Goal: Task Accomplishment & Management: Manage account settings

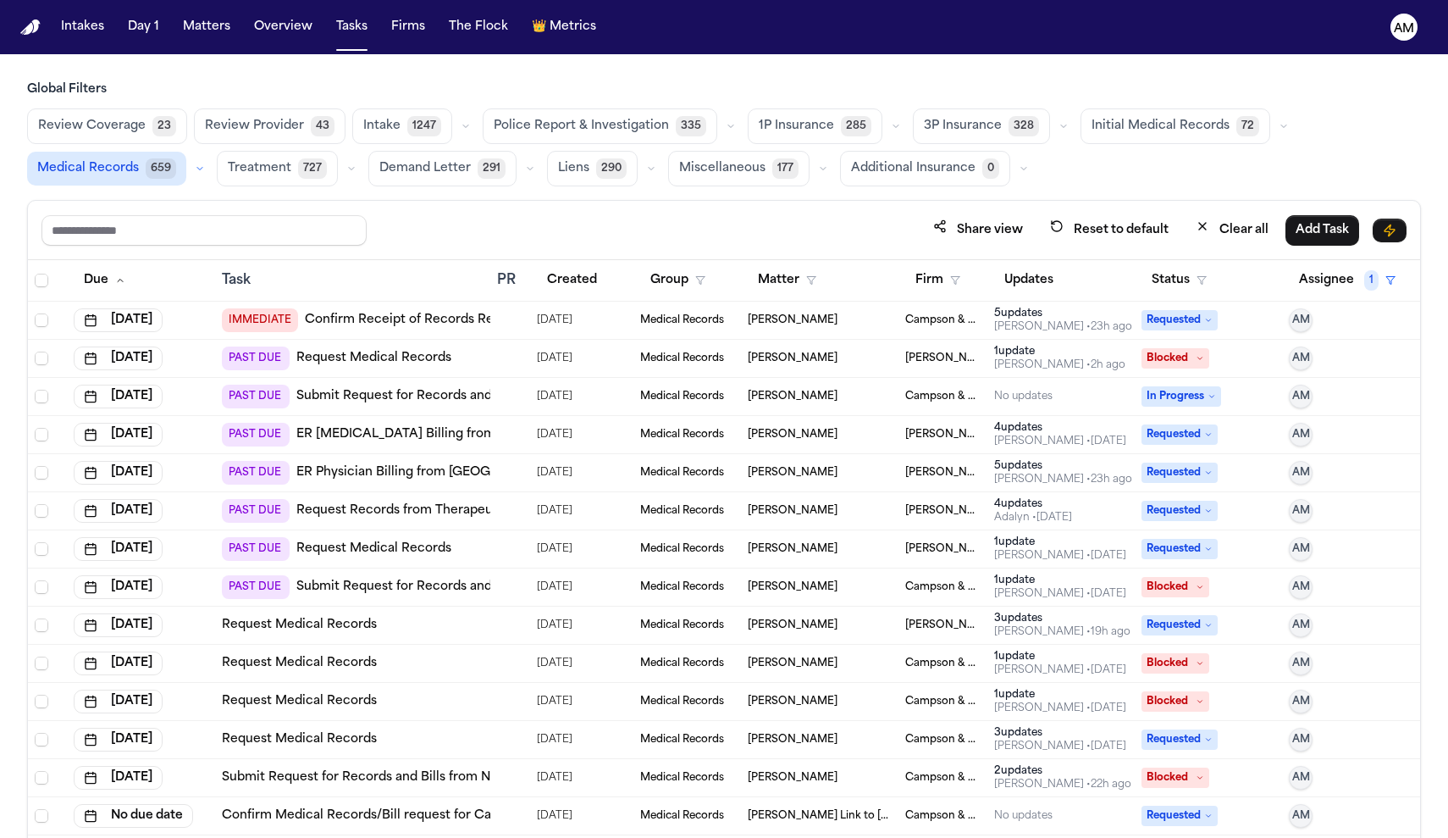
click at [444, 317] on link "Confirm Receipt of Records Request with Capital Health Regional Medical Center" at bounding box center [500, 320] width 390 height 17
click at [353, 627] on link "Request Medical Records" at bounding box center [299, 625] width 155 height 17
click at [1173, 275] on button "Status" at bounding box center [1179, 280] width 75 height 30
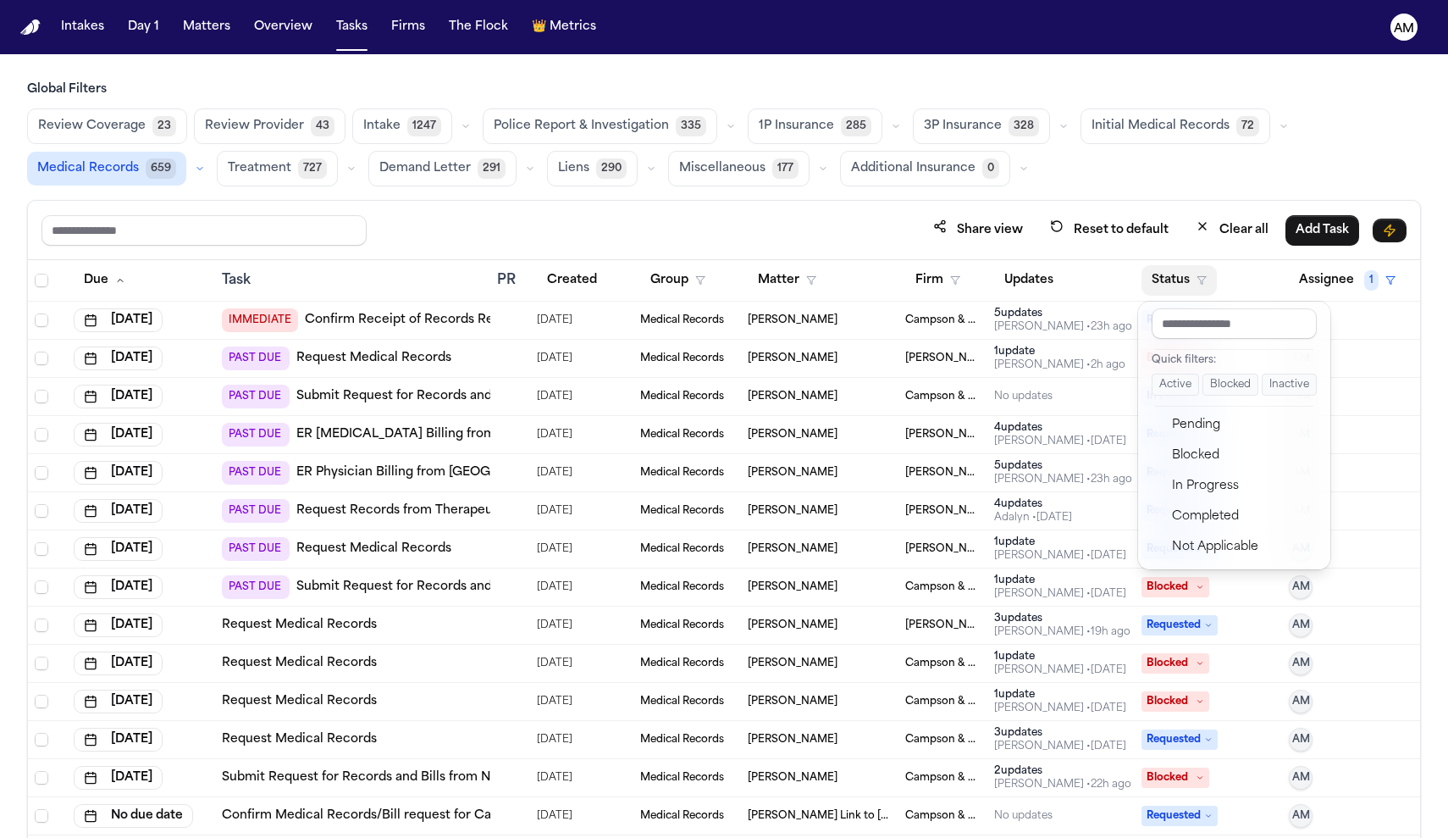
click at [1106, 288] on table "Due Task PR Created Group Matter Firm Updates Status Assignee 1 Oct 1, 2025 IMM…" at bounding box center [724, 547] width 1392 height 575
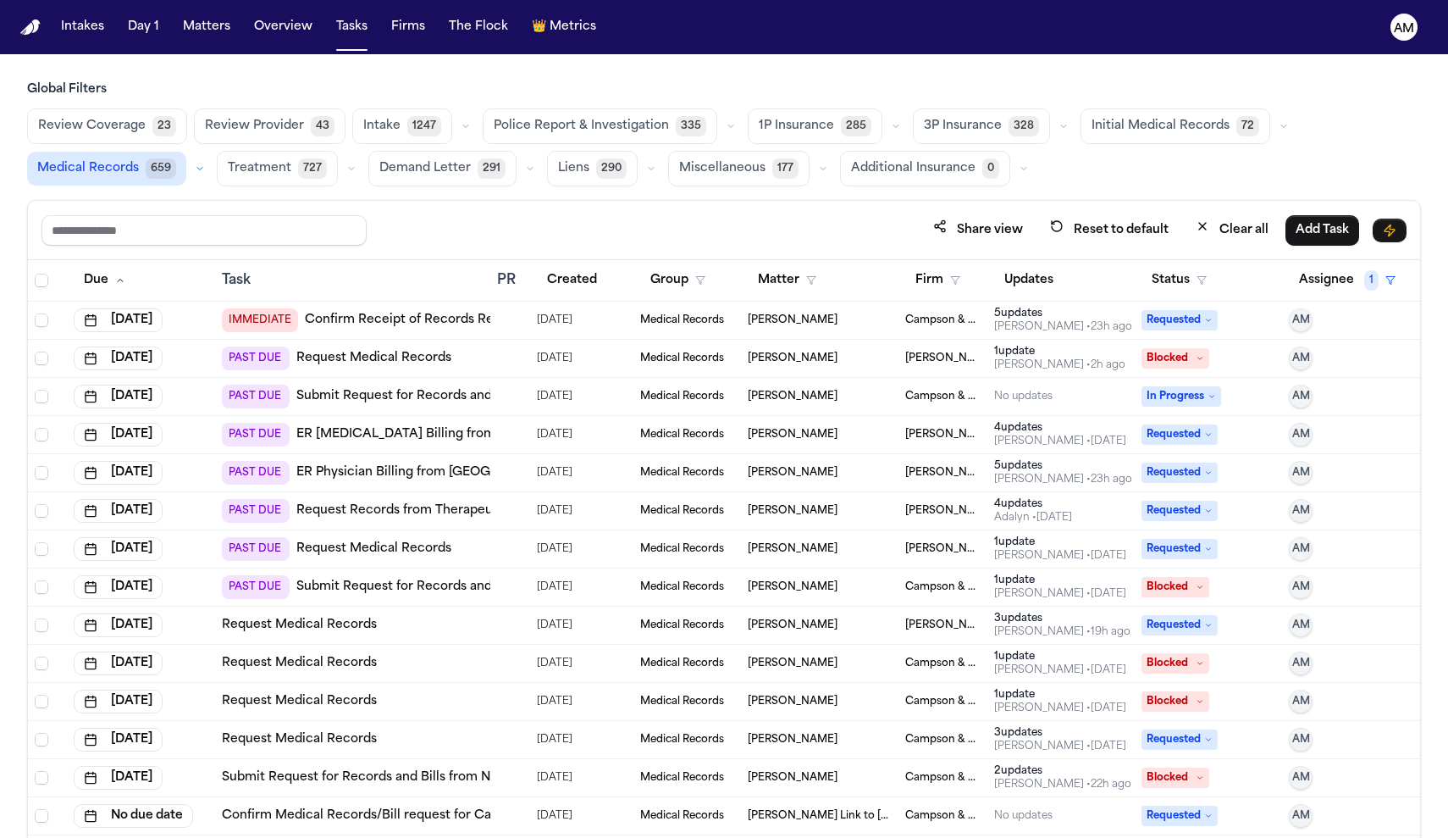
click at [860, 403] on td "Mohammad Ahmed" at bounding box center [820, 397] width 158 height 38
click at [684, 202] on div "Share view Reset to default Clear all Add Task" at bounding box center [724, 230] width 1392 height 59
click at [533, 403] on td "09/24/2025" at bounding box center [581, 397] width 103 height 38
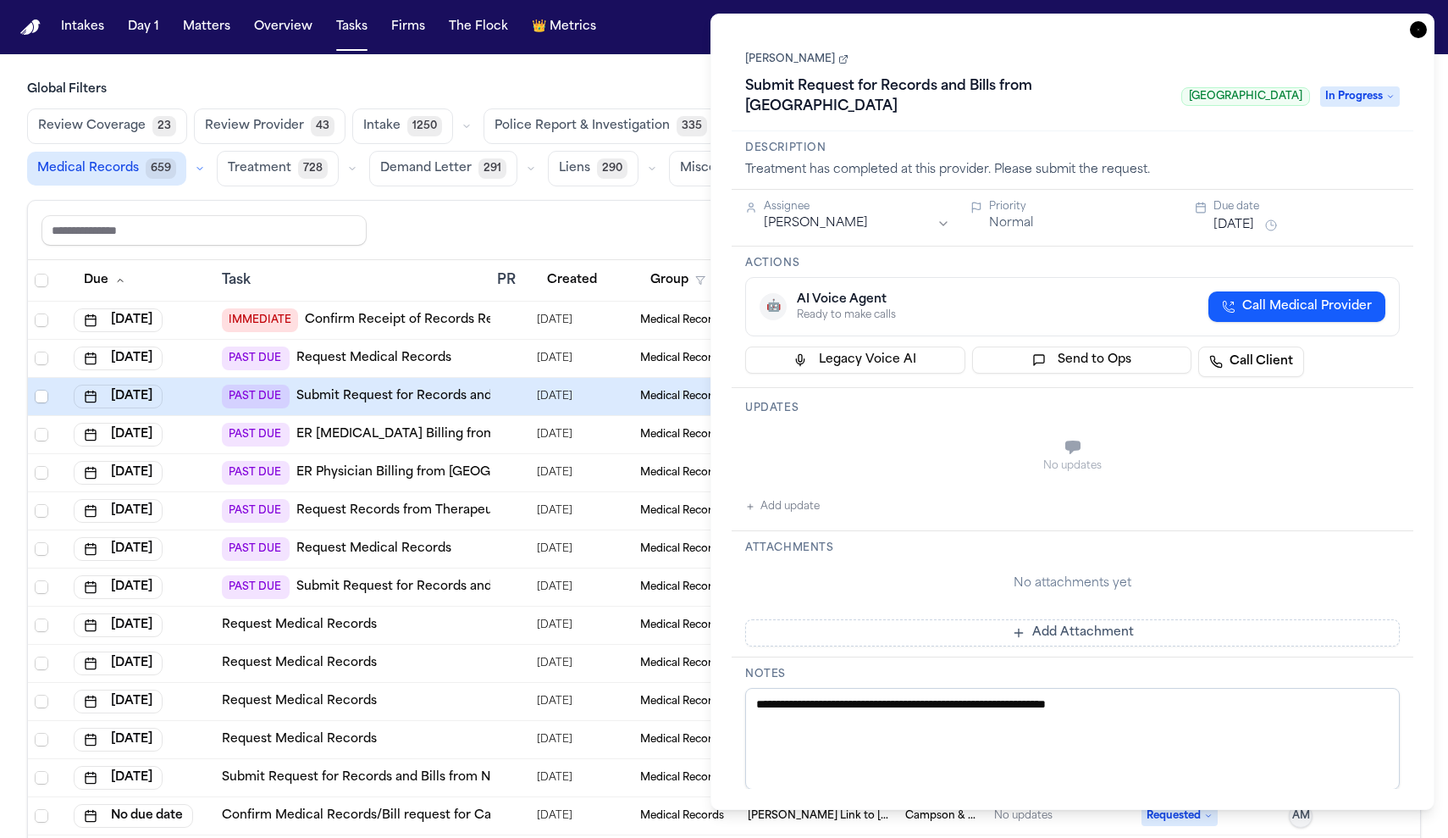
click at [649, 263] on th "Group" at bounding box center [687, 280] width 108 height 41
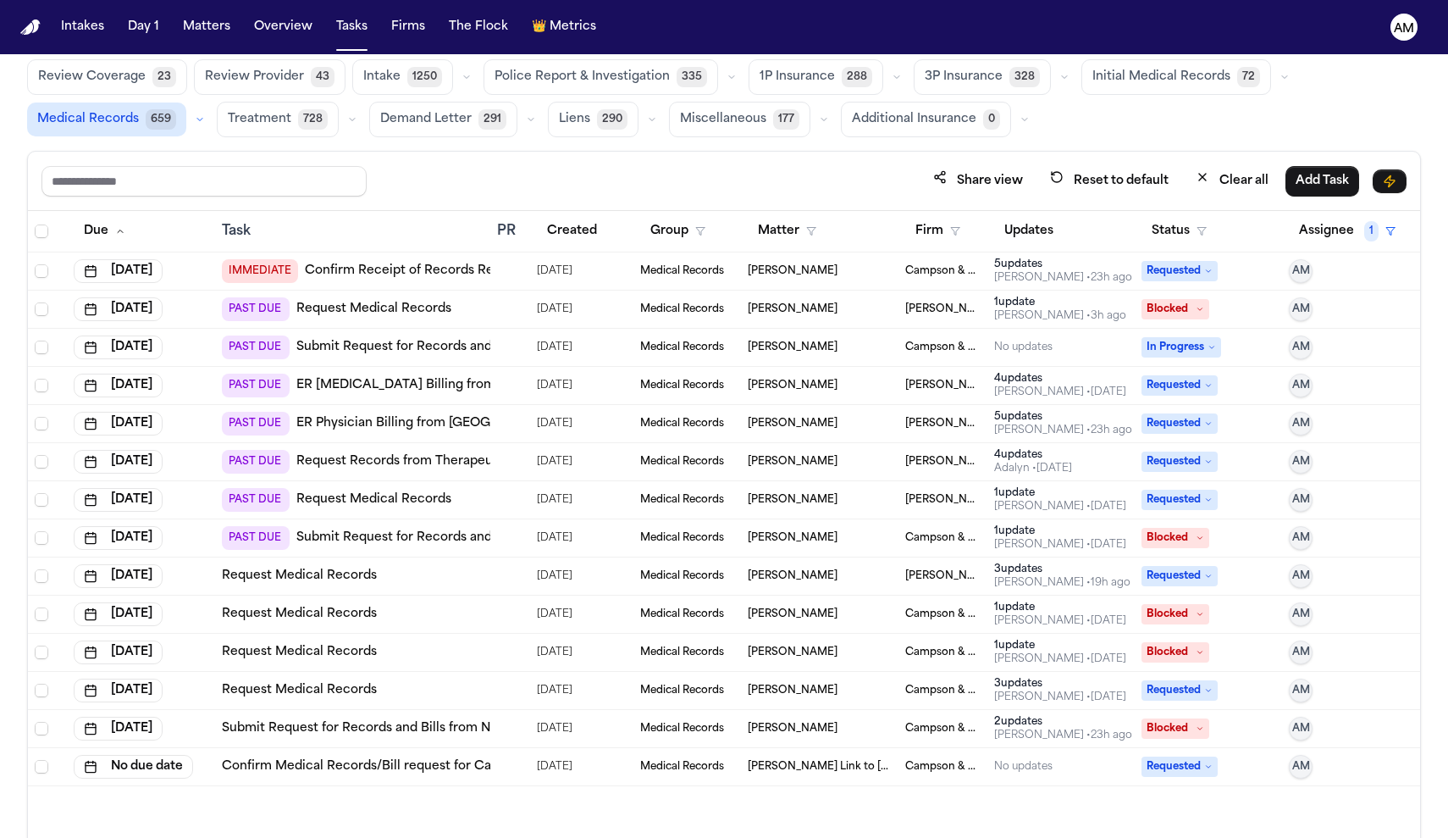
scroll to position [89, 0]
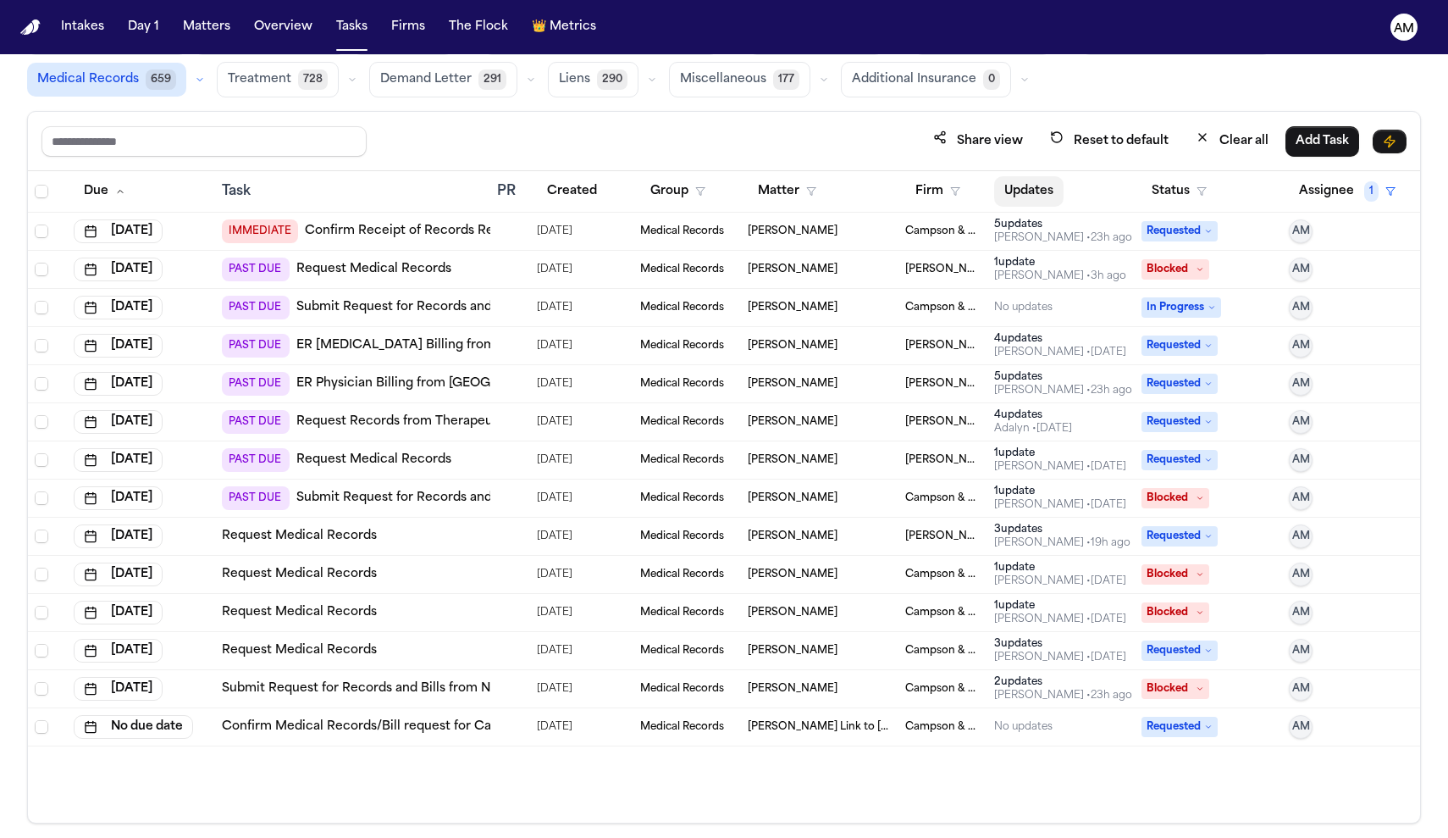
click at [1037, 202] on button "Updates" at bounding box center [1028, 191] width 69 height 30
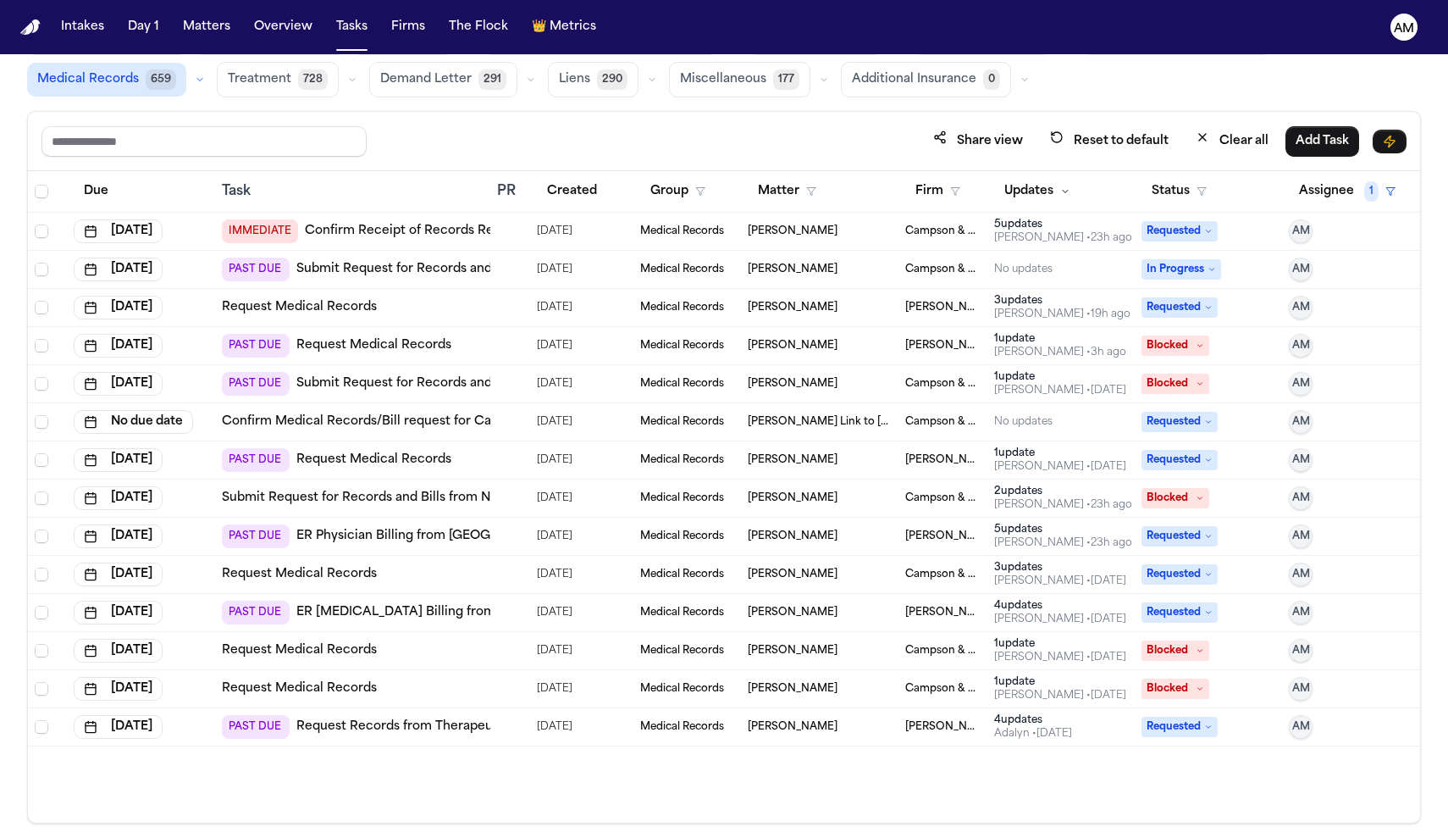
click at [433, 720] on link "Request Records from Therapeutic Associates, Grants Pass, PT" at bounding box center [485, 726] width 379 height 17
click at [298, 689] on link "Request Medical Records" at bounding box center [299, 688] width 155 height 17
click at [316, 650] on link "Request Medical Records" at bounding box center [299, 650] width 155 height 17
click at [520, 731] on div at bounding box center [509, 727] width 25 height 14
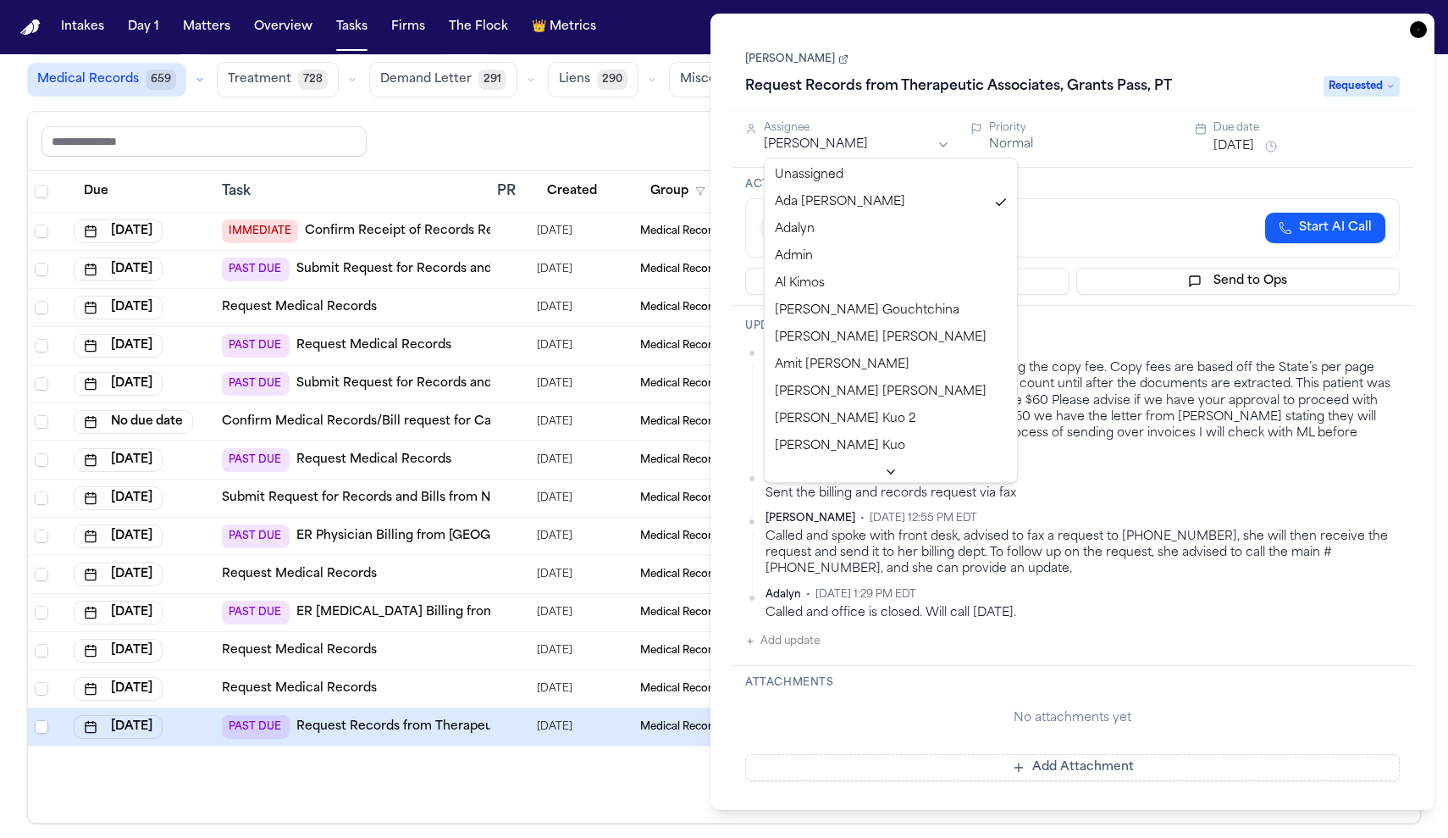
click at [934, 147] on html "Intakes Day 1 Matters Overview Tasks Firms The Flock 👑 Metrics AM Global Filter…" at bounding box center [724, 419] width 1448 height 838
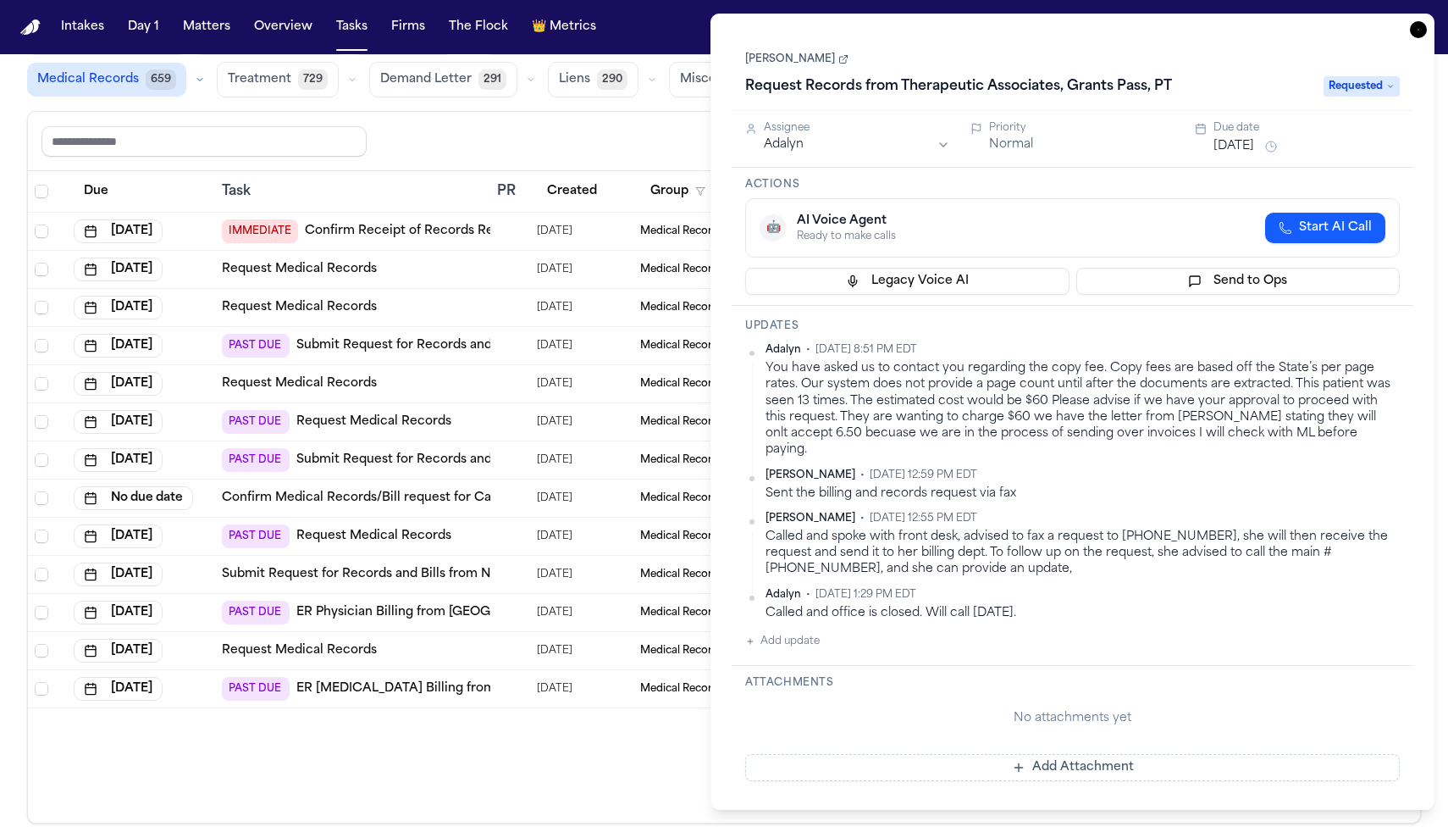
click at [511, 151] on div "Share view Reset to default Clear all Add Task" at bounding box center [723, 140] width 1365 height 31
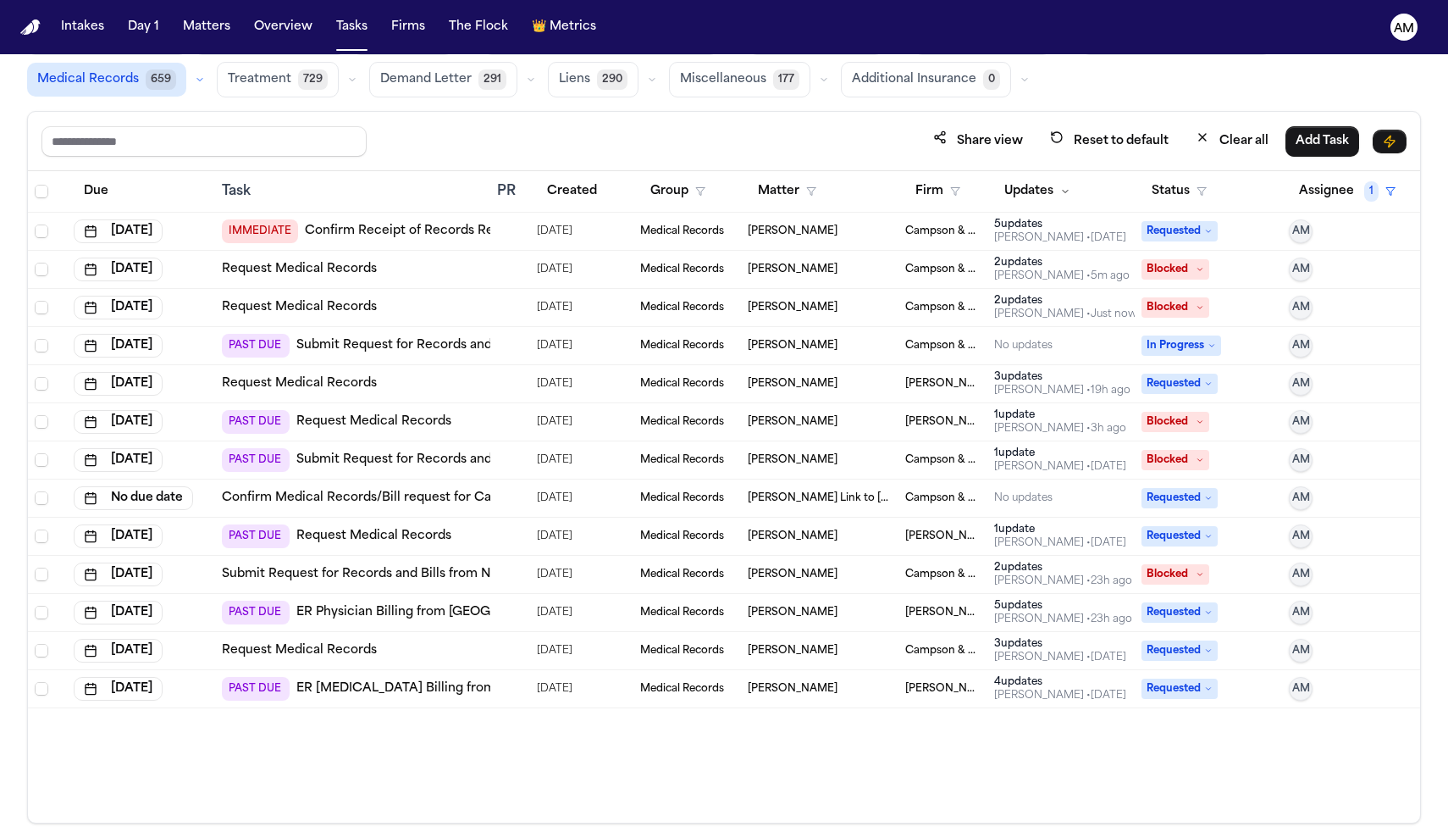
click at [368, 697] on div "PAST DUE ER Radiology Billing from Greenwich Hospital" at bounding box center [427, 689] width 410 height 24
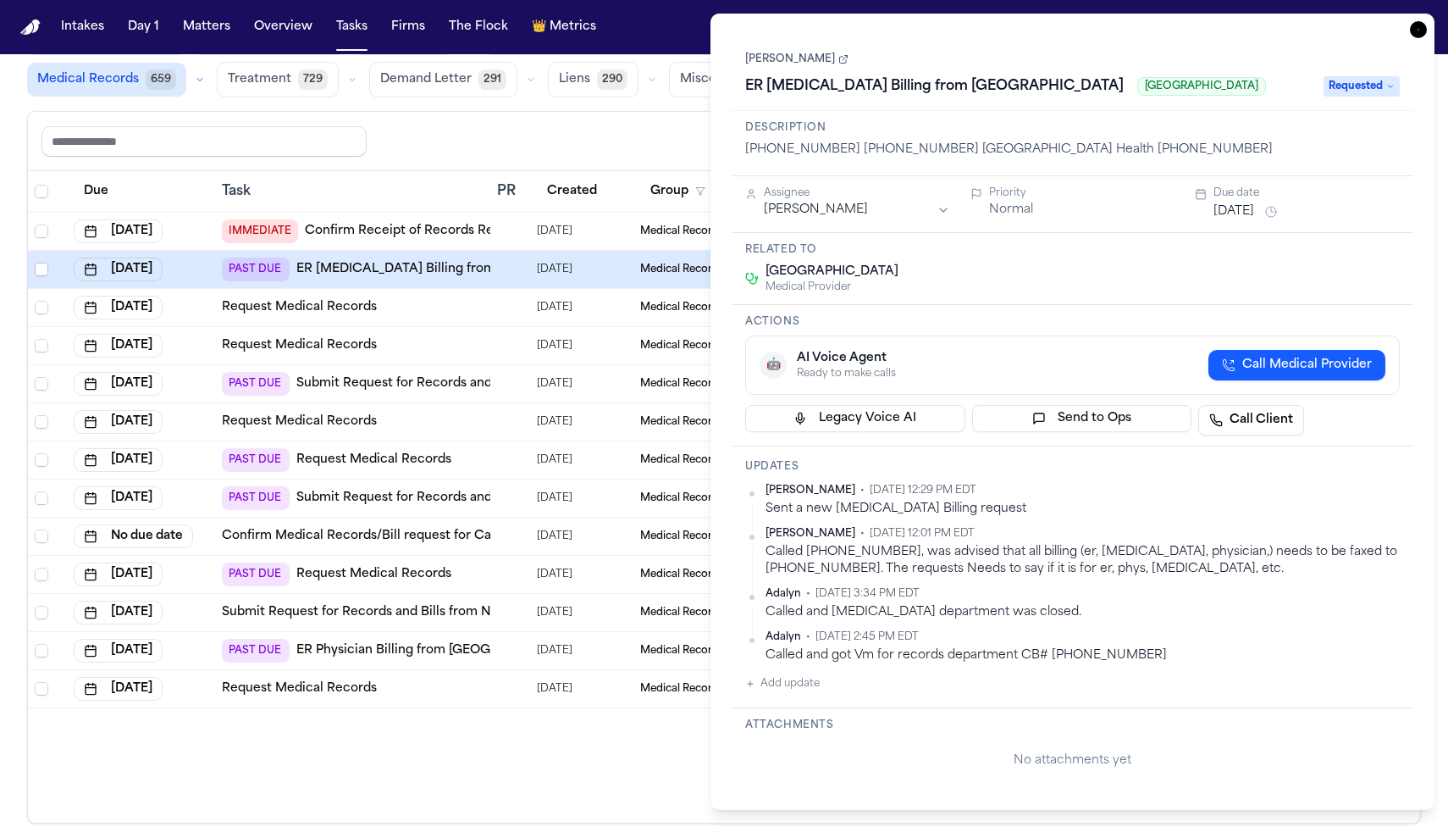
click at [803, 694] on div "Updates Ada Martinez • Sep 24, 2025 12:29 PM EDT Sent a new Radiology Billing r…" at bounding box center [1073, 577] width 682 height 262
click at [793, 684] on button "Add update" at bounding box center [782, 683] width 75 height 20
click at [780, 739] on button "Private" at bounding box center [779, 738] width 14 height 14
click at [811, 697] on textarea "Add your update" at bounding box center [1082, 697] width 621 height 34
type textarea "*"
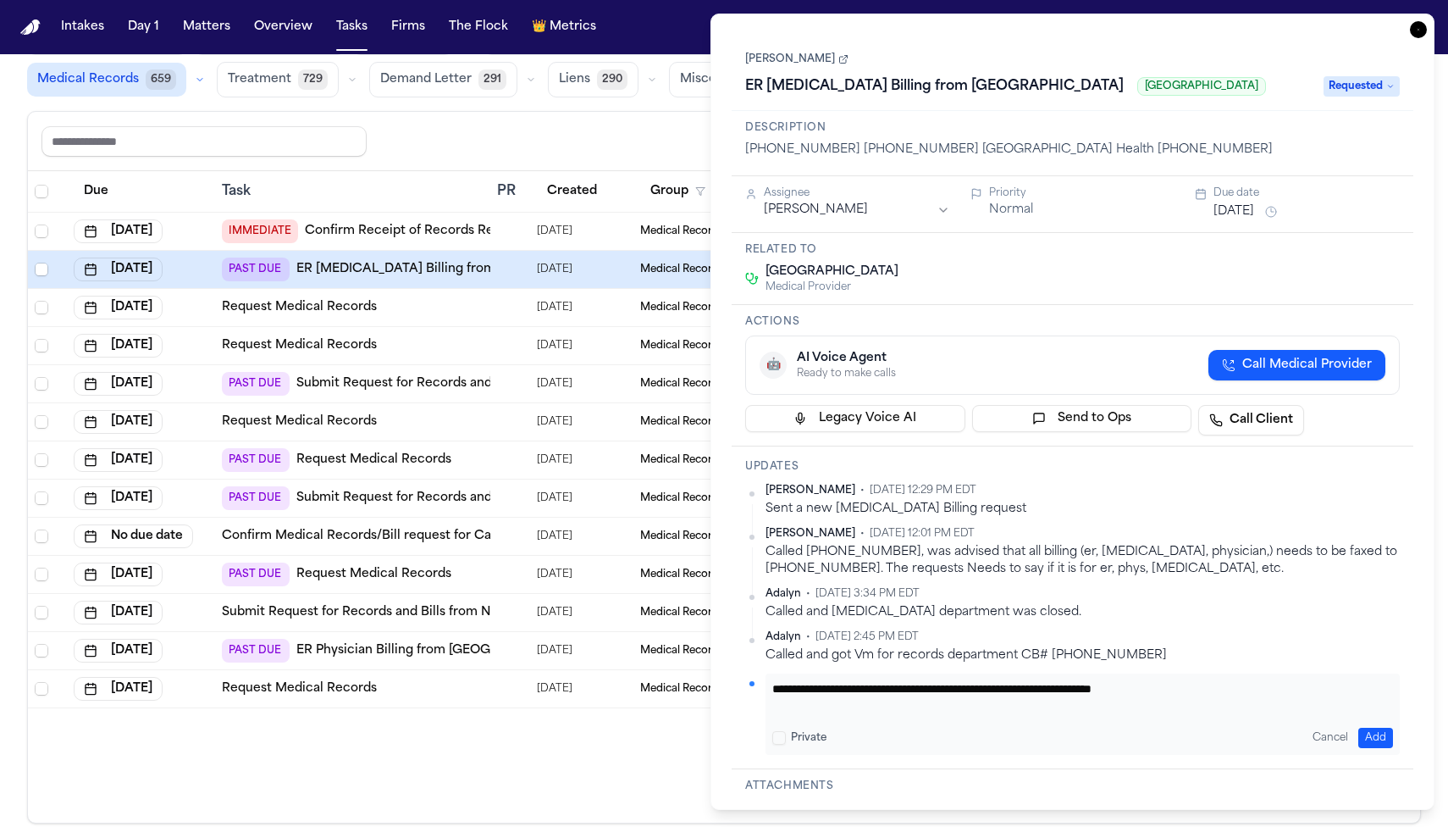
type textarea "**********"
click at [1373, 729] on button "Add" at bounding box center [1375, 737] width 35 height 20
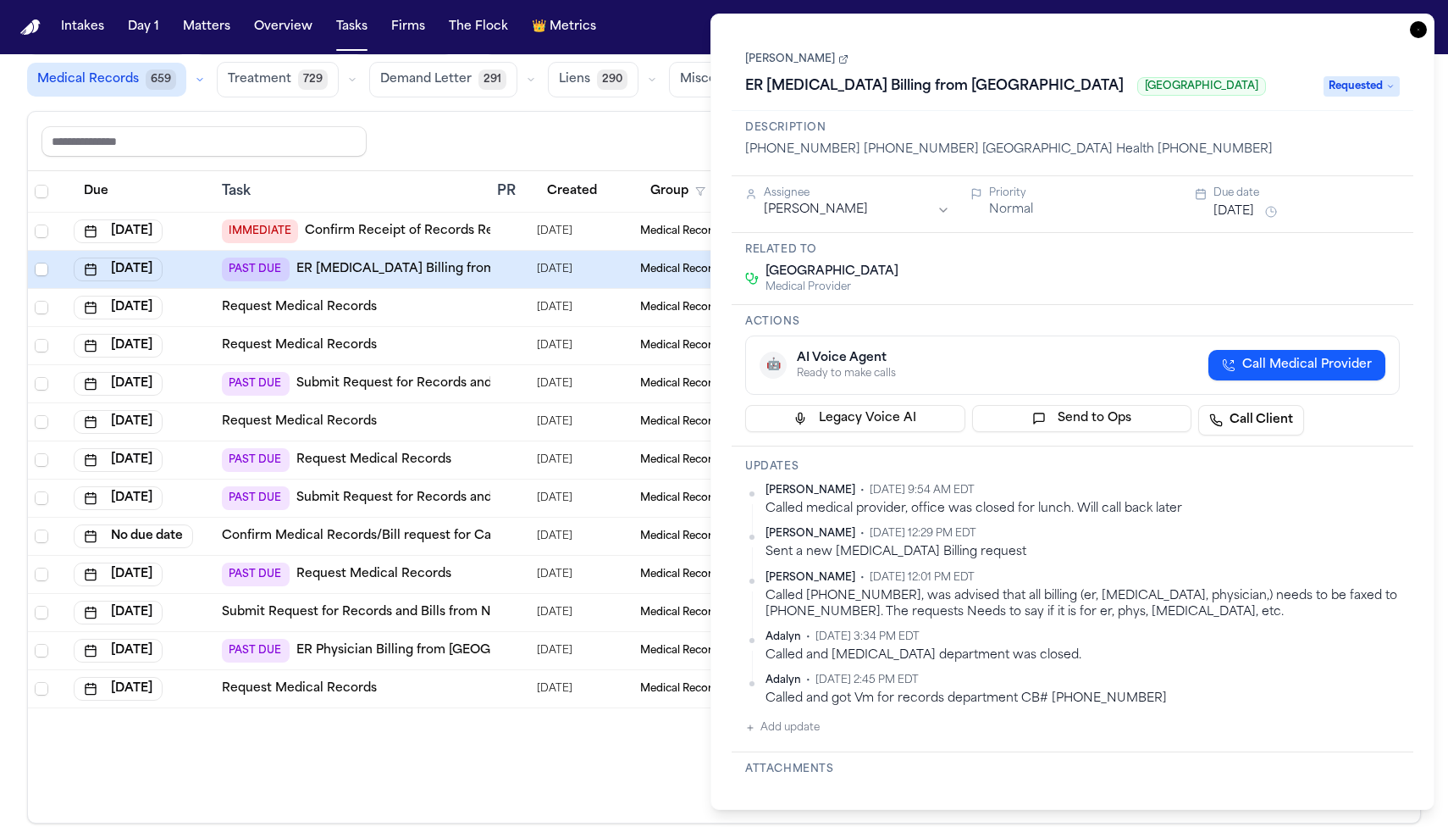
click at [603, 684] on div "09/17/2025" at bounding box center [582, 689] width 90 height 24
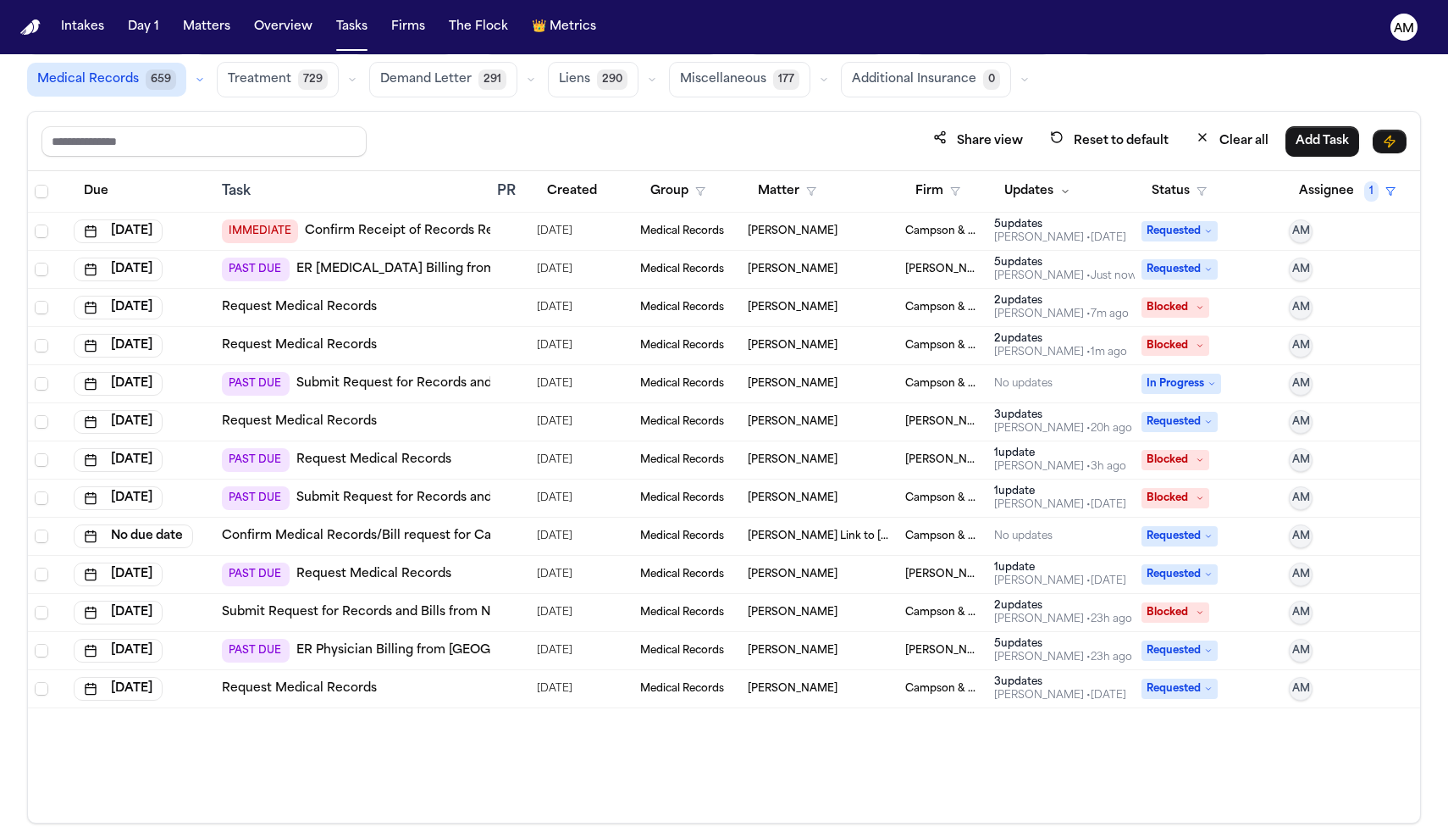
click at [574, 746] on div "Due Task PR Created Group Matter Firm Updates Status Assignee 1 Oct 1, 2025 IMM…" at bounding box center [724, 496] width 1392 height 651
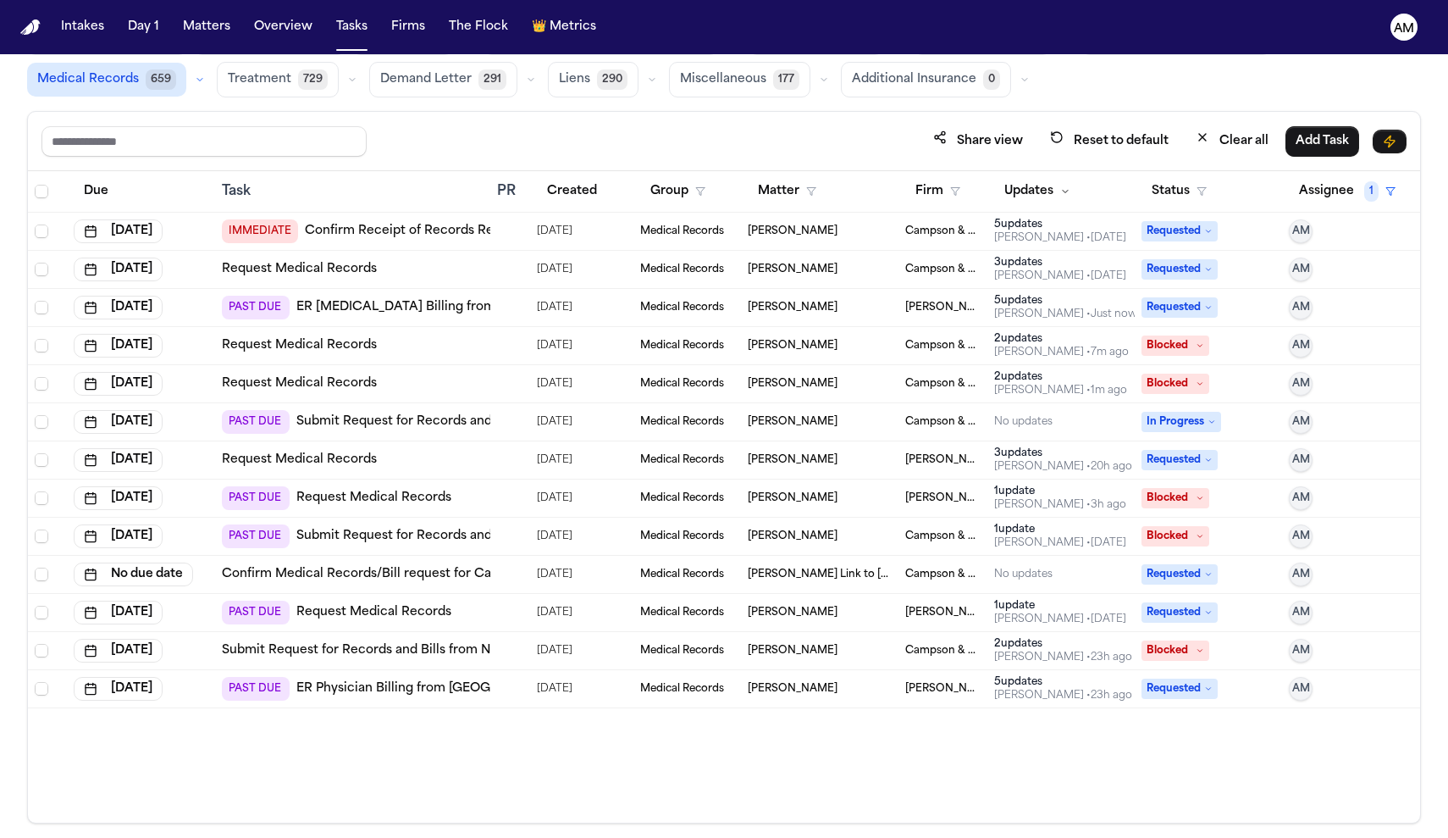
click at [397, 687] on link "ER Physician Billing from Greenwich Hospital" at bounding box center [438, 688] width 285 height 17
click at [1015, 185] on button "Updates" at bounding box center [1037, 191] width 86 height 30
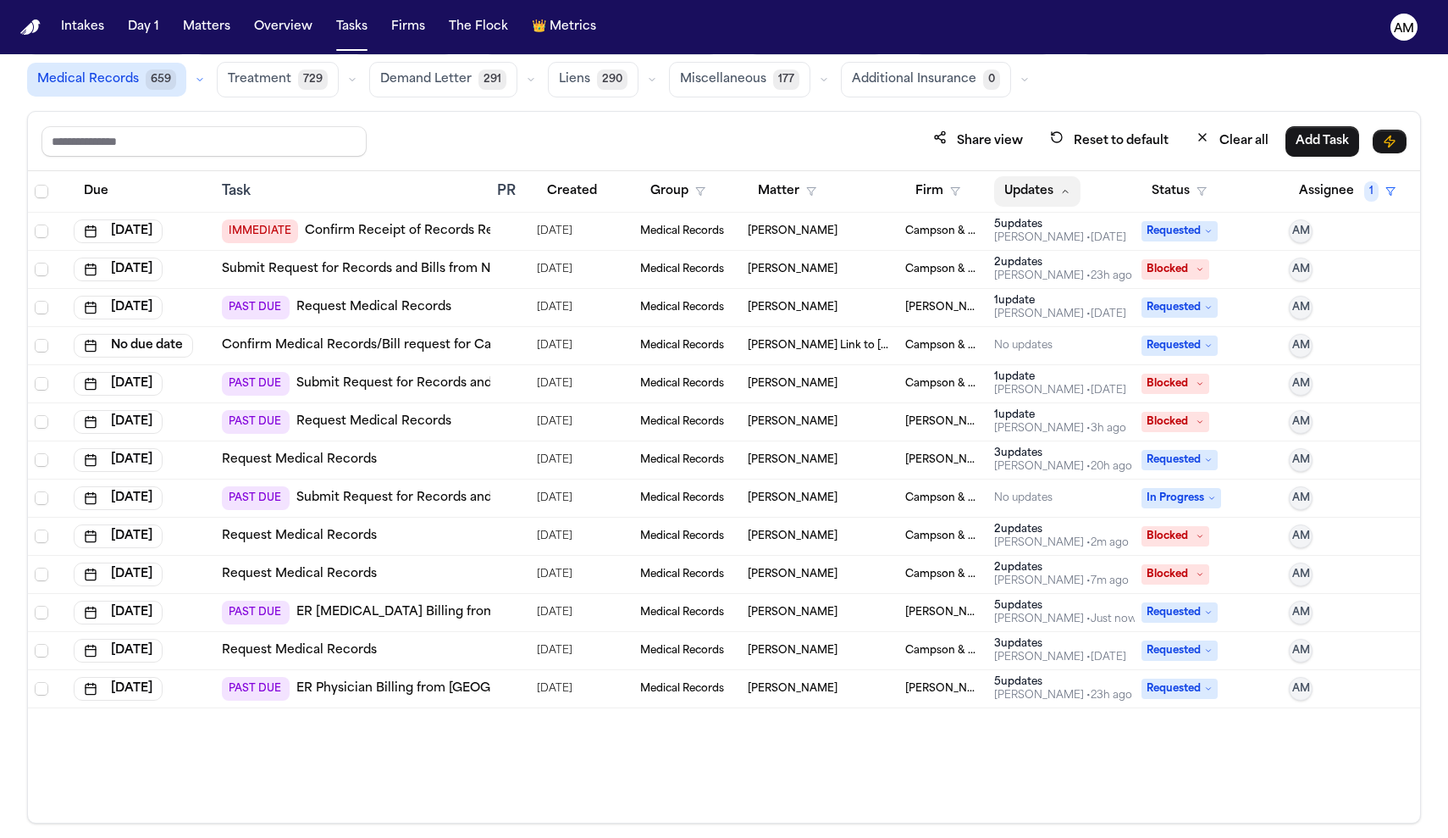
click at [1022, 185] on button "Updates" at bounding box center [1037, 191] width 86 height 30
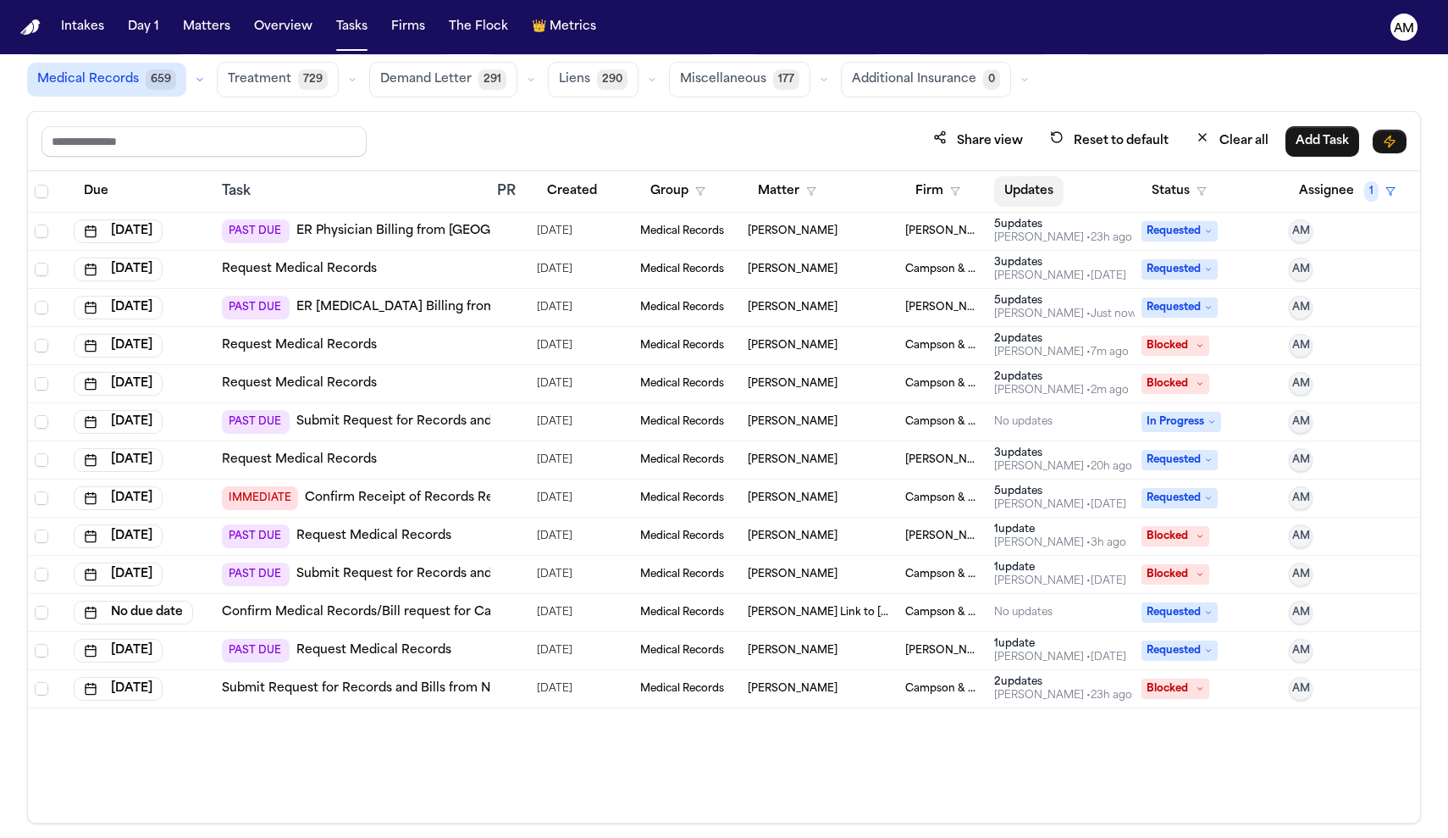
click at [1063, 196] on button "Updates" at bounding box center [1028, 191] width 69 height 30
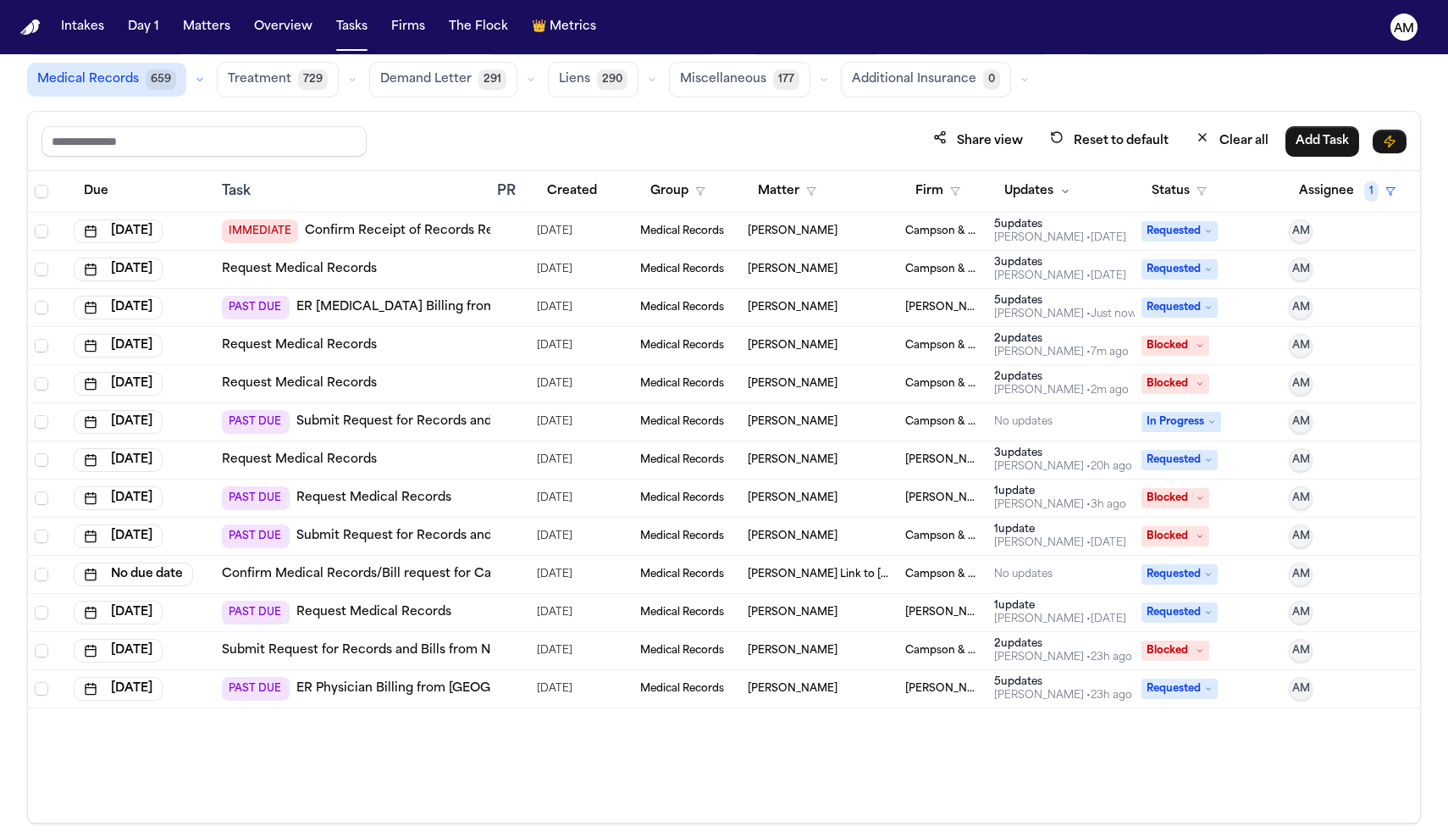
click at [358, 609] on link "Request Medical Records" at bounding box center [373, 612] width 155 height 17
click at [418, 617] on link "Request Medical Records" at bounding box center [373, 612] width 155 height 17
click at [400, 611] on link "Request Medical Records" at bounding box center [373, 612] width 155 height 17
click at [380, 537] on link "Submit Request for Records and Bills from NCH Healthcare System" at bounding box center [499, 536] width 407 height 17
click at [433, 526] on div "PAST DUE Submit Request for Records and Bills from NCH Healthcare System" at bounding box center [462, 536] width 481 height 24
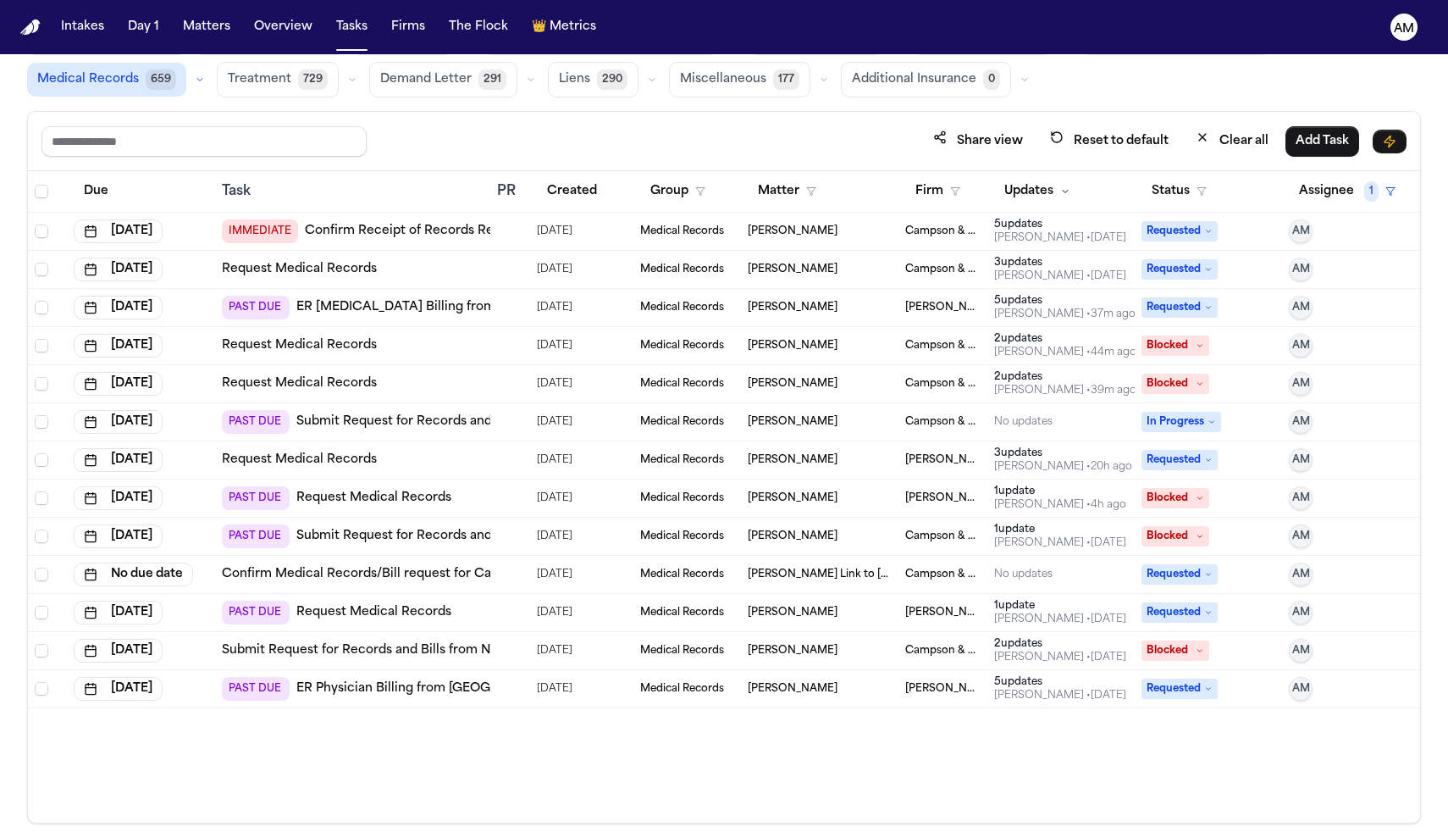
click at [575, 724] on div "Due Task PR Created Group Matter Firm Updates Status Assignee 1 Oct 1, 2025 IMM…" at bounding box center [724, 496] width 1392 height 651
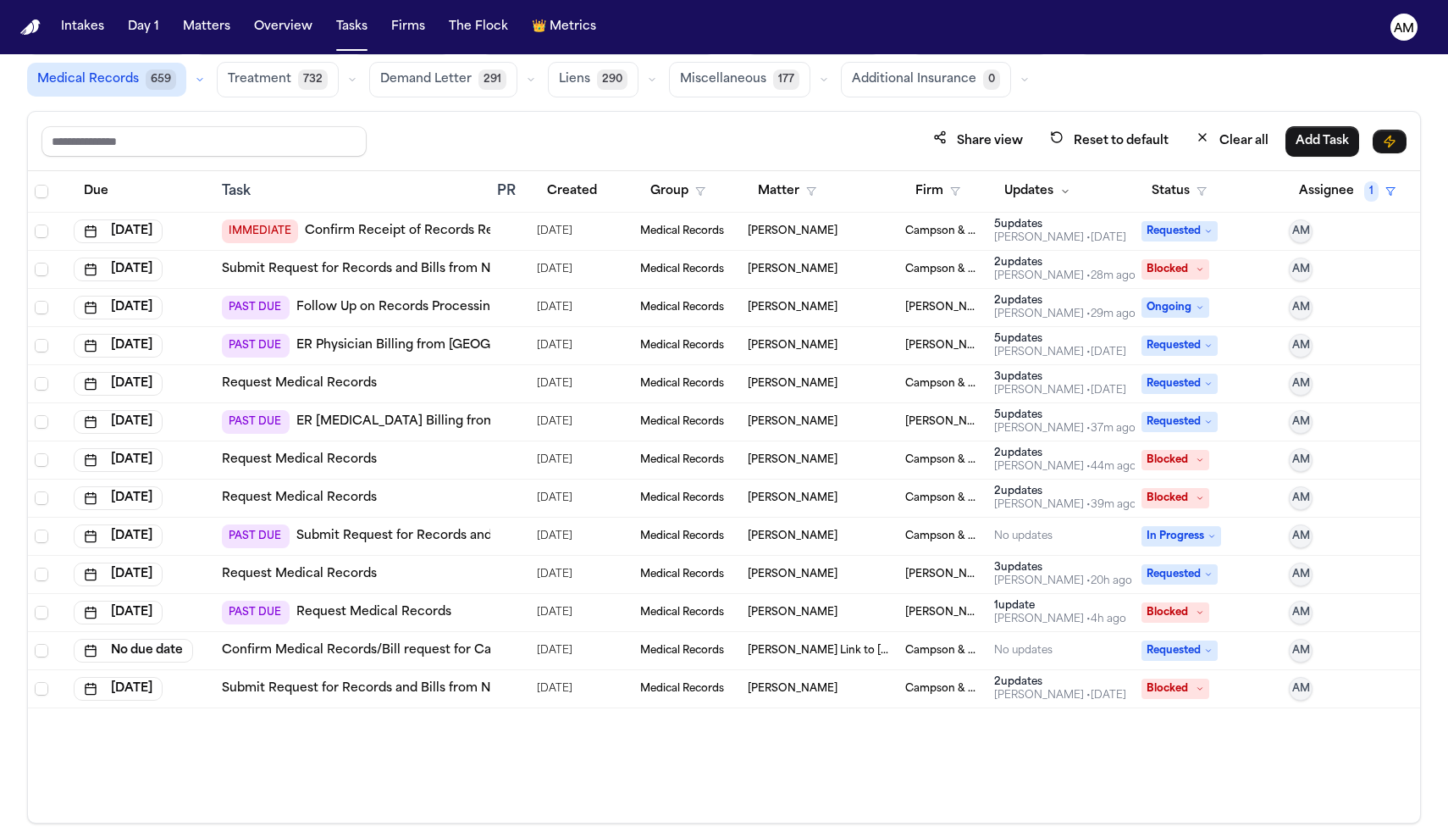
click at [396, 234] on link "Confirm Receipt of Records Request with [GEOGRAPHIC_DATA]" at bounding box center [500, 231] width 390 height 17
click at [428, 346] on link "ER Physician Billing from Greenwich Hospital" at bounding box center [438, 345] width 285 height 17
click at [428, 347] on link "ER Physician Billing from Greenwich Hospital" at bounding box center [438, 345] width 285 height 17
click at [403, 339] on link "ER Physician Billing from Greenwich Hospital" at bounding box center [438, 345] width 285 height 17
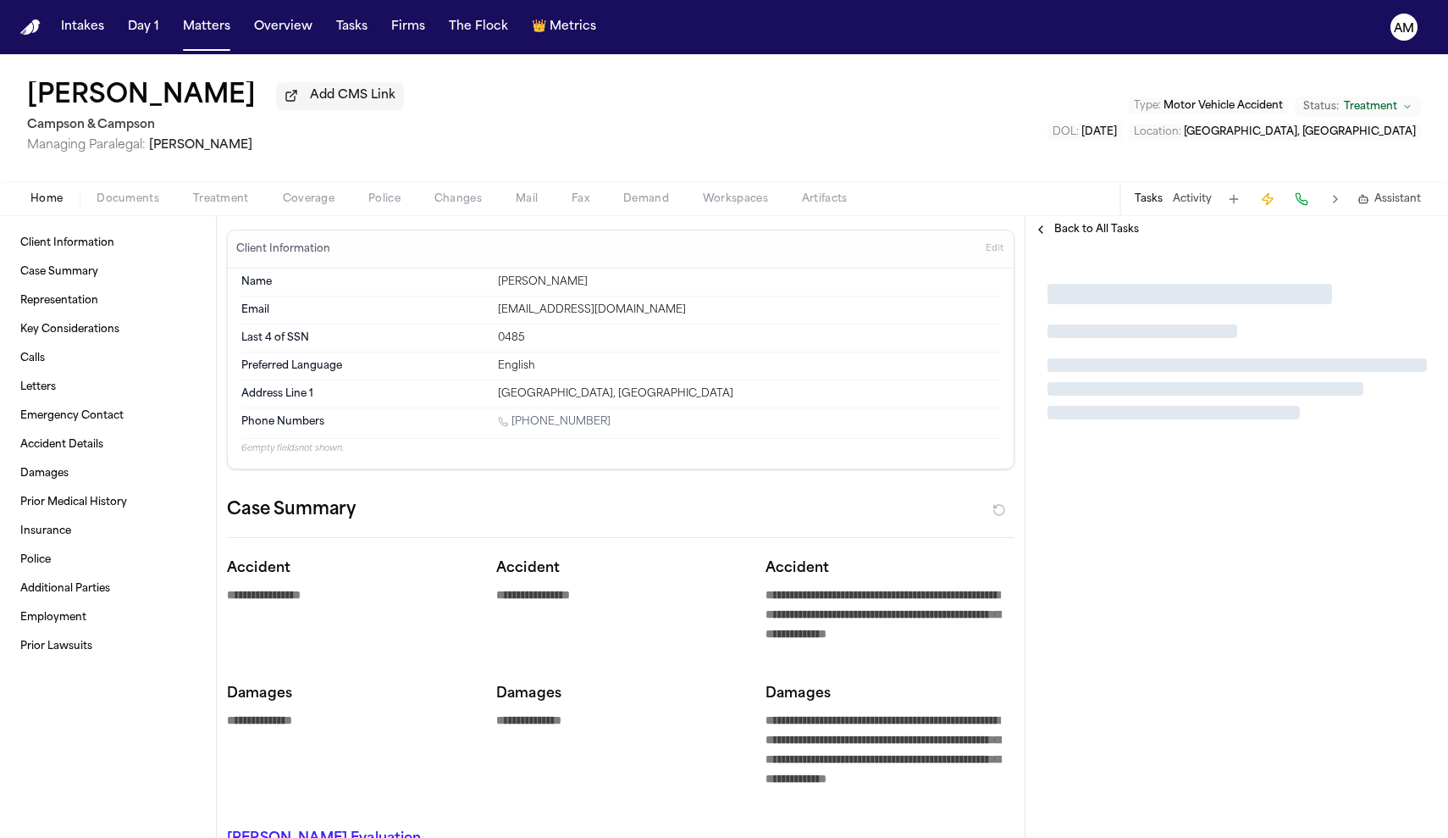
type textarea "*"
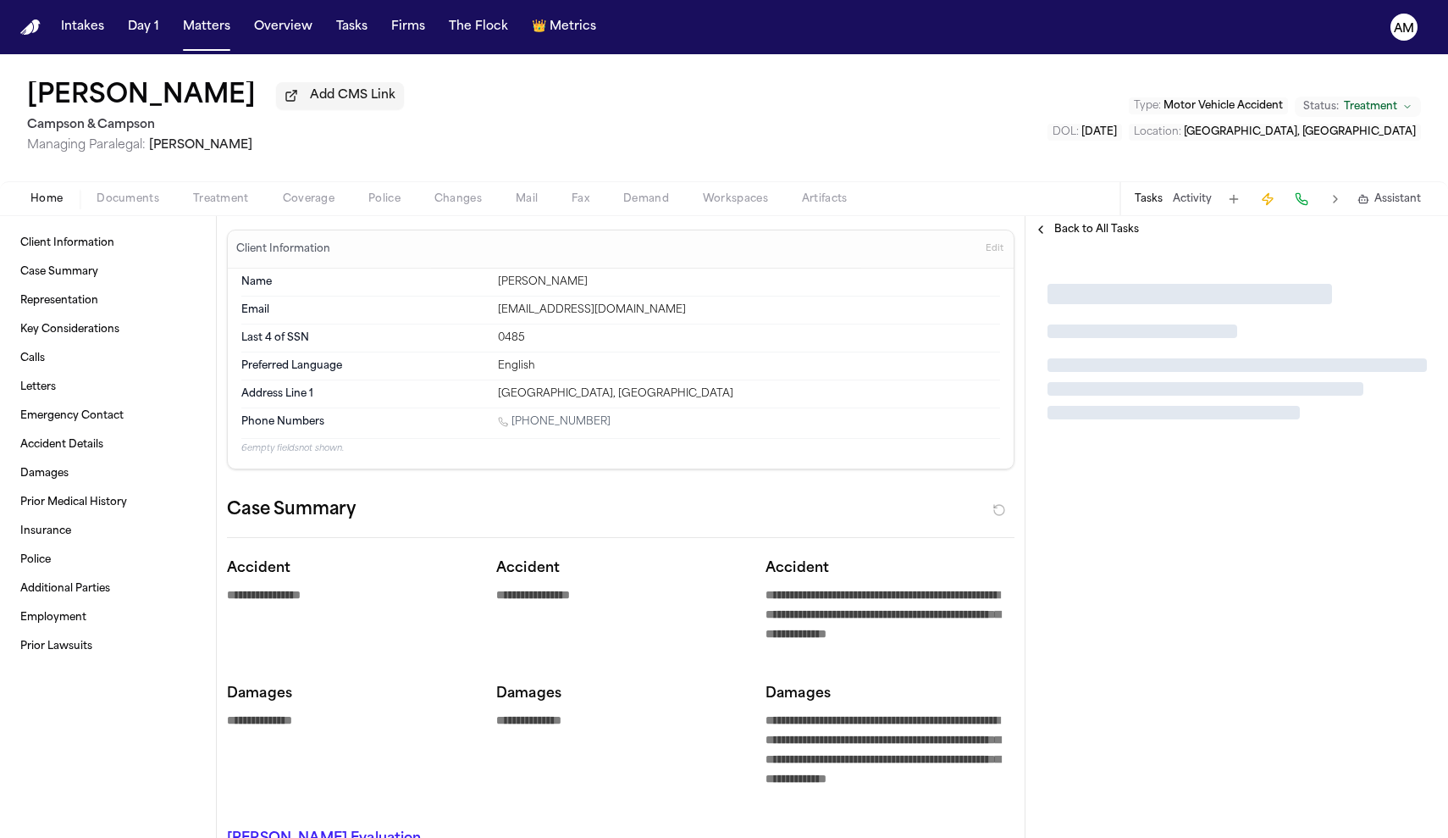
type textarea "*"
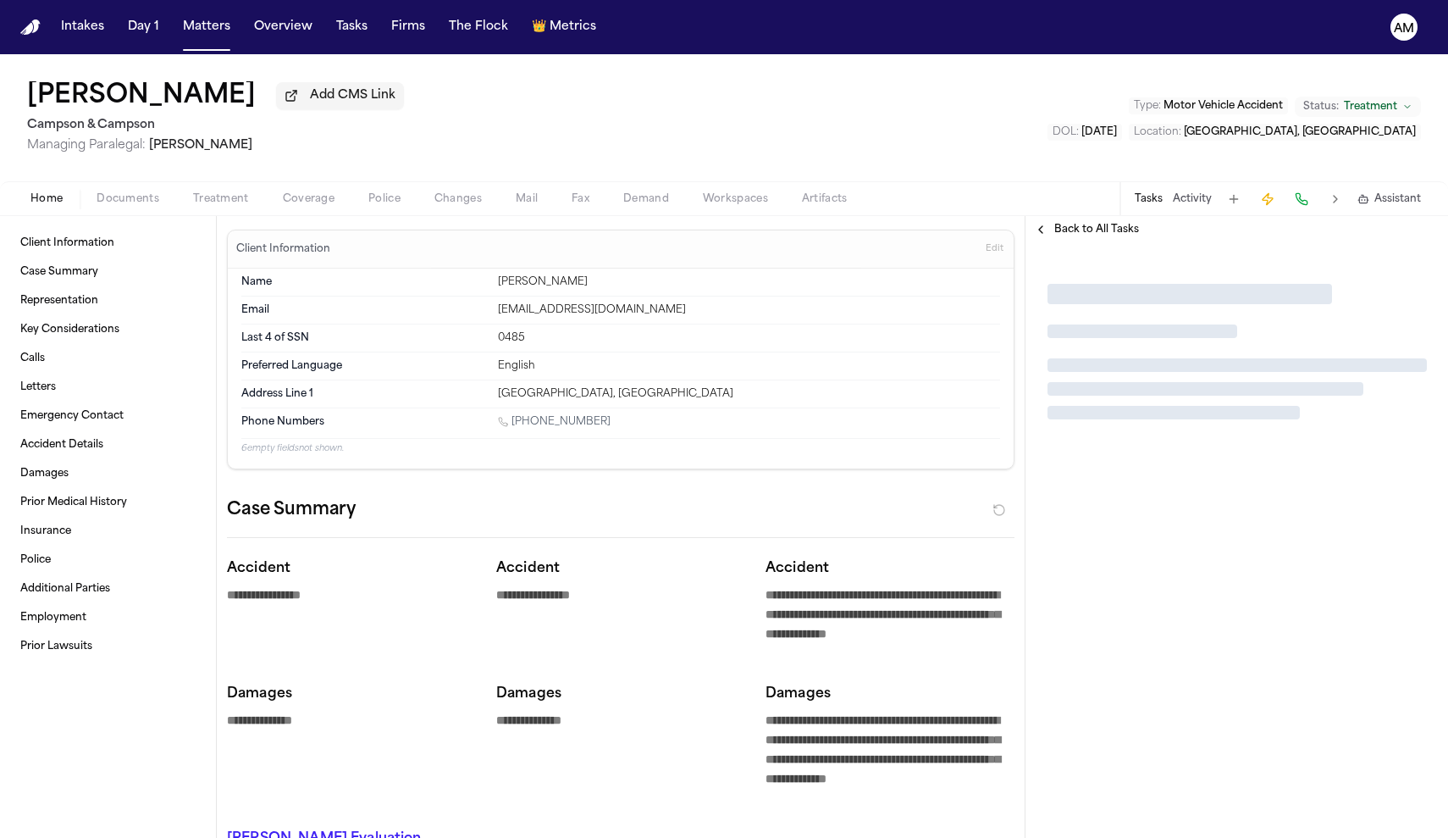
type textarea "*"
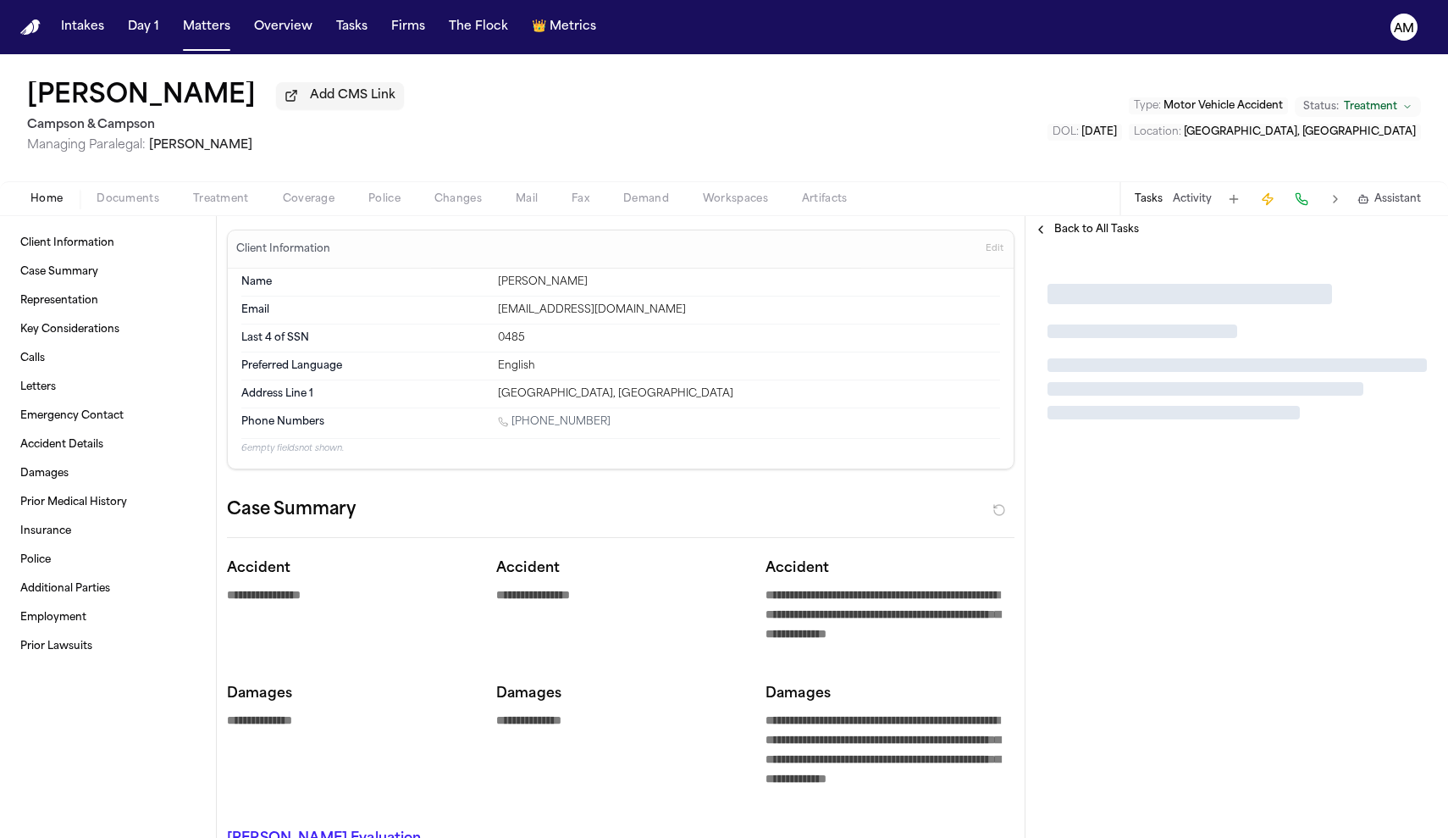
type textarea "*"
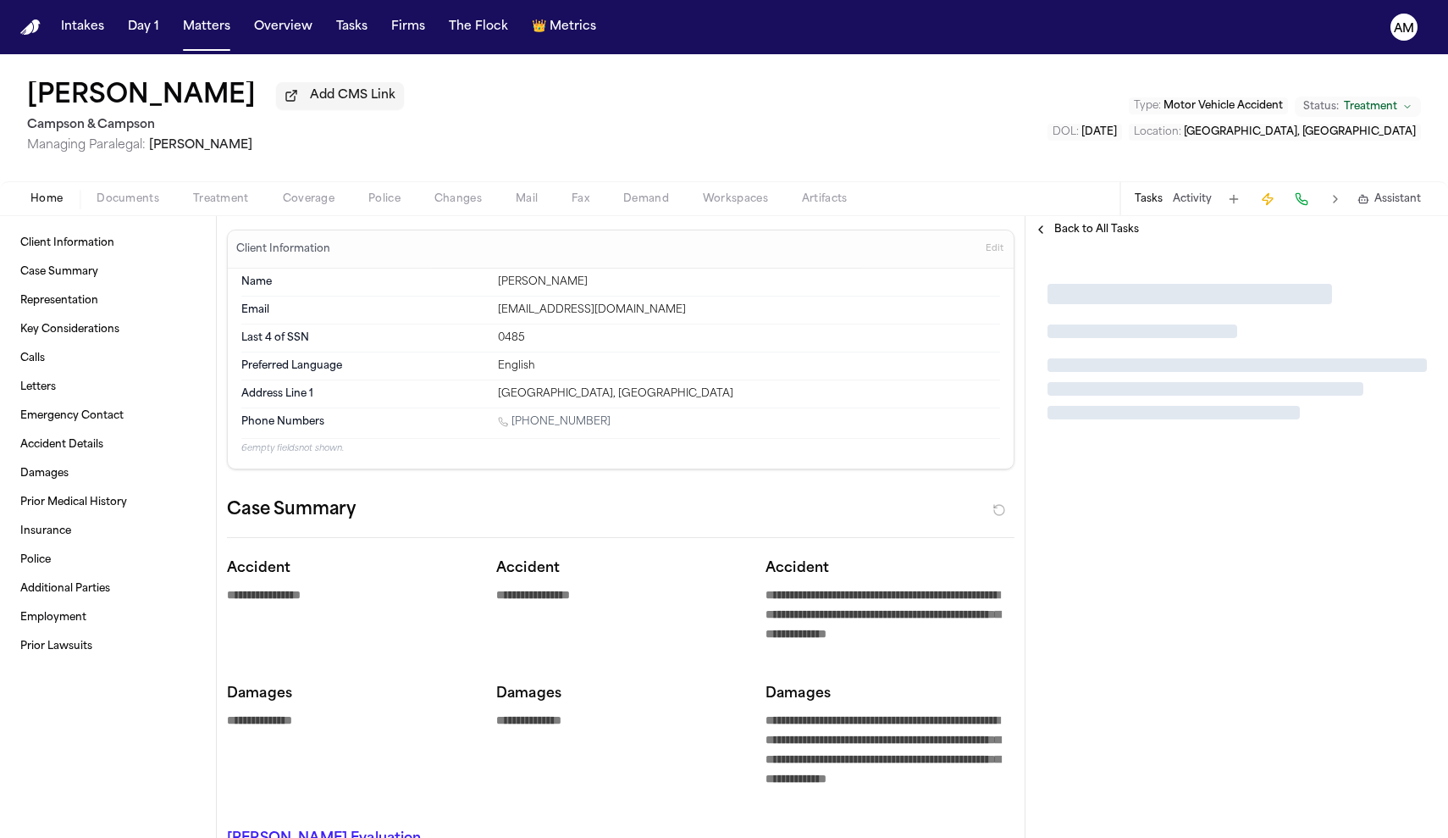
type textarea "*"
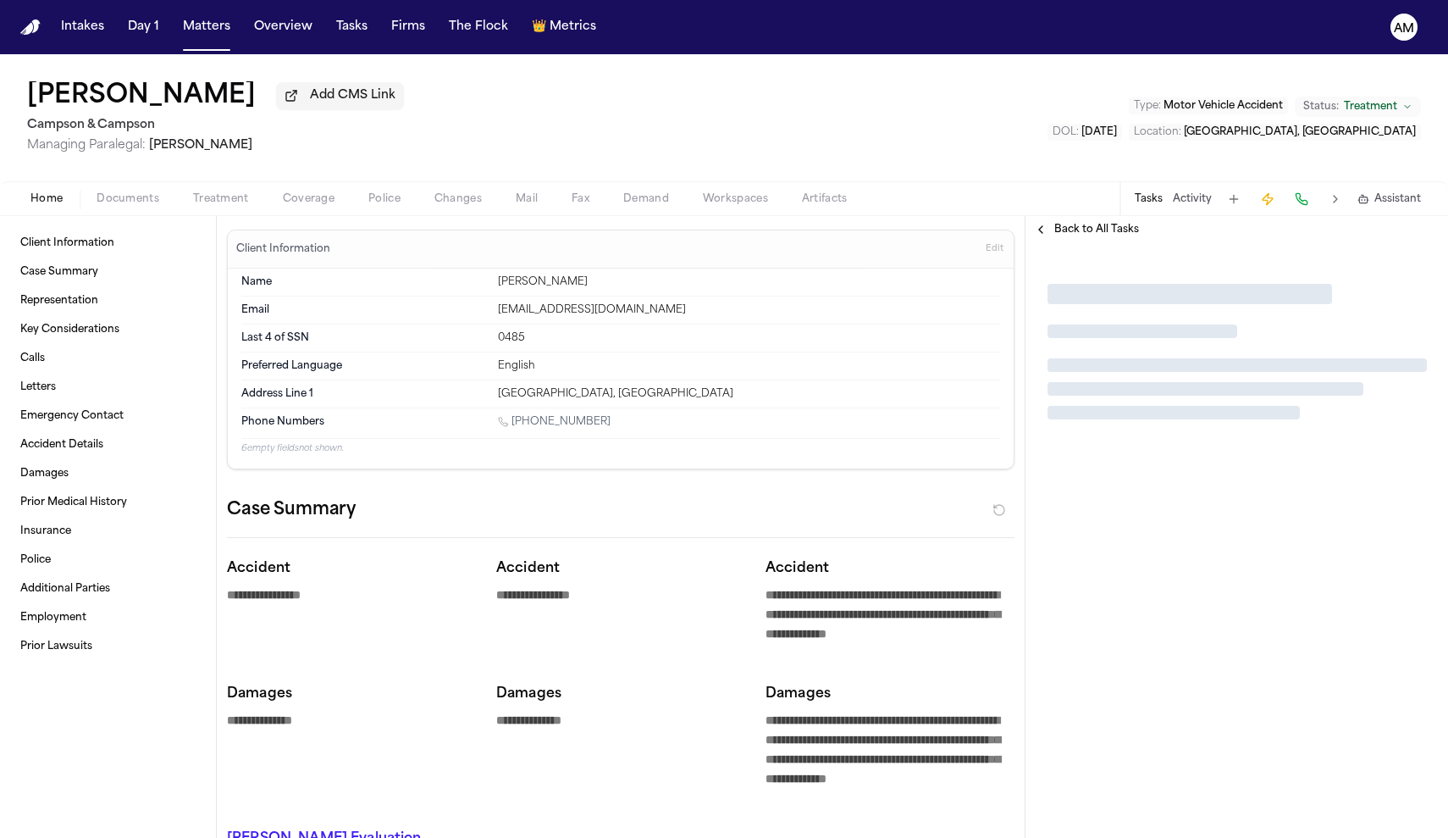
type textarea "*"
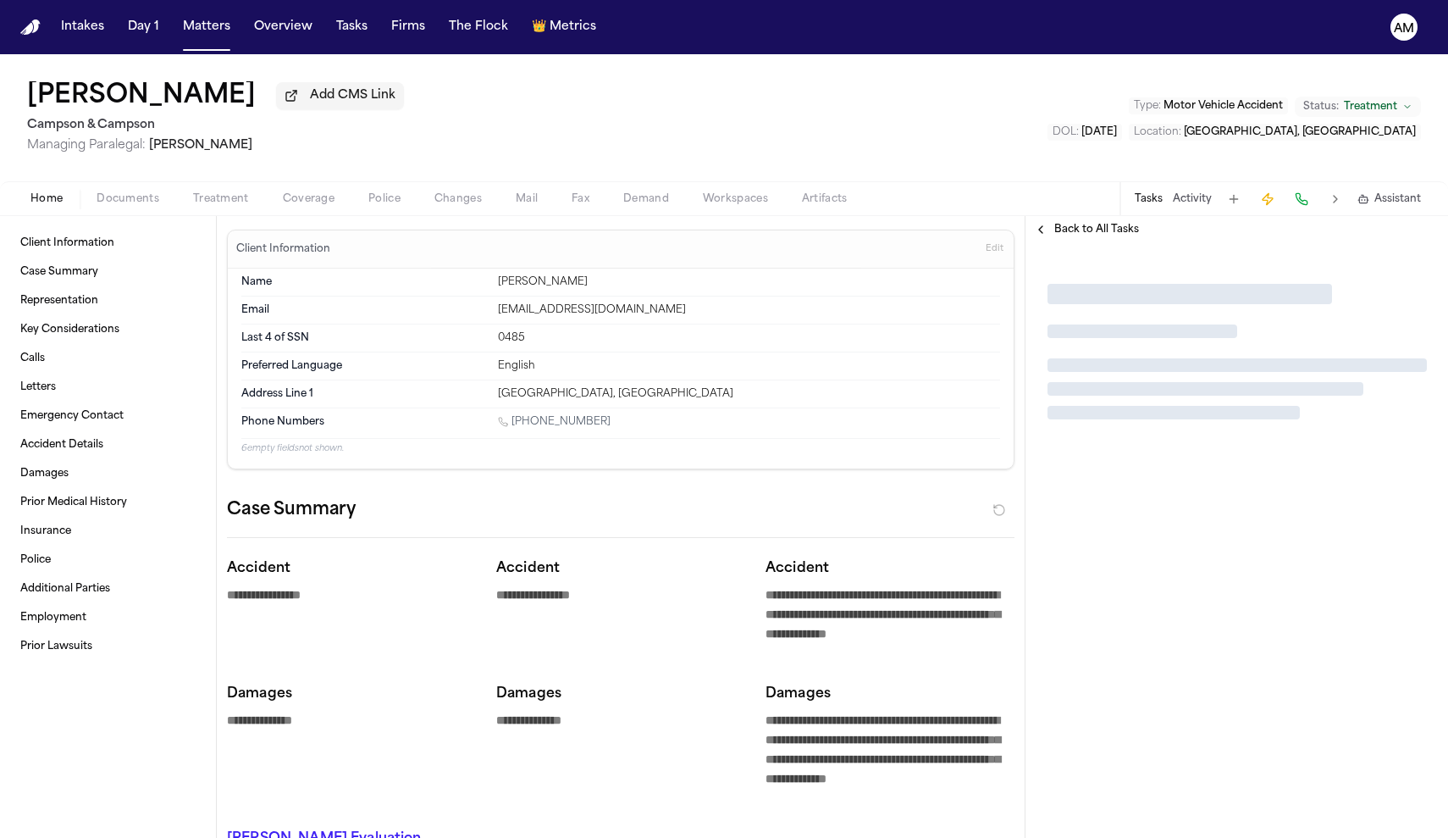
type textarea "*"
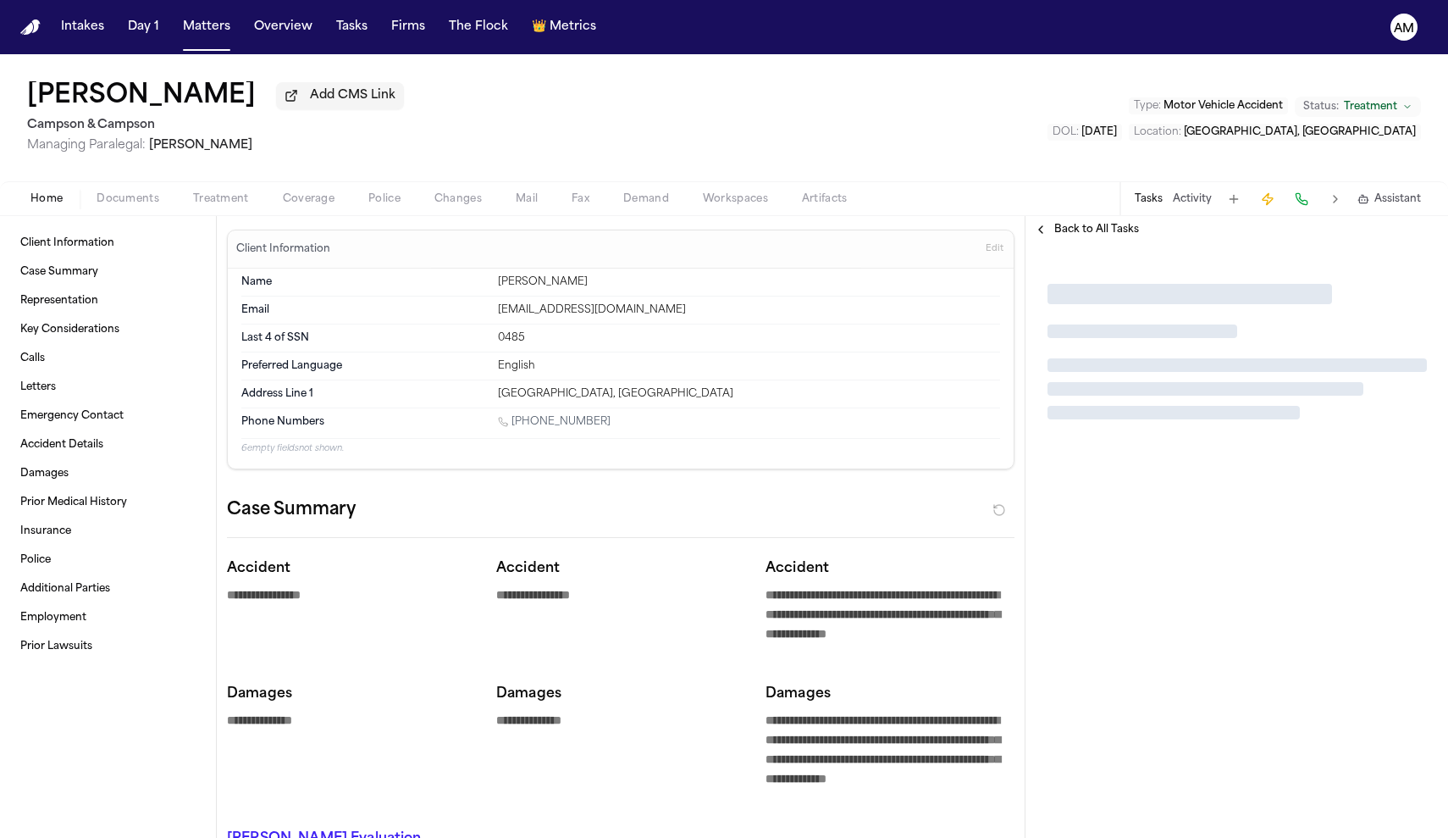
type textarea "*"
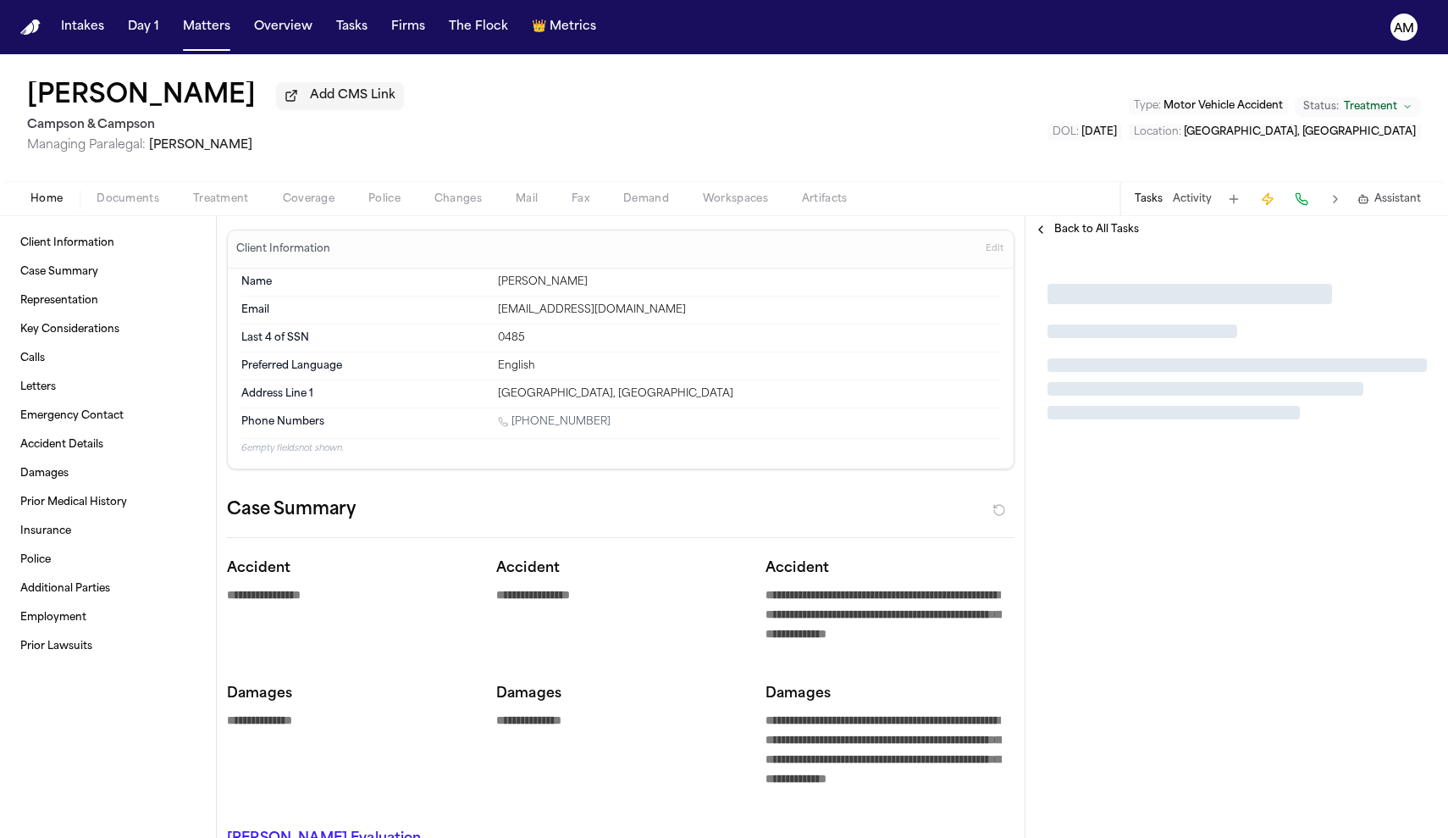
type textarea "*"
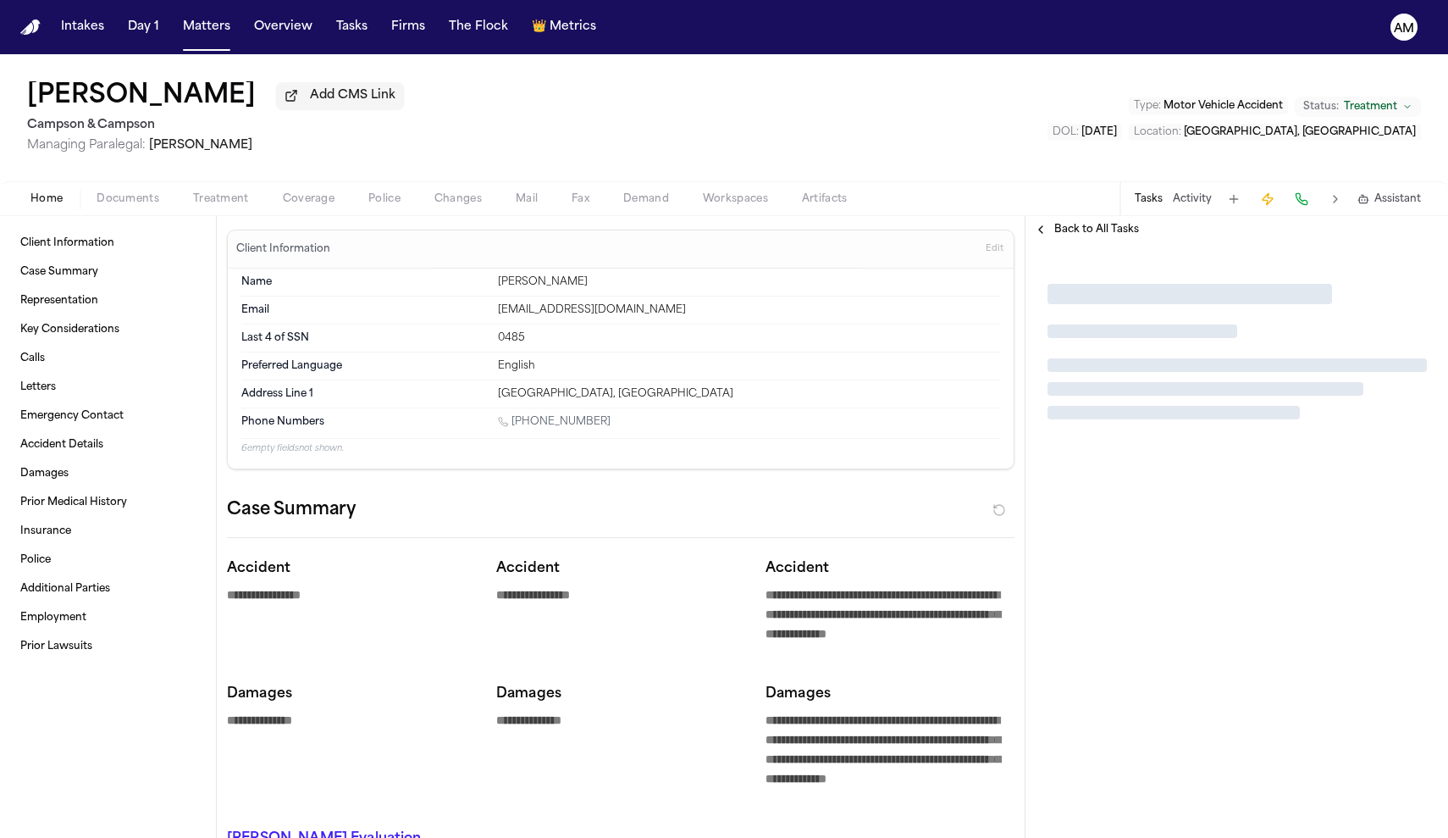
type textarea "*"
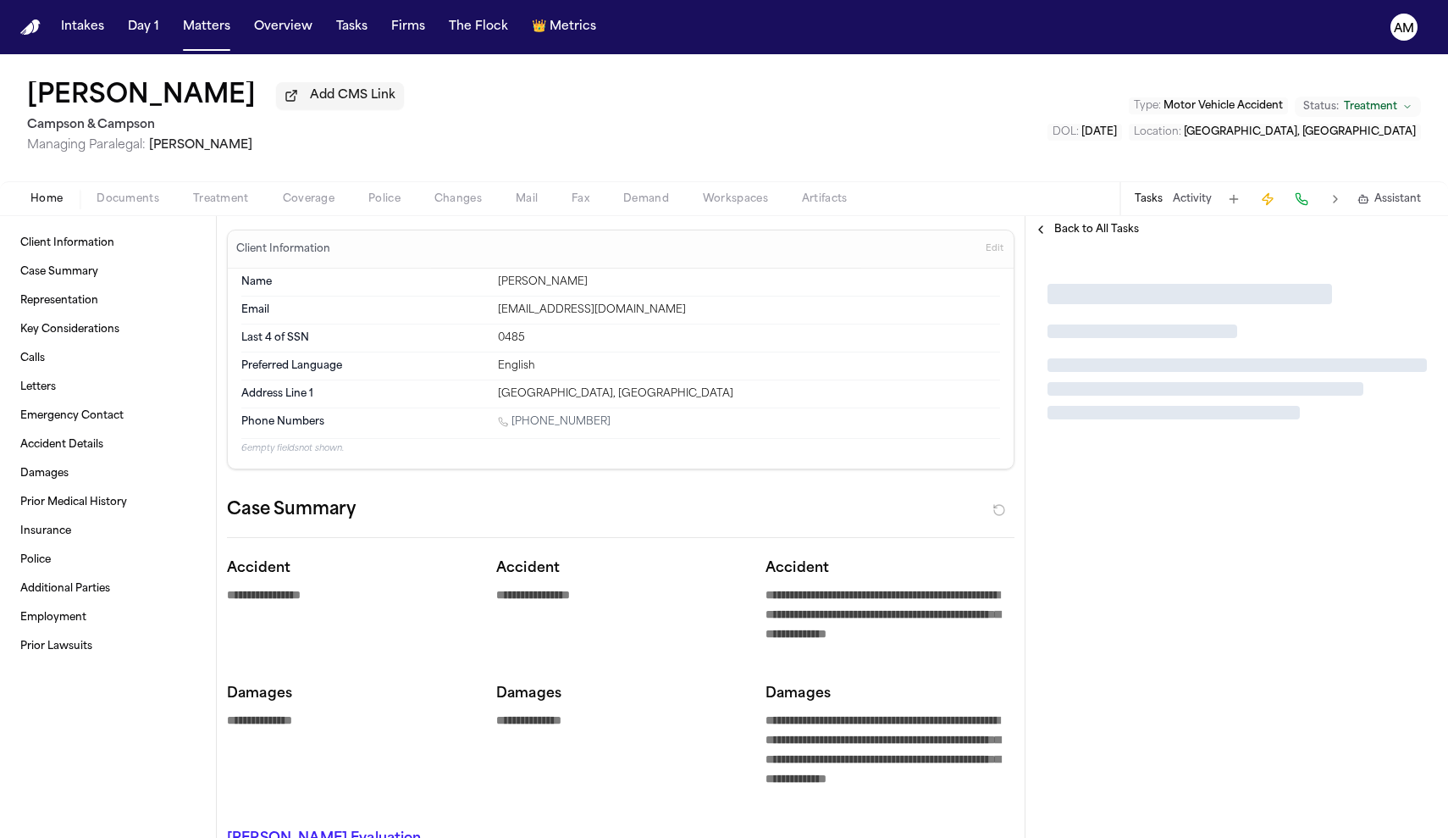
type textarea "*"
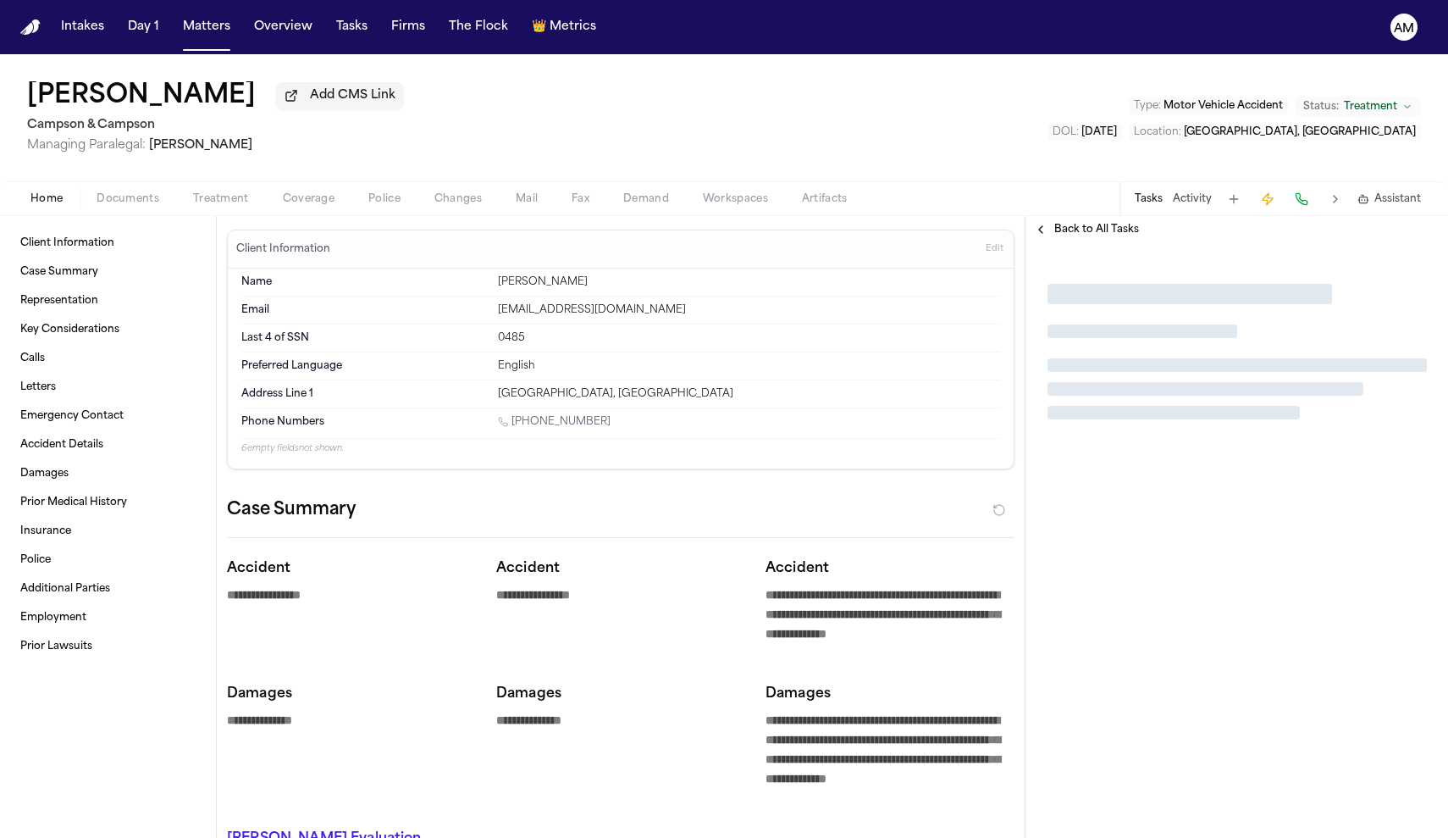
type textarea "*"
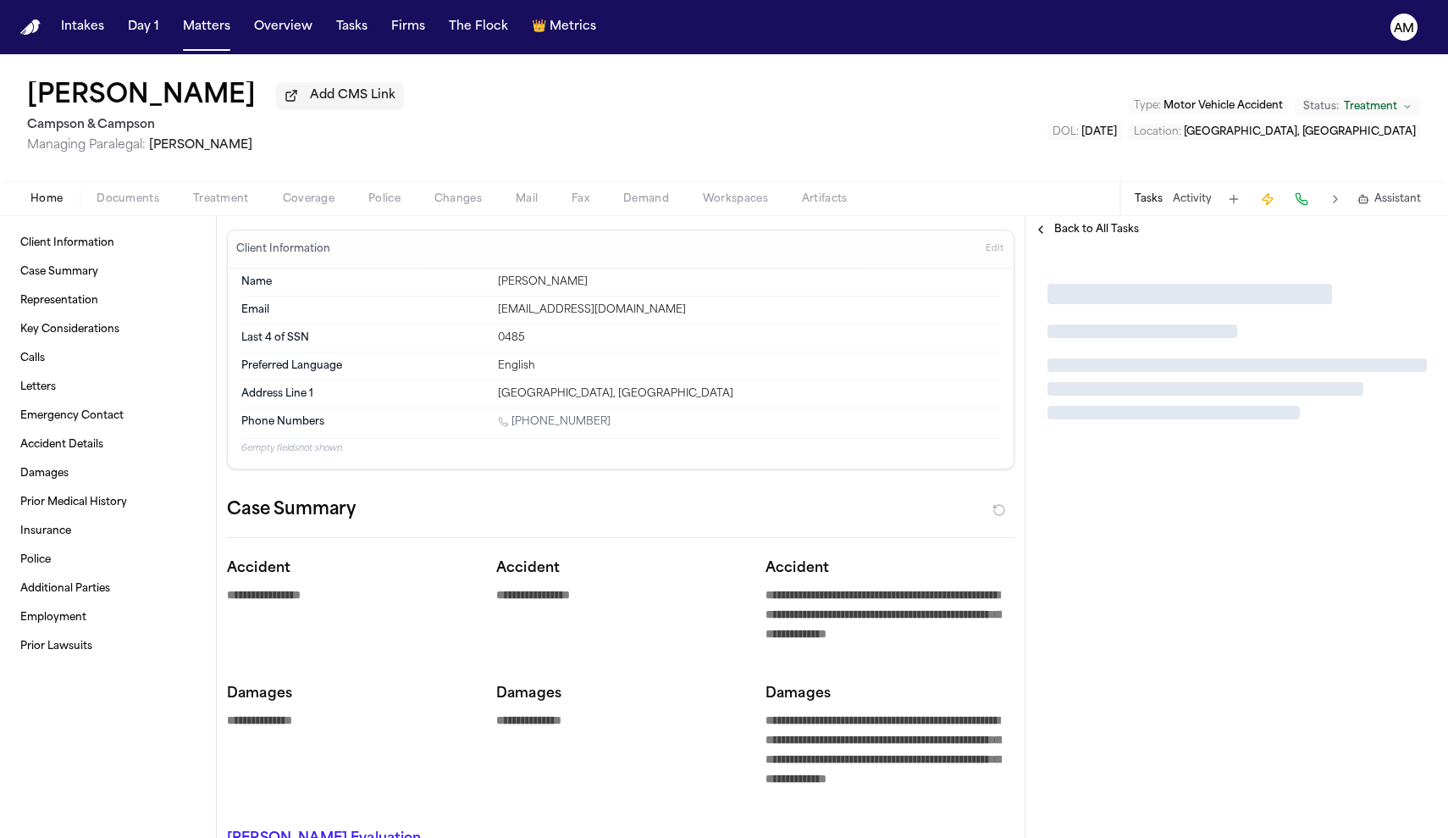
type textarea "*"
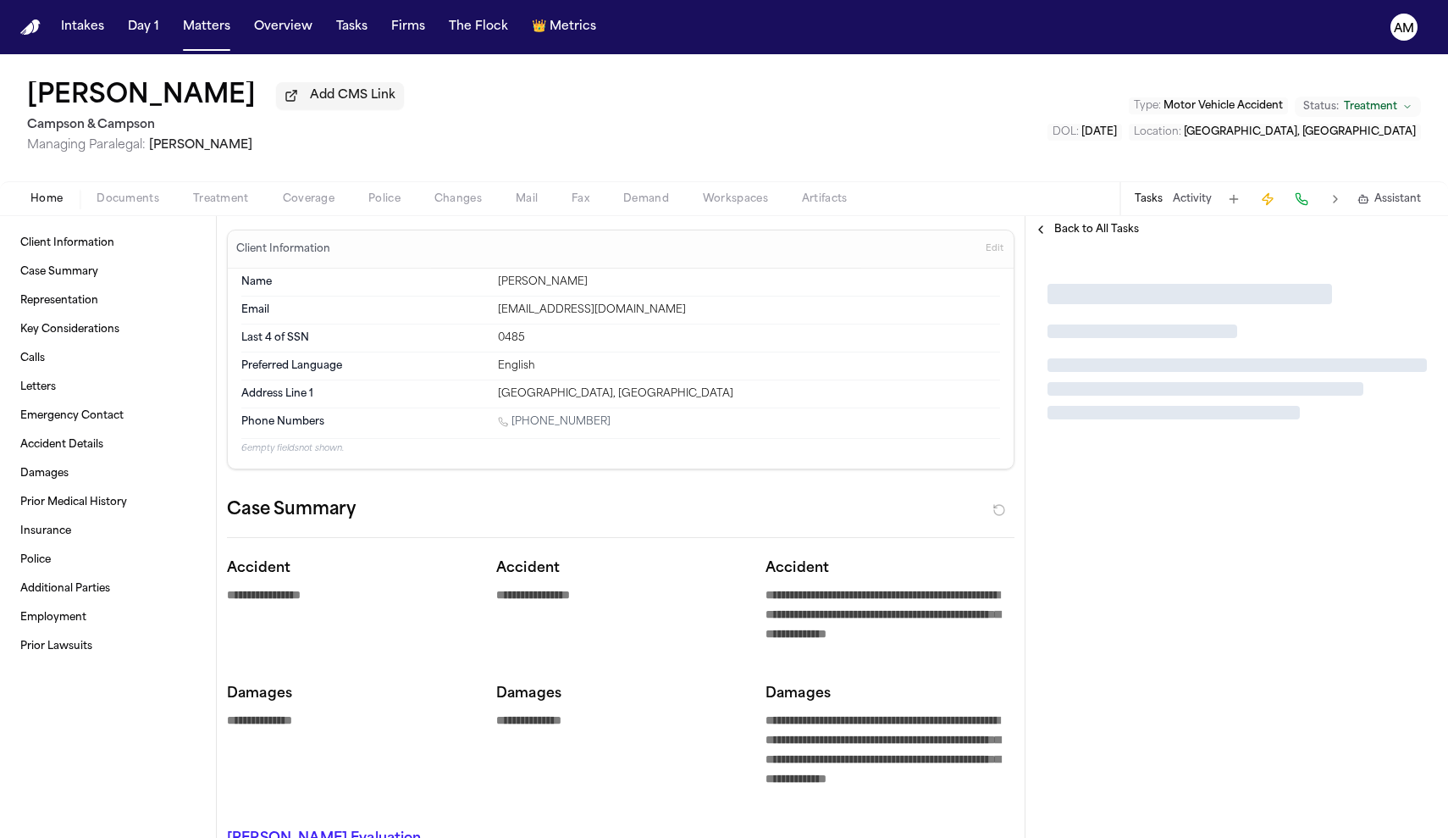
type textarea "*"
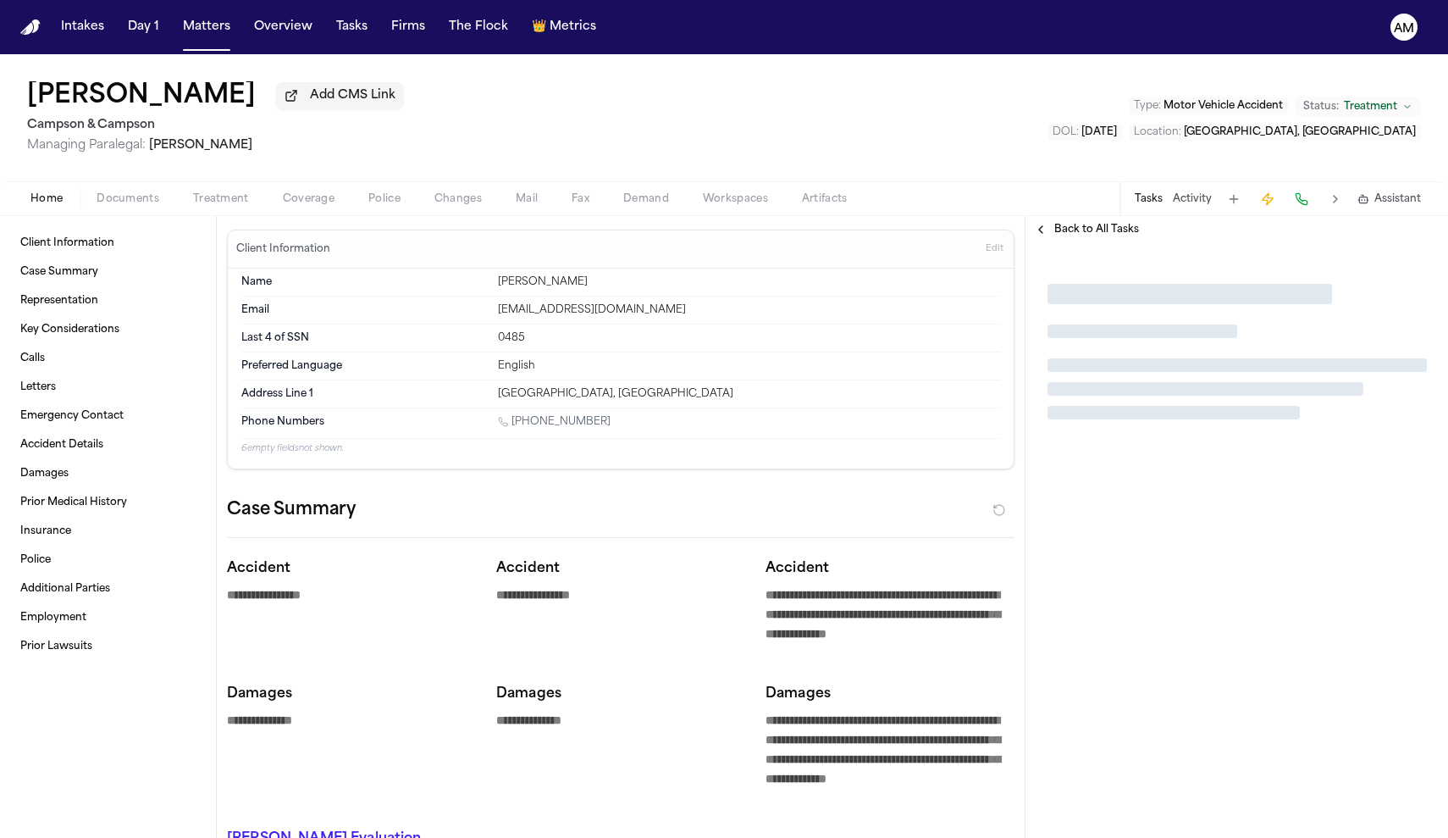
type textarea "*"
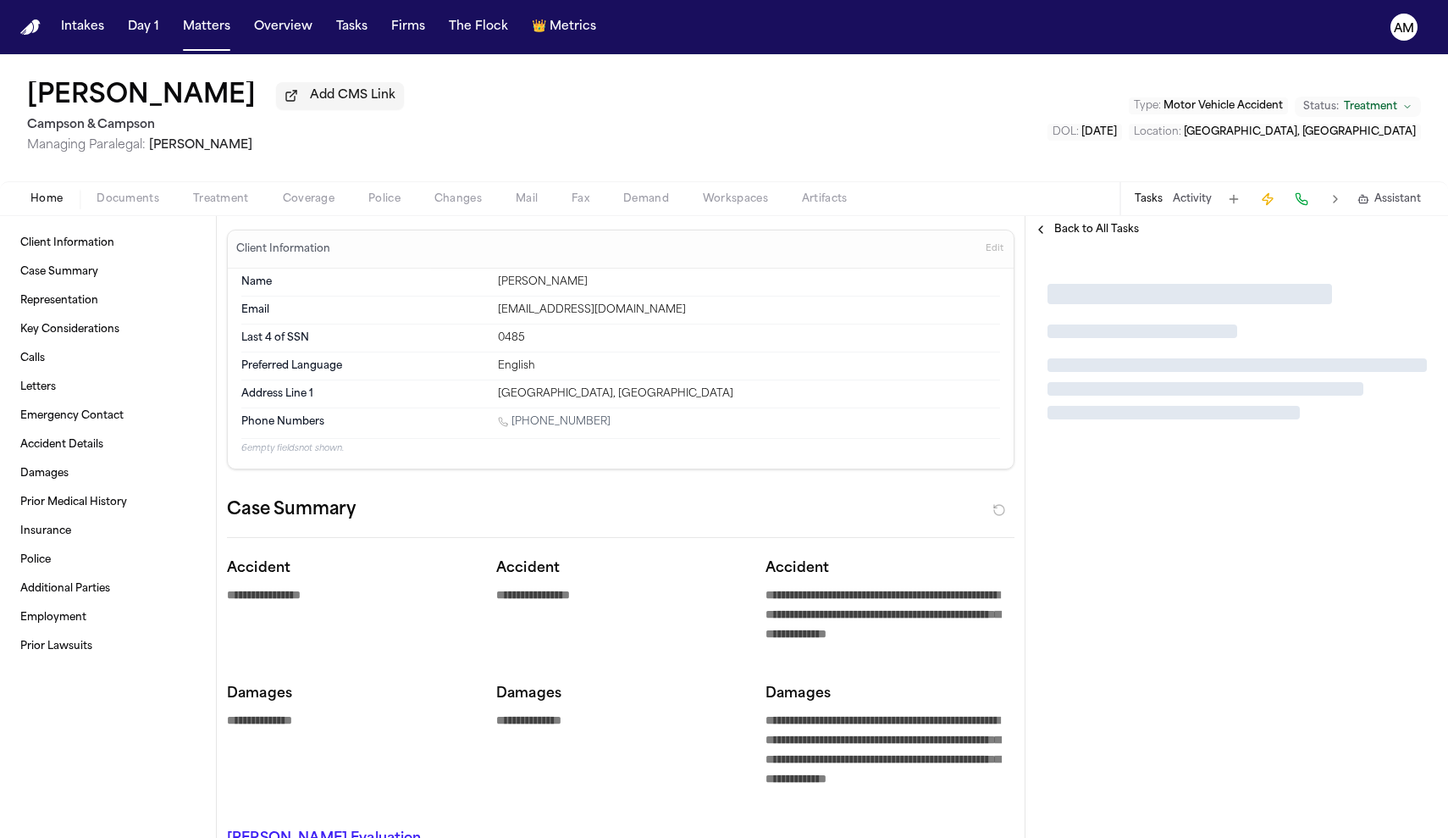
type textarea "*"
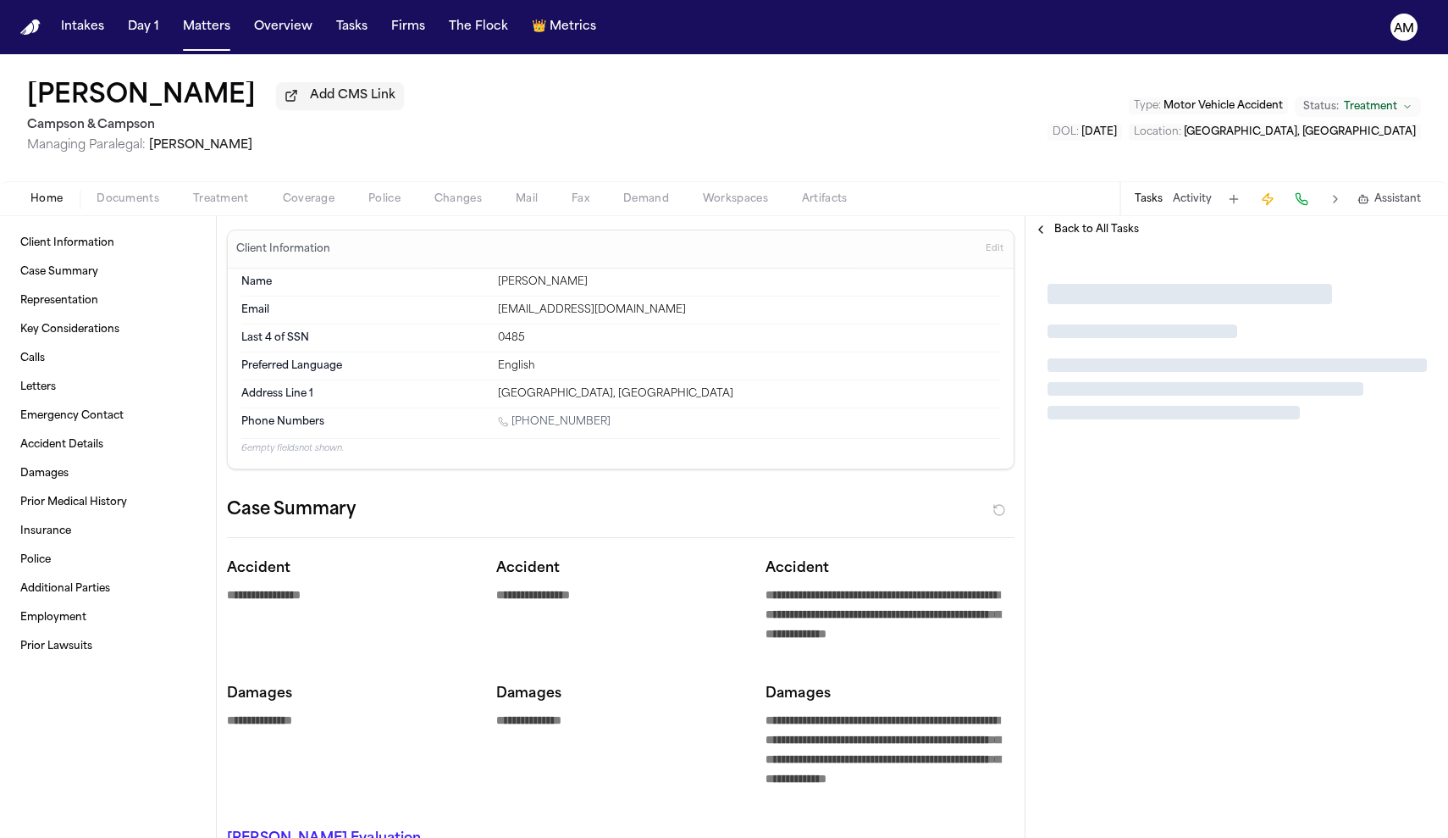
type textarea "*"
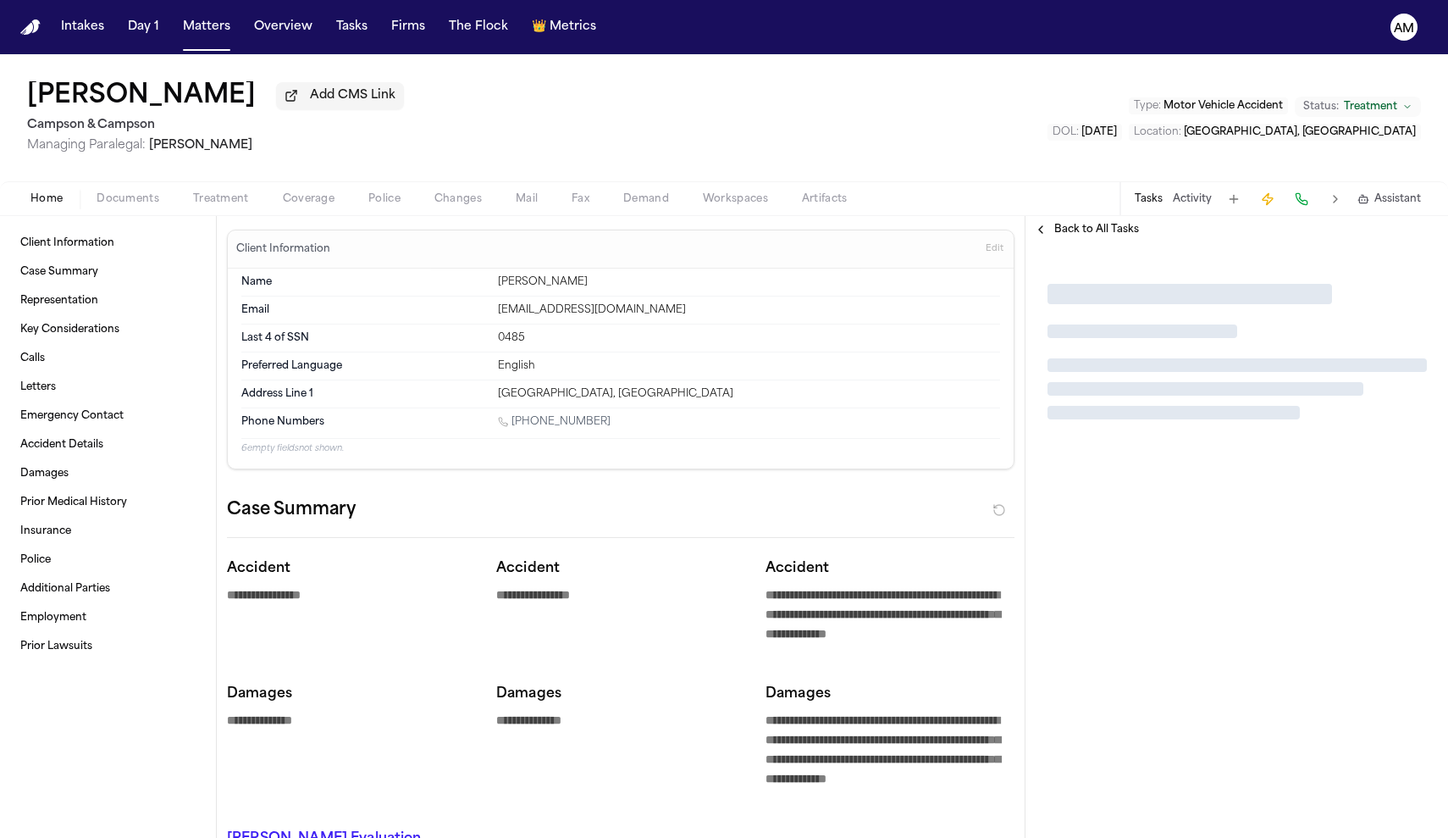
type textarea "*"
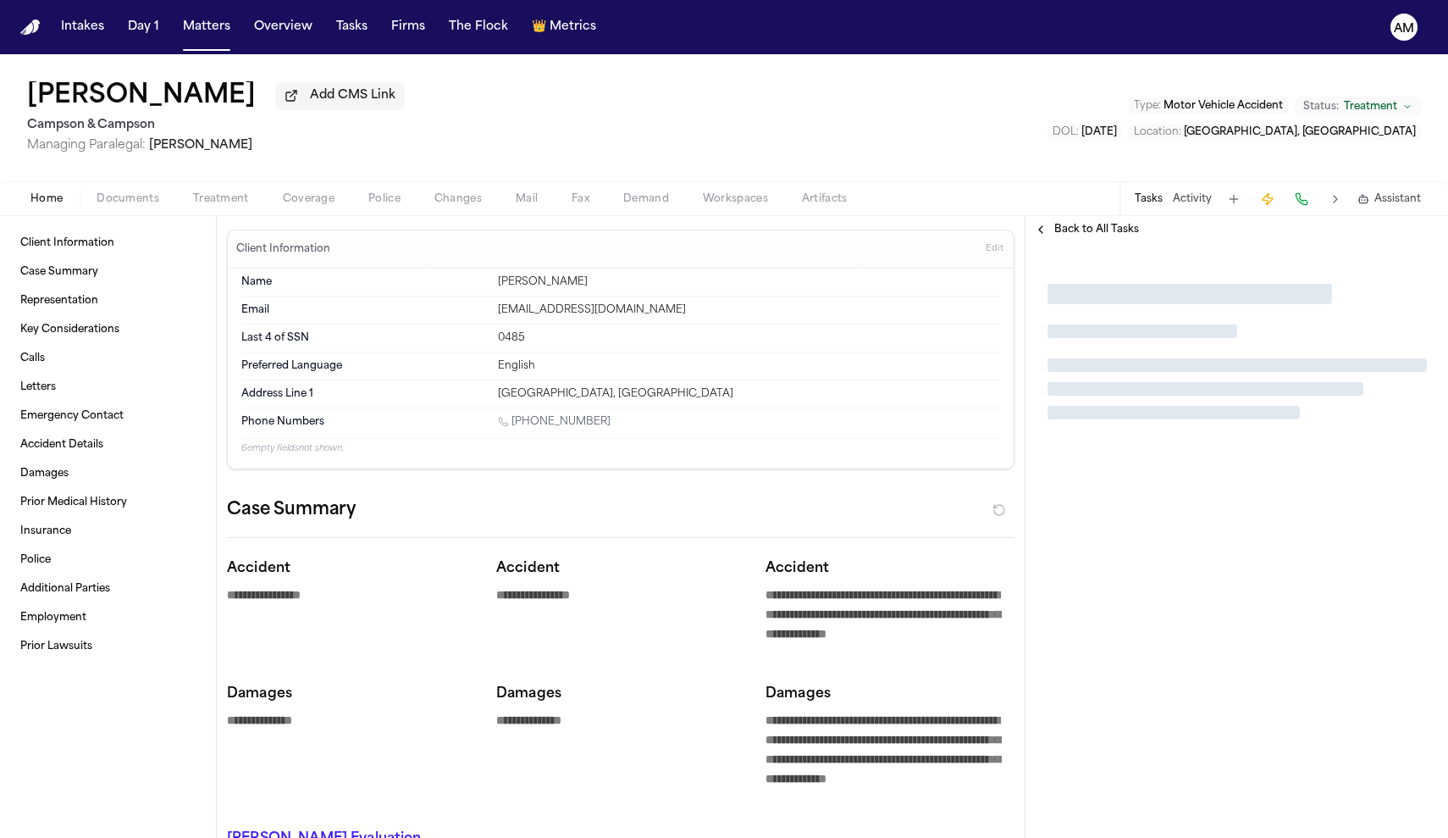
type textarea "*"
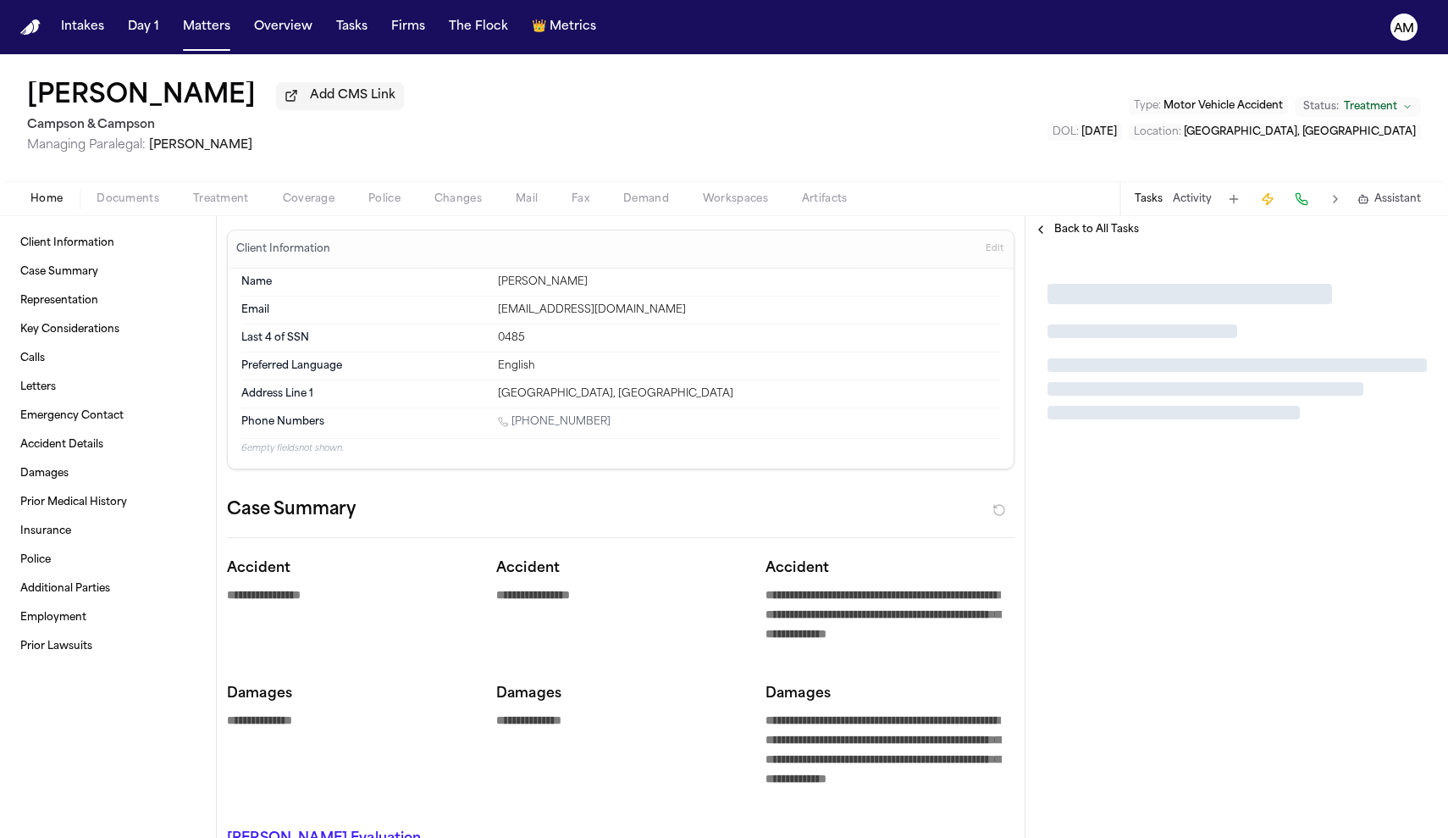
type textarea "*"
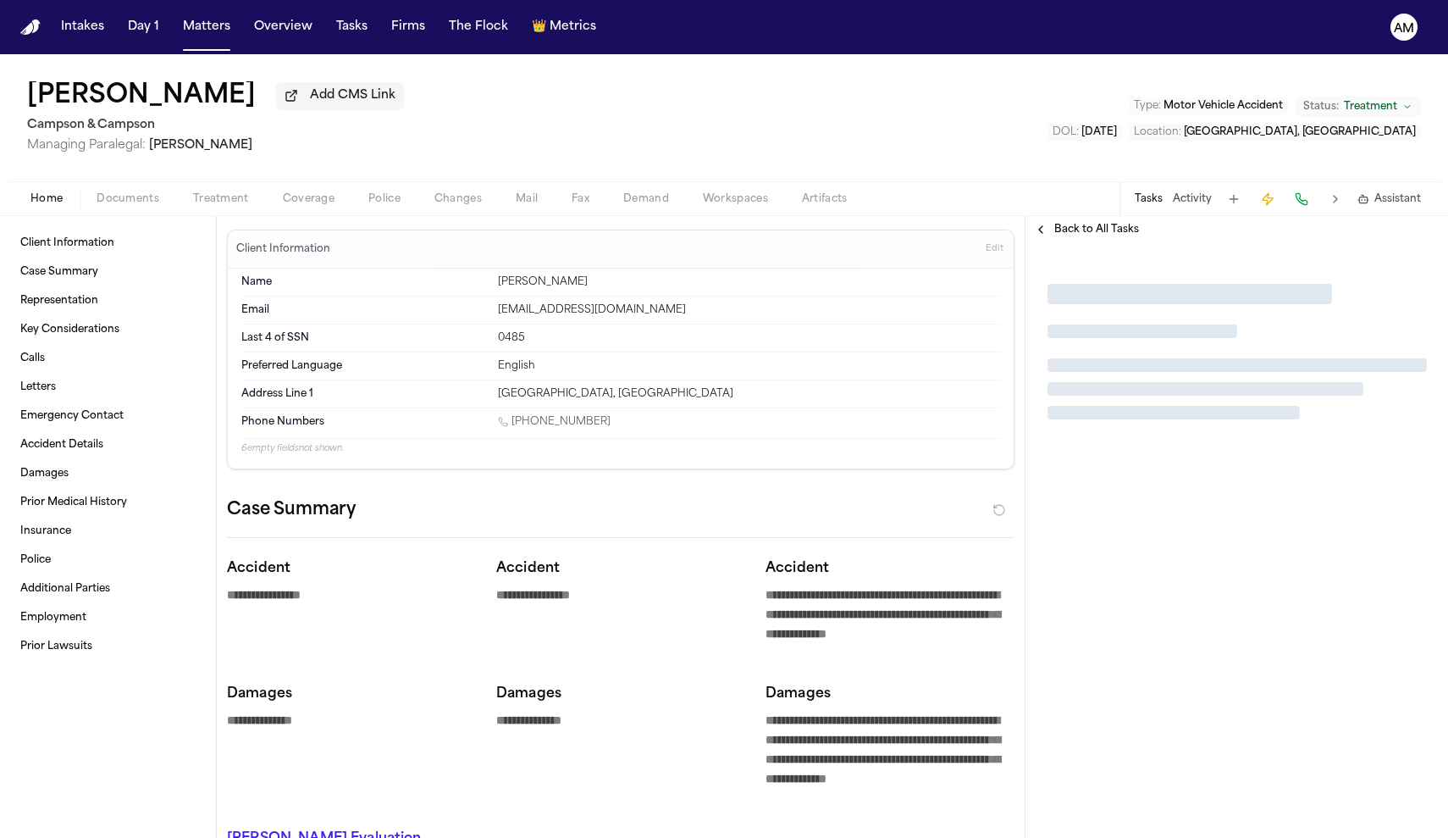
type textarea "*"
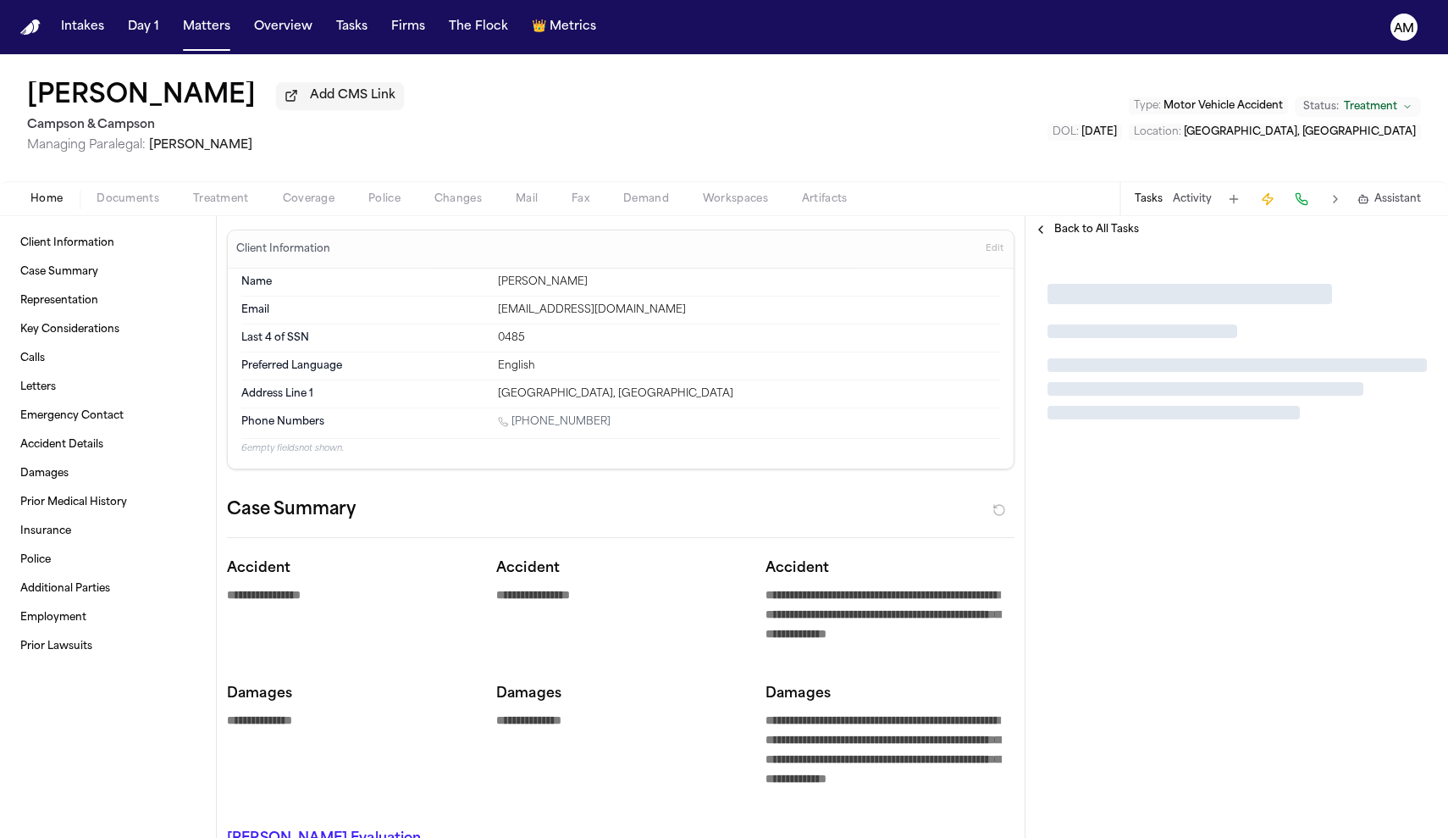
type textarea "*"
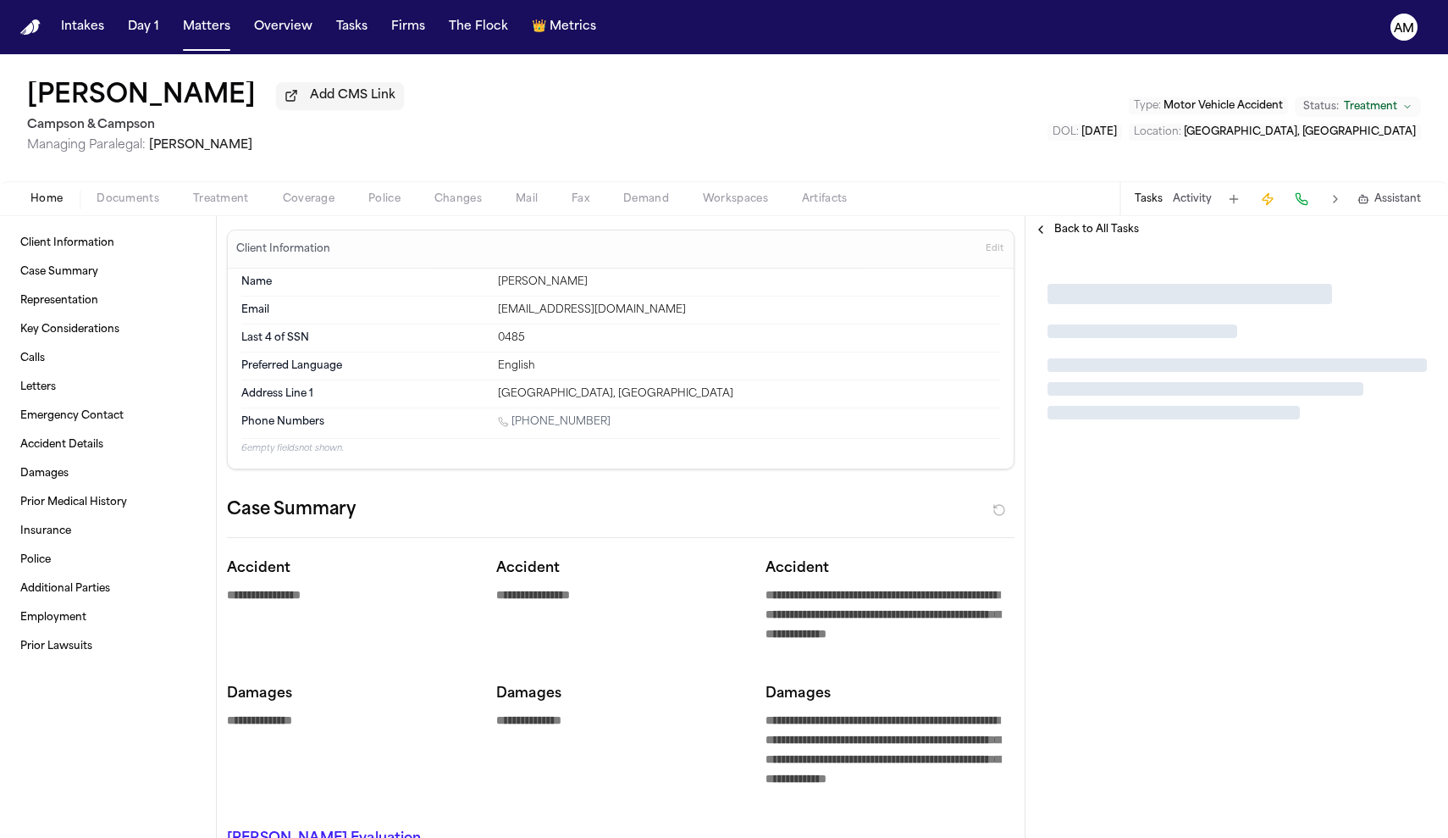
type textarea "*"
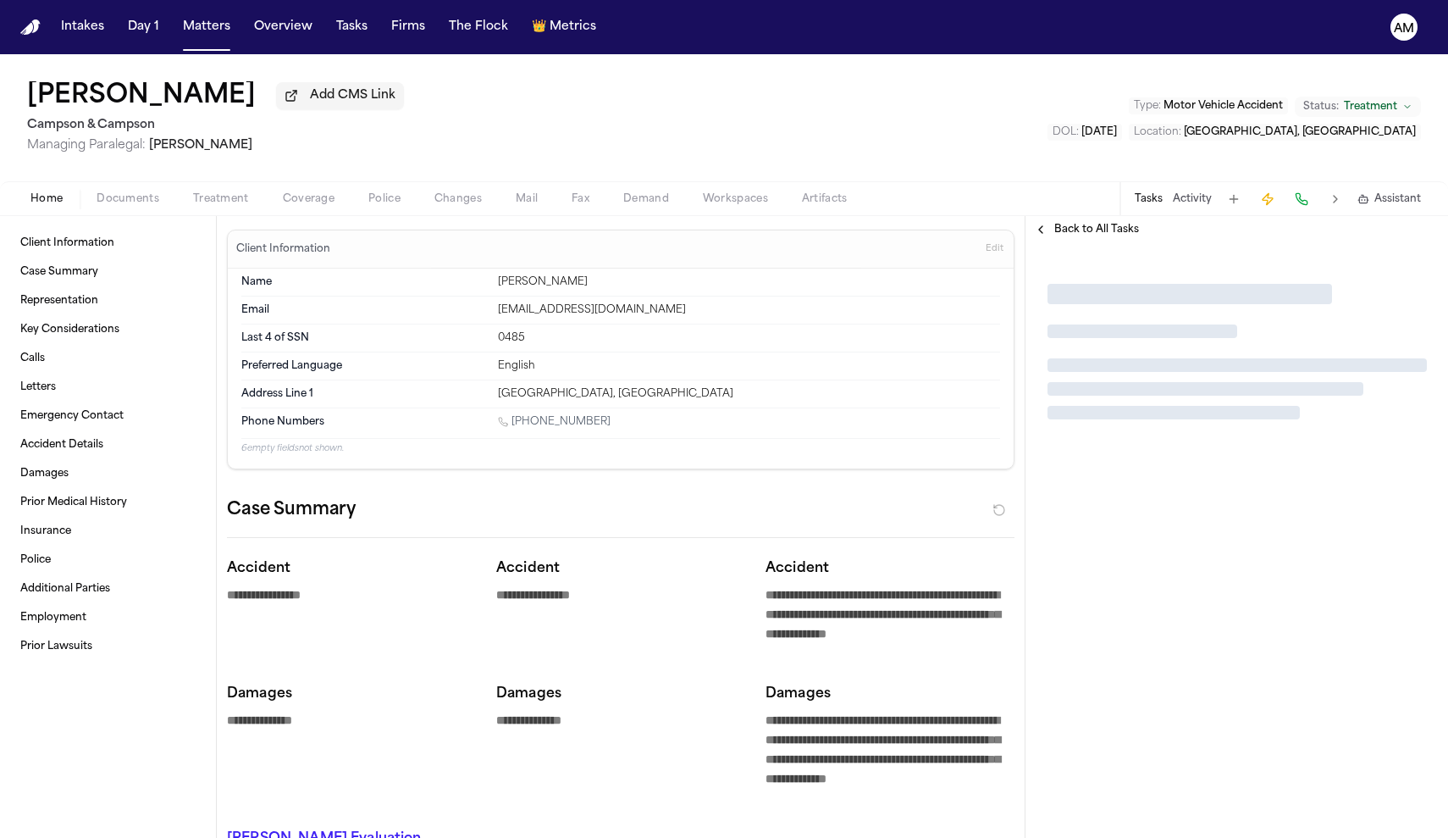
type textarea "*"
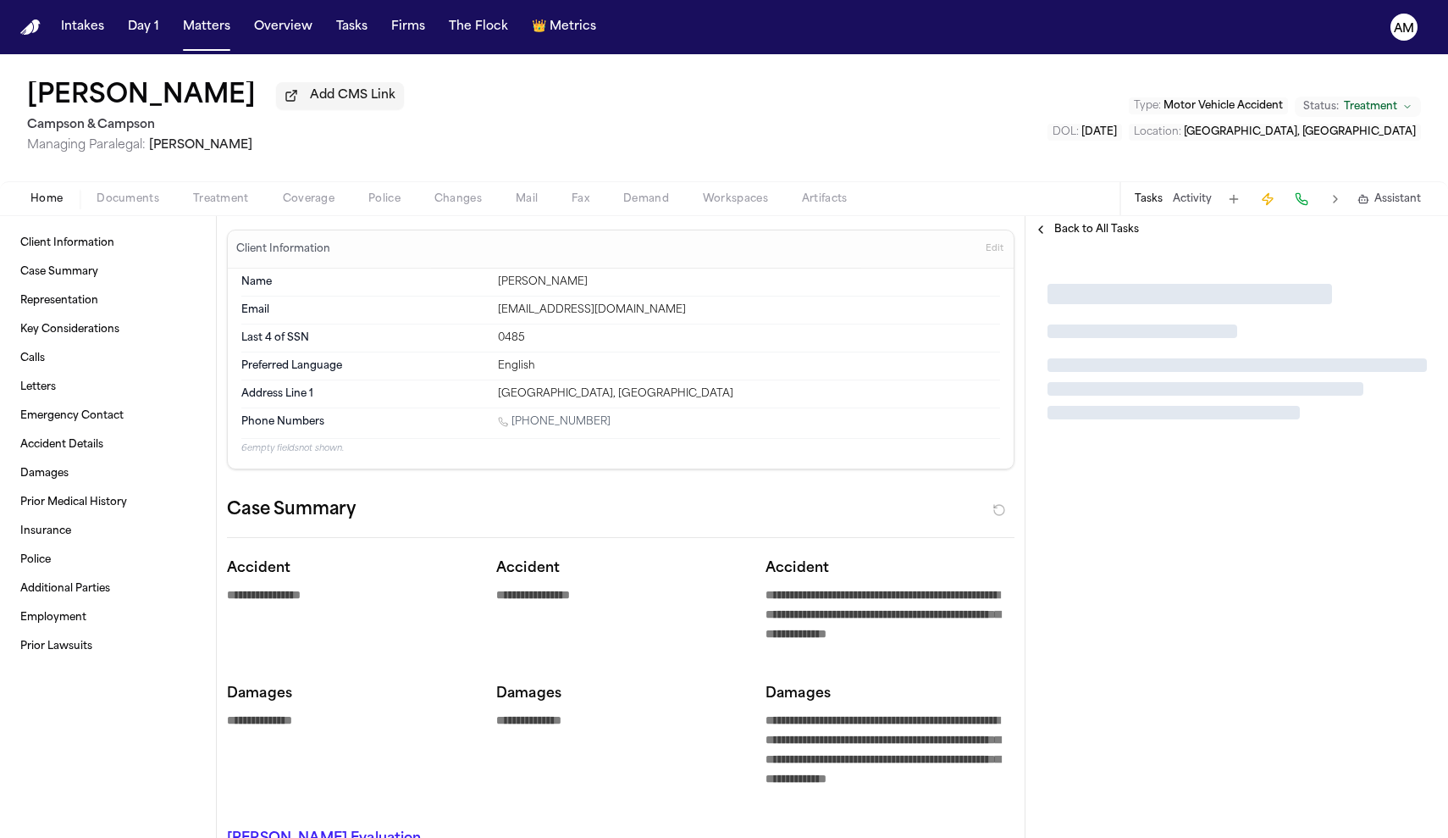
type textarea "*"
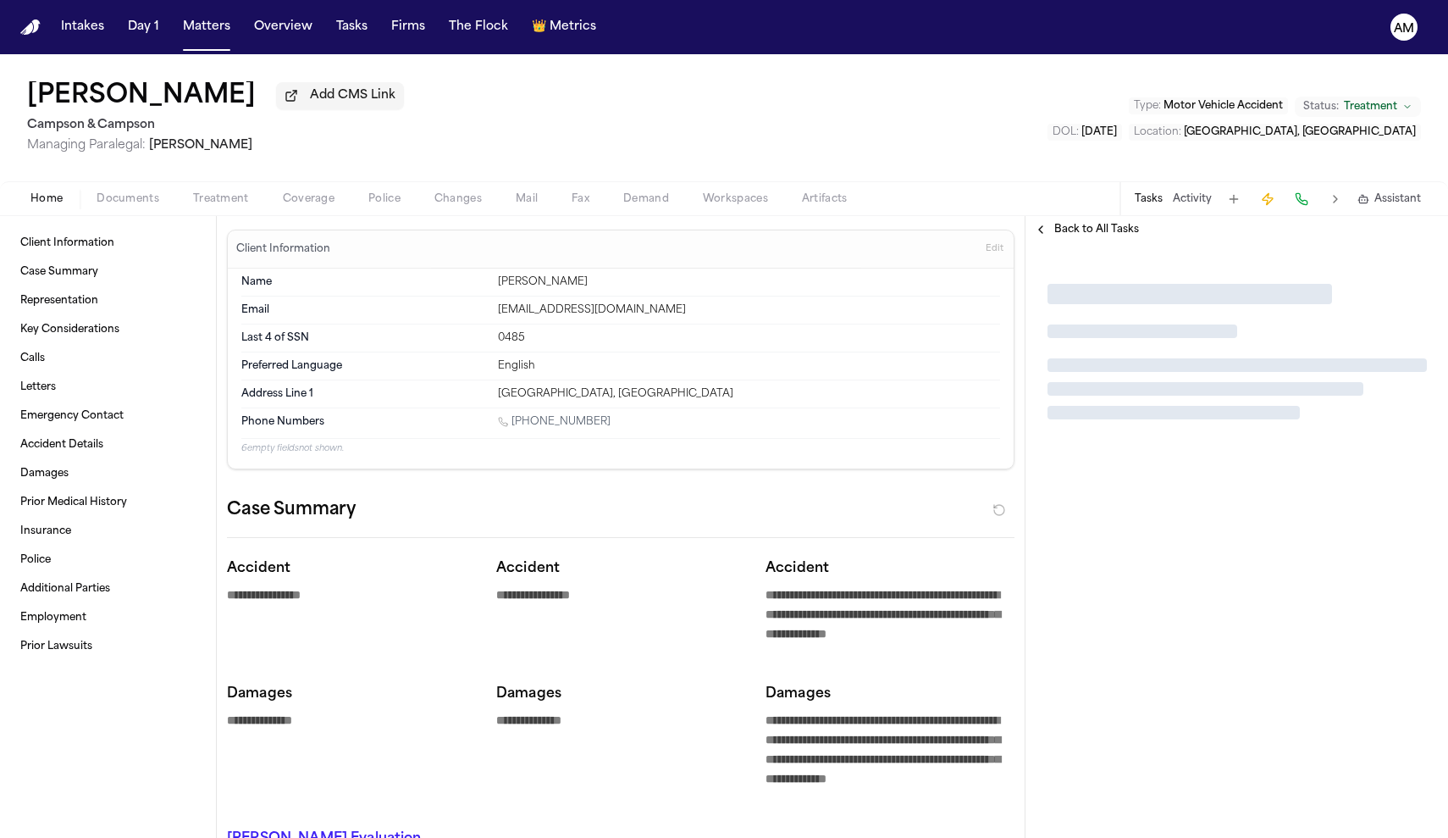
type textarea "*"
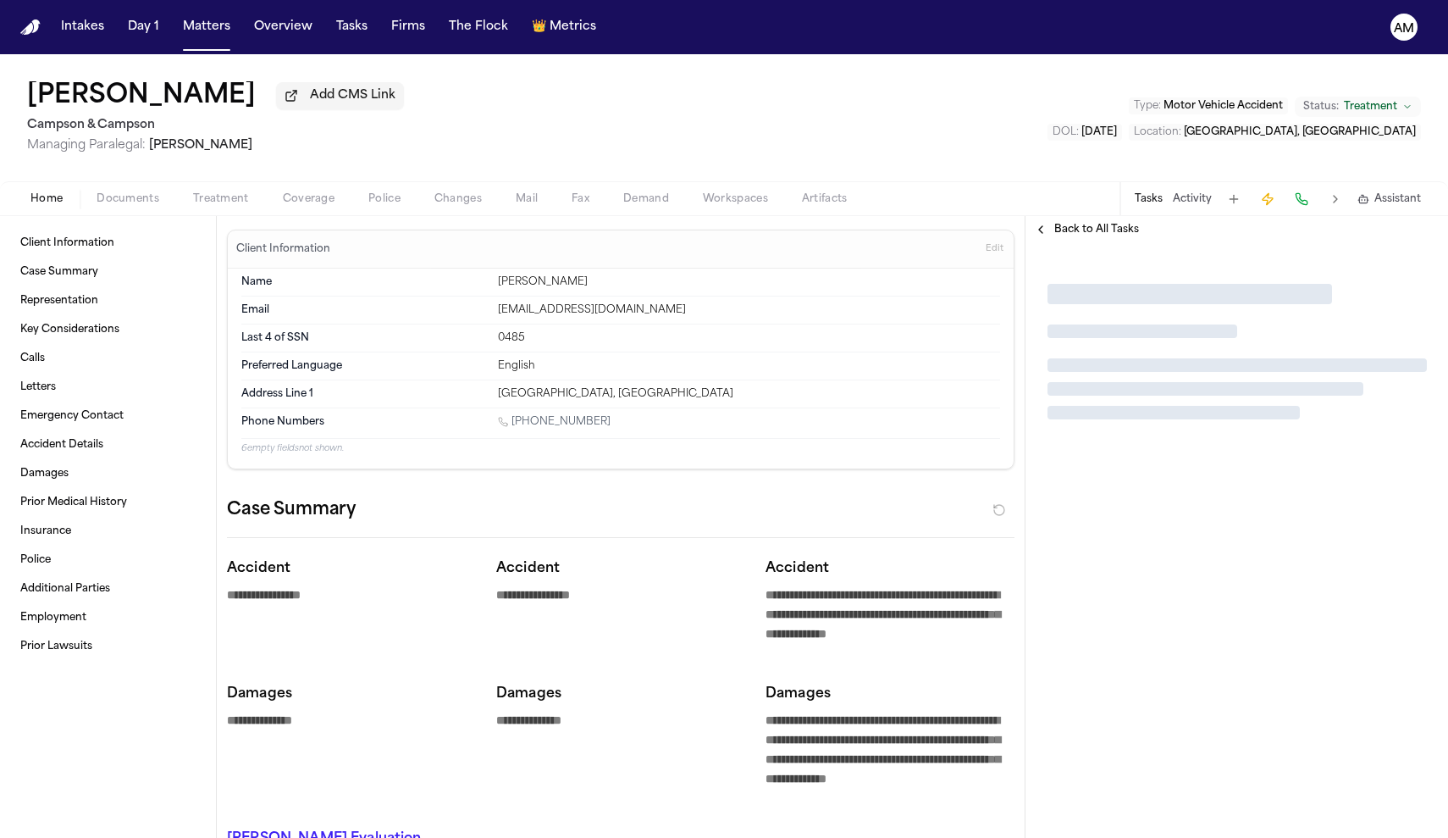
type textarea "*"
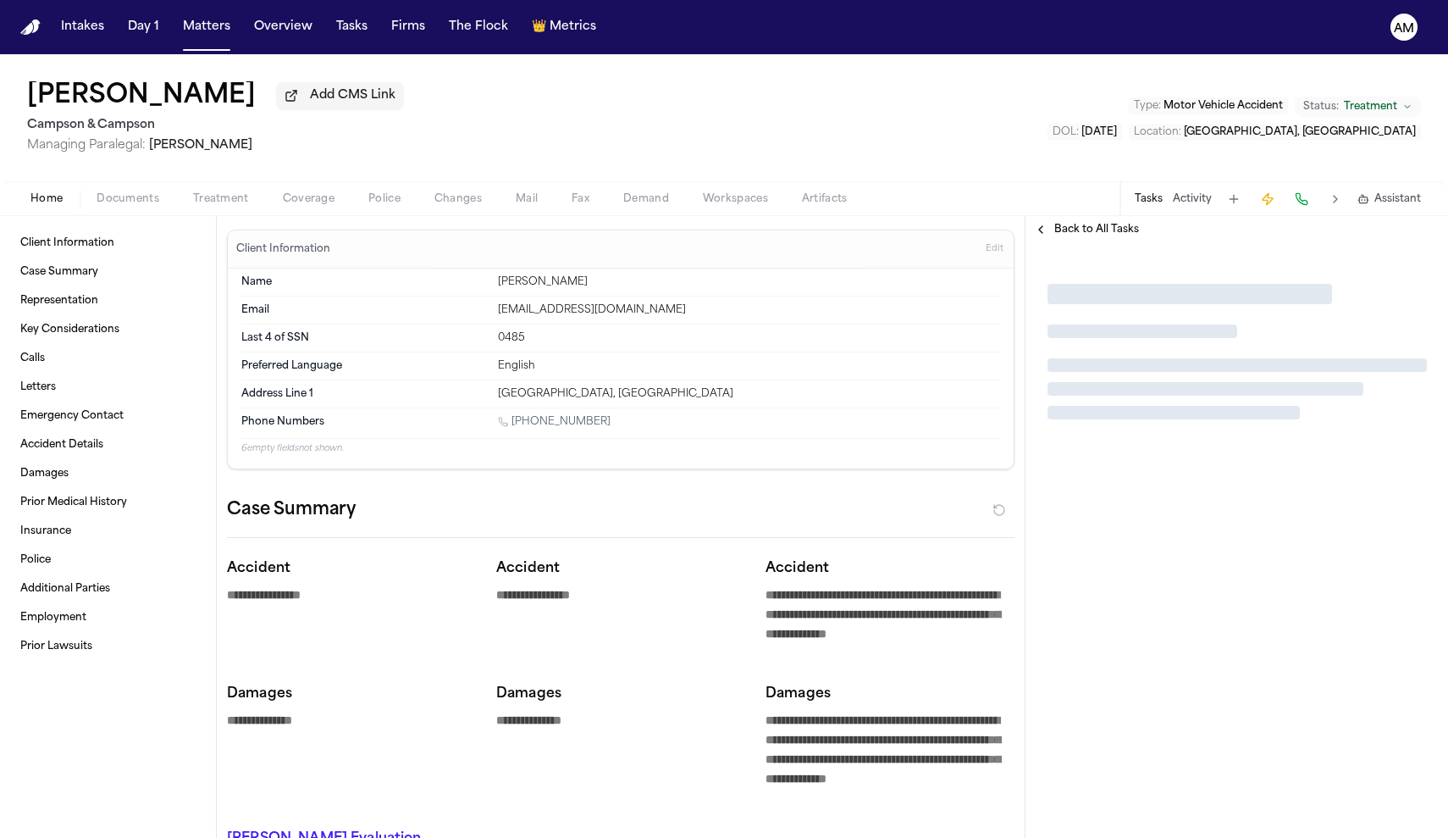
type textarea "*"
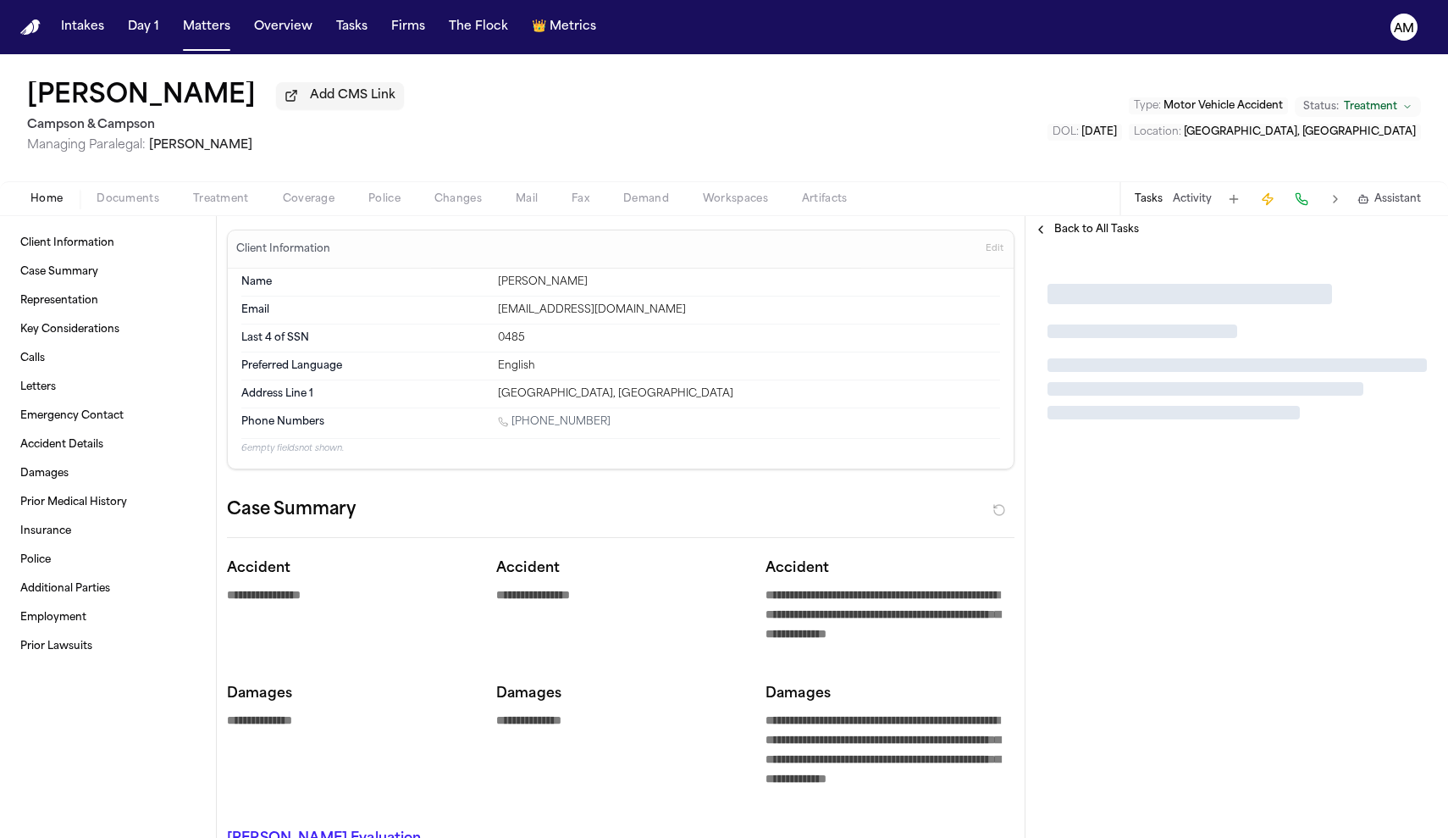
type textarea "*"
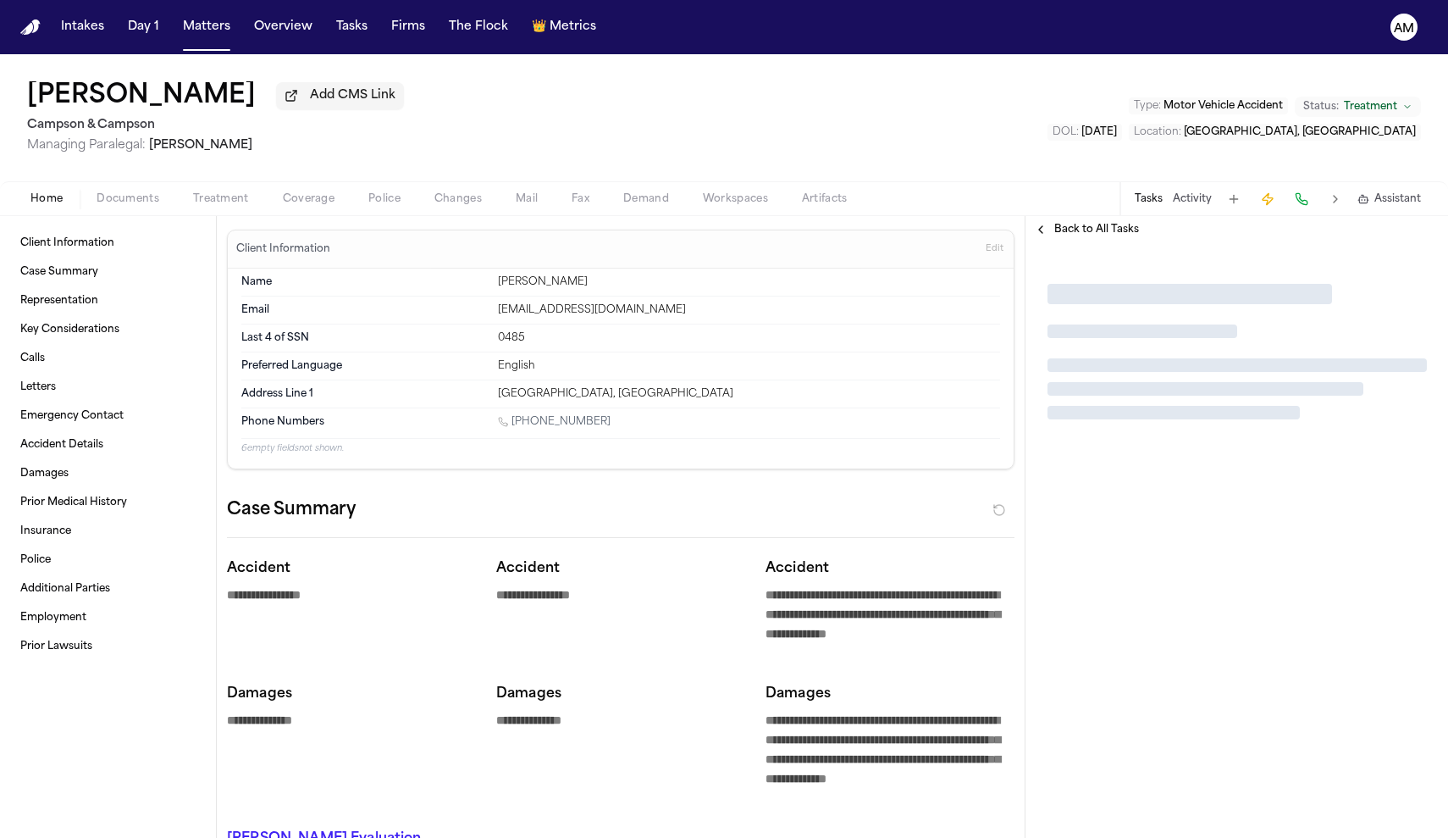
type textarea "*"
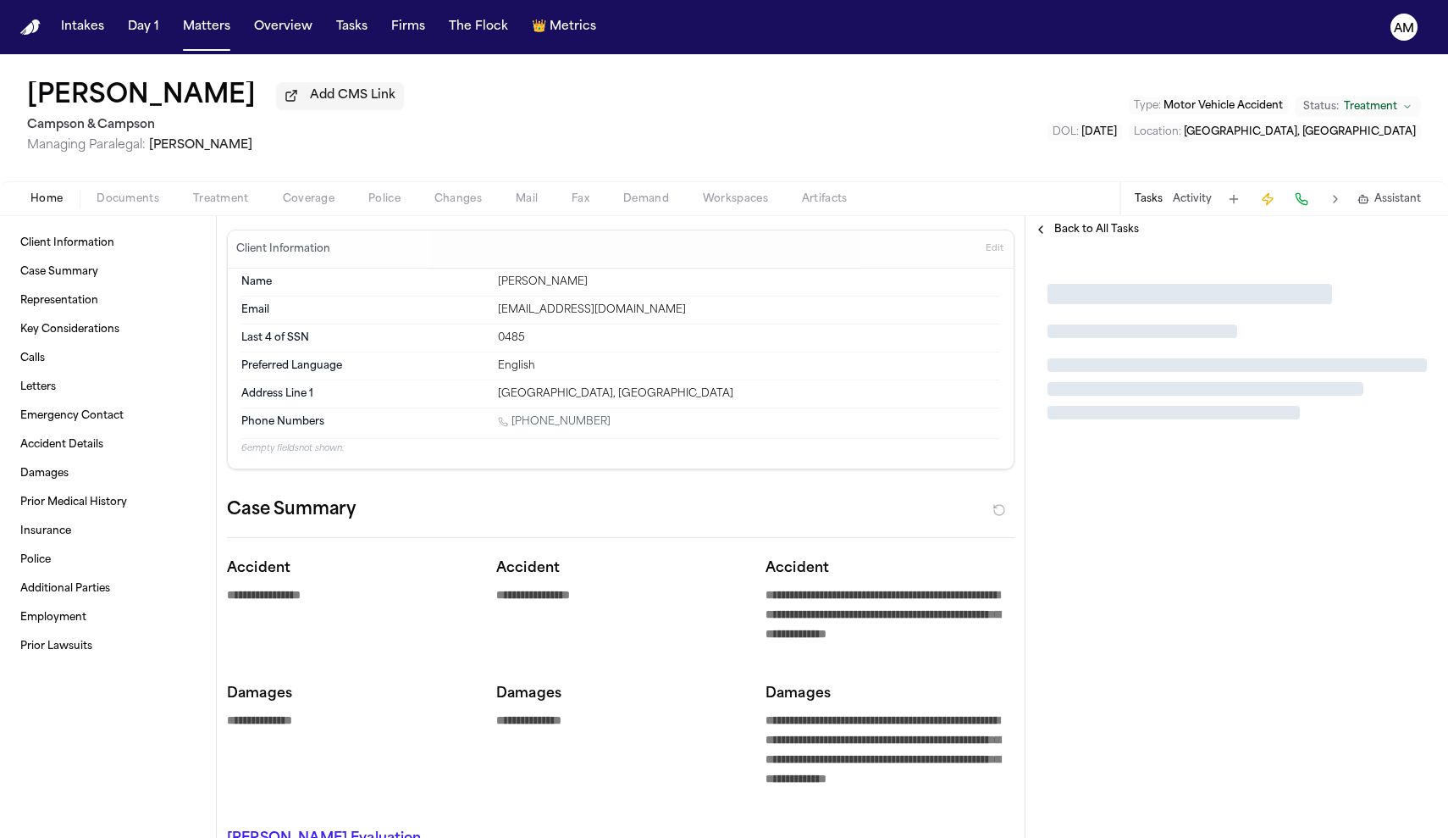
type textarea "*"
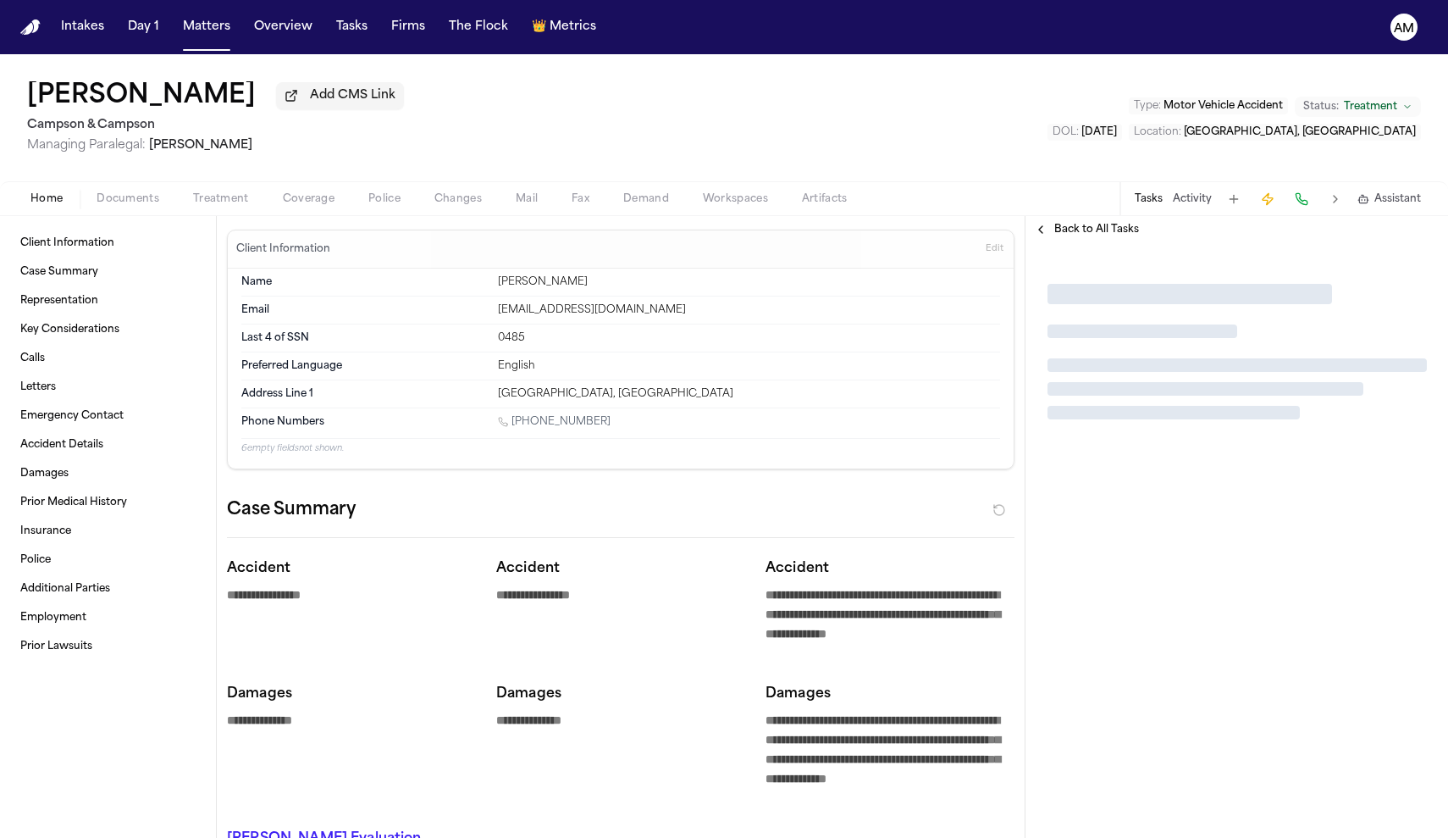
type textarea "*"
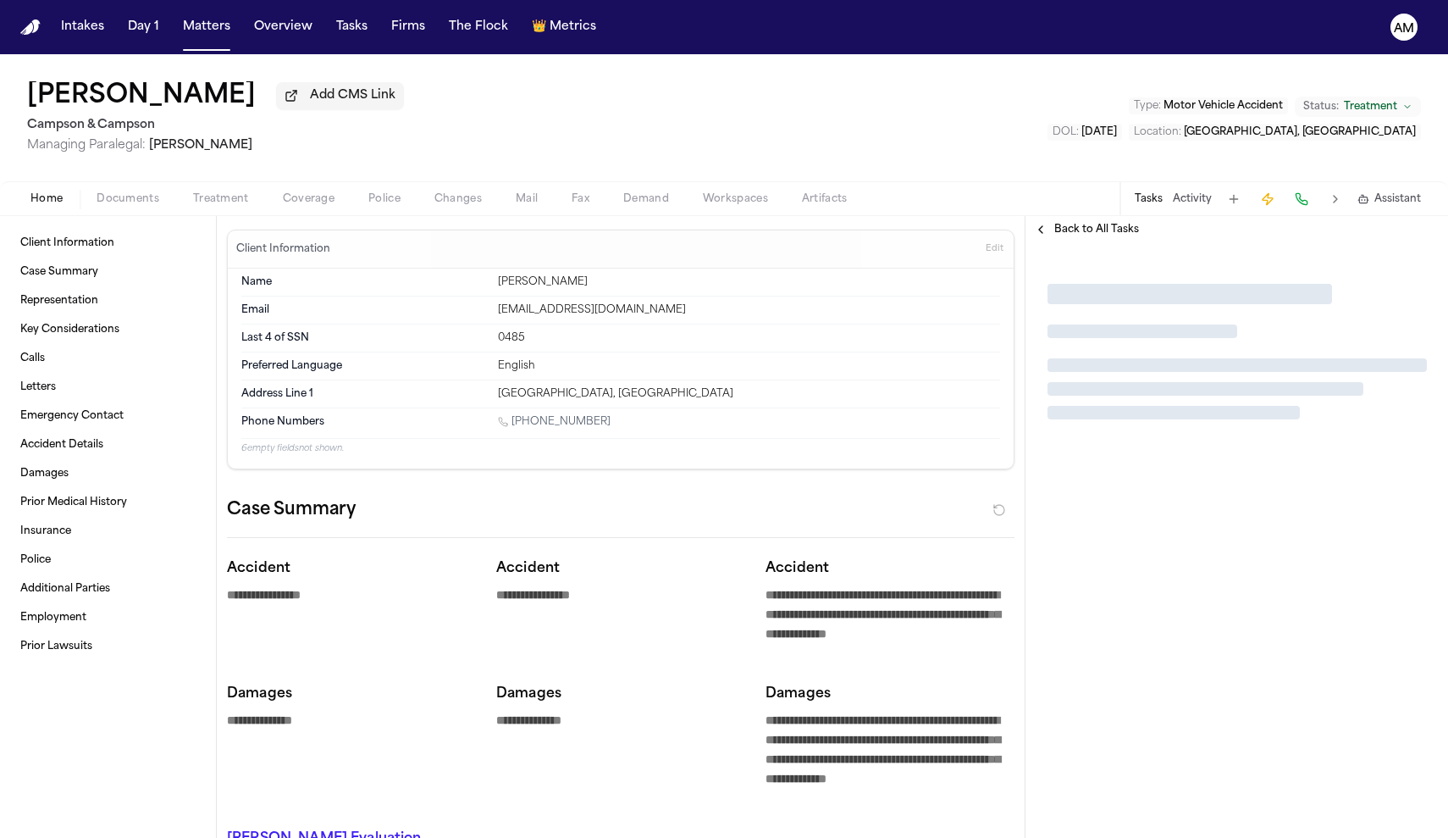
type textarea "*"
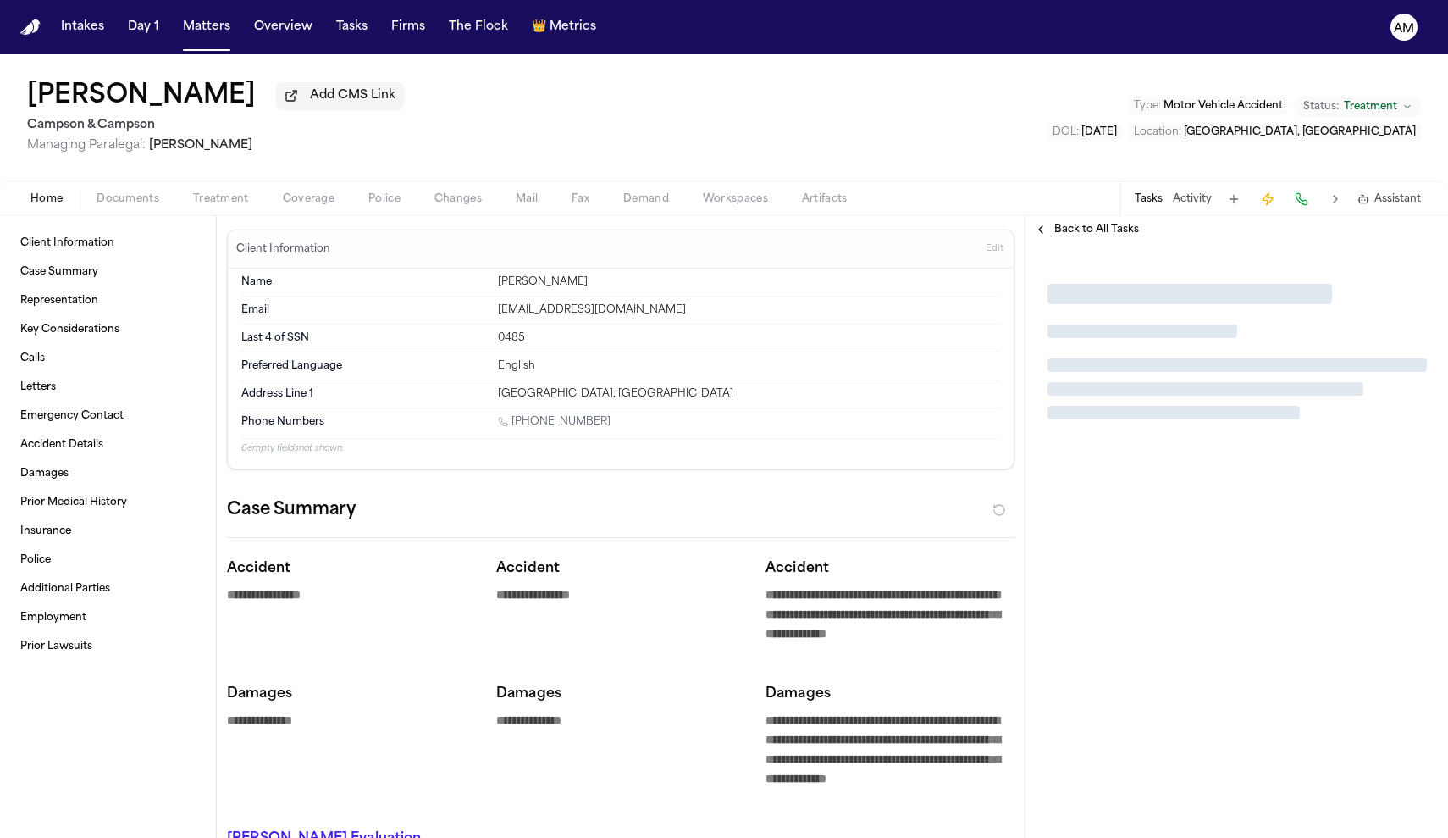
type textarea "*"
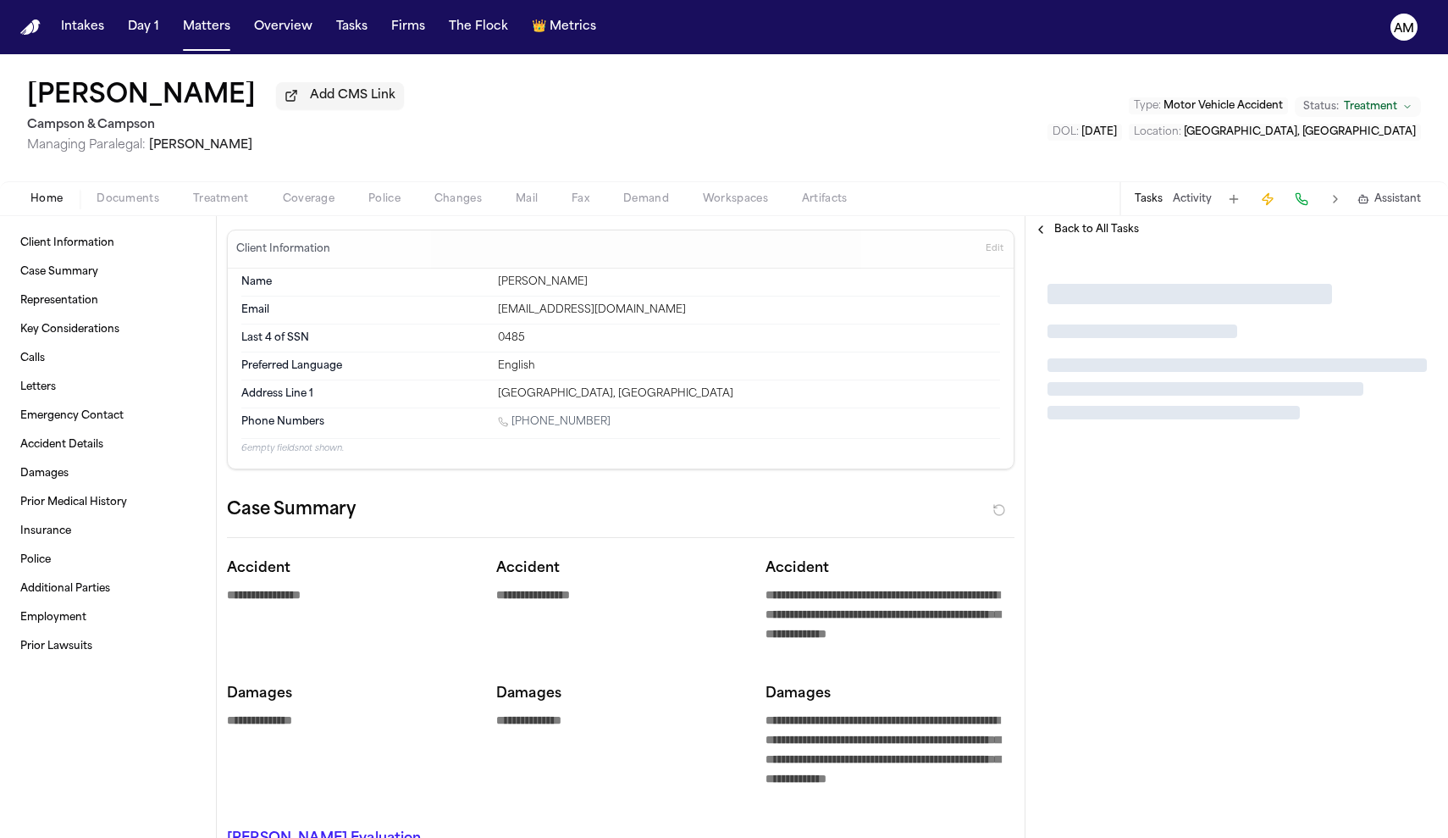
type textarea "*"
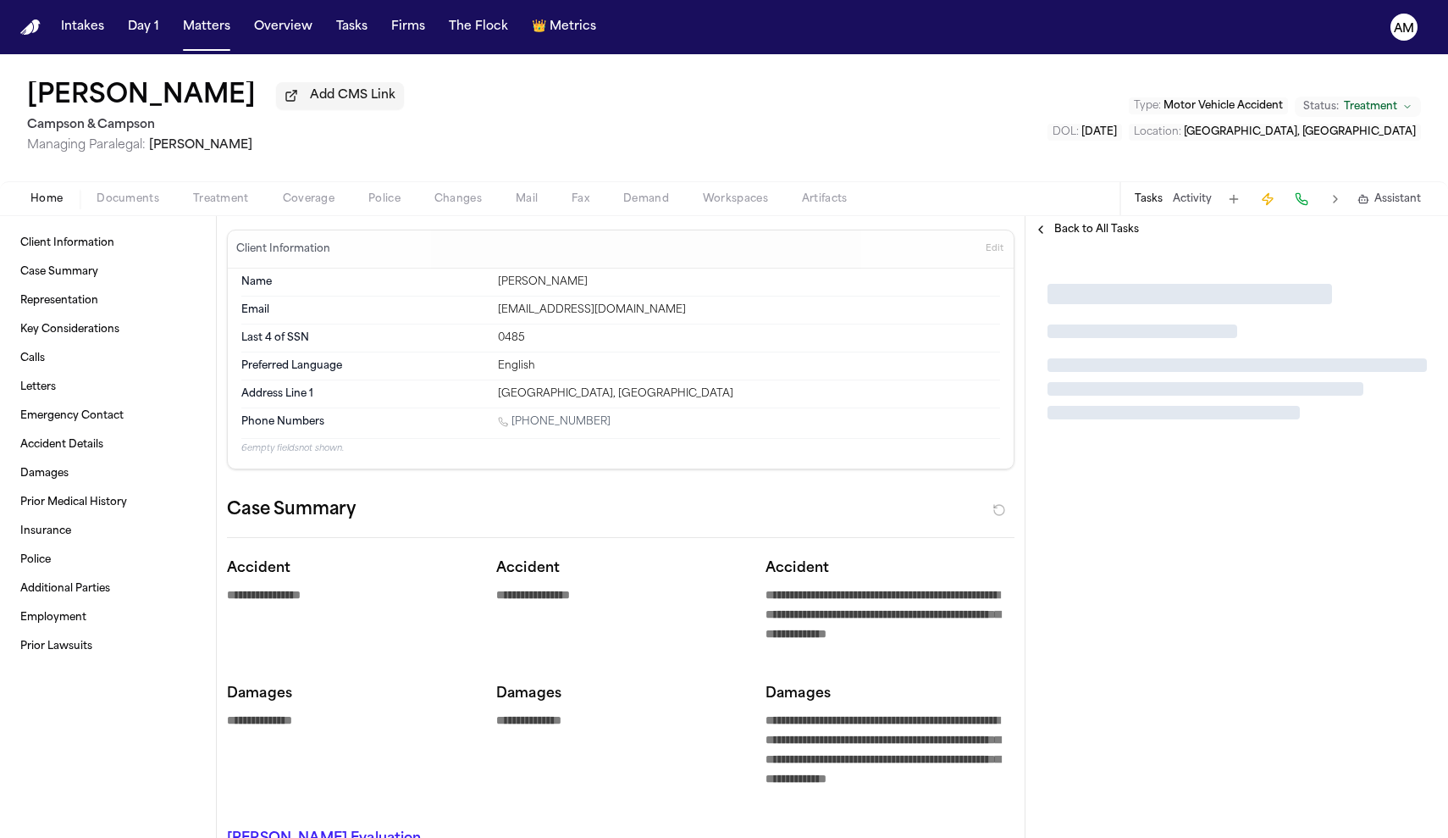
type textarea "*"
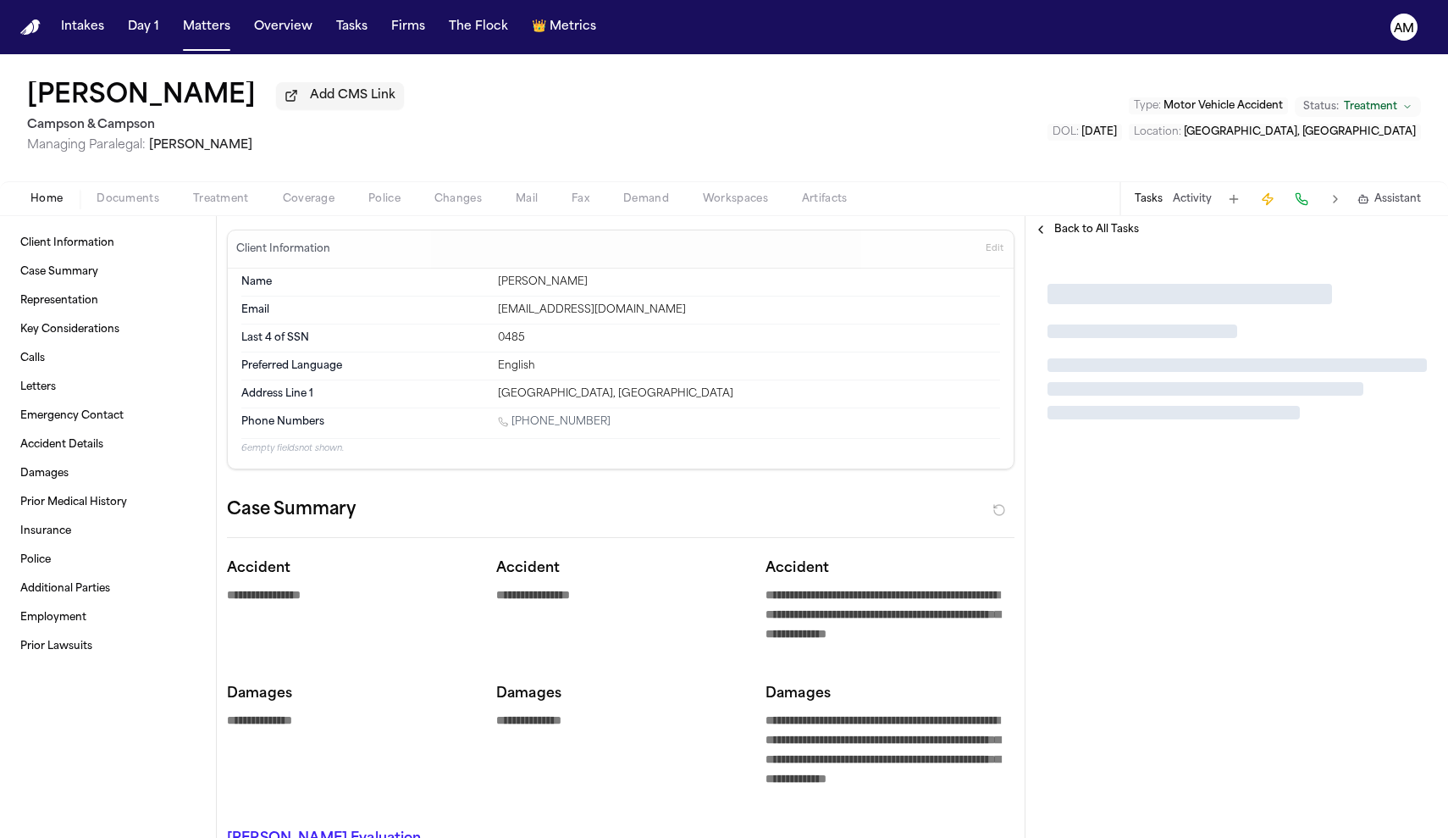
type textarea "*"
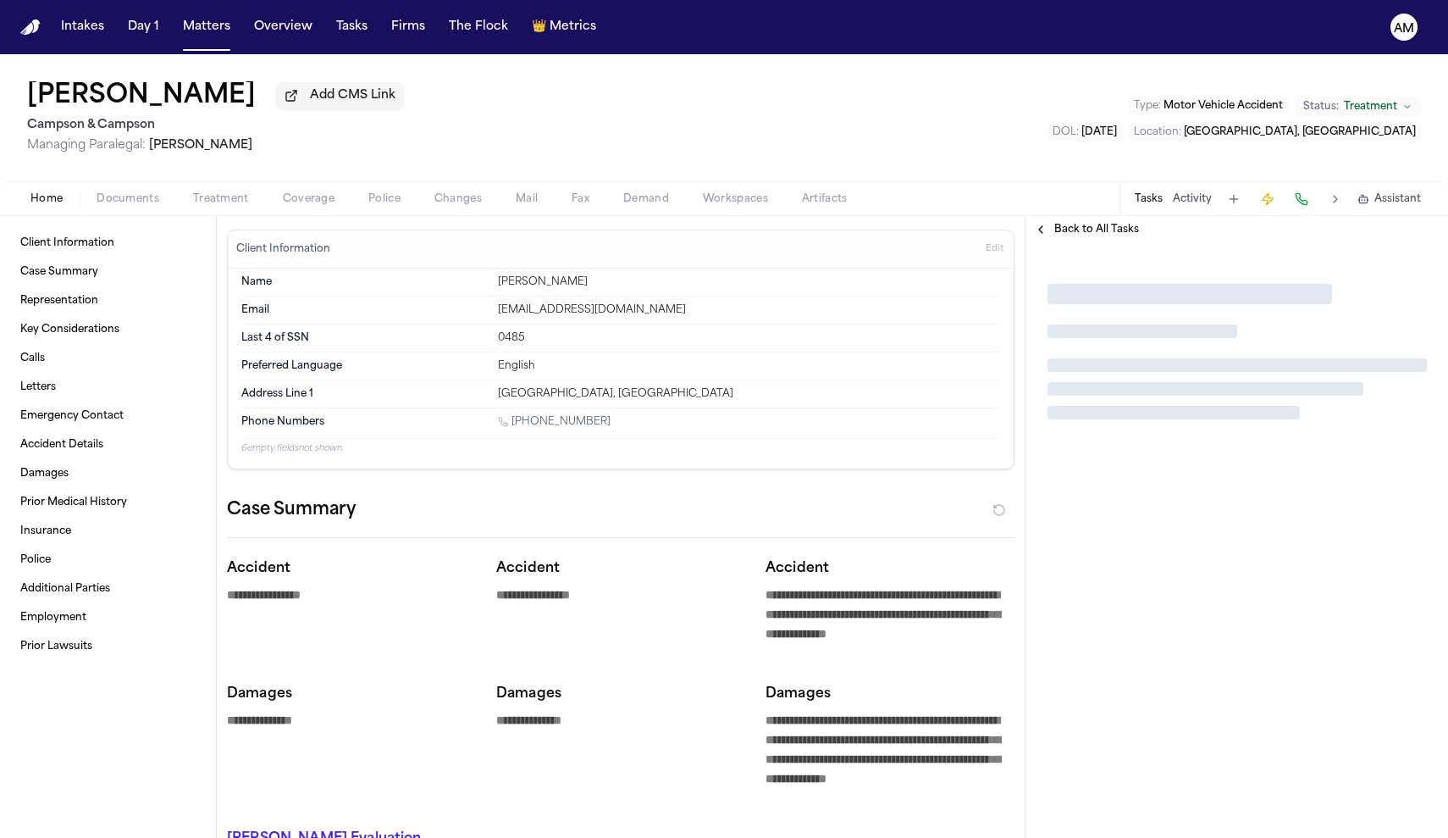
type textarea "*"
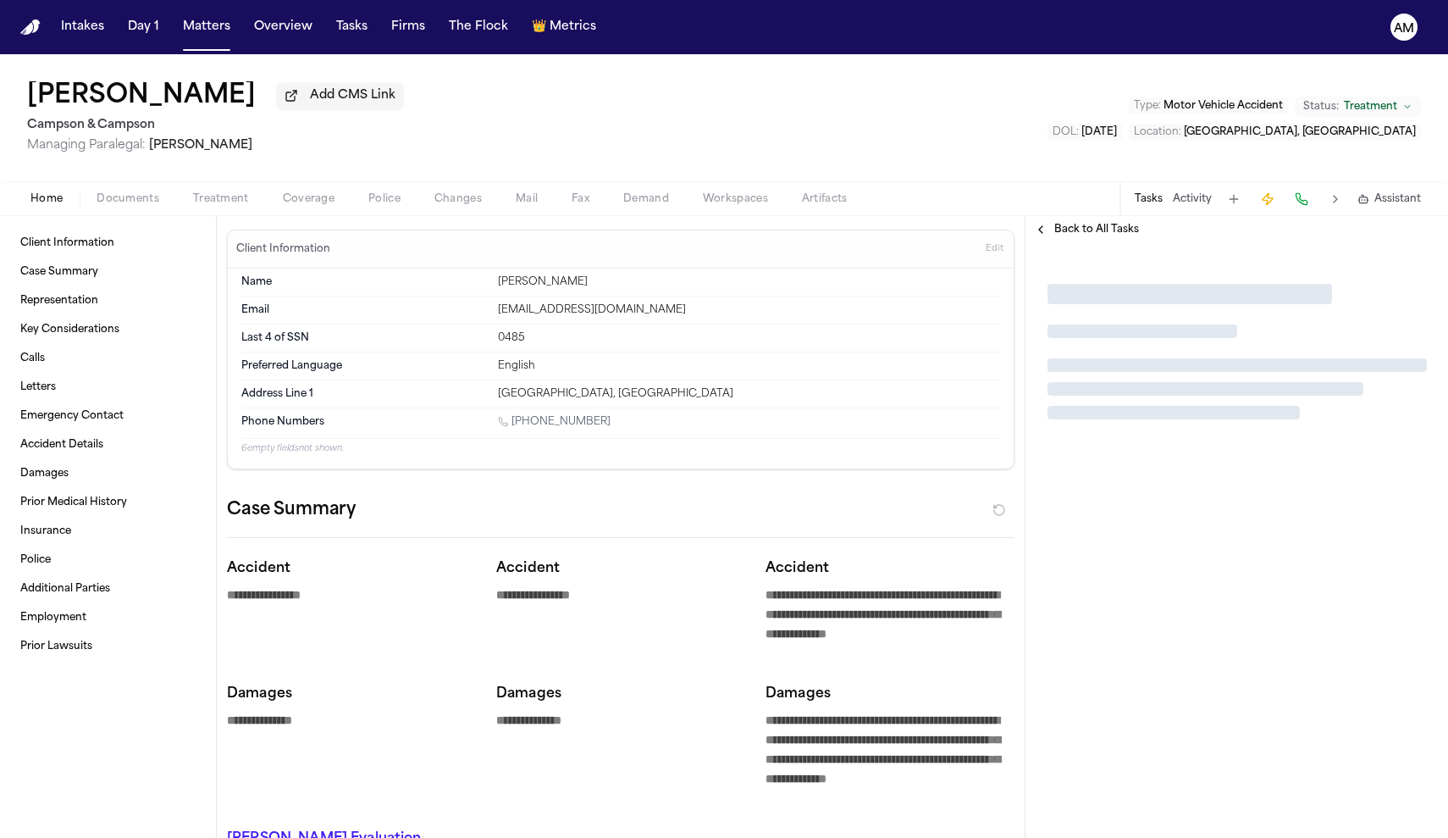
type textarea "*"
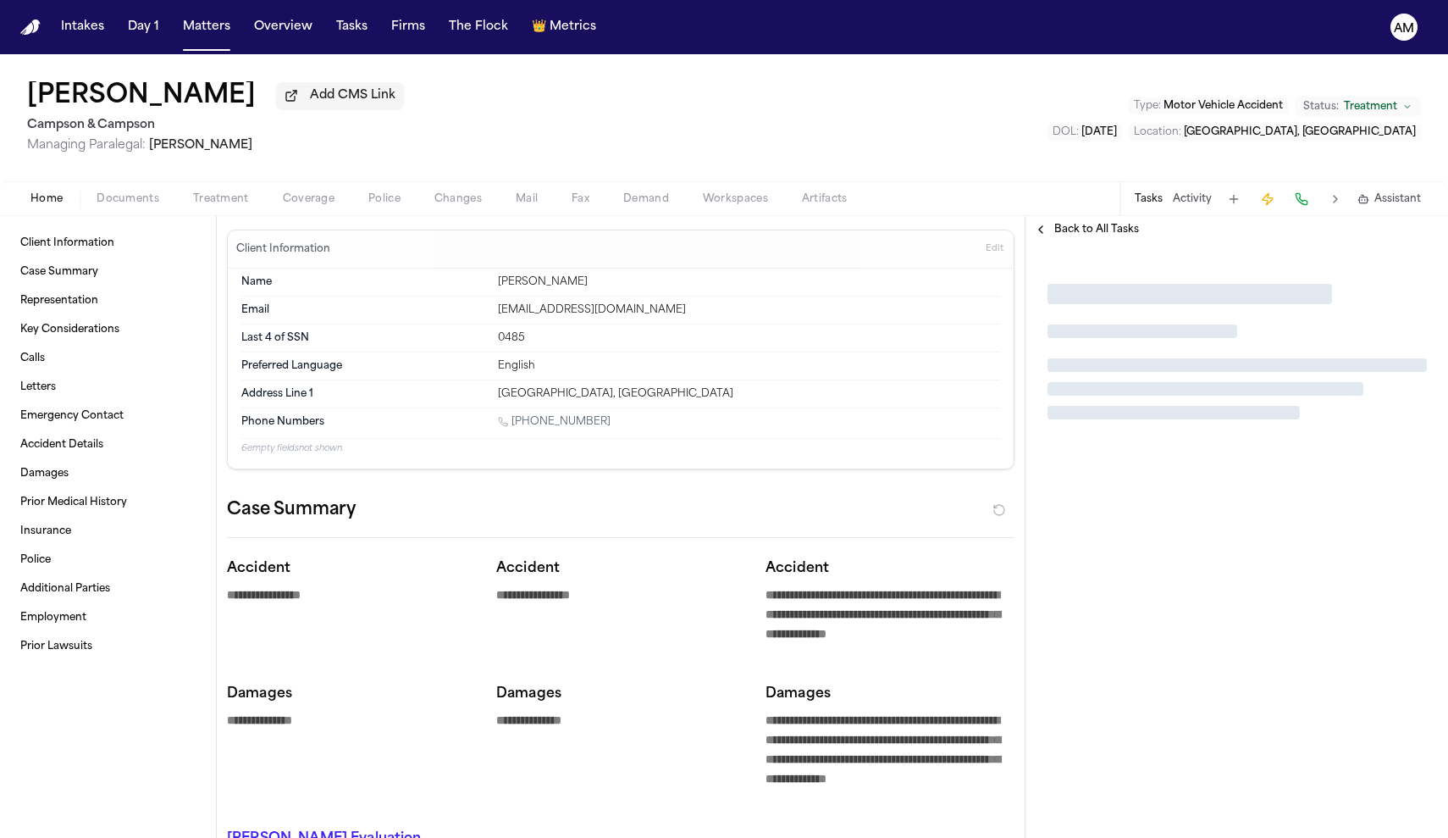
type textarea "*"
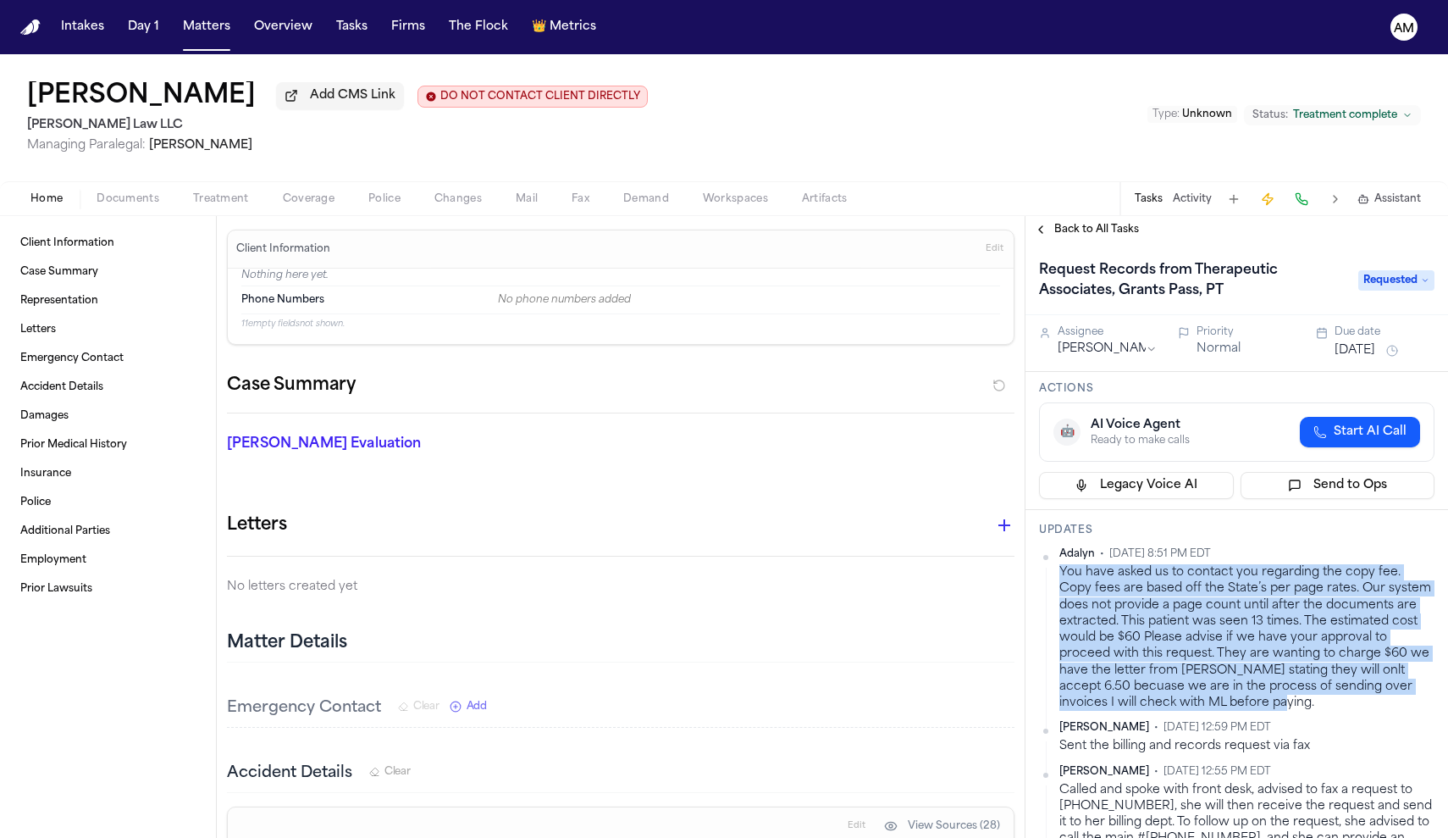
drag, startPoint x: 1230, startPoint y: 705, endPoint x: 1059, endPoint y: 572, distance: 216.7
click at [1059, 572] on div "[PERSON_NAME] • [DATE] 8:51 PM EDT You have asked us to contact you regarding t…" at bounding box center [1237, 628] width 396 height 163
copy div "You have asked us to contact you regarding the copy fee. Copy fees are based of…"
drag, startPoint x: 202, startPoint y: 102, endPoint x: 99, endPoint y: 63, distance: 110.4
click at [99, 63] on div "[PERSON_NAME] Add CMS Link DO NOT CONTACT CLIENT DIRECTLY DO NOT CONTACT [PERSO…" at bounding box center [724, 117] width 1448 height 127
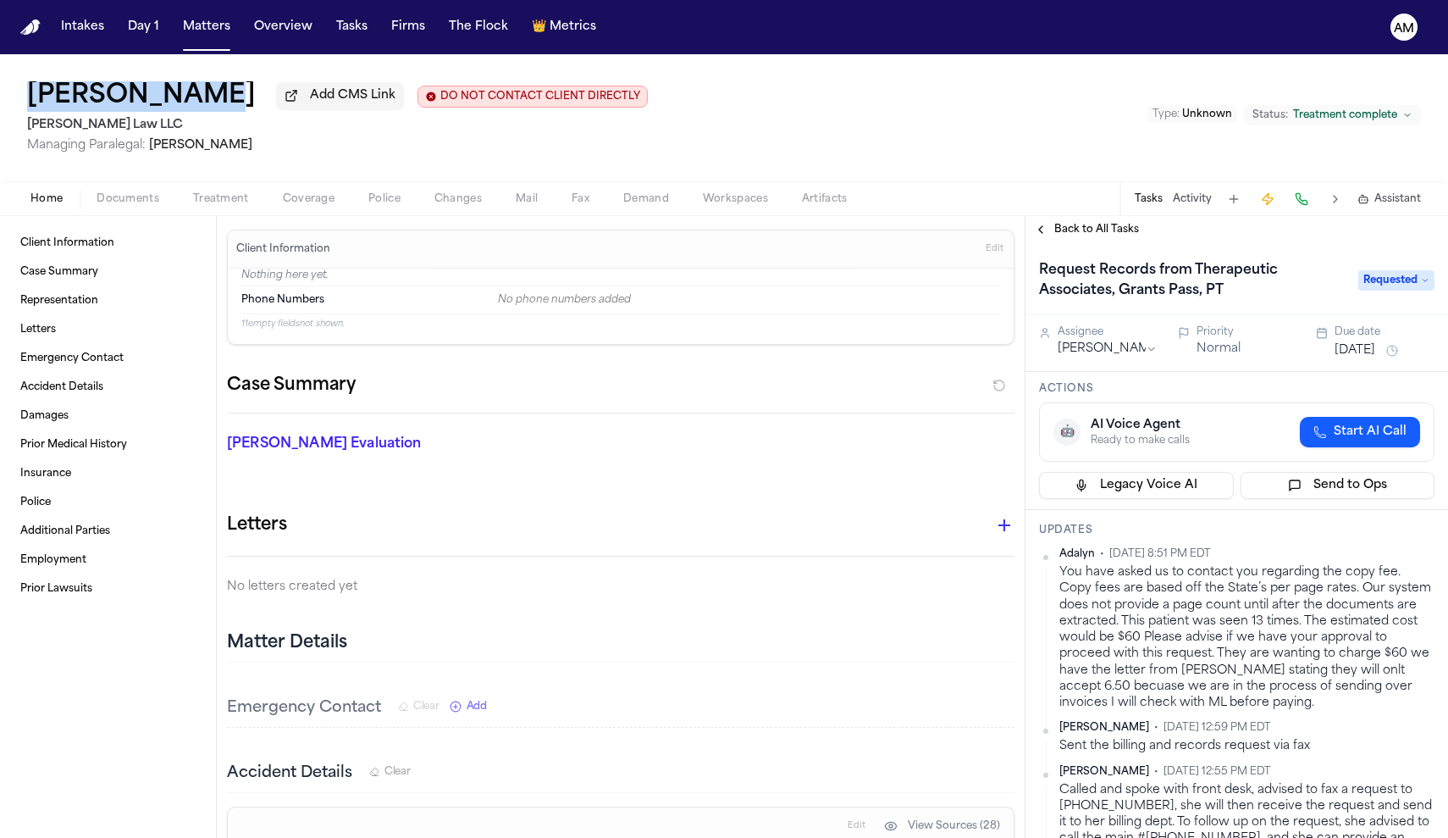
drag, startPoint x: 14, startPoint y: 95, endPoint x: 207, endPoint y: 97, distance: 193.1
click at [207, 97] on div "Nancy Ptacek Add CMS Link DO NOT CONTACT CLIENT DIRECTLY DO NOT CONTACT Morse L…" at bounding box center [724, 117] width 1448 height 127
click at [184, 99] on h1 "Nancy Ptacek" at bounding box center [141, 96] width 229 height 30
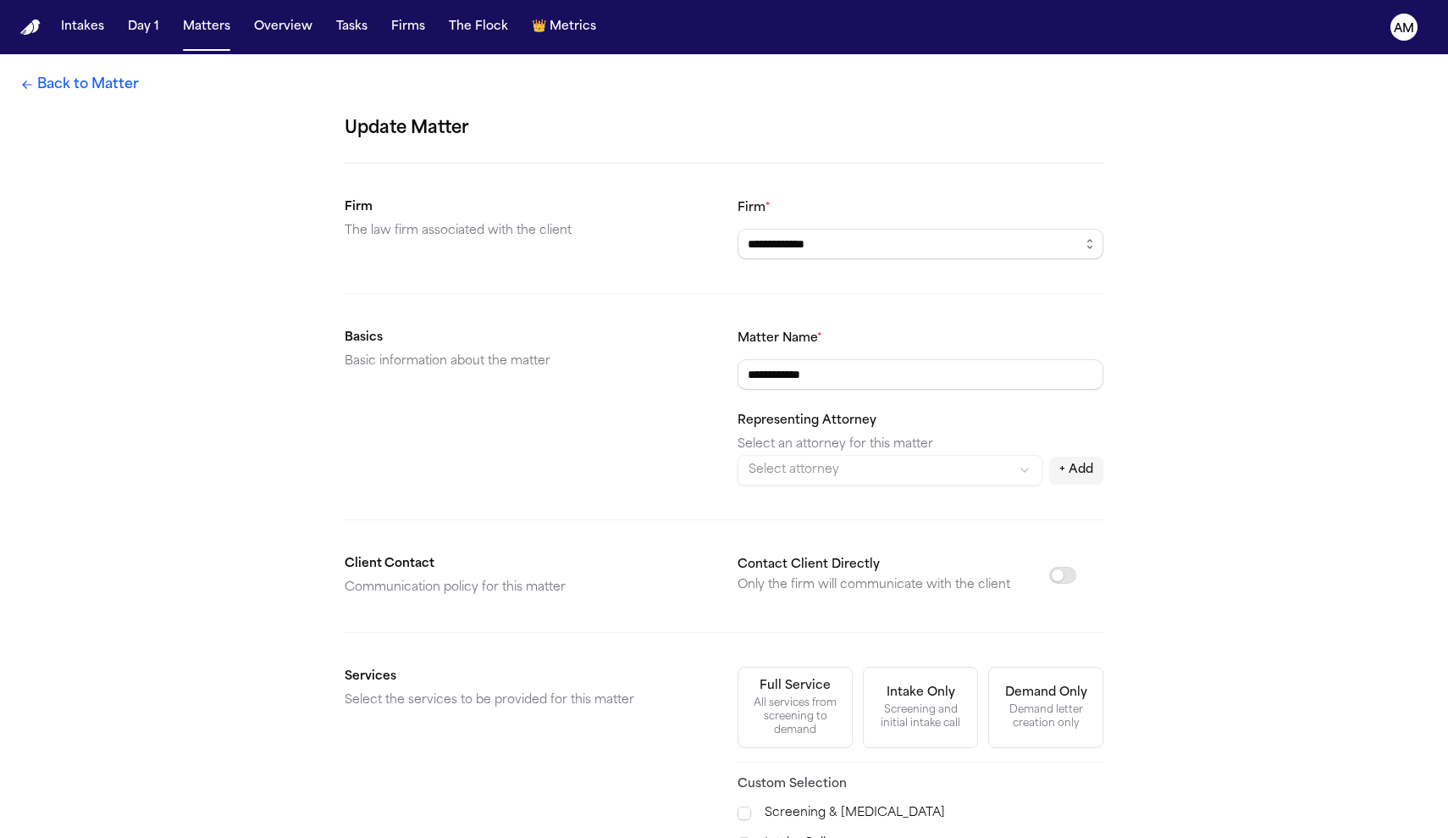
click at [94, 91] on link "Back to Matter" at bounding box center [79, 85] width 119 height 20
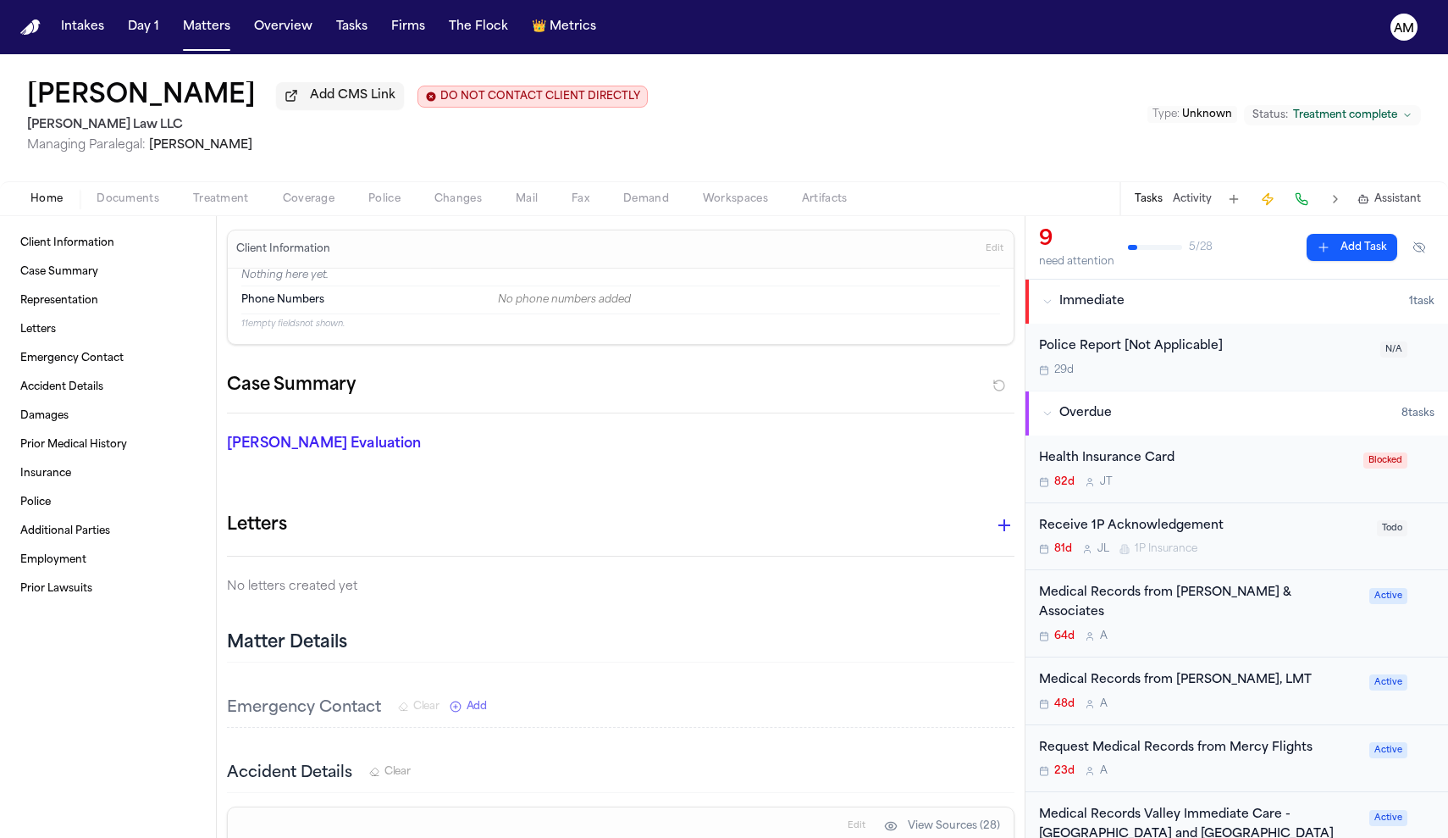
click at [545, 837] on div "Edit View Sources (28)" at bounding box center [621, 826] width 786 height 38
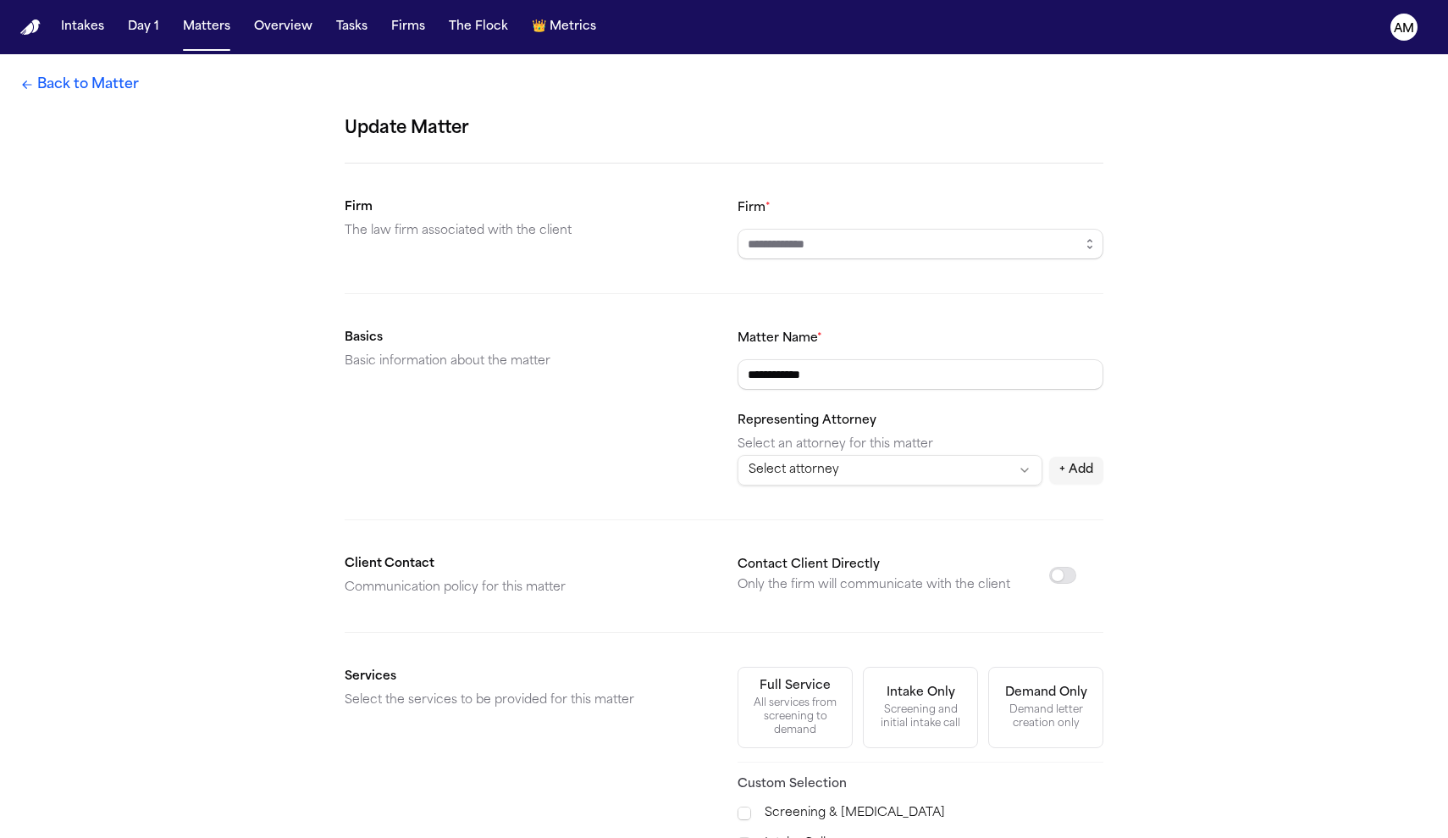
type input "**********"
click at [53, 99] on div "**********" at bounding box center [724, 669] width 1448 height 1231
click at [53, 87] on link "Back to Matter" at bounding box center [79, 85] width 119 height 20
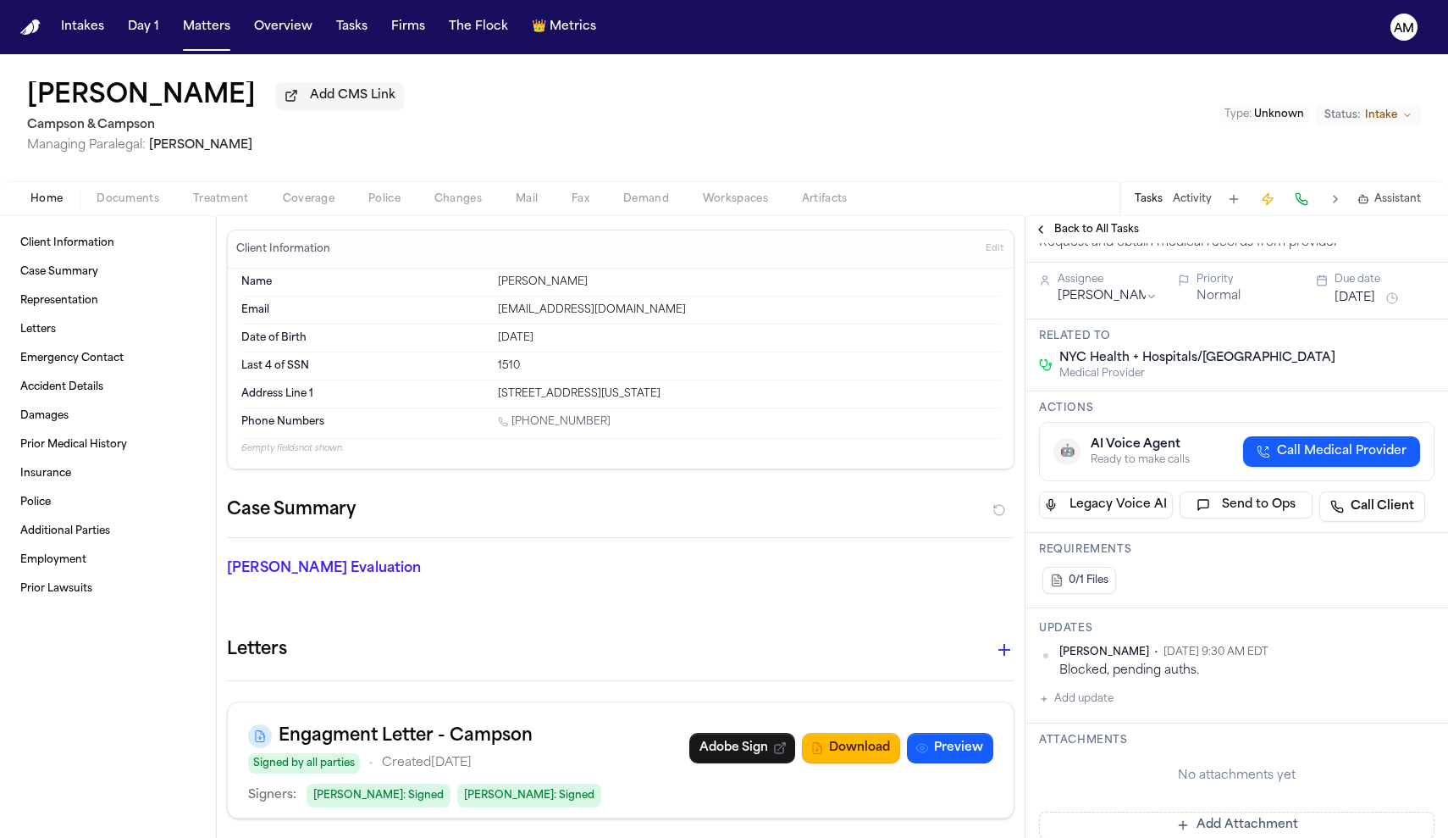
scroll to position [133, 0]
click at [1101, 687] on button "Add update" at bounding box center [1076, 697] width 75 height 20
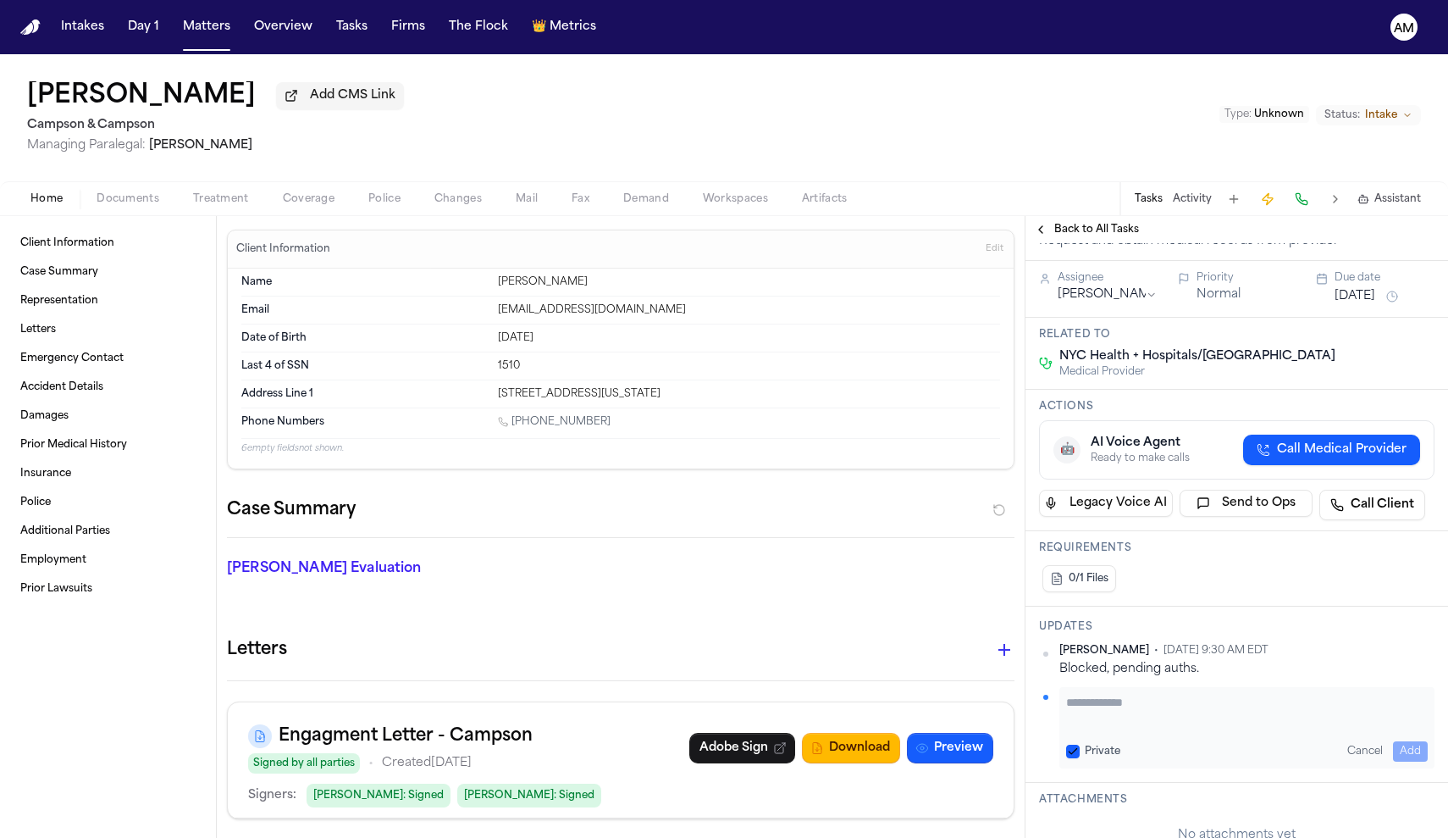
click at [1078, 744] on button "Private" at bounding box center [1073, 751] width 14 height 14
click at [1094, 694] on textarea "Add your update" at bounding box center [1247, 711] width 362 height 34
type textarea "**********"
click at [1402, 741] on button "Add" at bounding box center [1410, 751] width 35 height 20
click at [1372, 288] on button "Oct 1, 2025" at bounding box center [1355, 296] width 41 height 17
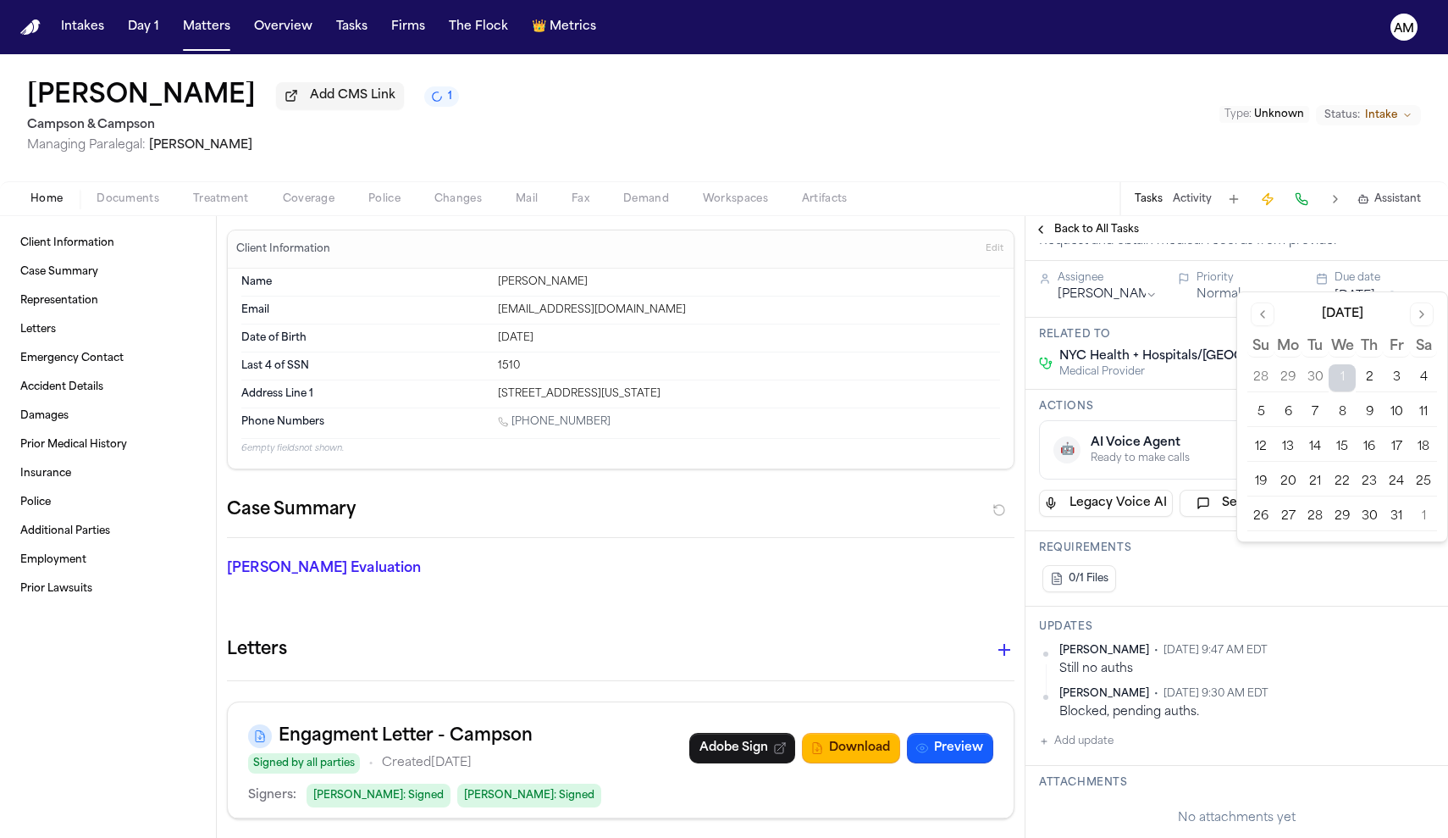
click at [1288, 422] on button "6" at bounding box center [1288, 412] width 27 height 27
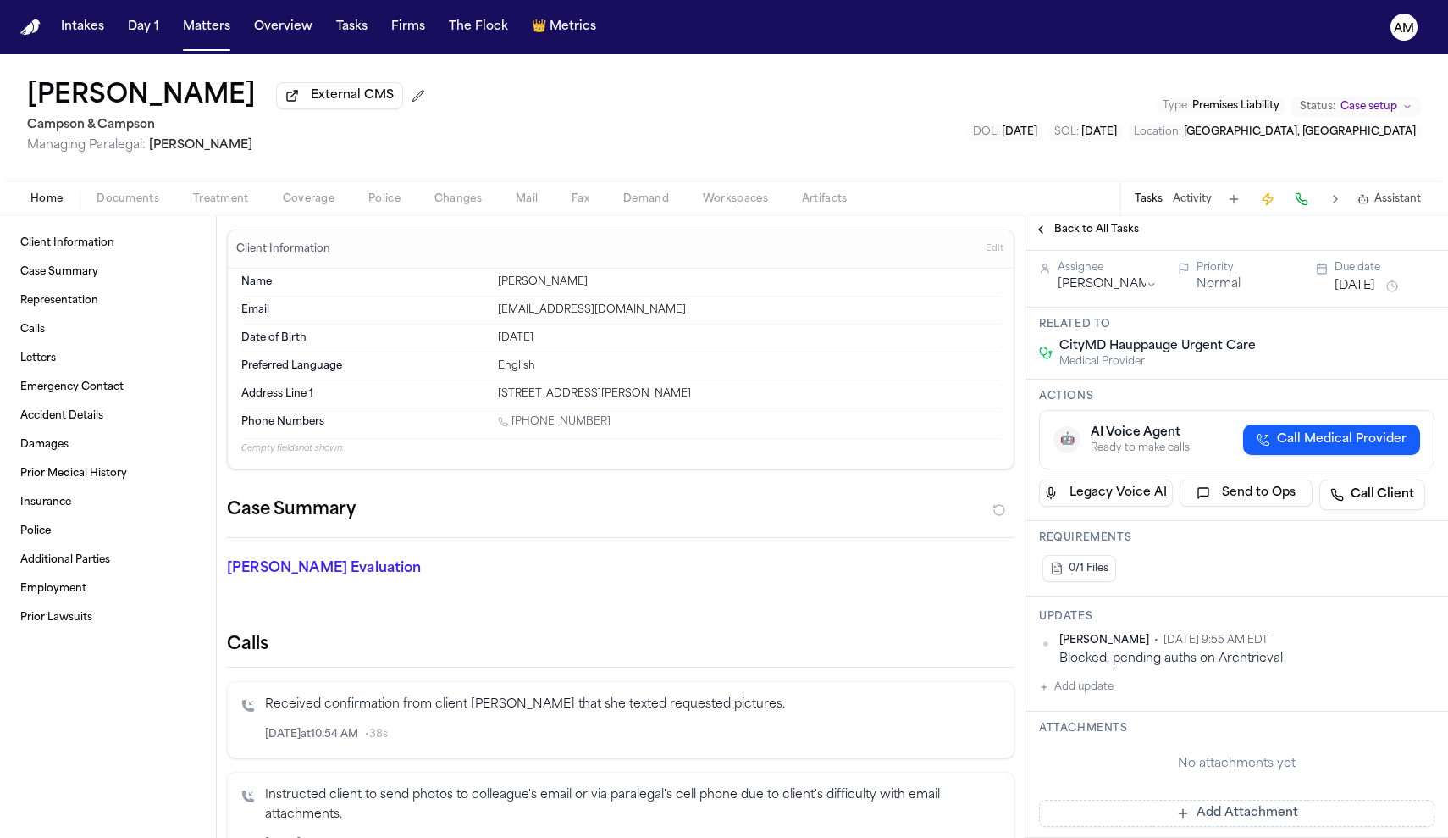
scroll to position [162, 0]
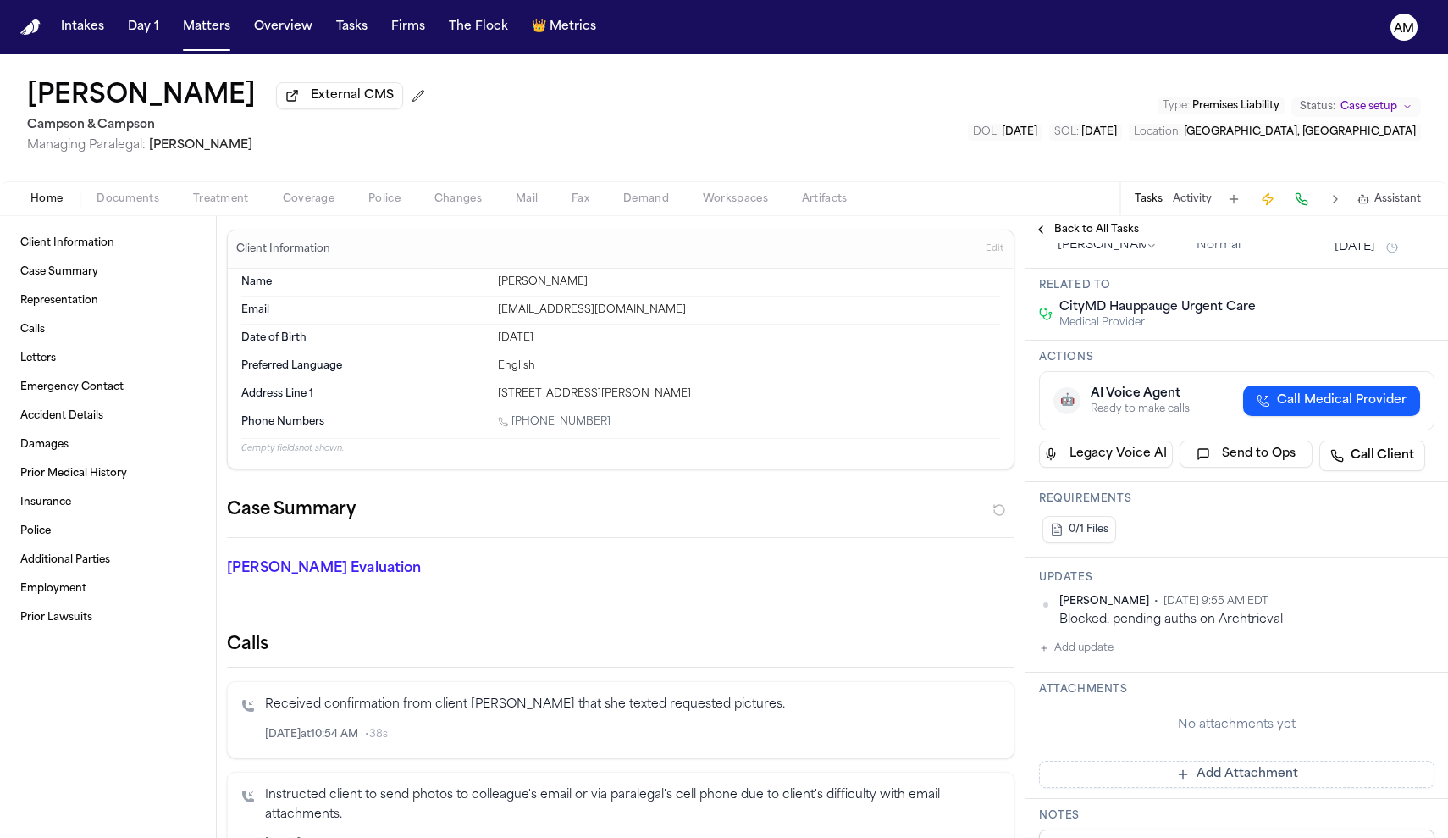
click at [1102, 656] on button "Add update" at bounding box center [1076, 648] width 75 height 20
click at [1082, 705] on div "Private" at bounding box center [1093, 702] width 54 height 14
click at [1064, 694] on div "Private Cancel Add" at bounding box center [1246, 678] width 375 height 81
click at [1075, 697] on button "Private" at bounding box center [1073, 702] width 14 height 14
click at [1098, 665] on textarea "Add your update" at bounding box center [1247, 661] width 362 height 34
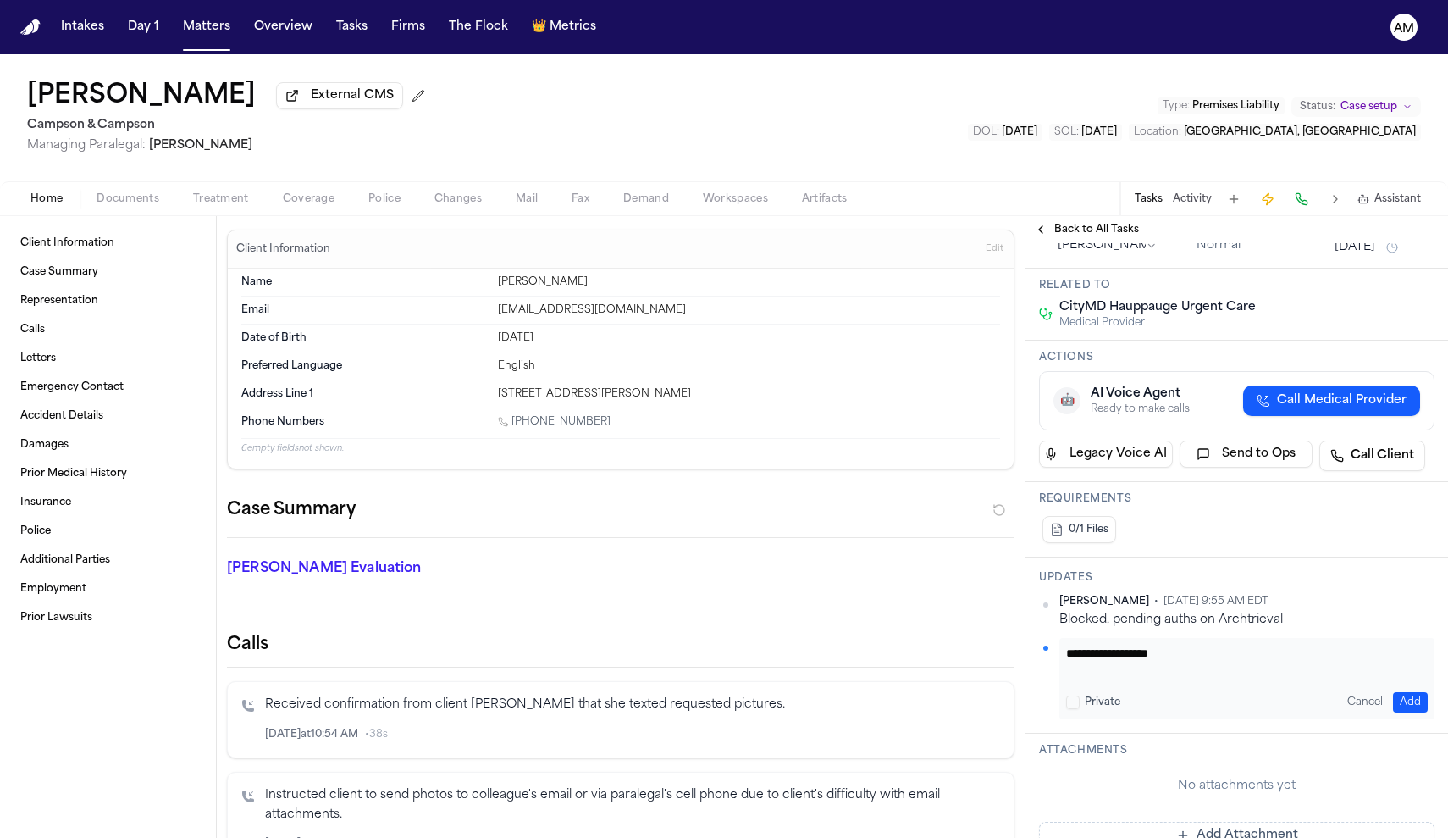
type textarea "**********"
click at [1408, 707] on button "Add" at bounding box center [1410, 702] width 35 height 20
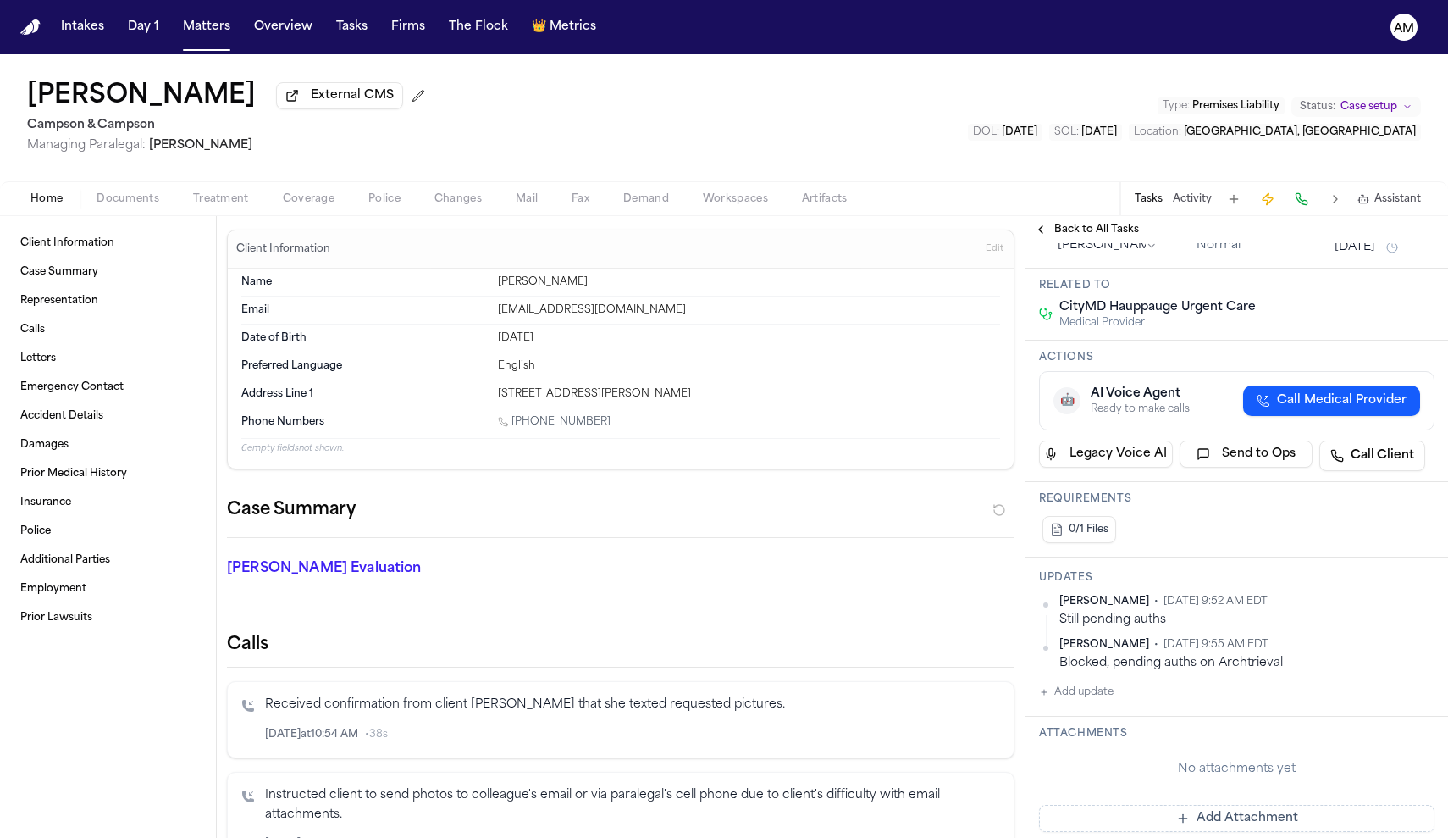
click at [1372, 256] on button "Oct 1, 2025" at bounding box center [1355, 247] width 41 height 17
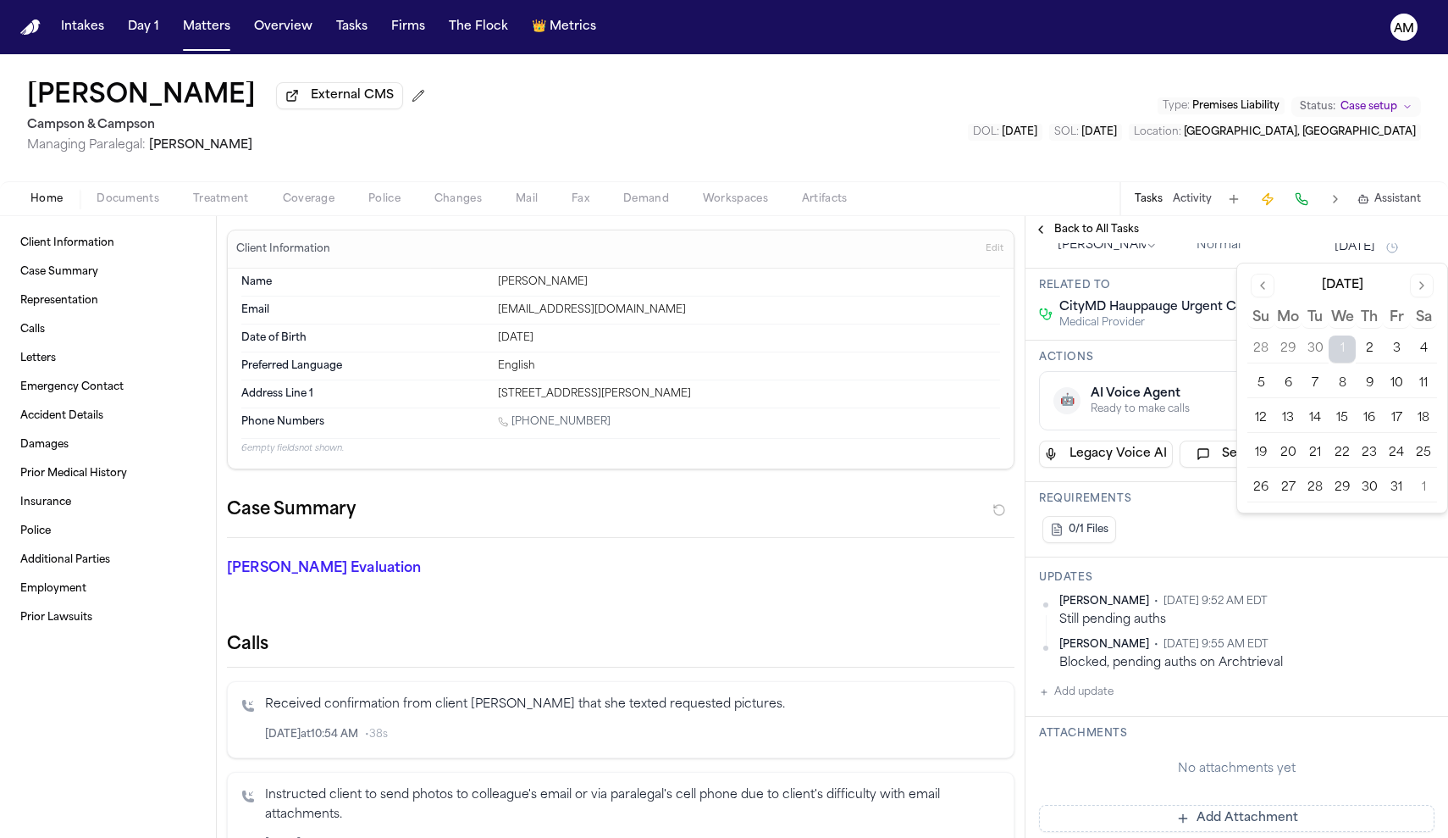
click at [1395, 354] on button "3" at bounding box center [1396, 348] width 27 height 27
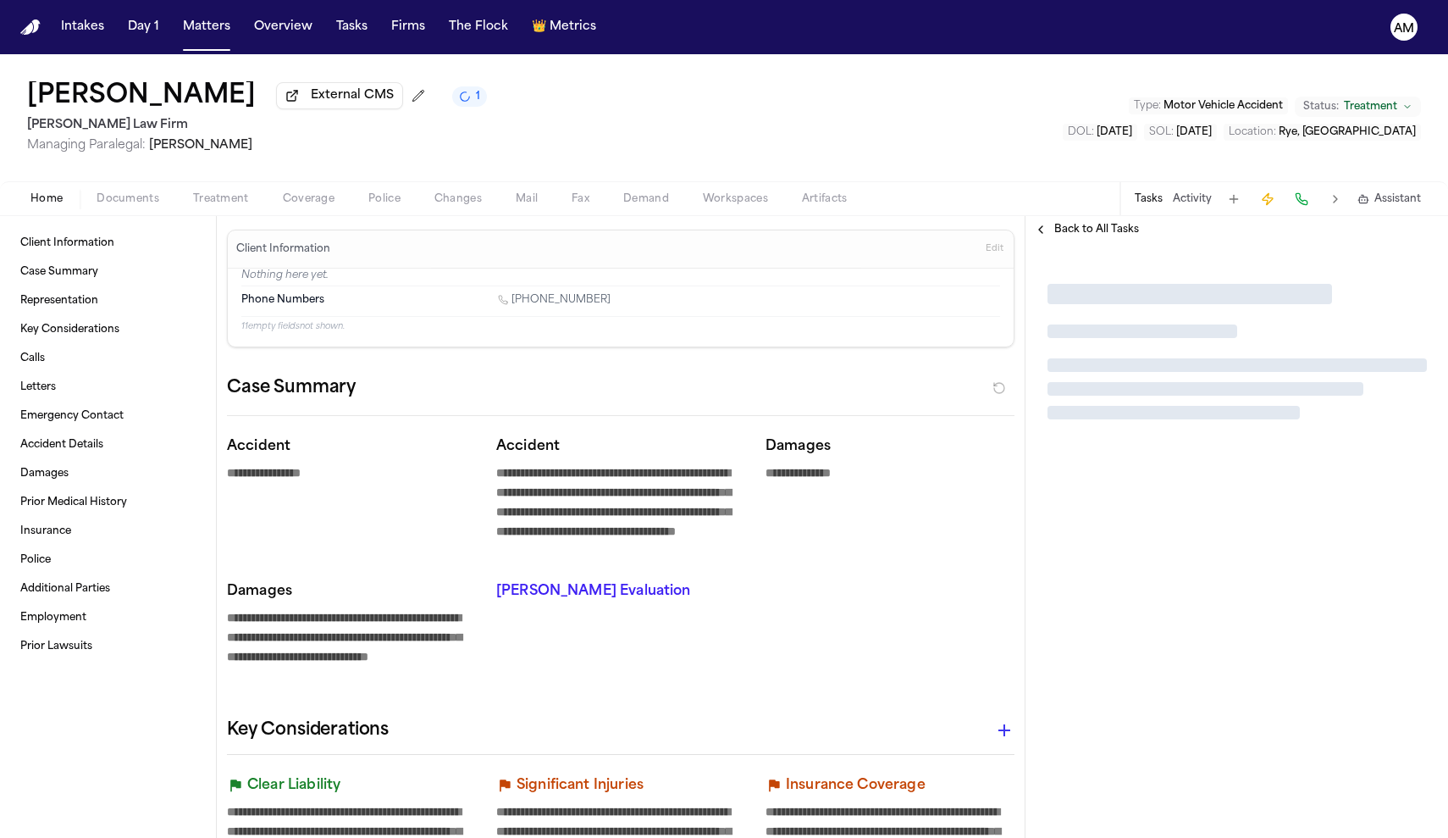
type textarea "*"
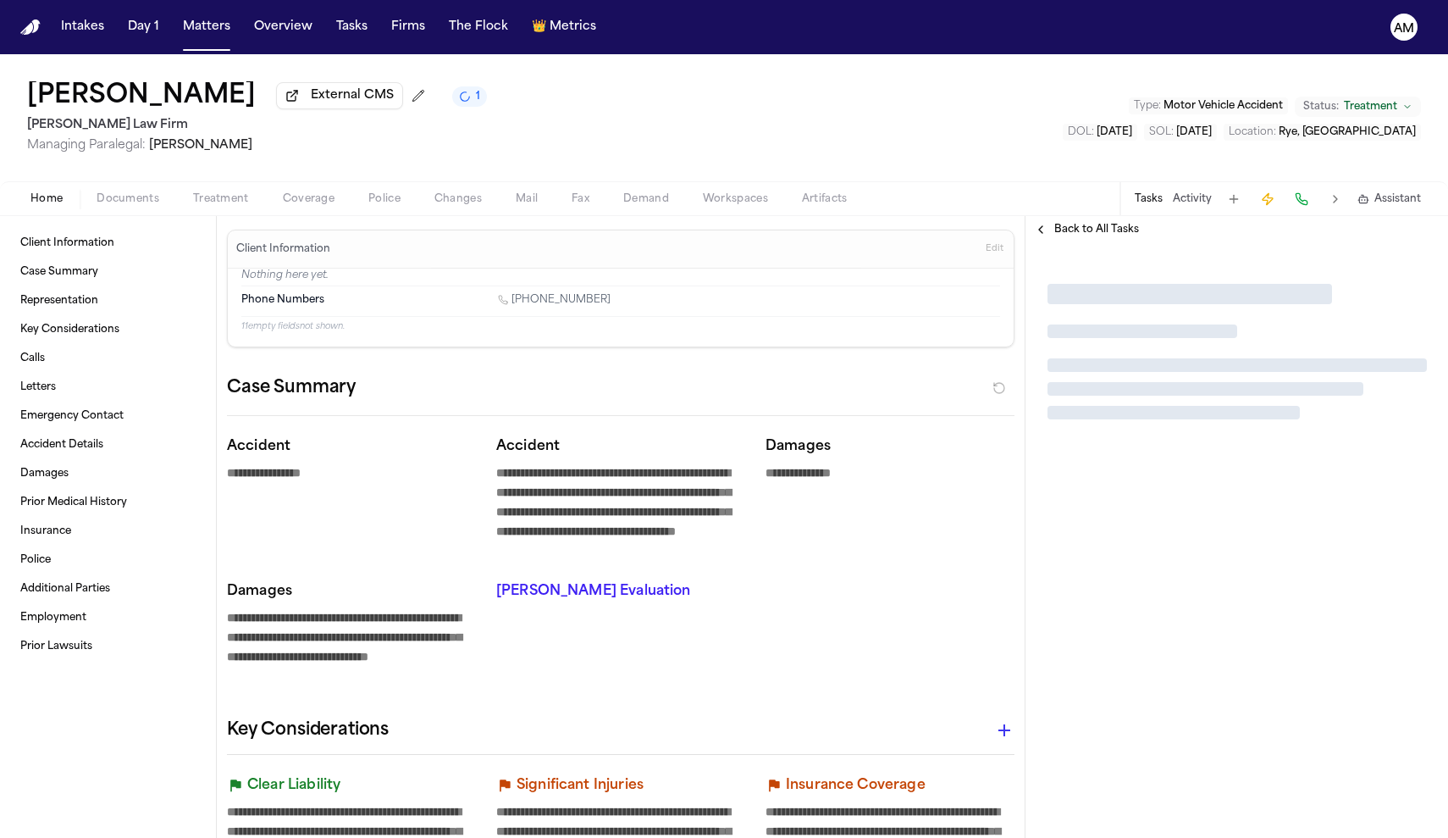
type textarea "*"
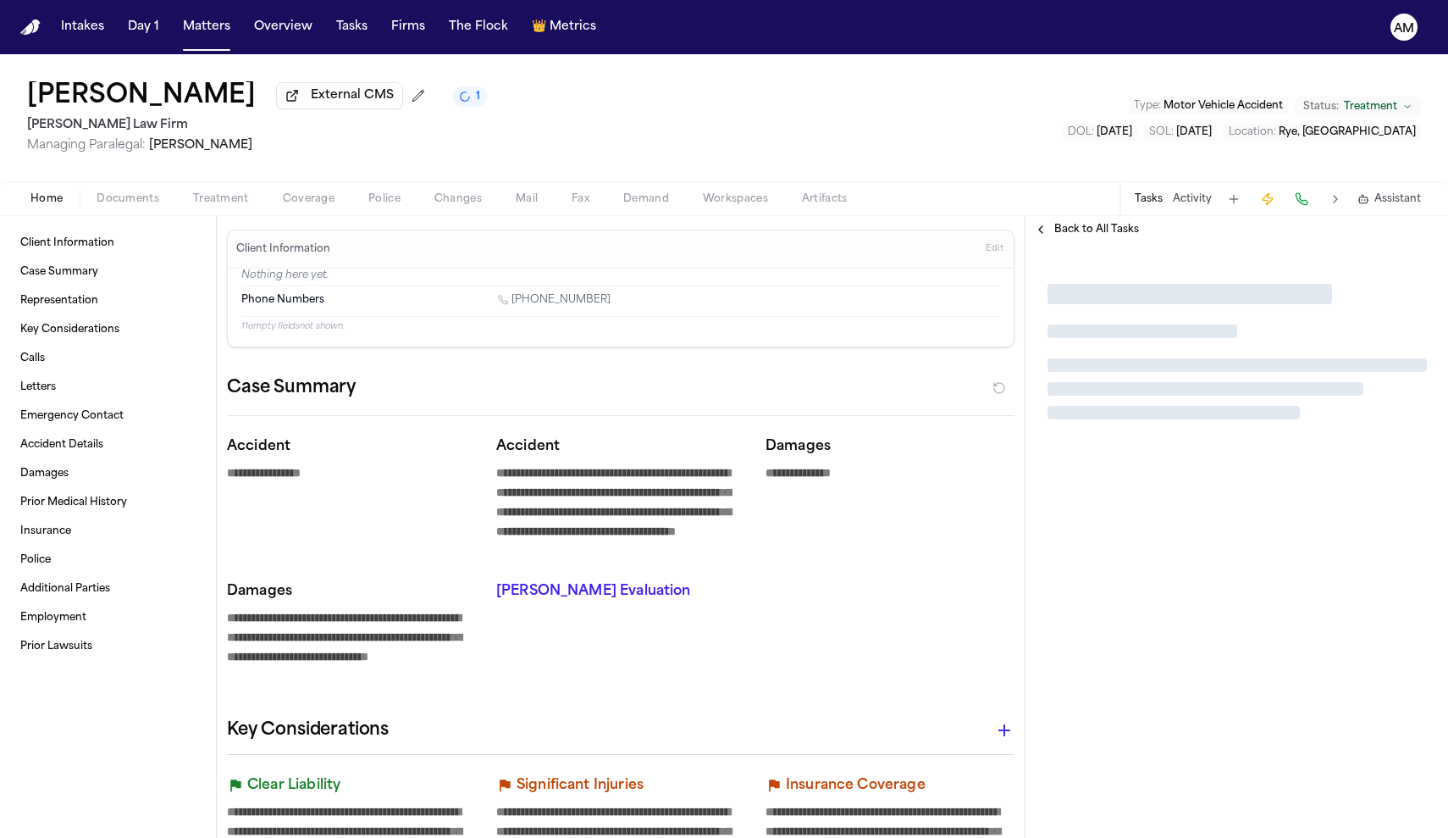
type textarea "*"
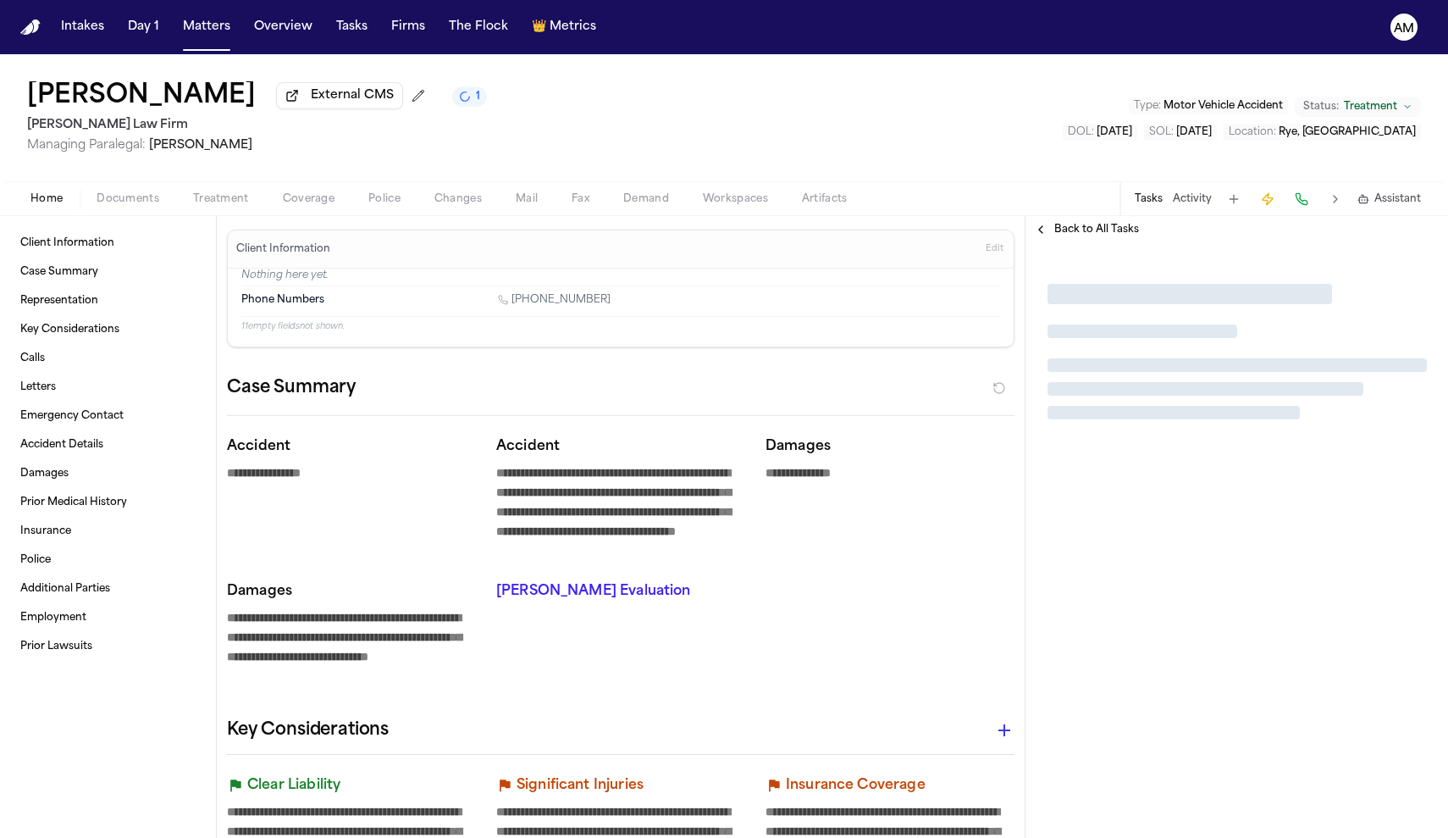
type textarea "*"
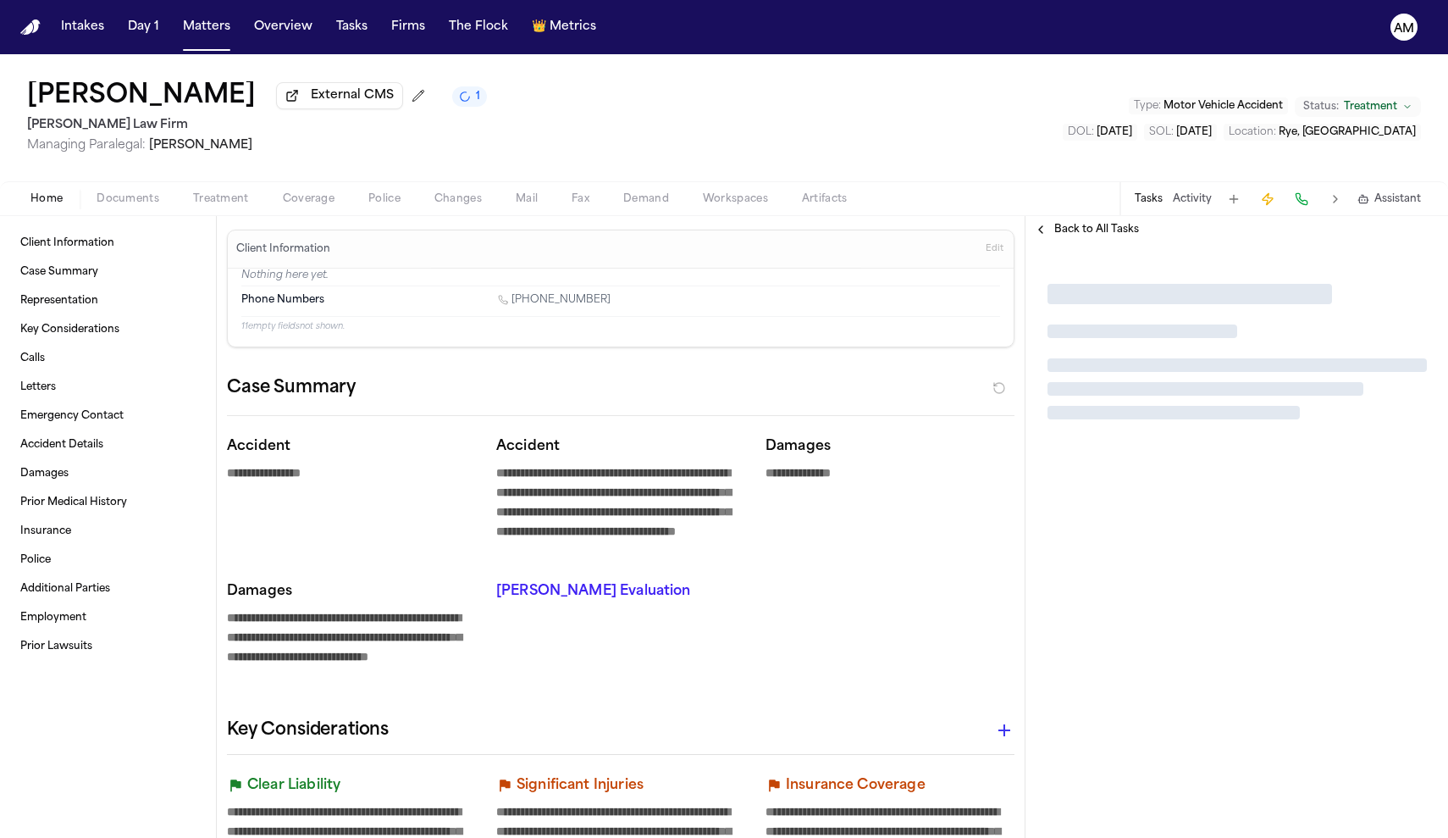
type textarea "*"
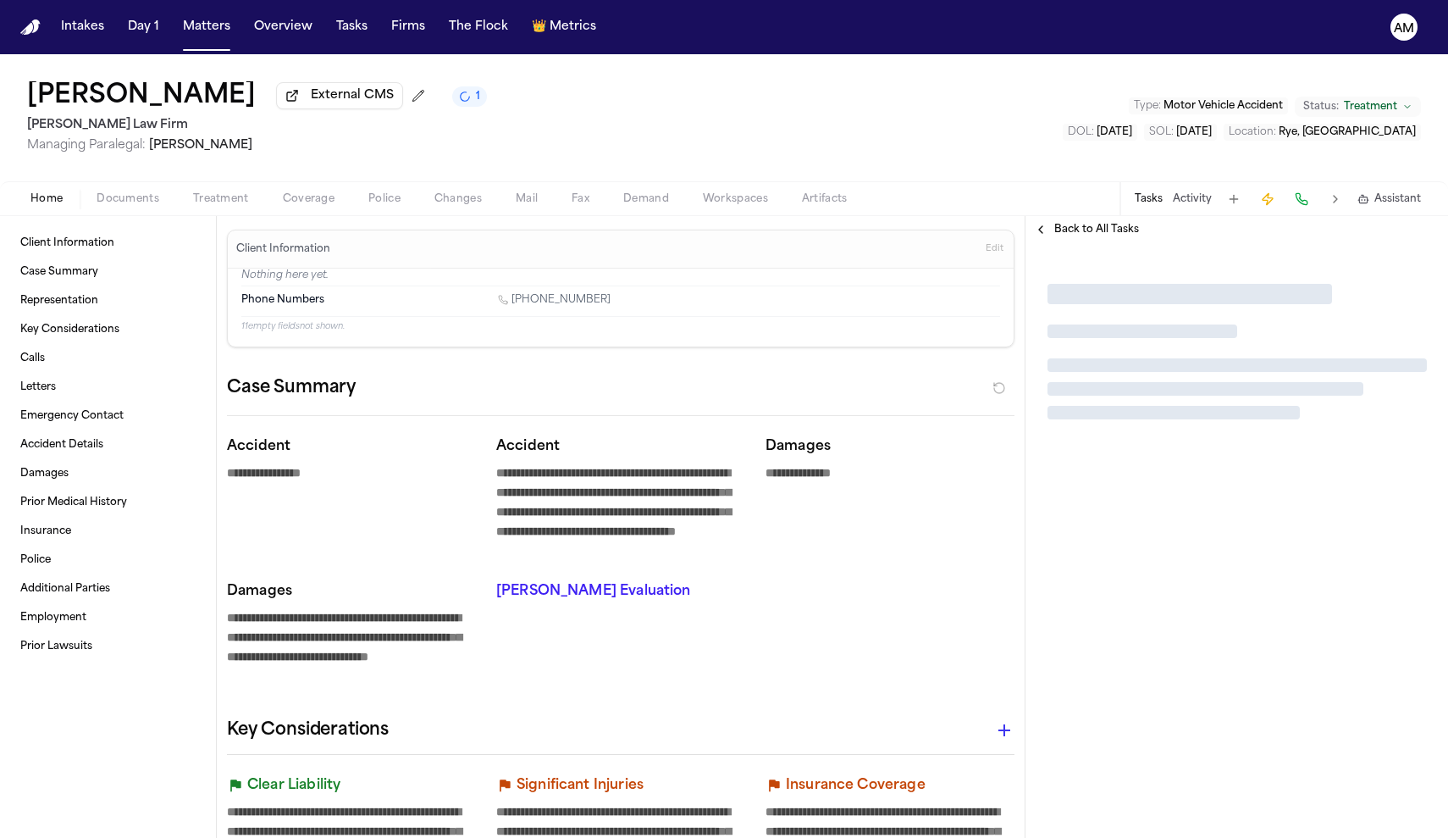
type textarea "*"
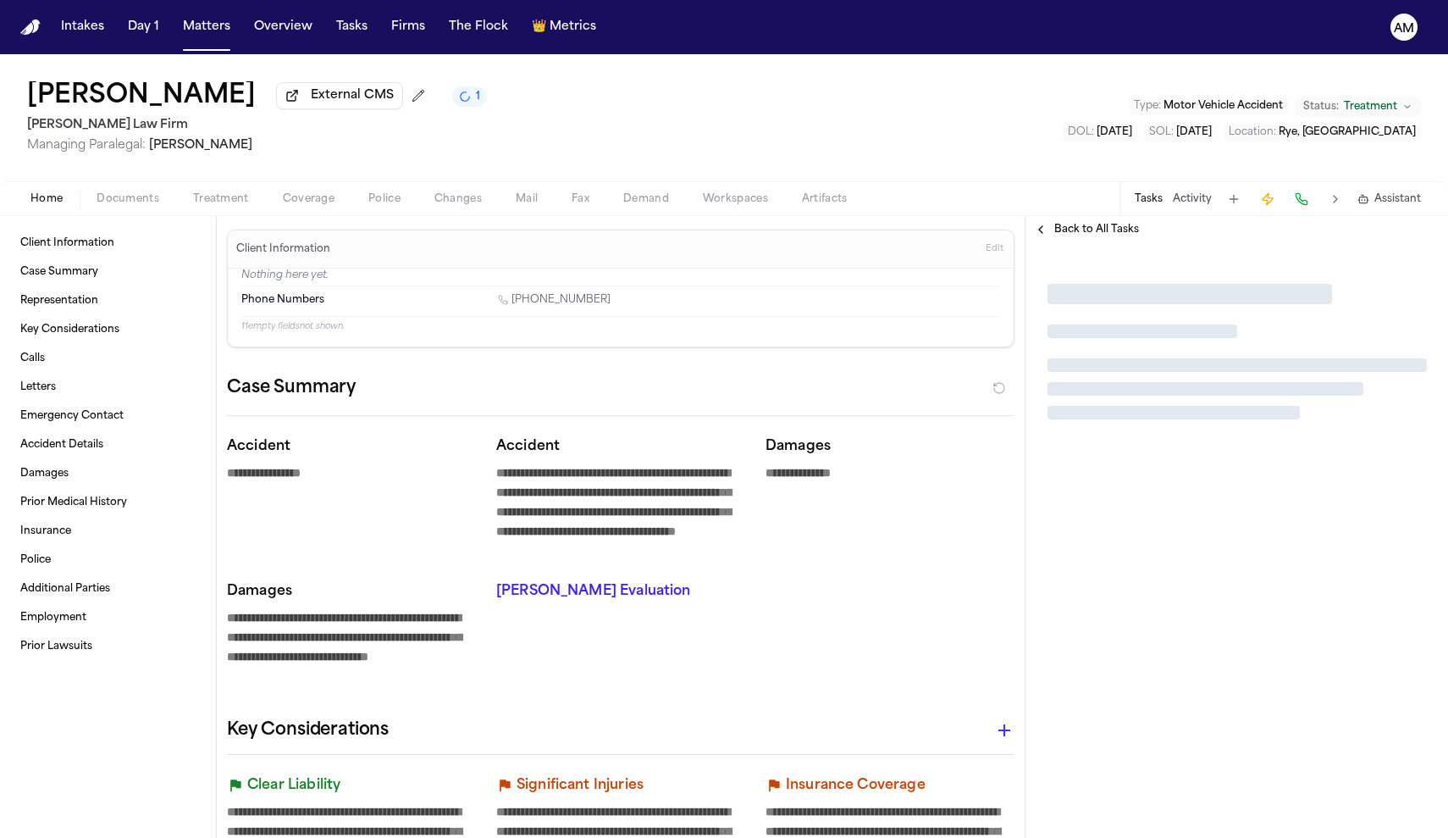
type textarea "*"
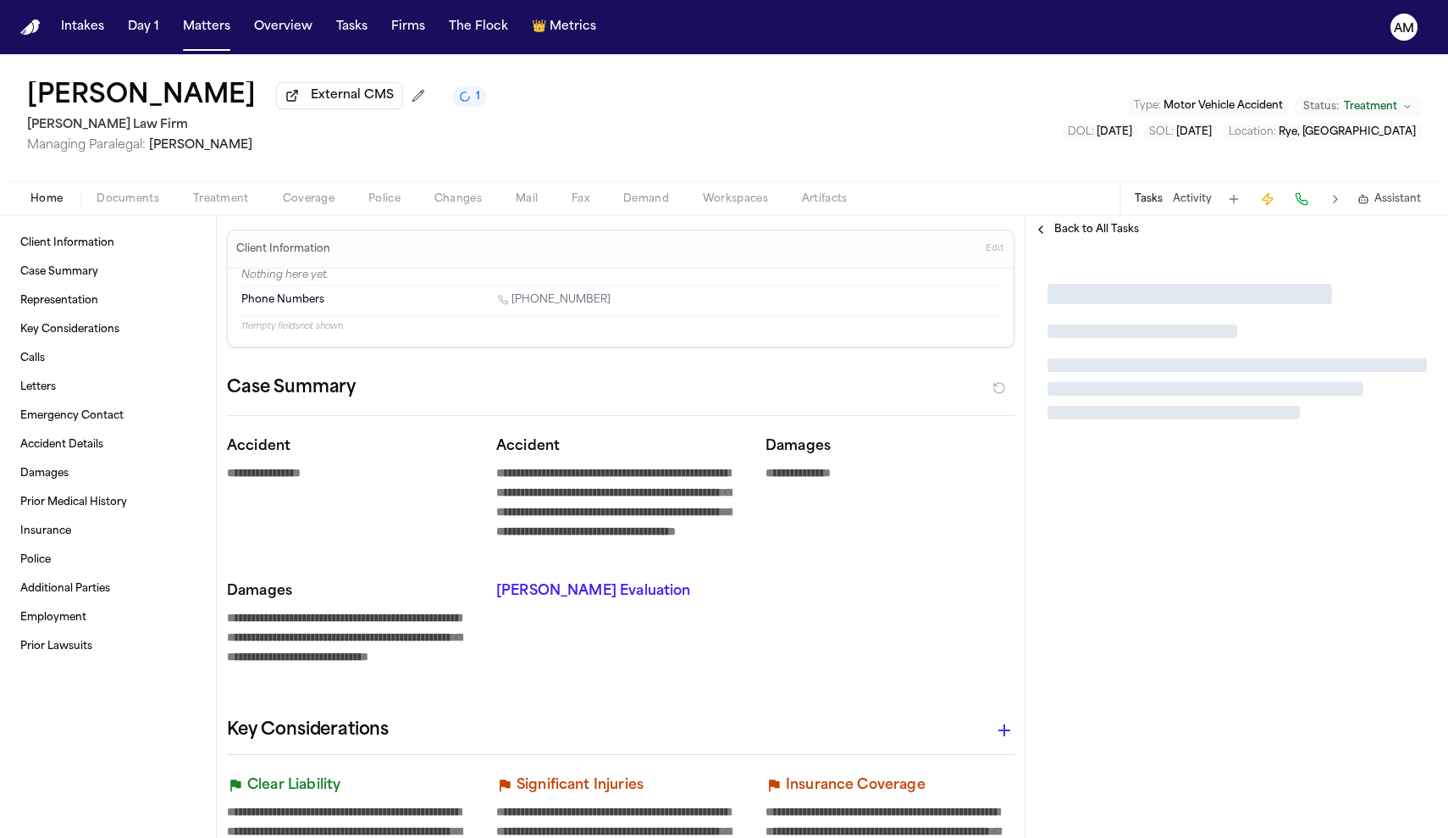
type textarea "*"
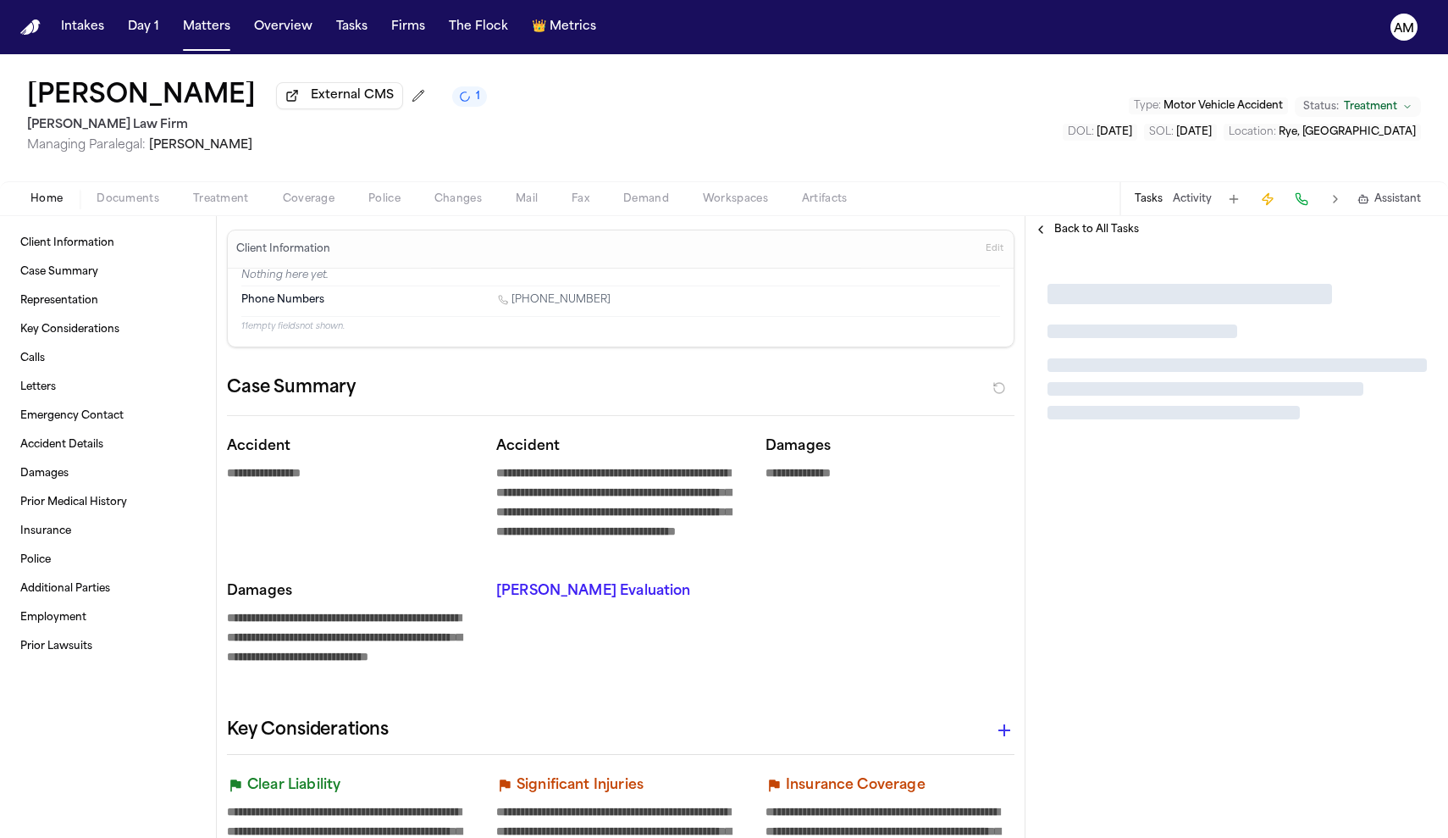
type textarea "*"
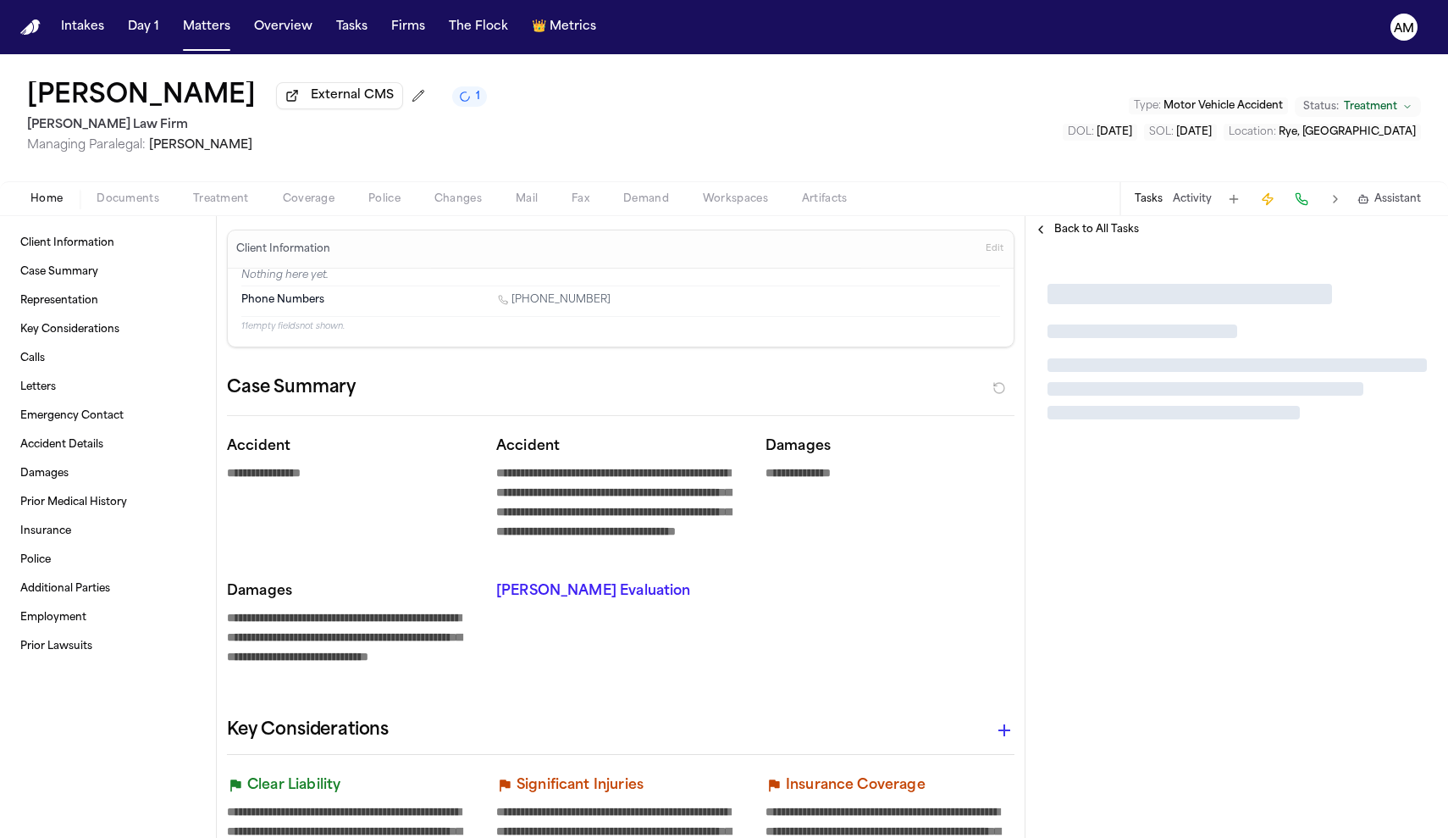
type textarea "*"
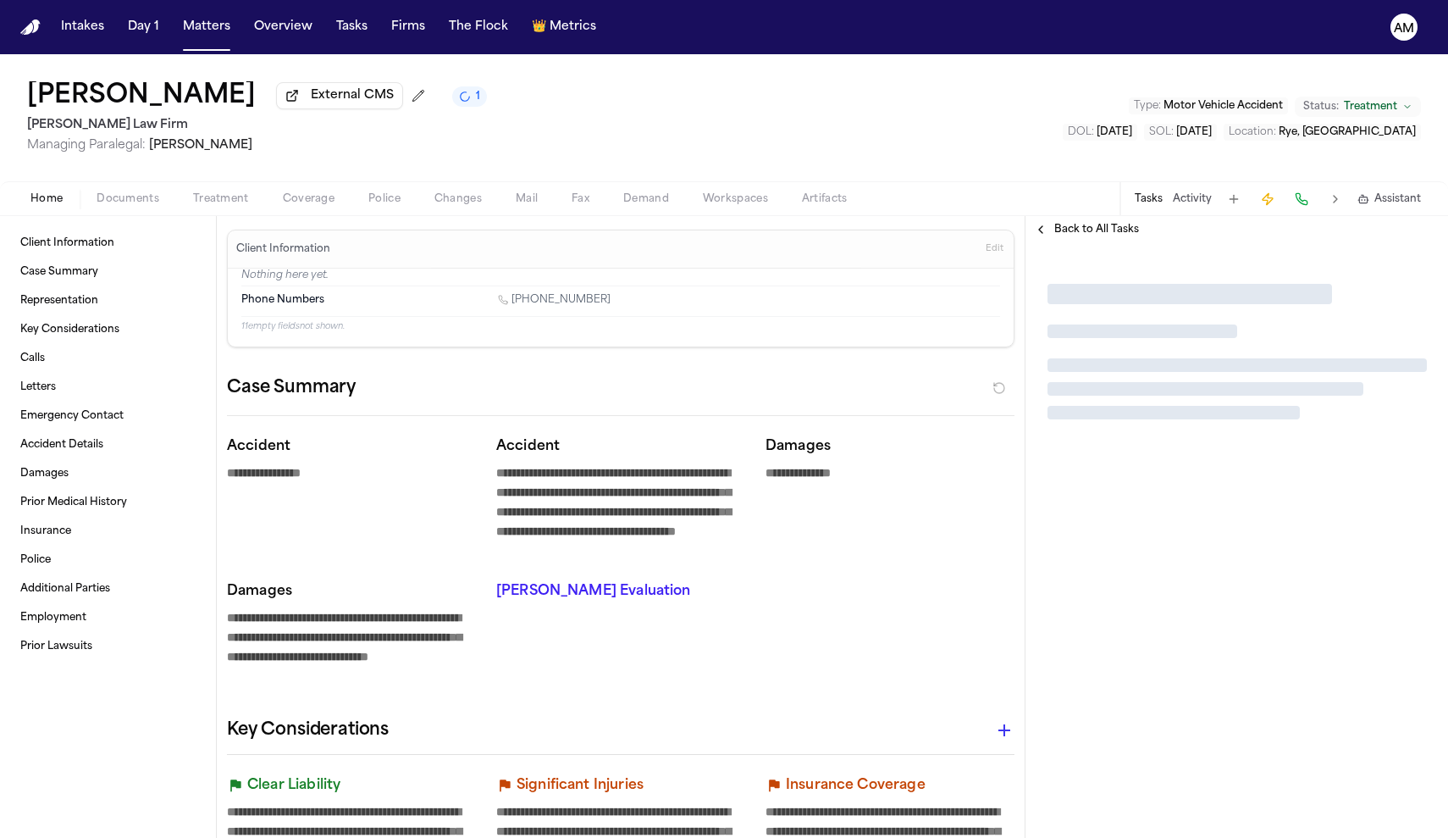
type textarea "*"
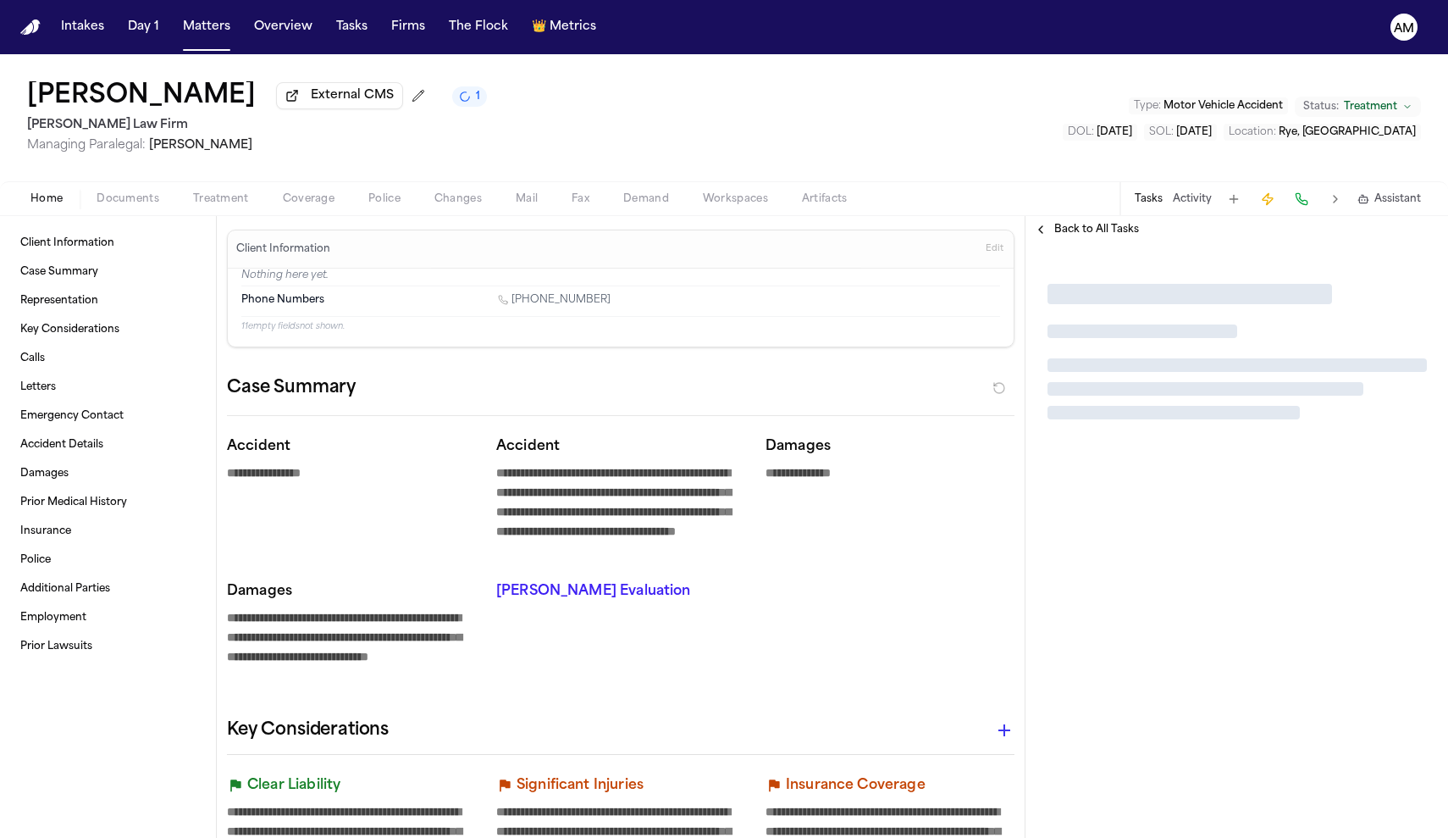
type textarea "*"
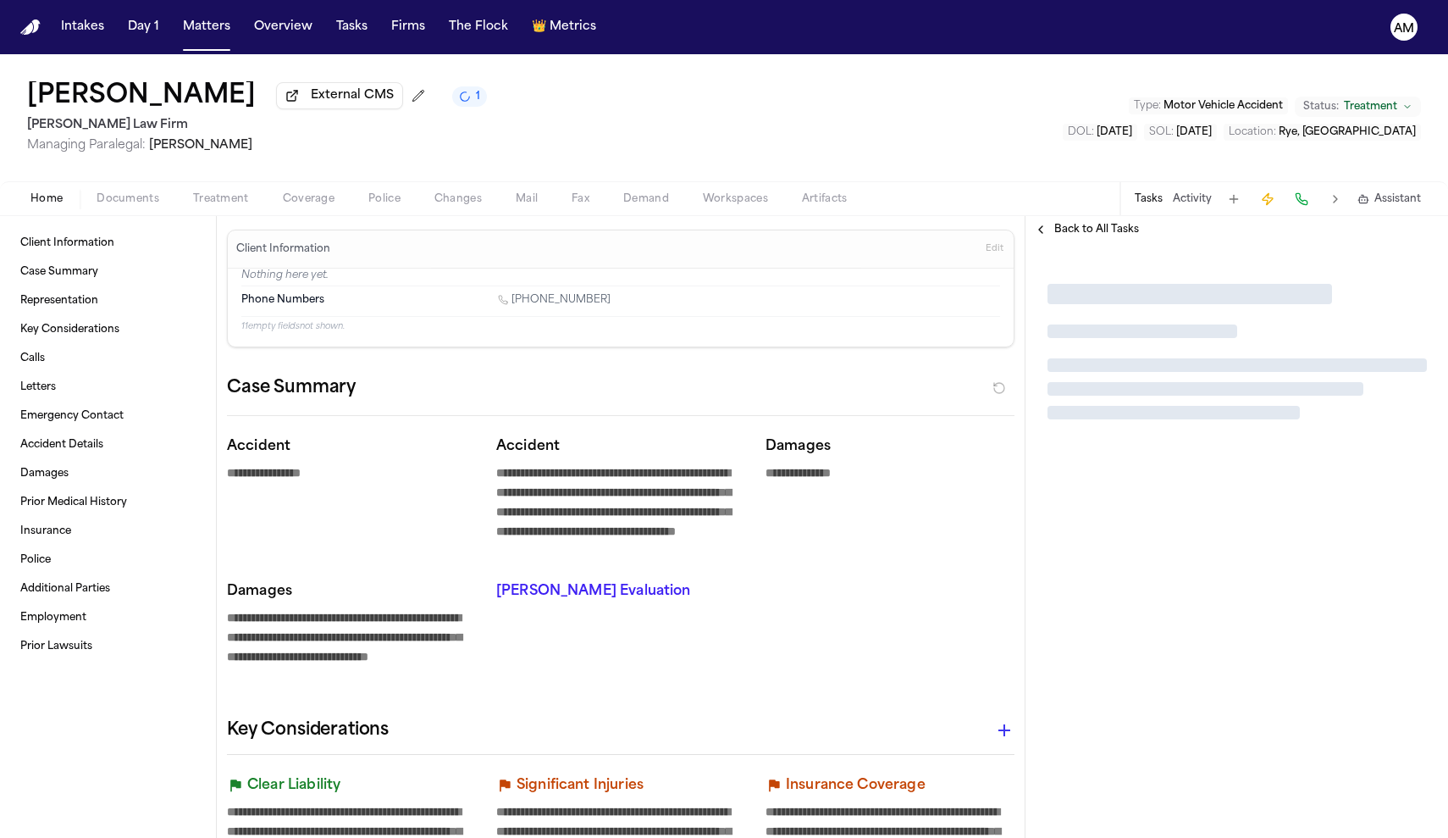
type textarea "*"
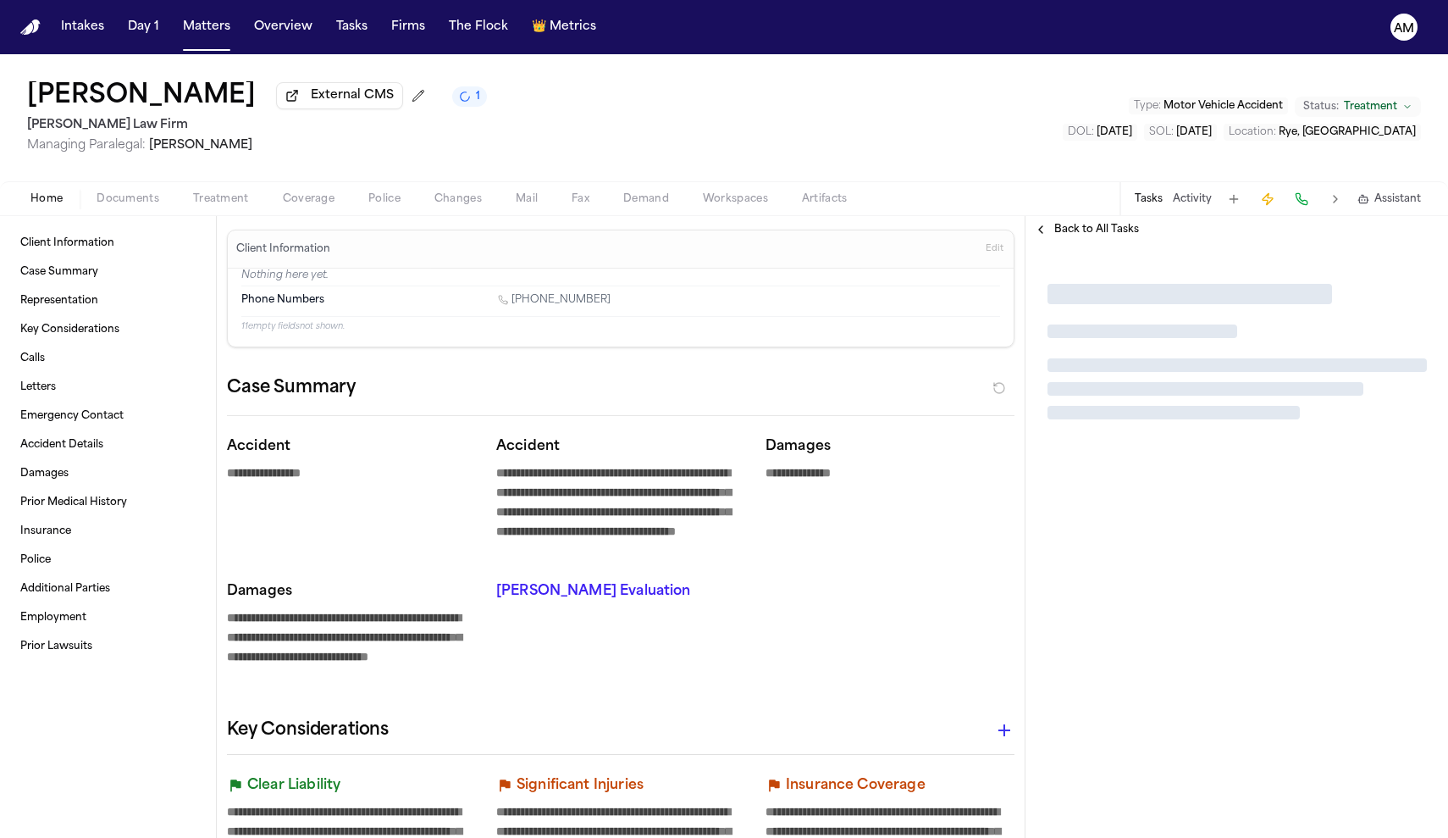
type textarea "*"
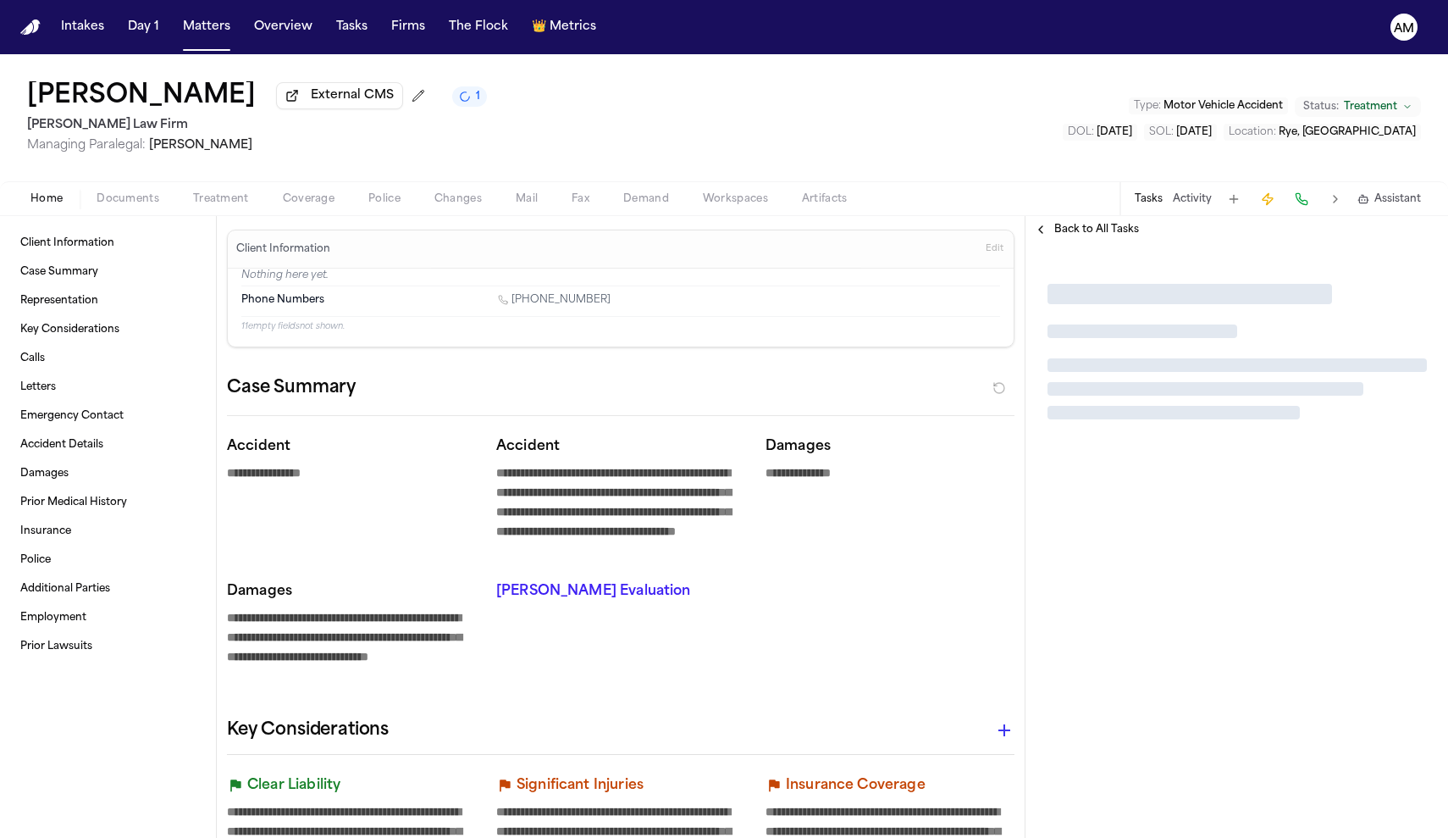
type textarea "*"
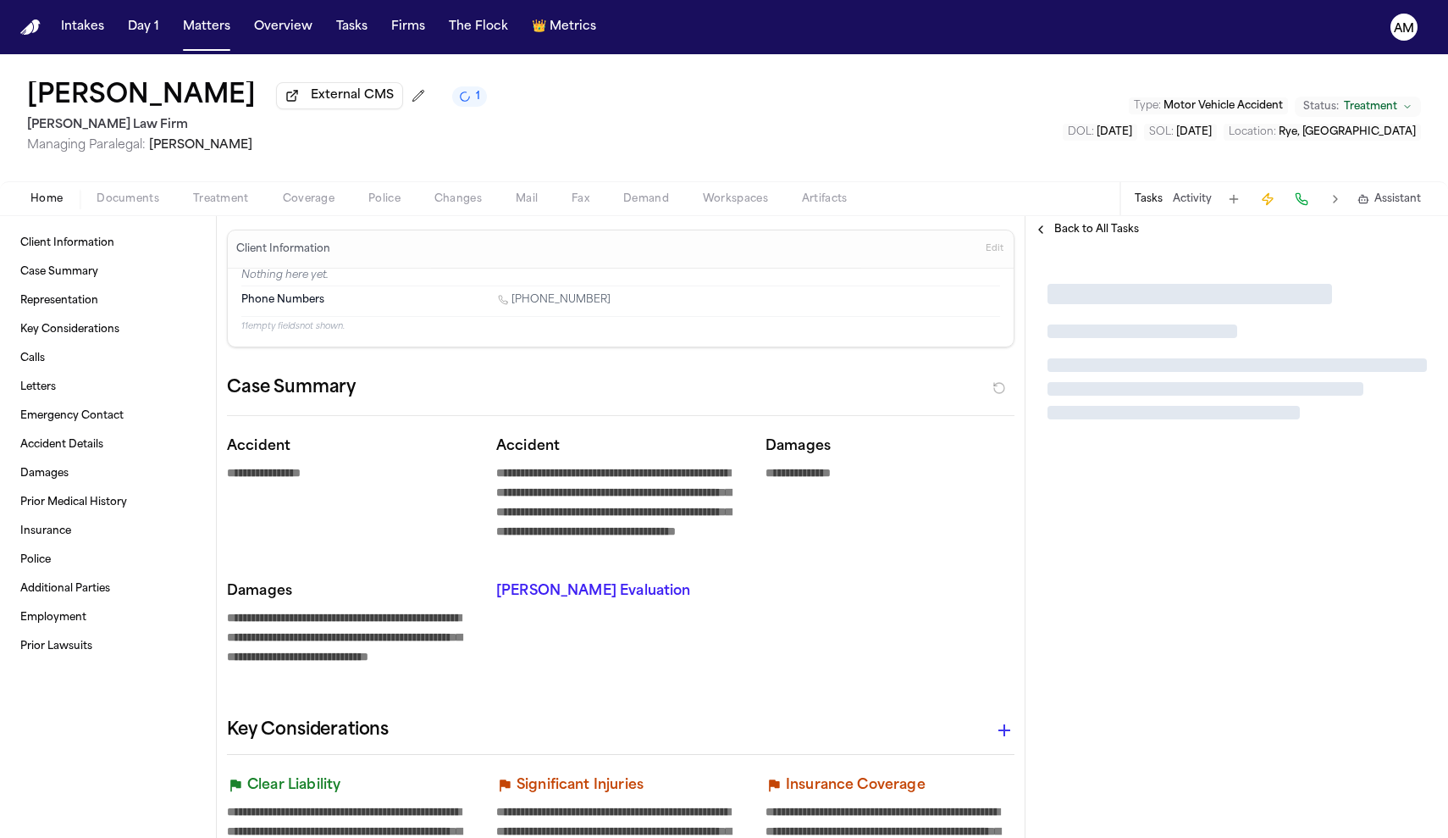
type textarea "*"
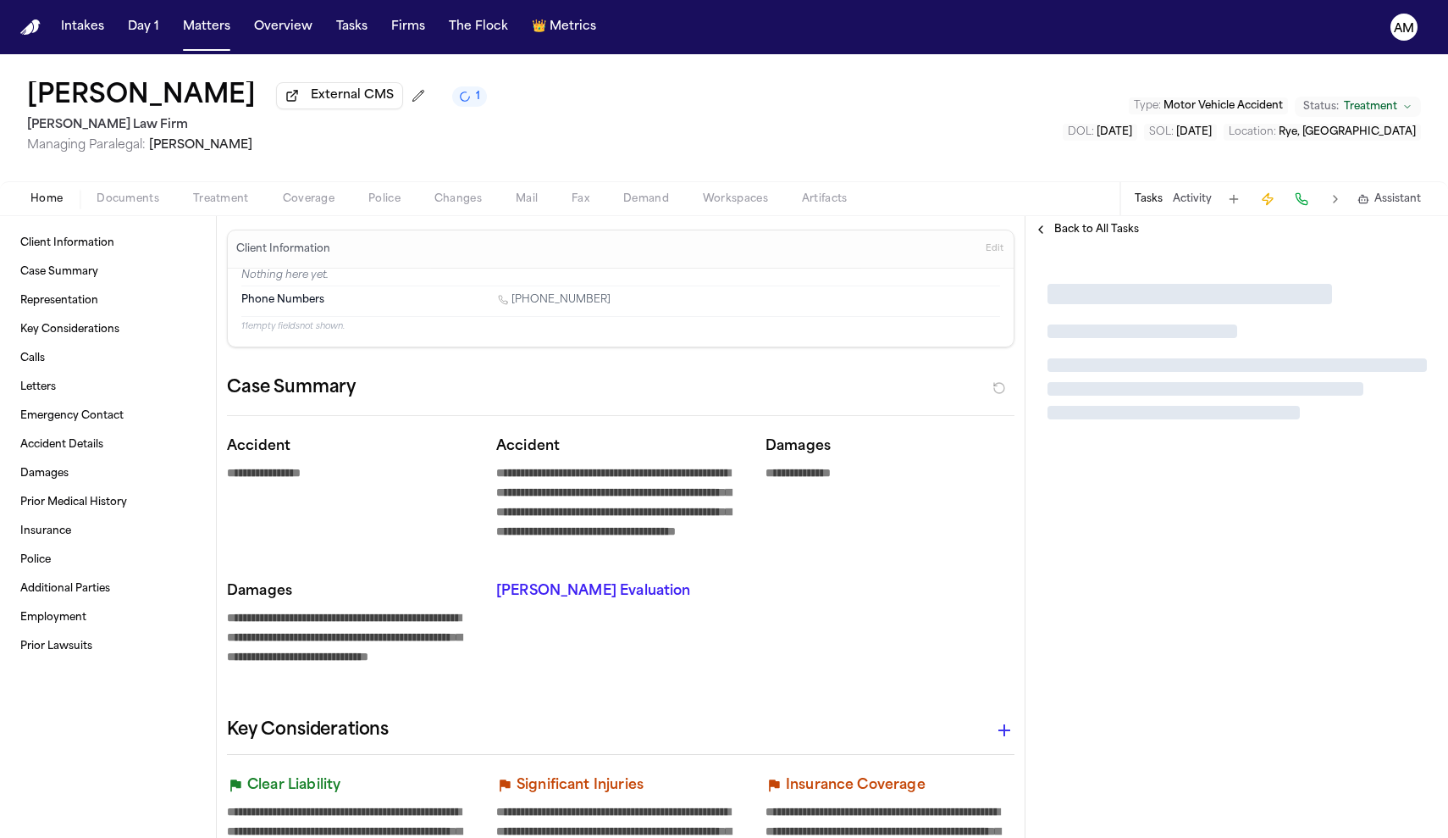
type textarea "*"
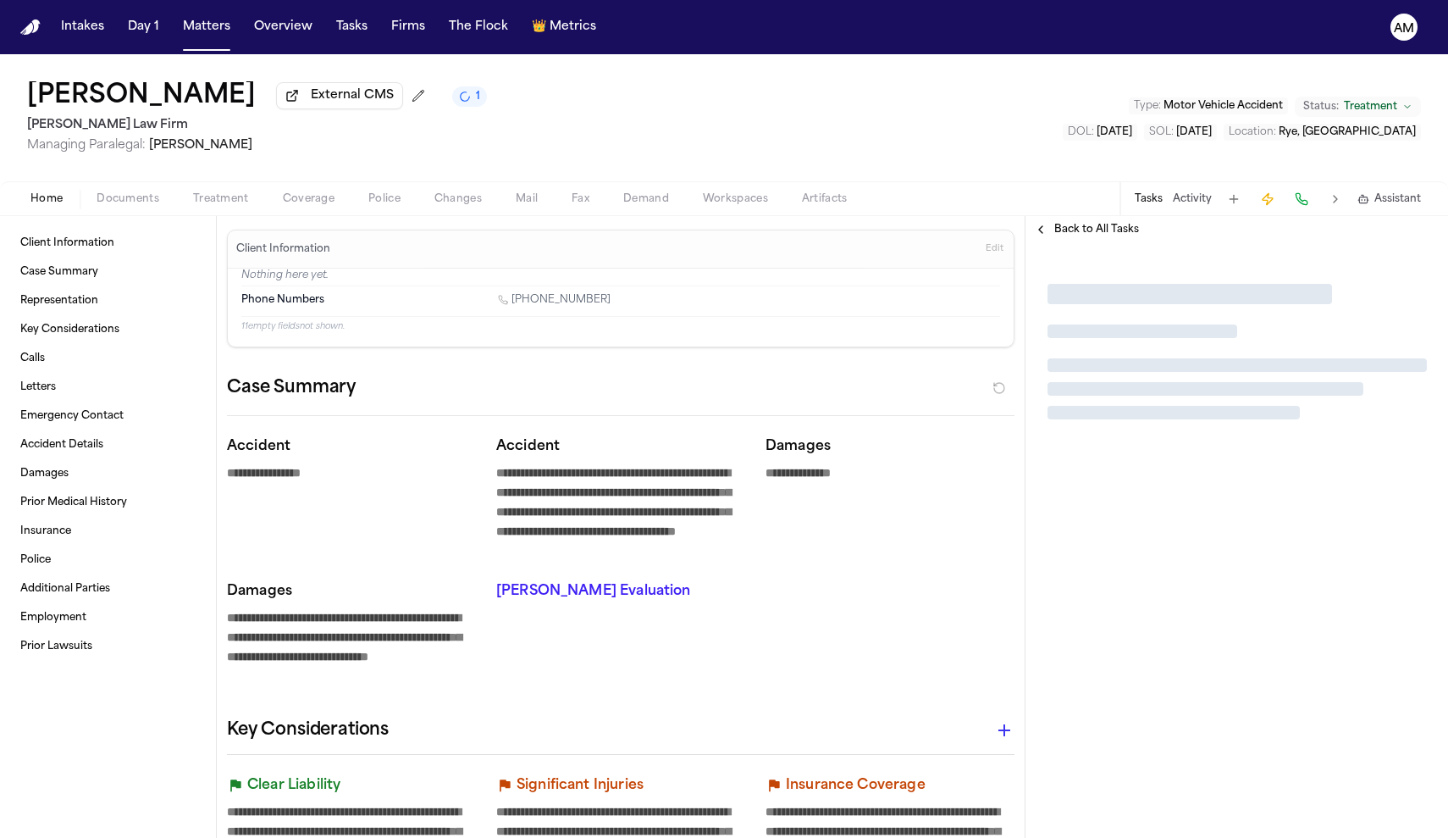
type textarea "*"
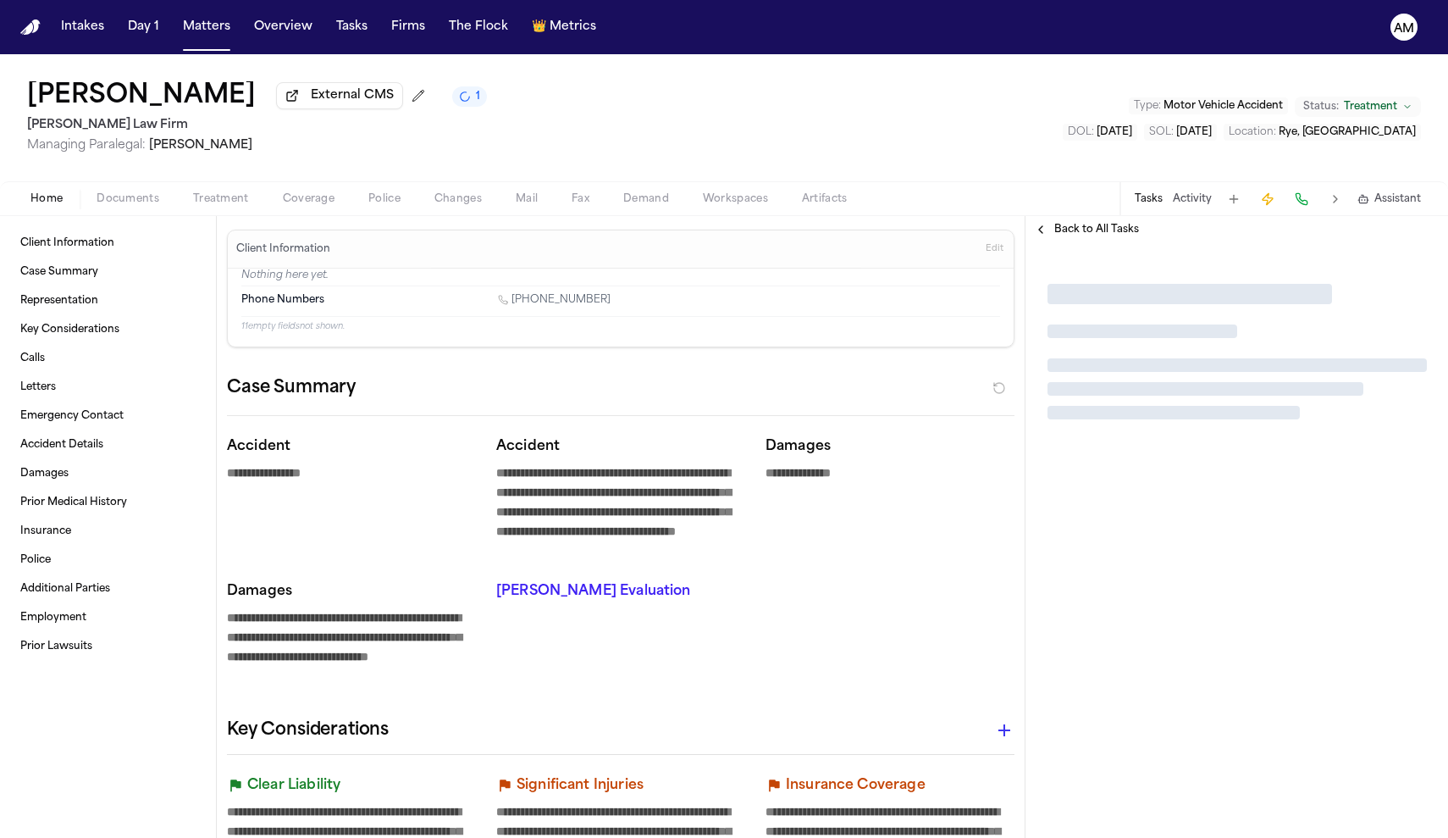
type textarea "*"
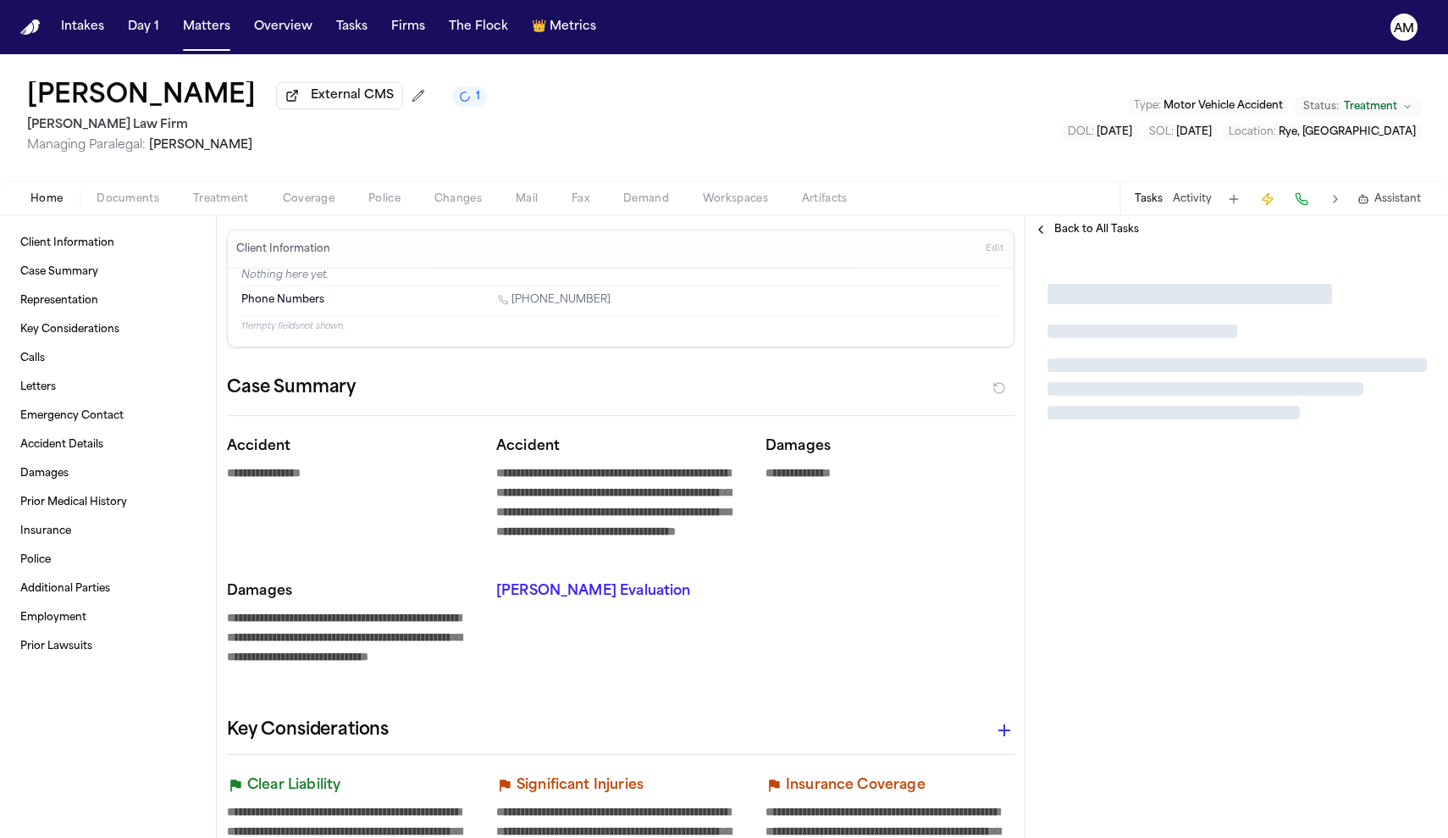
type textarea "*"
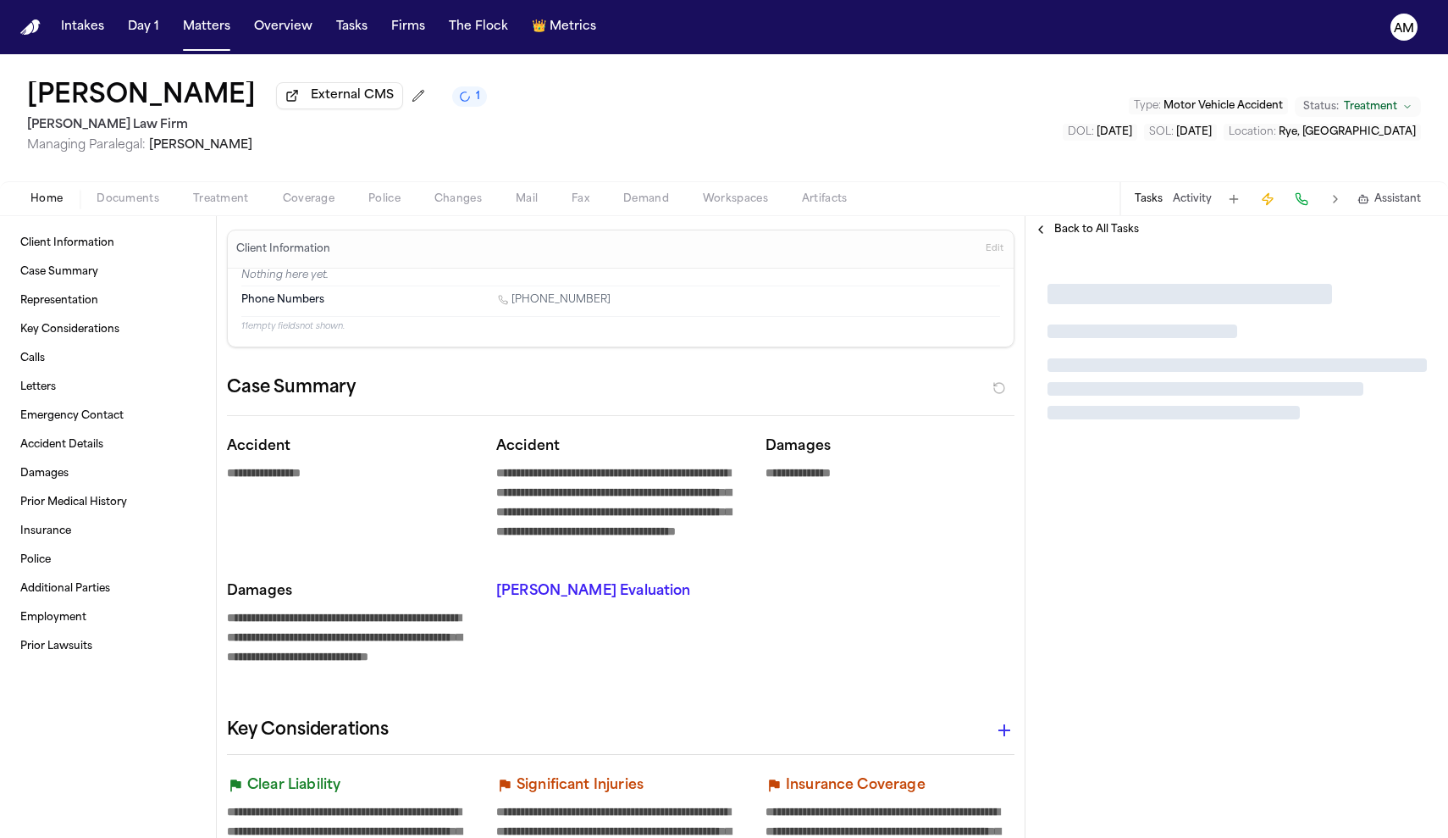
type textarea "*"
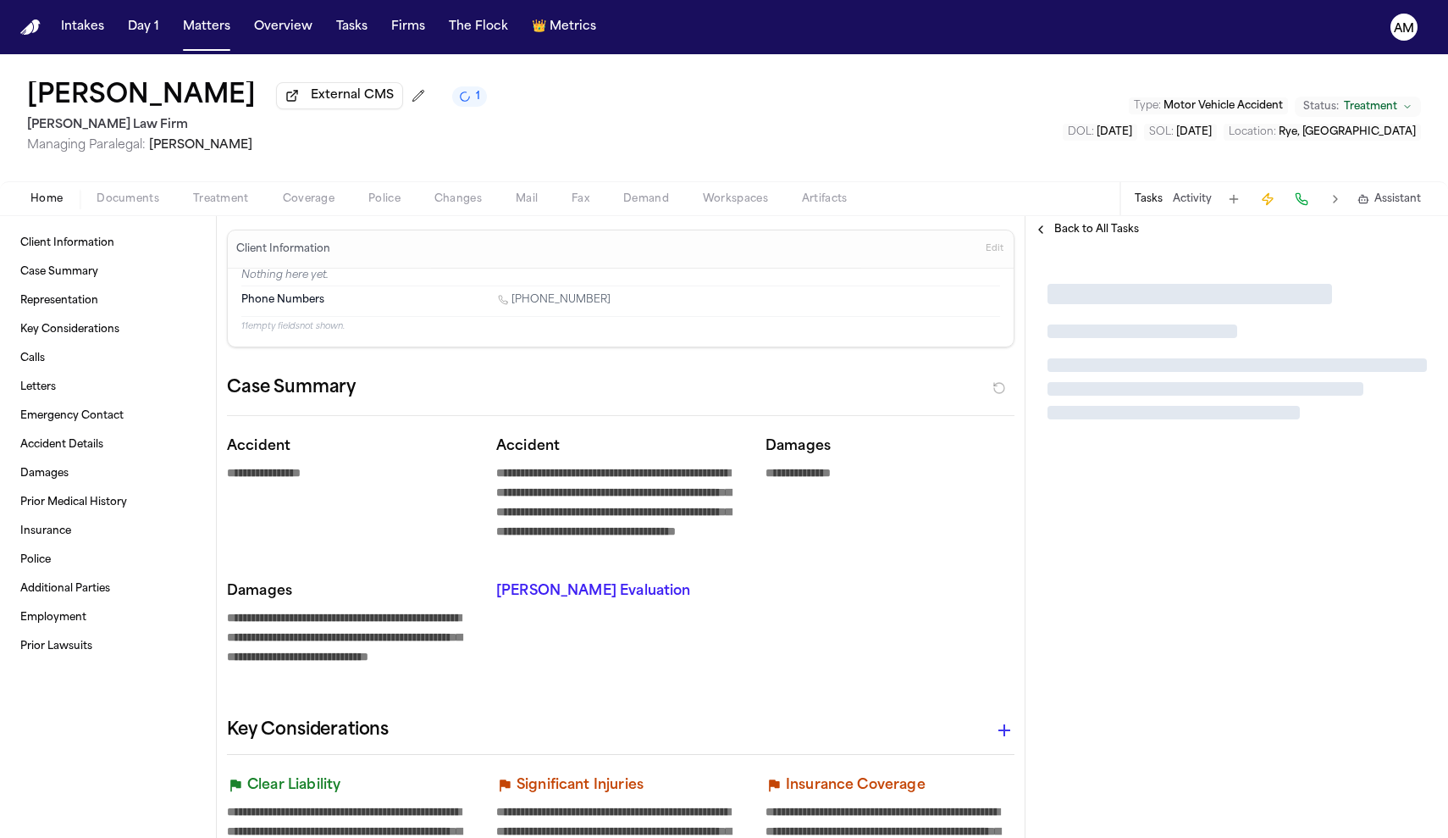
type textarea "*"
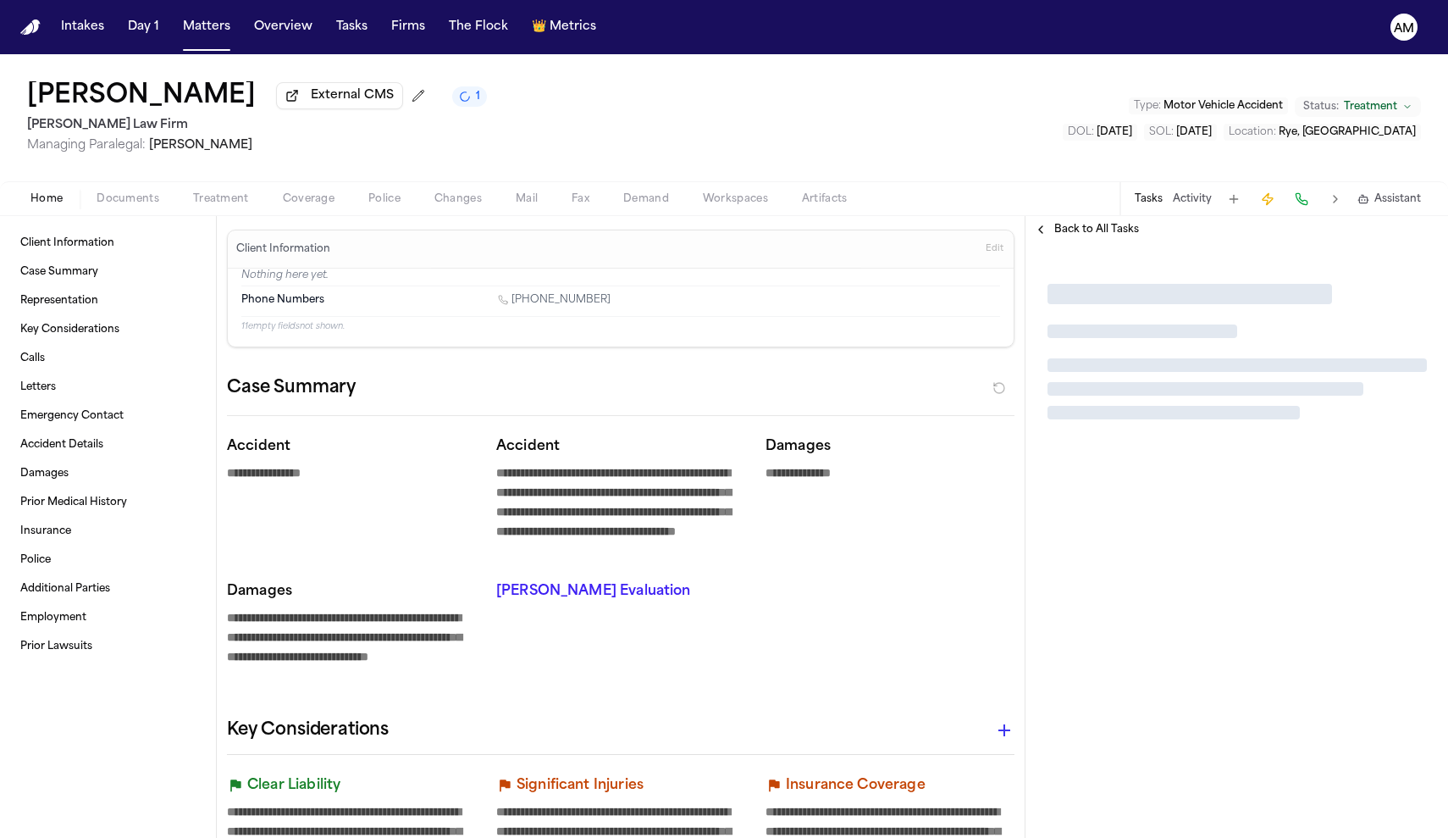
type textarea "*"
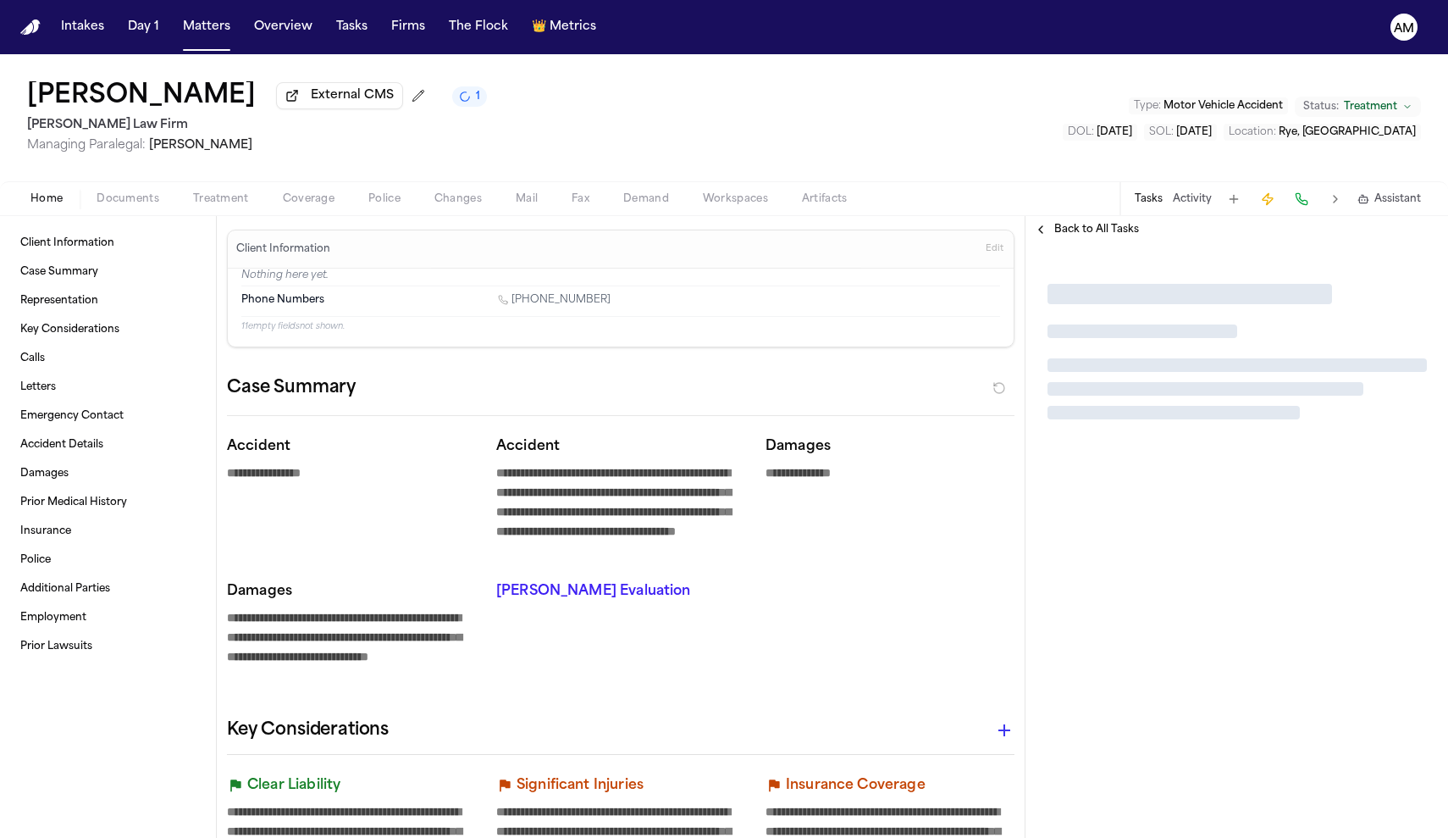
type textarea "*"
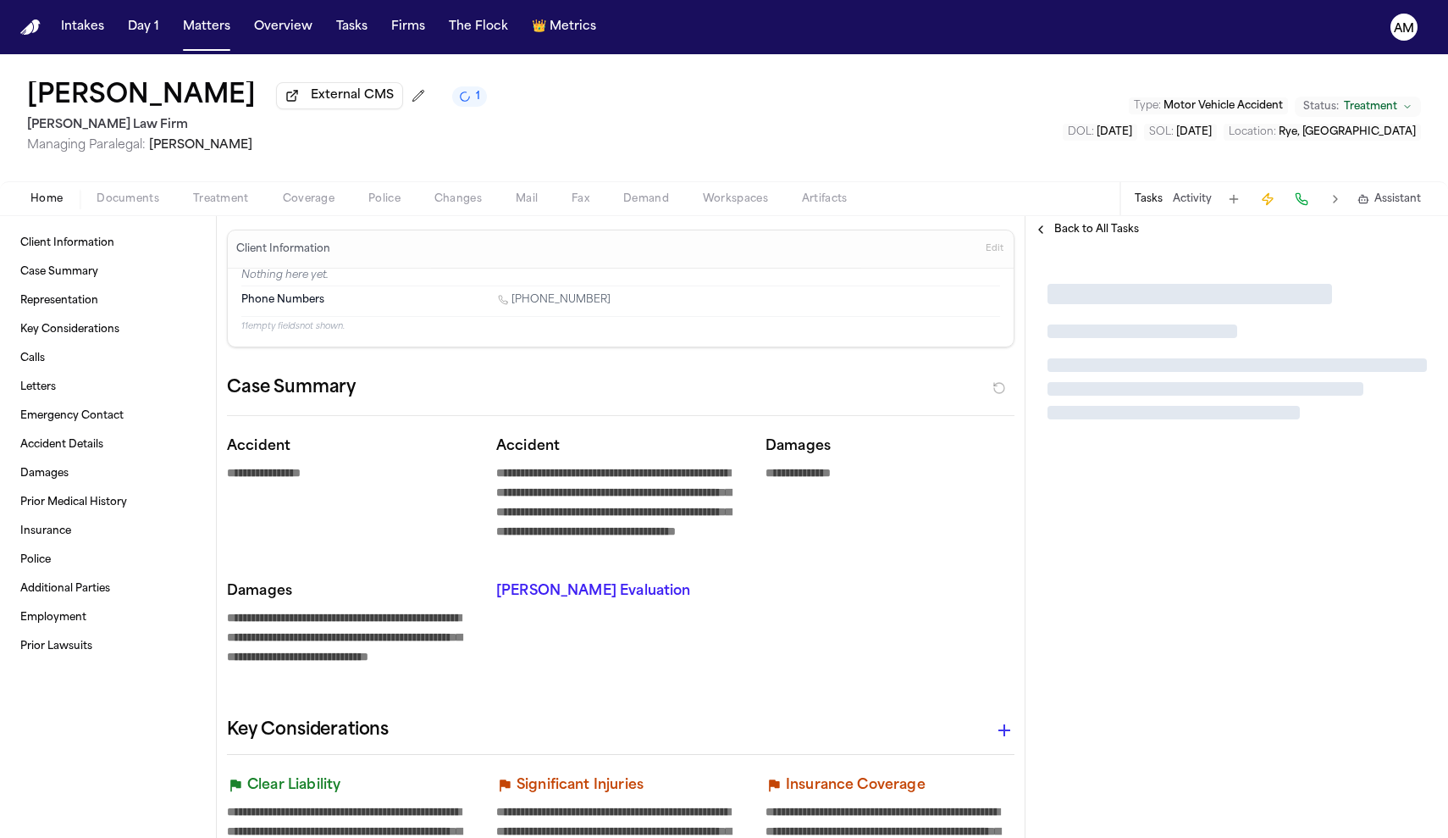
type textarea "*"
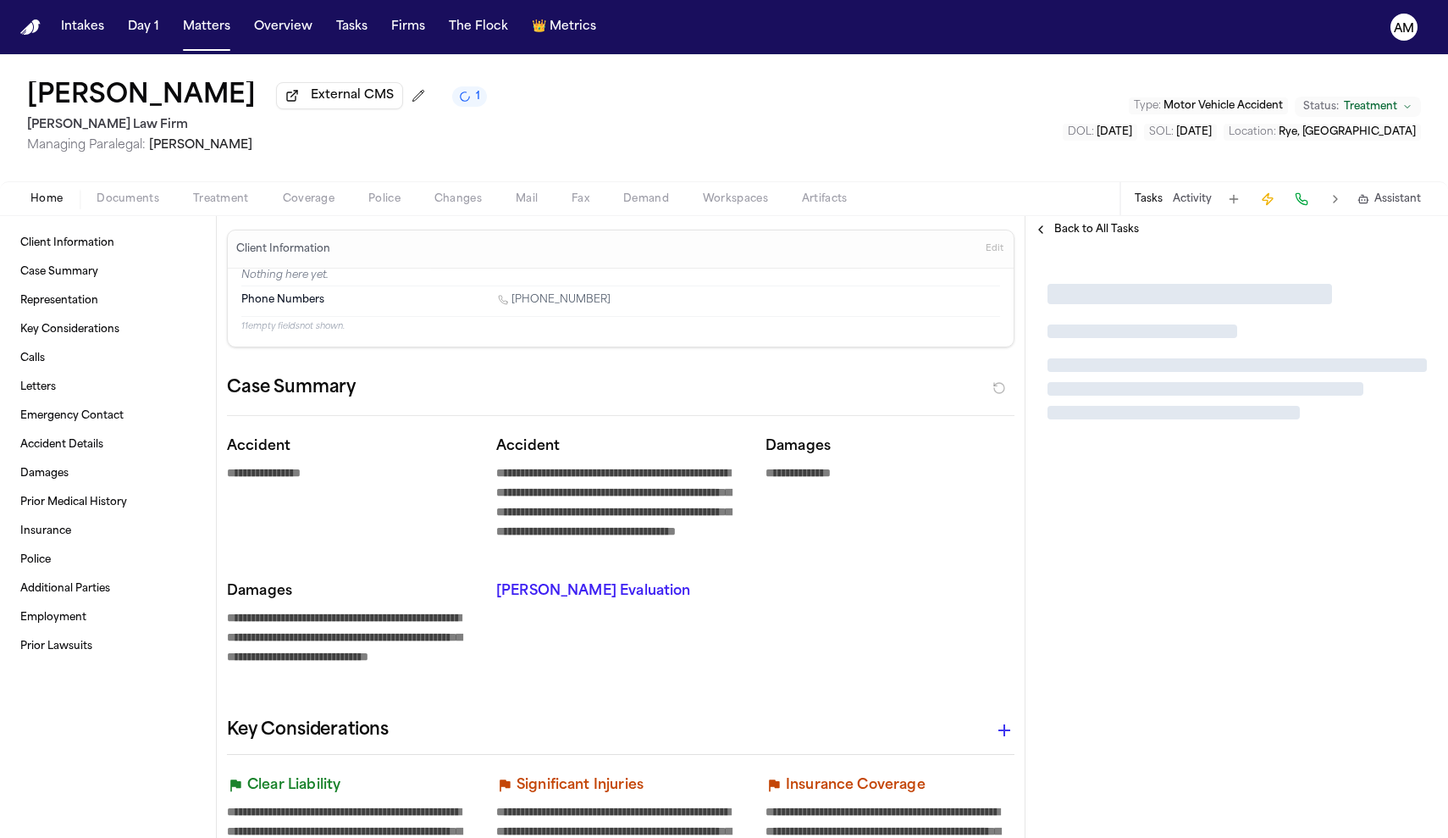
type textarea "*"
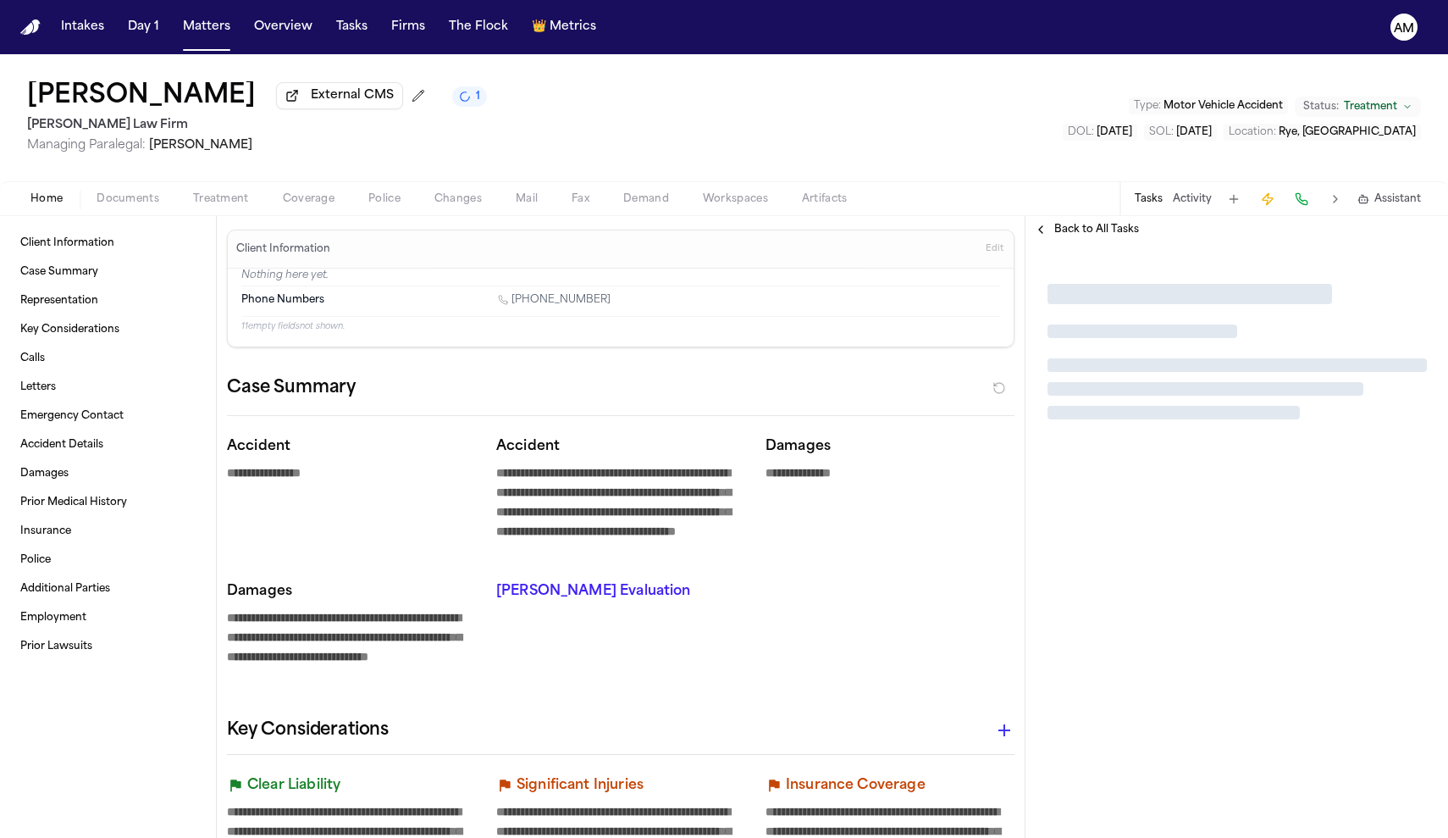
type textarea "*"
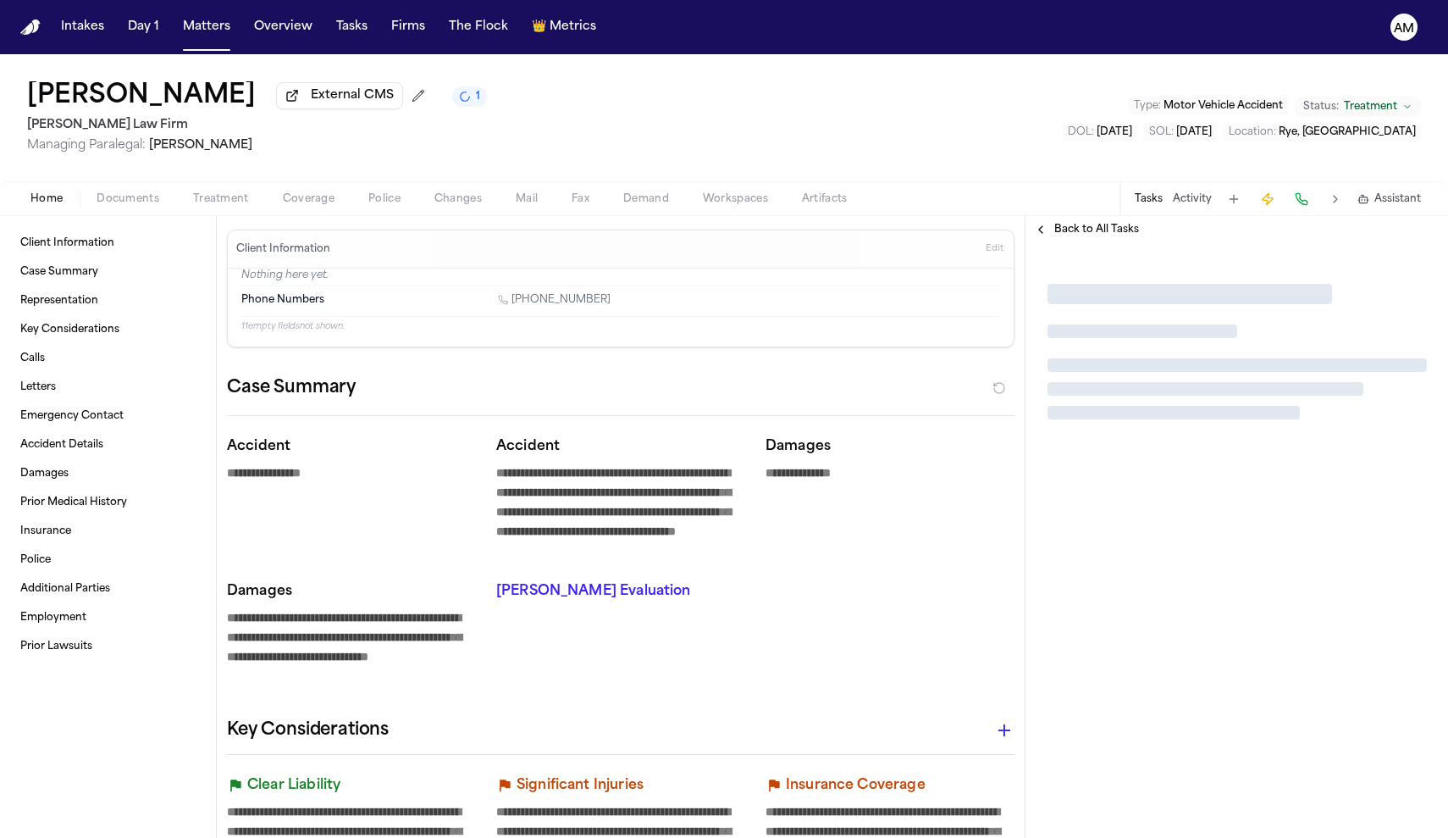
type textarea "*"
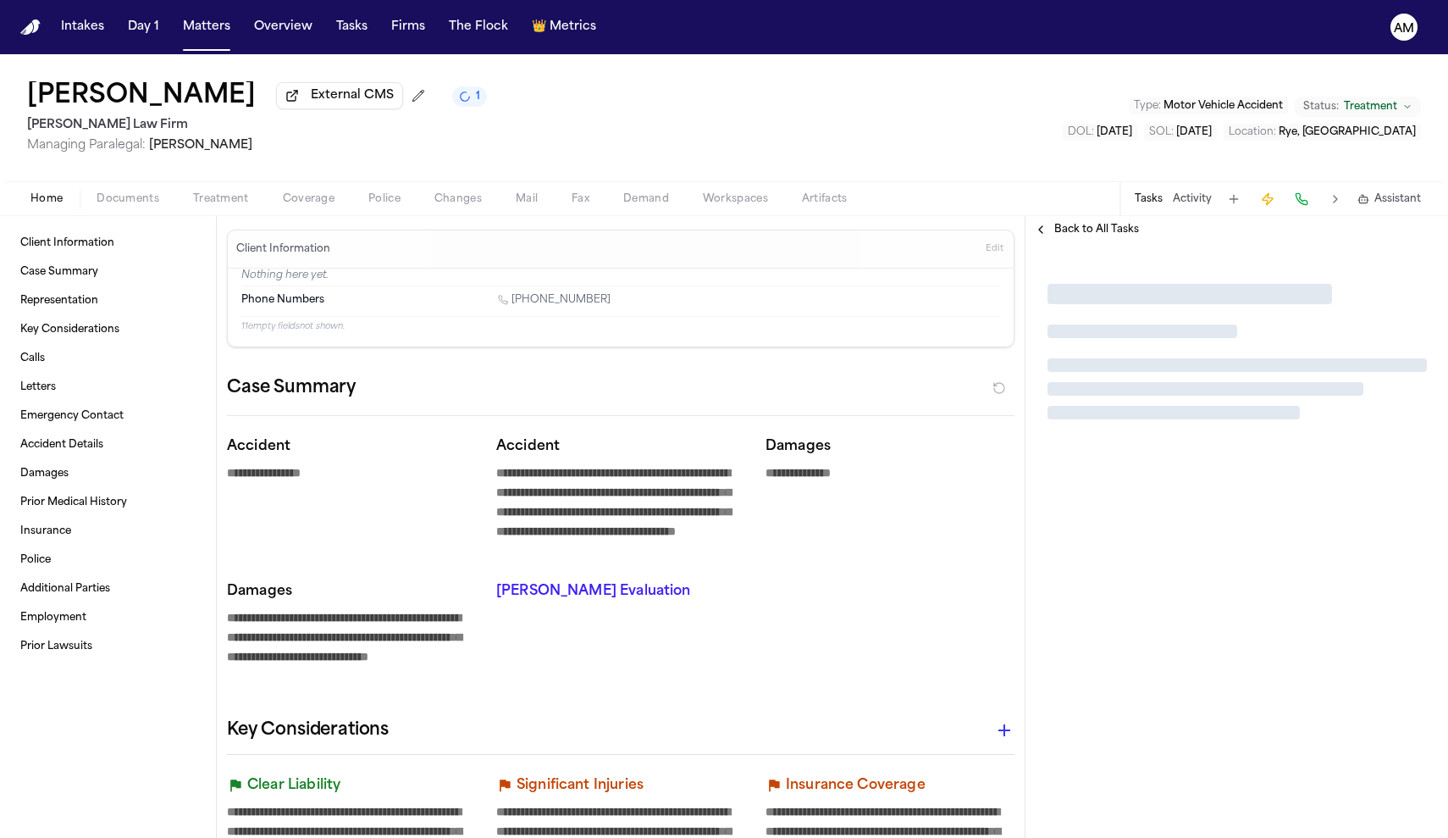
type textarea "*"
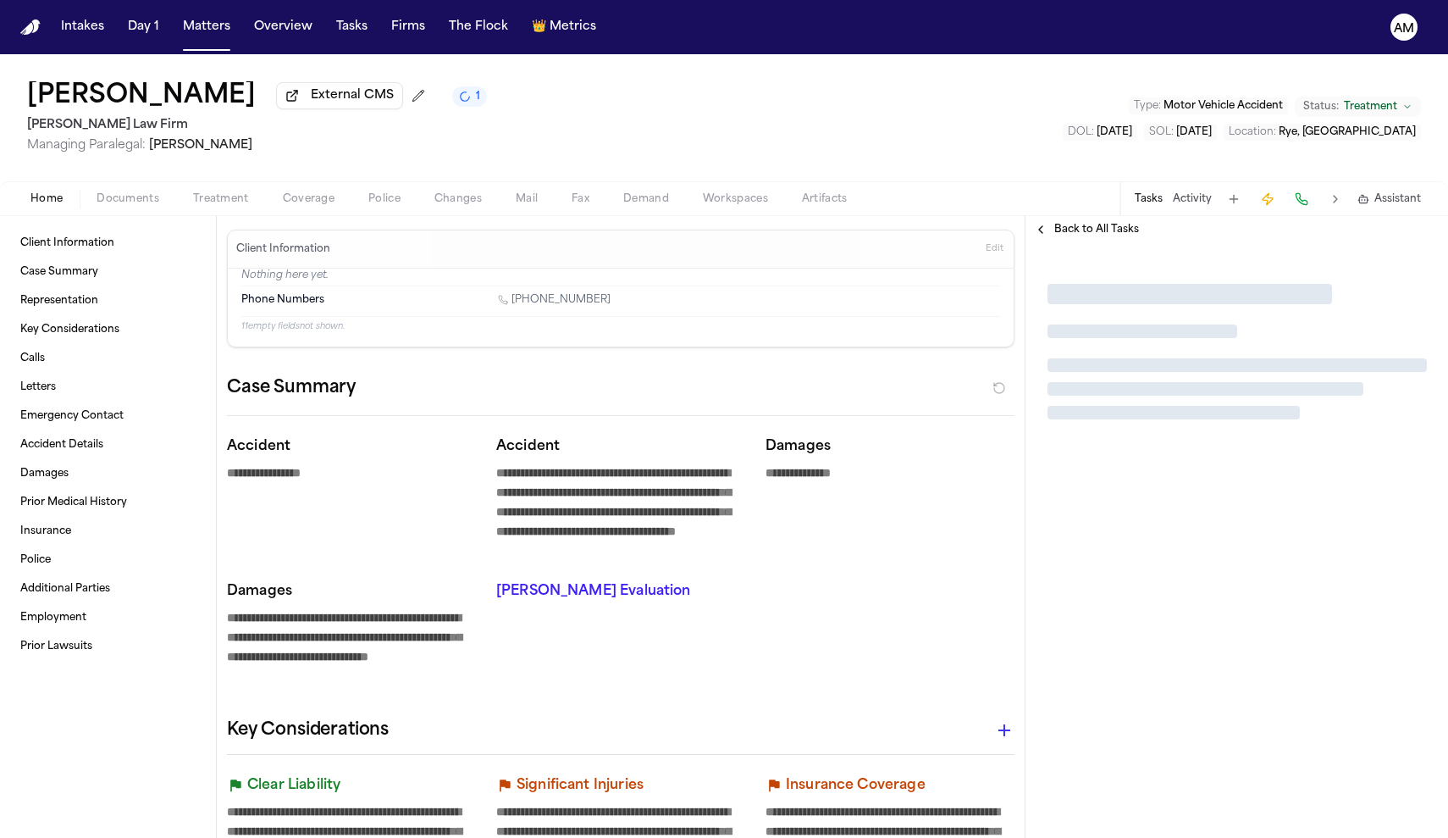
type textarea "*"
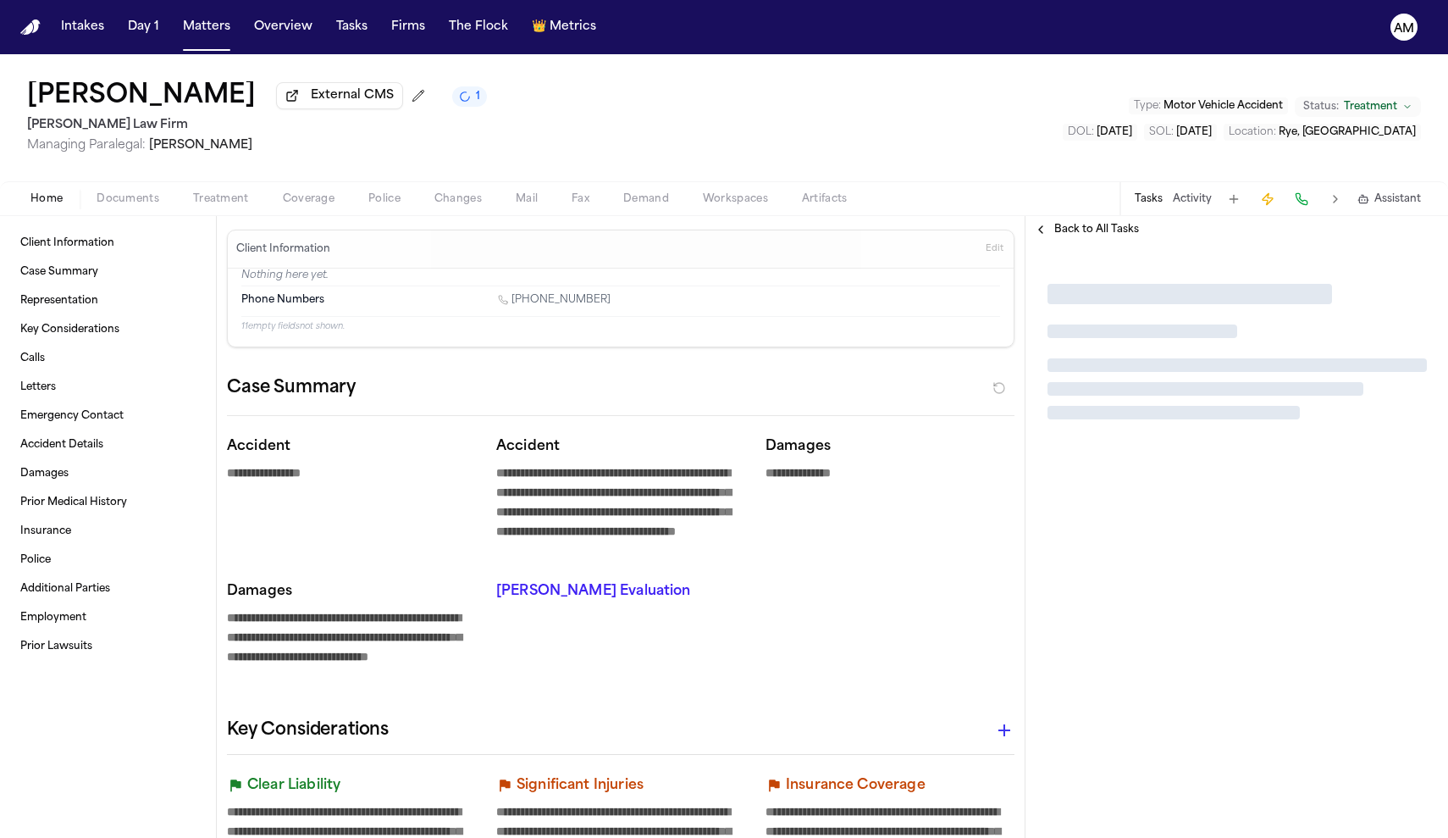
type textarea "*"
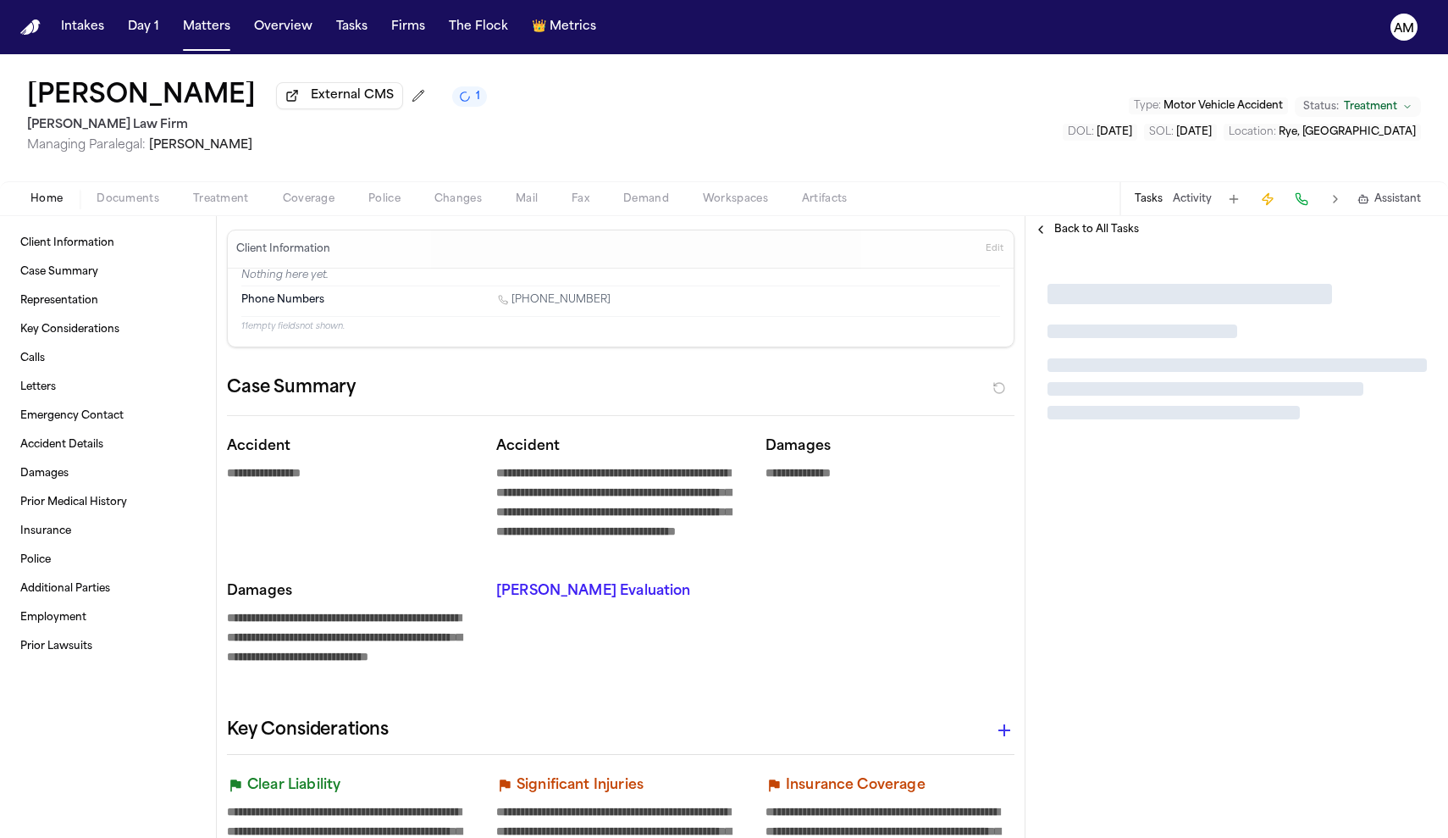
type textarea "*"
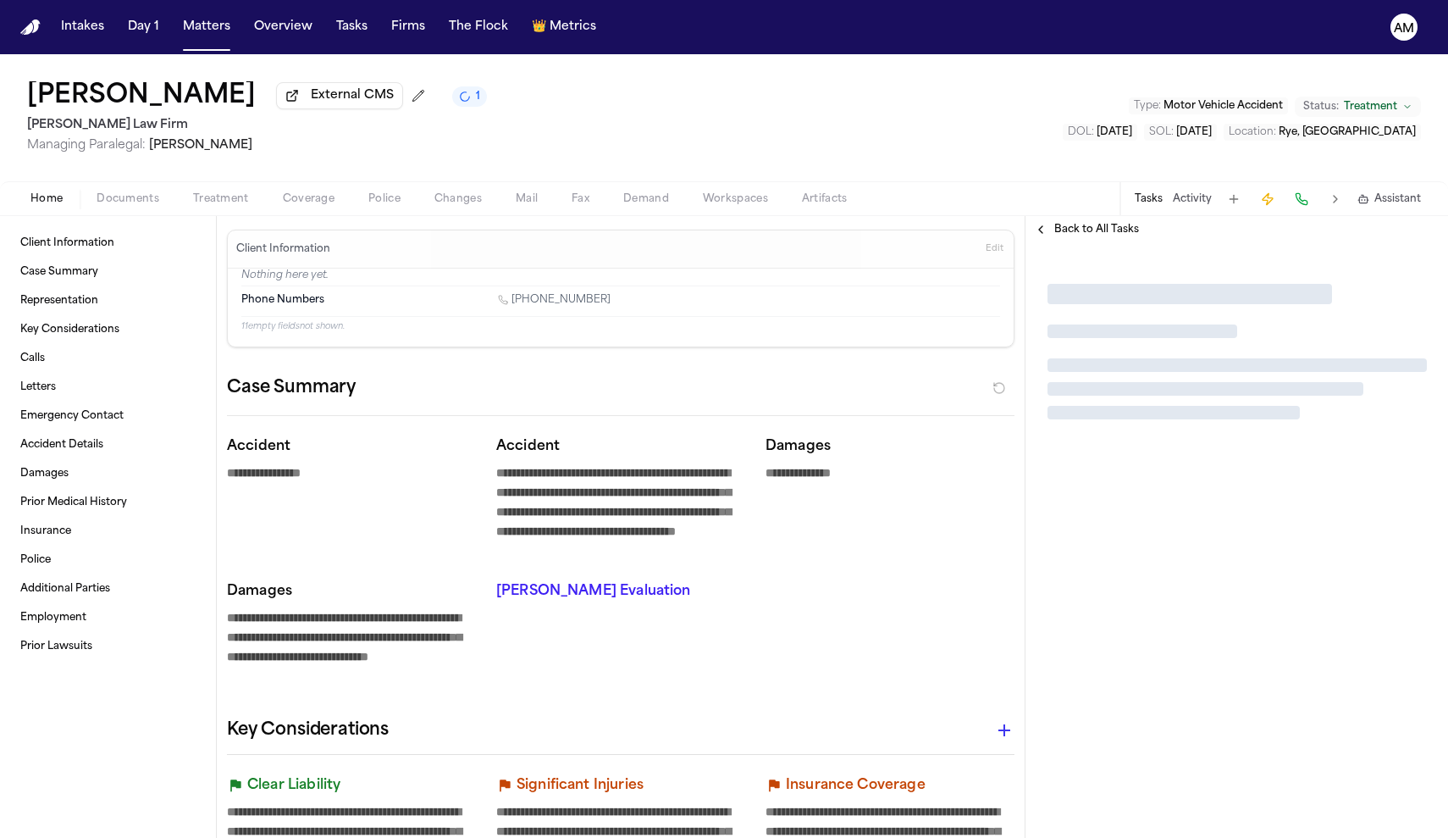
type textarea "*"
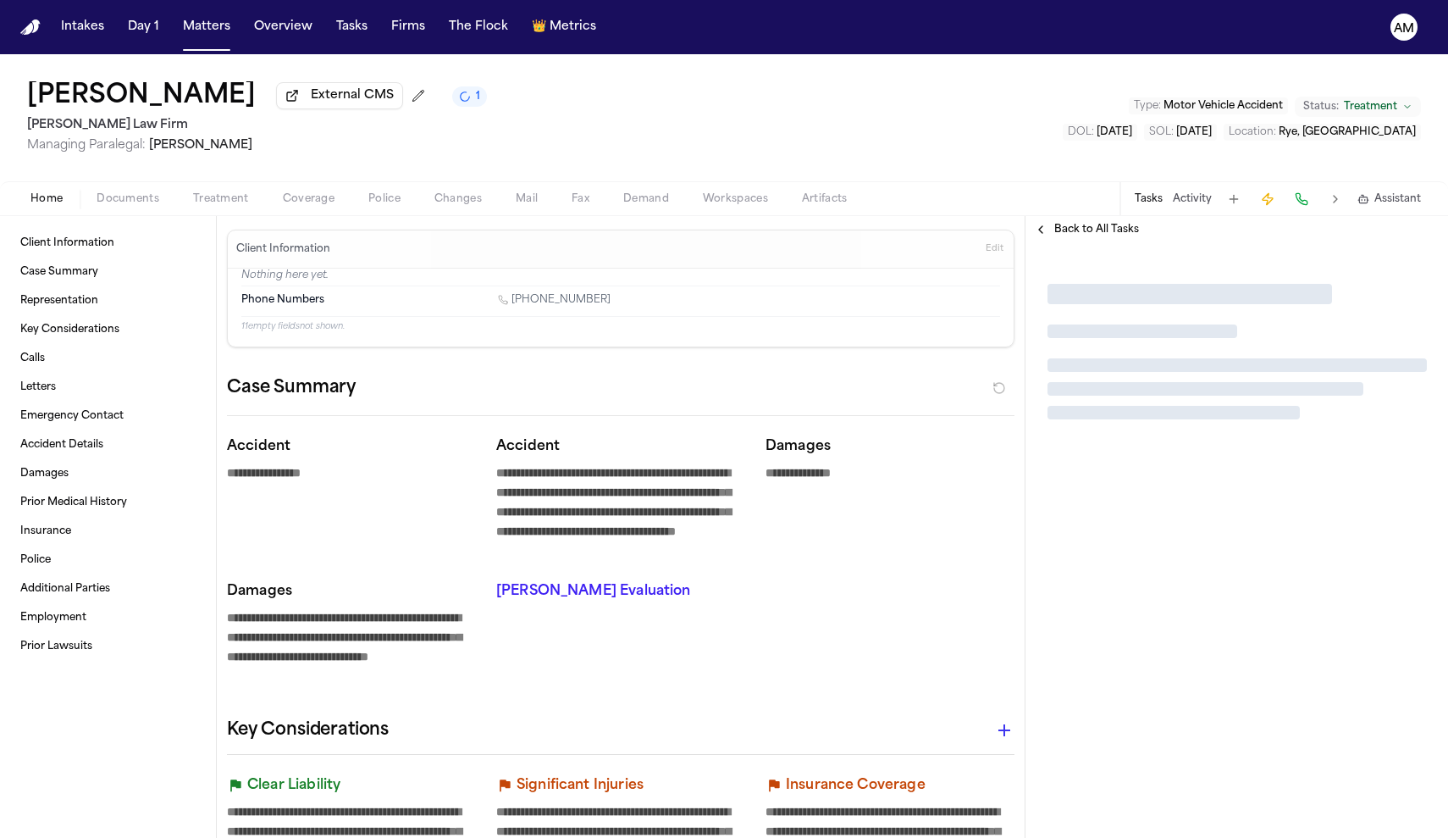
type textarea "*"
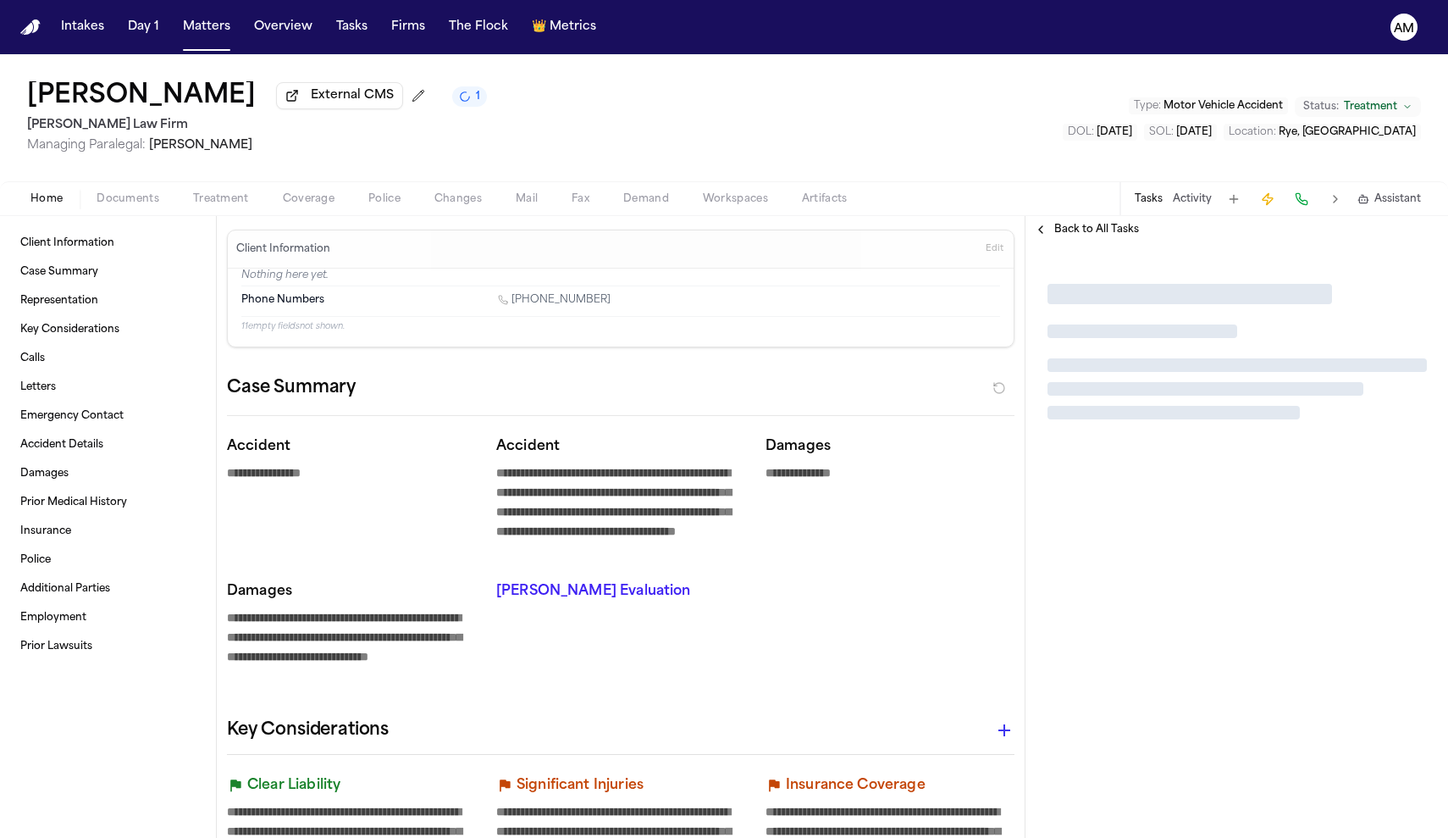
type textarea "*"
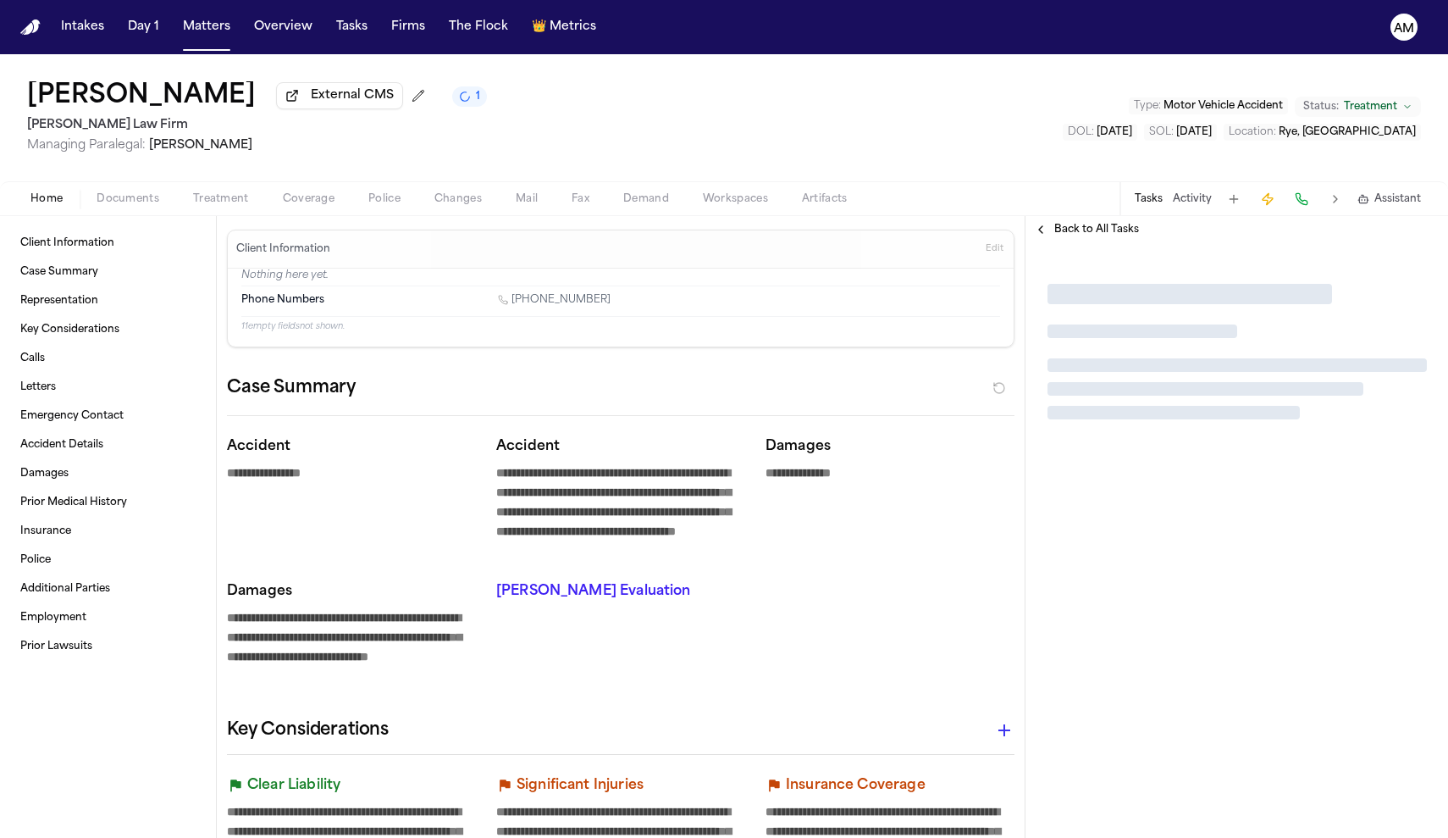
type textarea "*"
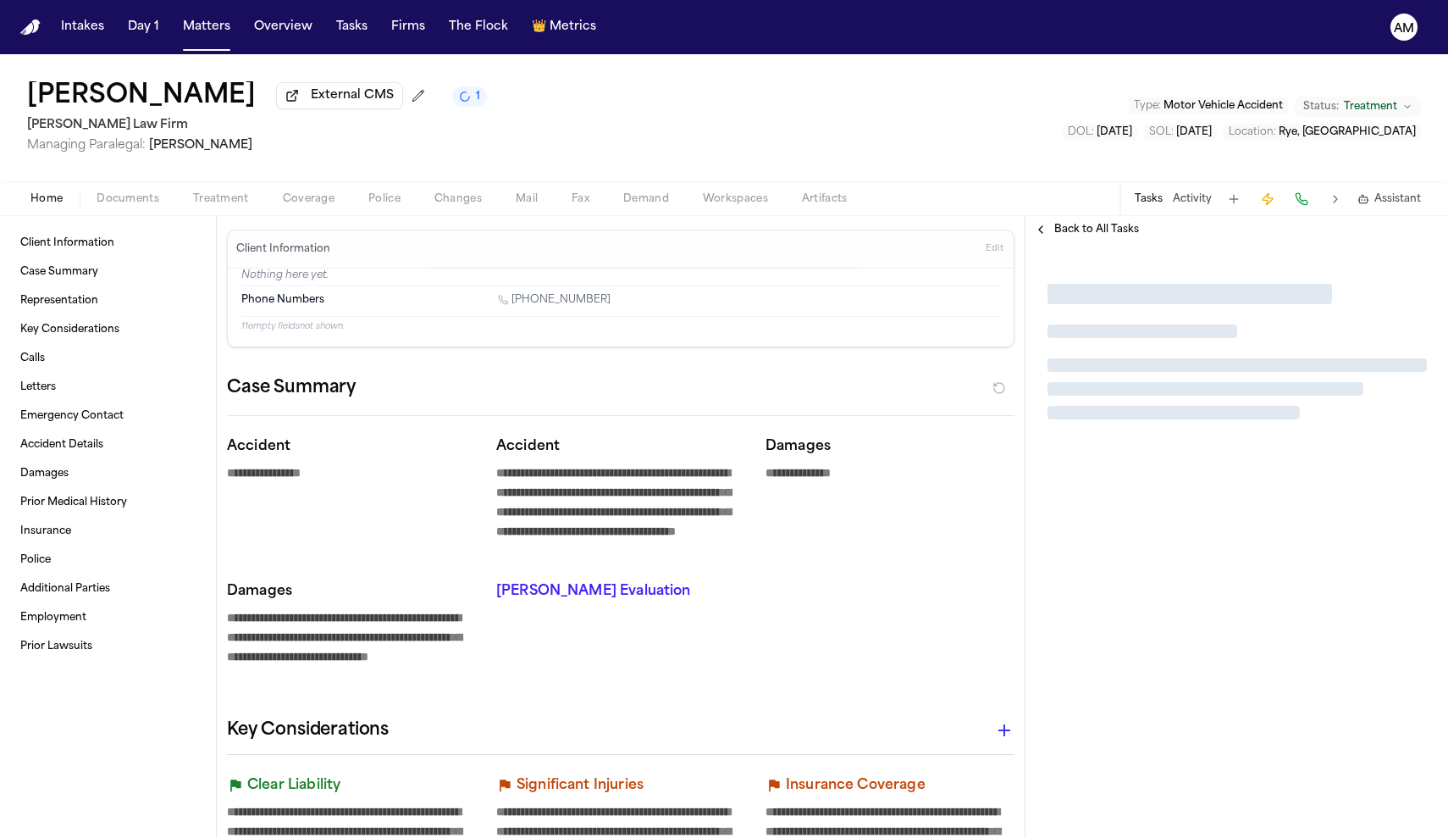
type textarea "*"
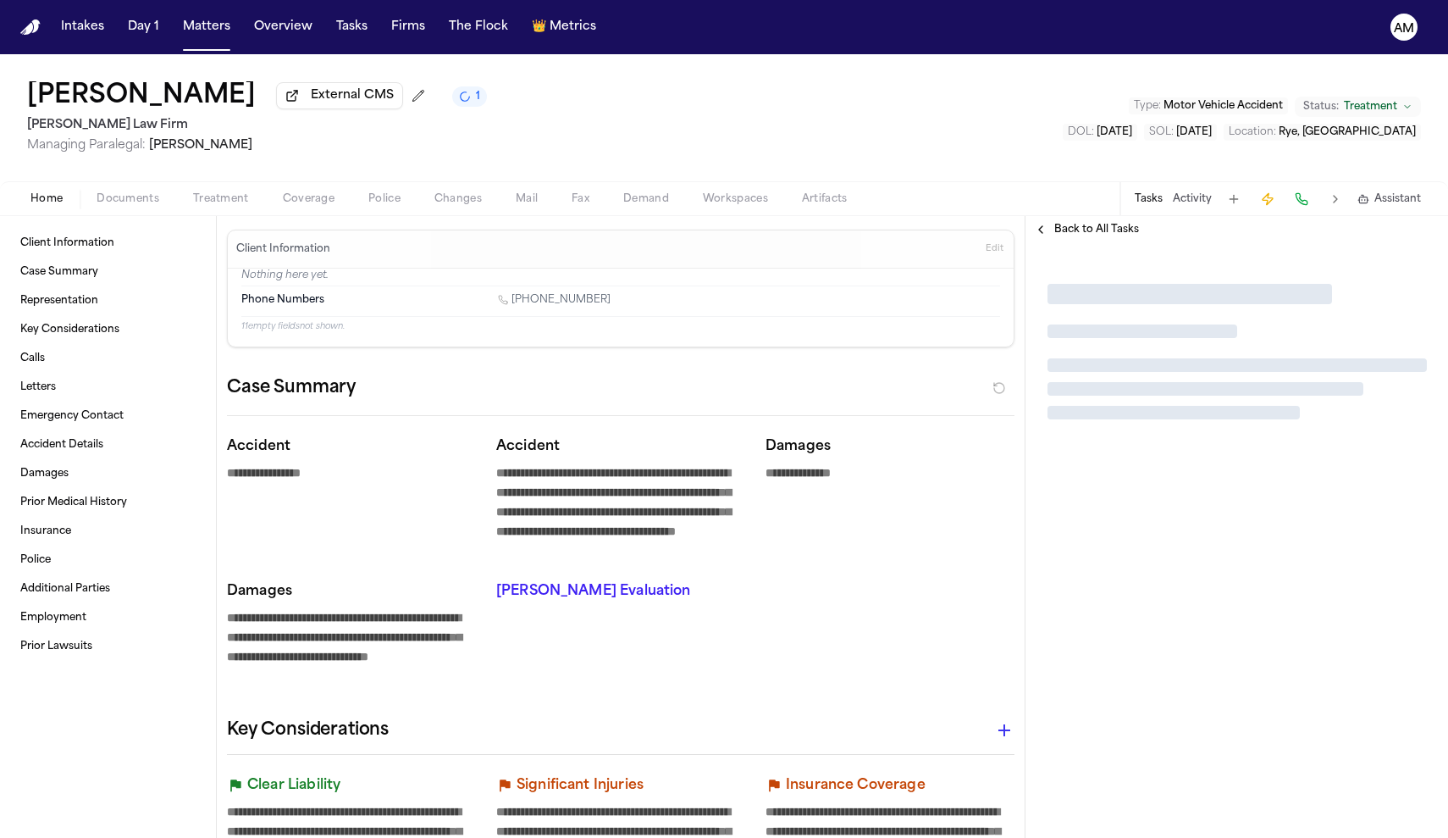
type textarea "*"
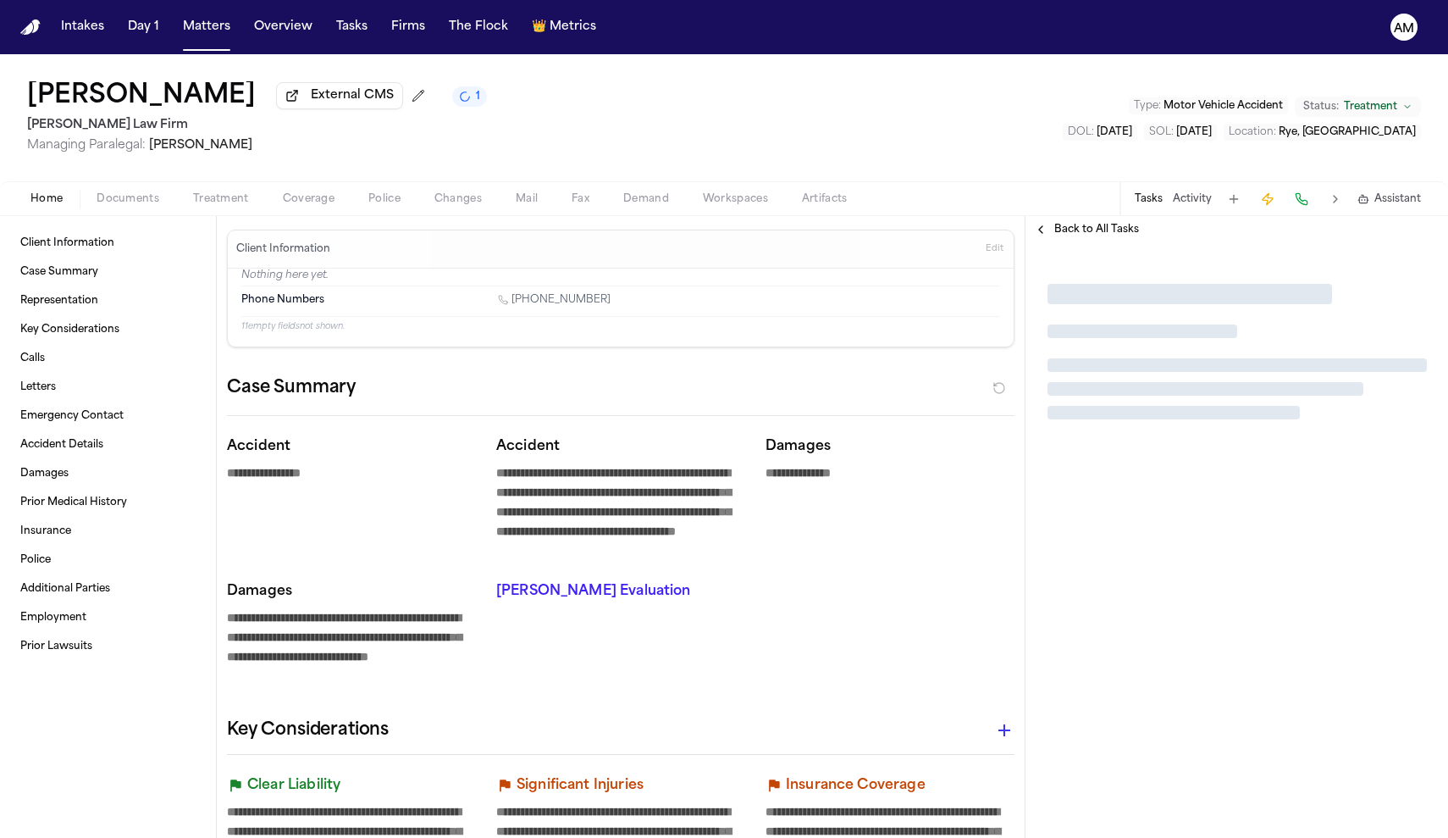
type textarea "*"
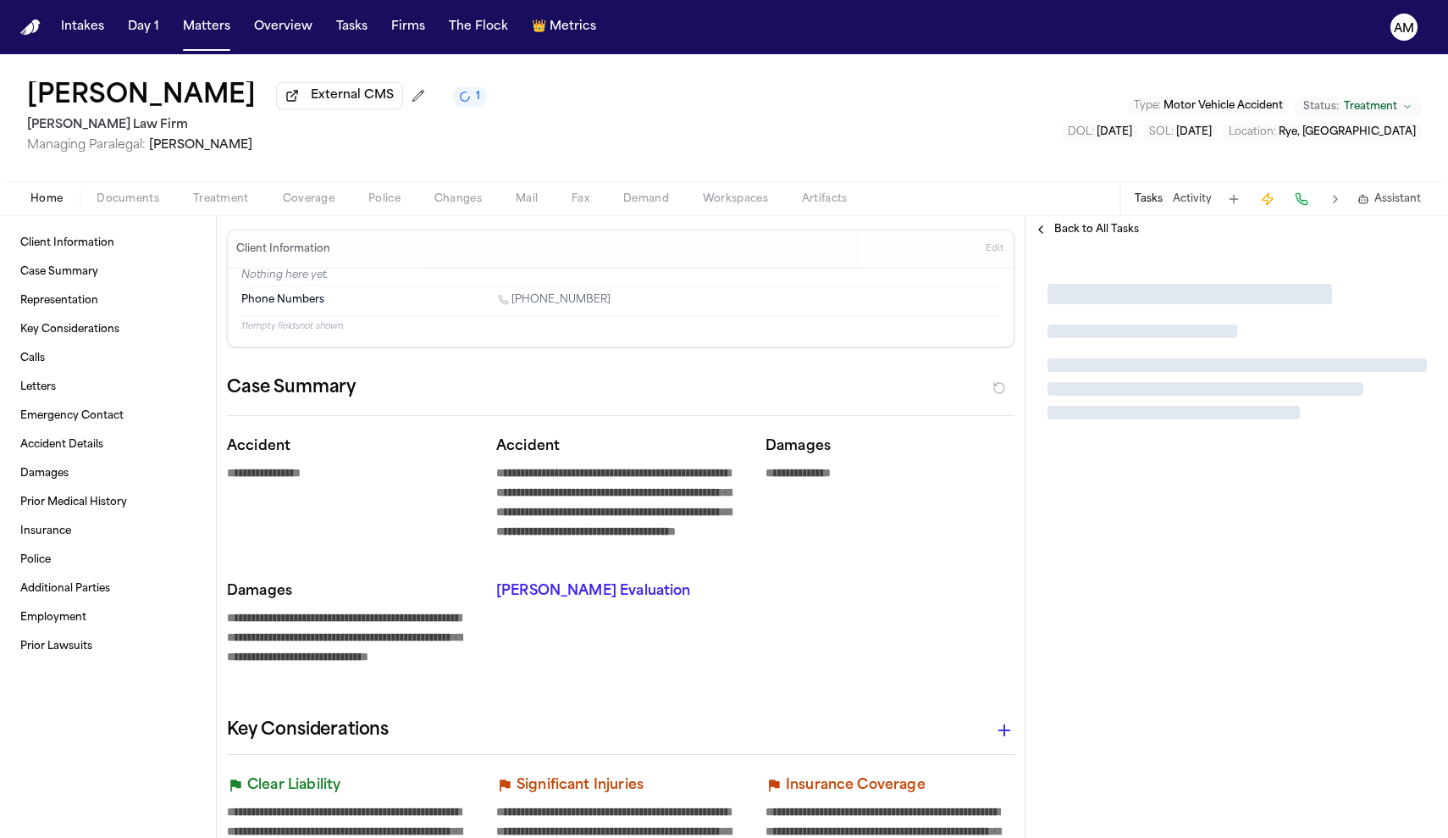
type textarea "*"
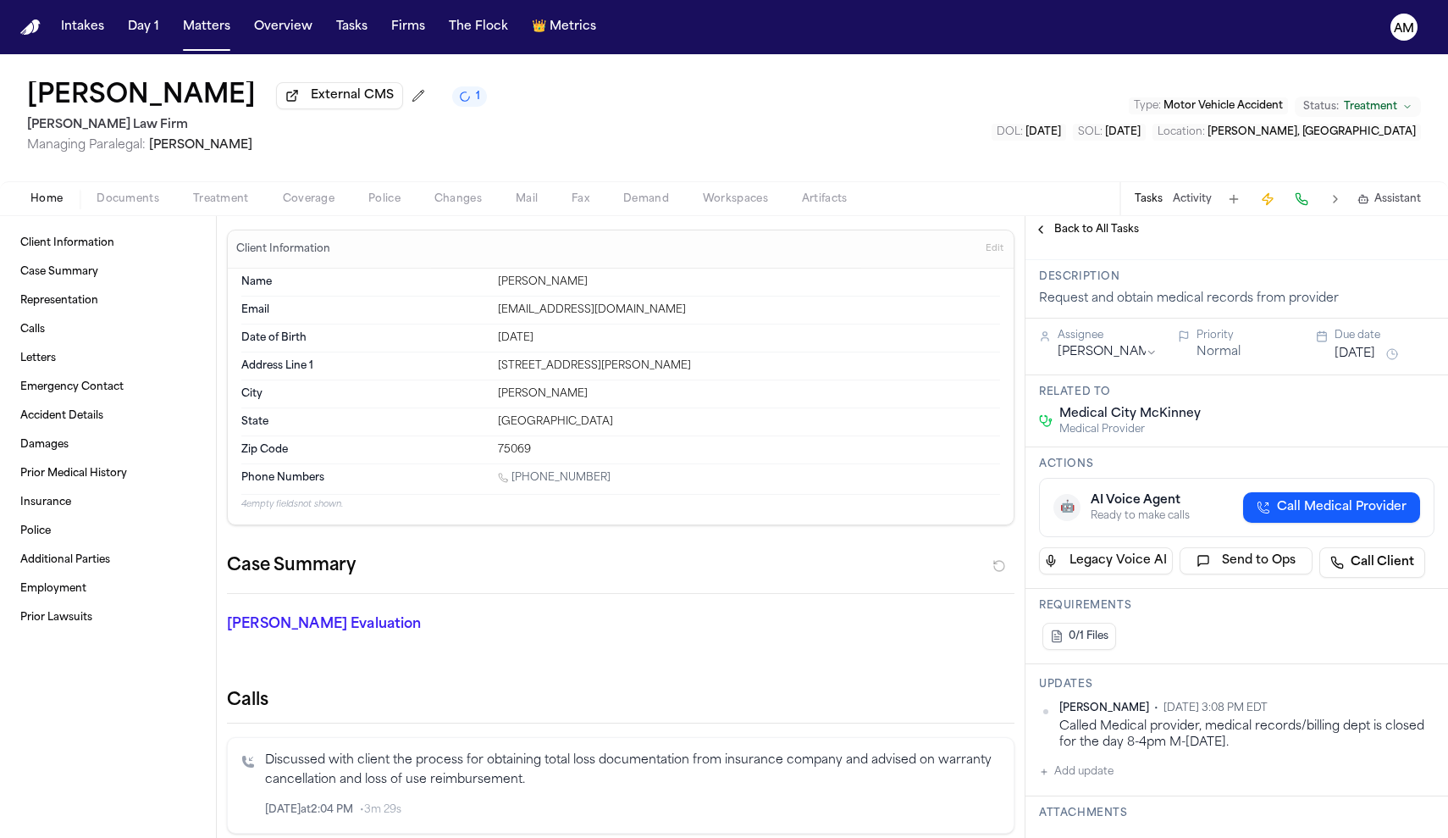
scroll to position [74, 0]
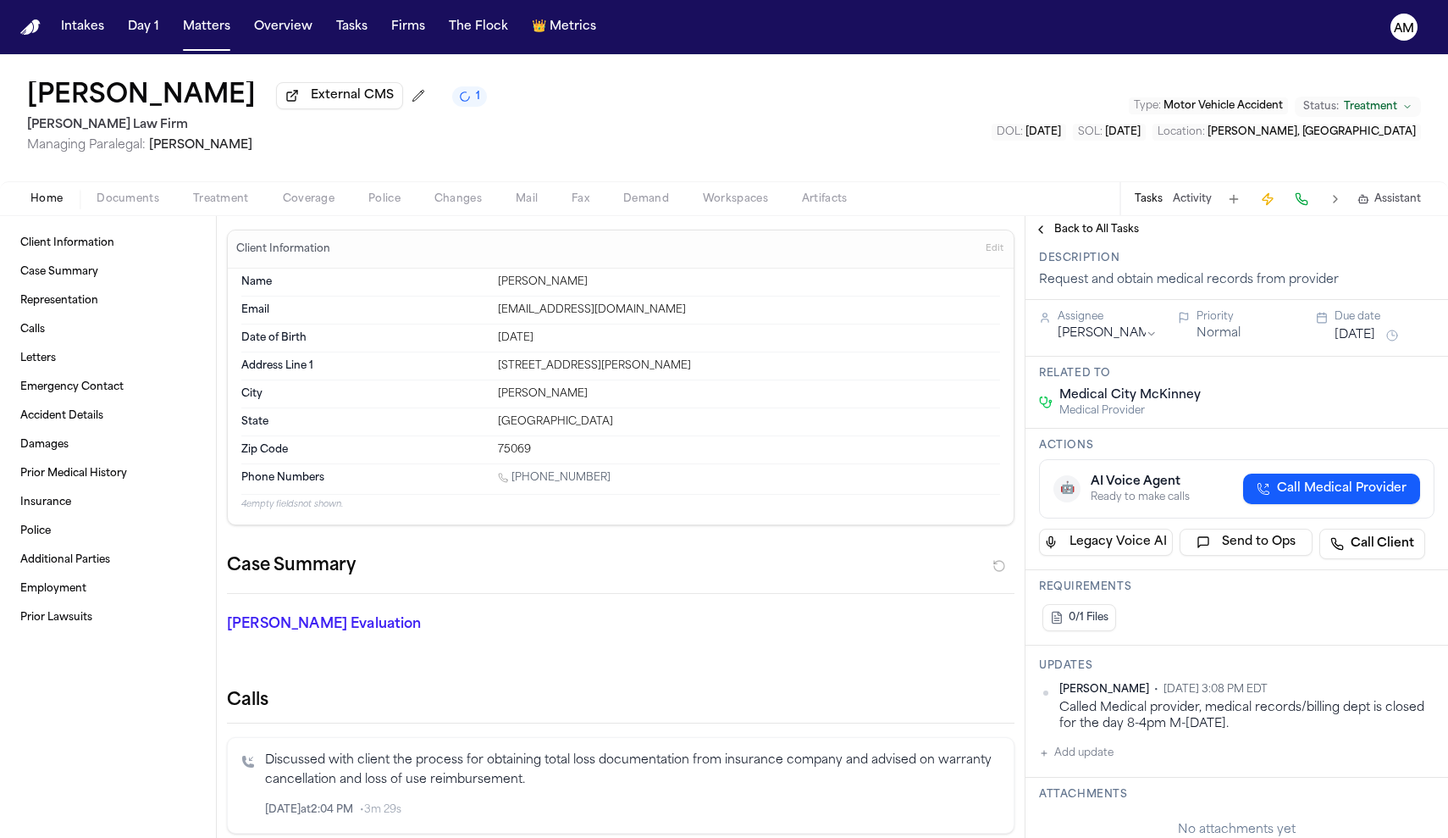
click at [134, 194] on span "Documents" at bounding box center [128, 199] width 63 height 14
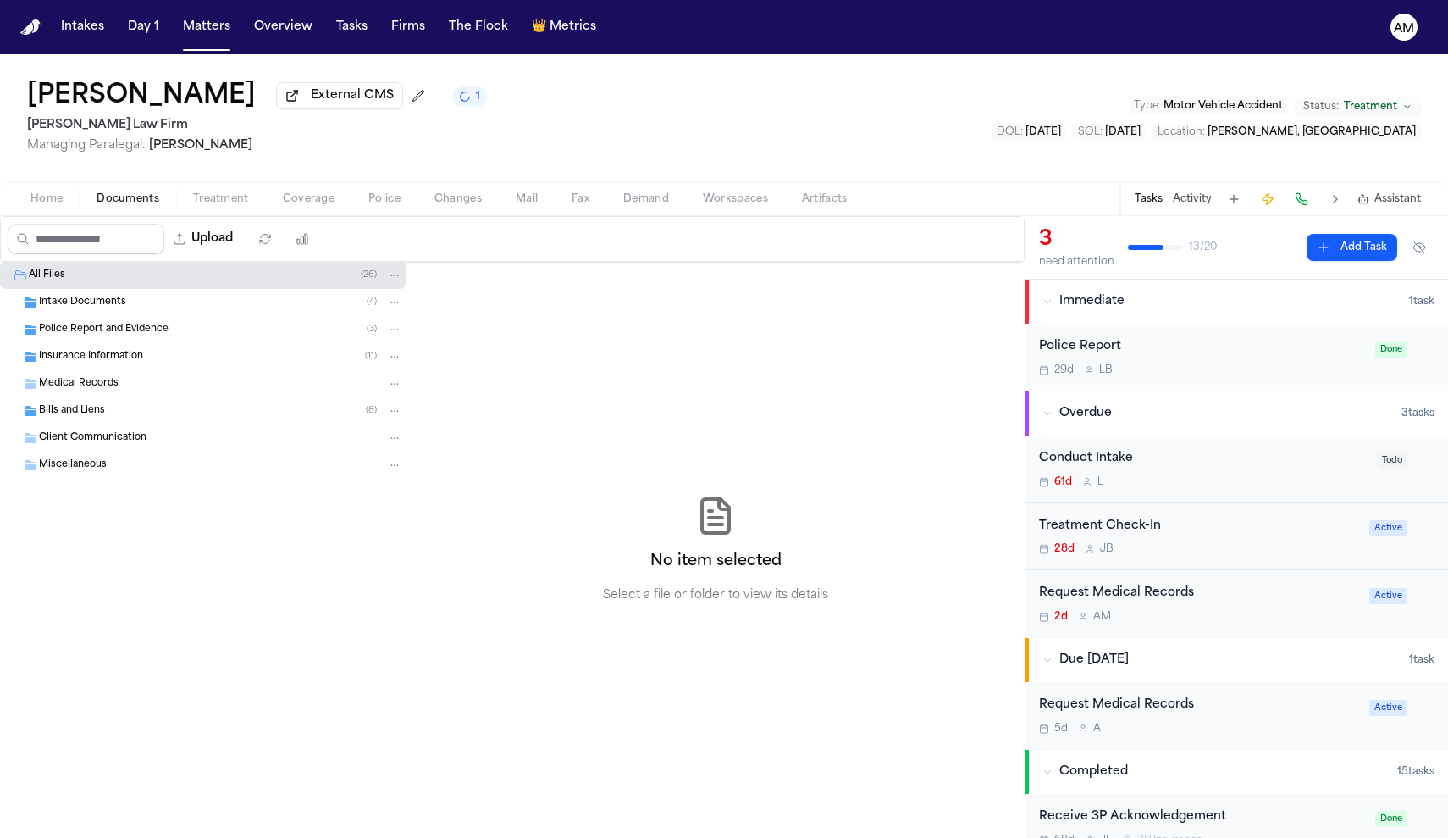
click at [99, 407] on div "Bills and Liens ( 8 )" at bounding box center [220, 410] width 363 height 15
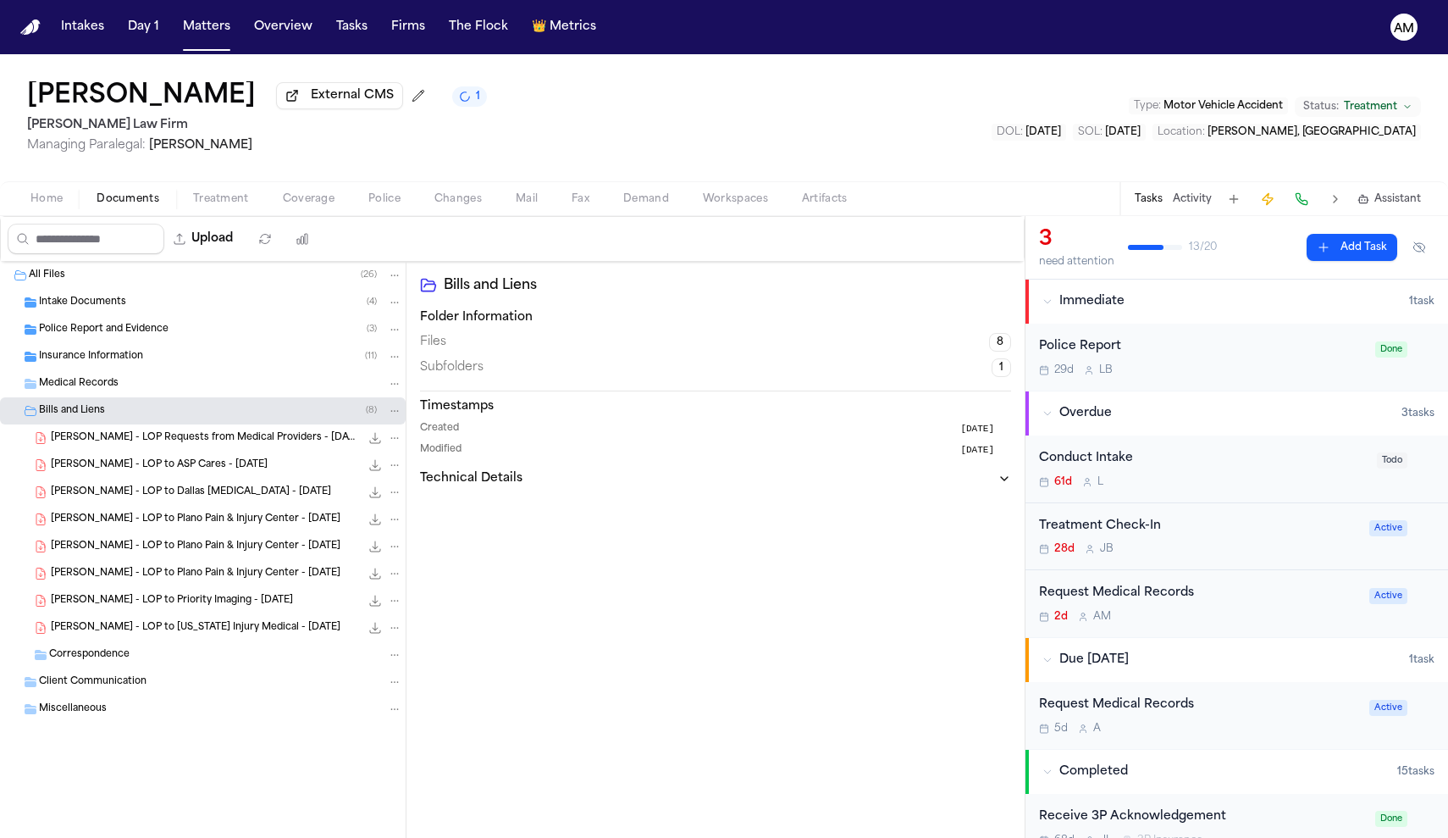
click at [99, 407] on div "Bills and Liens ( 8 )" at bounding box center [220, 410] width 363 height 15
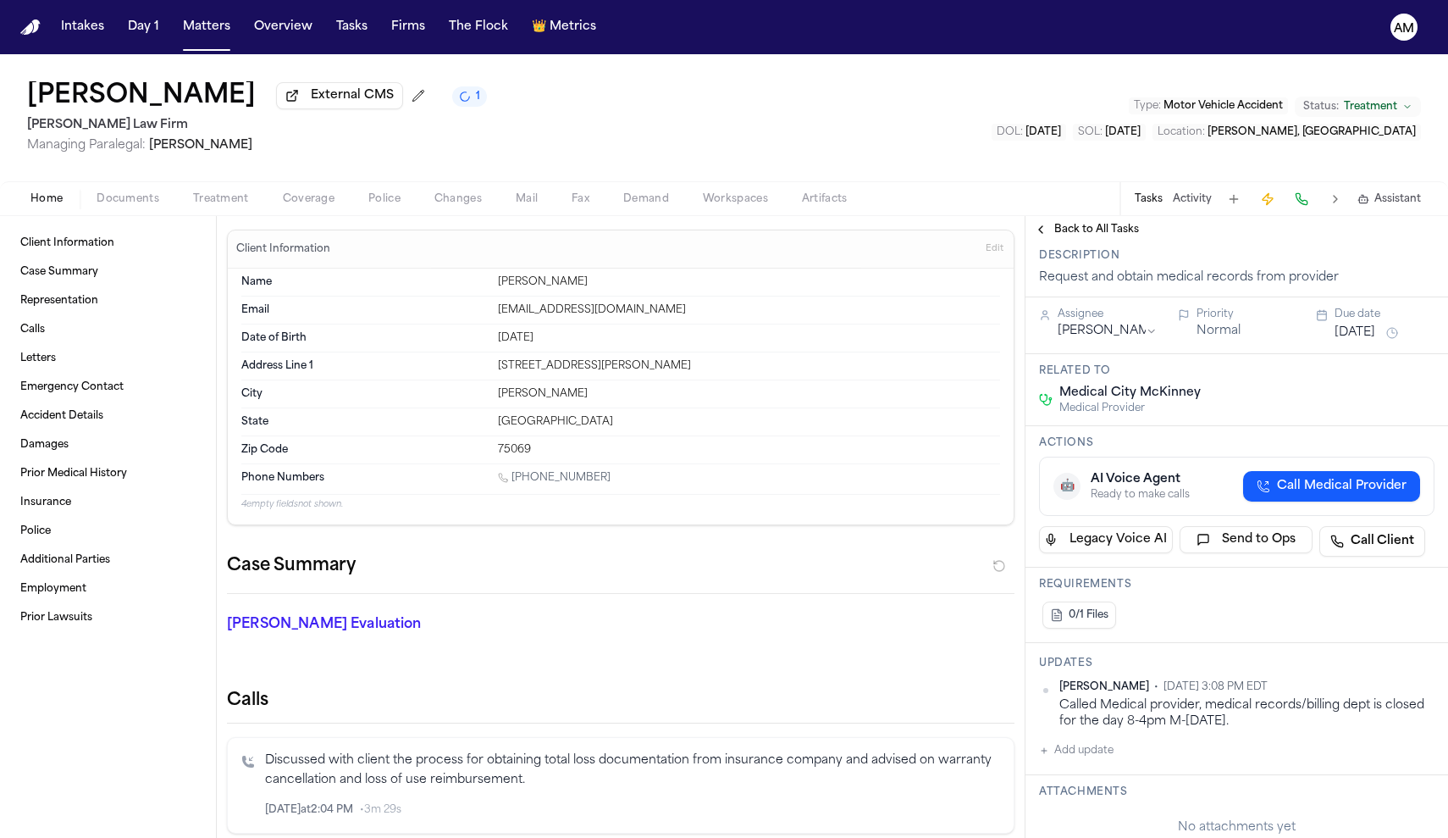
scroll to position [78, 0]
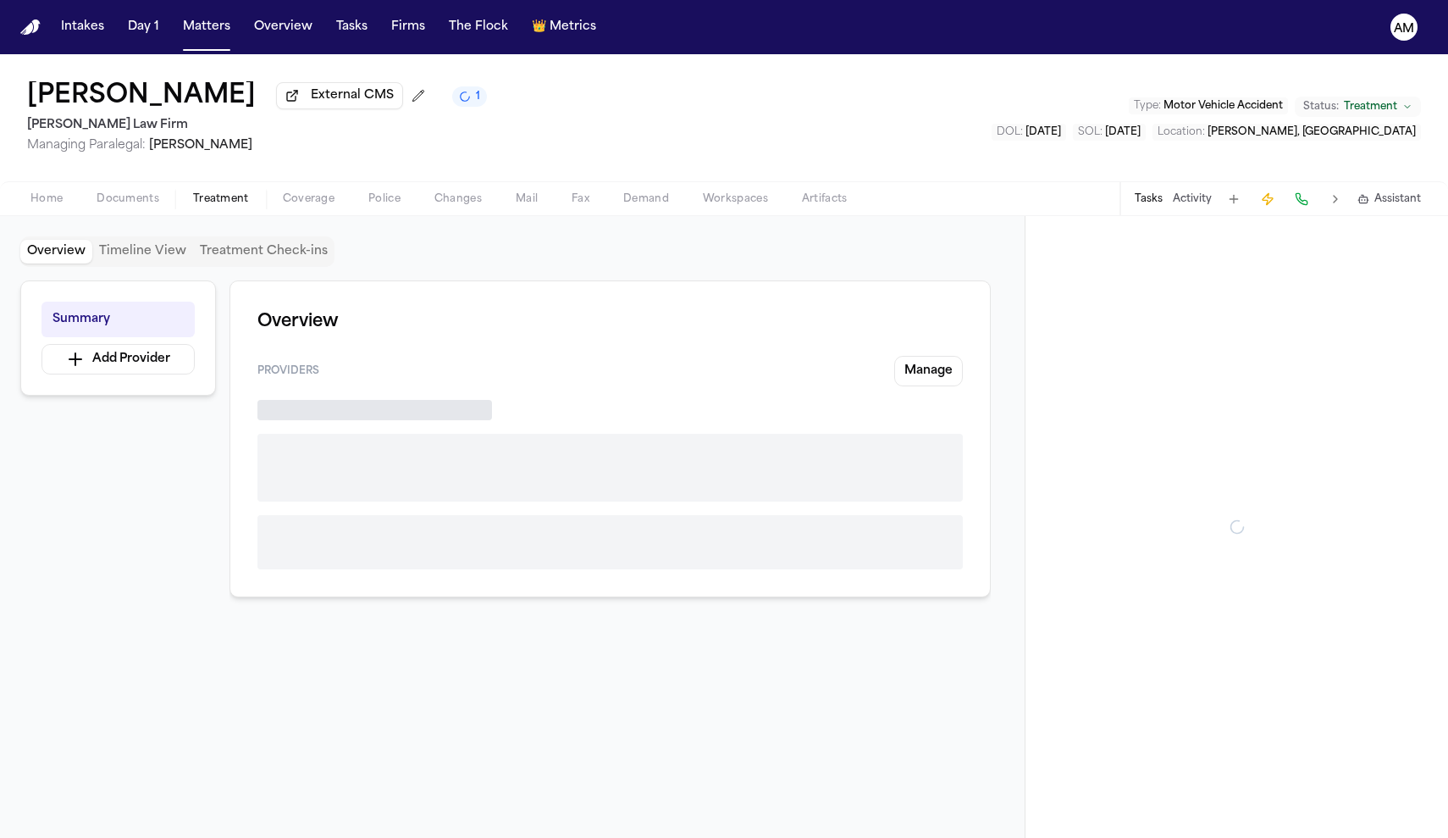
click at [249, 202] on button "Treatment" at bounding box center [221, 199] width 90 height 20
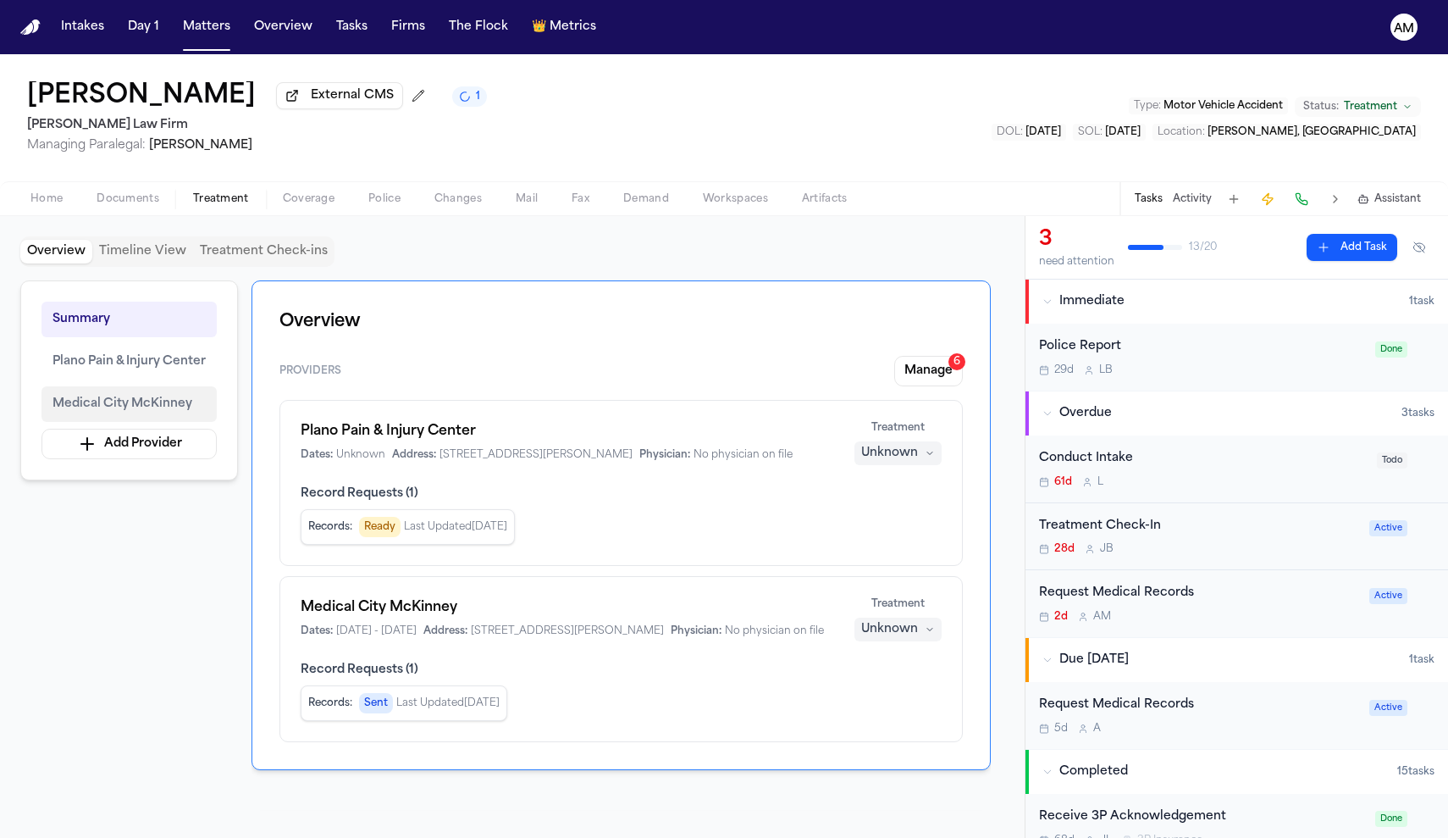
click at [144, 396] on button "Medical City McKinney" at bounding box center [128, 404] width 175 height 36
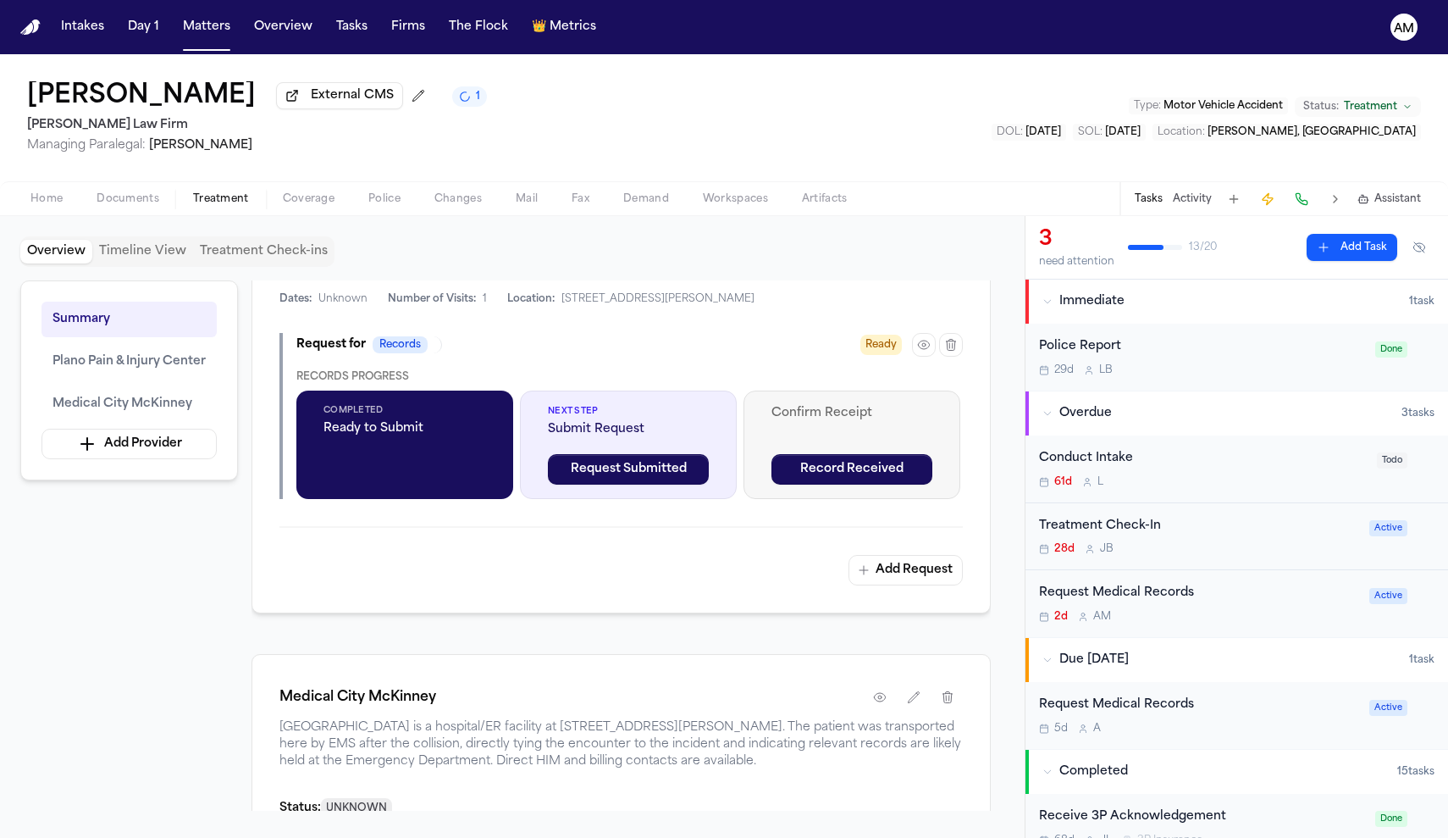
scroll to position [735, 0]
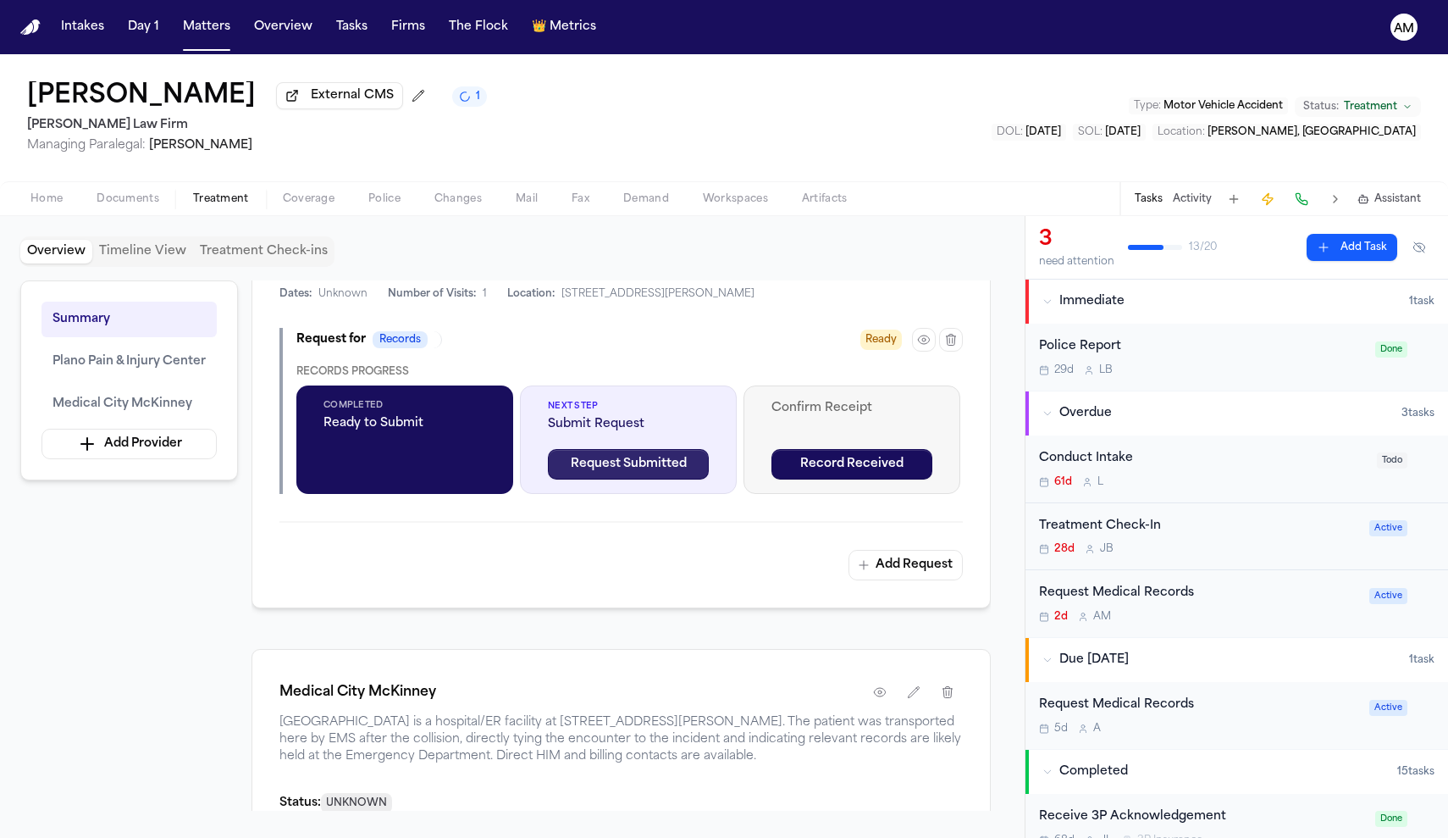
click at [688, 473] on button "Request Submitted" at bounding box center [628, 464] width 161 height 30
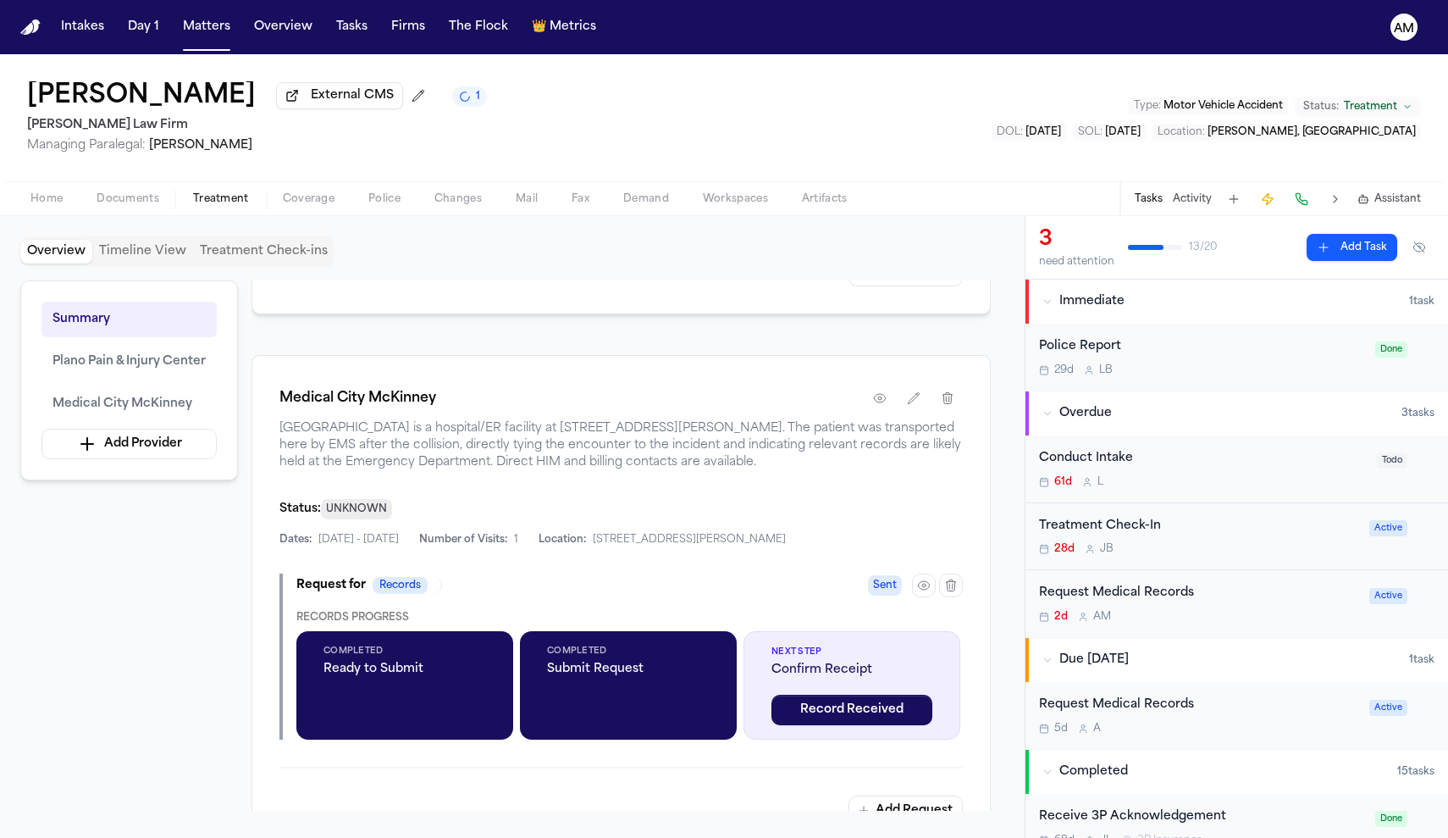
scroll to position [1049, 0]
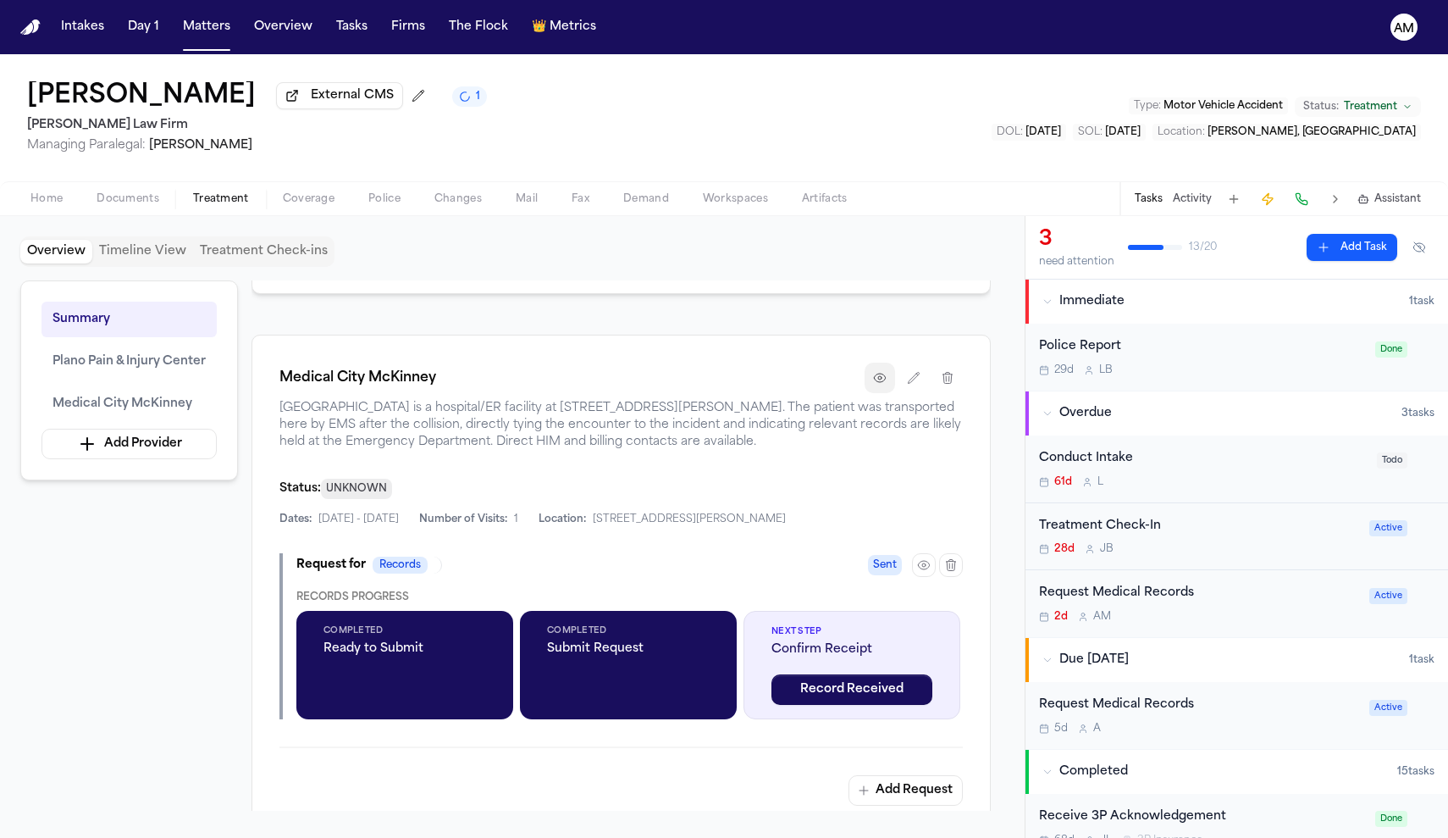
click at [882, 390] on button "button" at bounding box center [880, 377] width 30 height 30
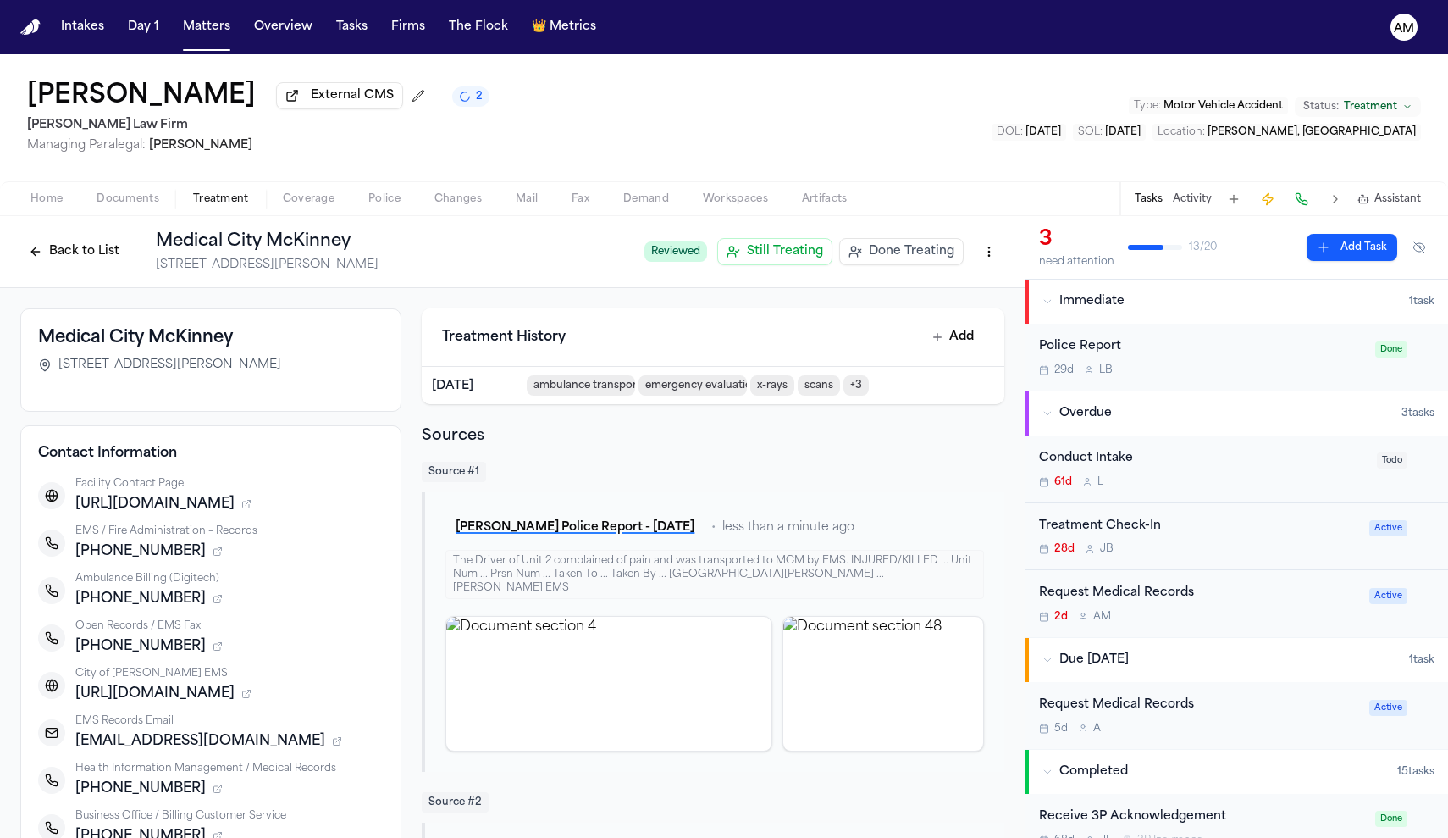
click at [88, 248] on button "Back to List" at bounding box center [74, 251] width 108 height 27
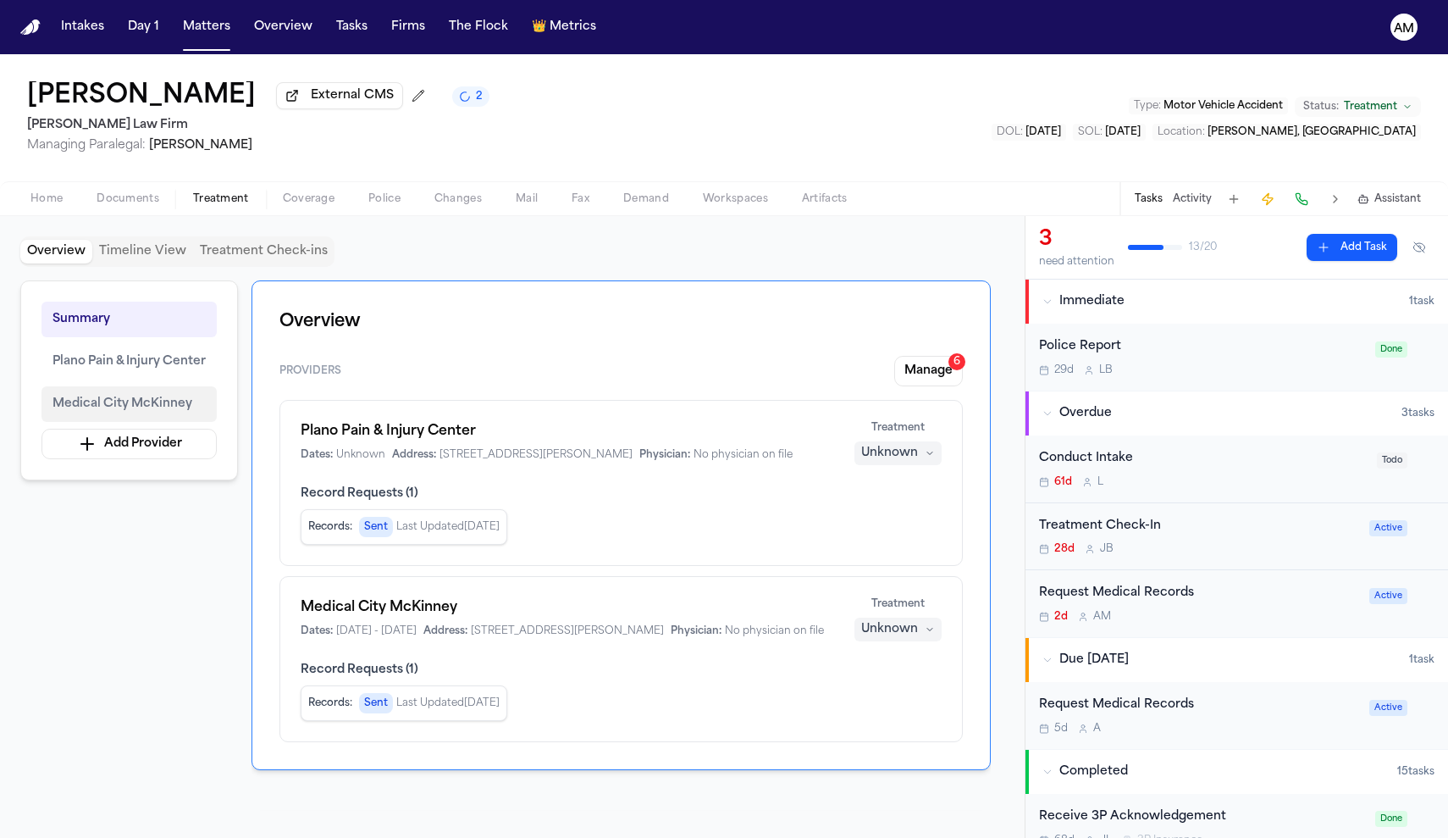
click at [154, 412] on span "Medical City McKinney" at bounding box center [123, 404] width 140 height 20
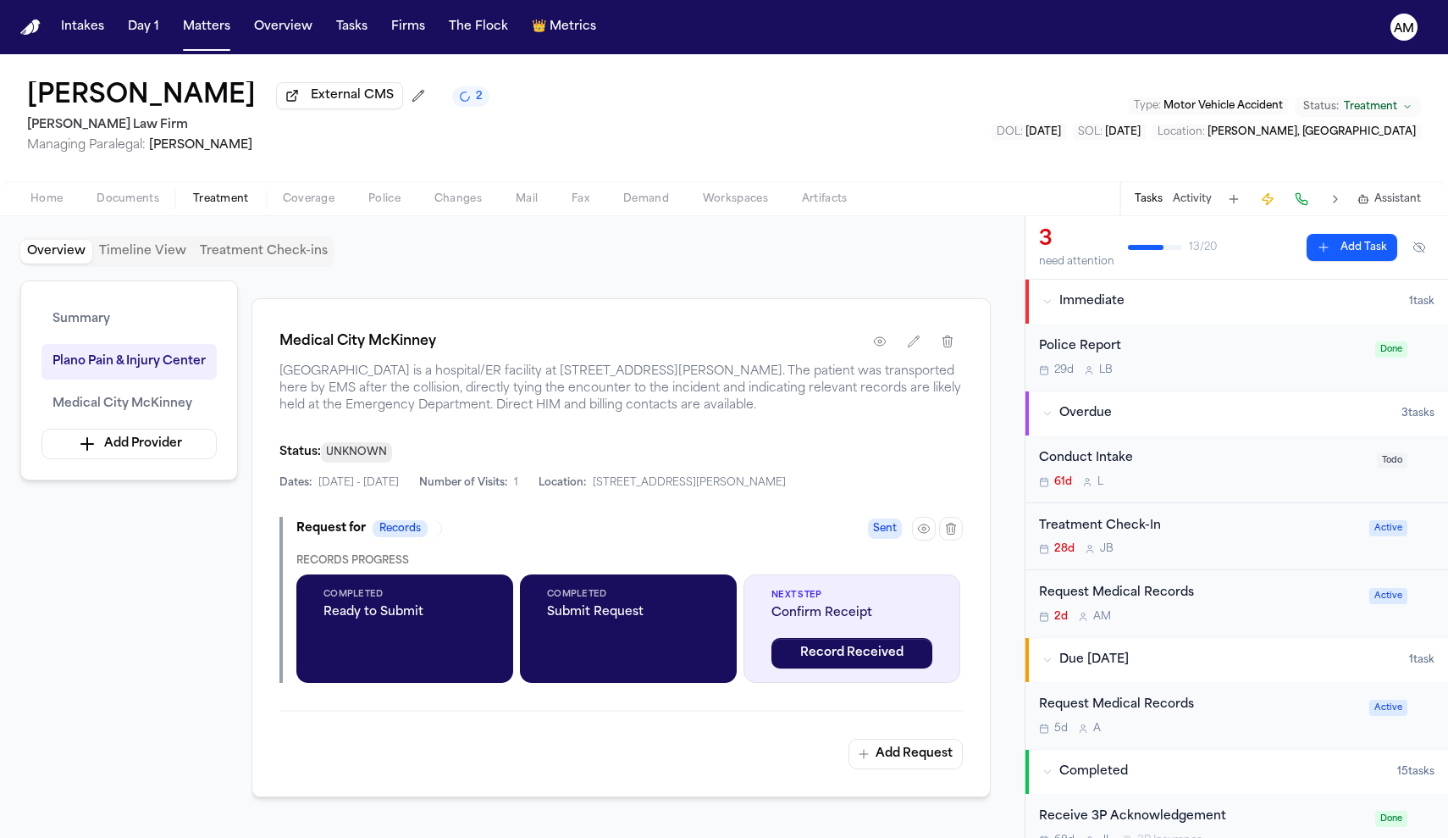
scroll to position [1076, 0]
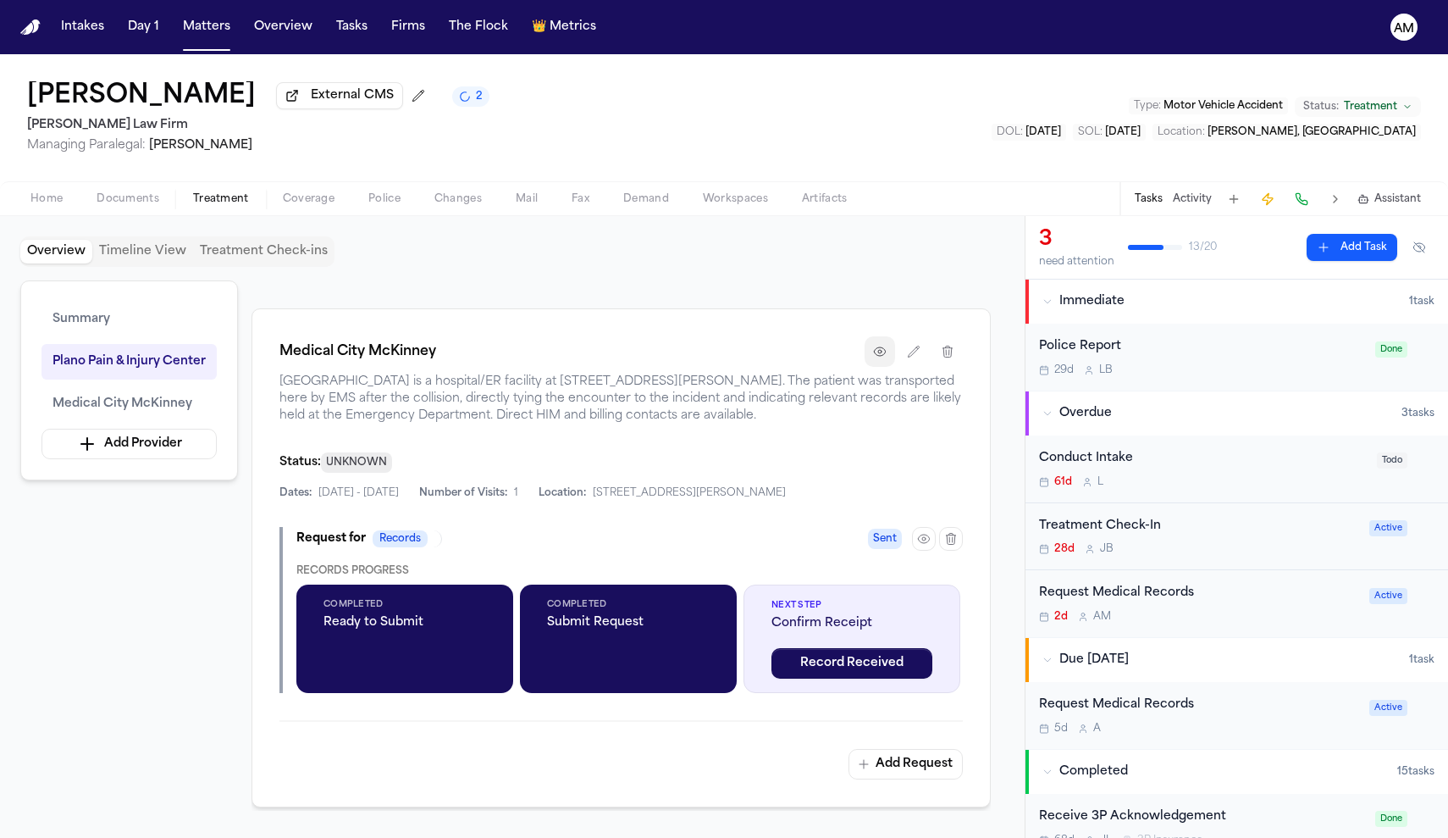
click at [881, 353] on icon "button" at bounding box center [880, 352] width 14 height 14
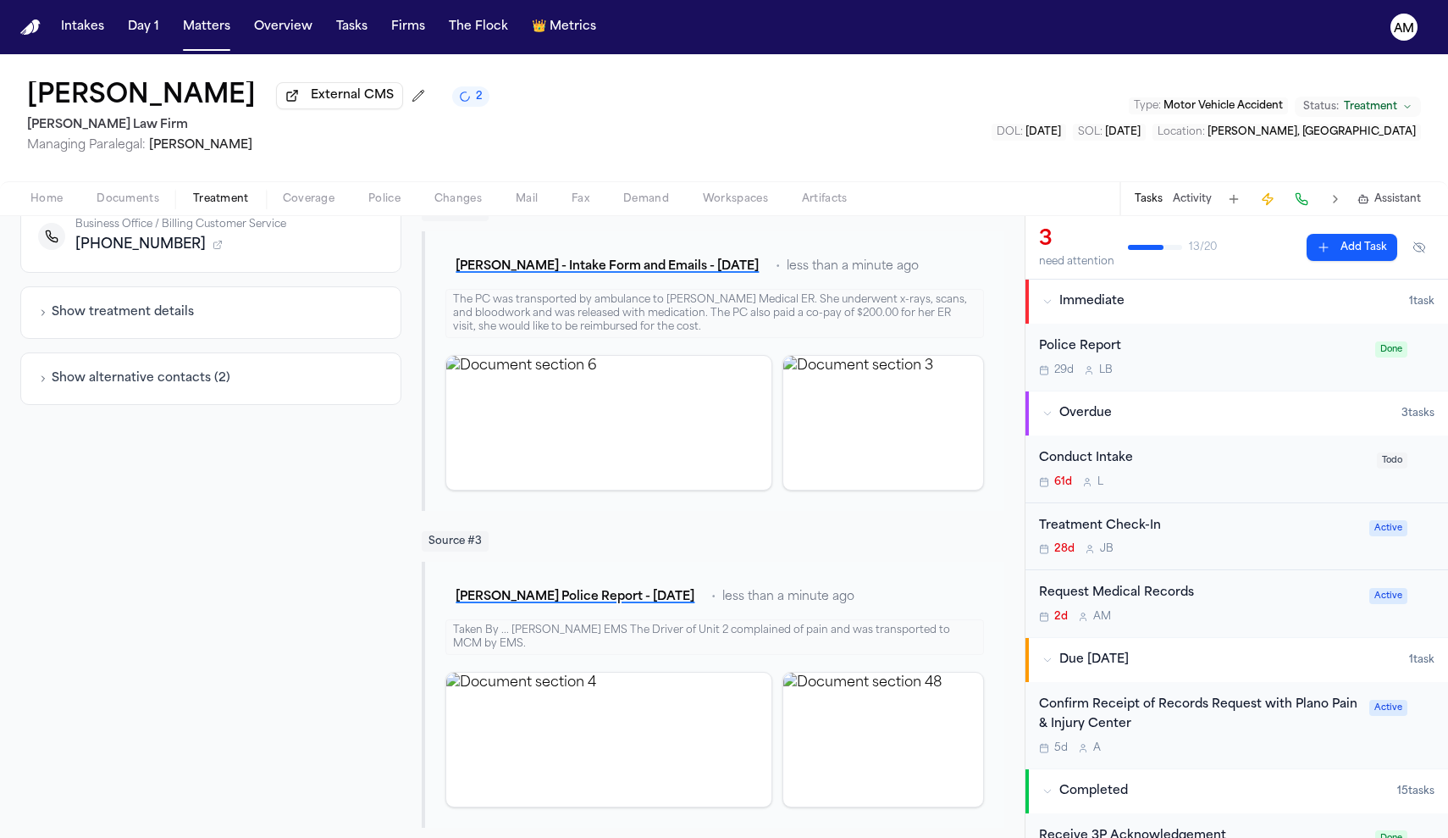
click at [1187, 603] on div "Request Medical Records" at bounding box center [1199, 593] width 320 height 19
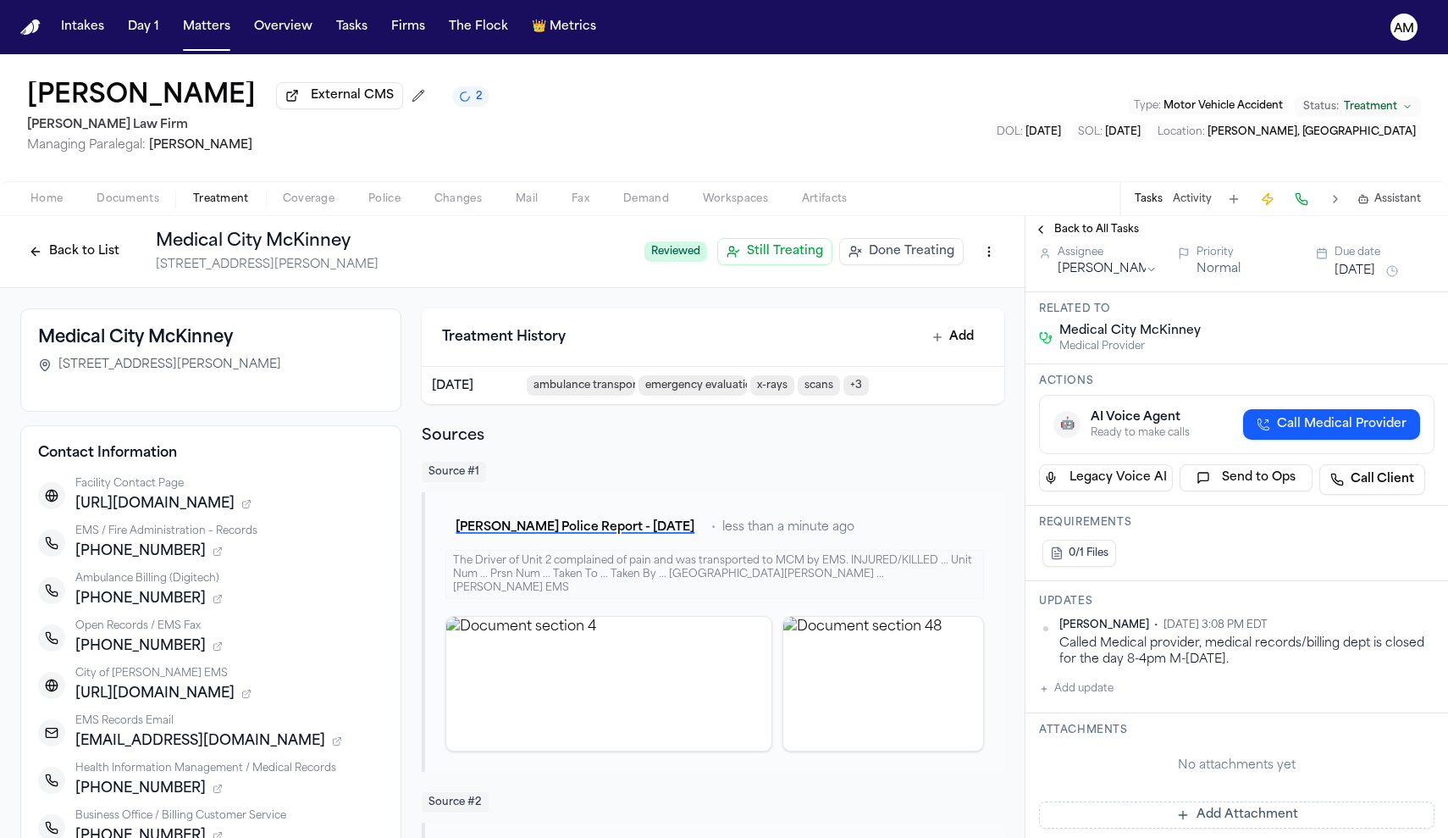
scroll to position [140, 0]
click at [1093, 697] on button "Add update" at bounding box center [1076, 687] width 75 height 20
click at [1093, 697] on textarea "Add your update" at bounding box center [1247, 700] width 362 height 34
type textarea "*"
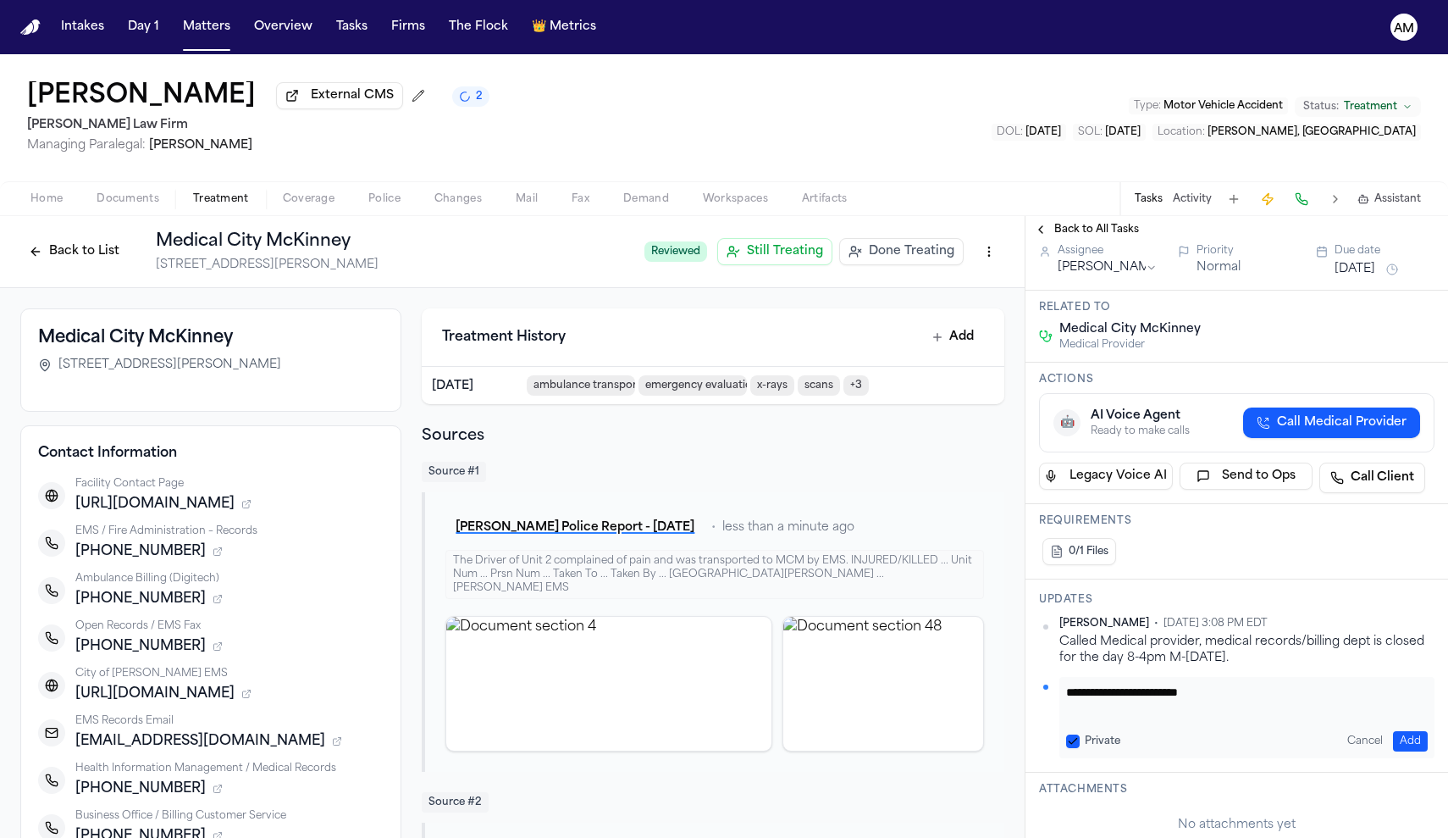
click at [1073, 743] on button "Private" at bounding box center [1073, 741] width 14 height 14
click at [1290, 706] on textarea "**********" at bounding box center [1247, 700] width 362 height 34
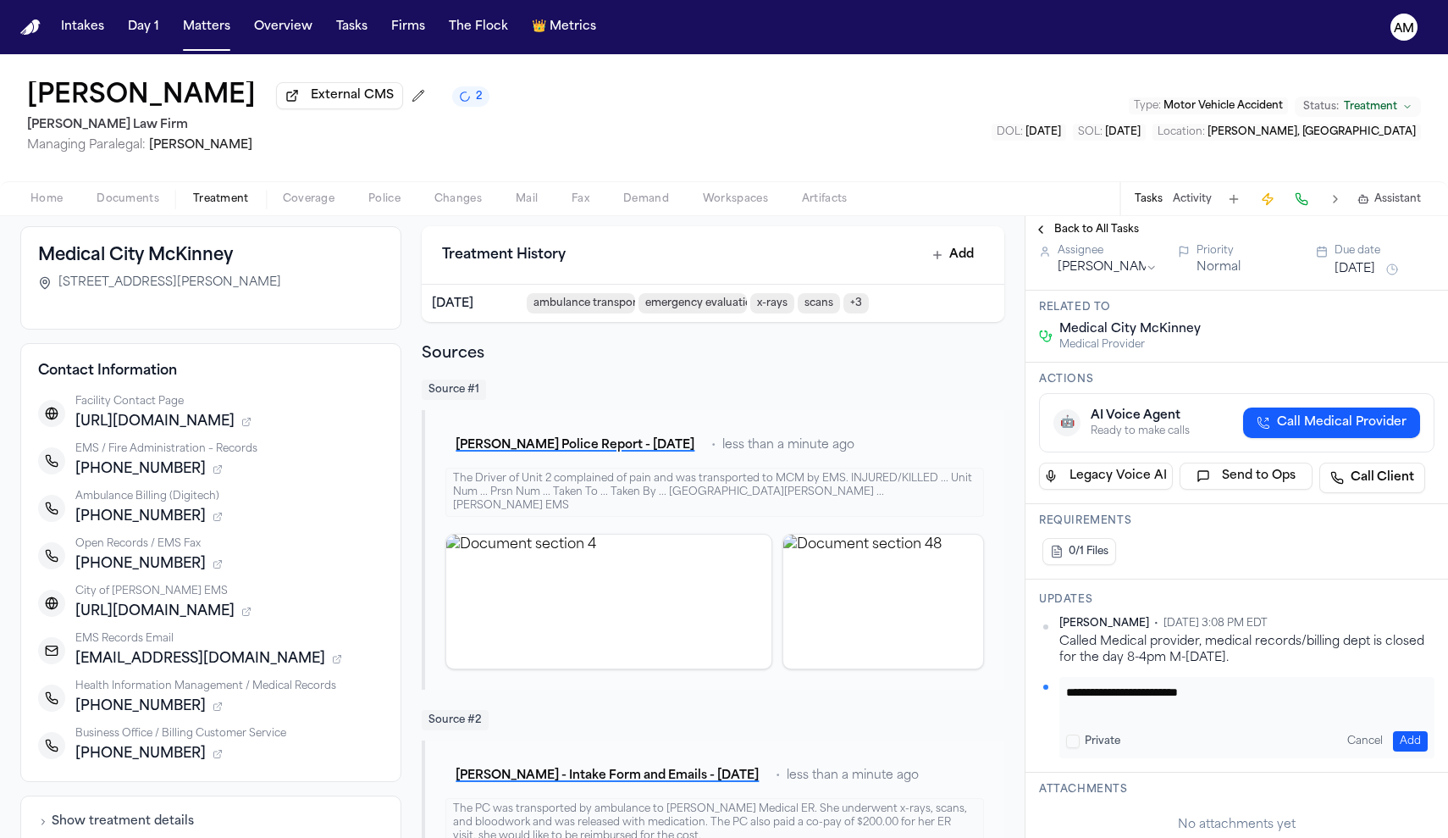
scroll to position [83, 0]
click at [1235, 698] on textarea "**********" at bounding box center [1247, 700] width 362 height 34
type textarea "**********"
click at [1402, 745] on button "Add" at bounding box center [1410, 741] width 35 height 20
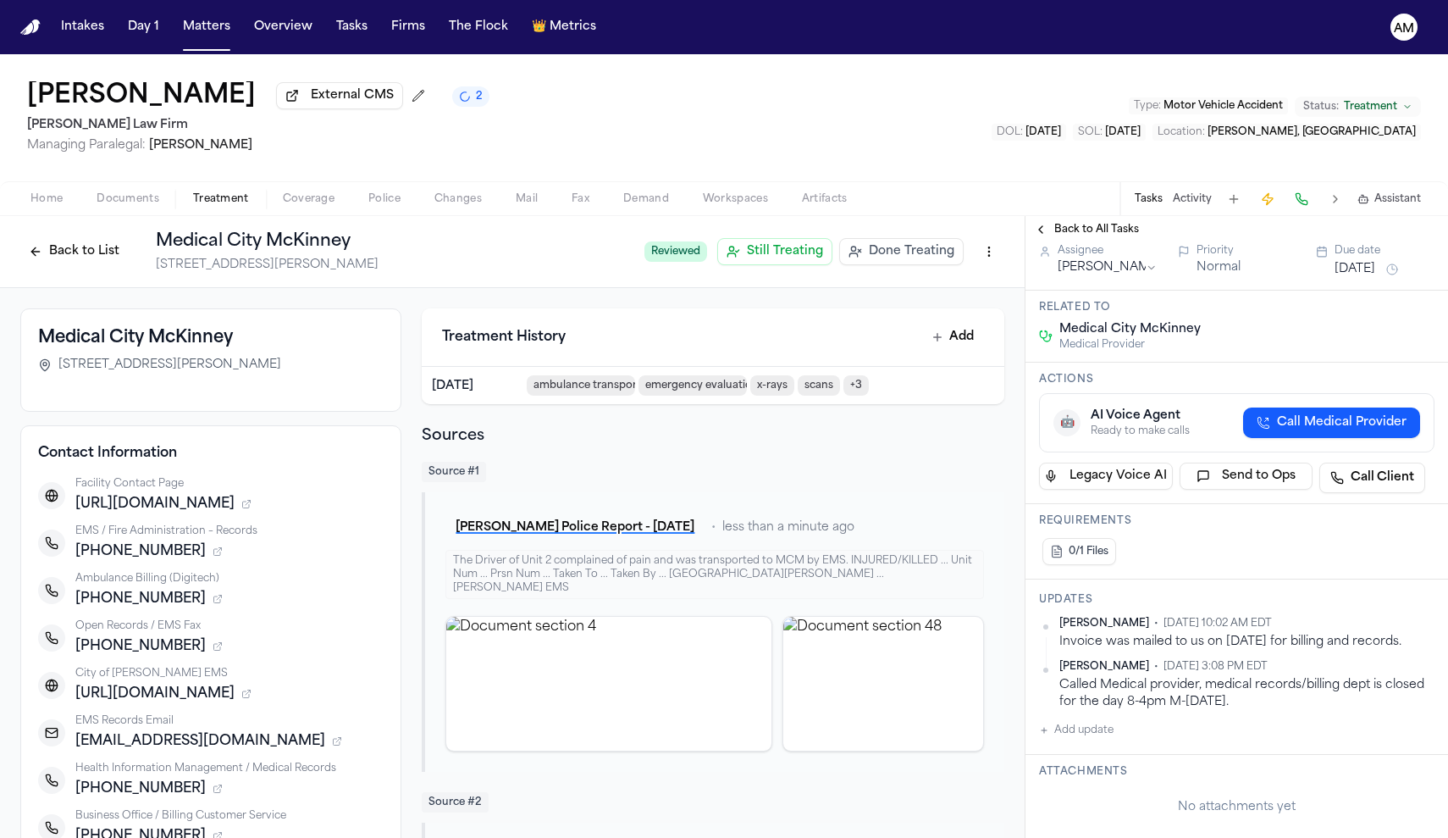
scroll to position [0, 0]
click at [57, 263] on button "Back to List" at bounding box center [74, 251] width 108 height 27
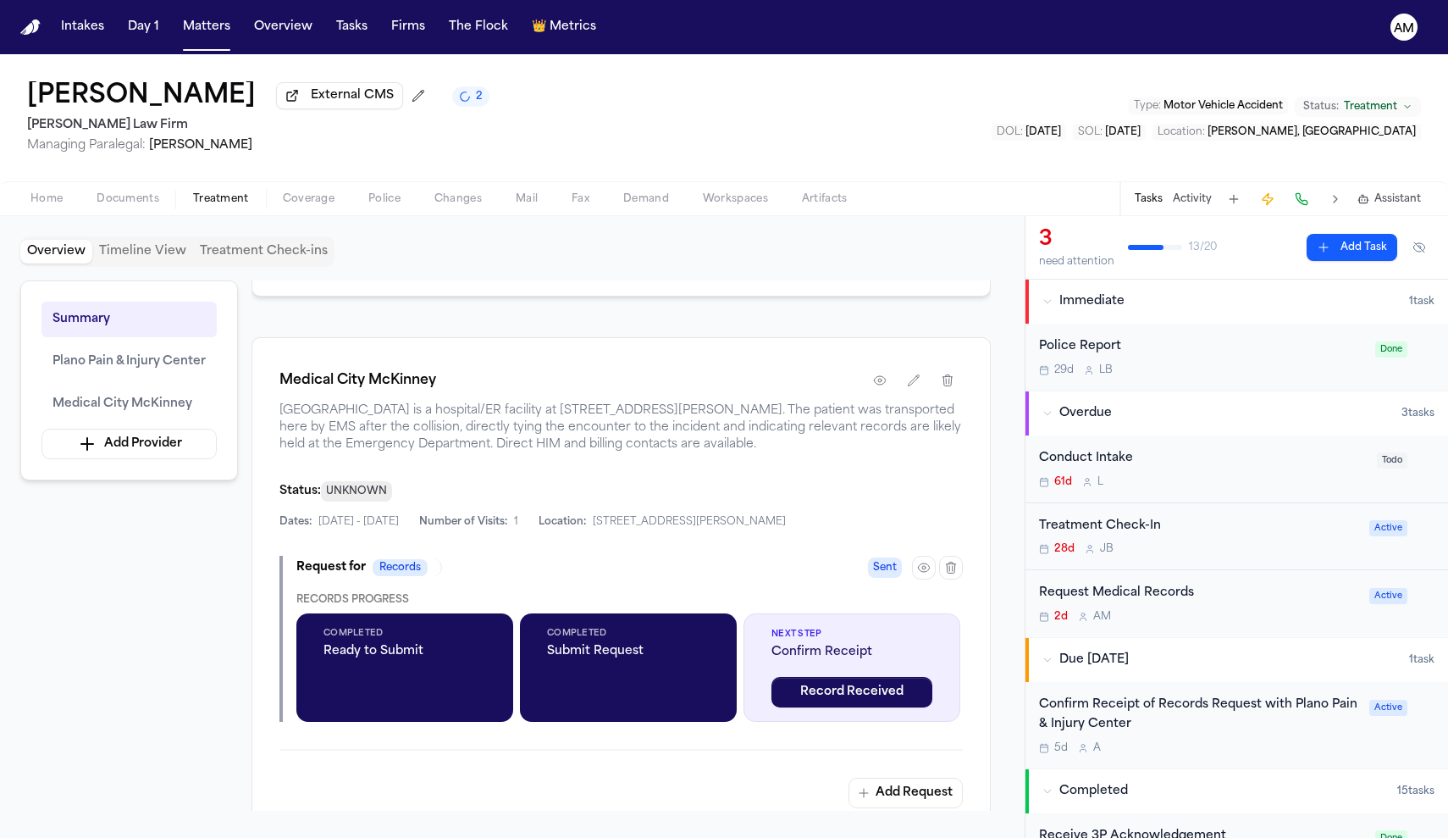
scroll to position [1054, 0]
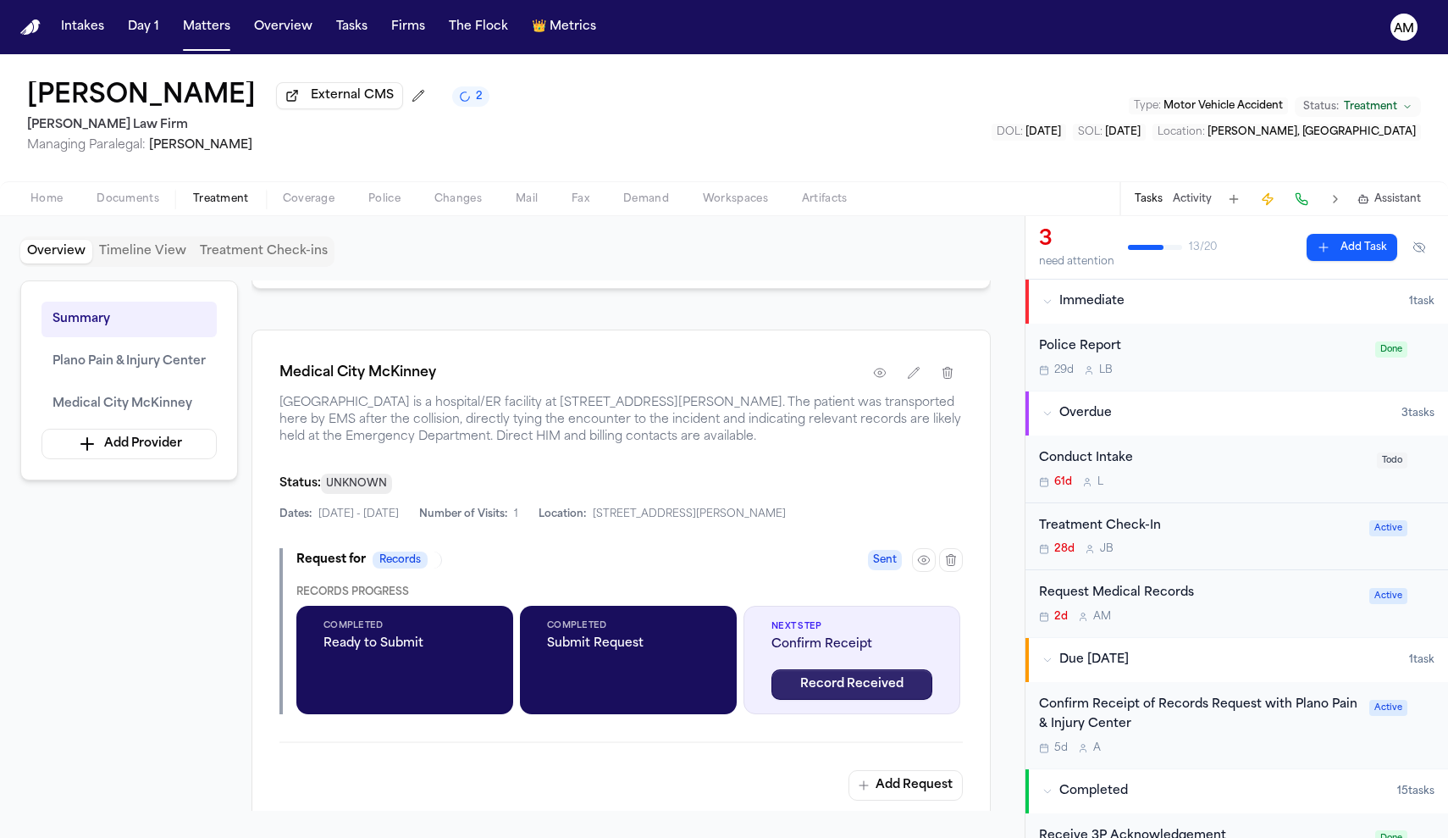
click at [858, 699] on button "Record Received" at bounding box center [852, 684] width 161 height 30
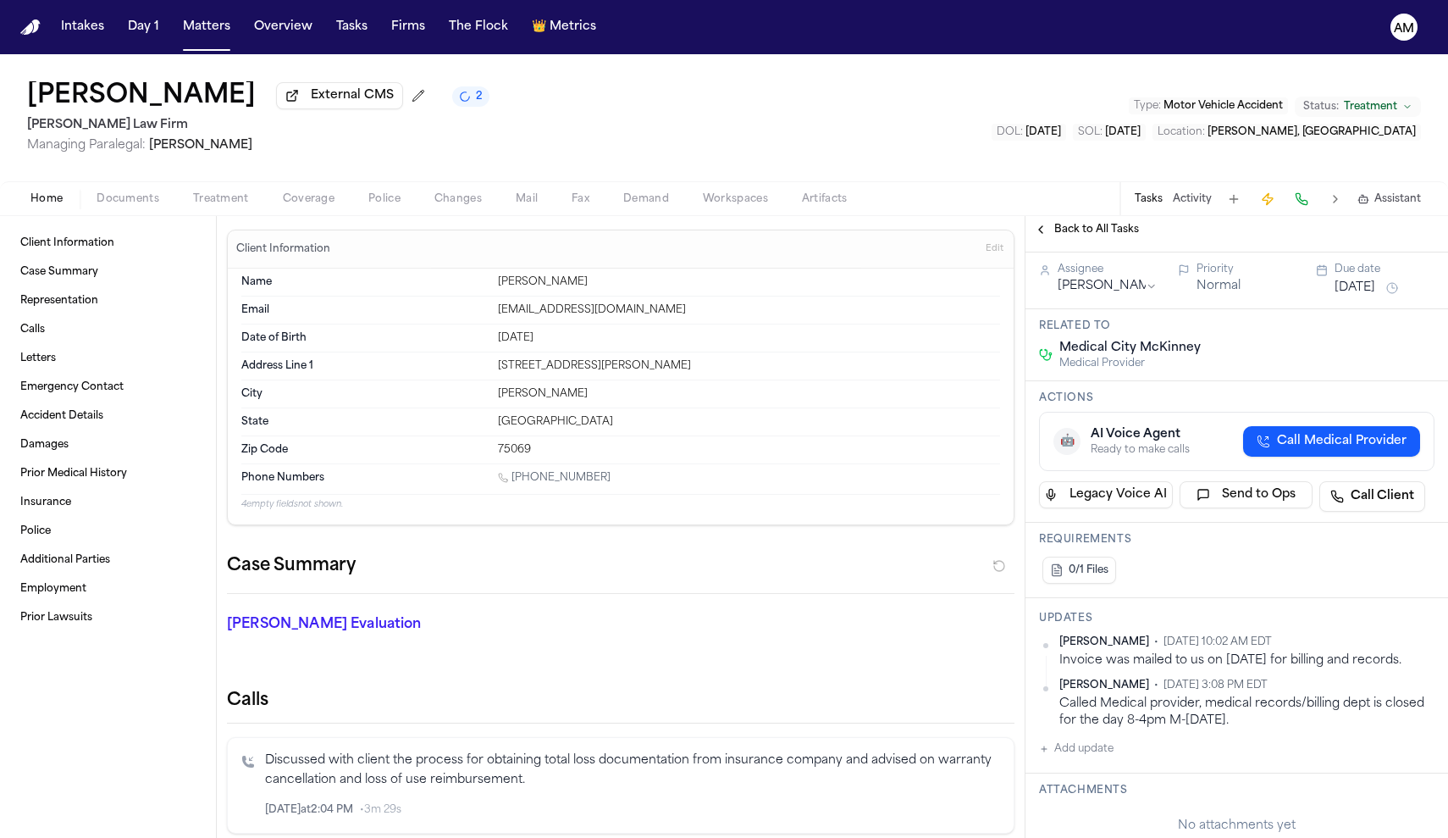
scroll to position [170, 0]
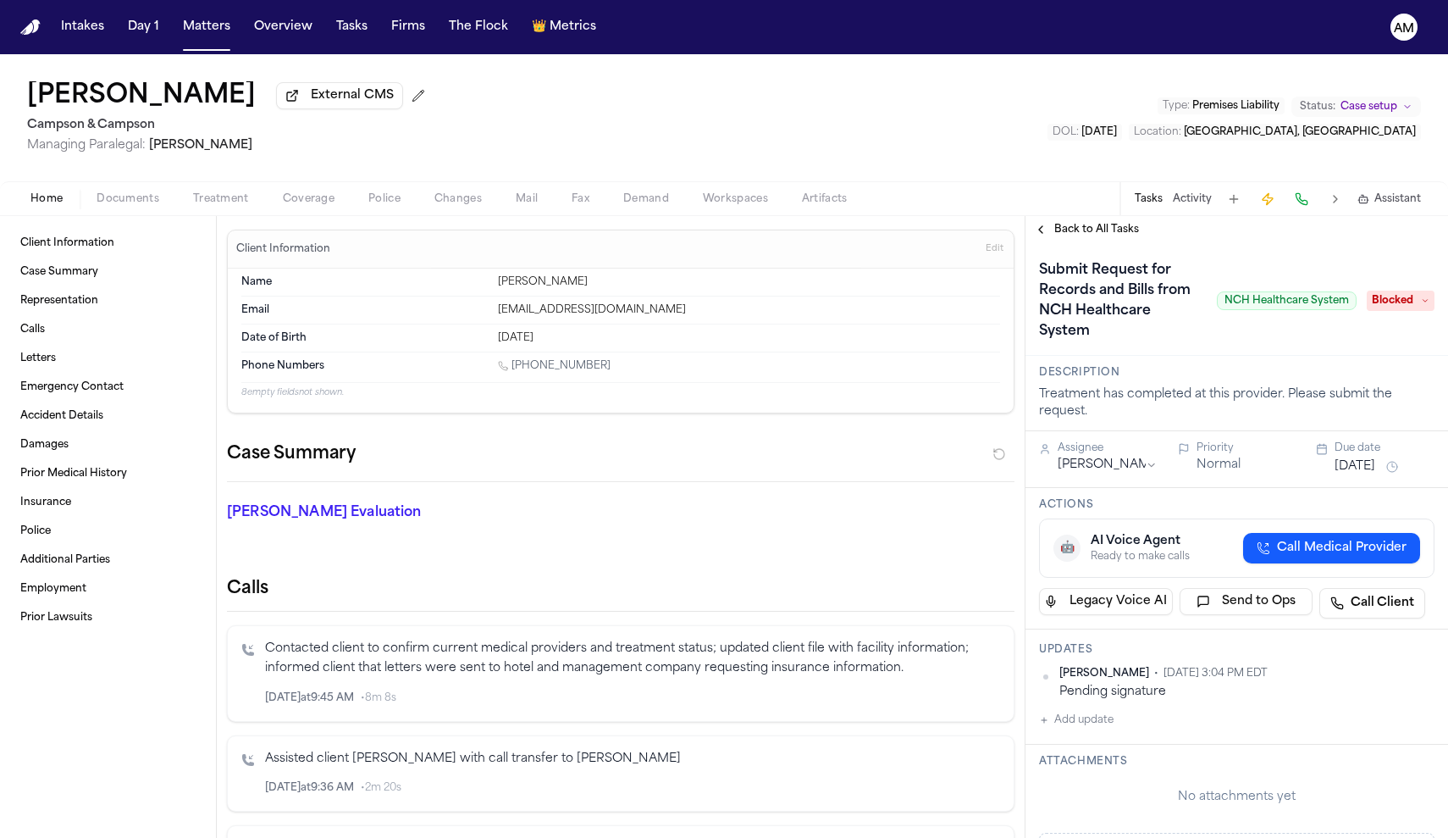
scroll to position [259, 0]
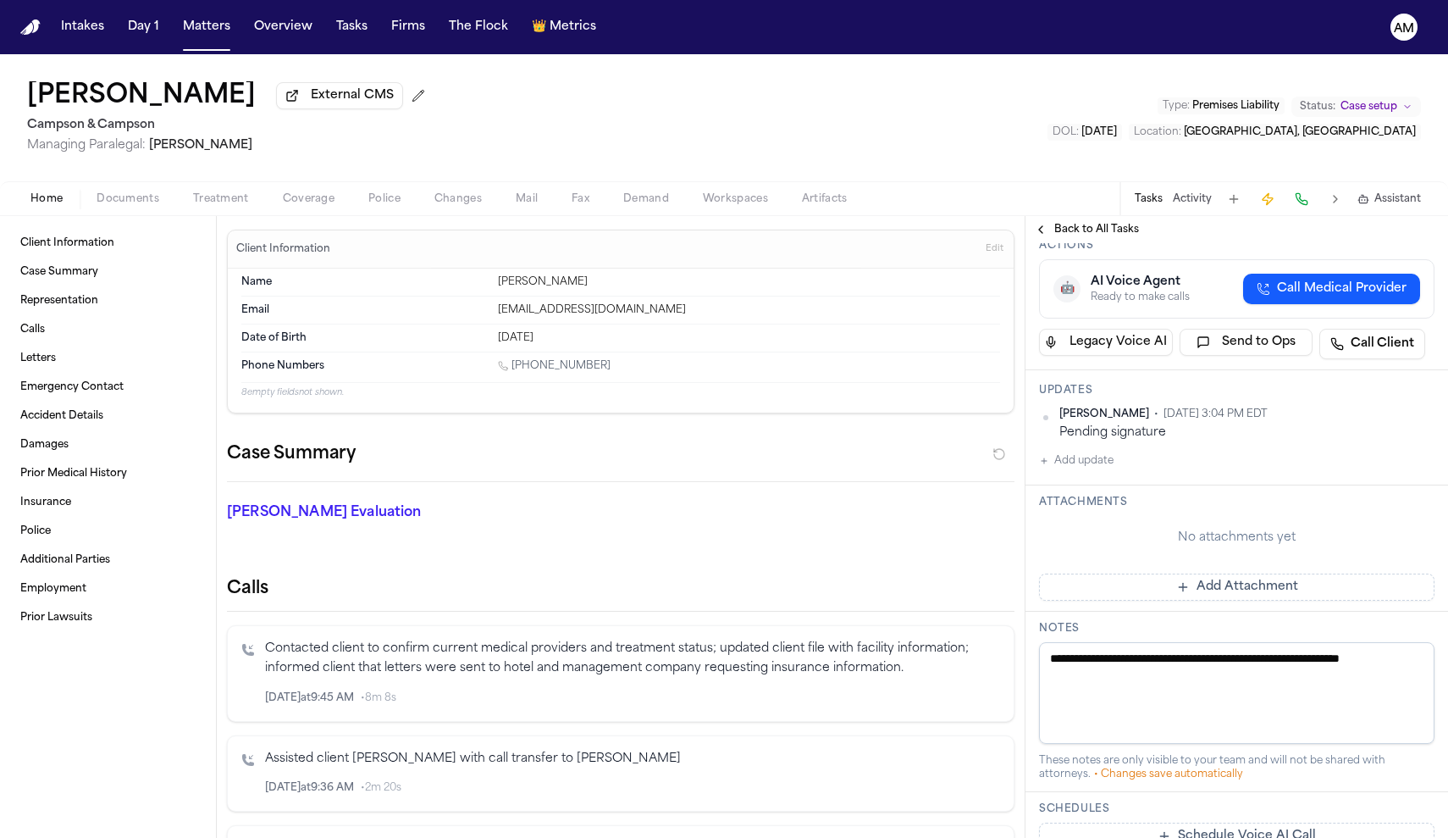
click at [1091, 467] on button "Add update" at bounding box center [1076, 461] width 75 height 20
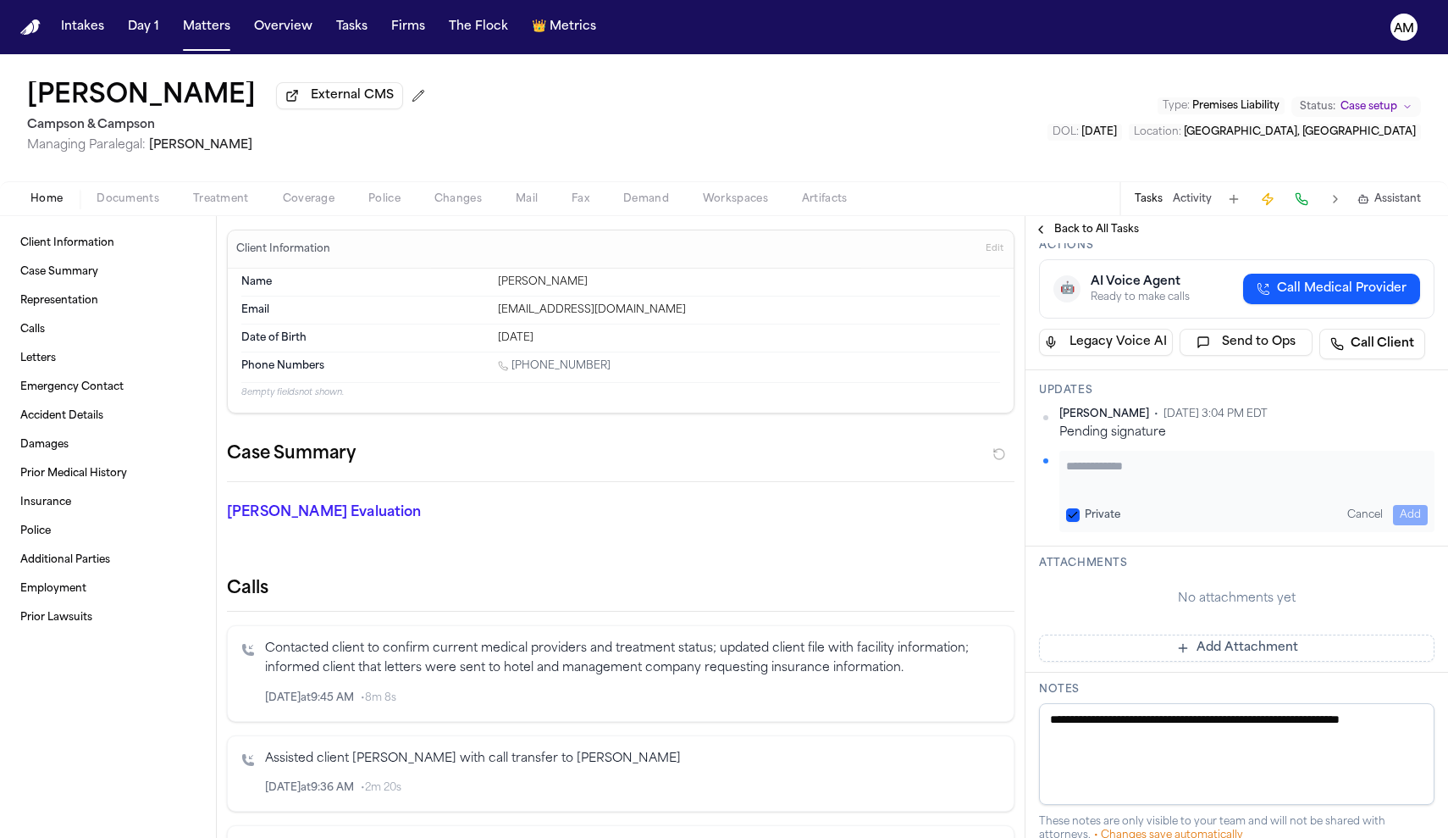
click at [1071, 519] on button "Private" at bounding box center [1073, 515] width 14 height 14
click at [1106, 491] on textarea "Add your update" at bounding box center [1247, 474] width 362 height 34
type textarea "**********"
click at [1419, 517] on button "Add" at bounding box center [1410, 515] width 35 height 20
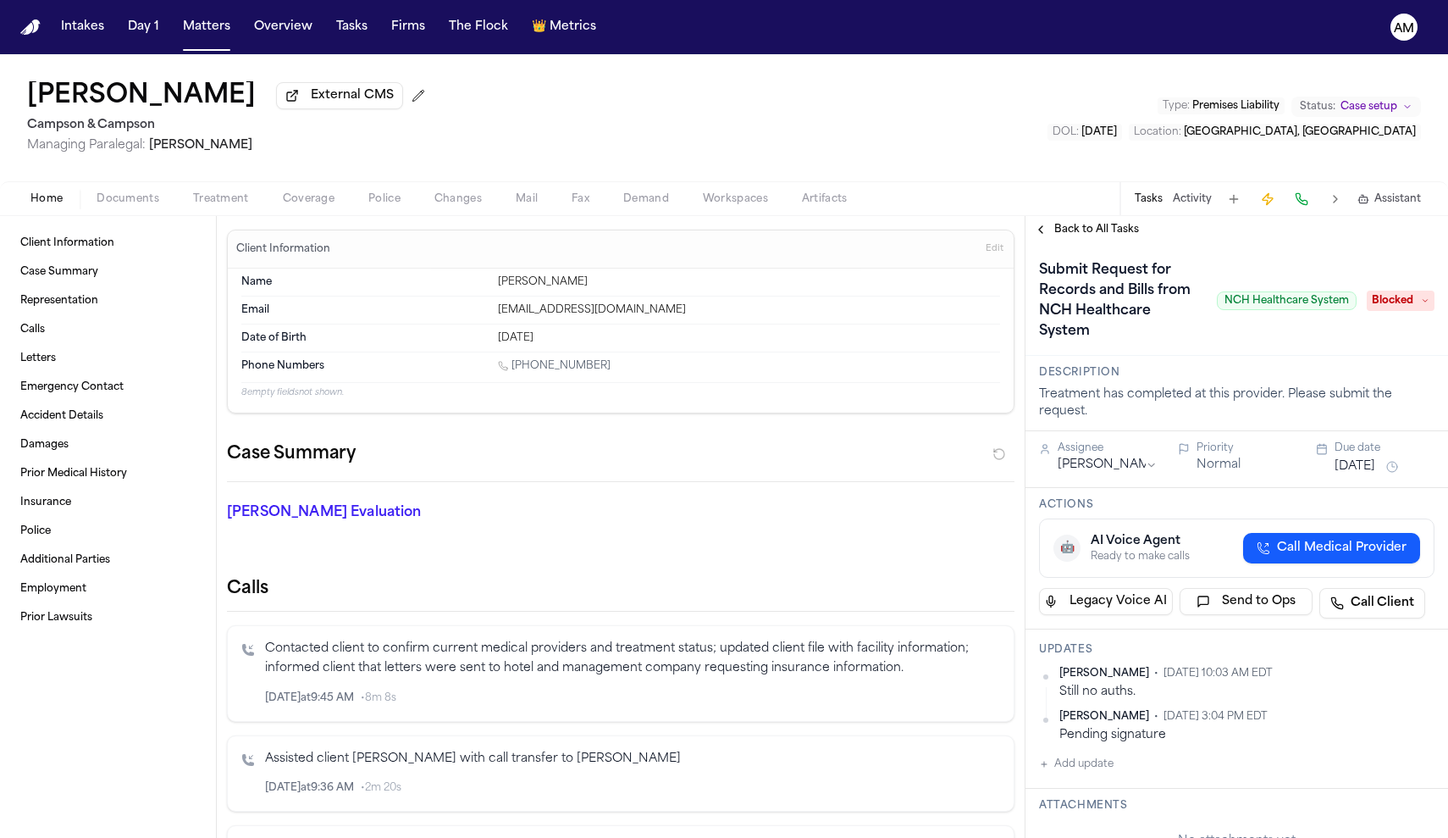
scroll to position [0, 0]
click at [1368, 484] on div "Assignee [PERSON_NAME] Priority Normal Due date [DATE]" at bounding box center [1237, 459] width 423 height 57
click at [1363, 473] on button "[DATE]" at bounding box center [1355, 466] width 41 height 17
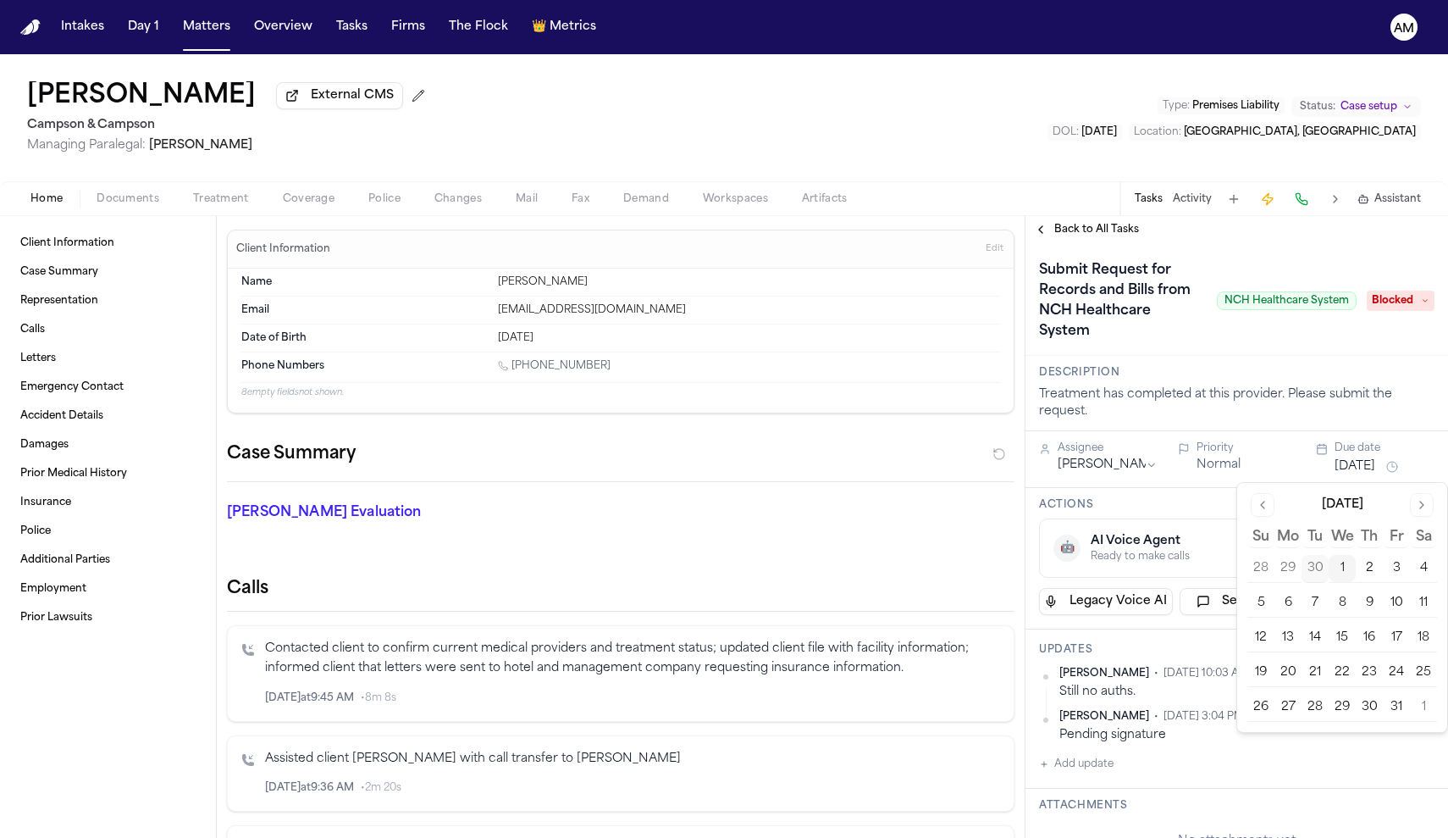
click at [1284, 611] on button "6" at bounding box center [1288, 602] width 27 height 27
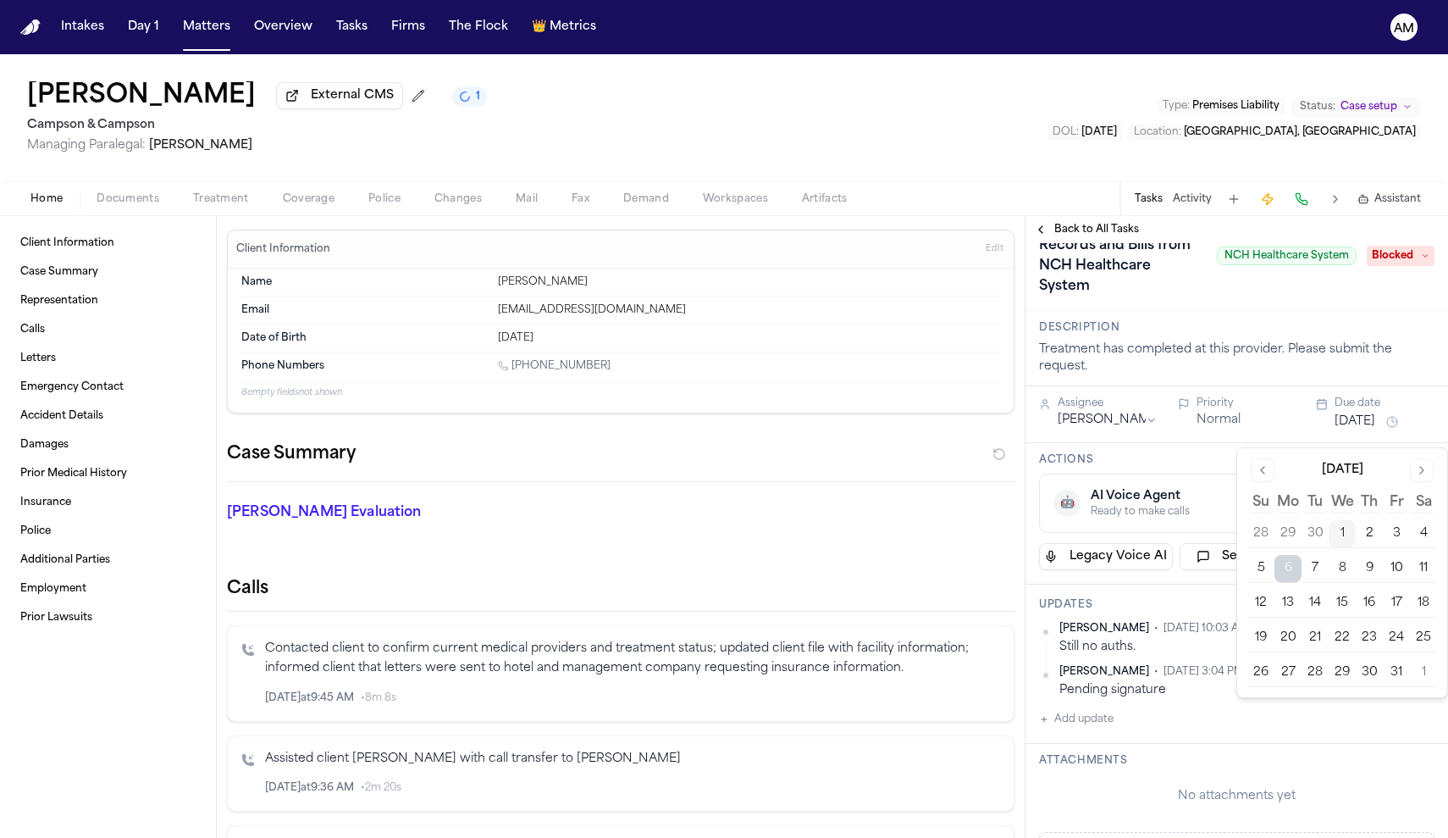
scroll to position [55, 0]
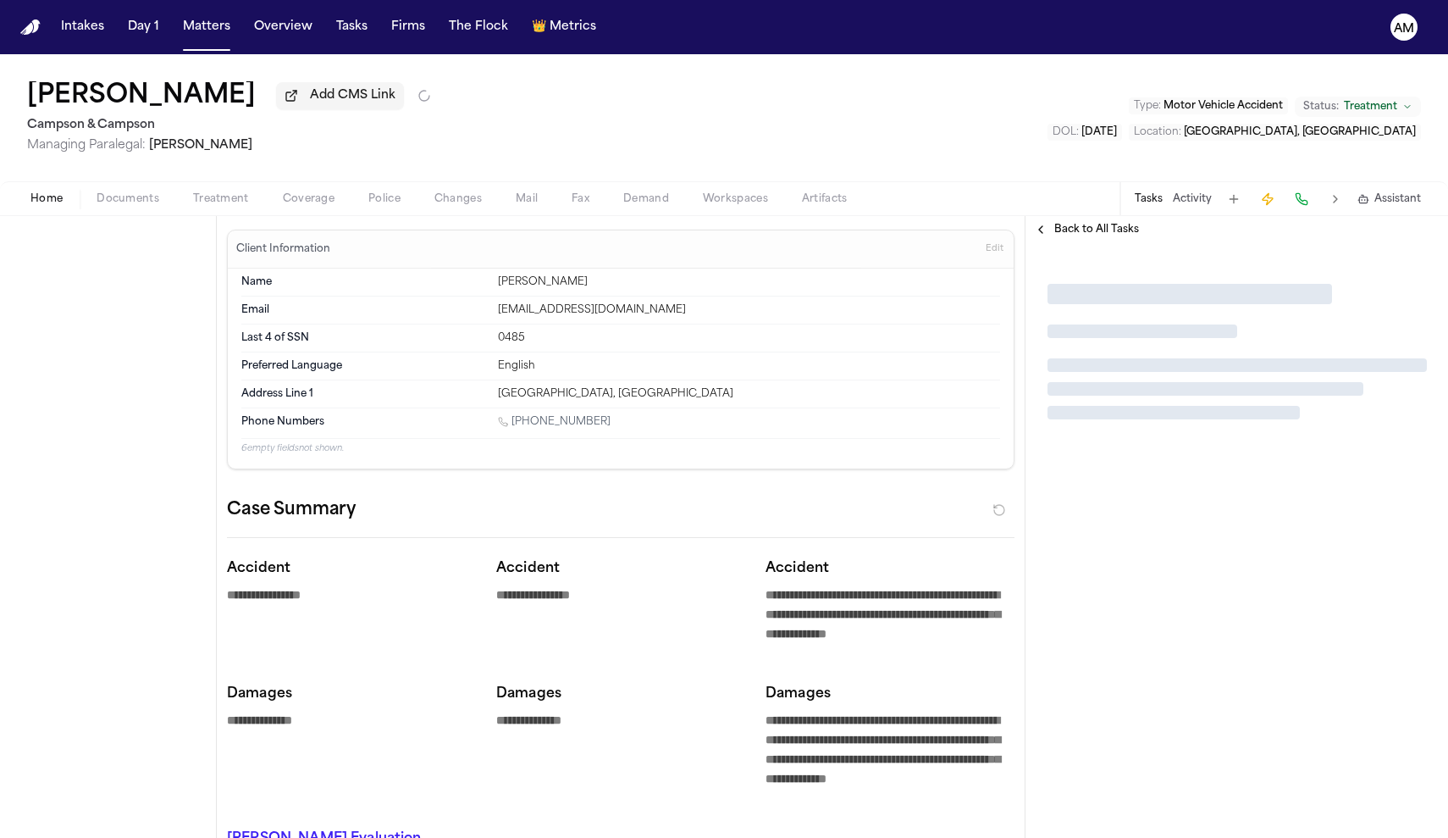
type textarea "*"
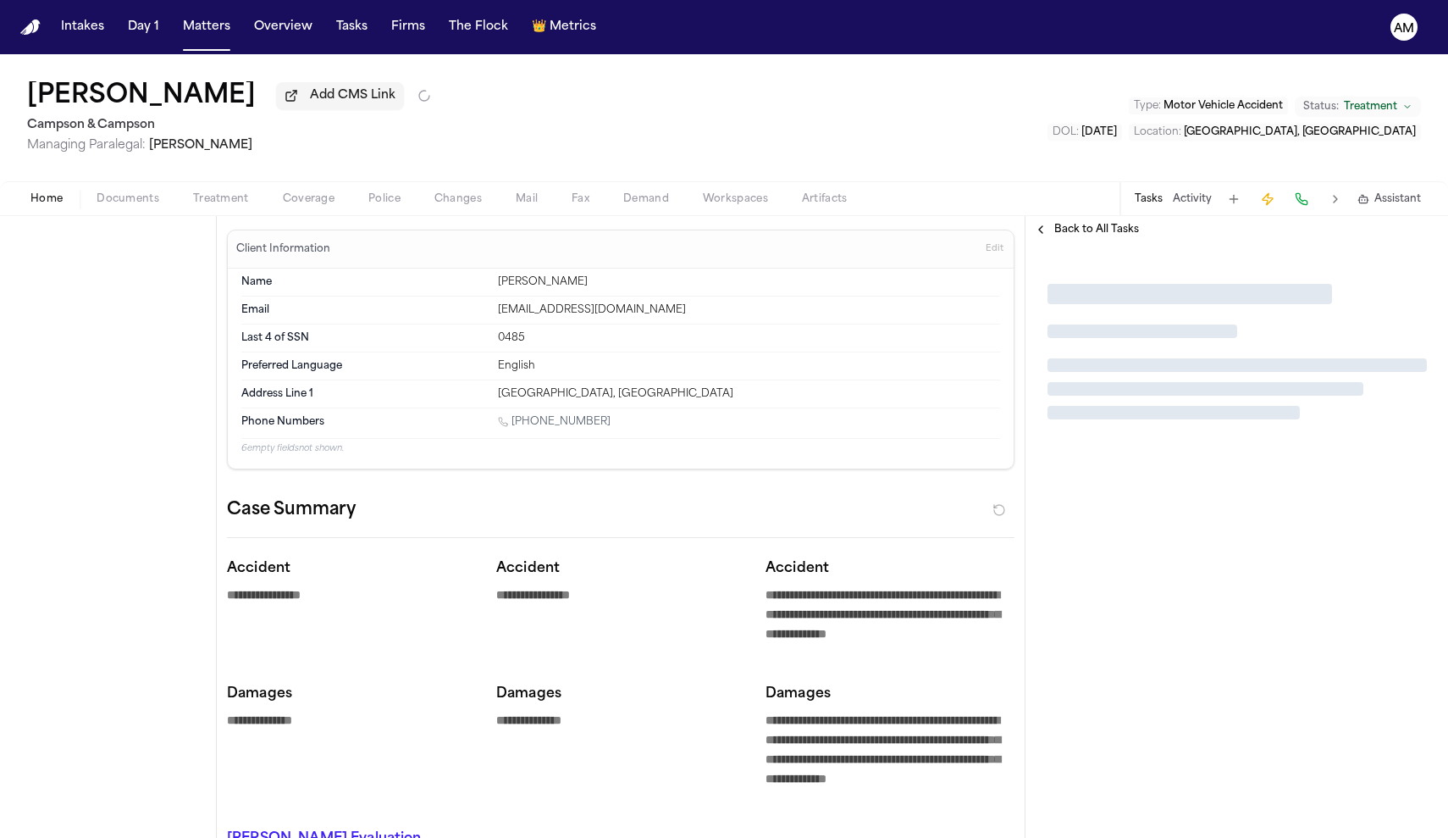
type textarea "*"
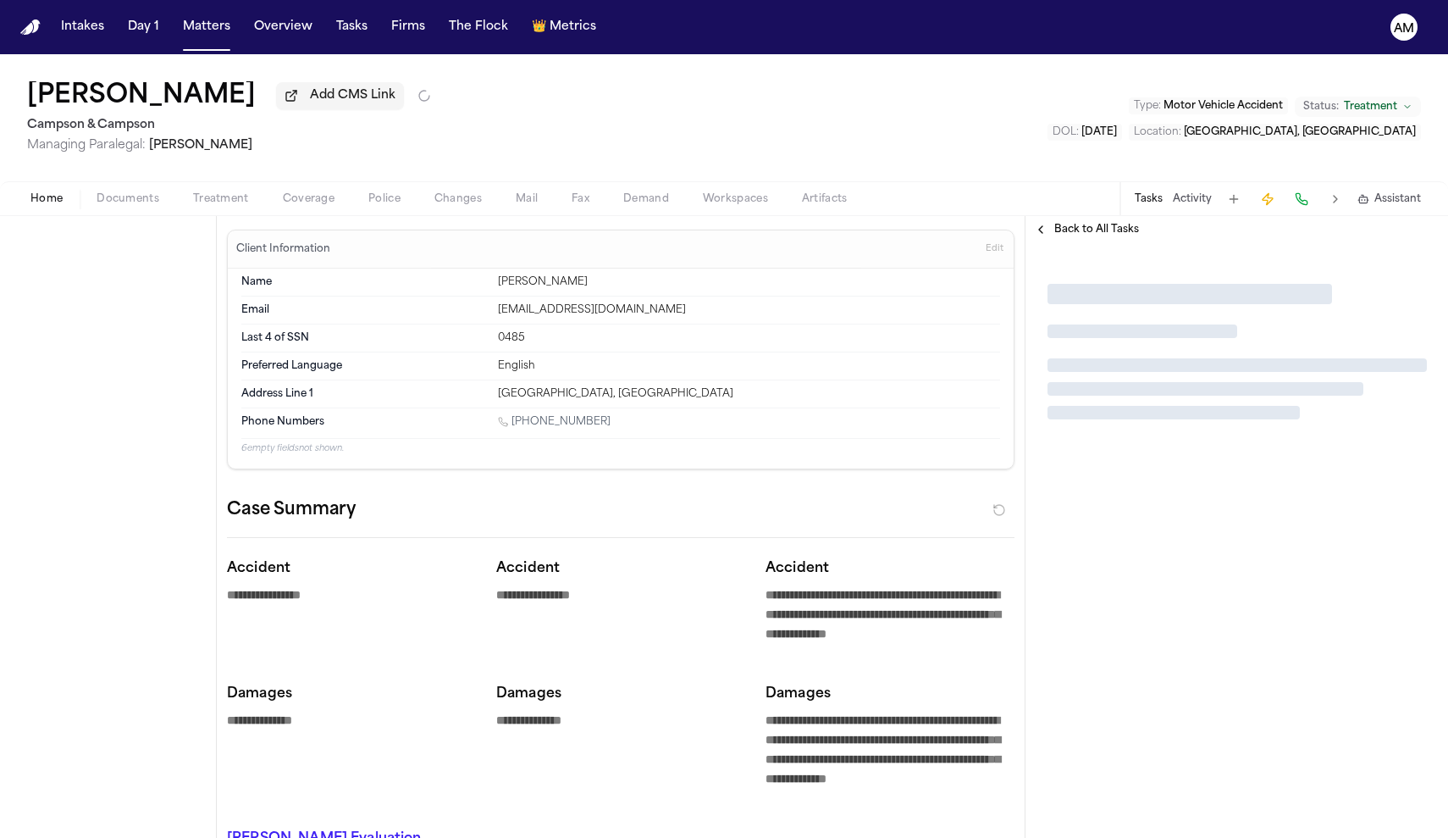
type textarea "*"
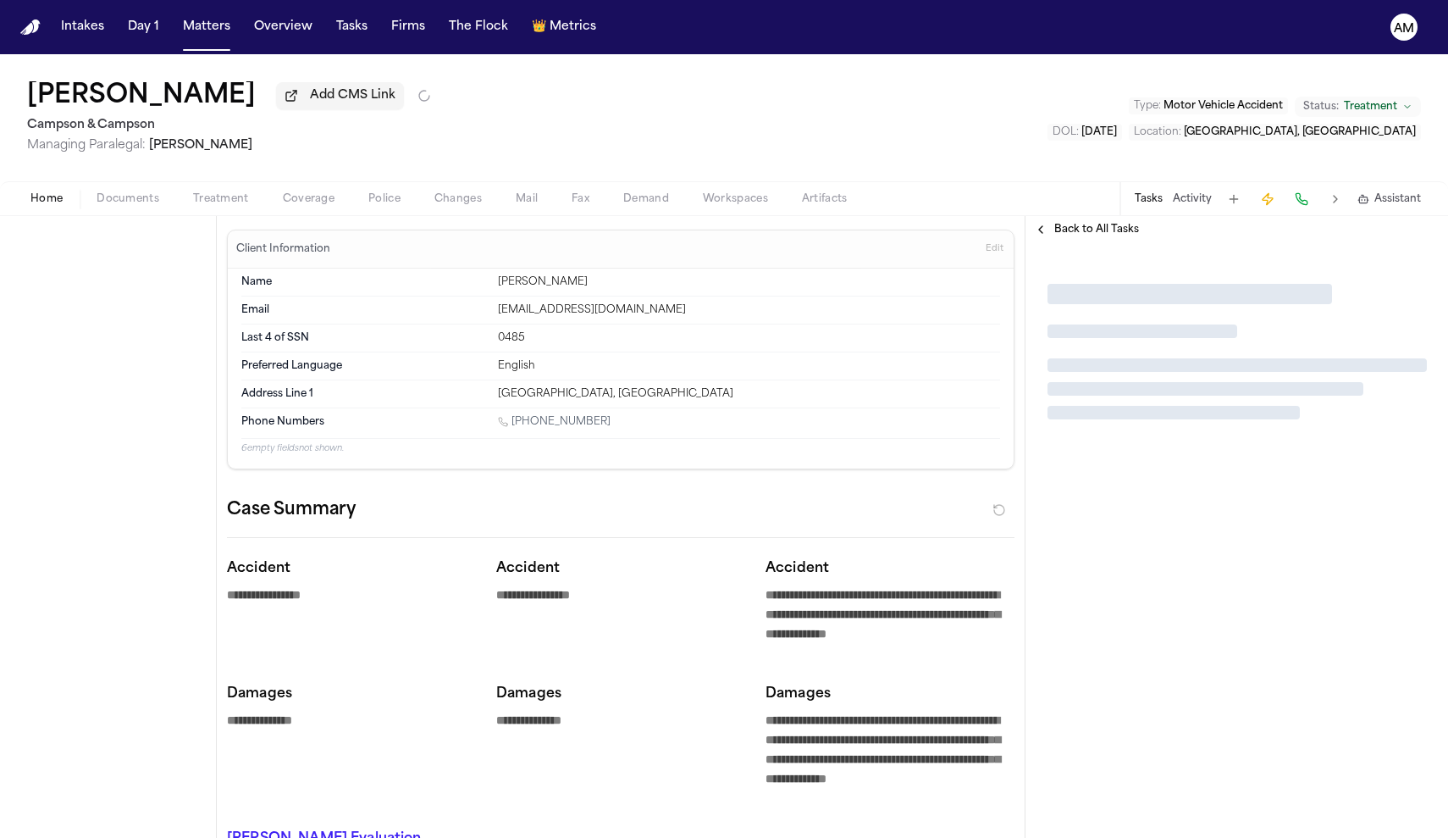
type textarea "*"
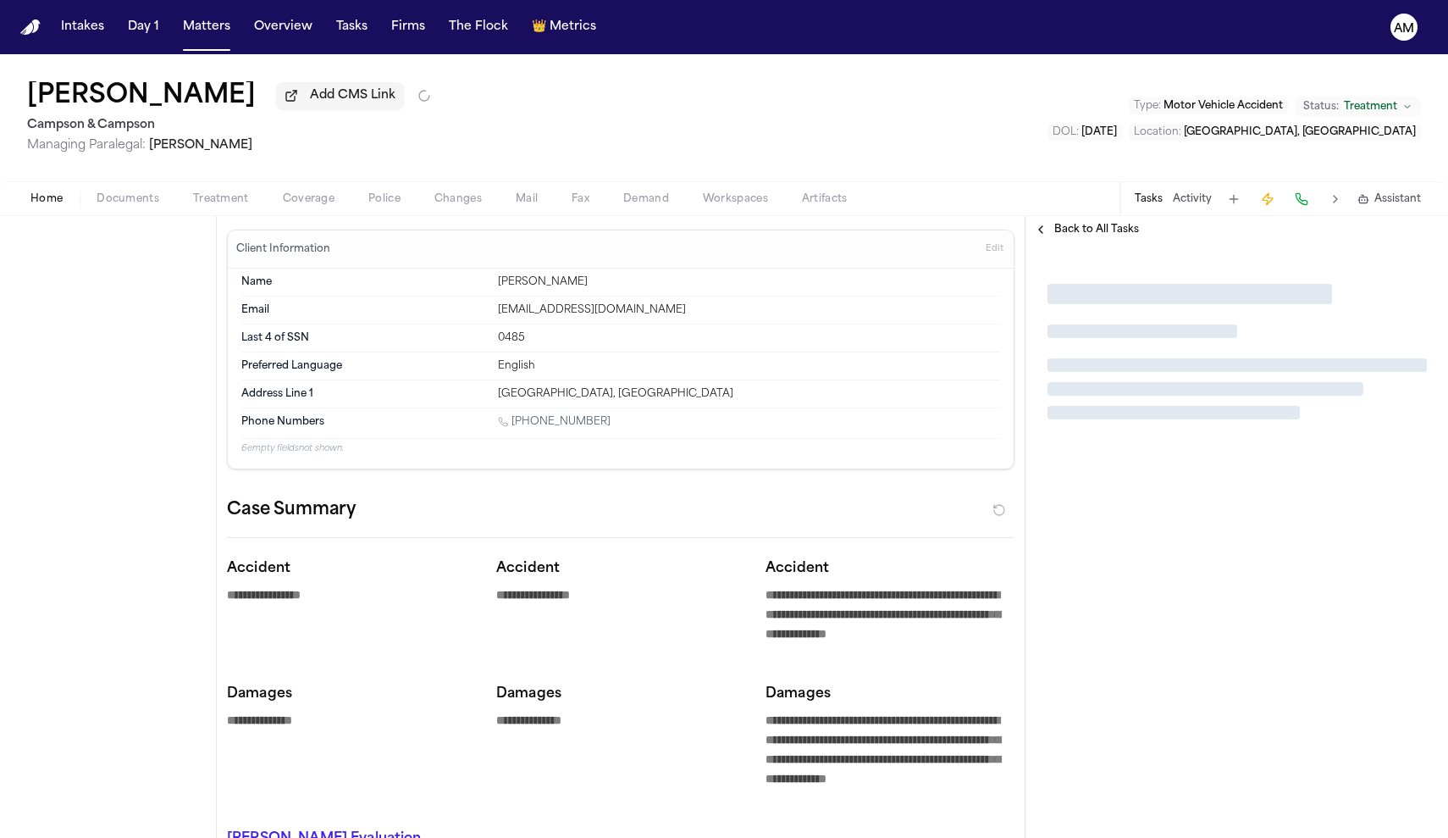
type textarea "*"
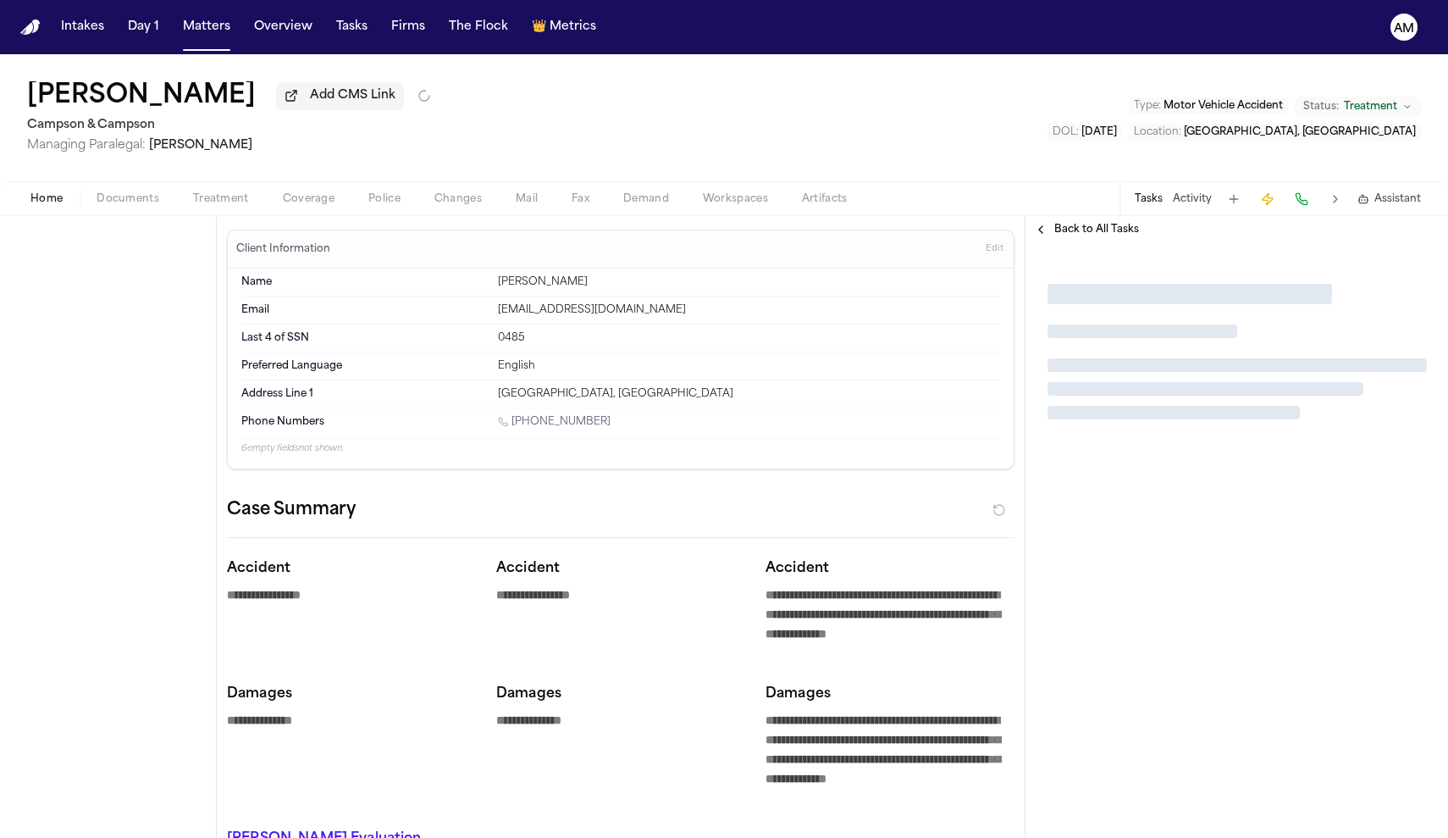
type textarea "*"
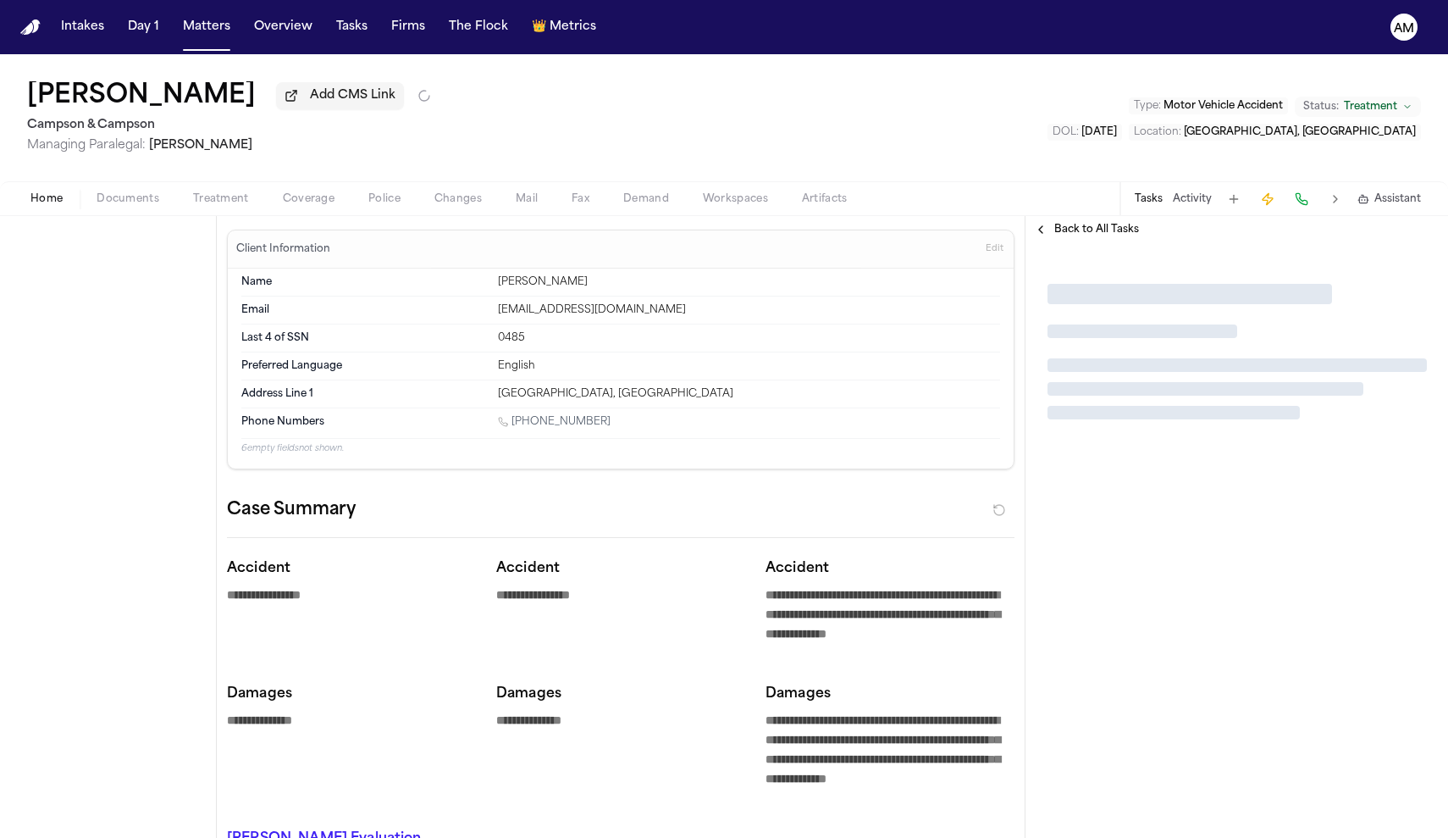
type textarea "*"
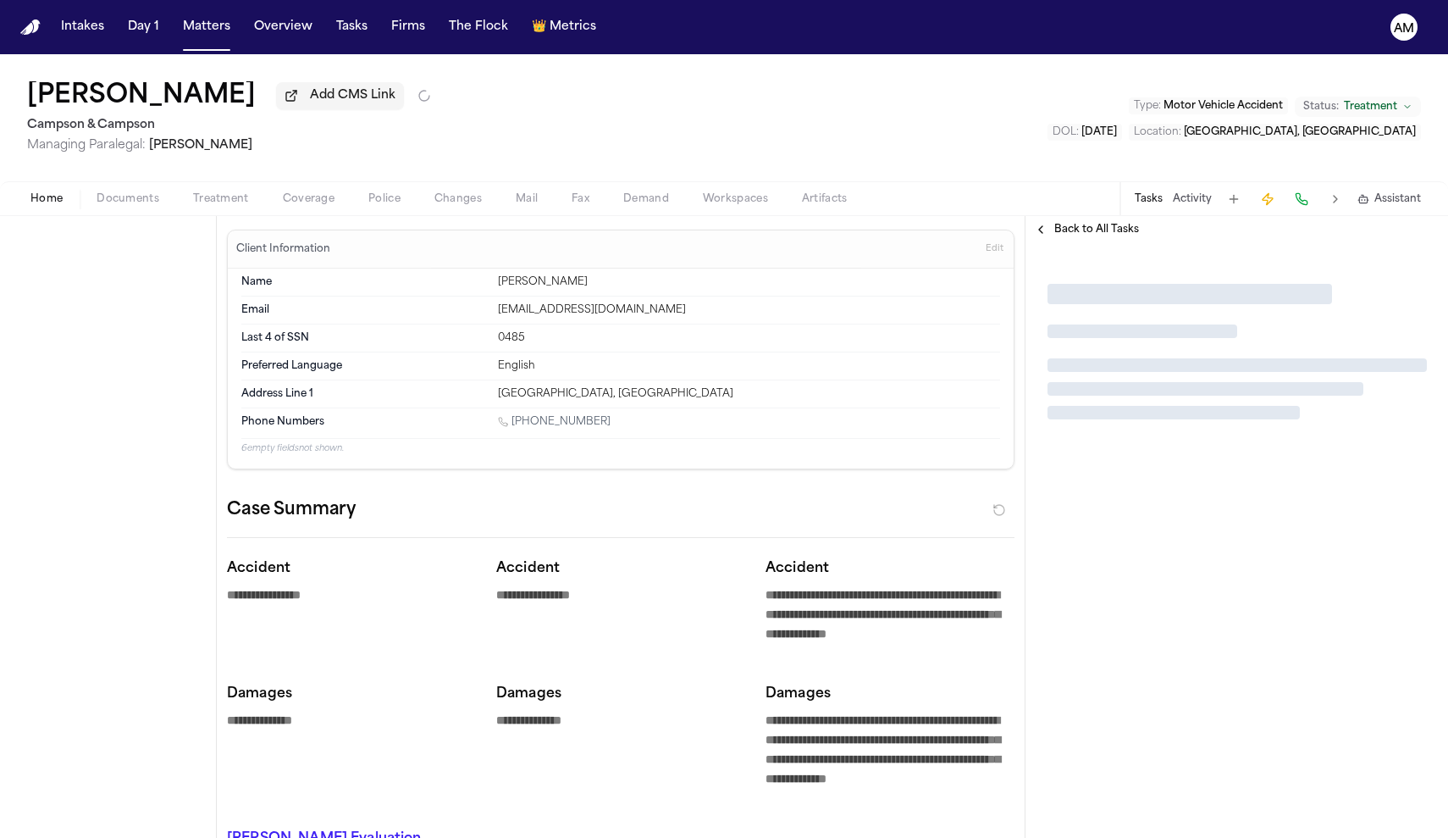
type textarea "*"
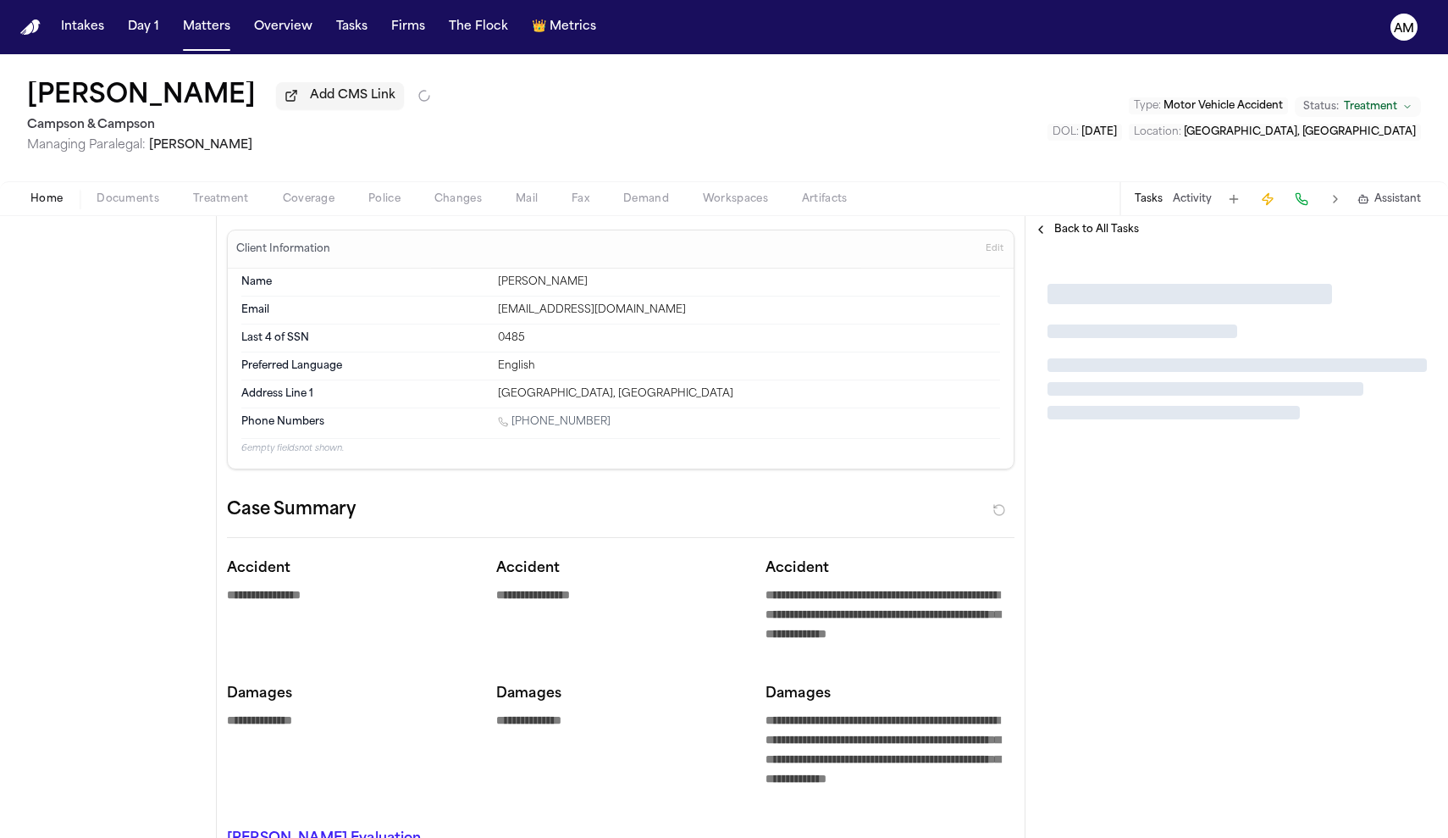
type textarea "*"
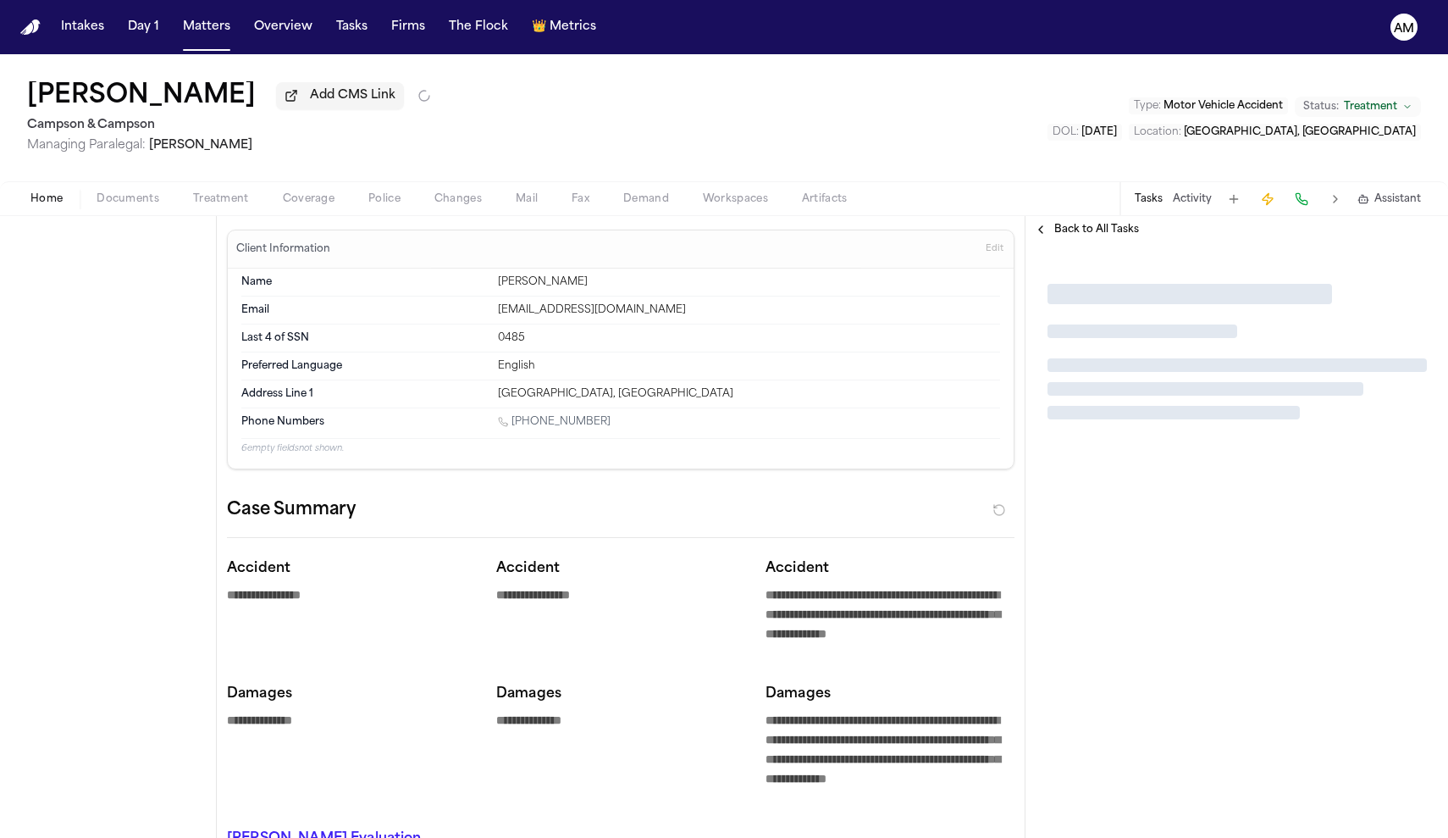
type textarea "*"
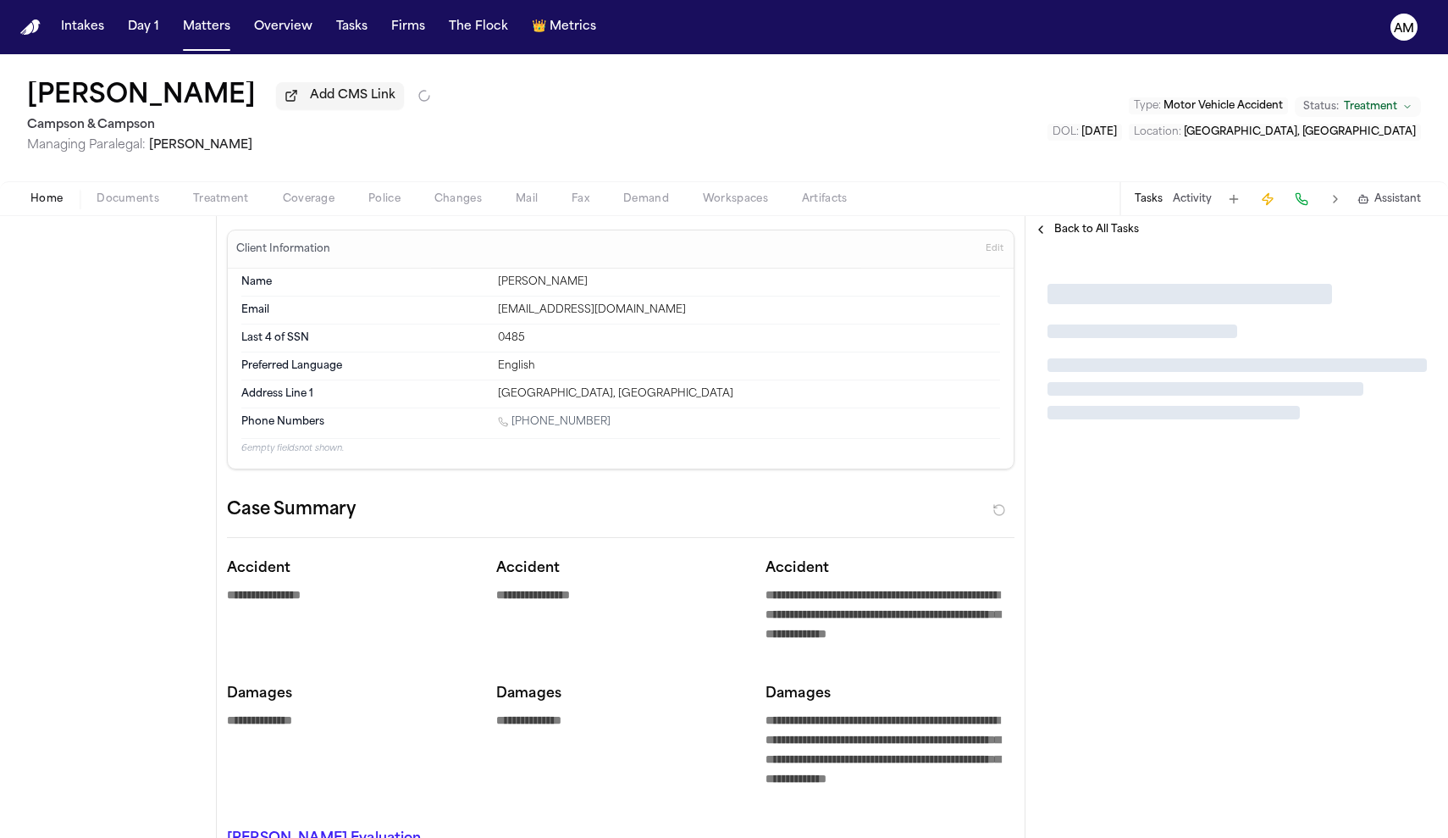
type textarea "*"
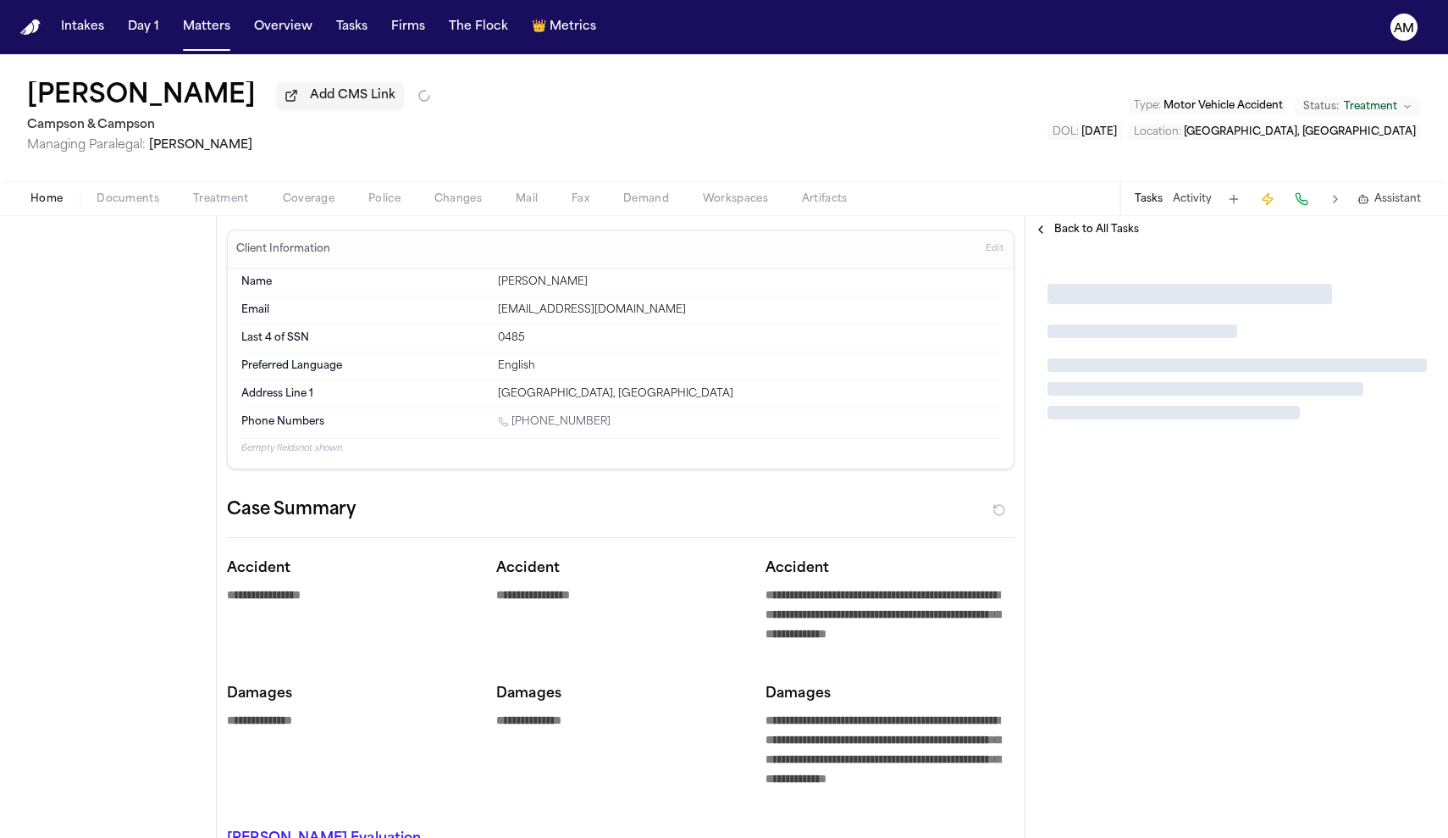
type textarea "*"
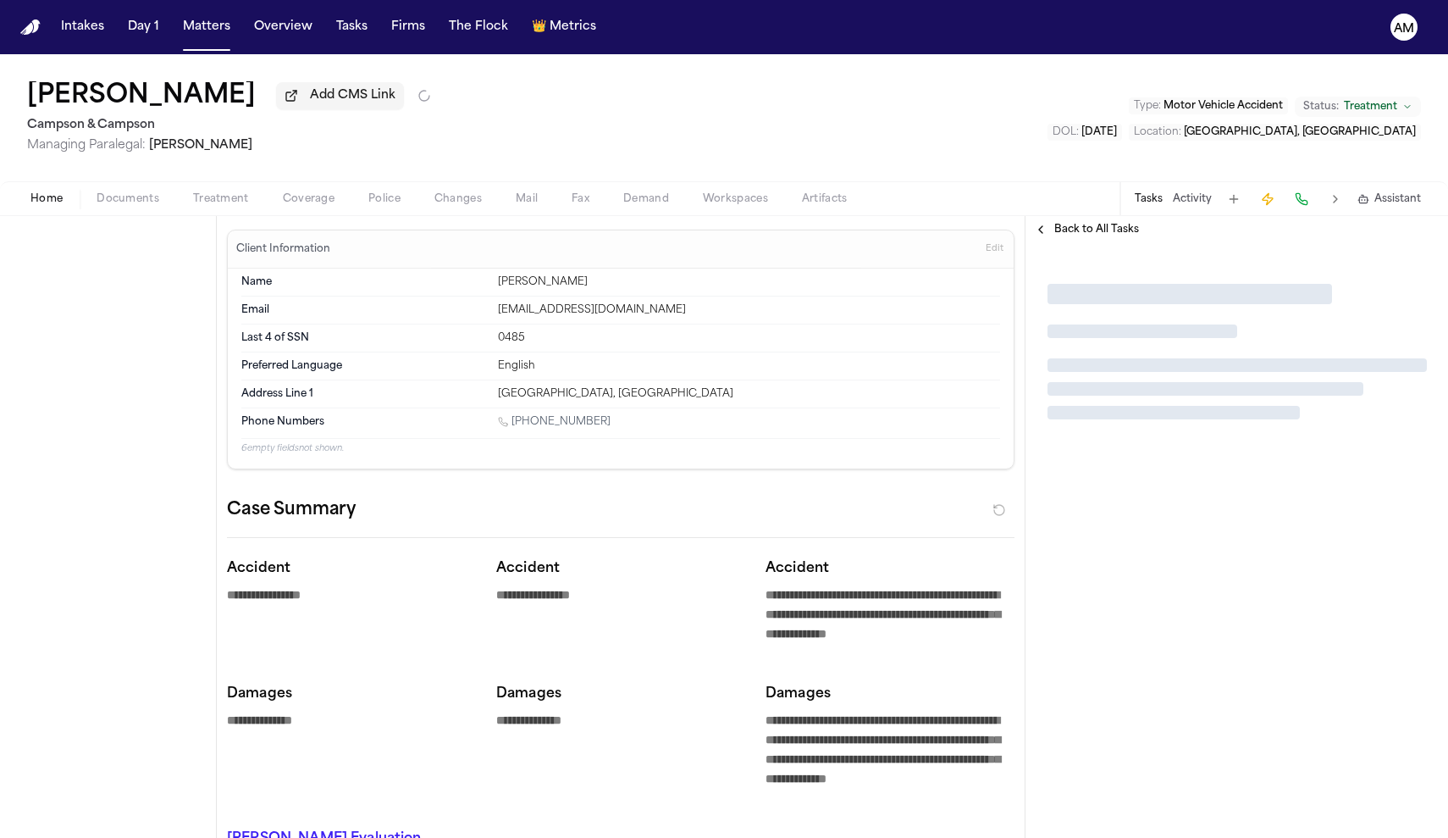
type textarea "*"
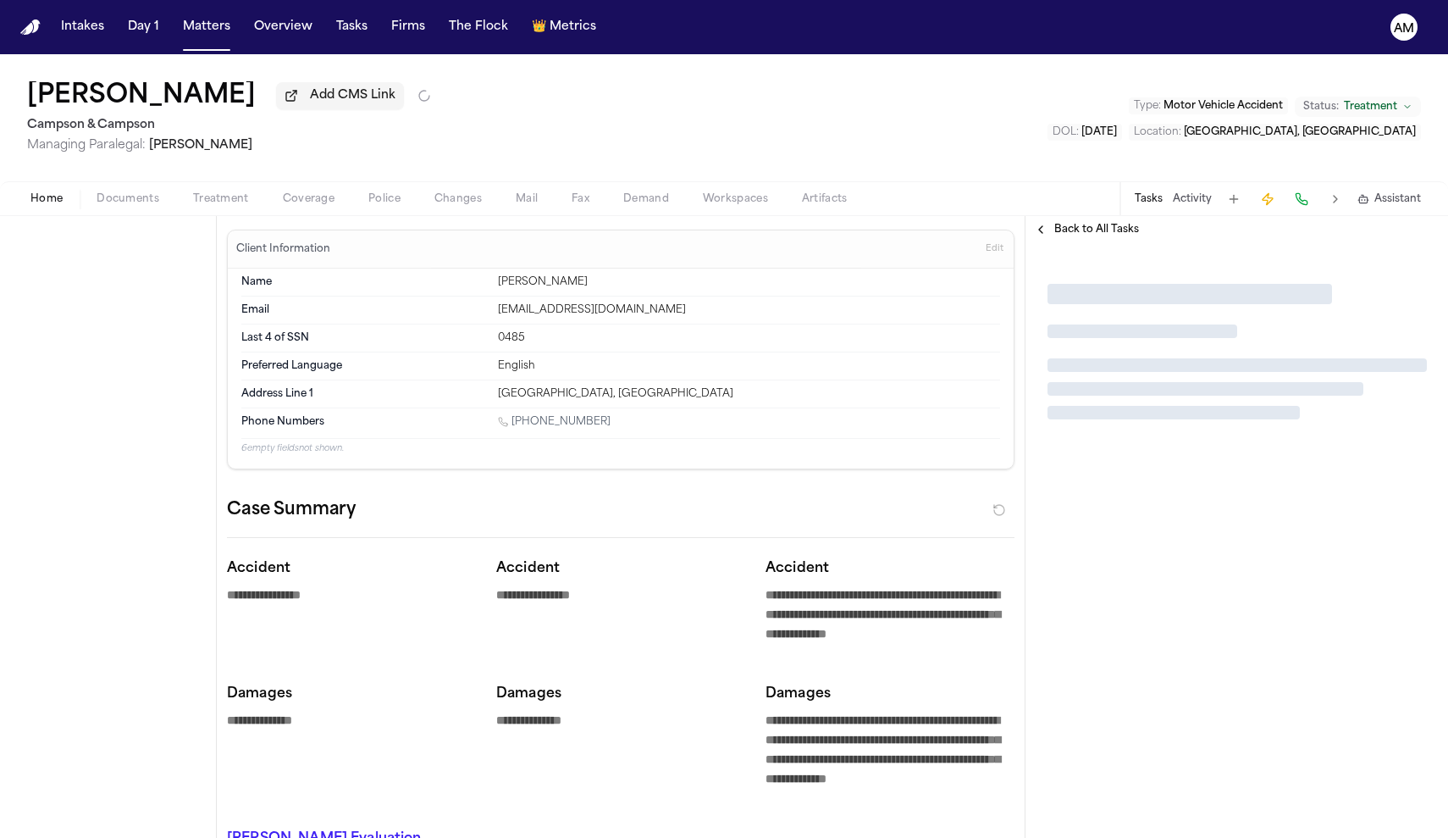
type textarea "*"
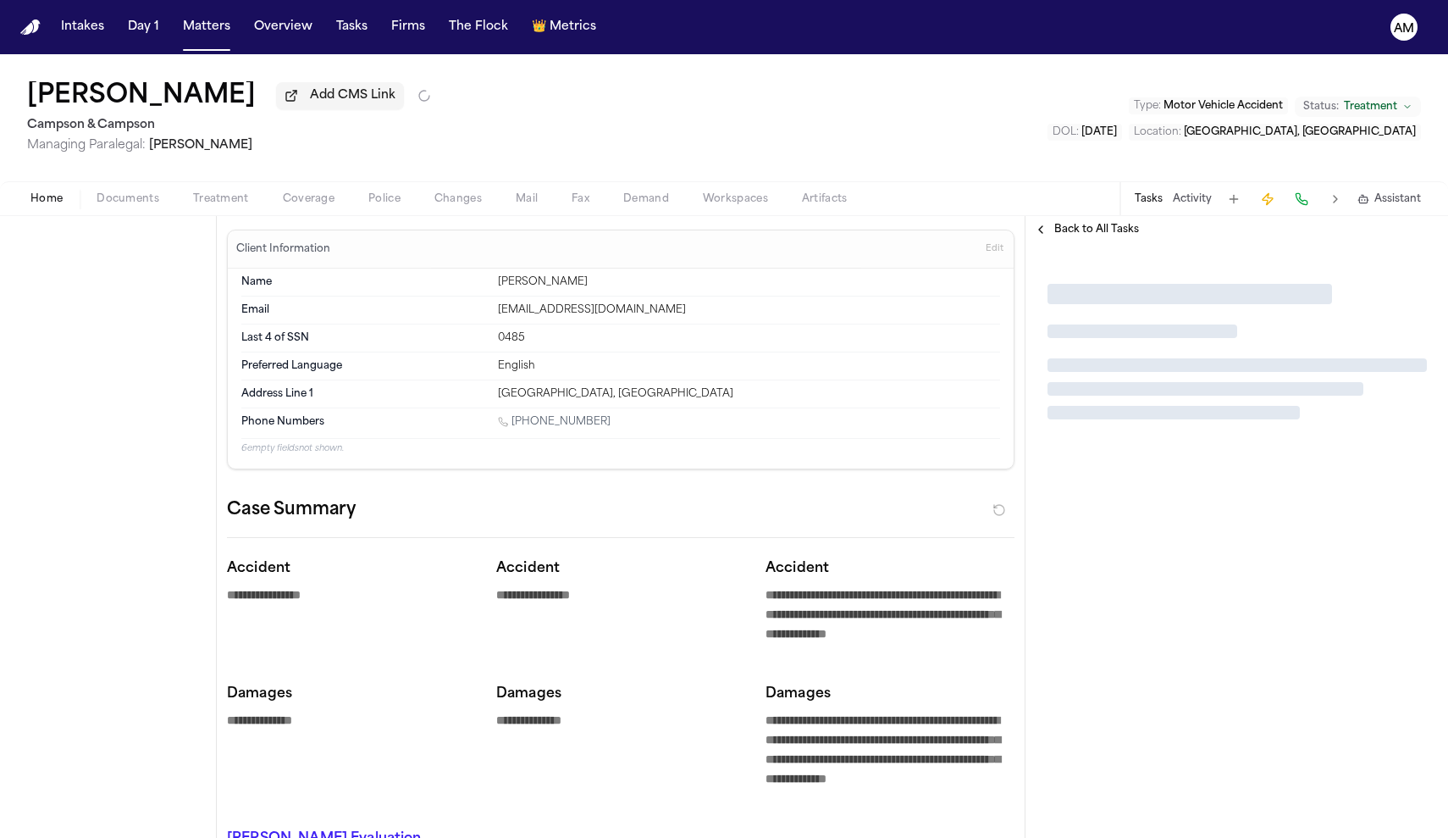
type textarea "*"
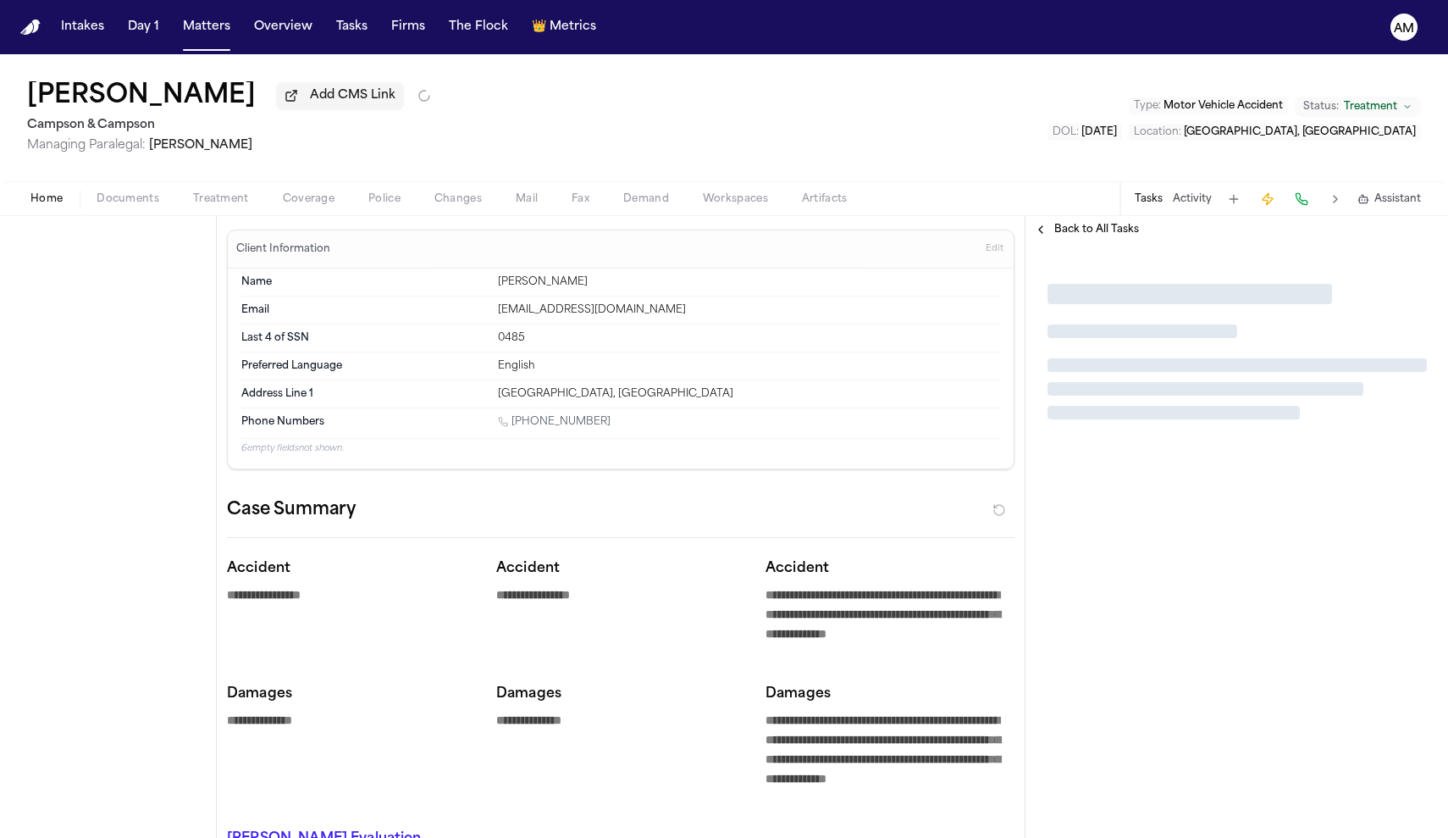
type textarea "*"
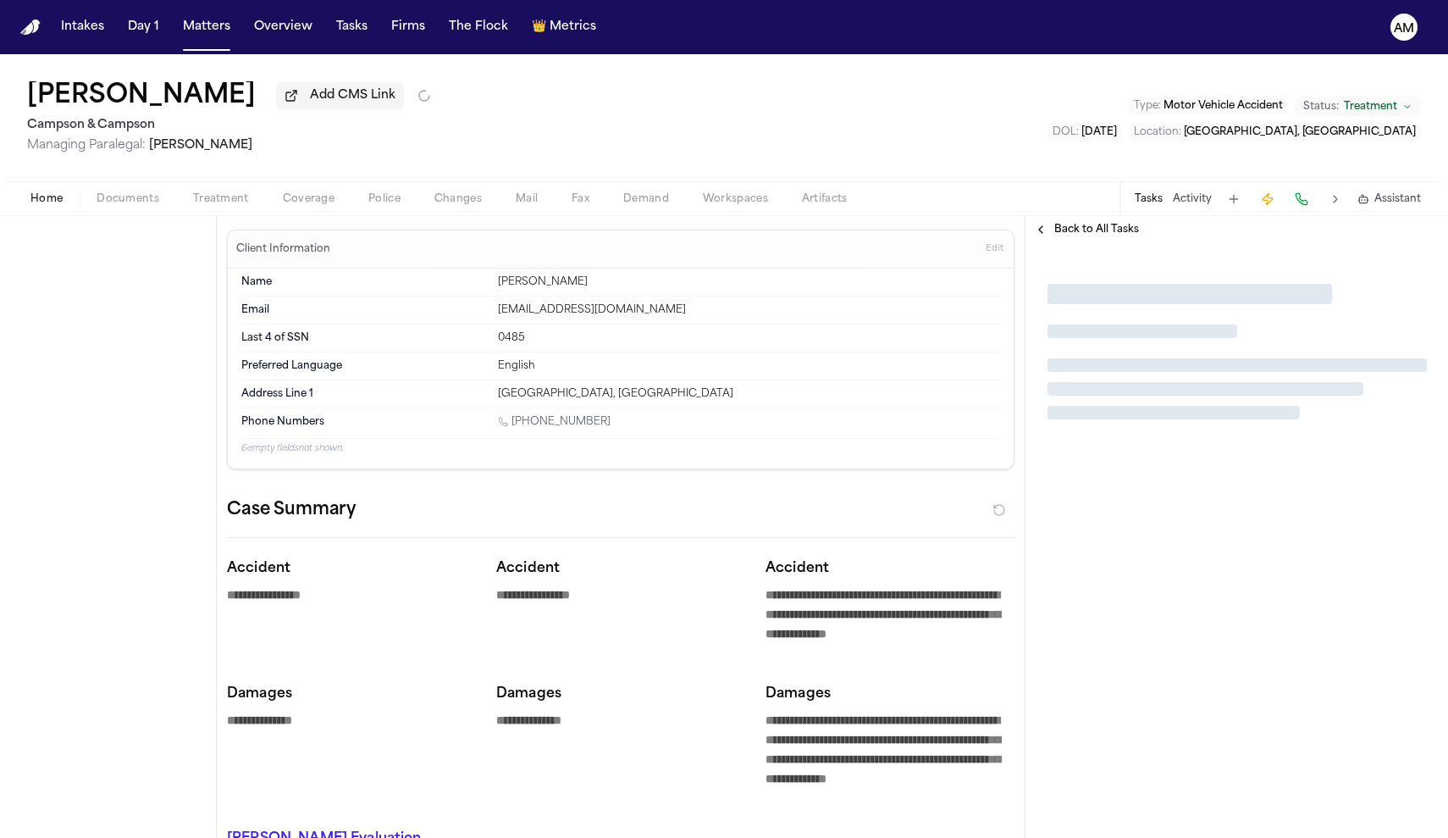
type textarea "*"
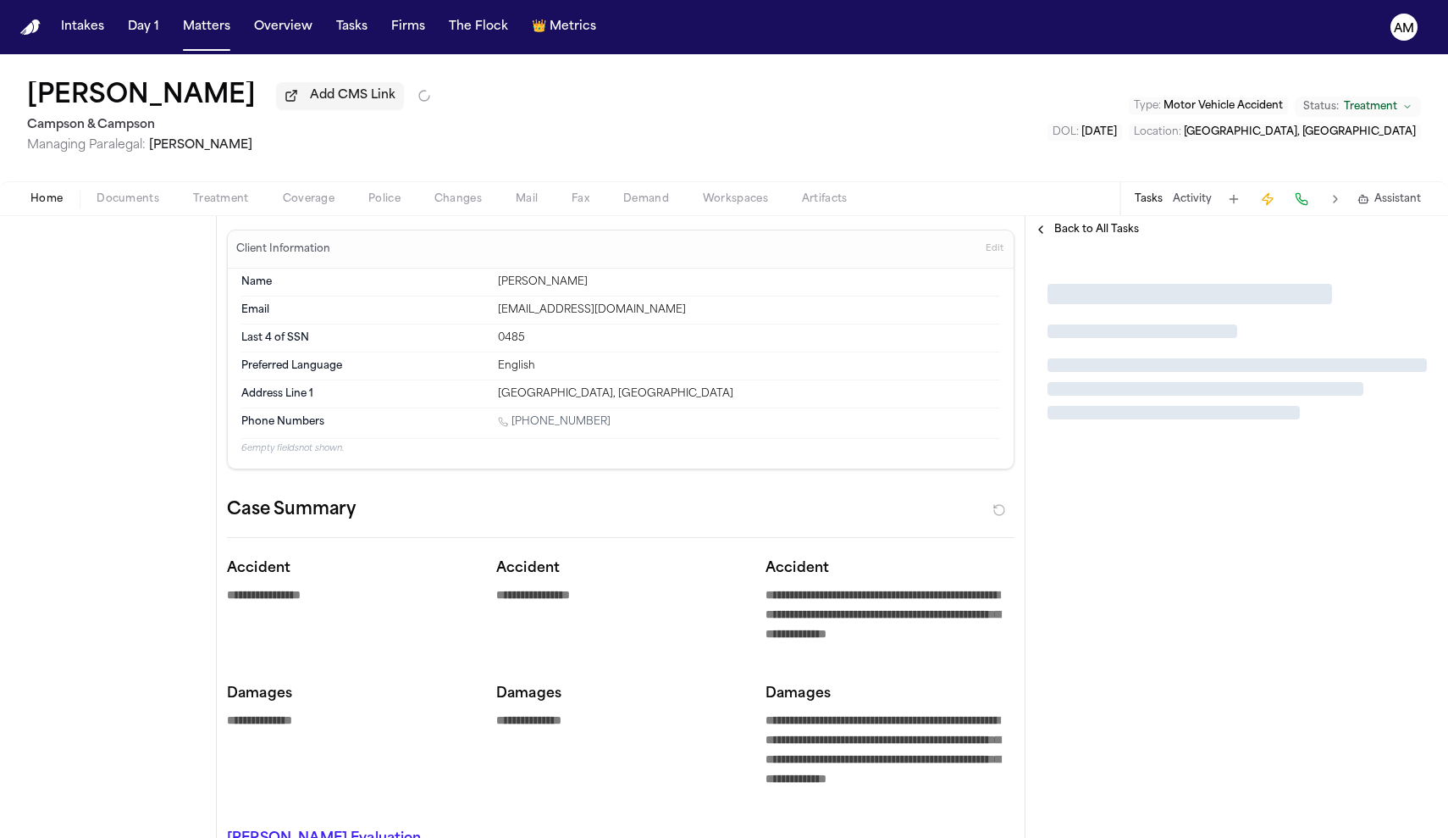
type textarea "*"
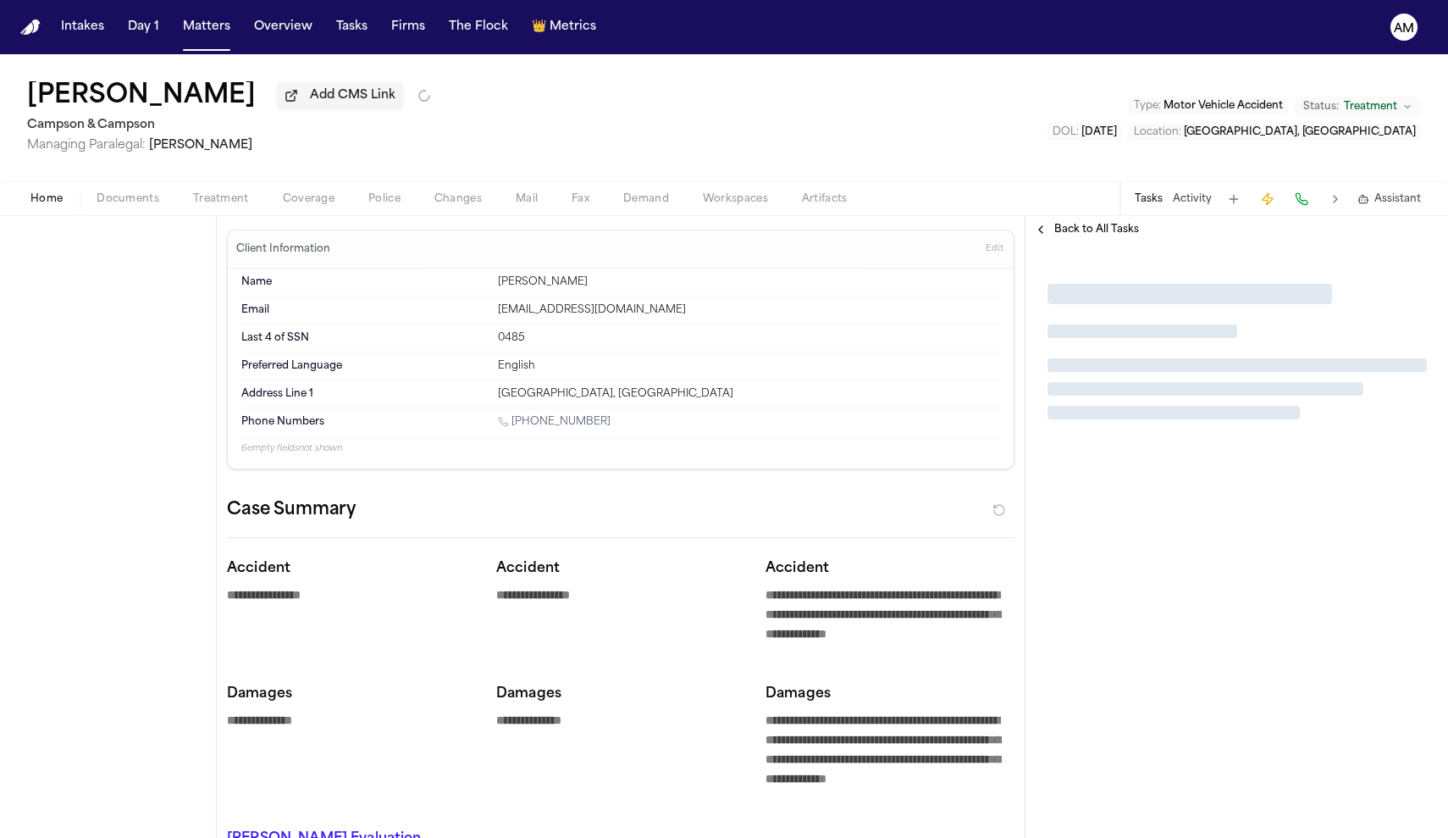
type textarea "*"
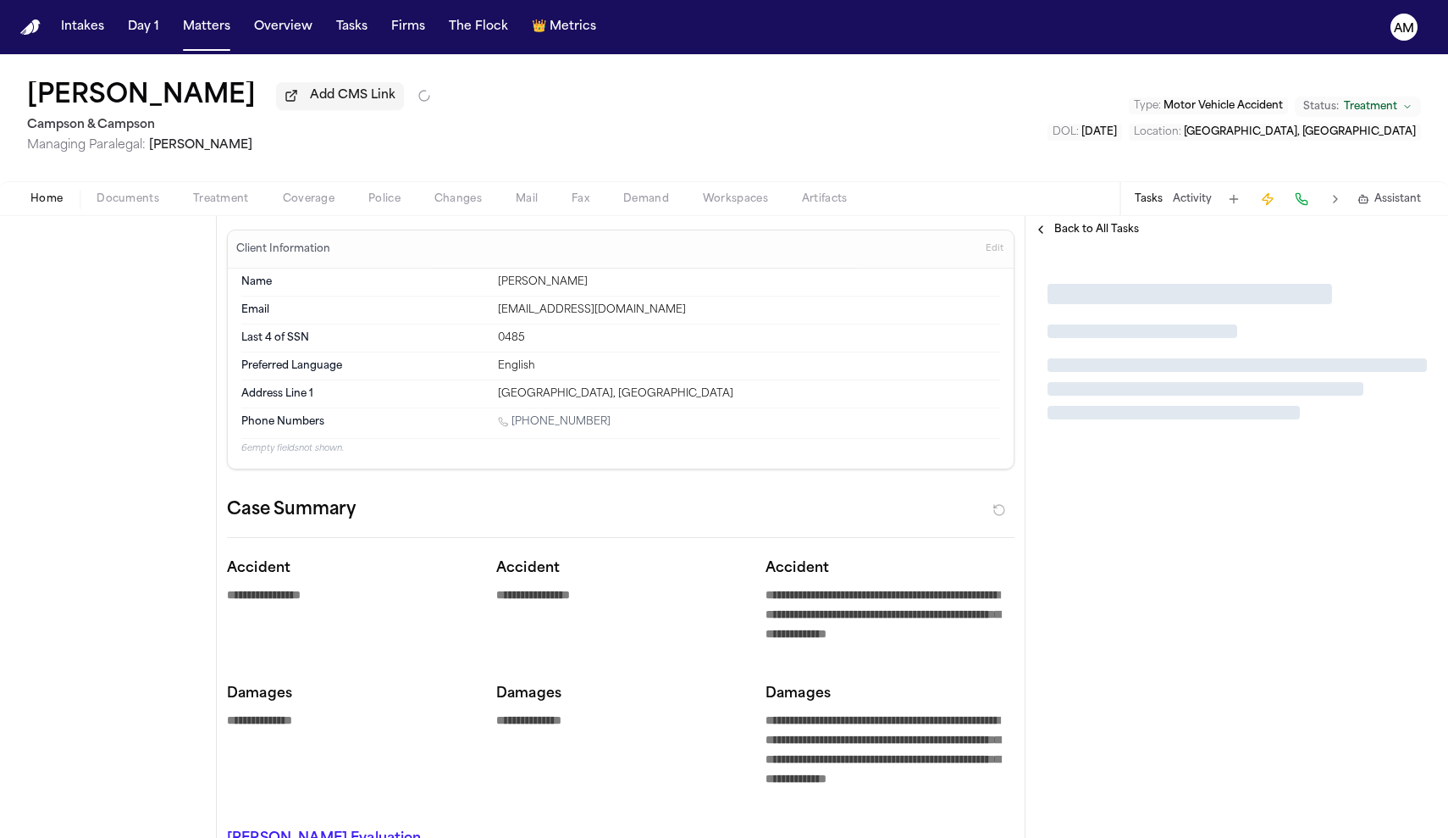
type textarea "*"
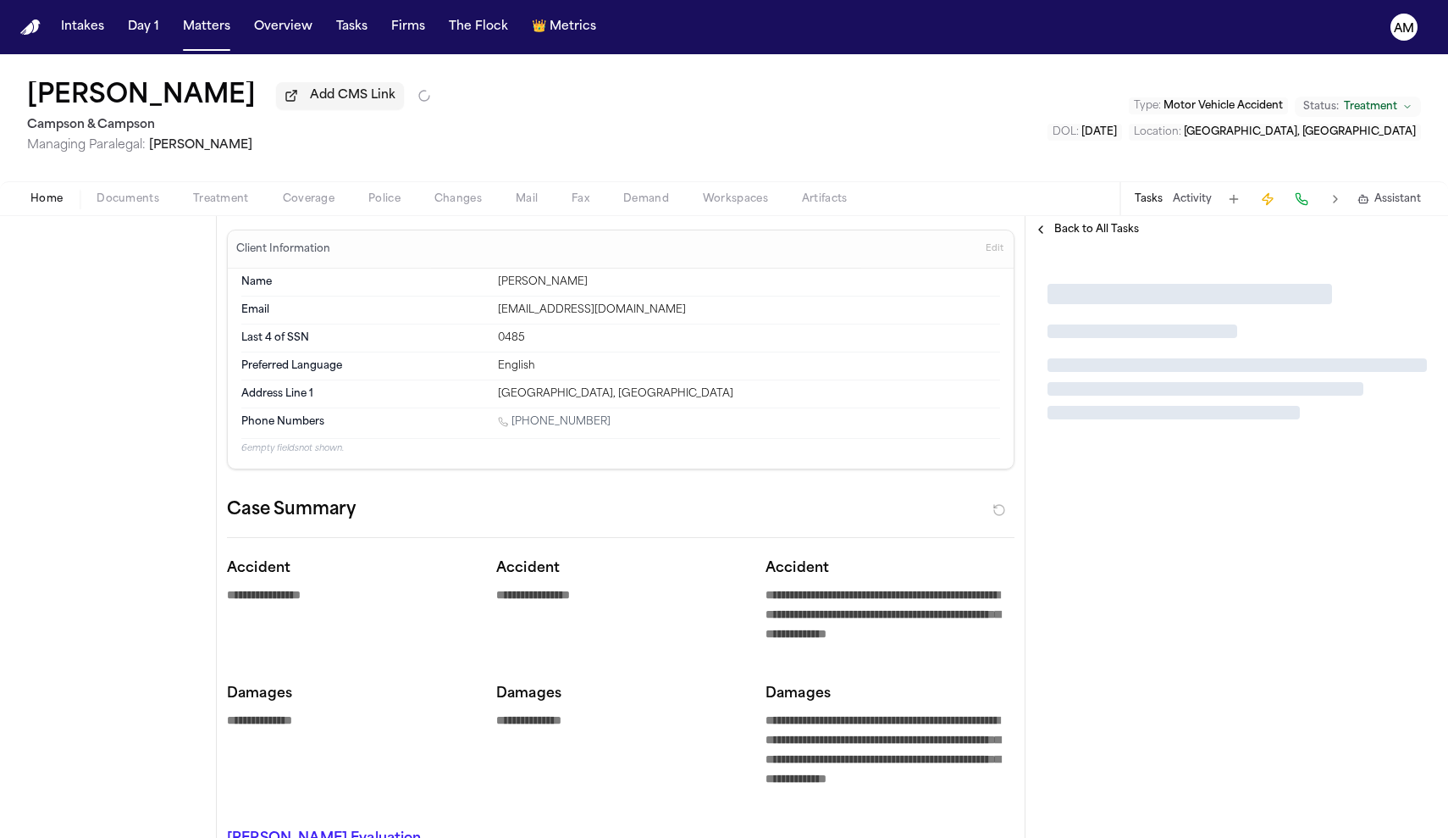
type textarea "*"
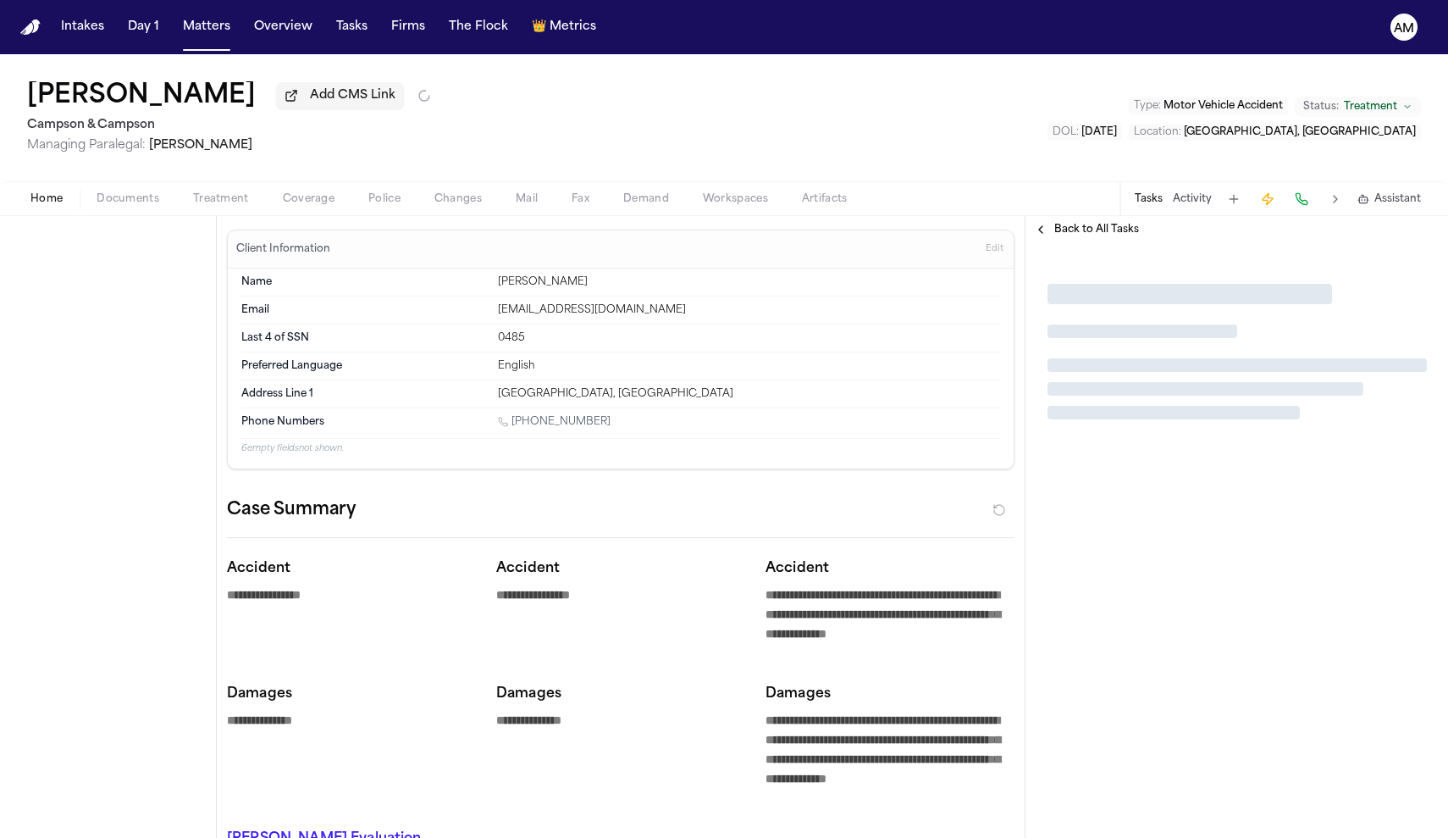
type textarea "*"
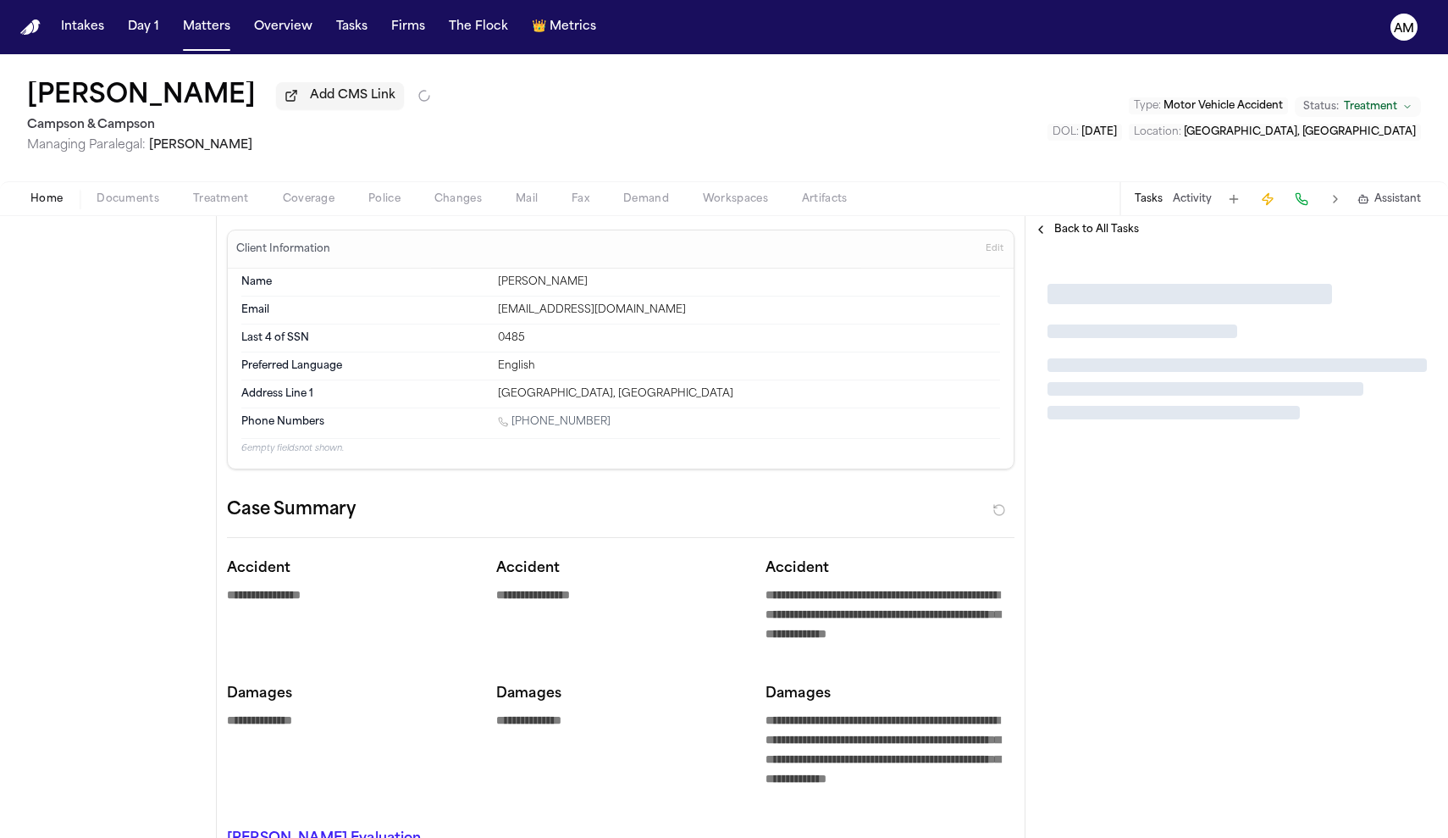
type textarea "*"
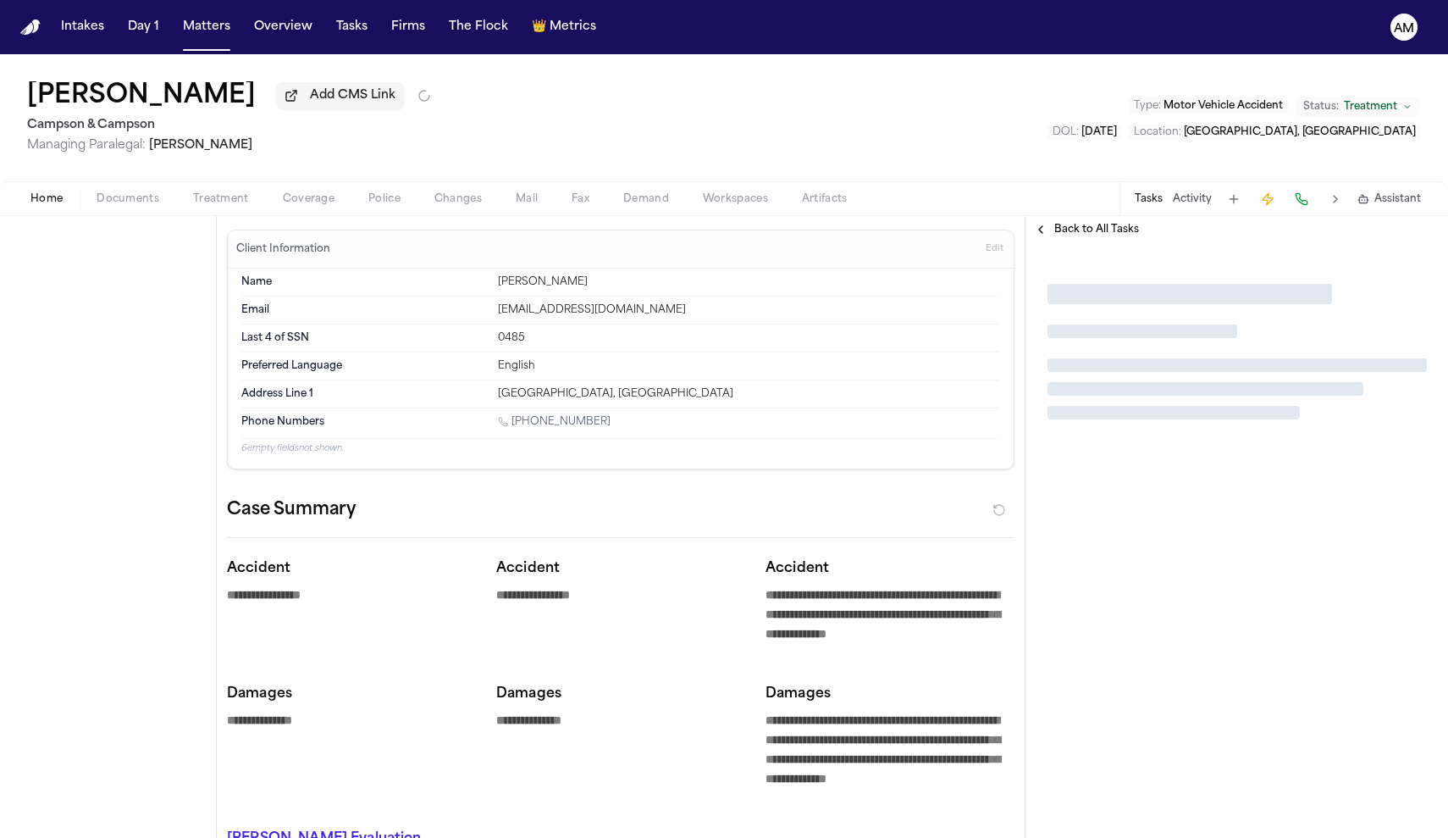
type textarea "*"
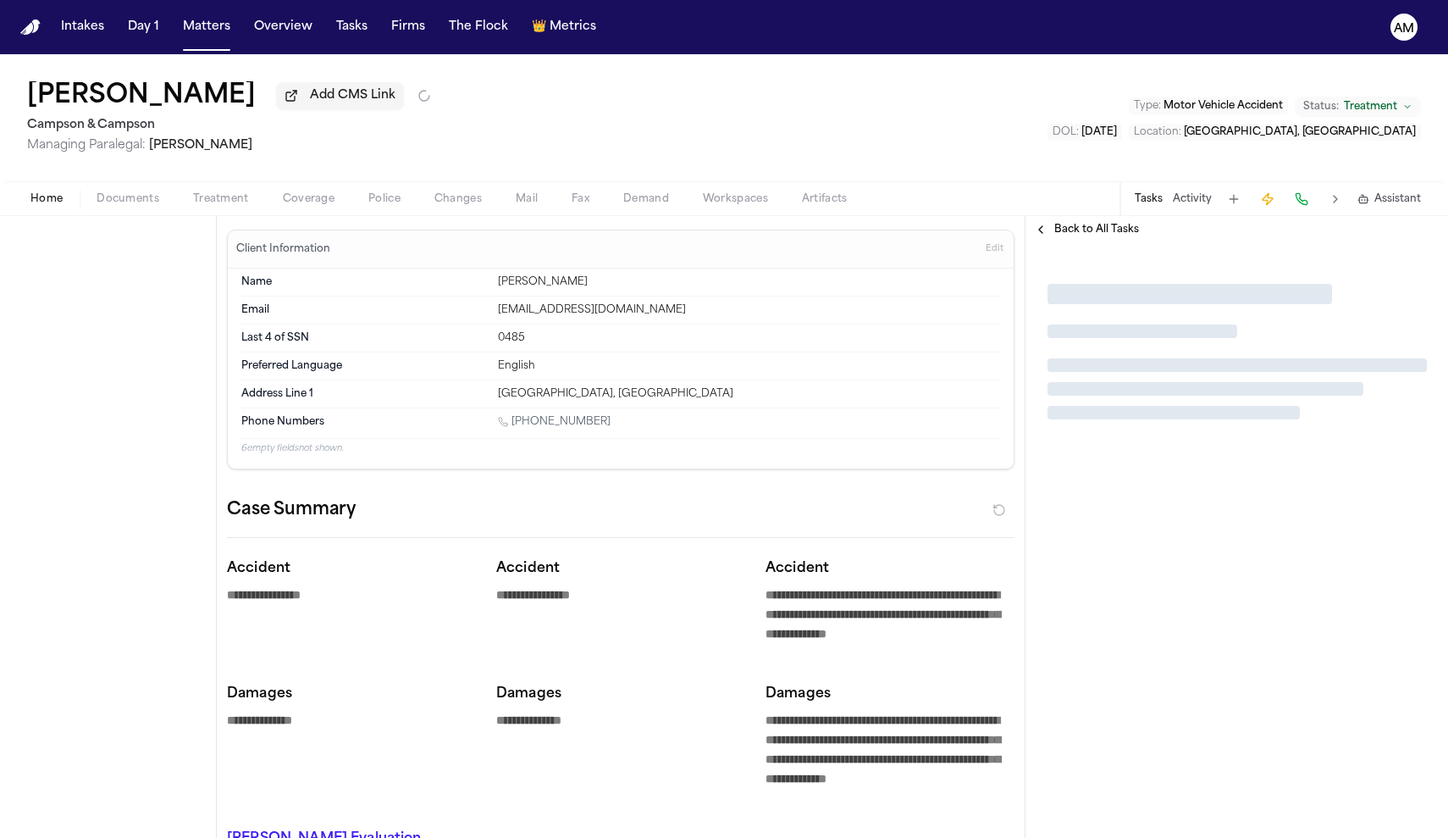
type textarea "*"
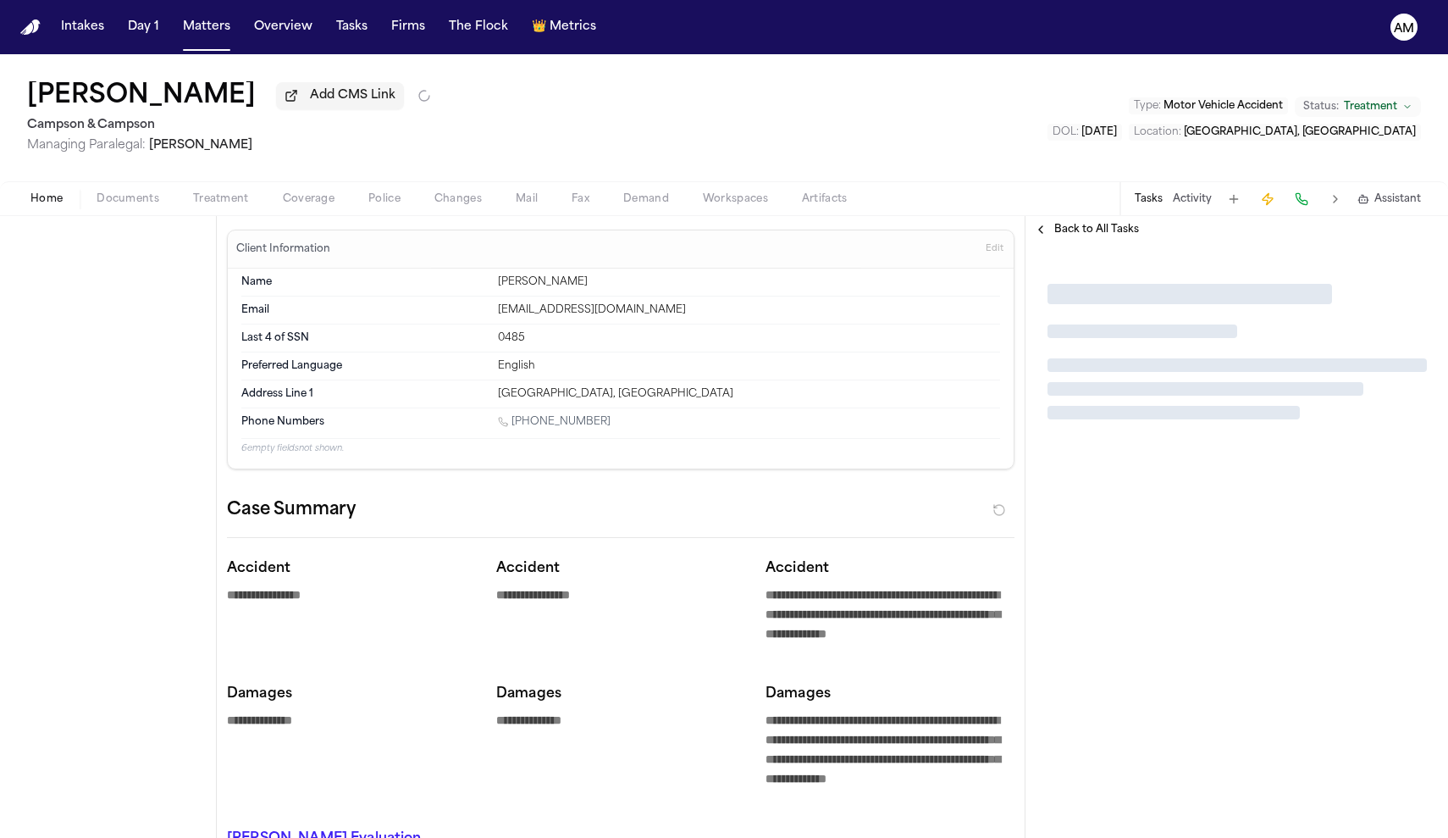
type textarea "*"
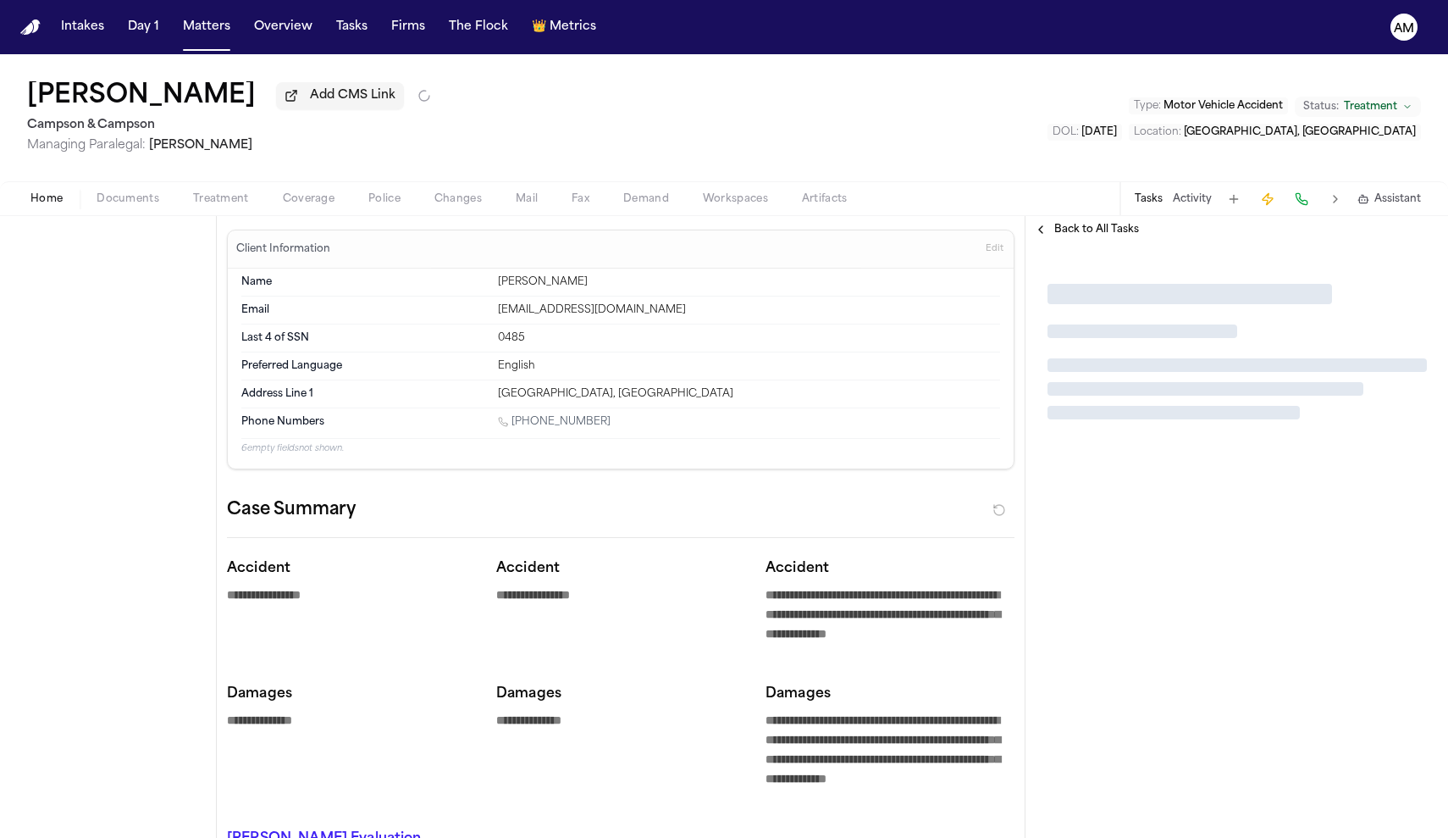
type textarea "*"
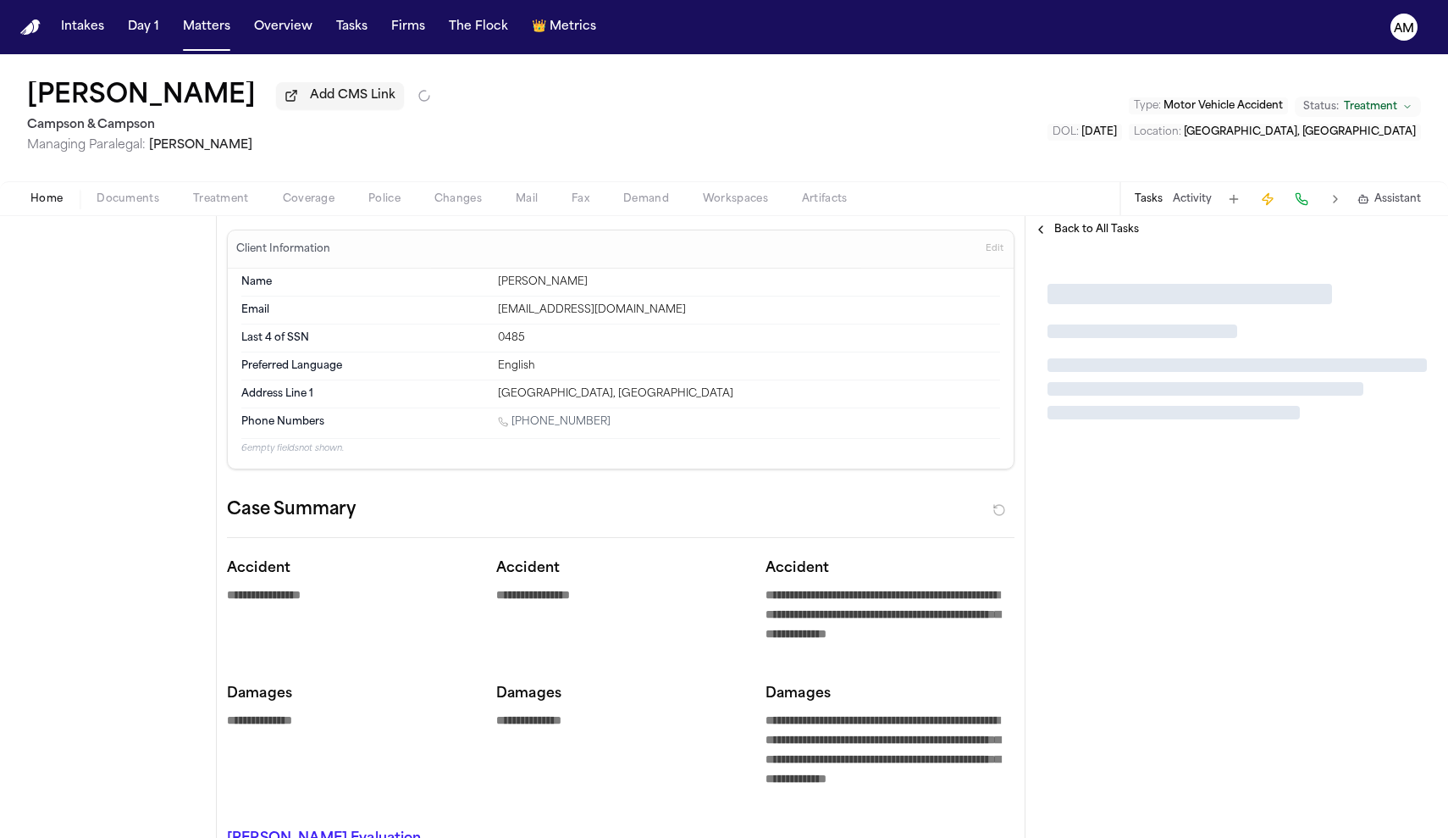
type textarea "*"
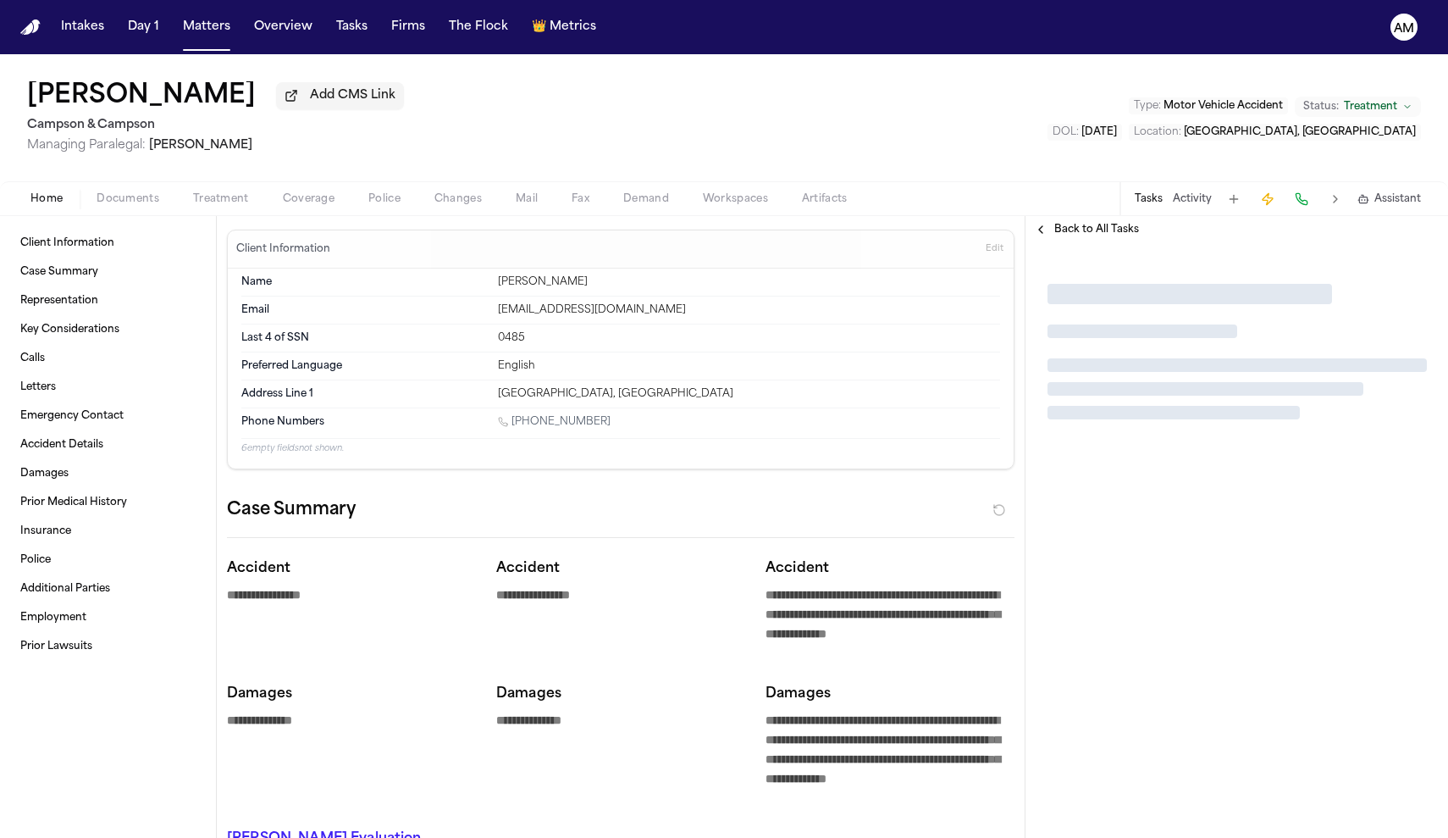
type textarea "*"
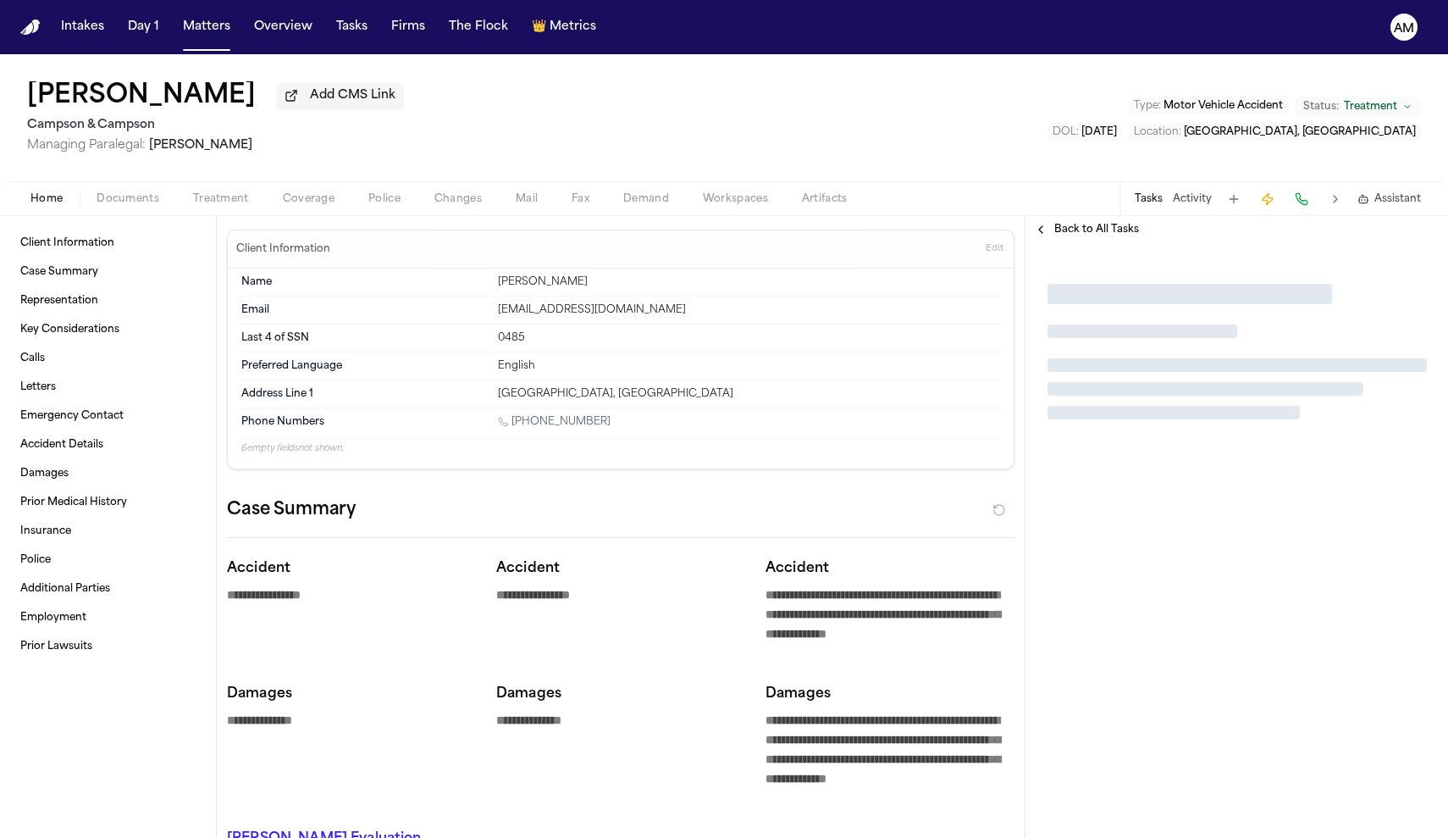
type textarea "*"
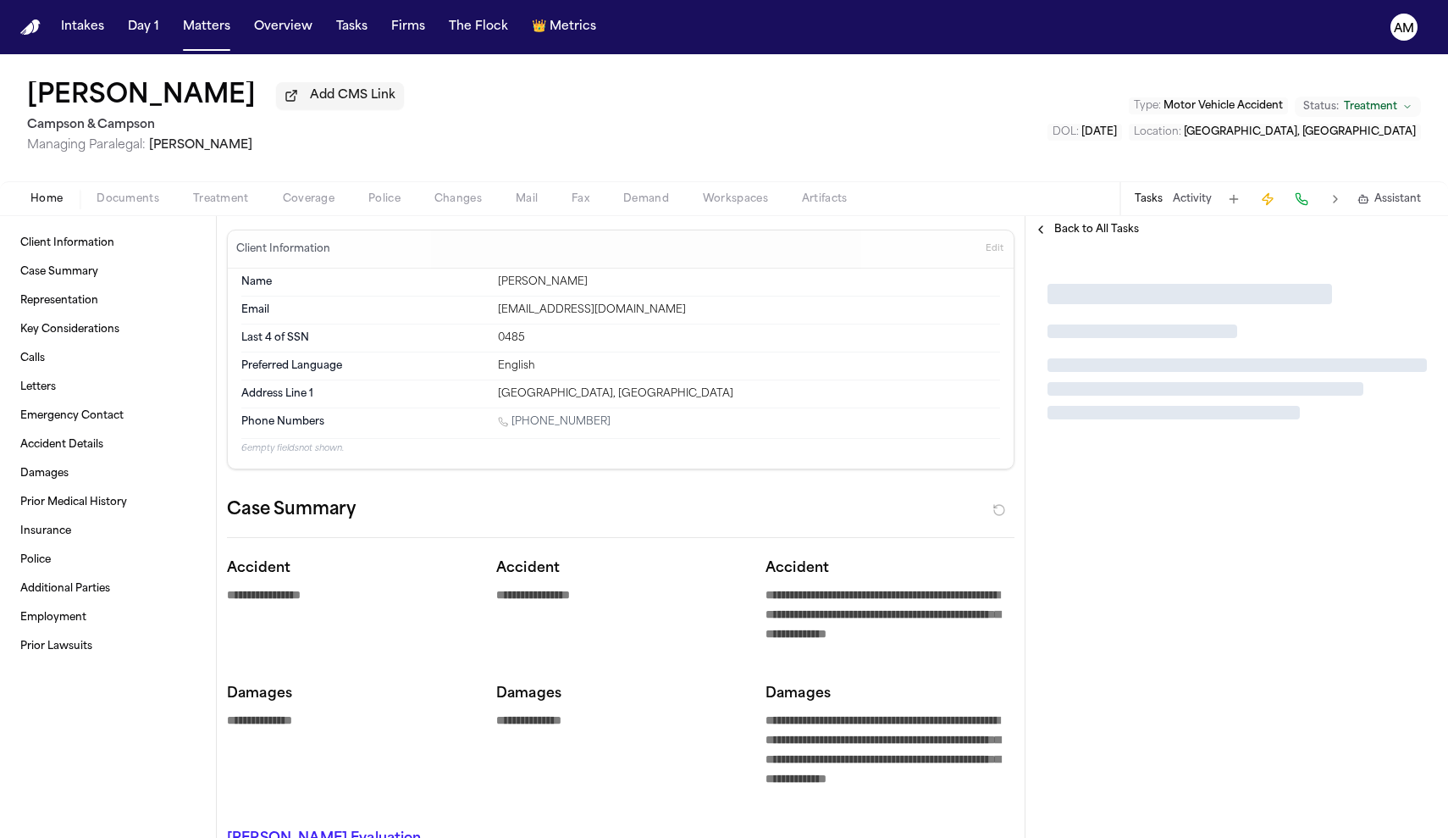
type textarea "*"
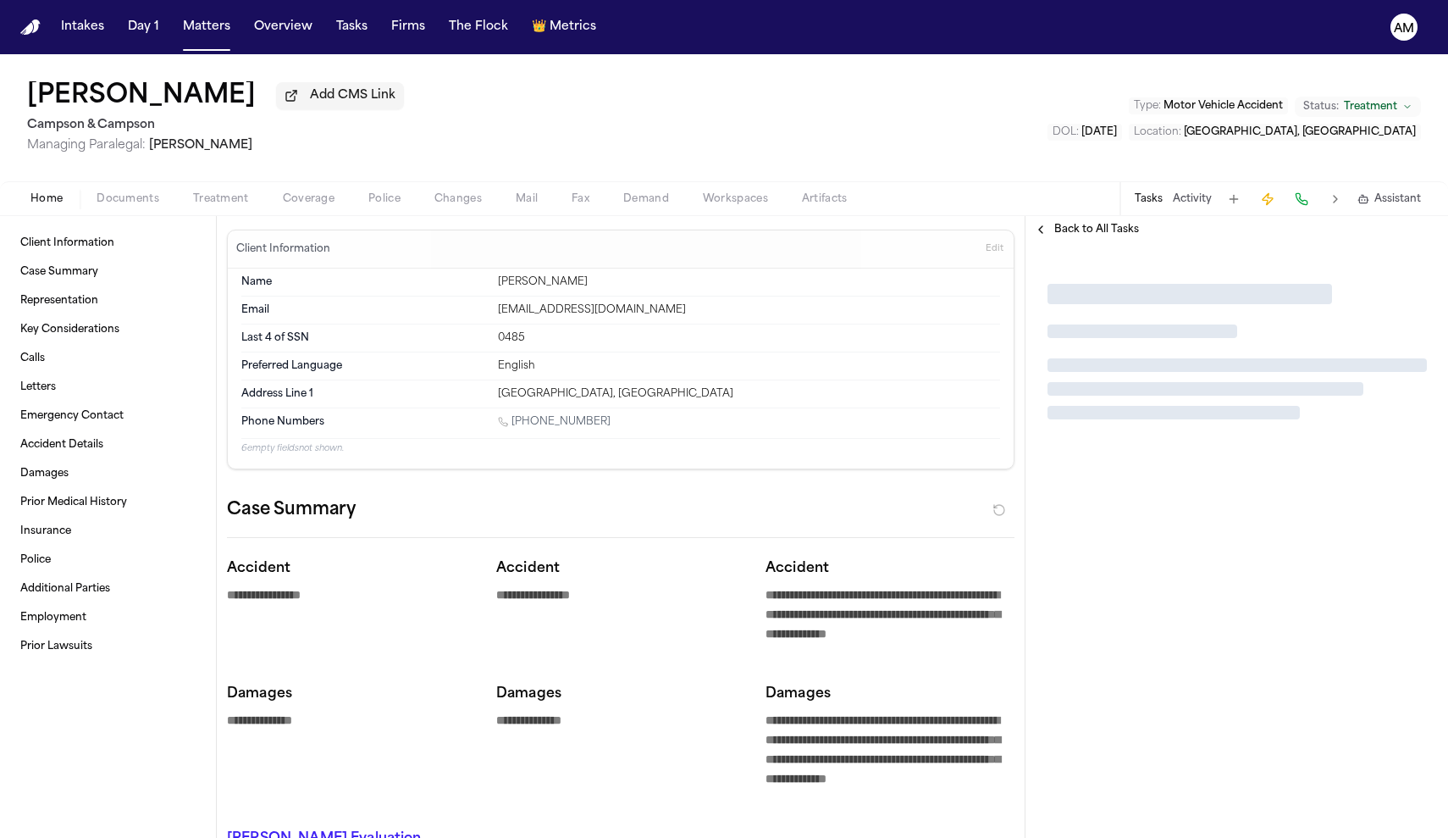
type textarea "*"
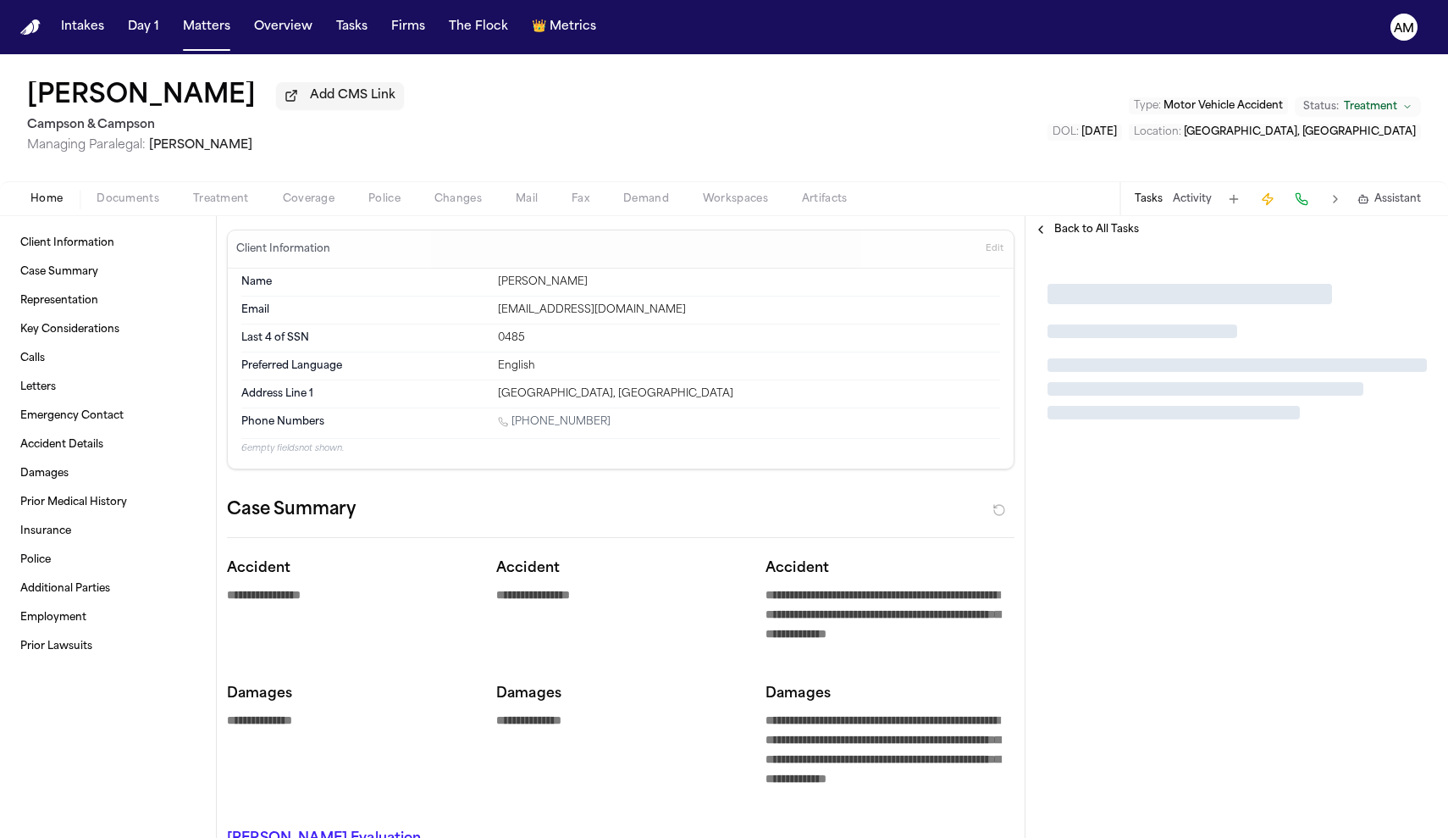
type textarea "*"
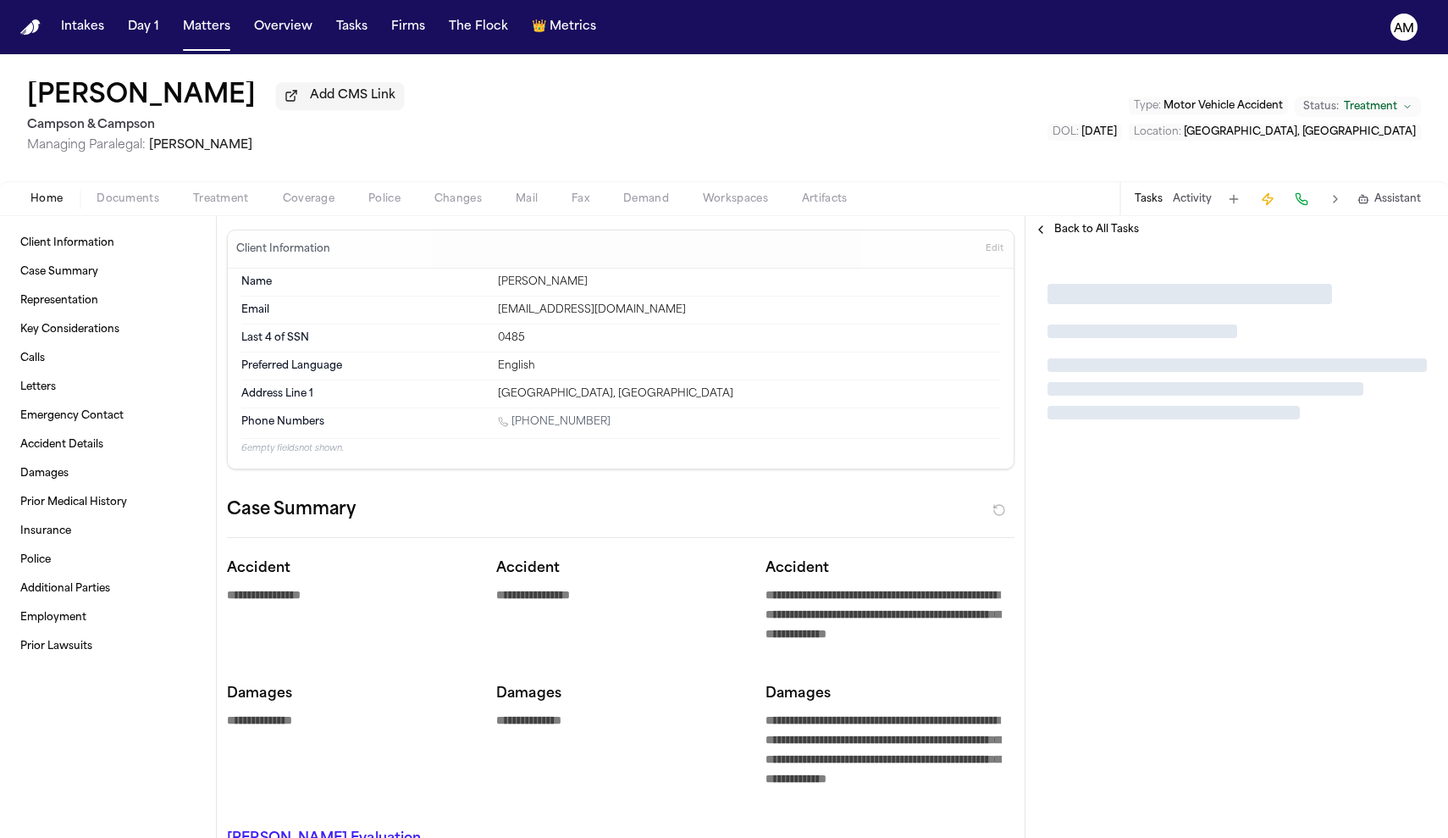
type textarea "*"
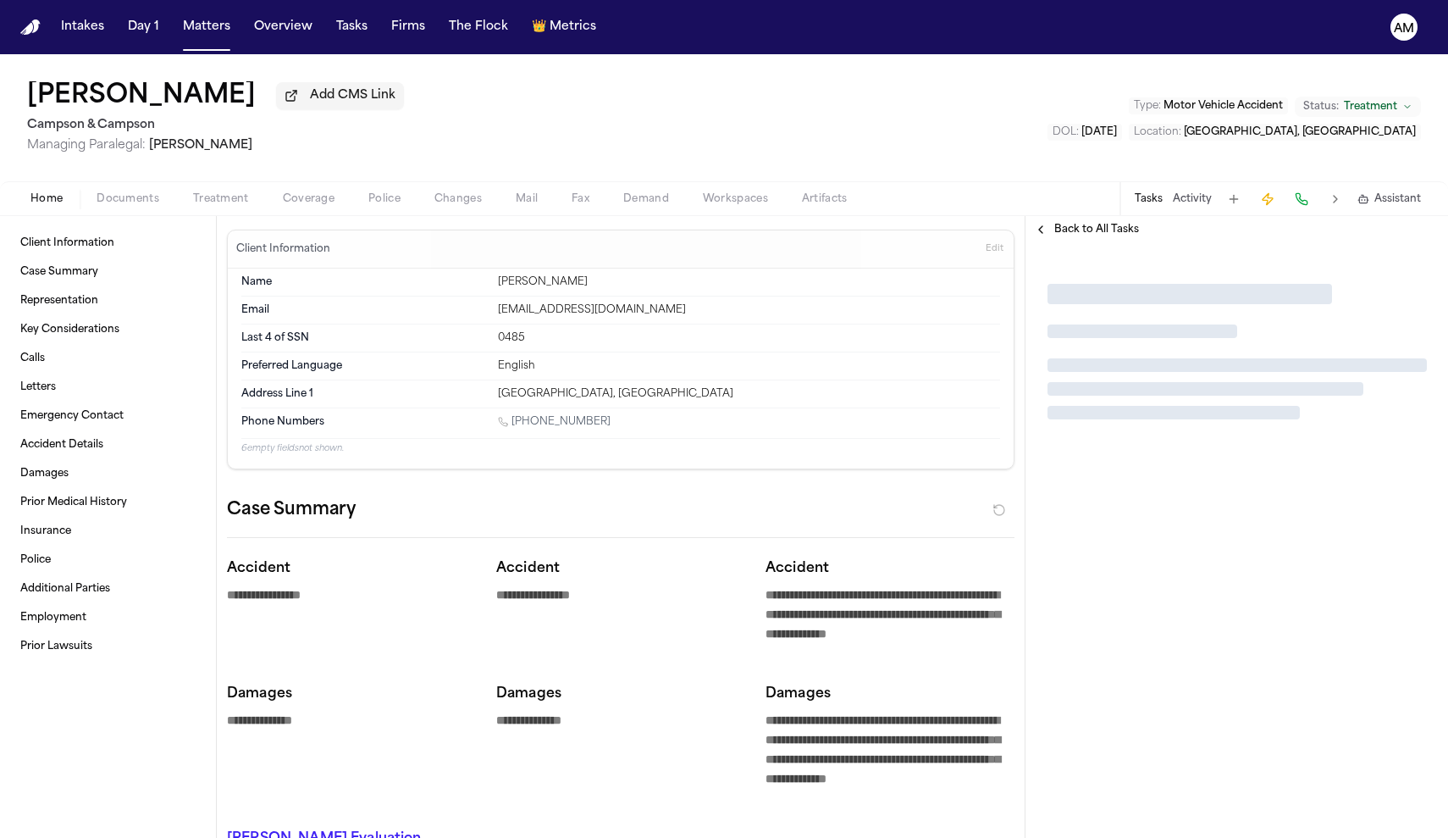
type textarea "*"
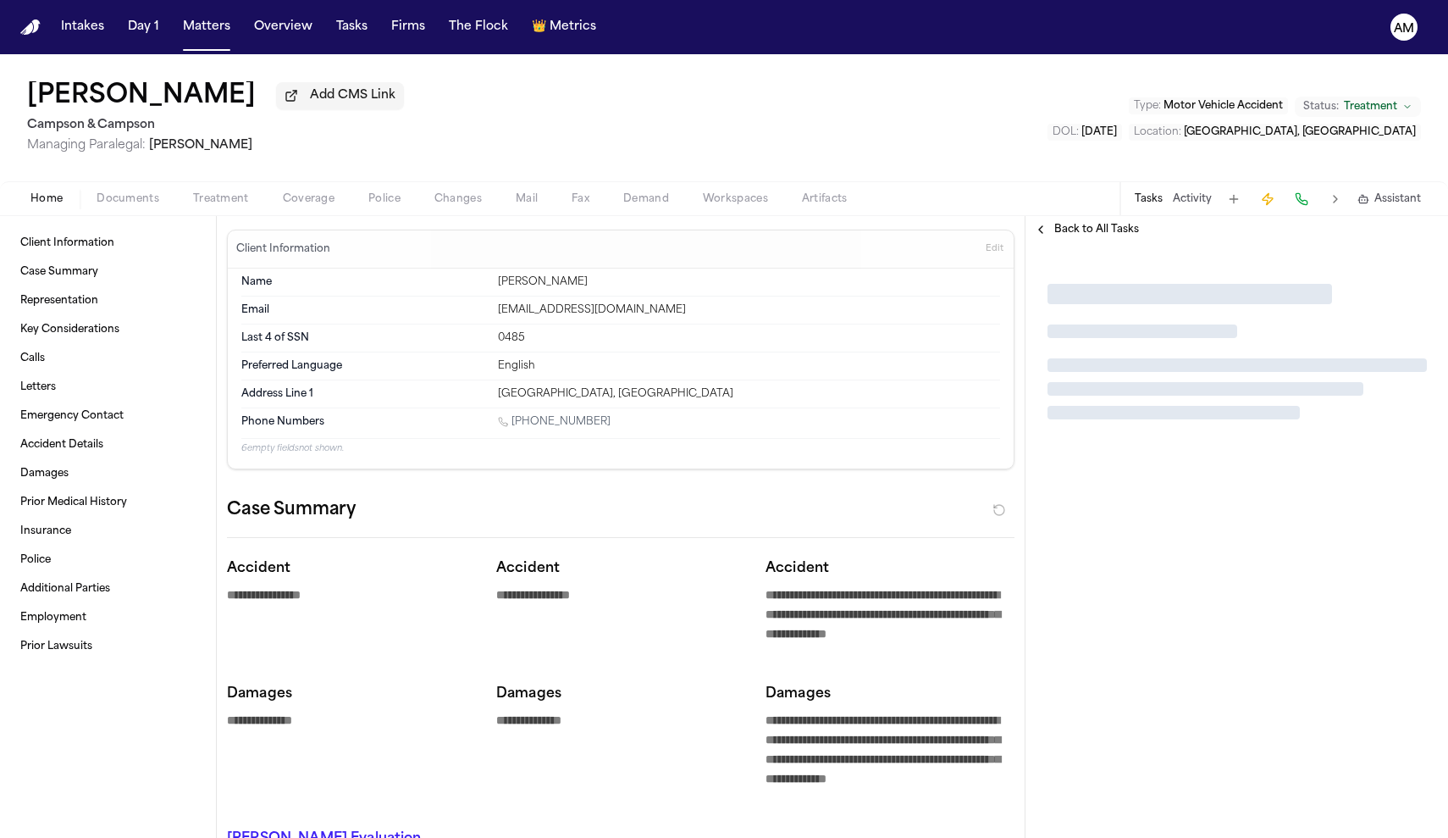
type textarea "*"
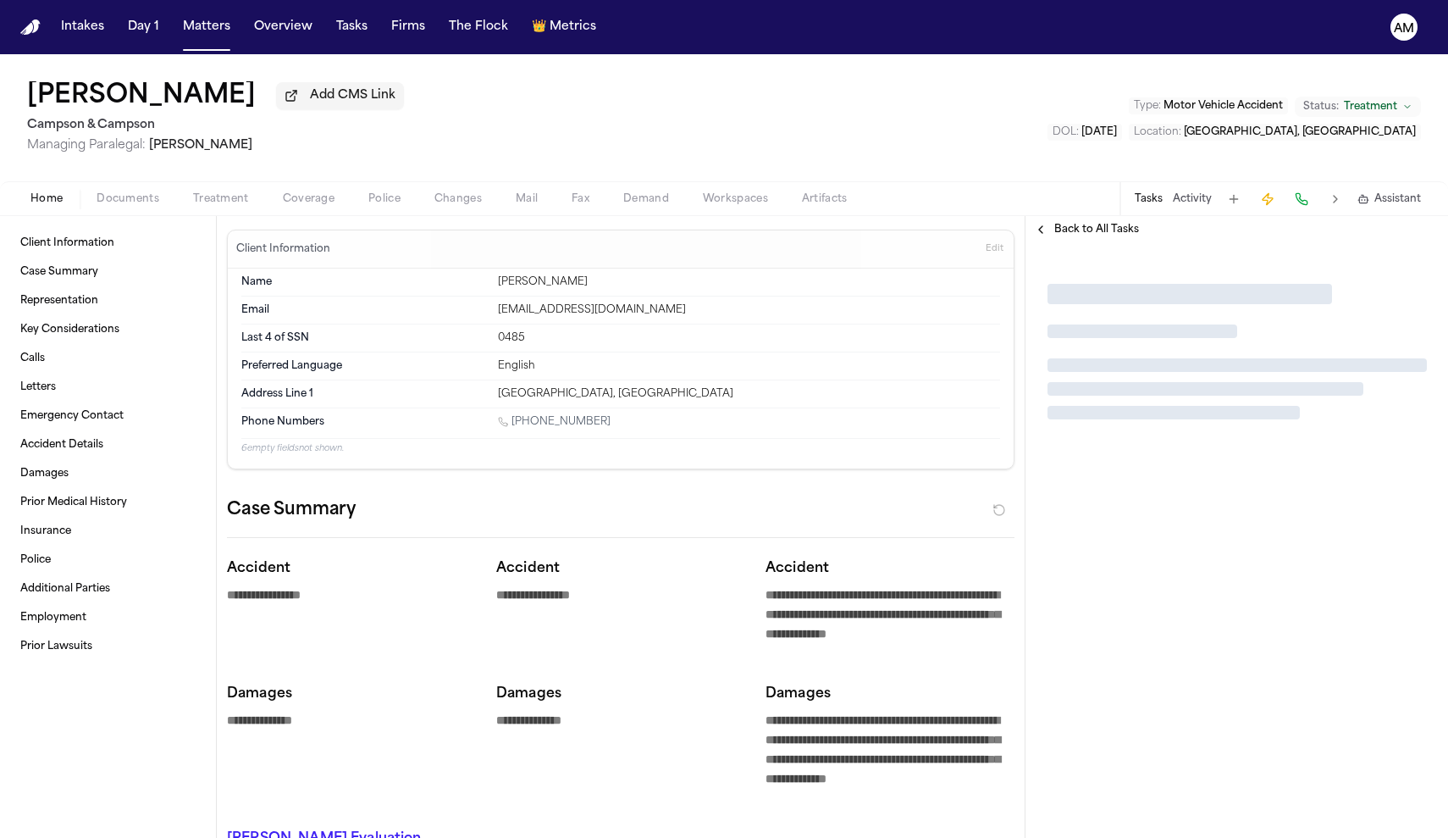
type textarea "*"
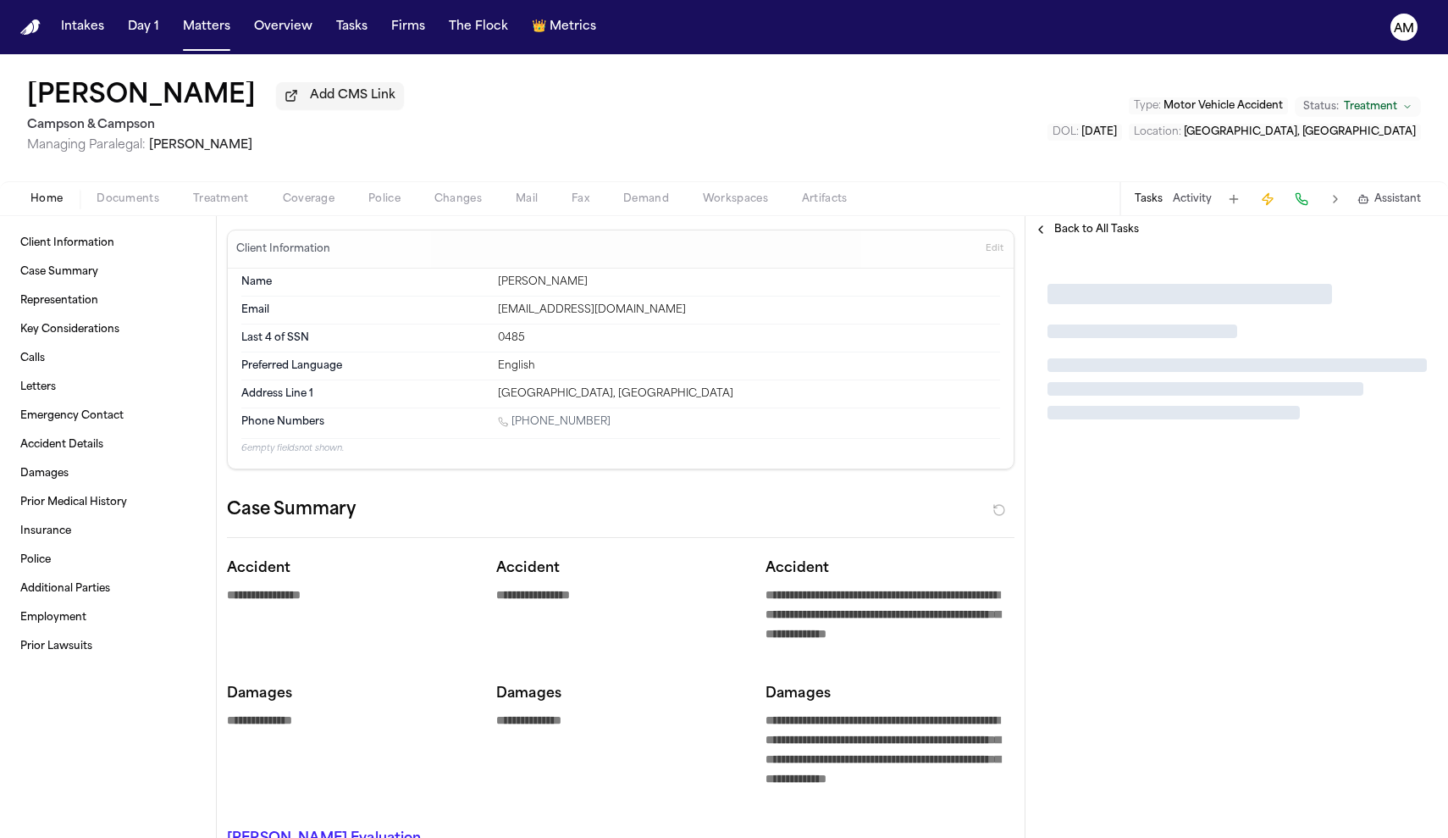
type textarea "*"
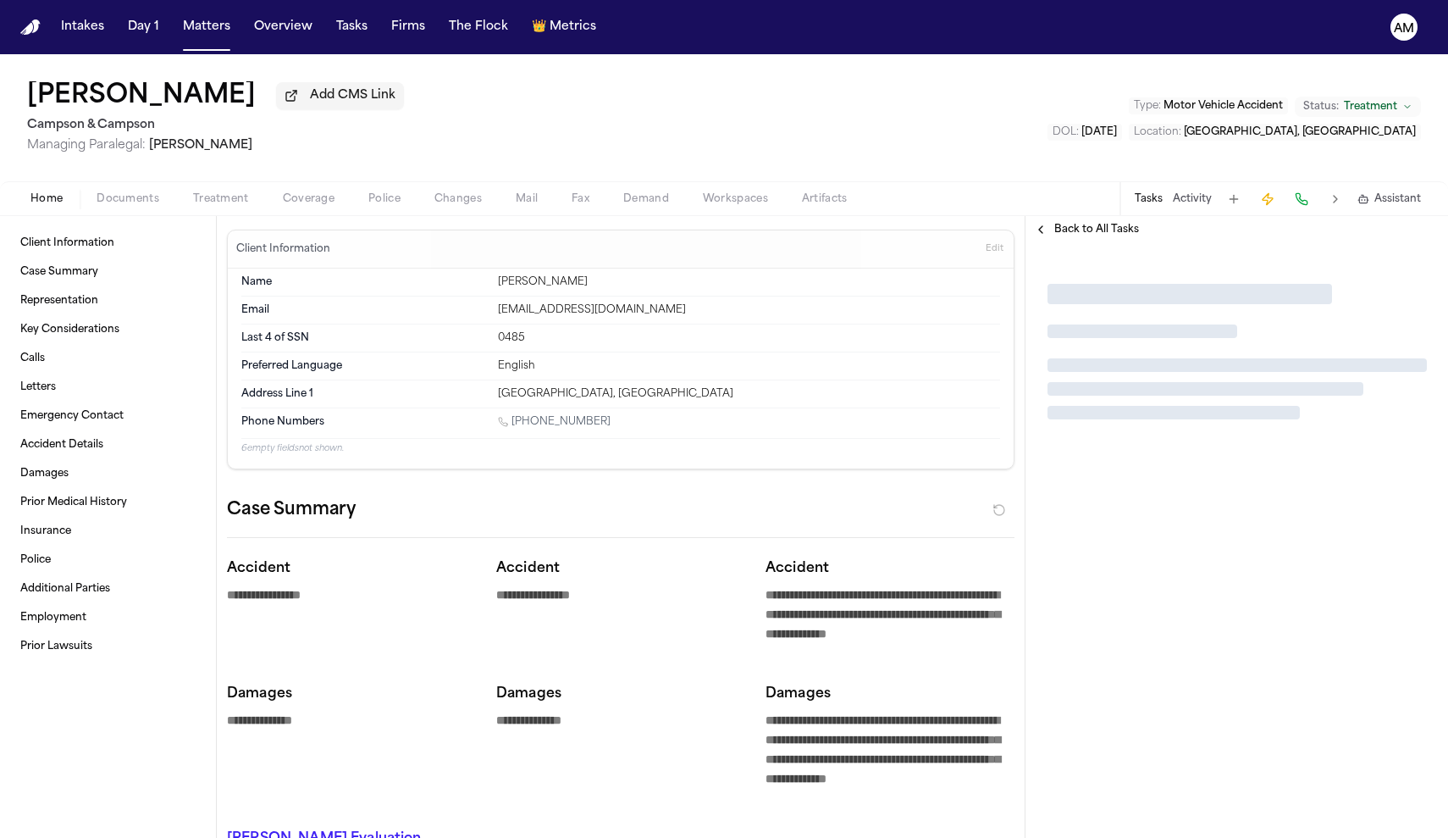
type textarea "*"
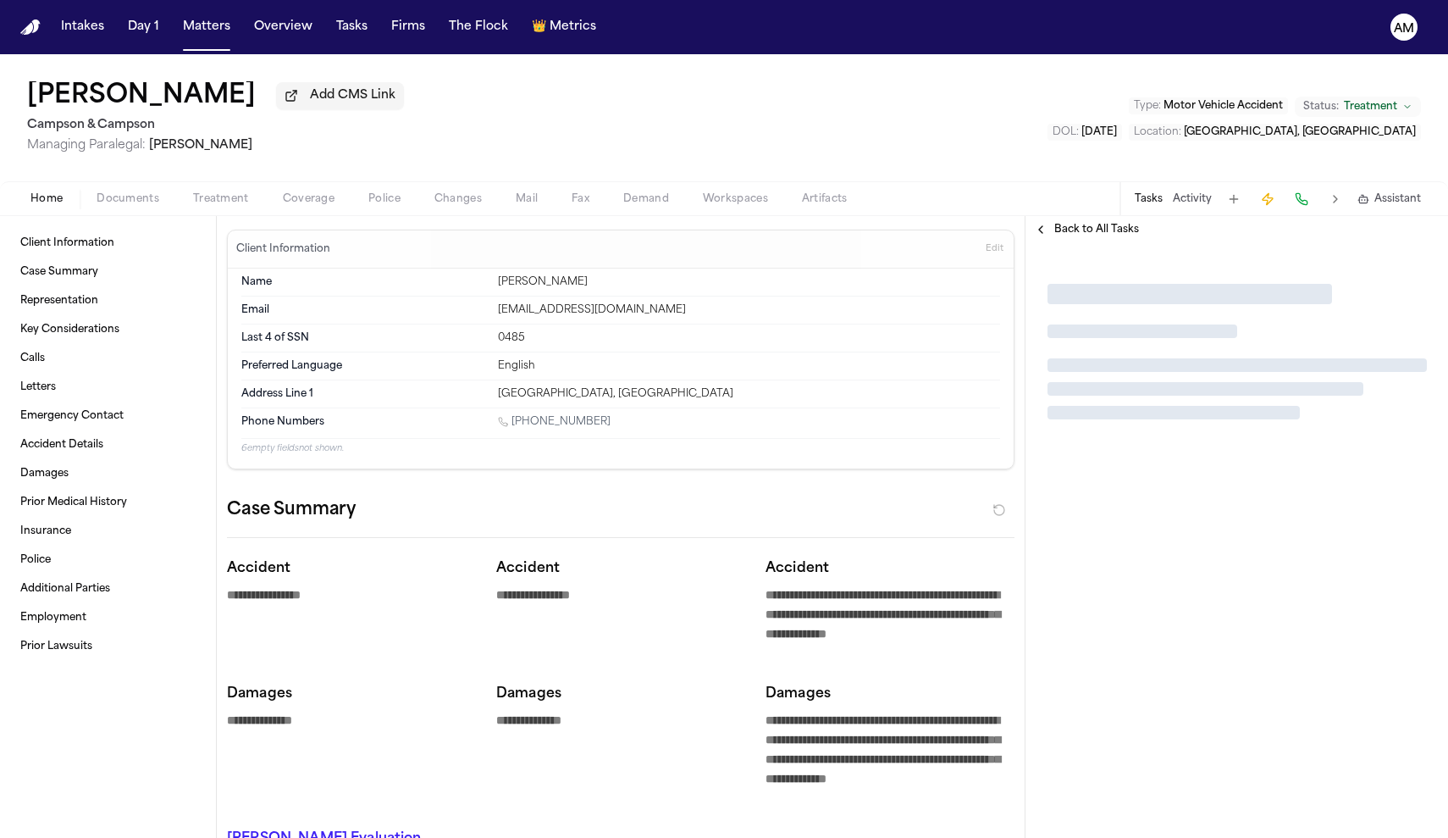
type textarea "*"
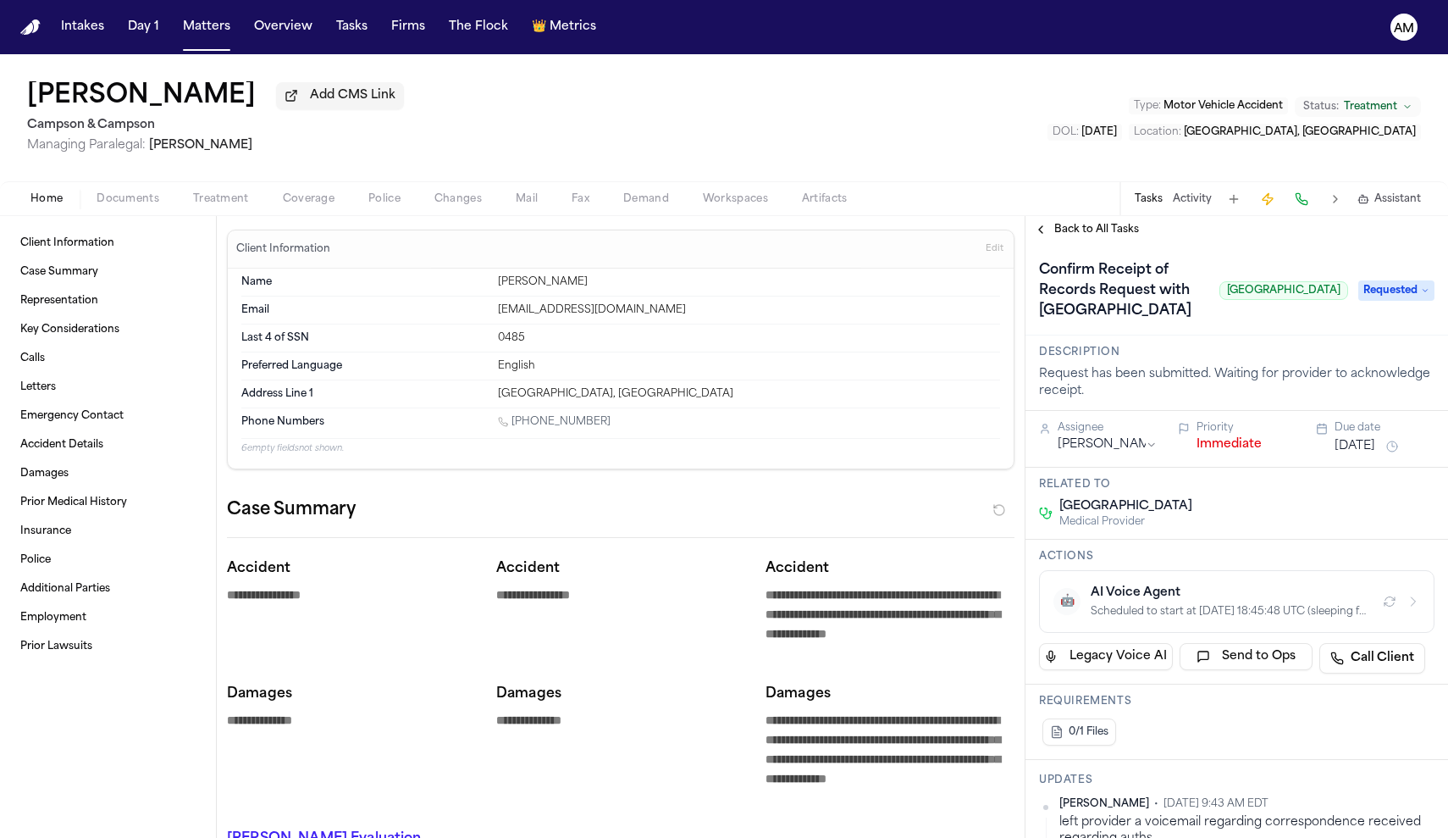
click at [395, 216] on div "Brandon Bennett Add CMS Link Campson & Campson Managing Paralegal: Jacqueline M…" at bounding box center [724, 135] width 1448 height 162
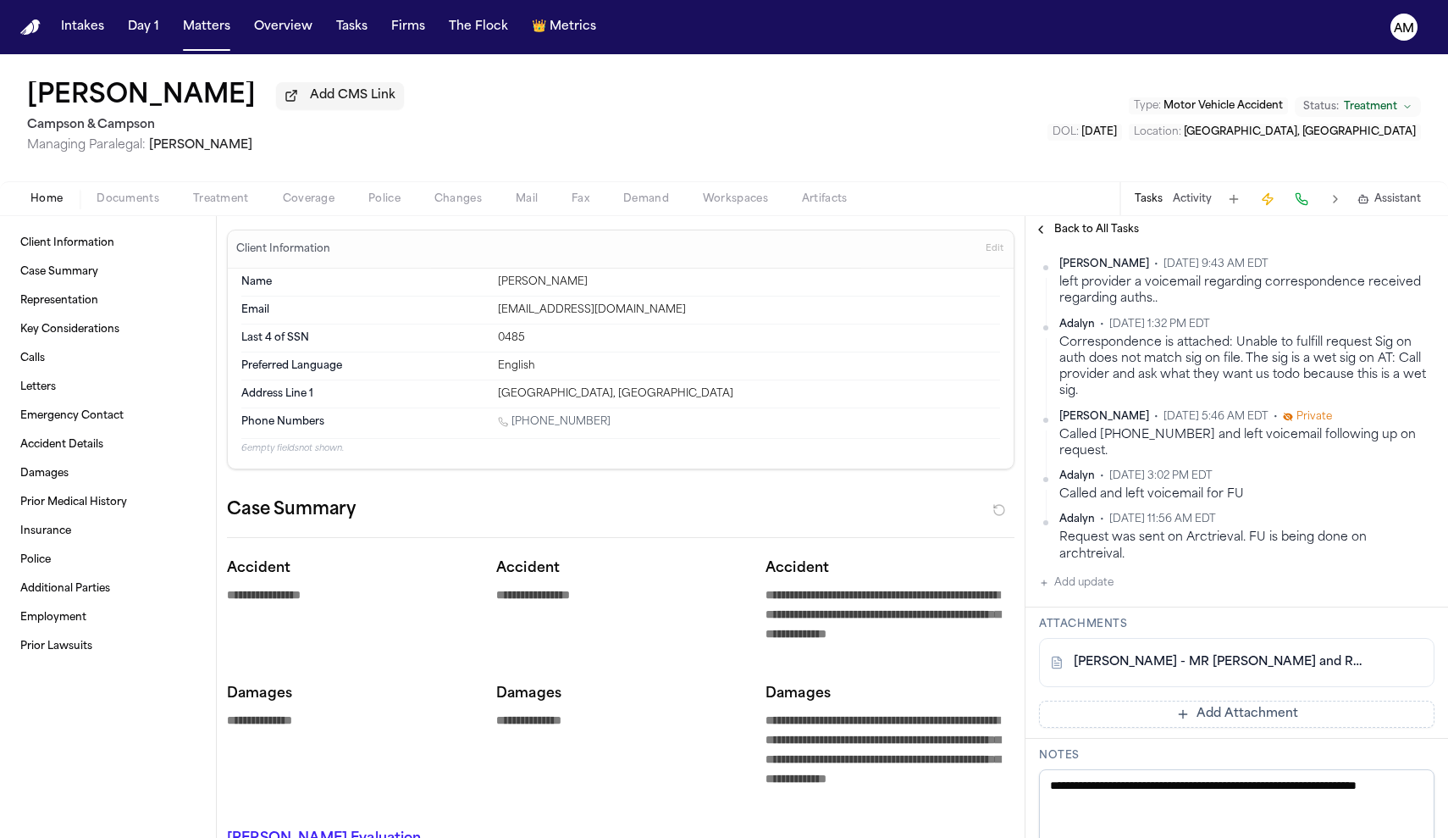
scroll to position [540, 0]
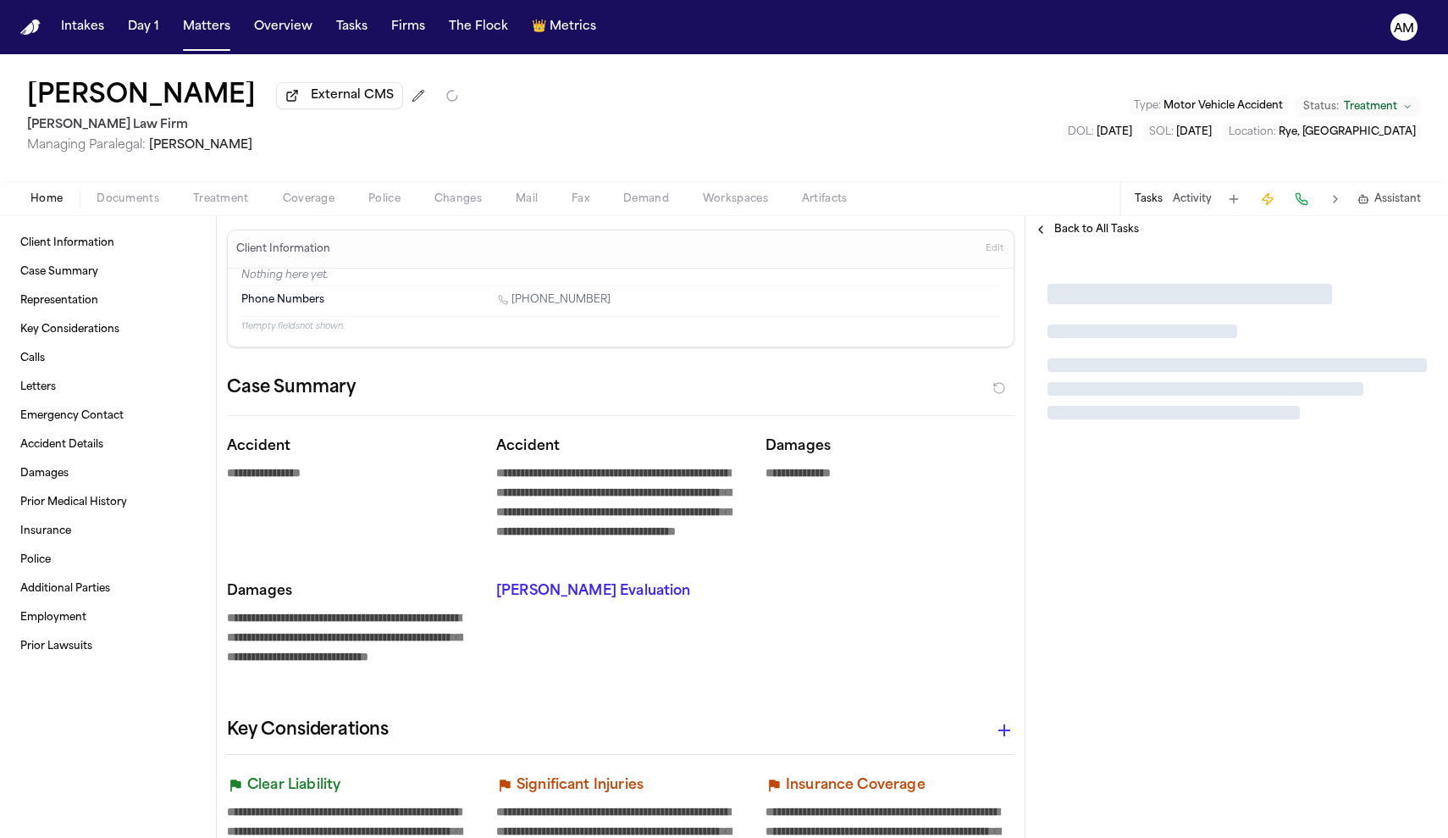
type textarea "*"
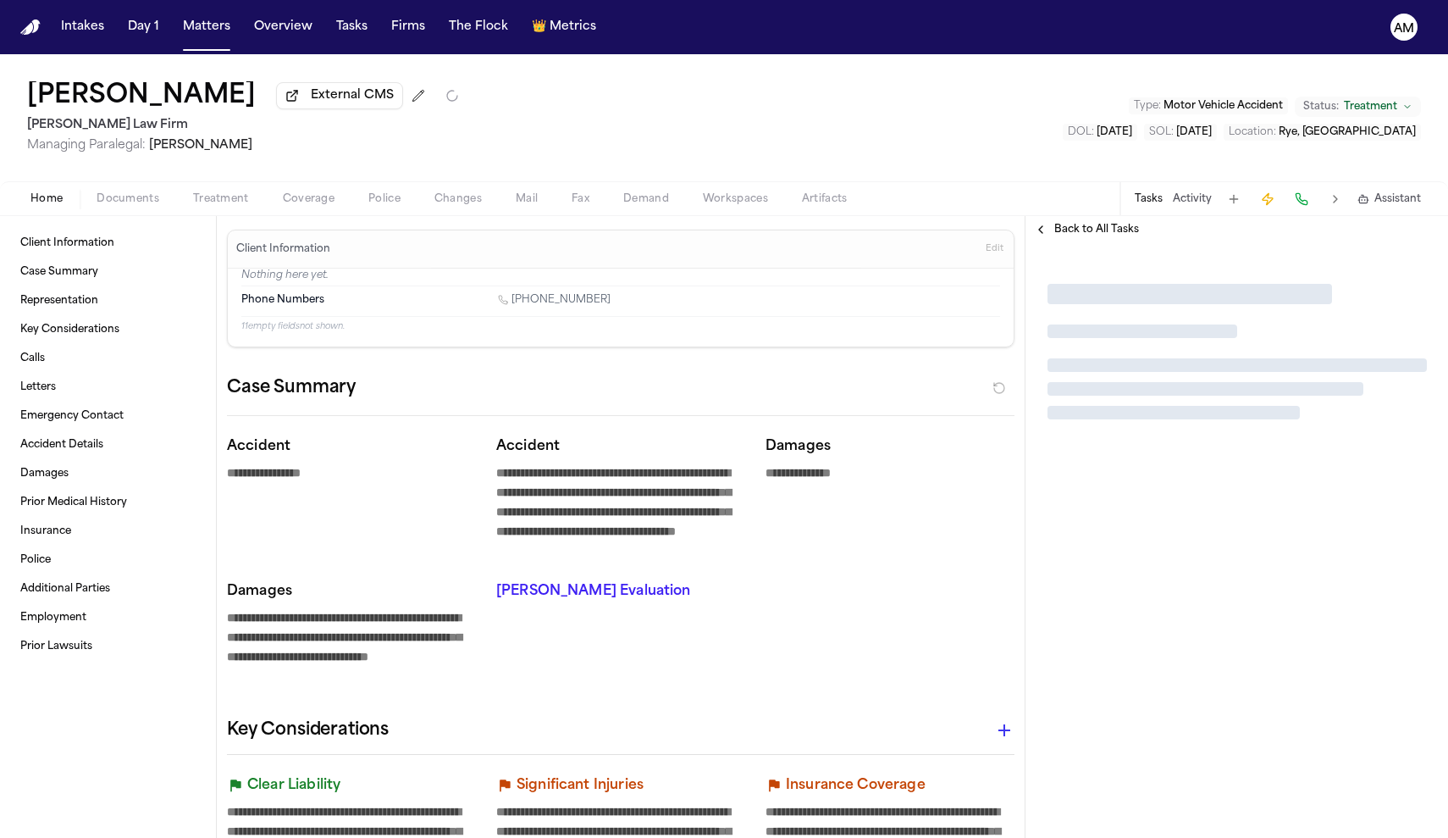
type textarea "*"
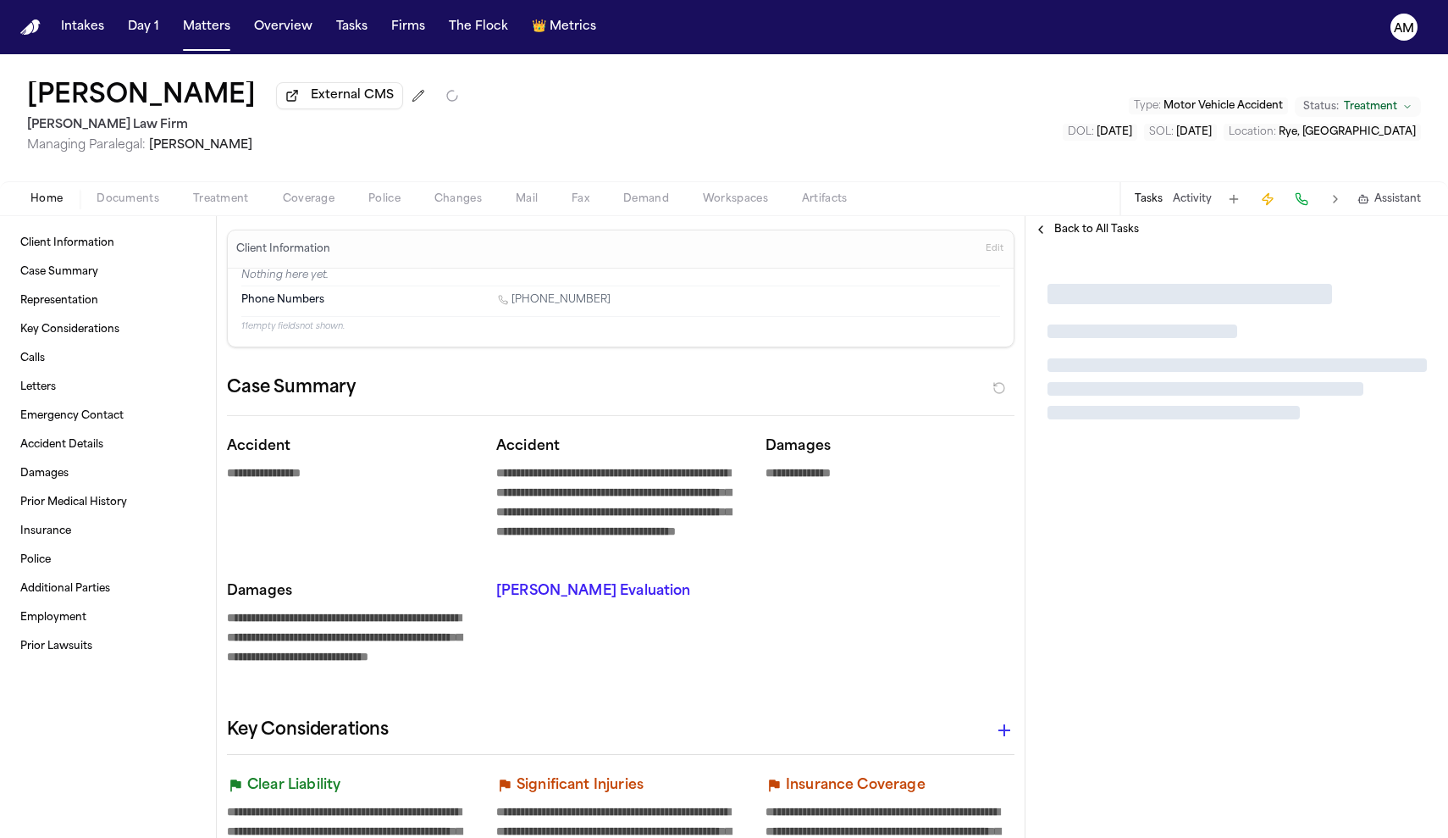
type textarea "*"
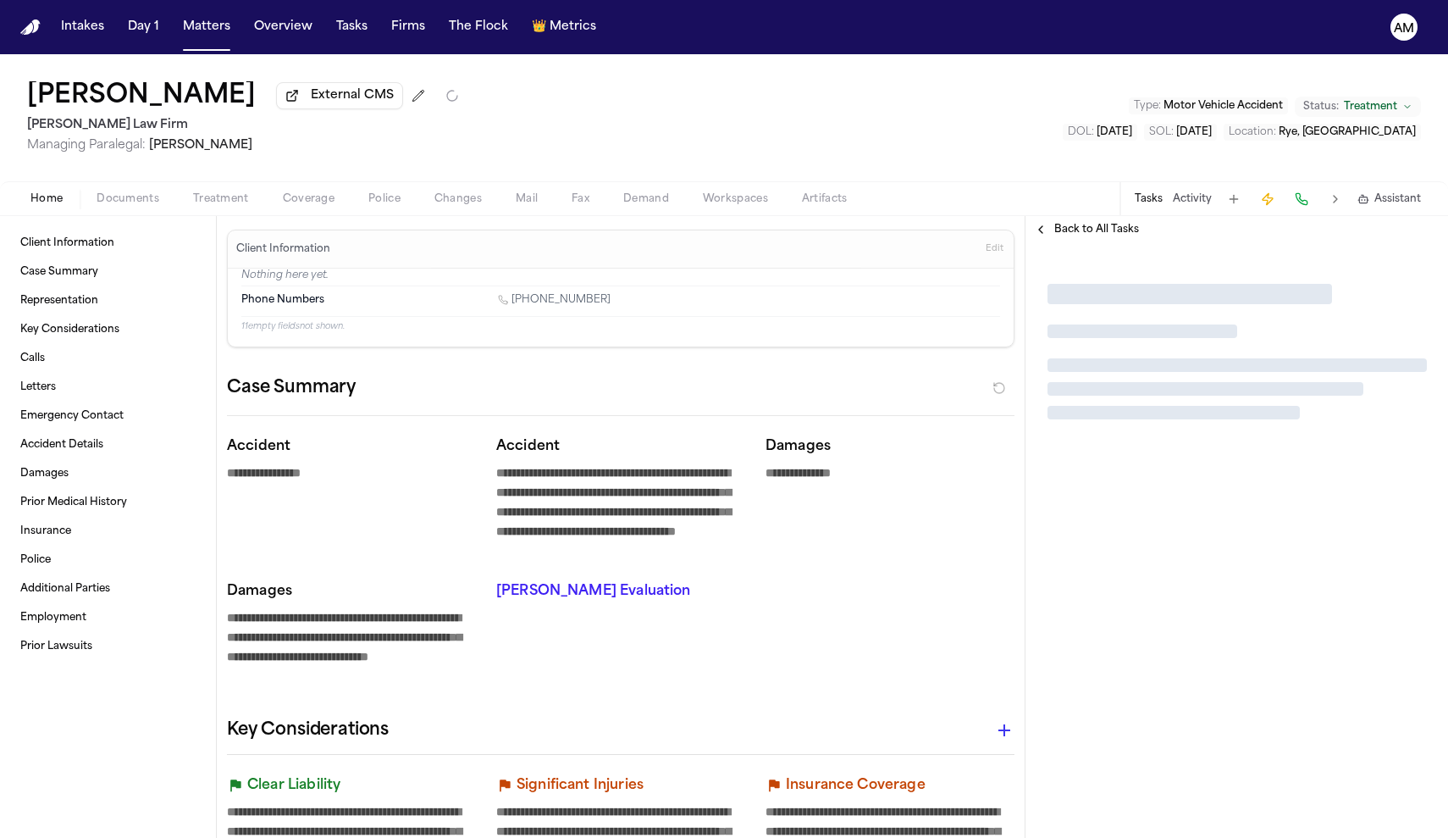
type textarea "*"
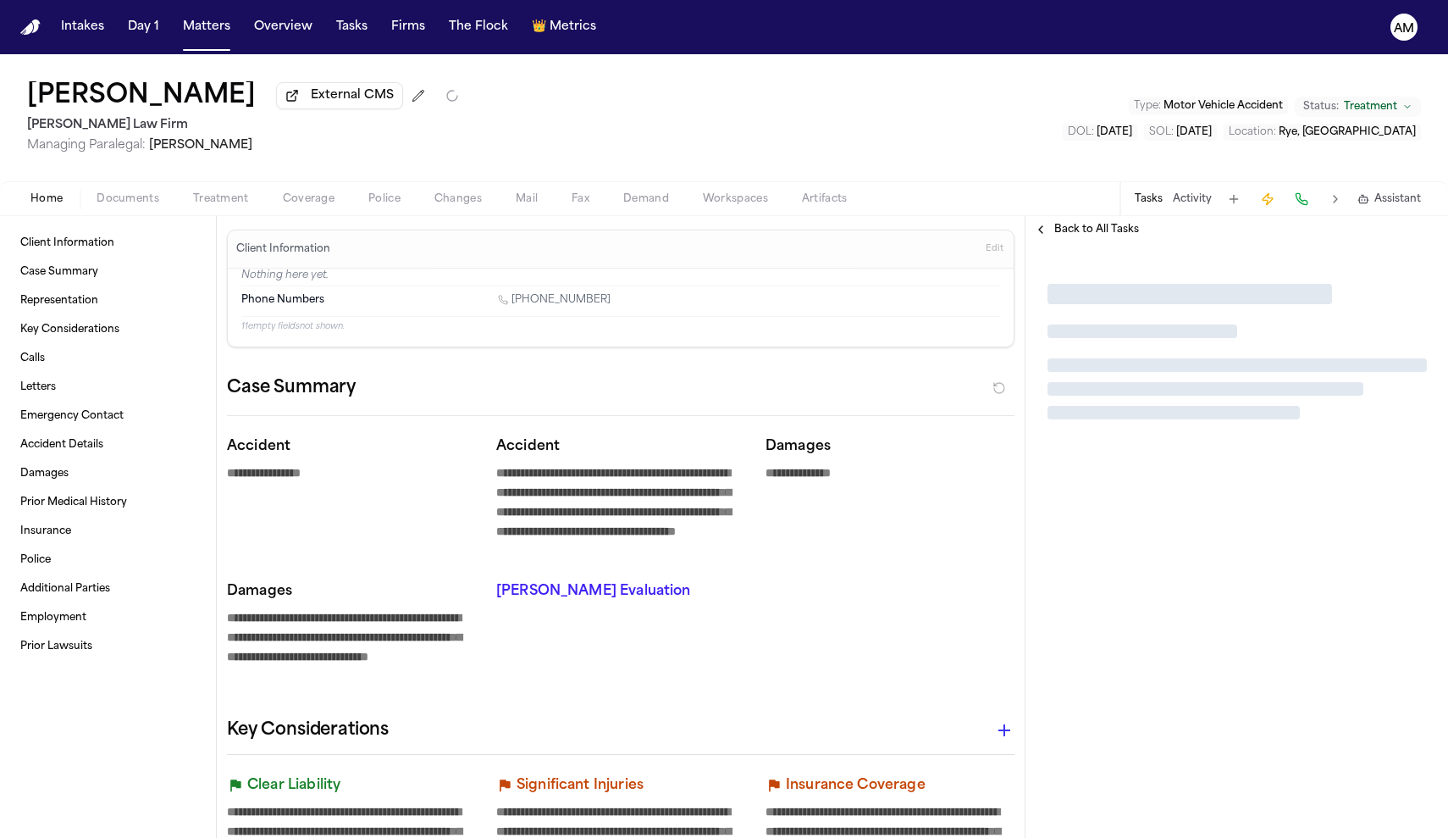
type textarea "*"
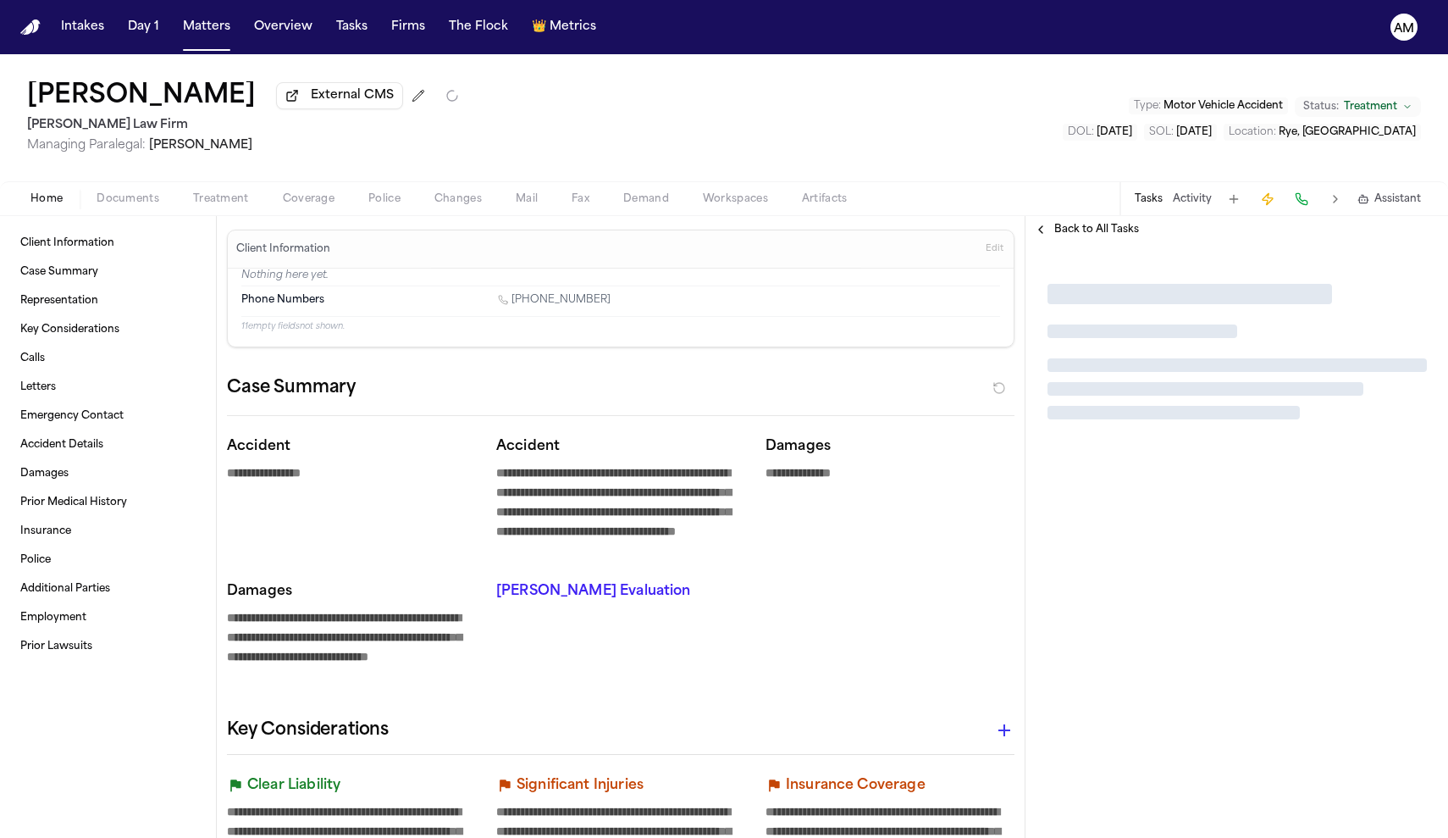
type textarea "*"
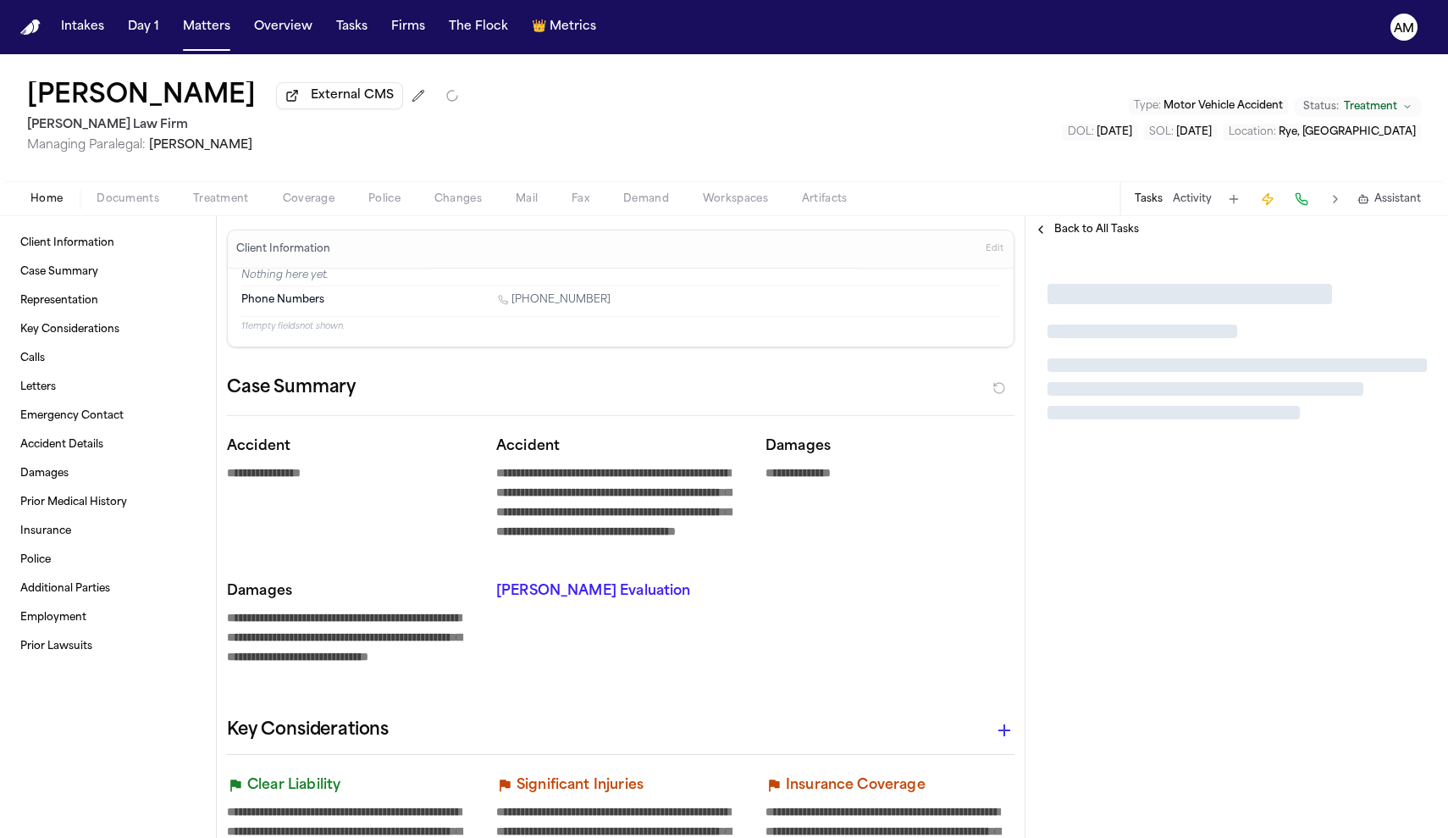
type textarea "*"
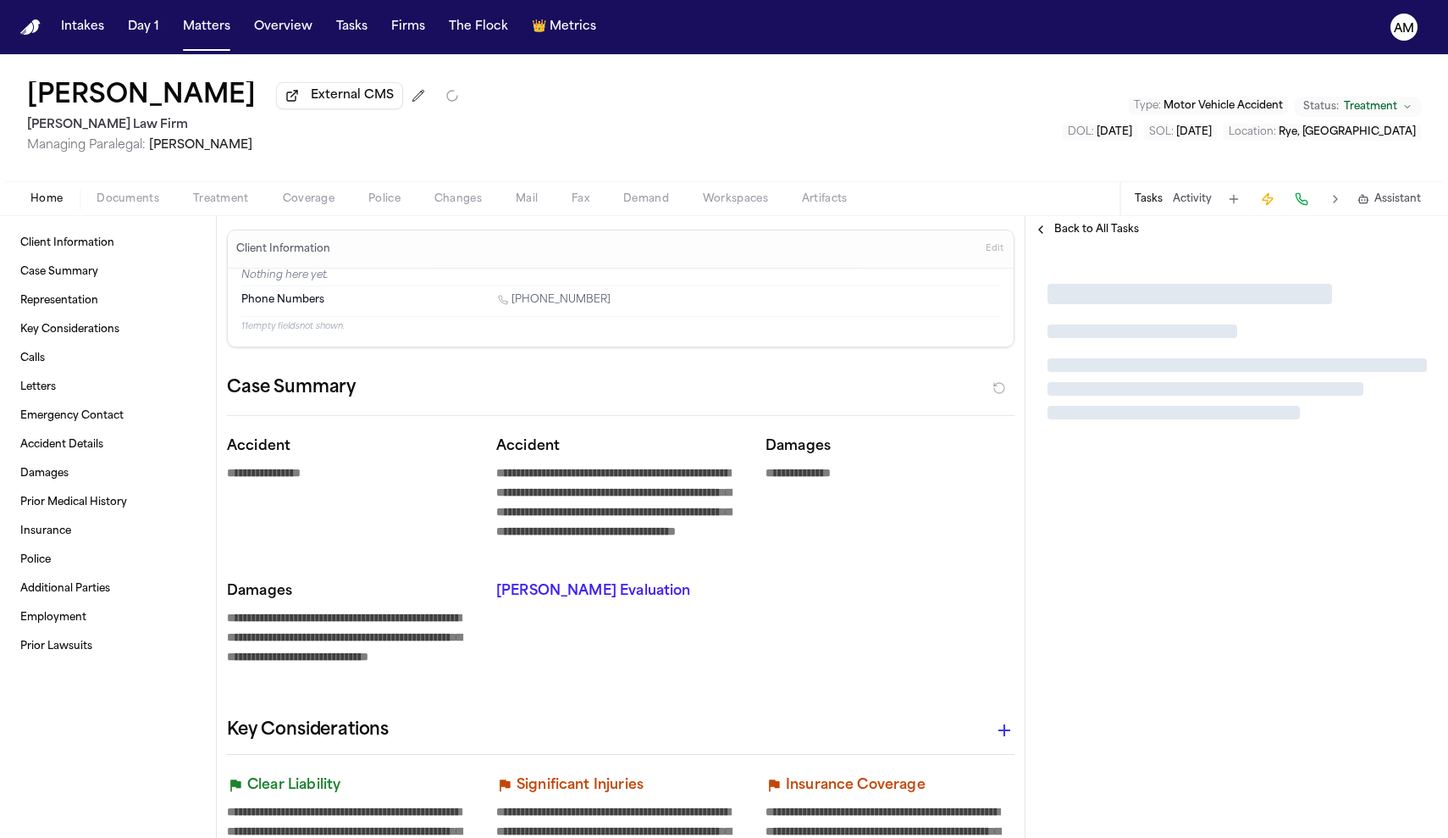
type textarea "*"
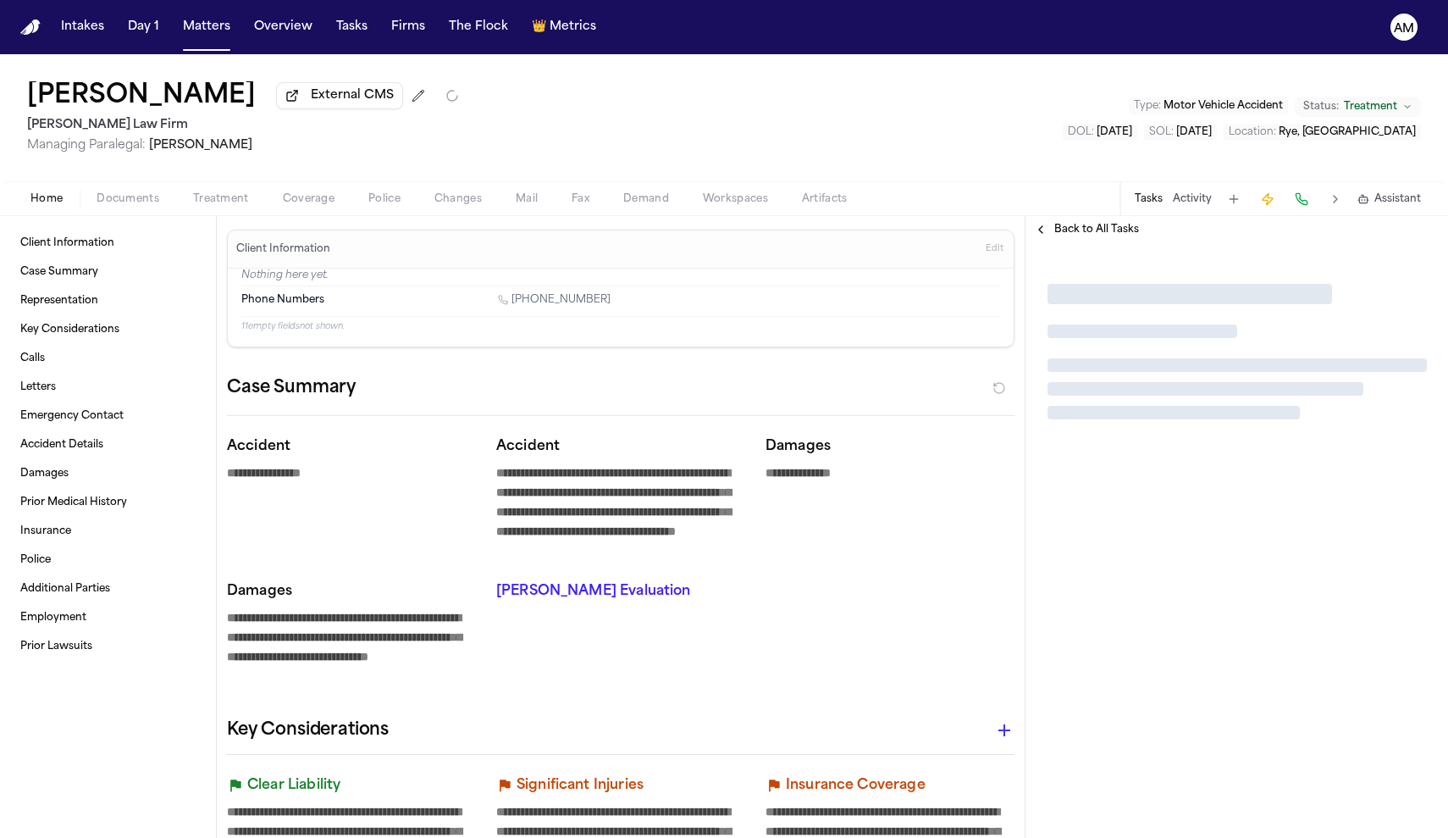
type textarea "*"
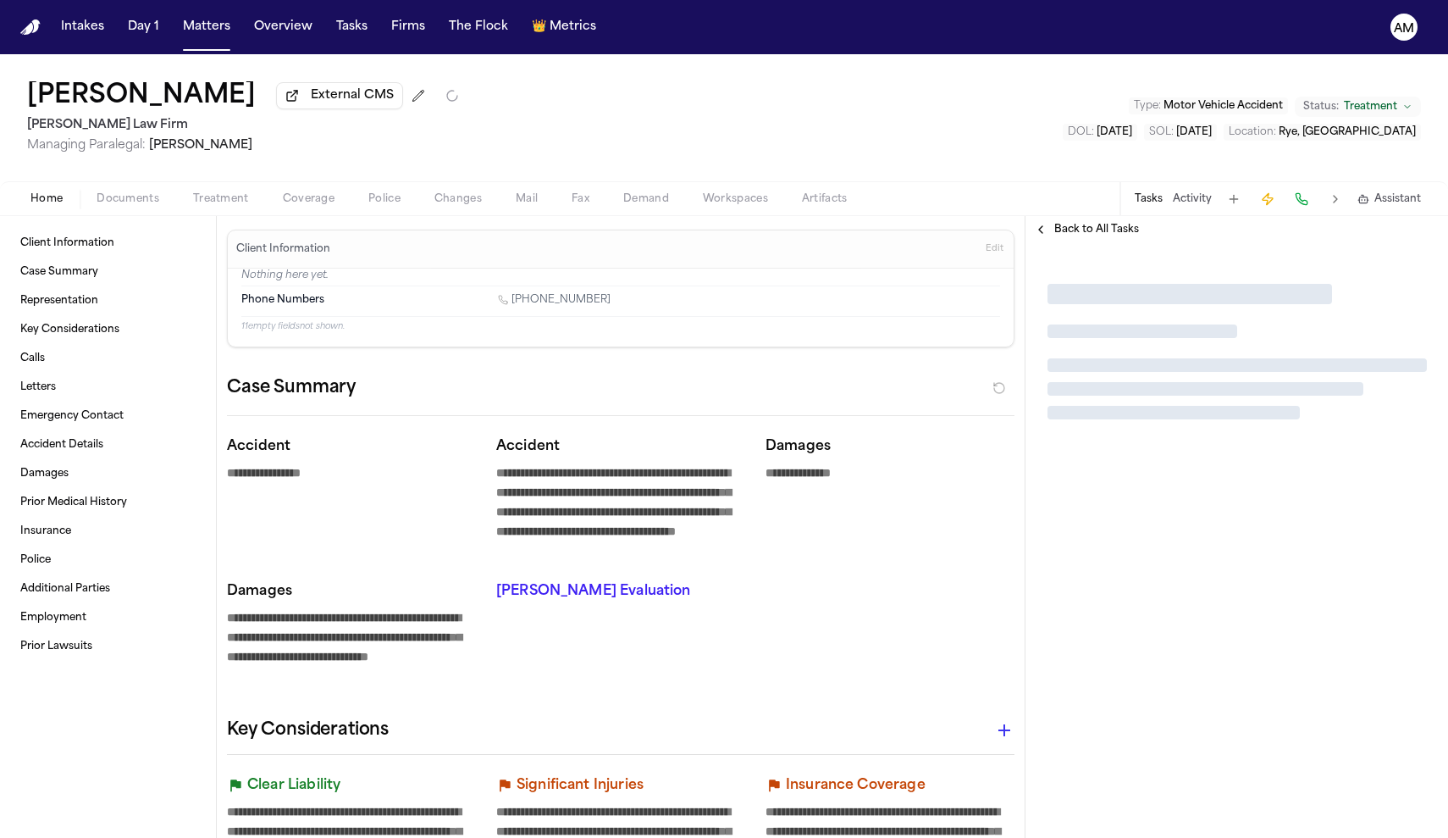
type textarea "*"
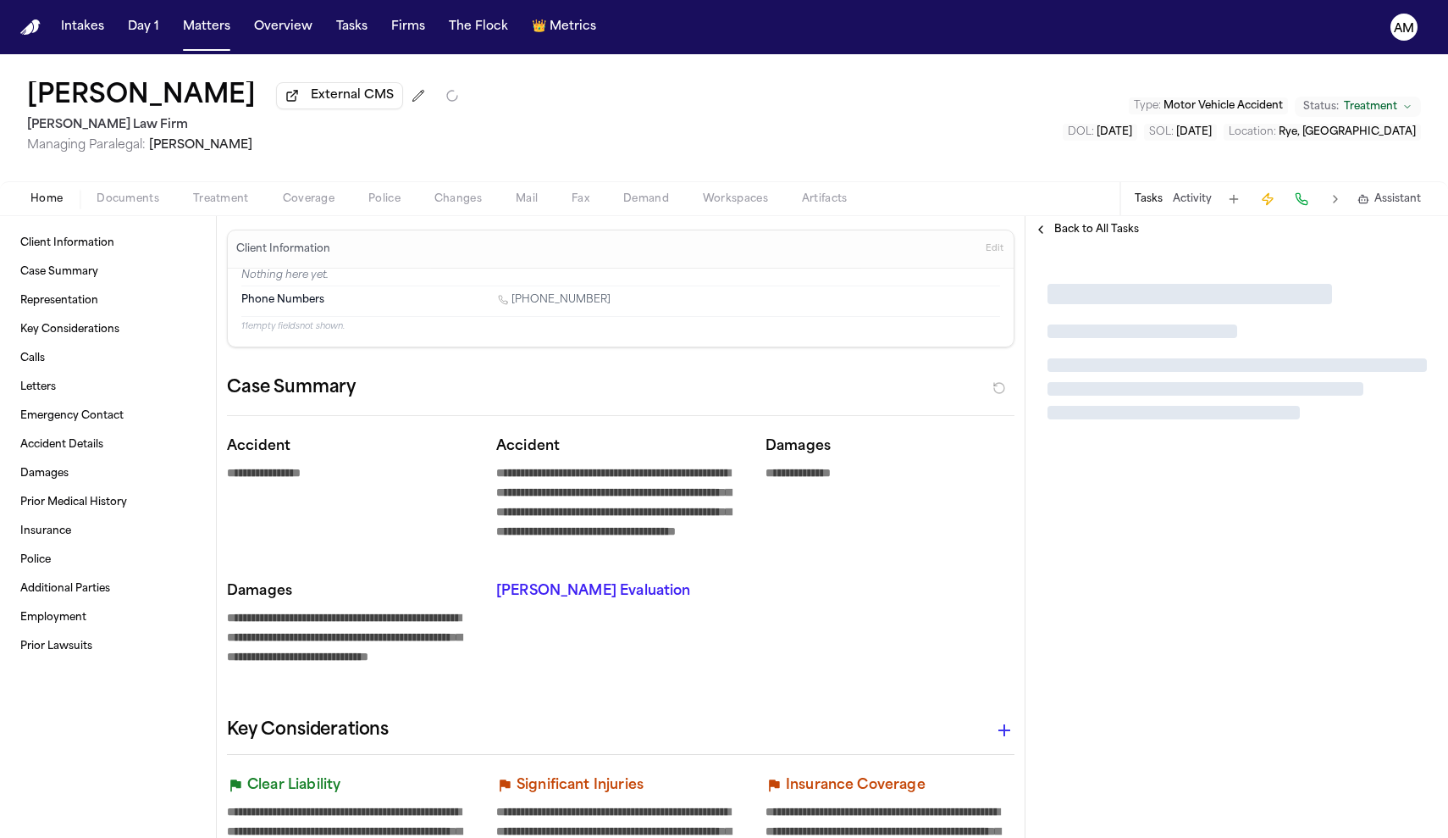
type textarea "*"
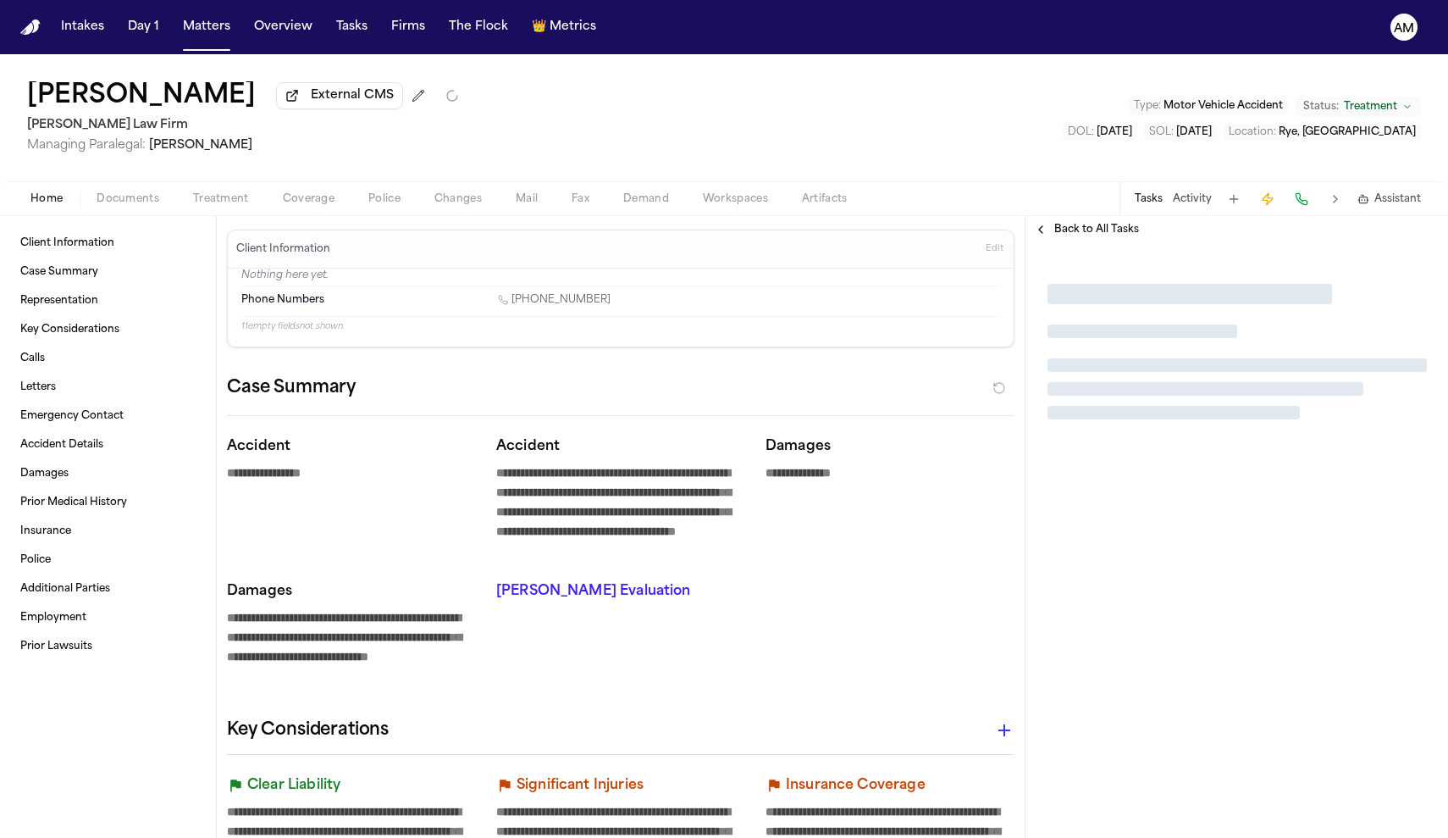
type textarea "*"
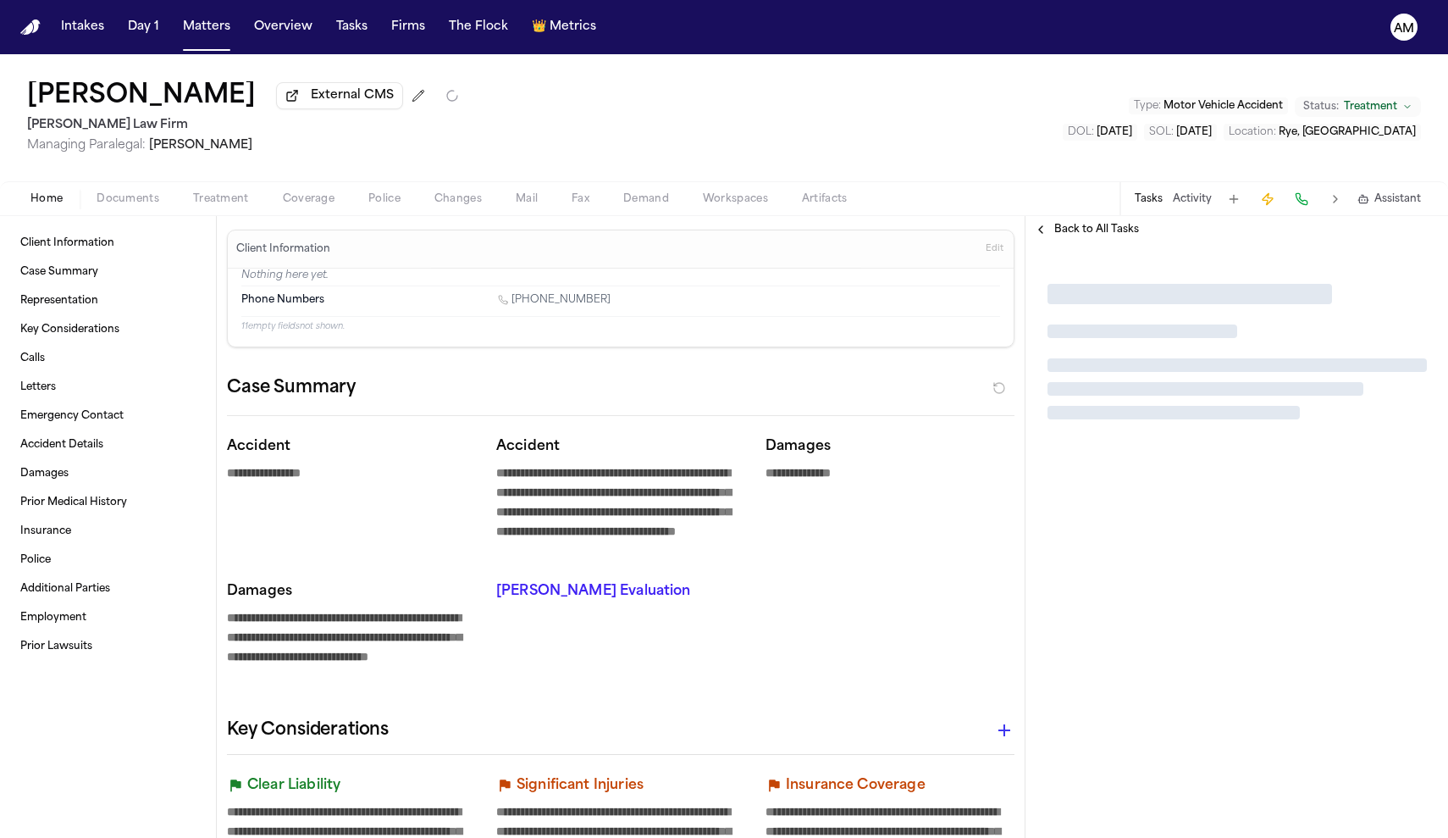
type textarea "*"
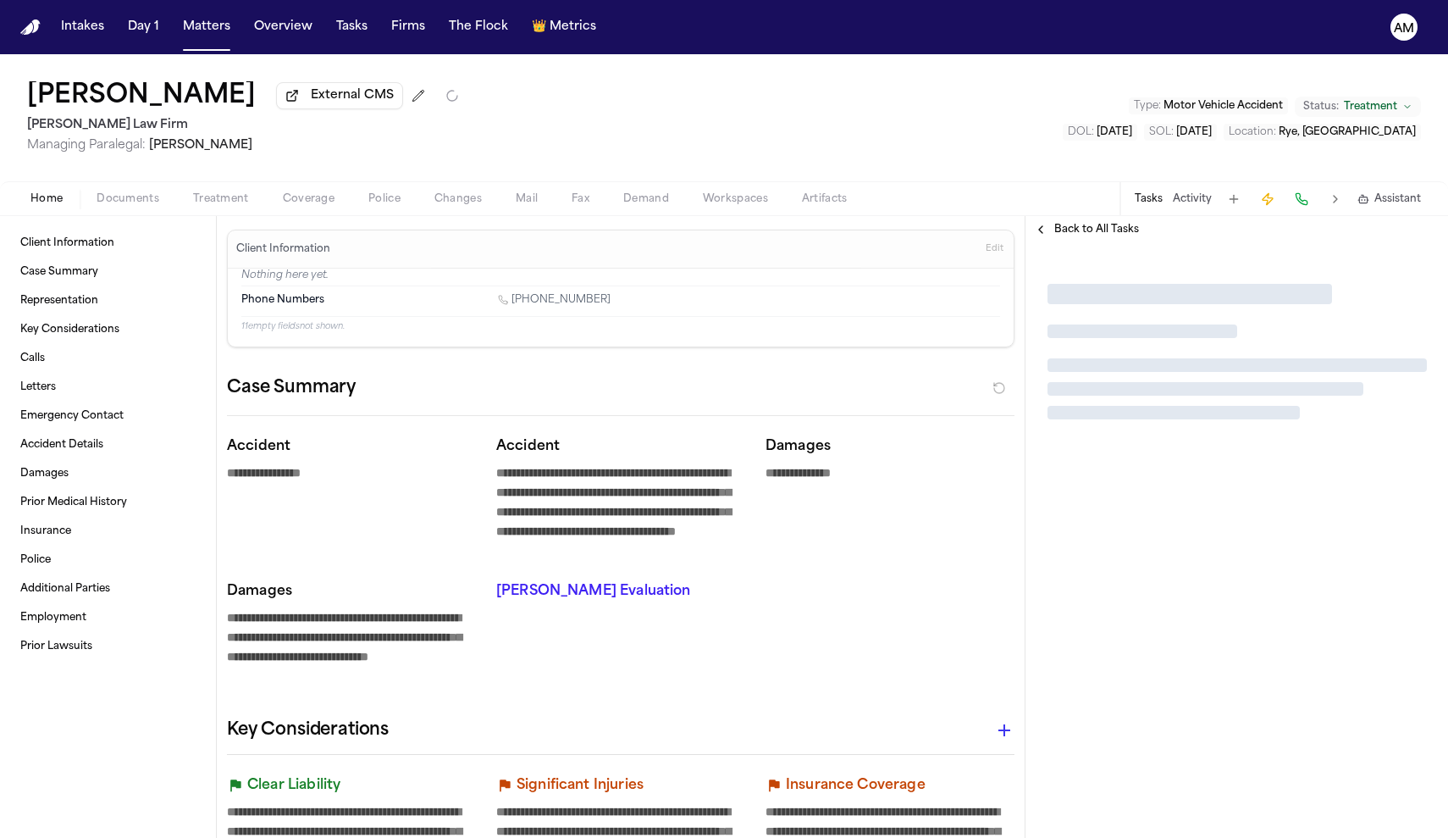
type textarea "*"
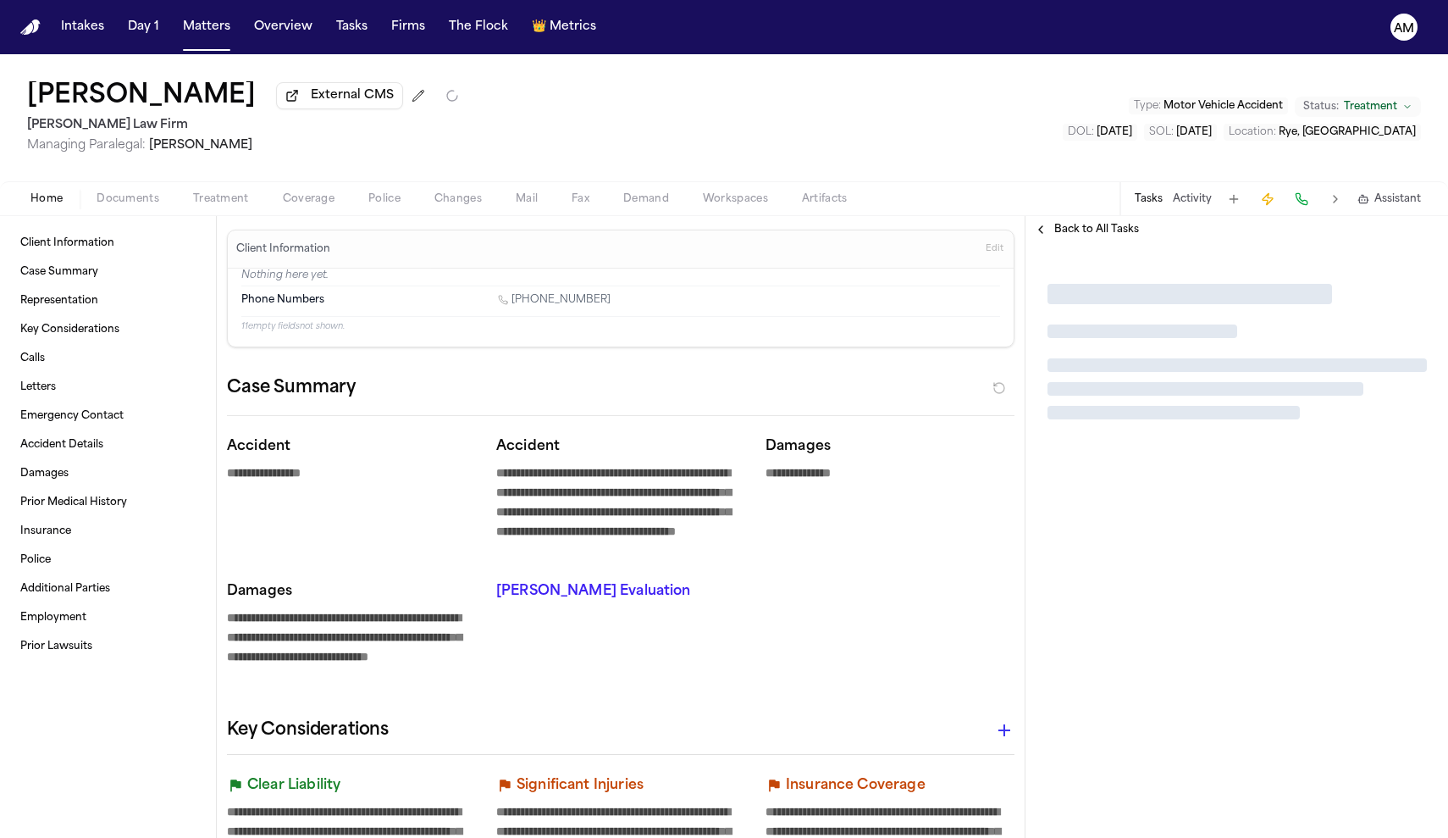
type textarea "*"
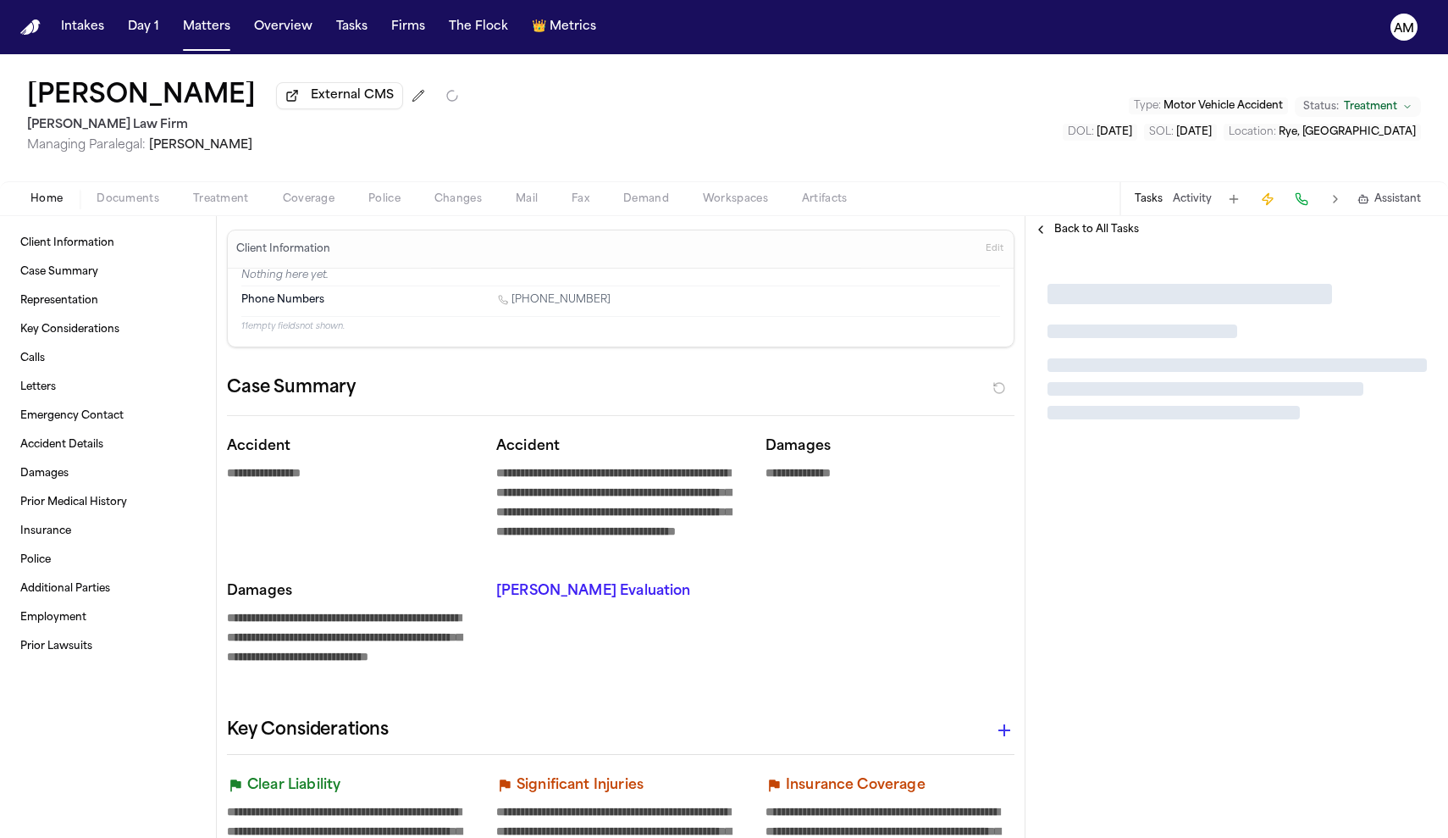
type textarea "*"
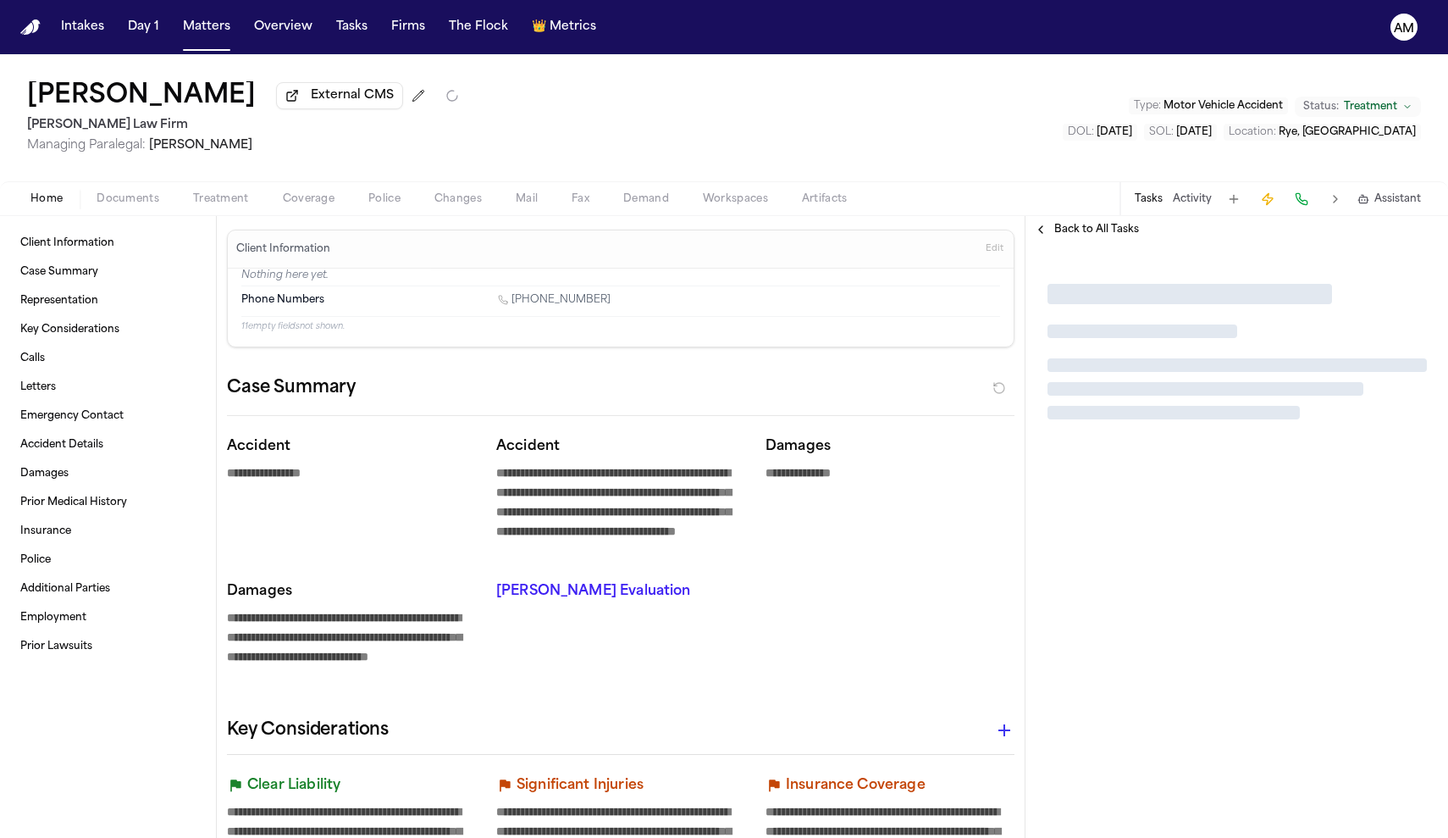
type textarea "*"
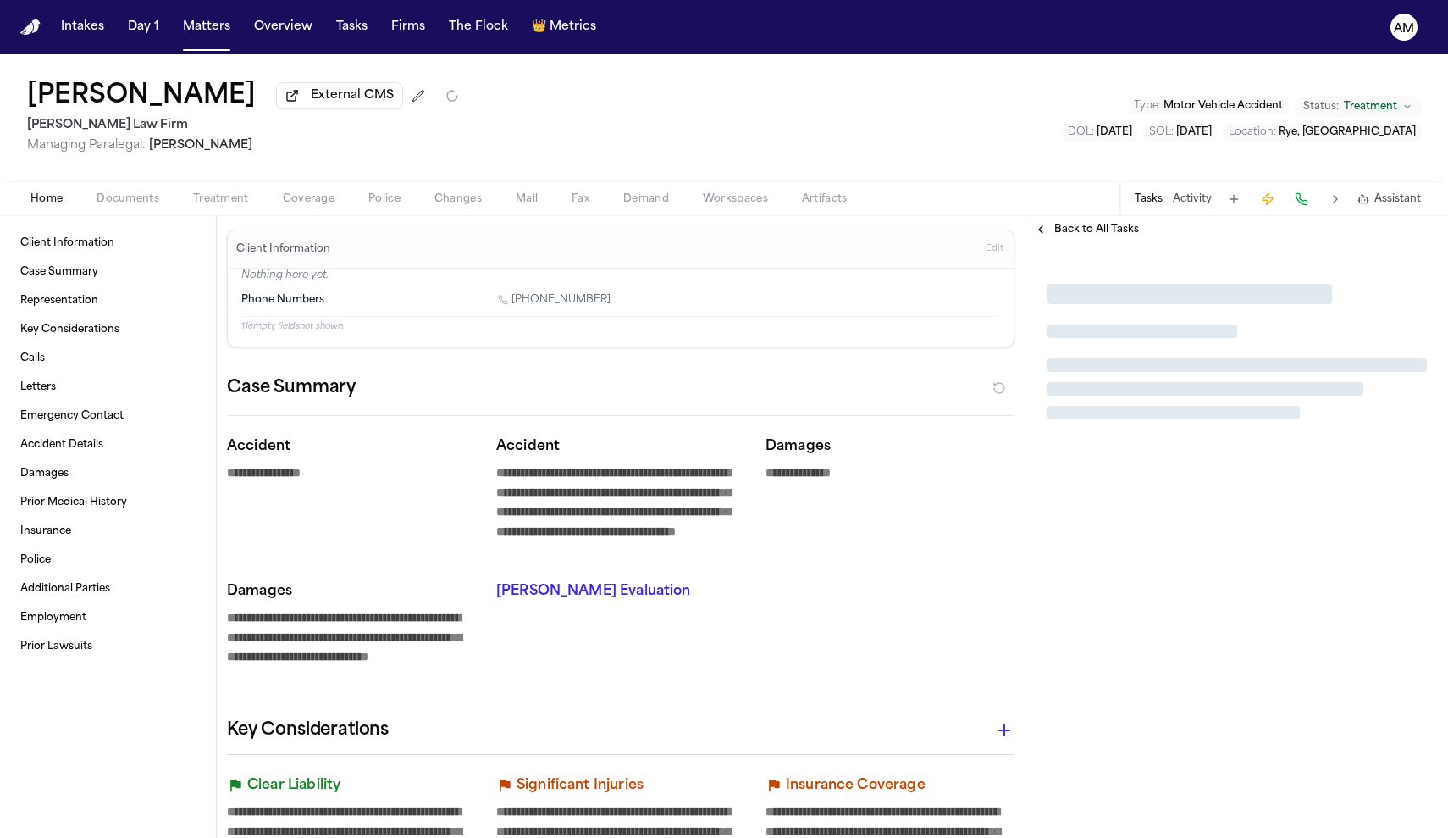
type textarea "*"
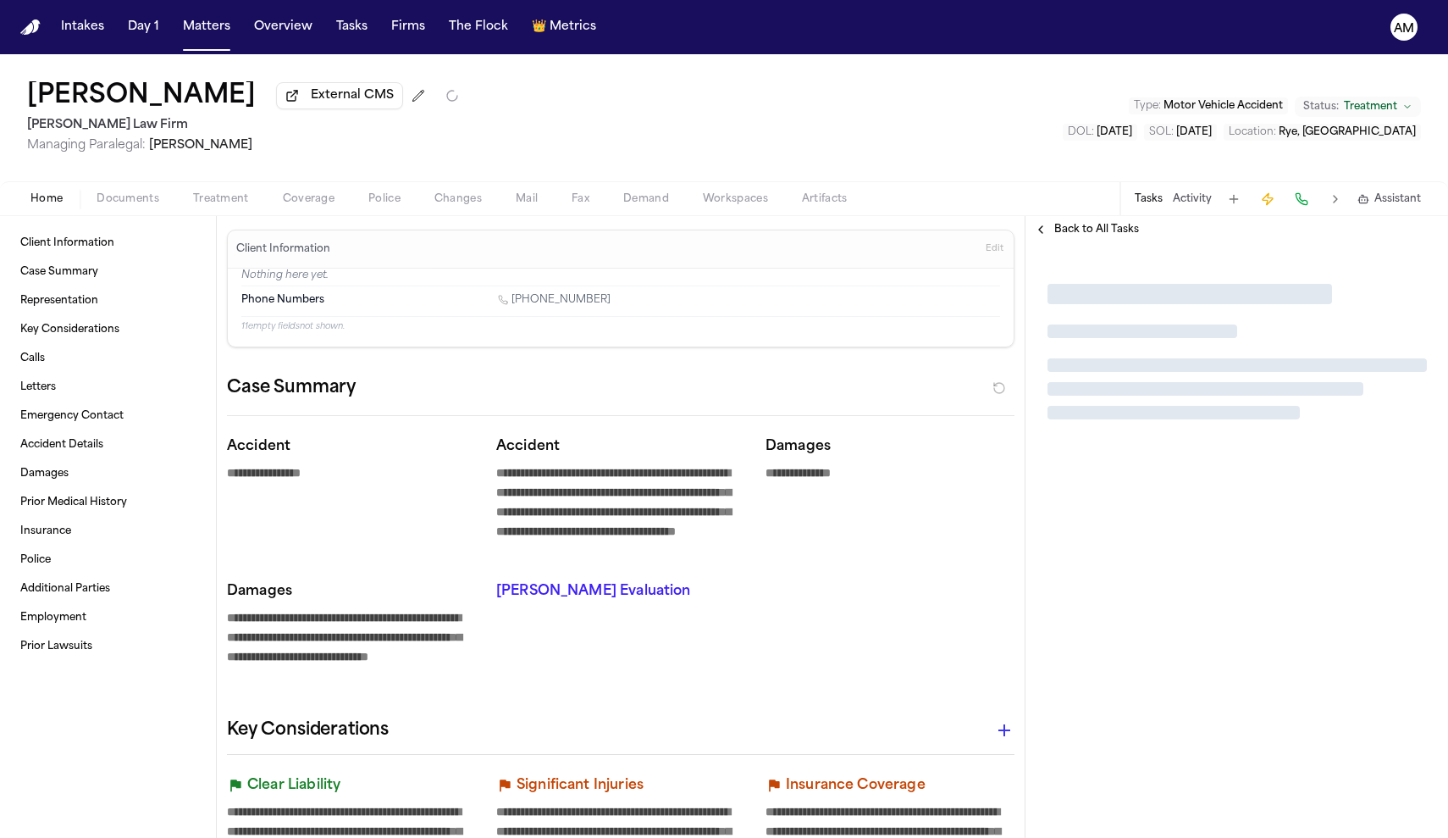
type textarea "*"
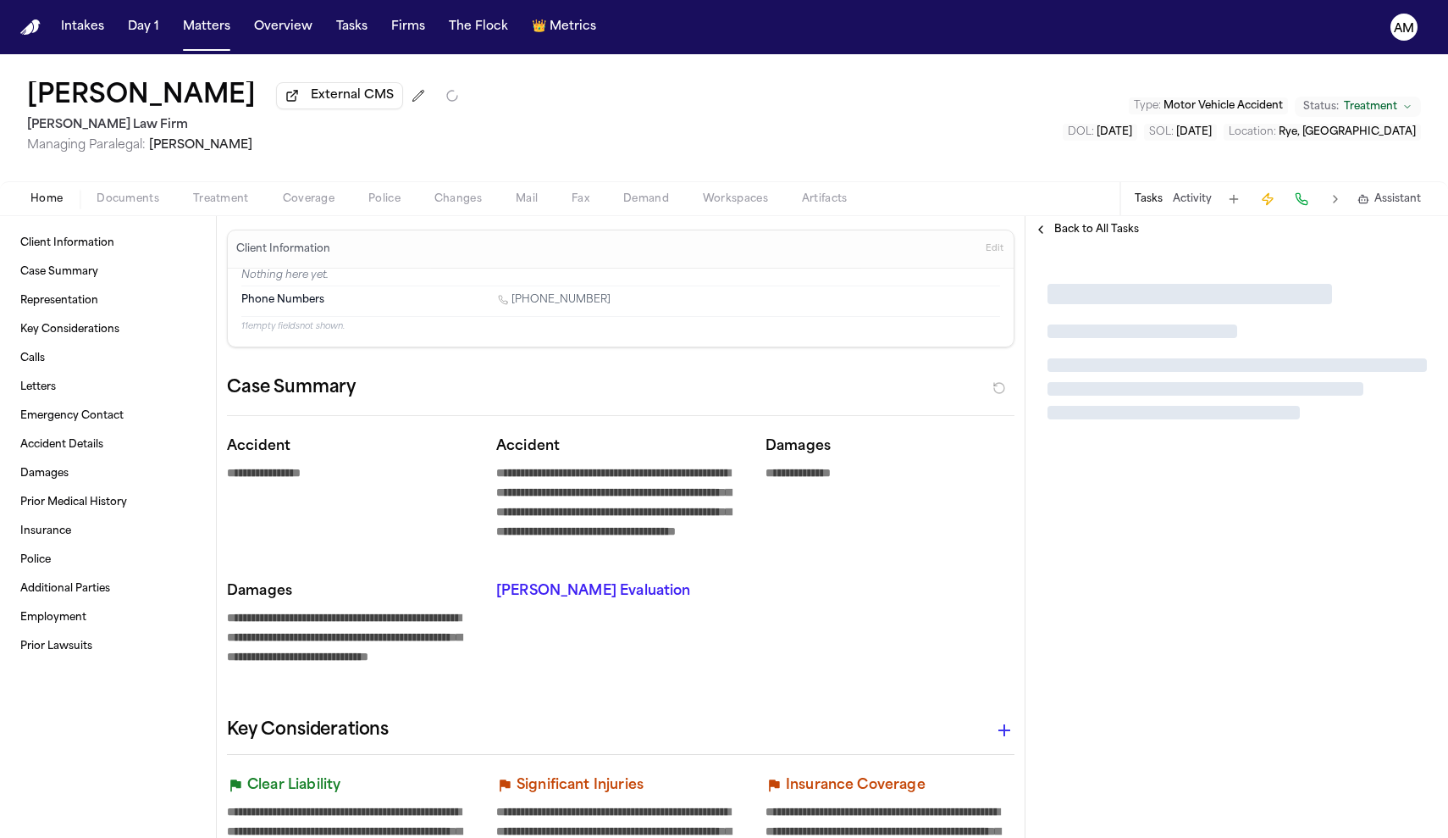
type textarea "*"
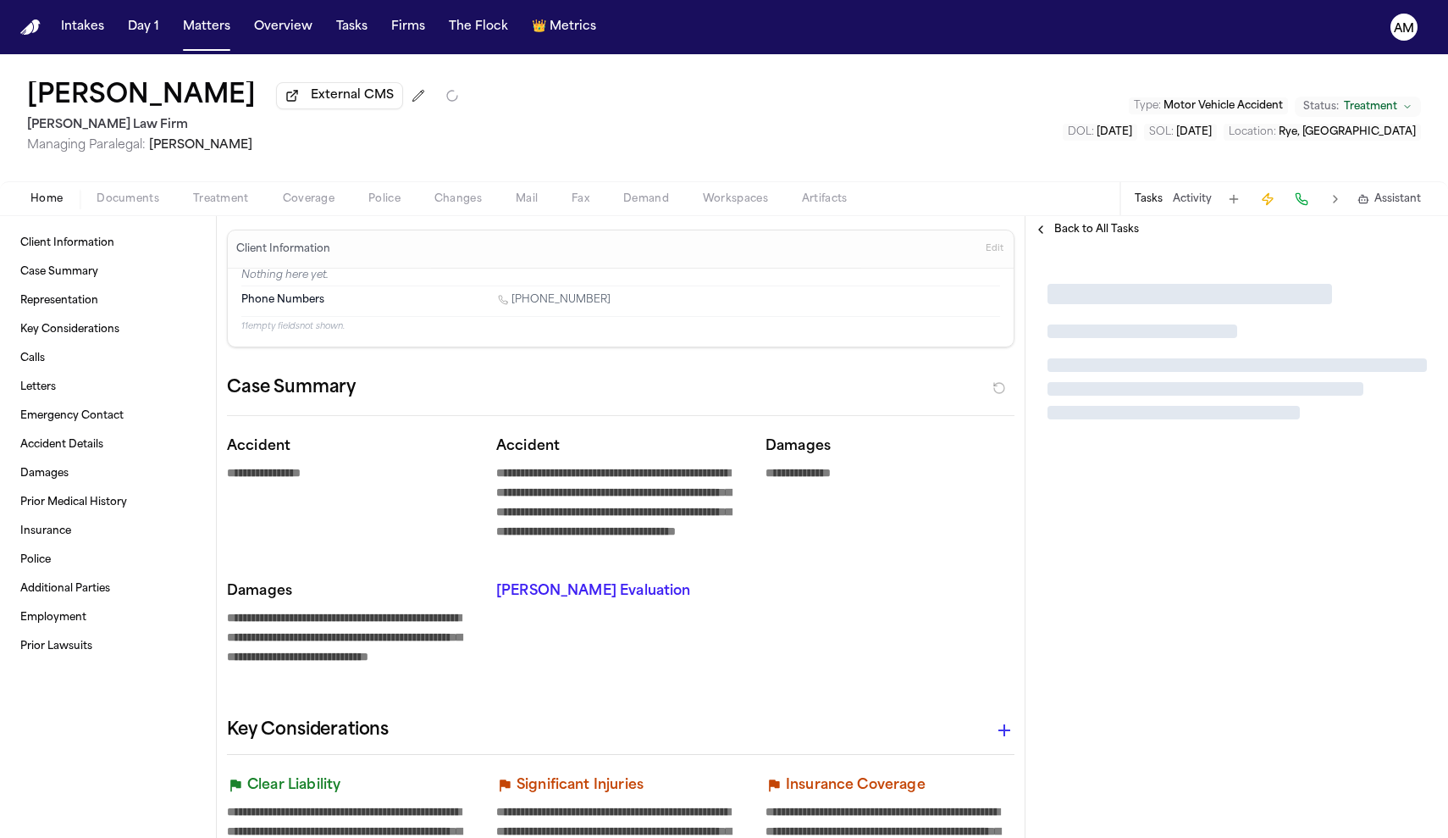
type textarea "*"
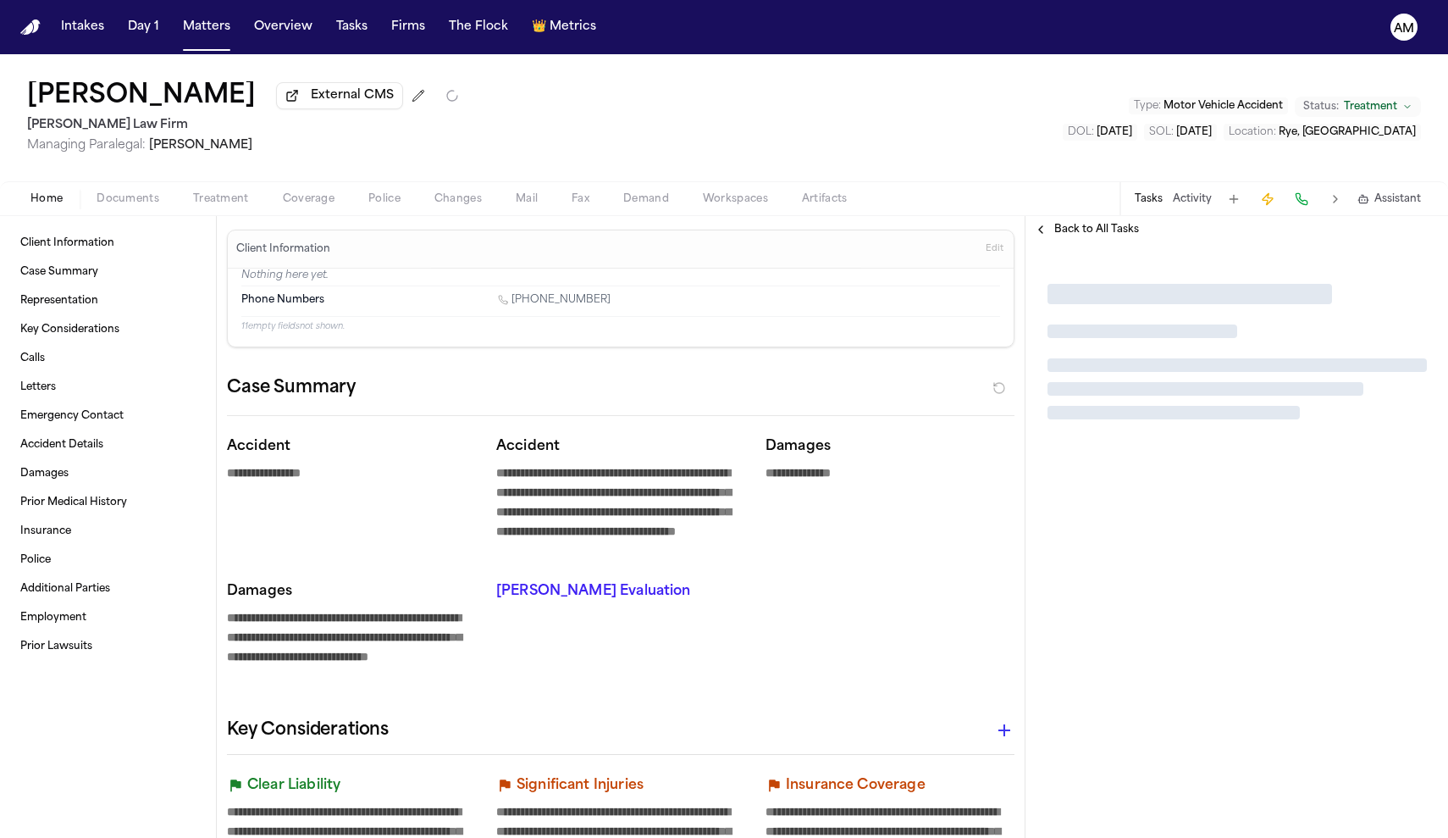
type textarea "*"
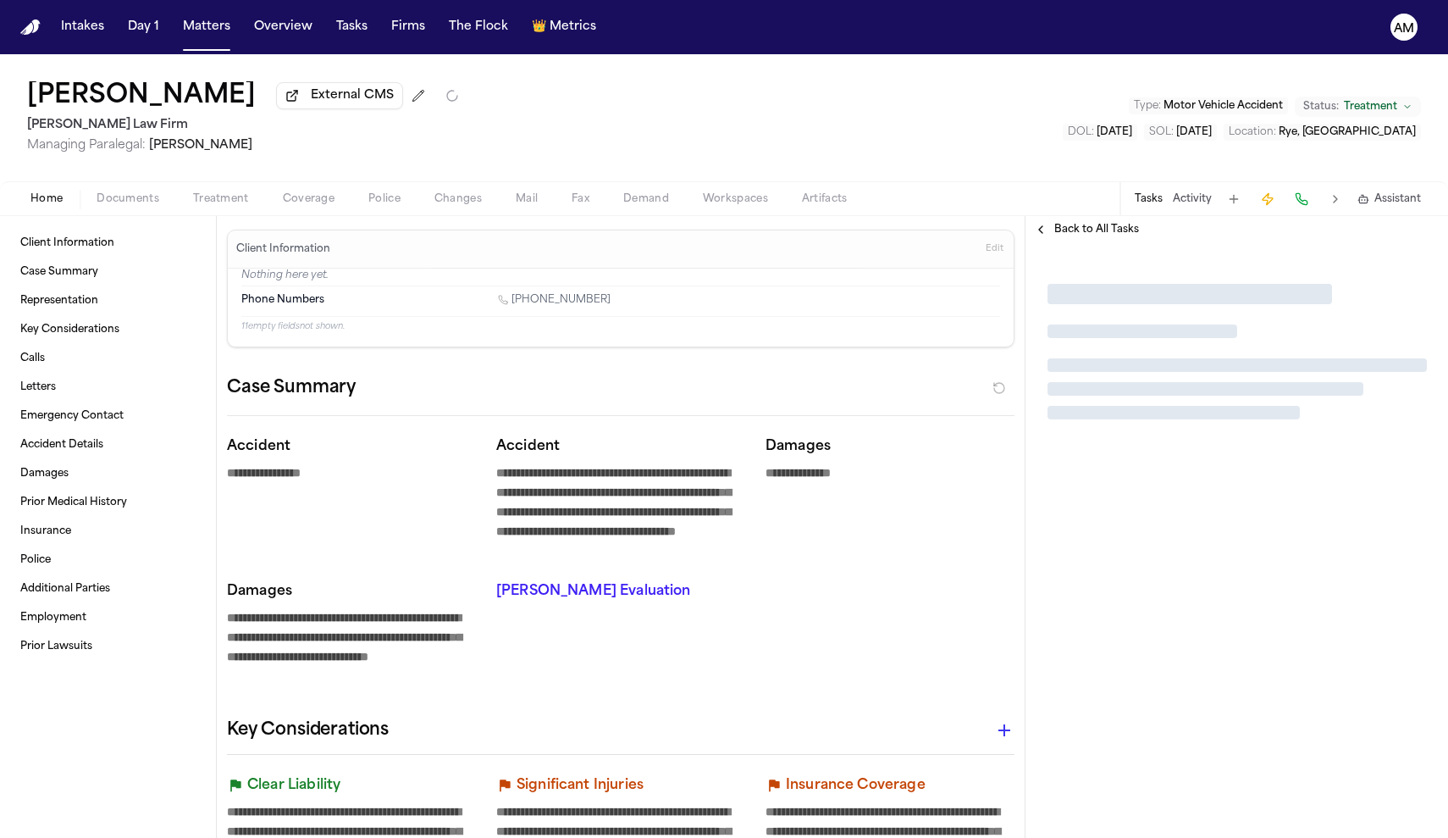
type textarea "*"
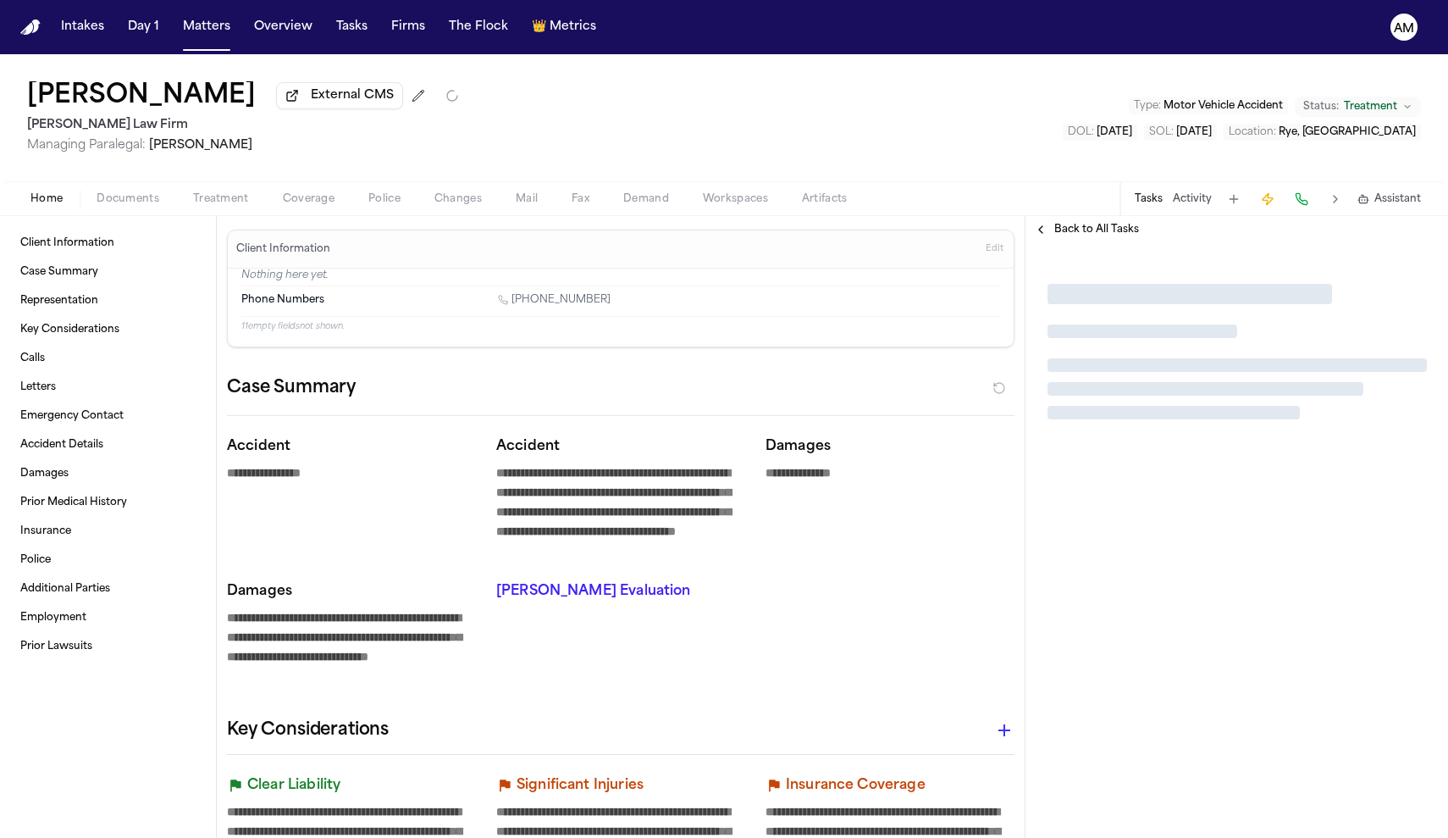
type textarea "*"
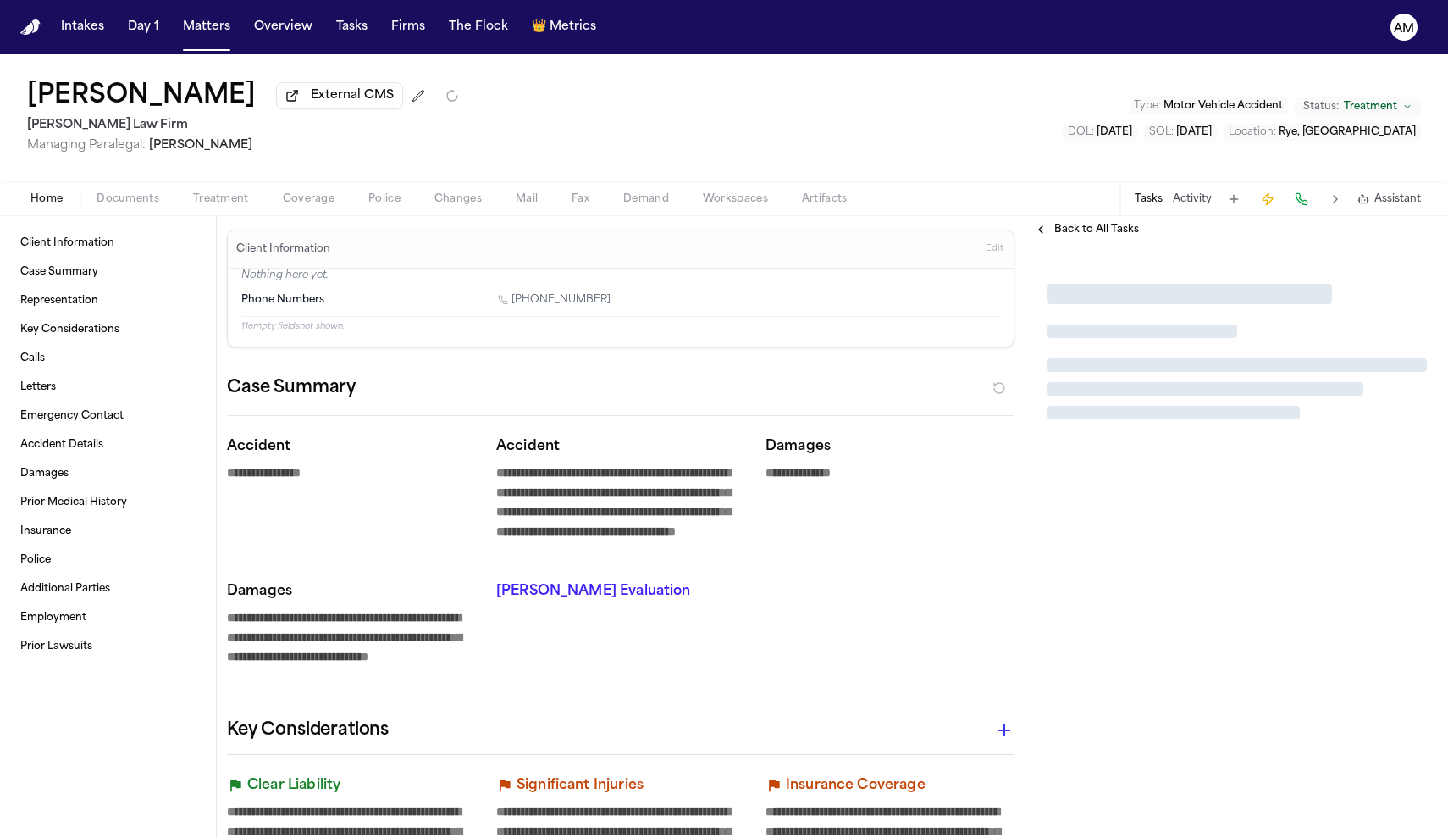
type textarea "*"
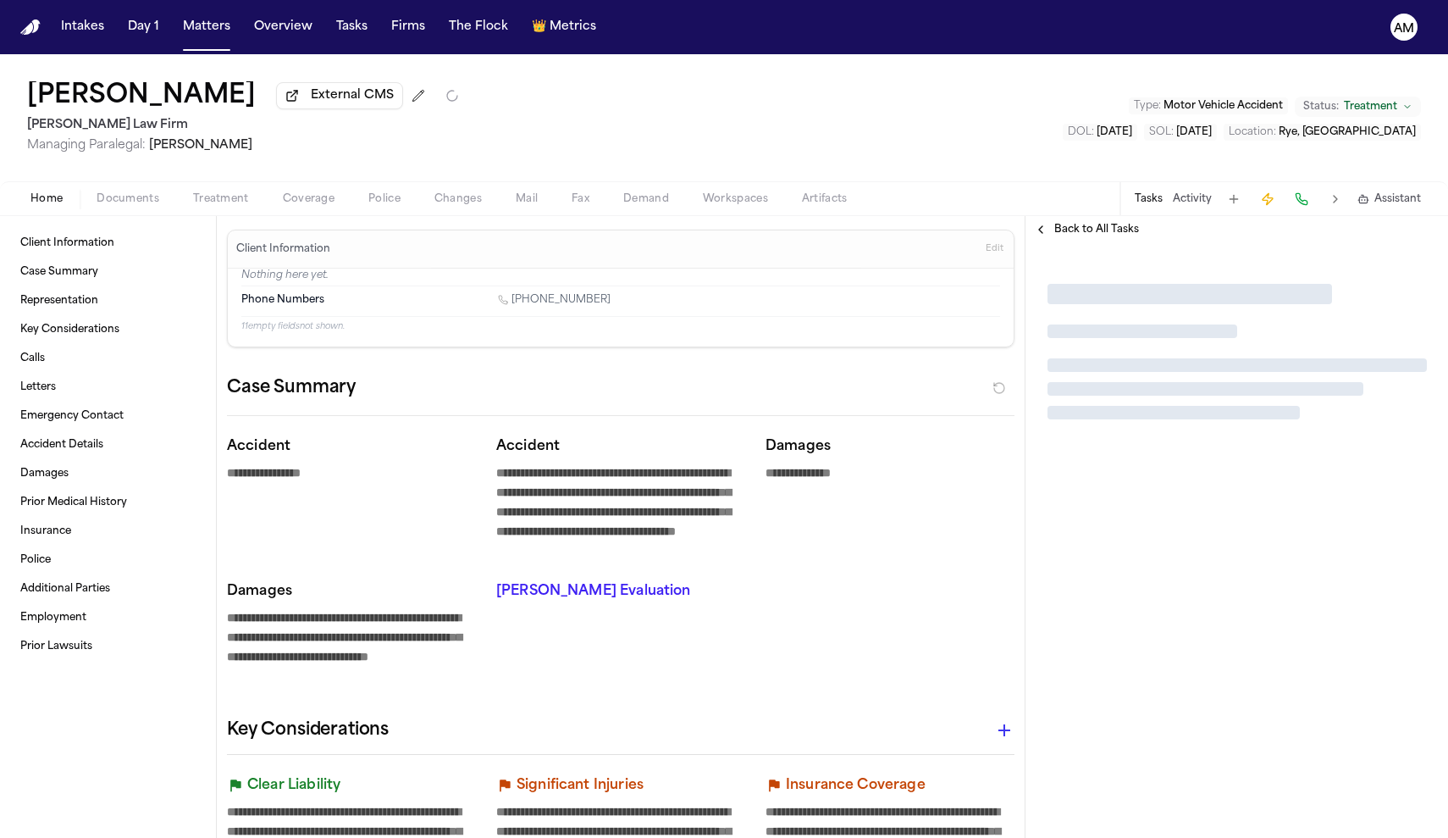
type textarea "*"
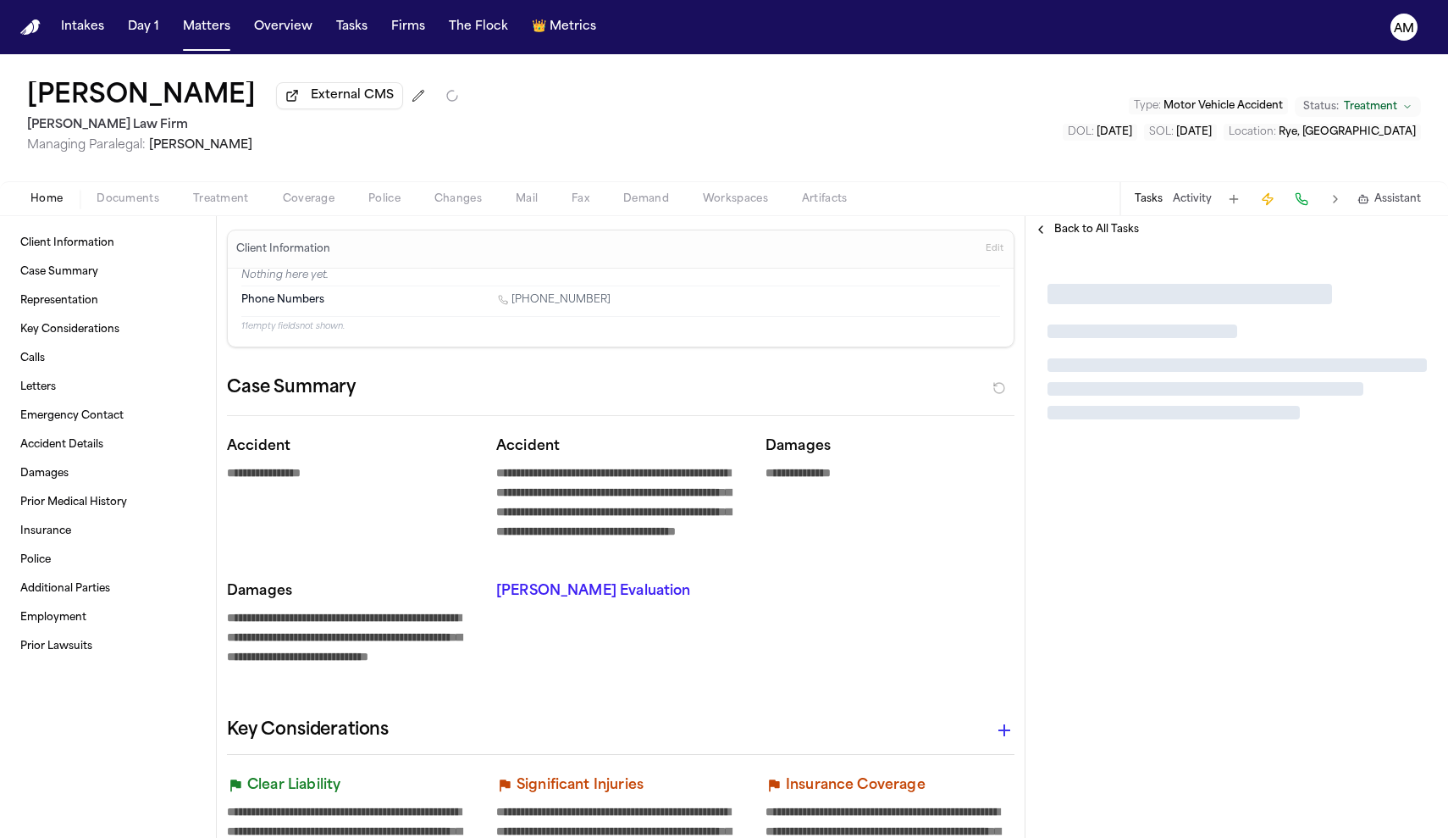
type textarea "*"
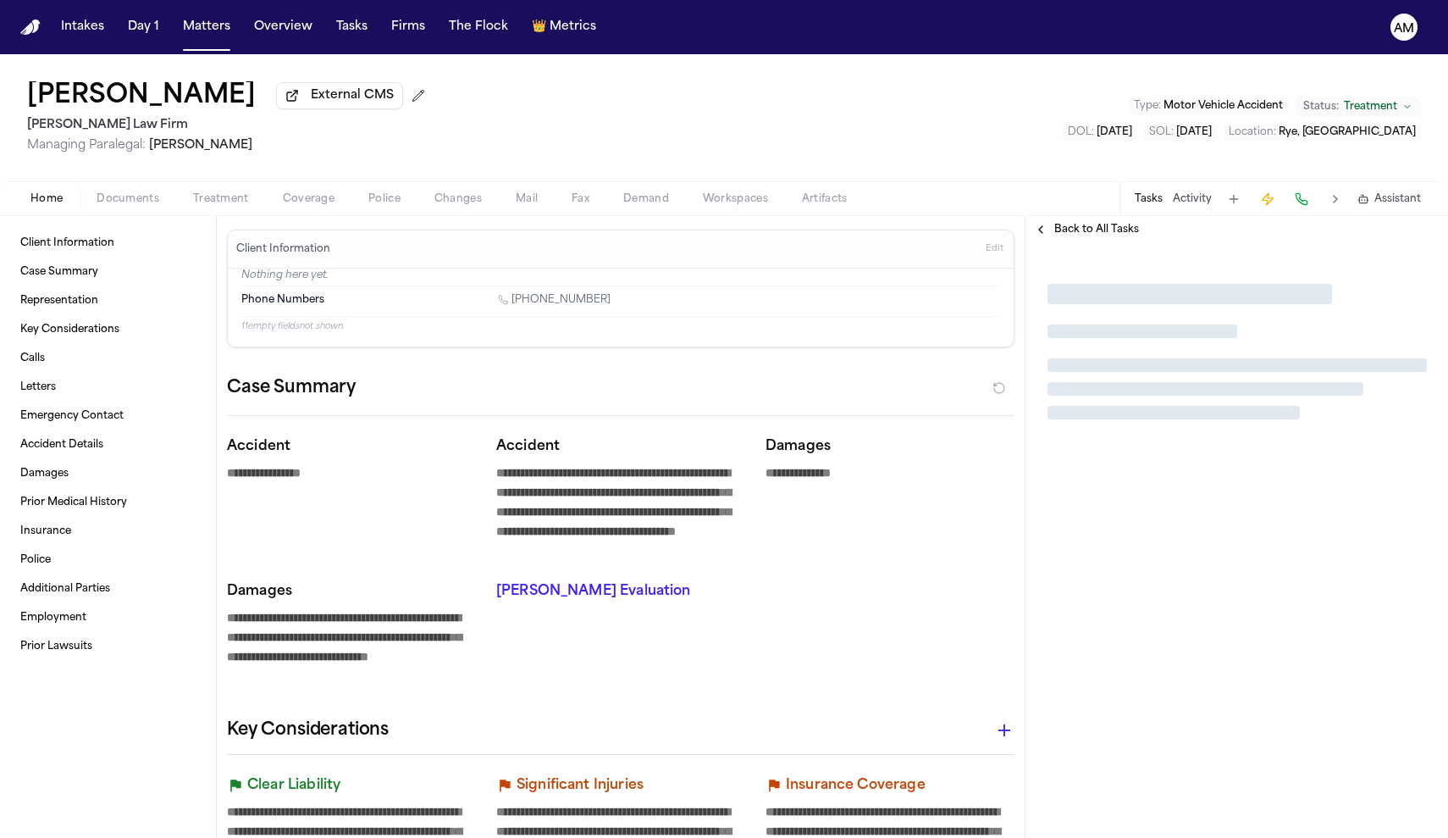
type textarea "*"
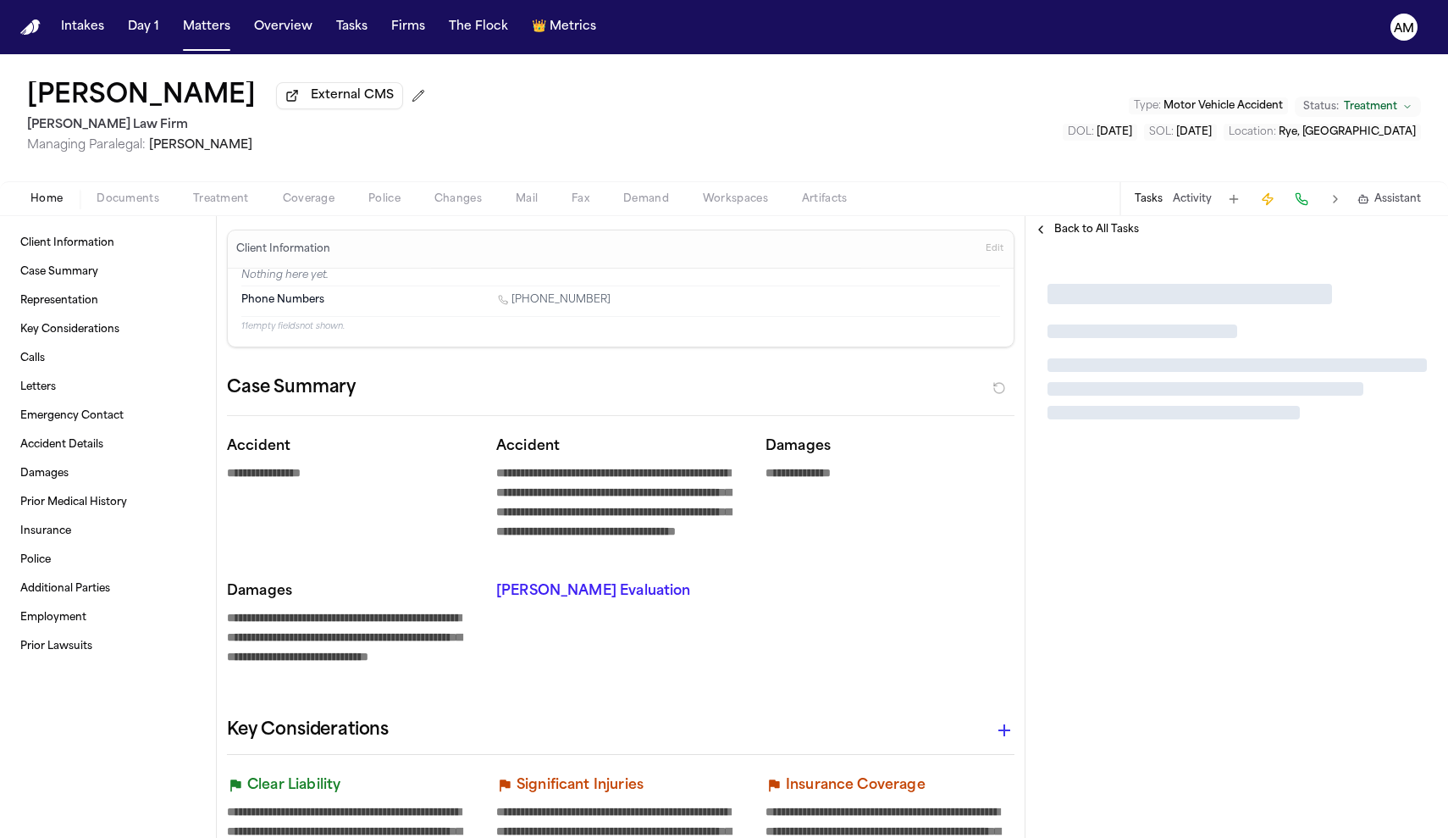
type textarea "*"
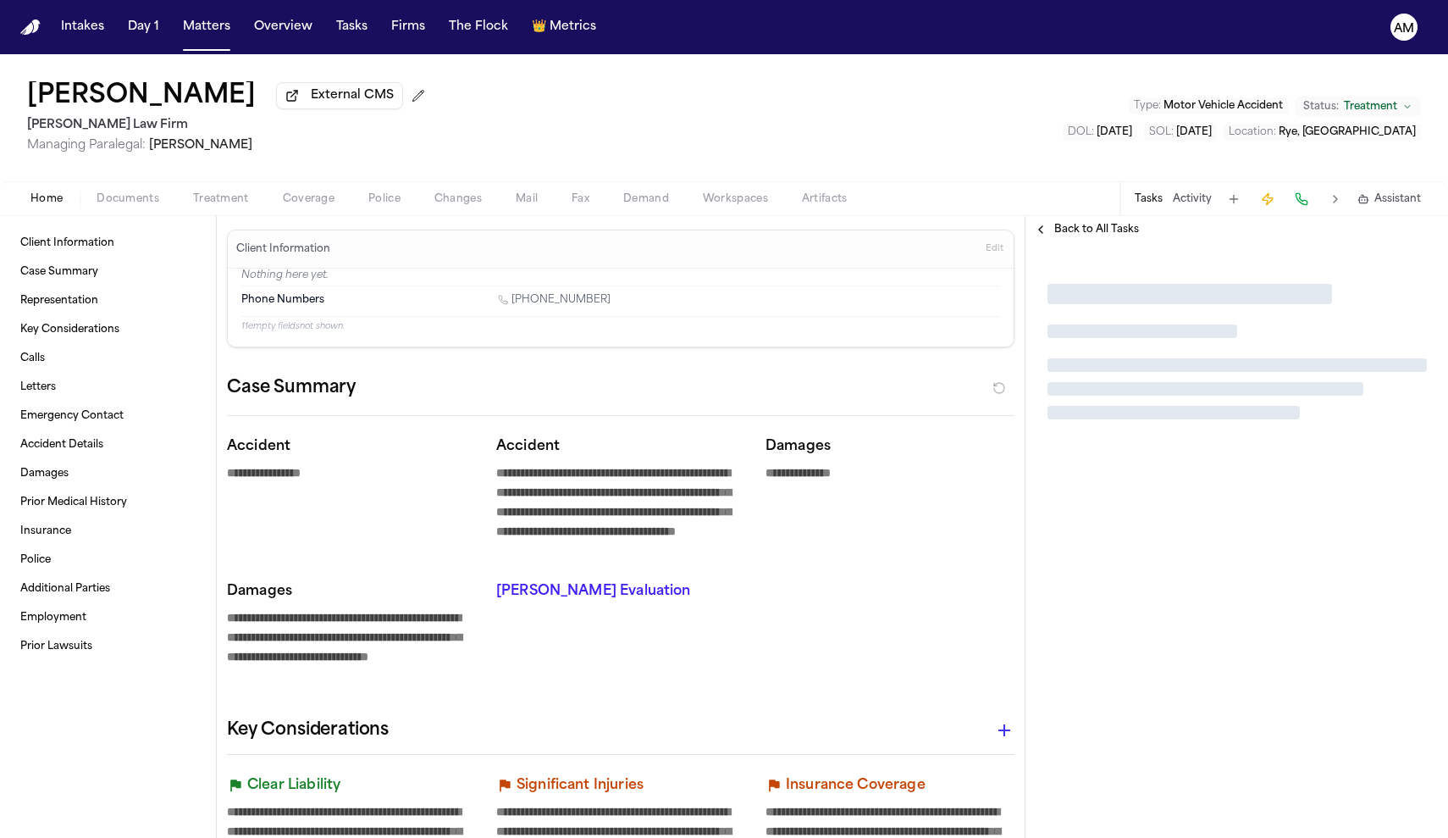
type textarea "*"
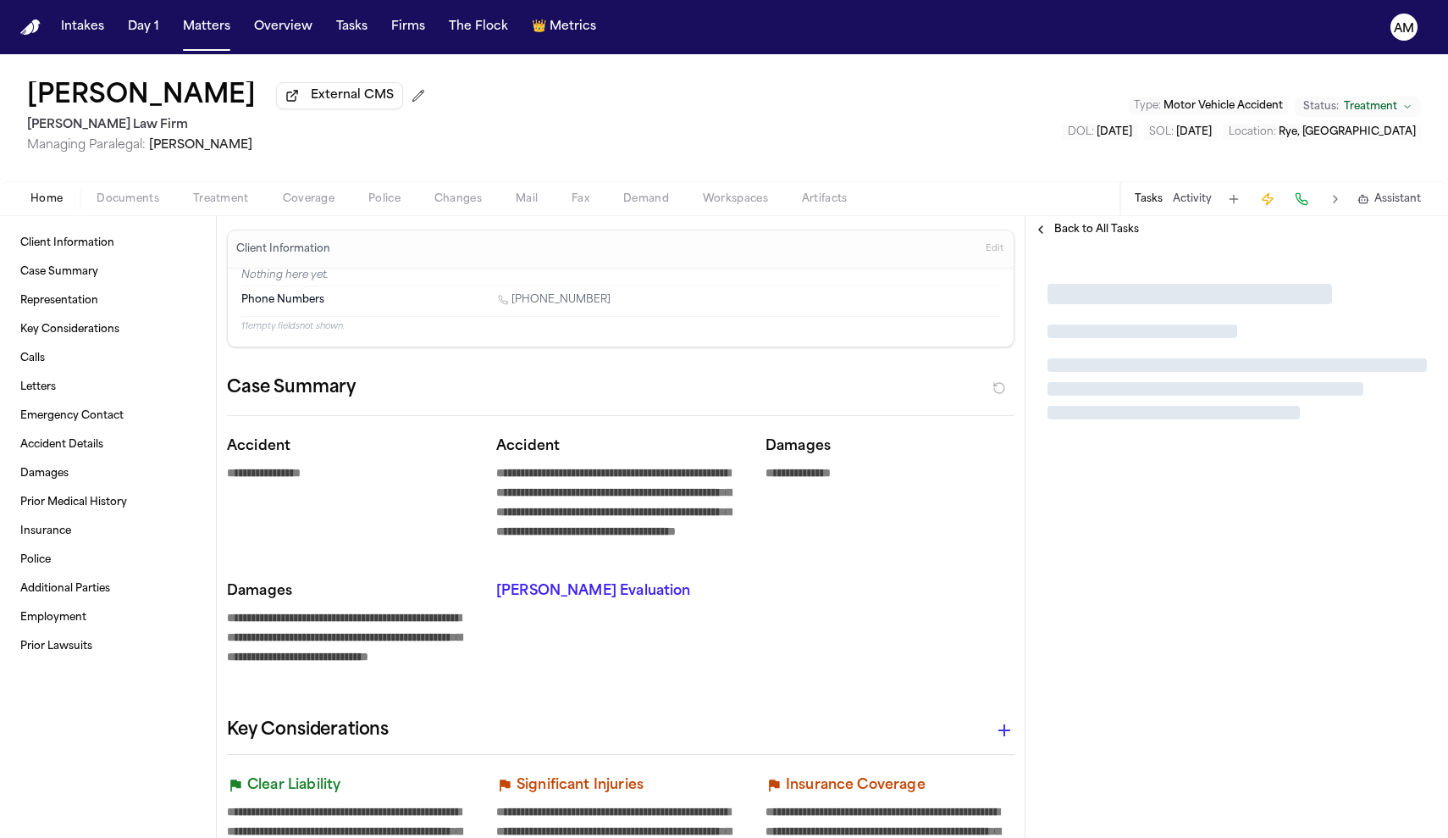
type textarea "*"
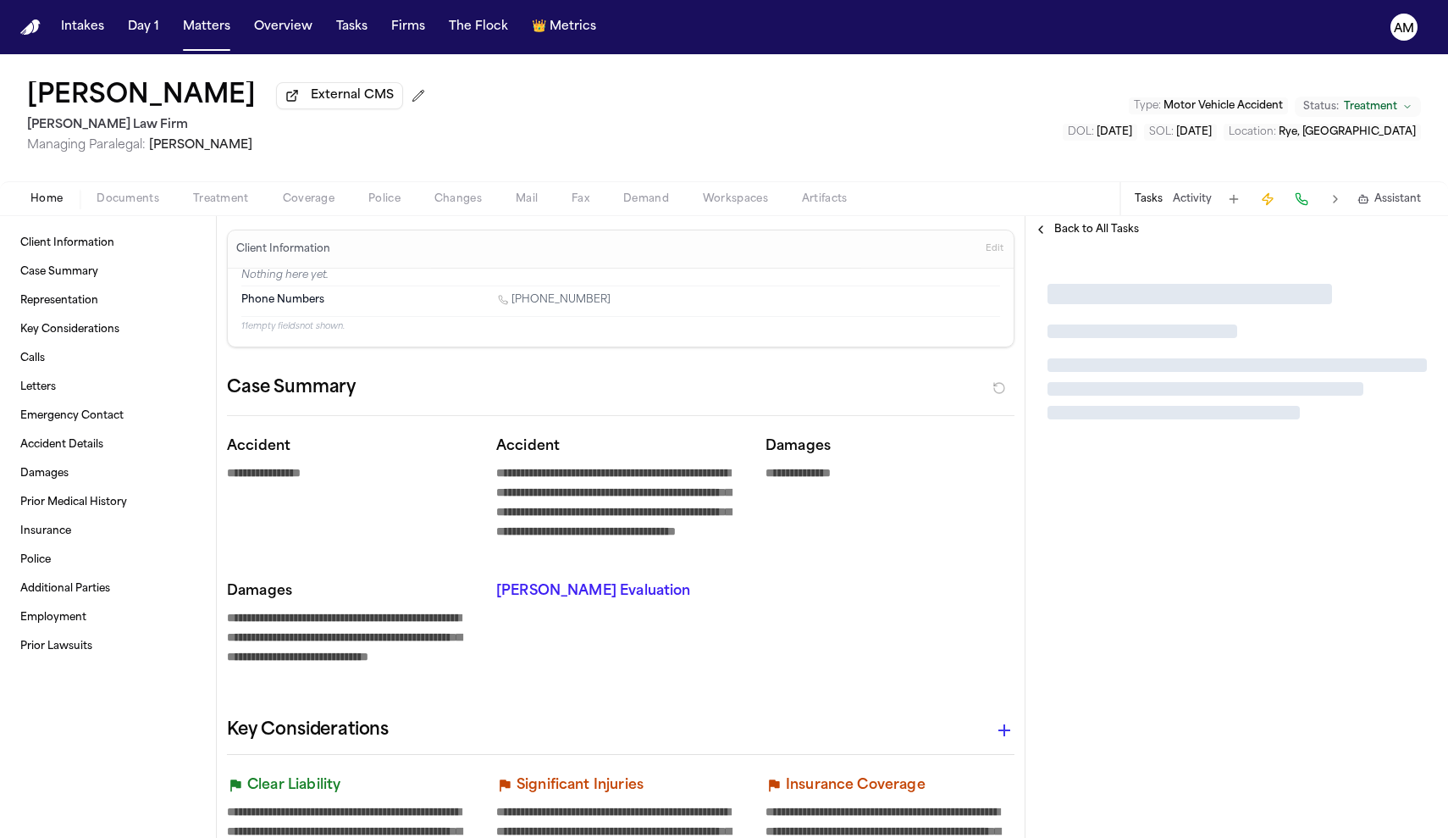
type textarea "*"
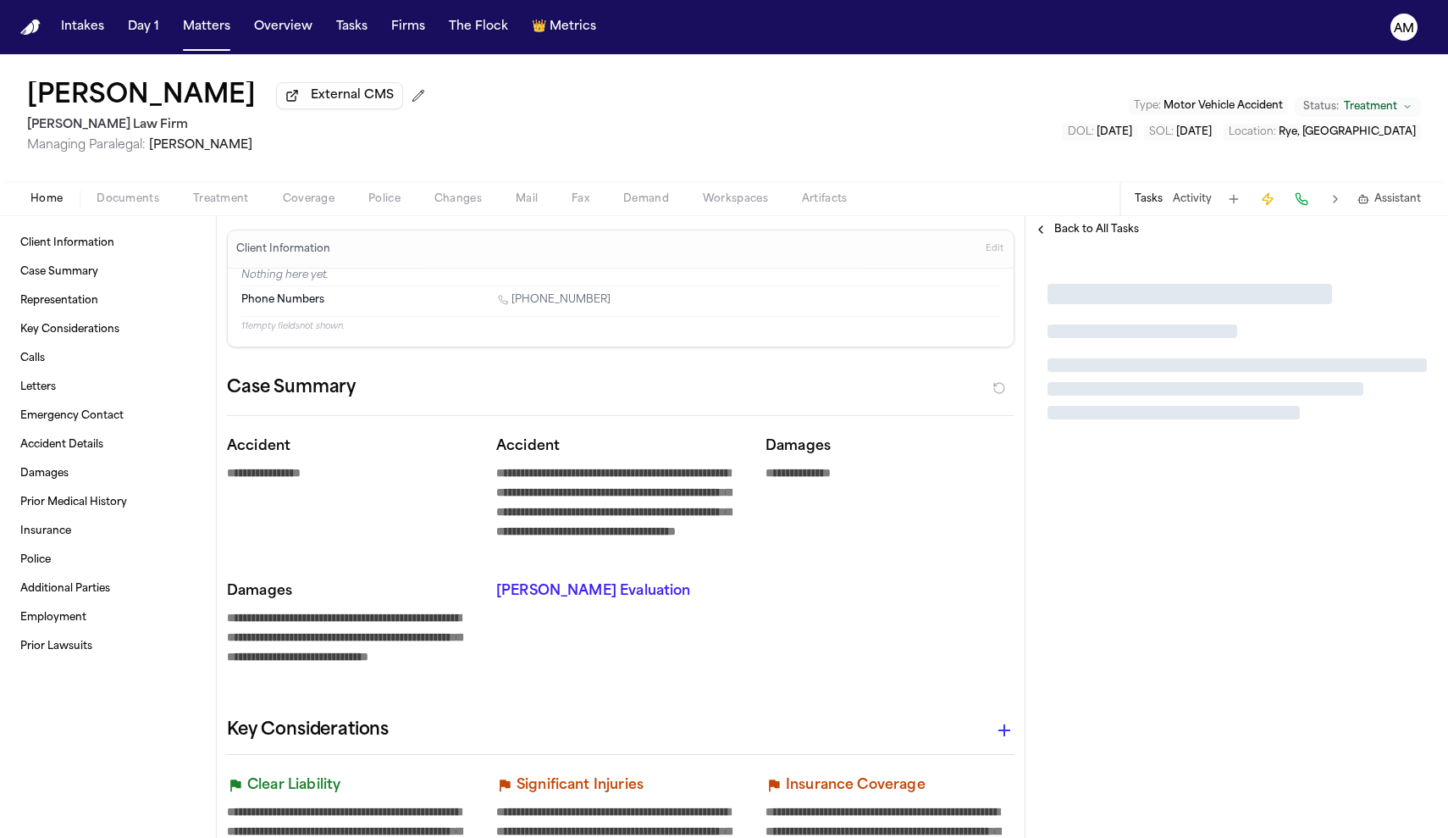
type textarea "*"
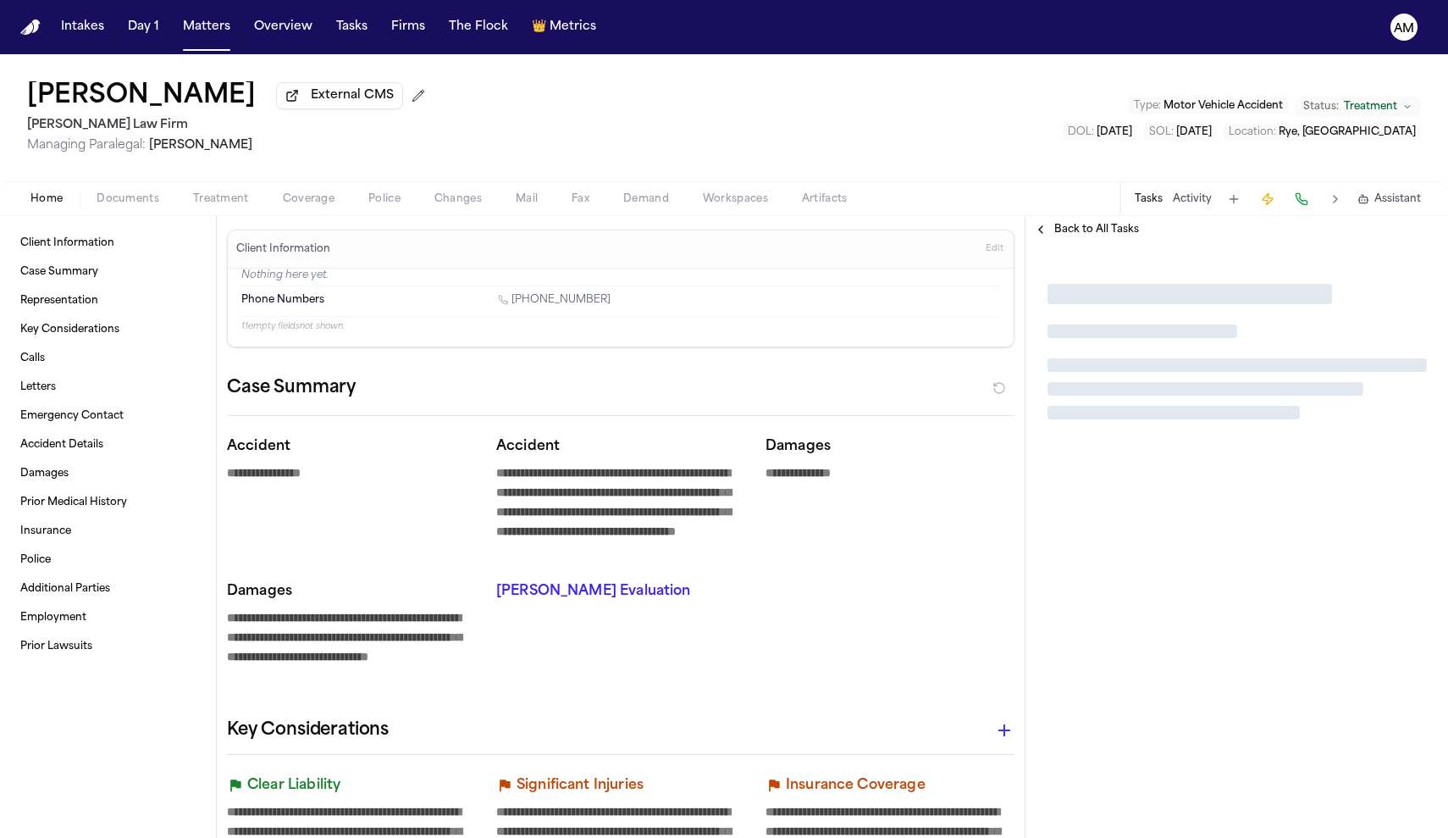
type textarea "*"
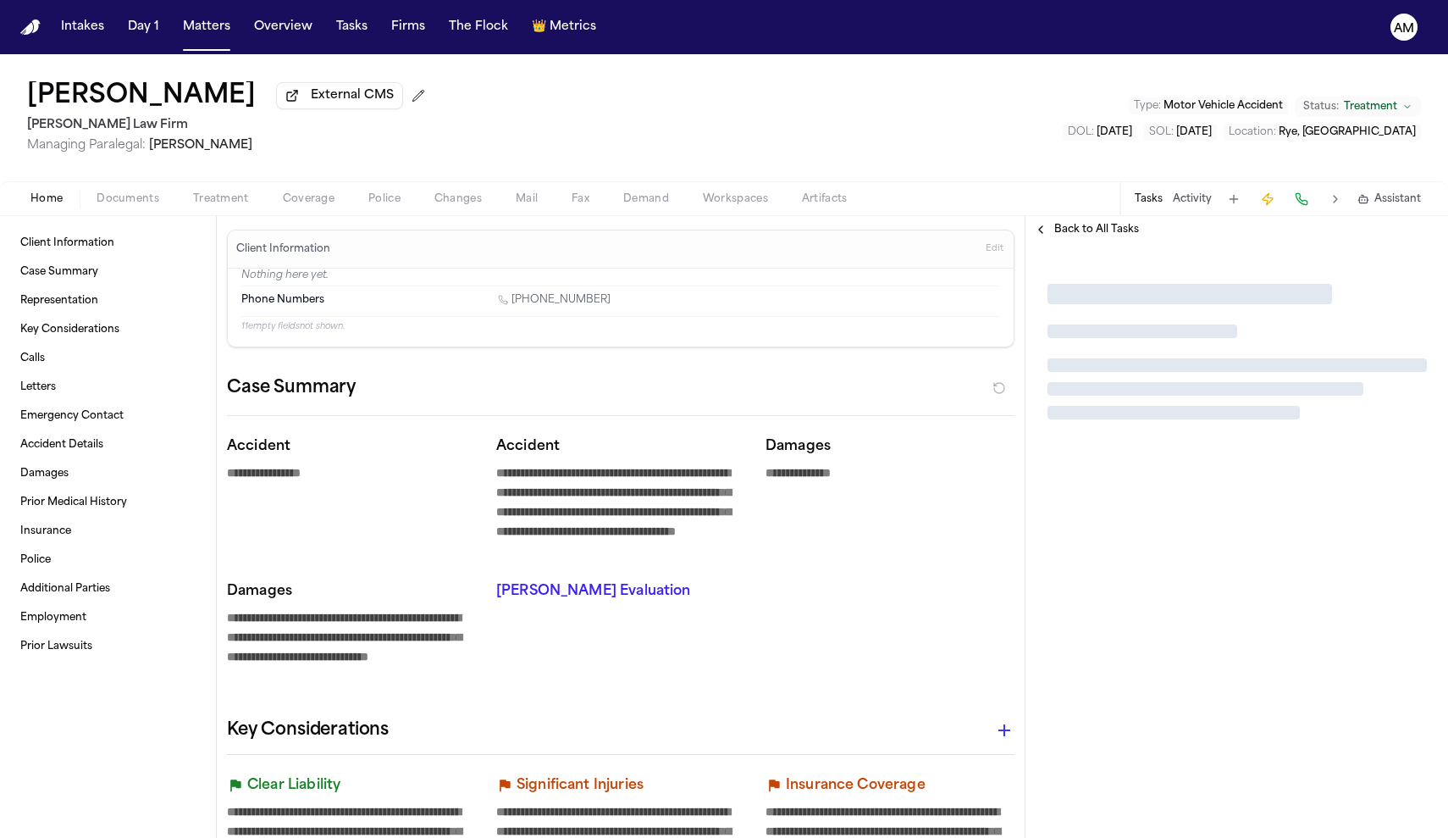
type textarea "*"
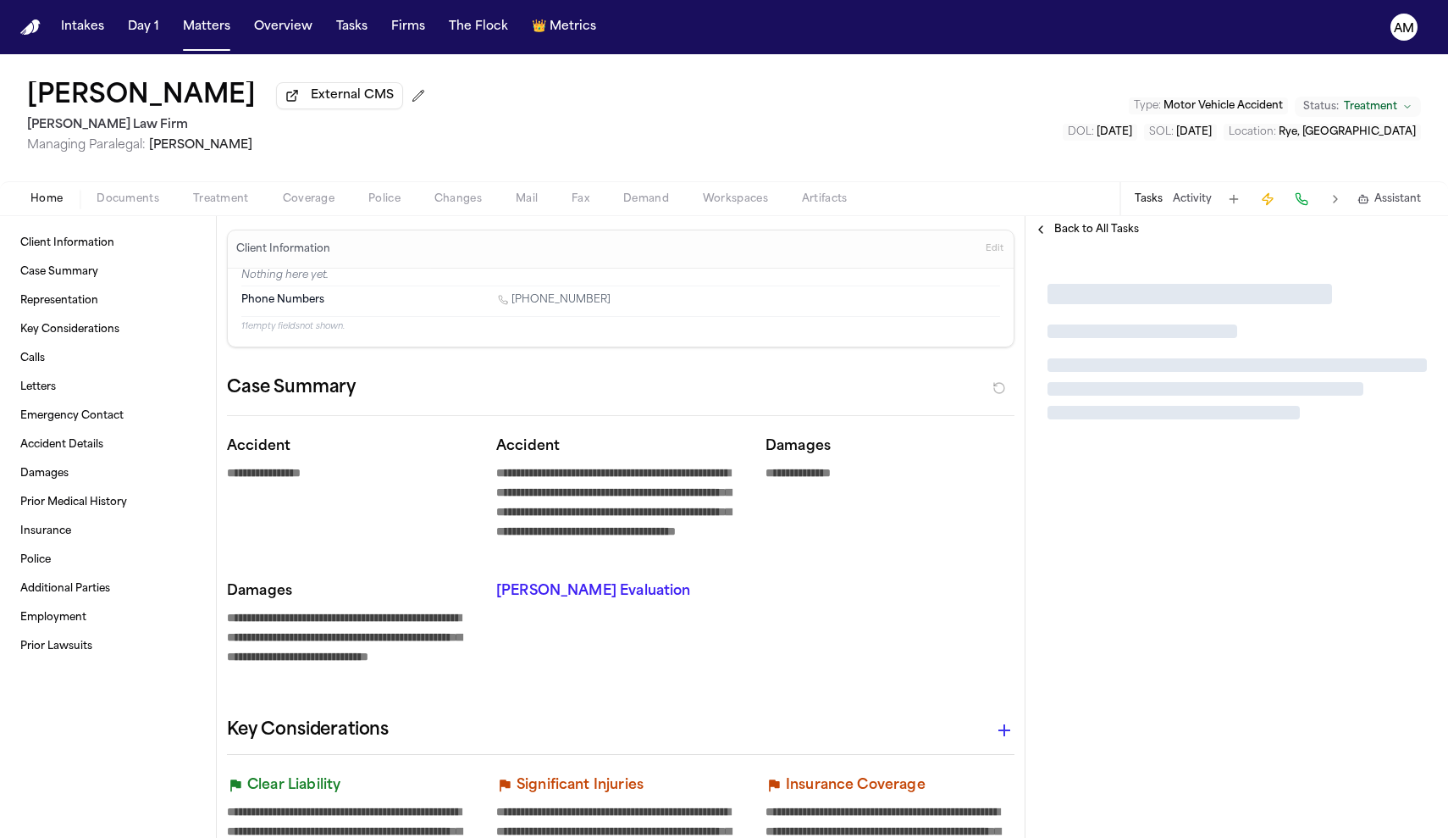
type textarea "*"
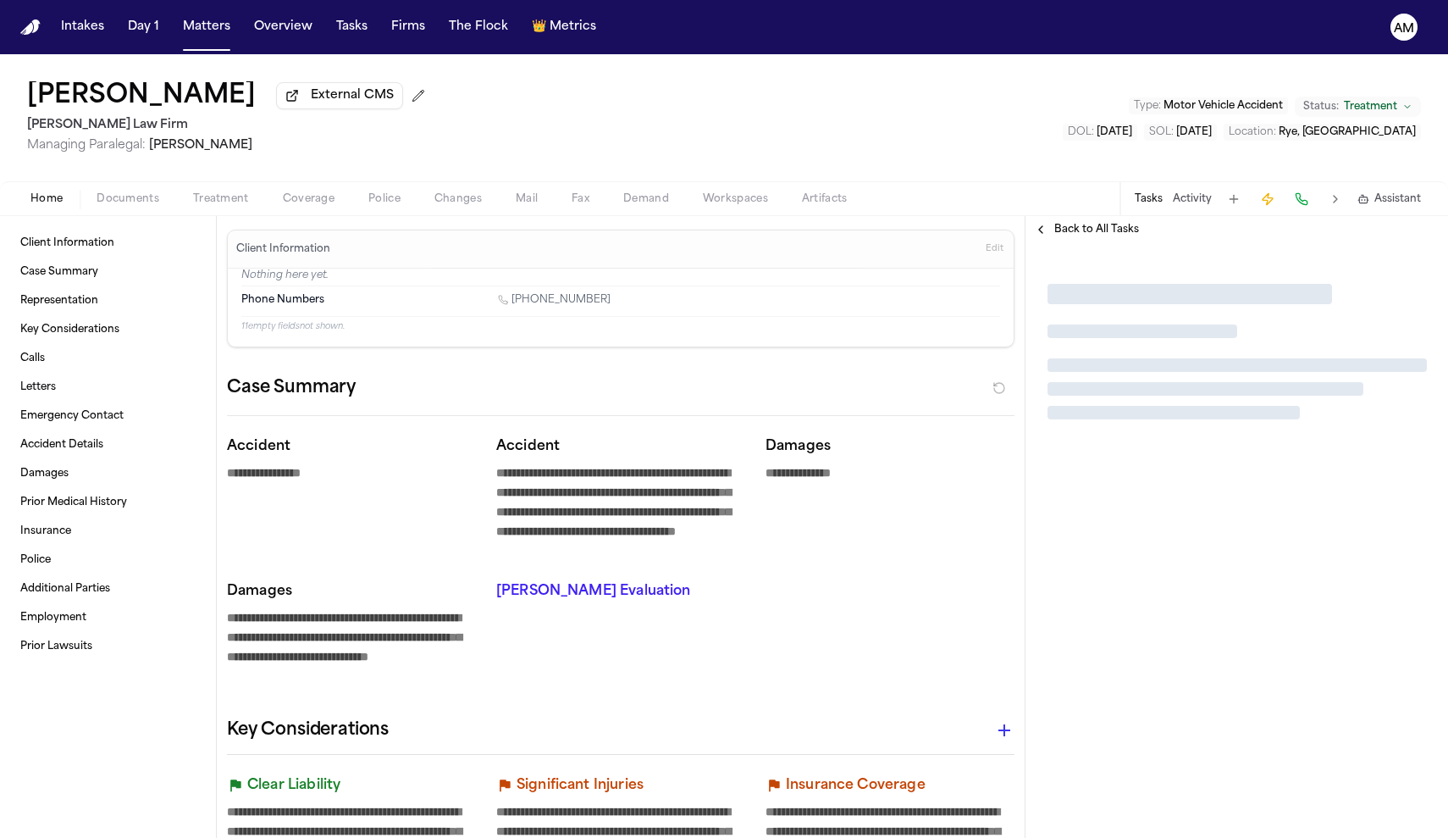
type textarea "*"
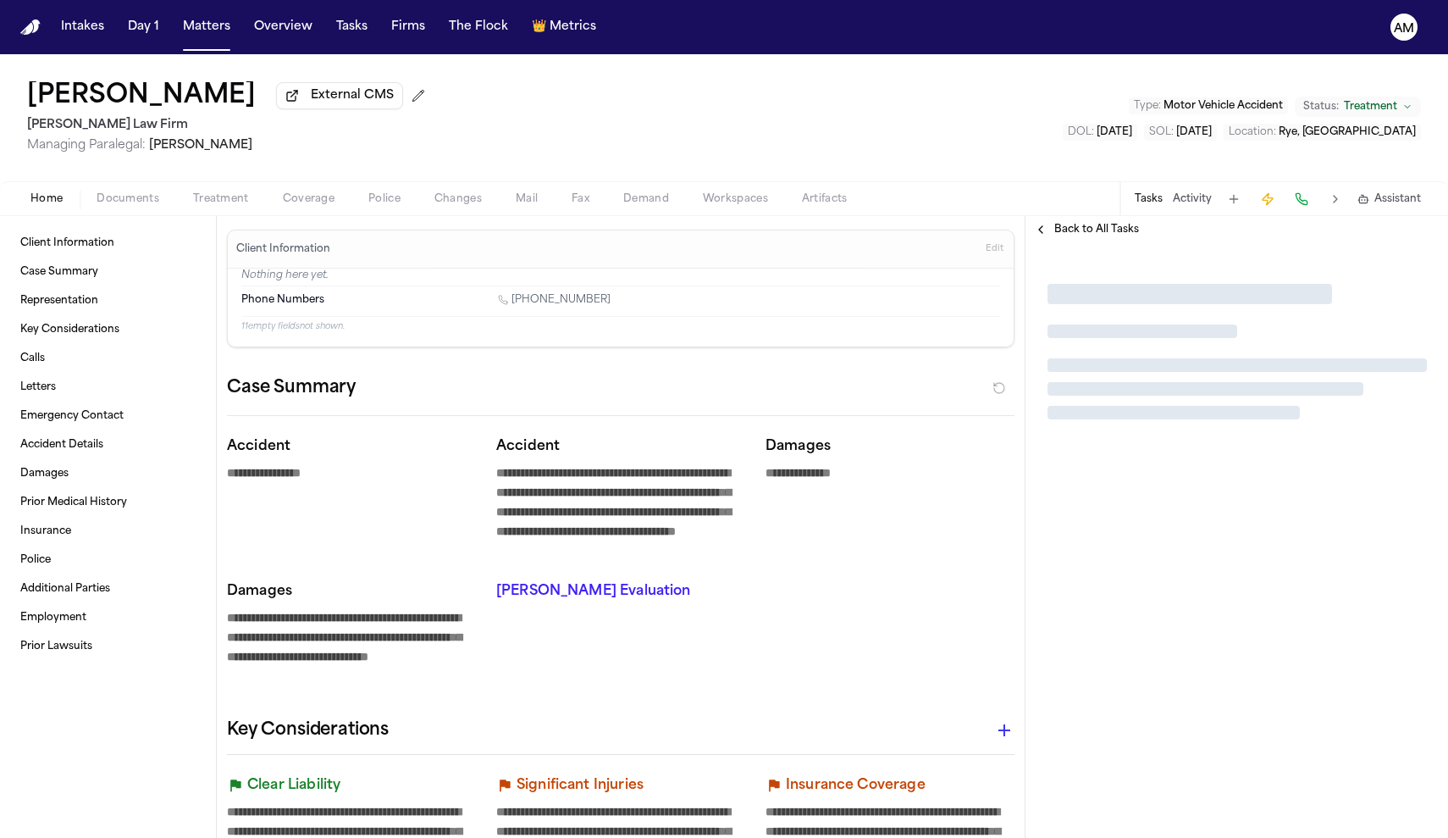
type textarea "*"
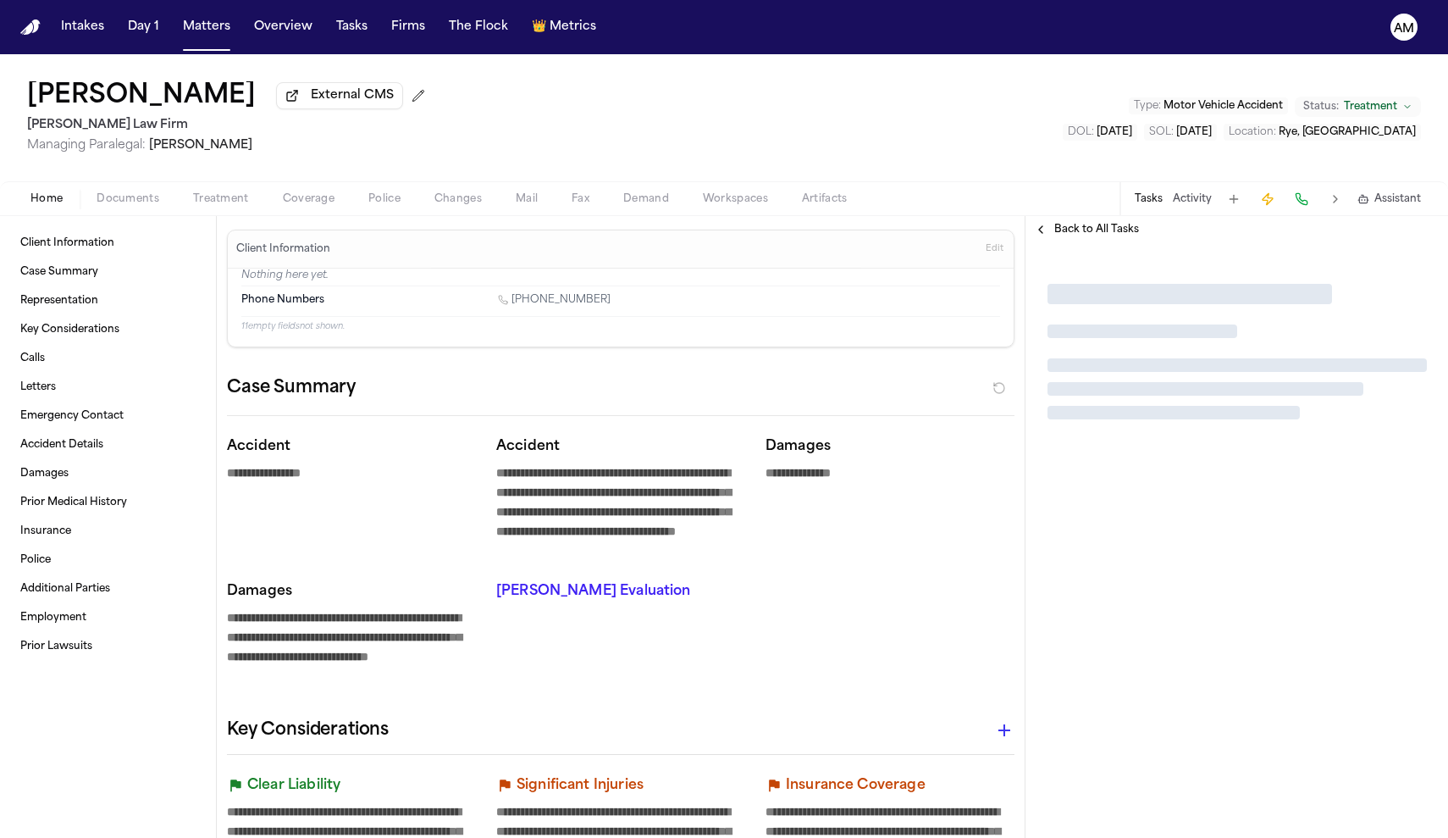
type textarea "*"
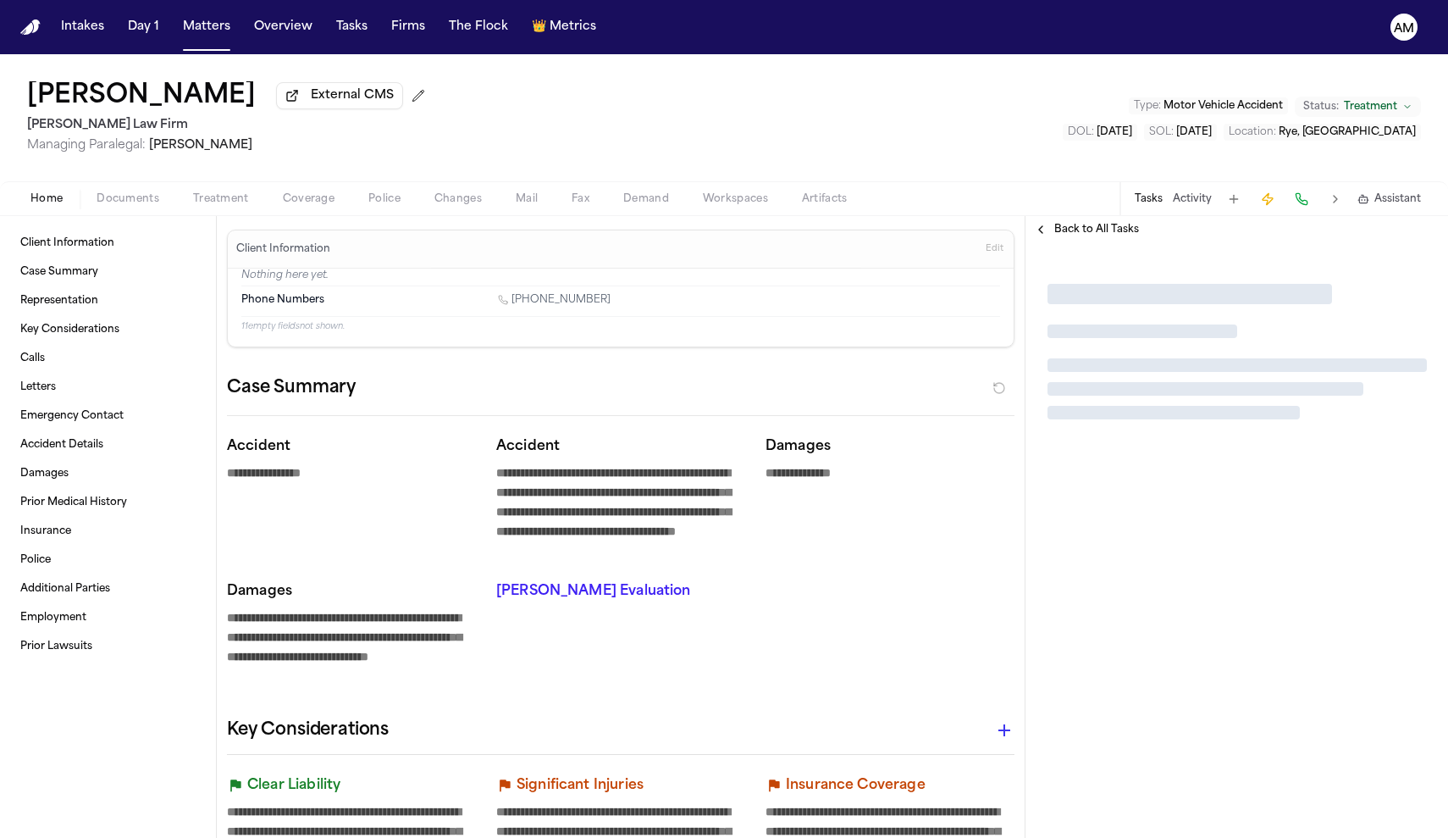
type textarea "*"
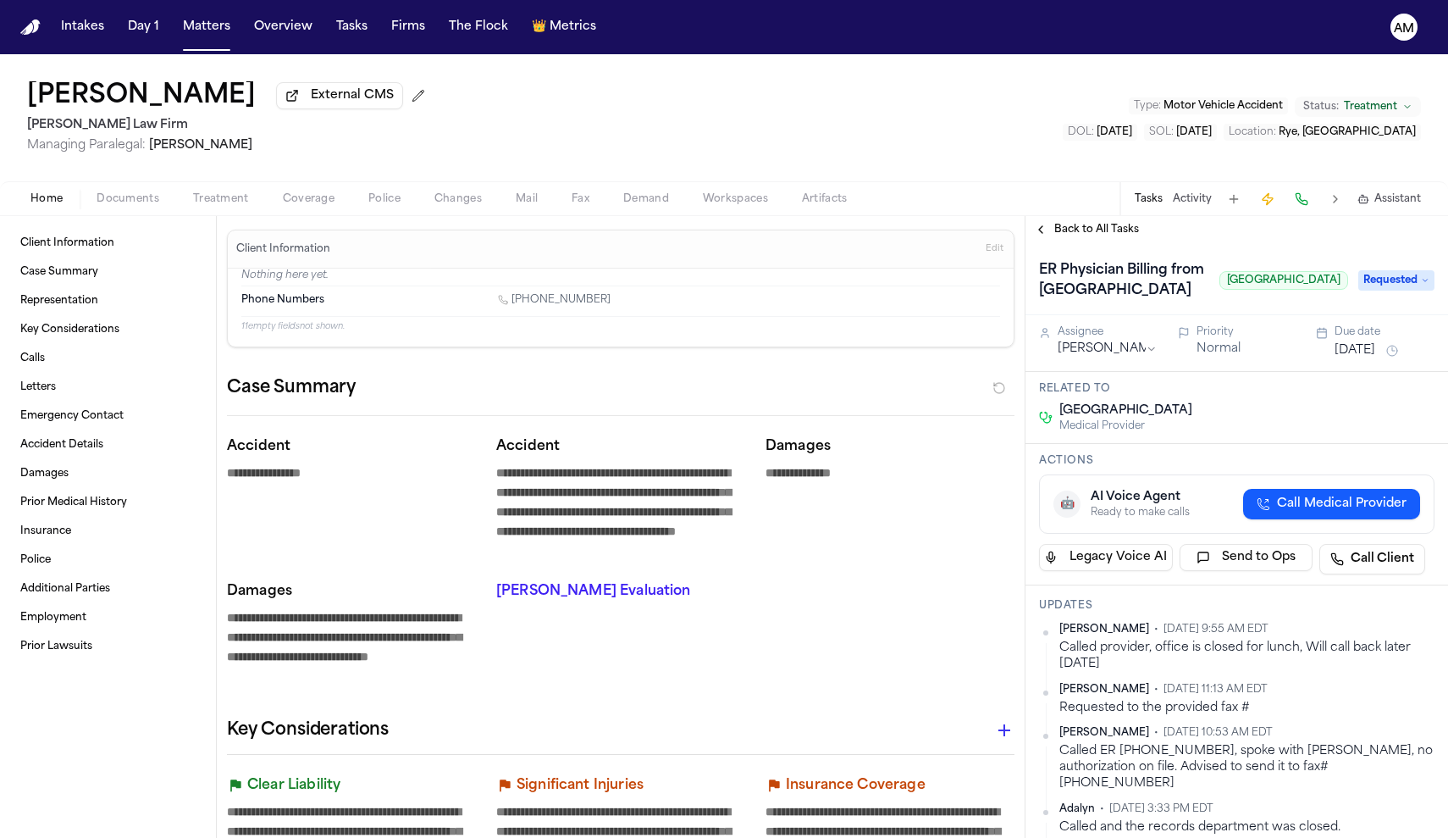
click at [225, 215] on div "Home Documents Treatment Coverage Police Changes Mail Fax Demand Workspaces Art…" at bounding box center [724, 198] width 1448 height 34
click at [226, 190] on div "Home Documents Treatment Coverage Police Changes Mail Fax Demand Workspaces Art…" at bounding box center [724, 198] width 1448 height 34
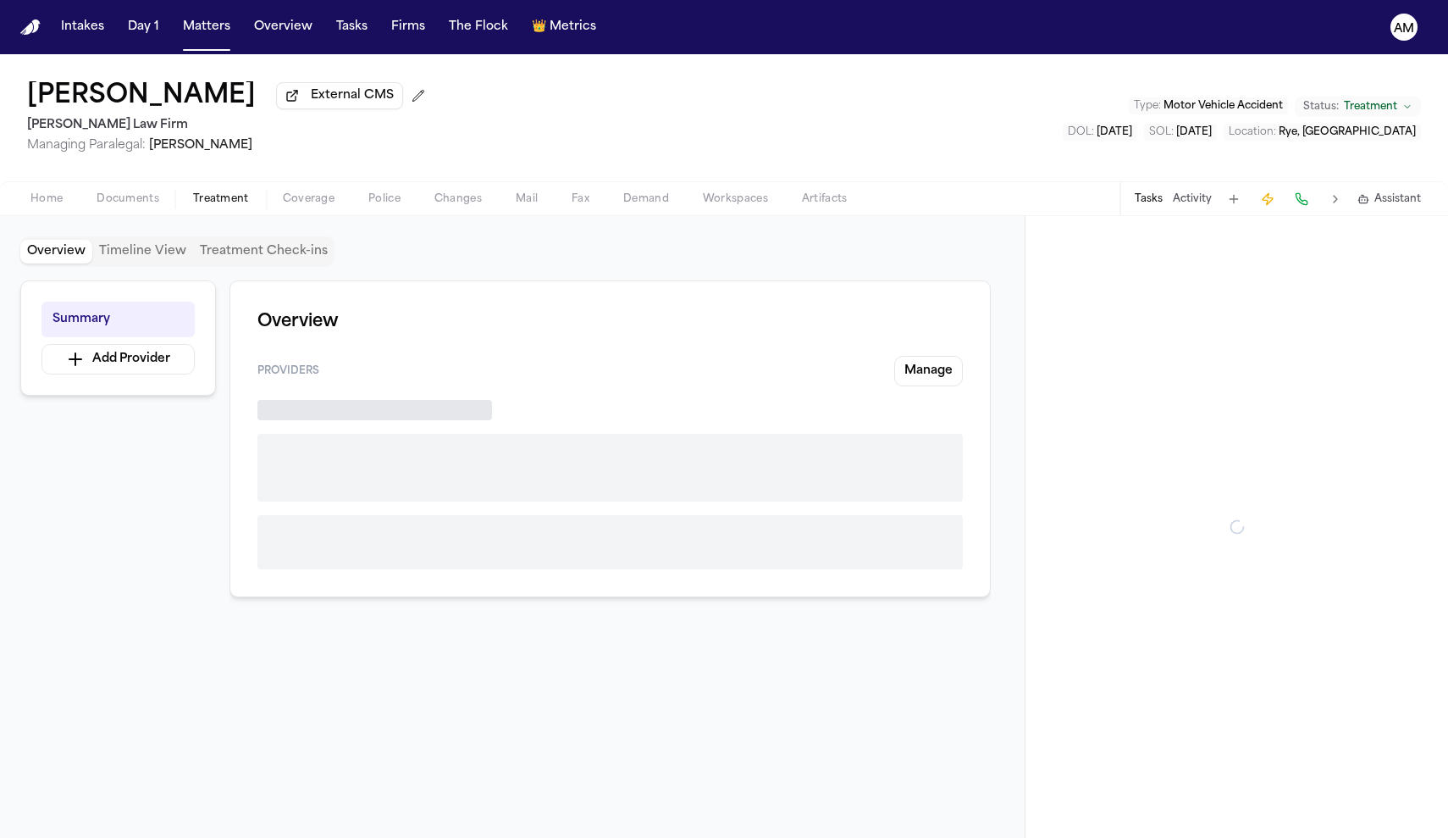
click at [228, 200] on span "Treatment" at bounding box center [221, 199] width 56 height 14
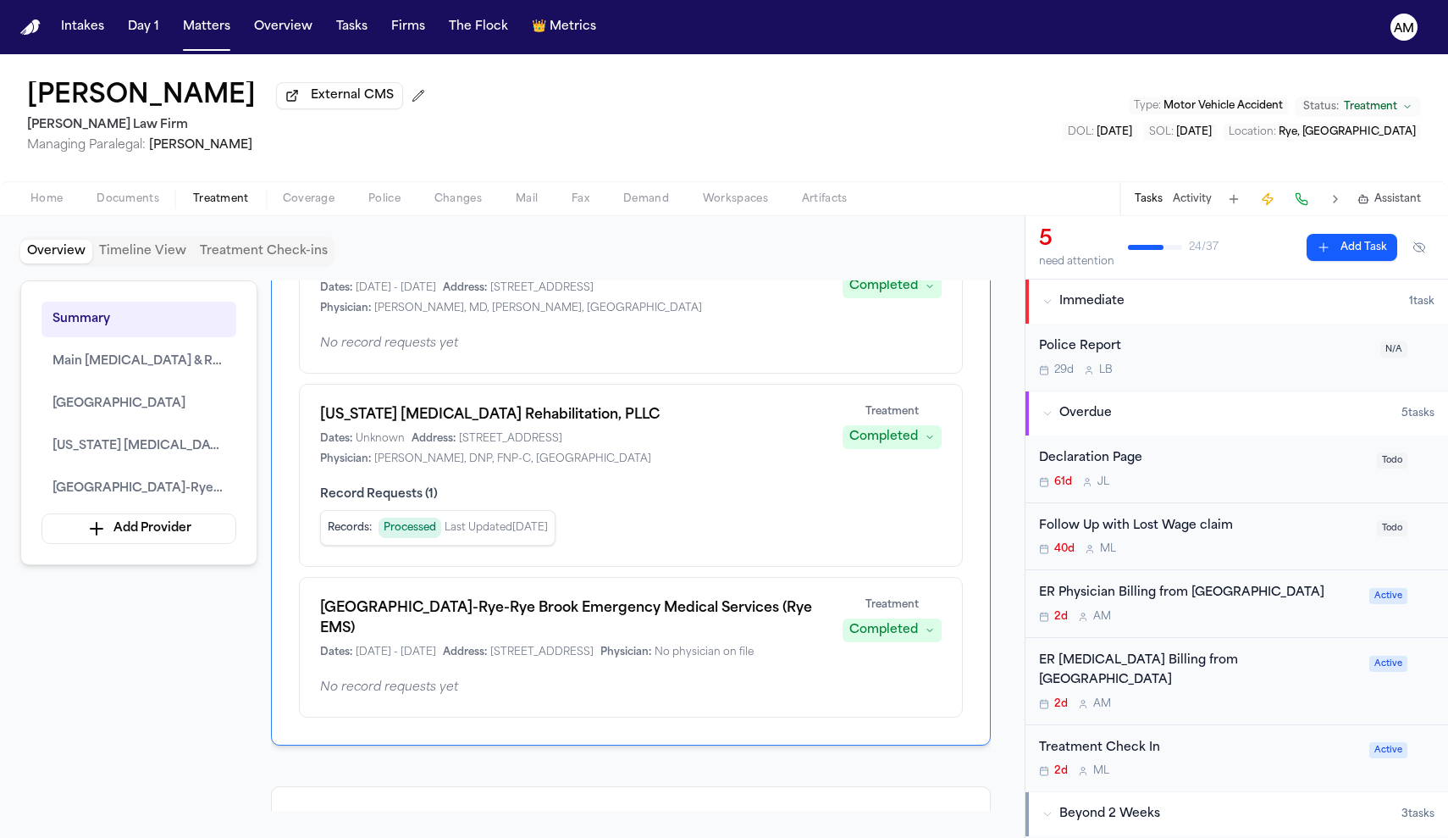
scroll to position [358, 0]
click at [174, 431] on div "Summary Main Chiropractic & Rehabilitation Center Greenwich Hospital Maine Chir…" at bounding box center [138, 422] width 237 height 285
click at [172, 422] on button "[GEOGRAPHIC_DATA]" at bounding box center [138, 404] width 195 height 36
click at [158, 412] on span "[GEOGRAPHIC_DATA]" at bounding box center [119, 404] width 133 height 20
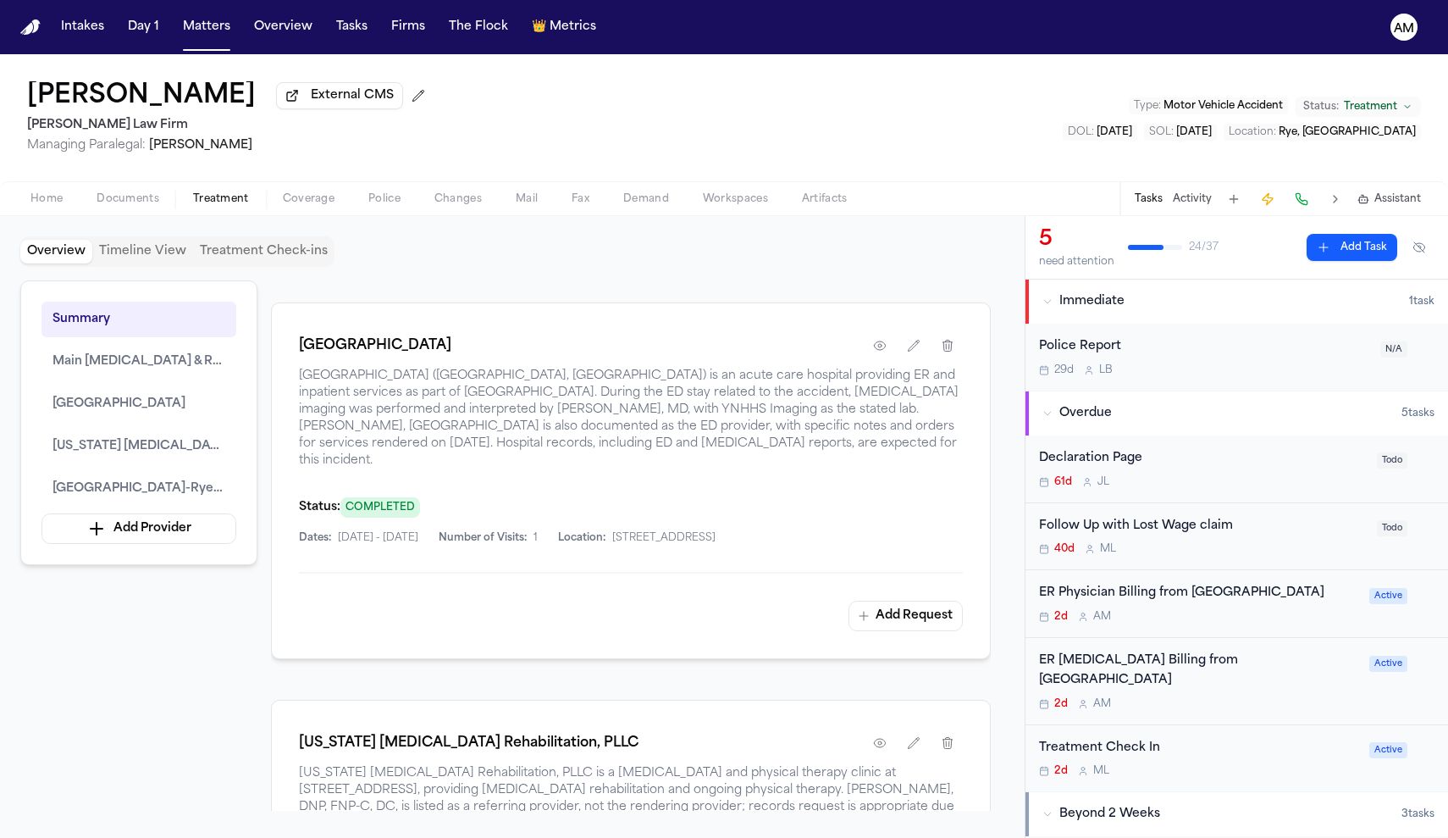
scroll to position [1394, 0]
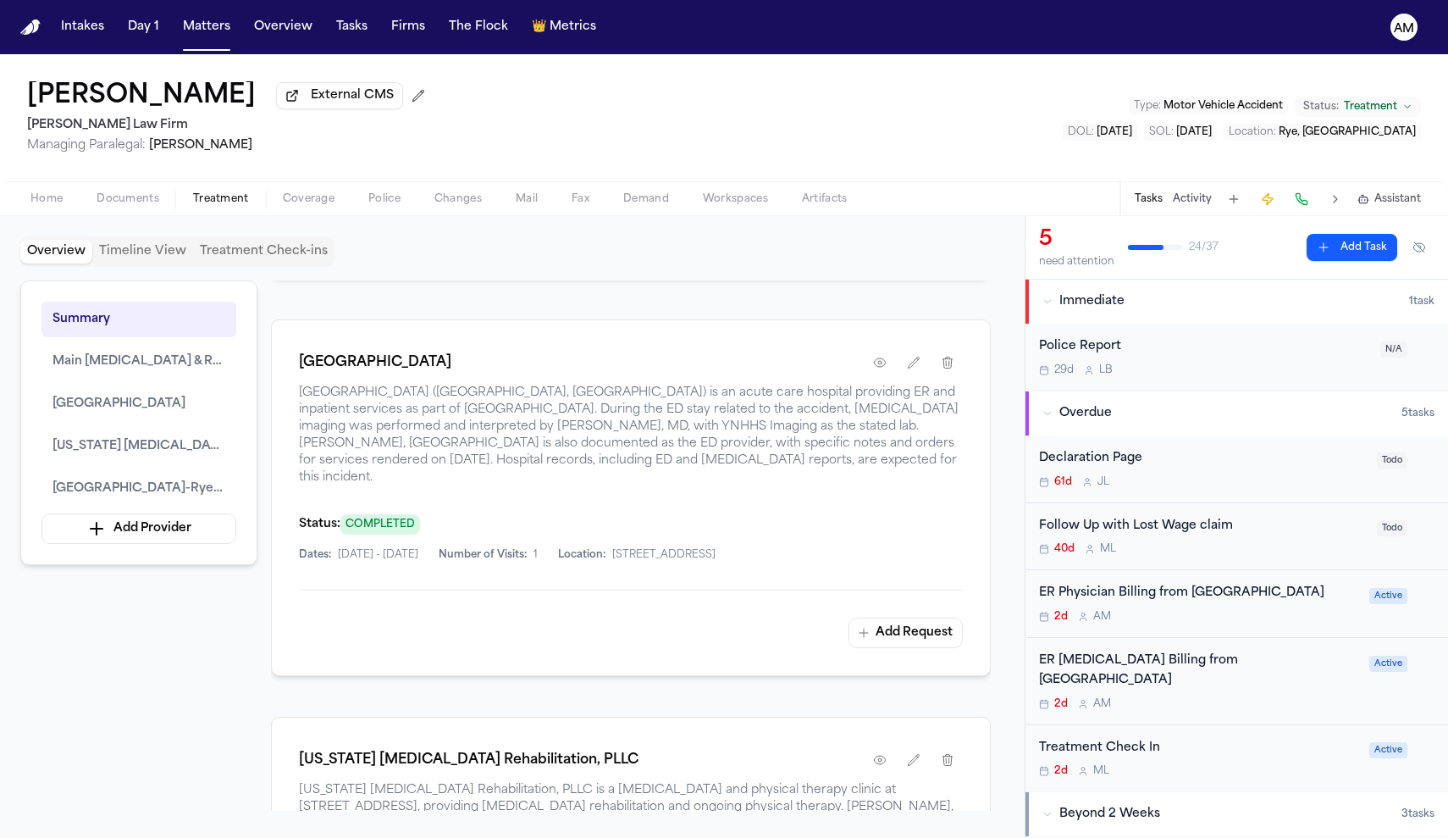
click at [146, 196] on span "Documents" at bounding box center [128, 199] width 63 height 14
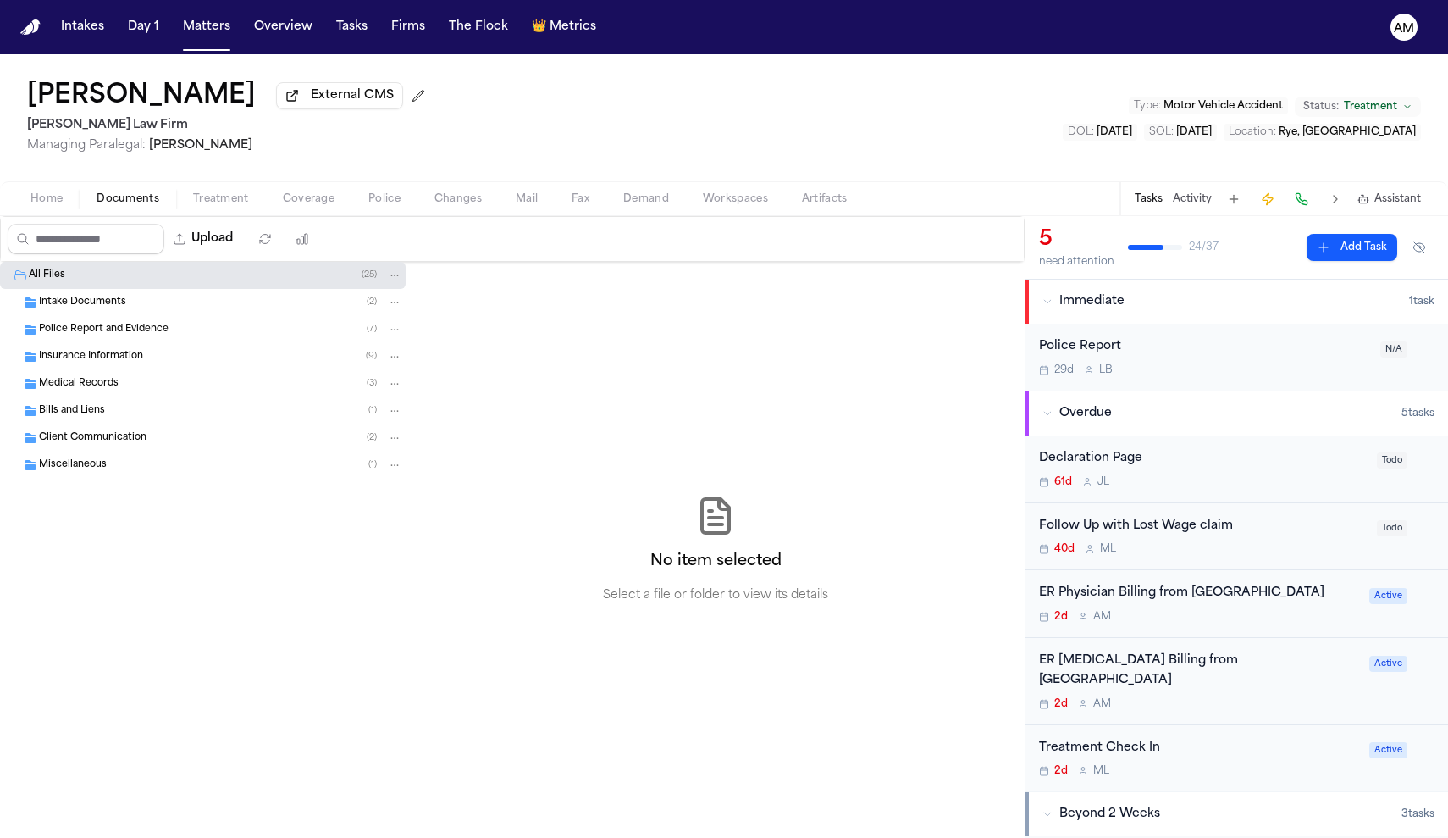
click at [115, 387] on span "Medical Records" at bounding box center [79, 384] width 80 height 14
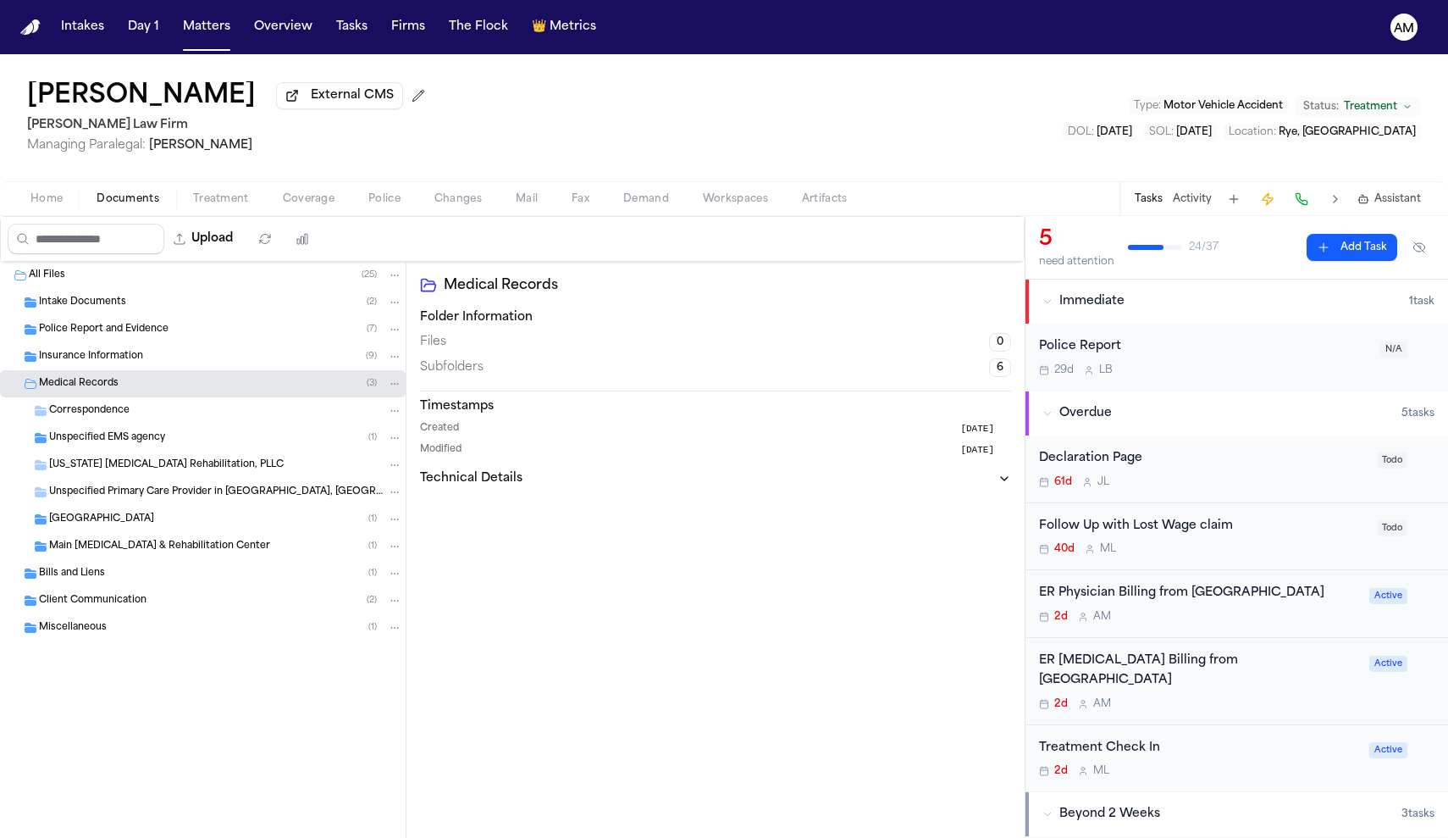
click at [120, 532] on div "Greenwich Hospital ( 1 )" at bounding box center [203, 519] width 406 height 27
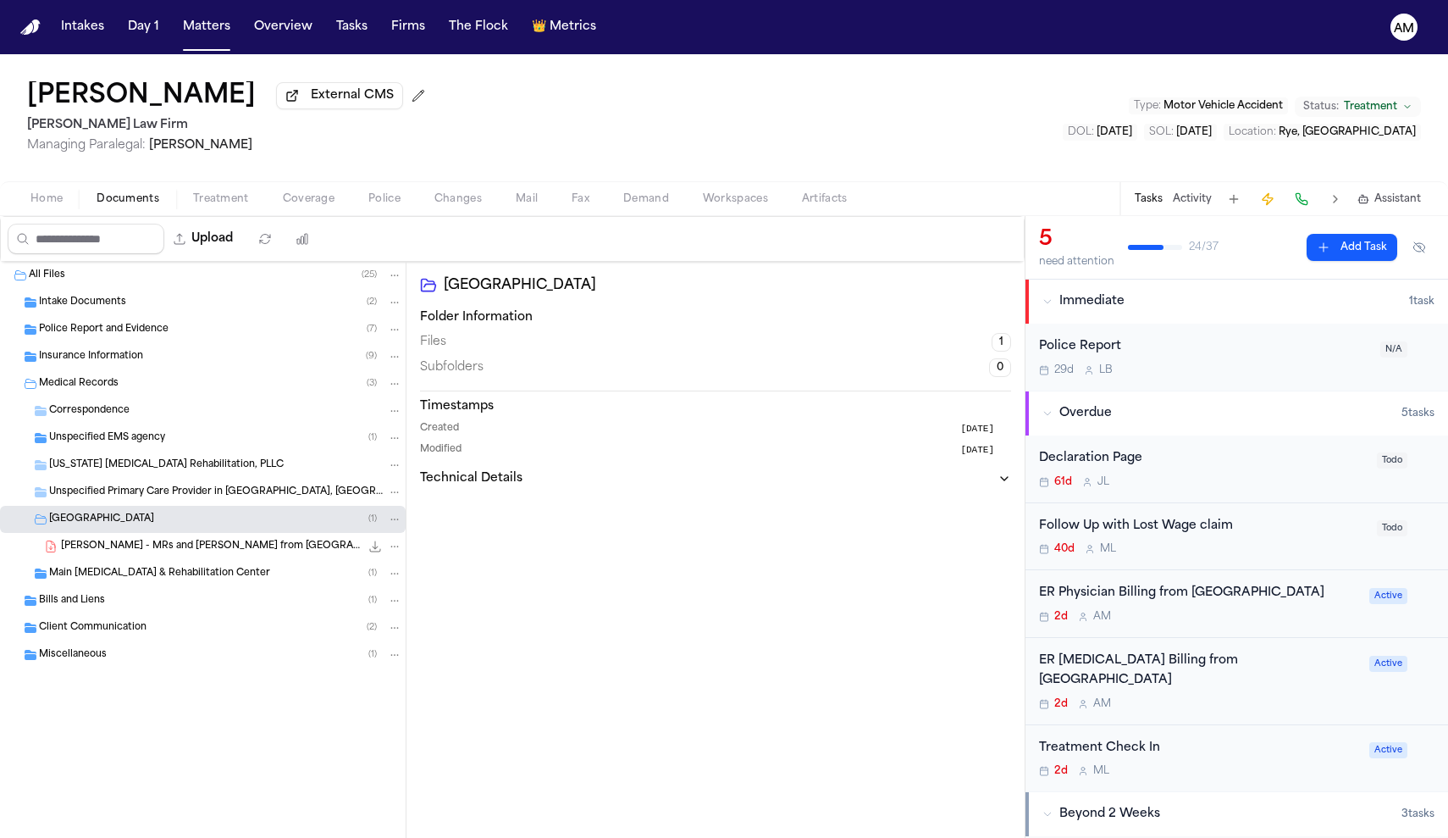
click at [183, 555] on div "M. Taylor - MRs and Bills from Greenwich Hospital - 3.23.25 17.2 MB • PDF" at bounding box center [231, 546] width 341 height 17
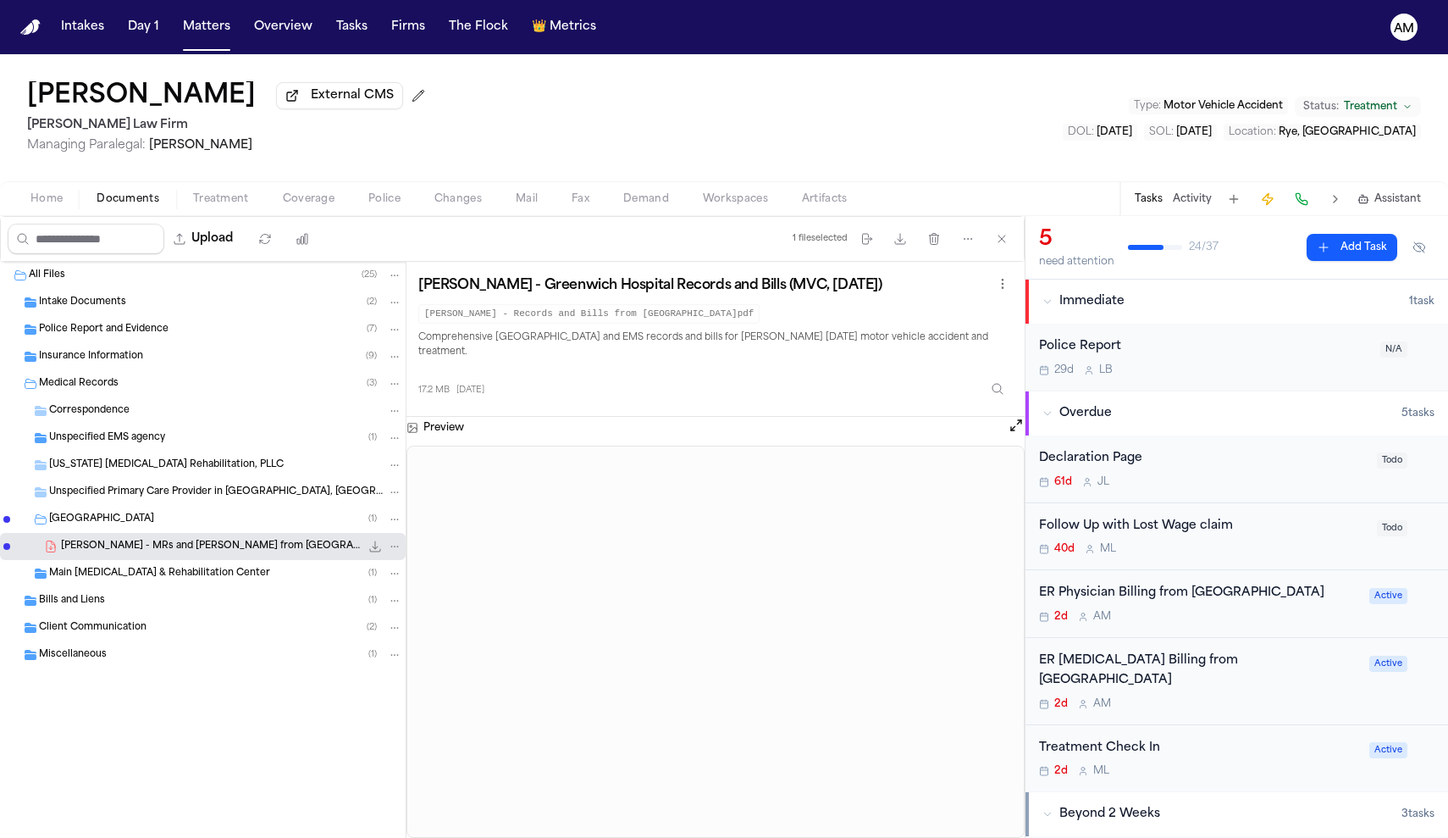
click at [59, 206] on span "Home" at bounding box center [46, 199] width 32 height 14
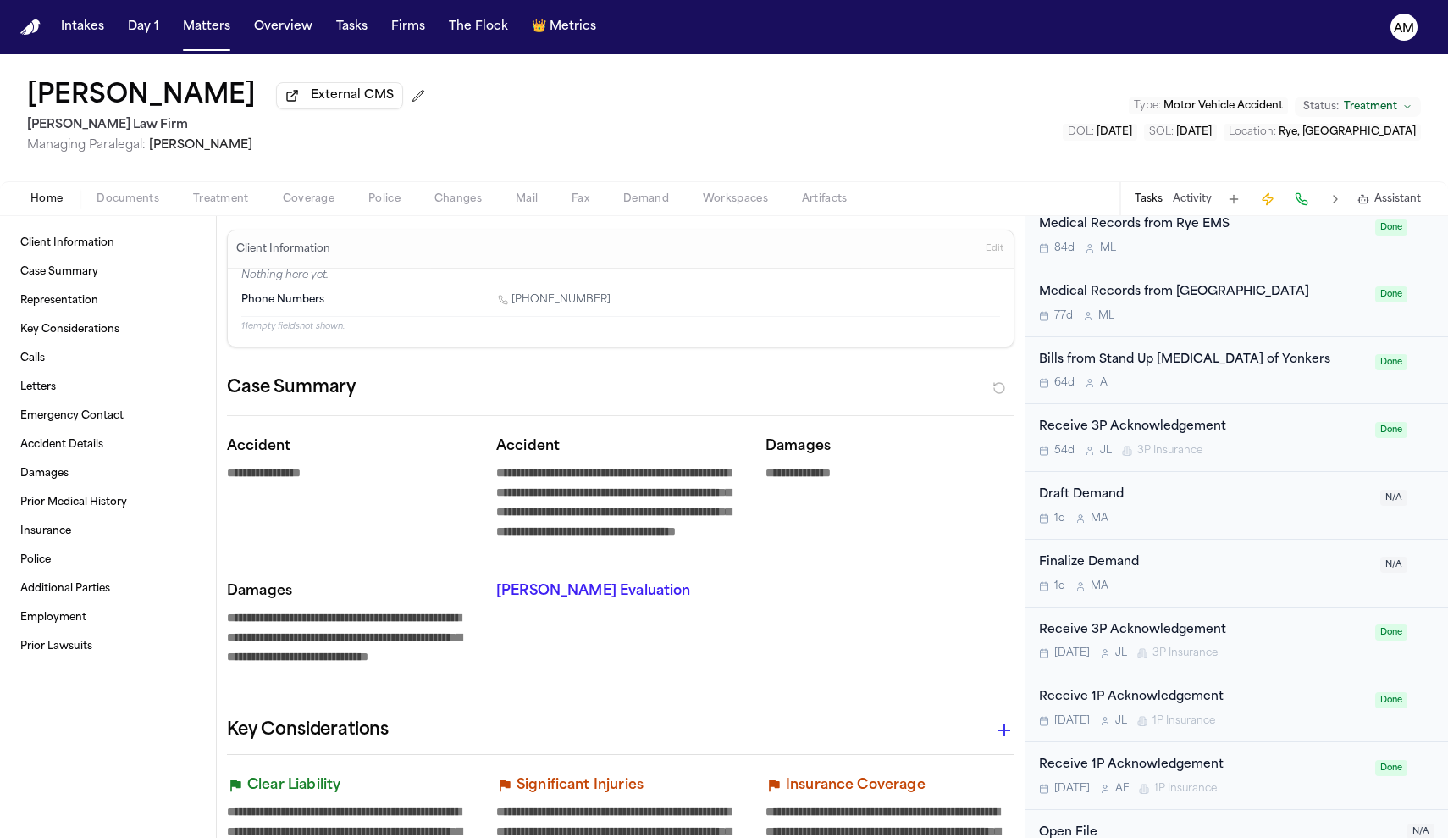
scroll to position [2096, 0]
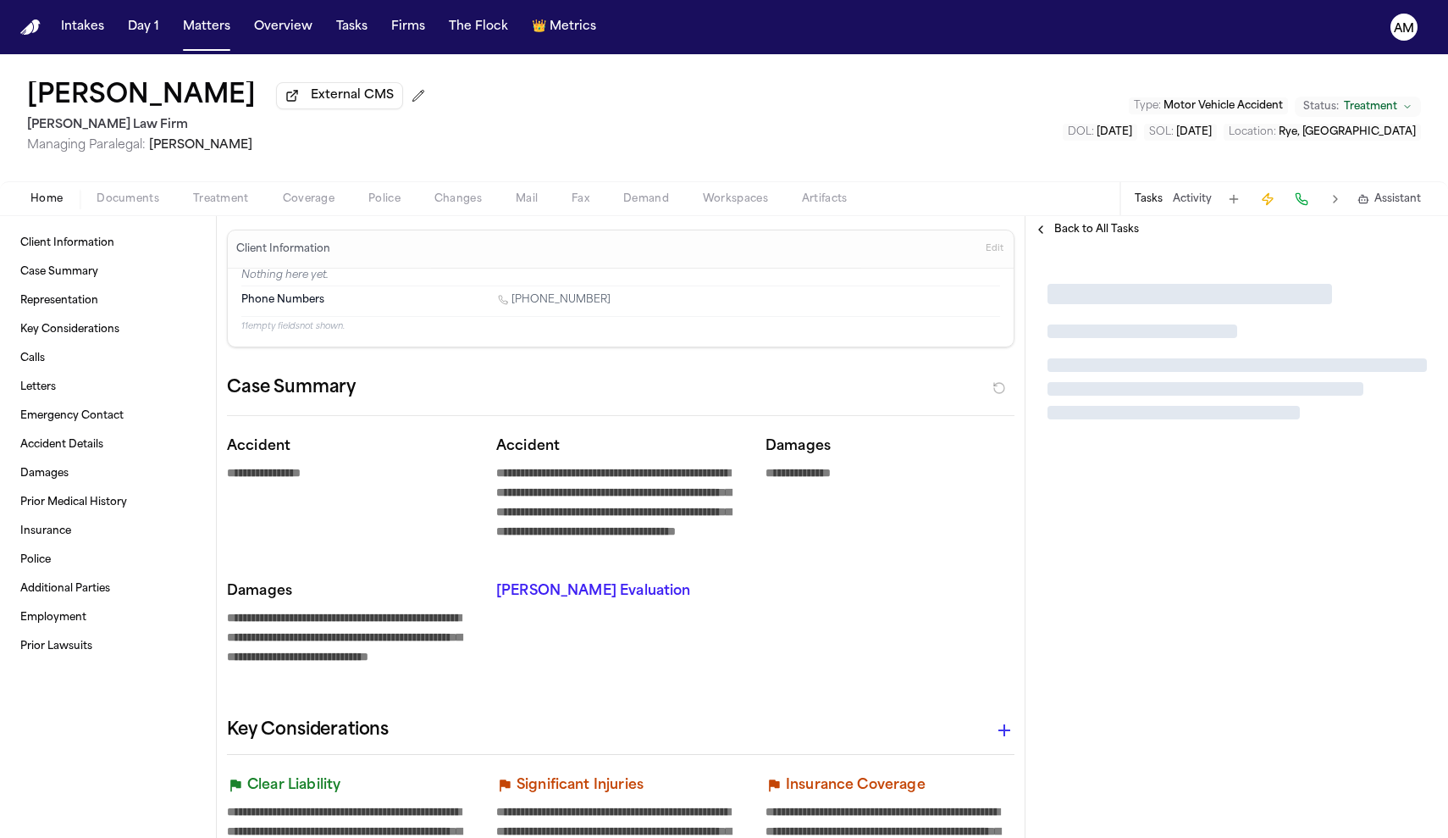
type textarea "*"
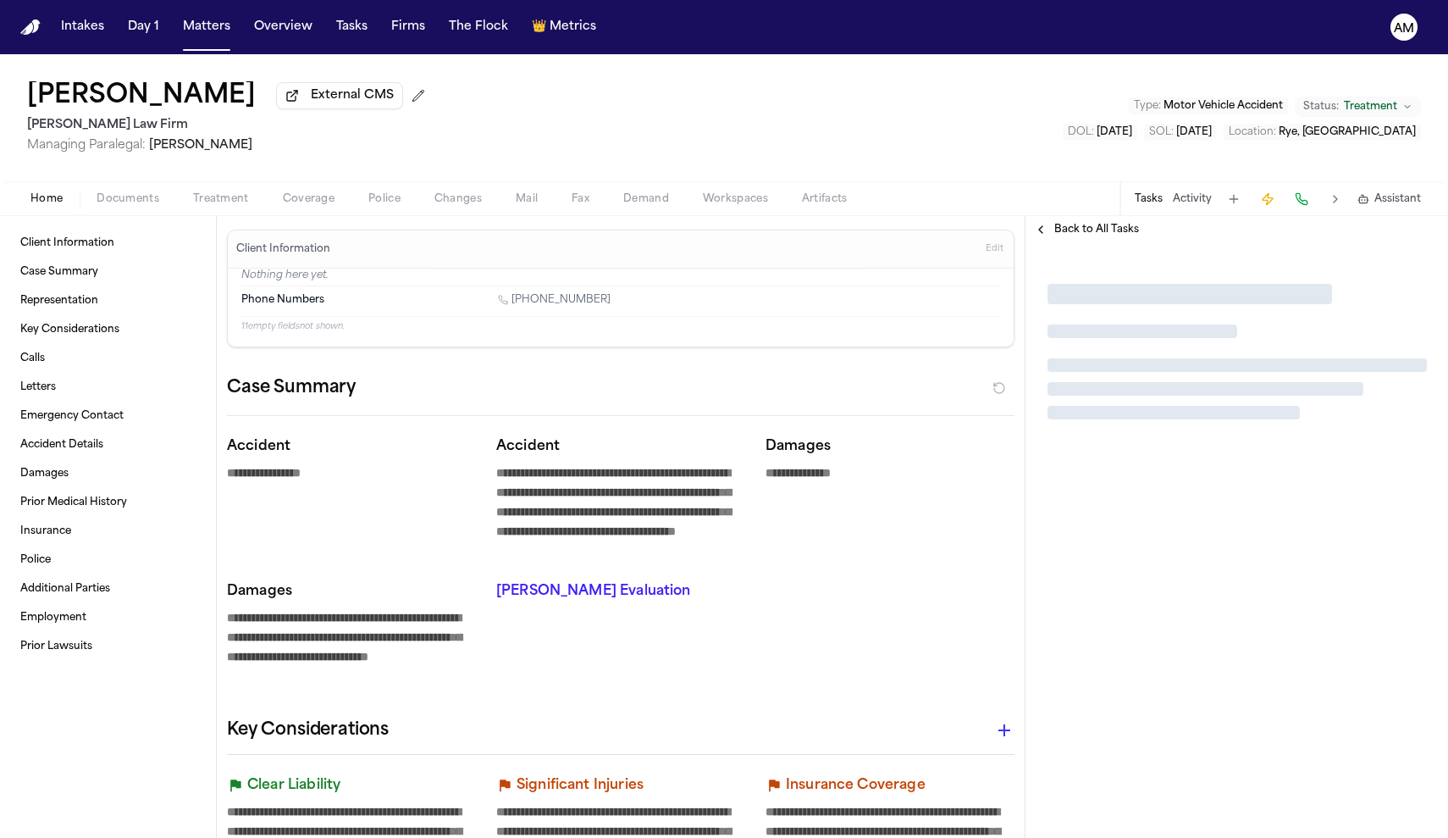
type textarea "*"
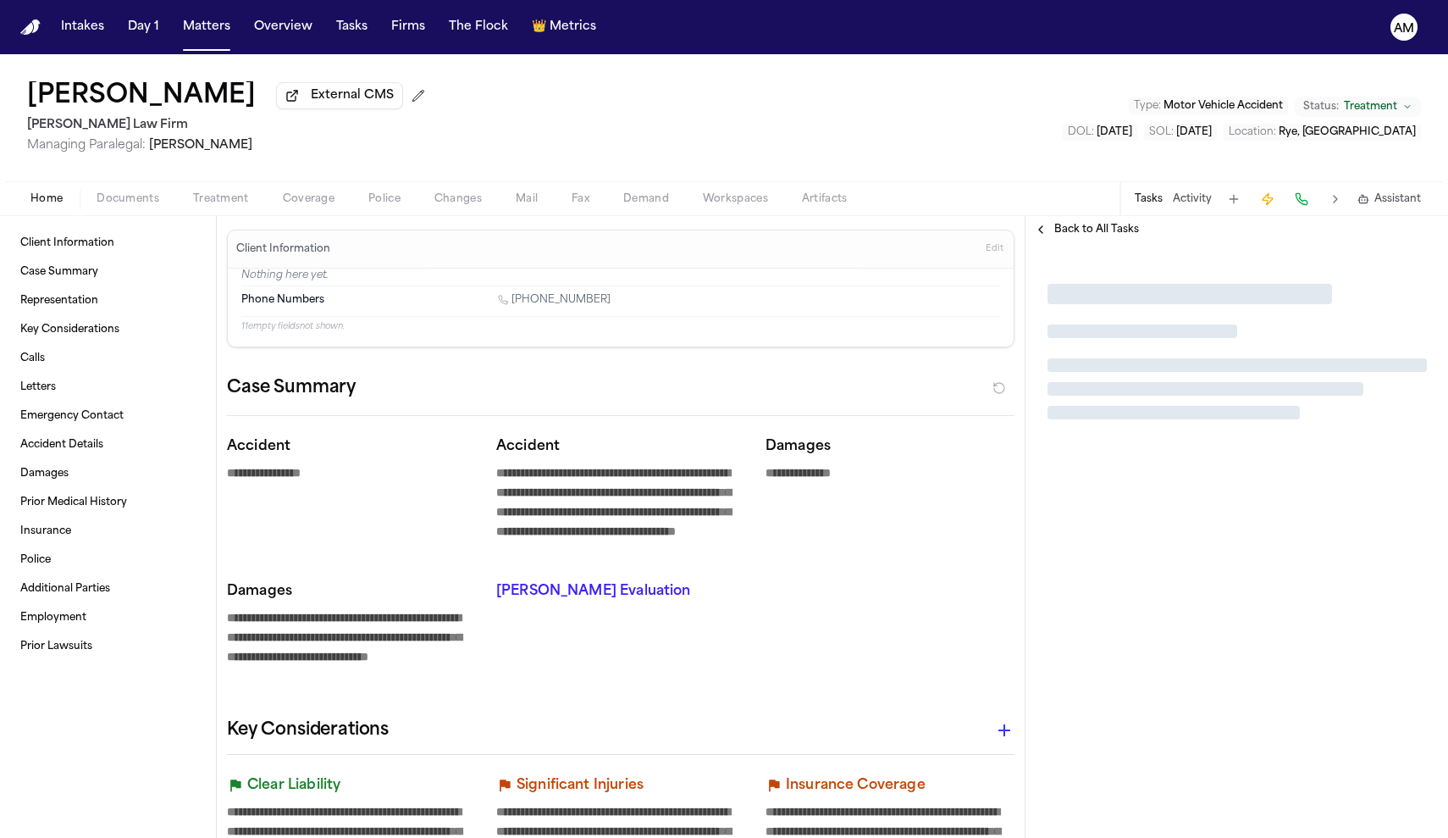
type textarea "*"
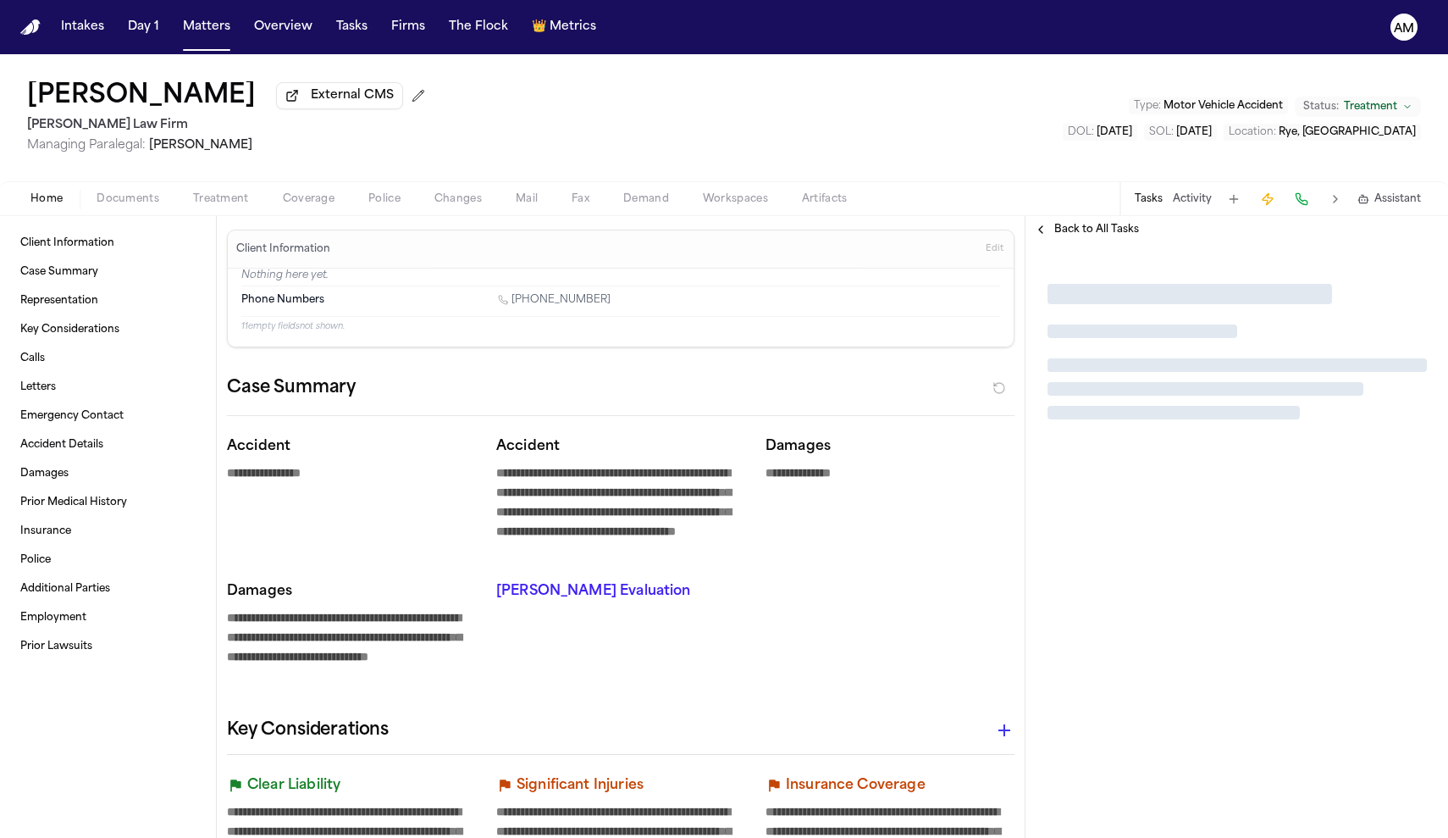
type textarea "*"
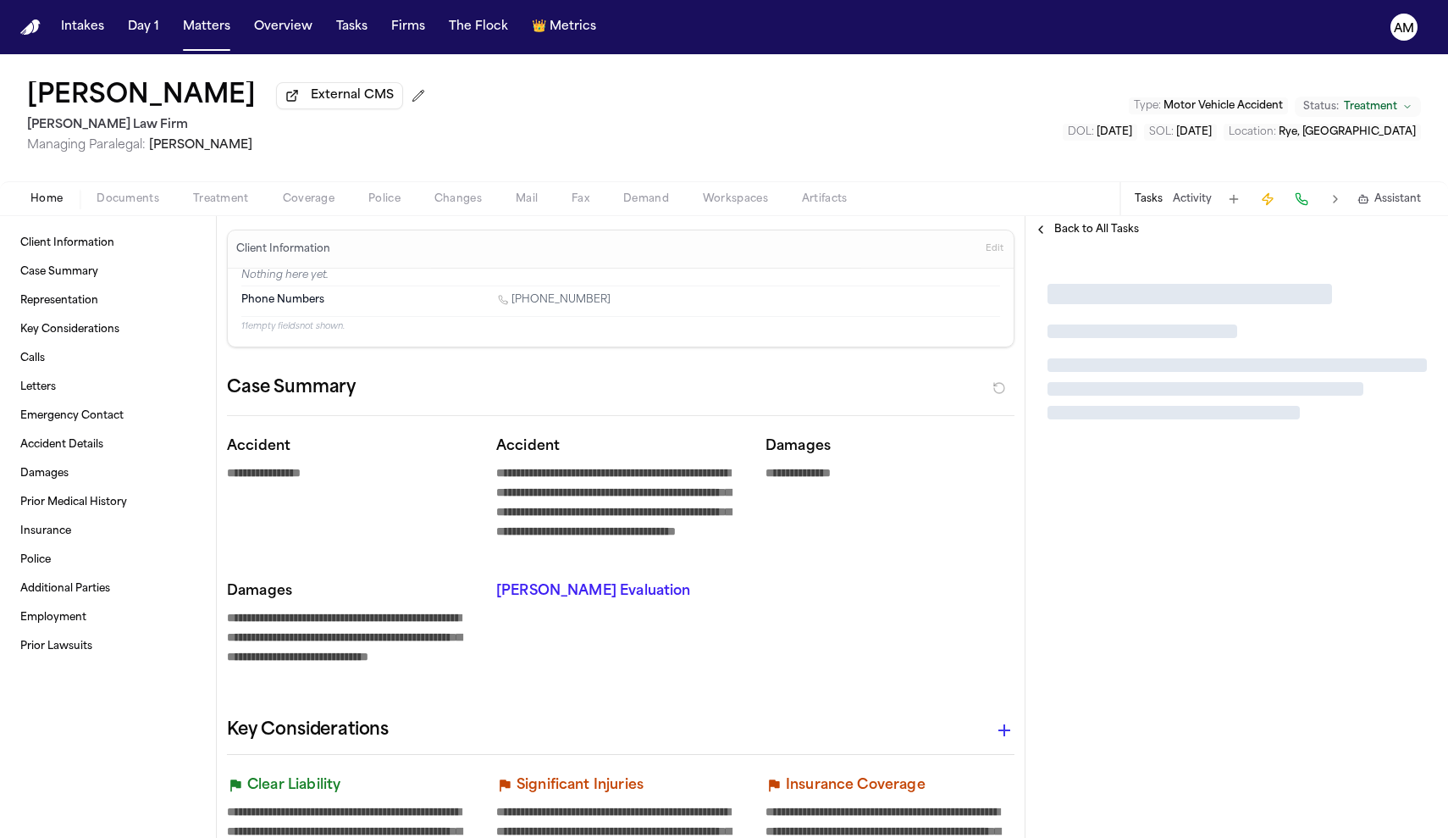
type textarea "*"
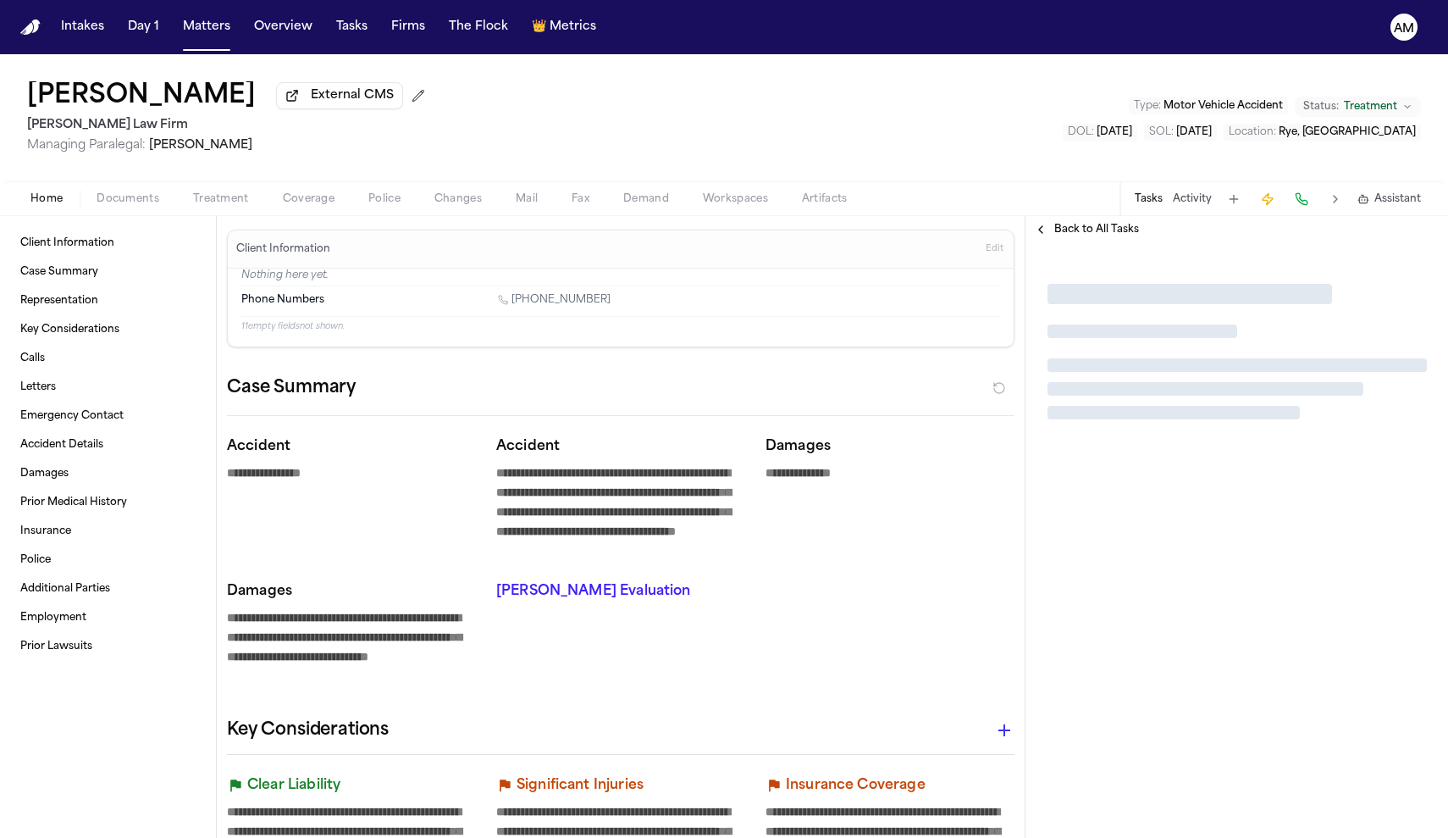
type textarea "*"
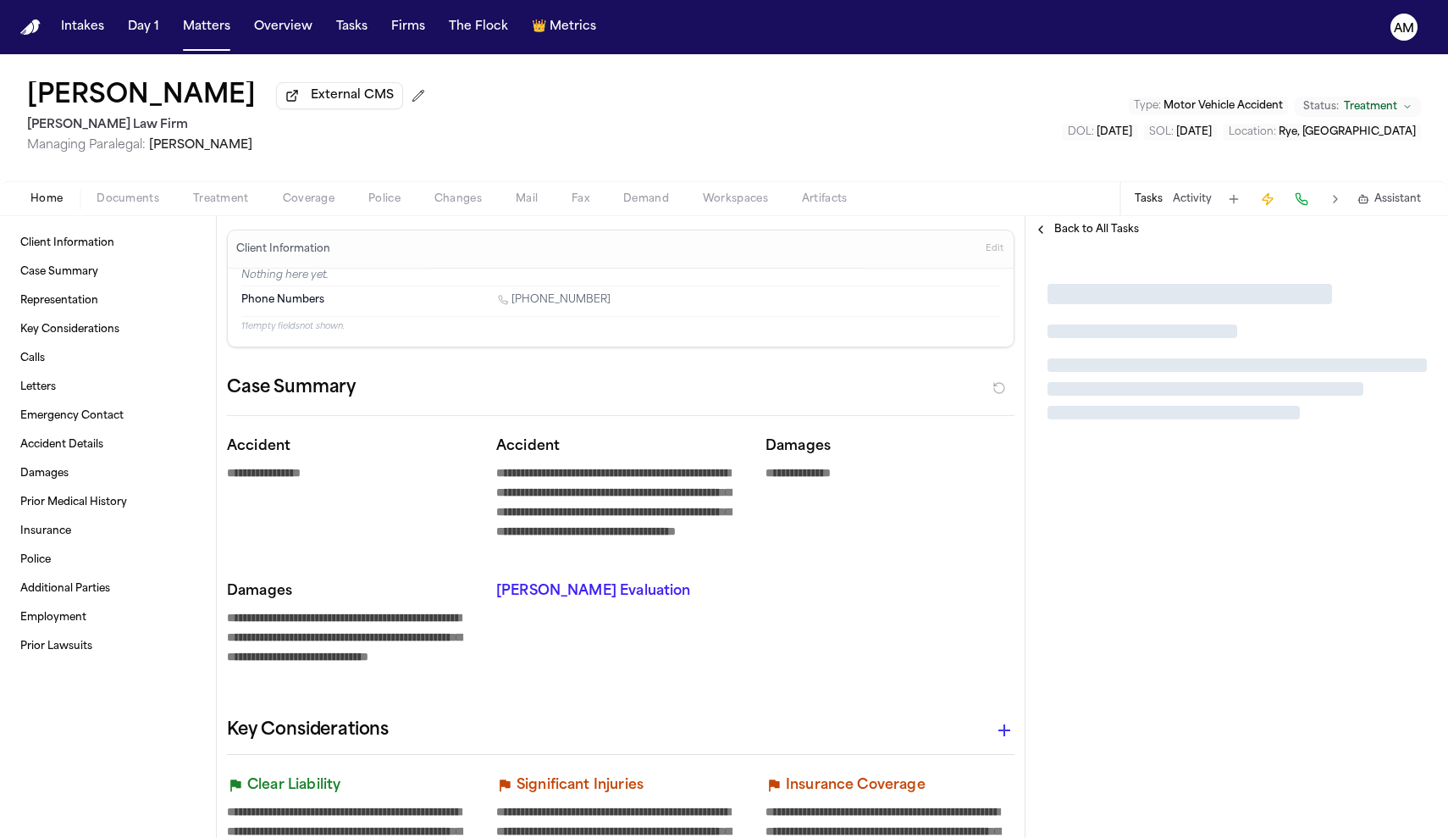
type textarea "*"
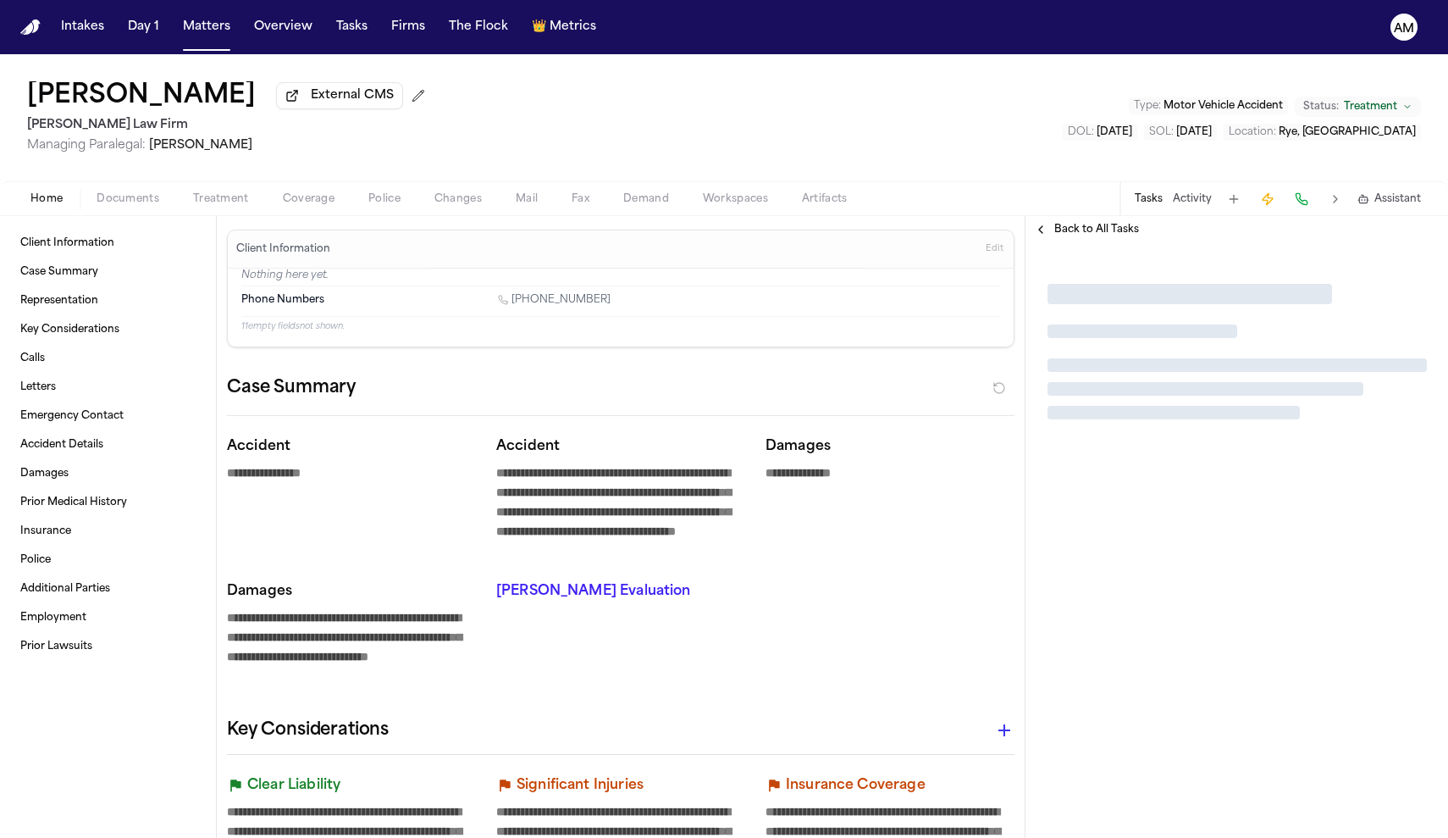
type textarea "*"
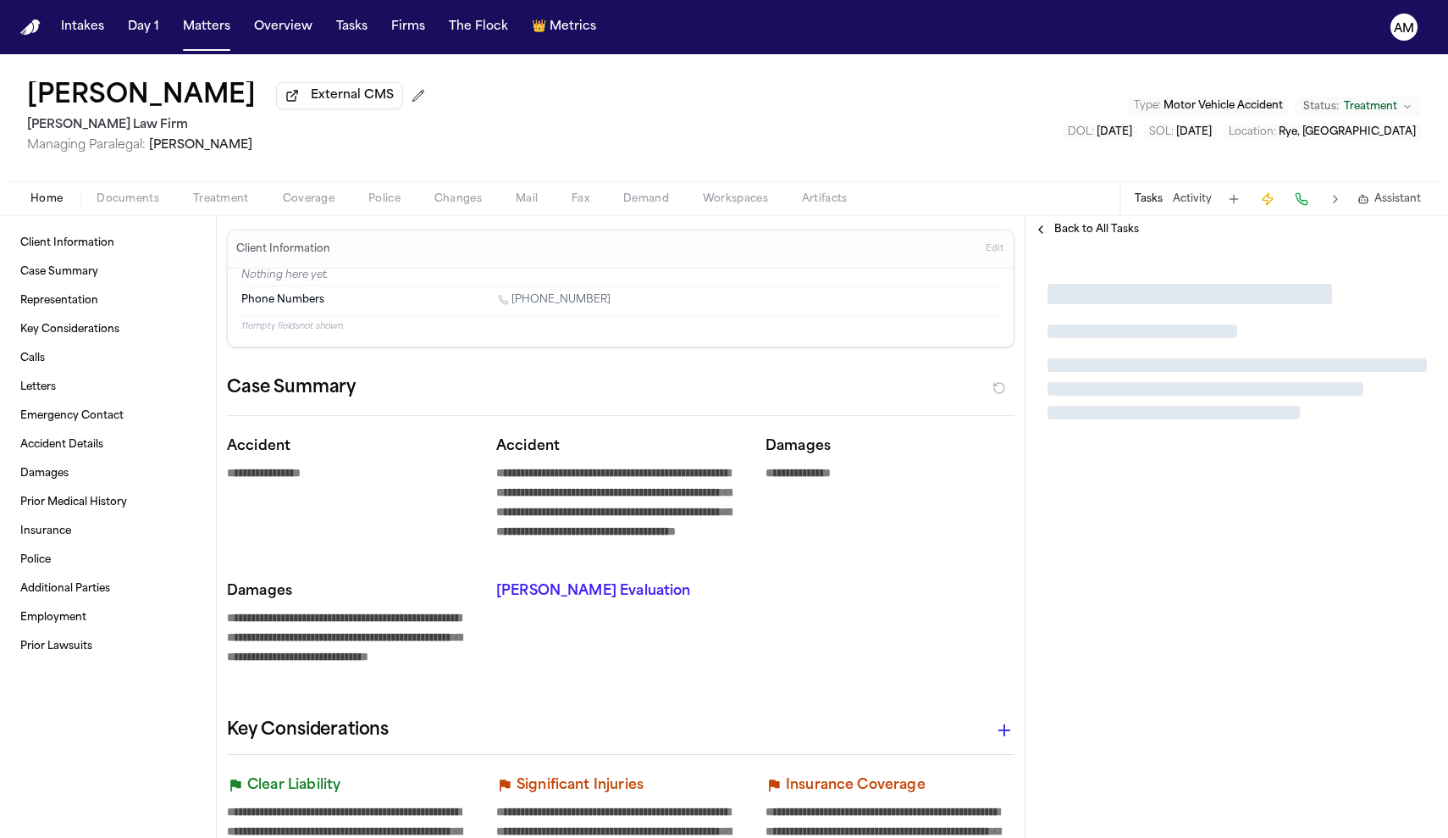
type textarea "*"
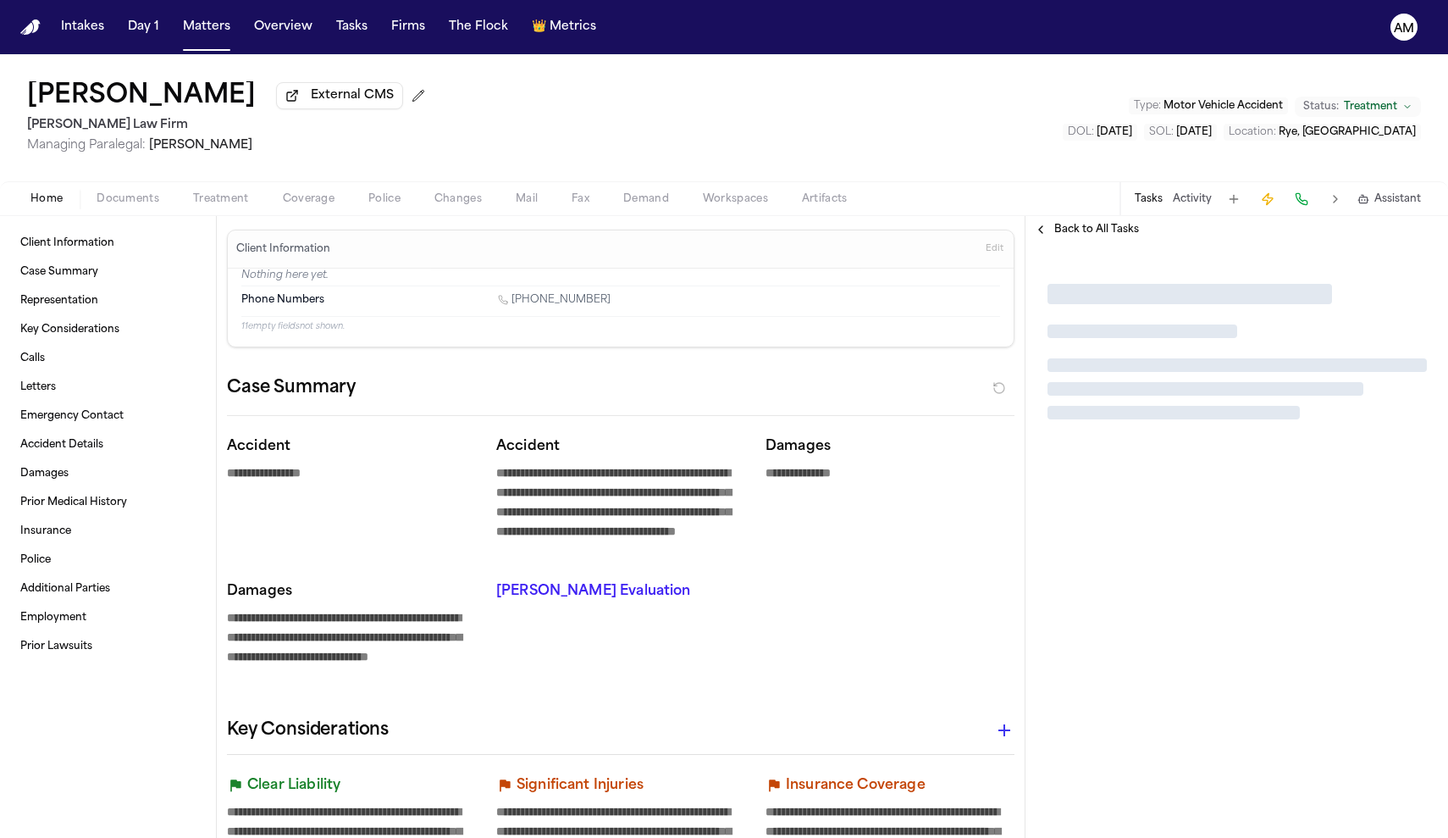
type textarea "*"
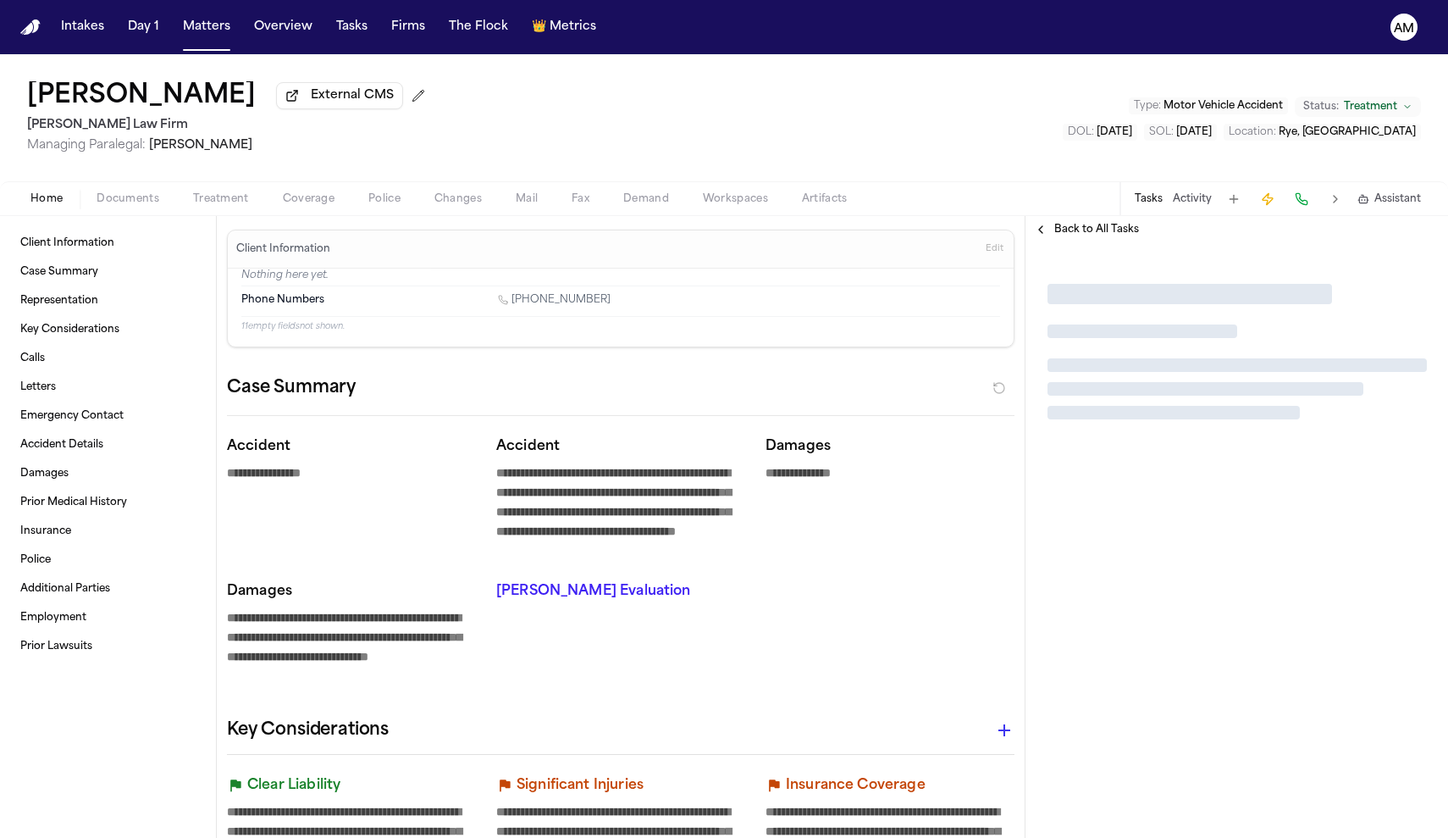
type textarea "*"
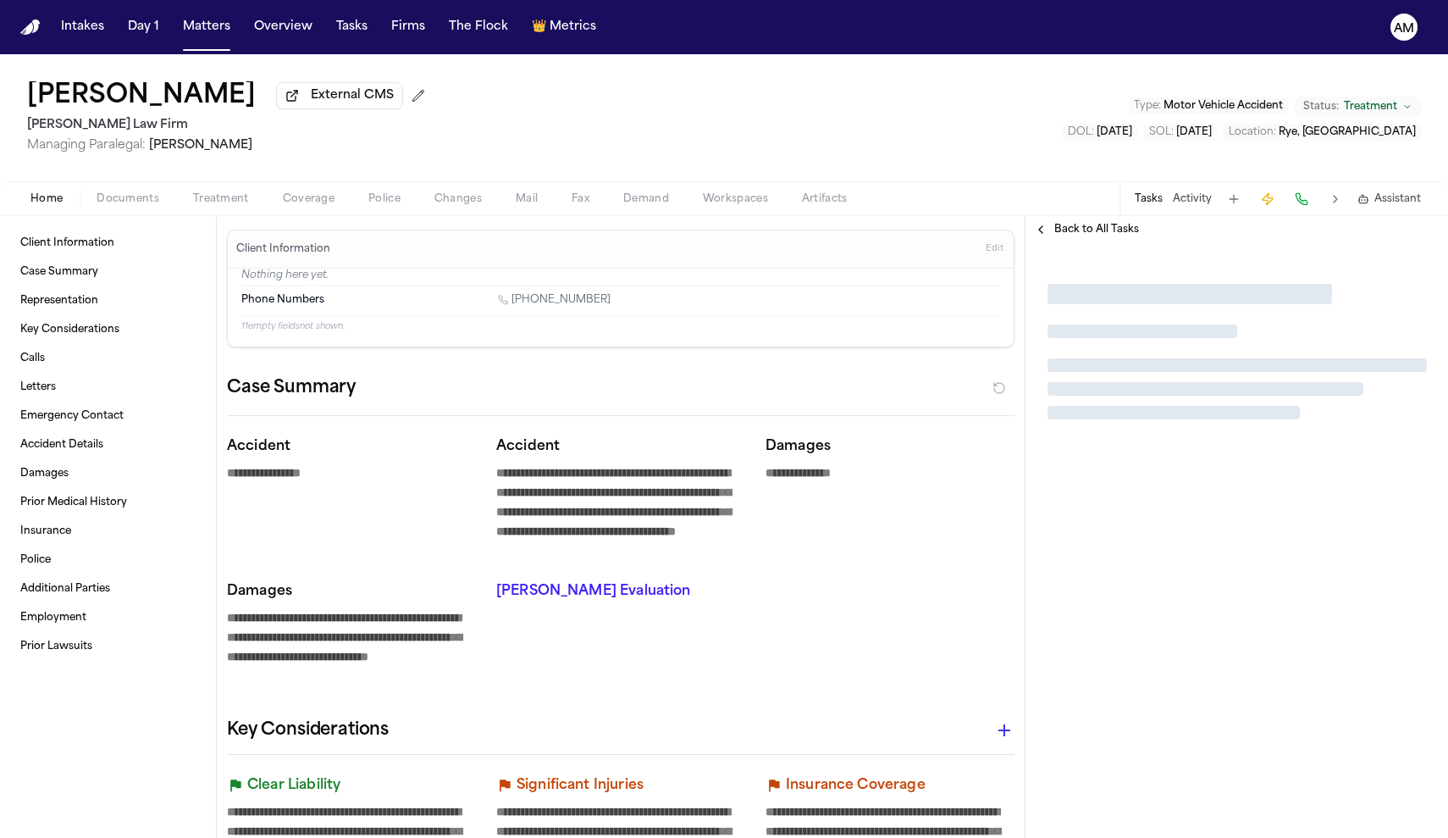
type textarea "*"
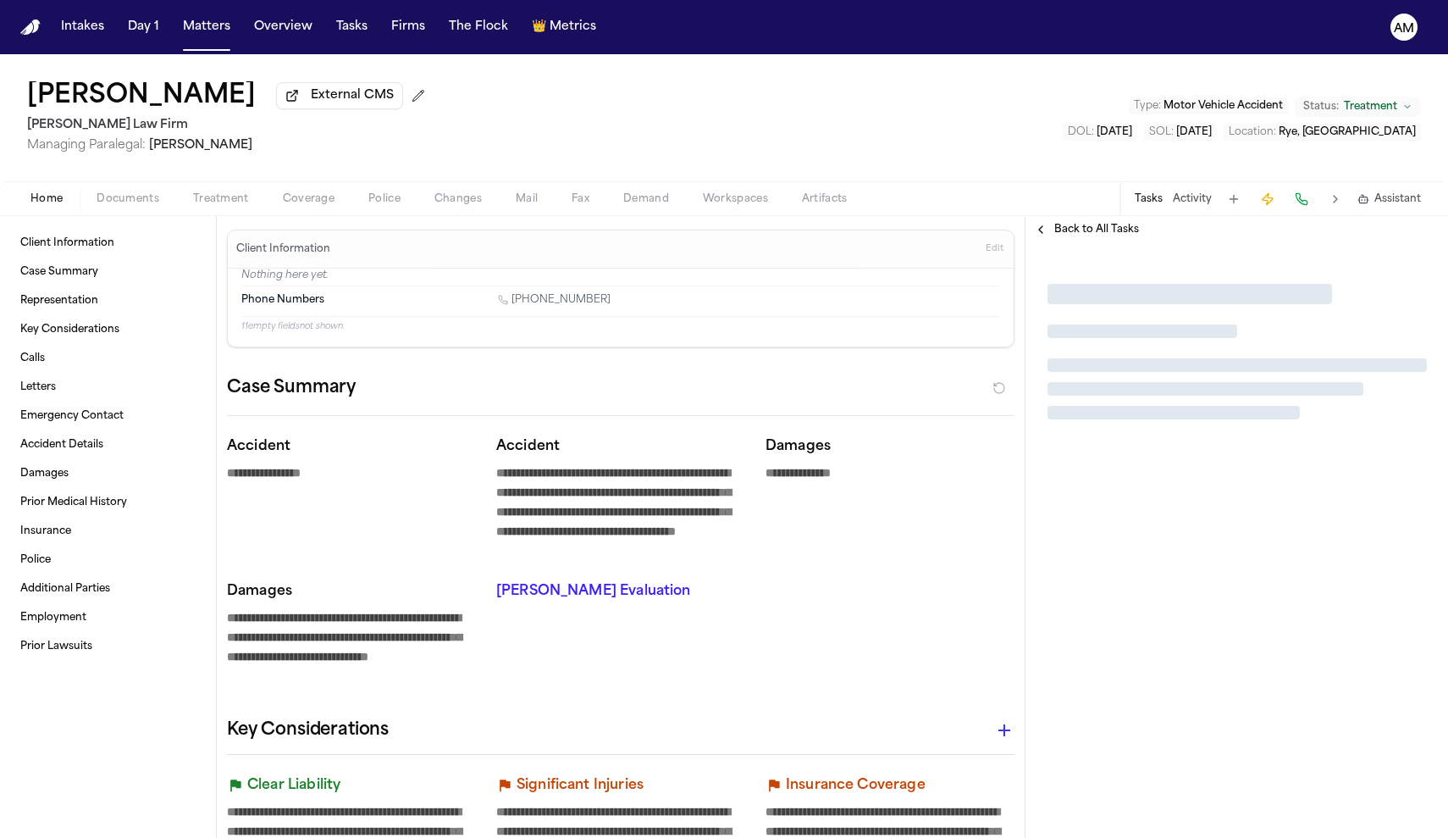
type textarea "*"
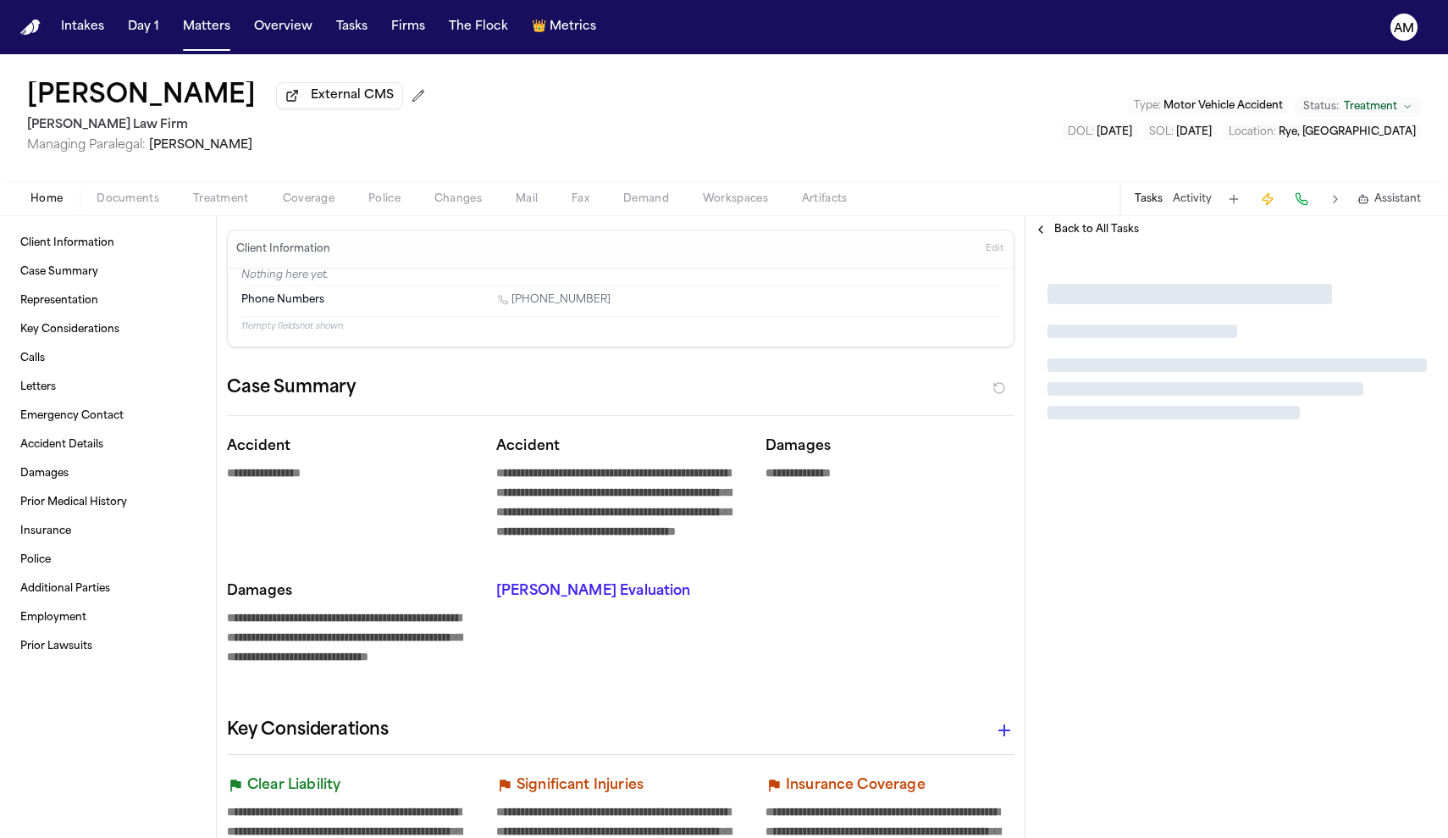
type textarea "*"
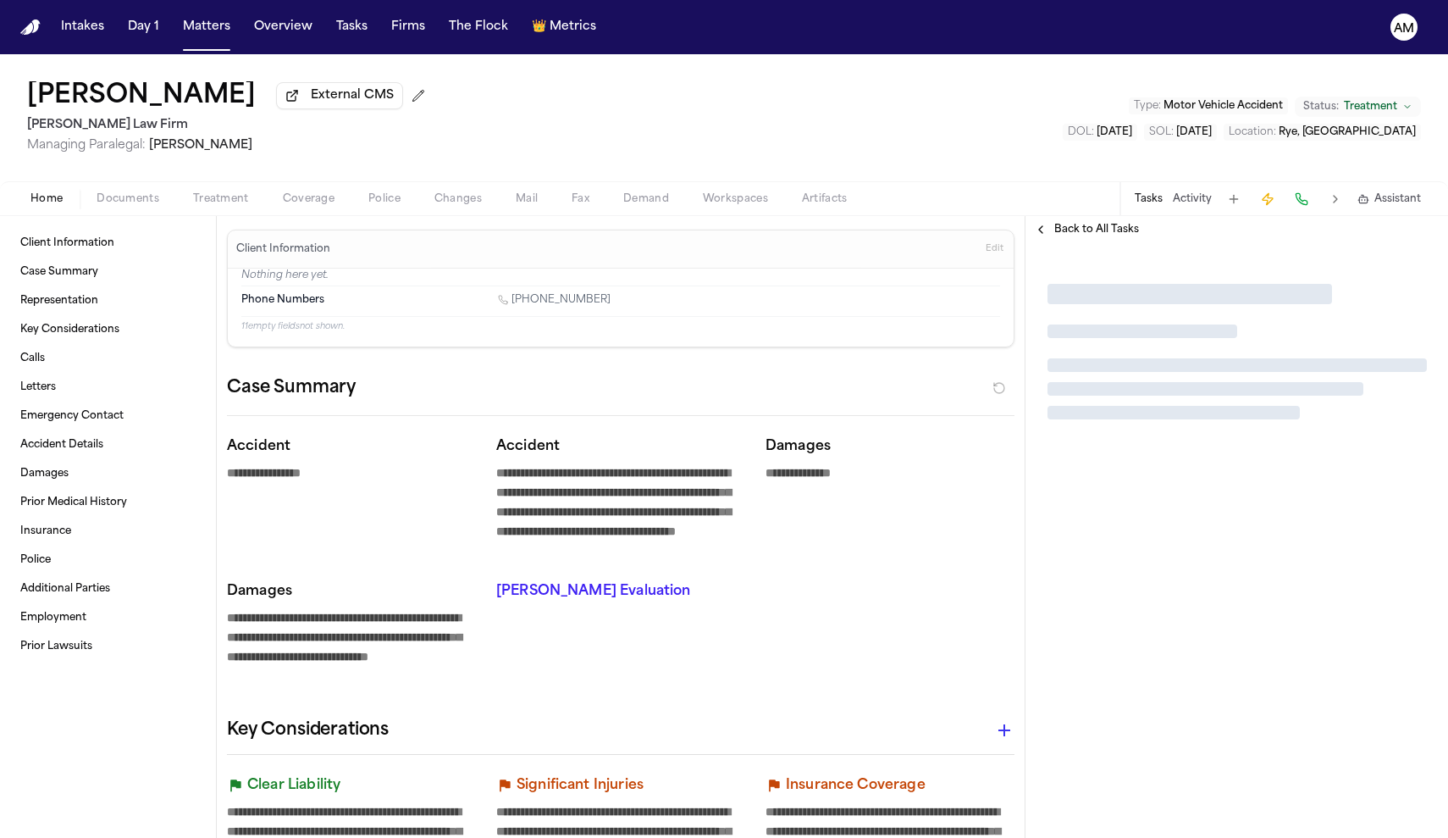
type textarea "*"
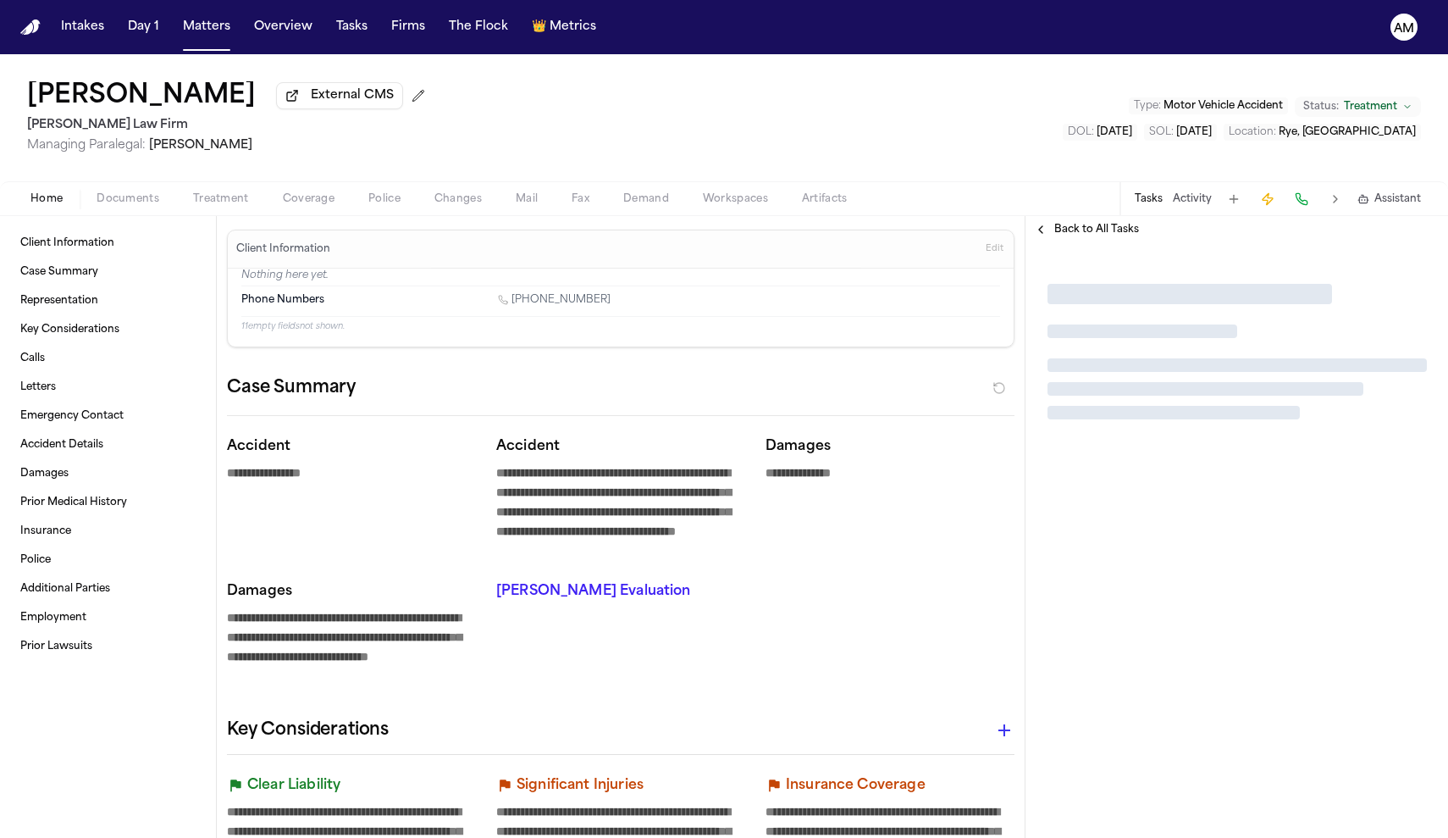
type textarea "*"
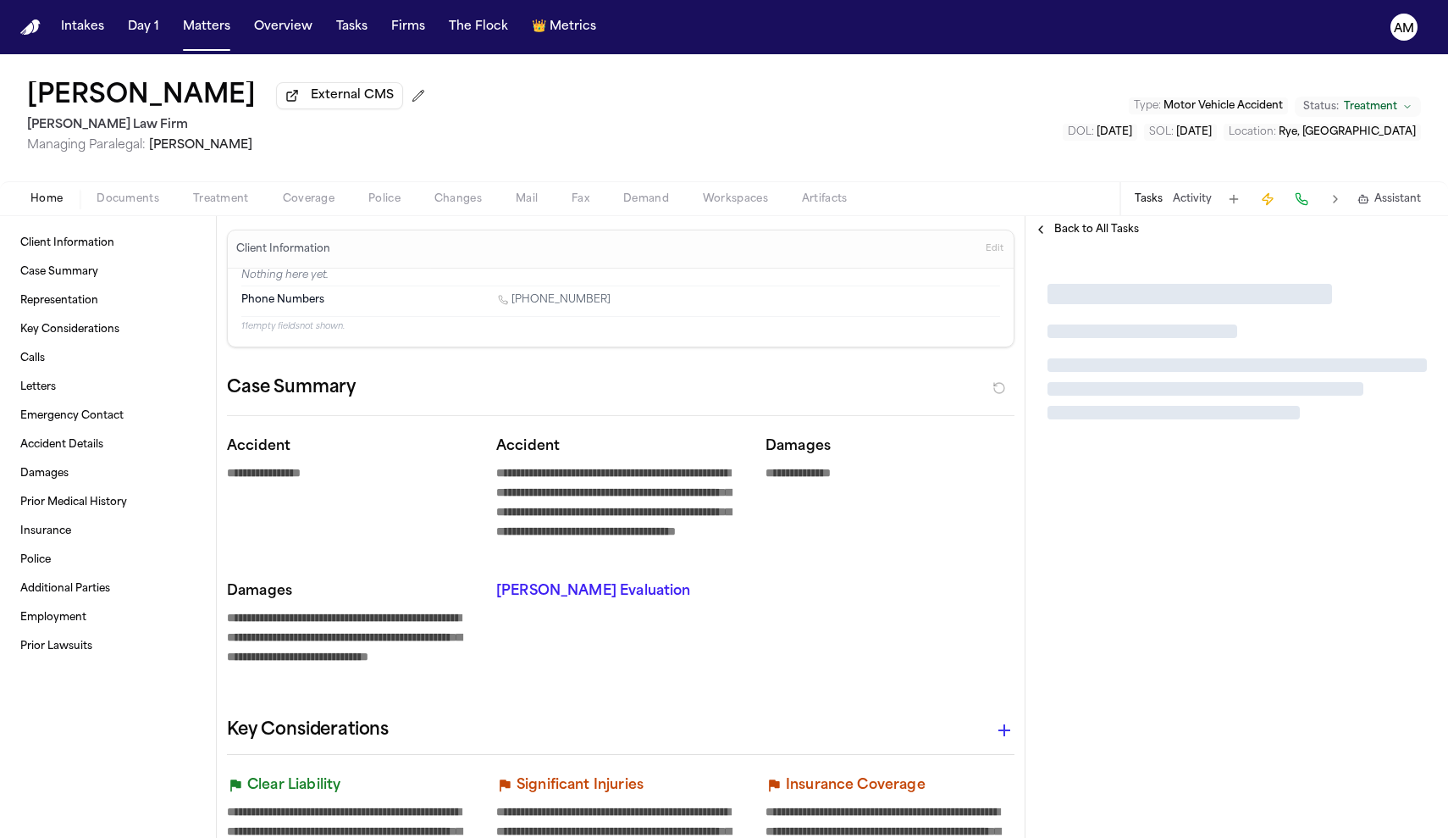
type textarea "*"
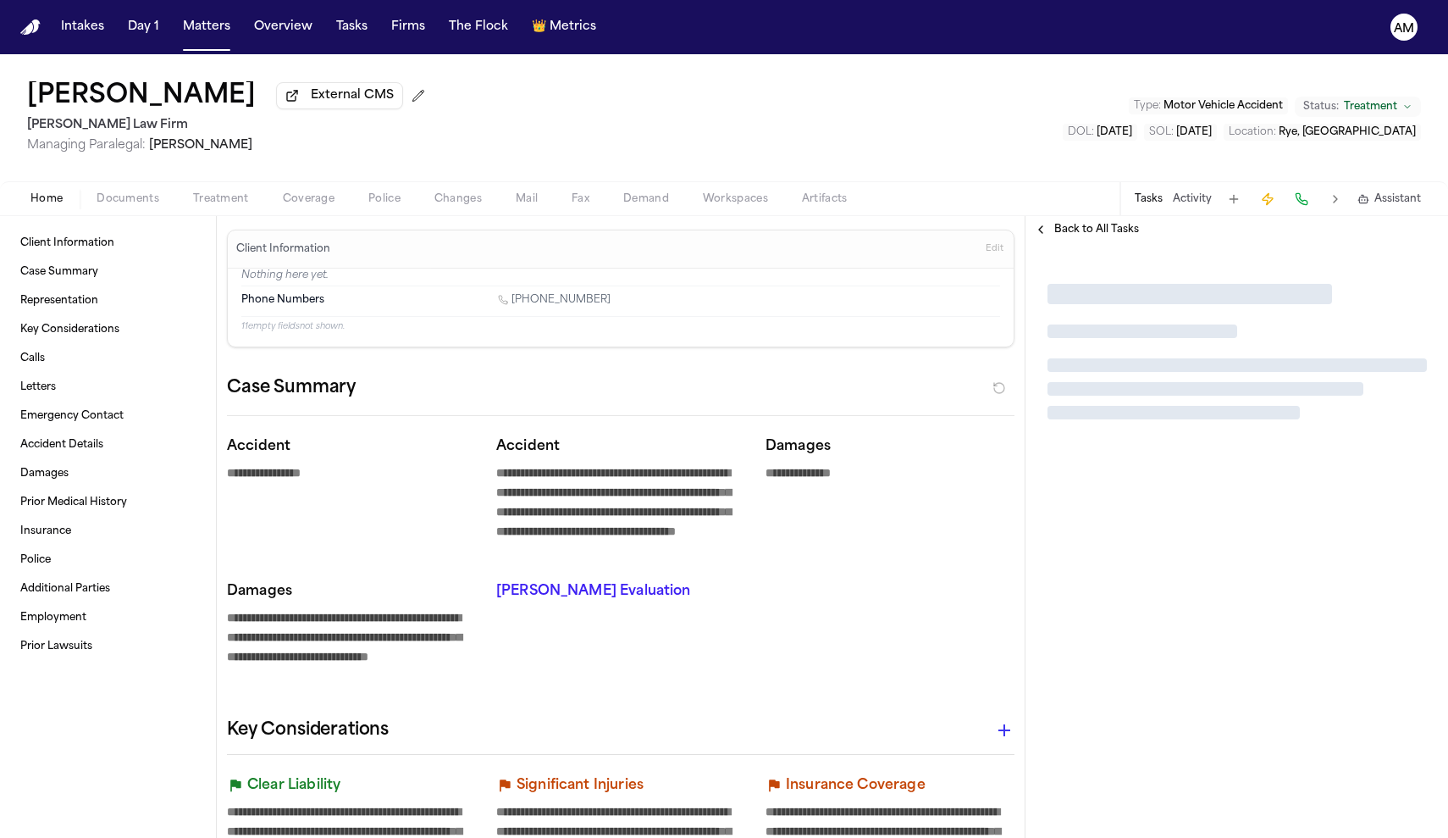
type textarea "*"
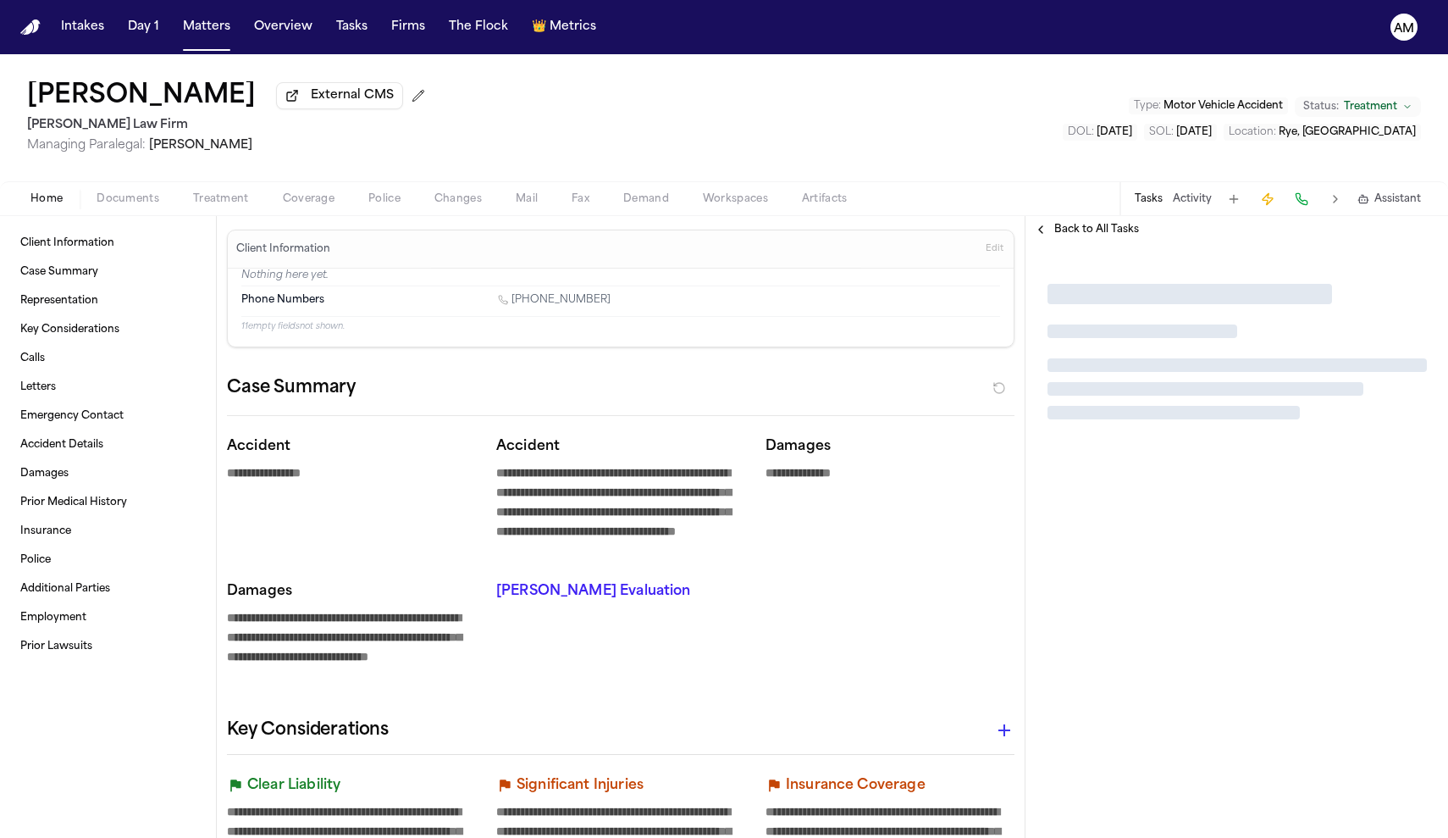
type textarea "*"
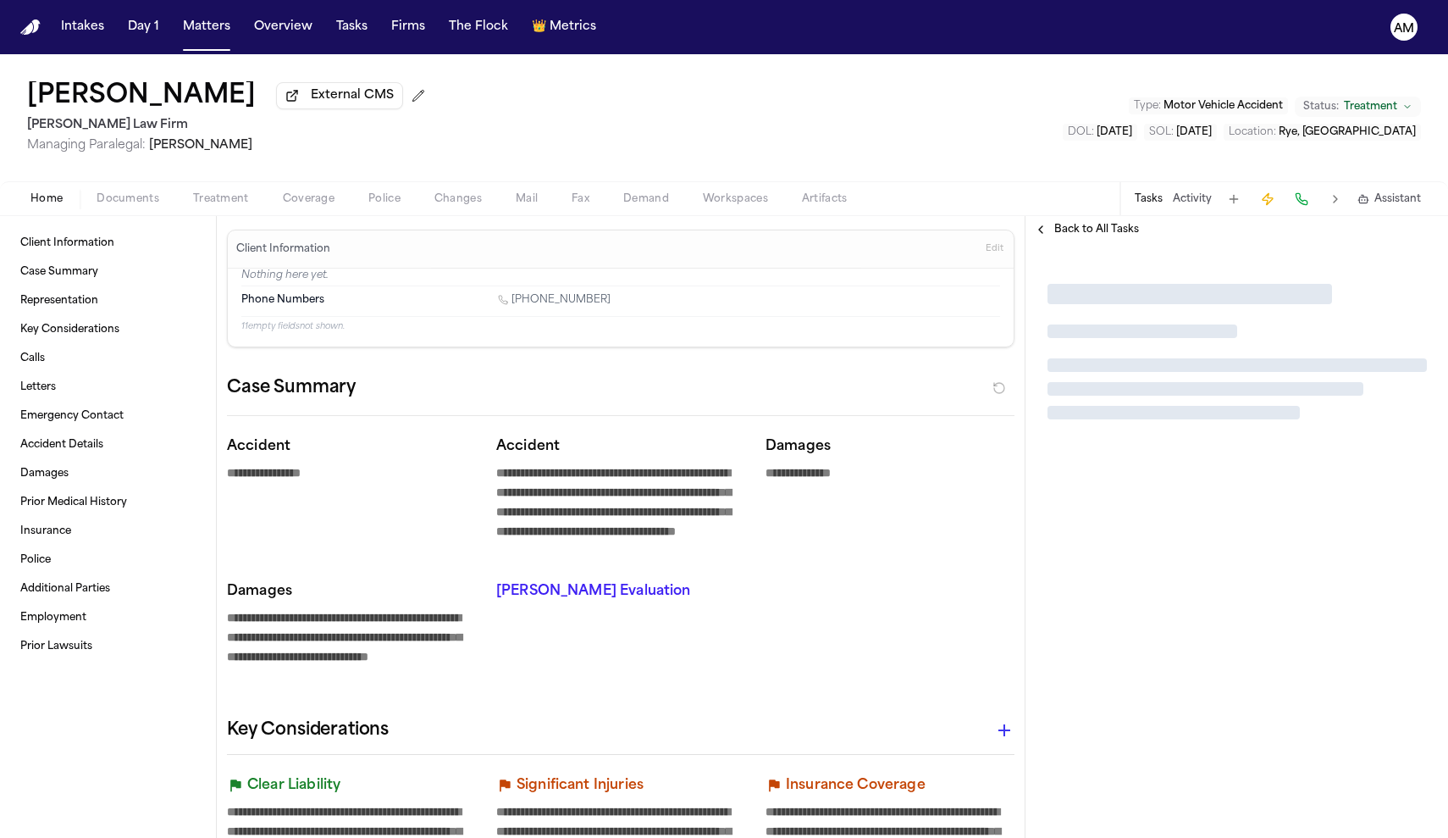
type textarea "*"
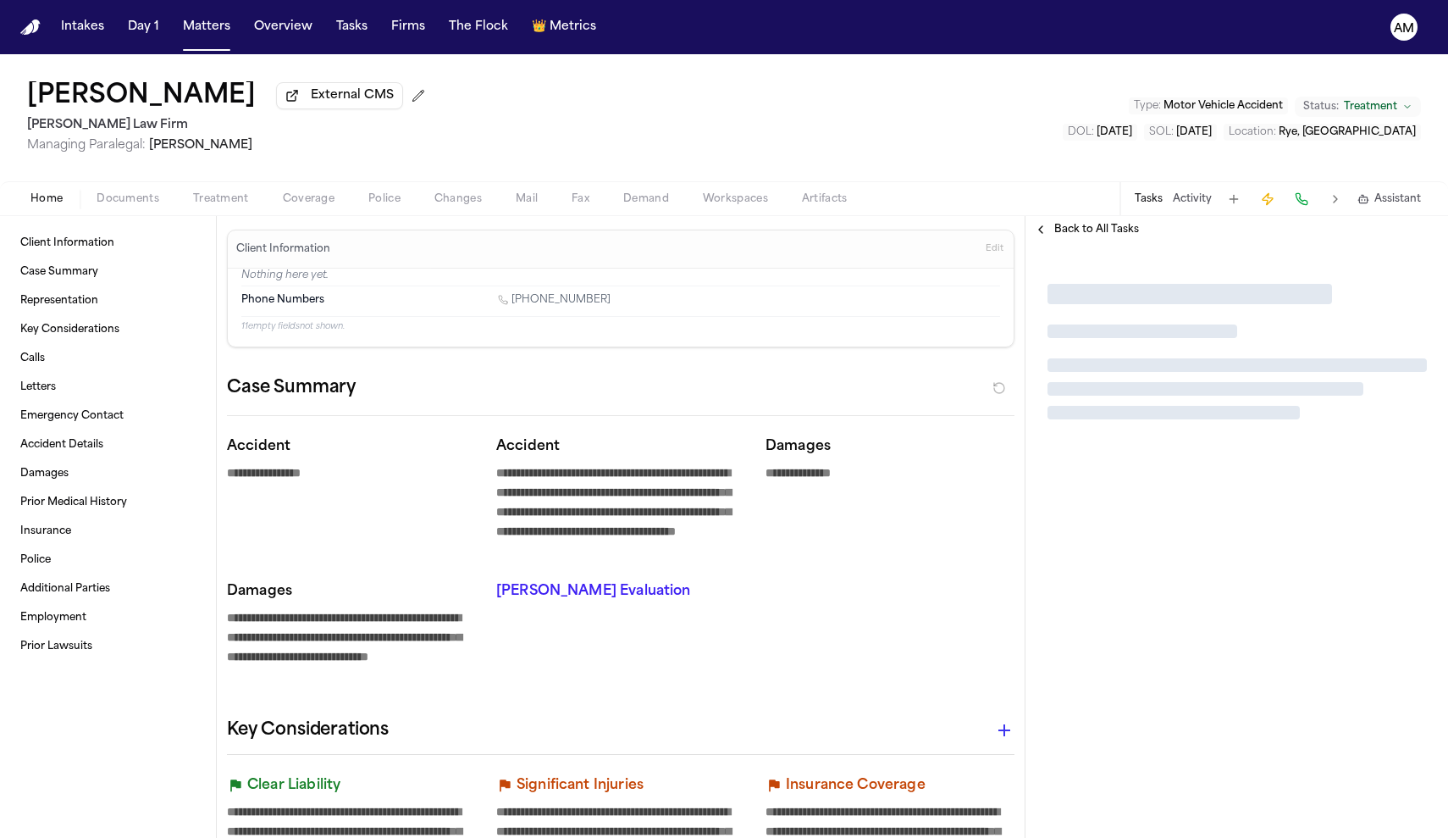
type textarea "*"
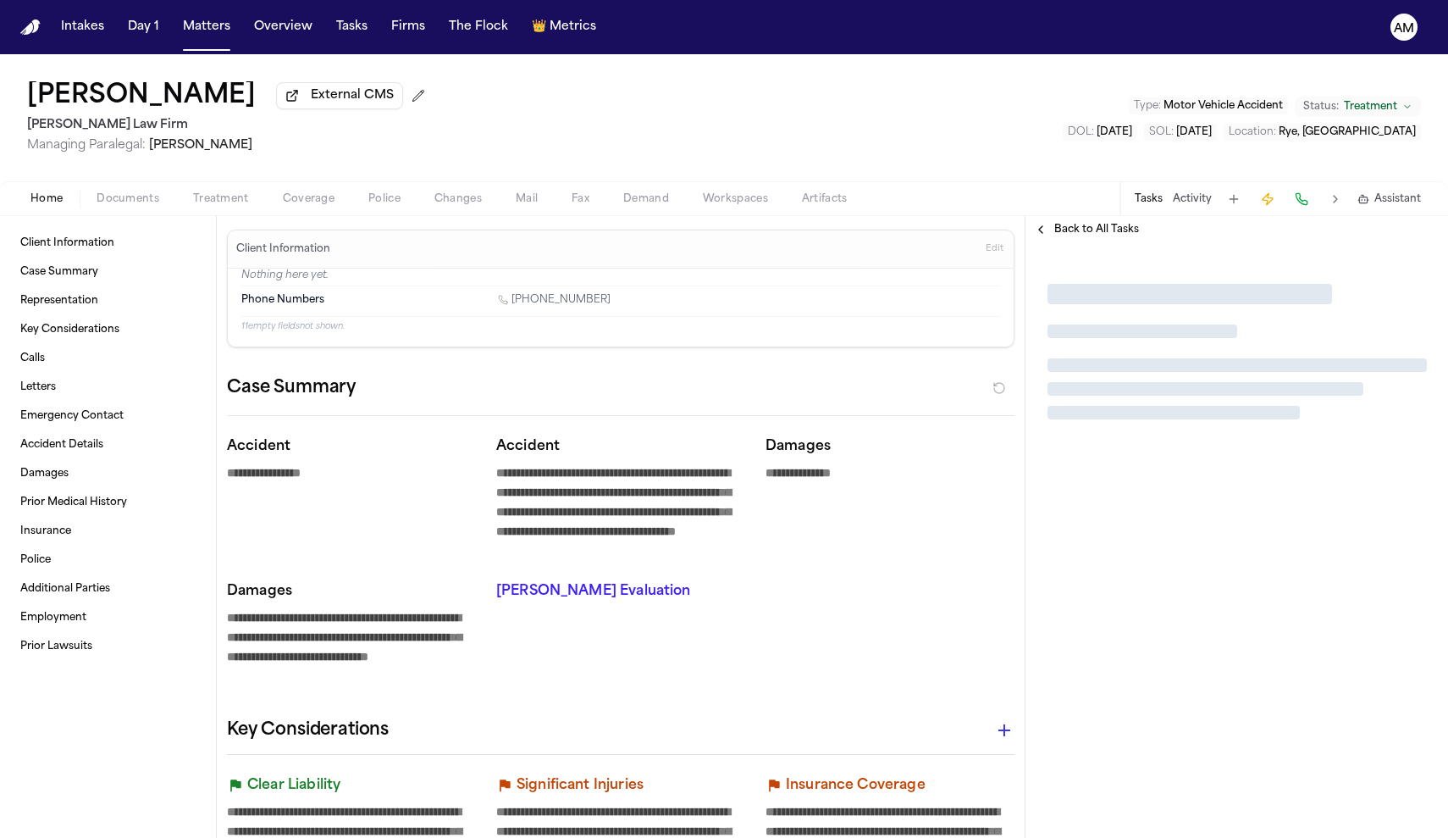
type textarea "*"
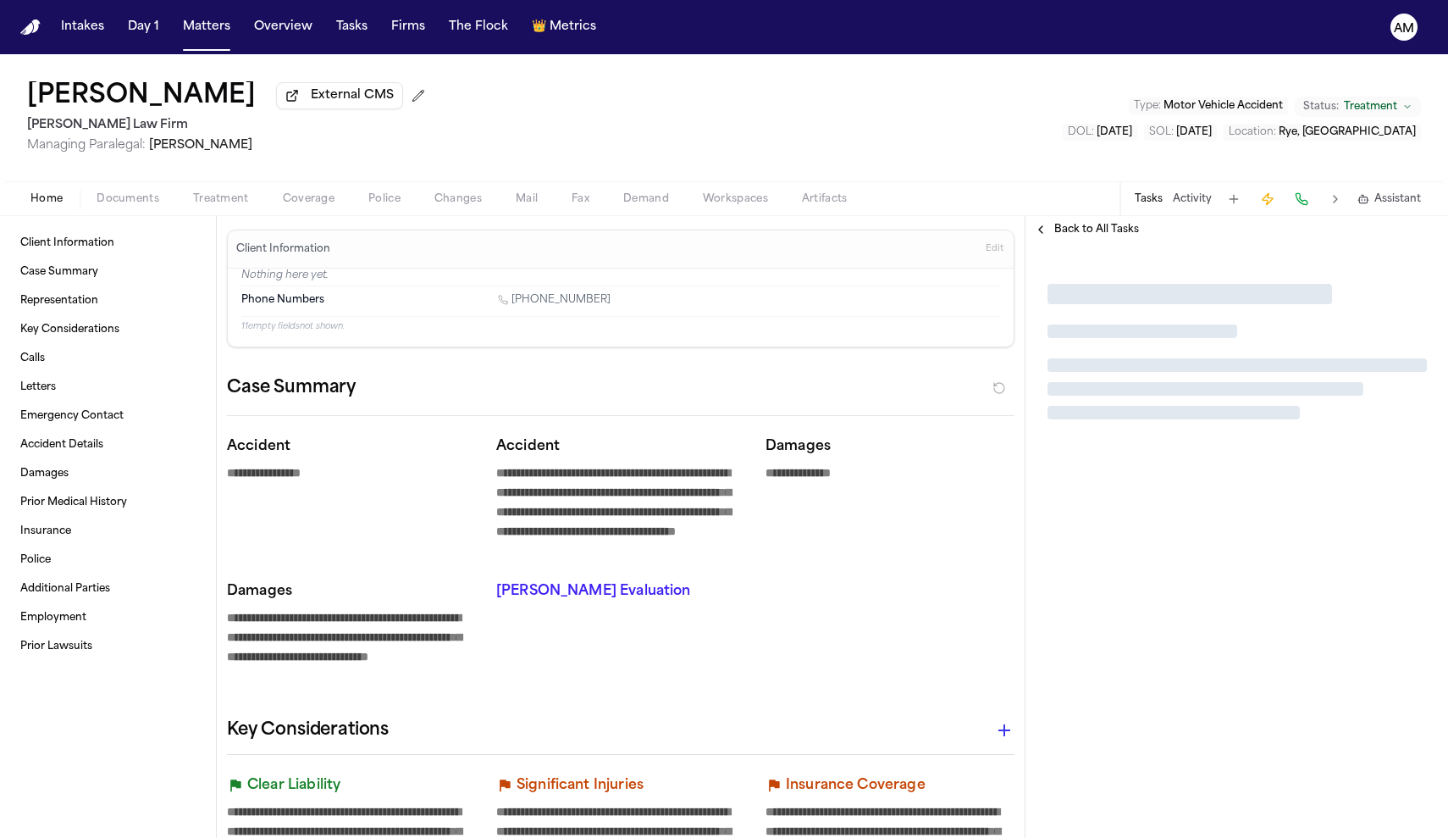
type textarea "*"
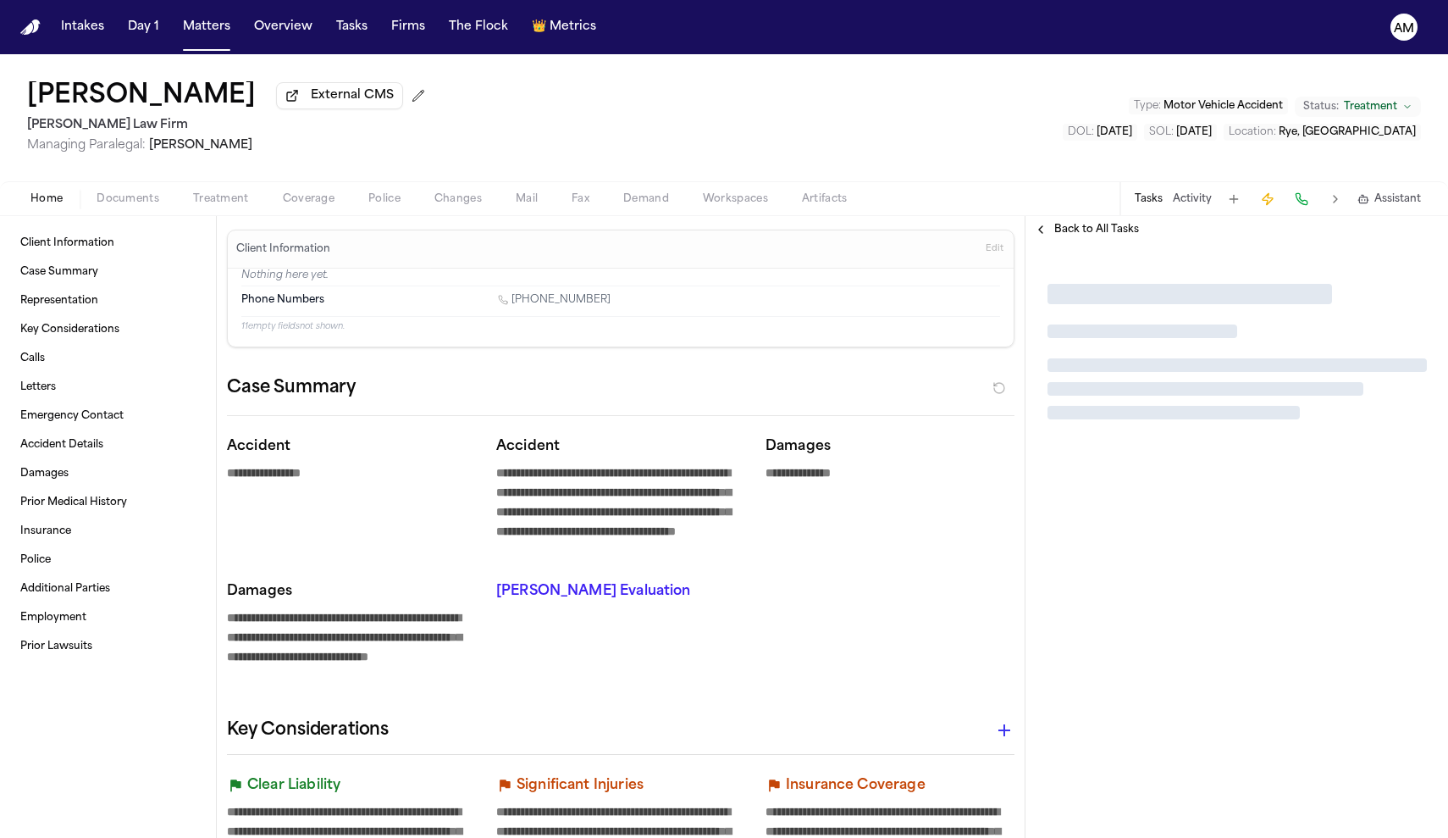
type textarea "*"
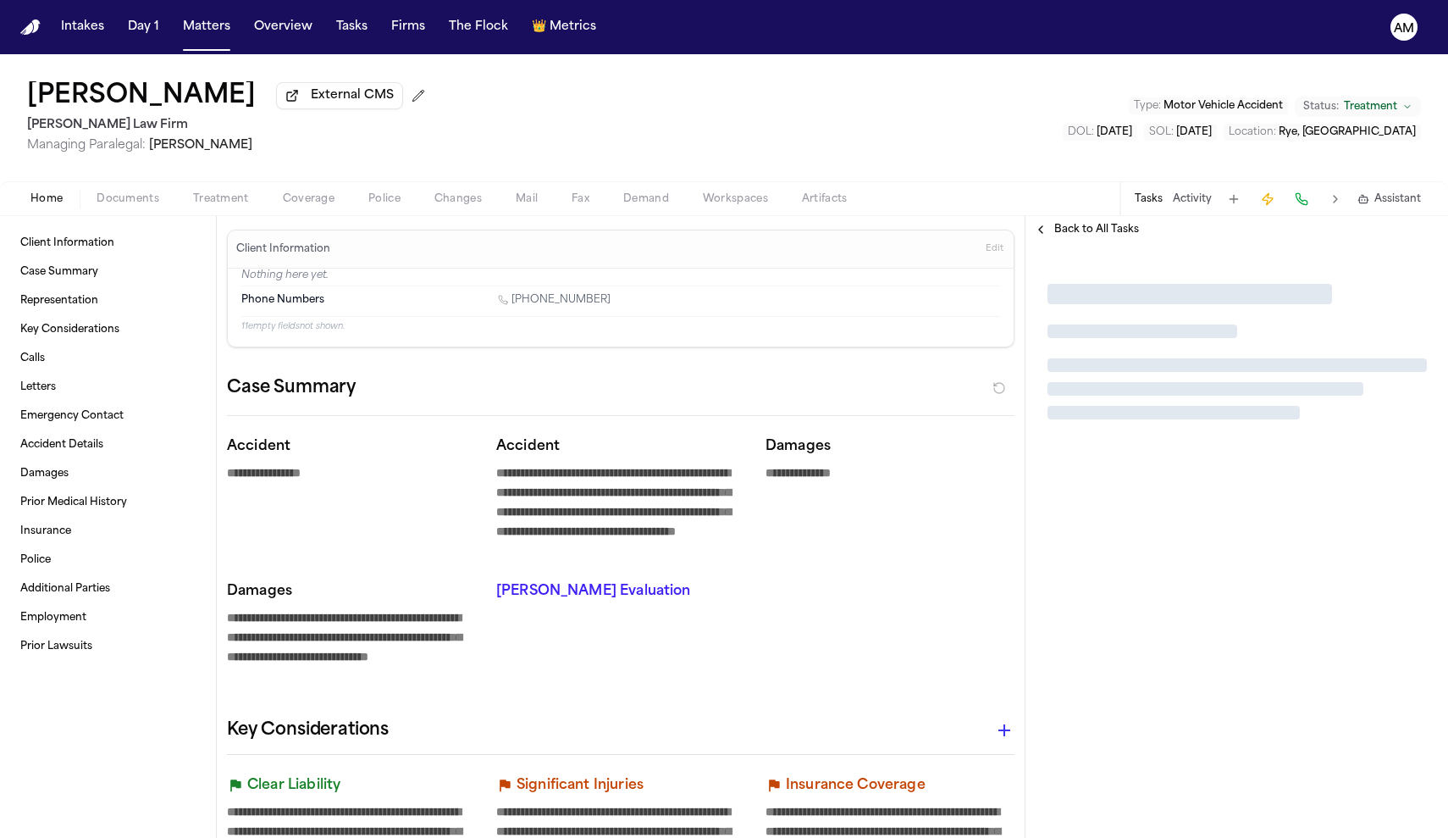
type textarea "*"
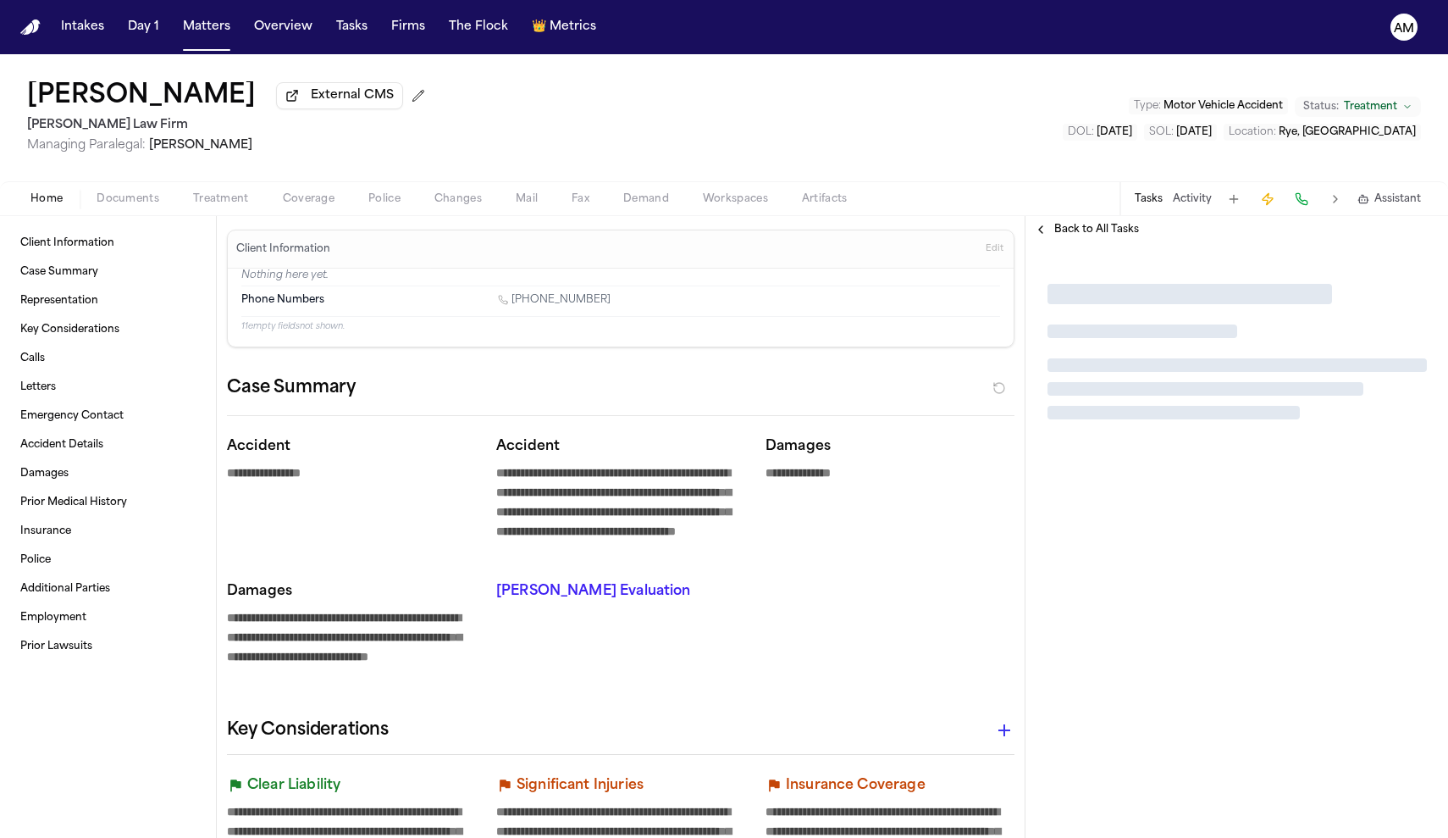
type textarea "*"
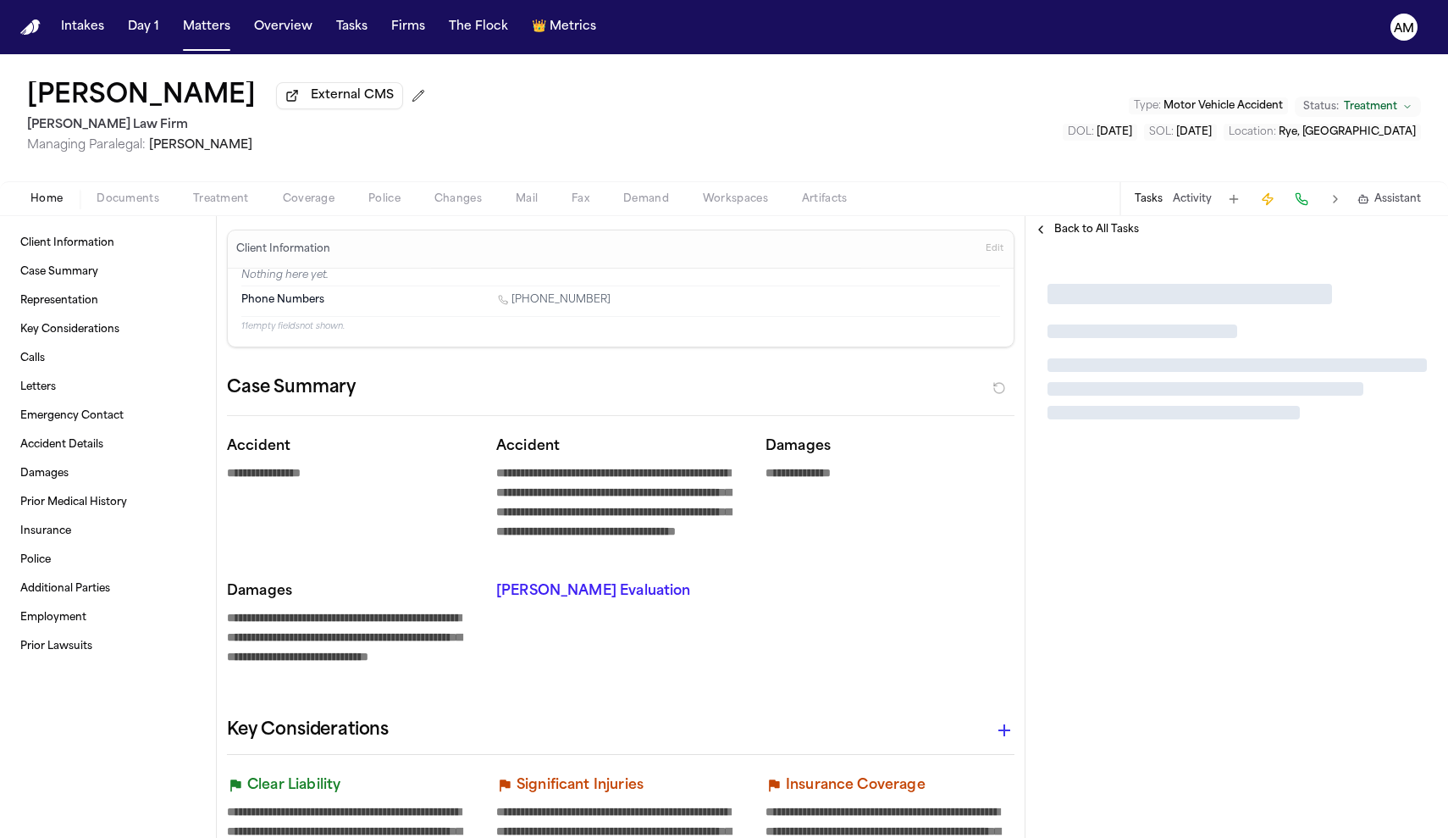
type textarea "*"
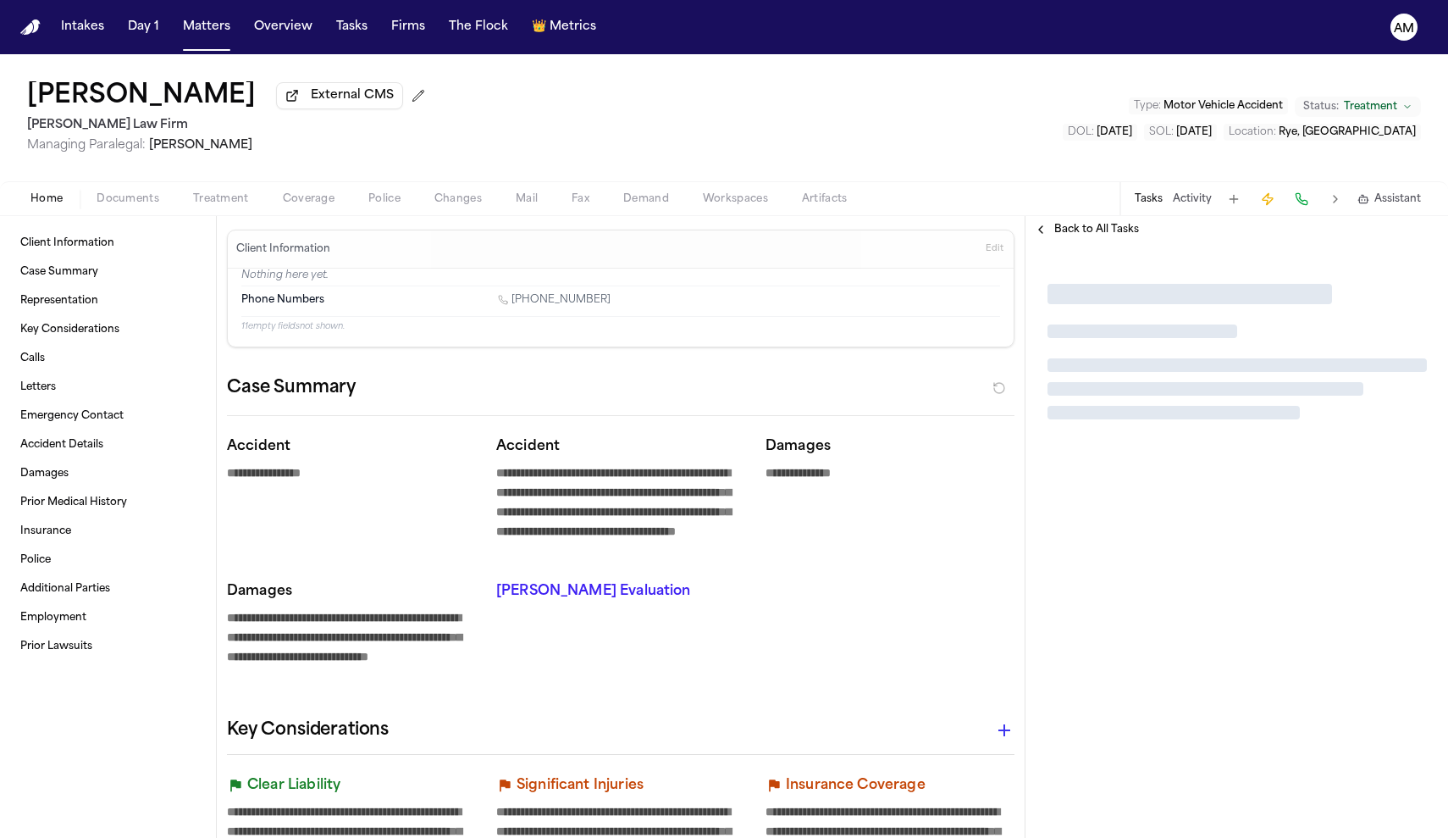
type textarea "*"
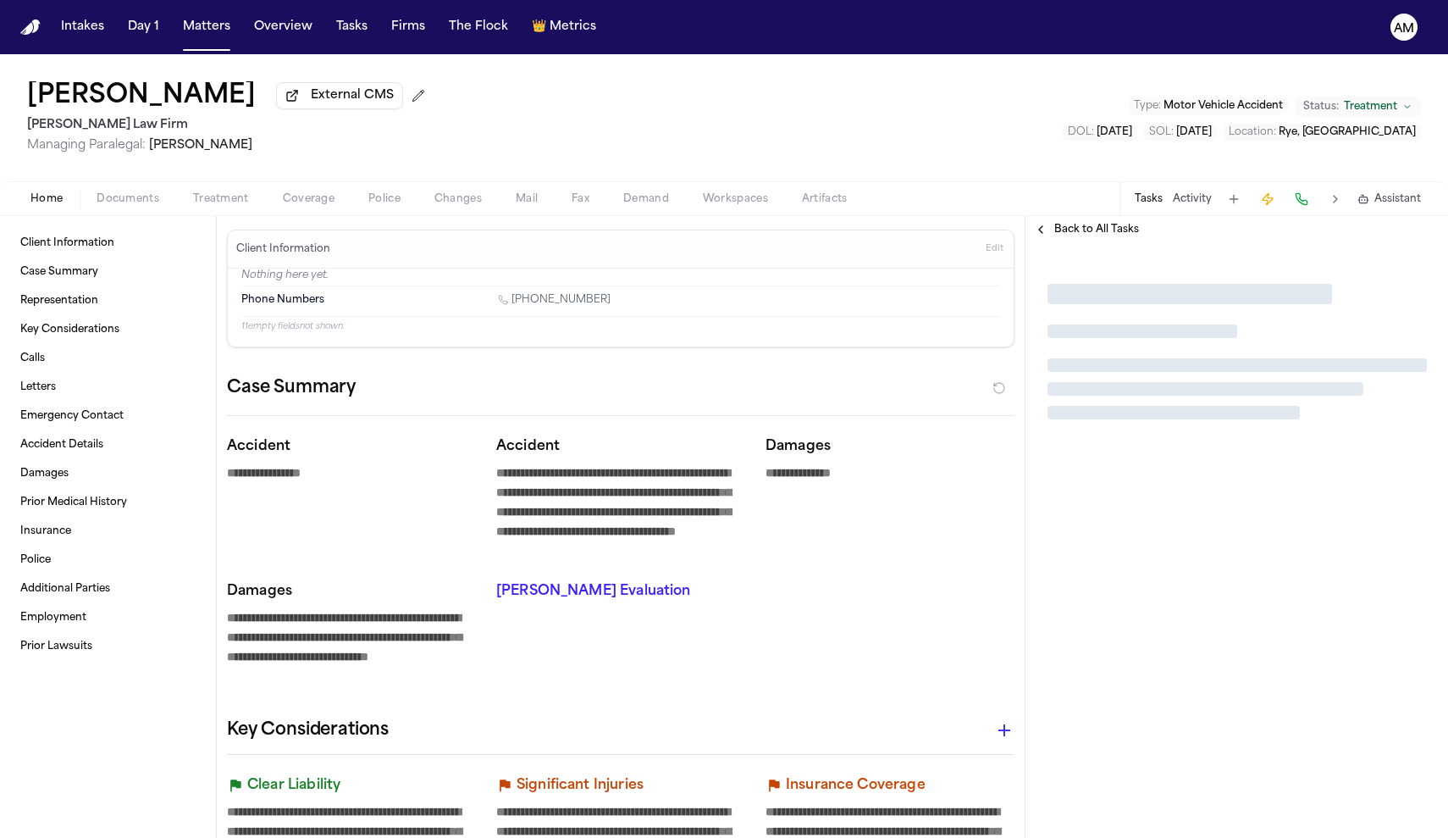
type textarea "*"
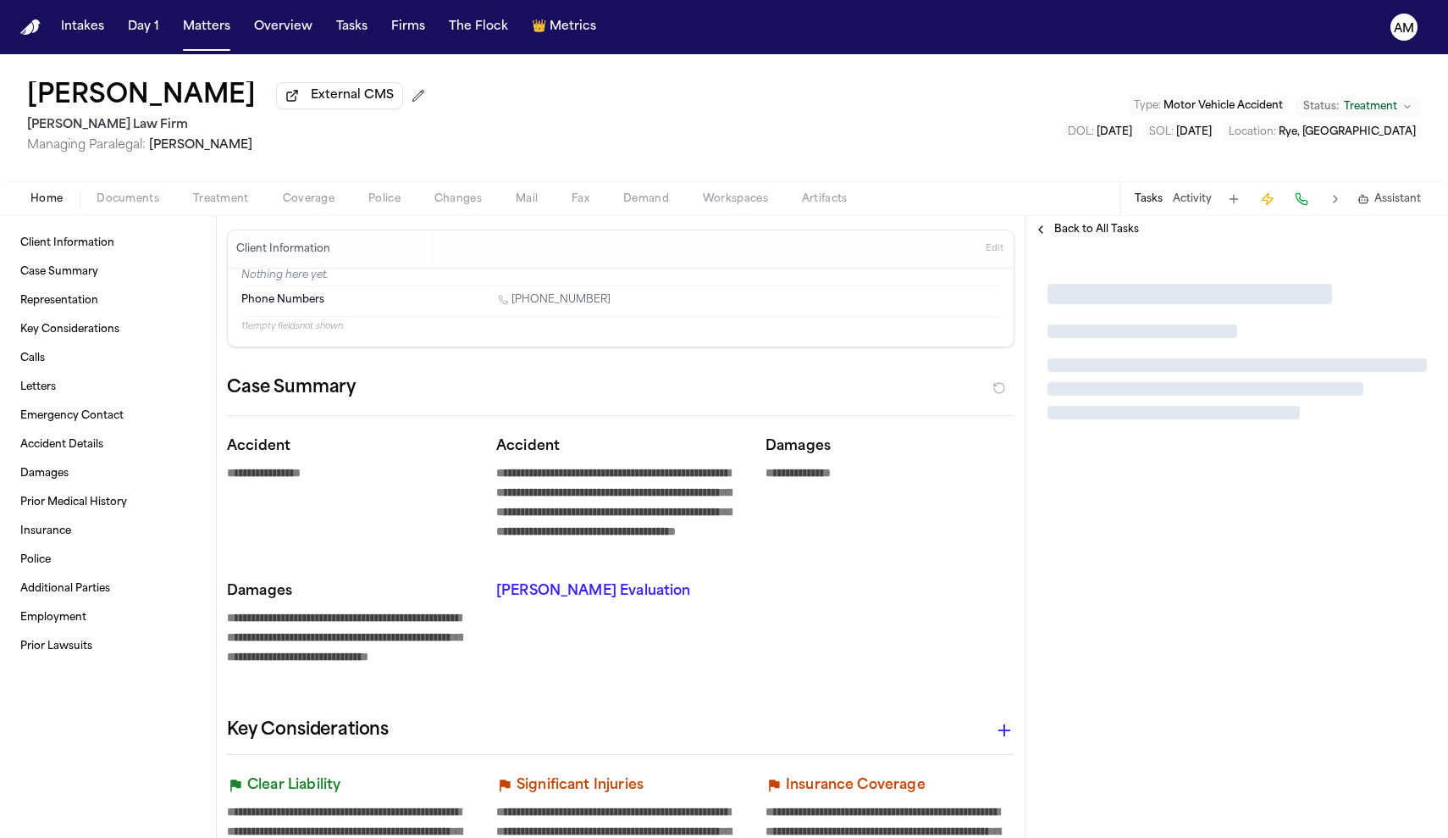
type textarea "*"
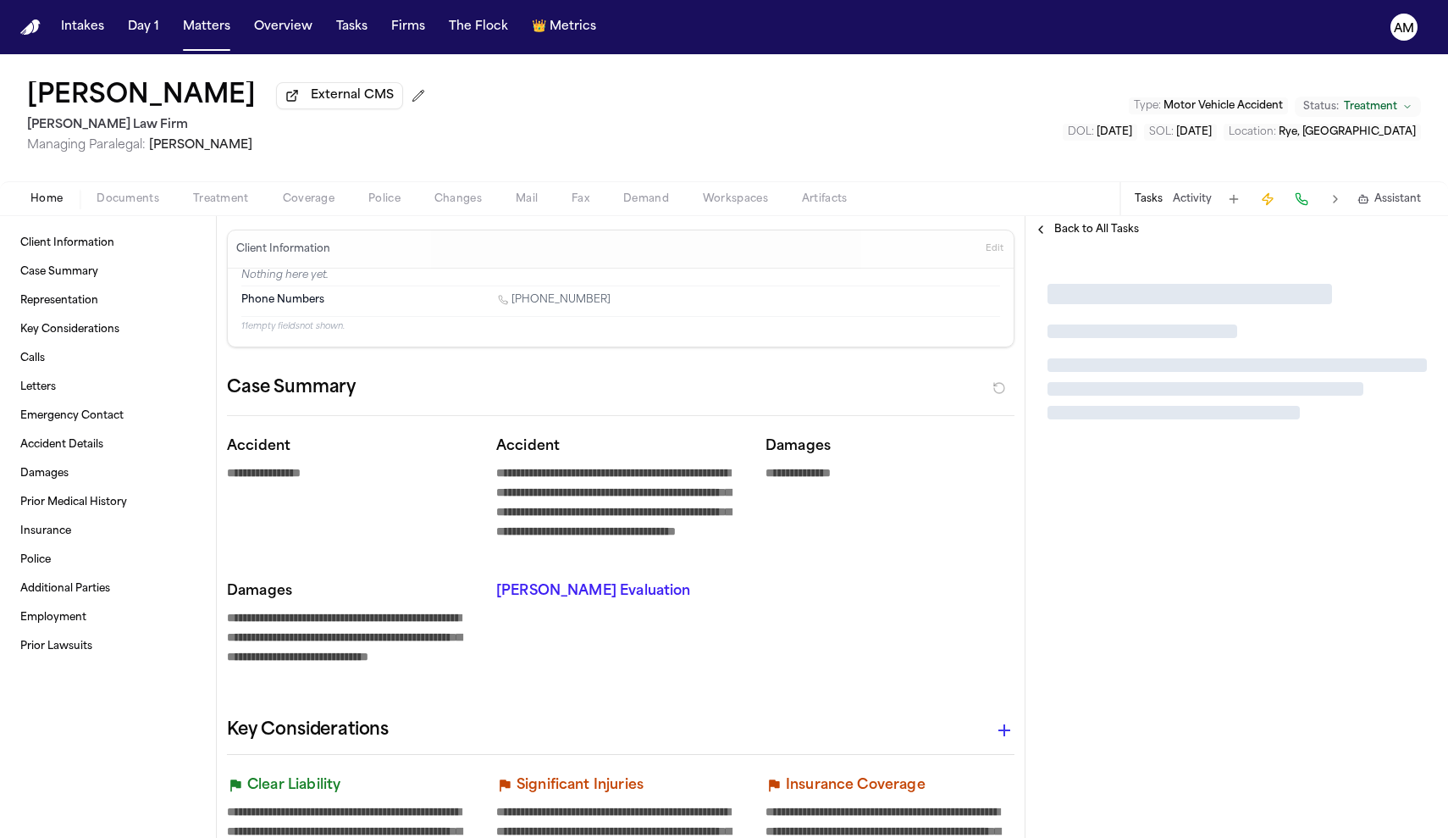
type textarea "*"
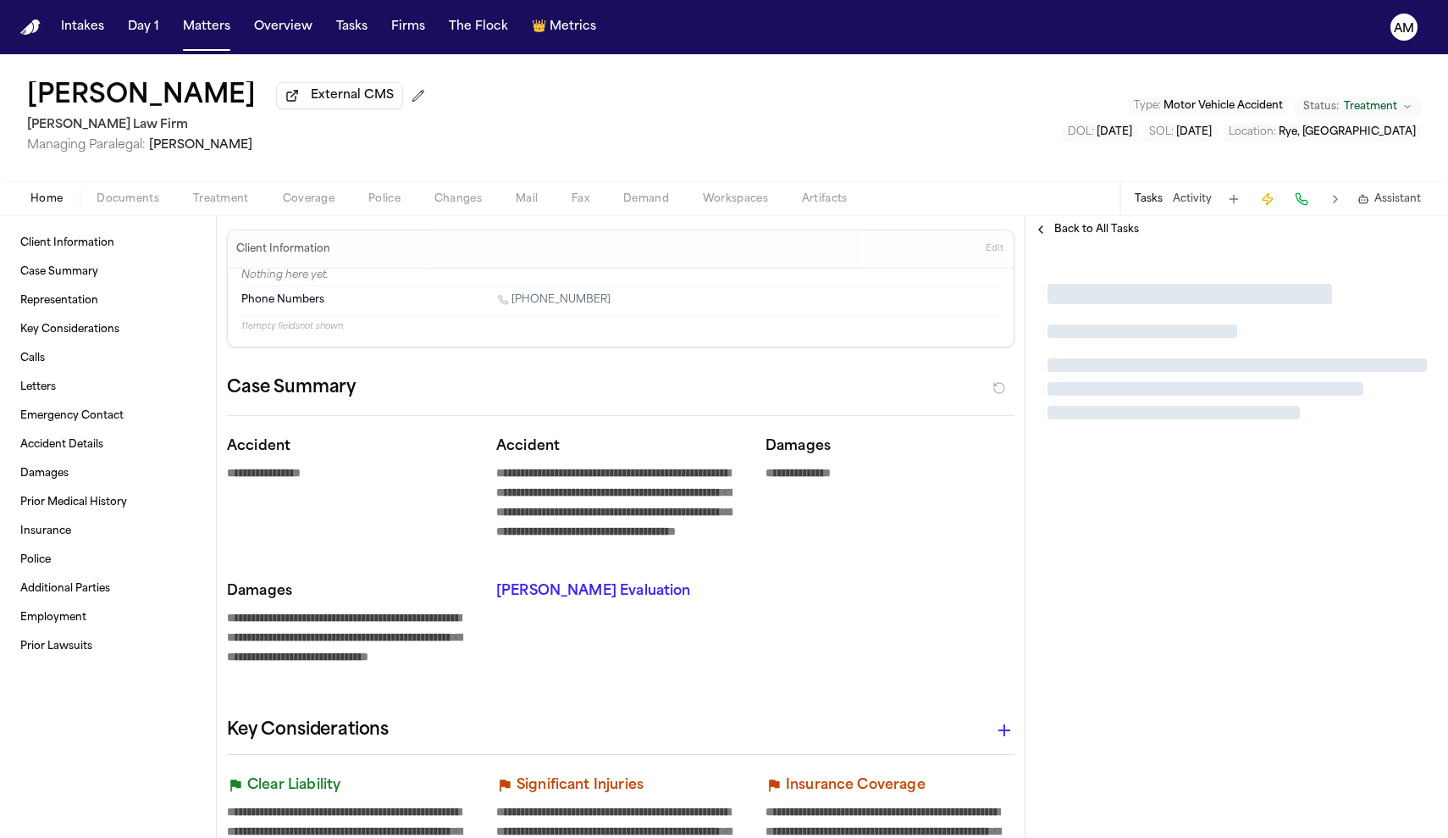
type textarea "*"
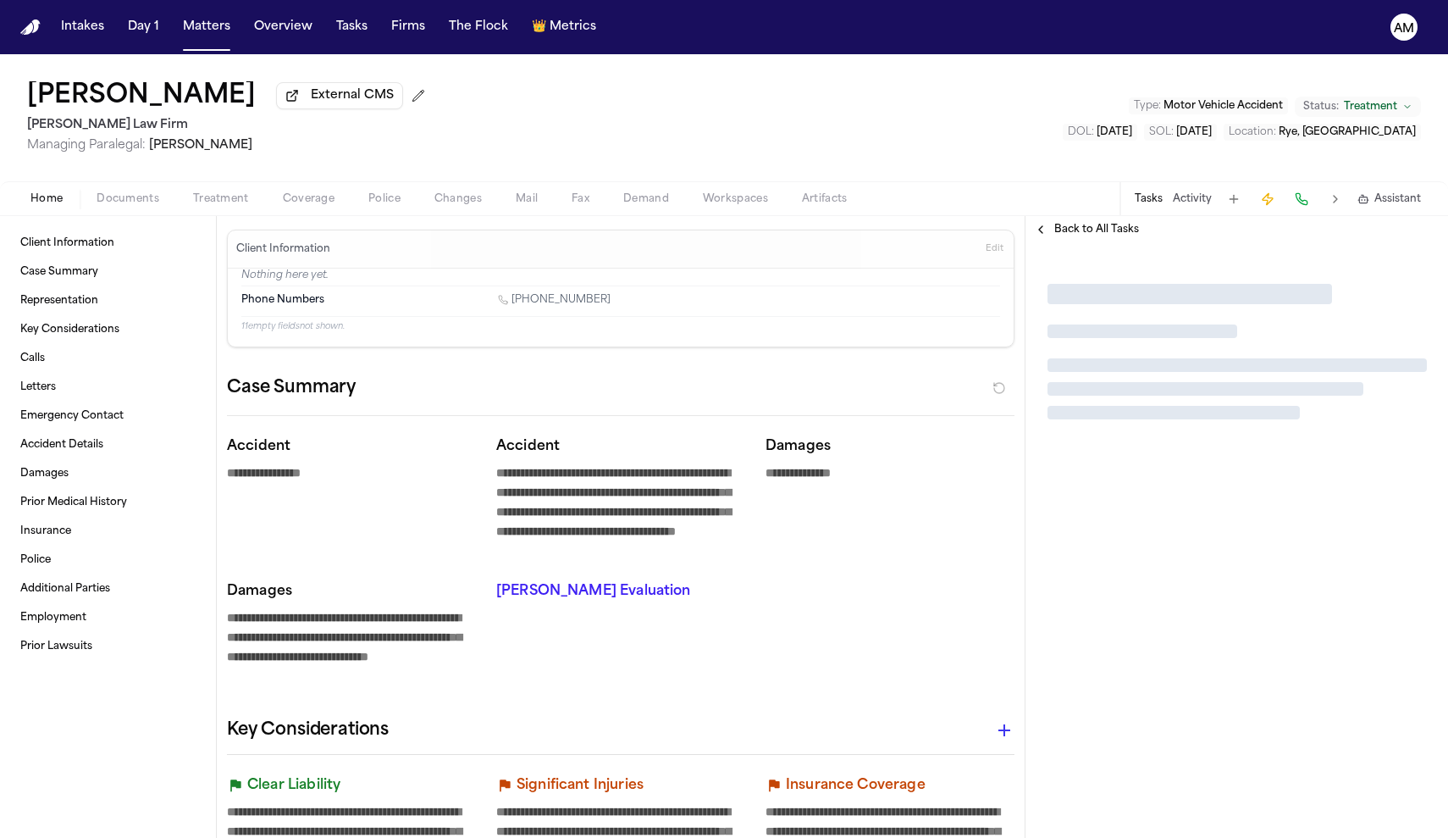
type textarea "*"
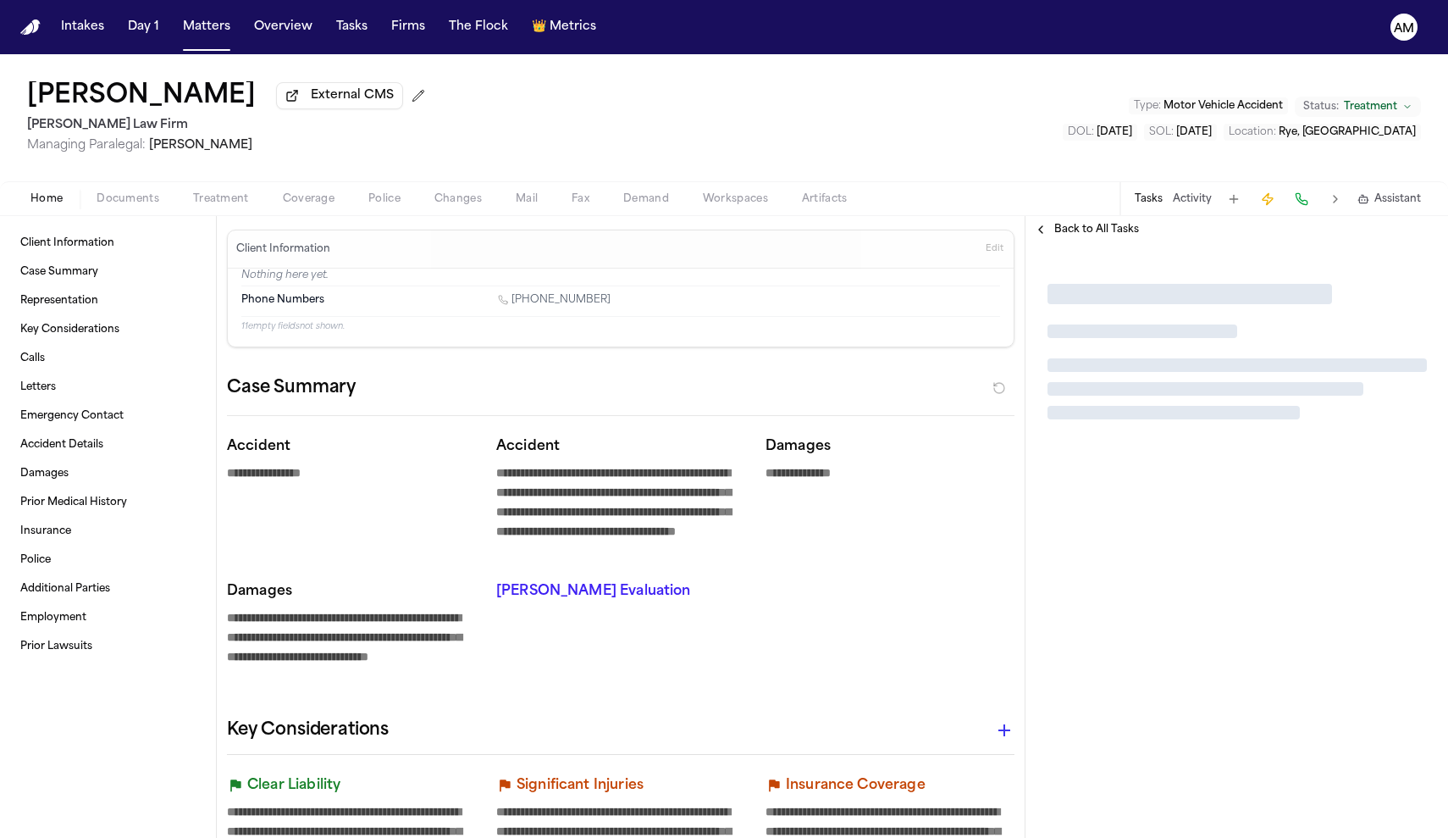
type textarea "*"
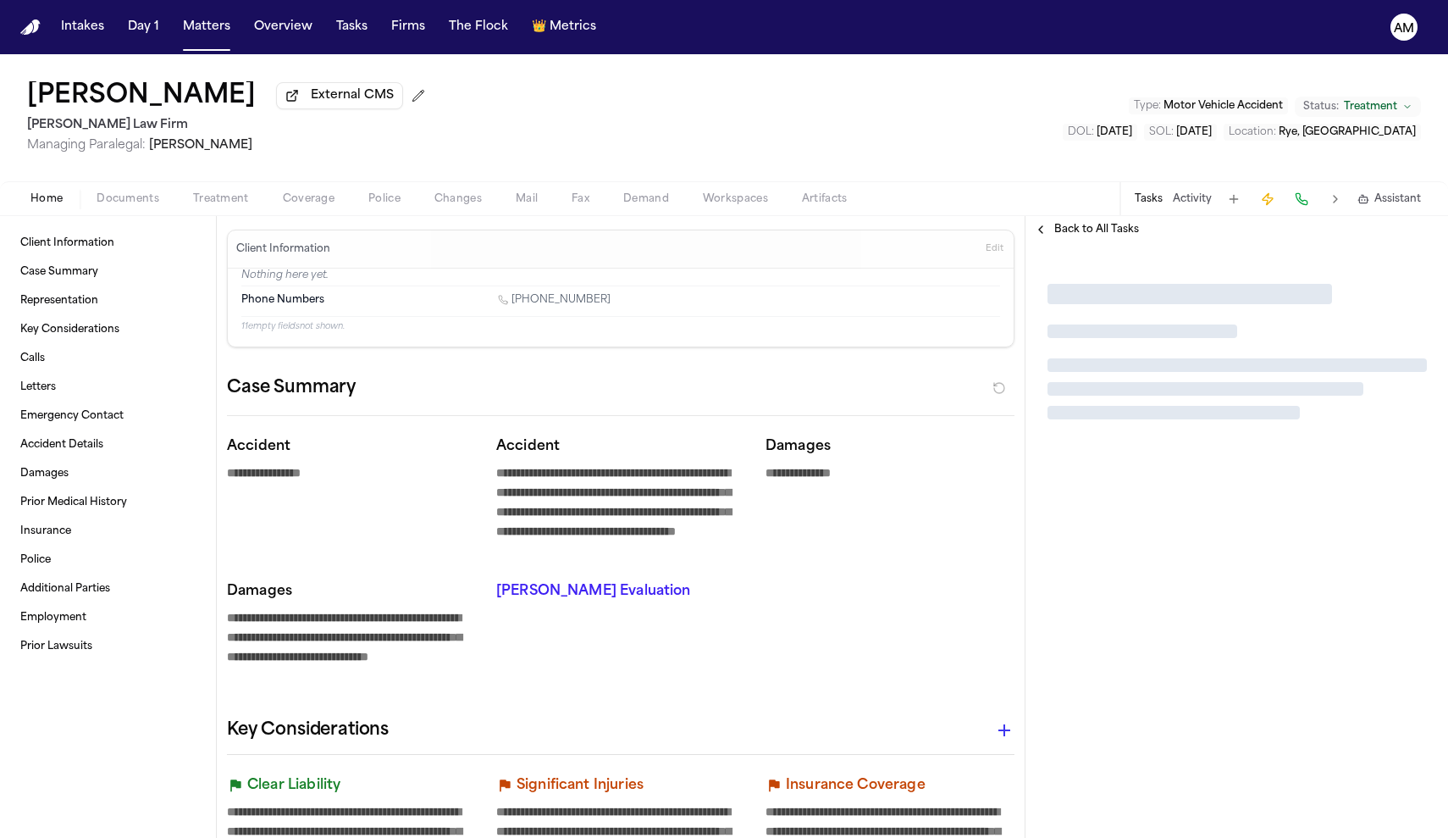
type textarea "*"
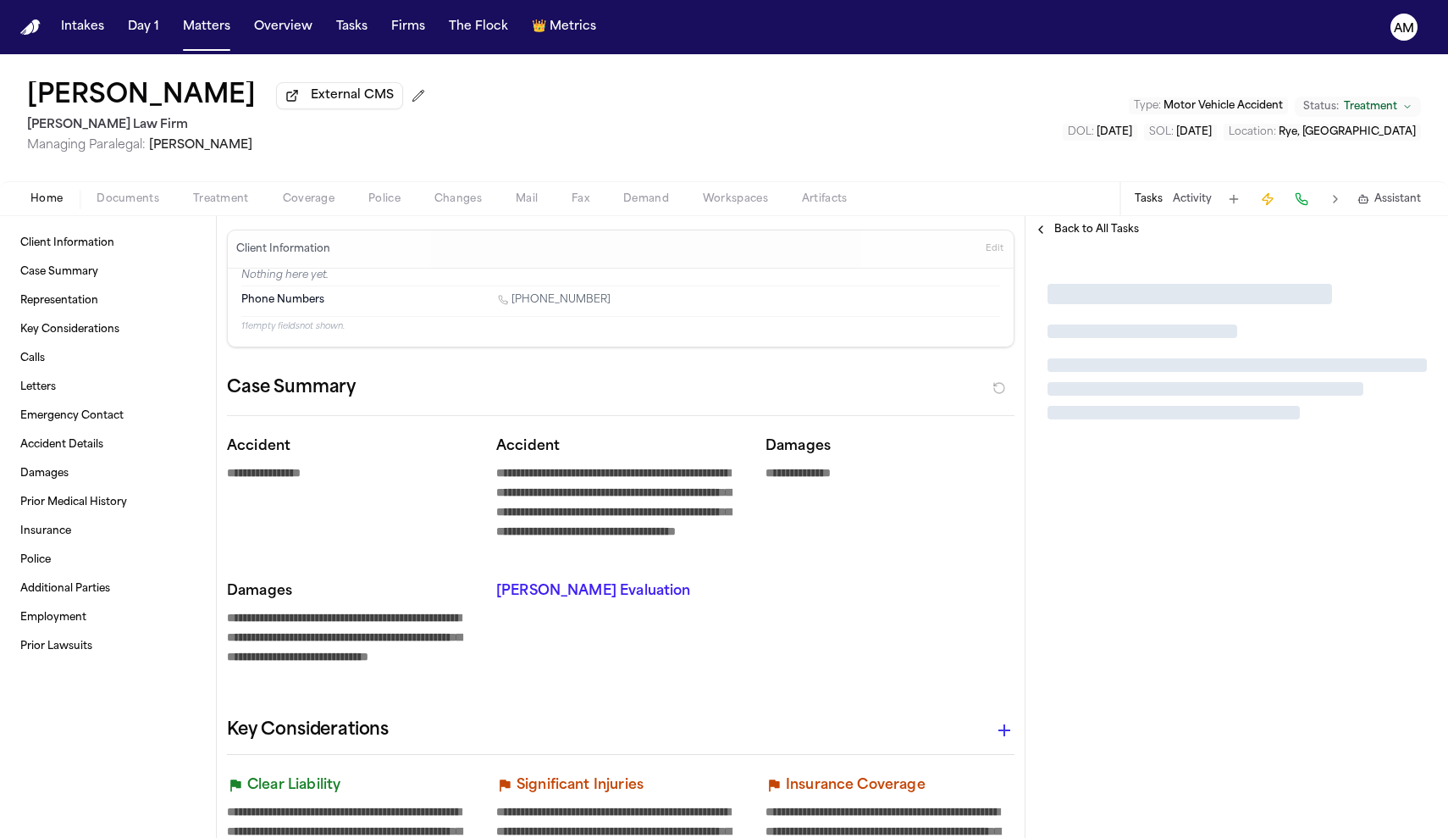
type textarea "*"
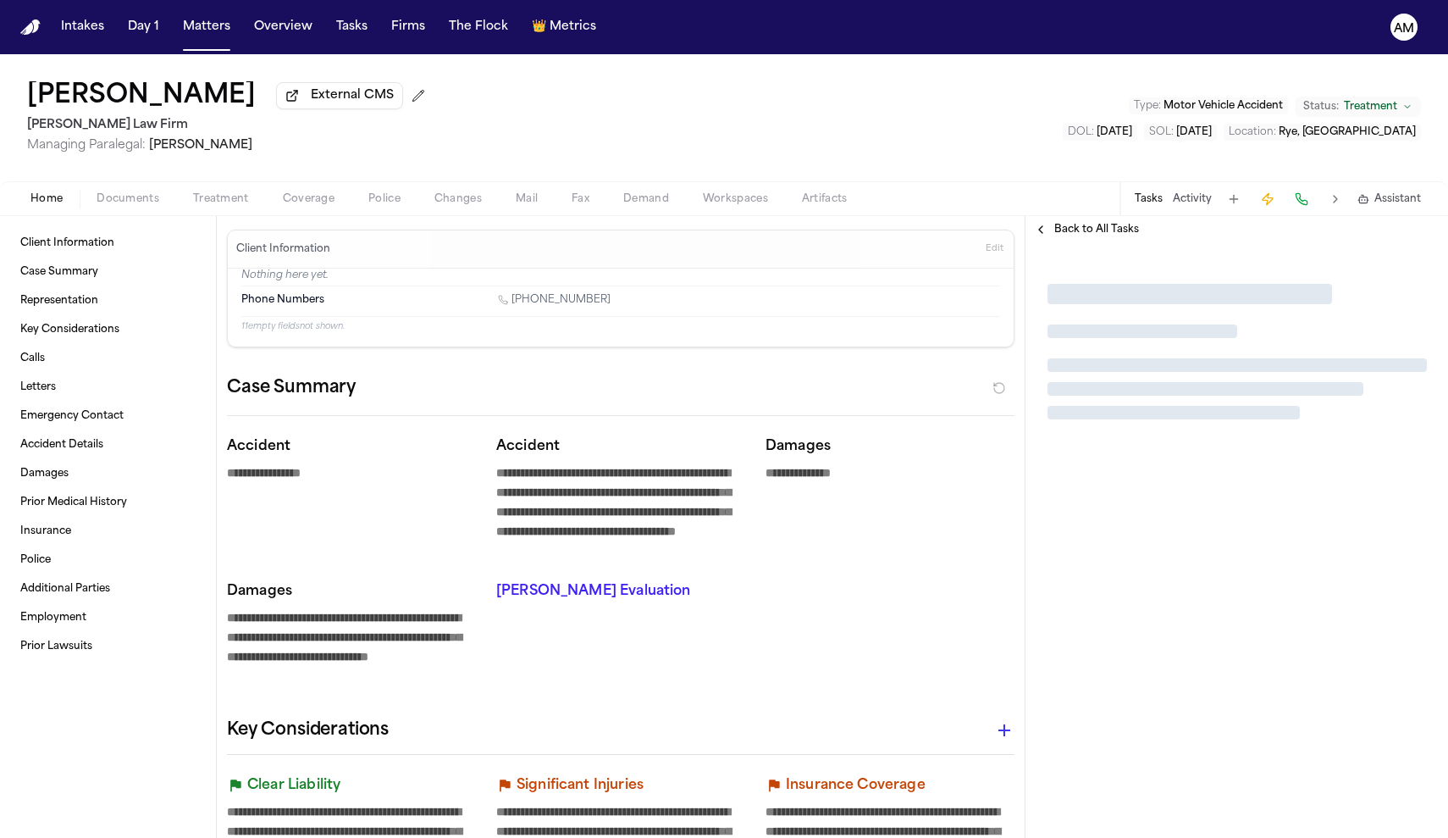
type textarea "*"
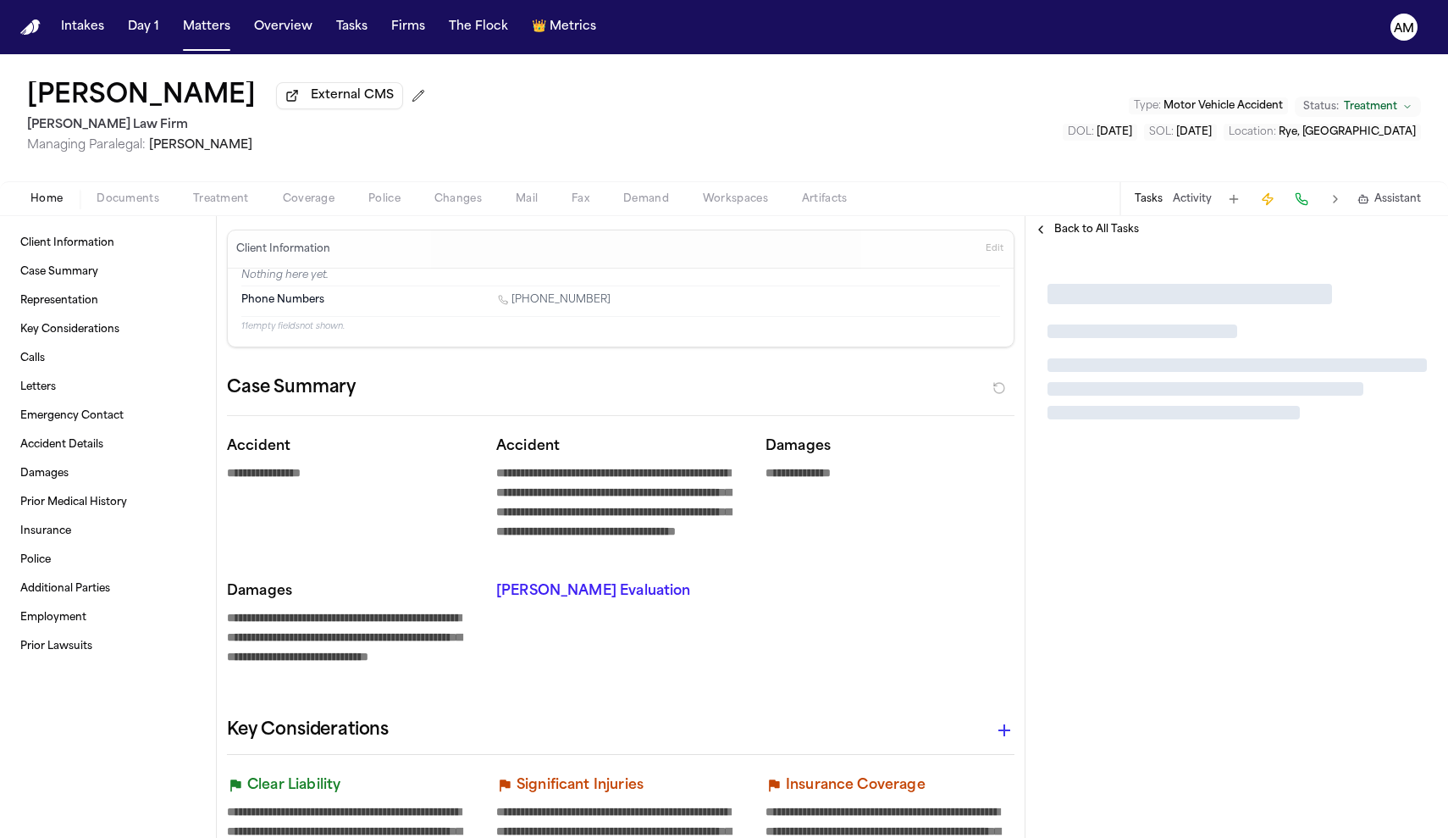
type textarea "*"
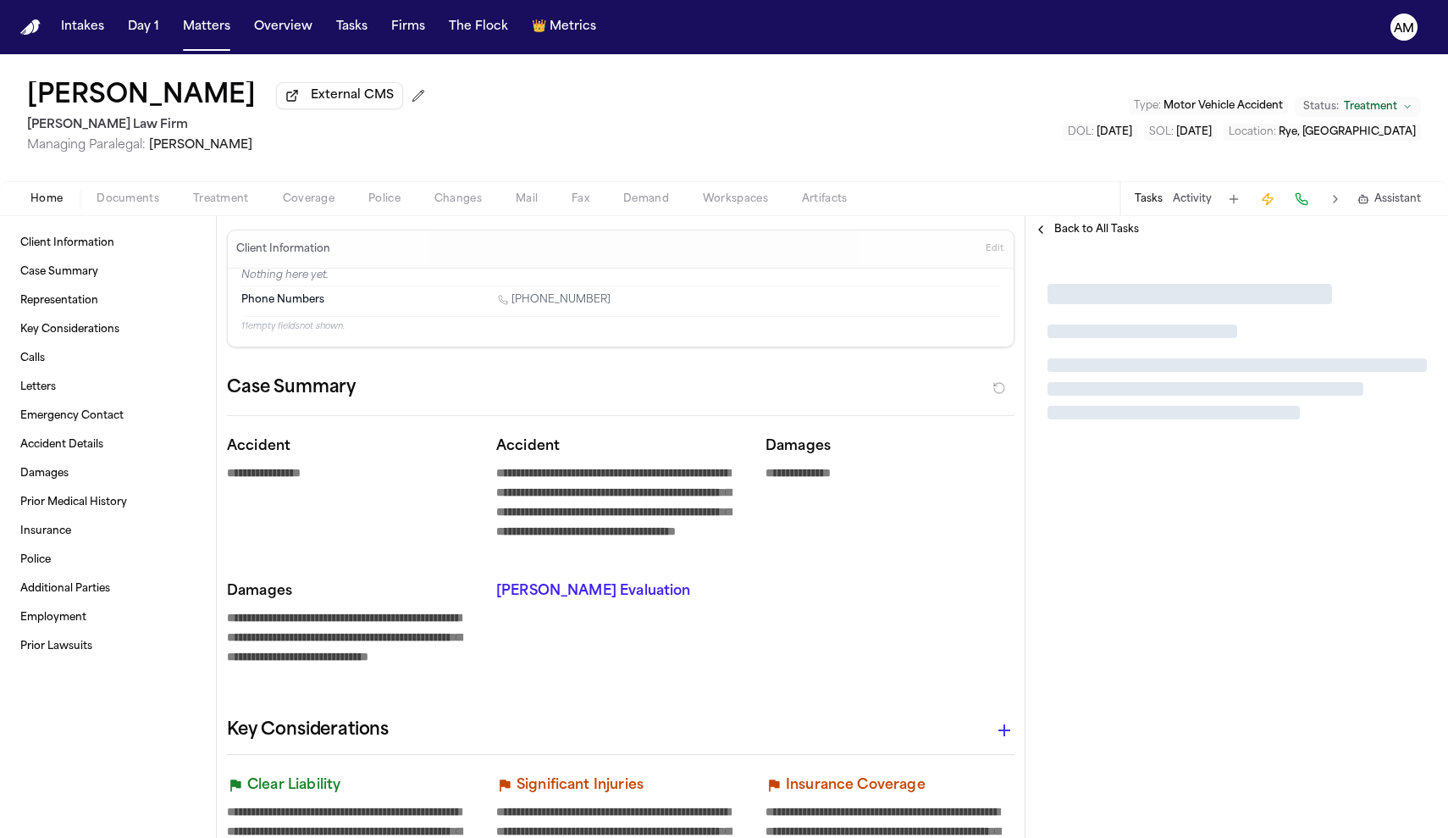
type textarea "*"
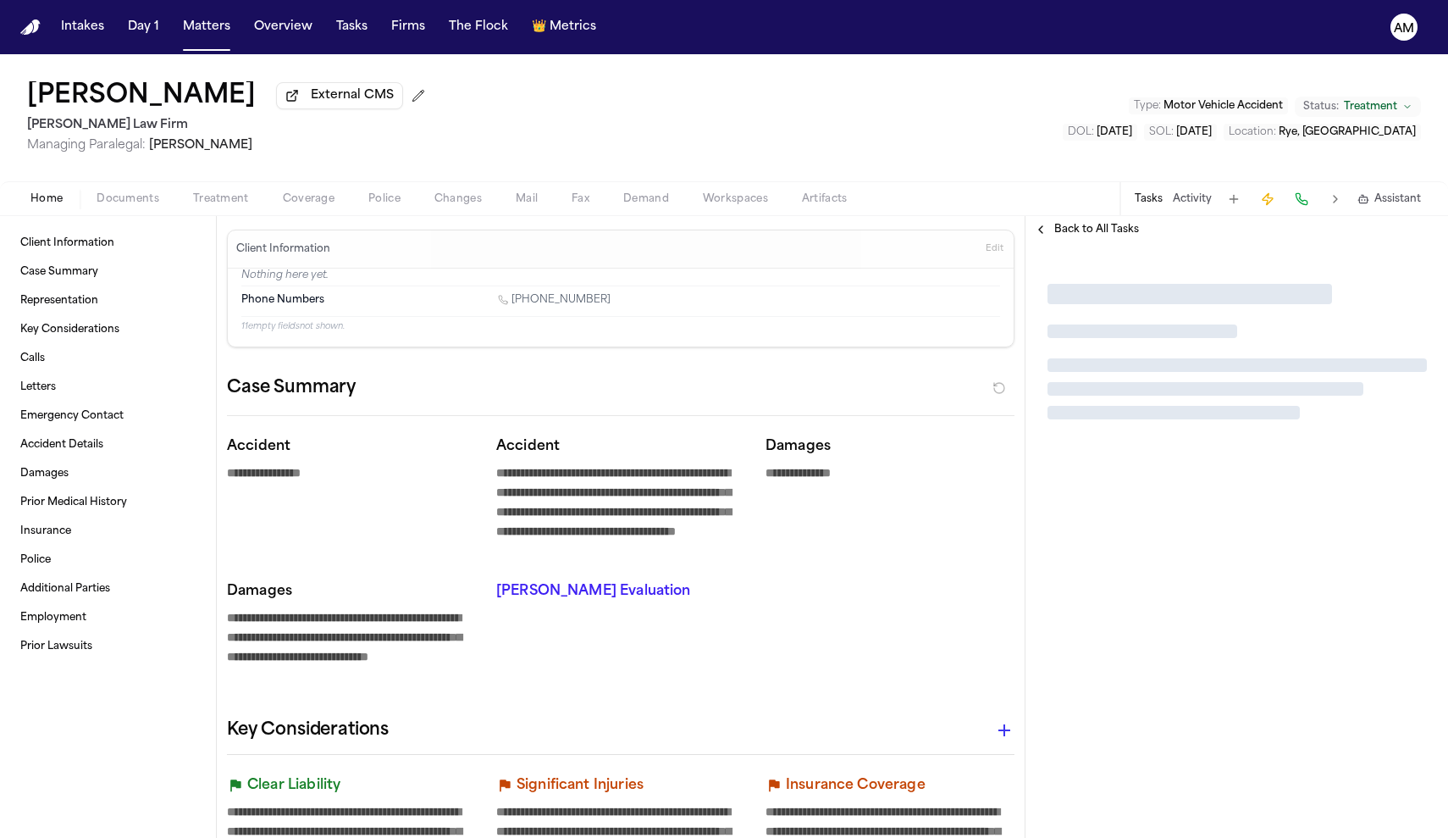
type textarea "*"
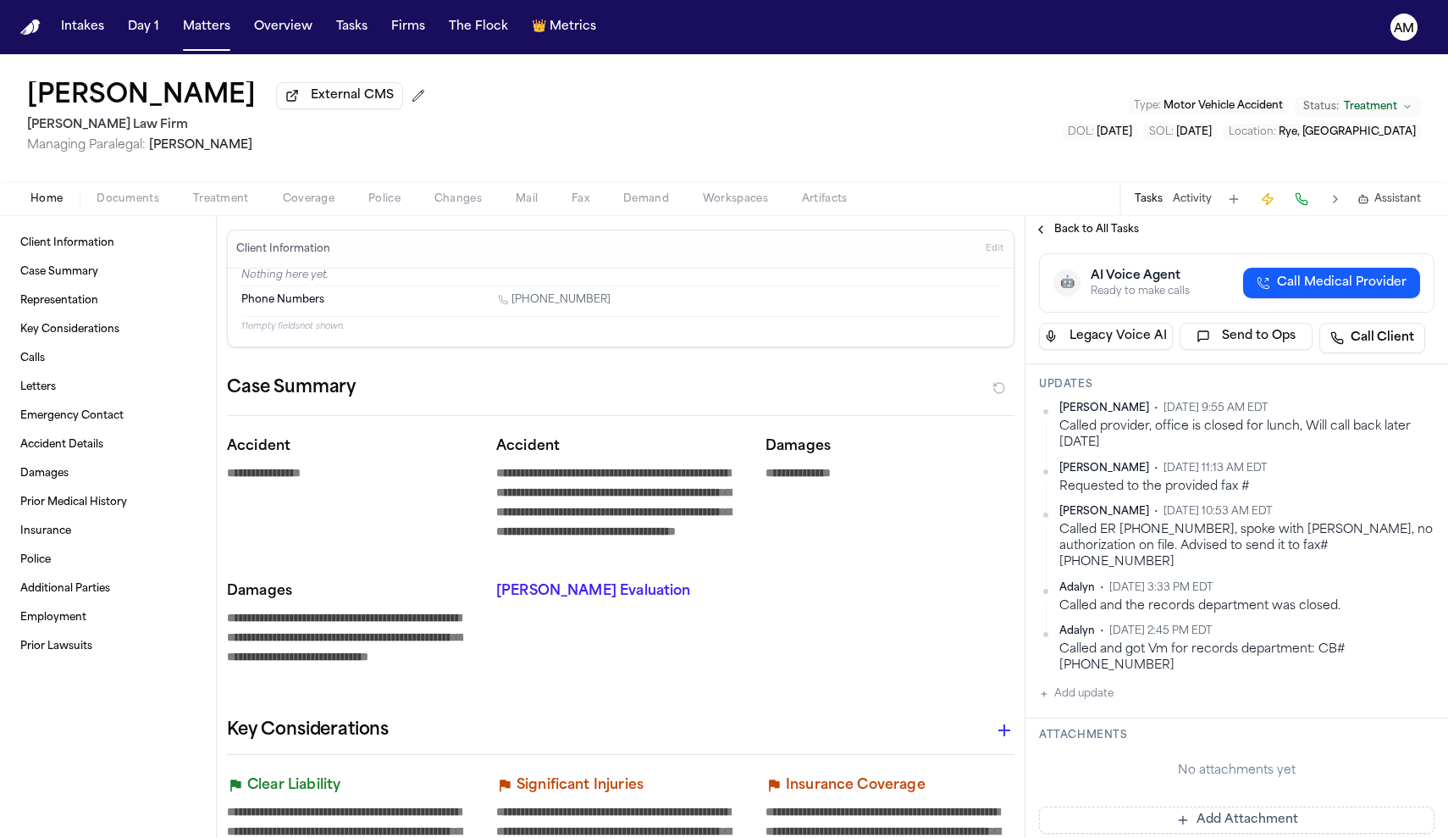
scroll to position [230, 0]
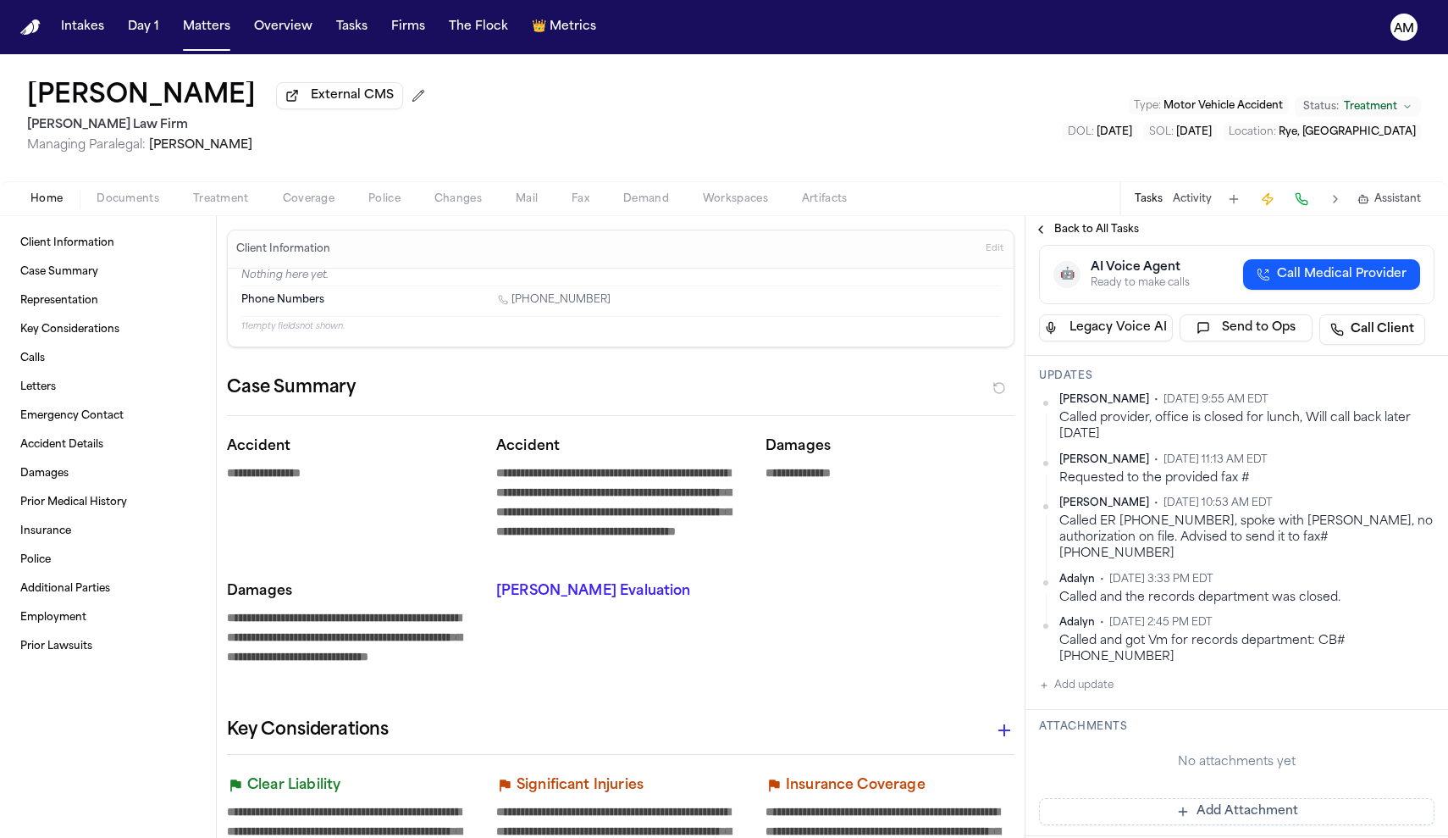
click at [1102, 675] on button "Add update" at bounding box center [1076, 685] width 75 height 20
click at [1078, 733] on button "Private" at bounding box center [1073, 740] width 14 height 14
click at [1104, 683] on textarea "Add your update" at bounding box center [1247, 699] width 362 height 34
click at [108, 242] on span "Client Information" at bounding box center [67, 243] width 94 height 14
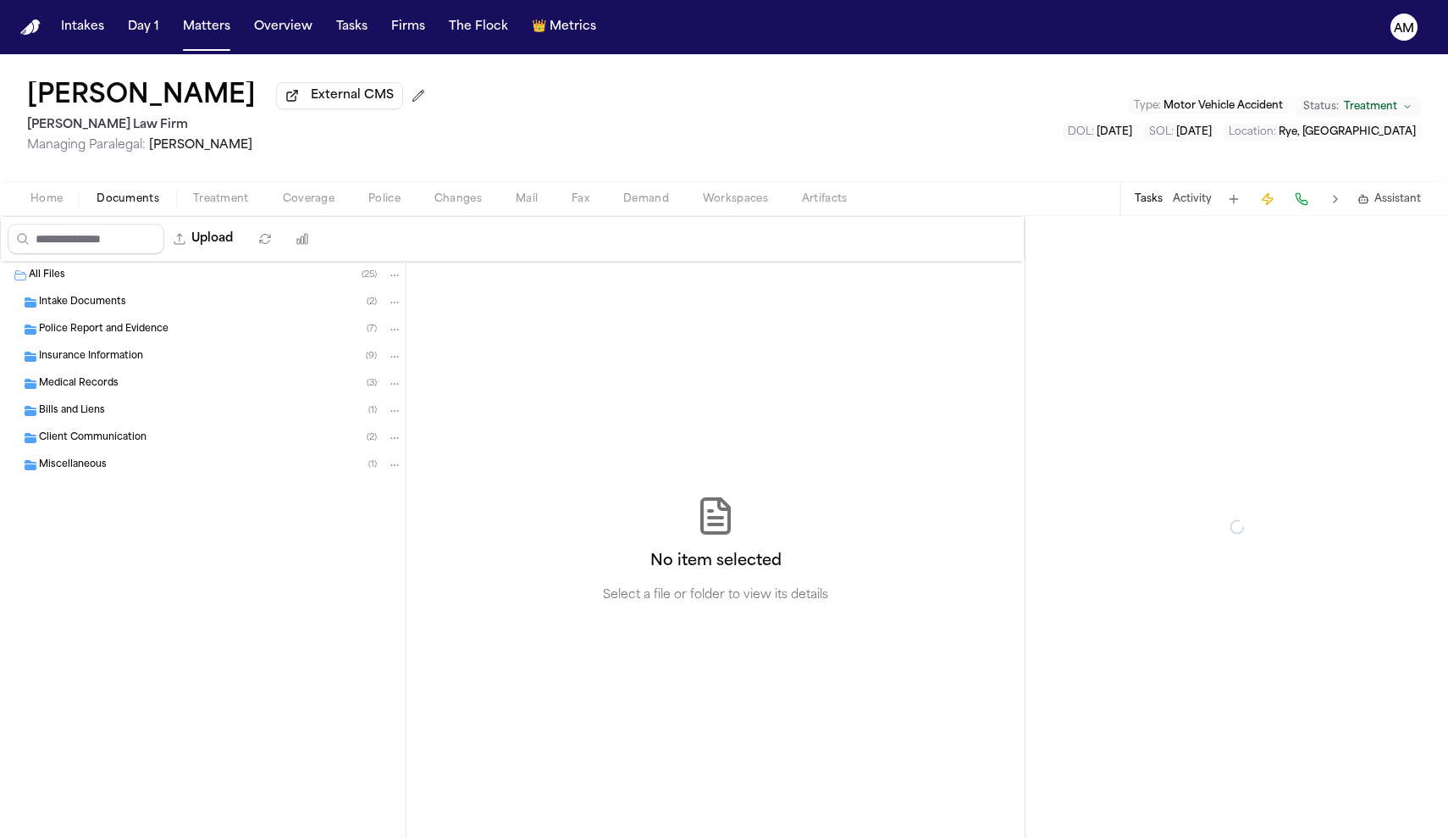
click at [160, 196] on button "Documents" at bounding box center [128, 199] width 97 height 20
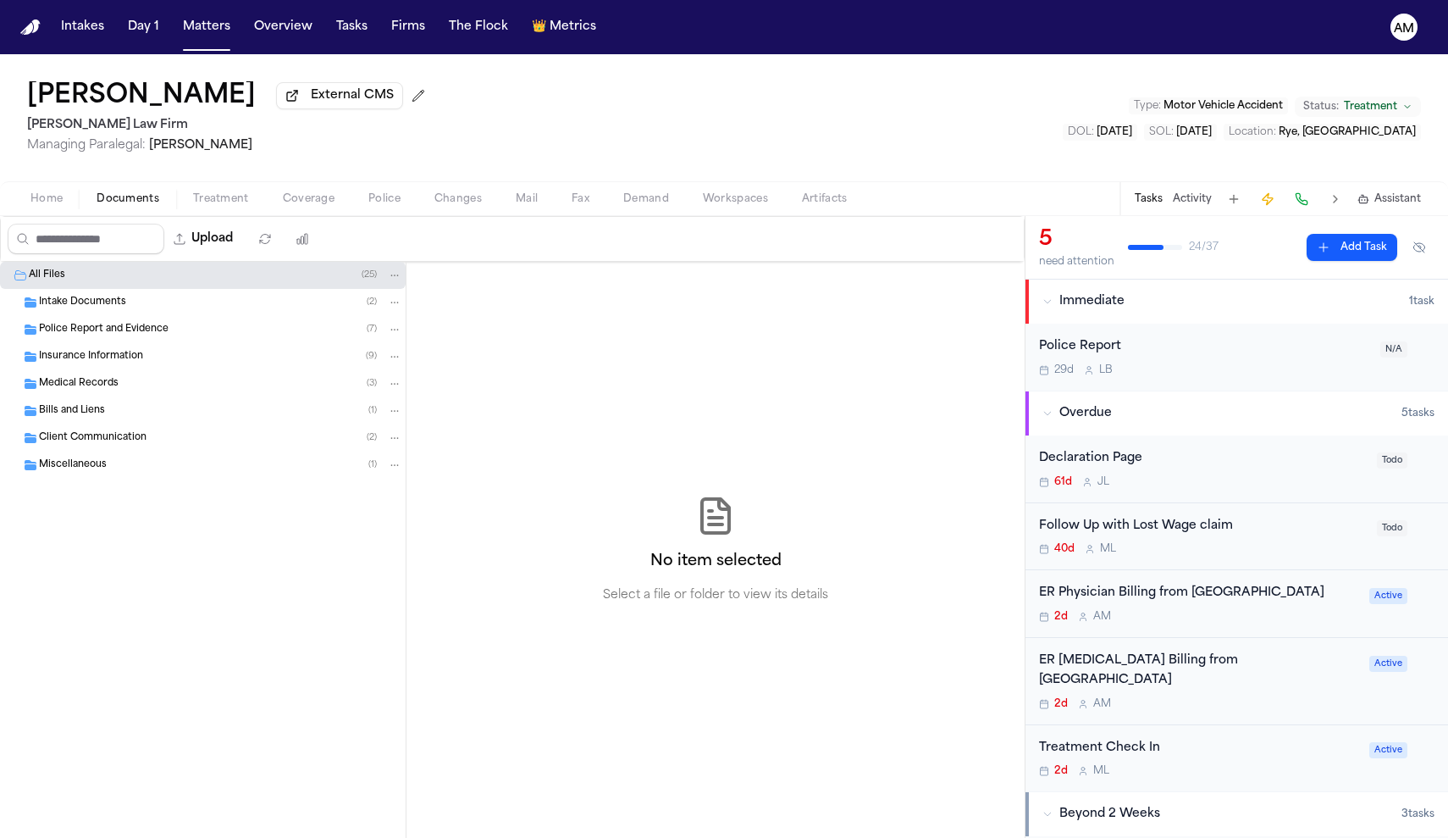
click at [107, 301] on span "Intake Documents" at bounding box center [82, 303] width 87 height 14
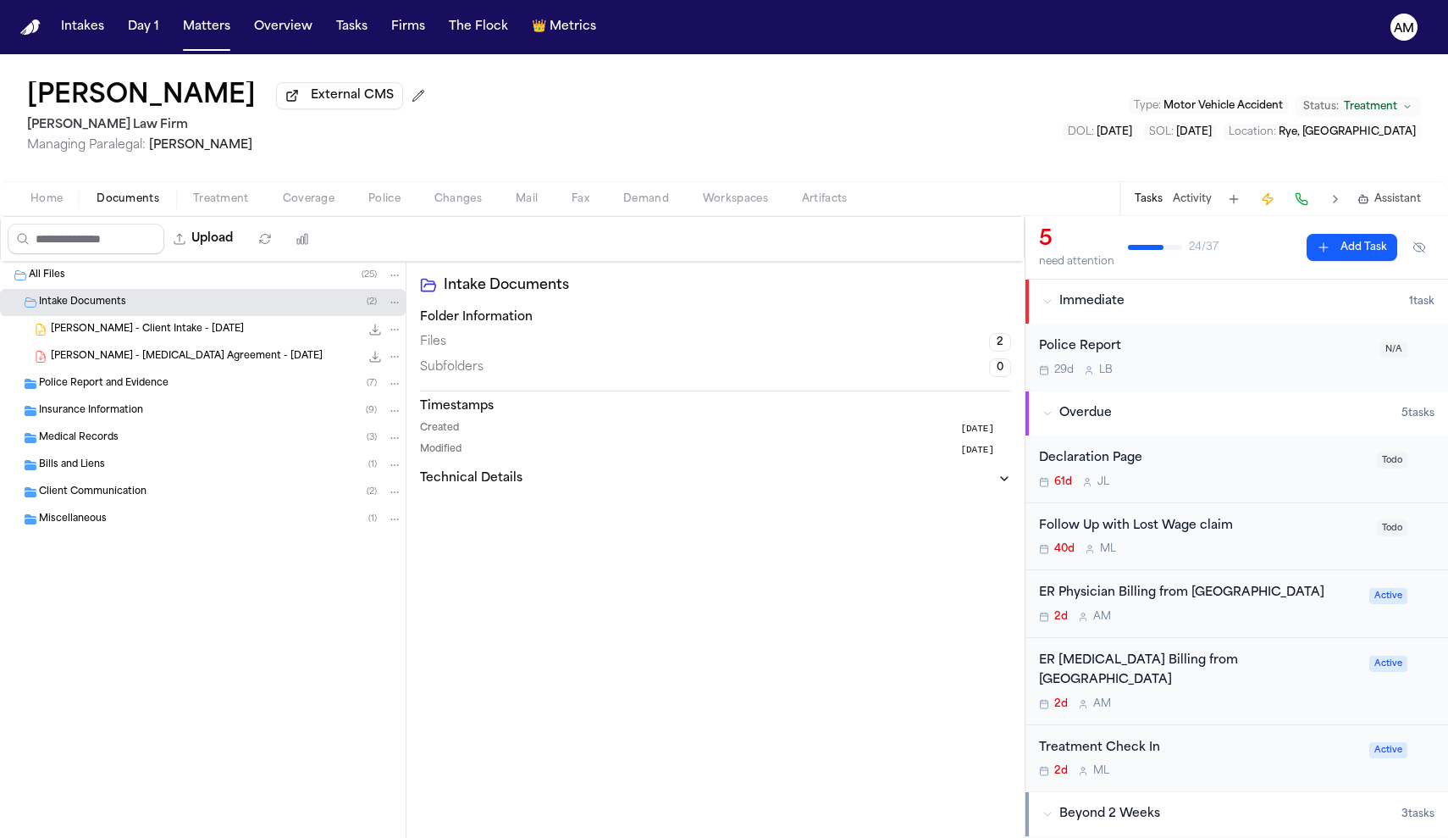
click at [163, 331] on span "[PERSON_NAME] - Client Intake - [DATE]" at bounding box center [147, 330] width 193 height 14
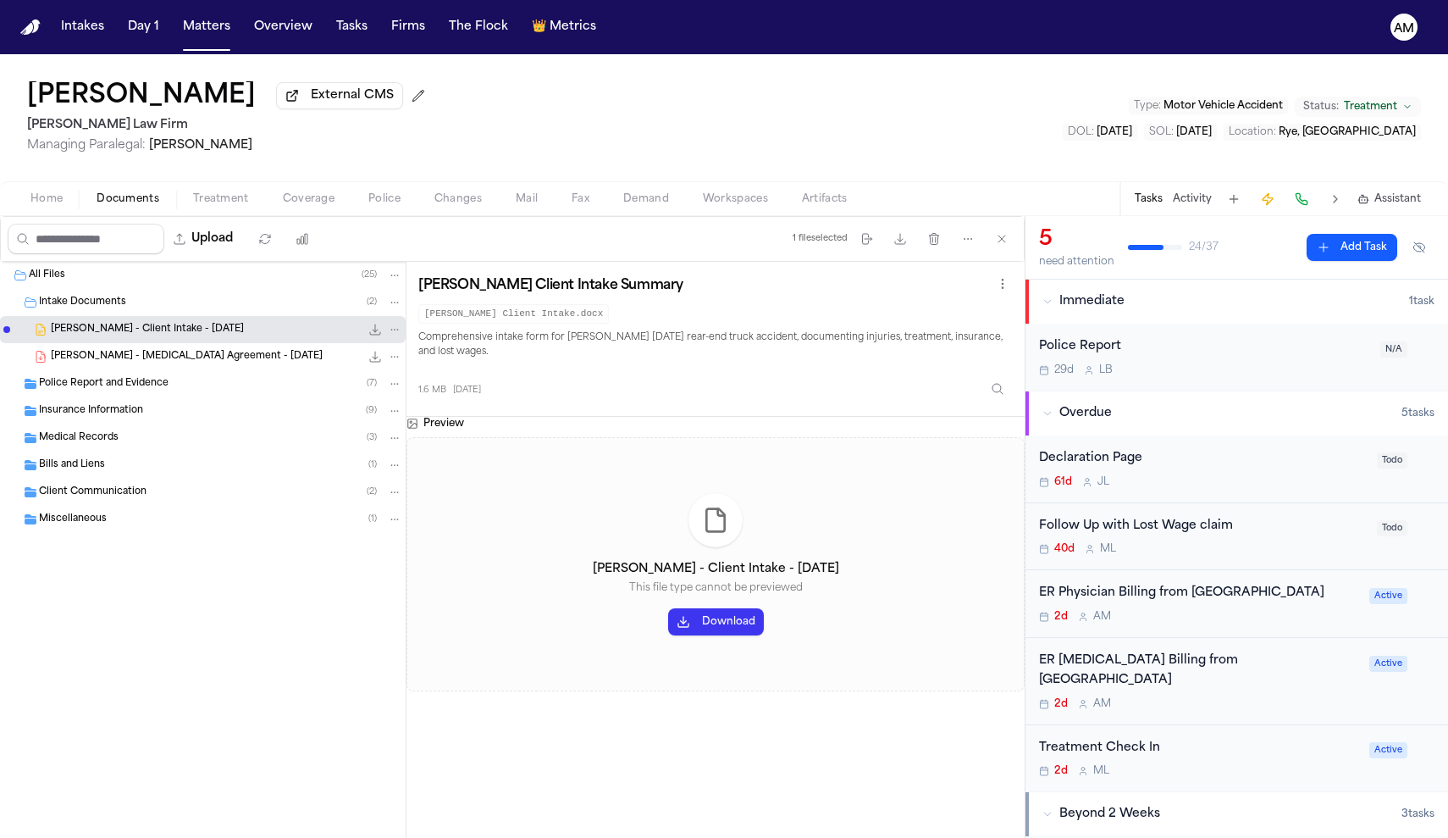
click at [696, 625] on button "Download" at bounding box center [716, 621] width 96 height 27
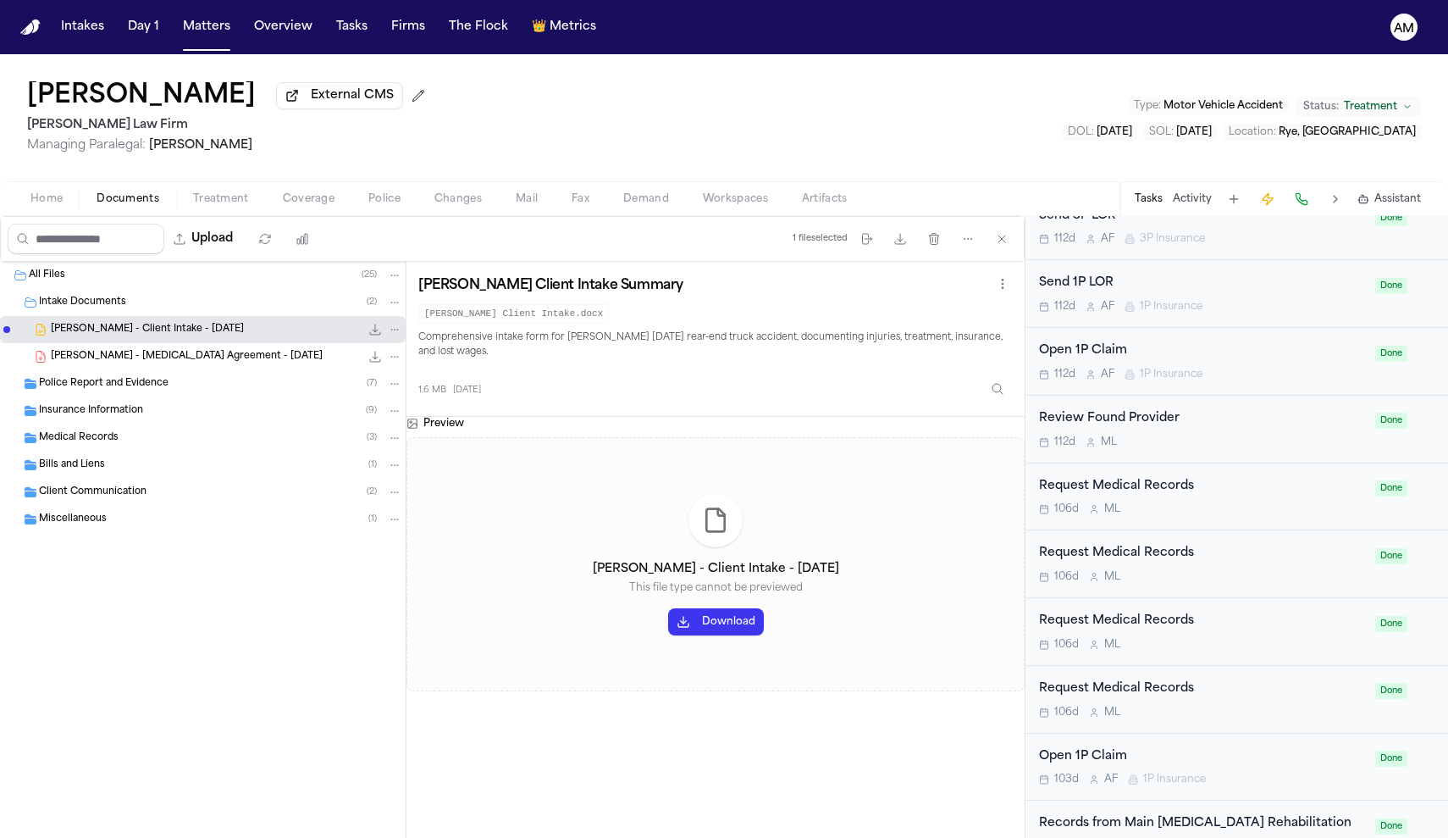
scroll to position [1454, 0]
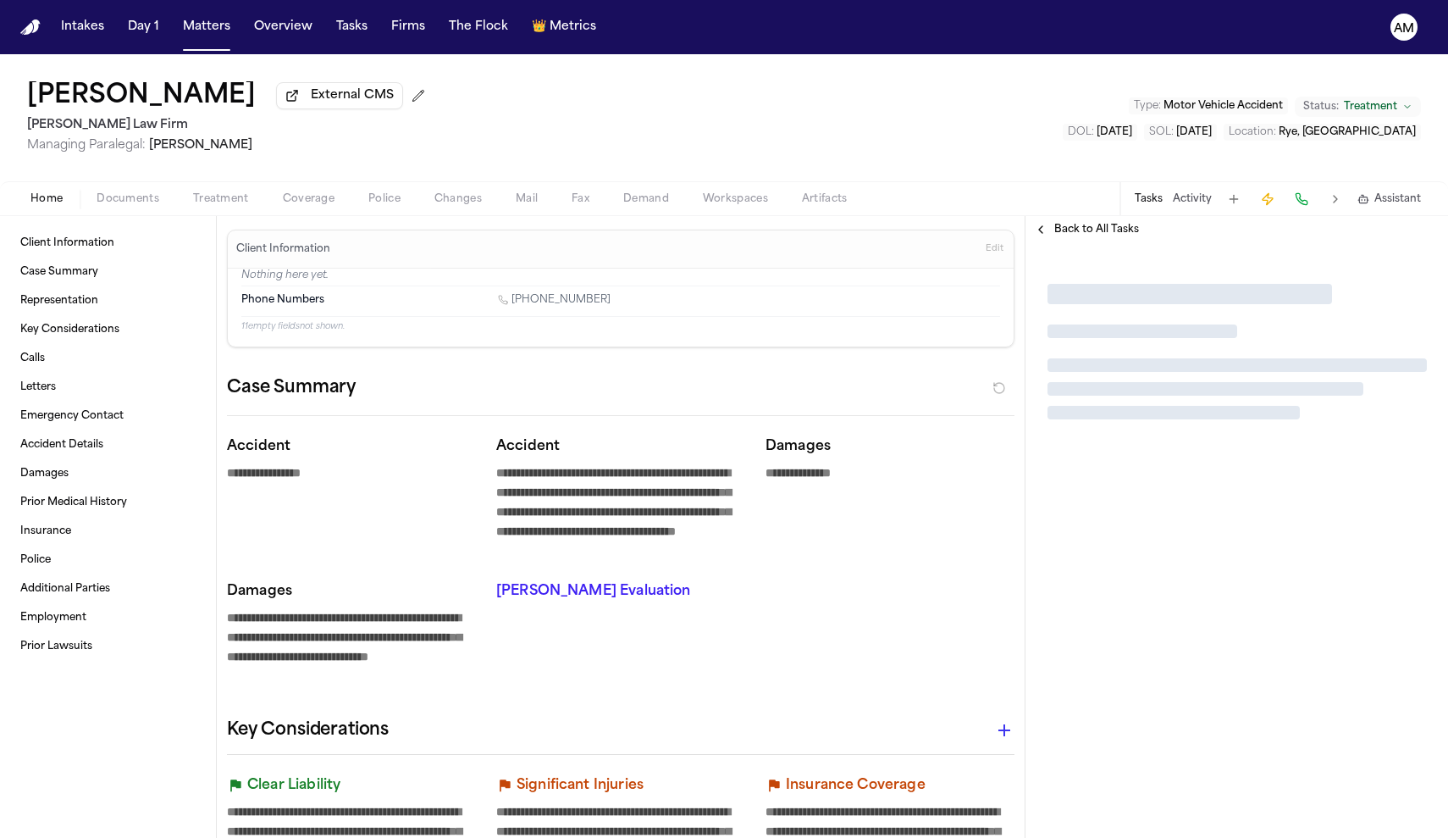
type textarea "*"
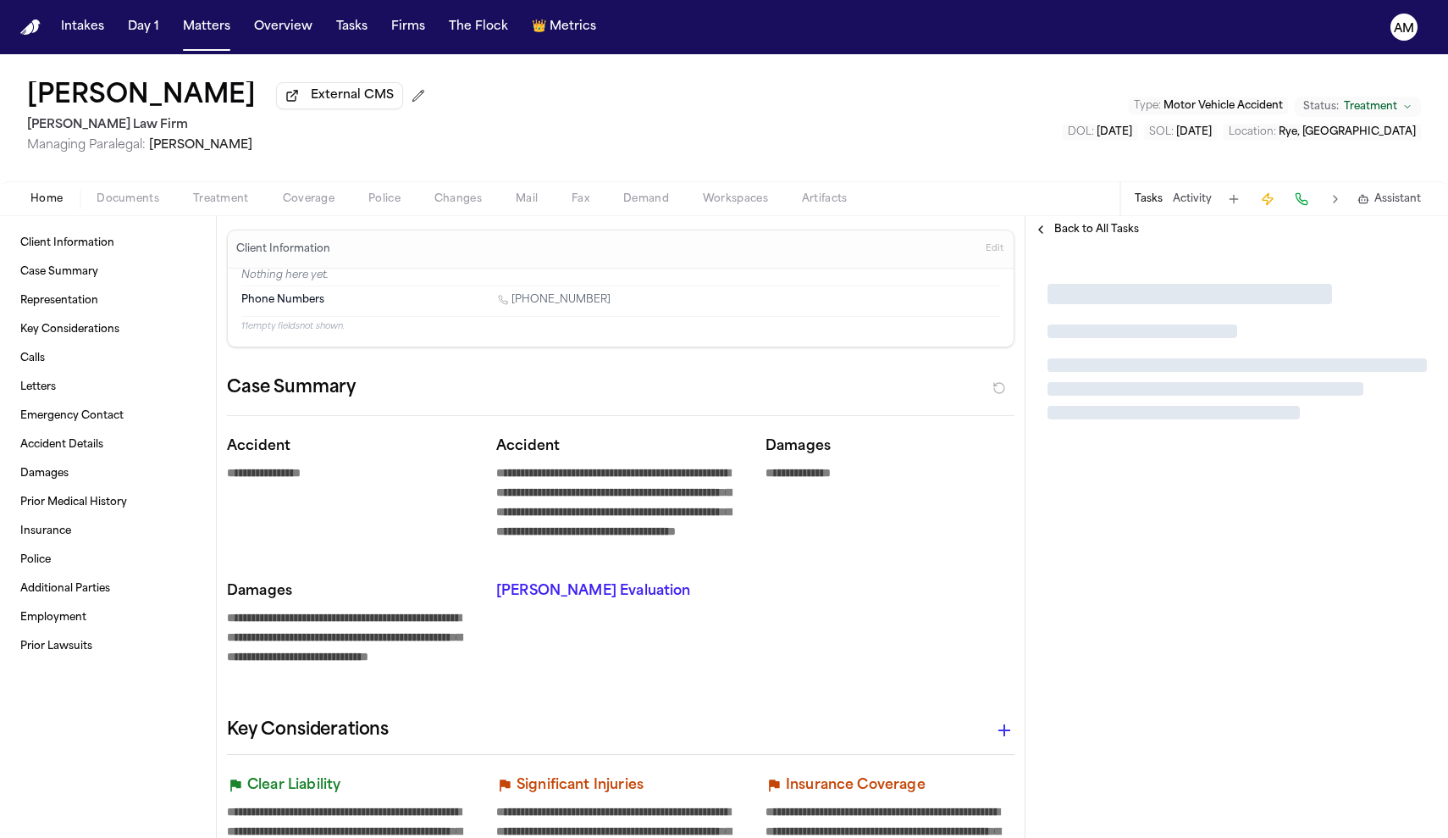
type textarea "*"
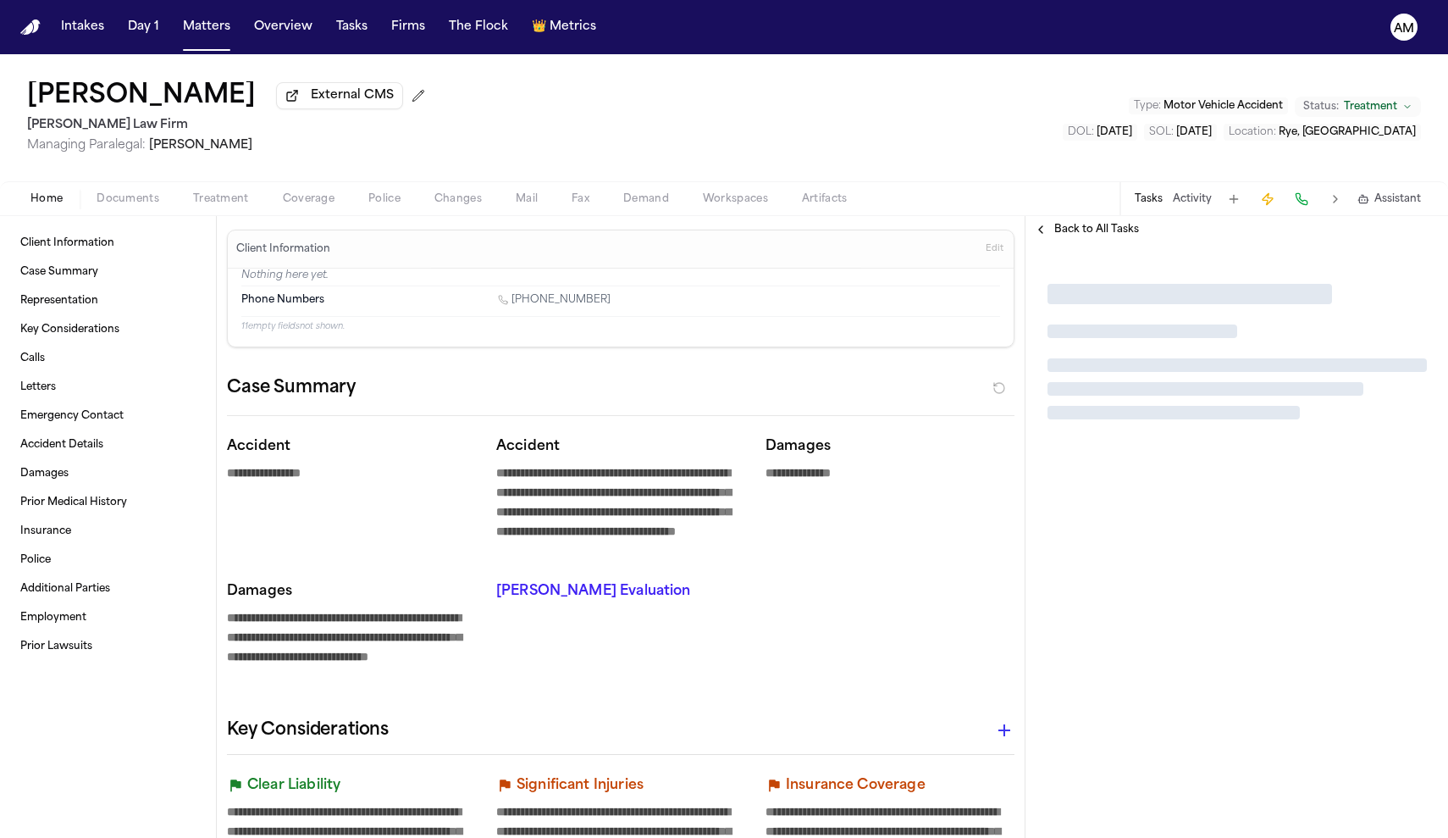
type textarea "*"
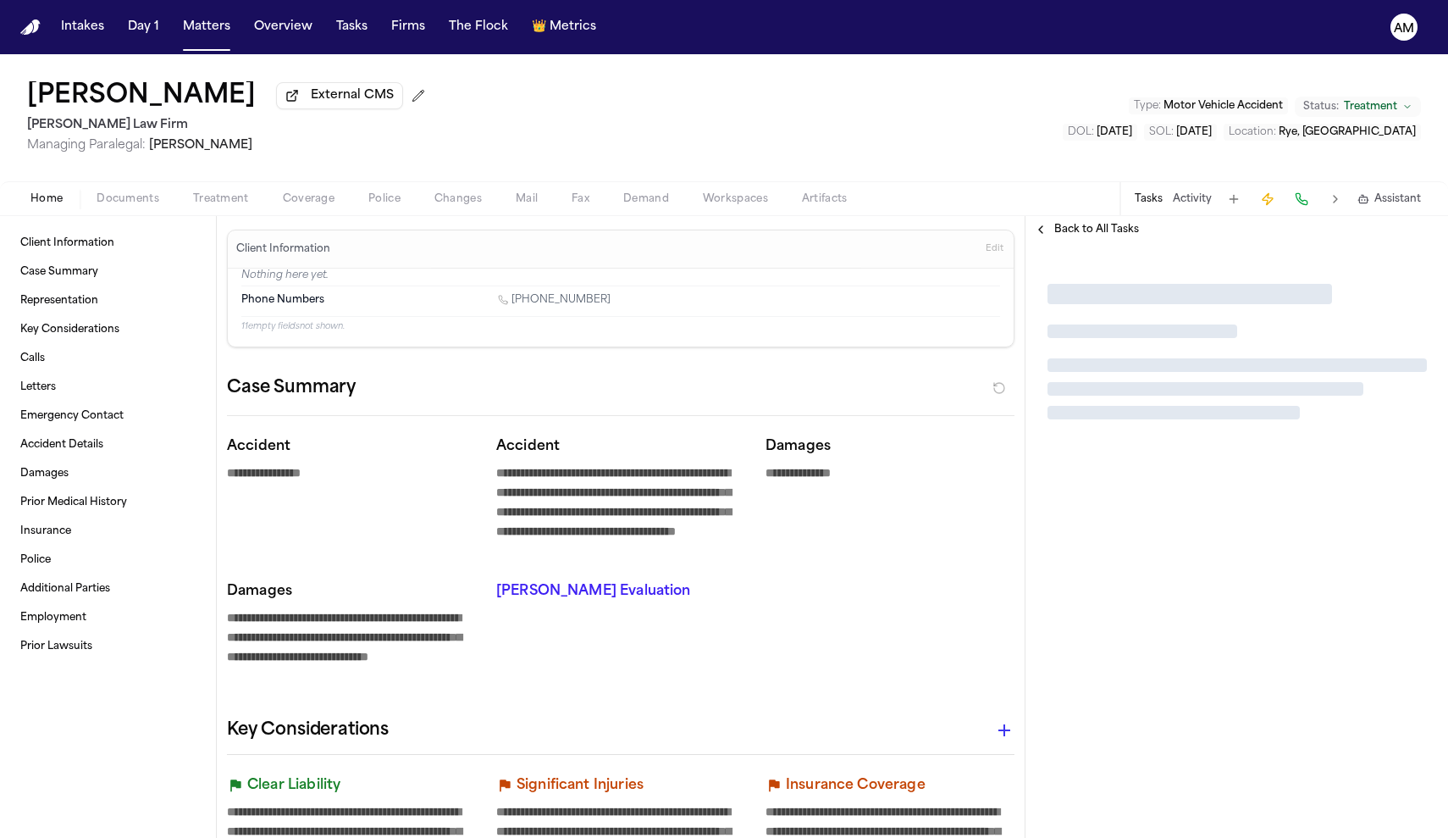
type textarea "*"
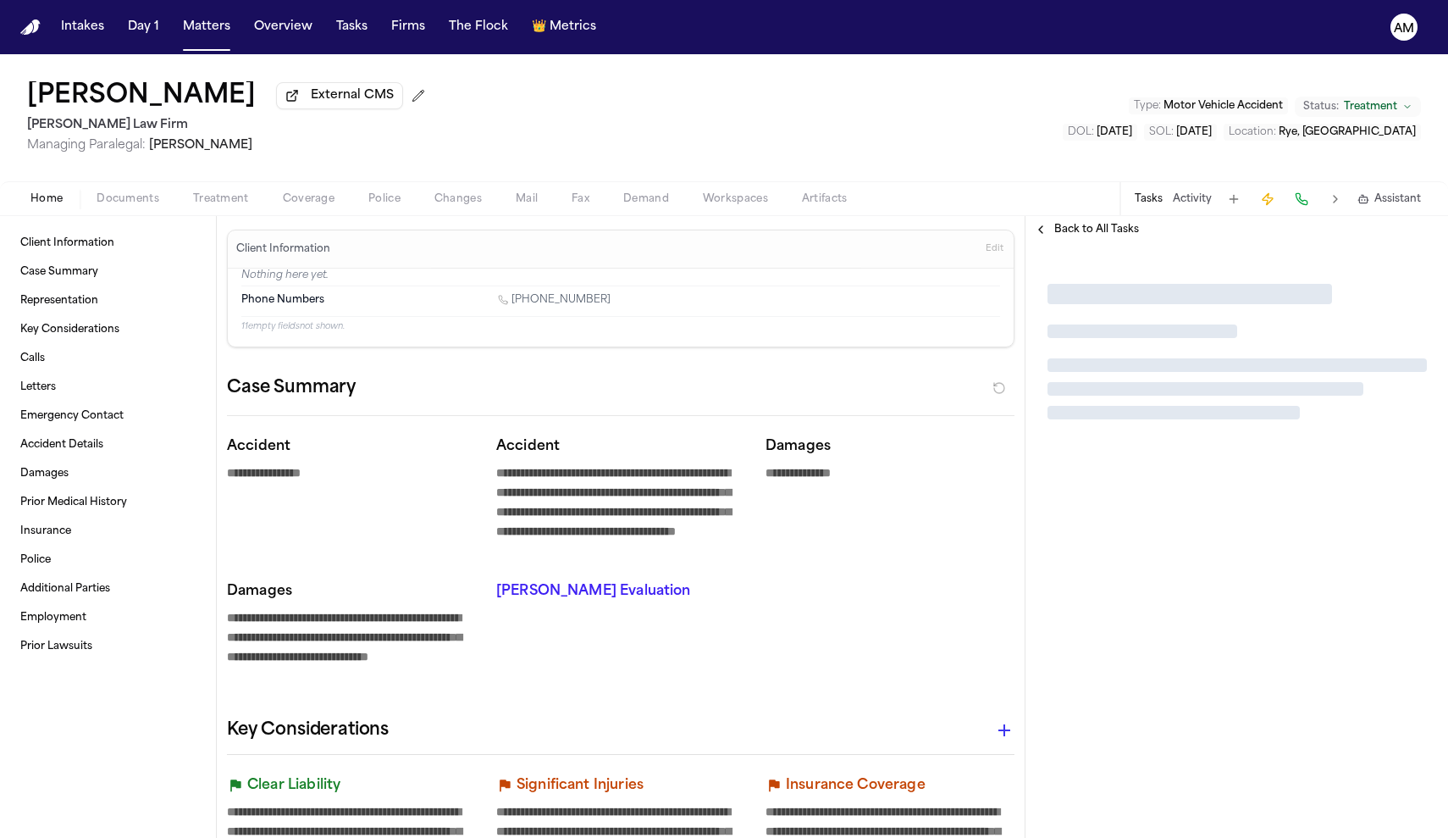
type textarea "*"
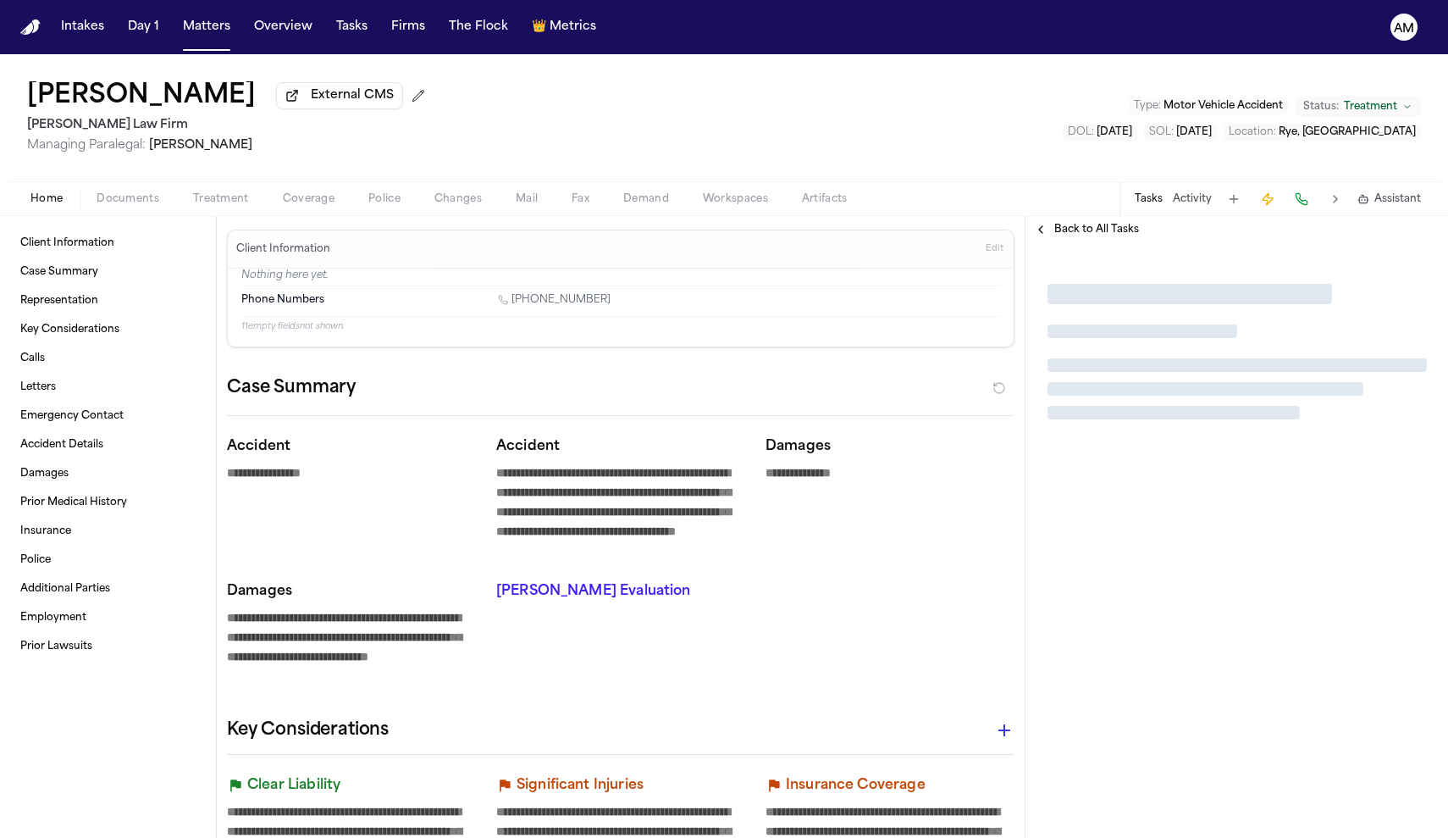
type textarea "*"
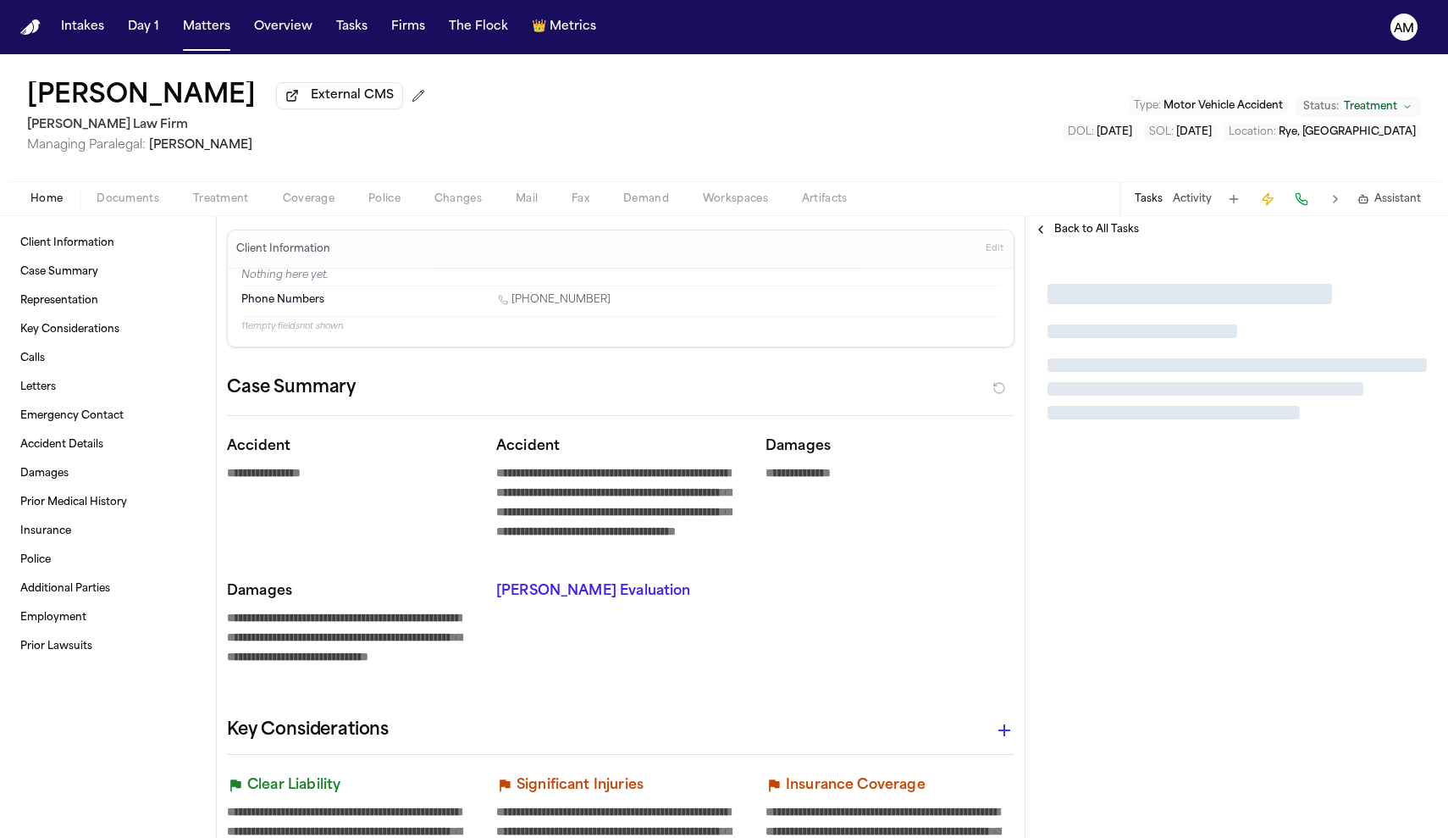
type textarea "*"
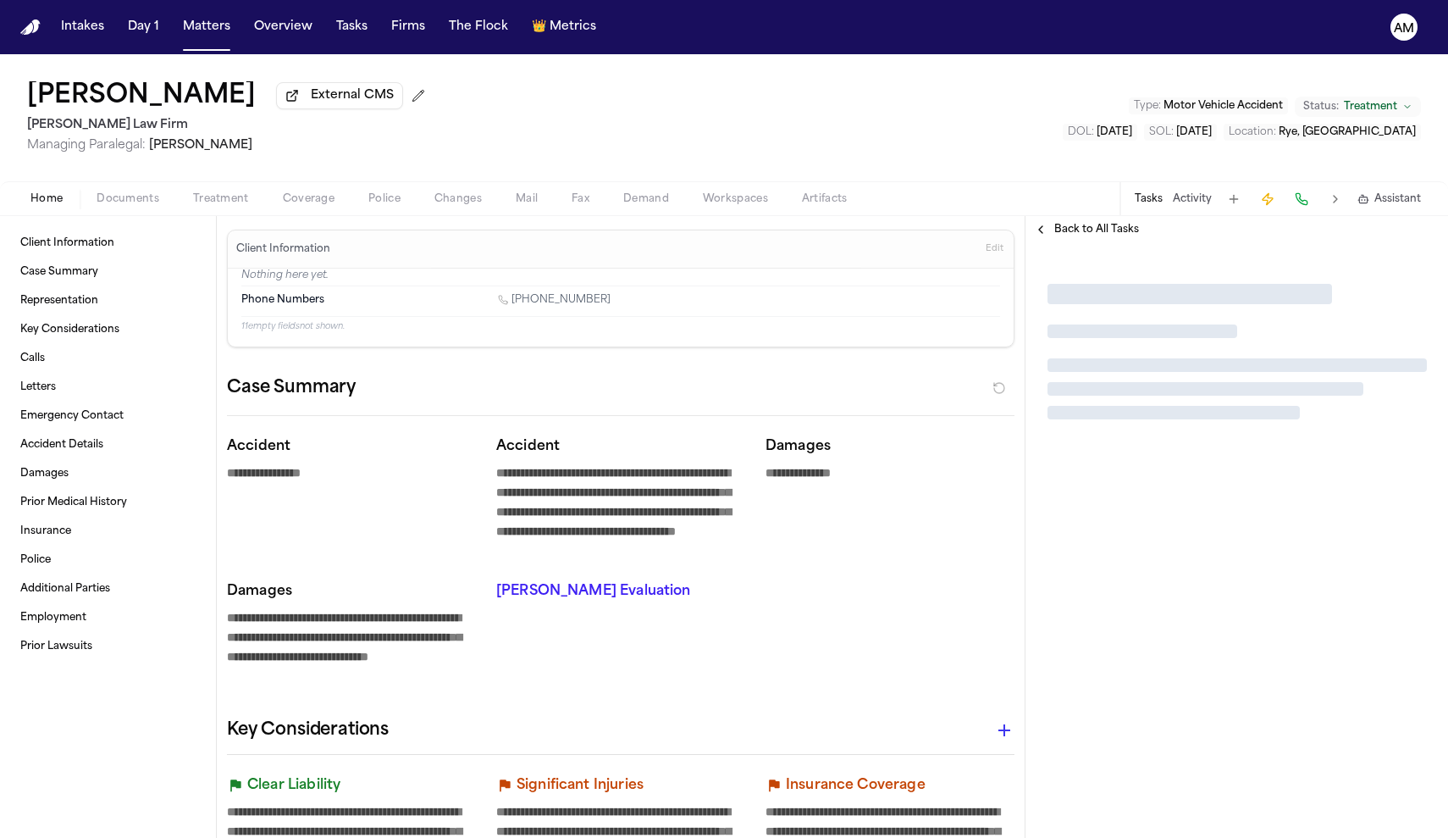
type textarea "*"
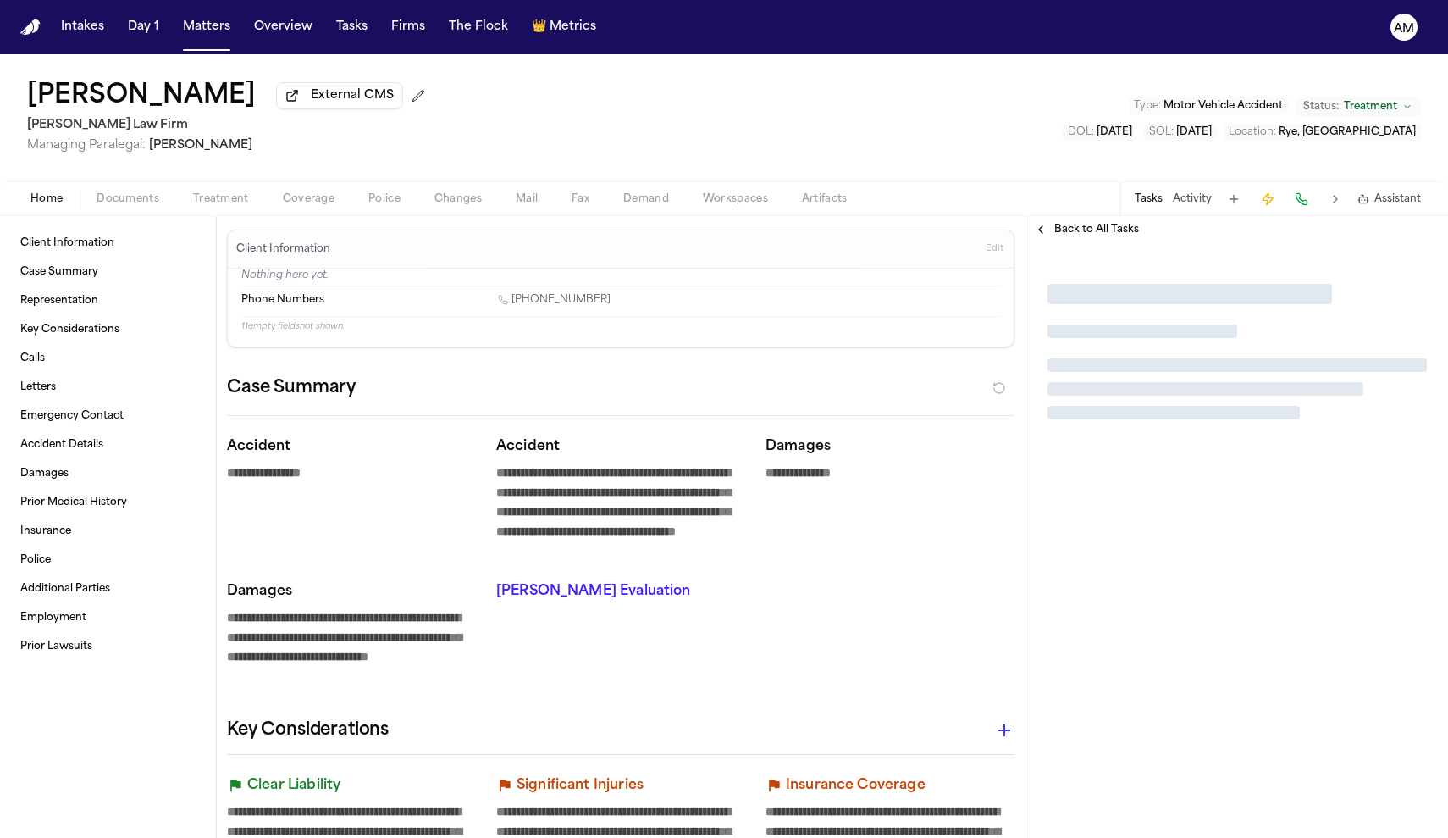
type textarea "*"
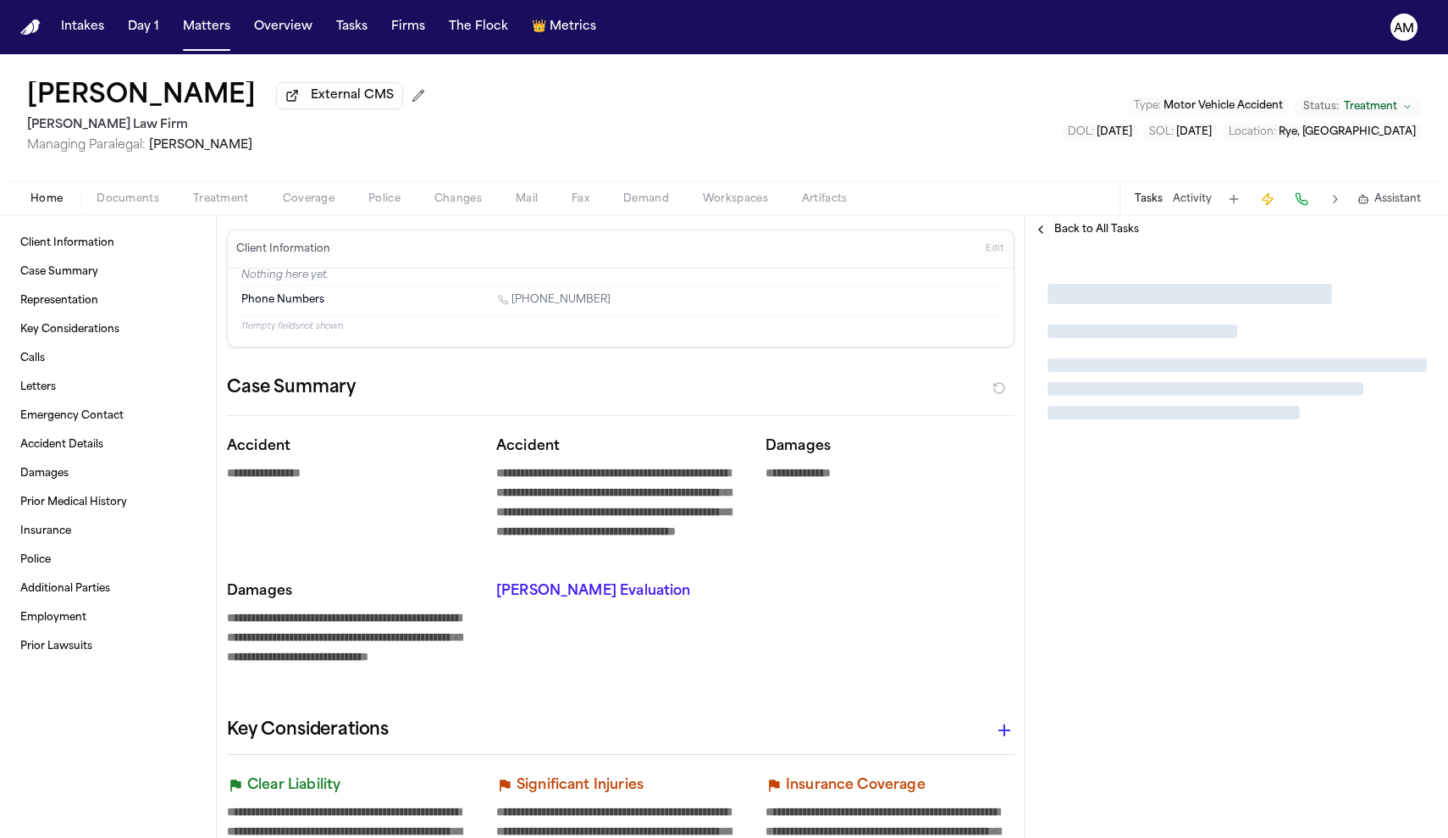
type textarea "*"
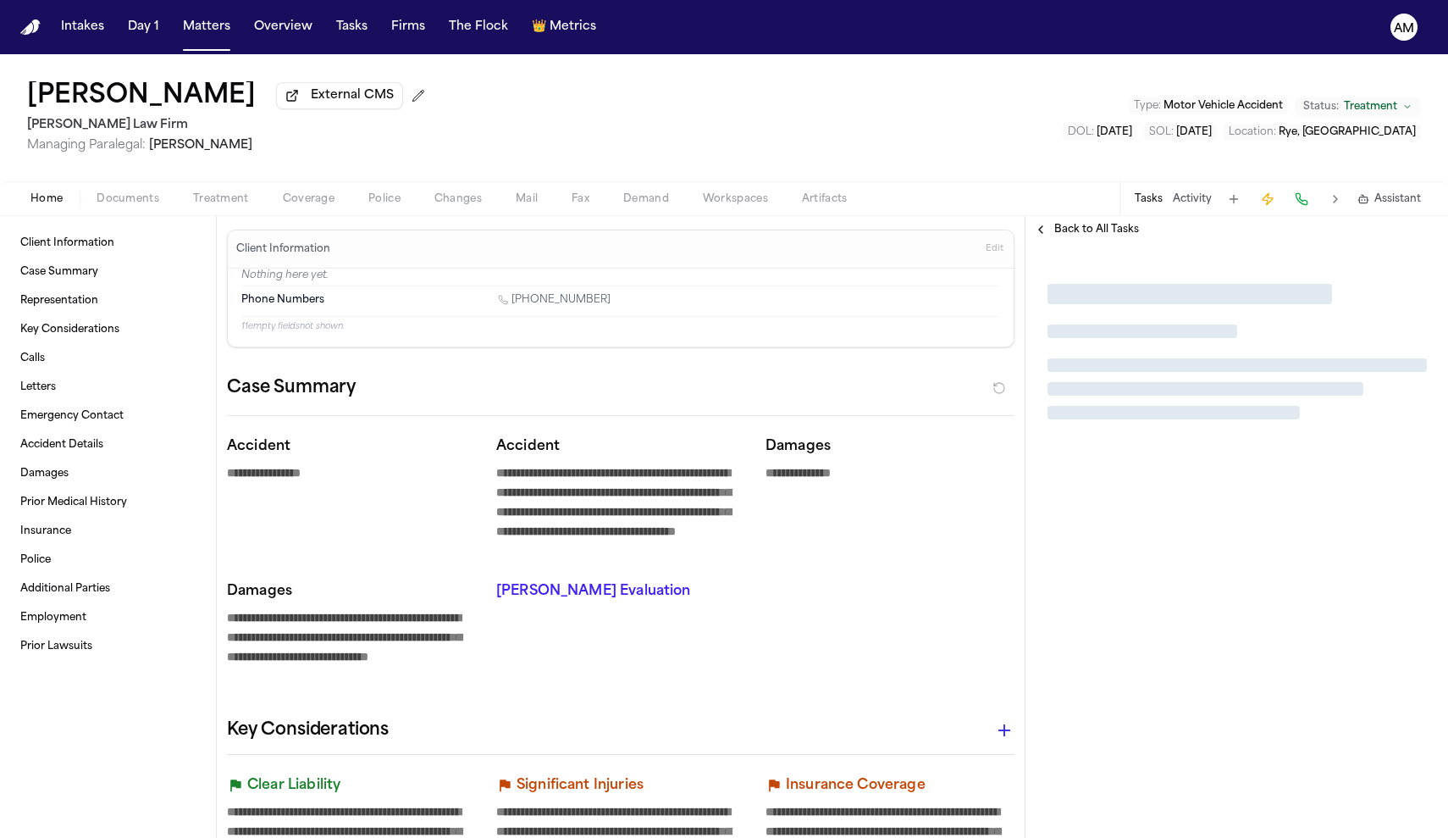
type textarea "*"
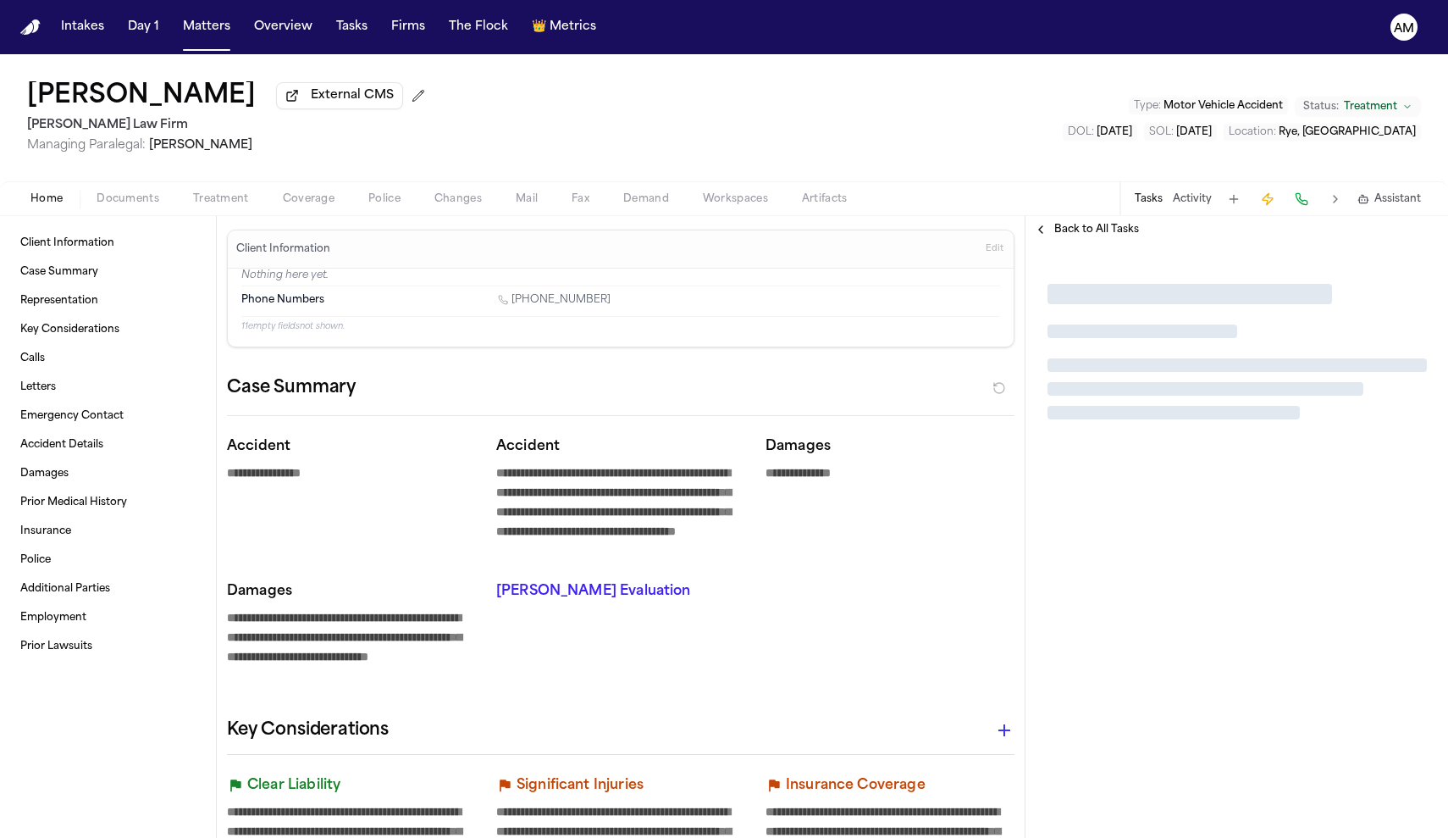
type textarea "*"
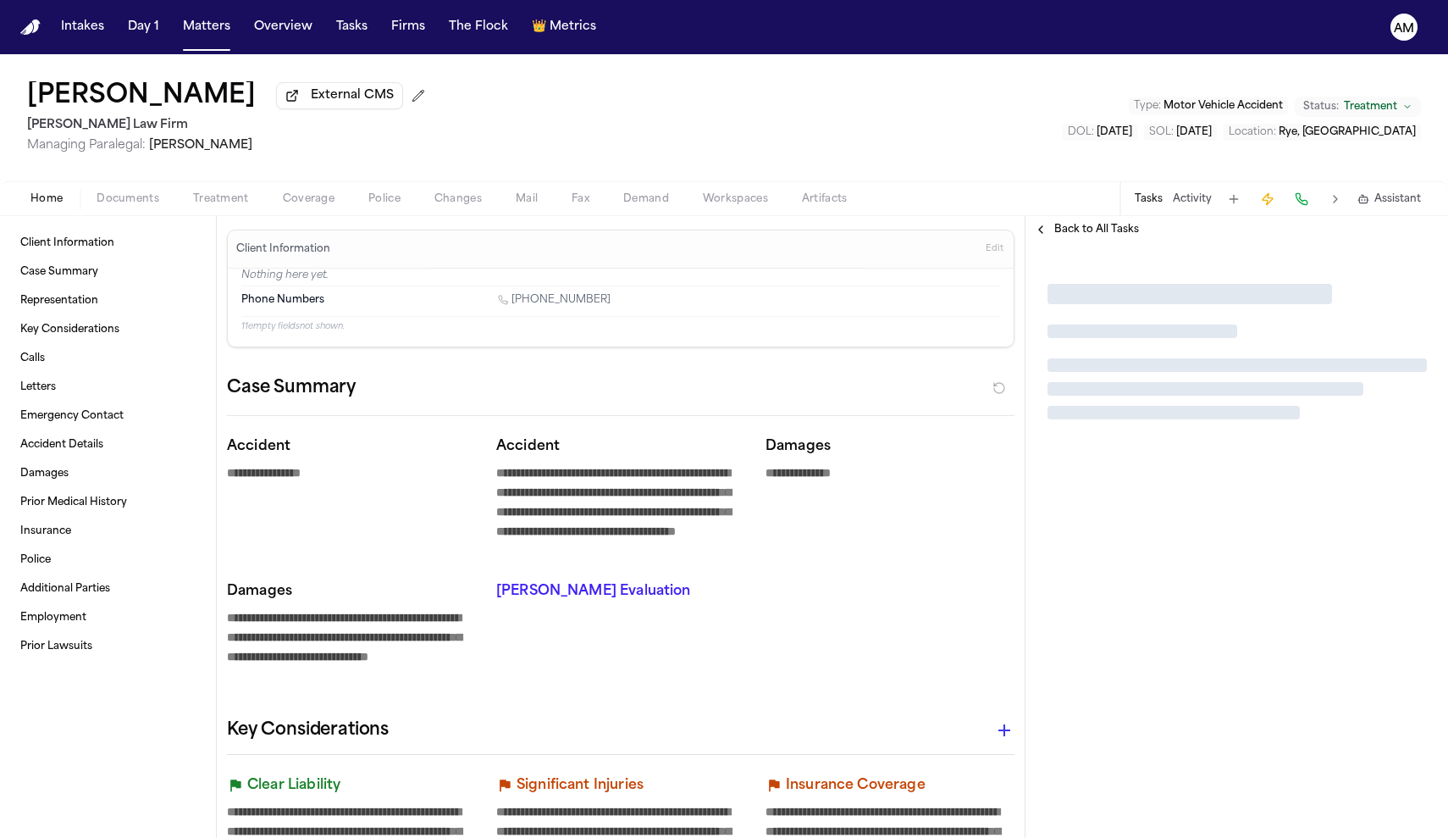
type textarea "*"
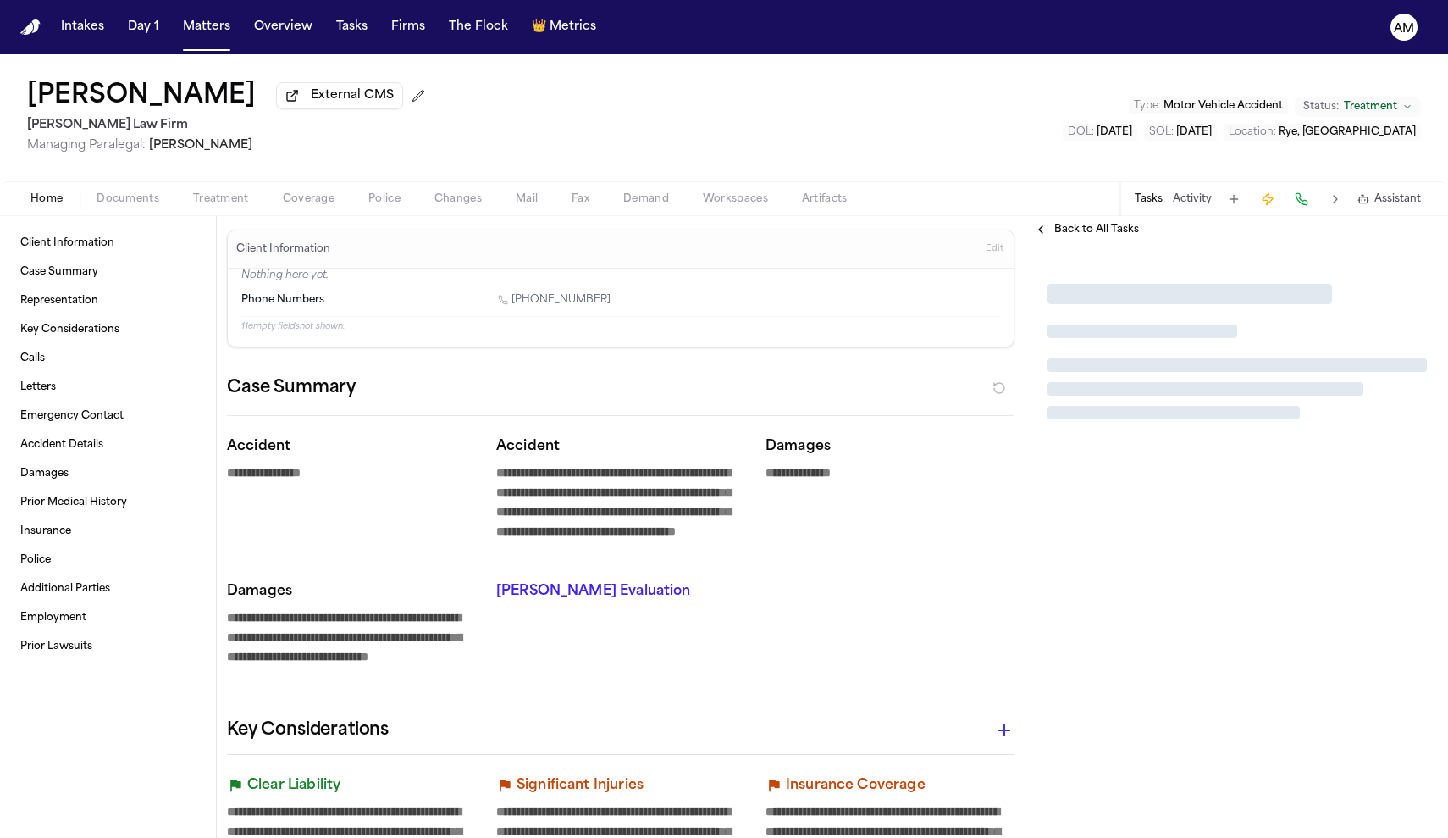
type textarea "*"
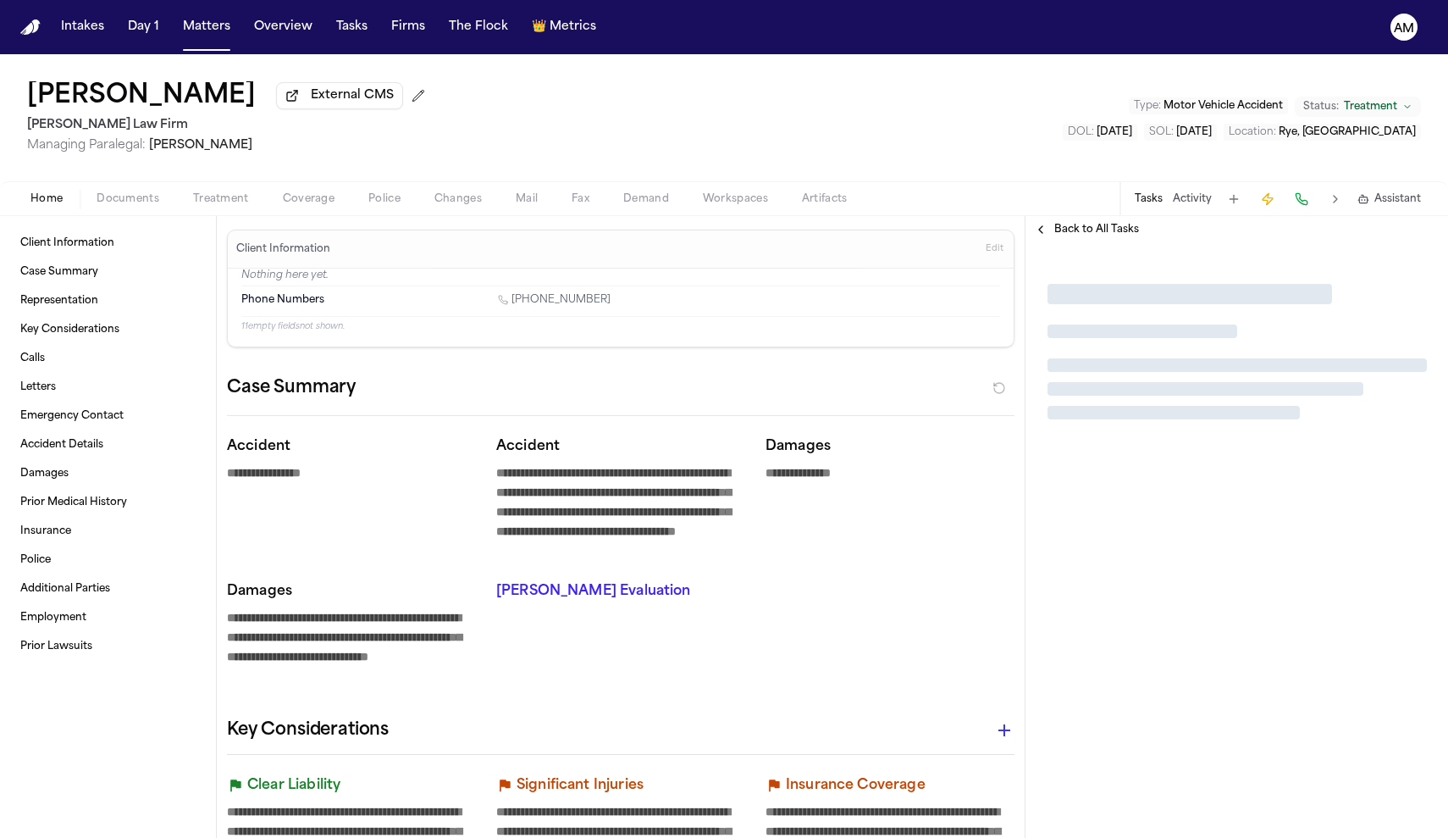
type textarea "*"
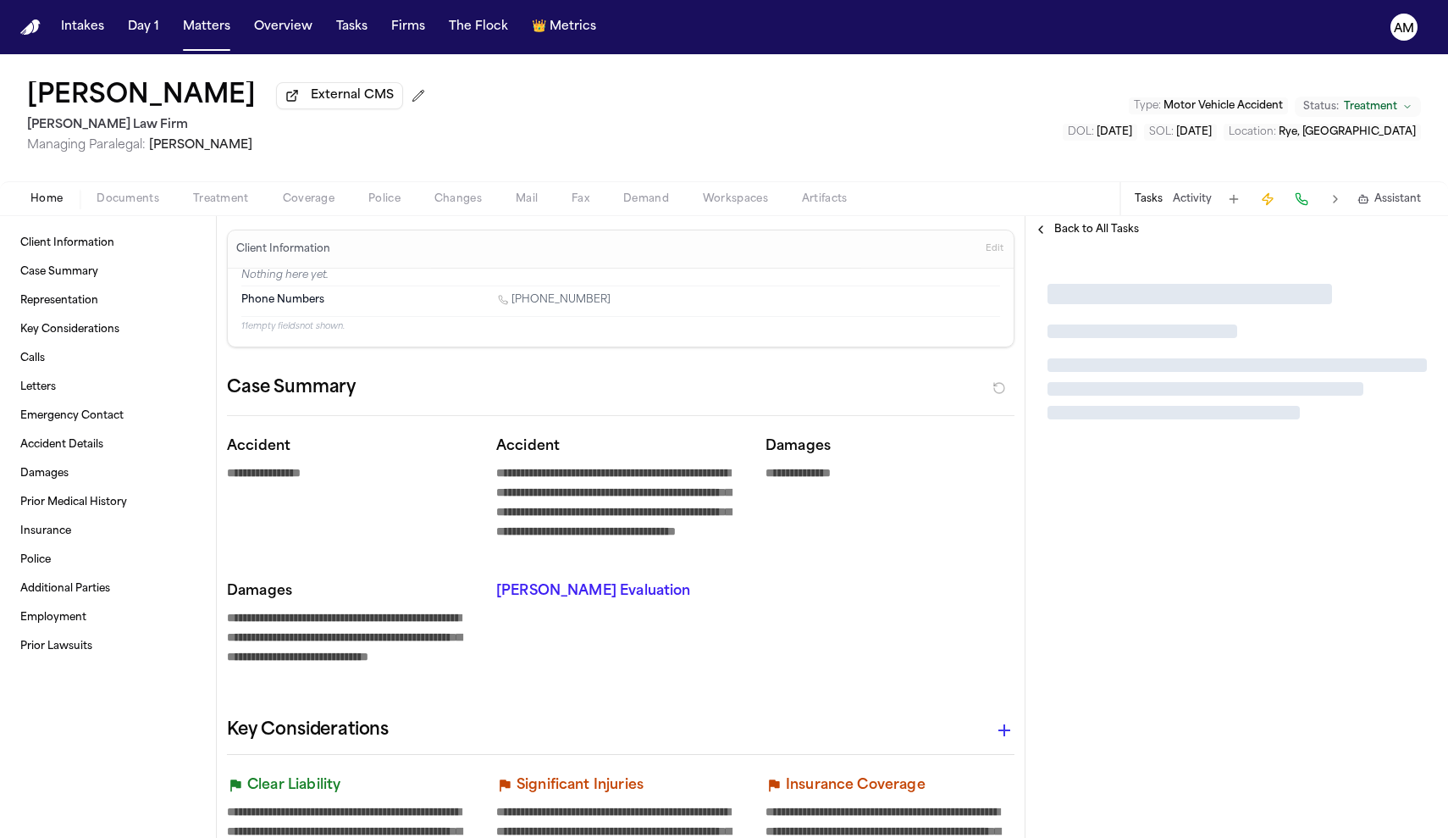
type textarea "*"
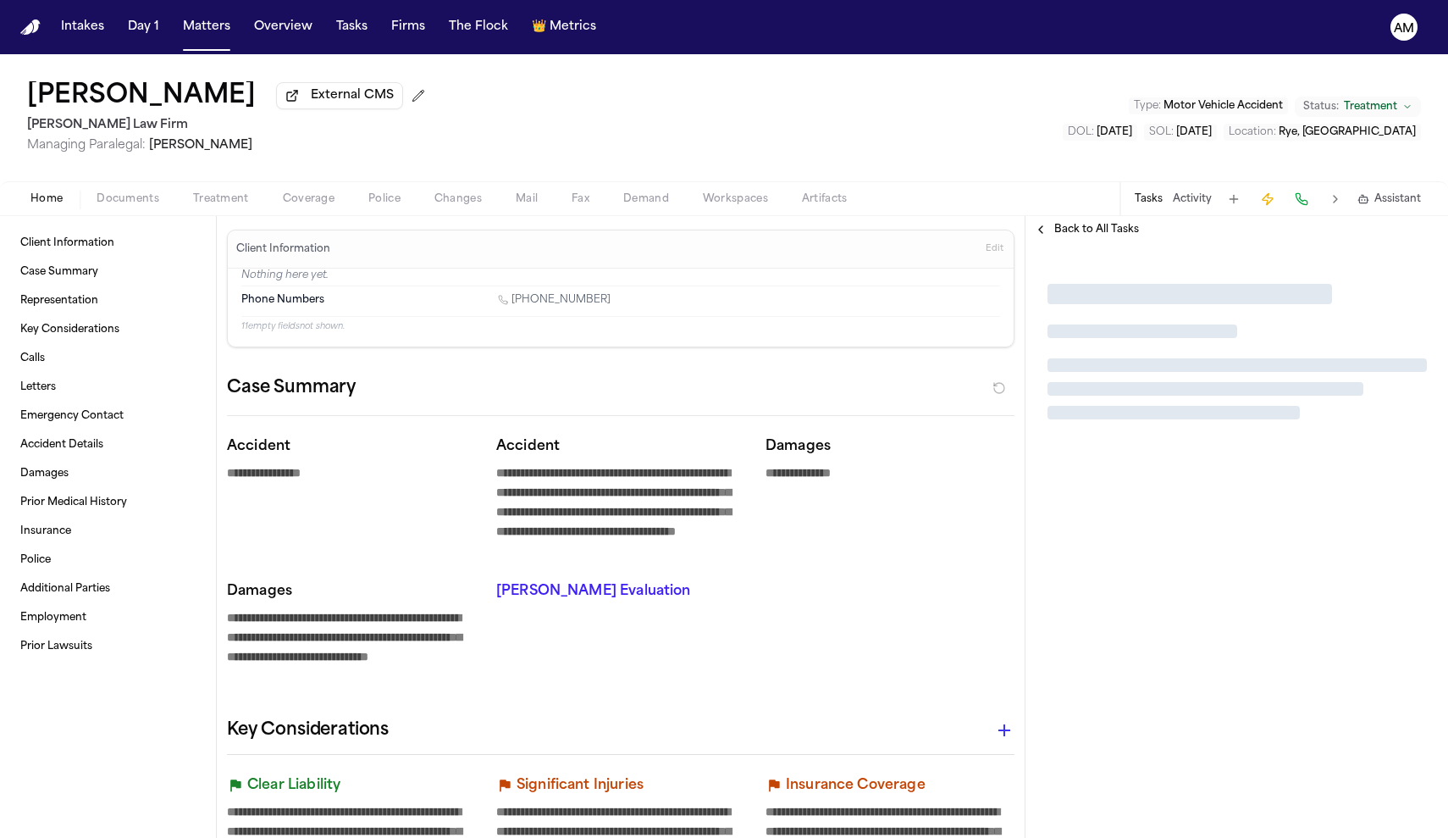
type textarea "*"
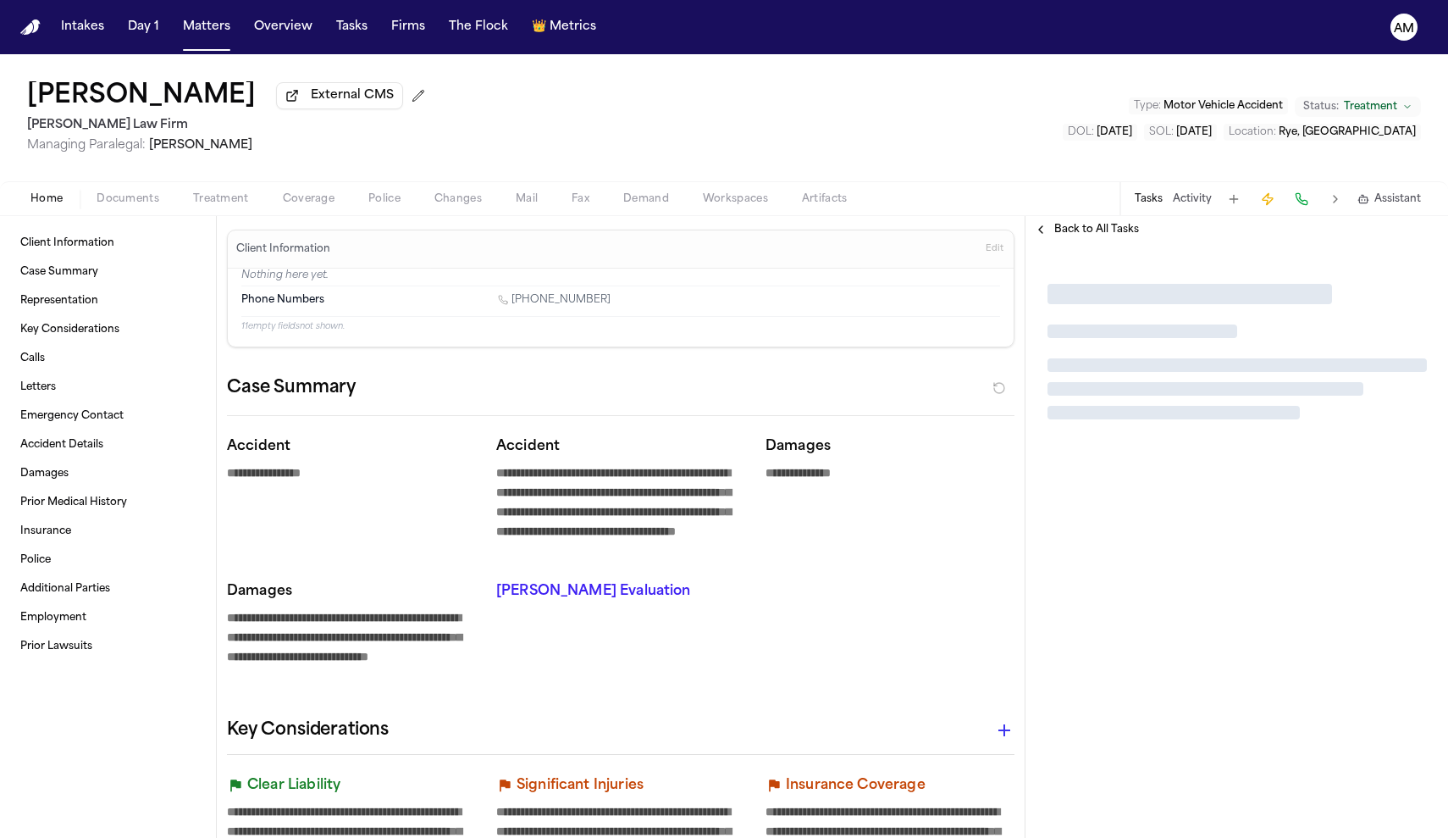
type textarea "*"
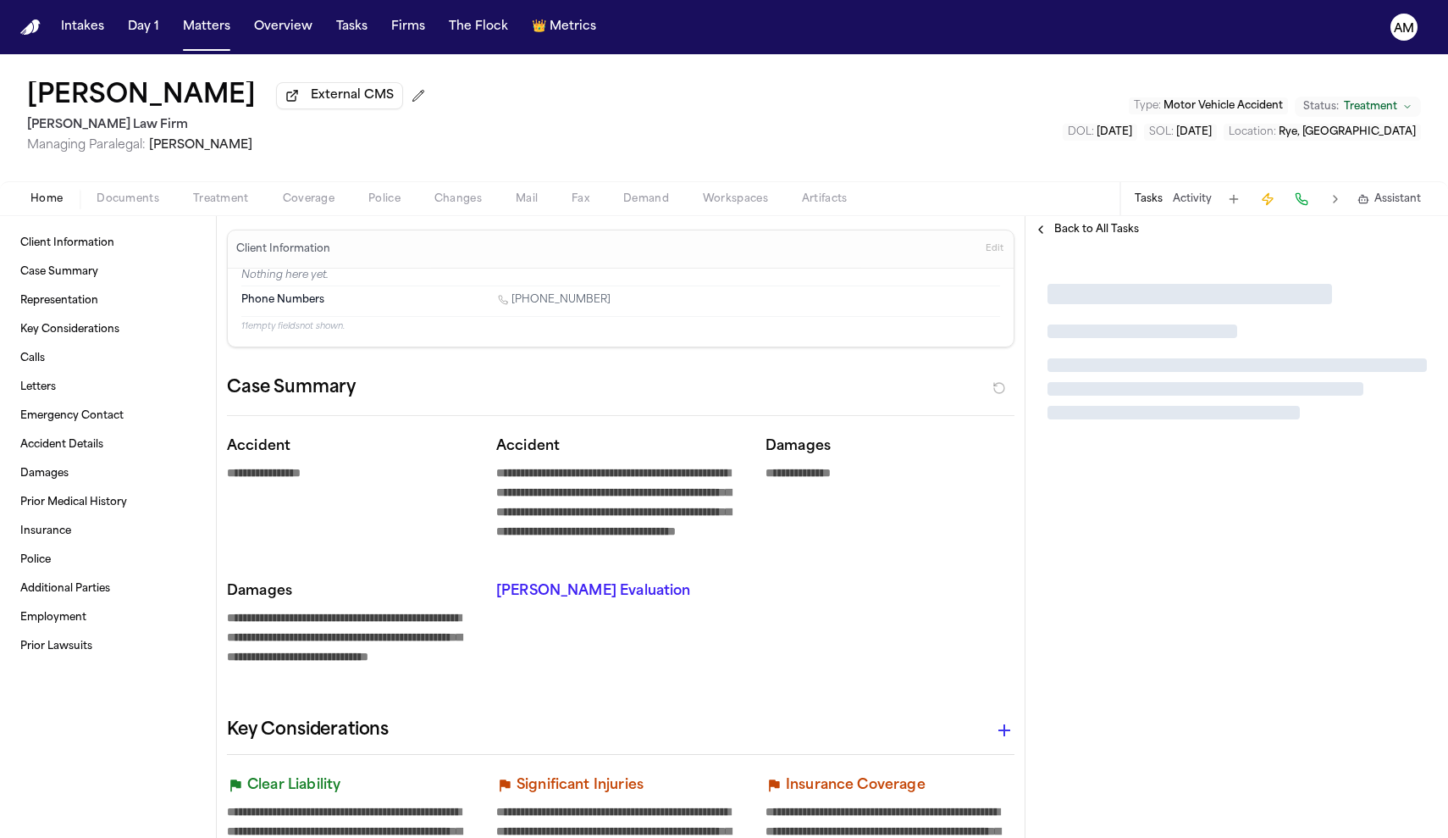
type textarea "*"
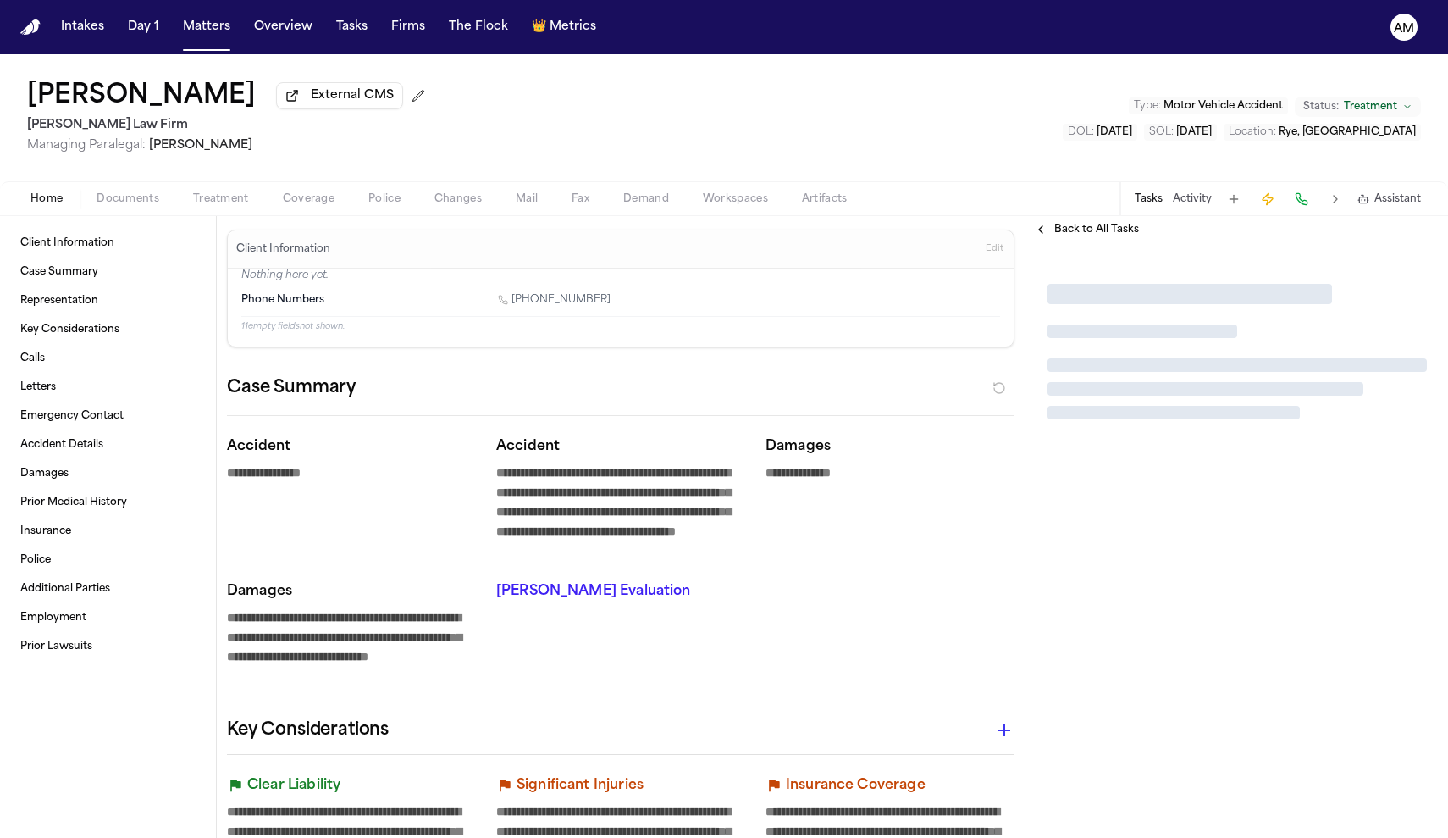
type textarea "*"
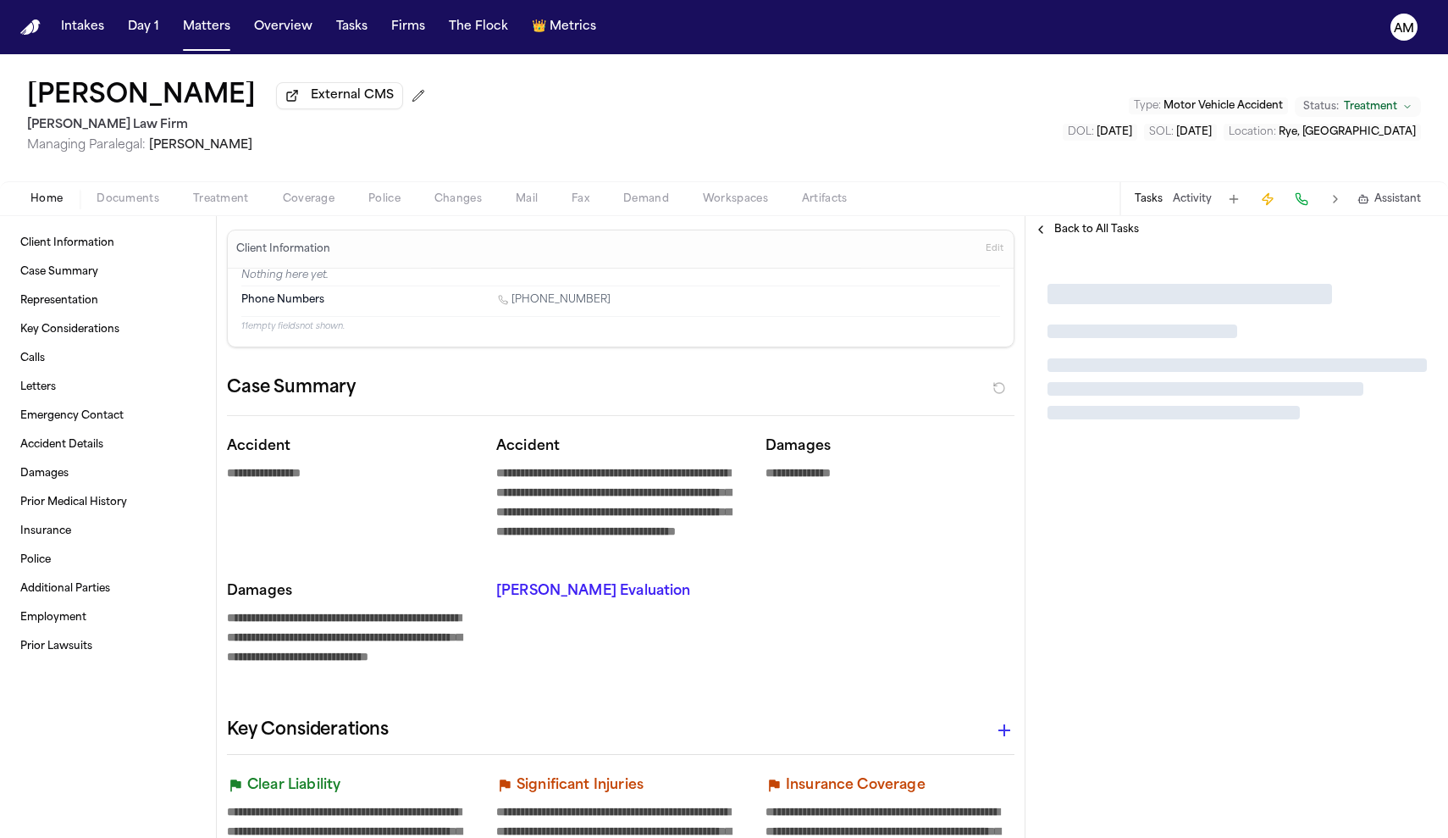
type textarea "*"
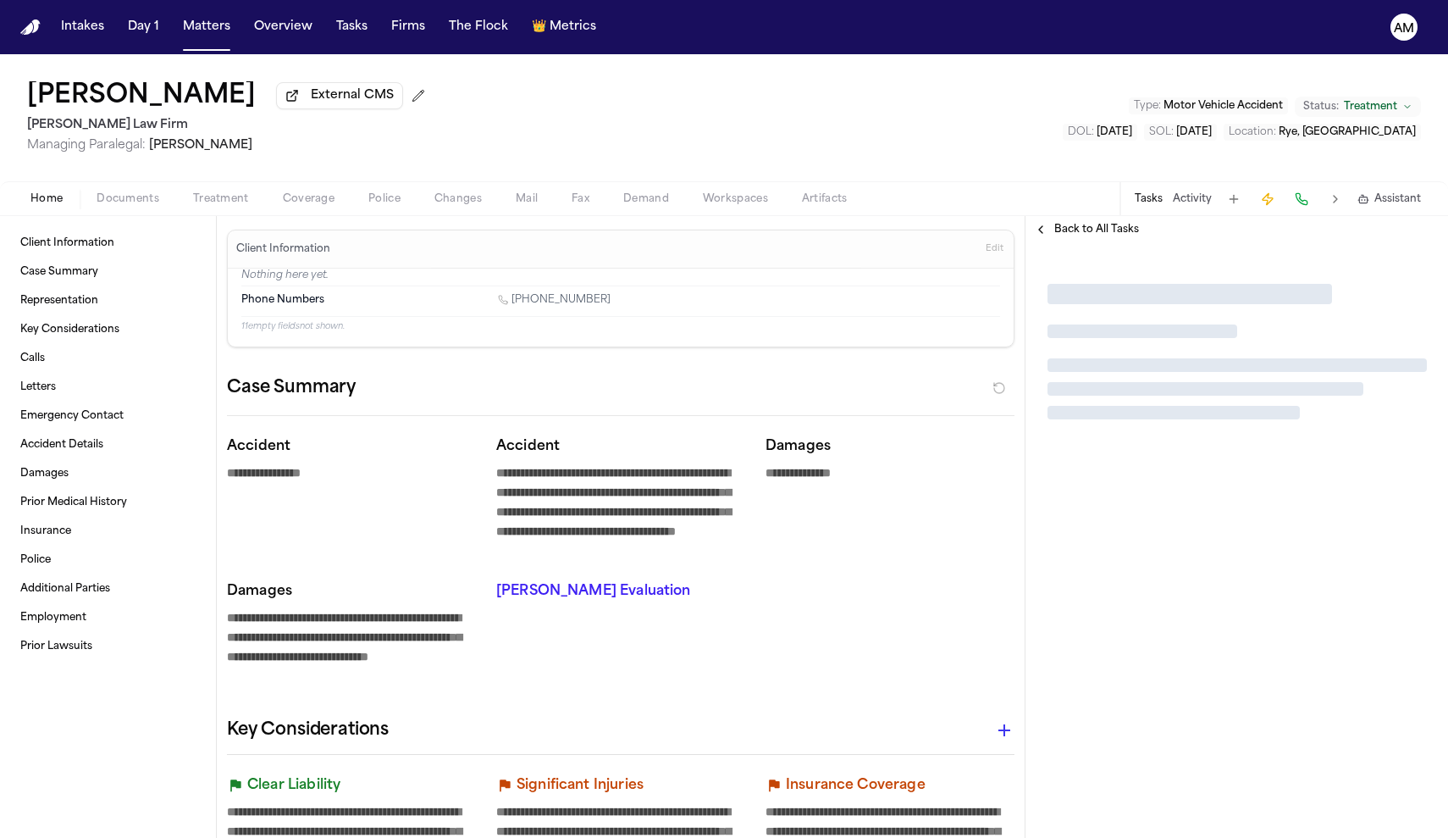
type textarea "*"
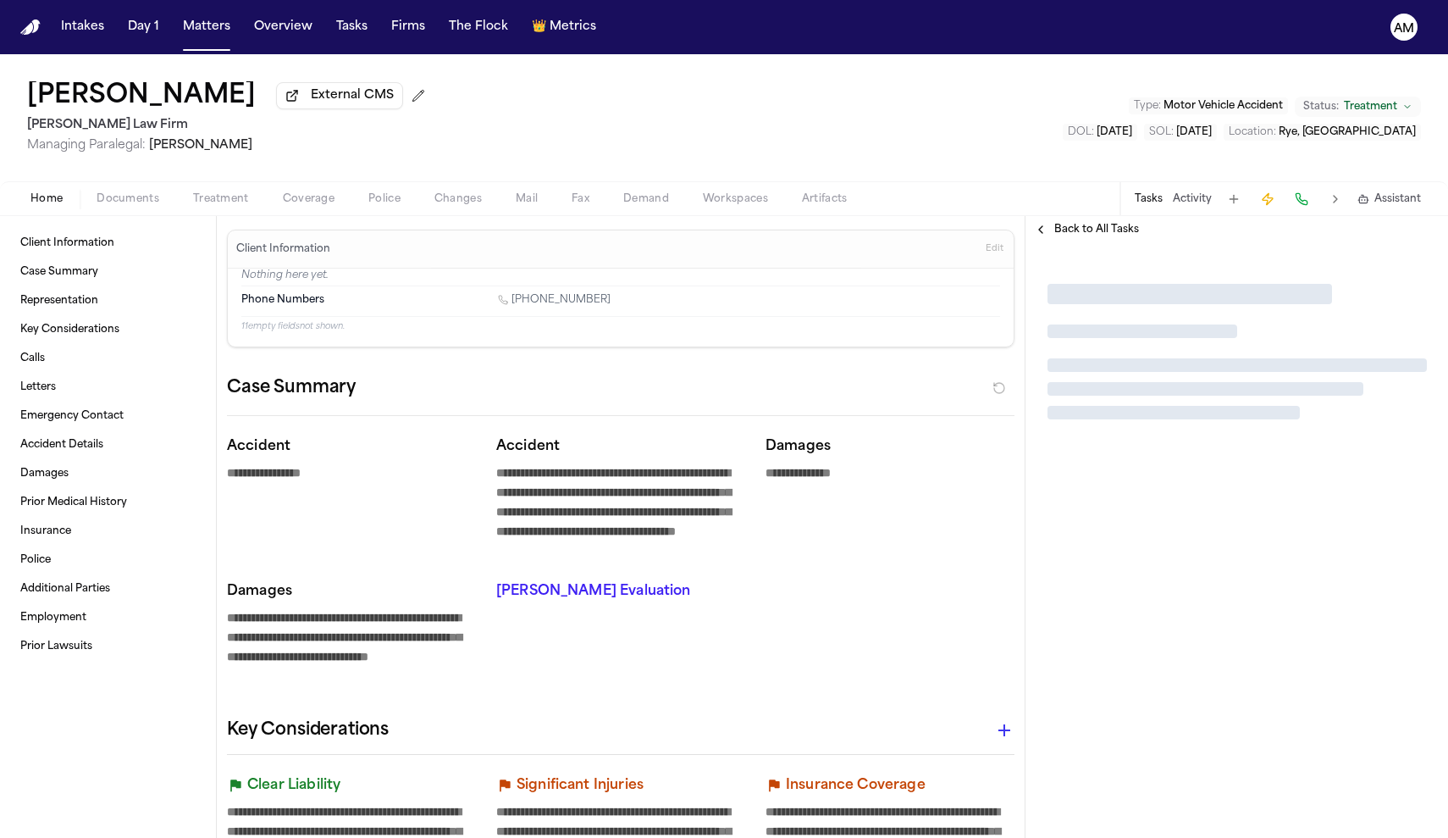
type textarea "*"
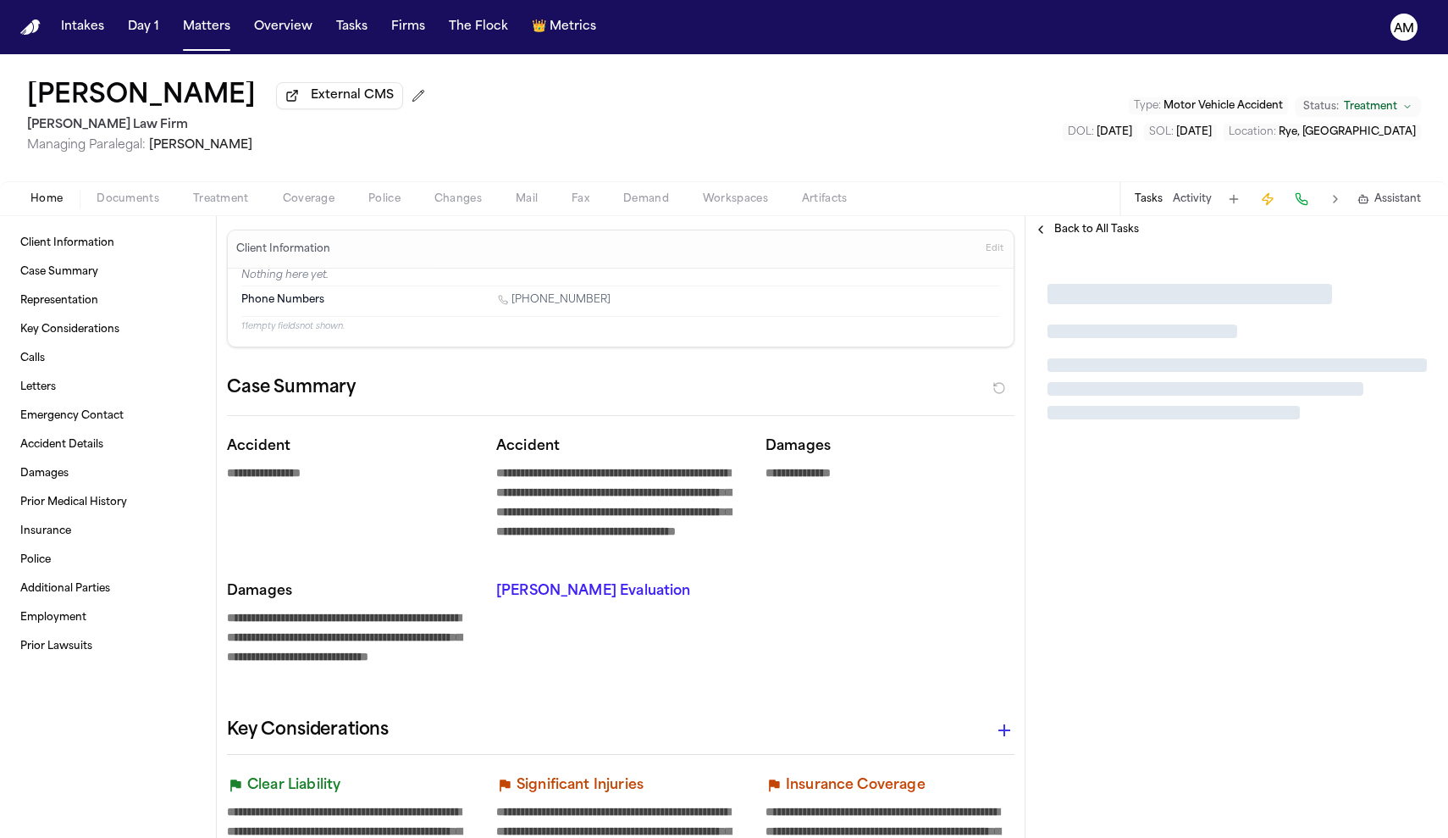
type textarea "*"
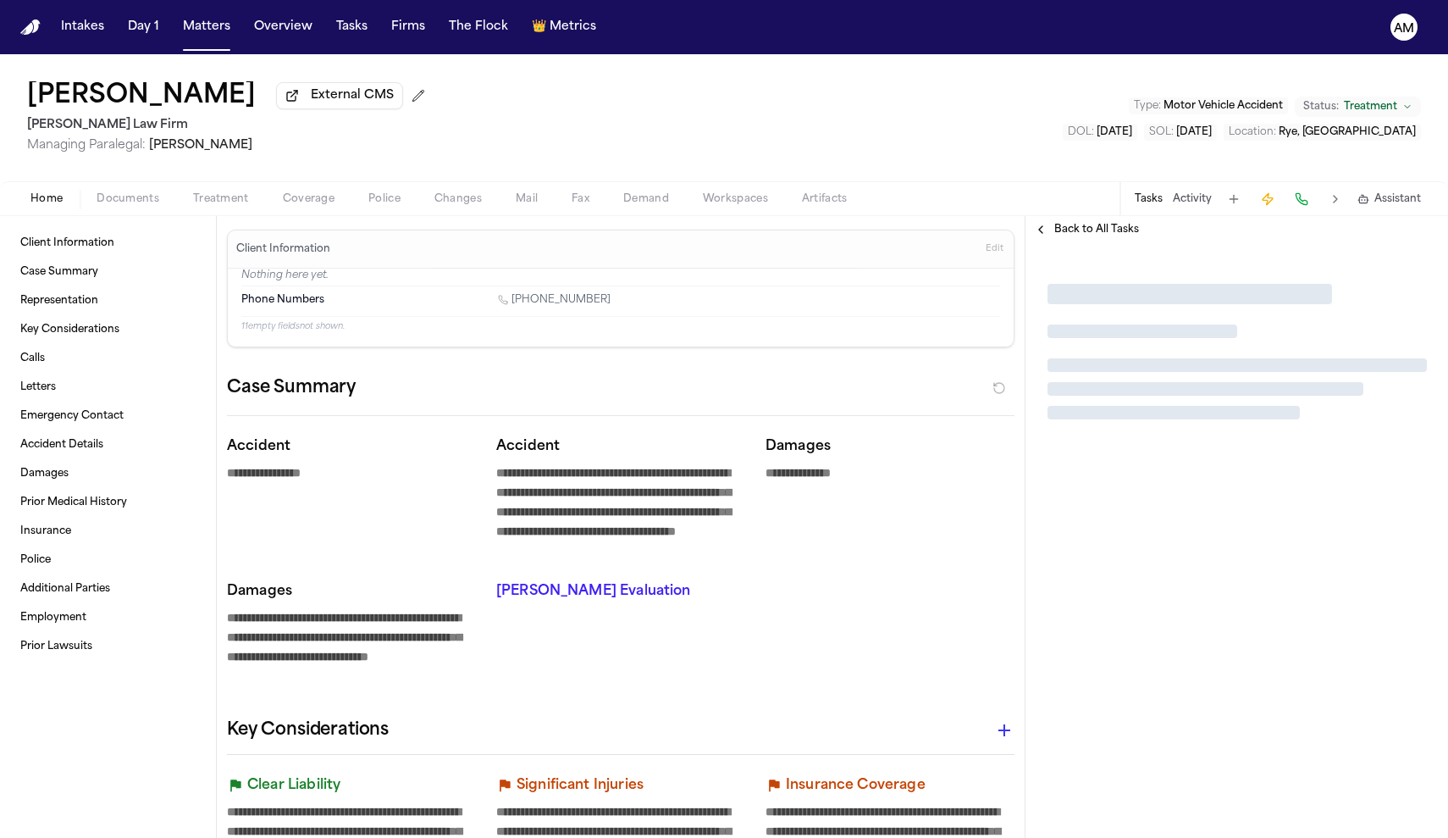
type textarea "*"
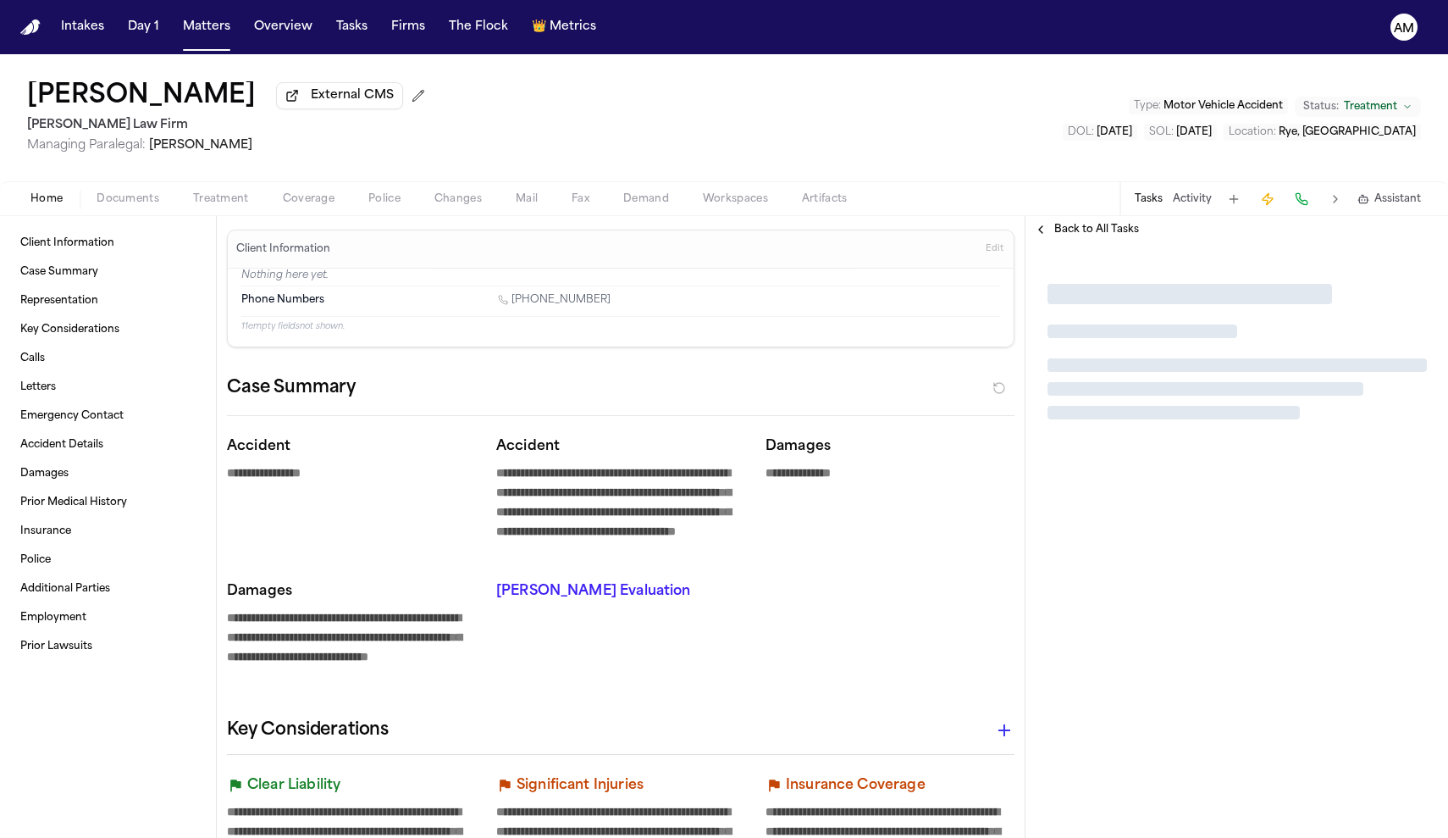
type textarea "*"
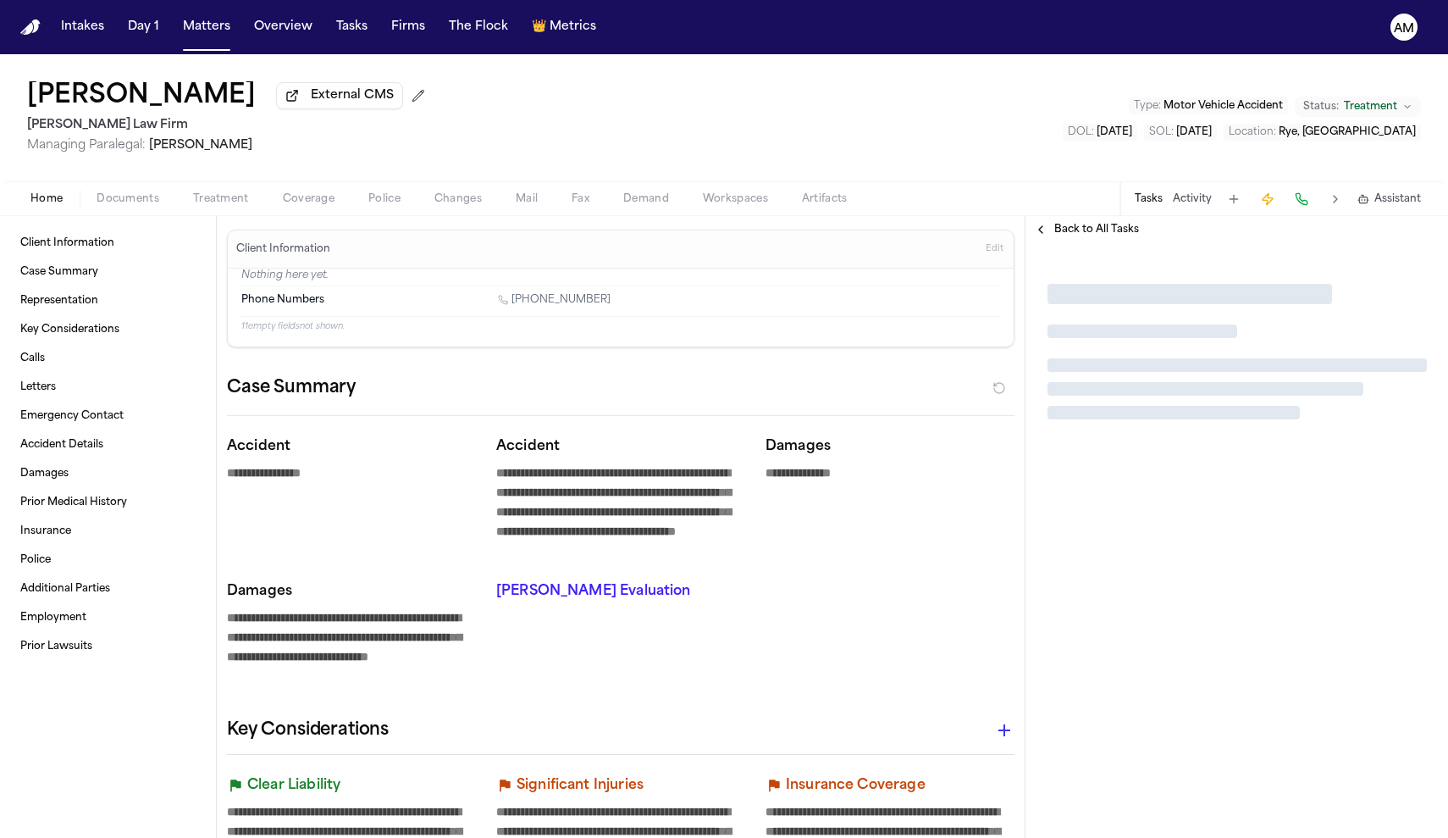
type textarea "*"
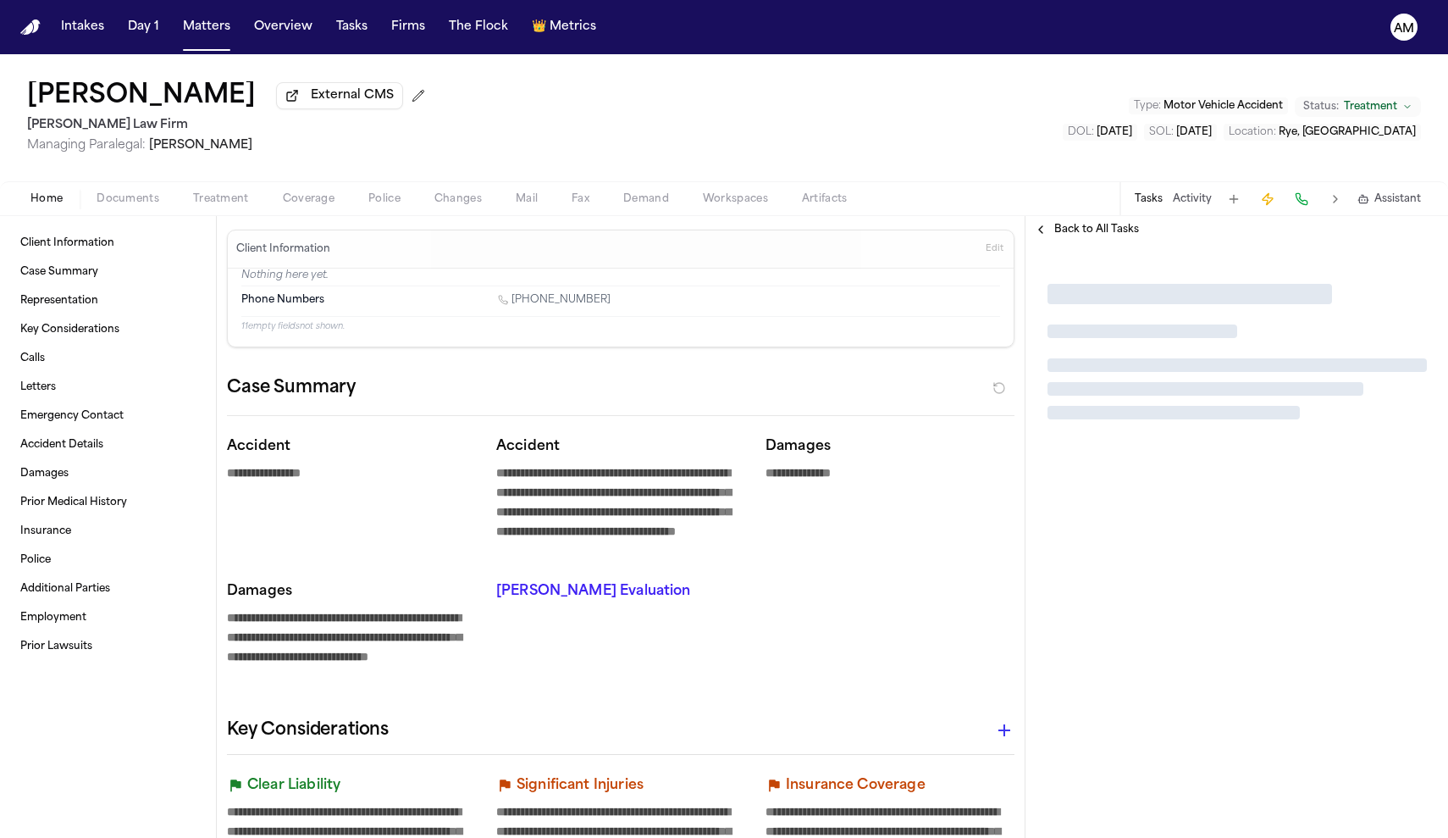
type textarea "*"
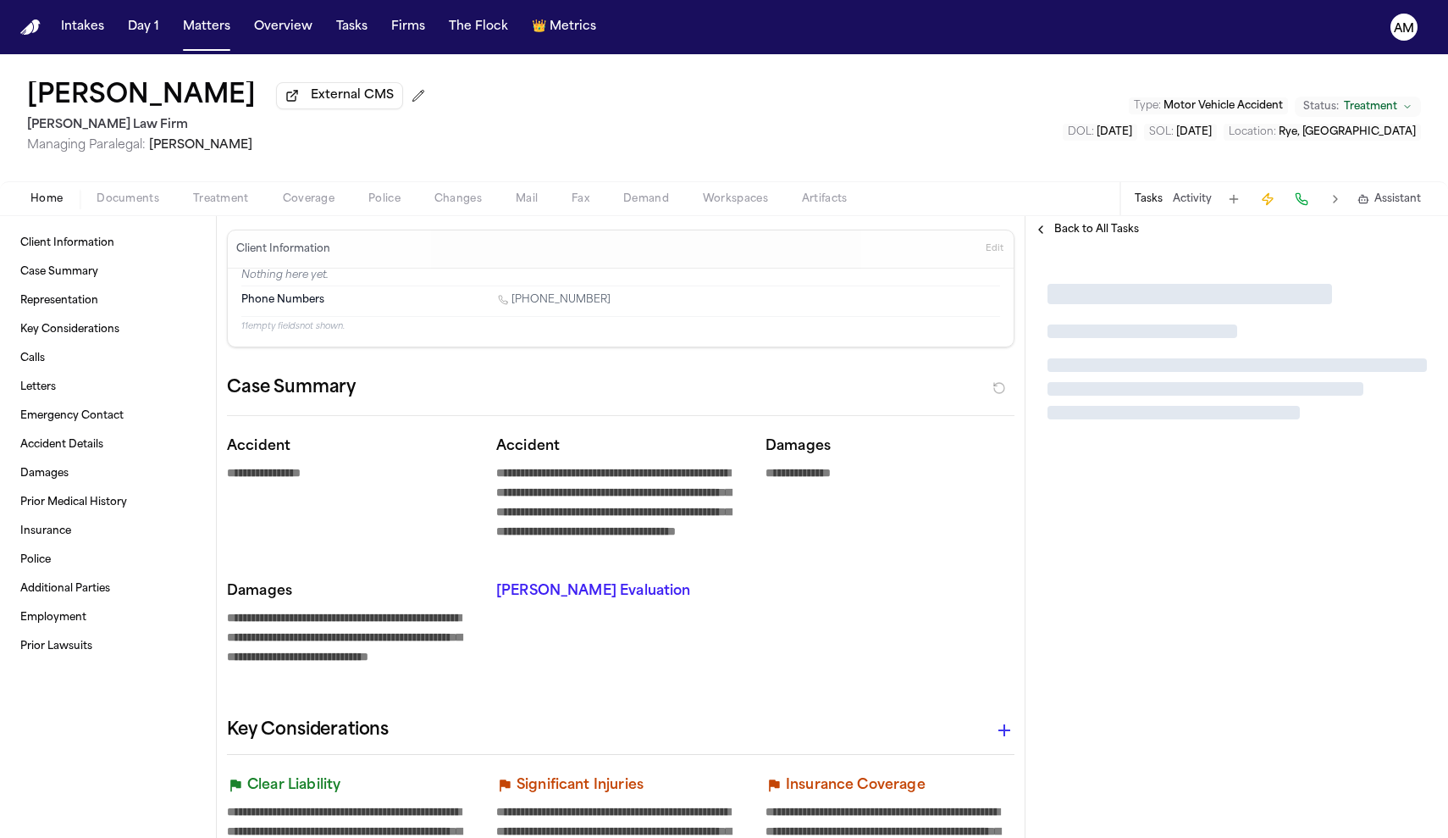
type textarea "*"
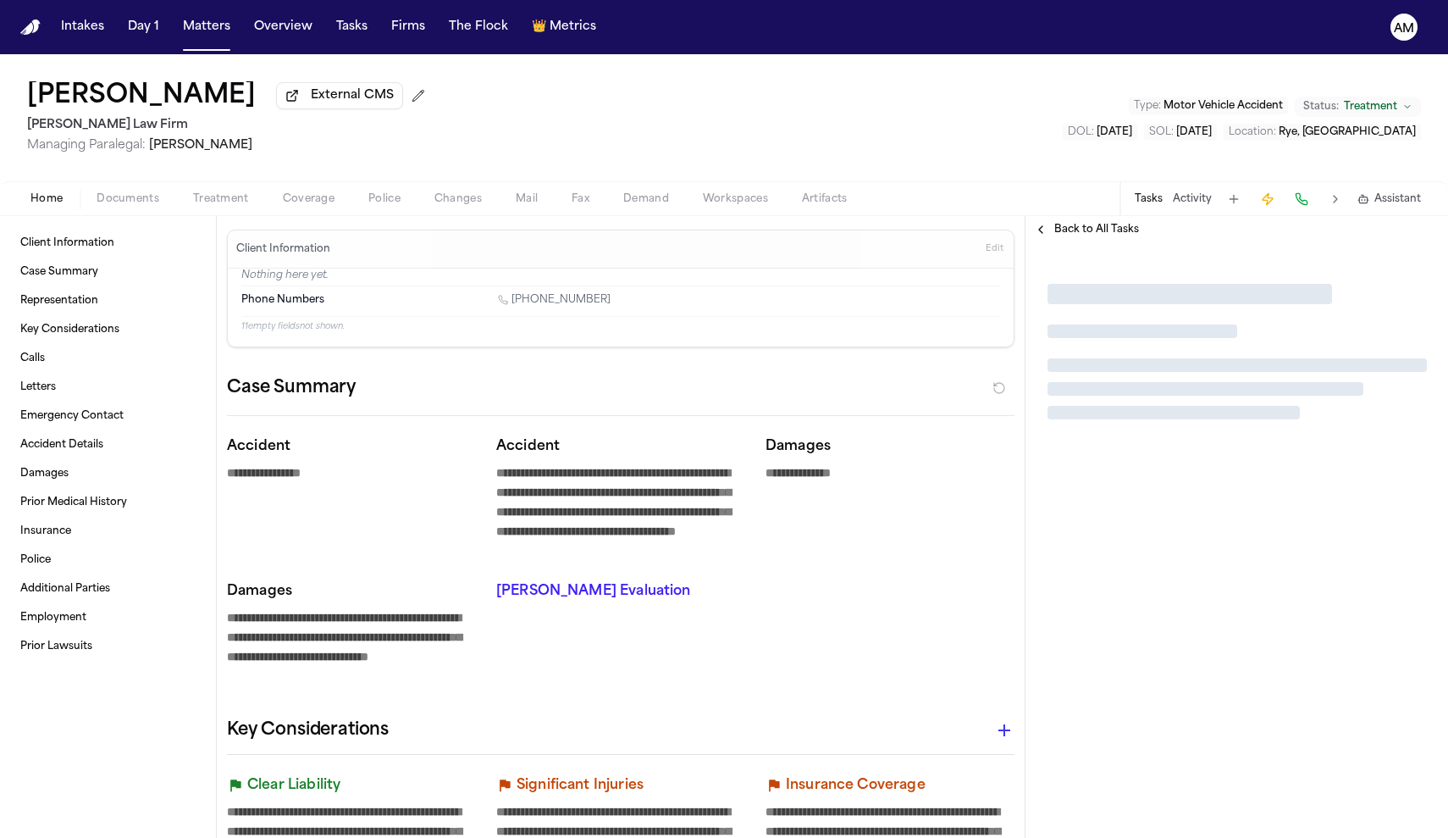
type textarea "*"
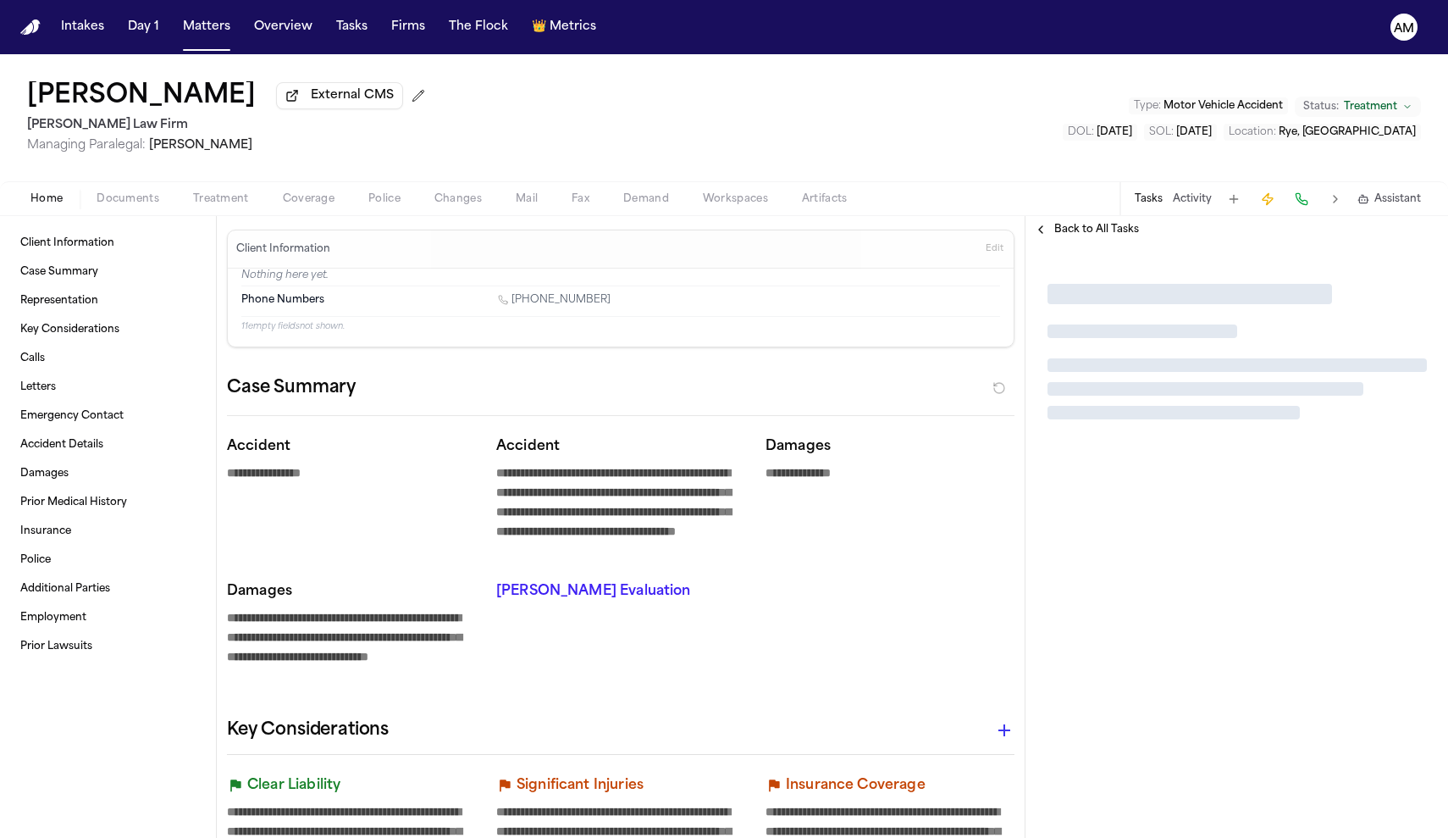
type textarea "*"
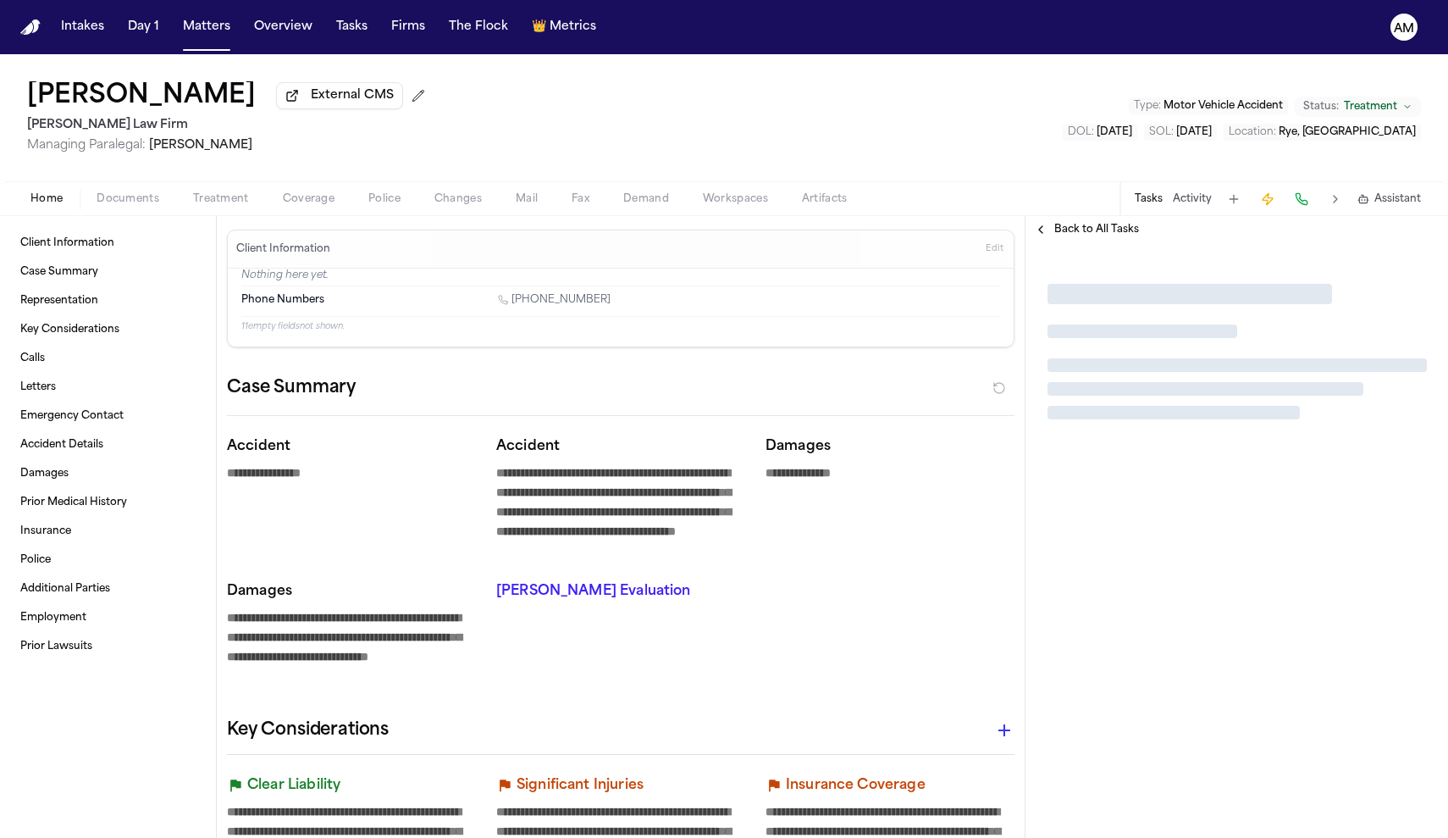
type textarea "*"
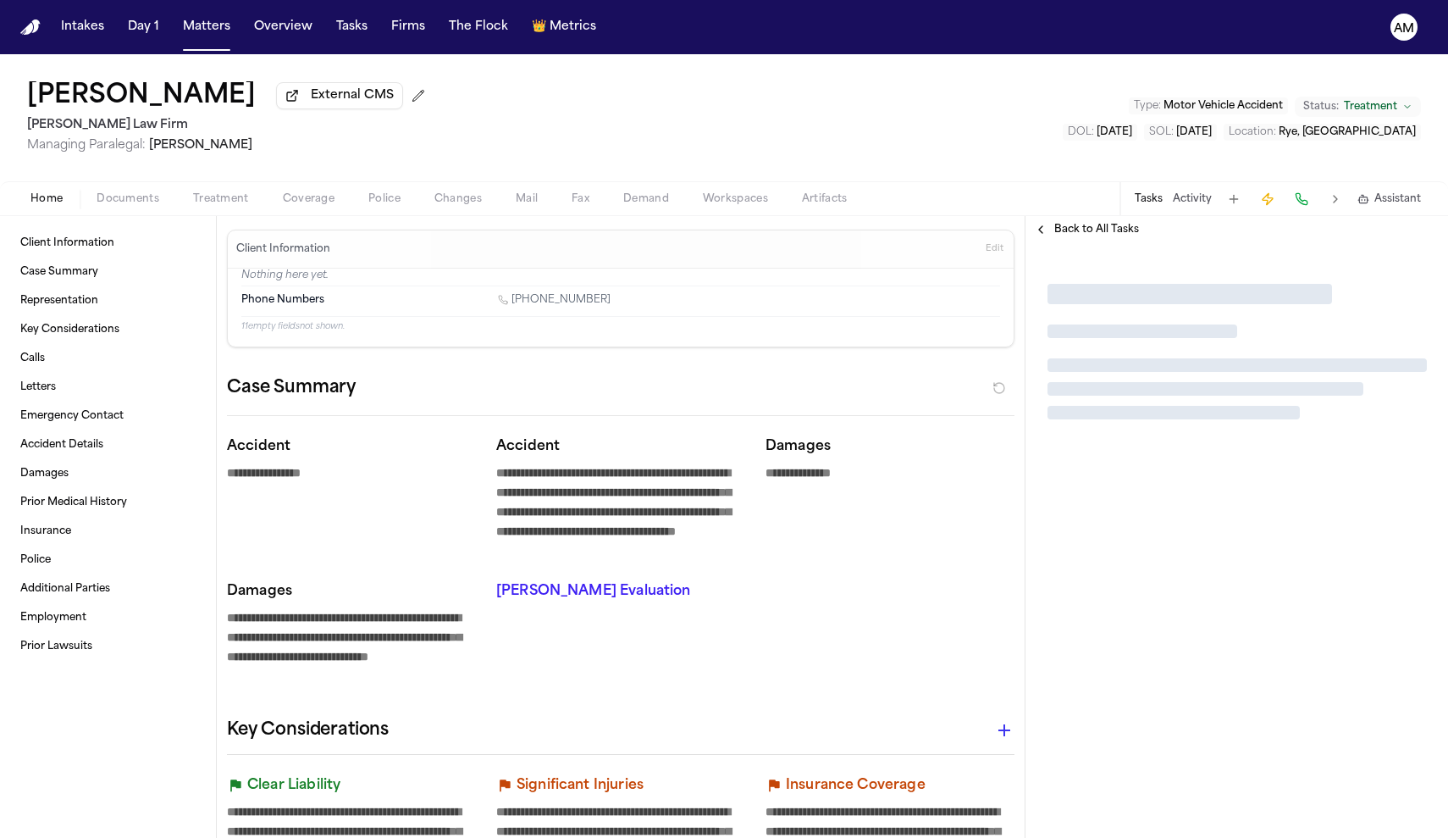
type textarea "*"
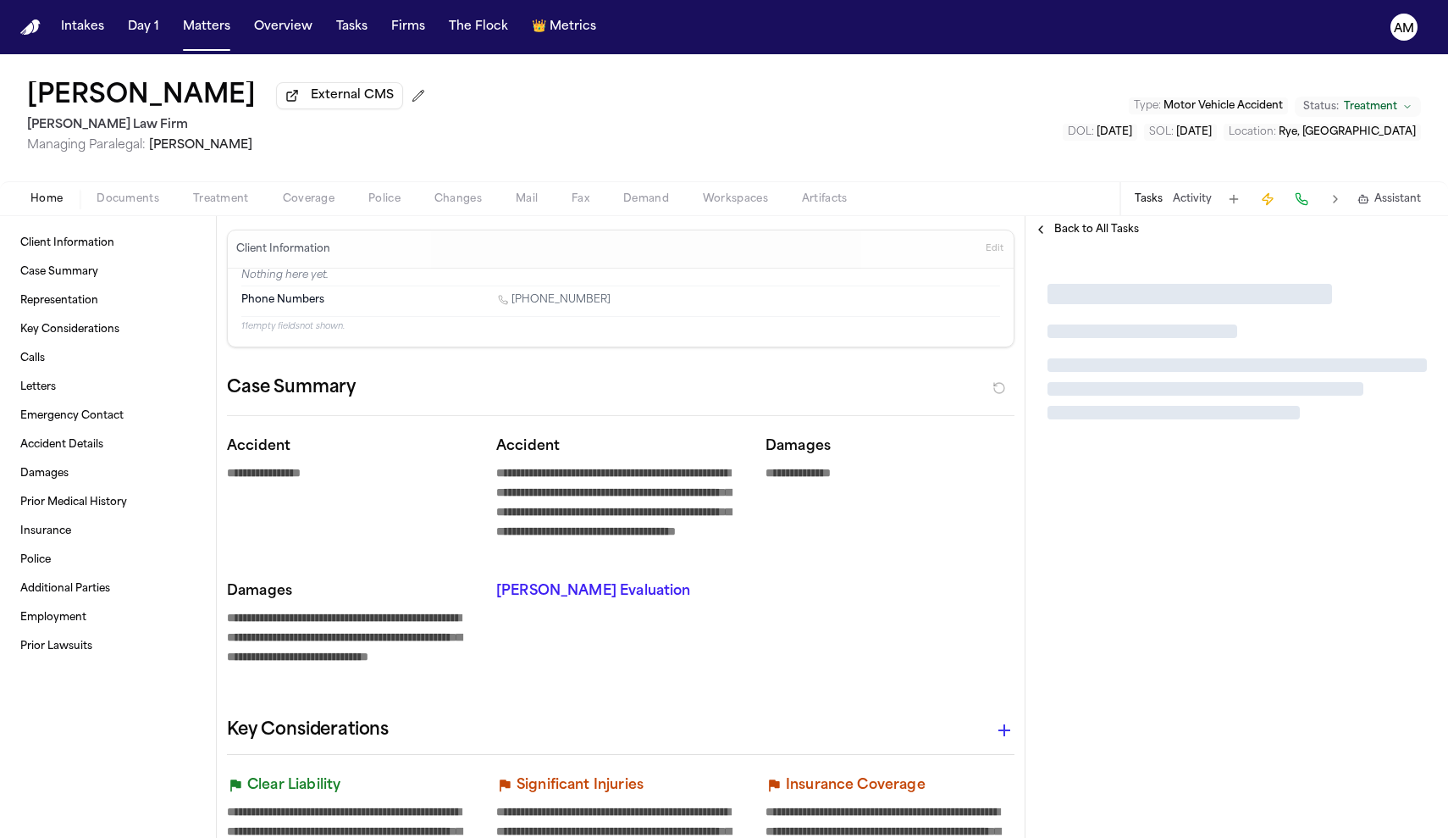
type textarea "*"
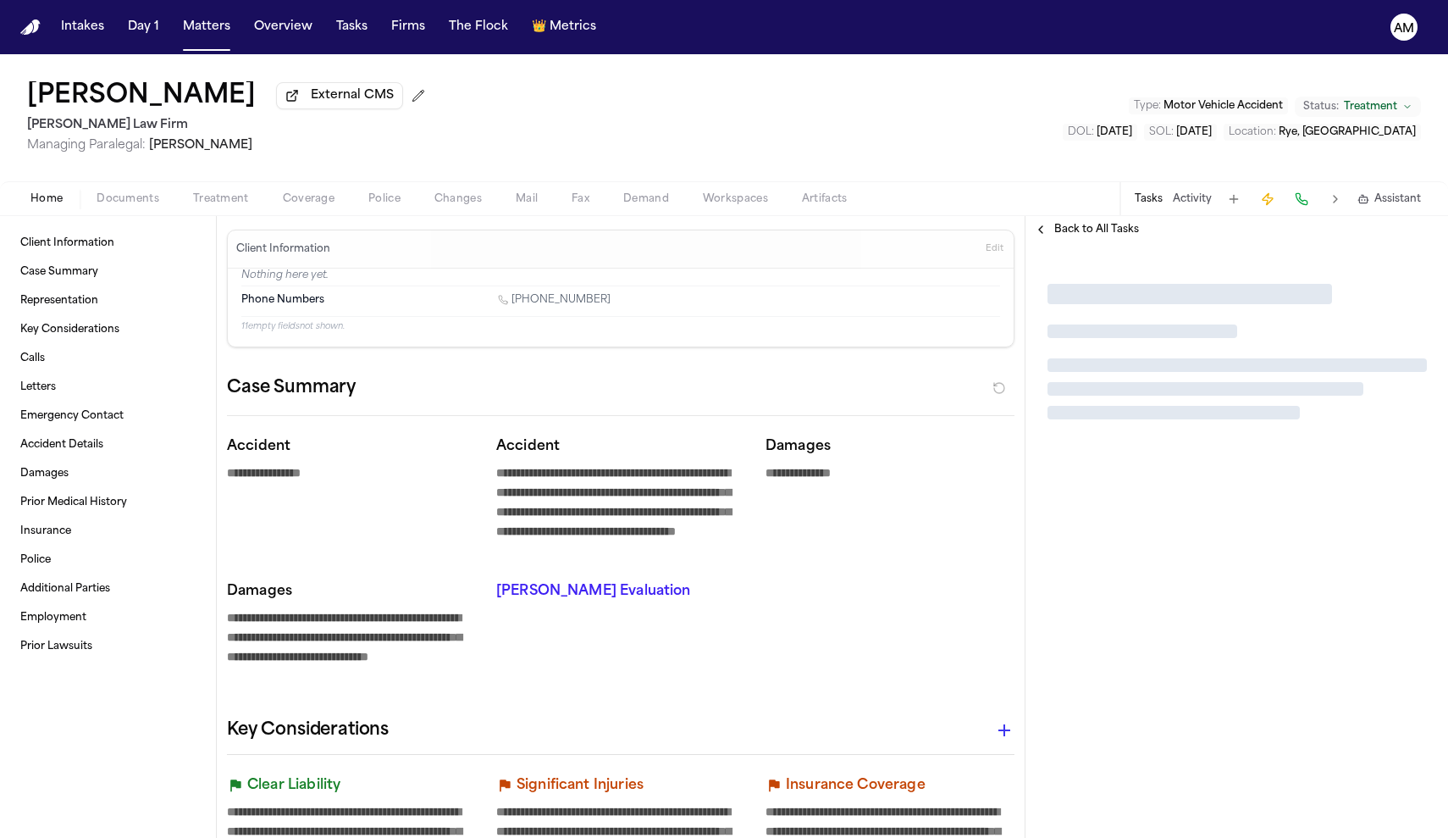
type textarea "*"
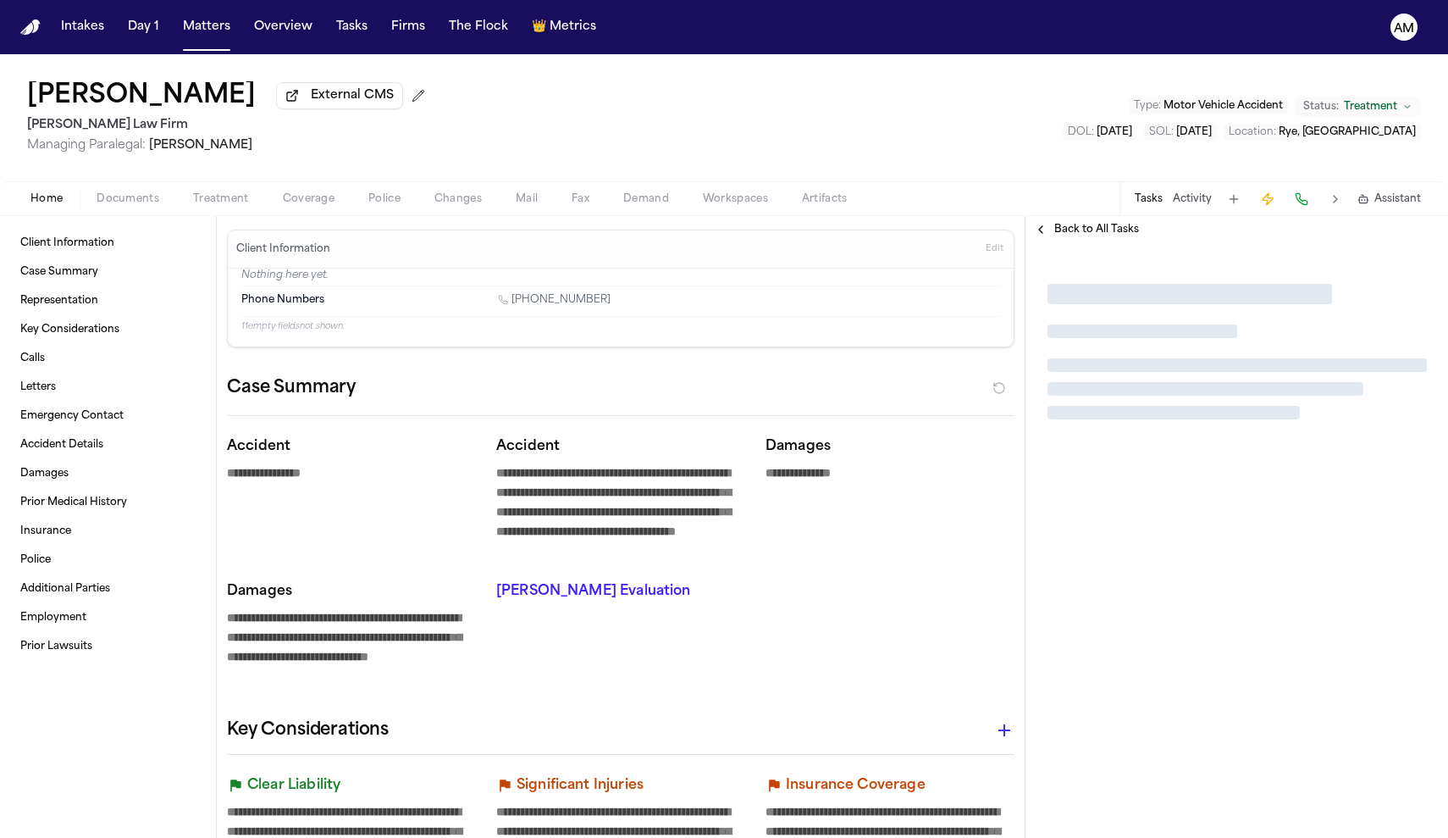
type textarea "*"
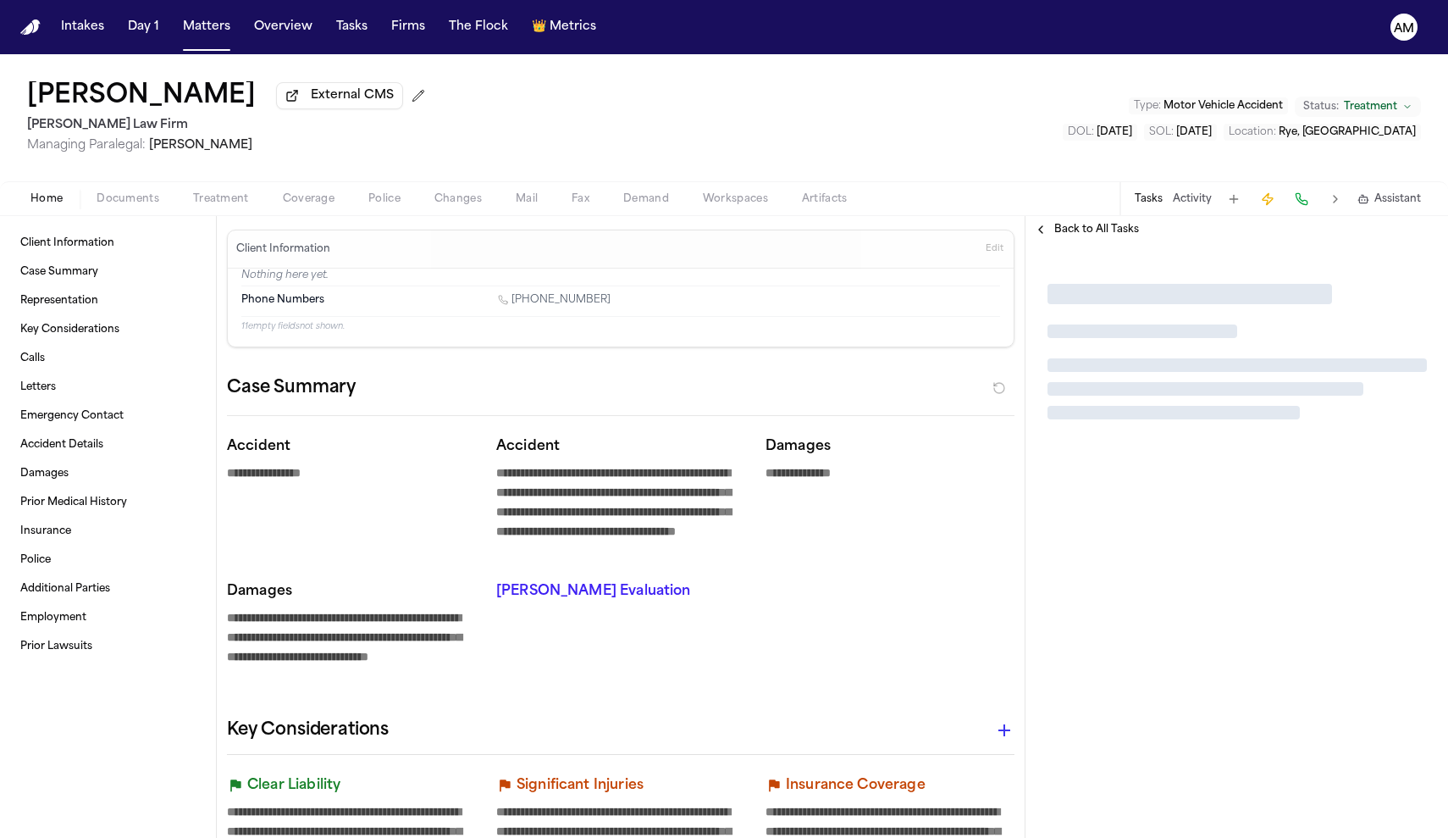
type textarea "*"
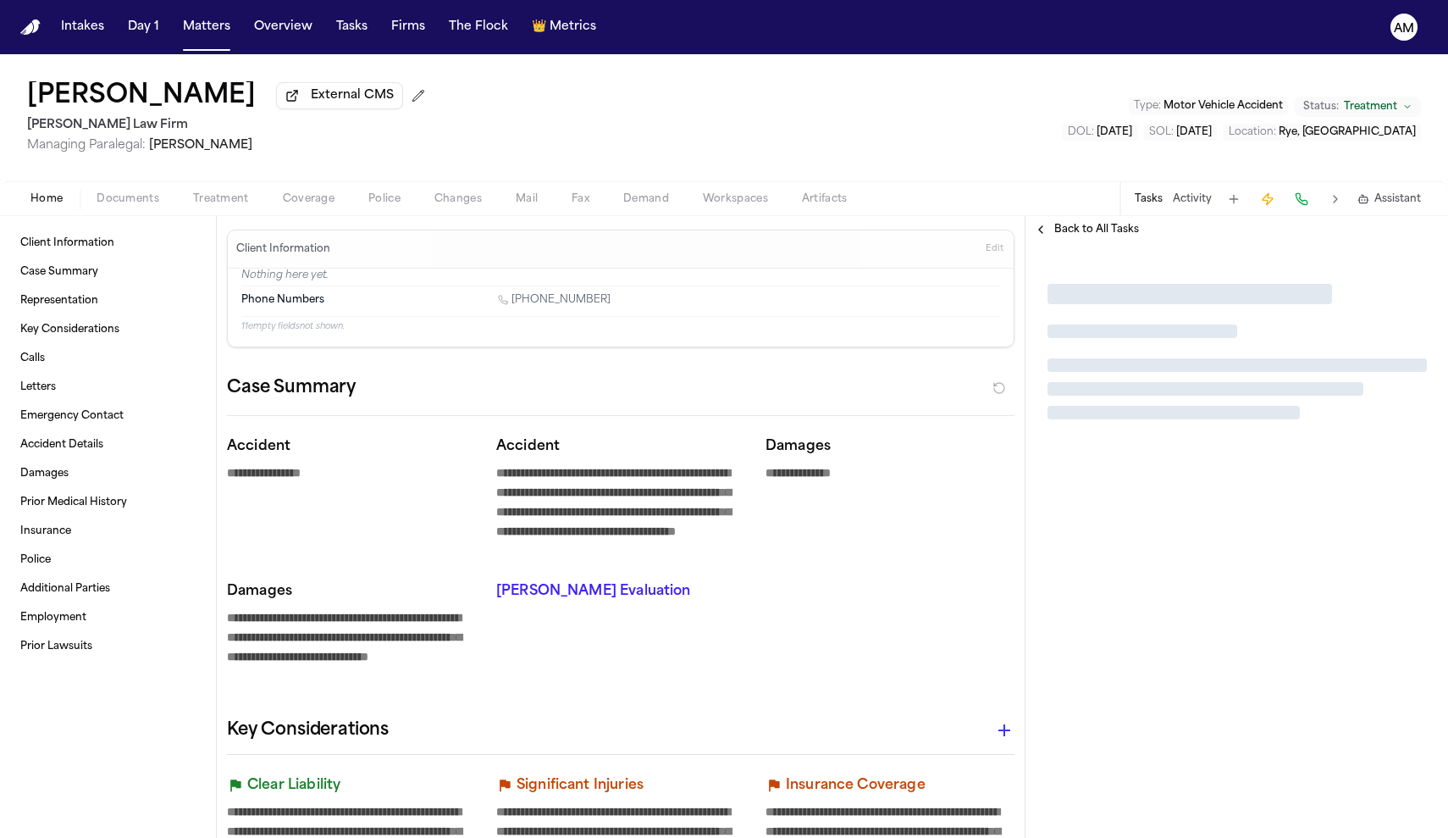
type textarea "*"
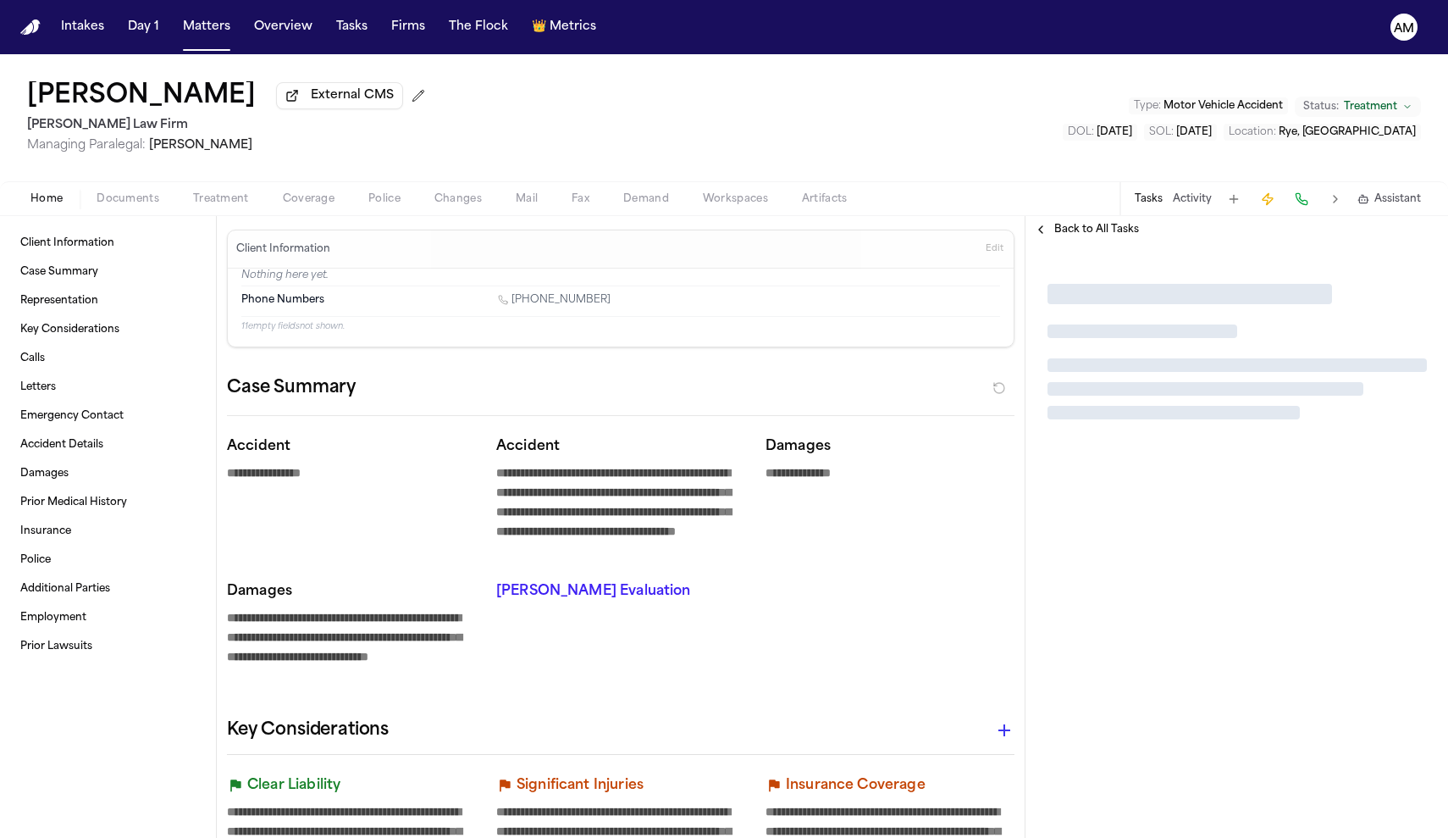
type textarea "*"
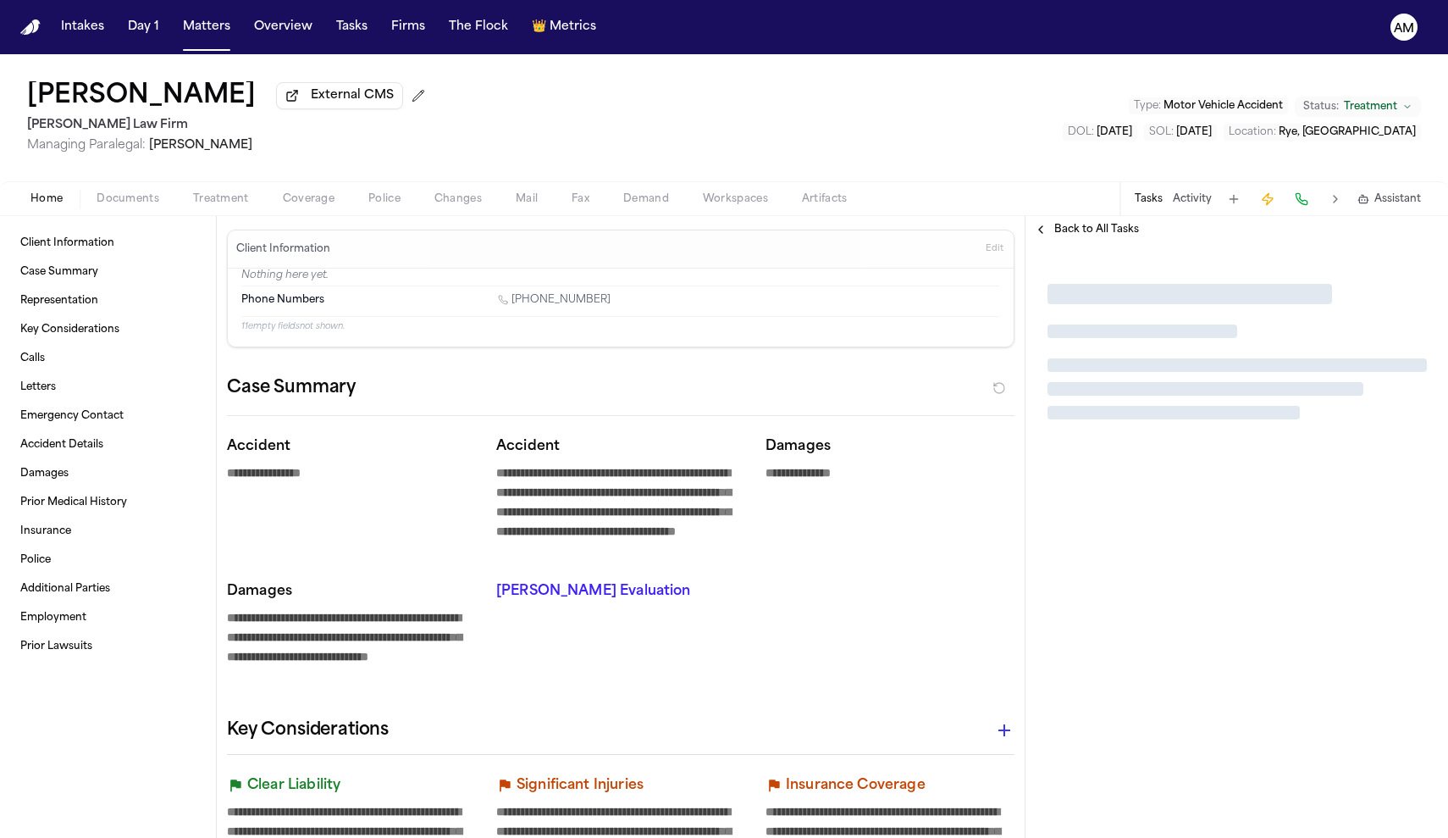
type textarea "*"
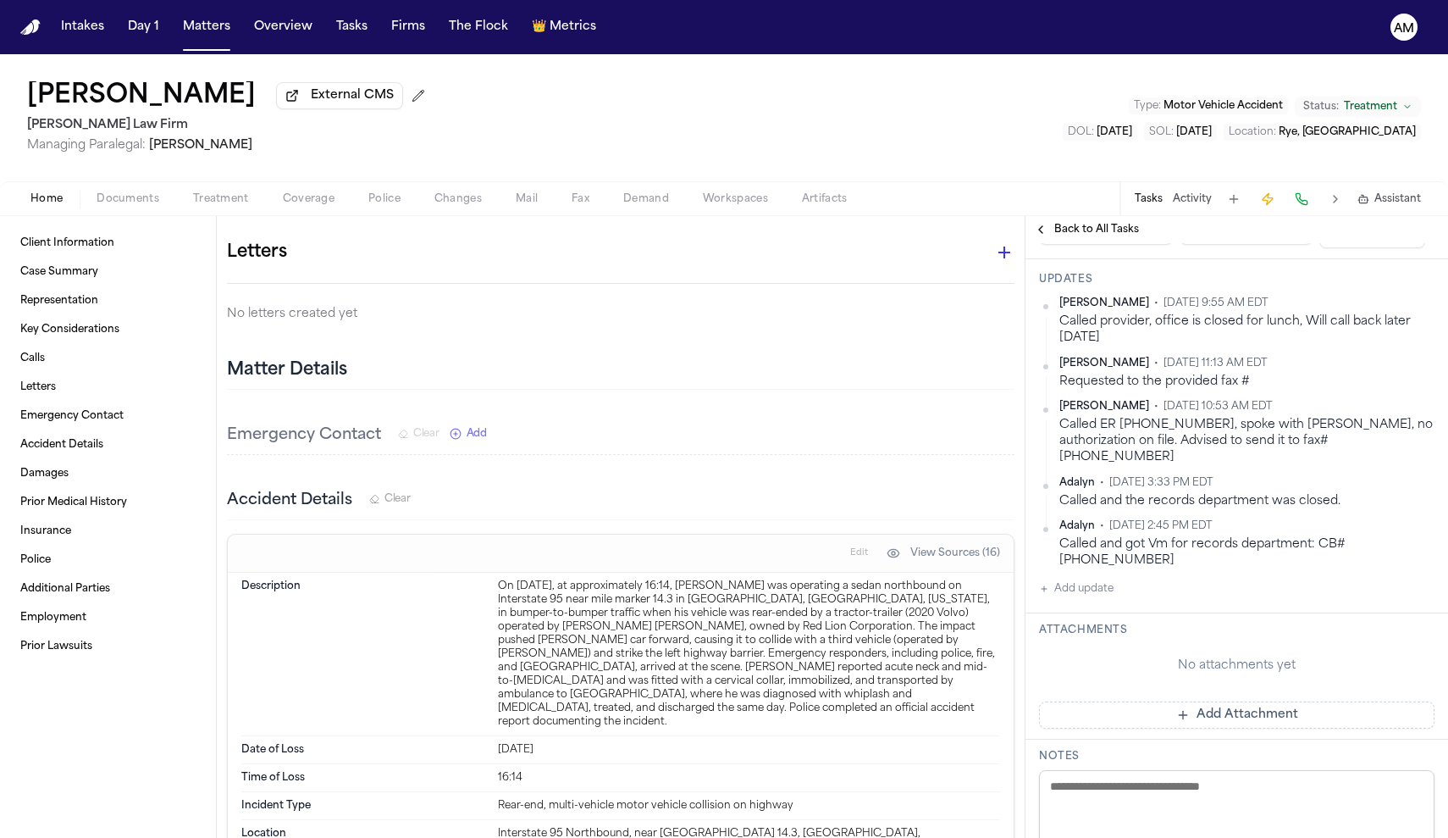
scroll to position [538, 0]
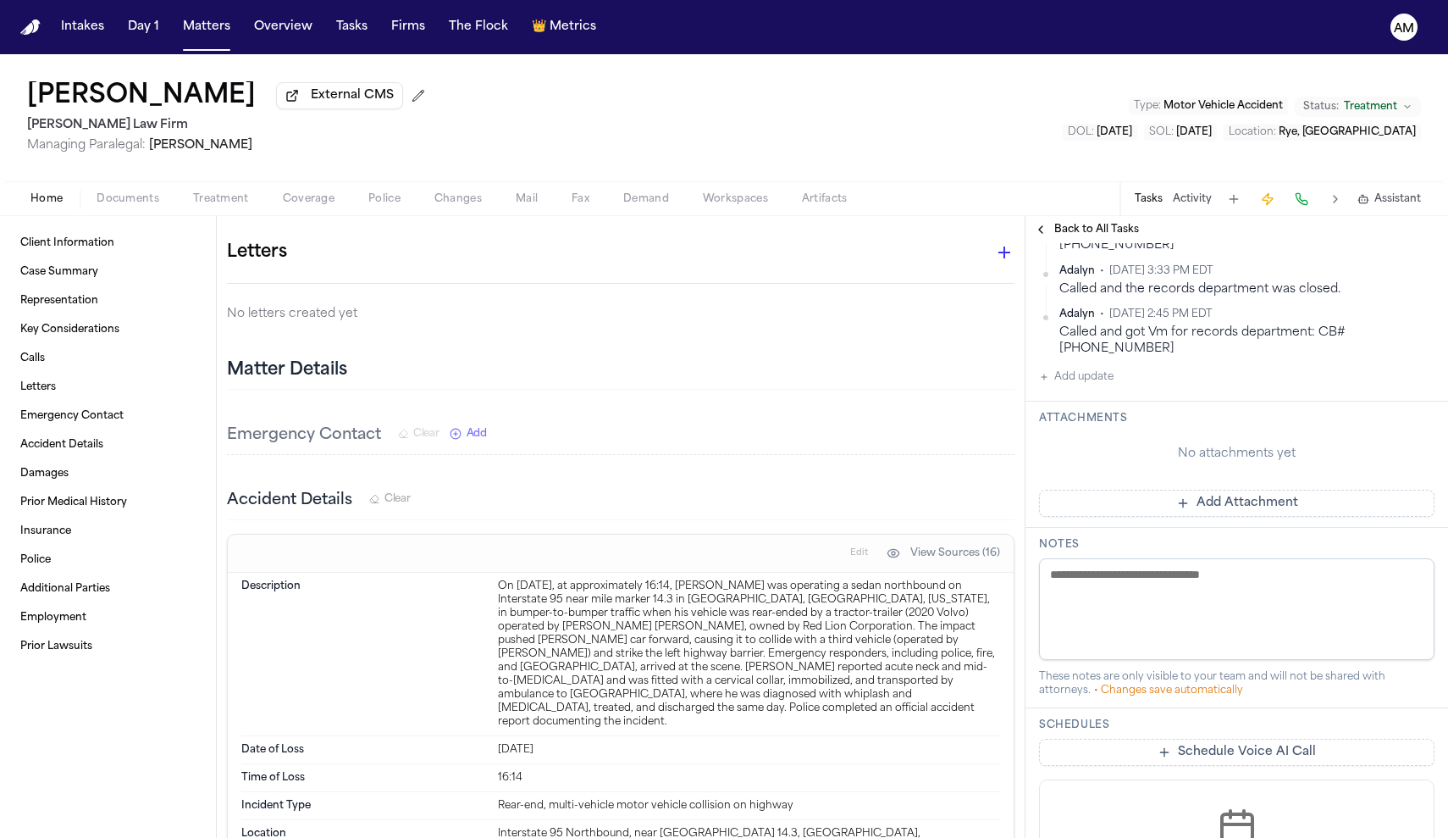
click at [1087, 367] on button "Add update" at bounding box center [1076, 377] width 75 height 20
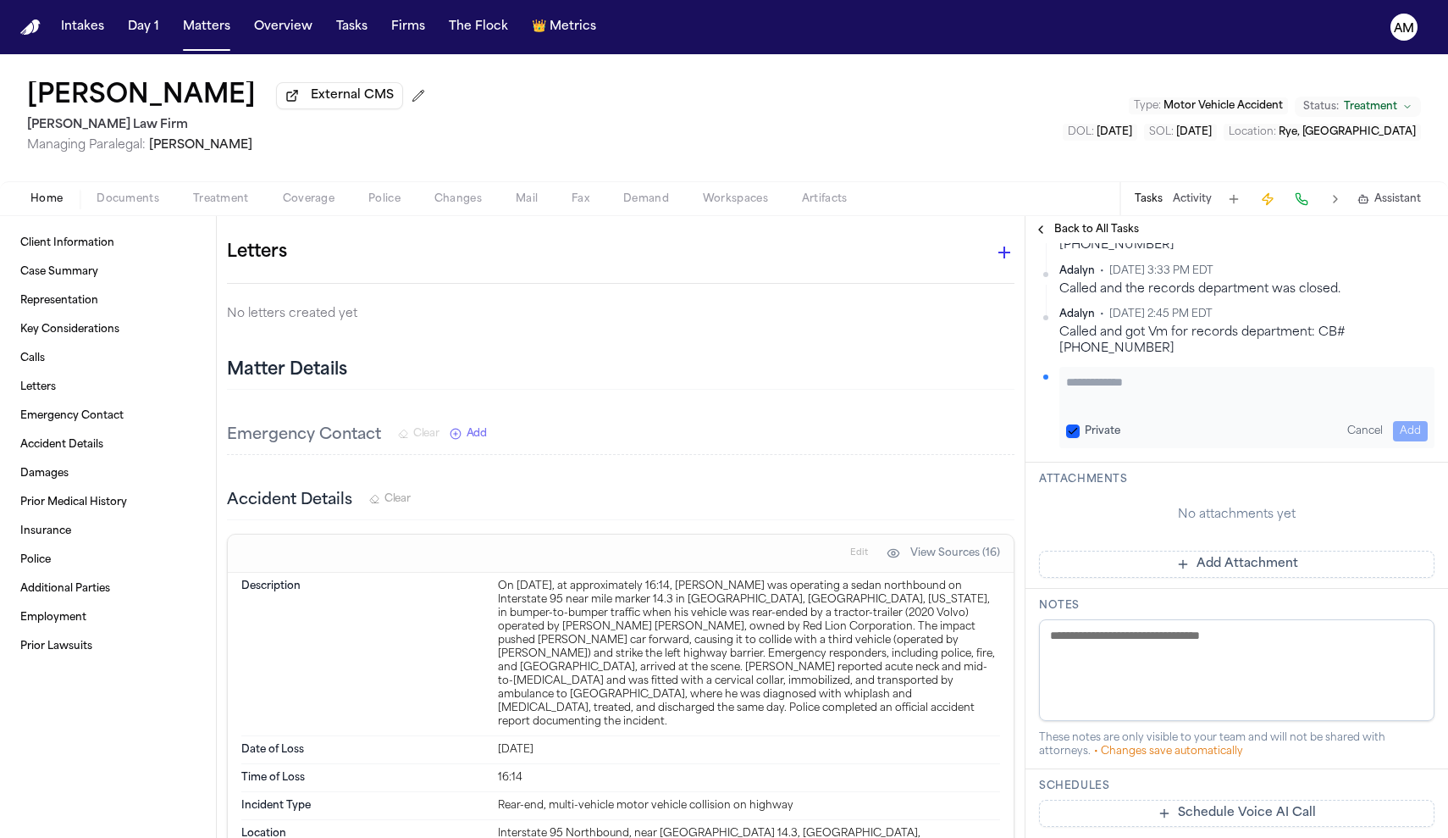
click at [1074, 424] on button "Private" at bounding box center [1073, 431] width 14 height 14
click at [1115, 373] on textarea "Add your update" at bounding box center [1247, 390] width 362 height 34
click at [1412, 421] on button "Add" at bounding box center [1410, 431] width 35 height 20
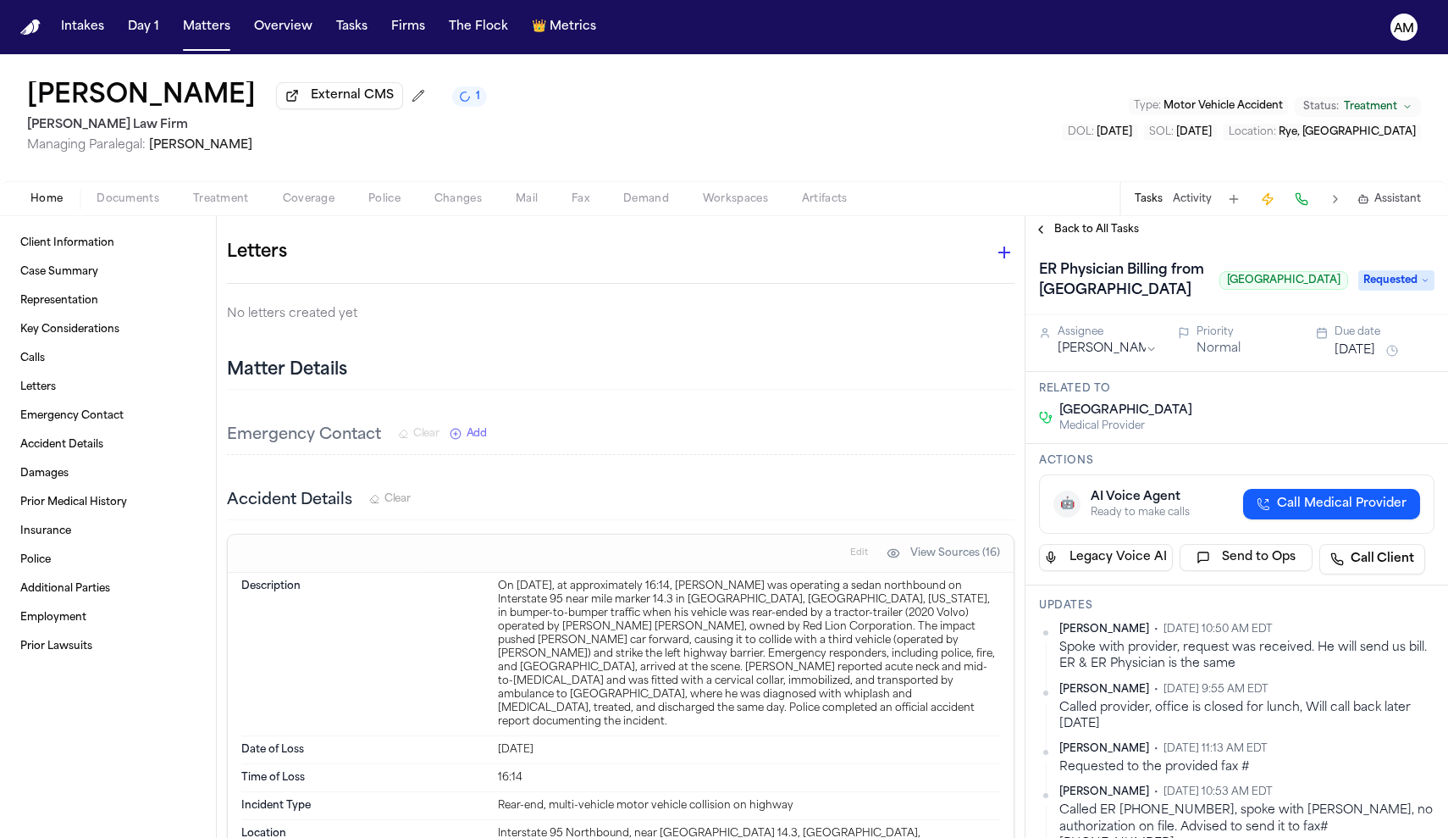
scroll to position [0, 0]
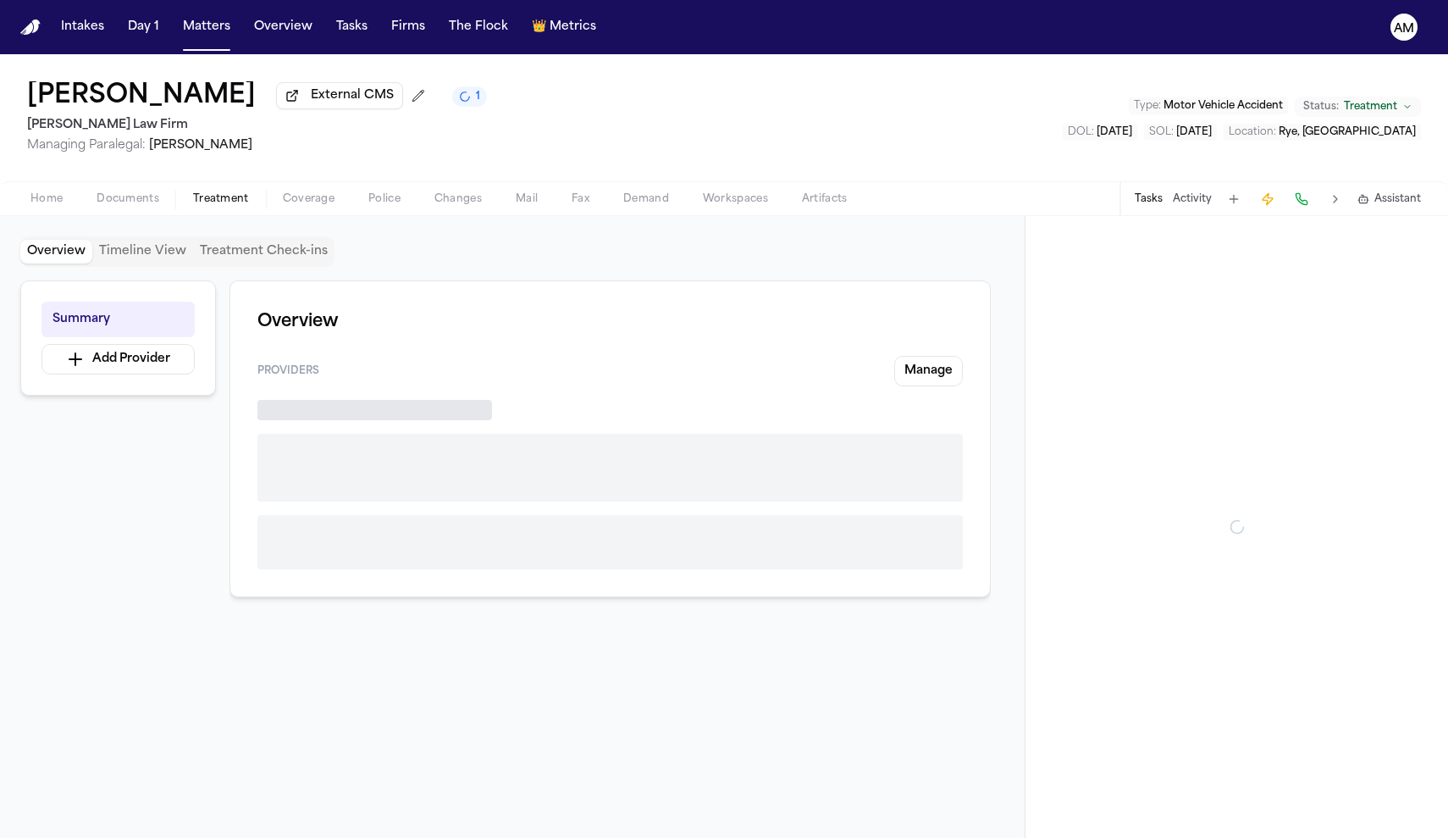
click at [219, 209] on span "button" at bounding box center [221, 208] width 76 height 2
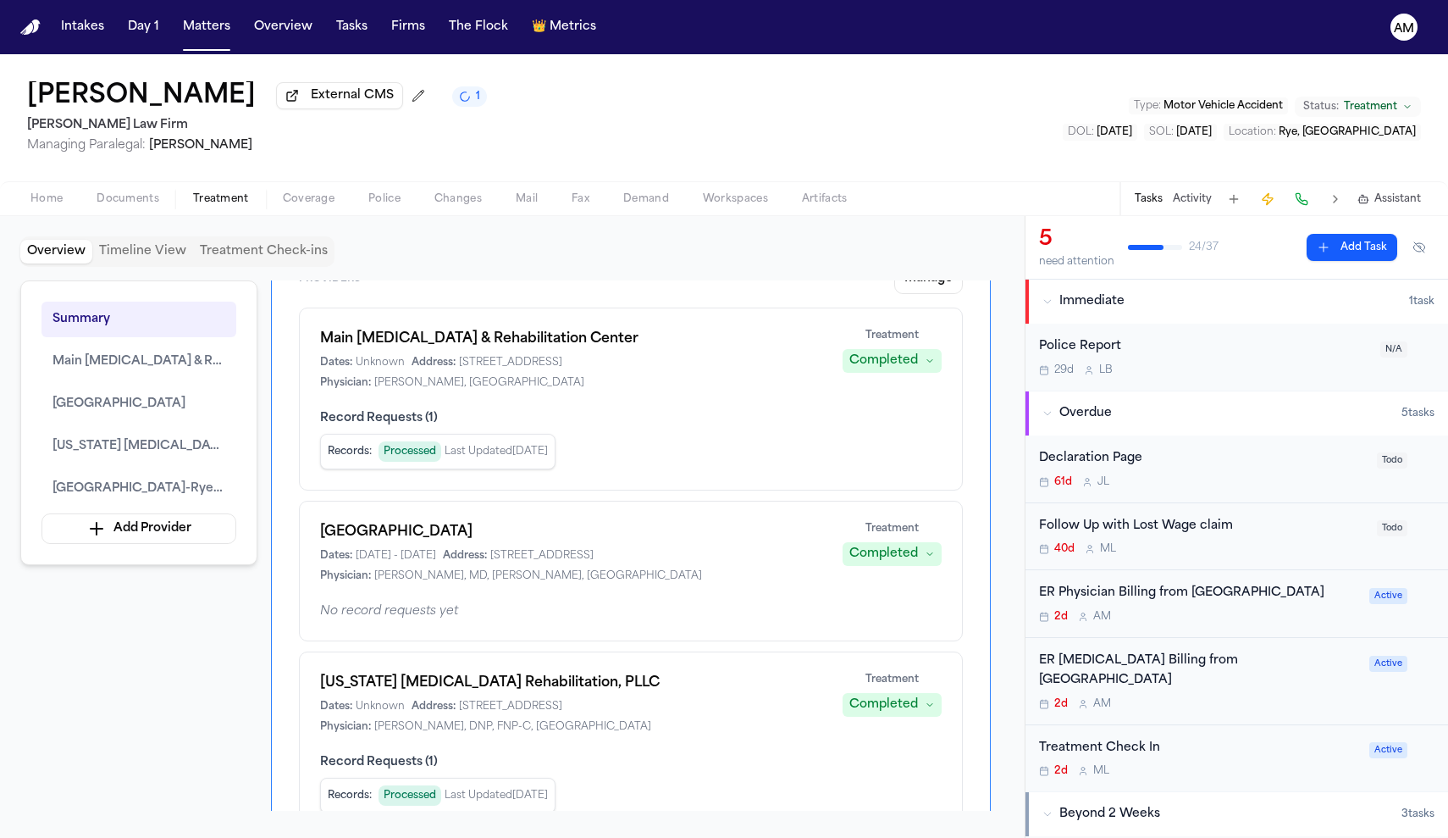
scroll to position [98, 0]
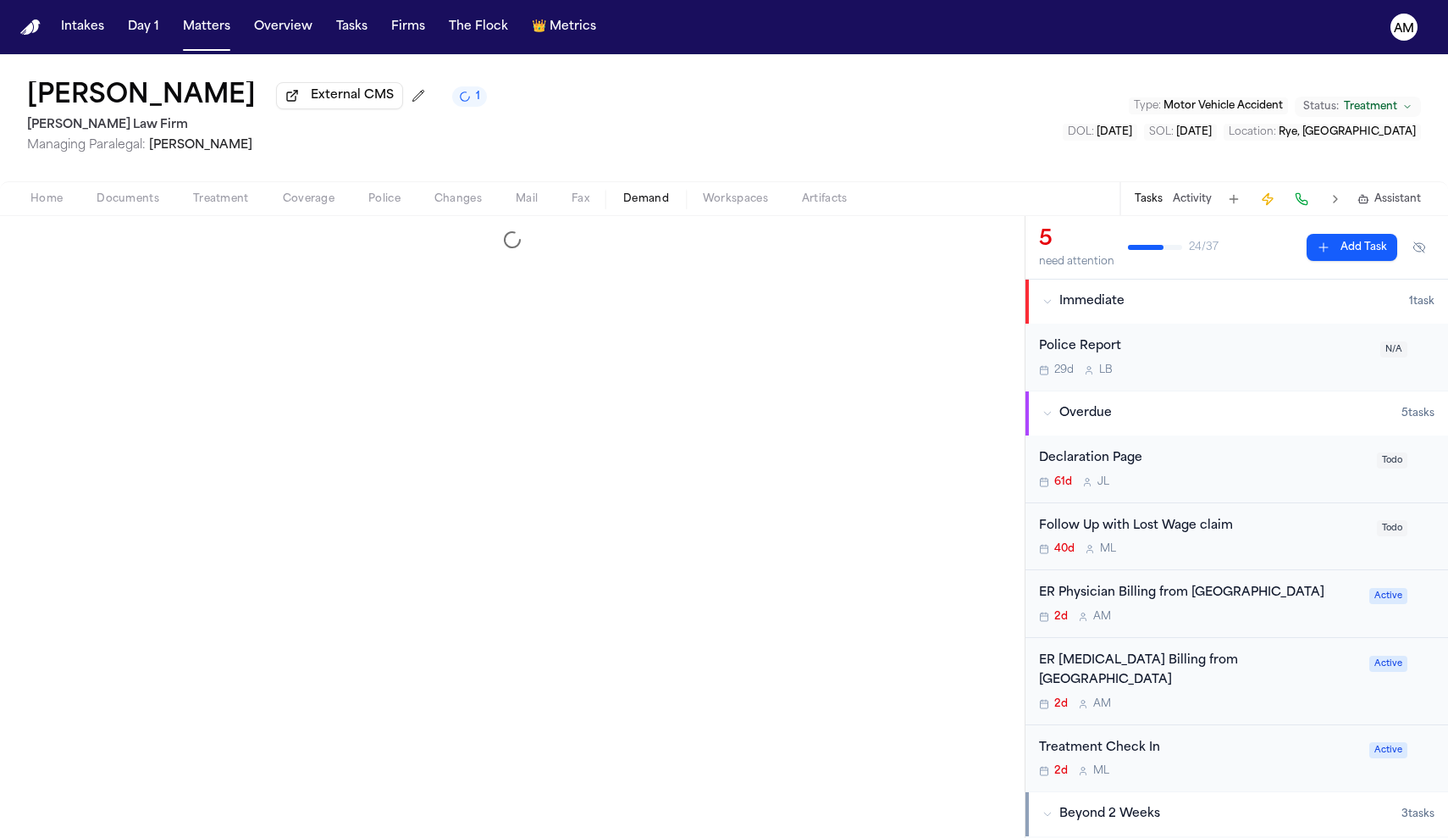
click at [643, 206] on span "Demand" at bounding box center [646, 199] width 46 height 14
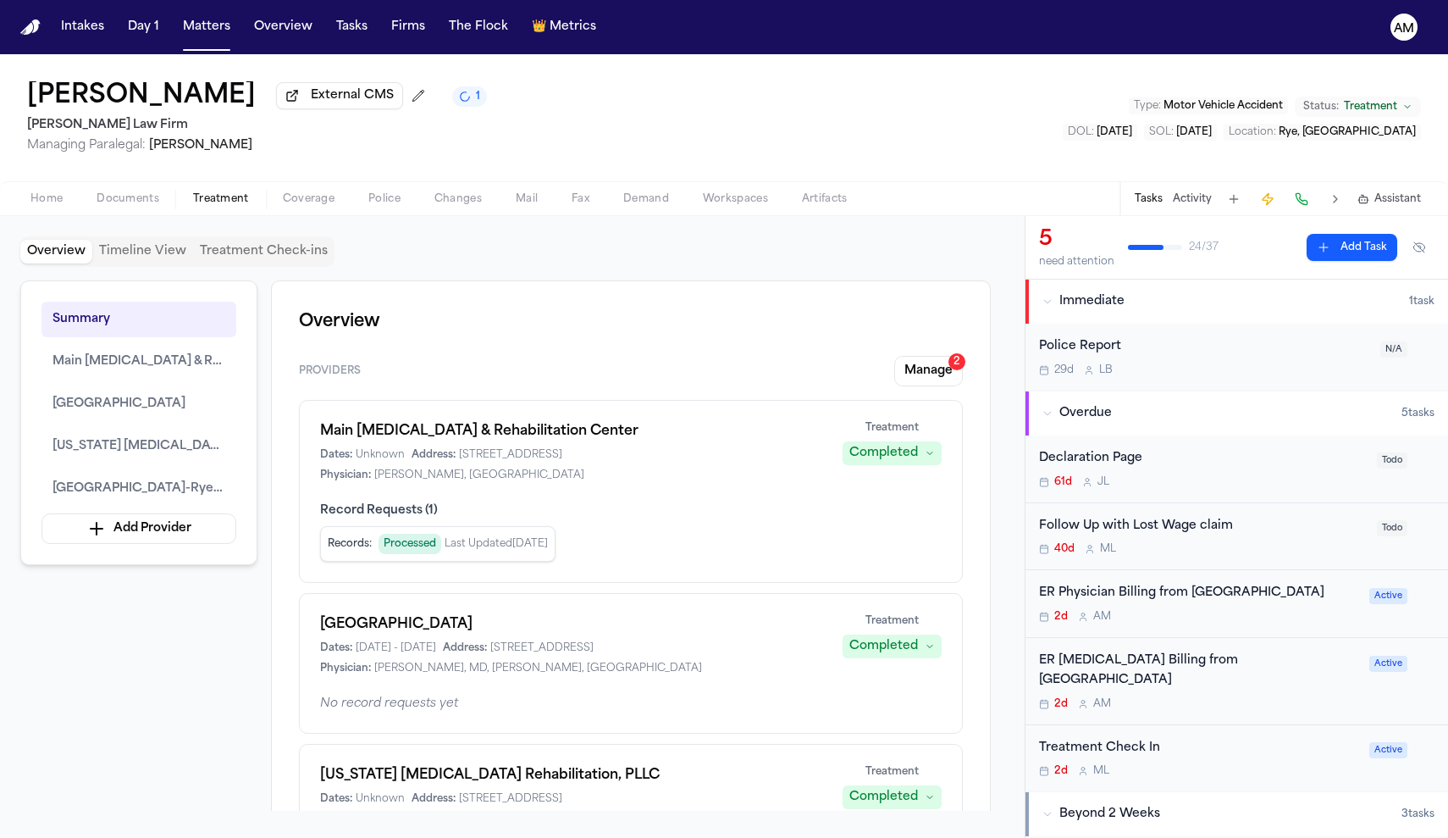
click at [226, 204] on span "Treatment" at bounding box center [221, 199] width 56 height 14
click at [322, 205] on span "Coverage" at bounding box center [309, 199] width 52 height 14
click at [245, 200] on span "Treatment" at bounding box center [221, 199] width 56 height 14
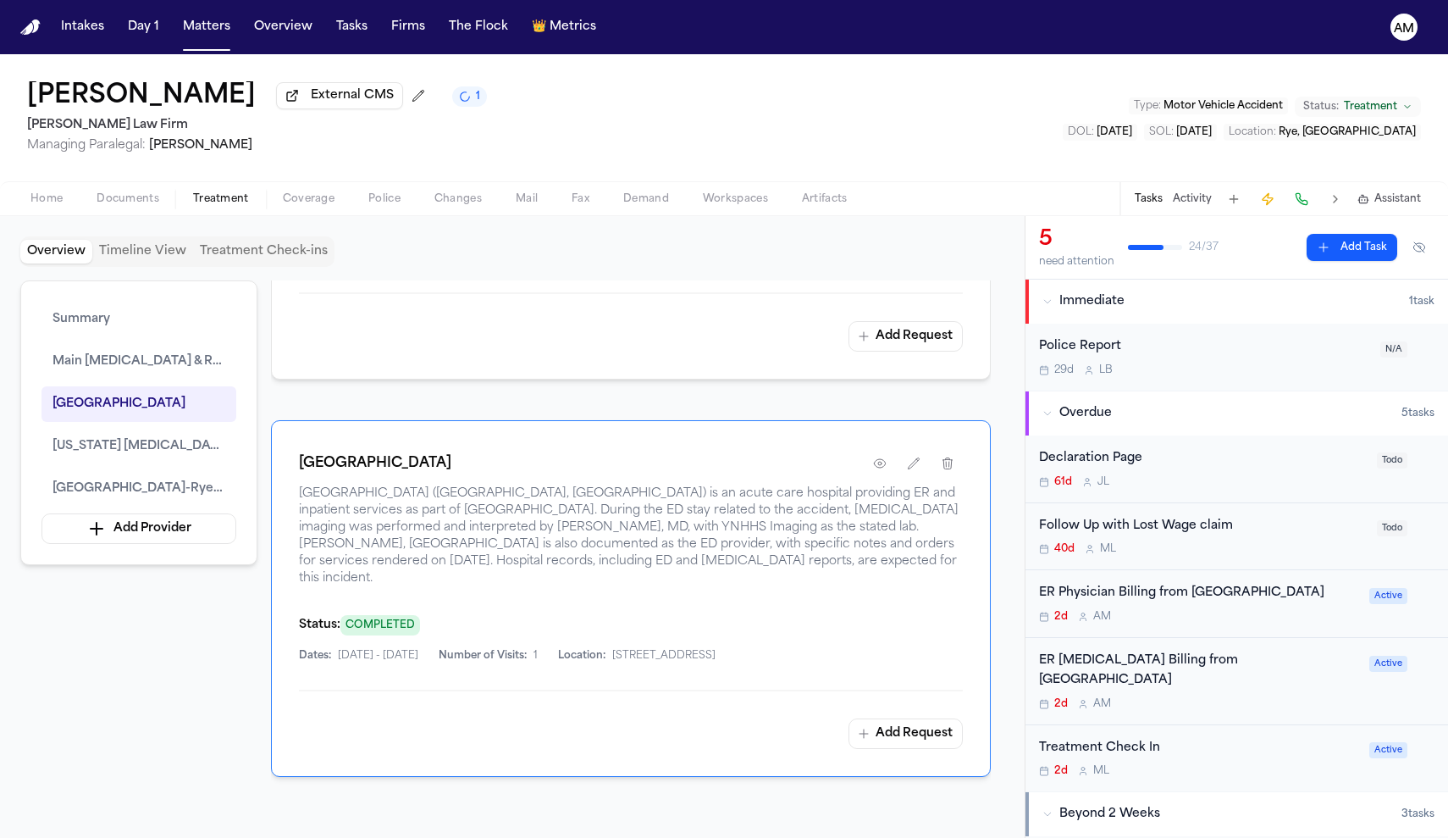
scroll to position [1299, 0]
click at [907, 442] on button "button" at bounding box center [914, 457] width 30 height 30
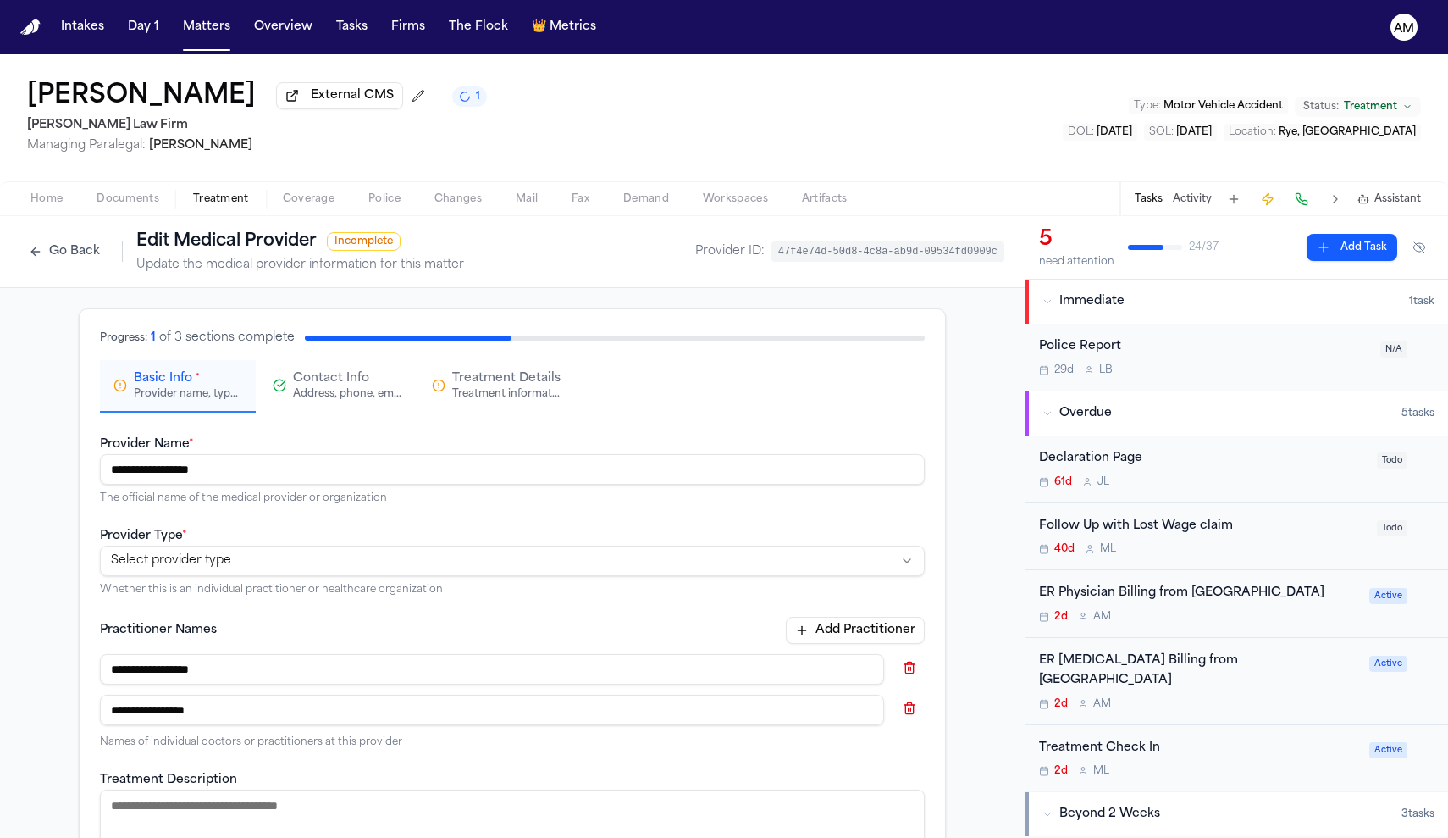
click at [522, 412] on button "Treatment Details Treatment information, practitioners, and dates" at bounding box center [496, 386] width 156 height 53
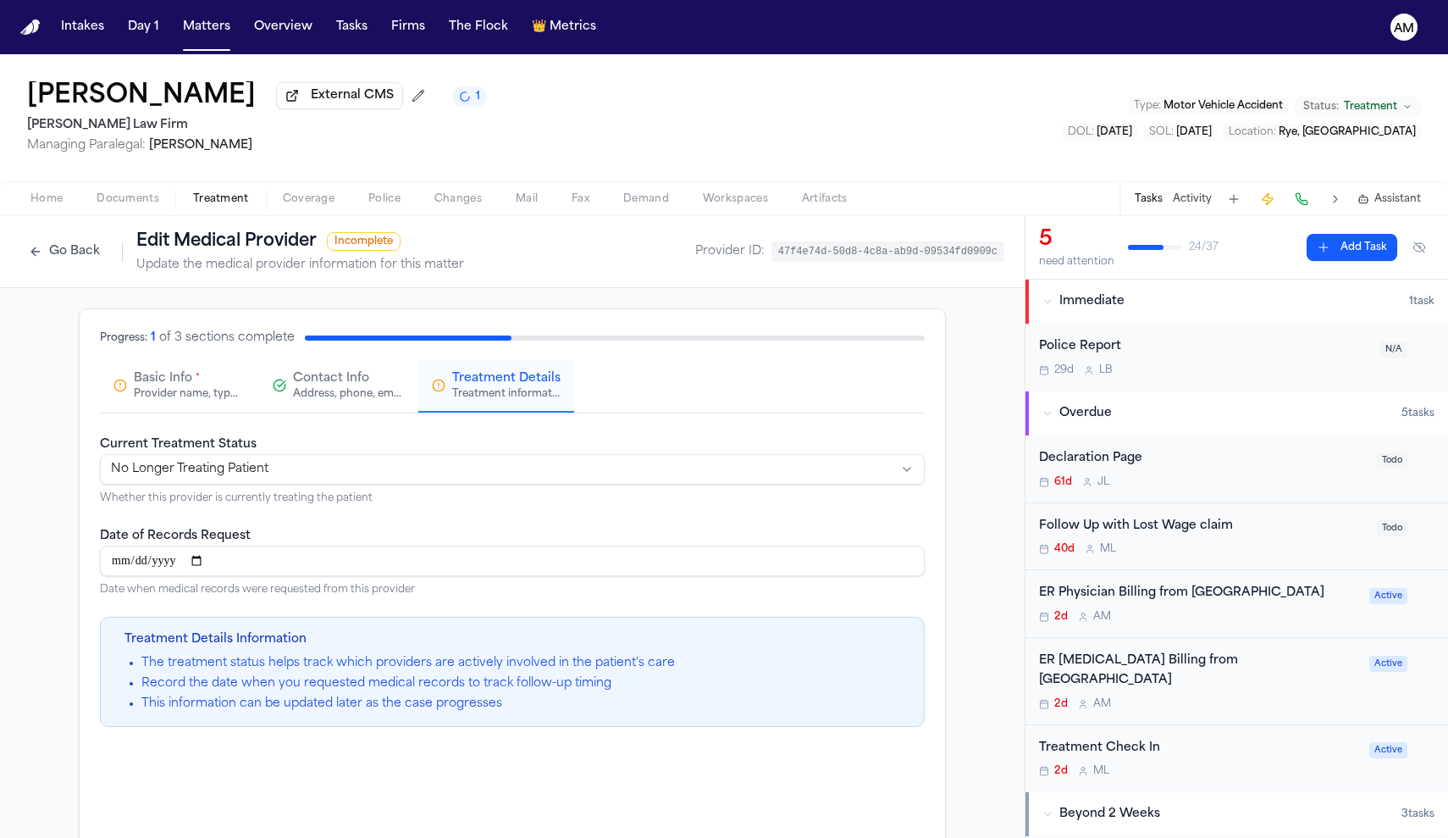
click at [86, 253] on button "Go Back" at bounding box center [64, 251] width 88 height 27
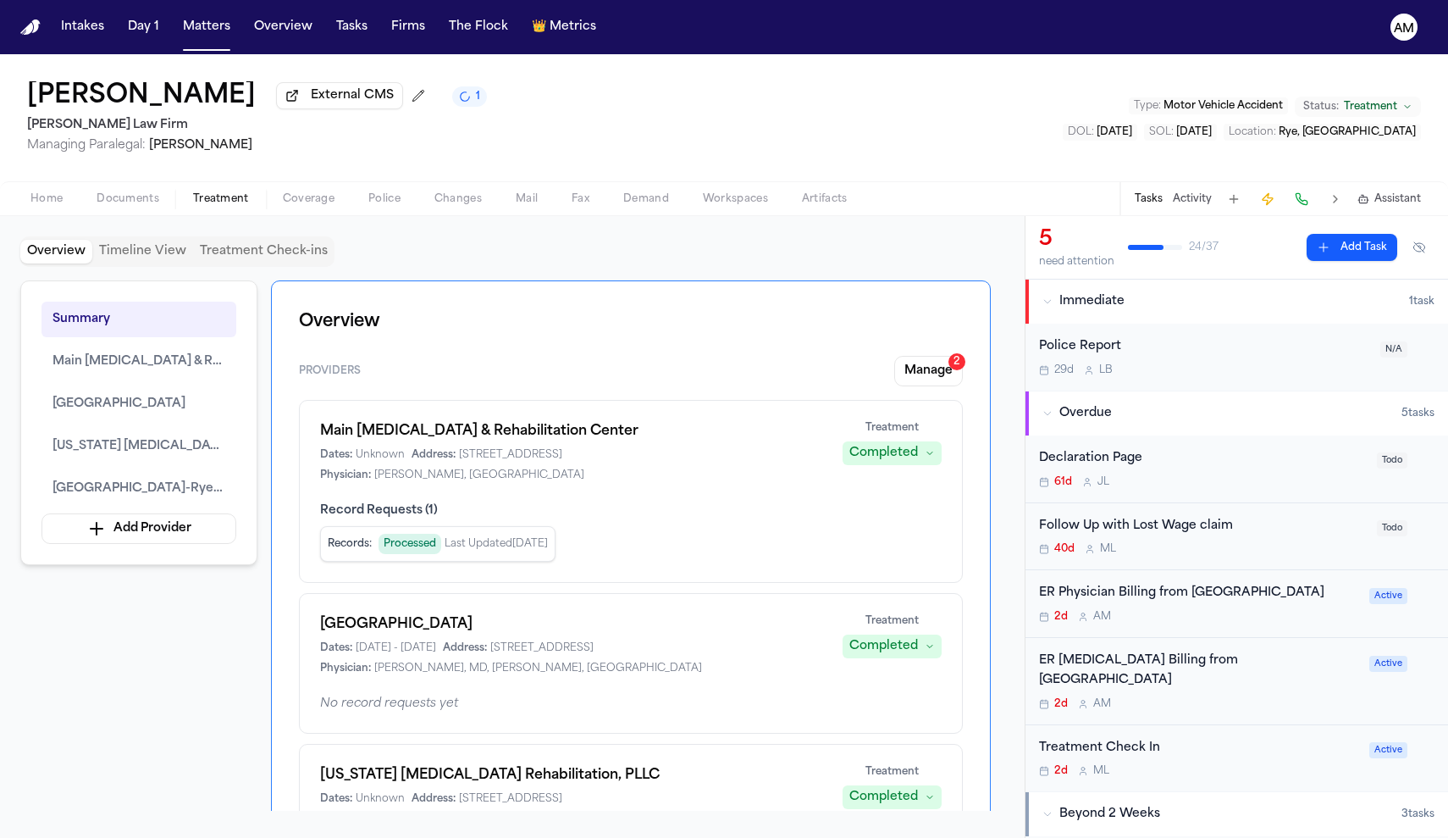
click at [1220, 664] on div "ER Radiology Billing from Greenwich Hospital" at bounding box center [1199, 670] width 320 height 39
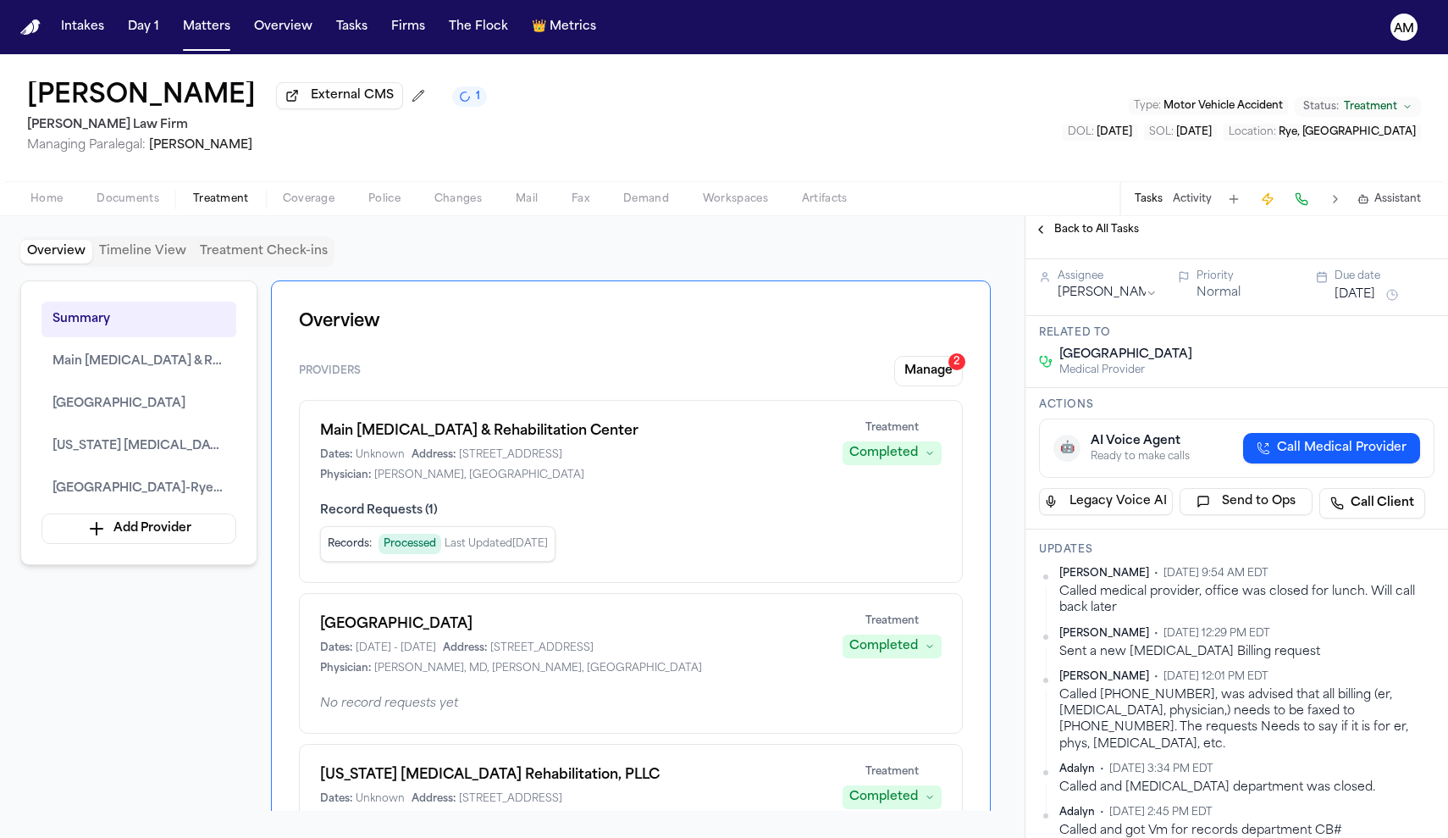
scroll to position [180, 0]
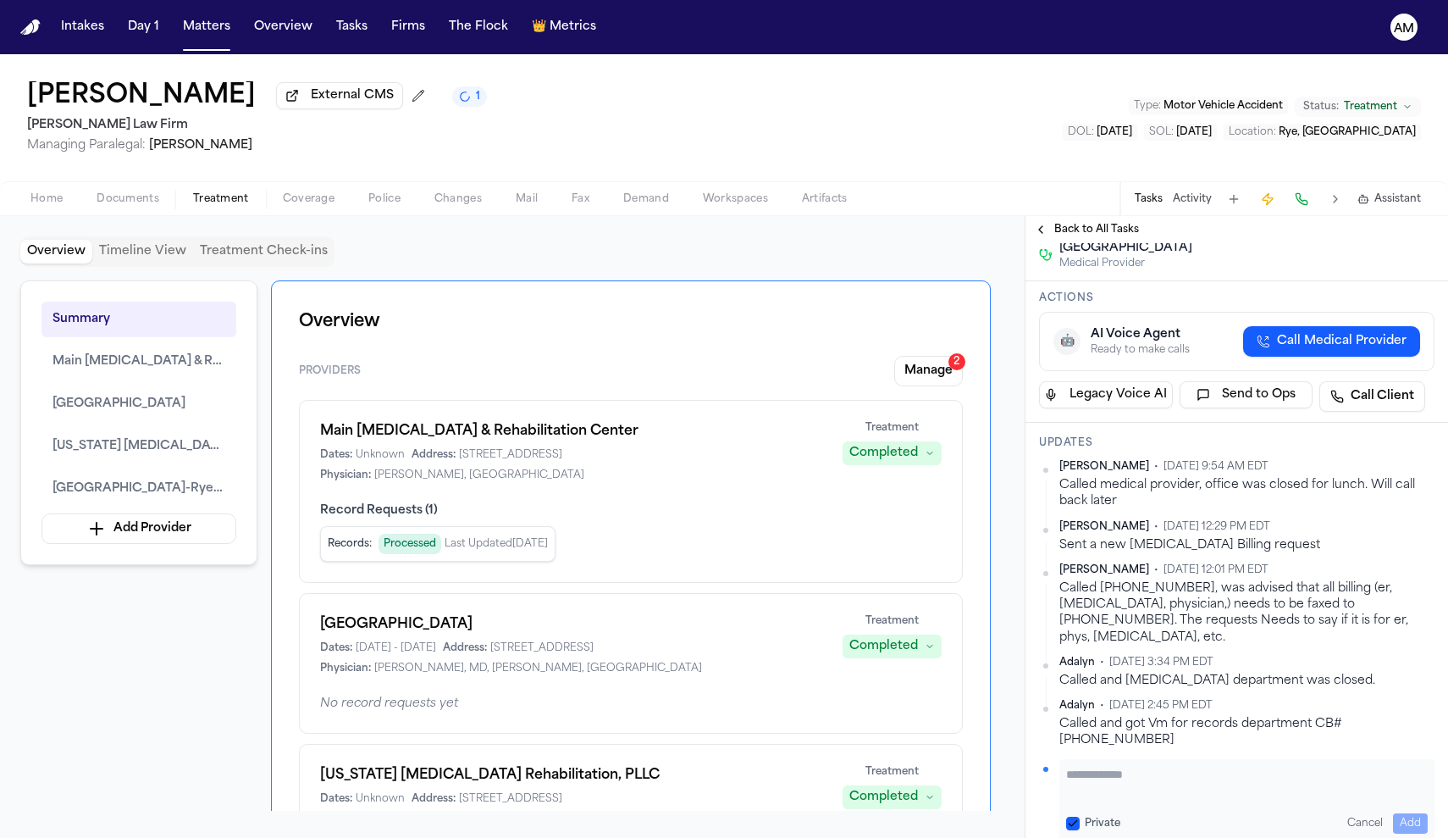
scroll to position [271, 0]
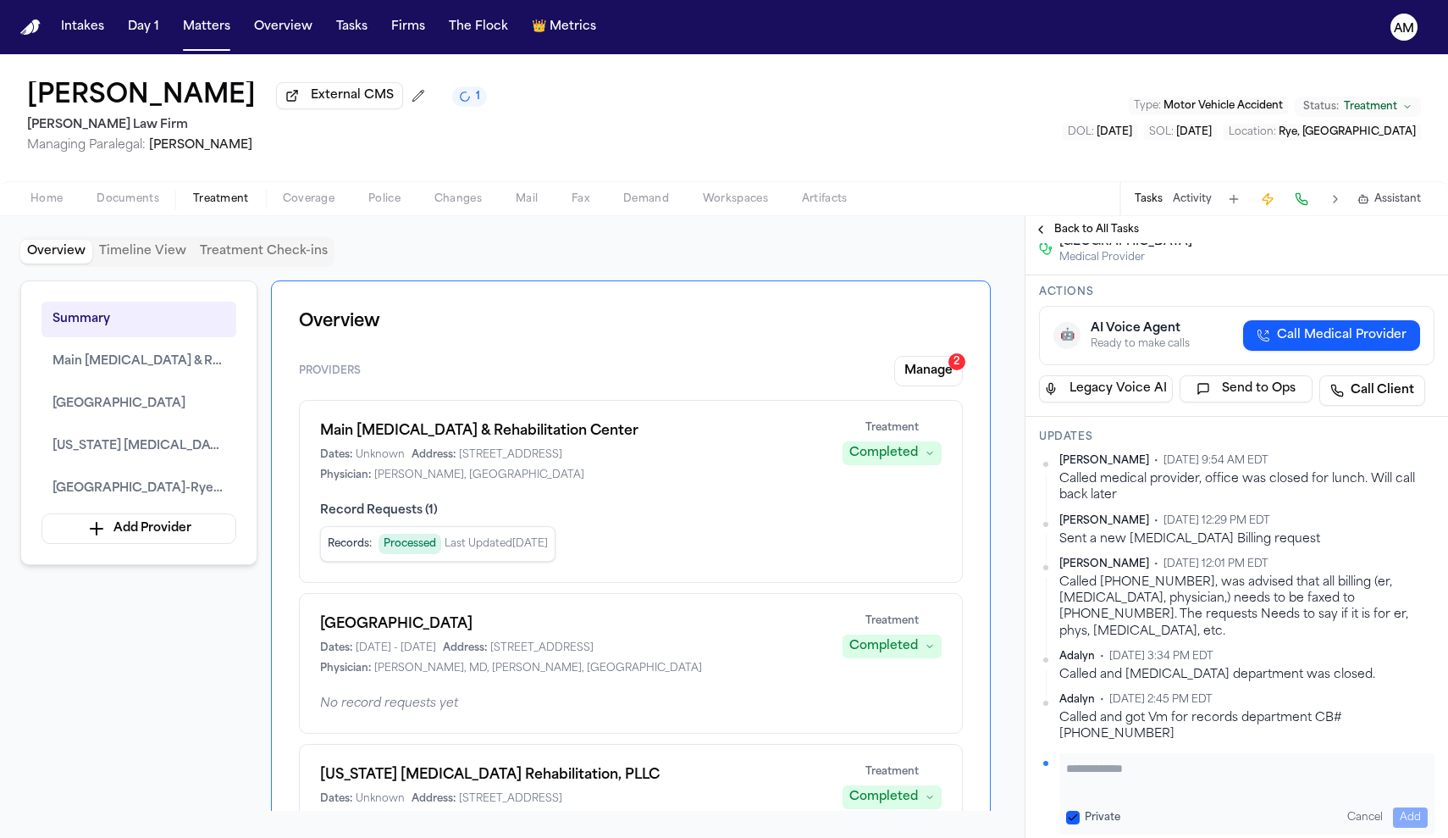
click at [1079, 807] on div "Private Cancel Add" at bounding box center [1247, 817] width 362 height 20
click at [1075, 810] on button "Private" at bounding box center [1073, 817] width 14 height 14
click at [1098, 760] on textarea "Add your update" at bounding box center [1247, 777] width 362 height 34
drag, startPoint x: 1098, startPoint y: 738, endPoint x: 1402, endPoint y: 757, distance: 303.8
click at [1402, 807] on button "Add" at bounding box center [1410, 817] width 35 height 20
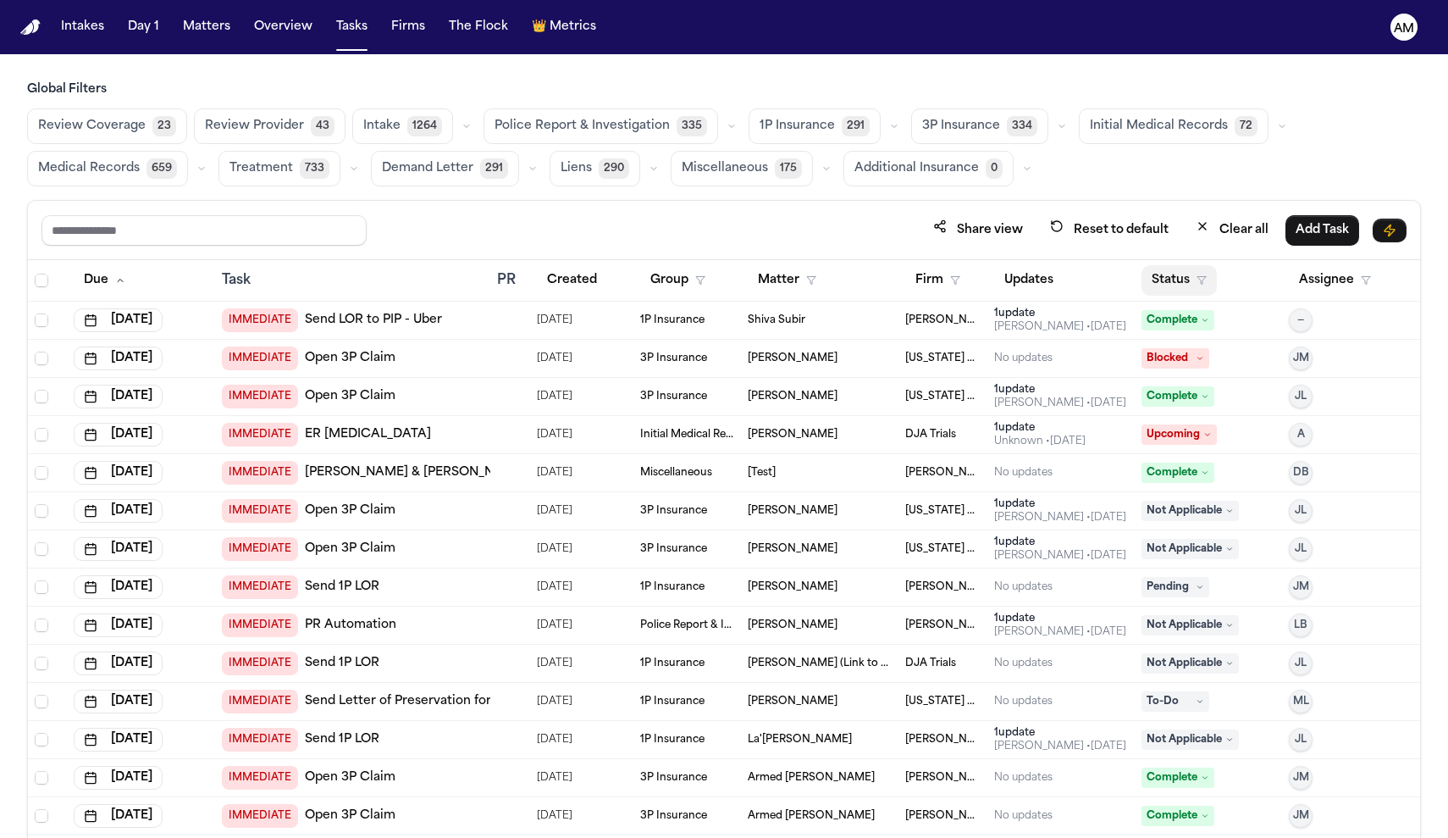
click at [1212, 284] on button "Status" at bounding box center [1179, 280] width 75 height 30
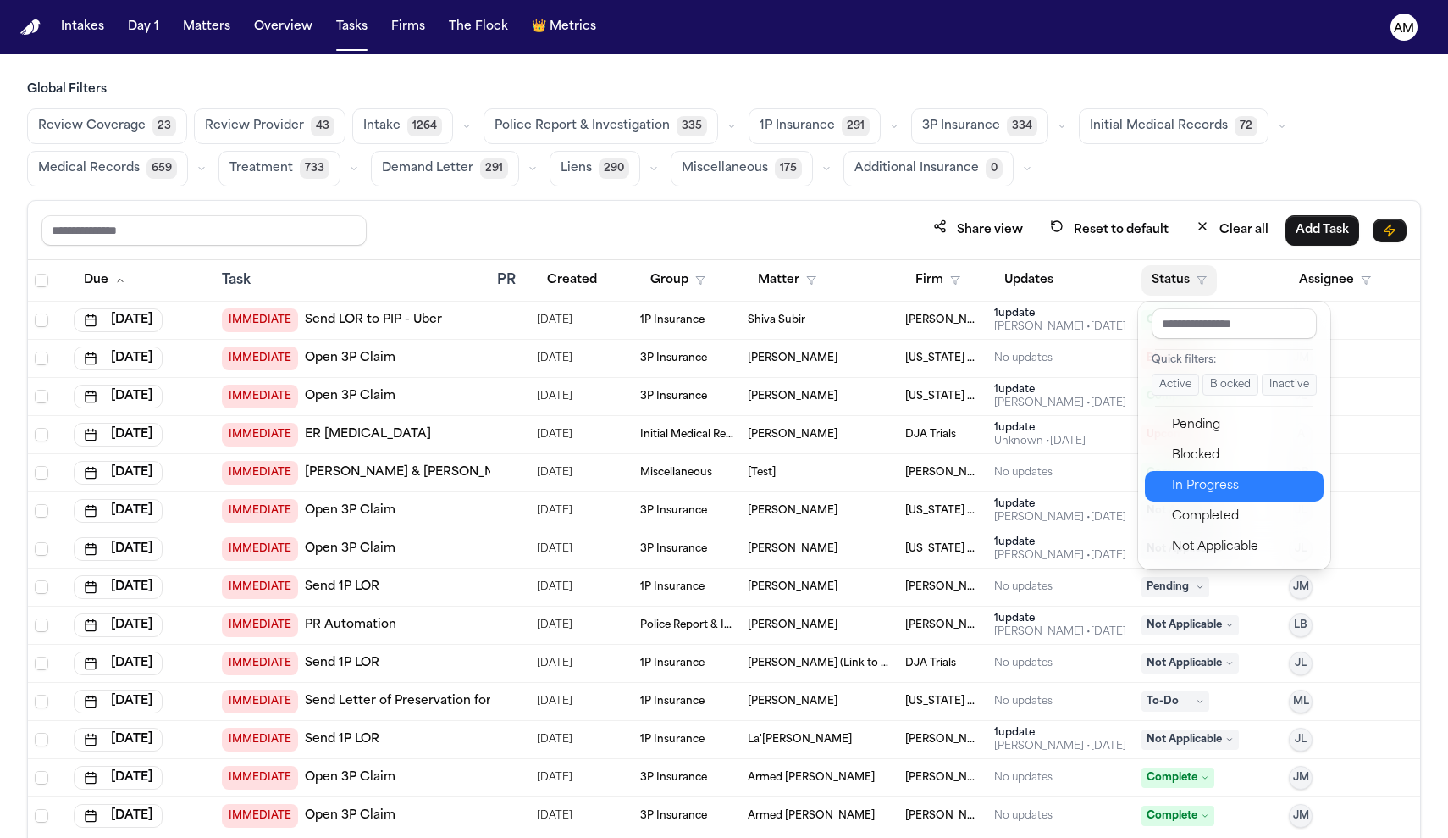
click at [1209, 498] on button "In Progress" at bounding box center [1234, 486] width 179 height 30
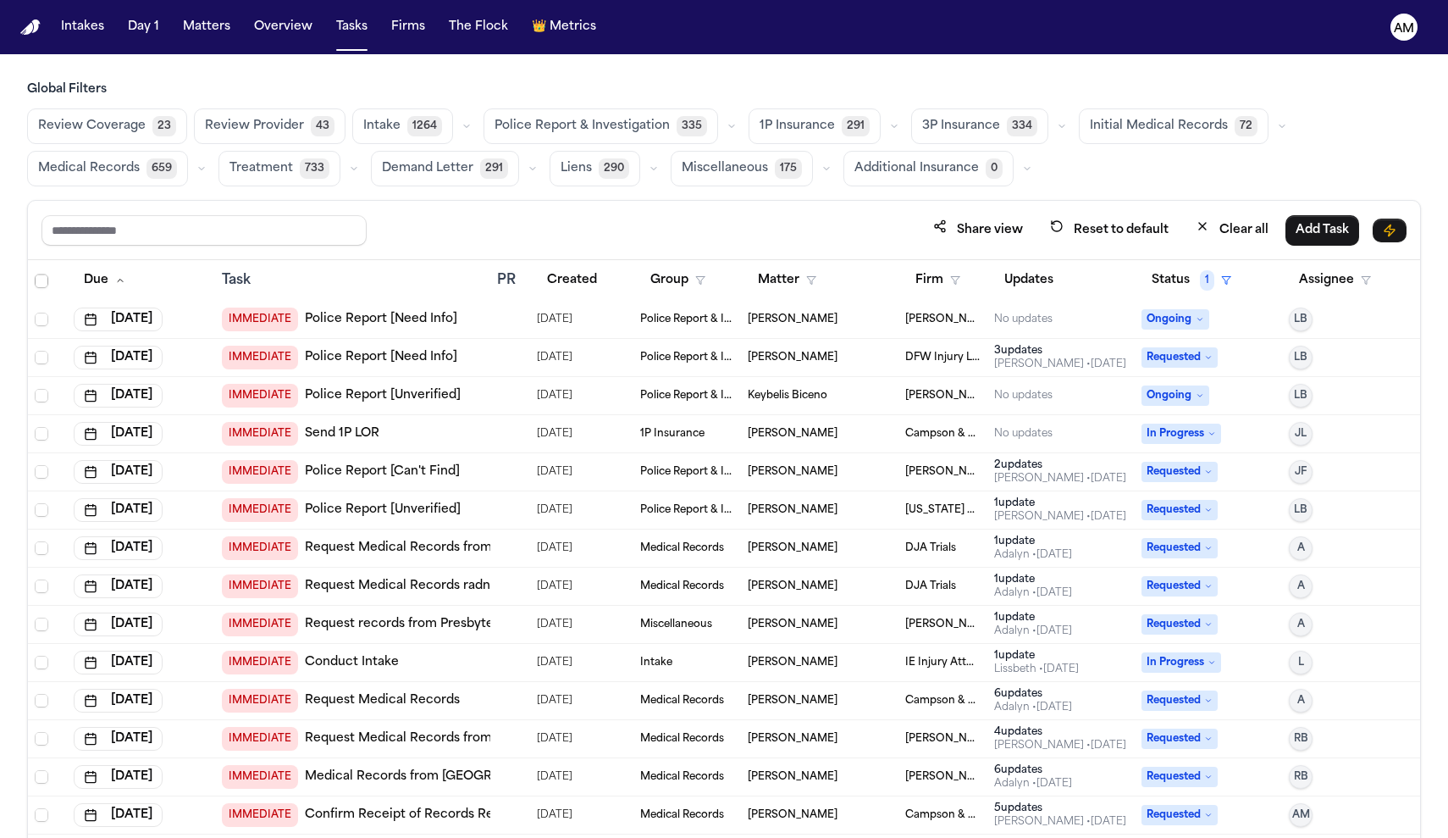
scroll to position [346, 0]
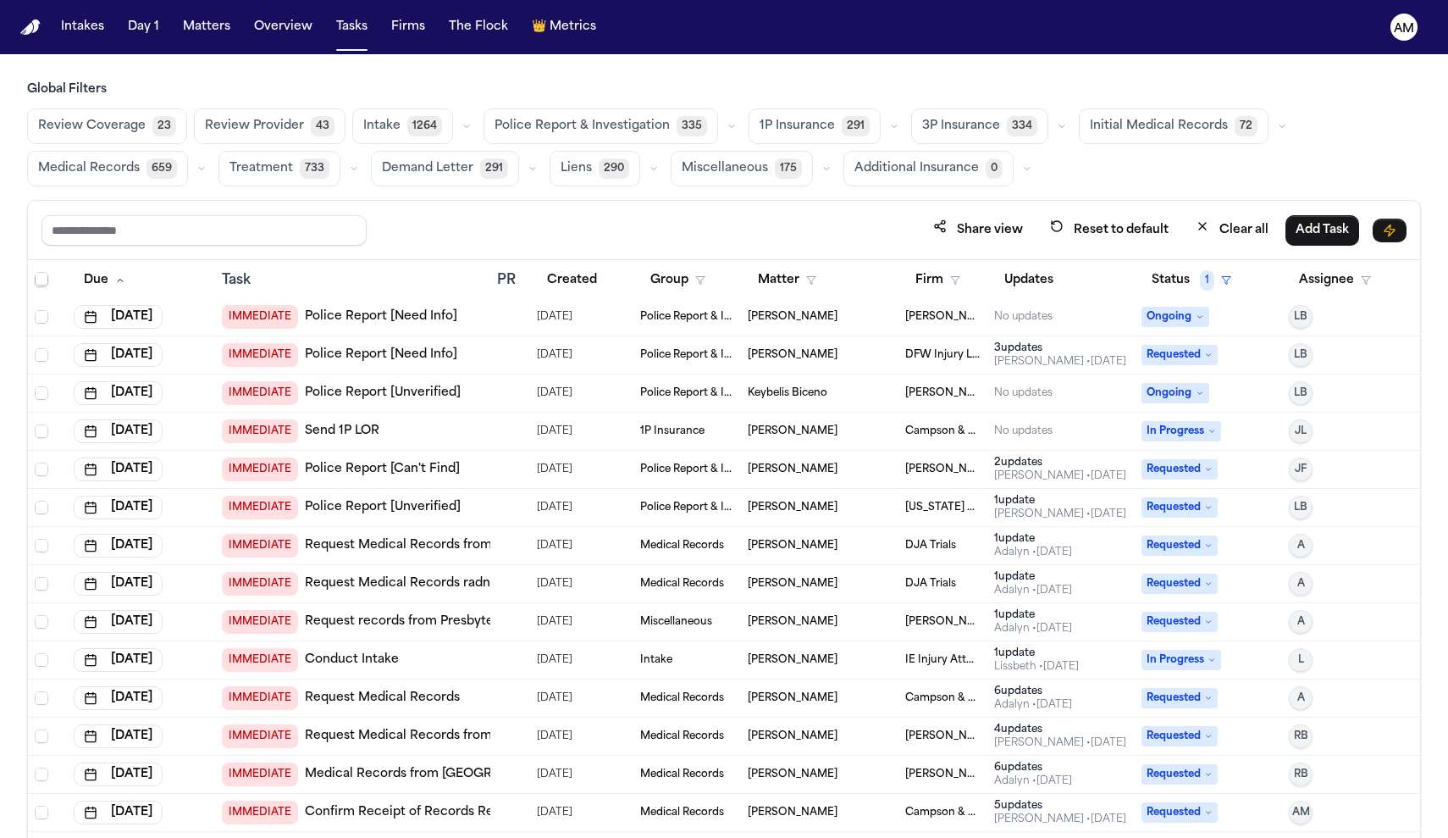
click at [61, 160] on span "Medical Records" at bounding box center [89, 168] width 102 height 17
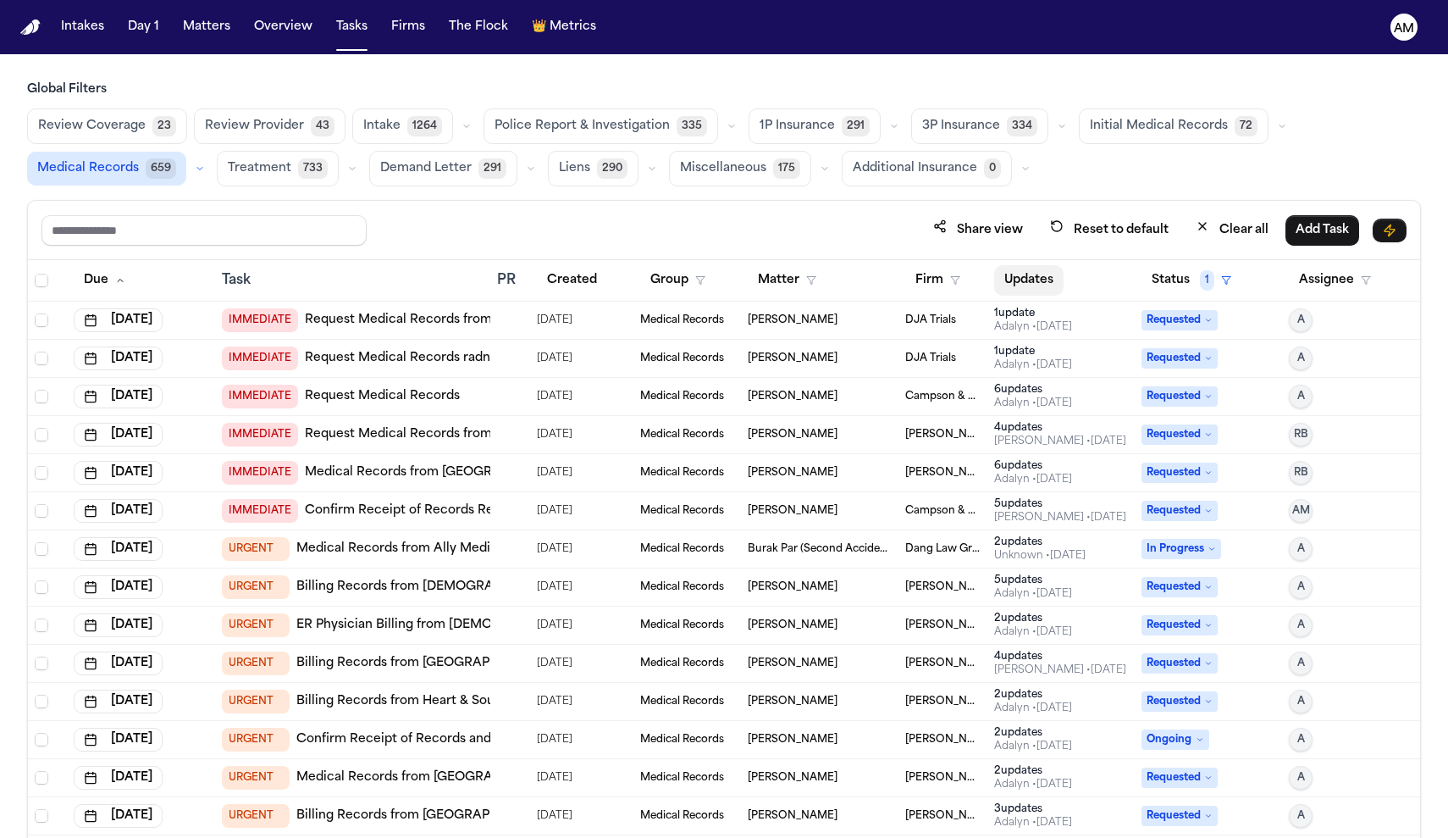
click at [1064, 278] on button "Updates" at bounding box center [1028, 280] width 69 height 30
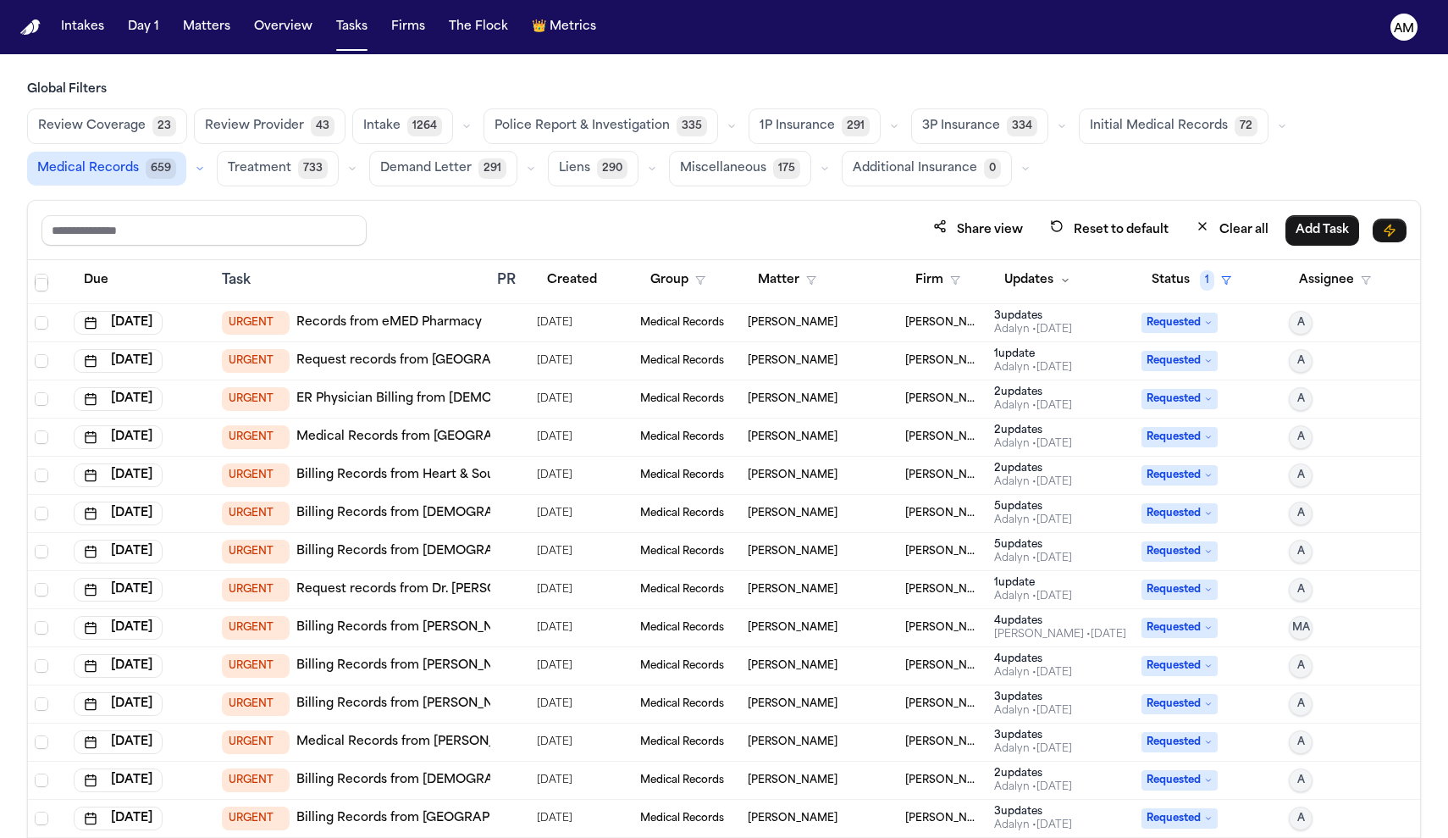
scroll to position [527, 0]
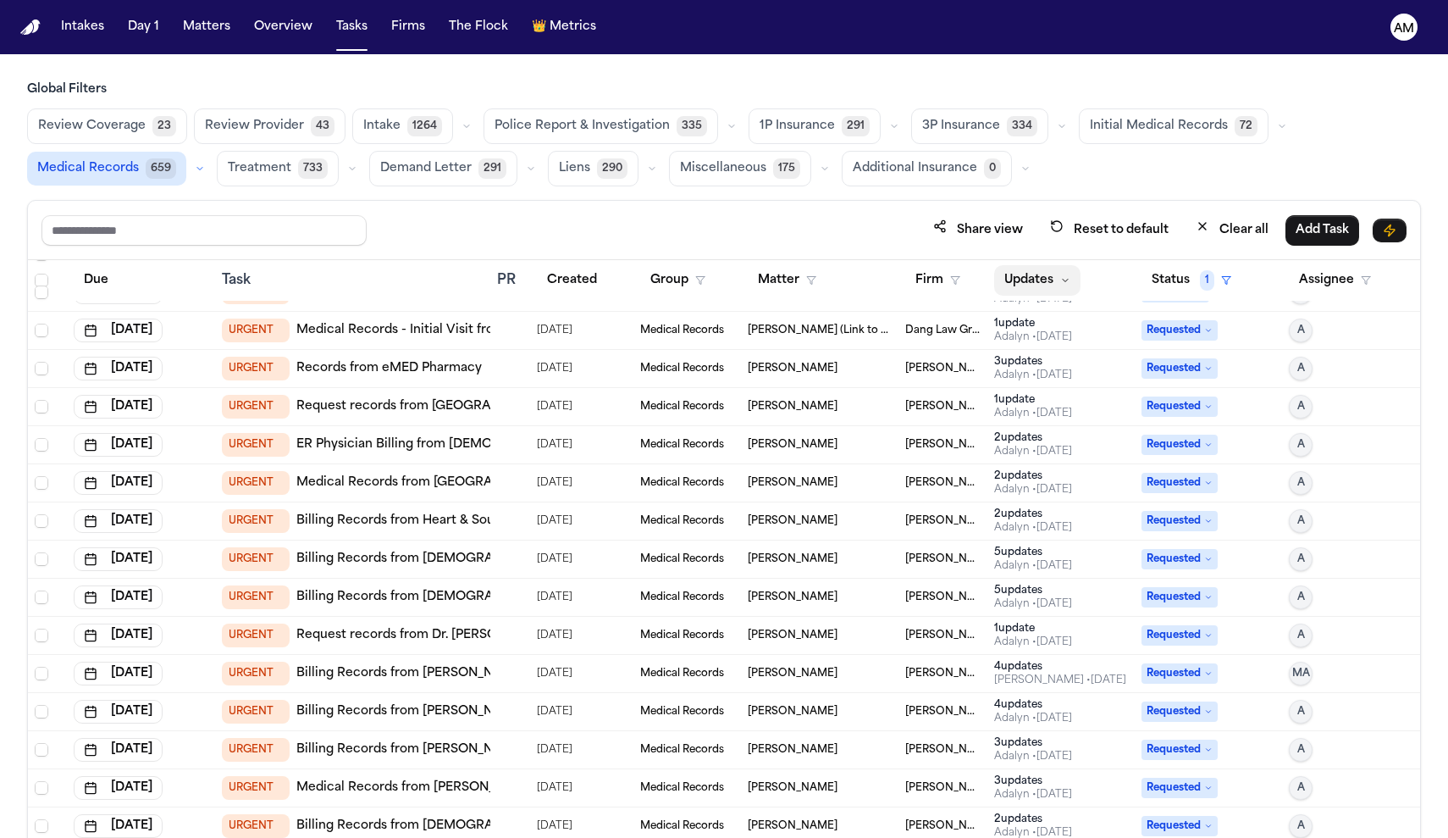
click at [1053, 278] on button "Updates" at bounding box center [1037, 280] width 86 height 30
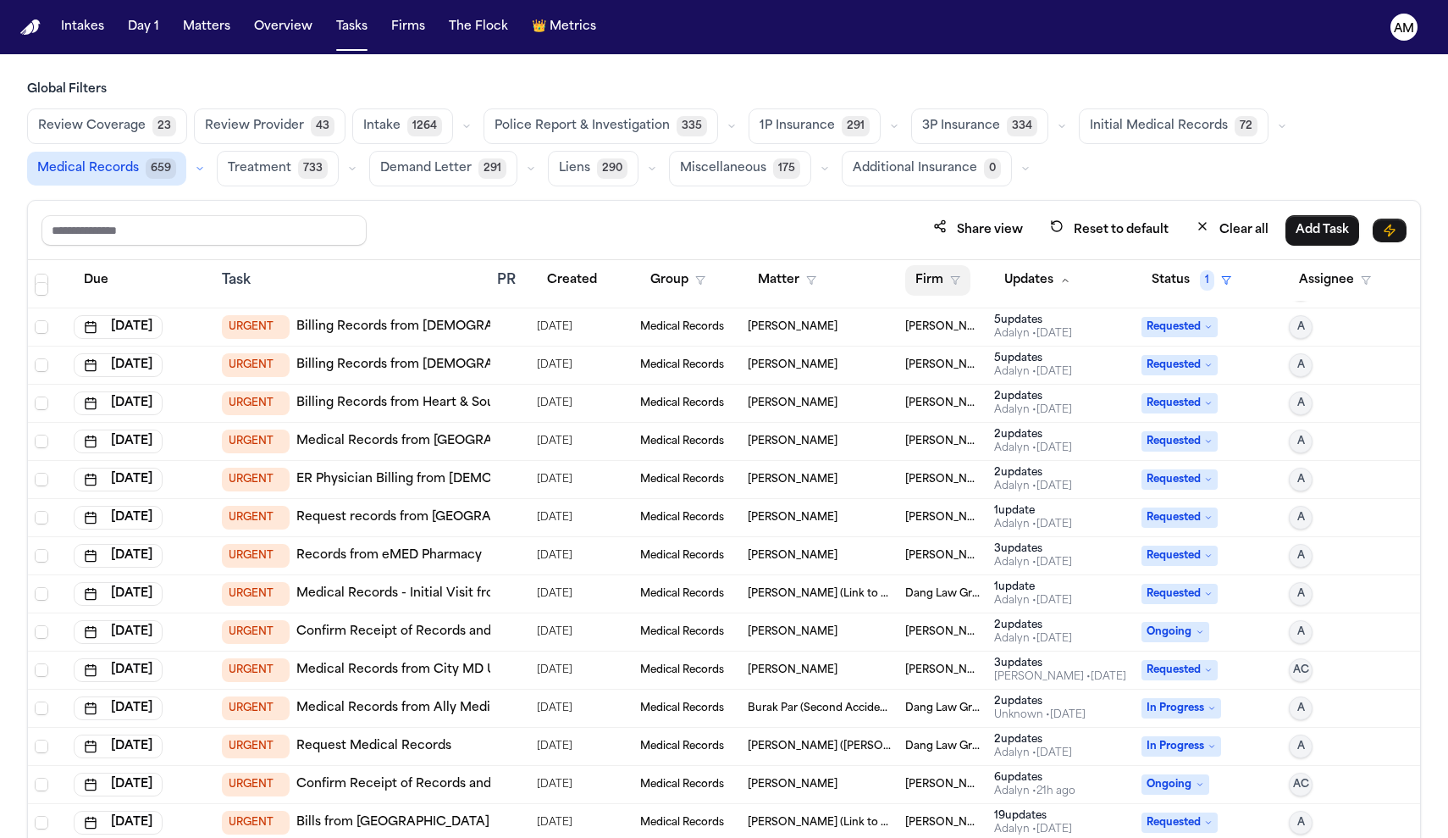
click at [954, 267] on button "Firm" at bounding box center [937, 280] width 65 height 30
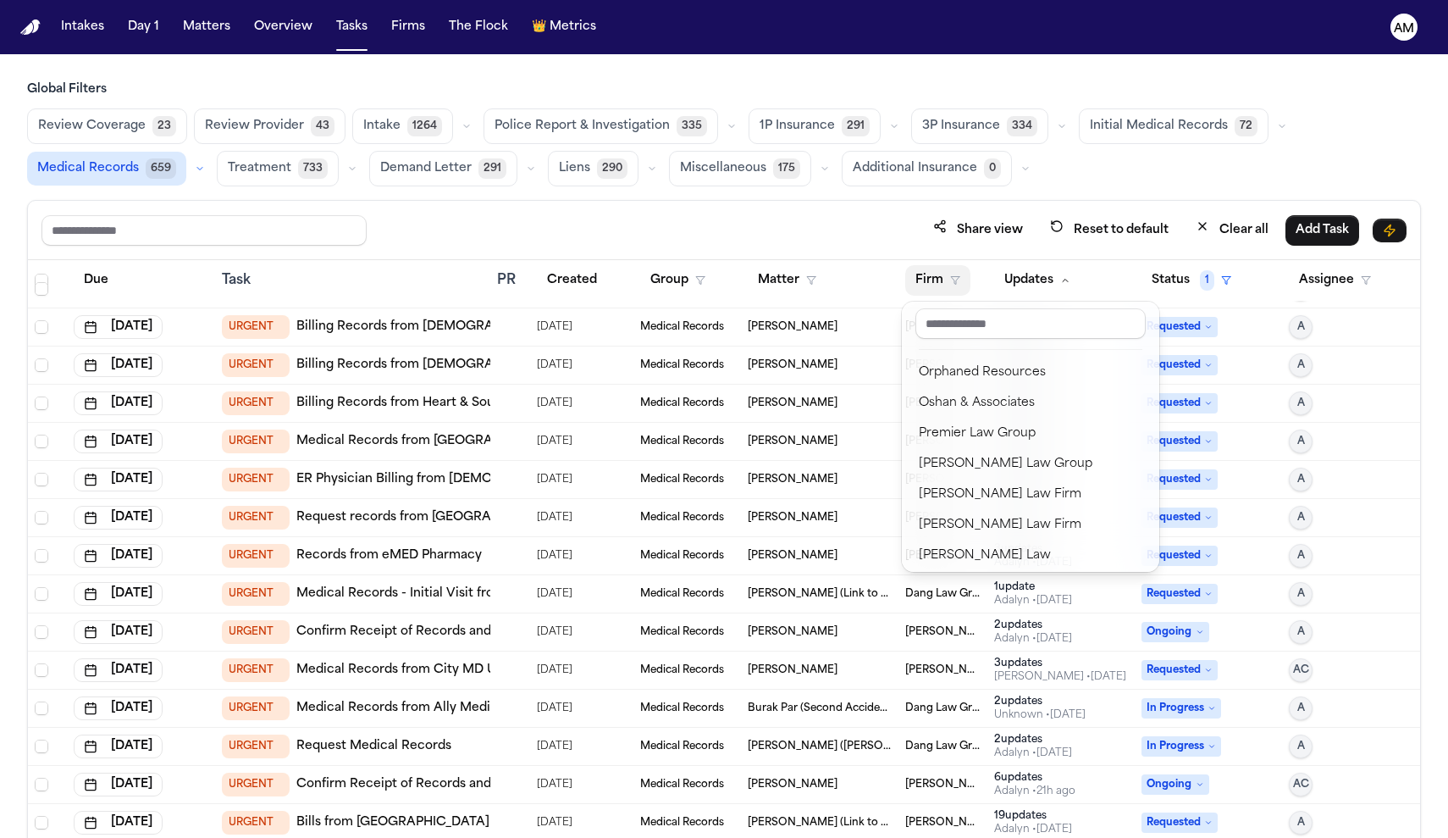
scroll to position [1552, 0]
click at [954, 532] on div "[PERSON_NAME] Law Firm" at bounding box center [1031, 523] width 224 height 20
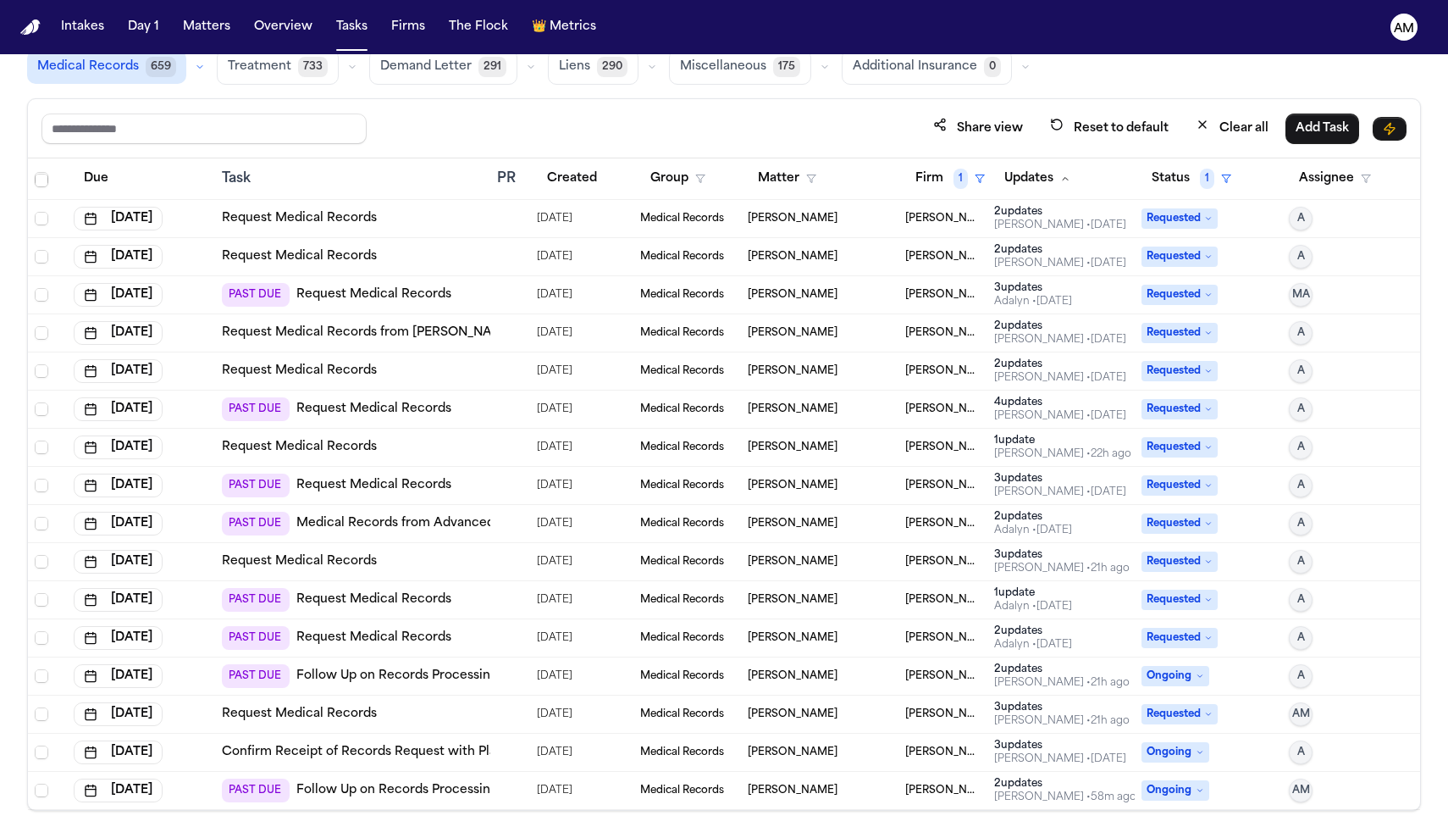
scroll to position [101, 0]
click at [461, 526] on link "Medical Records from Advanced Urgent Care" at bounding box center [434, 524] width 276 height 17
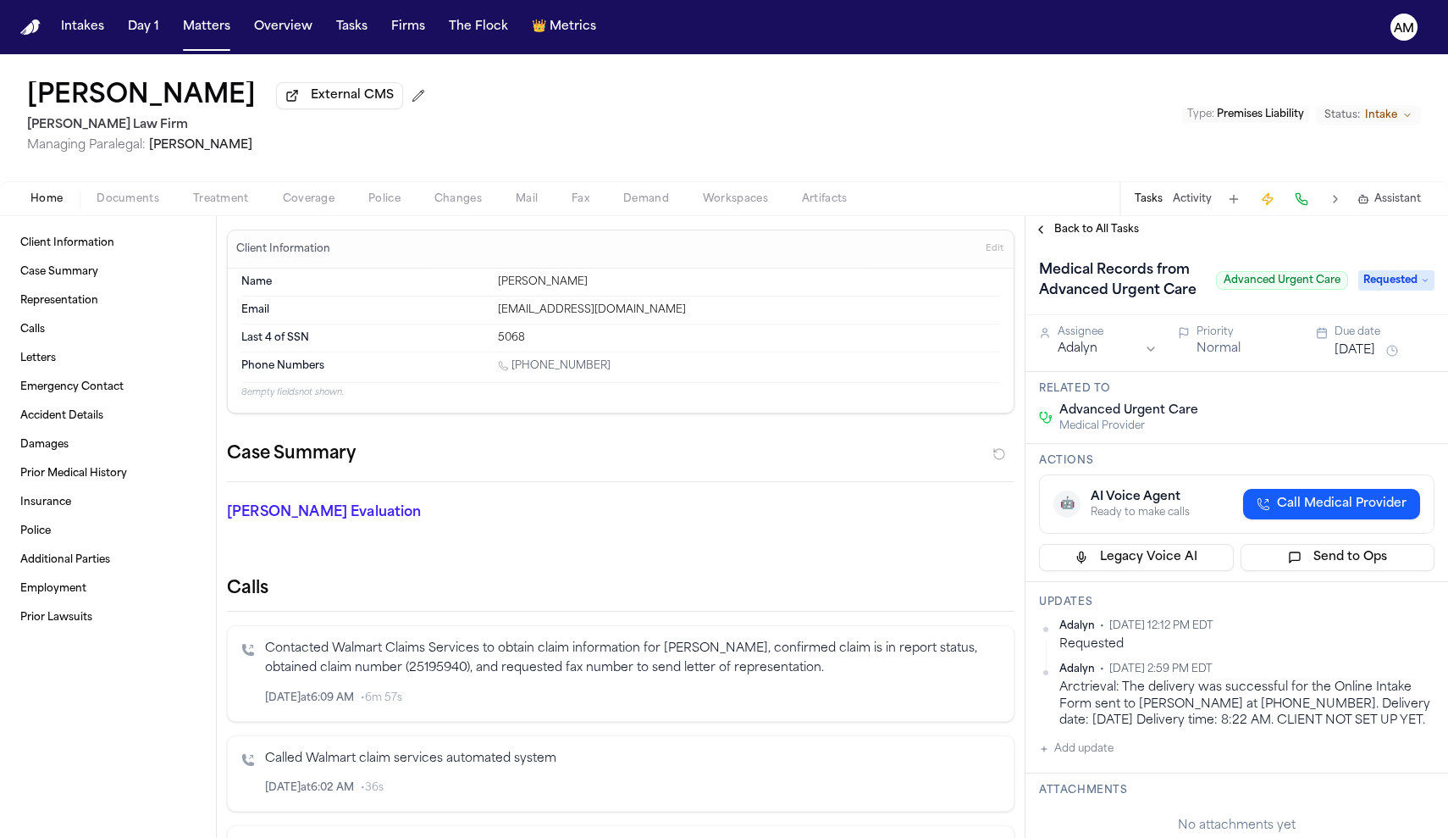
click at [216, 200] on span "Treatment" at bounding box center [221, 199] width 56 height 14
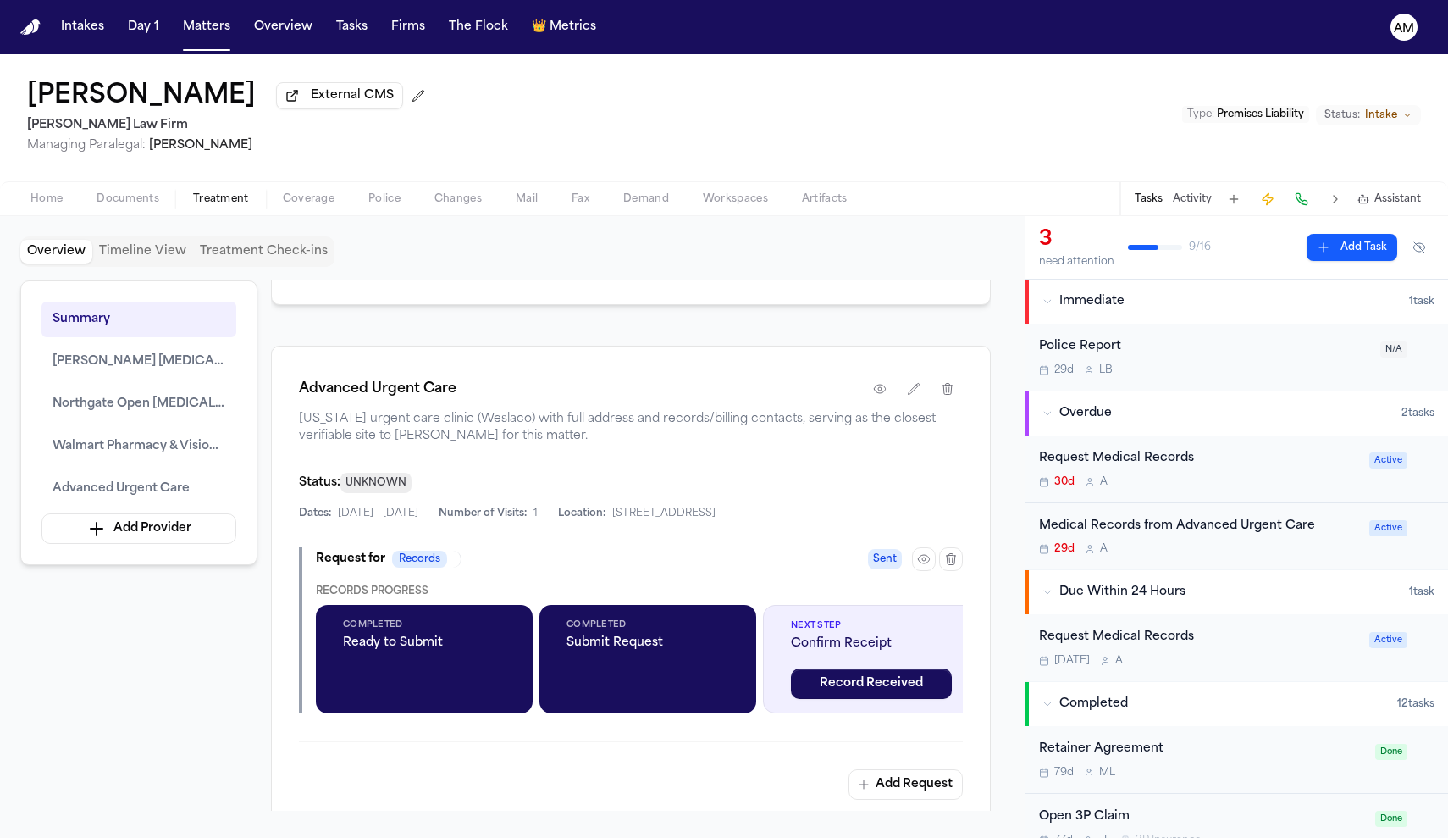
scroll to position [2392, 0]
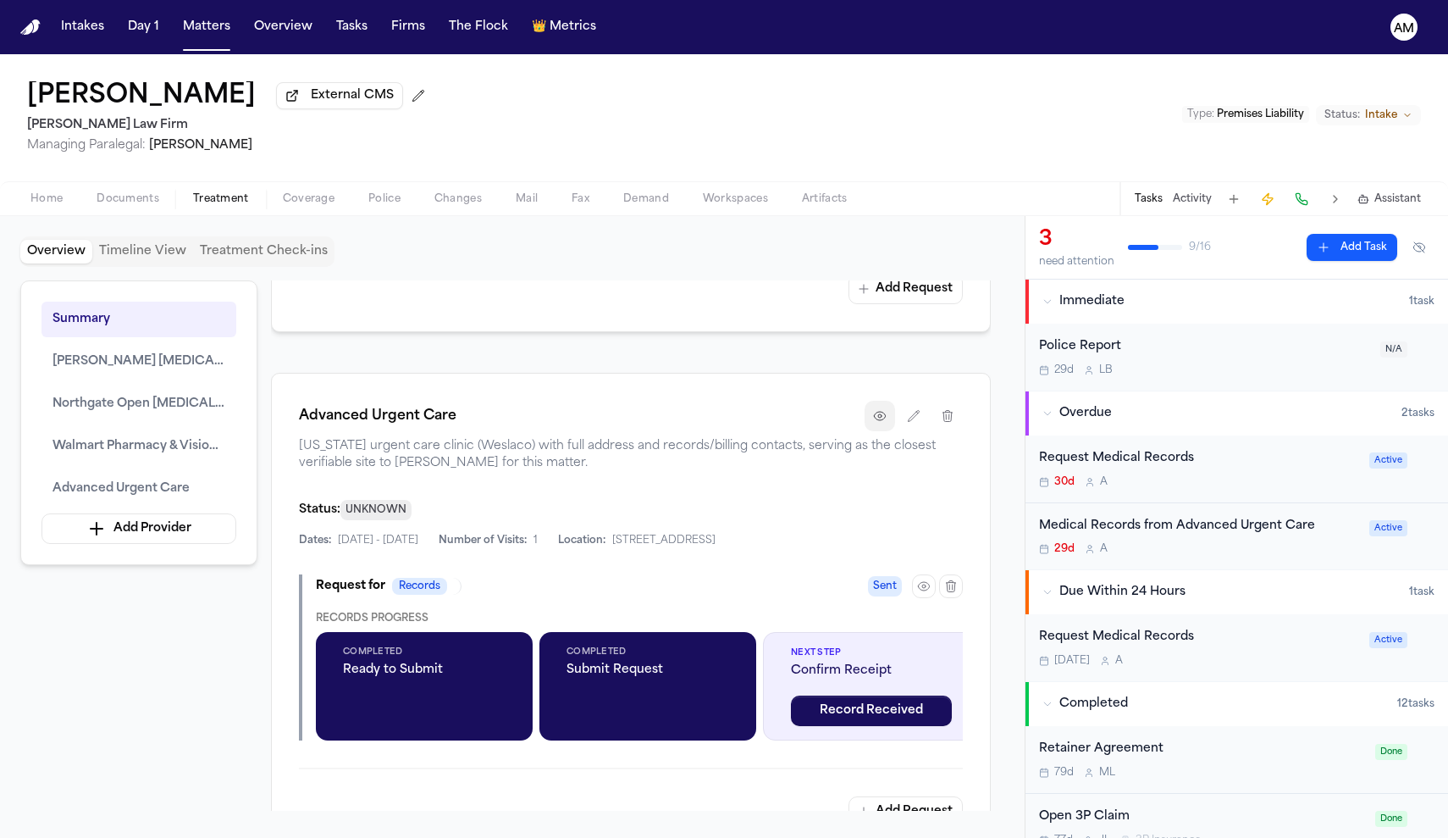
click at [876, 423] on icon "button" at bounding box center [880, 416] width 14 height 14
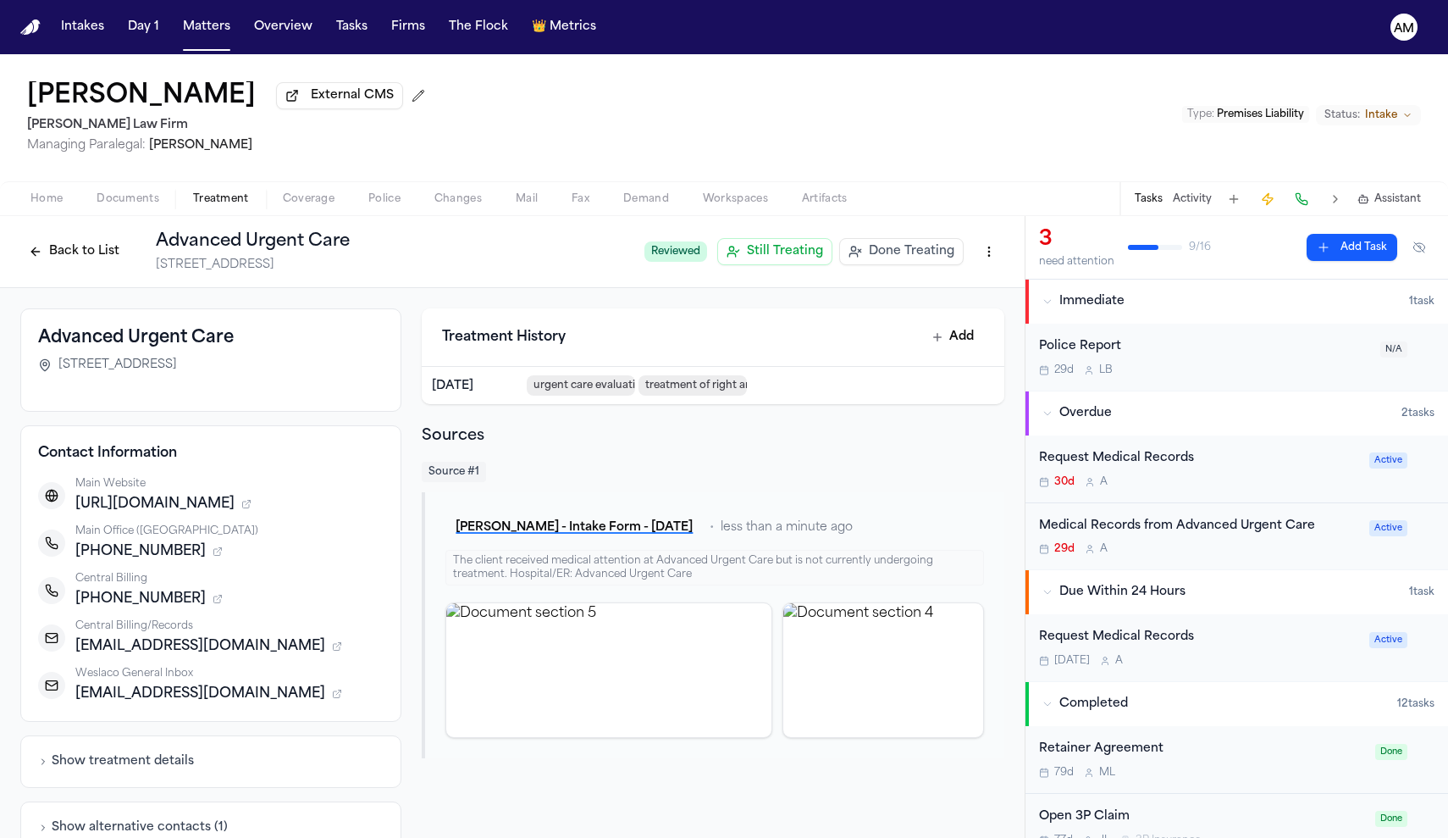
click at [1178, 462] on div "Request Medical Records" at bounding box center [1199, 458] width 320 height 19
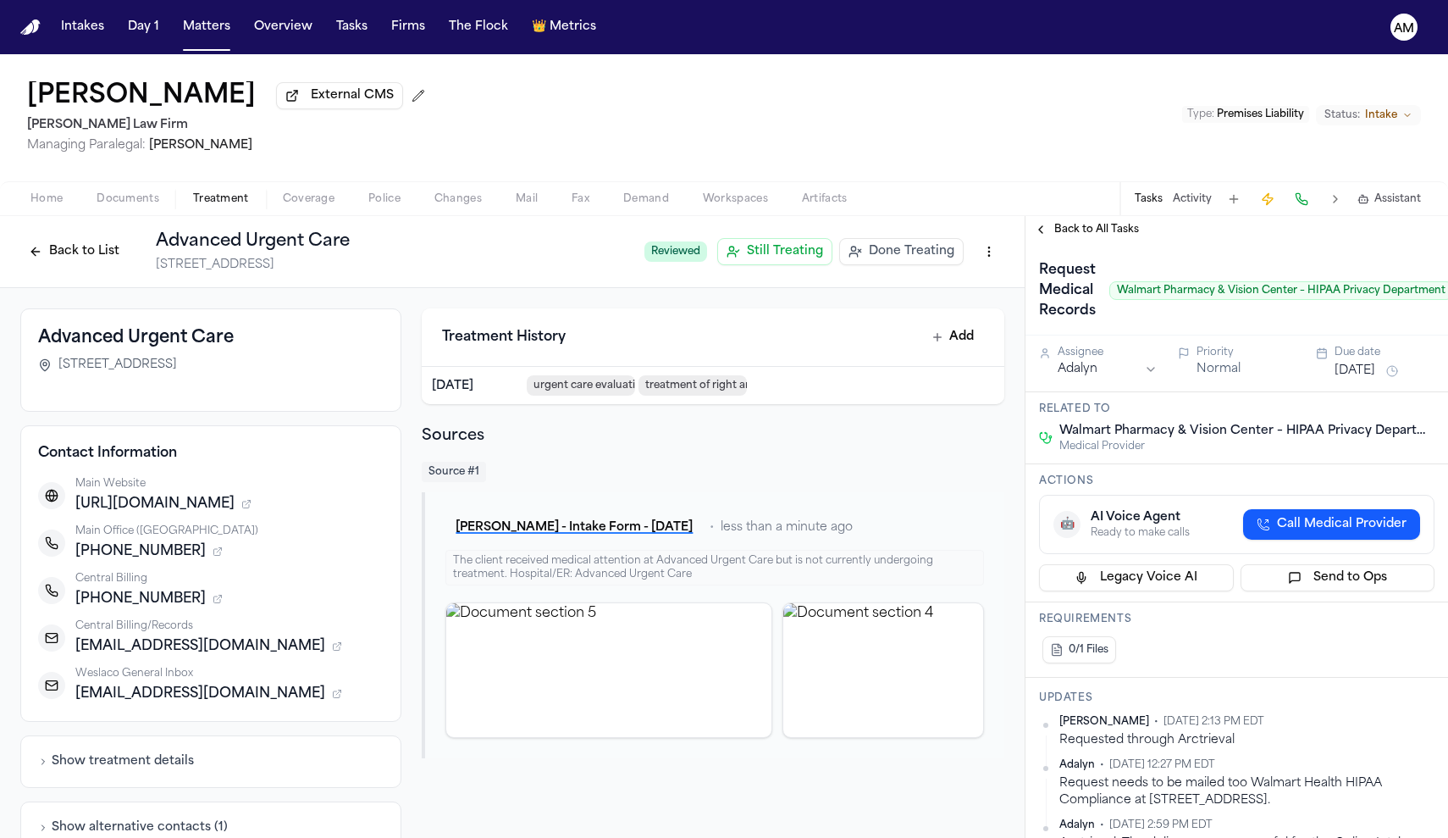
click at [1074, 236] on span "Back to All Tasks" at bounding box center [1096, 230] width 85 height 14
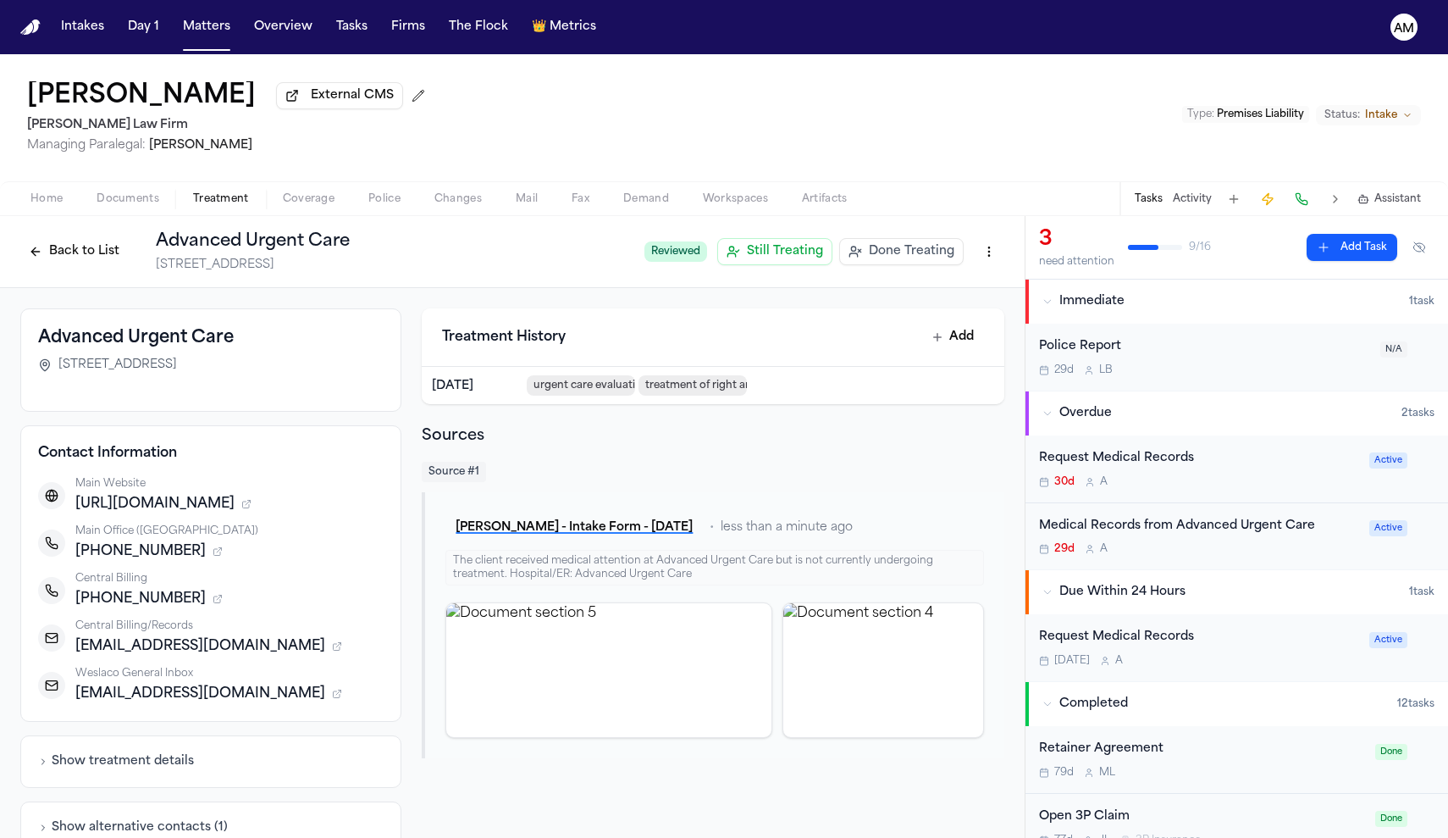
click at [1144, 462] on div "Request Medical Records" at bounding box center [1199, 458] width 320 height 19
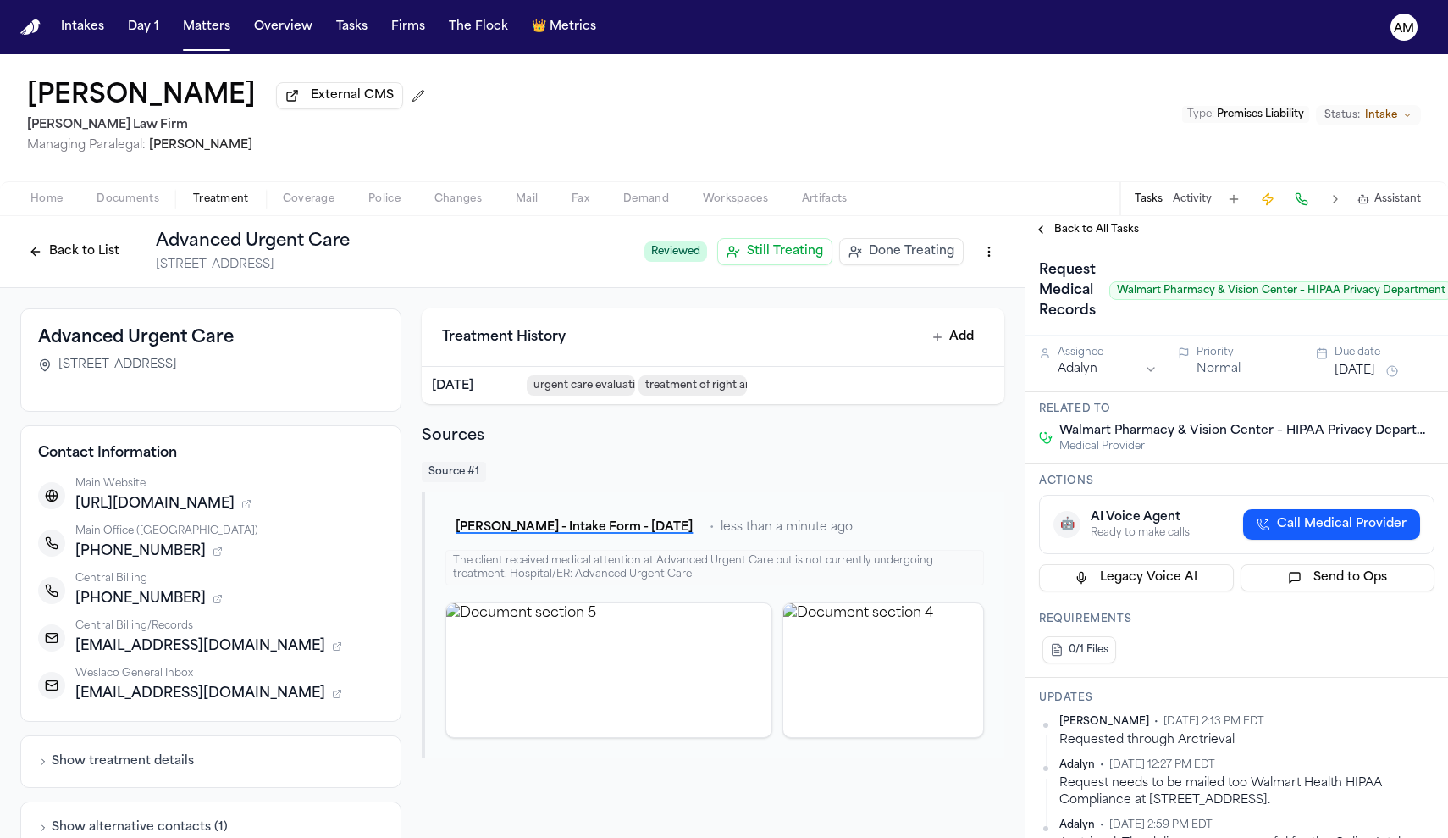
click at [1050, 226] on button "Back to All Tasks" at bounding box center [1087, 230] width 122 height 14
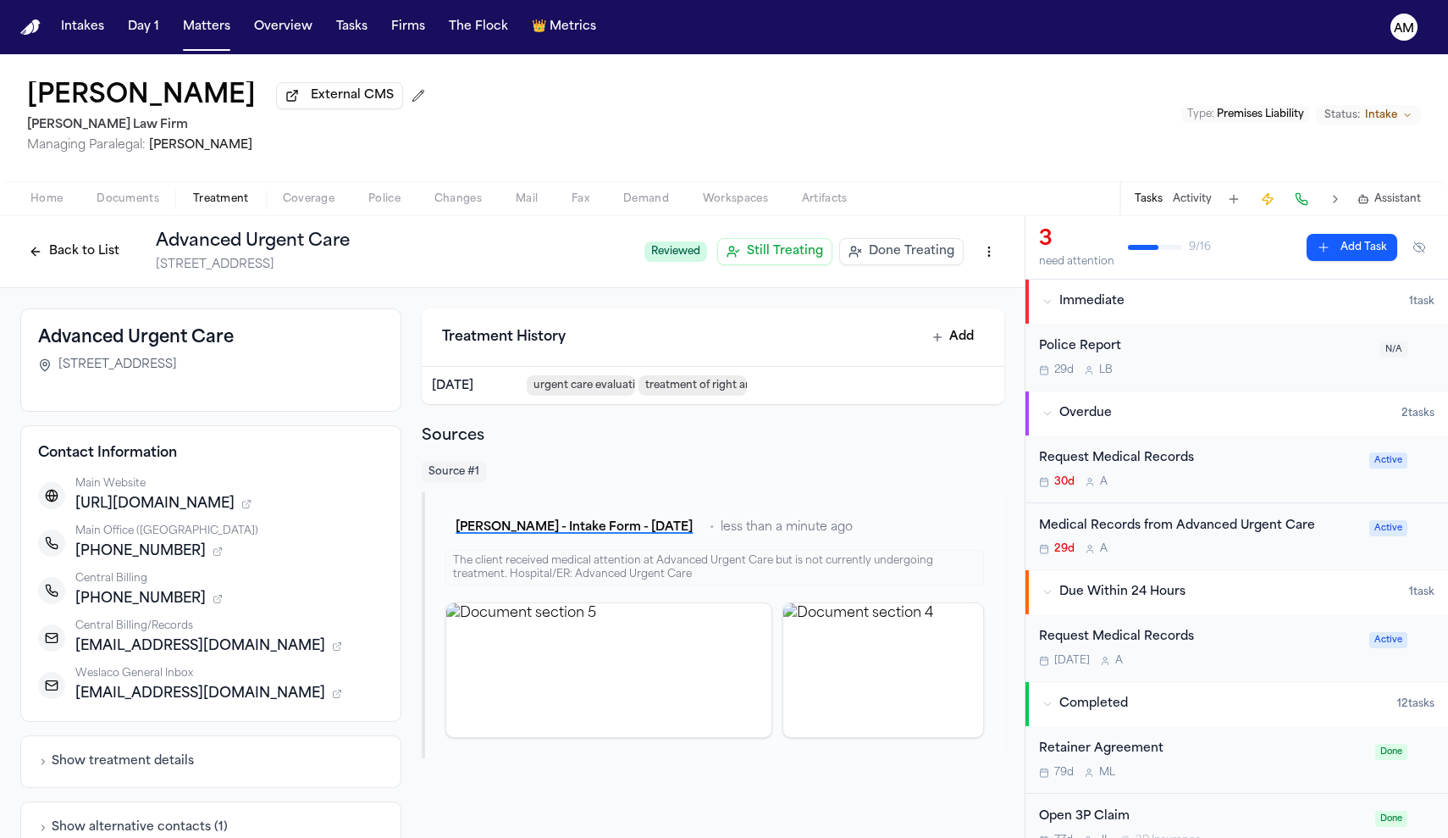
click at [1182, 529] on div "Medical Records from Advanced Urgent Care" at bounding box center [1199, 526] width 320 height 19
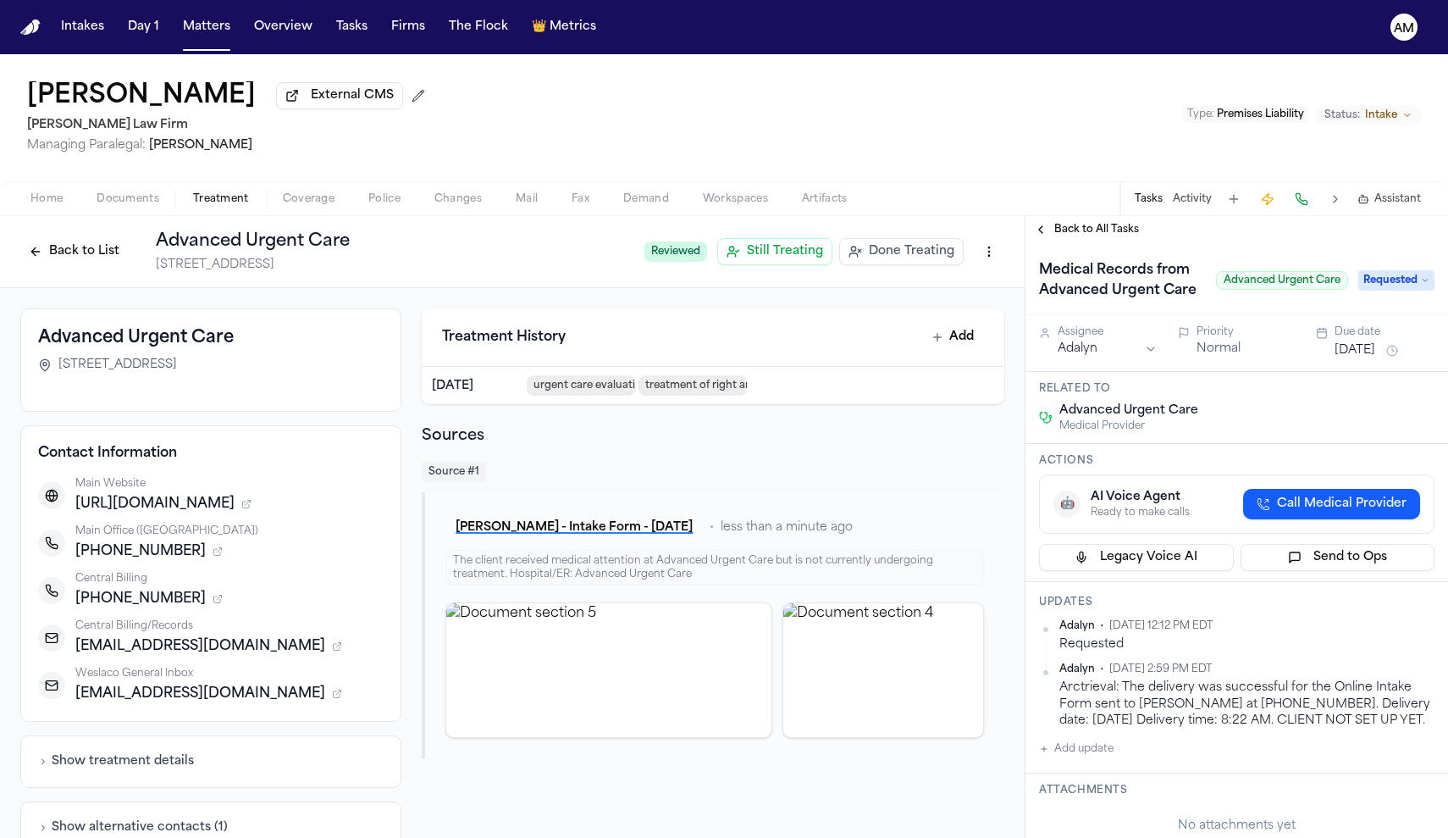
click at [200, 544] on div "Main Office (Weslaco) +19565641620" at bounding box center [229, 542] width 308 height 37
click at [62, 258] on button "Back to List" at bounding box center [74, 251] width 108 height 27
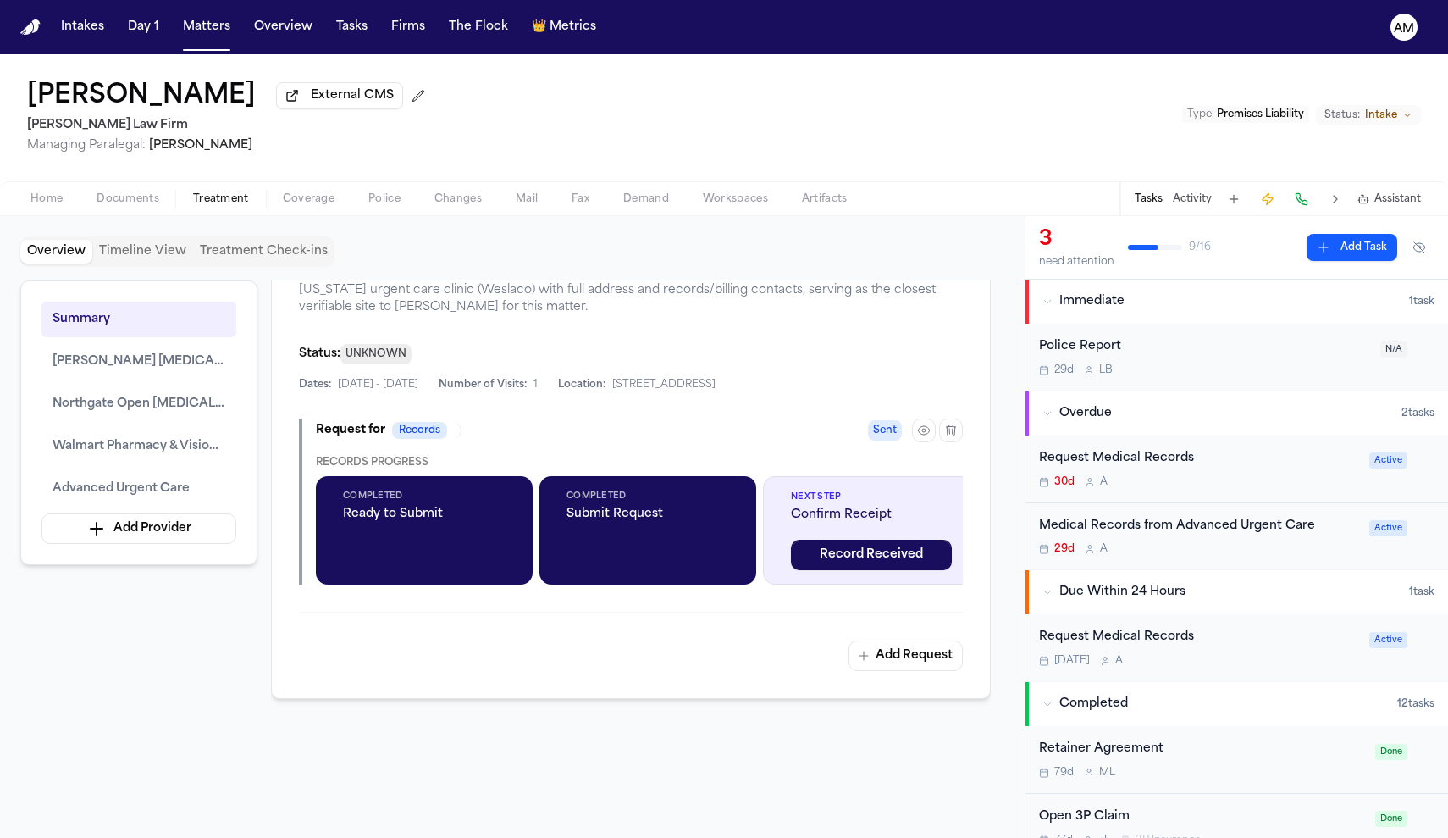
scroll to position [2548, 0]
click at [147, 203] on span "Documents" at bounding box center [128, 199] width 63 height 14
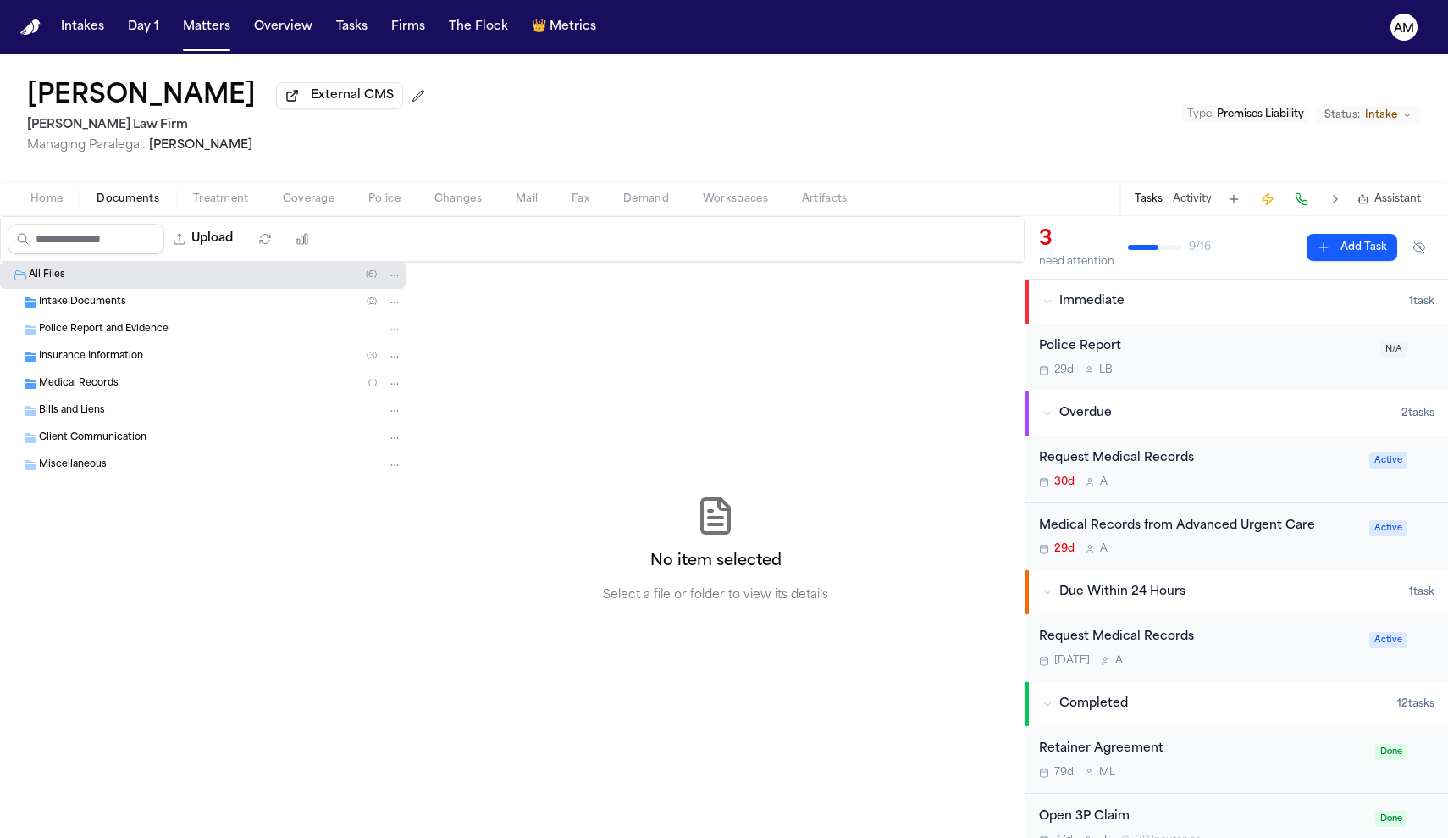
click at [106, 388] on span "Medical Records" at bounding box center [79, 384] width 80 height 14
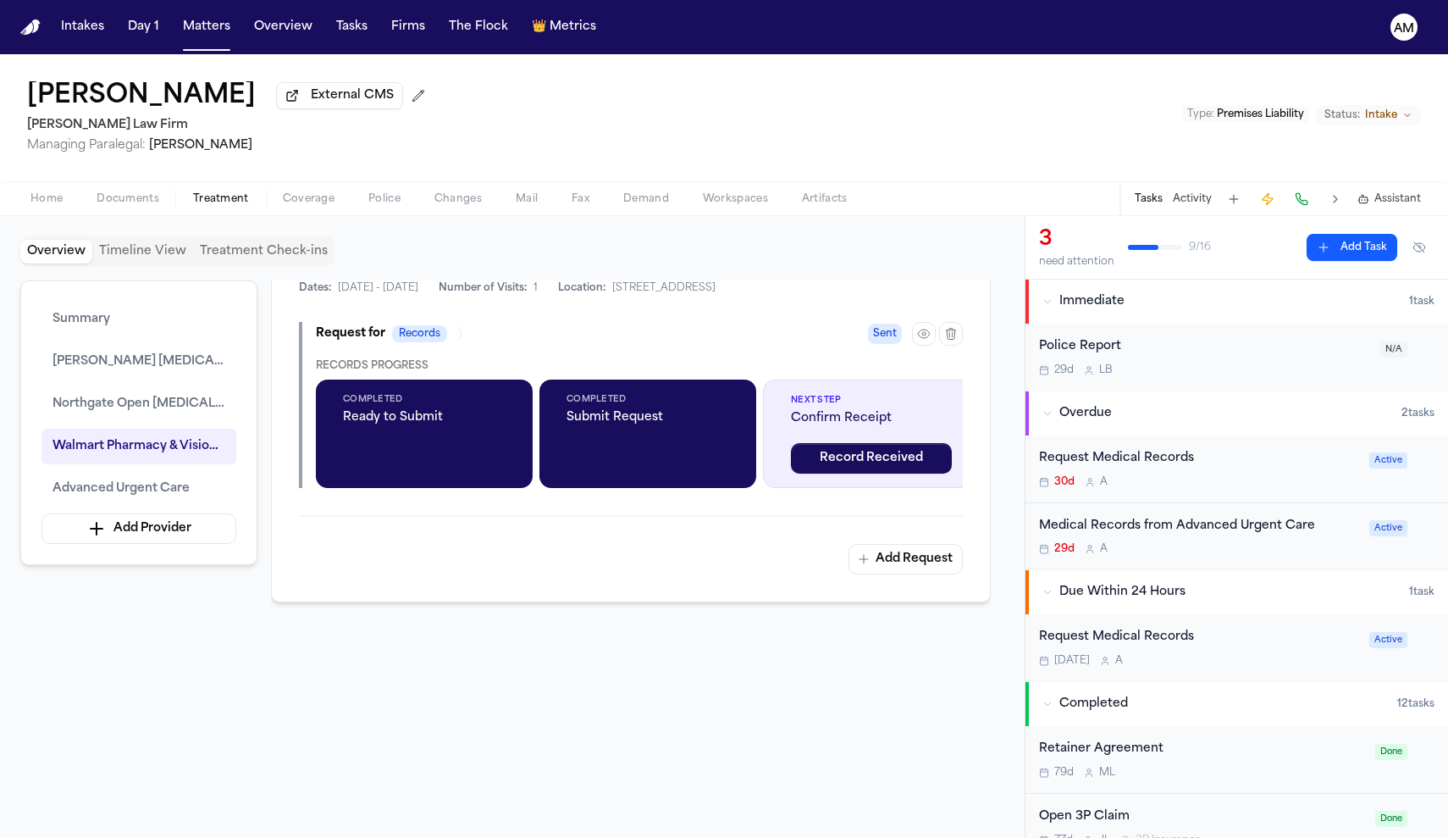
scroll to position [2653, 0]
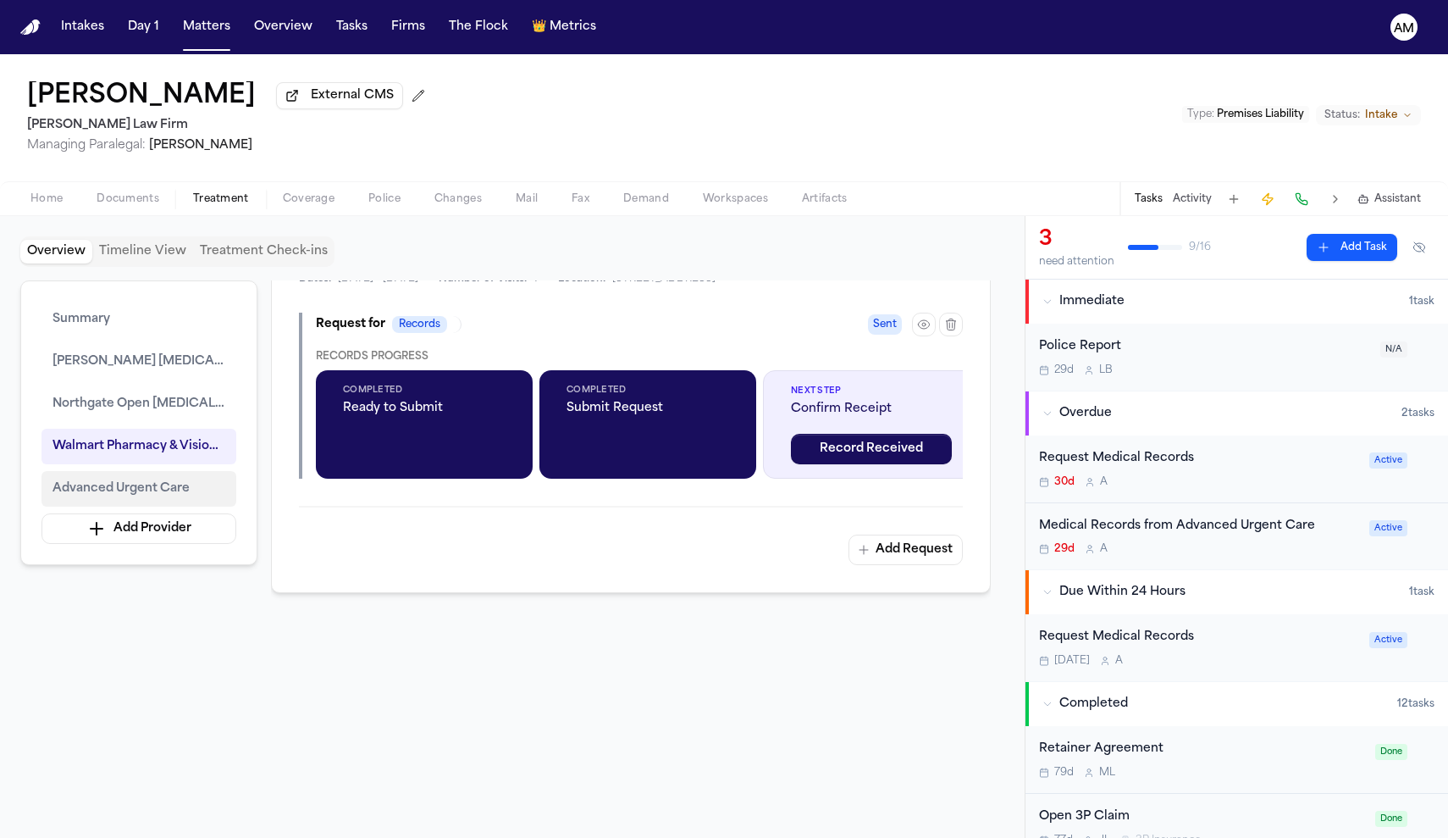
click at [195, 484] on button "Advanced Urgent Care" at bounding box center [138, 489] width 195 height 36
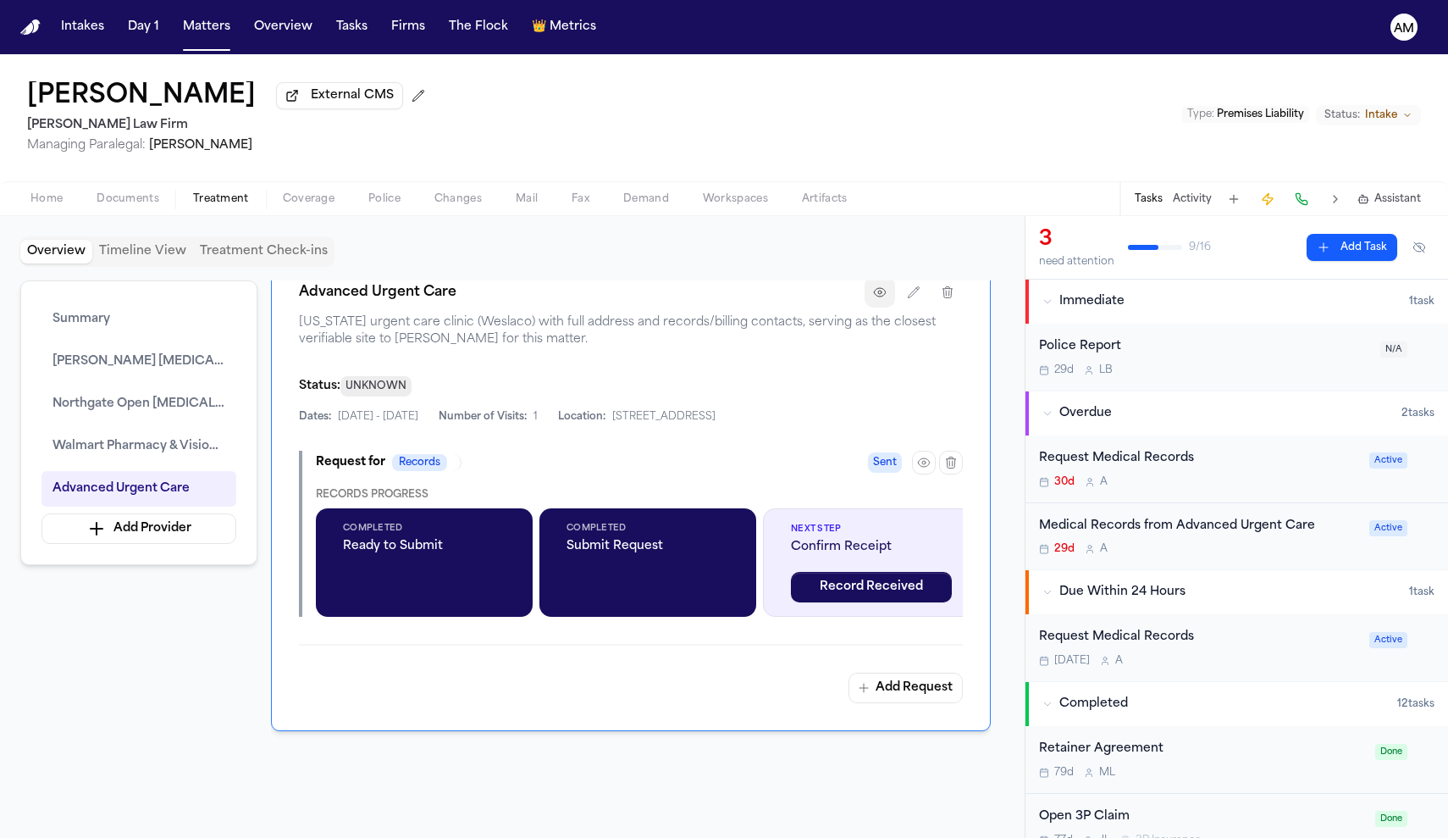
click at [881, 299] on icon "button" at bounding box center [880, 292] width 14 height 14
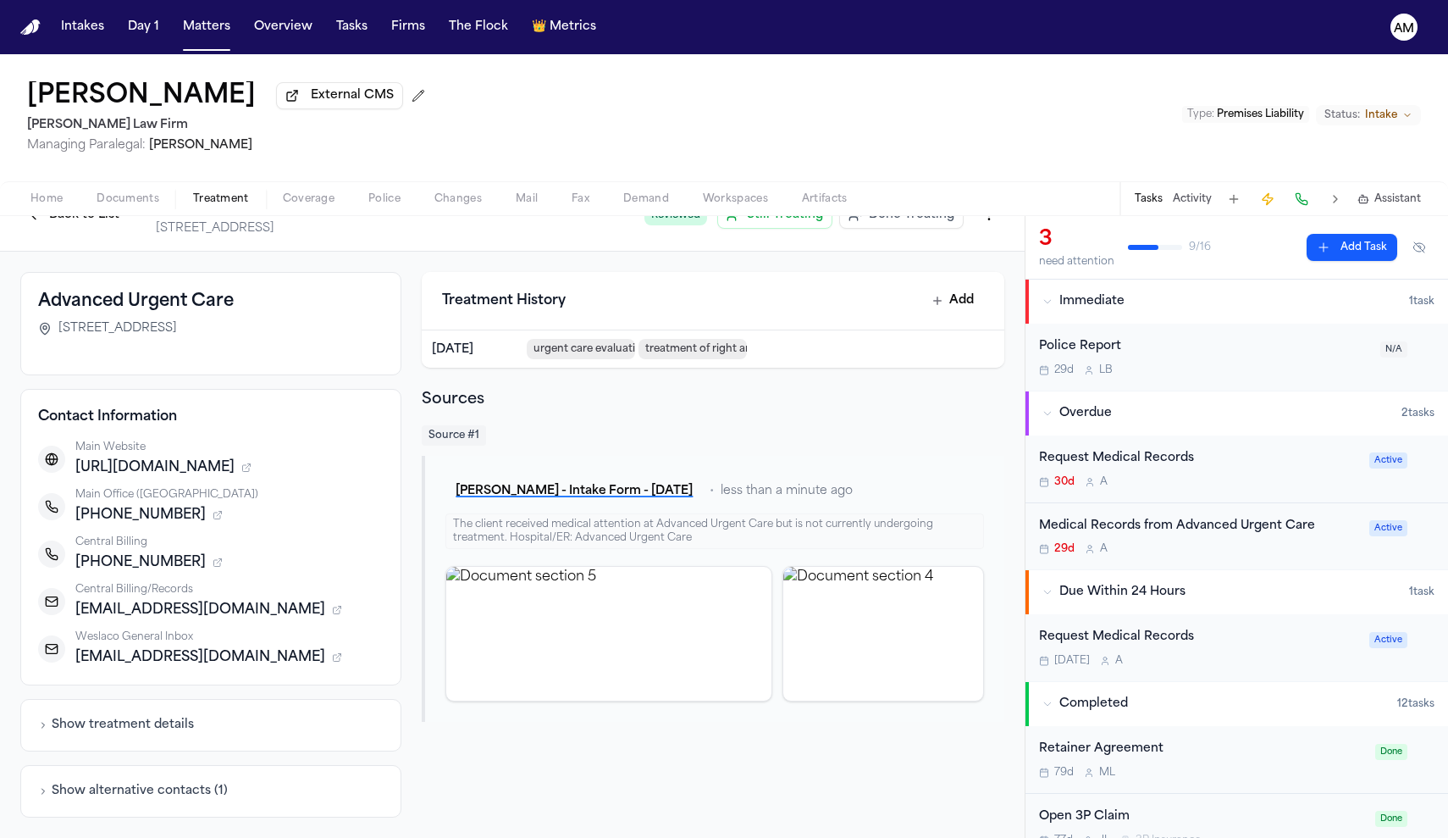
scroll to position [40, 0]
click at [1152, 455] on div "Request Medical Records" at bounding box center [1199, 458] width 320 height 19
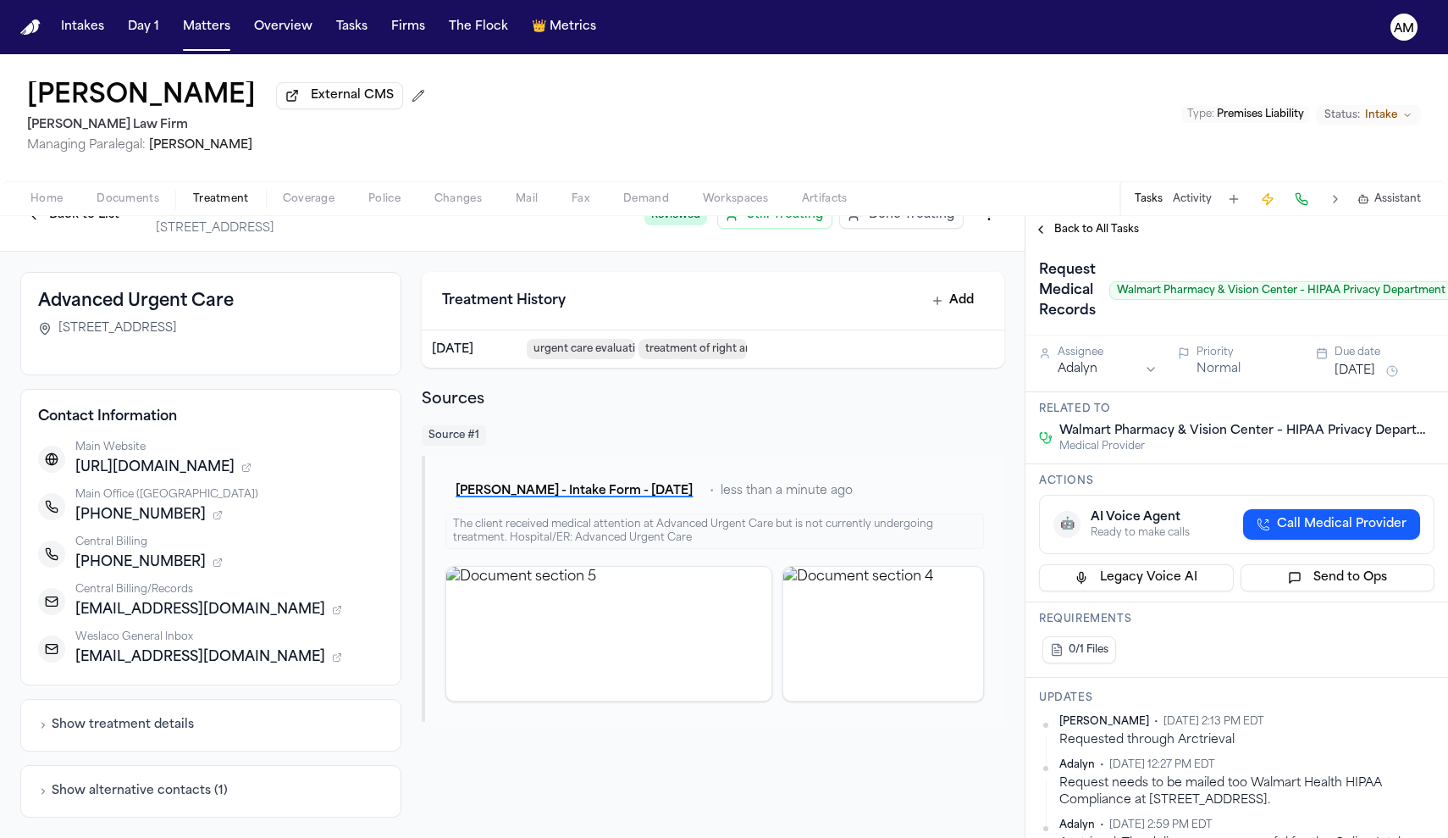
click at [1103, 242] on div "Back to All Tasks" at bounding box center [1237, 229] width 423 height 27
click at [1099, 230] on span "Back to All Tasks" at bounding box center [1096, 230] width 85 height 14
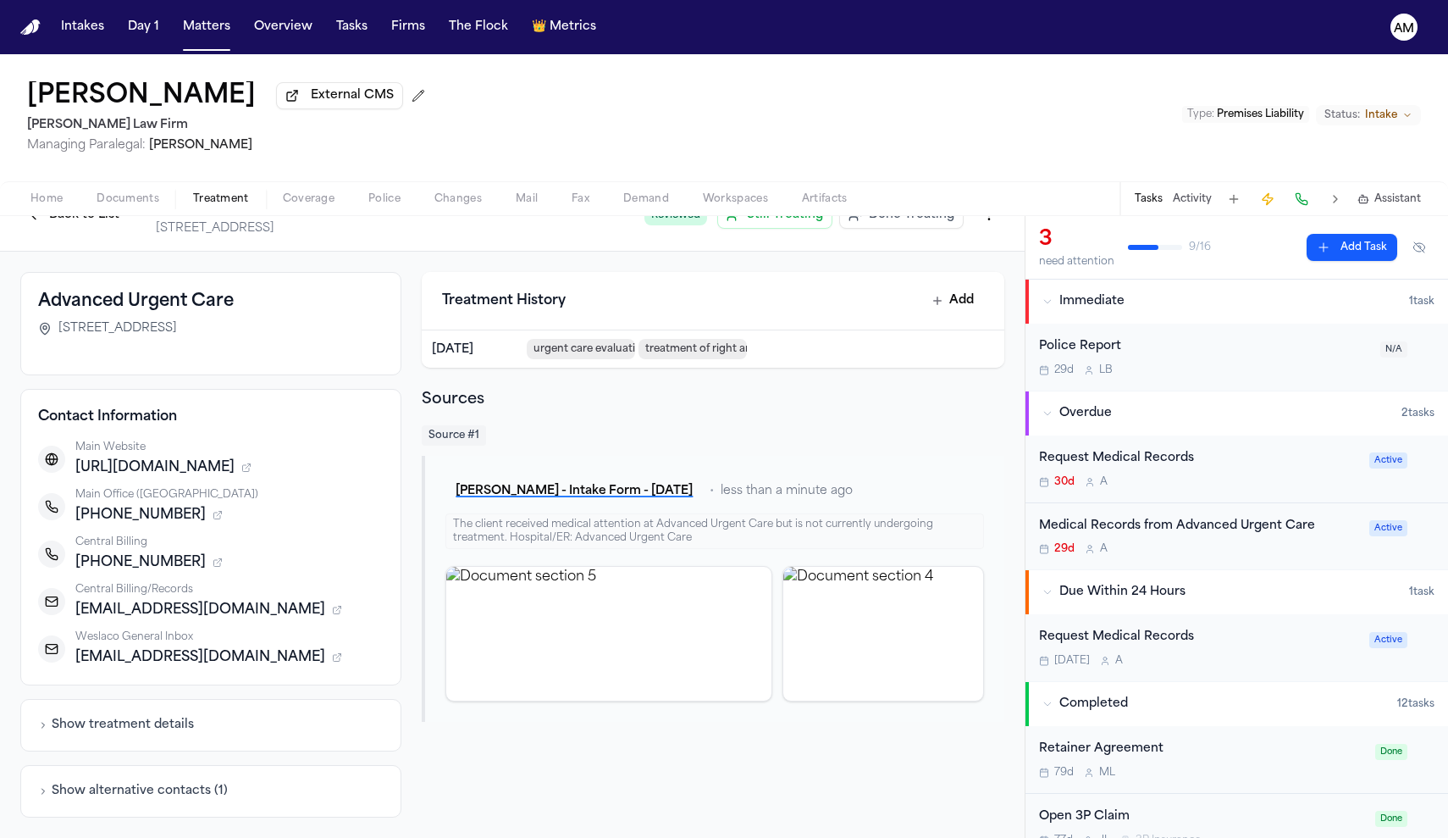
click at [1167, 525] on div "Medical Records from Advanced Urgent Care" at bounding box center [1199, 526] width 320 height 19
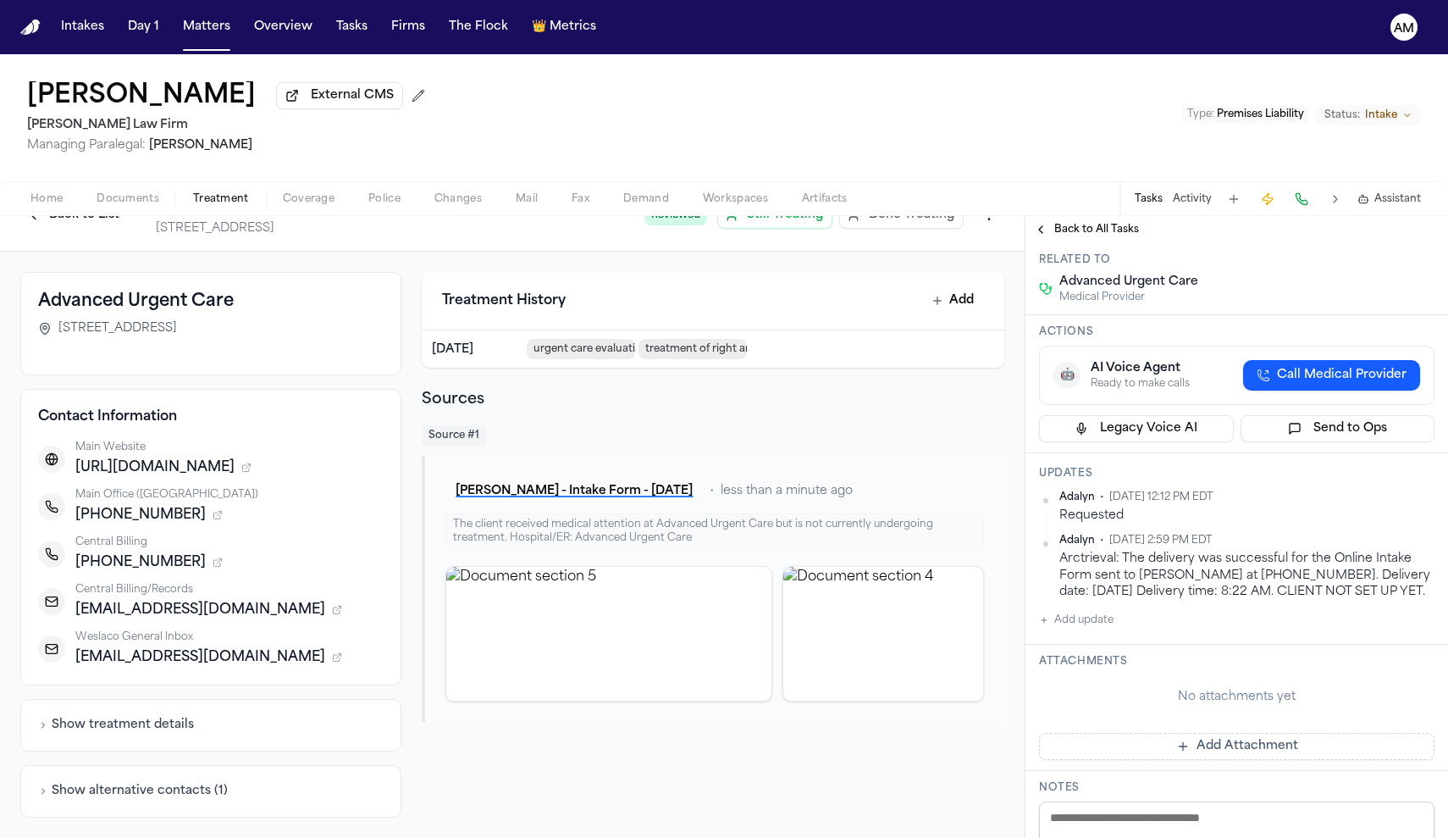
scroll to position [144, 0]
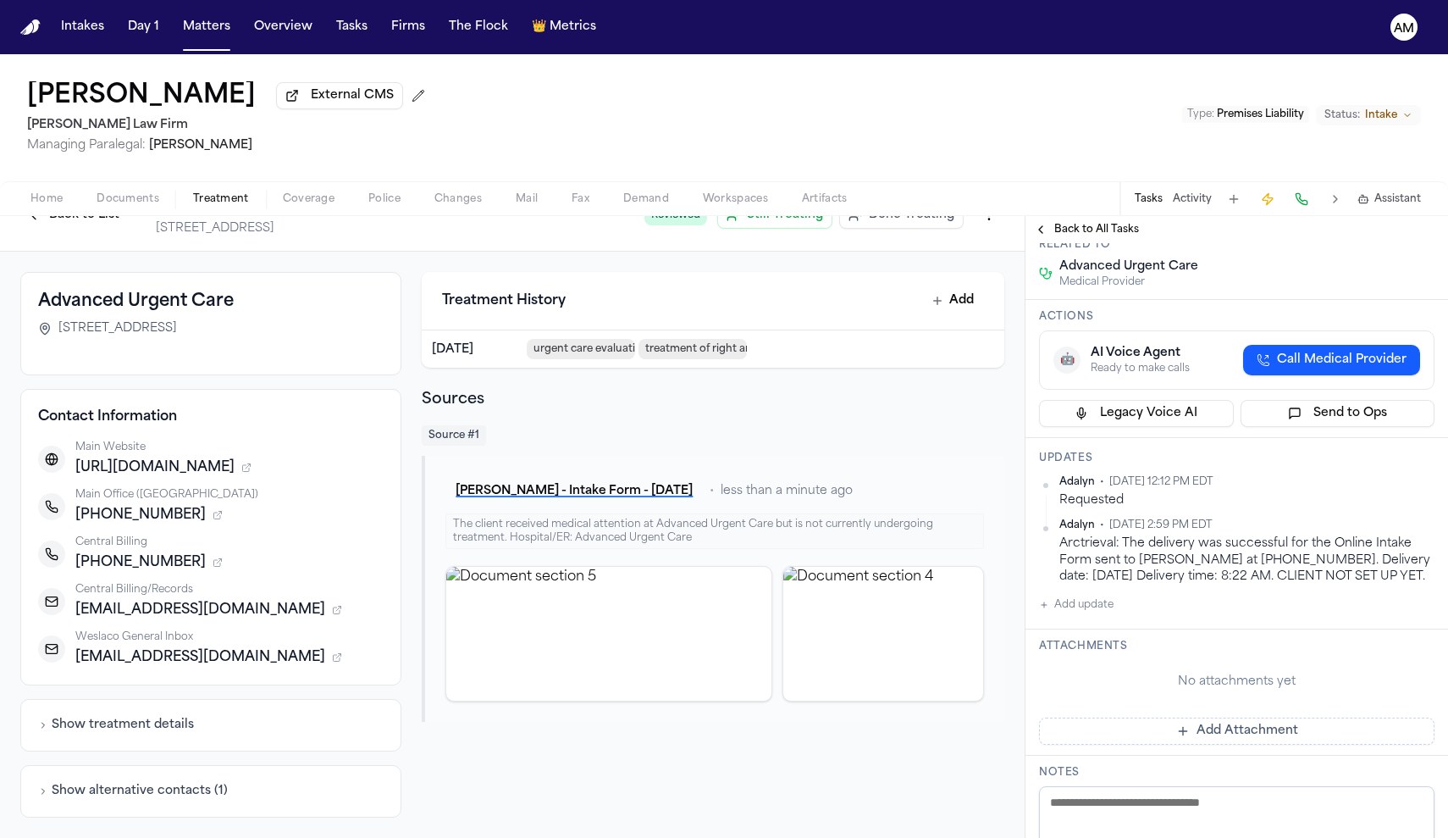
click at [1082, 615] on button "Add update" at bounding box center [1076, 605] width 75 height 20
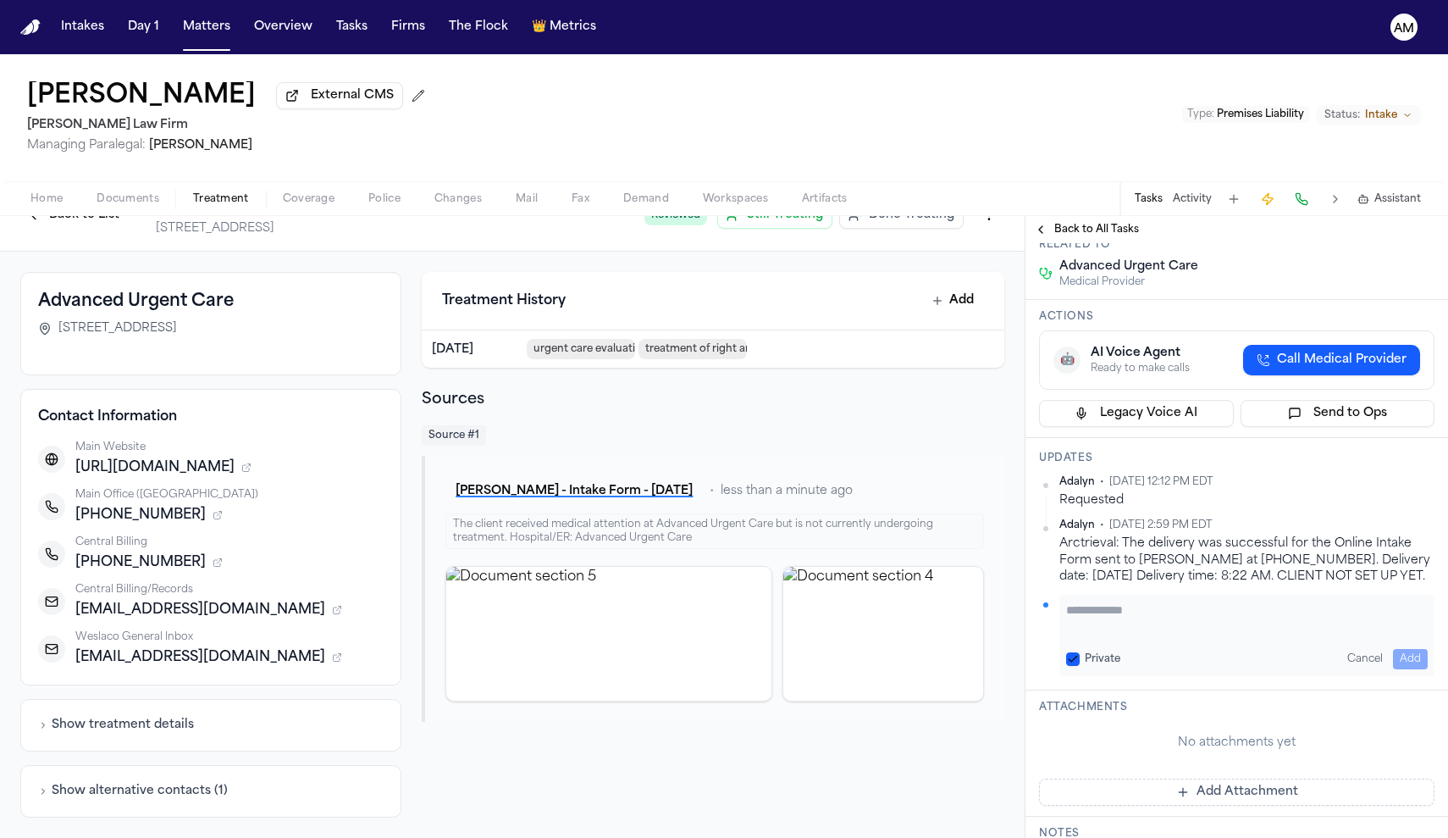
click at [1105, 635] on textarea "Add your update" at bounding box center [1247, 618] width 362 height 34
type textarea "**********"
click at [1079, 666] on button "Private" at bounding box center [1073, 659] width 14 height 14
click at [1410, 669] on button "Add" at bounding box center [1410, 659] width 35 height 20
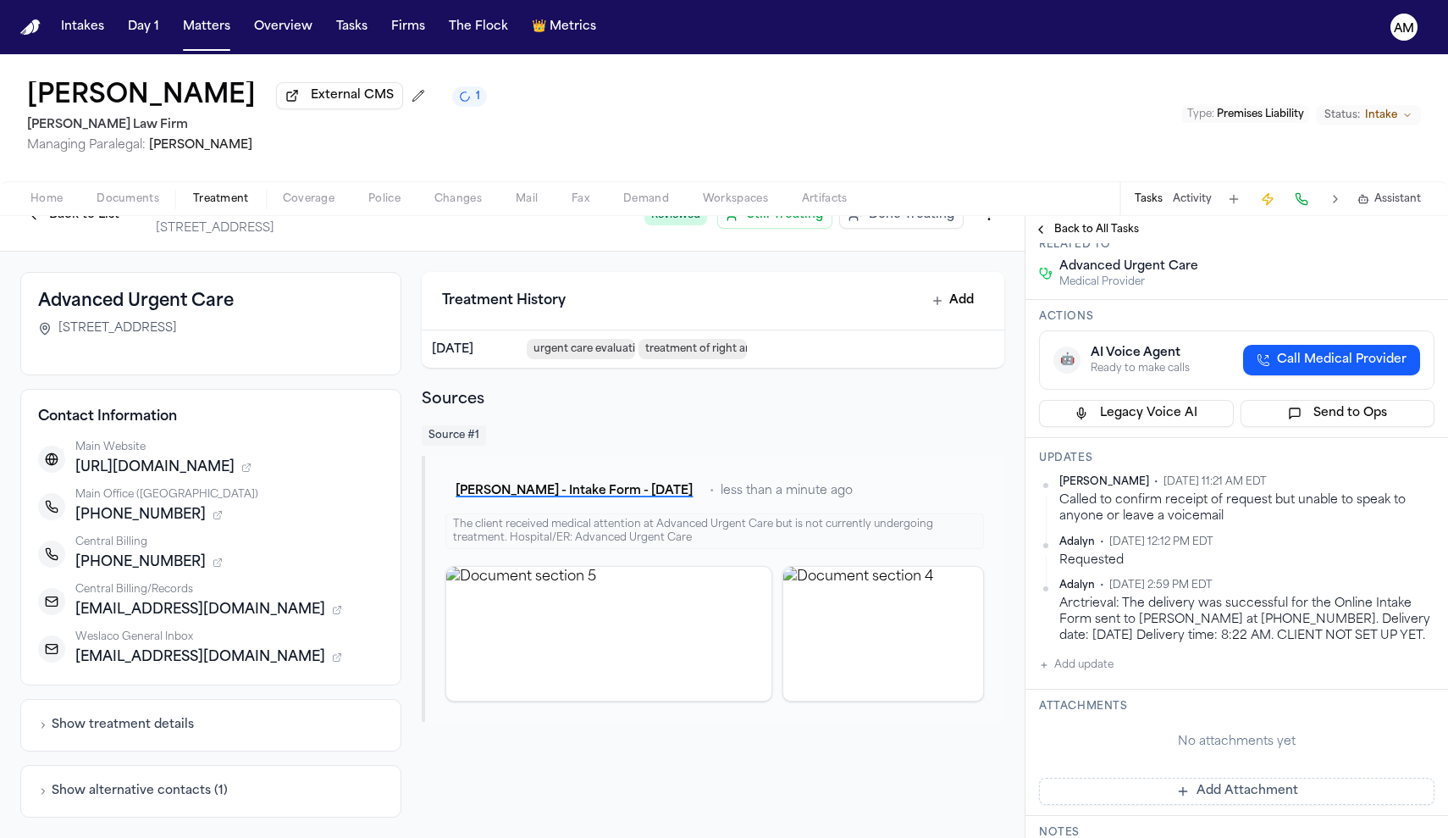
click at [1410, 671] on div "Ada Martinez • Oct 1, 2025 11:21 AM EDT Called to confirm receipt of request bu…" at bounding box center [1237, 575] width 396 height 200
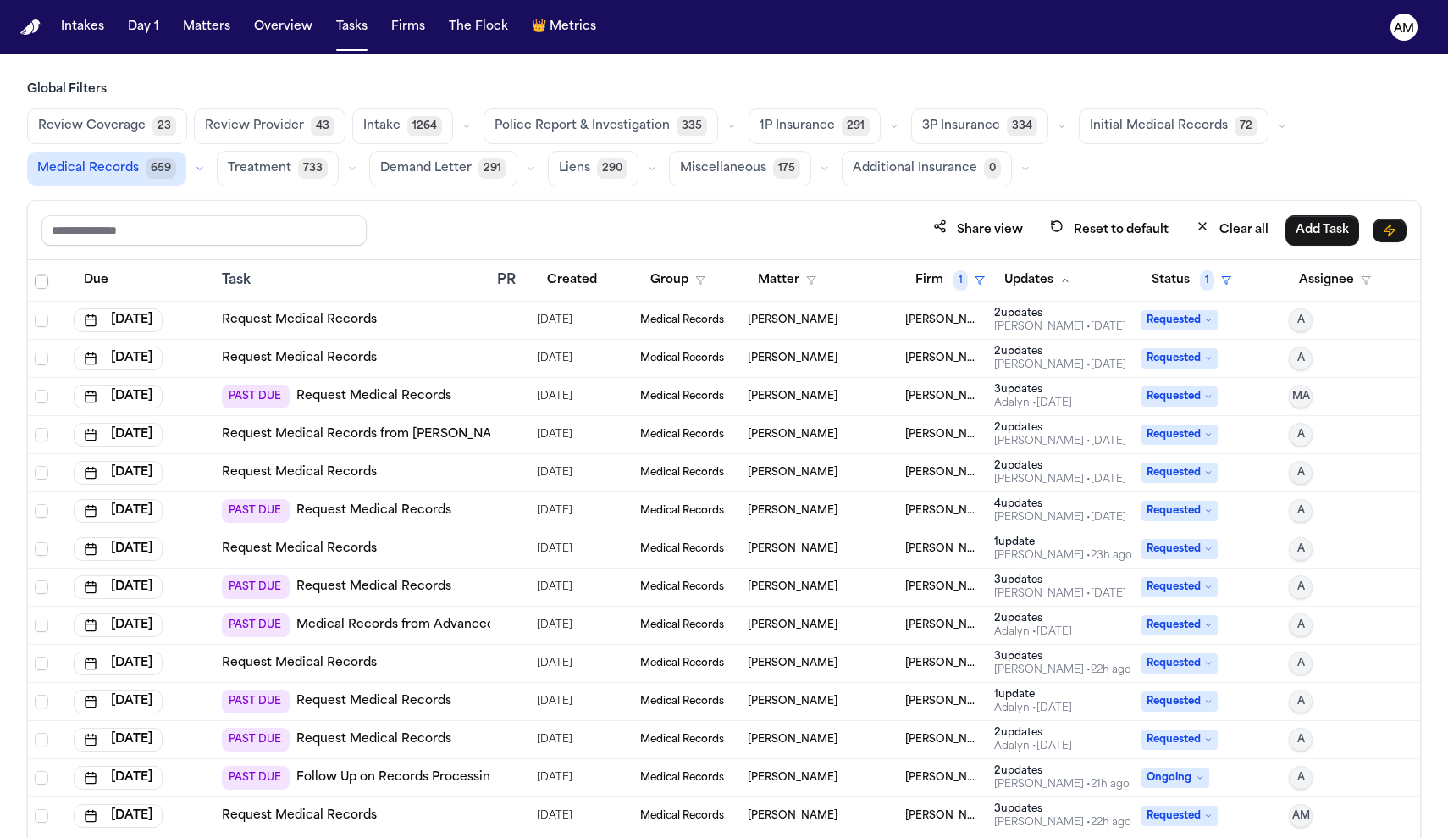
scroll to position [76, 0]
click at [372, 707] on link "Request Medical Records" at bounding box center [373, 701] width 155 height 17
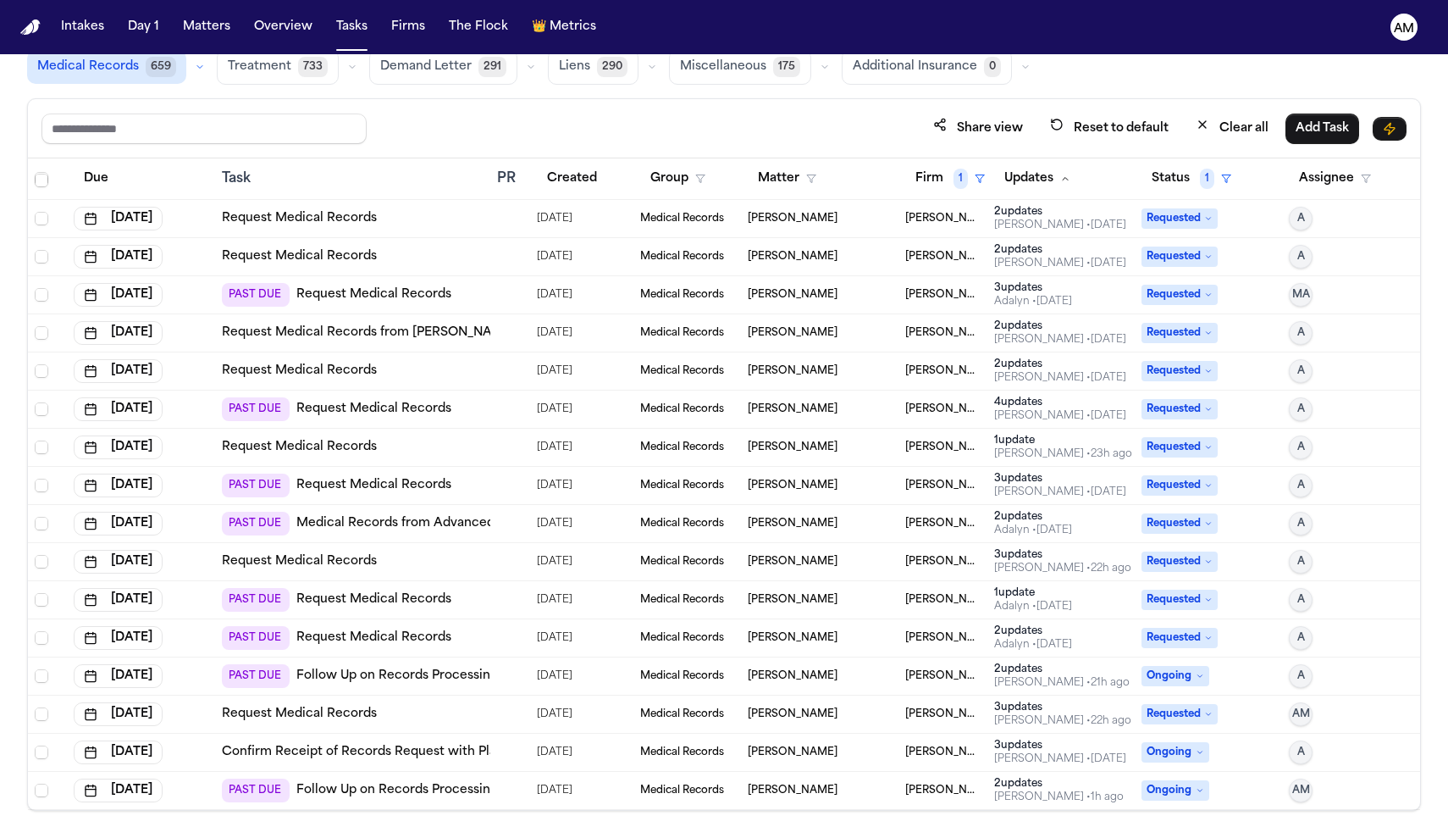
scroll to position [101, 0]
click at [437, 644] on link "Request Medical Records" at bounding box center [373, 638] width 155 height 17
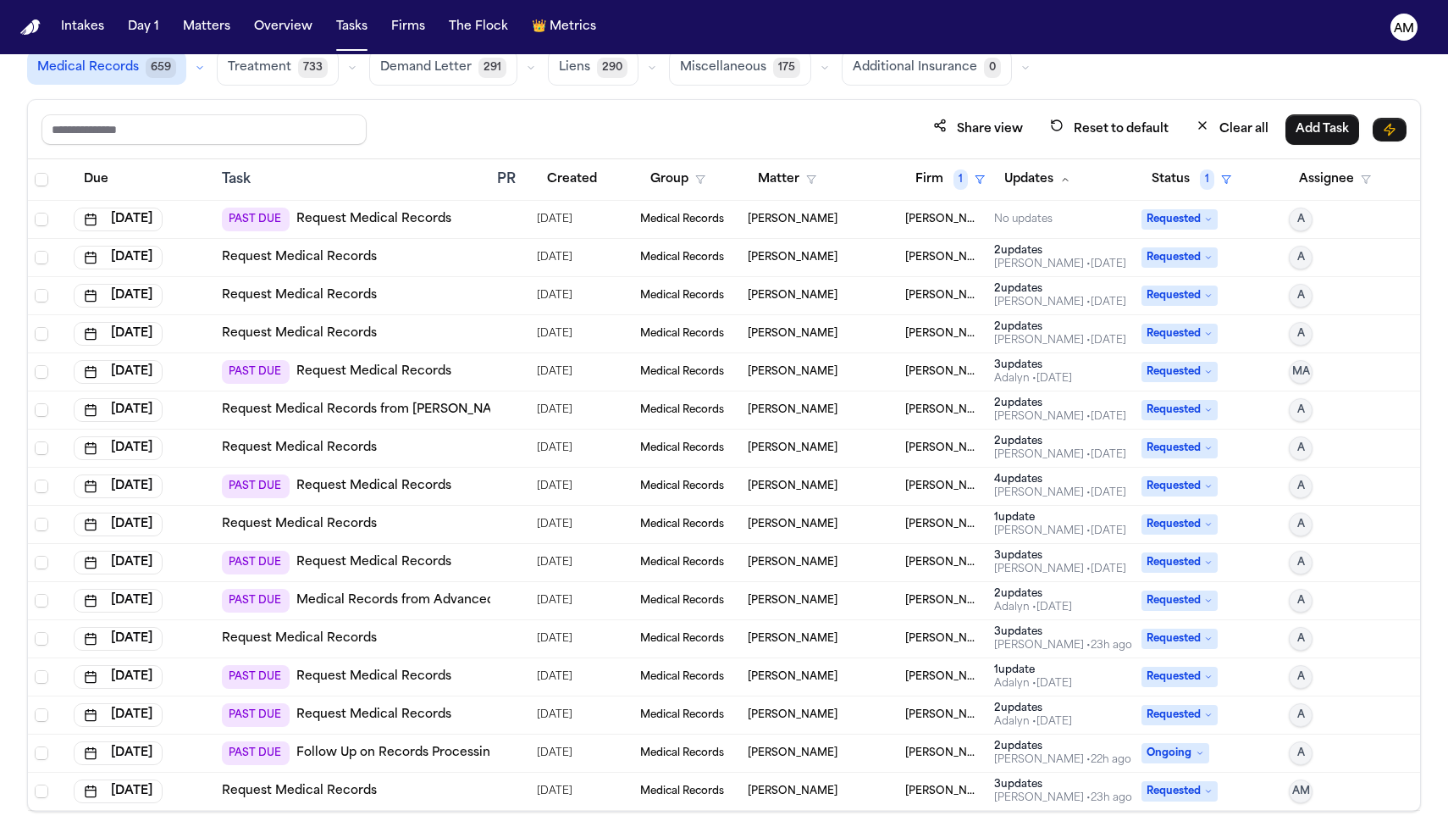
scroll to position [0, 0]
click at [422, 676] on link "Request Medical Records" at bounding box center [373, 676] width 155 height 17
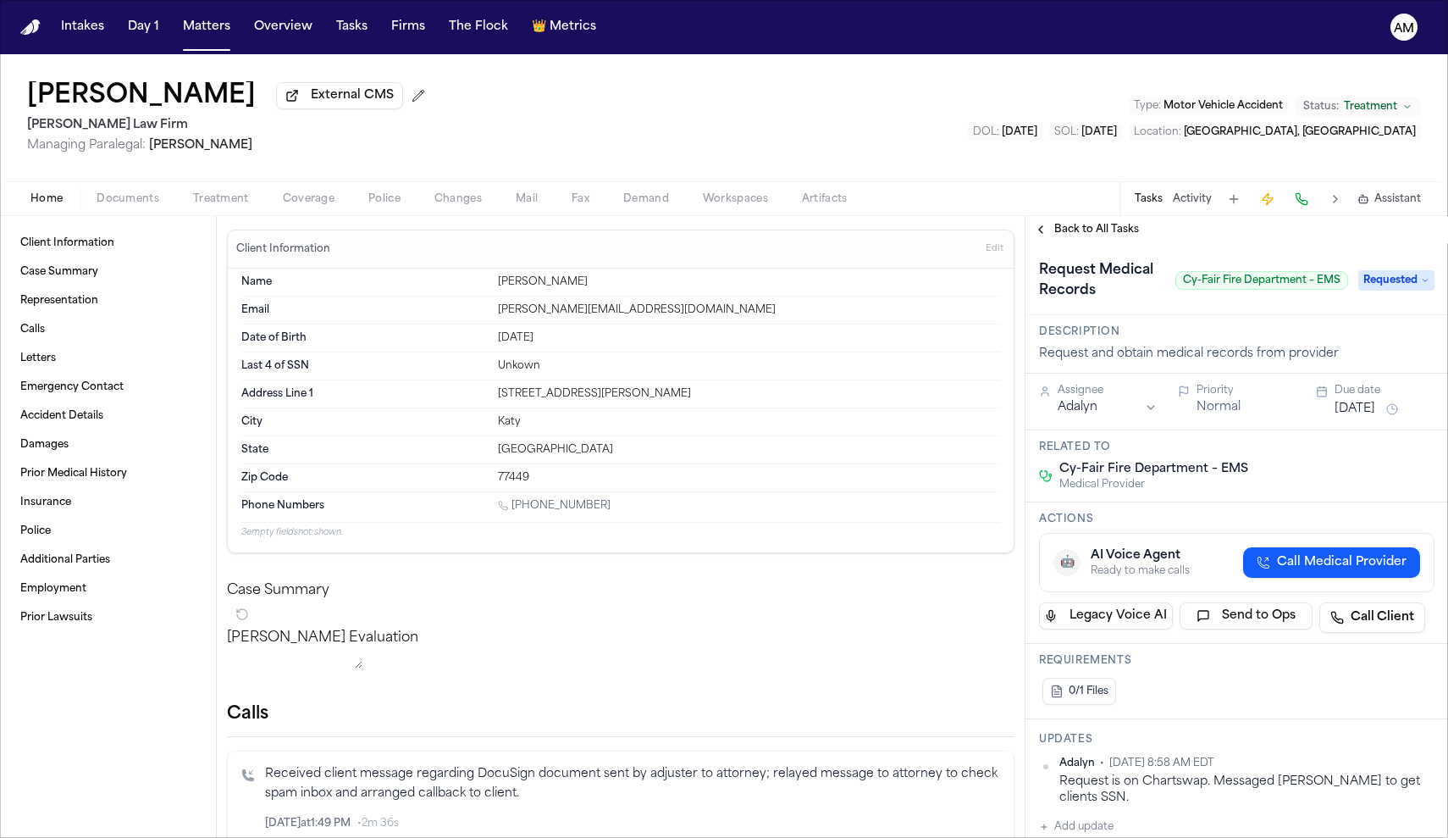
click at [131, 196] on span "Documents" at bounding box center [128, 199] width 63 height 14
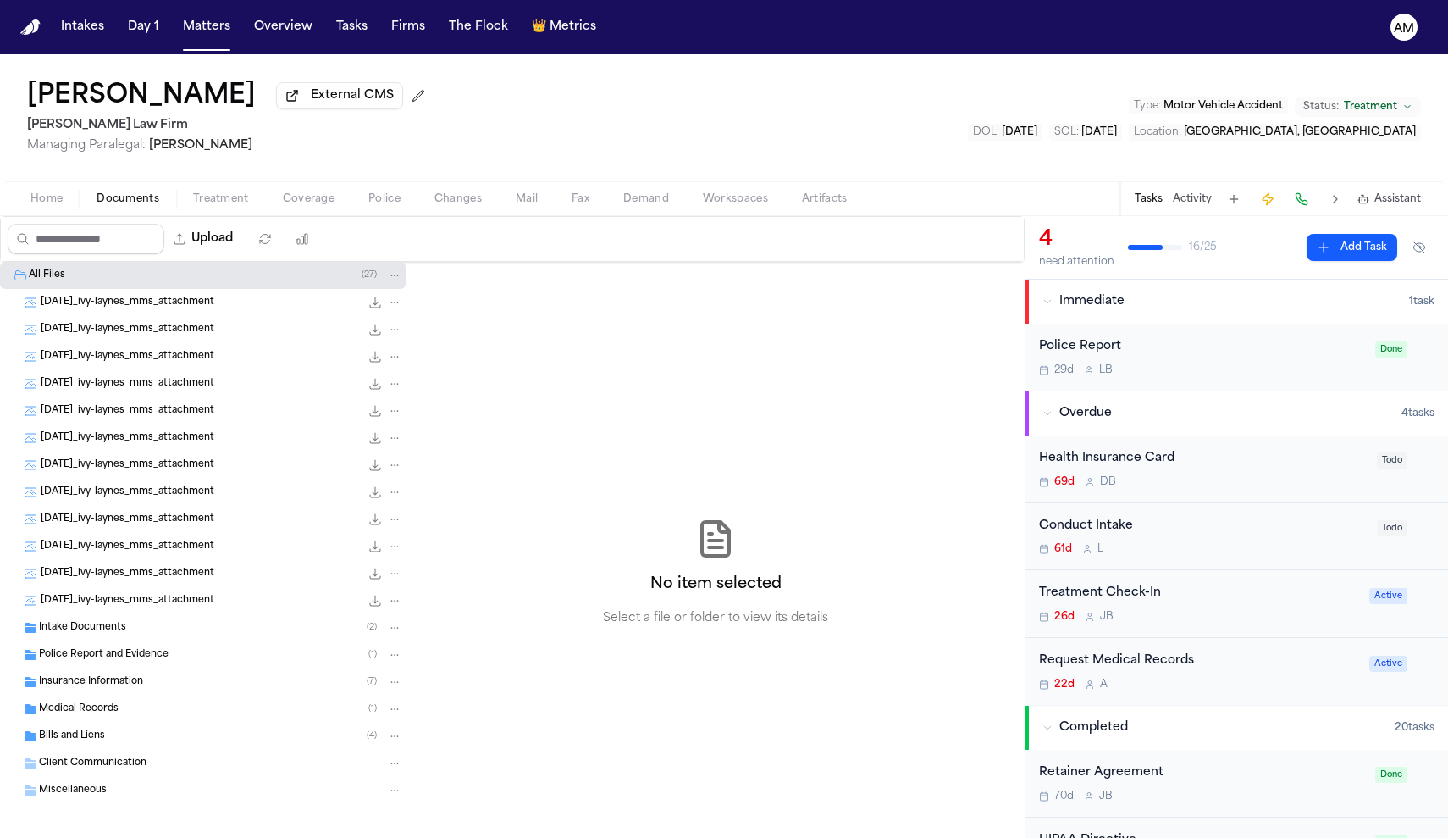
click at [48, 206] on span "Home" at bounding box center [46, 199] width 32 height 14
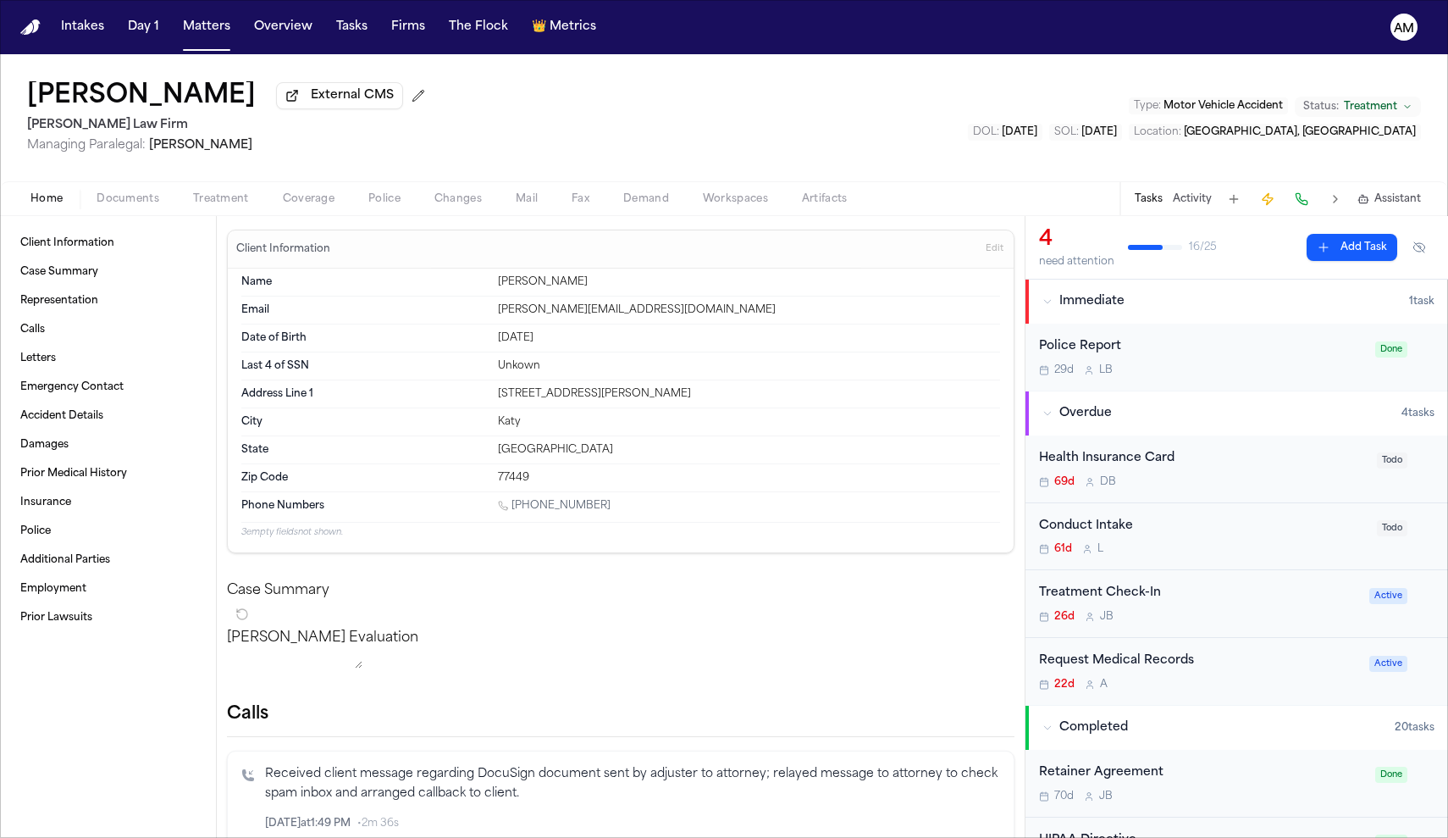
click at [1198, 667] on div "Request Medical Records" at bounding box center [1199, 660] width 320 height 19
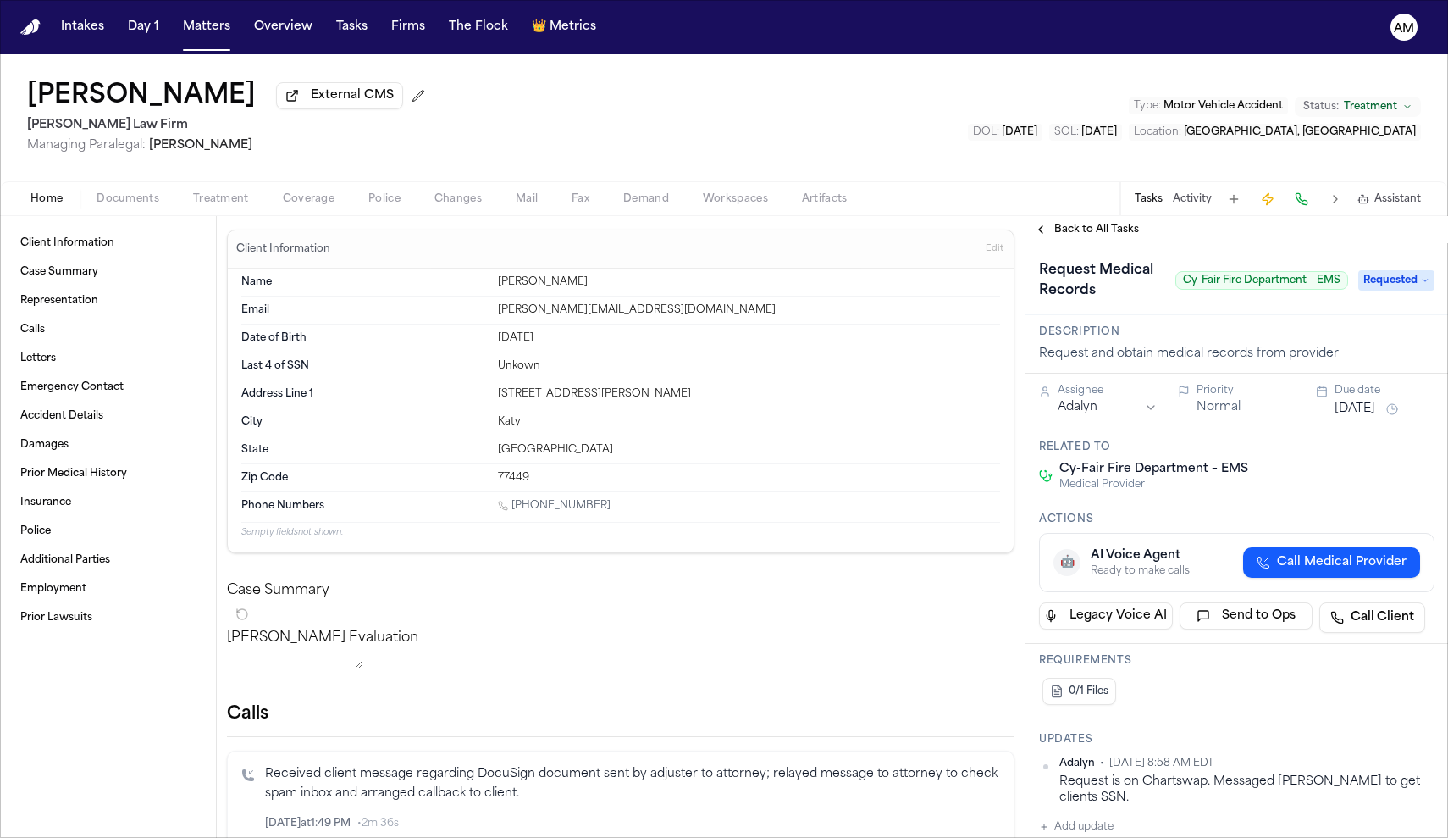
click at [150, 194] on span "Documents" at bounding box center [128, 199] width 63 height 14
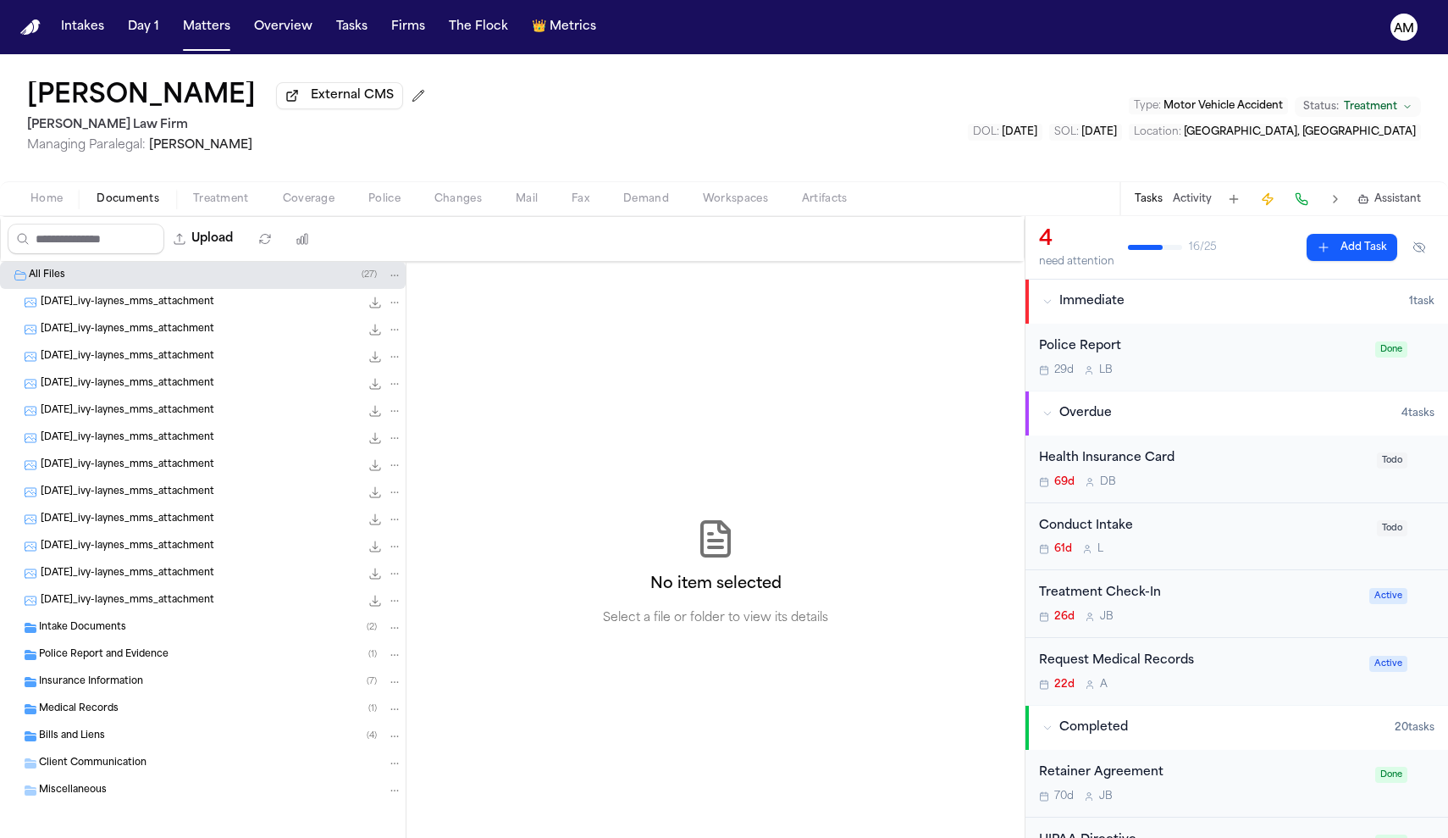
click at [107, 623] on div "Intake Documents ( 2 )" at bounding box center [220, 627] width 363 height 15
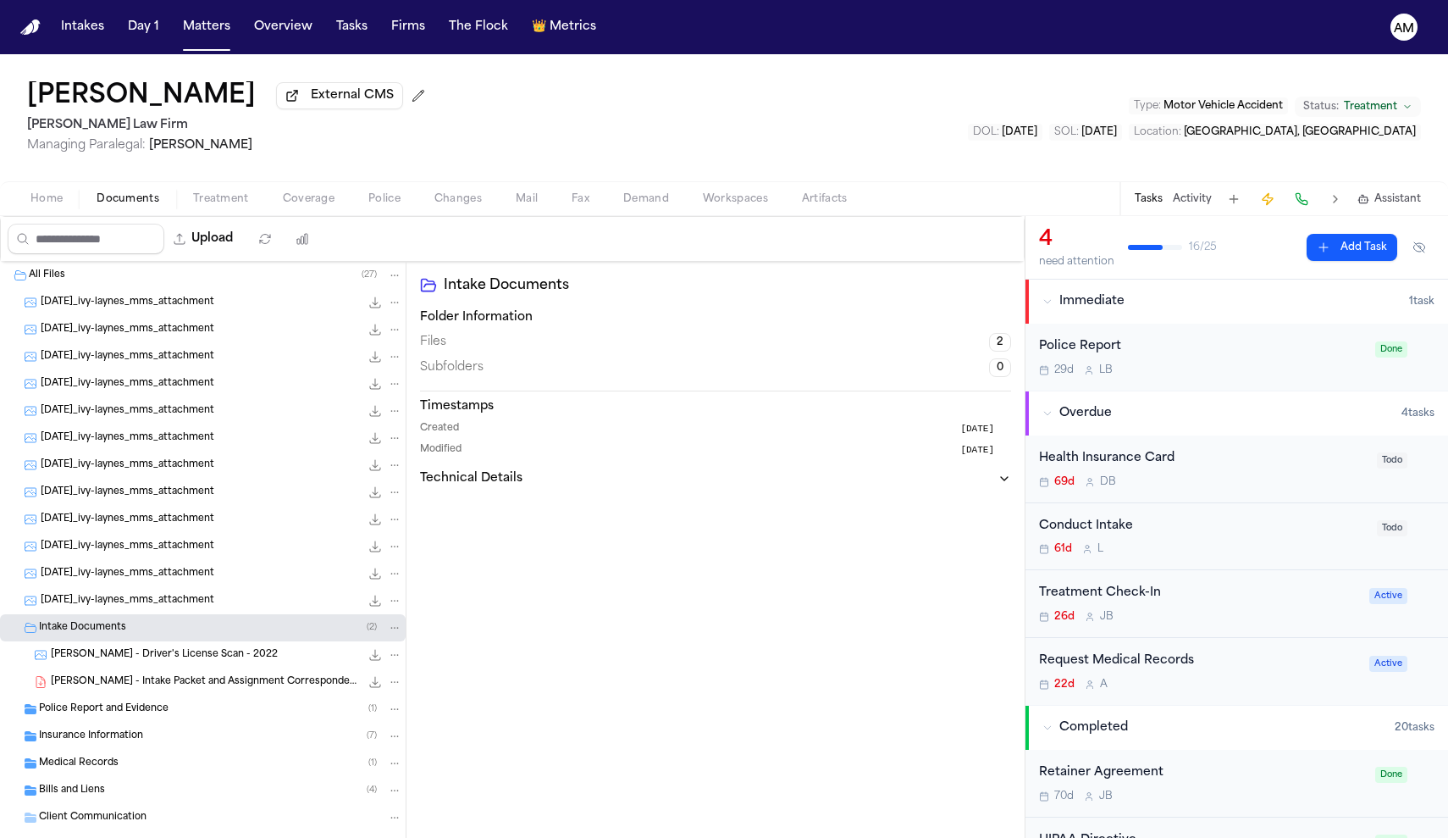
click at [143, 687] on span "I. Laynes - Intake Packet and Assignment Correspondence - 7.23.25" at bounding box center [205, 682] width 309 height 14
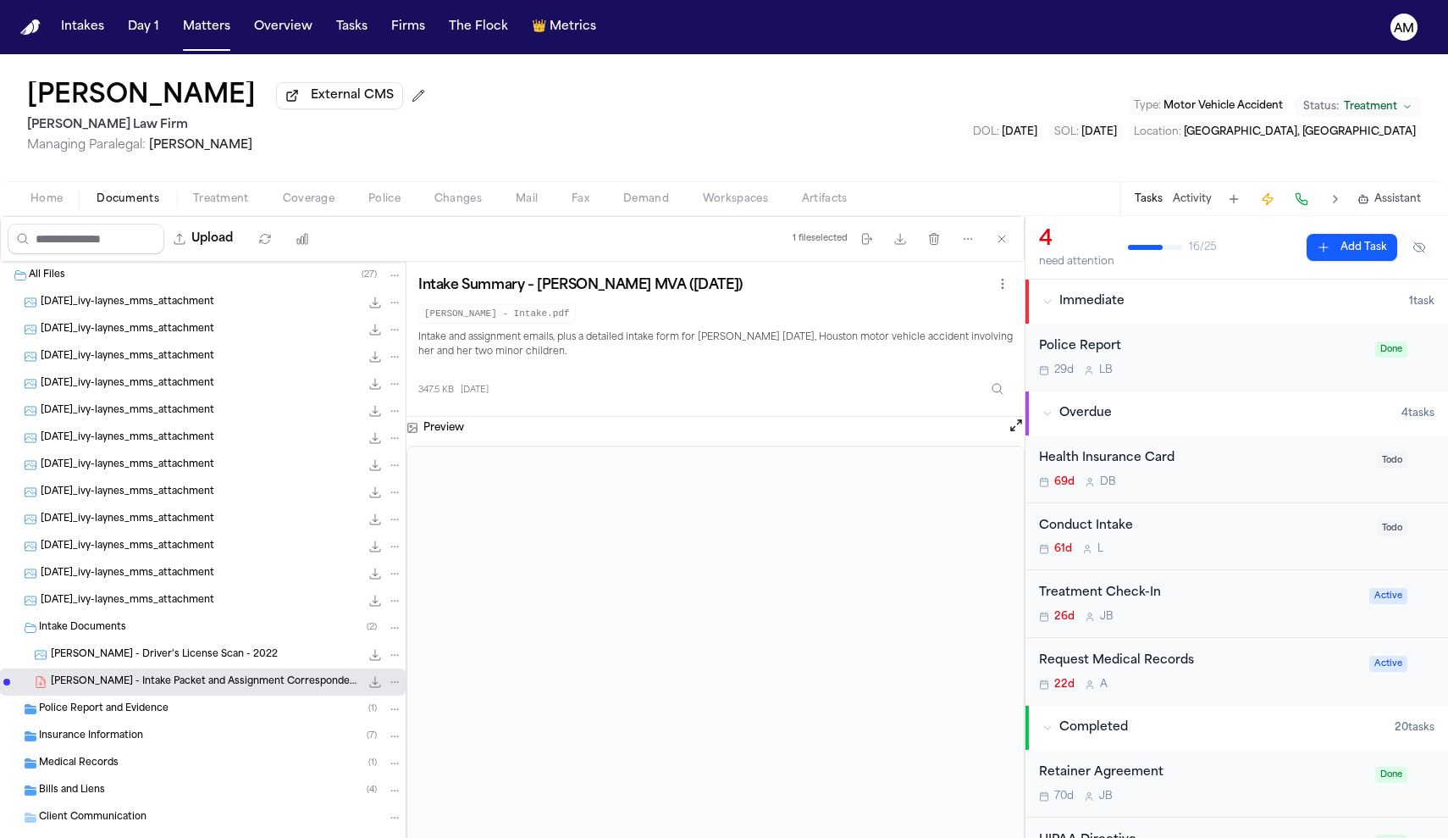
click at [1166, 658] on div "Request Medical Records" at bounding box center [1199, 660] width 320 height 19
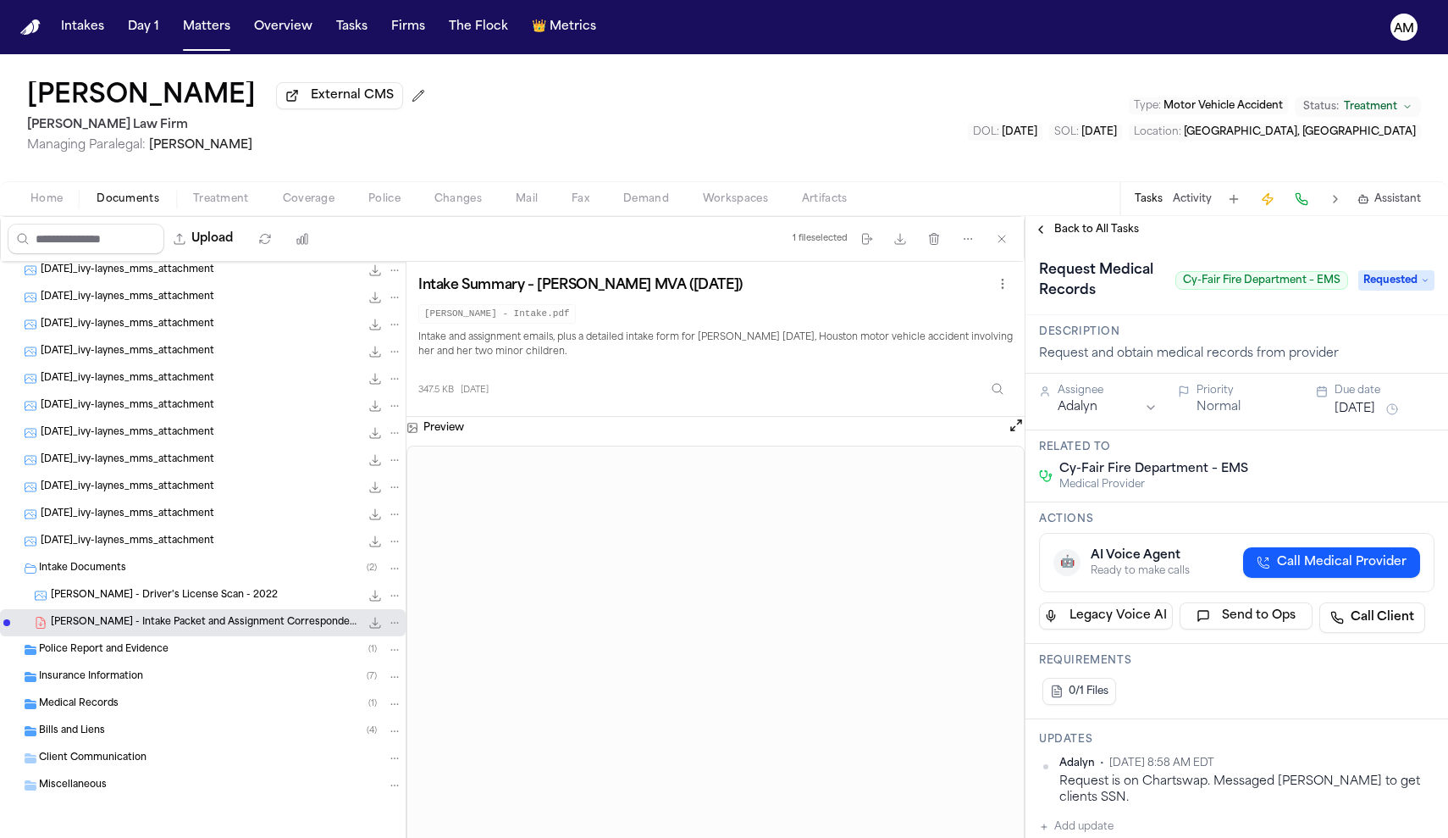
scroll to position [63, 0]
click at [105, 700] on span "Medical Records" at bounding box center [79, 704] width 80 height 14
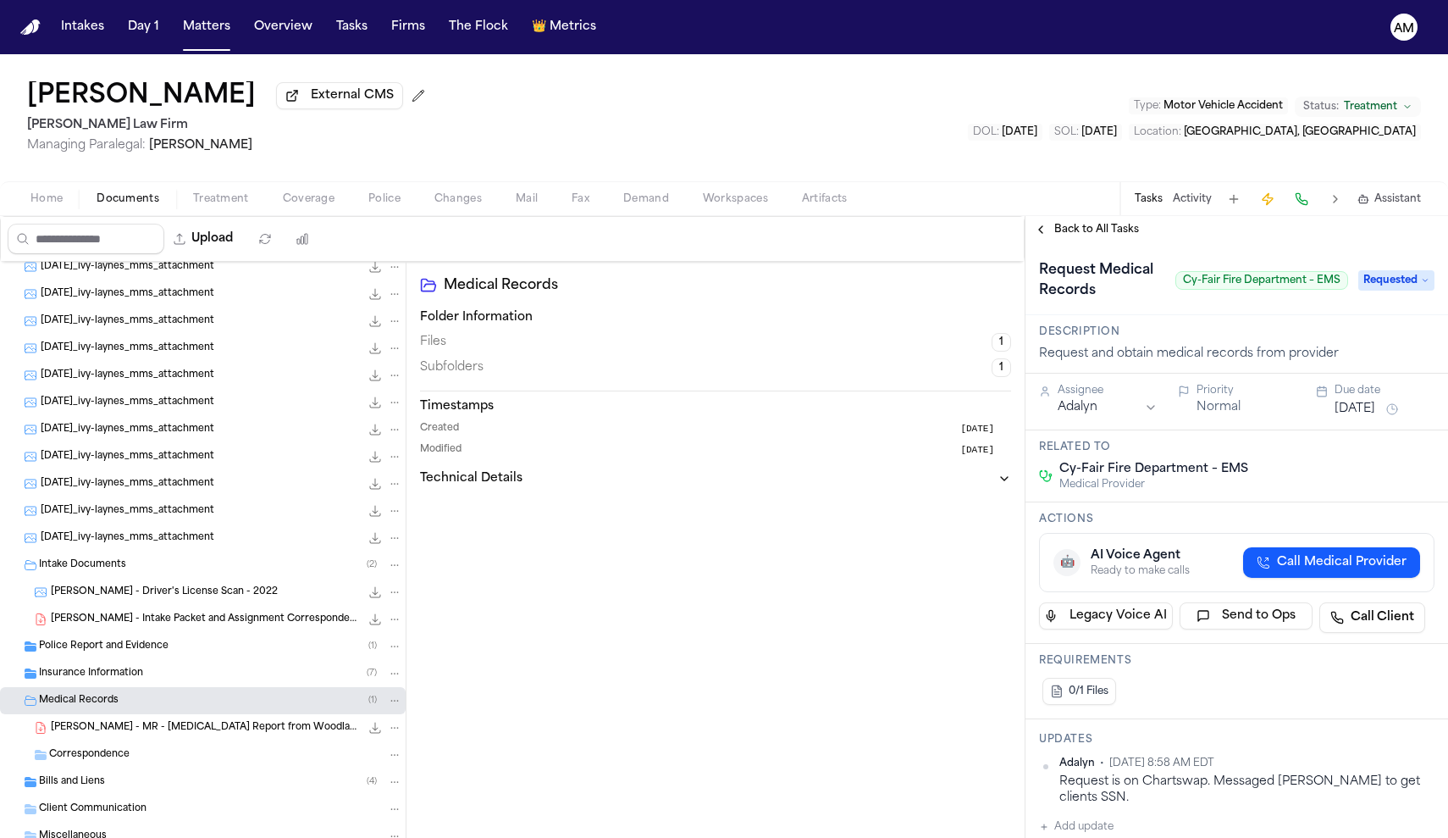
click at [127, 727] on span "I. Laynes - MR - MRI Report from Woodlake Diagnostics - 9.4.25" at bounding box center [205, 728] width 309 height 14
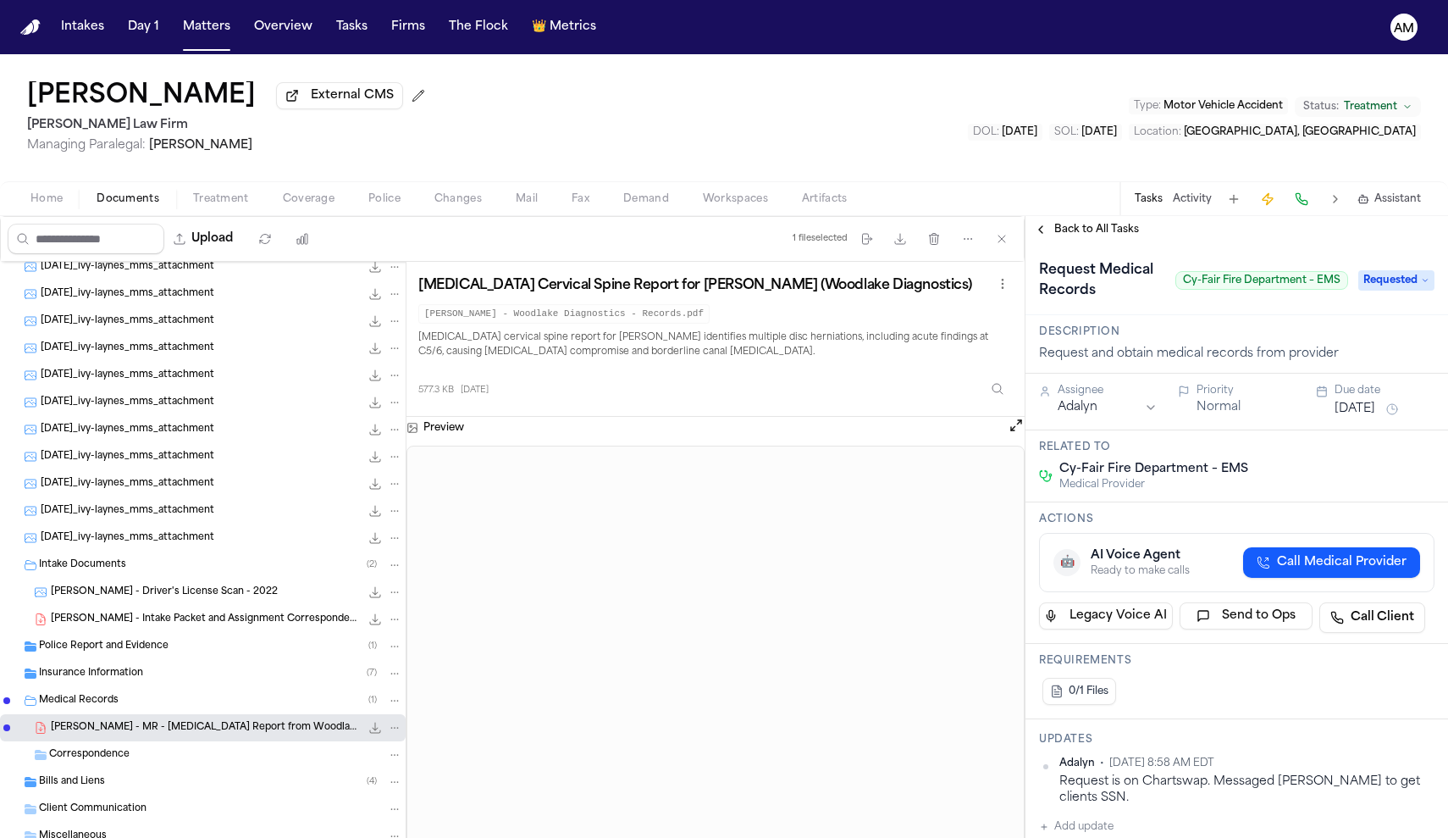
click at [76, 699] on span "Medical Records" at bounding box center [79, 701] width 80 height 14
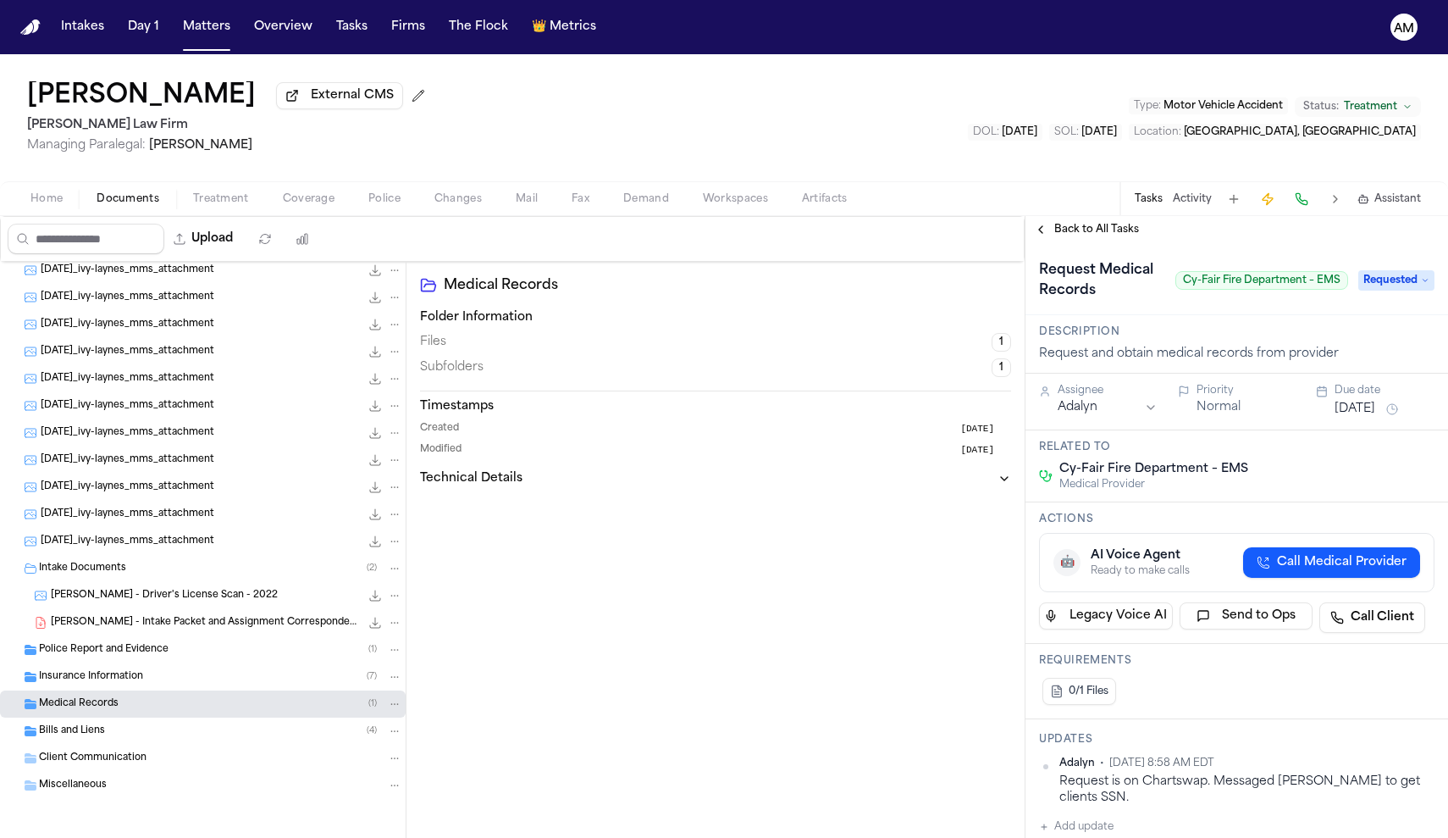
click at [32, 196] on span "Home" at bounding box center [46, 199] width 32 height 14
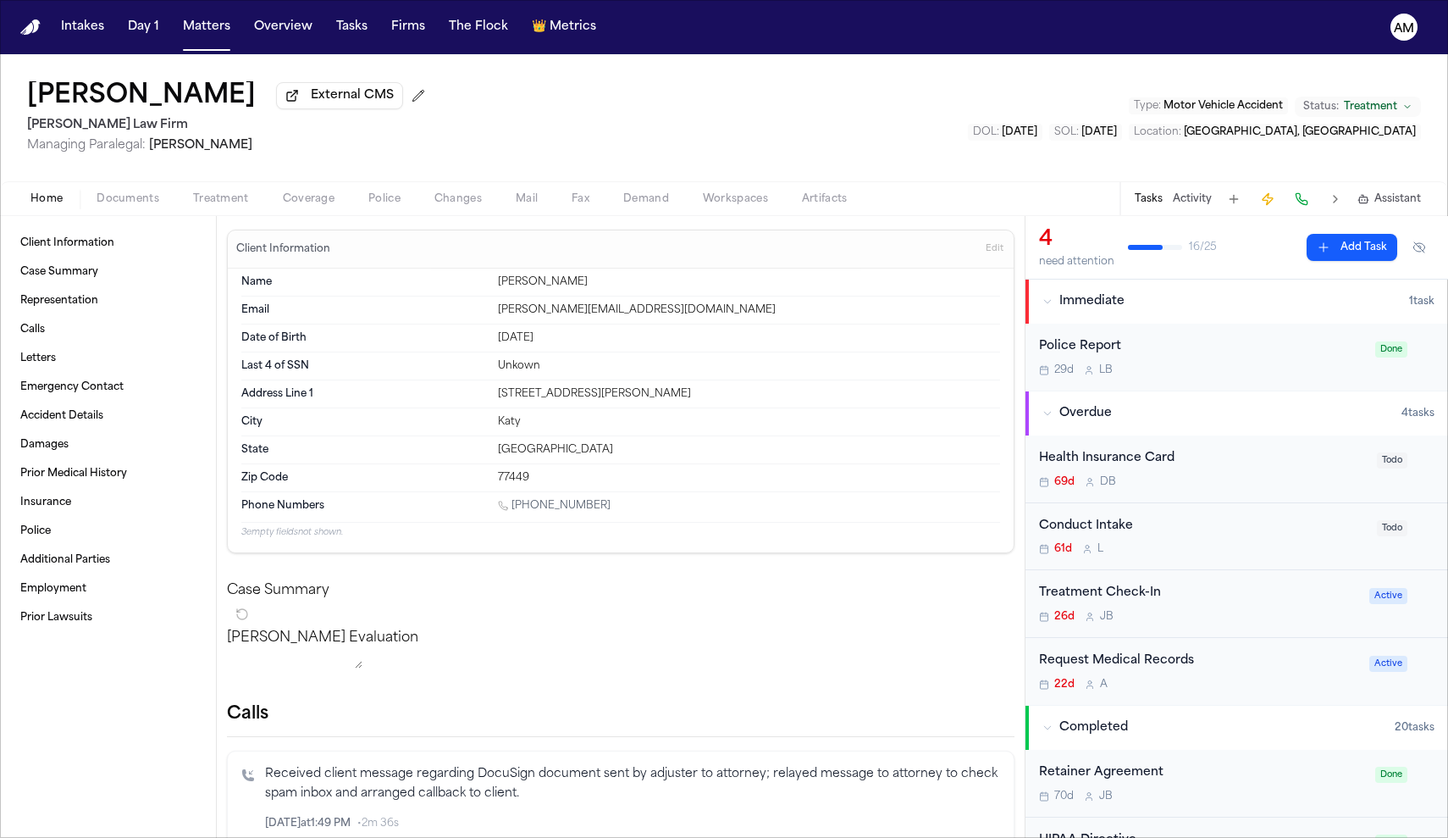
click at [1119, 655] on div "Request Medical Records" at bounding box center [1199, 660] width 320 height 19
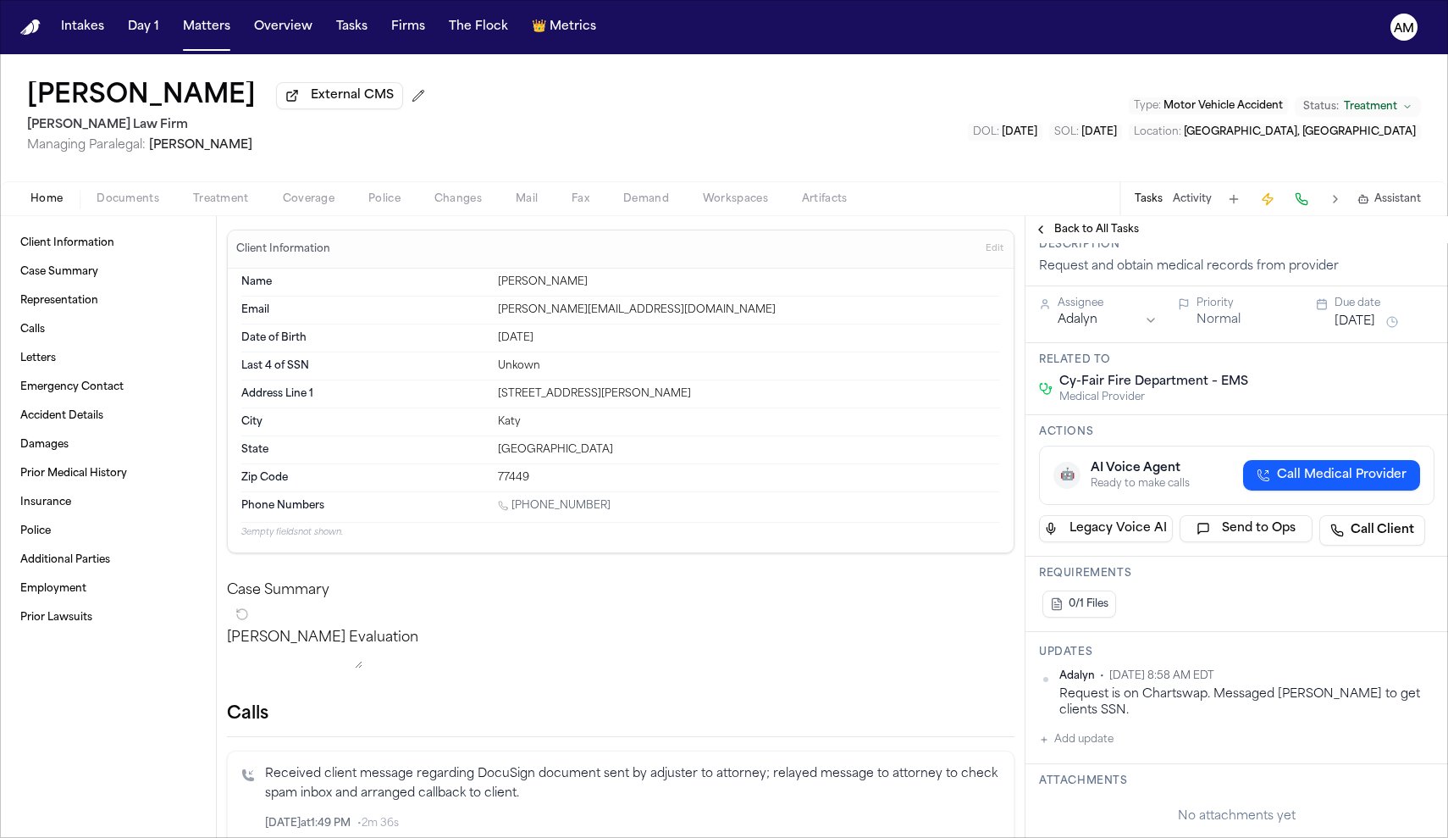
scroll to position [93, 0]
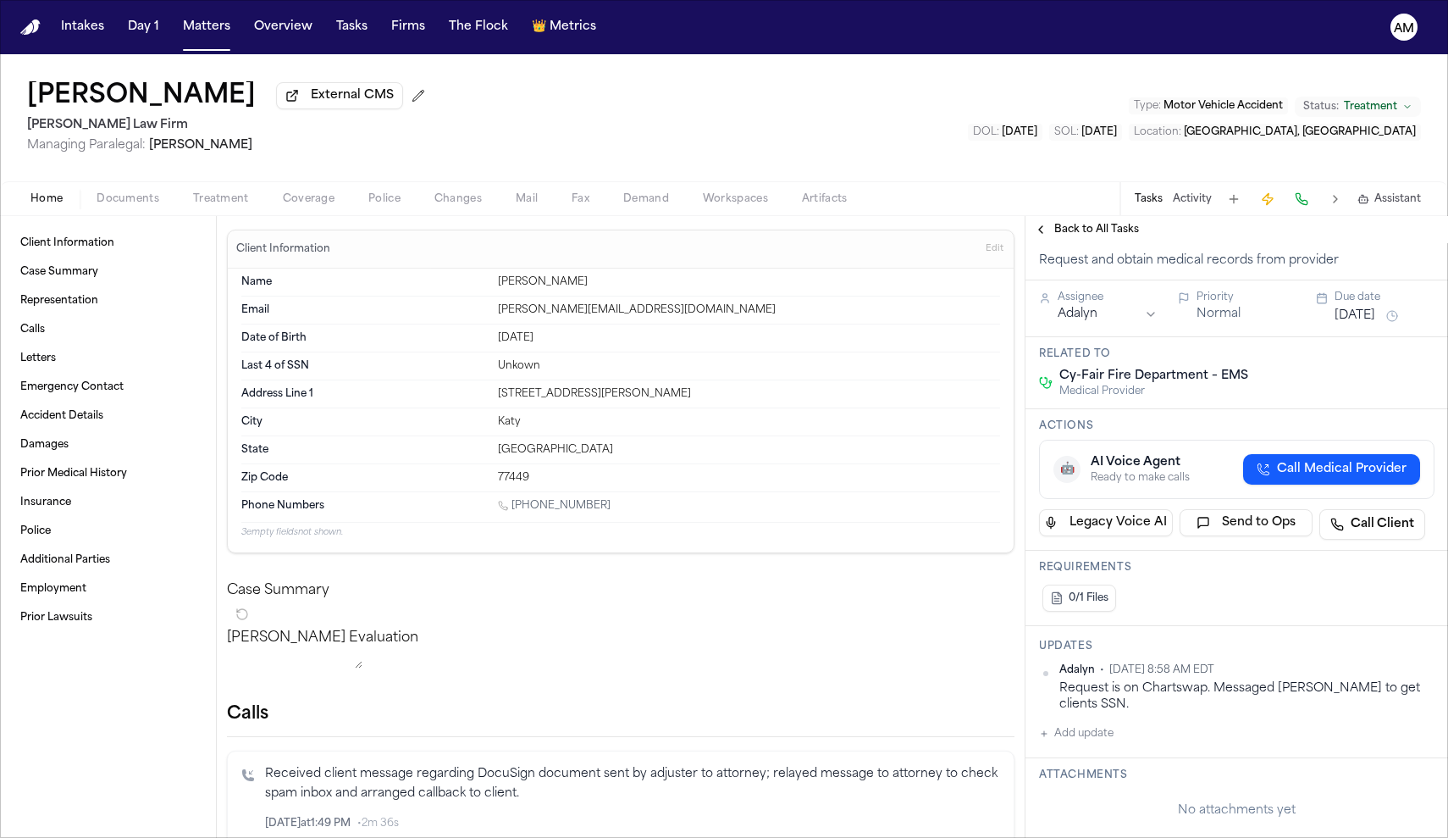
click at [1097, 724] on button "Add update" at bounding box center [1076, 733] width 75 height 20
click at [1073, 781] on button "Private" at bounding box center [1073, 788] width 14 height 14
click at [1119, 730] on textarea "Add your update" at bounding box center [1247, 747] width 362 height 34
type textarea "**********"
click at [1375, 324] on button "[DATE]" at bounding box center [1355, 315] width 41 height 17
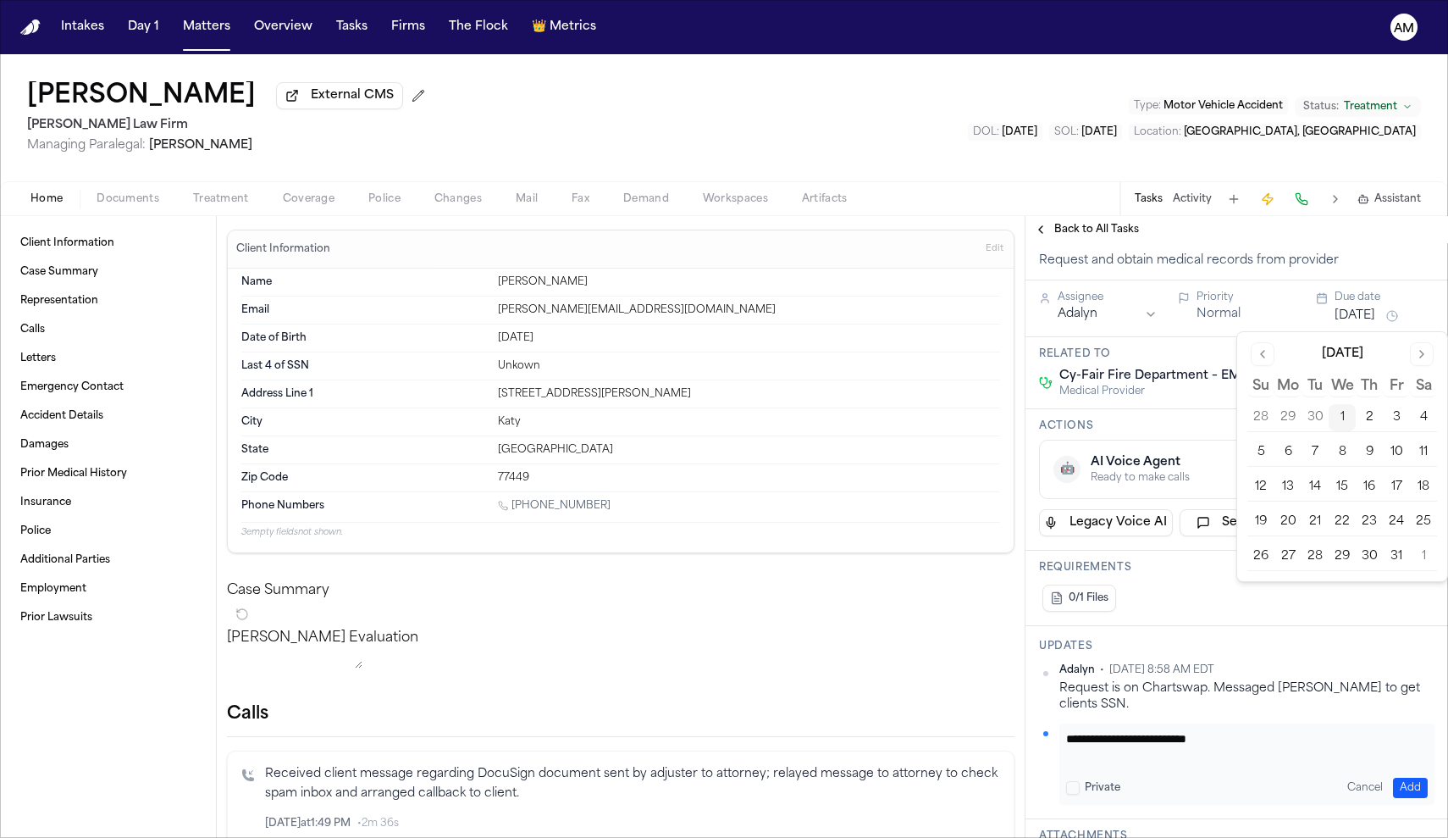
click at [1351, 415] on button "1" at bounding box center [1342, 417] width 27 height 27
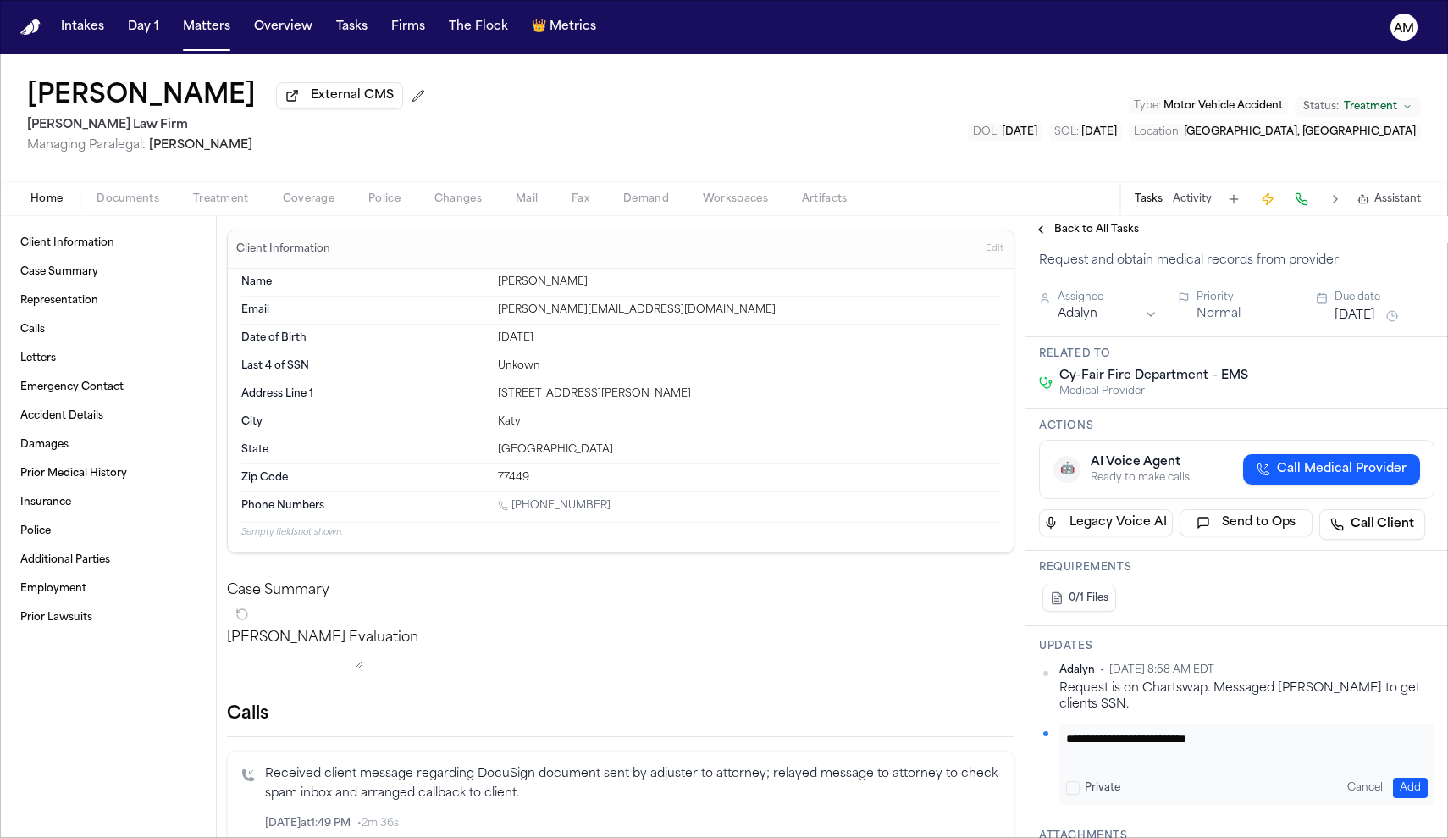
click at [1244, 595] on div "0/1 Files" at bounding box center [1237, 598] width 396 height 34
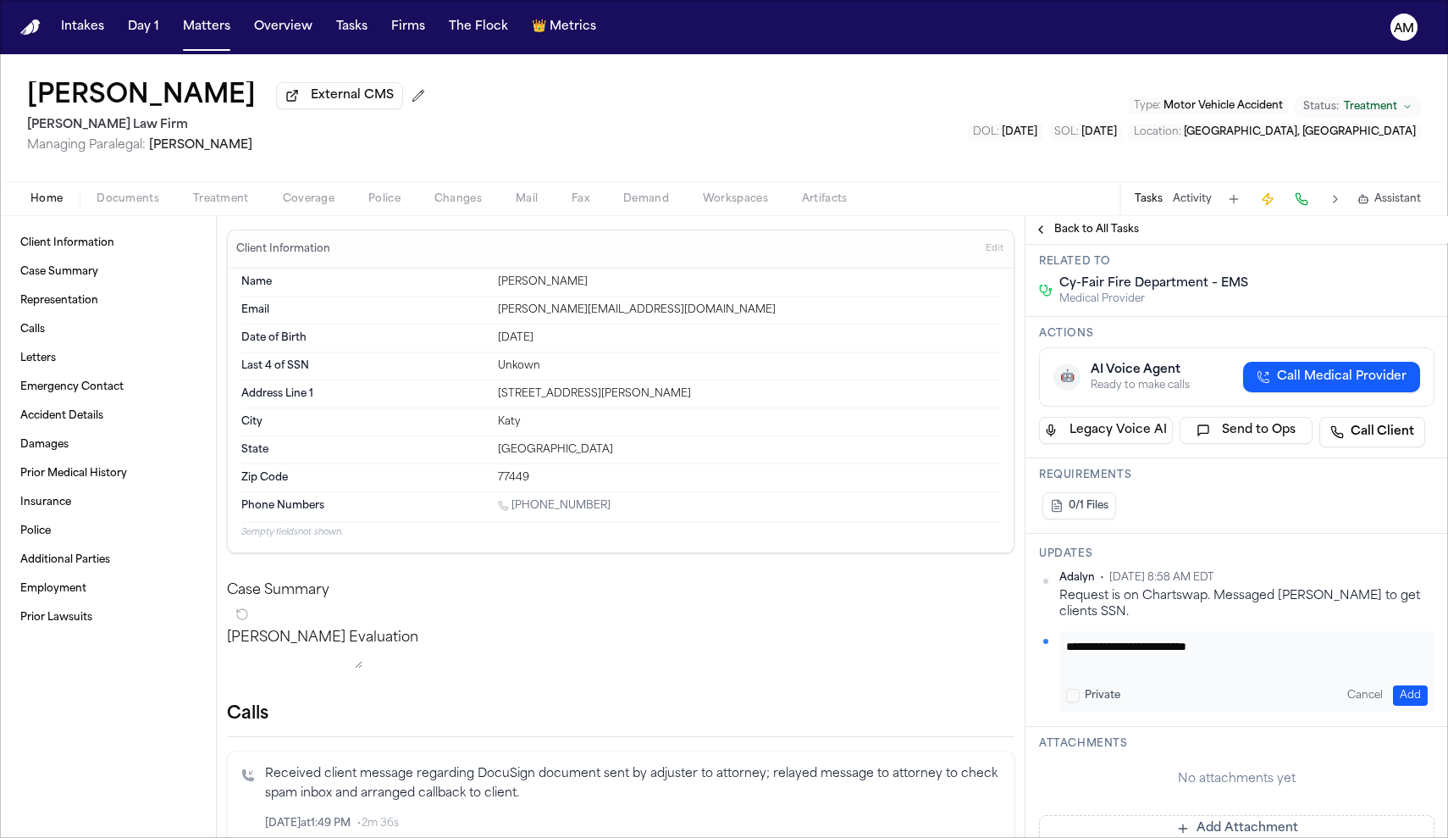
scroll to position [246, 0]
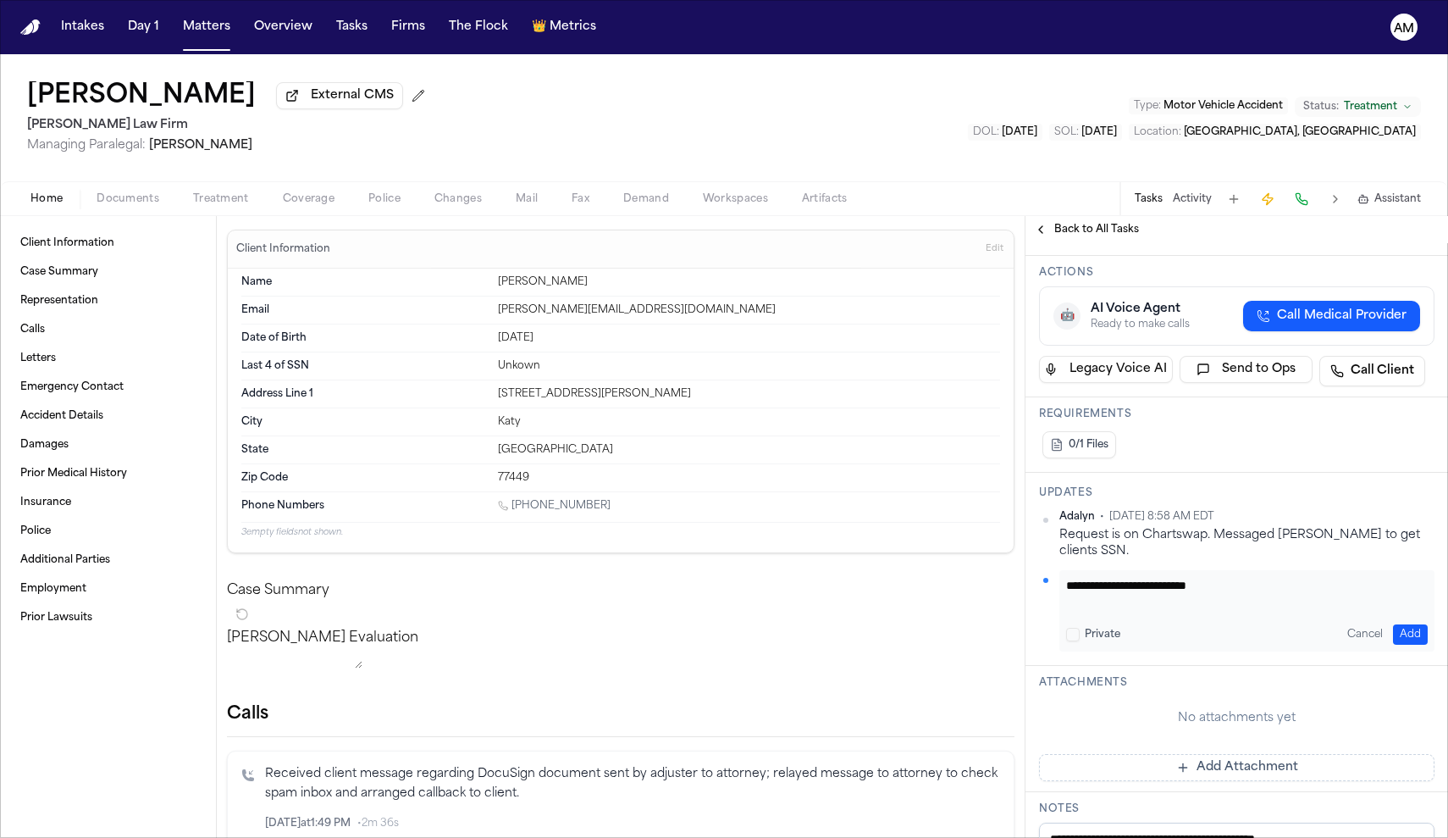
click at [1411, 624] on button "Add" at bounding box center [1410, 634] width 35 height 20
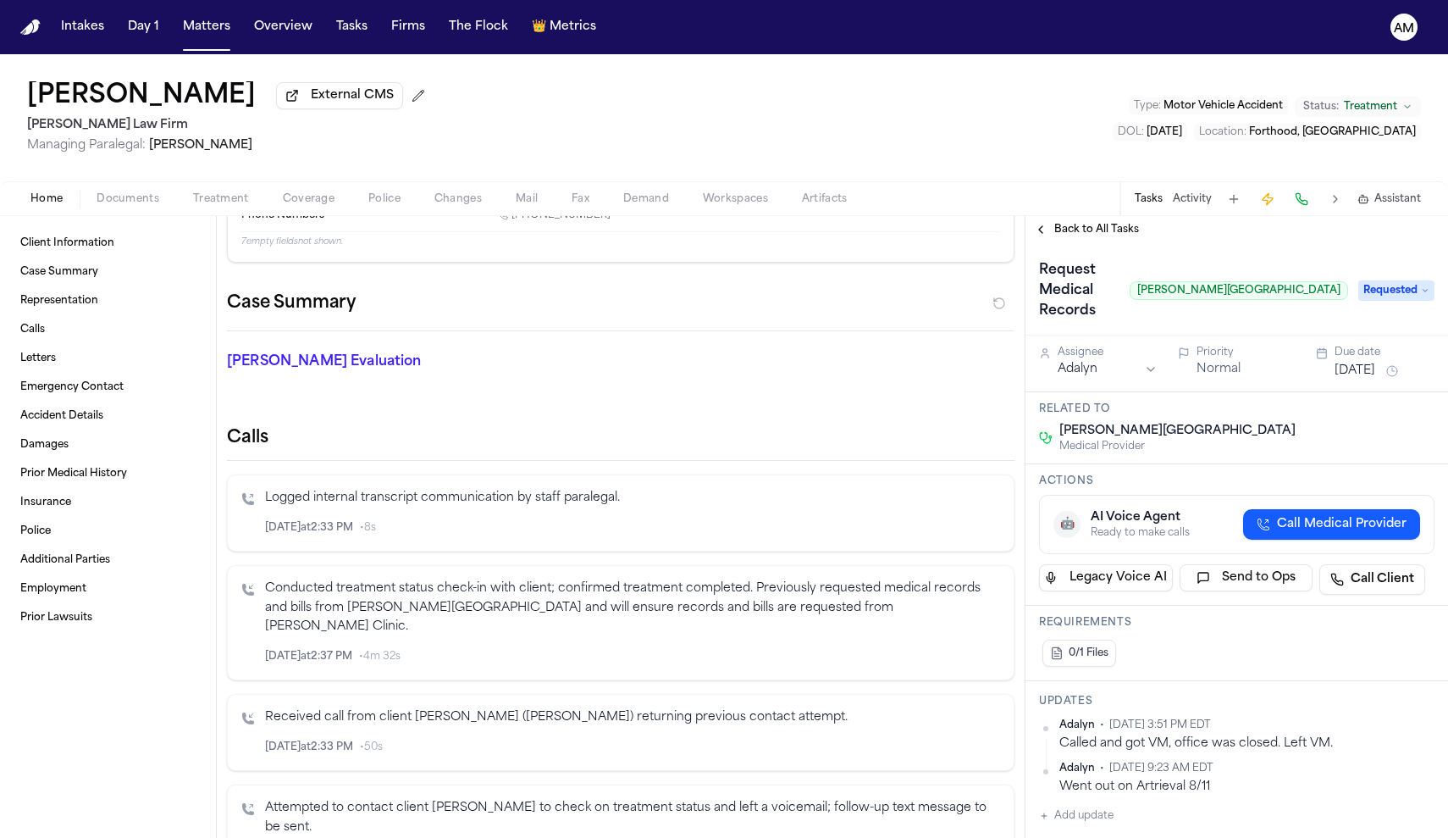
scroll to position [180, 0]
click at [1092, 819] on button "Add update" at bounding box center [1076, 815] width 75 height 20
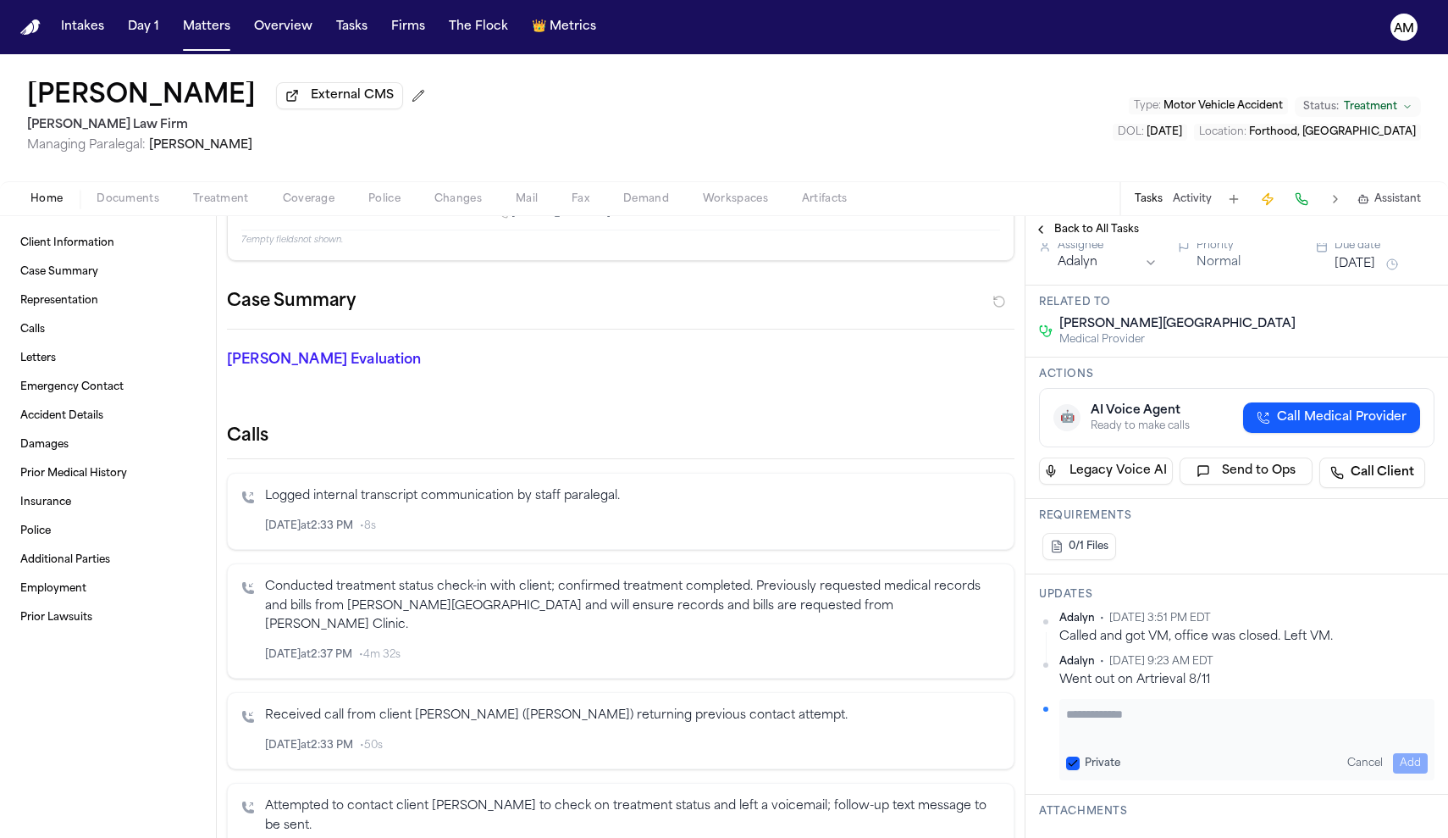
scroll to position [132, 0]
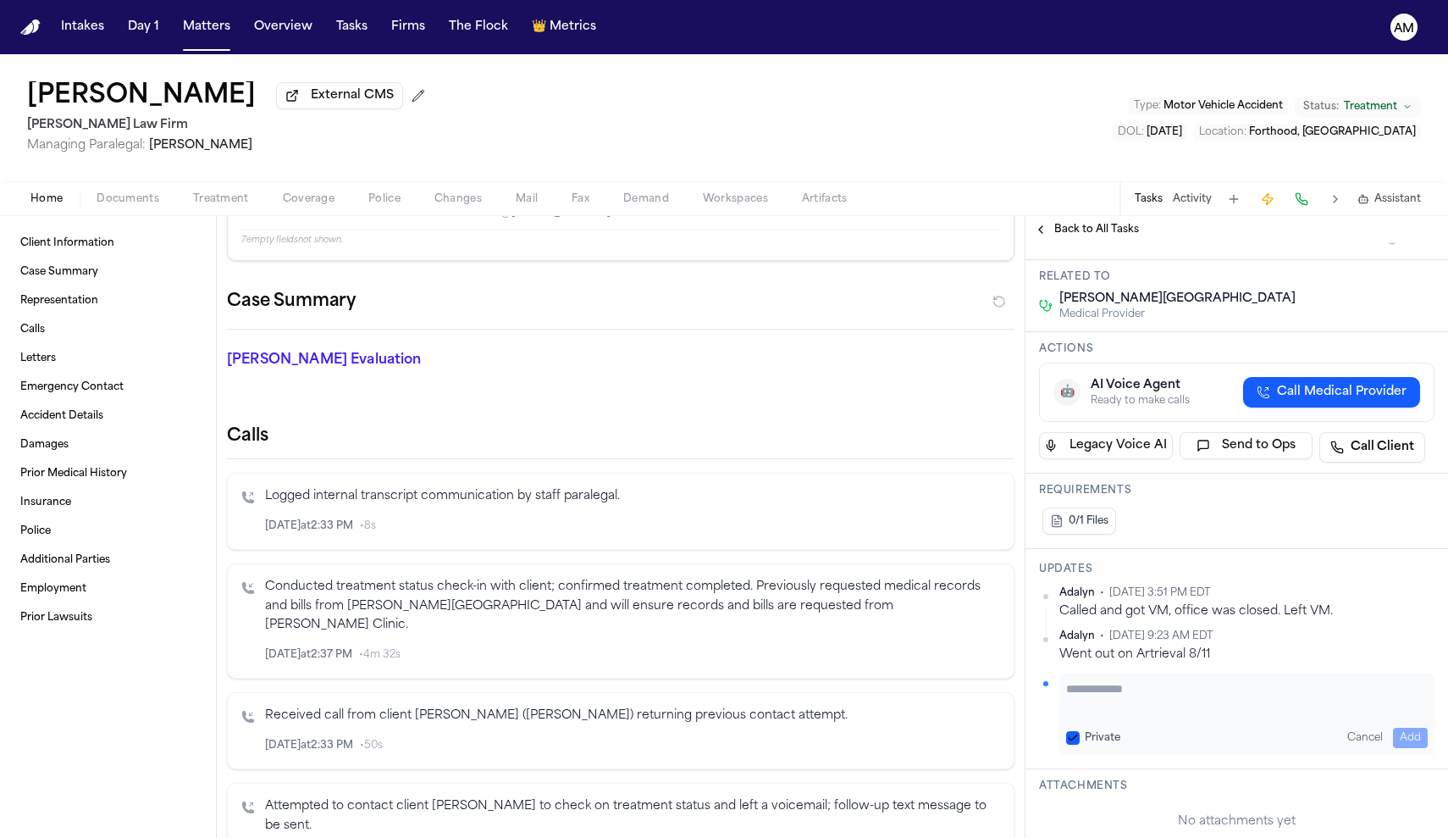
click at [1094, 736] on label "Private" at bounding box center [1103, 738] width 36 height 14
click at [1080, 736] on button "Private" at bounding box center [1073, 738] width 14 height 14
click at [1099, 701] on textarea "Add your update" at bounding box center [1247, 697] width 362 height 34
type textarea "**********"
click at [1399, 747] on div "**********" at bounding box center [1246, 713] width 375 height 81
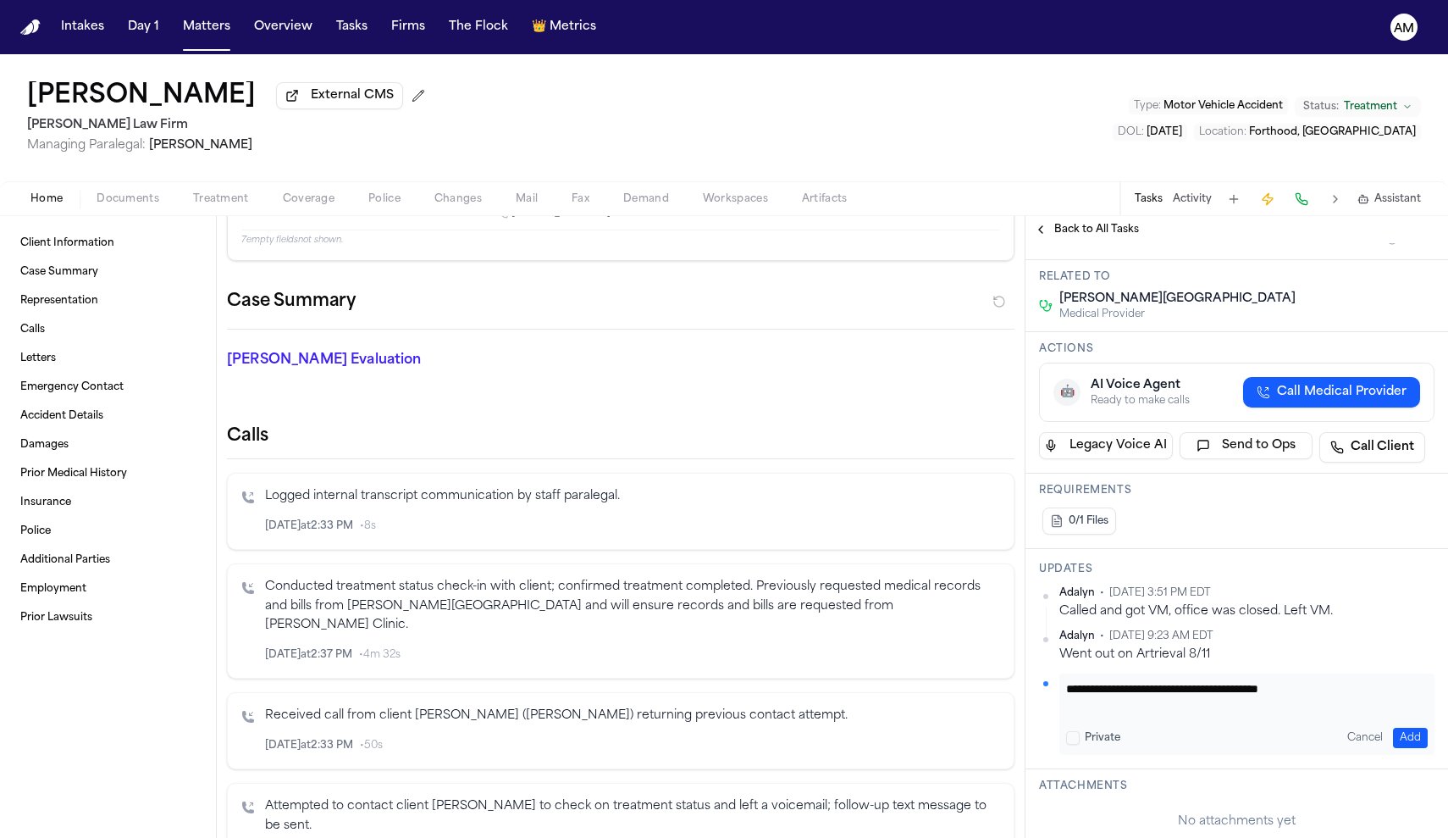
click at [234, 206] on span "Treatment" at bounding box center [221, 199] width 56 height 14
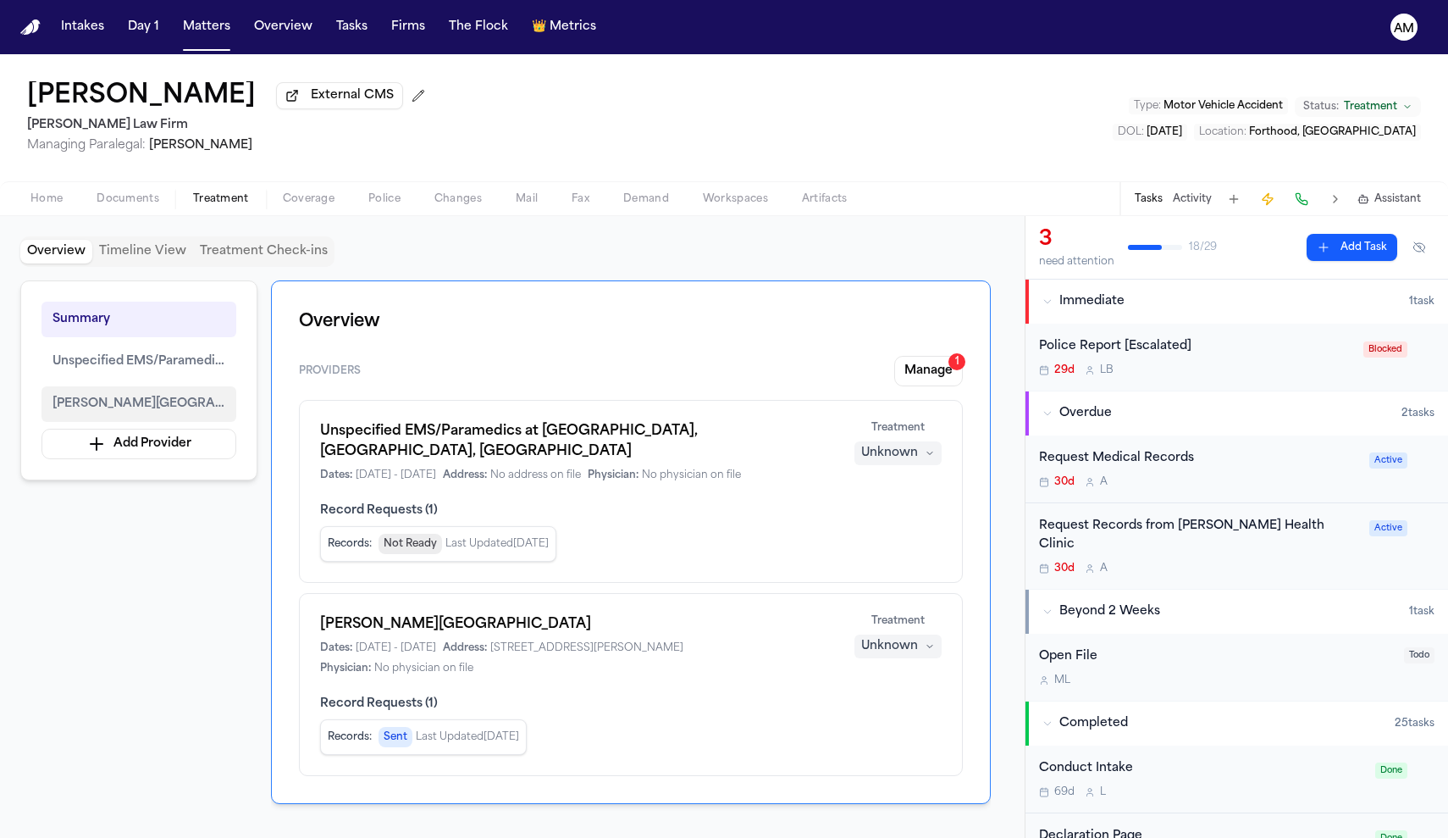
click at [164, 407] on span "[PERSON_NAME][GEOGRAPHIC_DATA]" at bounding box center [139, 404] width 173 height 20
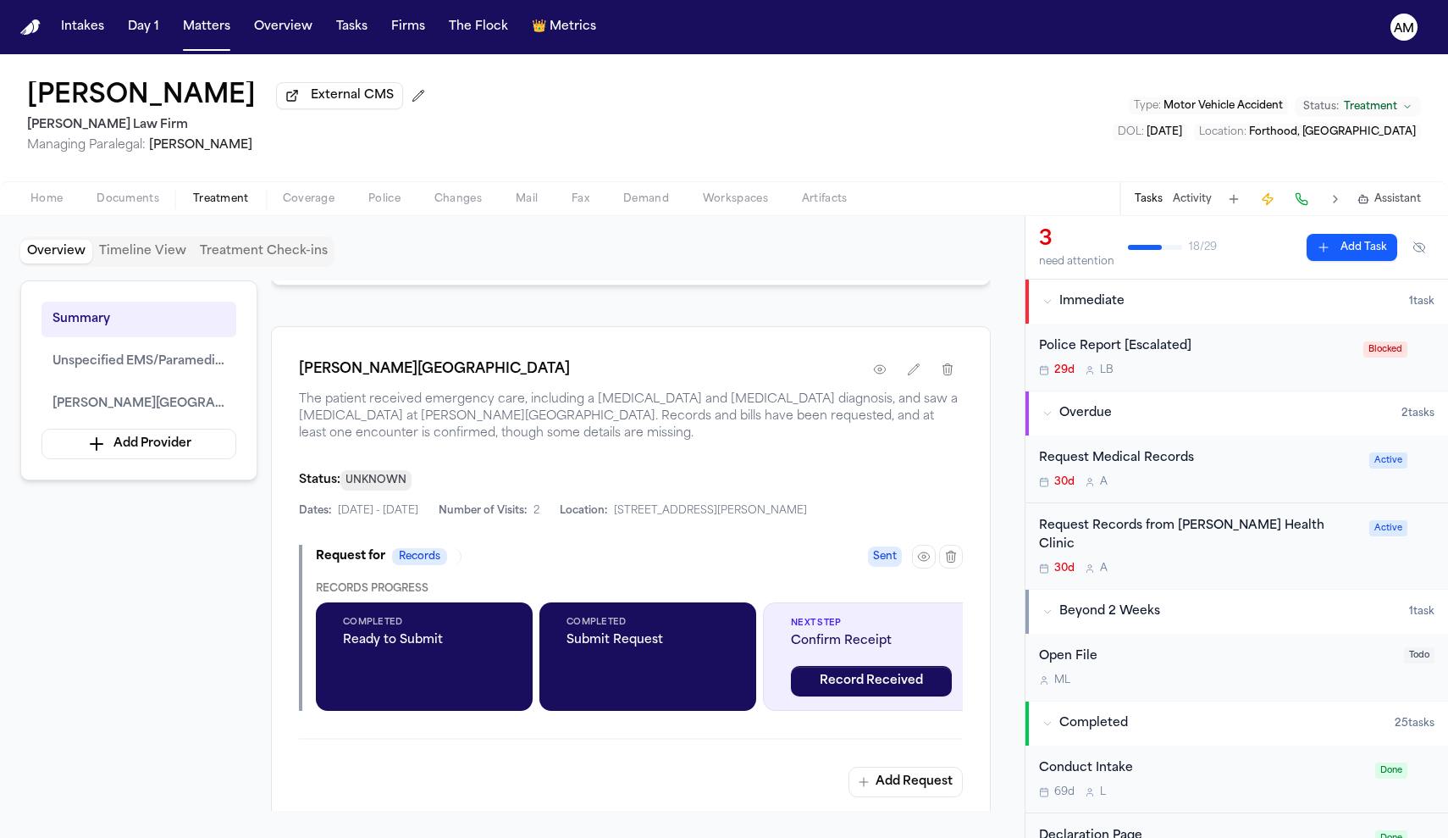
scroll to position [1062, 0]
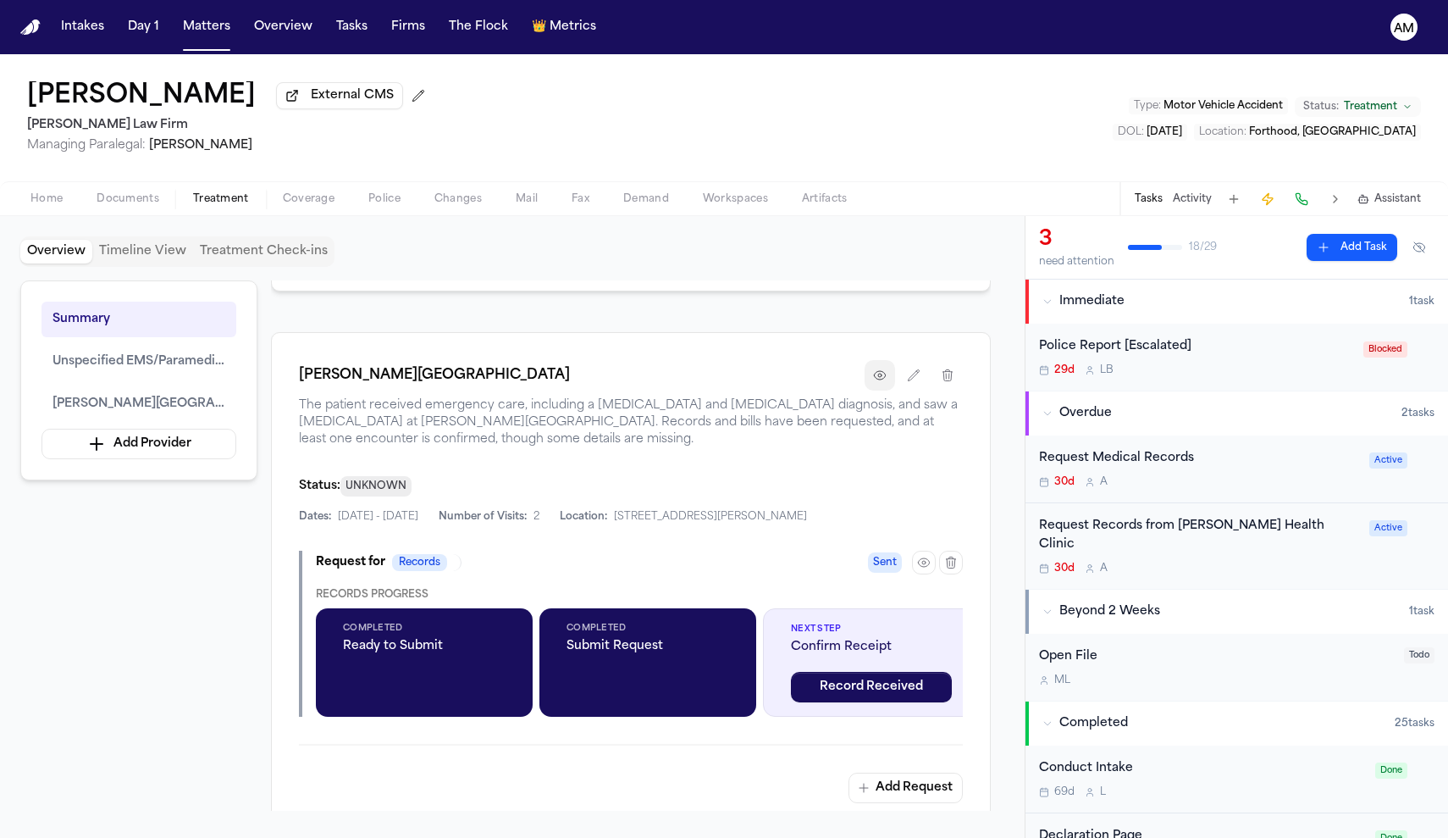
click at [884, 371] on icon "button" at bounding box center [879, 375] width 11 height 8
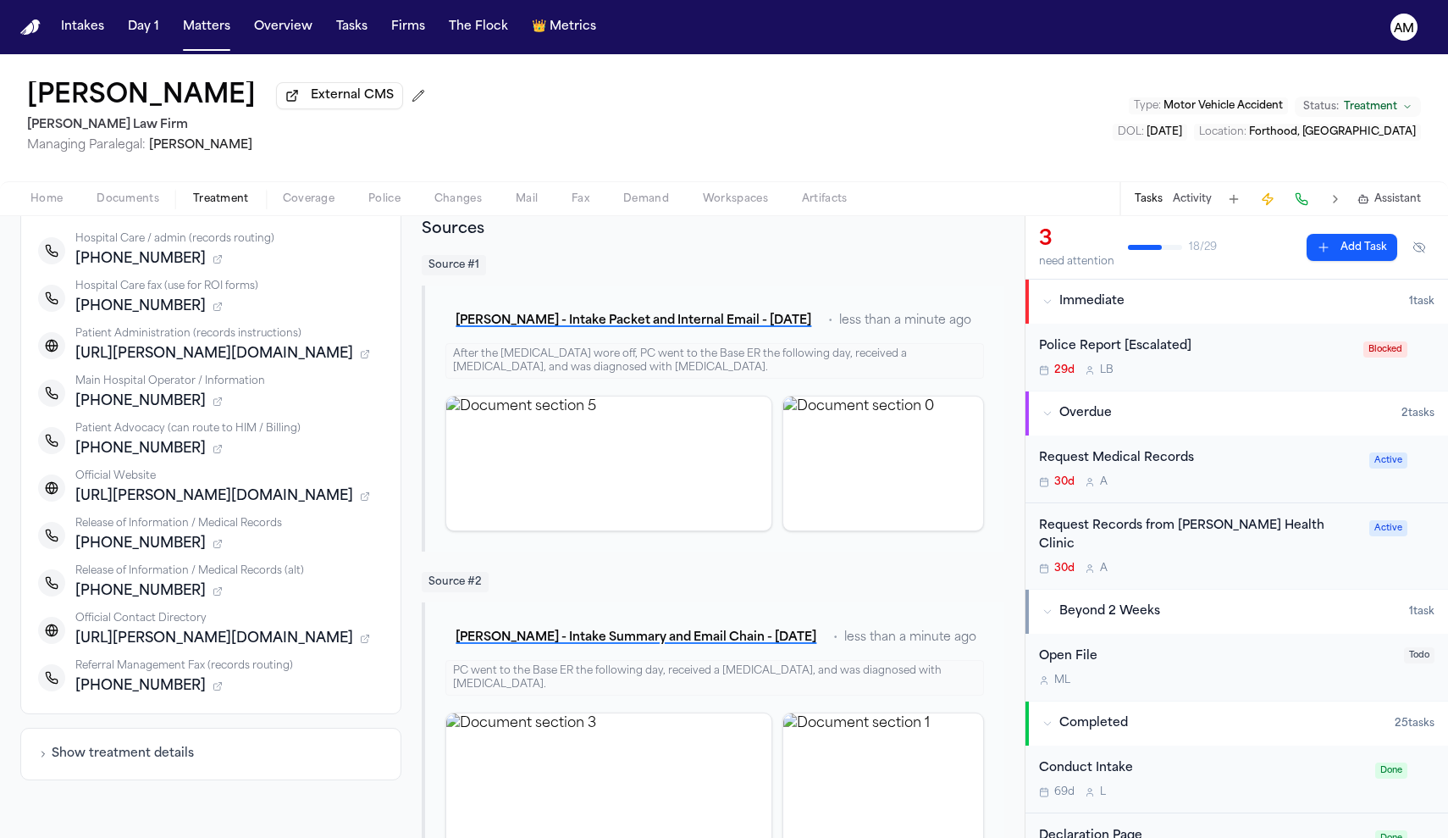
scroll to position [248, 0]
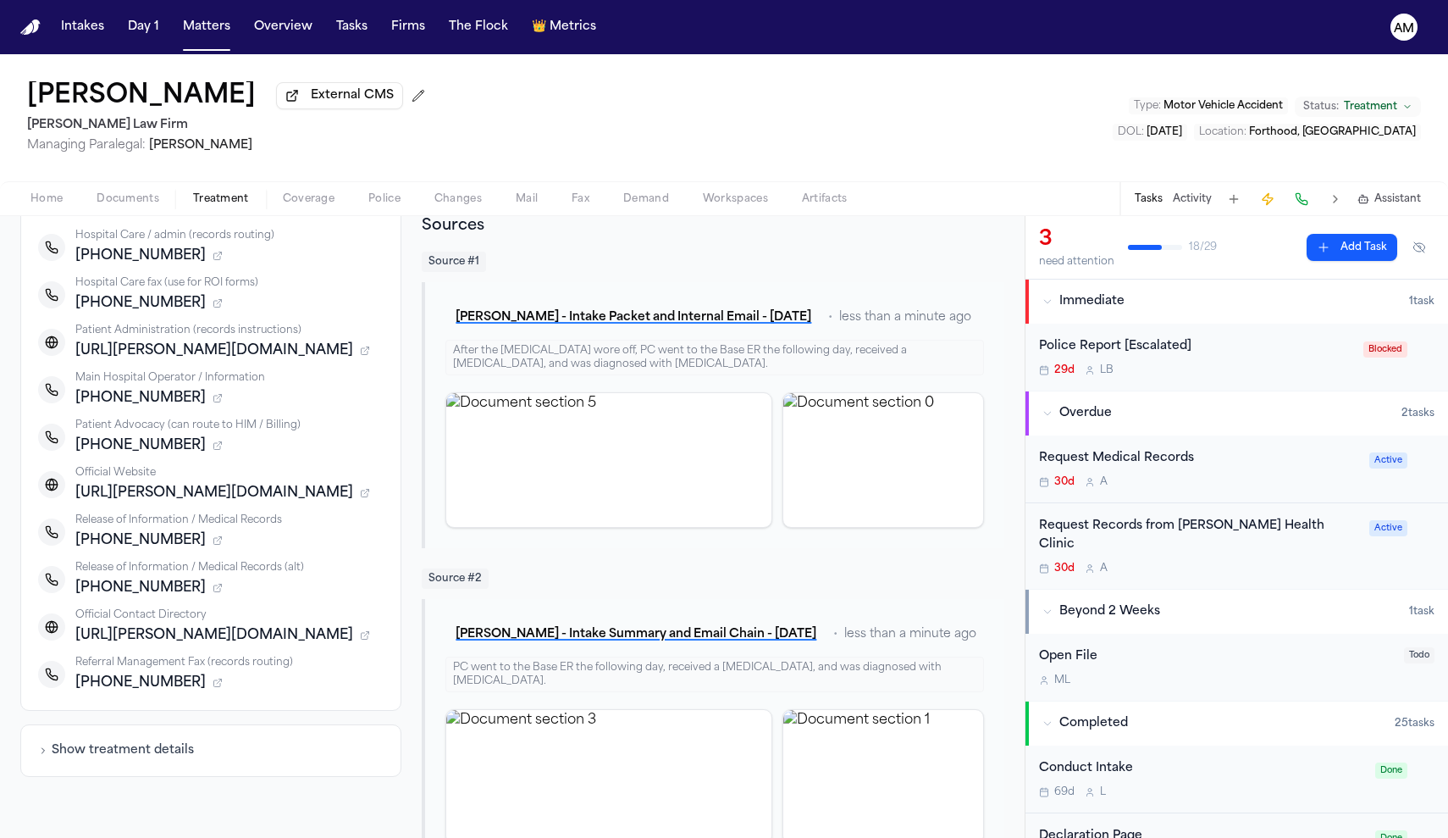
click at [1182, 455] on div "Request Medical Records" at bounding box center [1199, 458] width 320 height 19
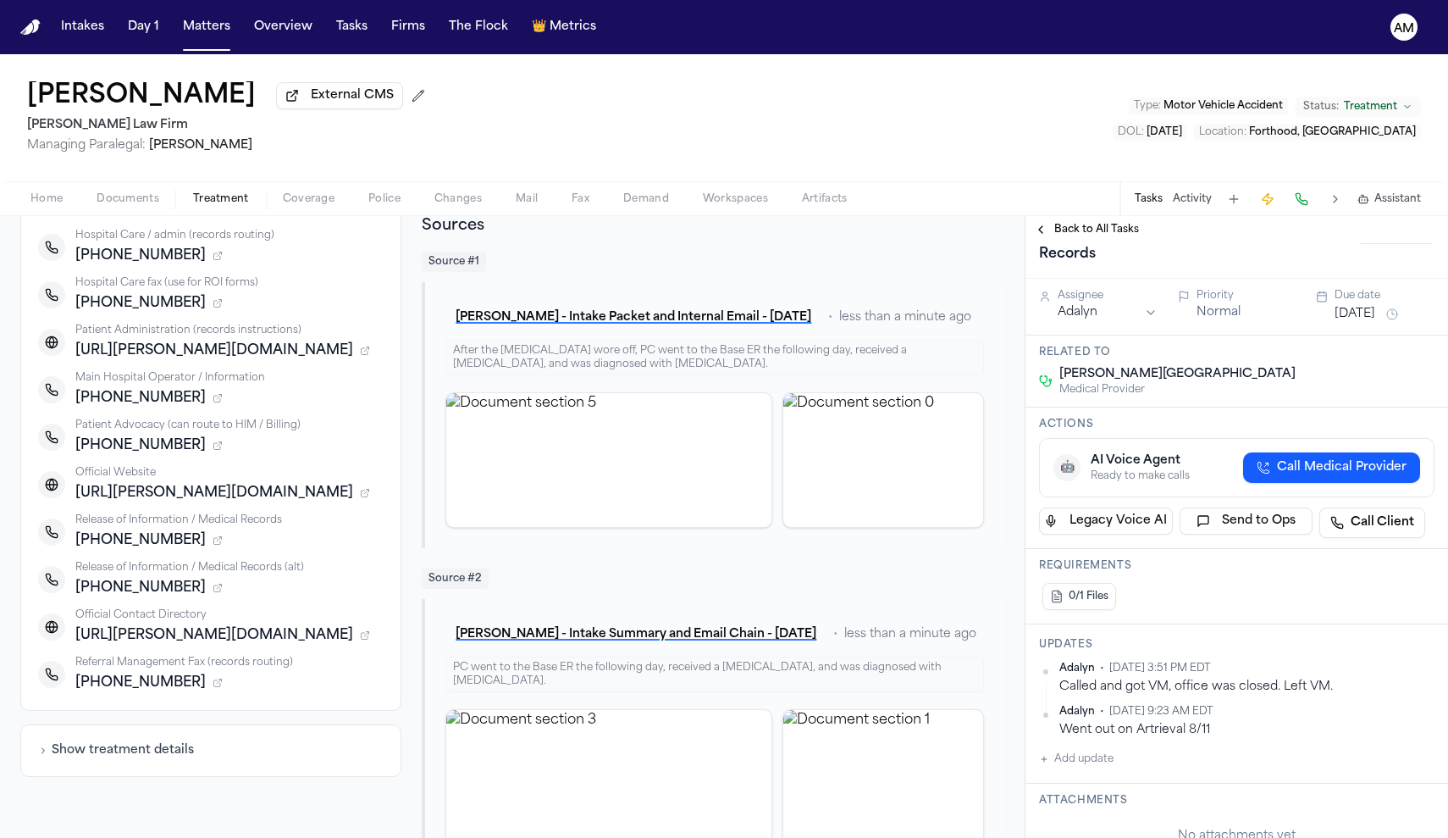
scroll to position [68, 0]
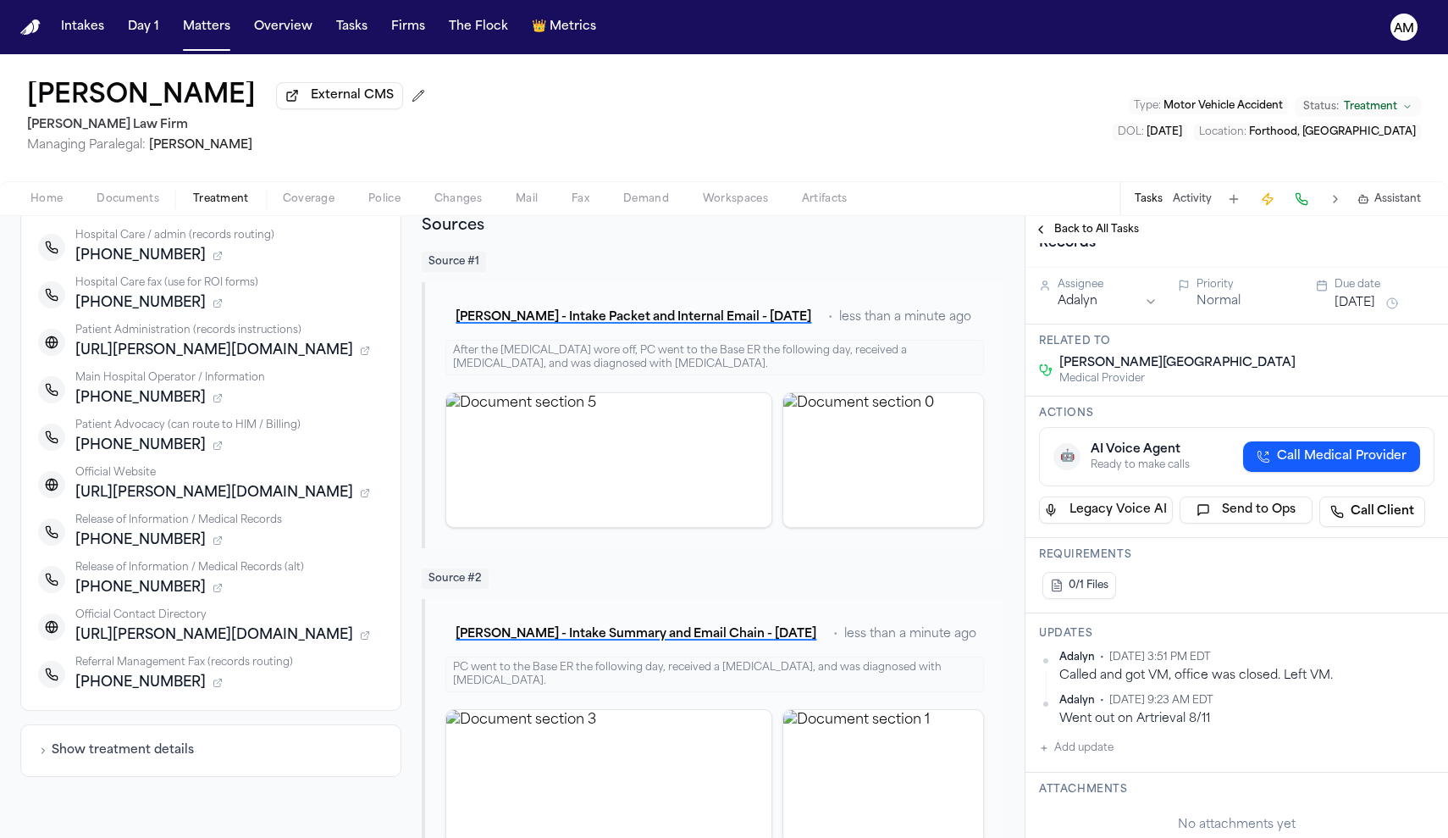
click at [147, 196] on span "Documents" at bounding box center [128, 199] width 63 height 14
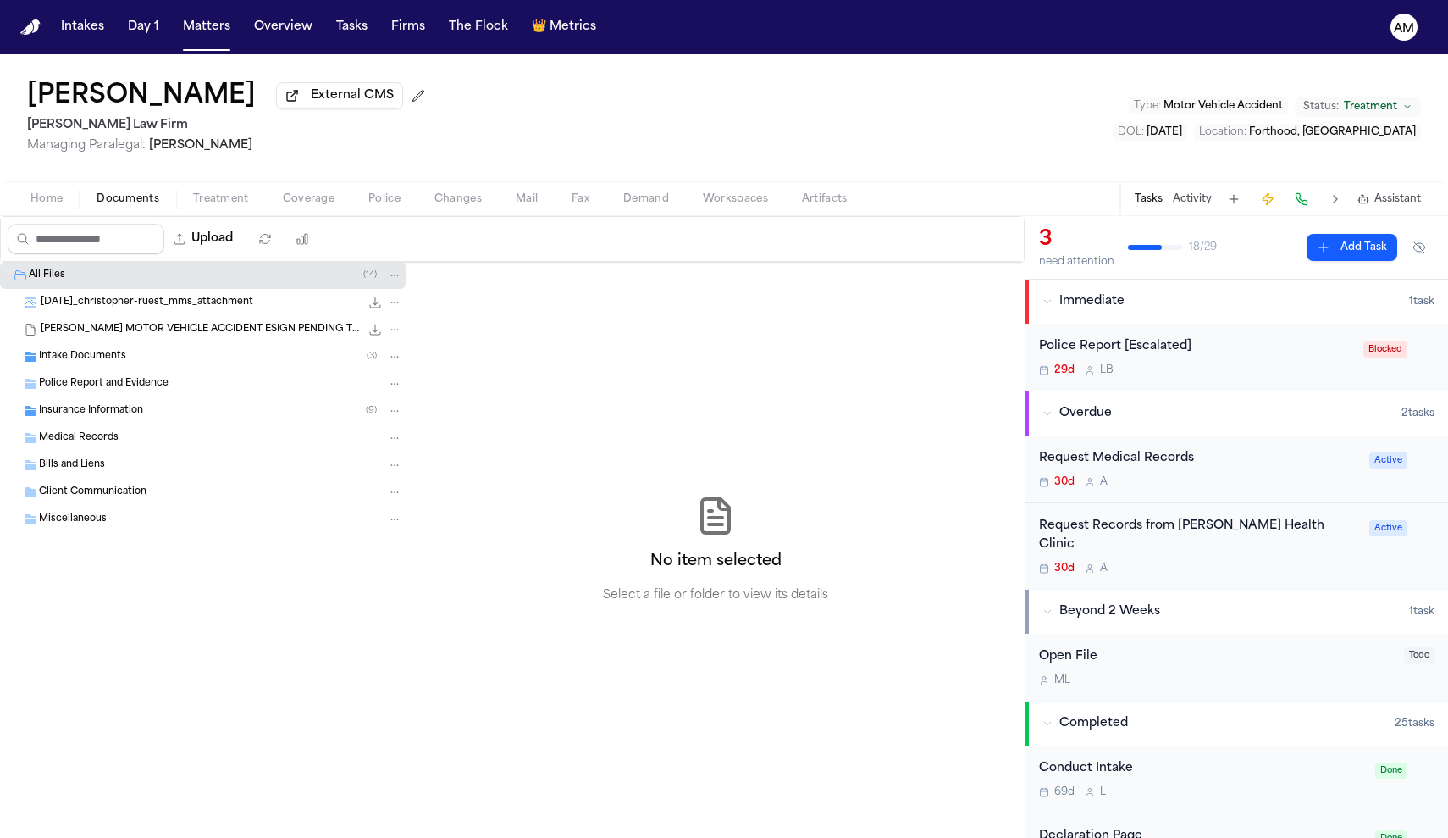
click at [56, 203] on span "Home" at bounding box center [46, 199] width 32 height 14
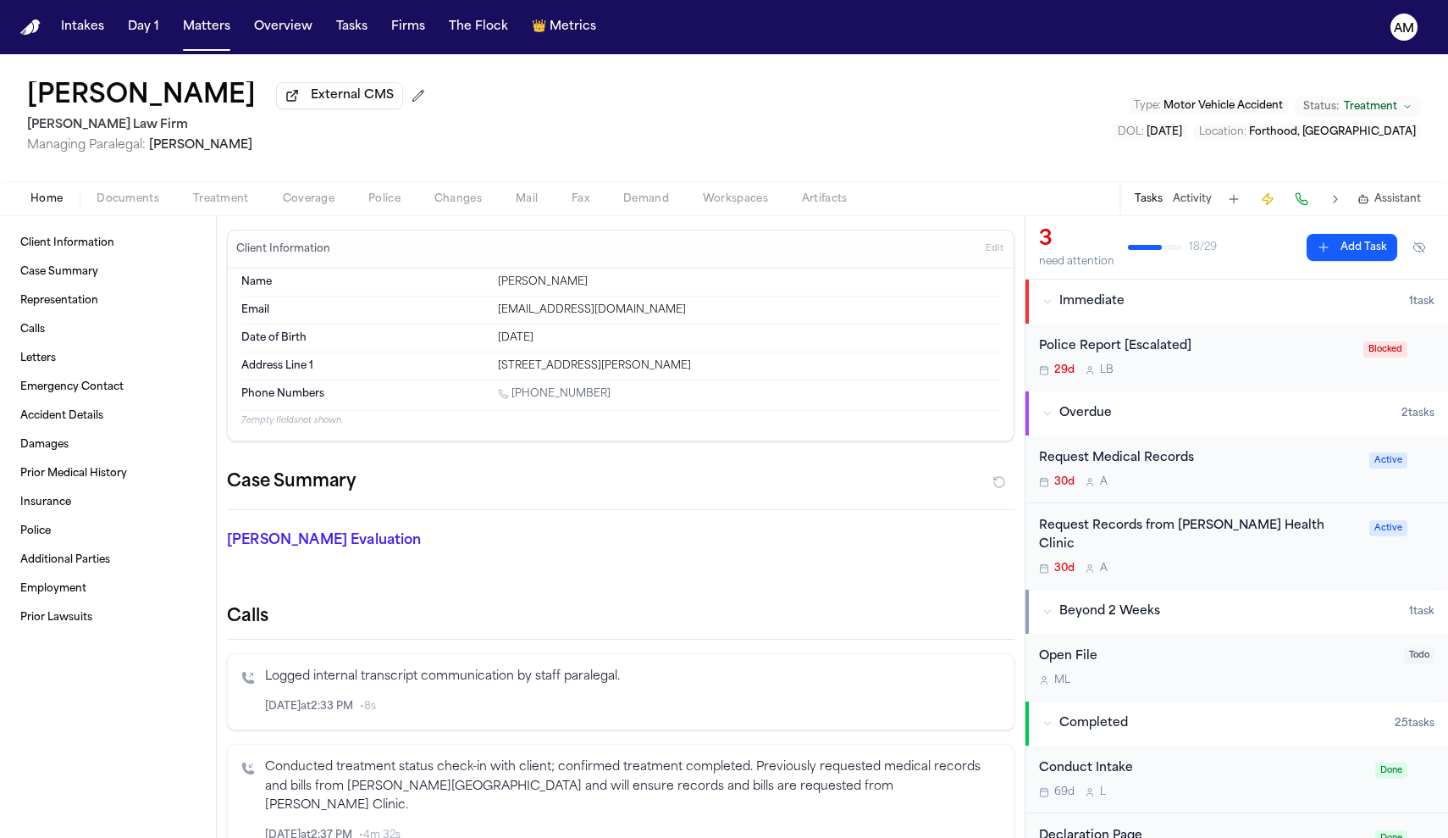
click at [1141, 465] on div "Request Medical Records" at bounding box center [1199, 458] width 320 height 19
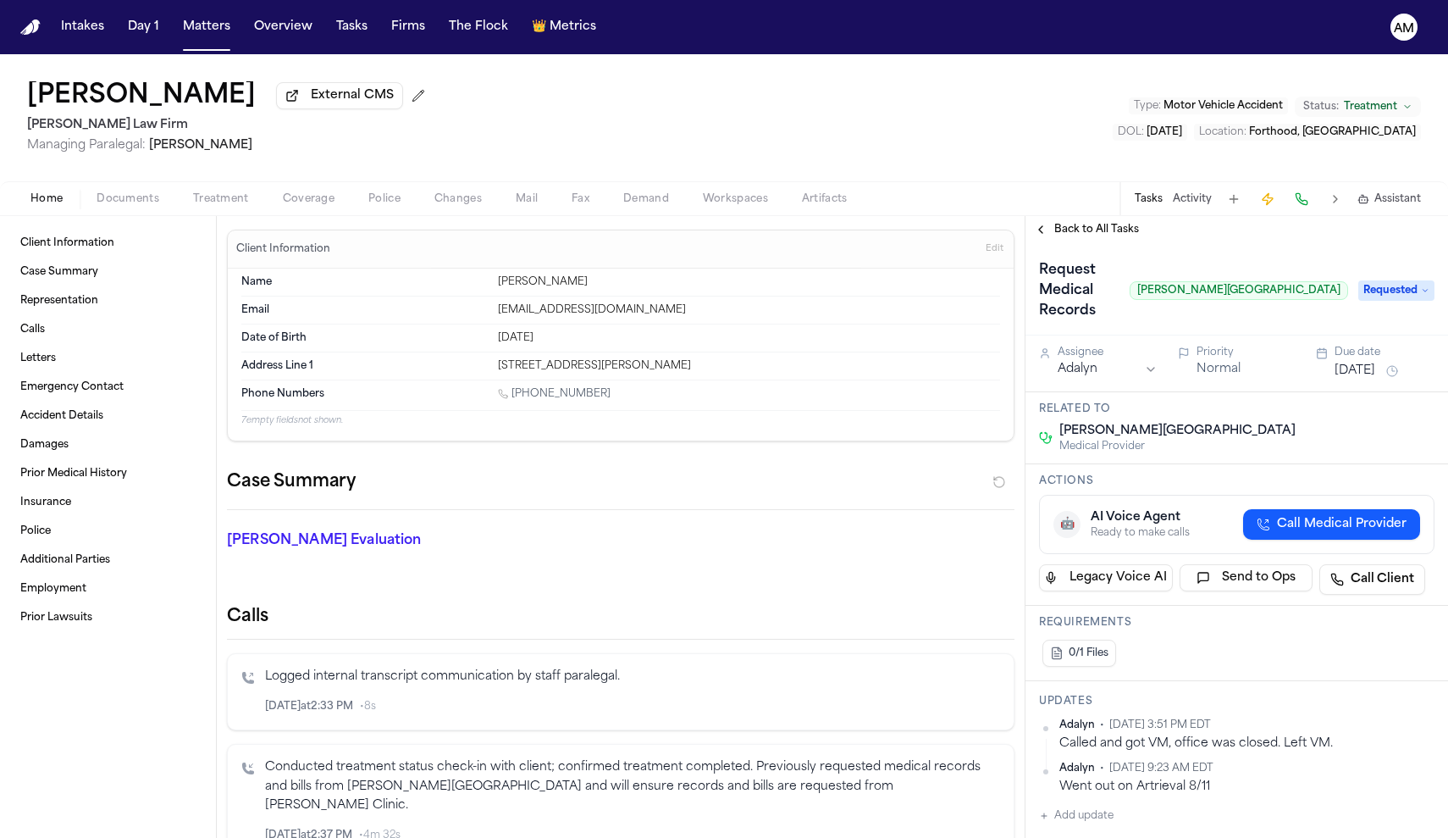
click at [230, 205] on span "Treatment" at bounding box center [221, 199] width 56 height 14
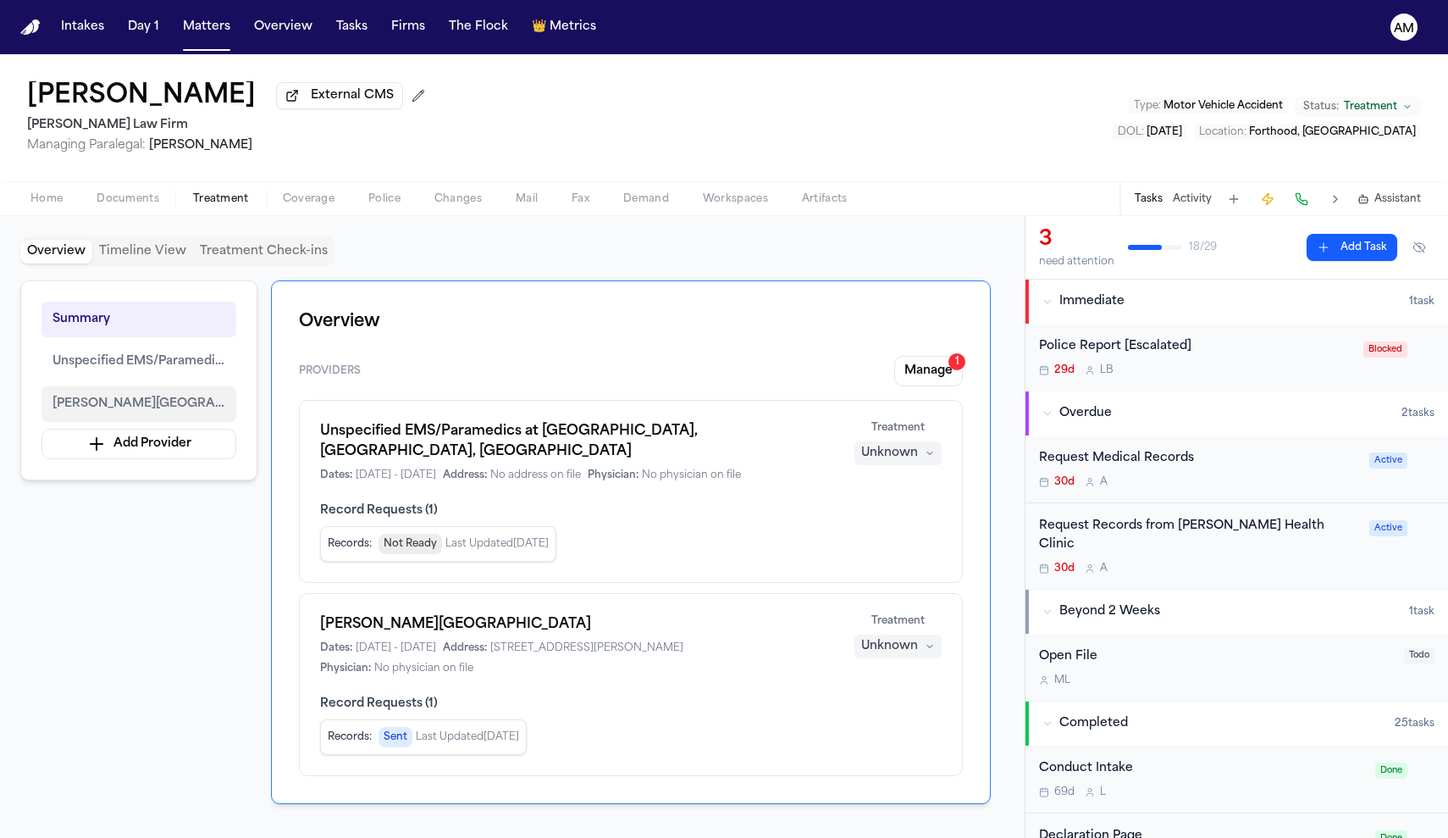
click at [165, 398] on span "Carl R. Darnall Army Medical Center" at bounding box center [139, 404] width 173 height 20
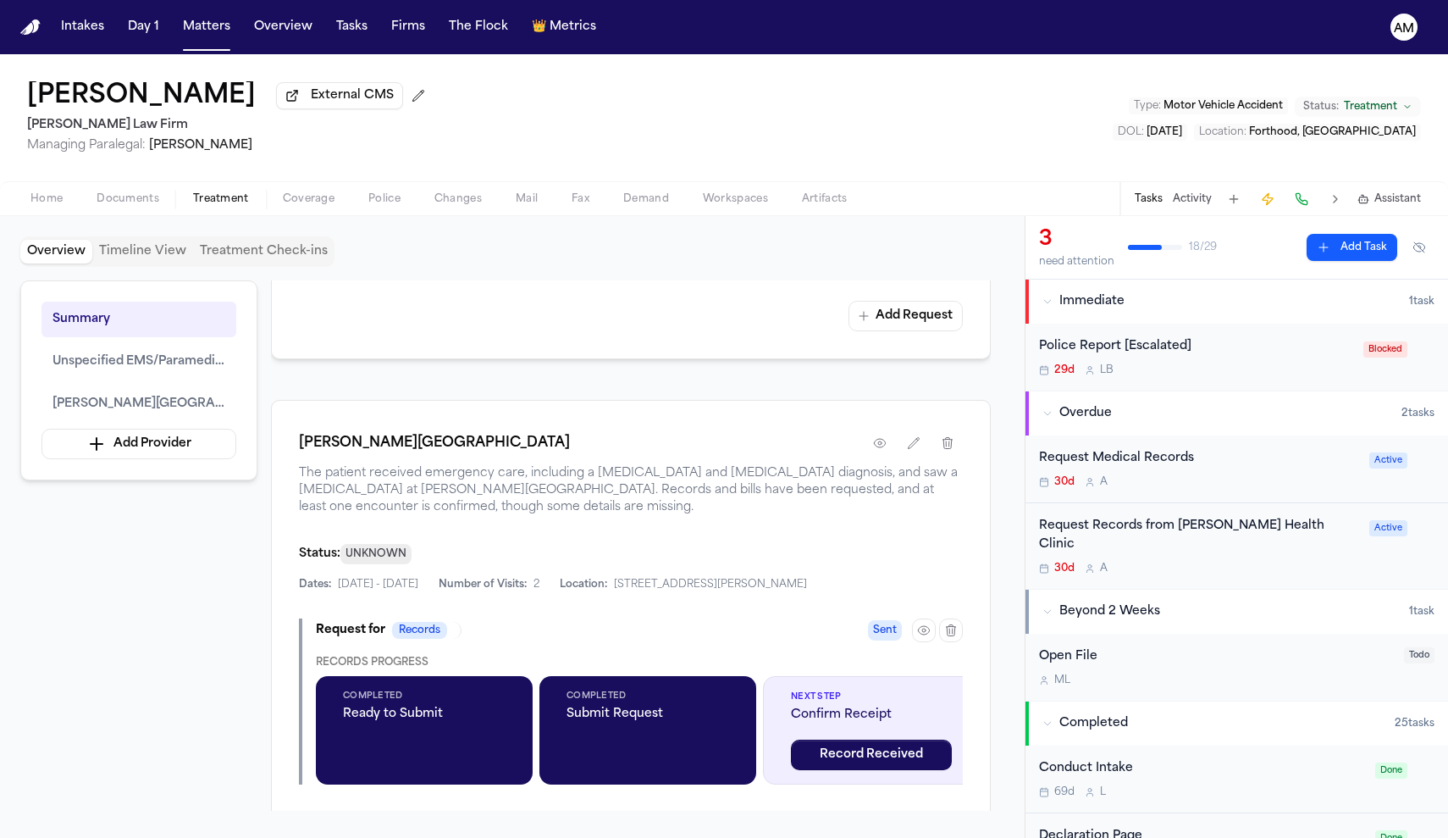
scroll to position [995, 0]
click at [633, 406] on div "Carl R. Darnall Army Medical Center The patient received emergency care, includ…" at bounding box center [631, 648] width 720 height 499
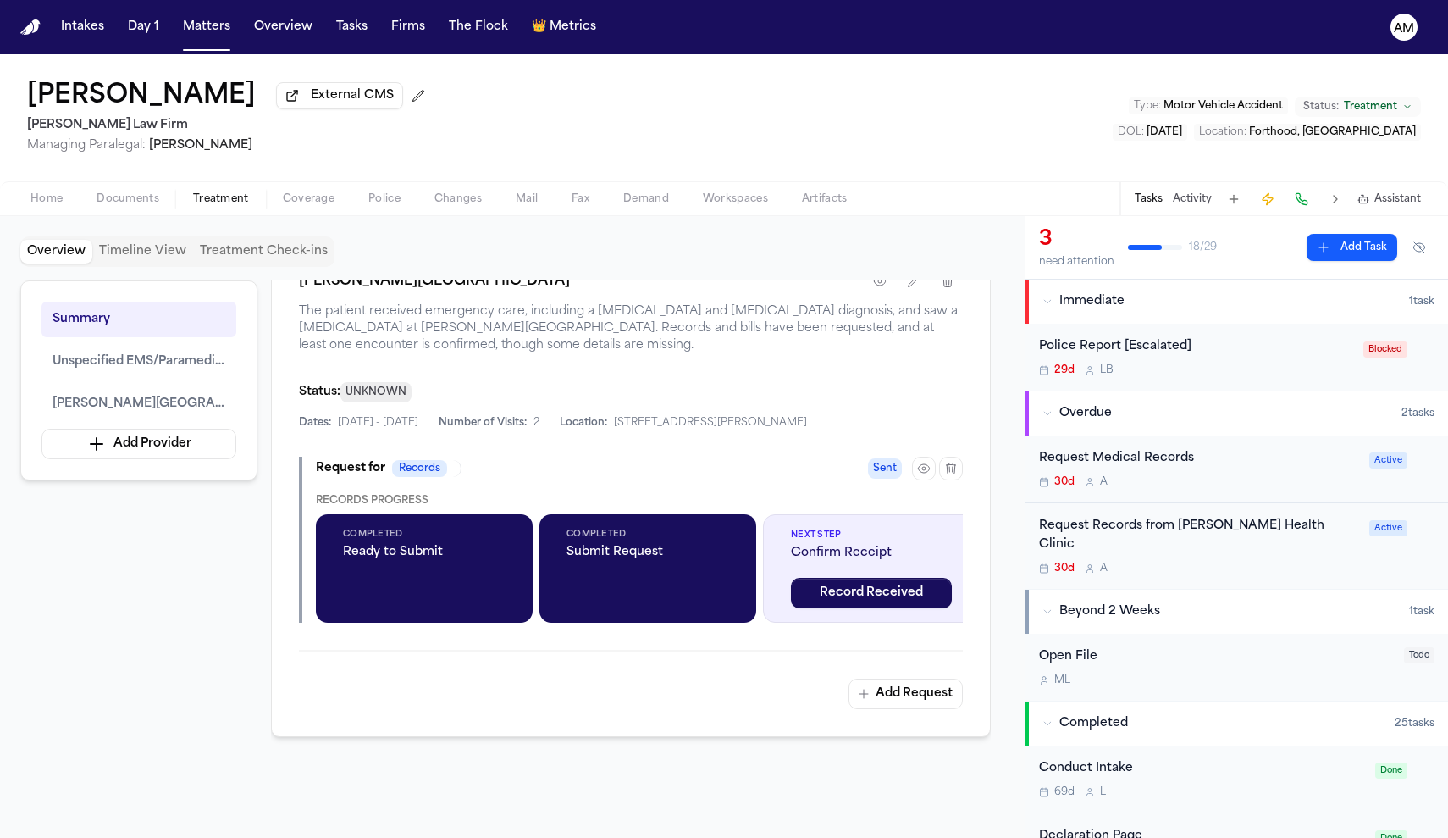
scroll to position [1159, 0]
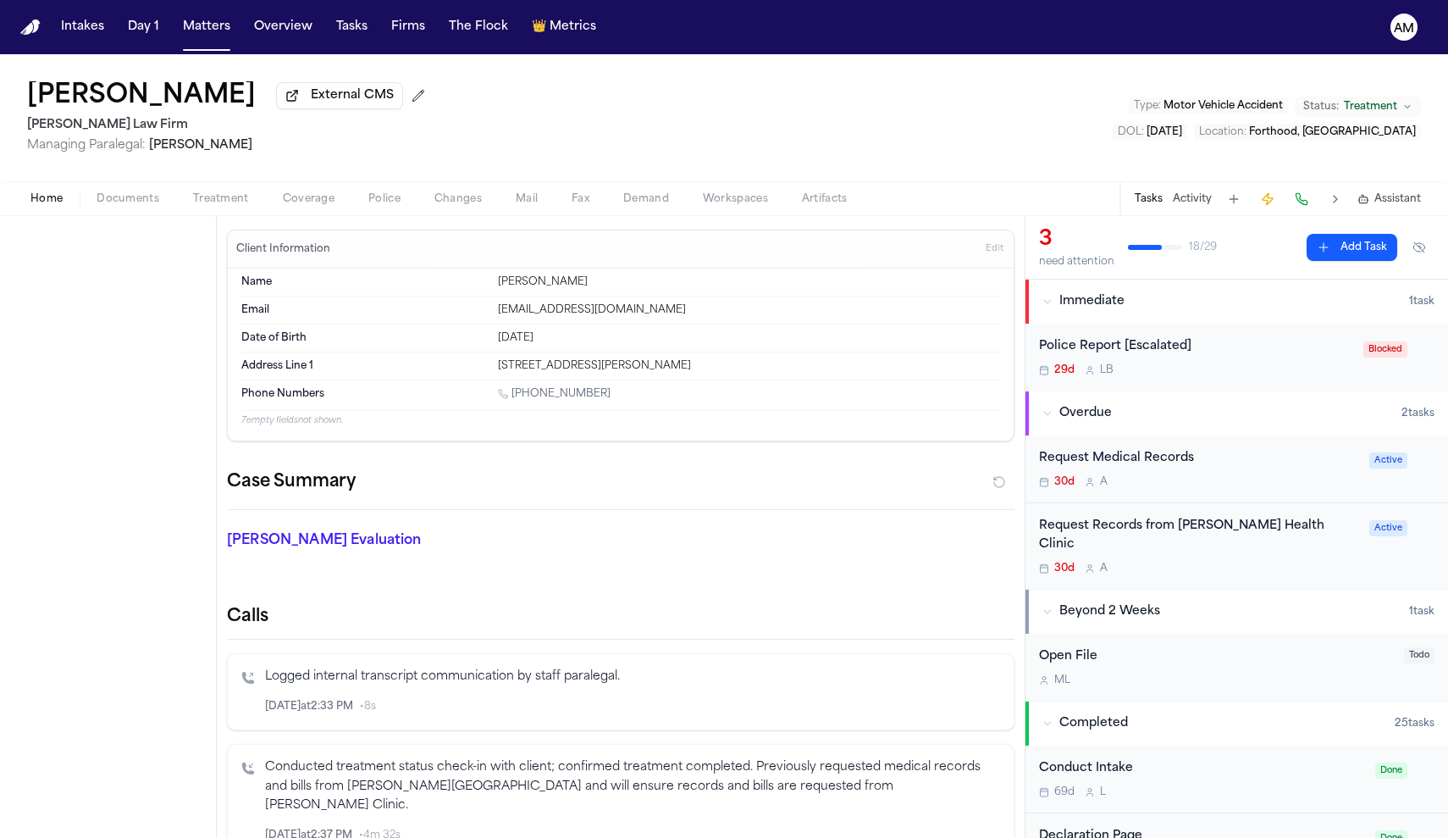
click at [48, 197] on span "Home" at bounding box center [46, 199] width 32 height 14
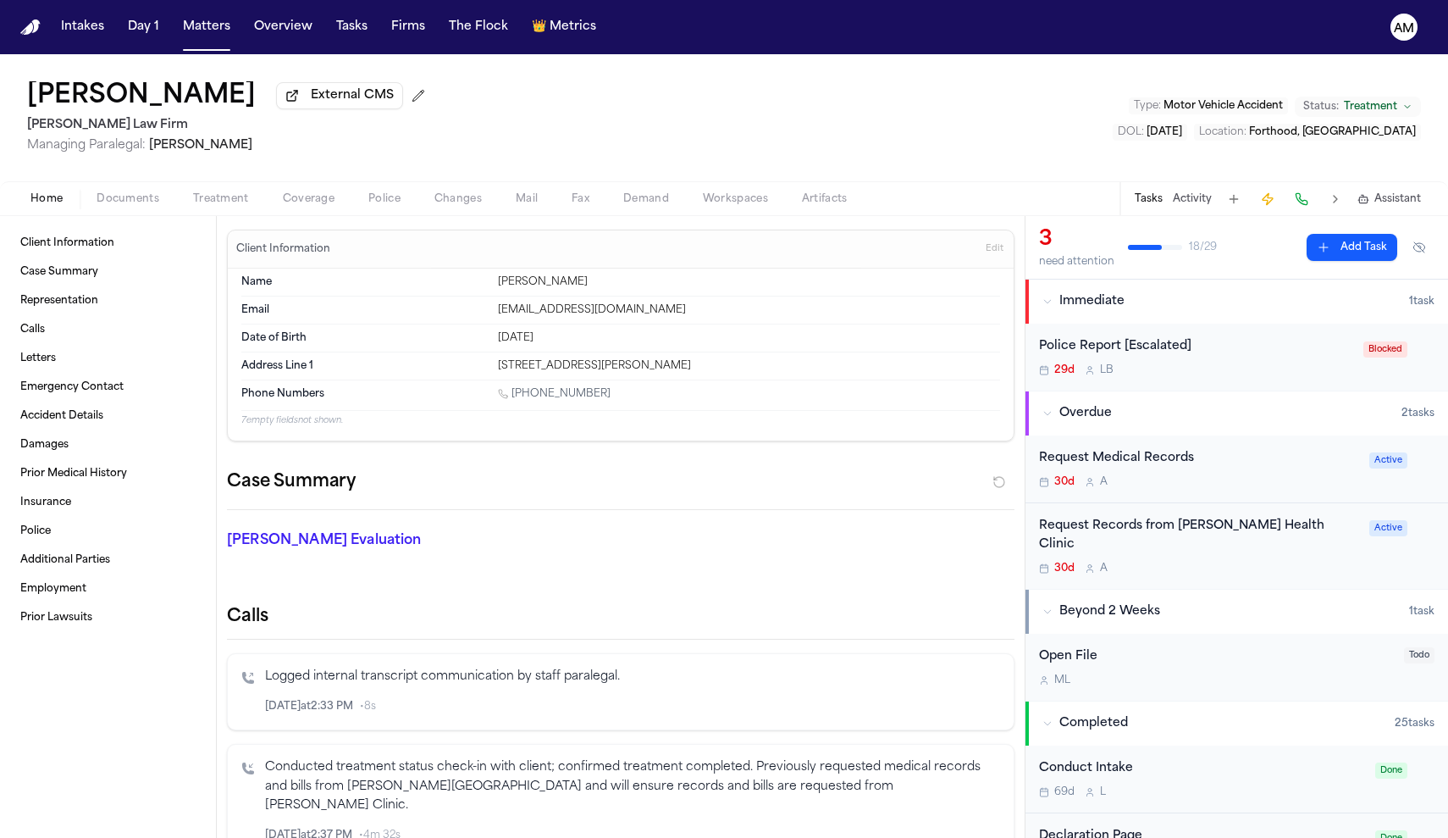
click at [1151, 464] on div "Request Medical Records" at bounding box center [1199, 458] width 320 height 19
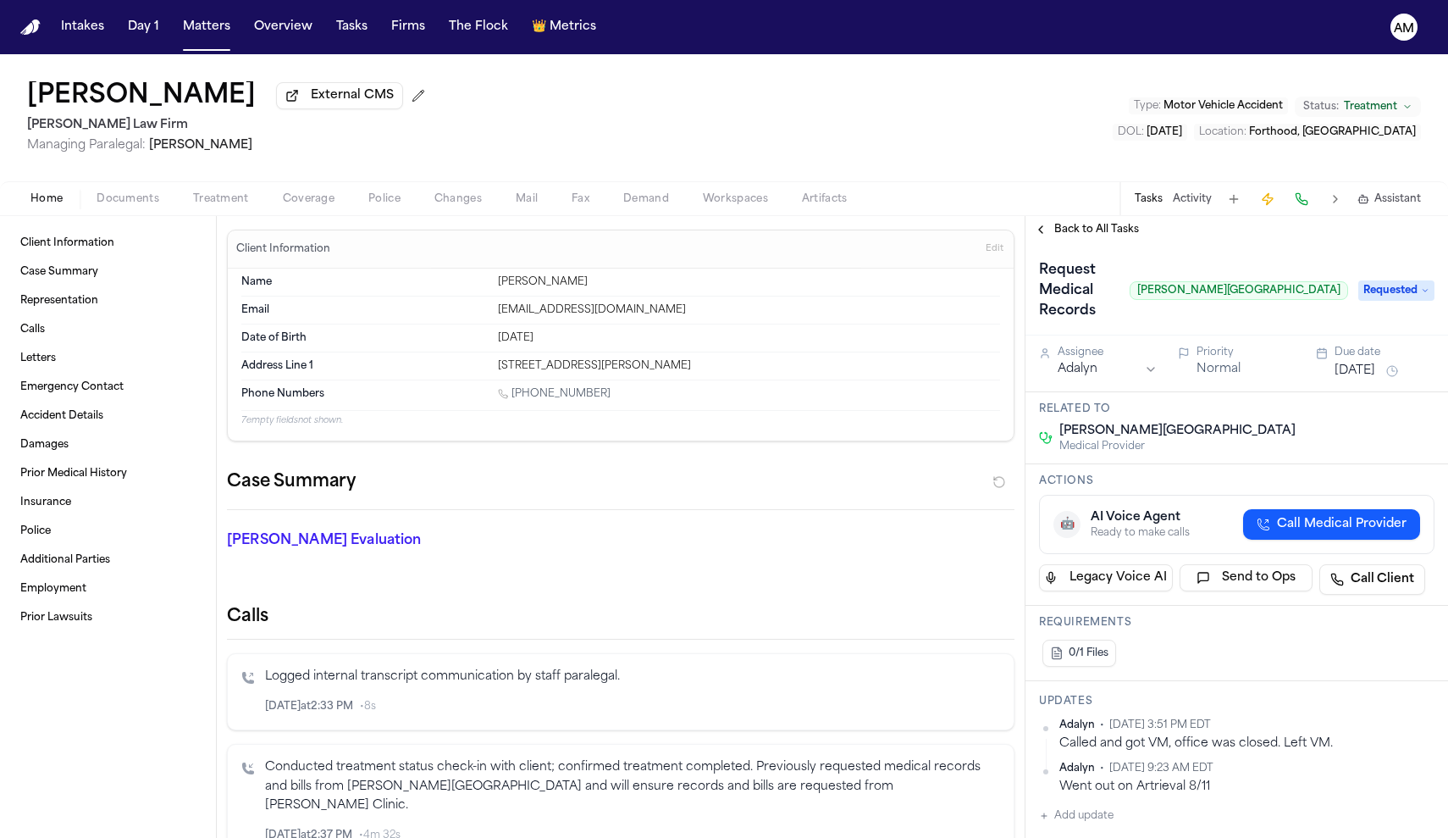
click at [1309, 528] on span "Call Medical Provider" at bounding box center [1342, 524] width 130 height 17
click at [1415, 536] on div "button" at bounding box center [1400, 526] width 41 height 20
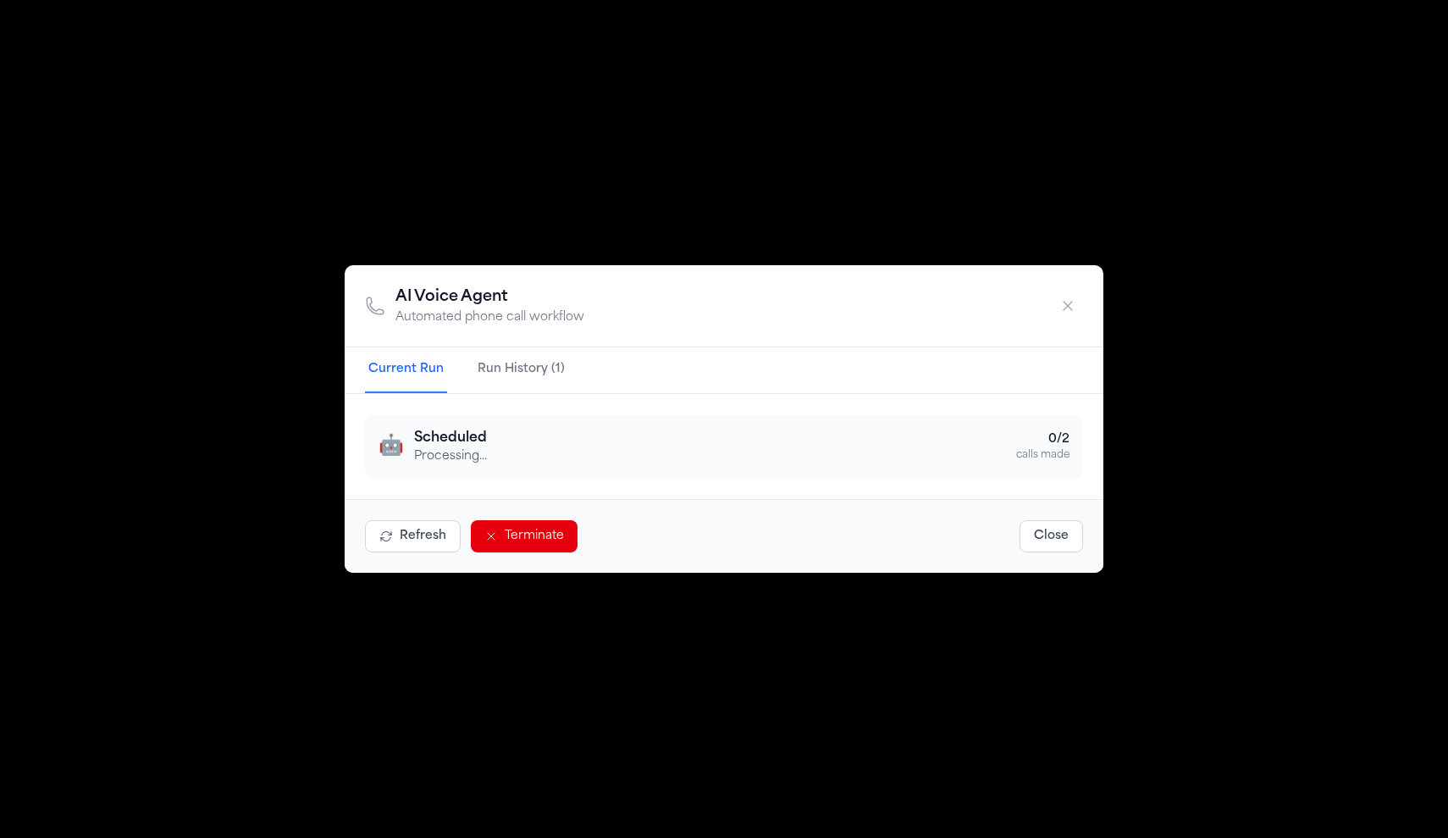
click at [1064, 300] on icon "button" at bounding box center [1067, 305] width 17 height 17
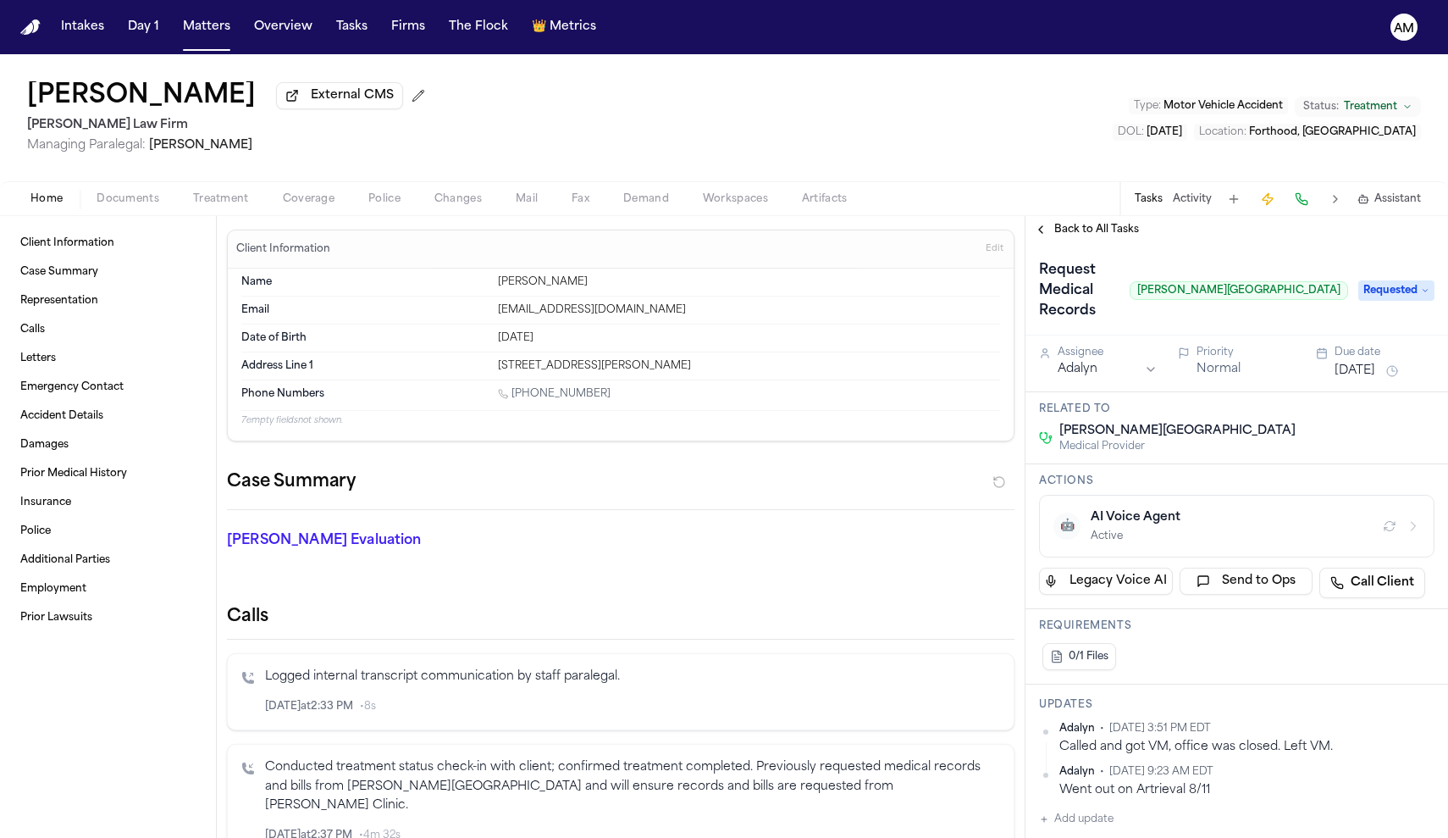
click at [123, 214] on div "Home Documents Treatment Coverage Police Changes Mail Fax Demand Workspaces Art…" at bounding box center [724, 198] width 1448 height 34
click at [122, 203] on span "Documents" at bounding box center [128, 199] width 63 height 14
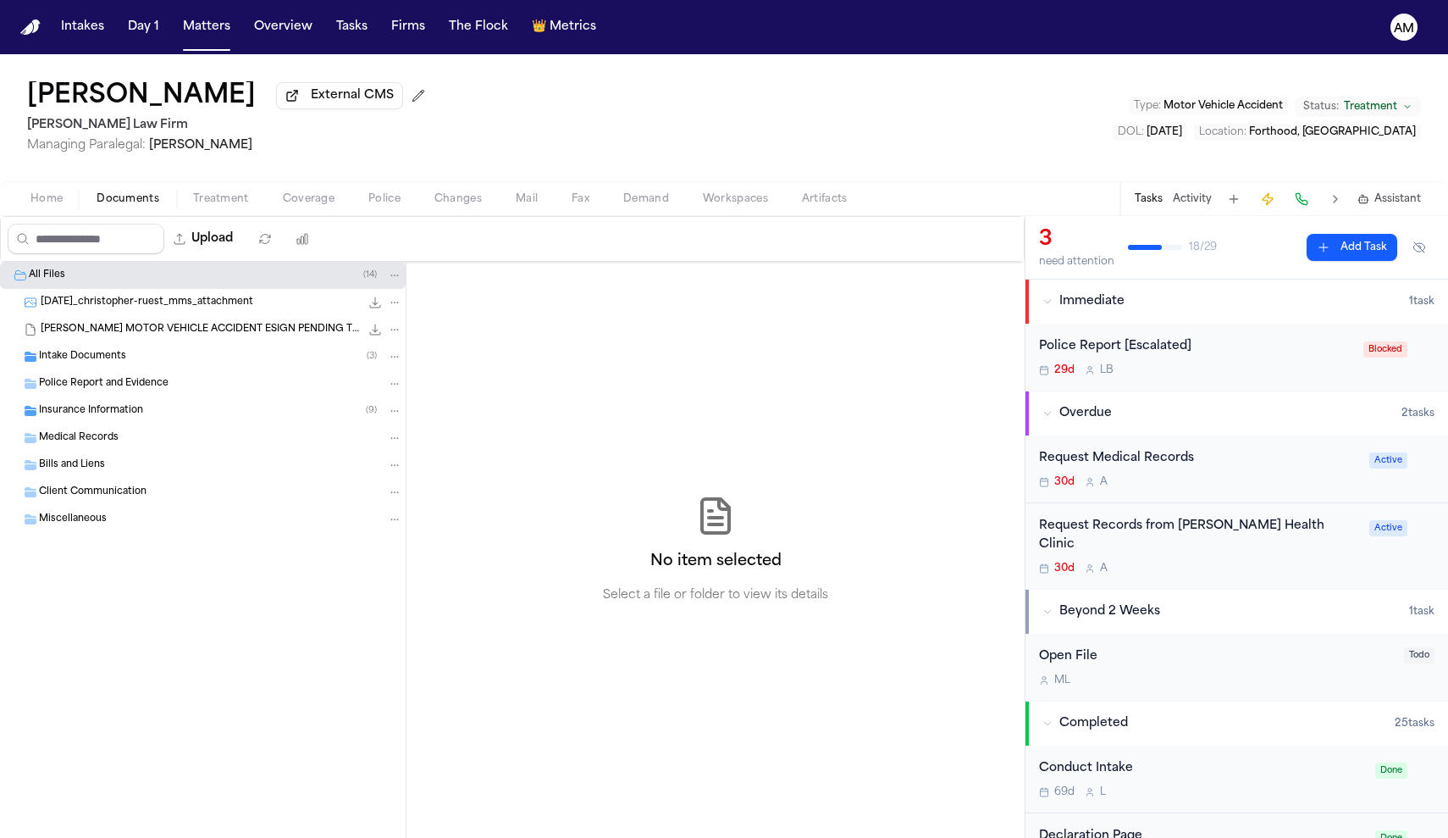
click at [237, 196] on span "Treatment" at bounding box center [221, 199] width 56 height 14
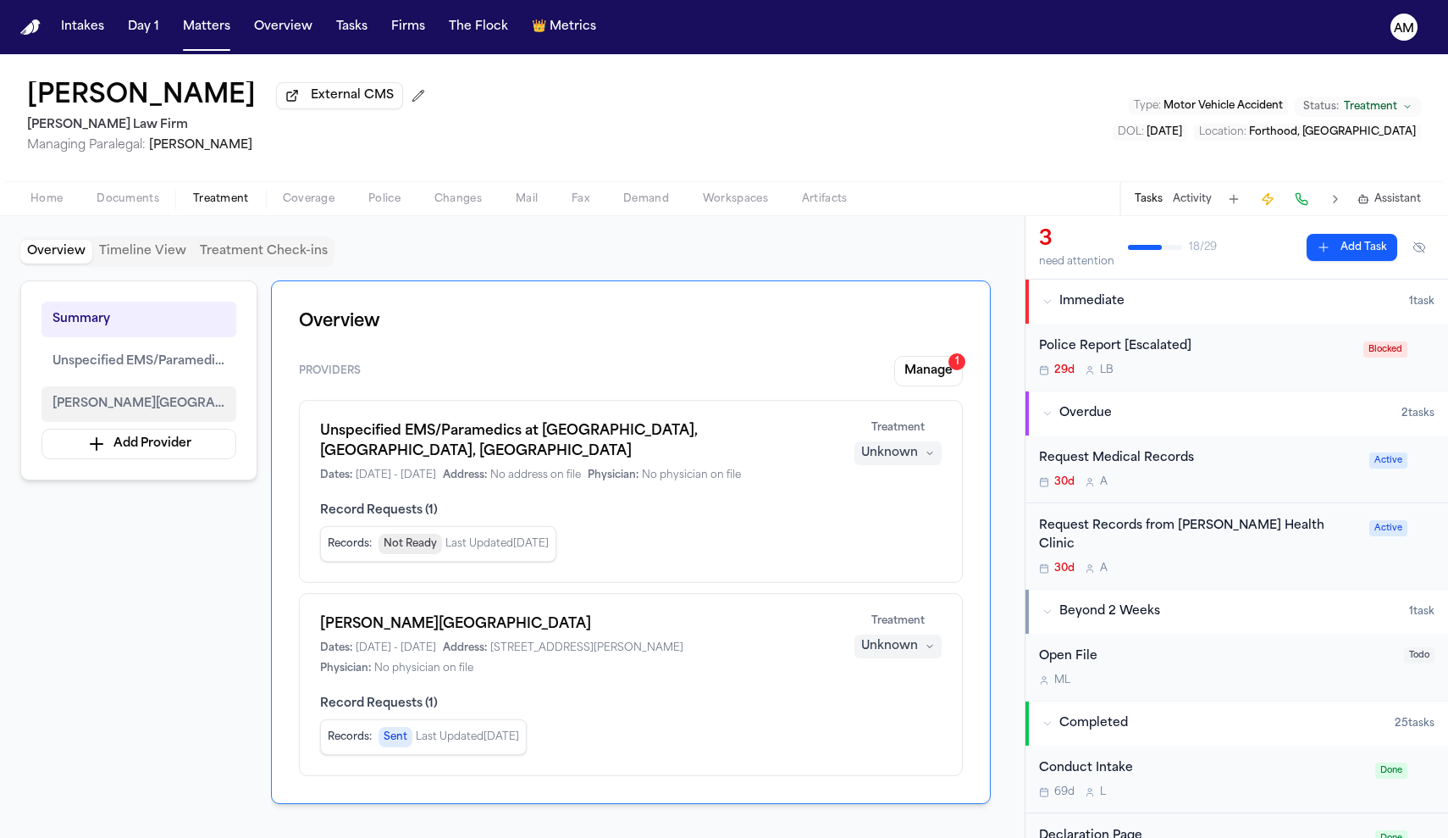
click at [191, 408] on span "Carl R. Darnall Army Medical Center" at bounding box center [139, 404] width 173 height 20
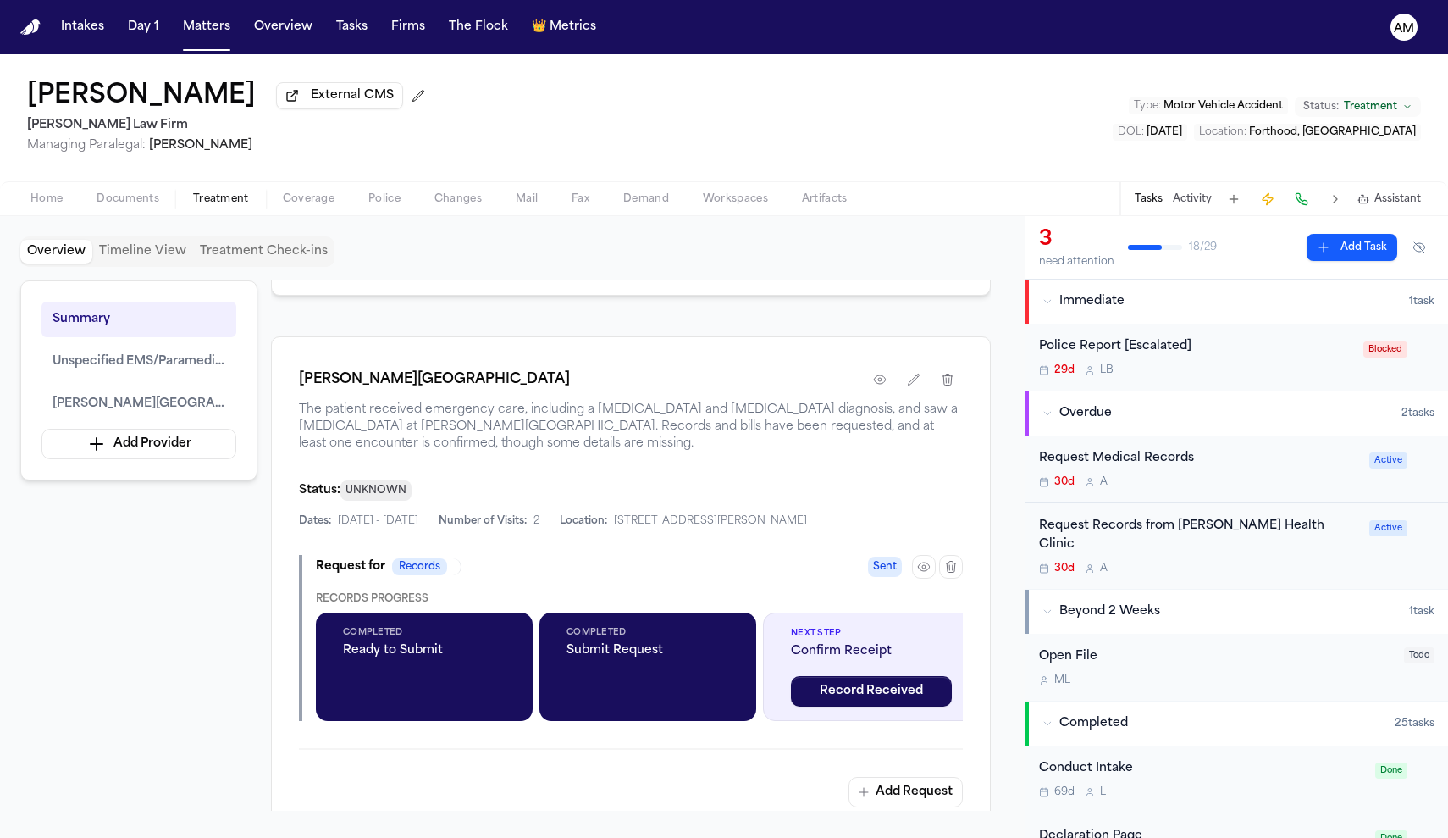
scroll to position [1059, 0]
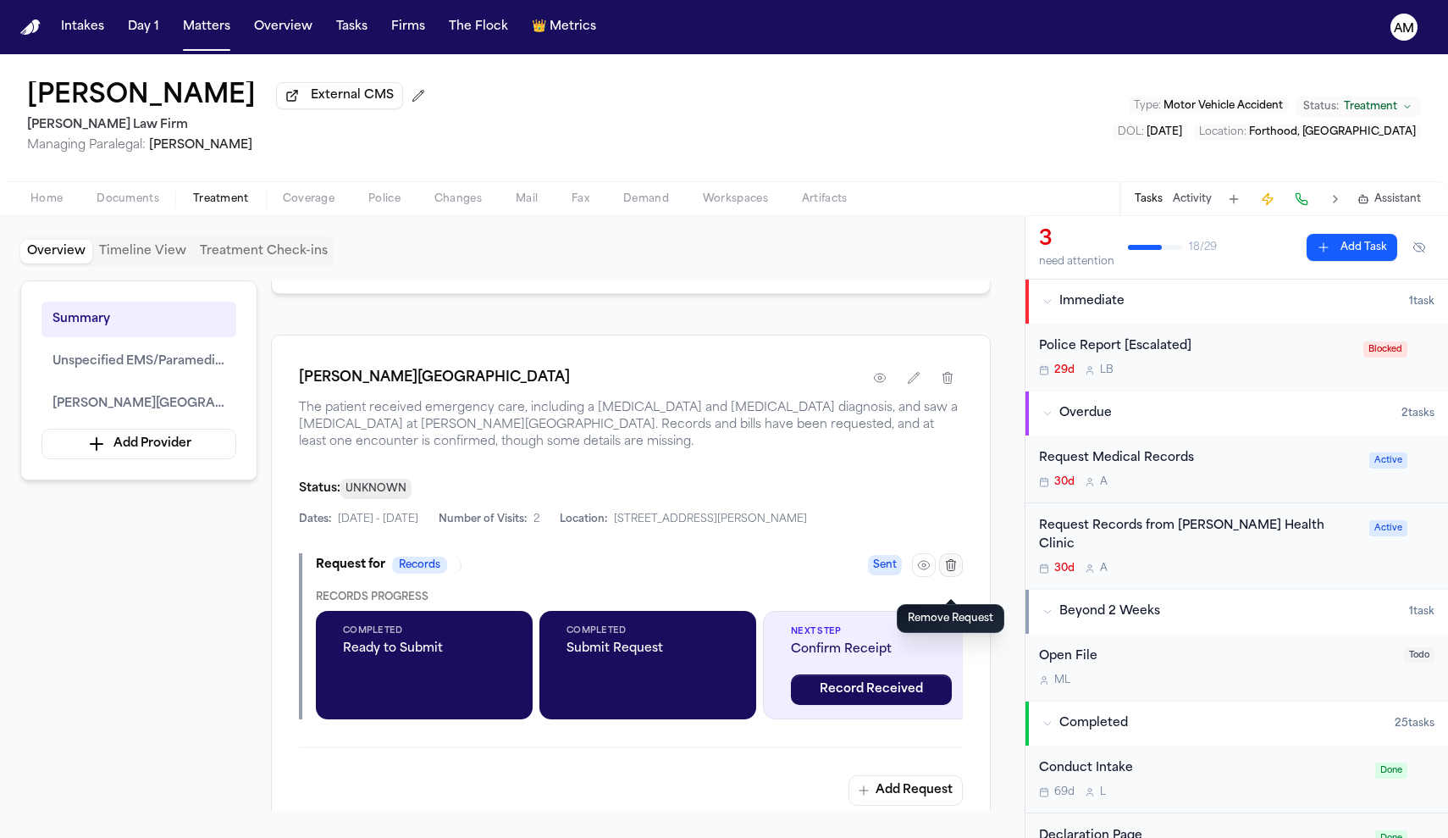
click at [954, 572] on icon "button" at bounding box center [951, 565] width 14 height 14
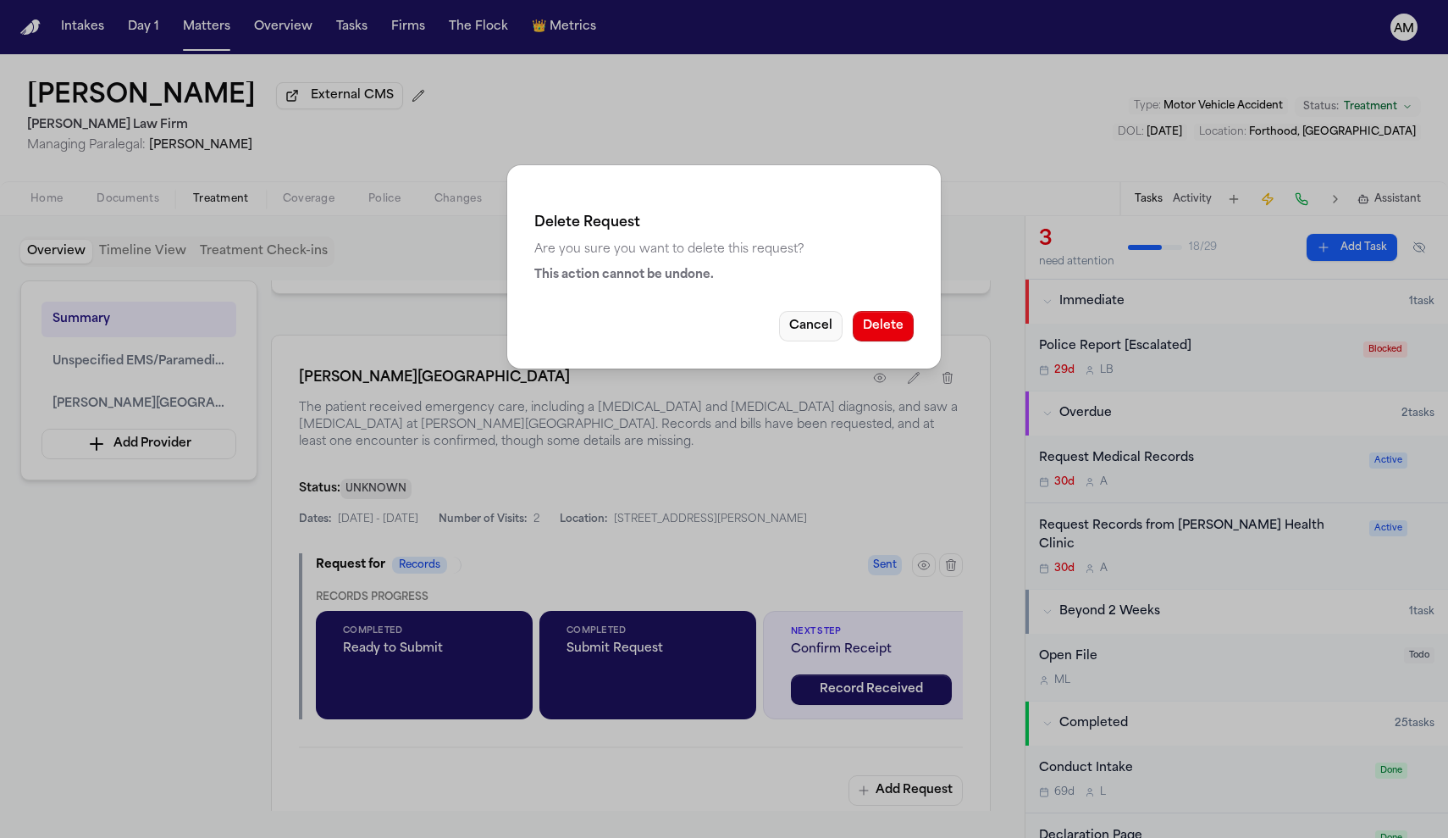
click at [825, 330] on button "Cancel" at bounding box center [811, 326] width 64 height 30
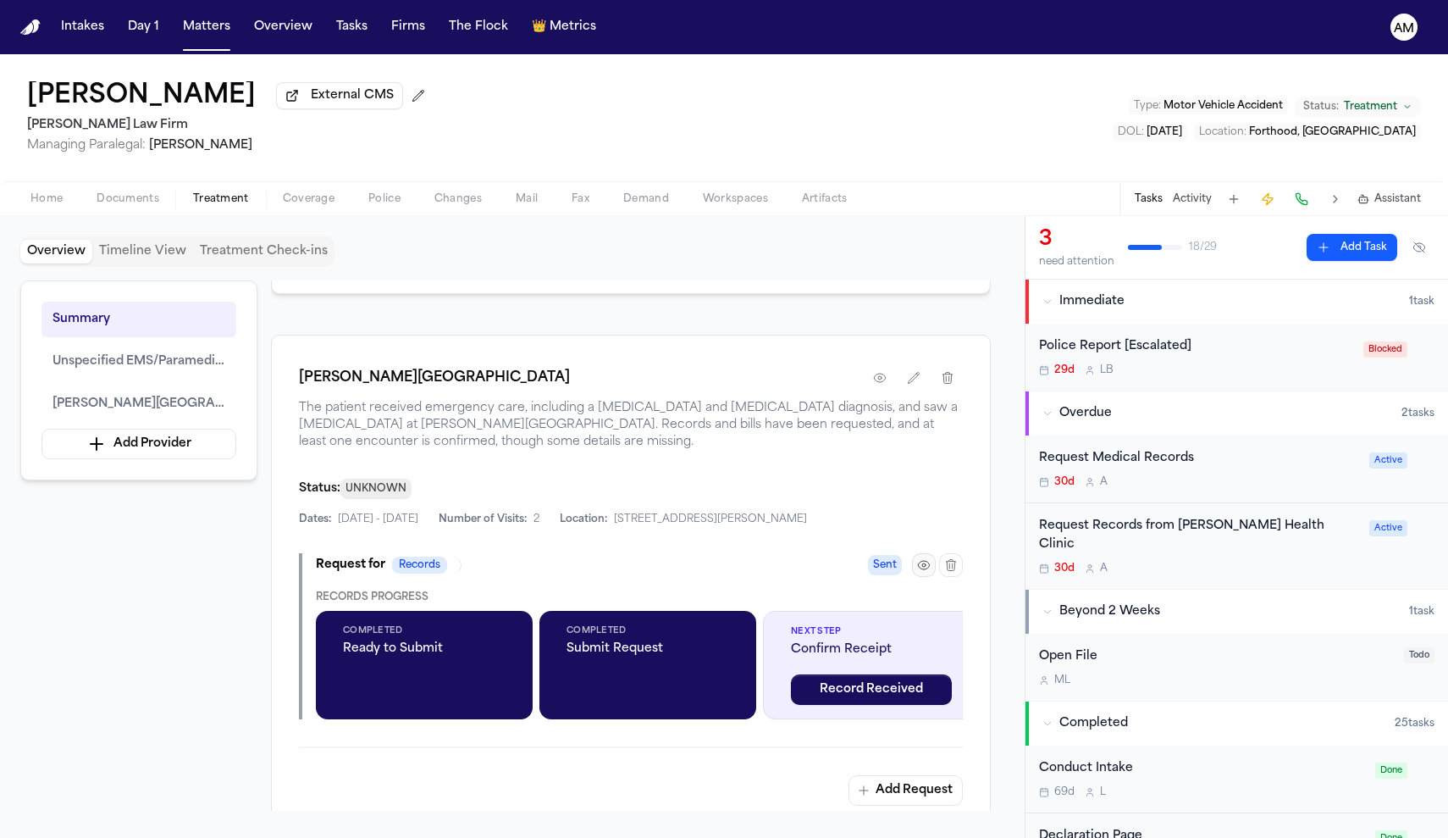
click at [927, 572] on icon "button" at bounding box center [924, 565] width 14 height 14
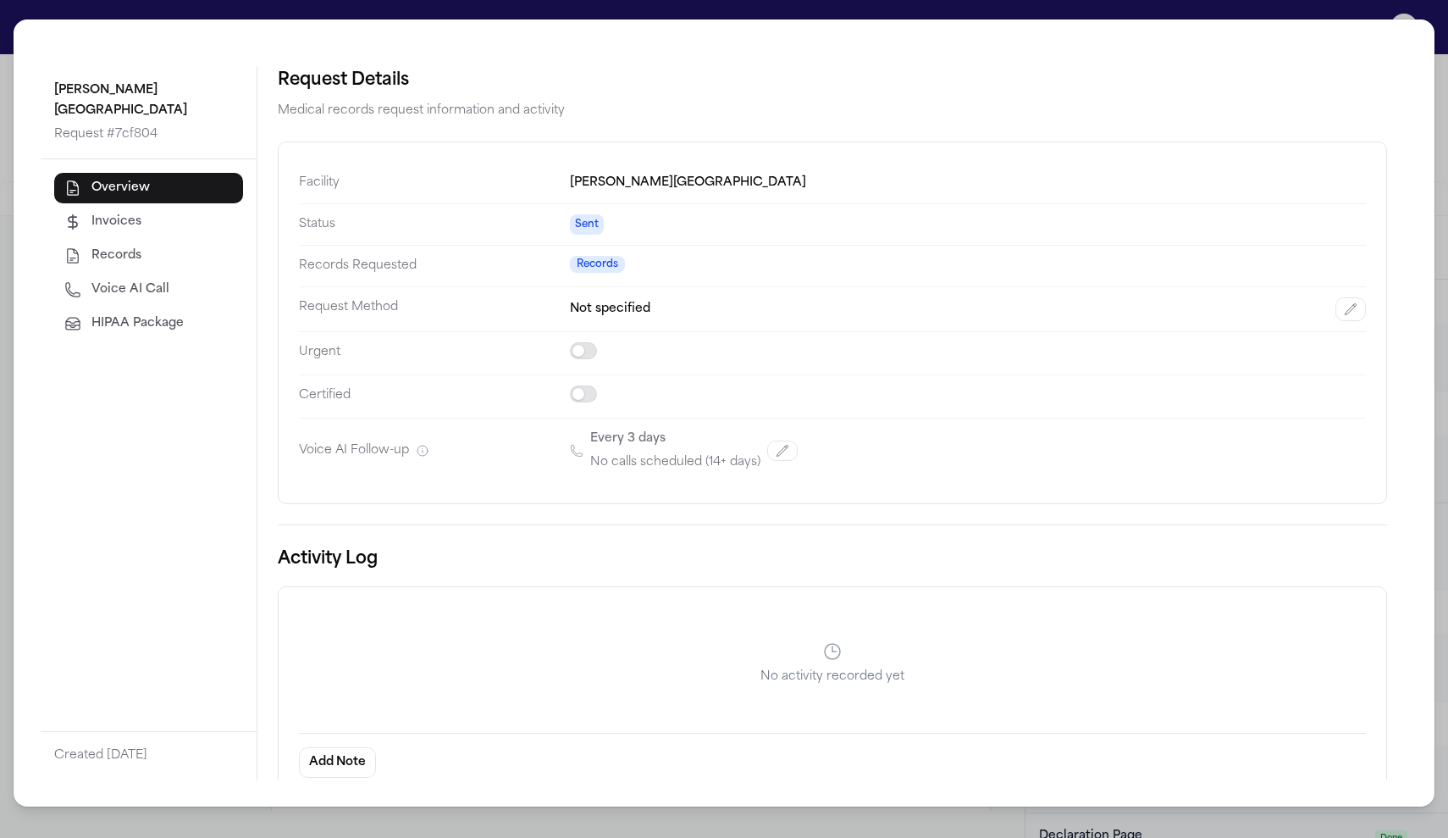
click at [174, 334] on button "HIPAA Package" at bounding box center [148, 323] width 189 height 30
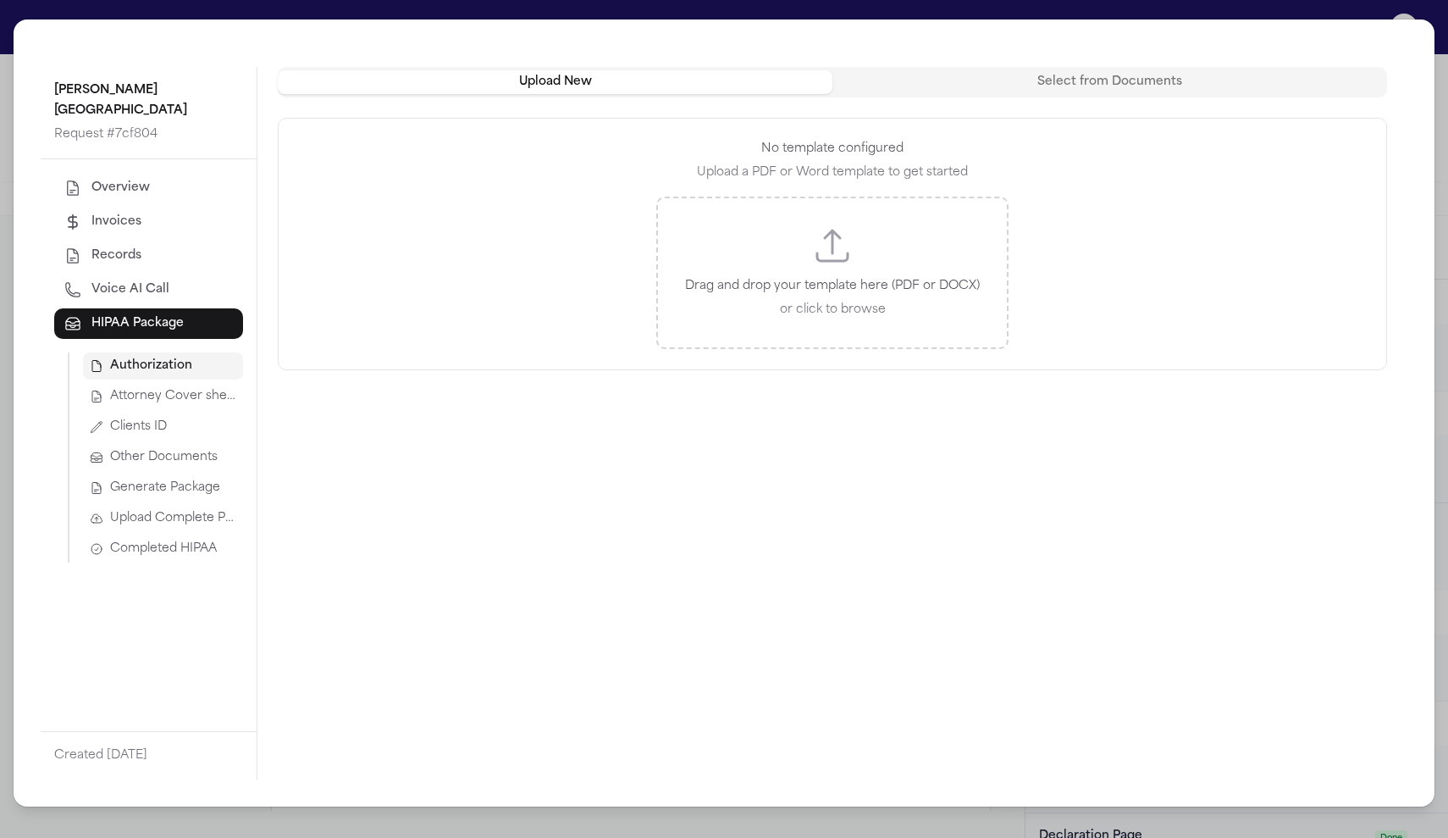
click at [846, 279] on p "Drag and drop your template here (PDF or DOCX)" at bounding box center [832, 286] width 295 height 20
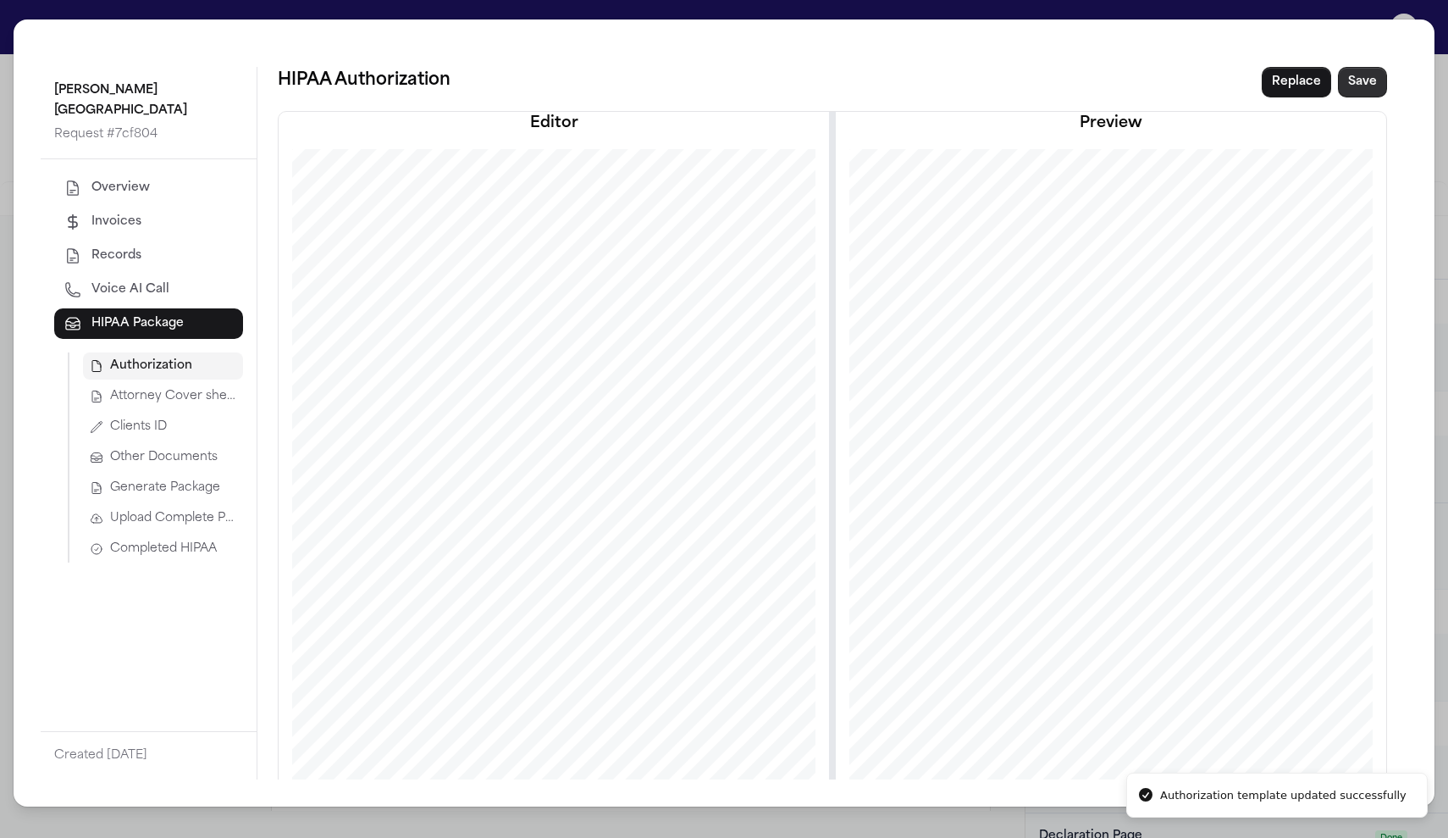
click at [1360, 77] on button "Save" at bounding box center [1362, 82] width 49 height 30
click at [1364, 85] on button "Save" at bounding box center [1362, 82] width 49 height 30
click at [158, 183] on button "Overview" at bounding box center [148, 188] width 189 height 30
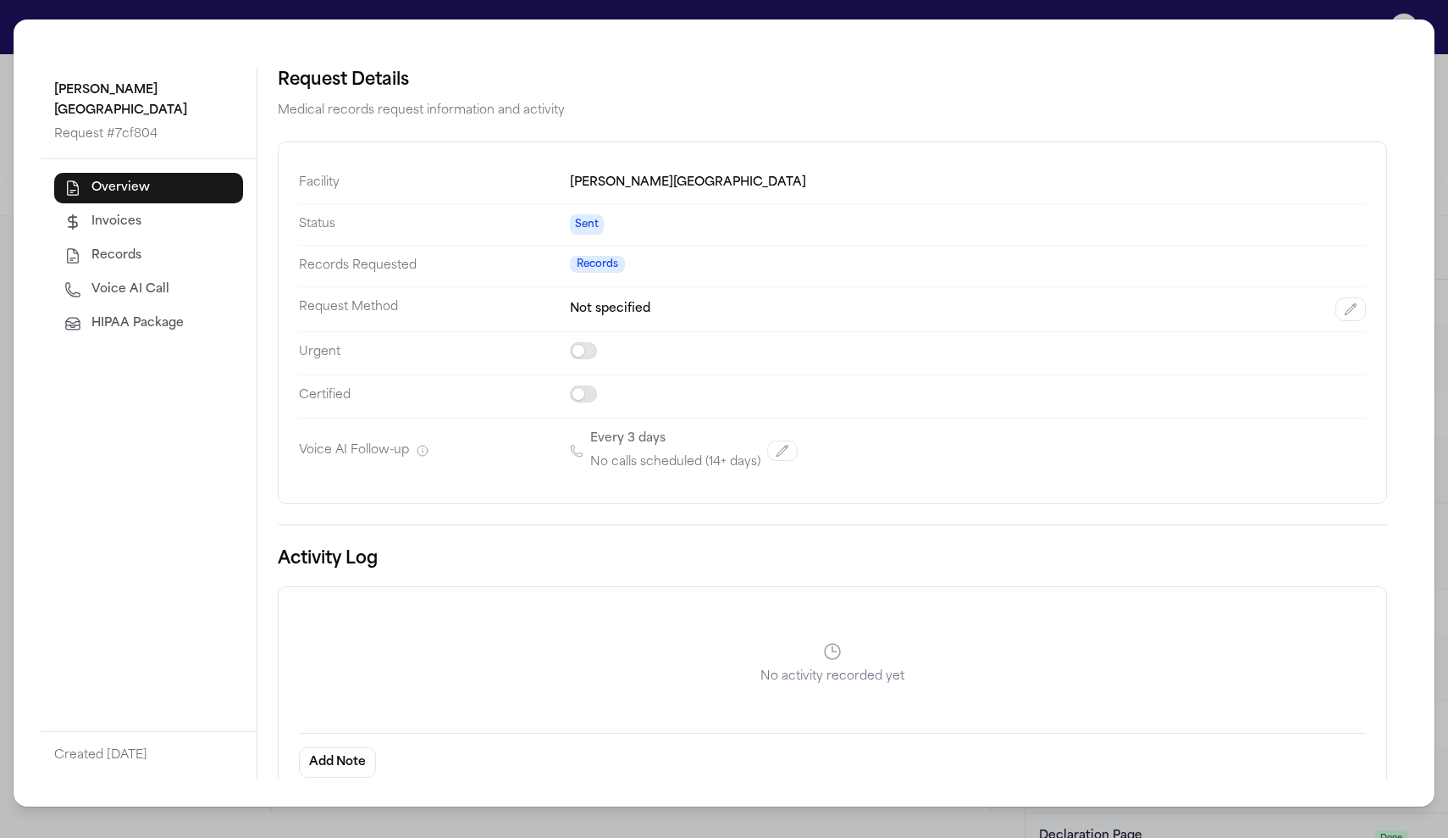
scroll to position [0, 0]
click at [1419, 4] on div "Carl R. Darnall Army Medical Center Request # 7cf804 Overview Invoices Records …" at bounding box center [724, 419] width 1448 height 838
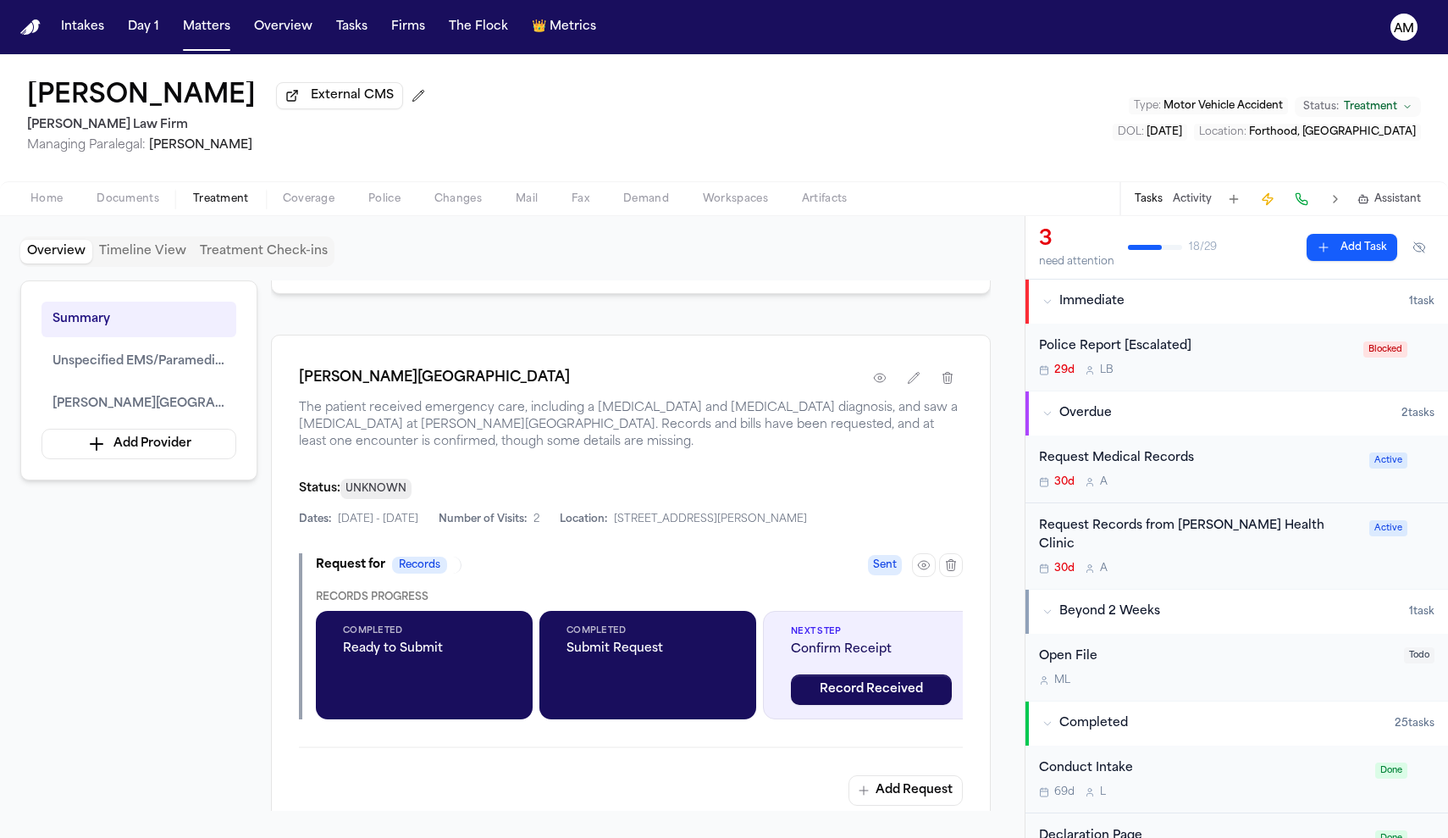
click at [1200, 541] on div "Request Records from Thomas Moore Health Clinic 30d A" at bounding box center [1199, 546] width 320 height 59
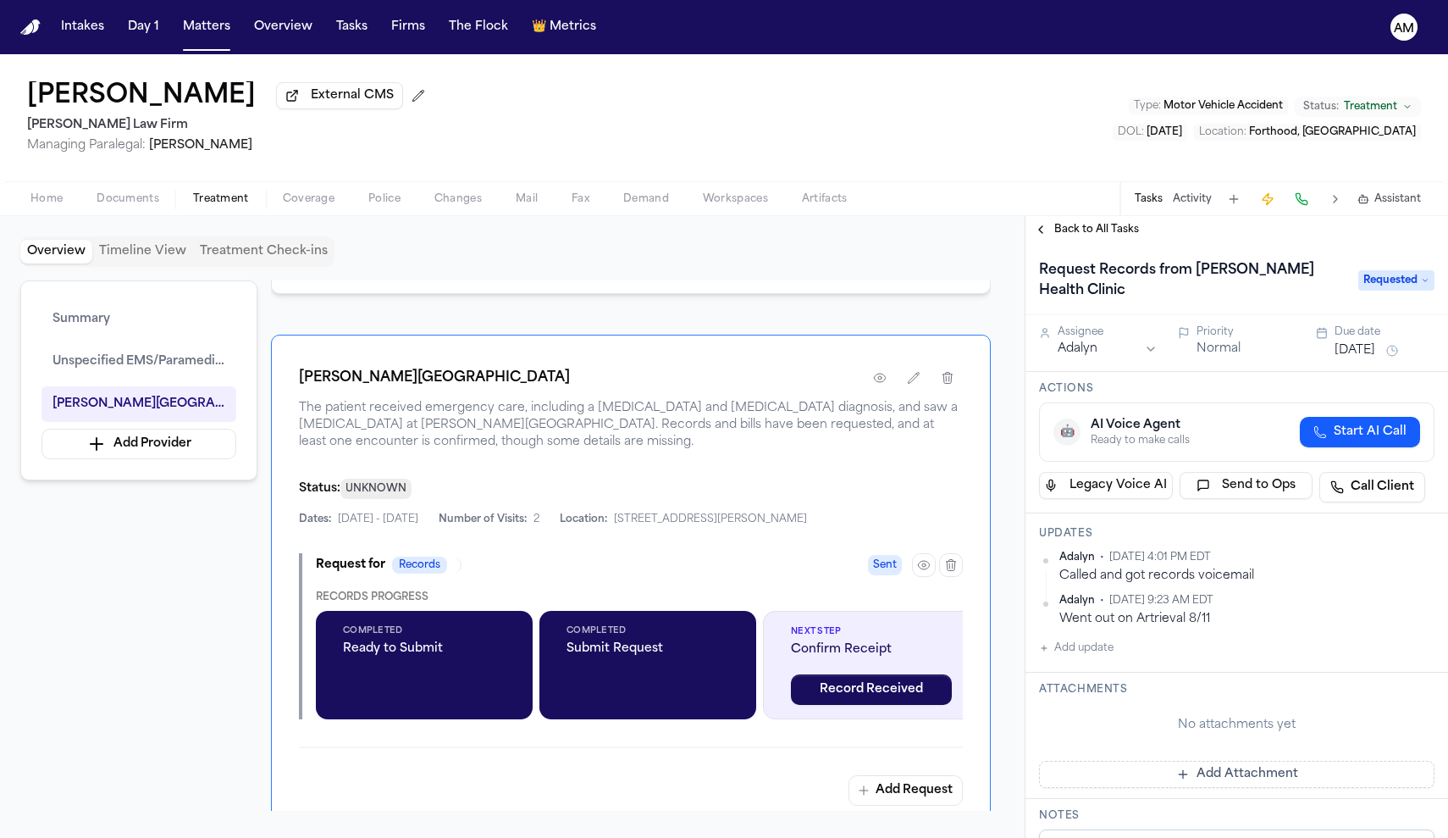
click at [1042, 230] on button "Back to All Tasks" at bounding box center [1087, 230] width 122 height 14
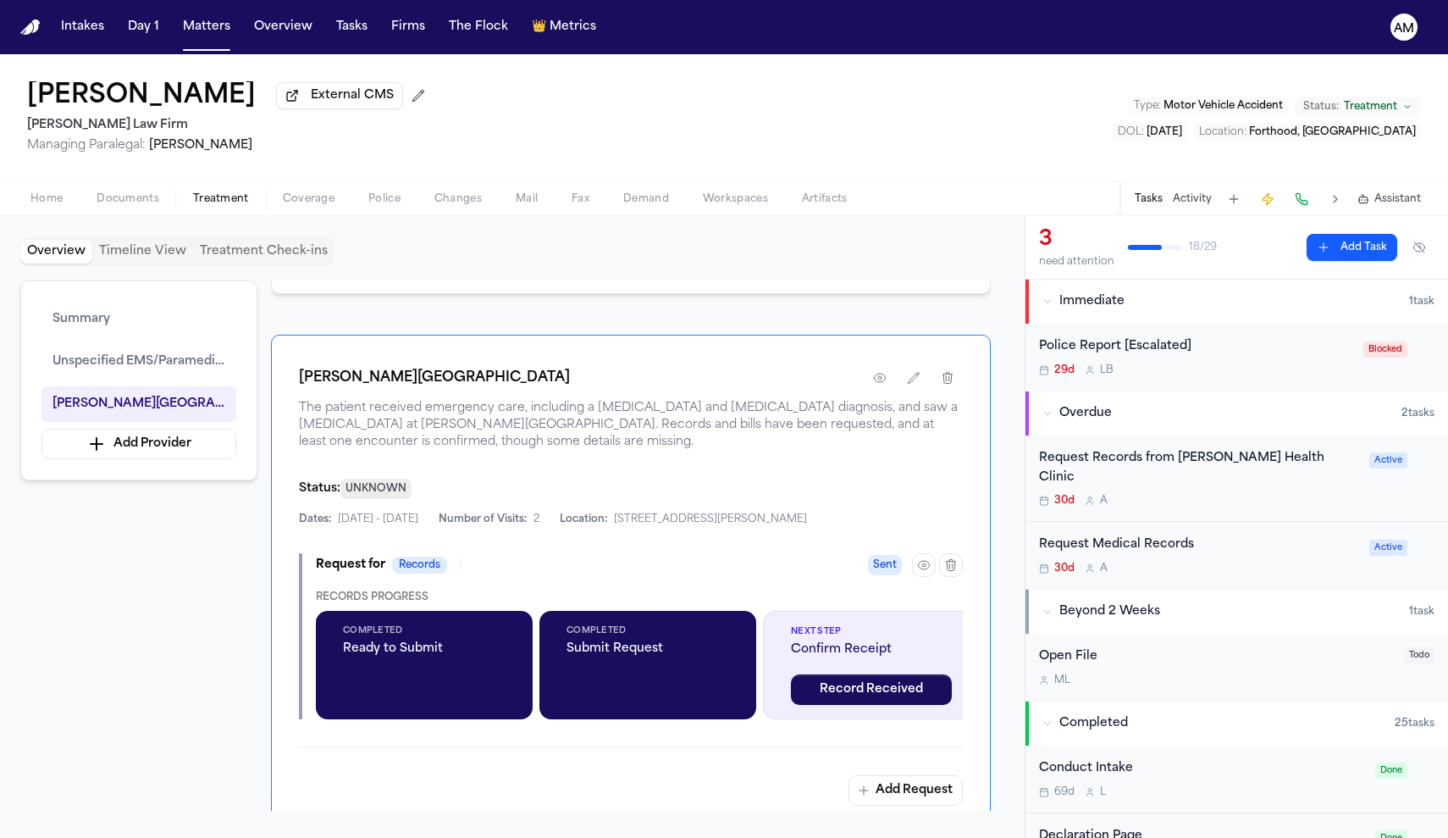
click at [1133, 536] on div "Request Medical Records" at bounding box center [1199, 544] width 320 height 19
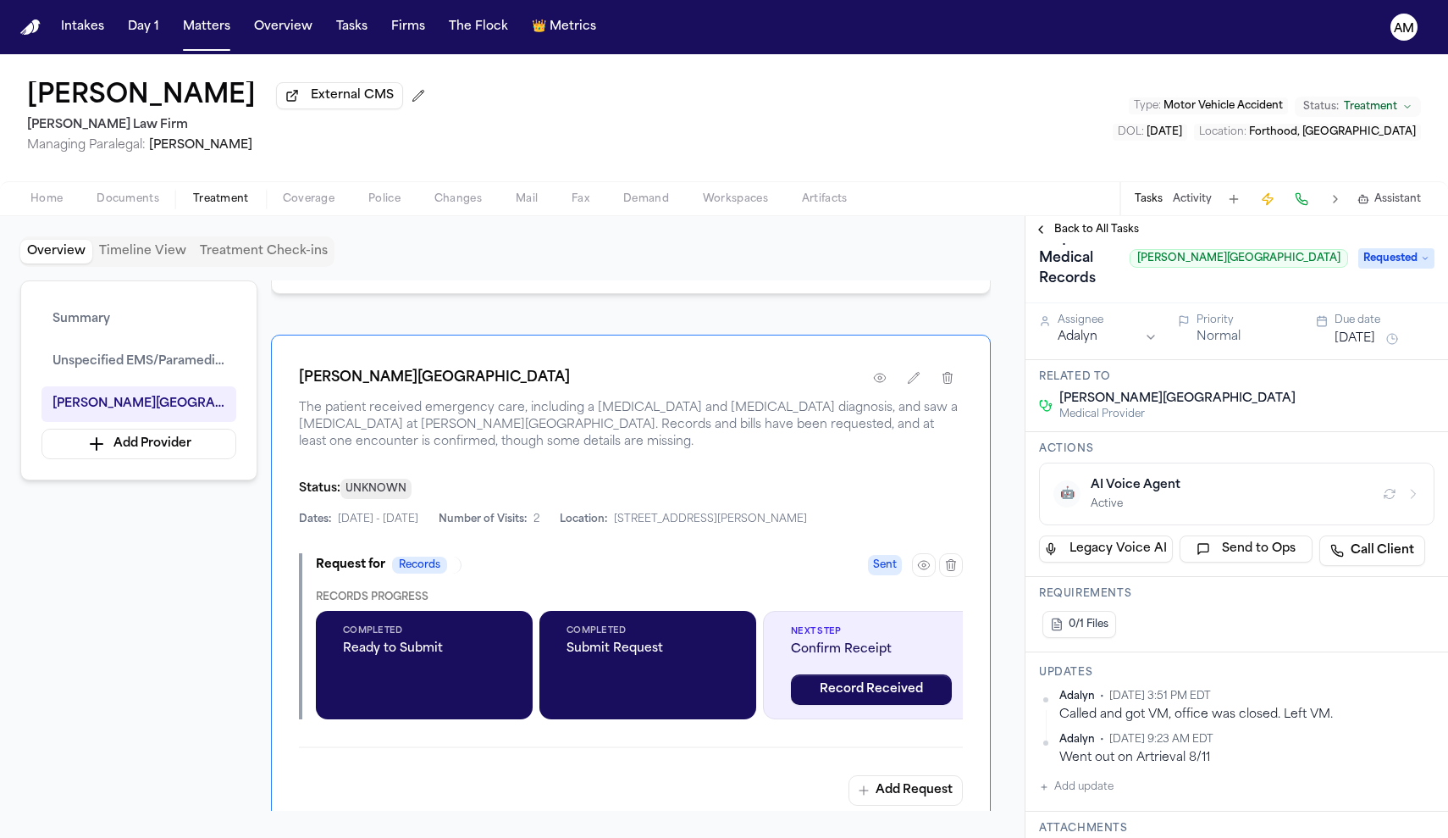
scroll to position [50, 0]
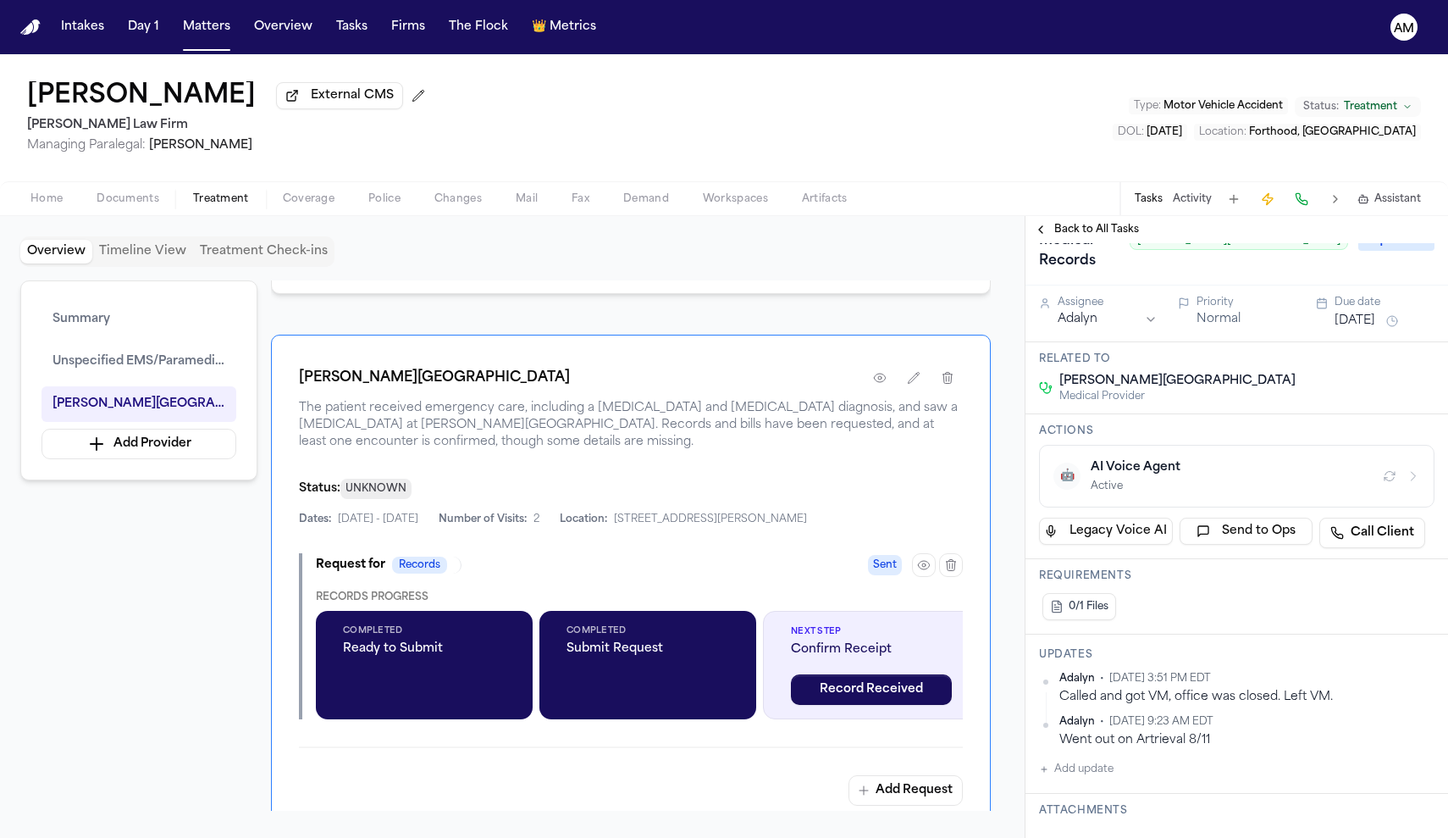
click at [1397, 484] on button "button" at bounding box center [1390, 476] width 20 height 20
click at [1419, 480] on icon "button" at bounding box center [1414, 476] width 14 height 14
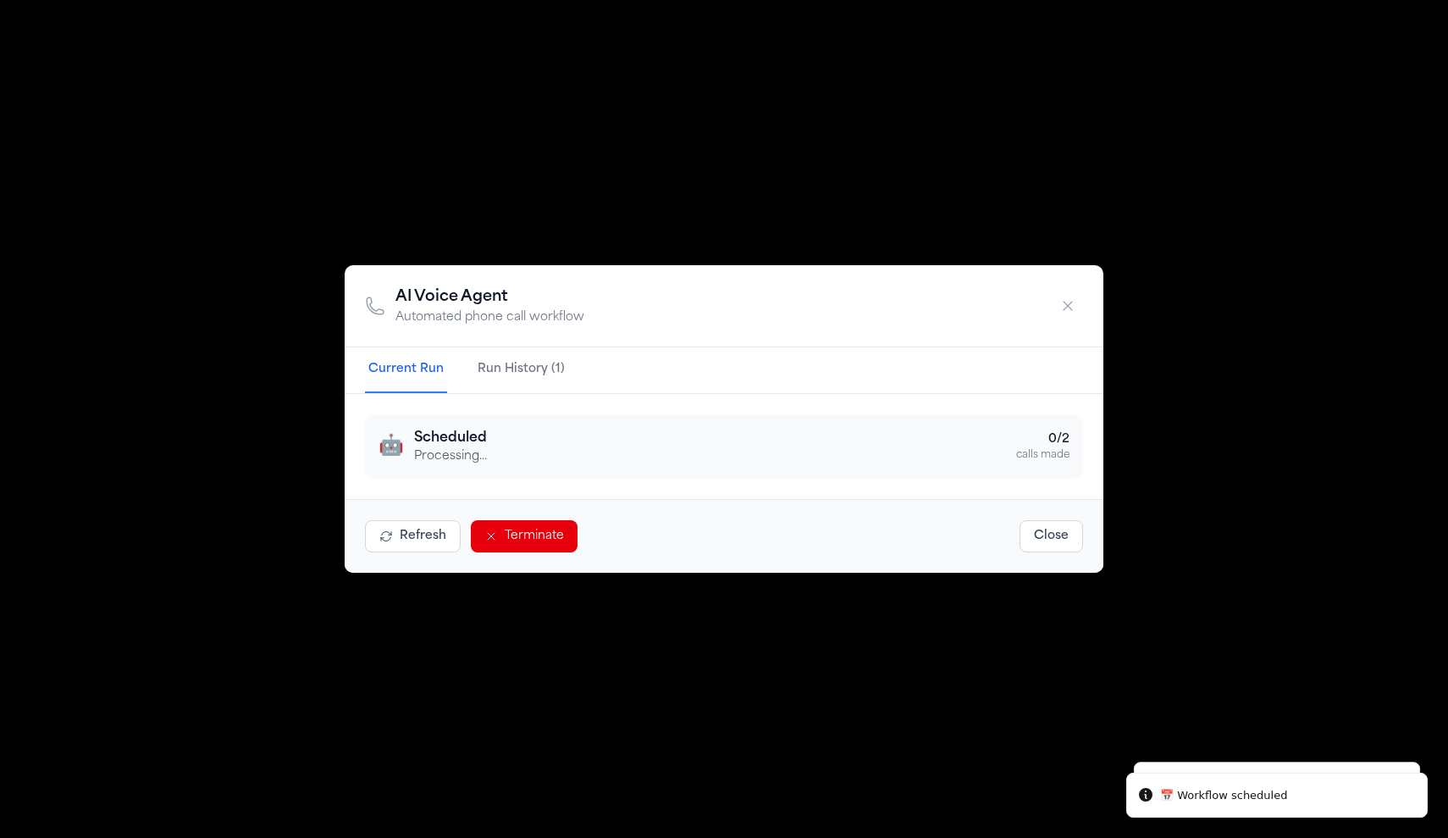
click at [1394, 461] on div "AI Voice Agent Automated phone call workflow Current Run Run History (1) 🤖 Sche…" at bounding box center [724, 419] width 1448 height 838
click at [1302, 290] on div "AI Voice Agent Automated phone call workflow Current Run Run History (1) 🤖 Sche…" at bounding box center [724, 419] width 1448 height 838
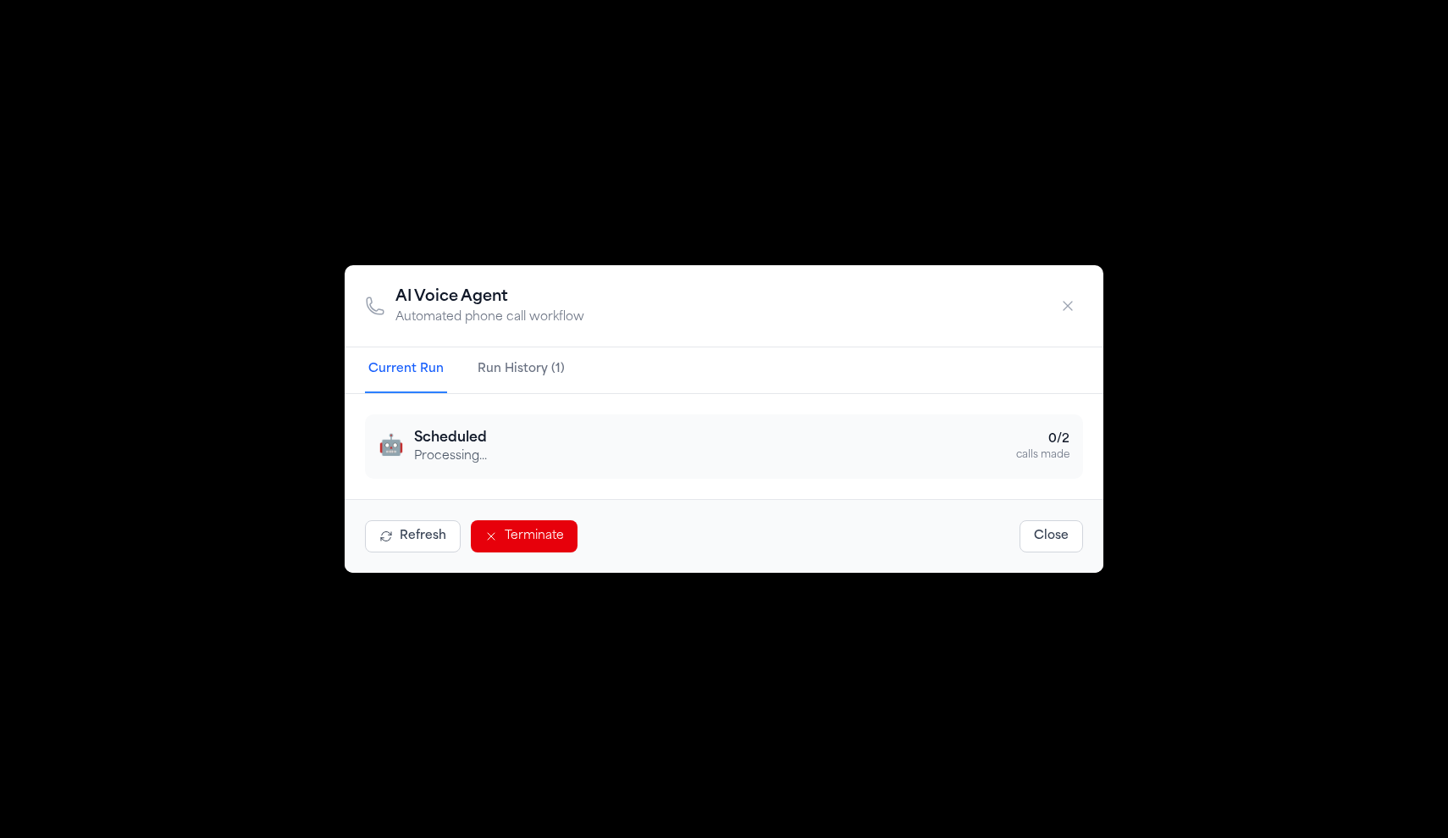
click at [1068, 304] on icon "button" at bounding box center [1067, 305] width 17 height 17
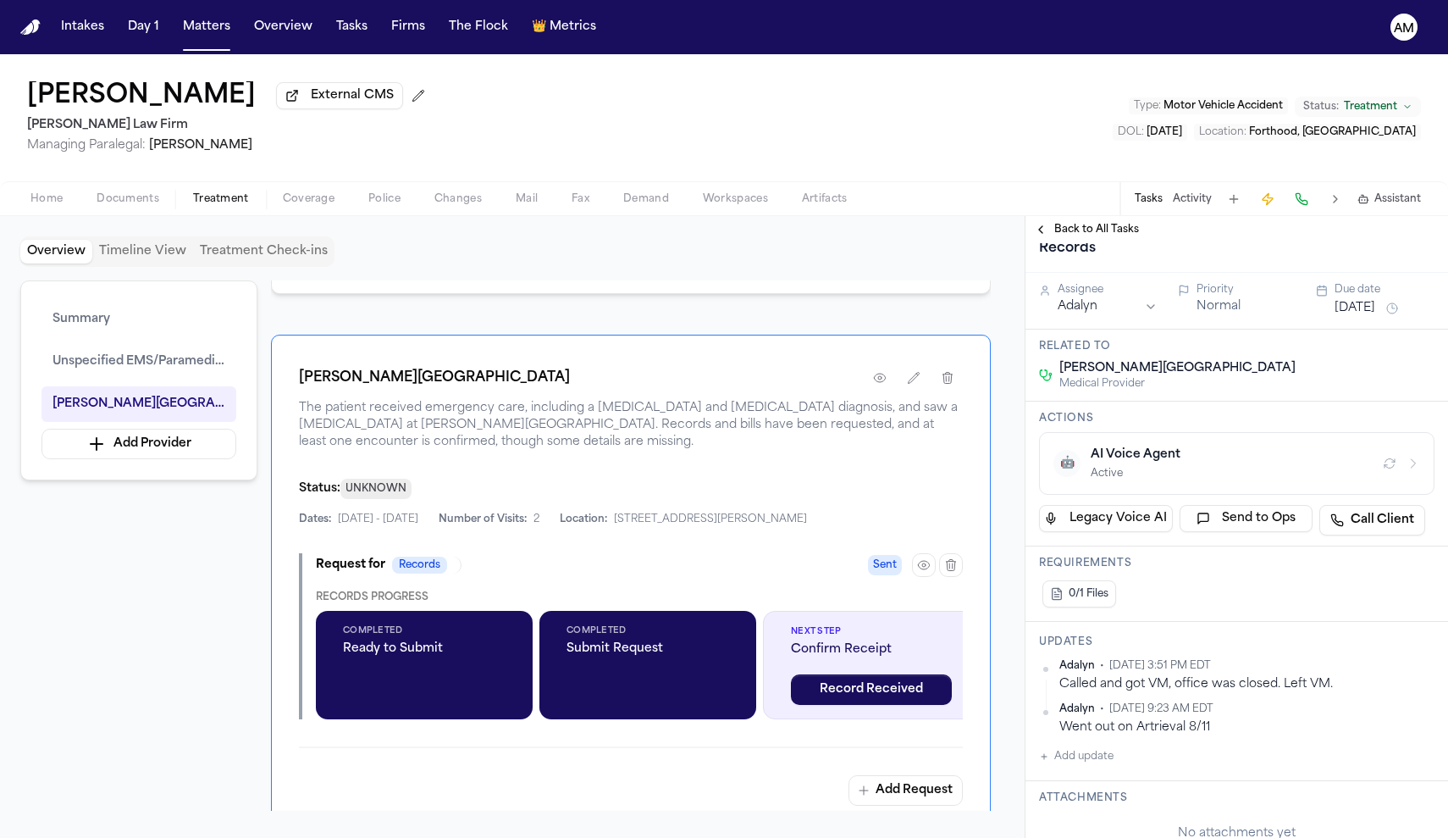
scroll to position [60, 0]
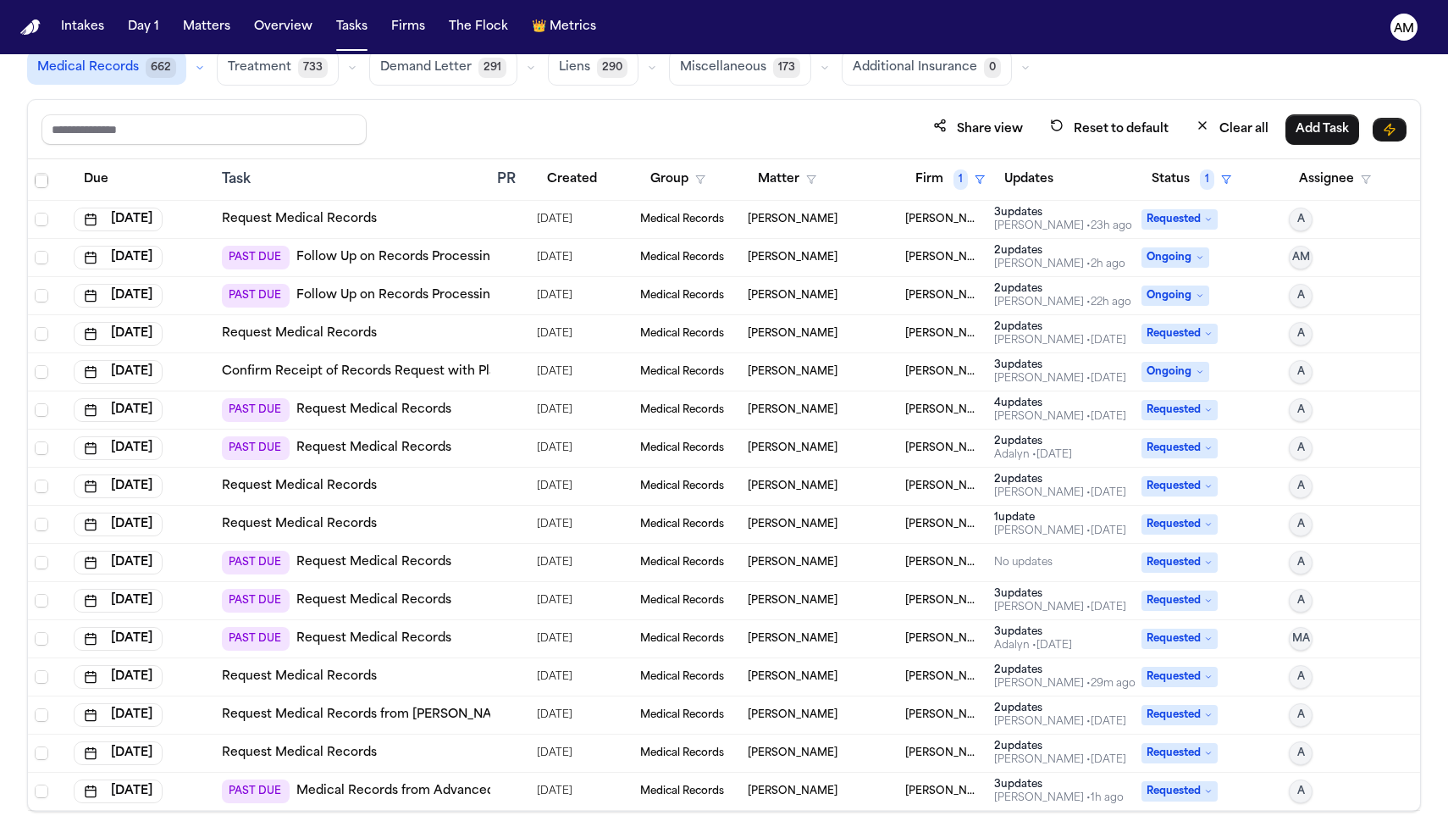
scroll to position [76, 0]
click at [975, 173] on button "Firm 1" at bounding box center [950, 179] width 90 height 30
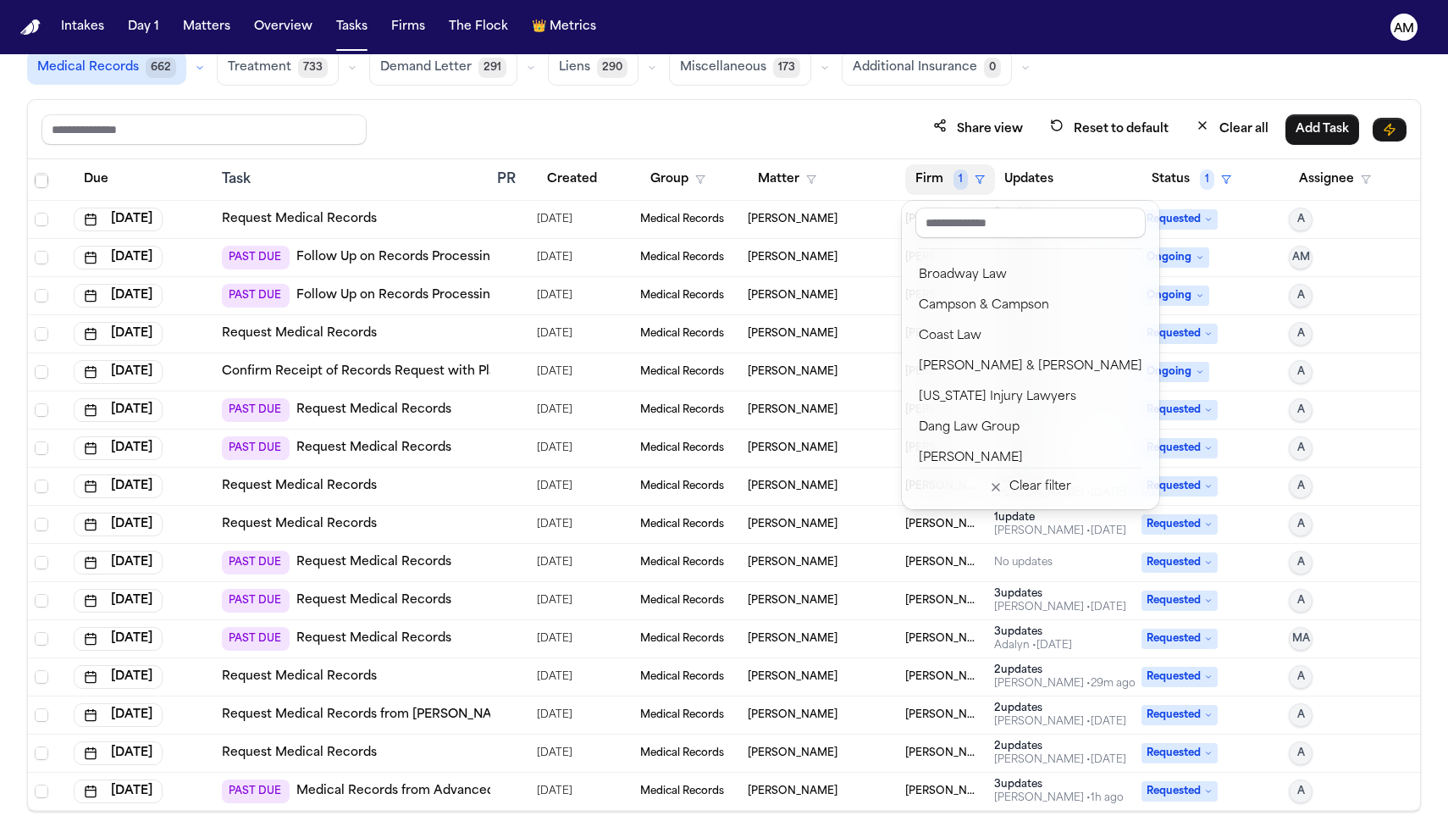
scroll to position [219, 0]
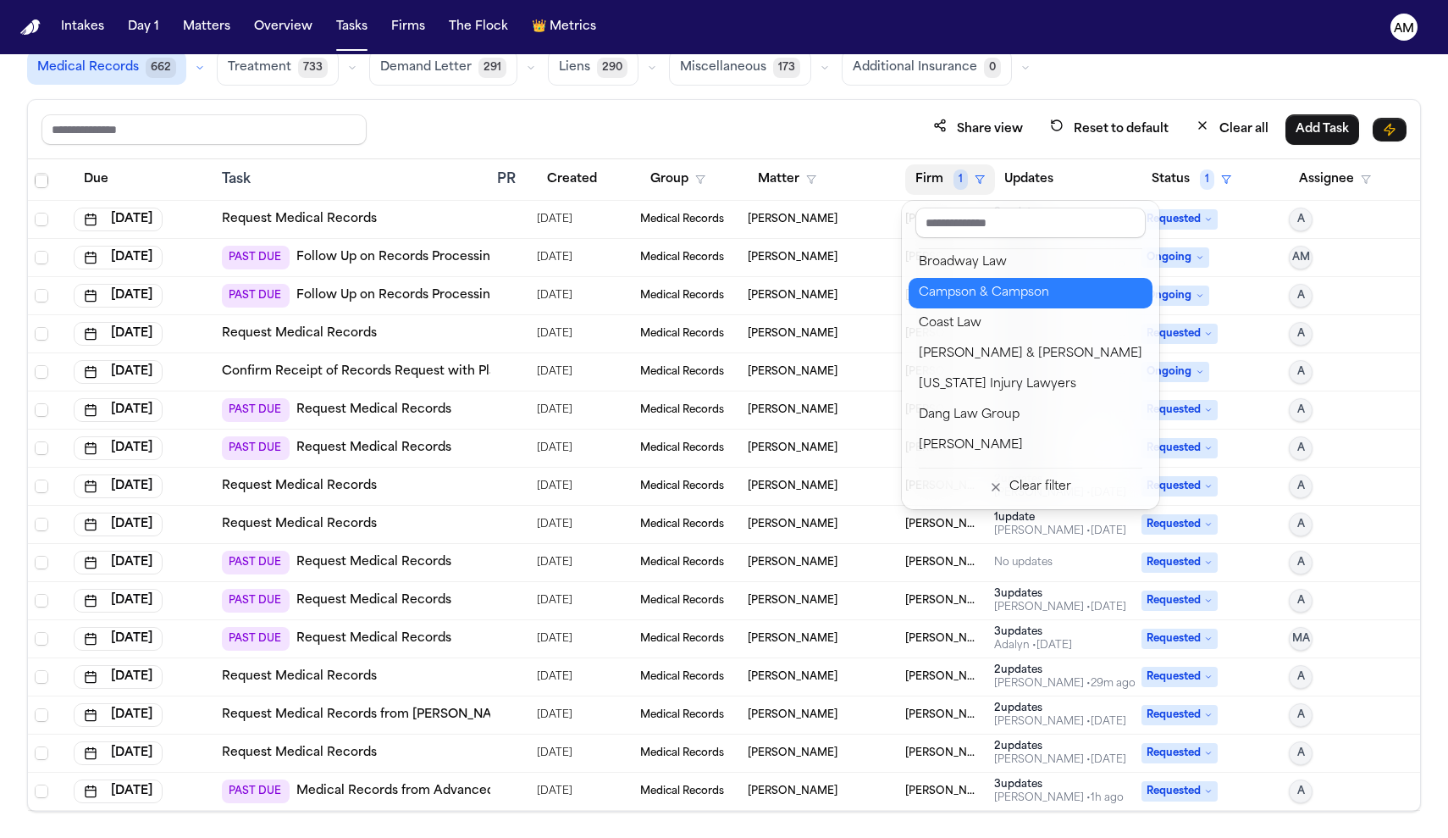
click at [955, 298] on div "Campson & Campson" at bounding box center [1031, 293] width 224 height 20
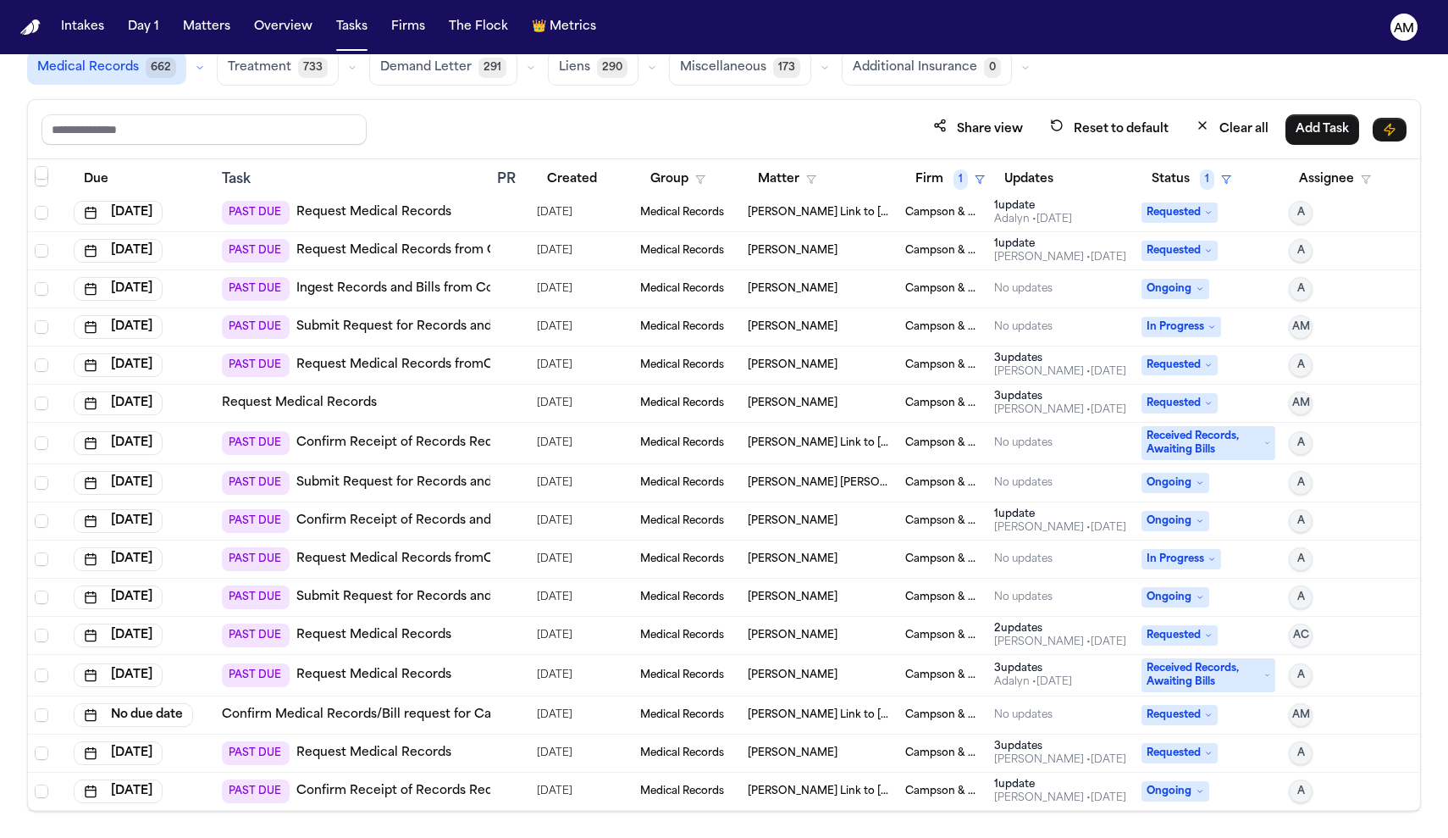
scroll to position [429, 0]
click at [471, 596] on link "Submit Request for Records and Bills from Bronx Family Pharmacy" at bounding box center [496, 597] width 401 height 17
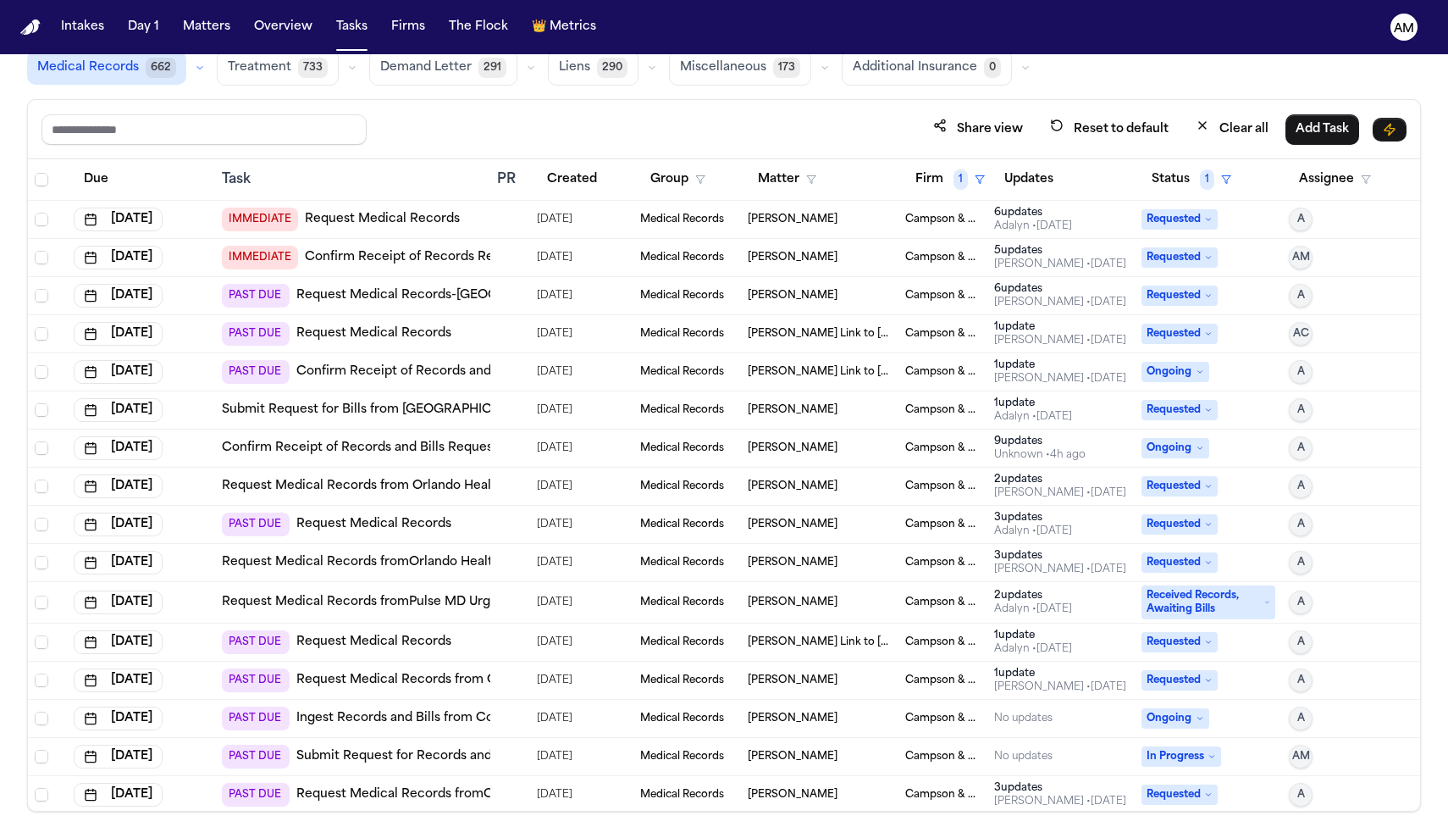
scroll to position [0, 0]
click at [437, 292] on link "Request Medical Records-[GEOGRAPHIC_DATA]" at bounding box center [442, 295] width 293 height 17
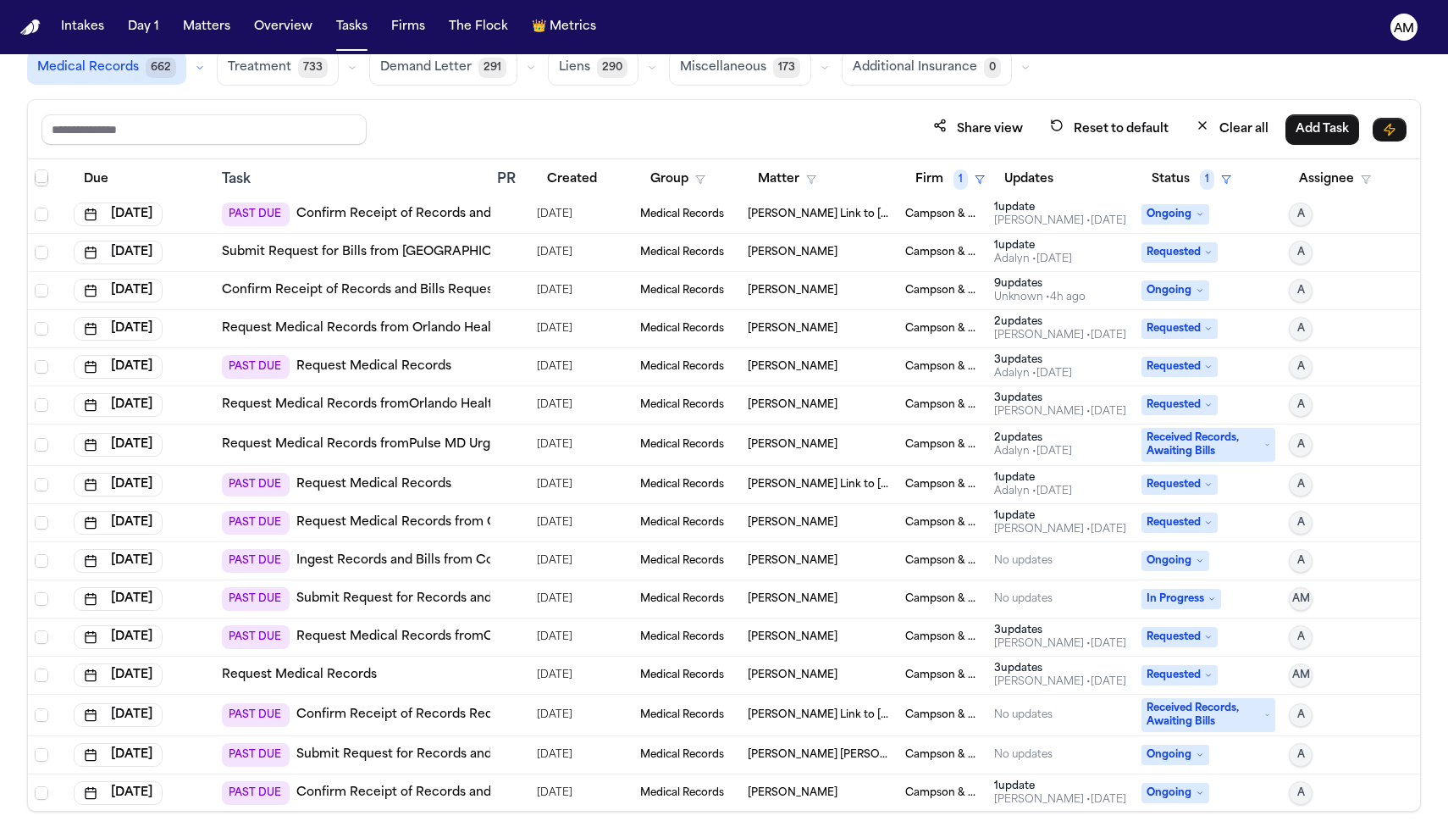
scroll to position [161, 0]
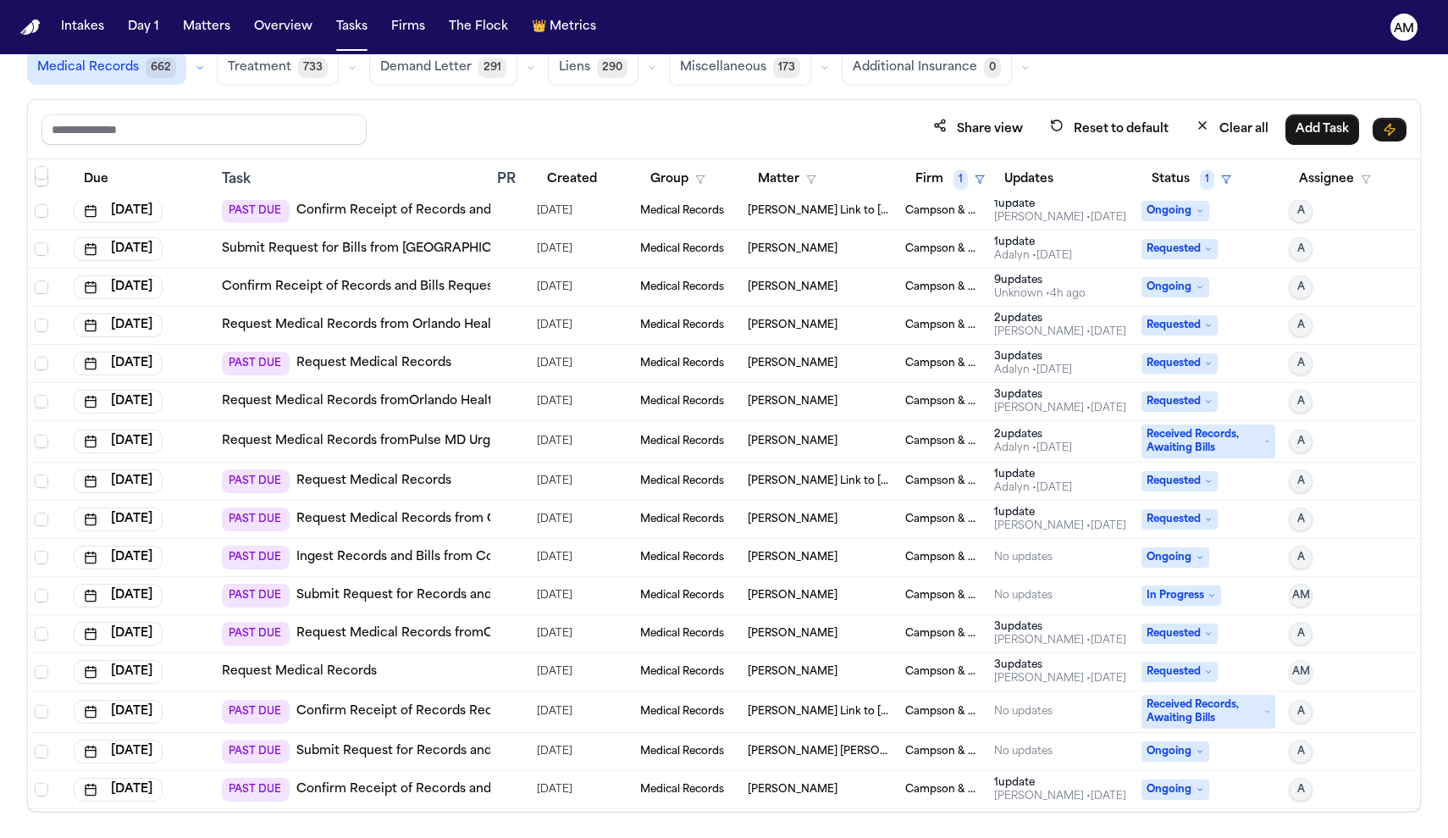
click at [417, 434] on link "Request Medical Records fromPulse MD Urgent Care" at bounding box center [383, 441] width 322 height 17
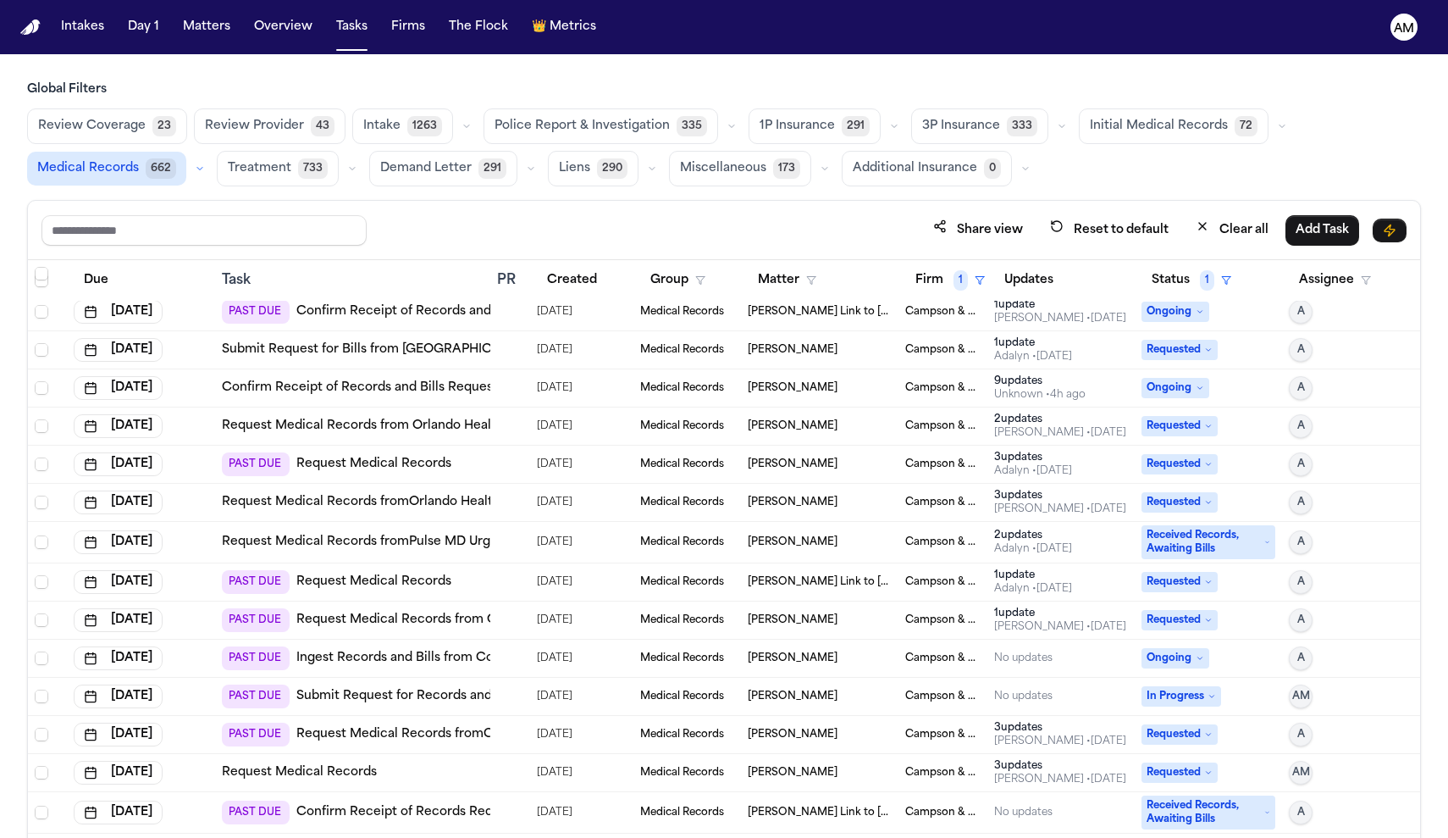
scroll to position [0, 0]
click at [977, 279] on icon "button" at bounding box center [980, 280] width 10 height 10
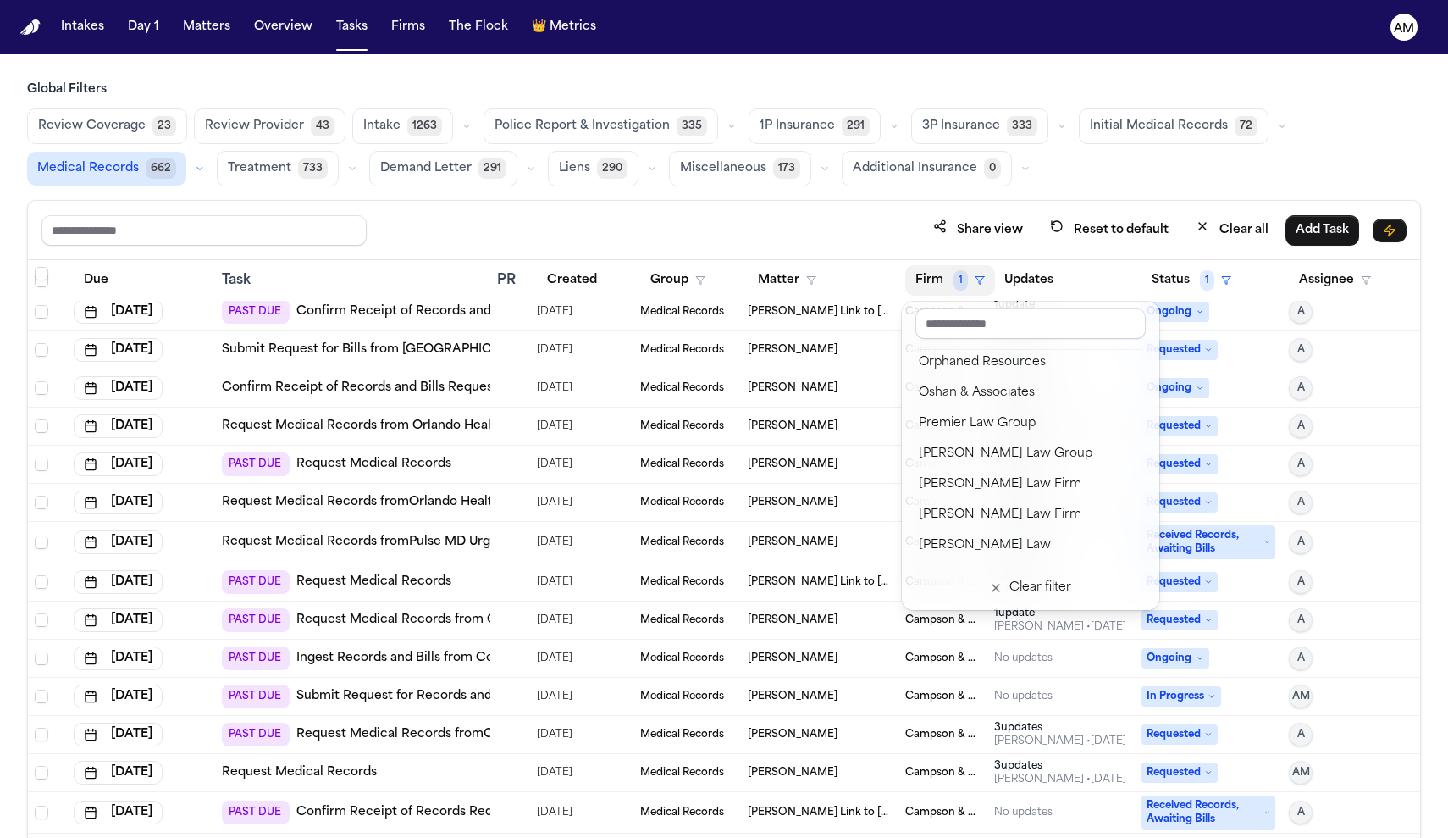
scroll to position [1564, 0]
click at [969, 508] on div "[PERSON_NAME] Law Firm" at bounding box center [1031, 511] width 224 height 20
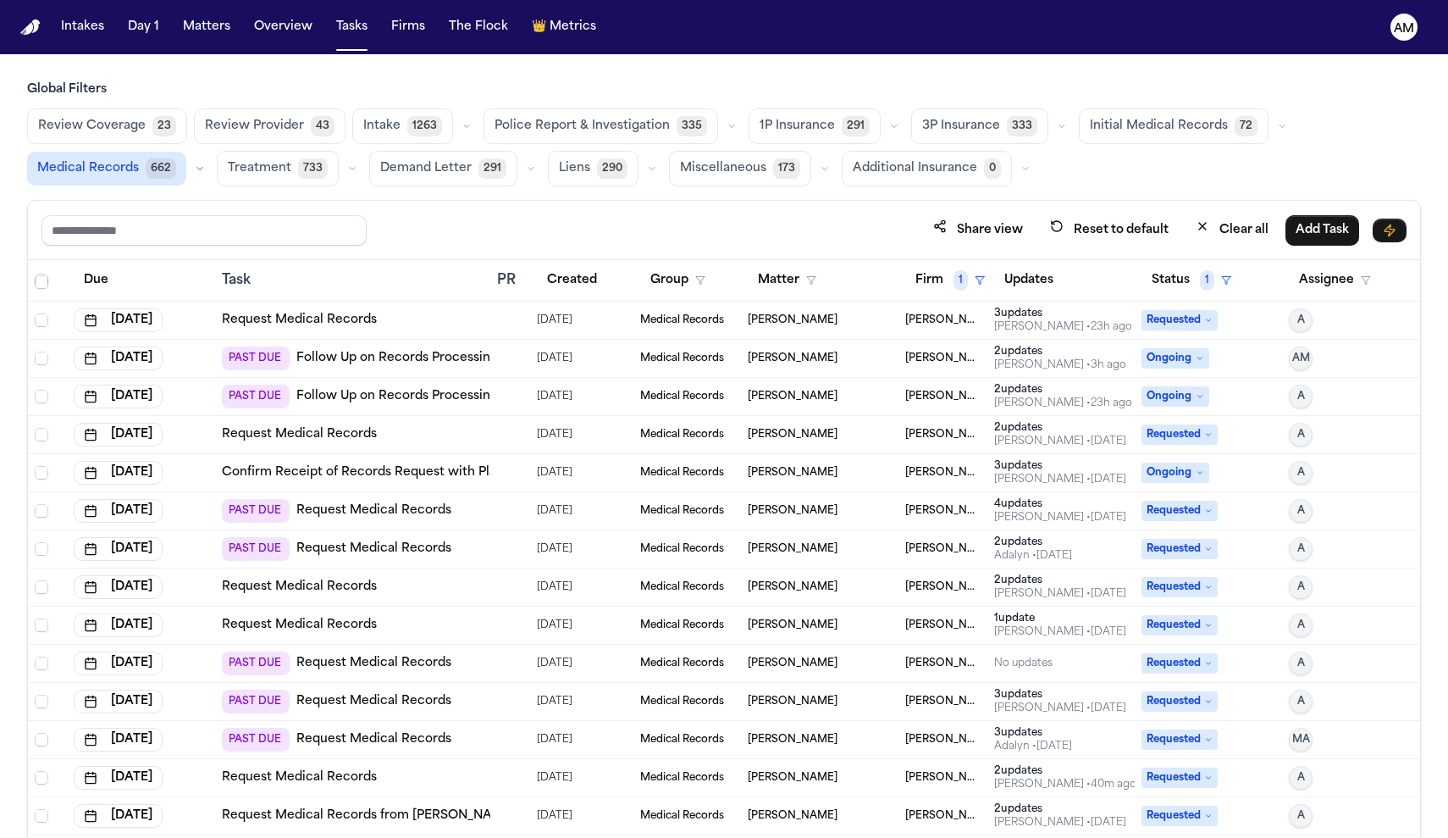
scroll to position [76, 0]
click at [1181, 273] on button "Status 1" at bounding box center [1192, 280] width 100 height 30
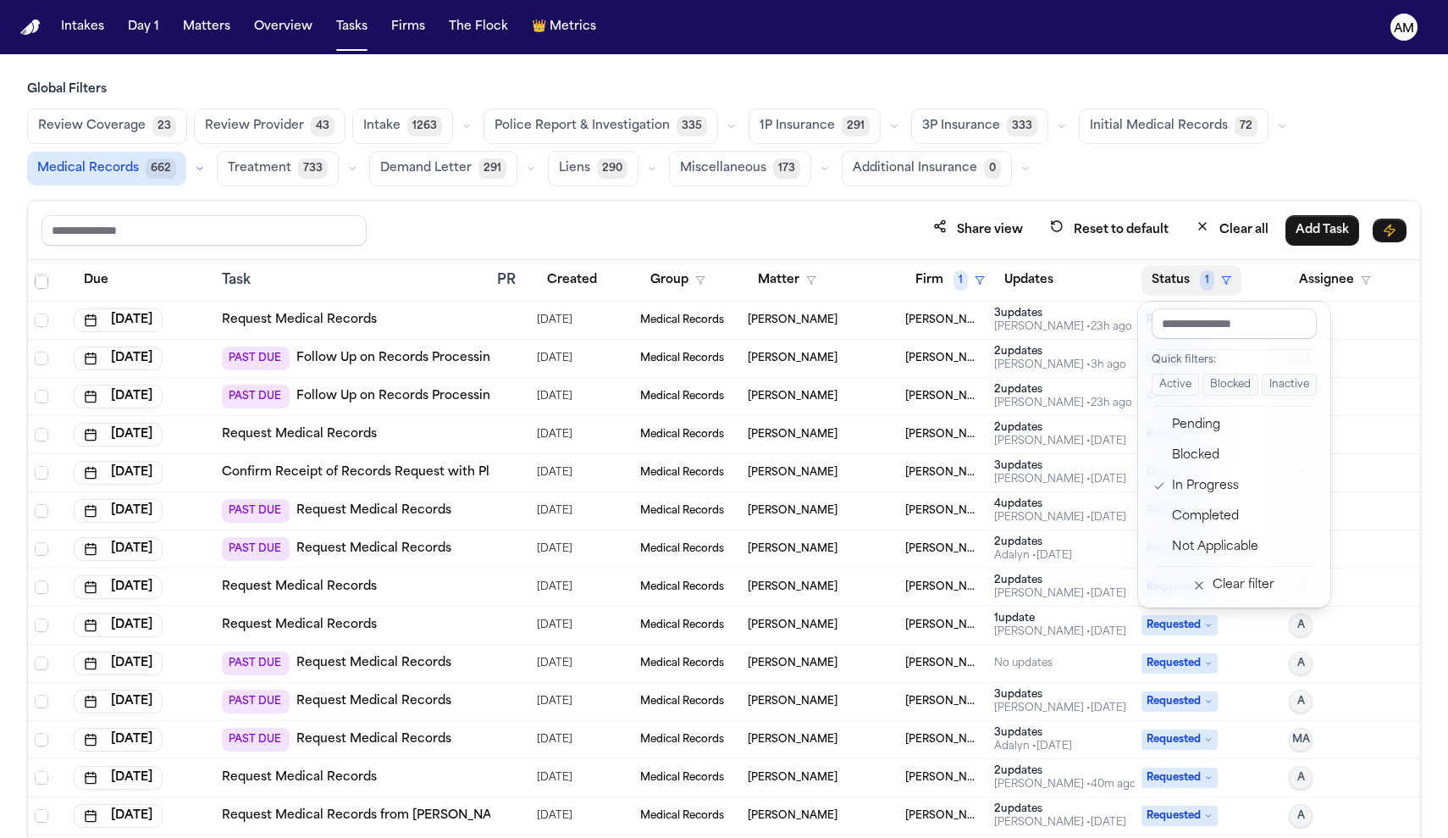
click at [1194, 431] on div "Pending" at bounding box center [1242, 425] width 141 height 20
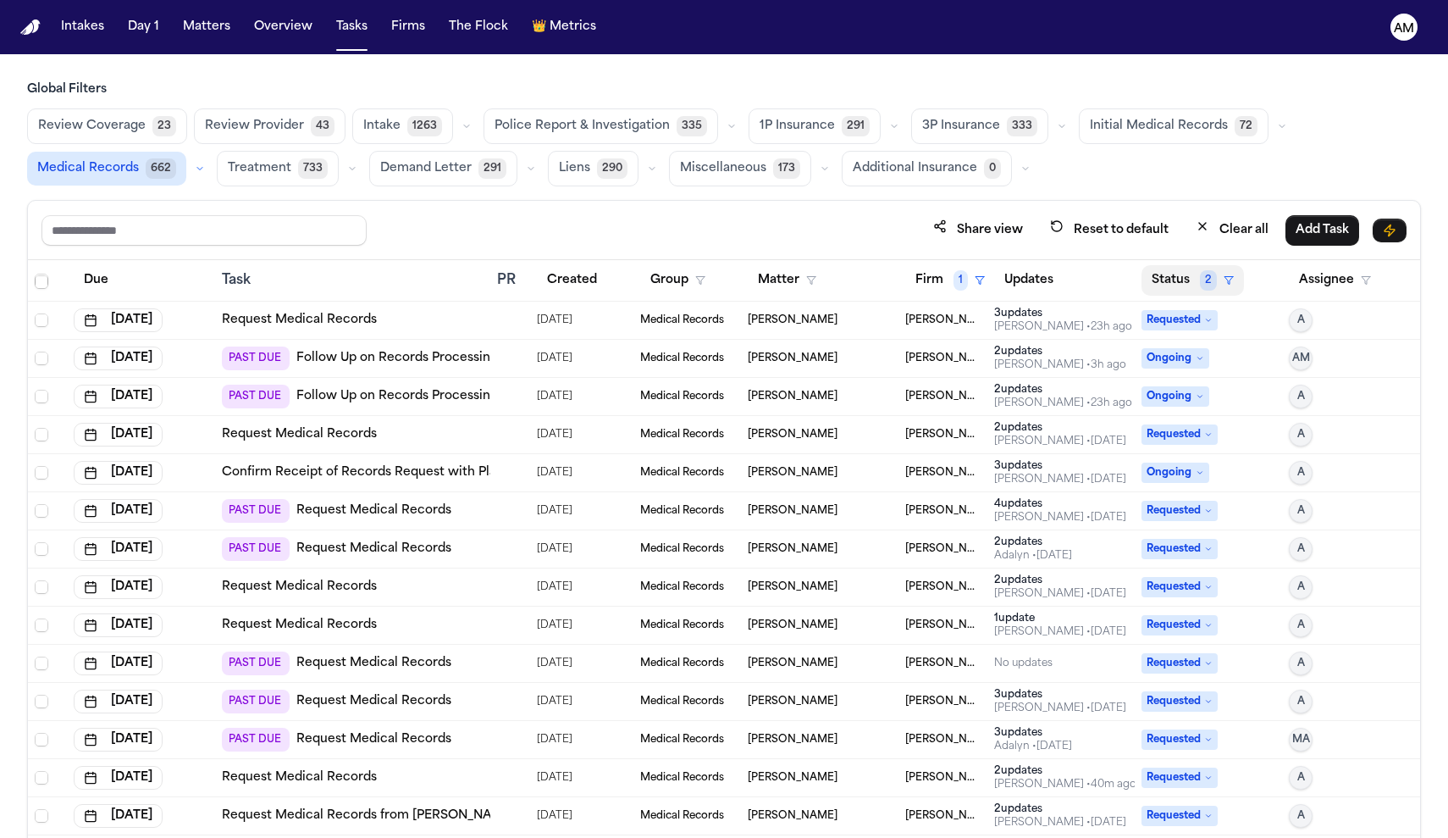
click at [1184, 290] on button "Status 2" at bounding box center [1193, 280] width 102 height 30
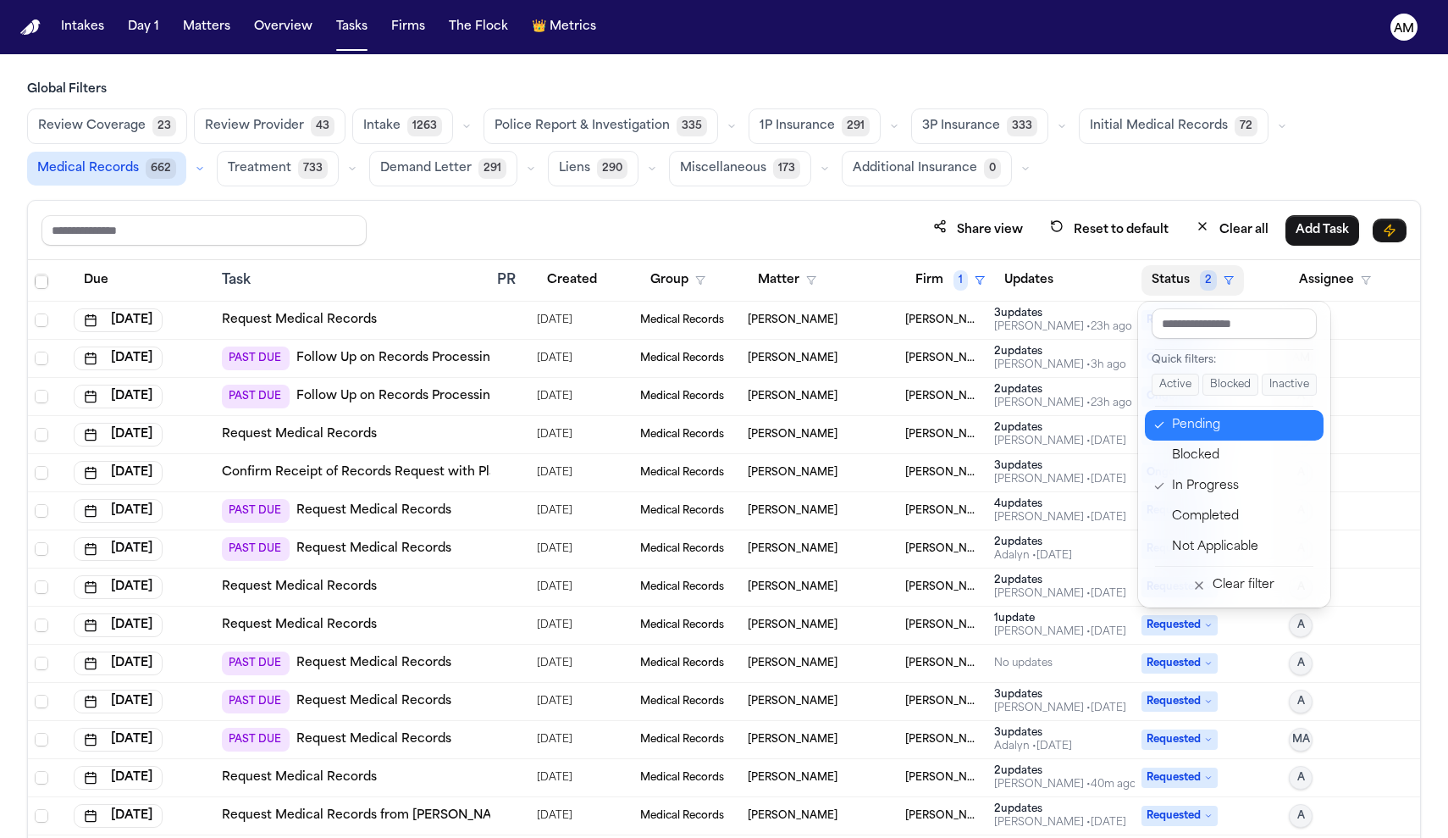
click at [1247, 595] on button "Clear filter" at bounding box center [1234, 585] width 179 height 30
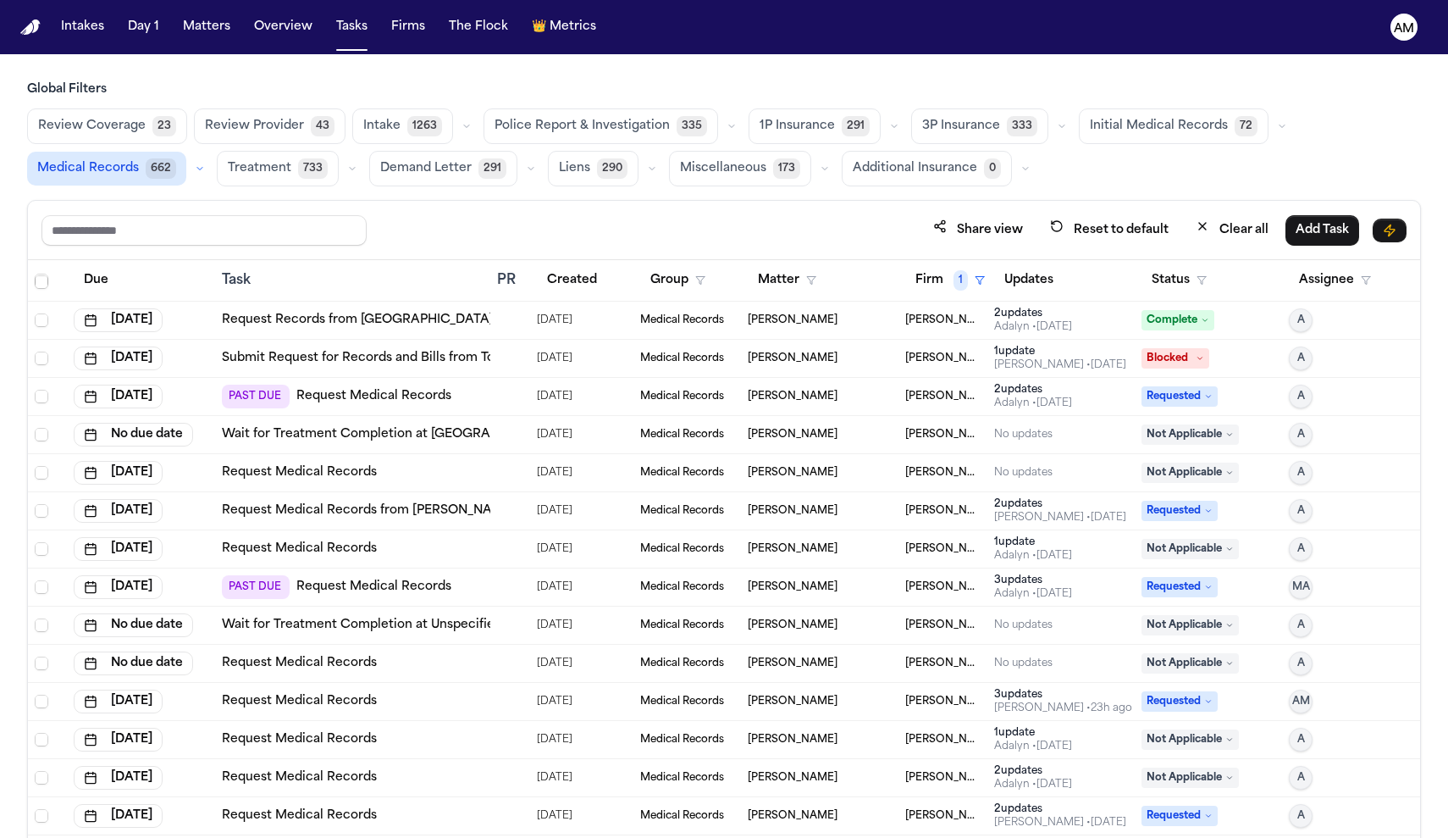
click at [1200, 283] on icon "button" at bounding box center [1202, 280] width 10 height 10
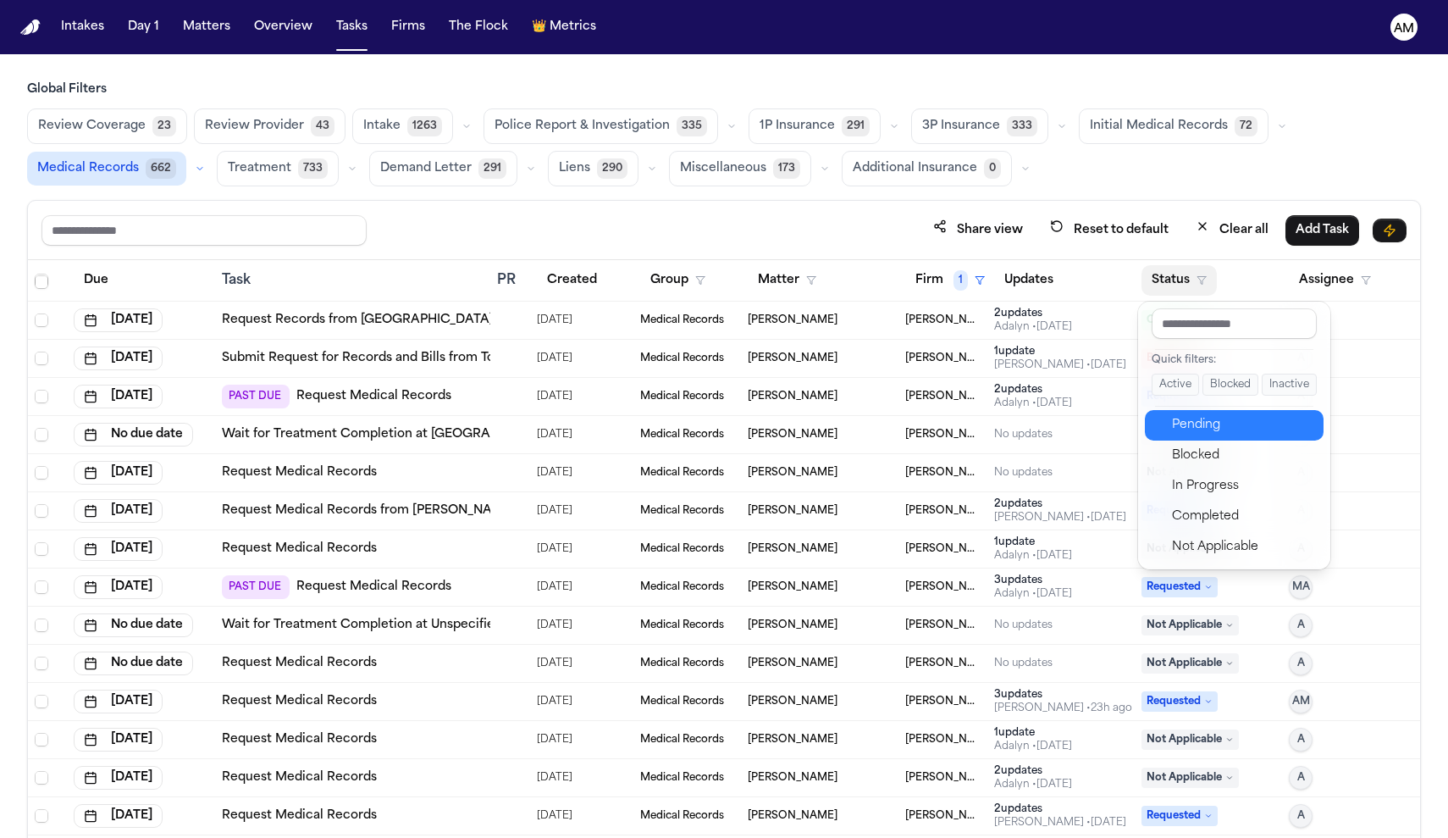
click at [1203, 423] on div "Pending" at bounding box center [1242, 425] width 141 height 20
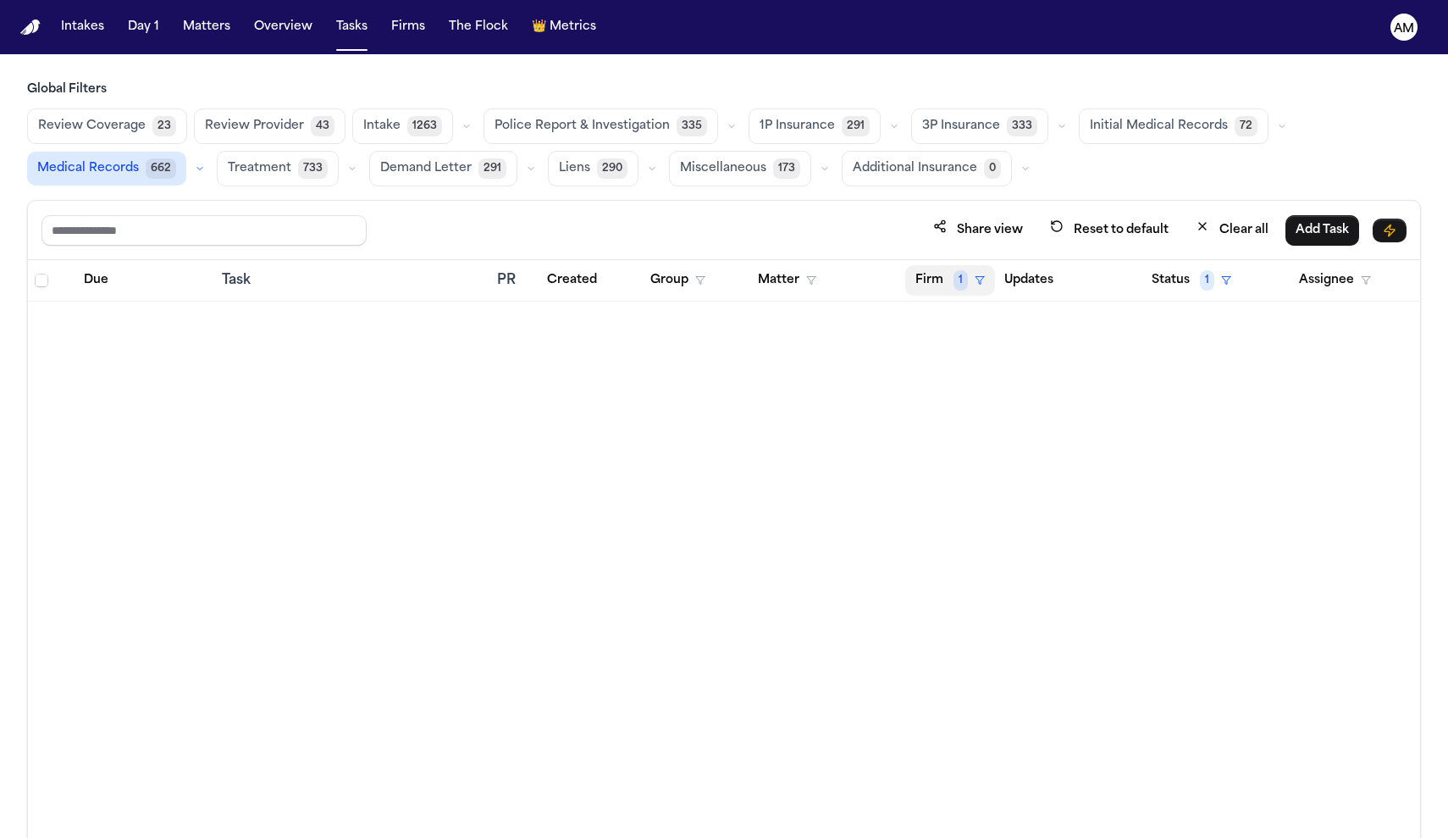
click at [960, 279] on span "1" at bounding box center [961, 280] width 14 height 20
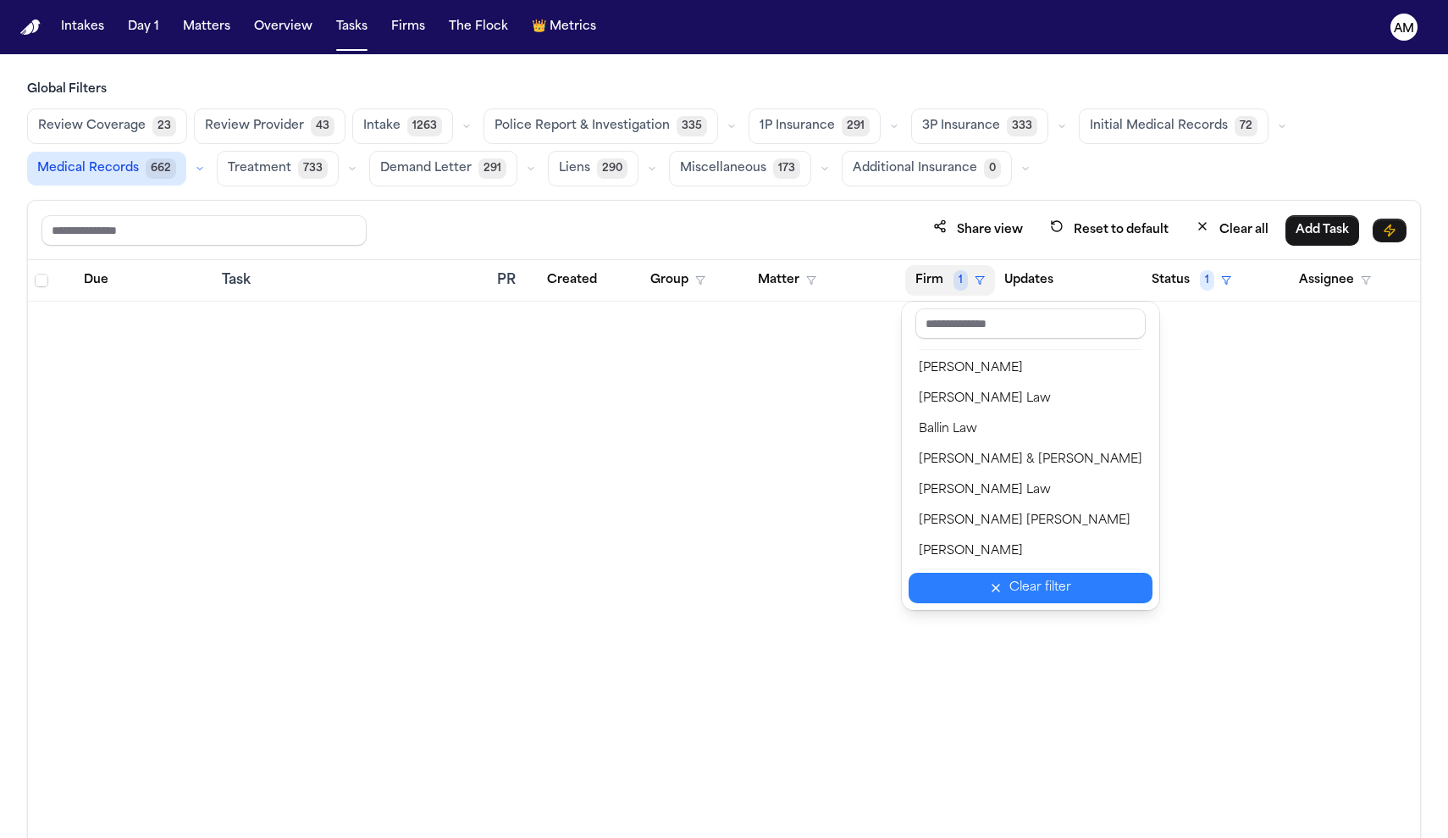
click at [959, 592] on button "Clear filter" at bounding box center [1031, 588] width 244 height 30
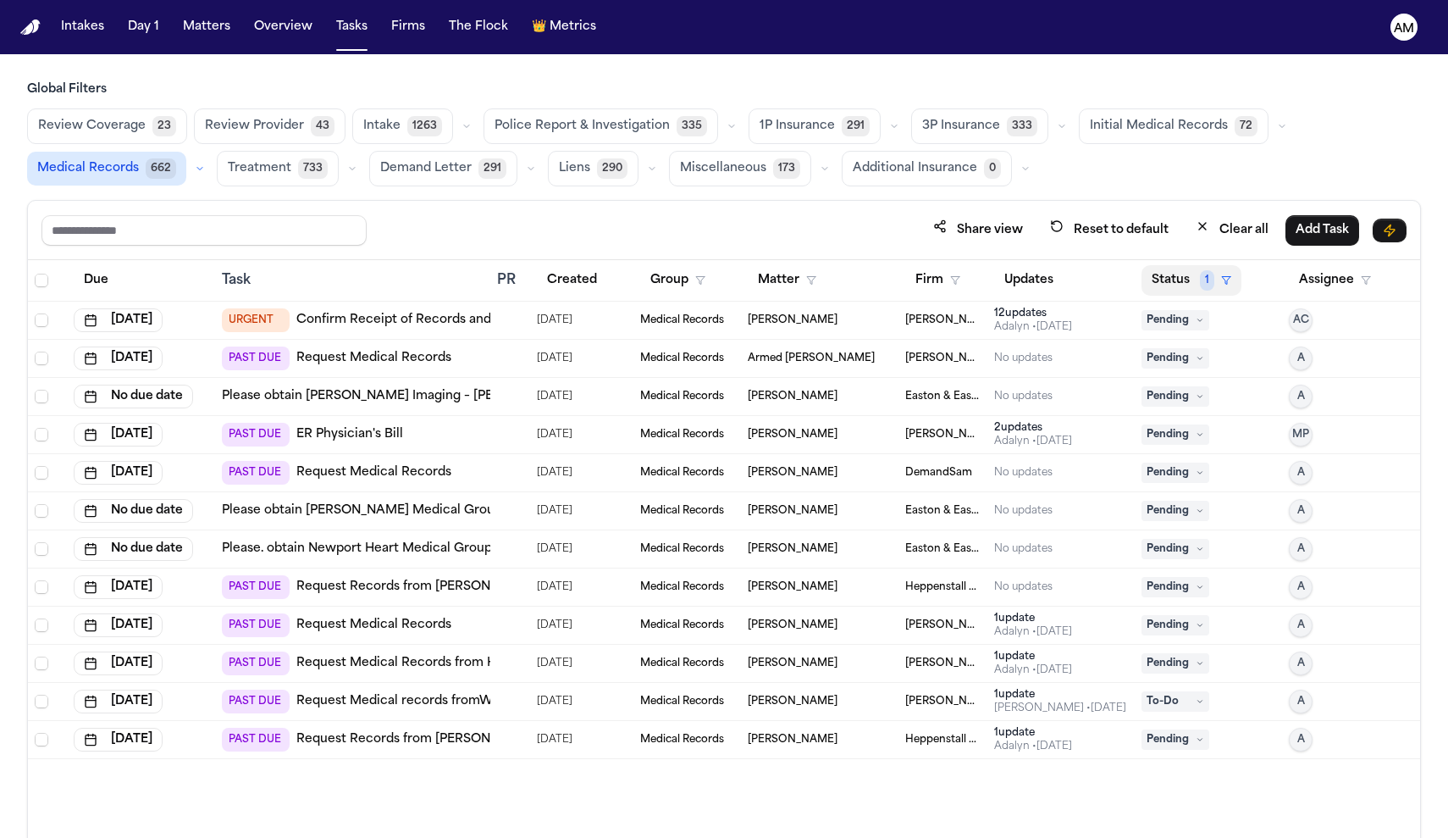
click at [1197, 287] on button "Status 1" at bounding box center [1192, 280] width 100 height 30
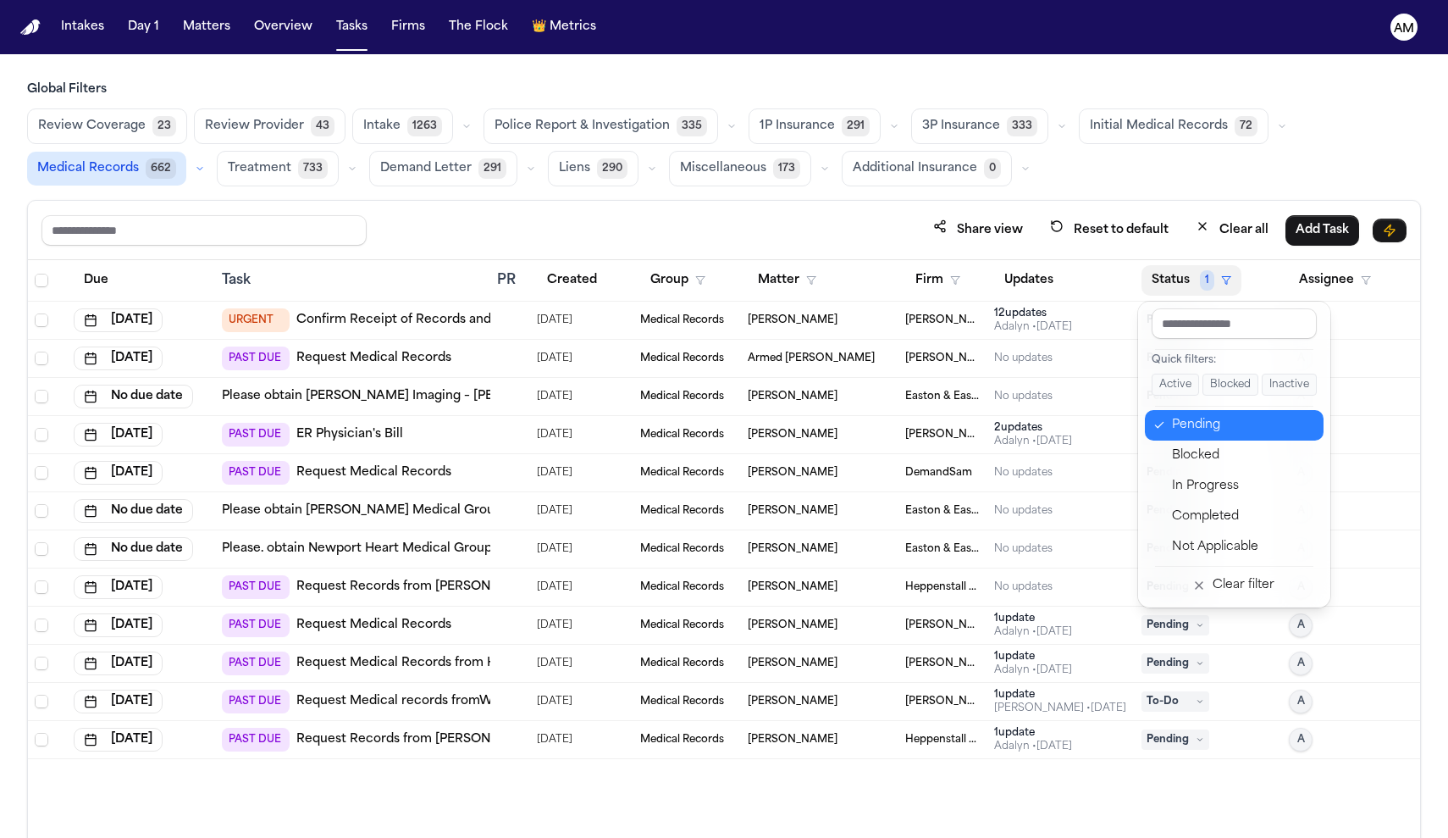
click at [1253, 595] on button "Clear filter" at bounding box center [1234, 585] width 179 height 30
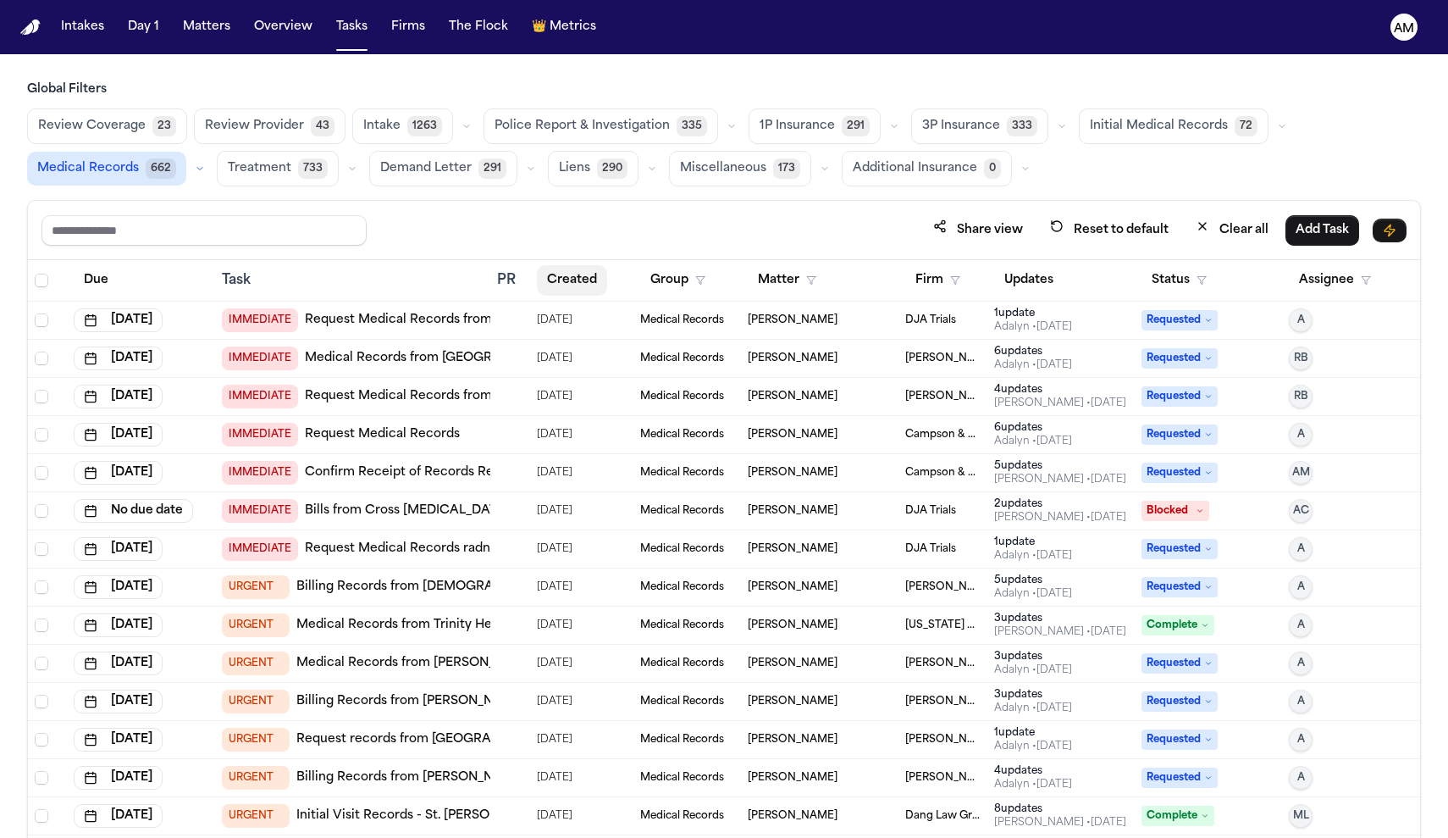
click at [571, 285] on button "Created" at bounding box center [572, 280] width 70 height 30
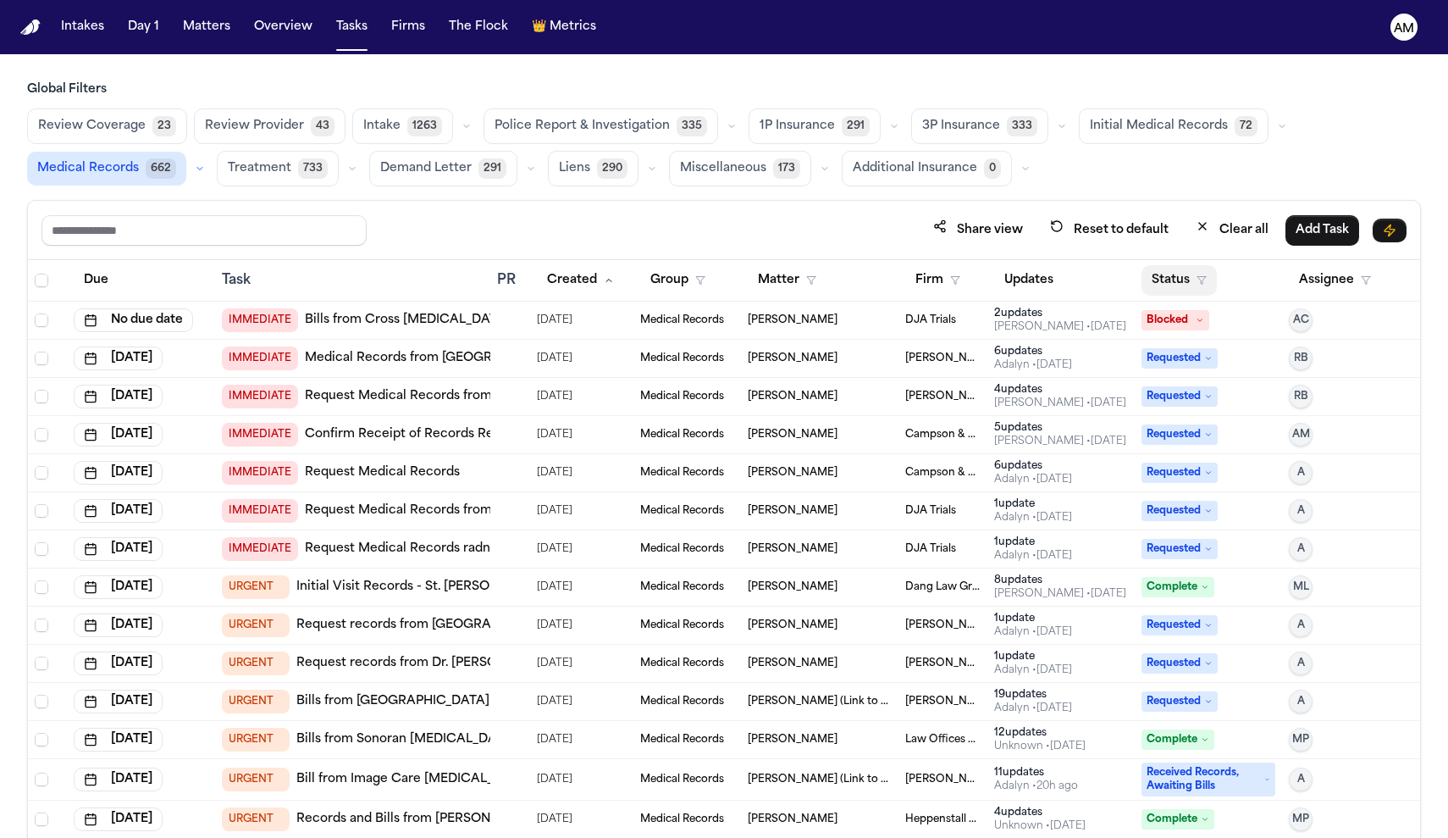
click at [1203, 279] on icon "button" at bounding box center [1202, 280] width 10 height 10
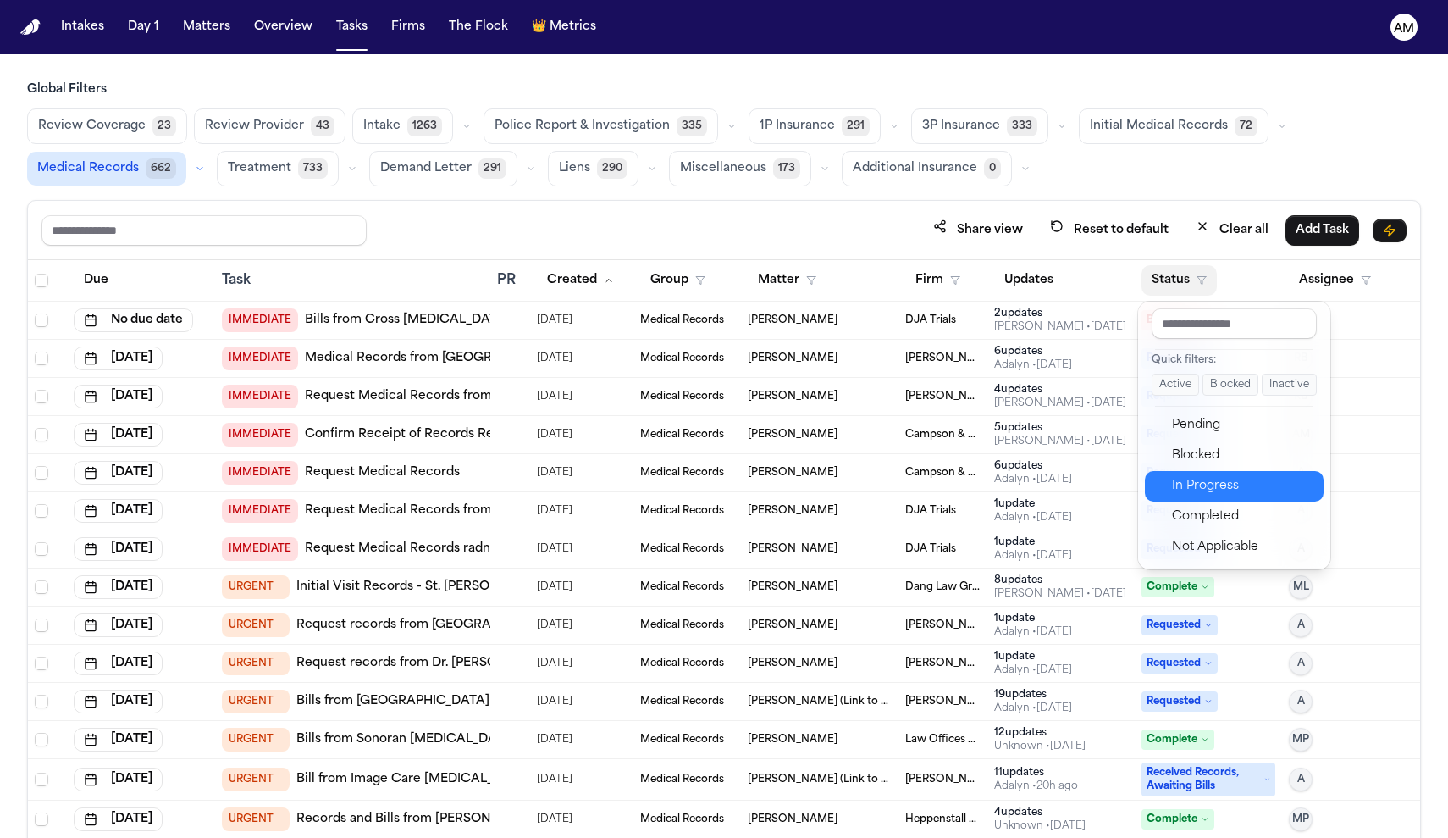
click at [1198, 479] on div "In Progress" at bounding box center [1242, 486] width 141 height 20
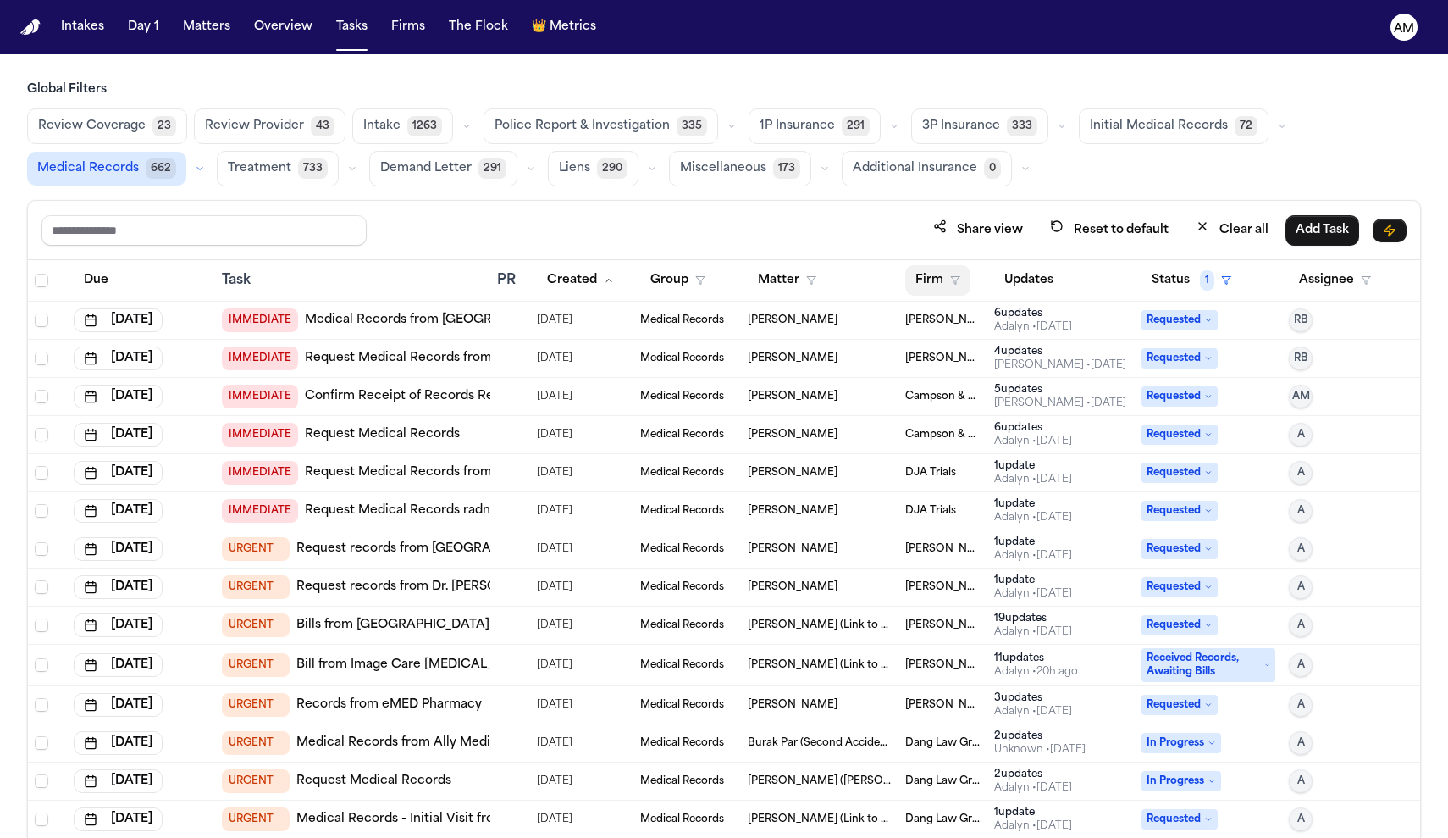
click at [952, 281] on icon "button" at bounding box center [955, 280] width 10 height 10
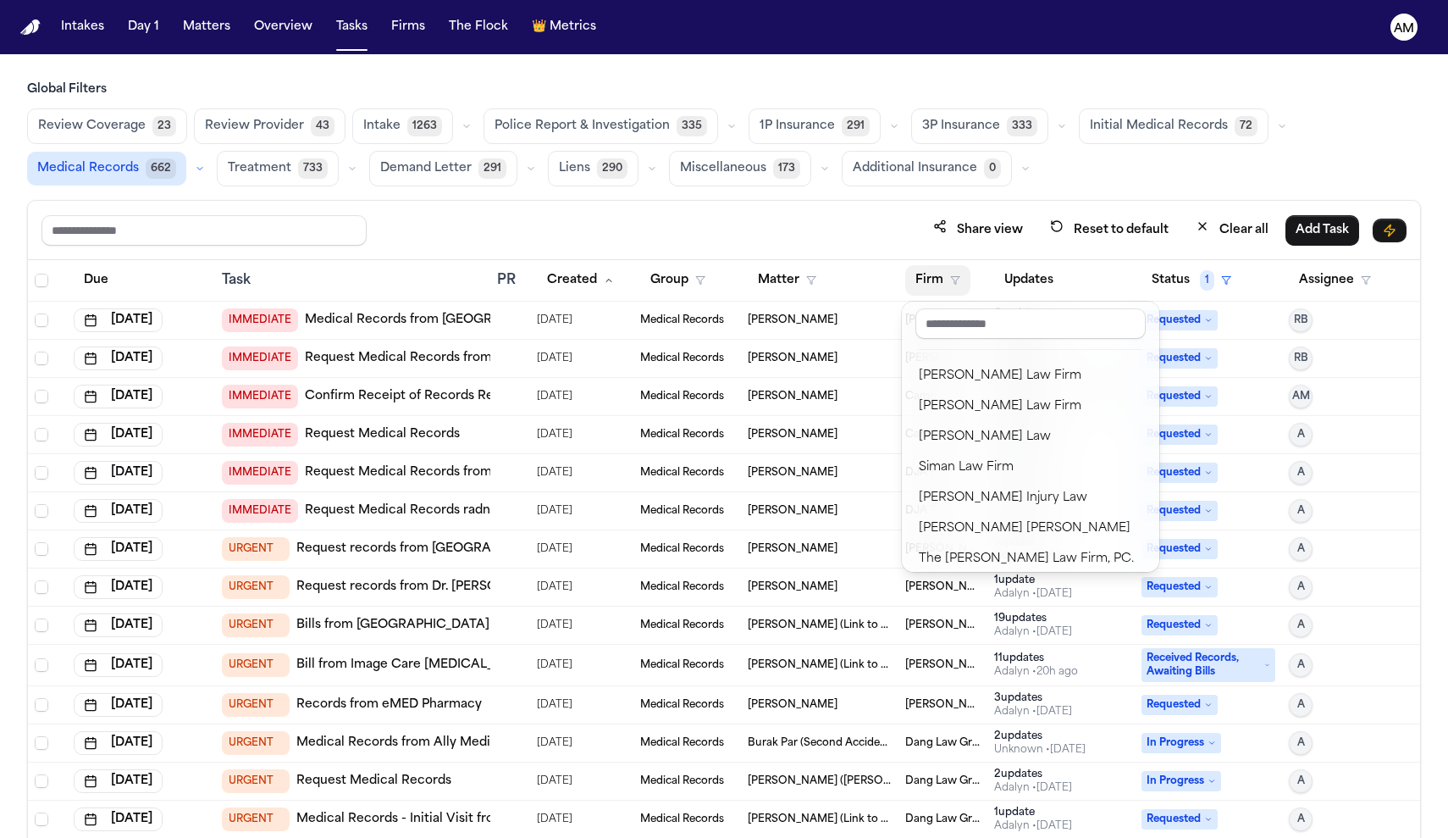
scroll to position [1673, 0]
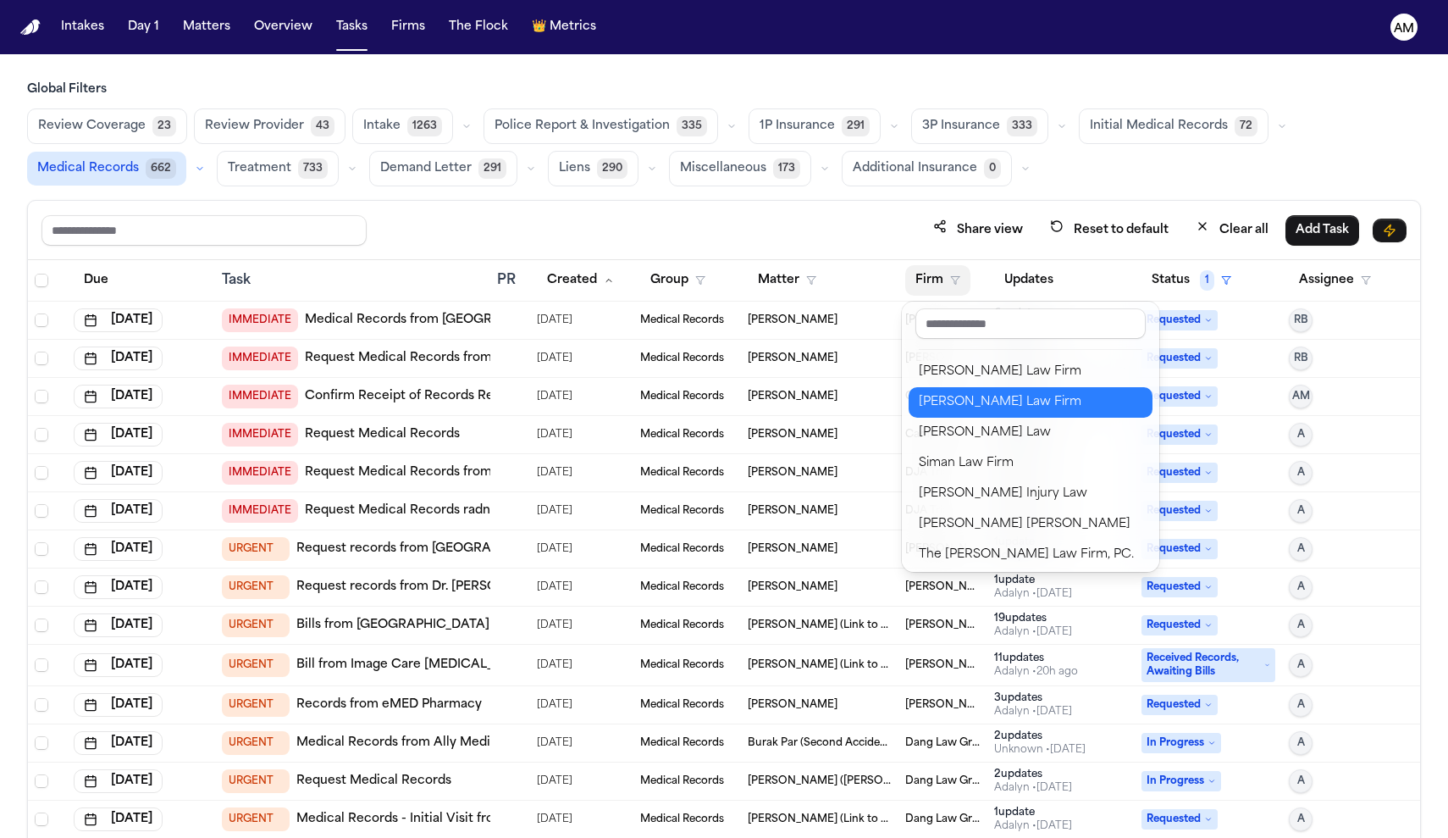
click at [976, 411] on div "Ruy Mireles Law Firm" at bounding box center [1031, 402] width 224 height 20
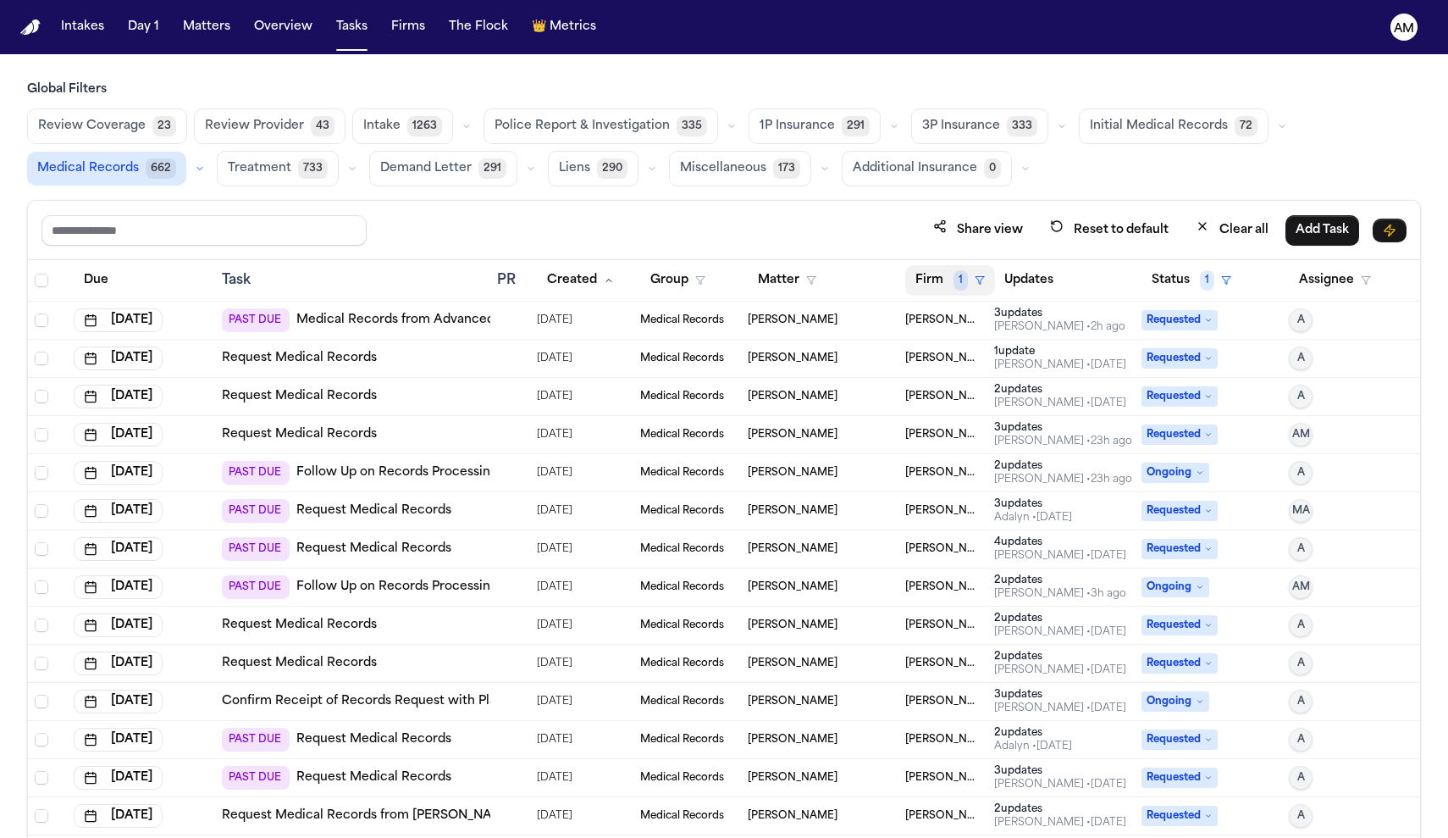
click at [982, 281] on icon "button" at bounding box center [980, 280] width 10 height 10
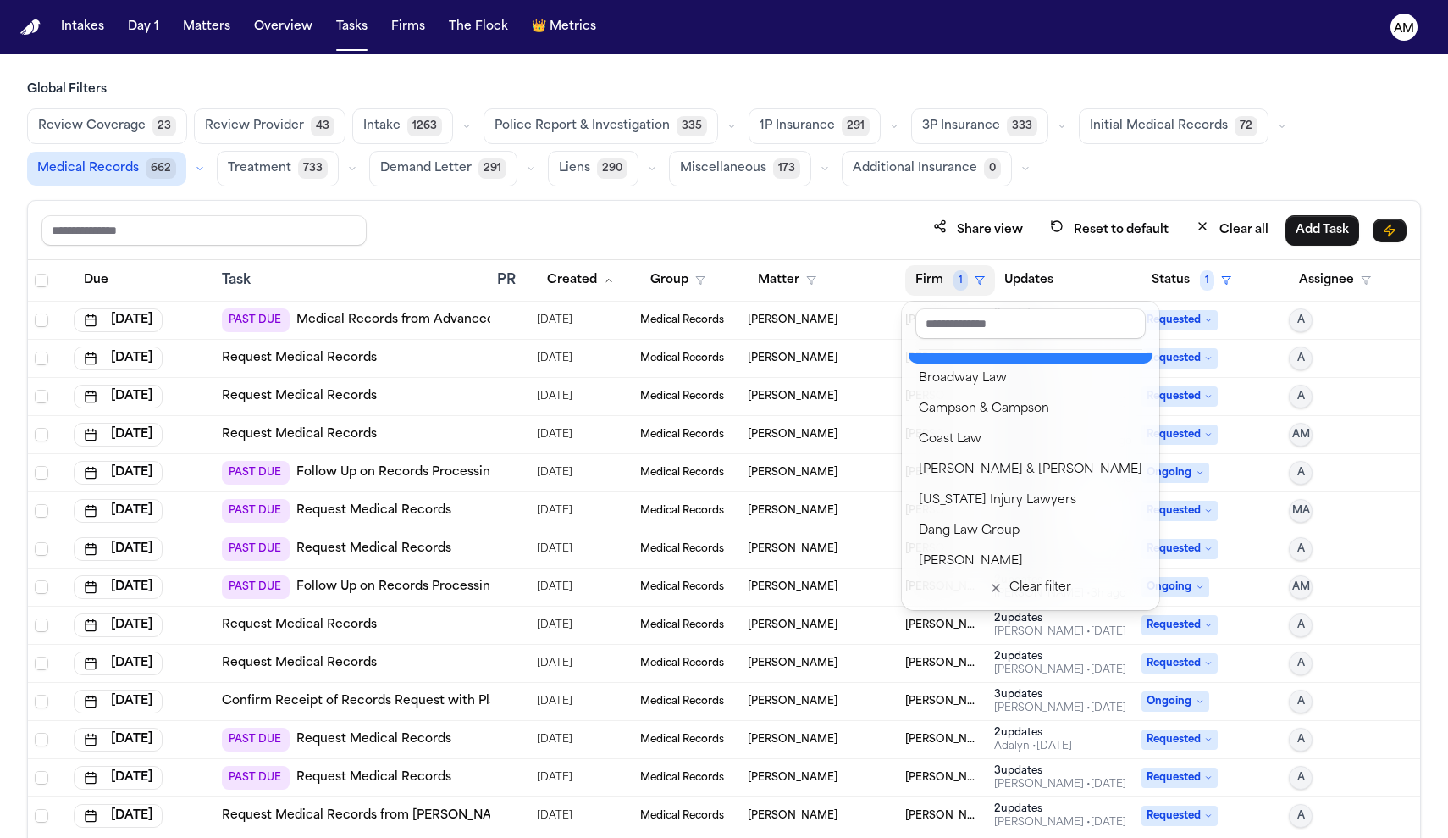
scroll to position [198, 0]
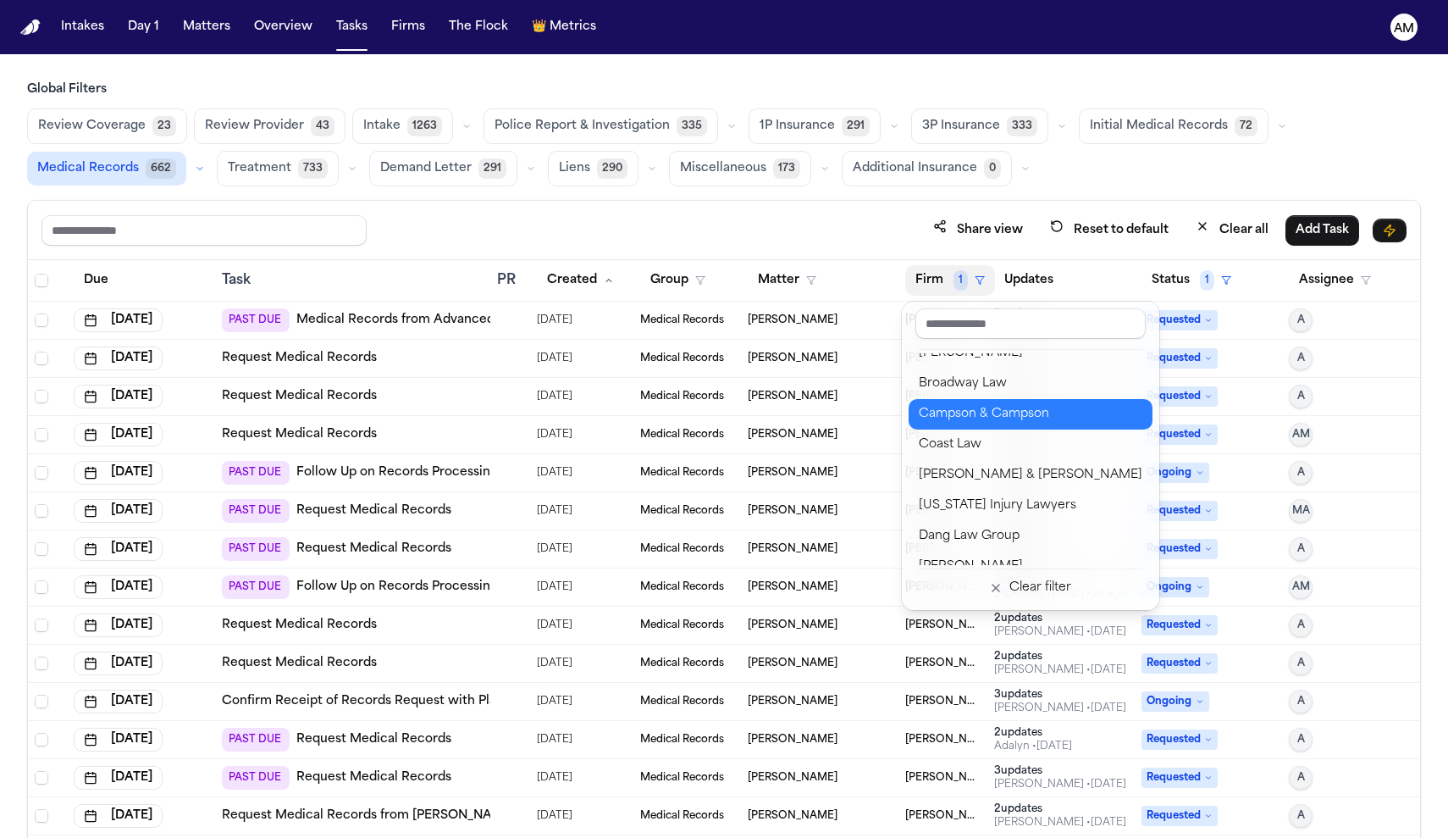
click at [1020, 402] on button "Campson & Campson" at bounding box center [1031, 414] width 244 height 30
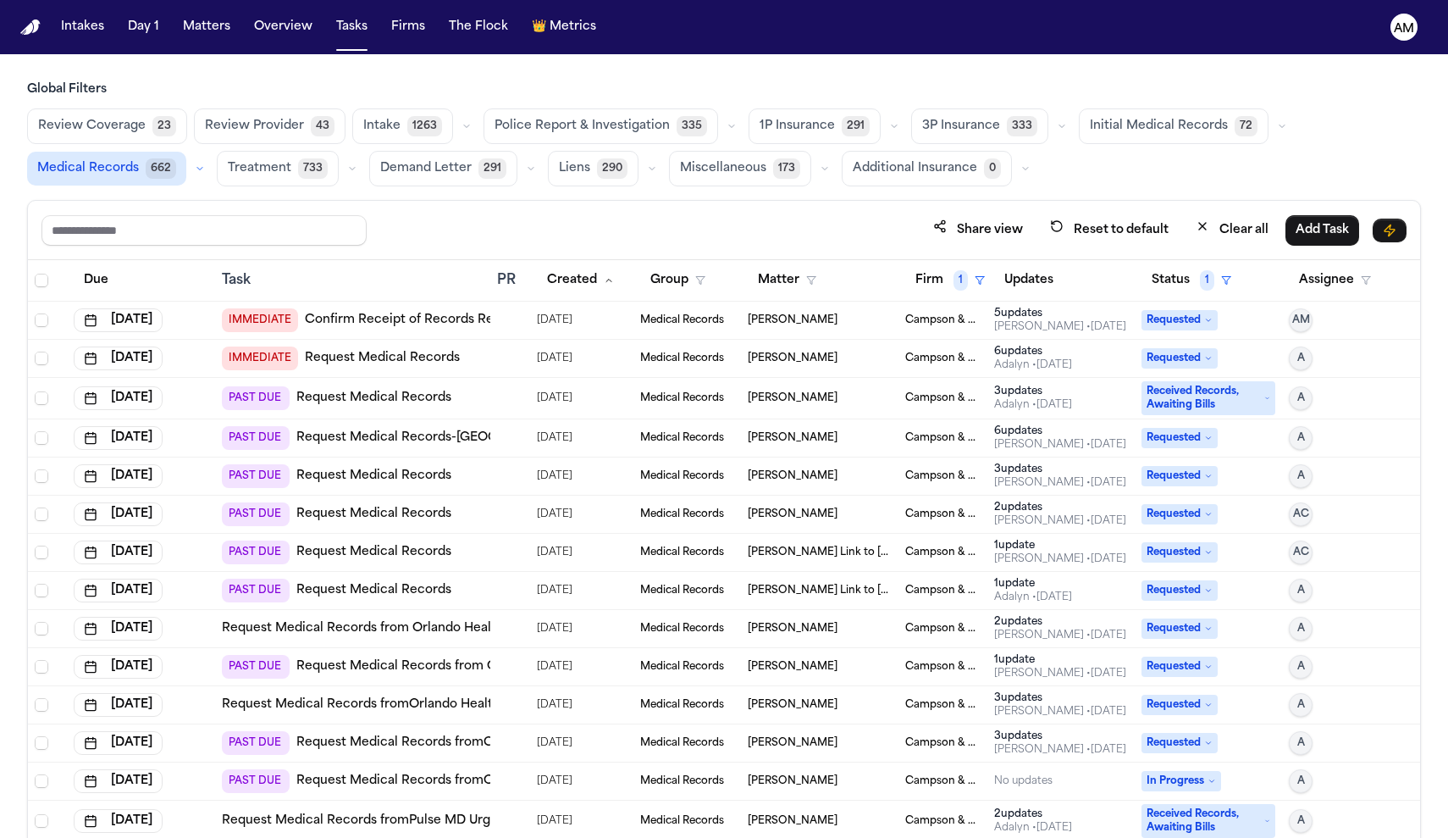
click at [446, 326] on link "Confirm Receipt of Records Request with [GEOGRAPHIC_DATA]" at bounding box center [500, 320] width 390 height 17
click at [568, 280] on button "Created" at bounding box center [580, 280] width 87 height 30
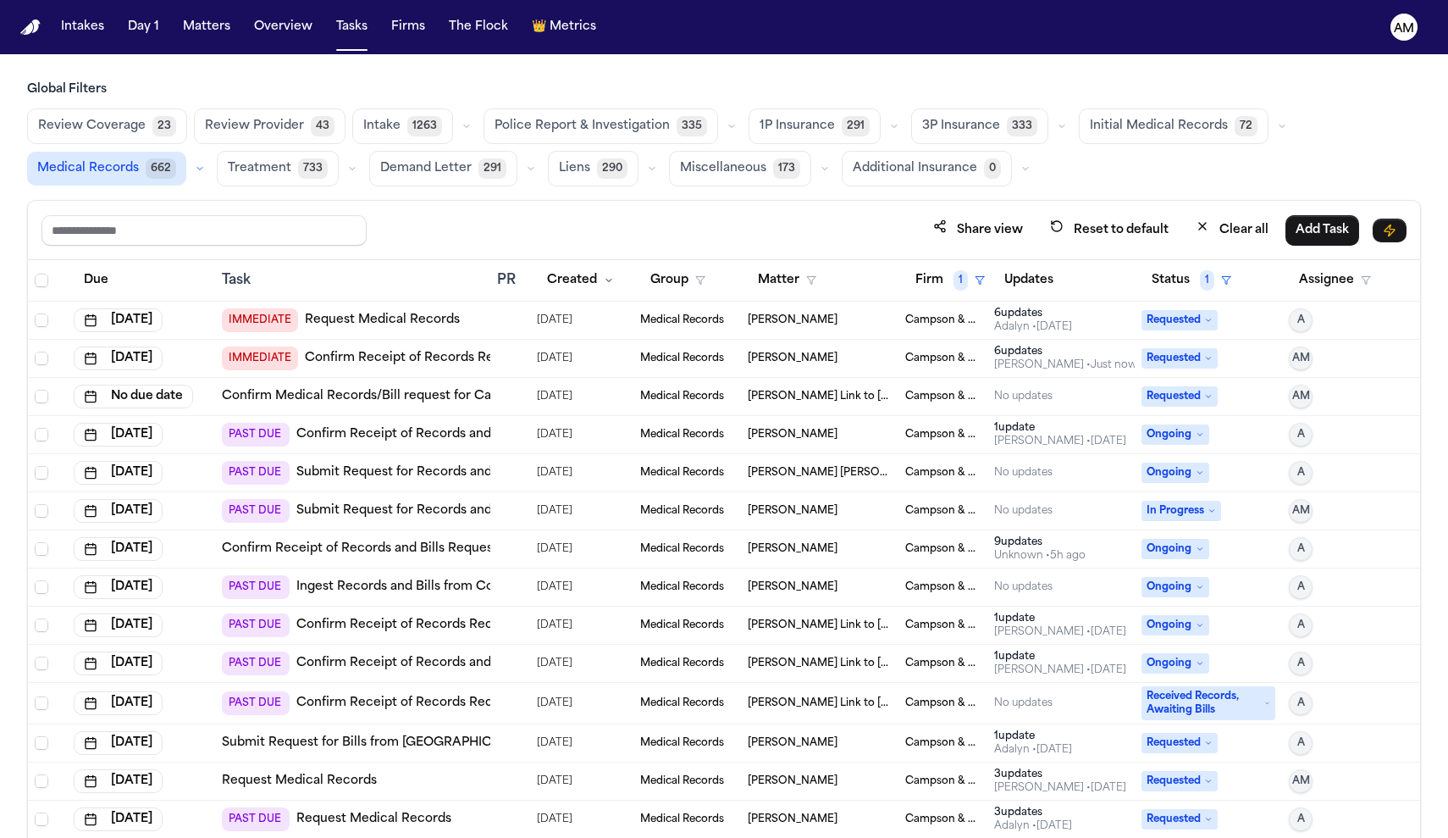
click at [568, 280] on button "Created" at bounding box center [580, 280] width 87 height 30
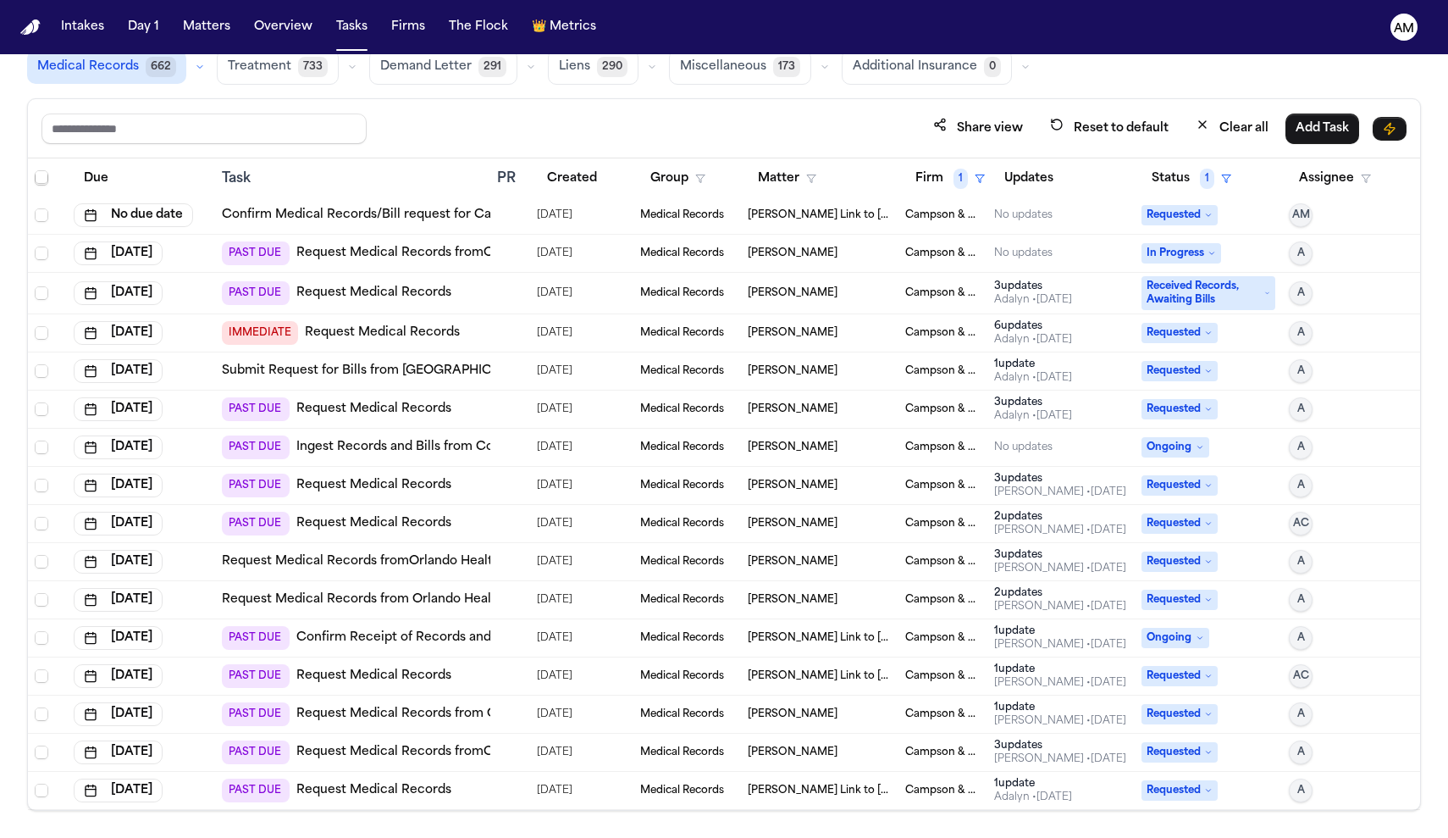
scroll to position [101, 0]
click at [601, 180] on button "Created" at bounding box center [572, 179] width 70 height 30
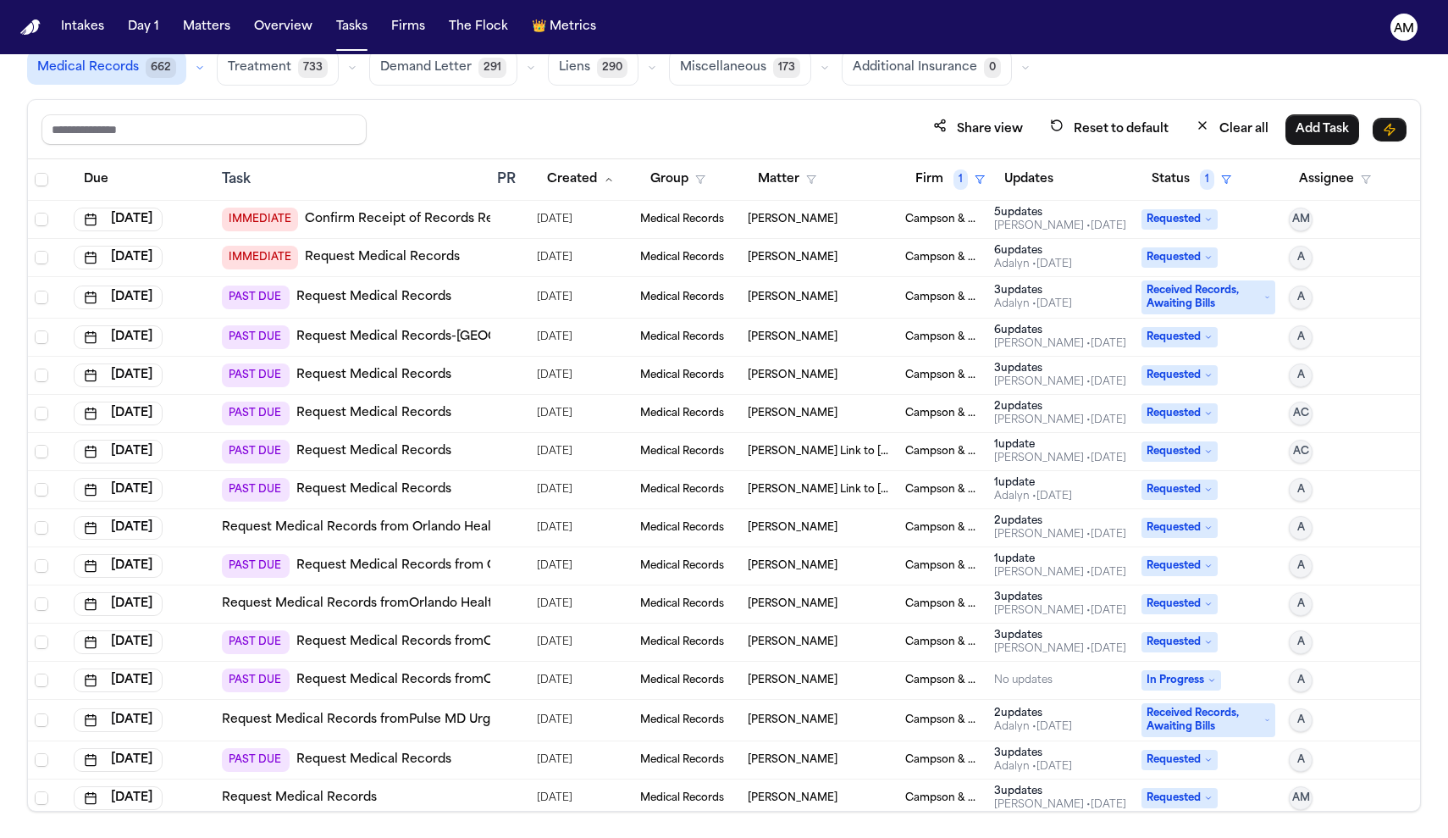
click at [344, 296] on link "Request Medical Records" at bounding box center [373, 297] width 155 height 17
click at [441, 344] on link "Request Medical Records-Hackensack Medical Center" at bounding box center [442, 337] width 293 height 17
click at [403, 408] on link "Request Medical Records" at bounding box center [373, 413] width 155 height 17
click at [426, 495] on link "Request Medical Records" at bounding box center [373, 489] width 155 height 17
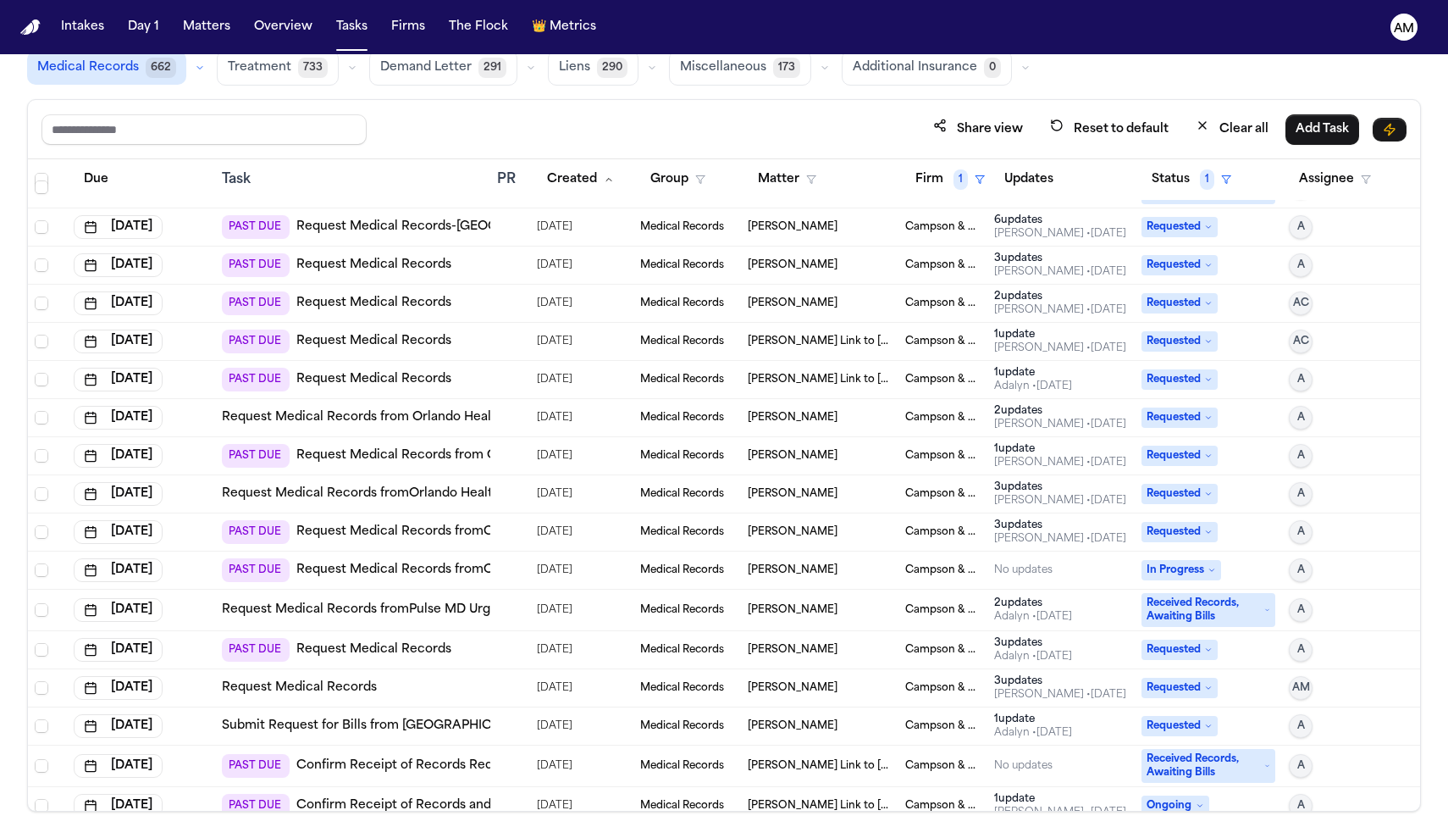
scroll to position [116, 0]
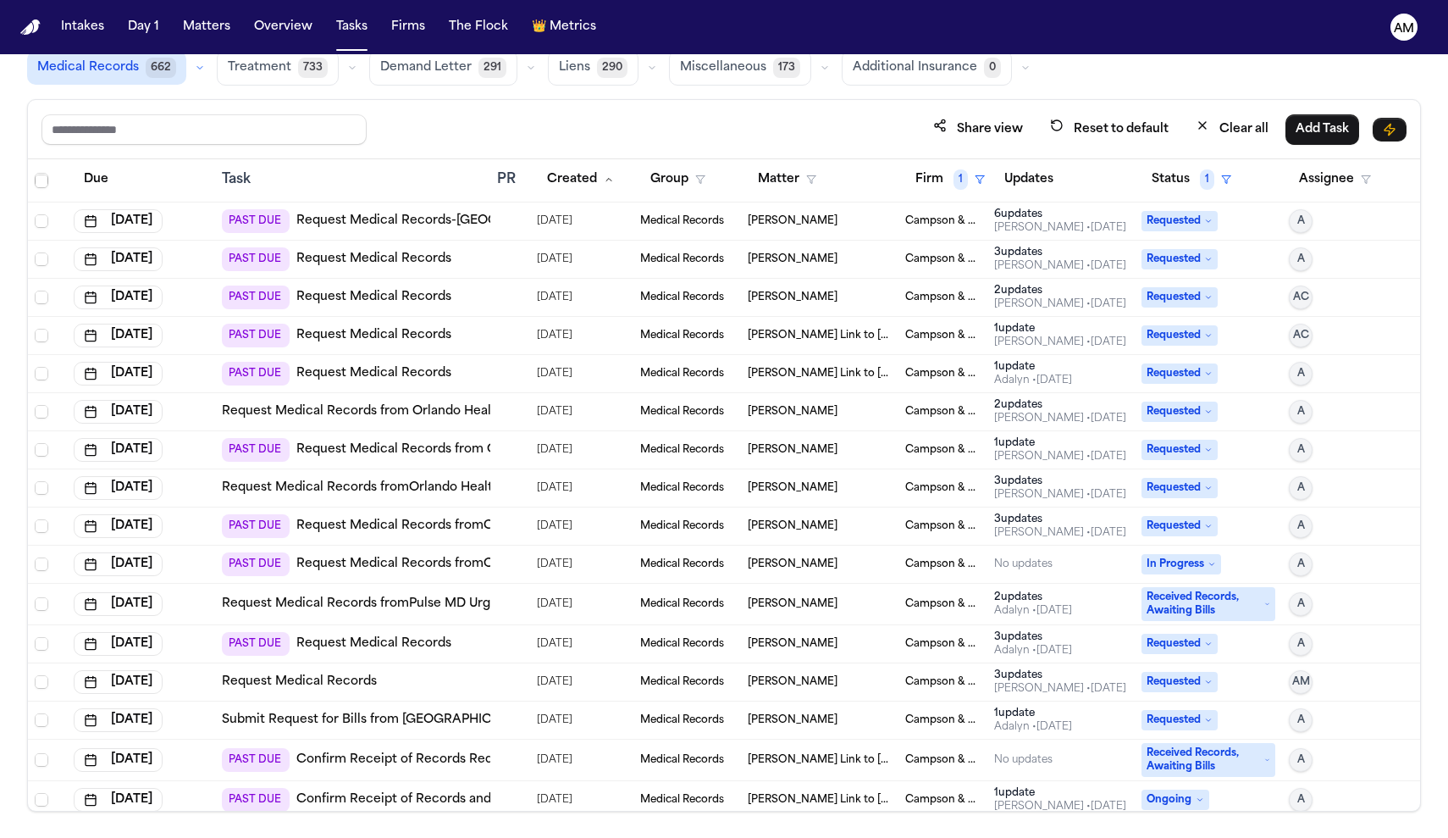
click at [334, 692] on td "Request Medical Records" at bounding box center [352, 682] width 275 height 38
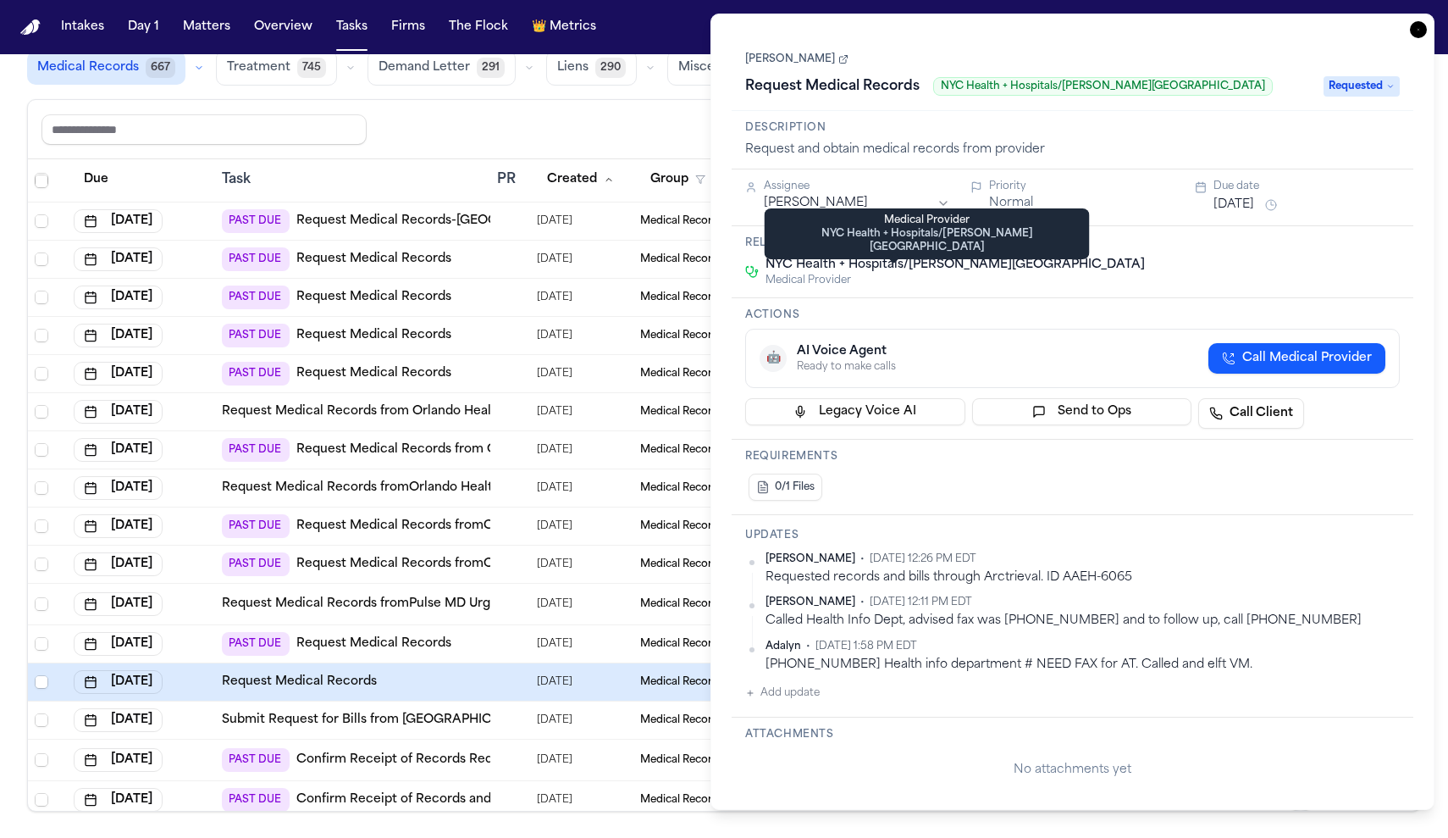
click at [925, 273] on span "NYC Health + Hospitals/Jacobi Medical Center" at bounding box center [955, 265] width 379 height 17
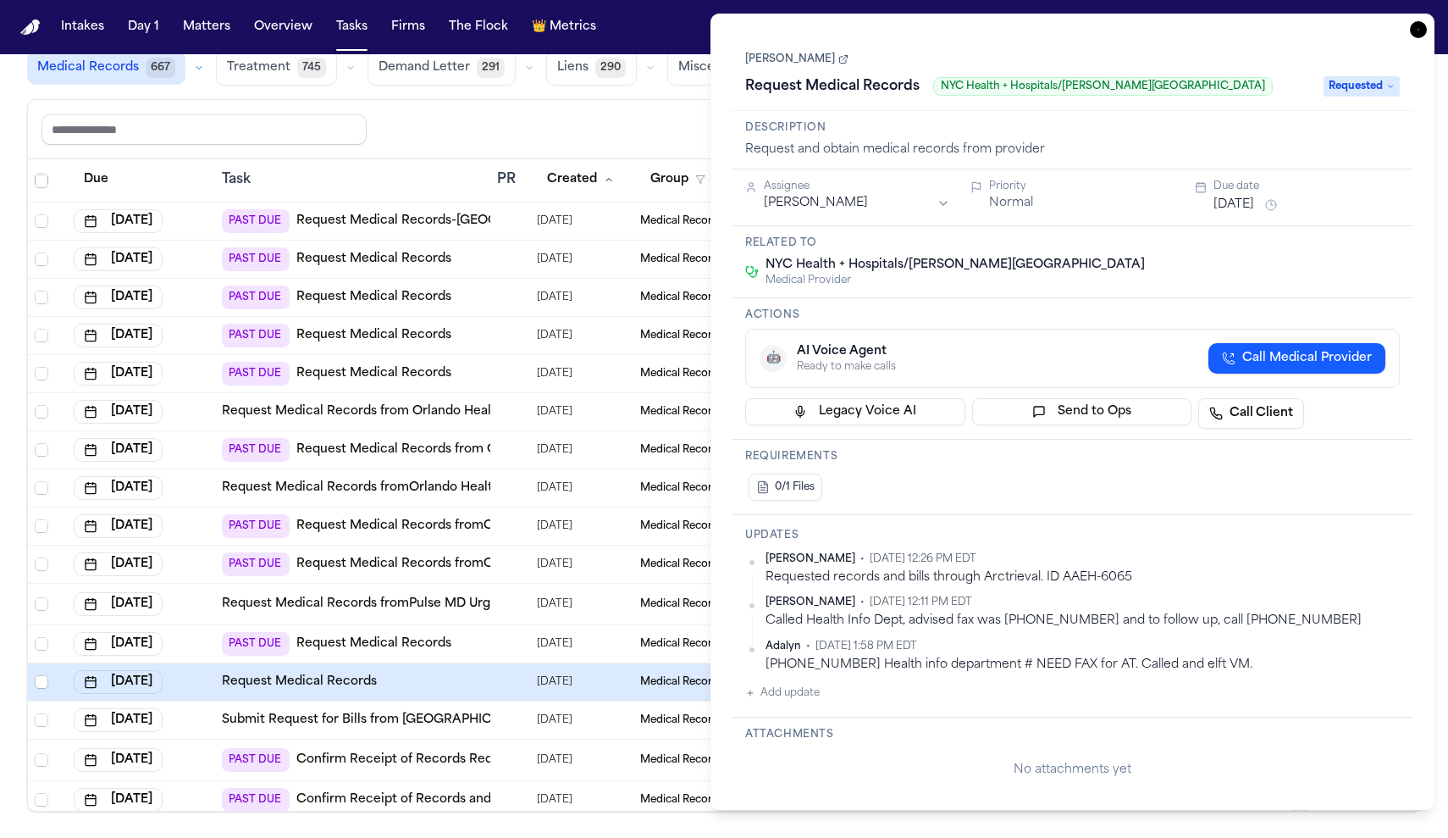
click at [351, 686] on link "Request Medical Records" at bounding box center [299, 681] width 155 height 17
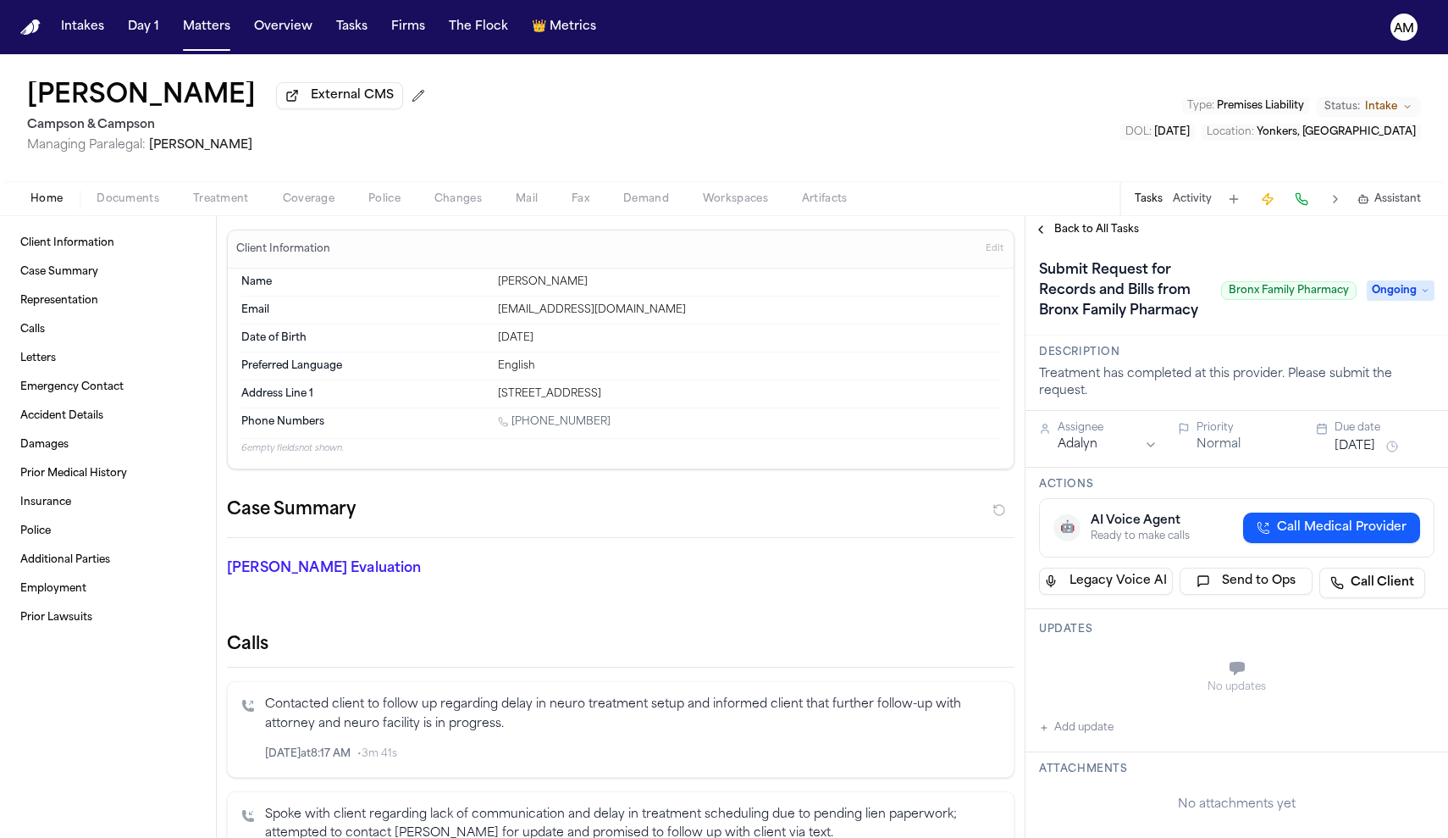
click at [1413, 282] on div "Submit Request for Records and Bills from Bronx Family Pharmacy Bronx Family Ph…" at bounding box center [1237, 291] width 396 height 68
click at [1412, 294] on span "Ongoing" at bounding box center [1401, 290] width 68 height 20
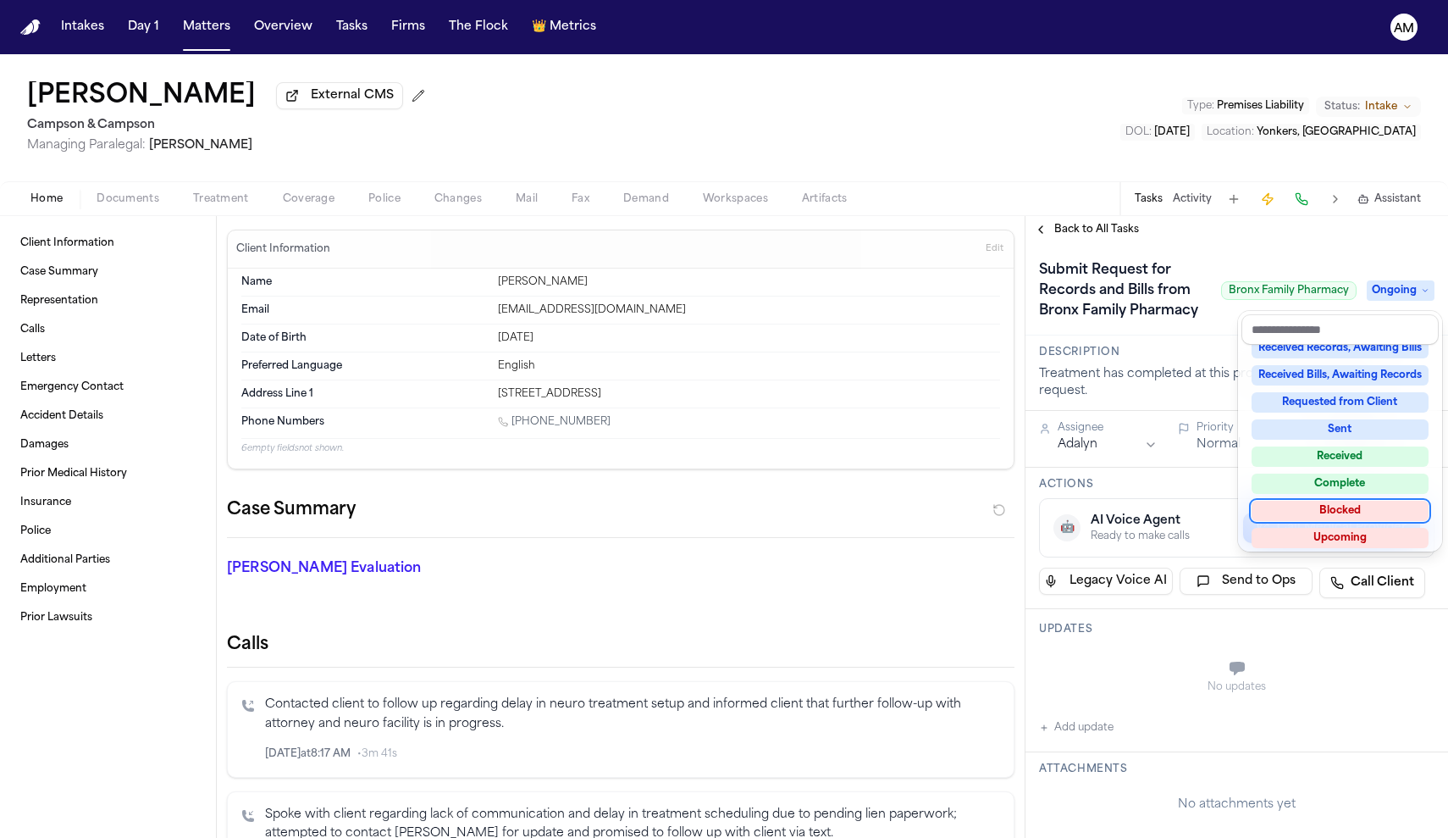
click at [1347, 508] on div "Blocked" at bounding box center [1340, 511] width 177 height 20
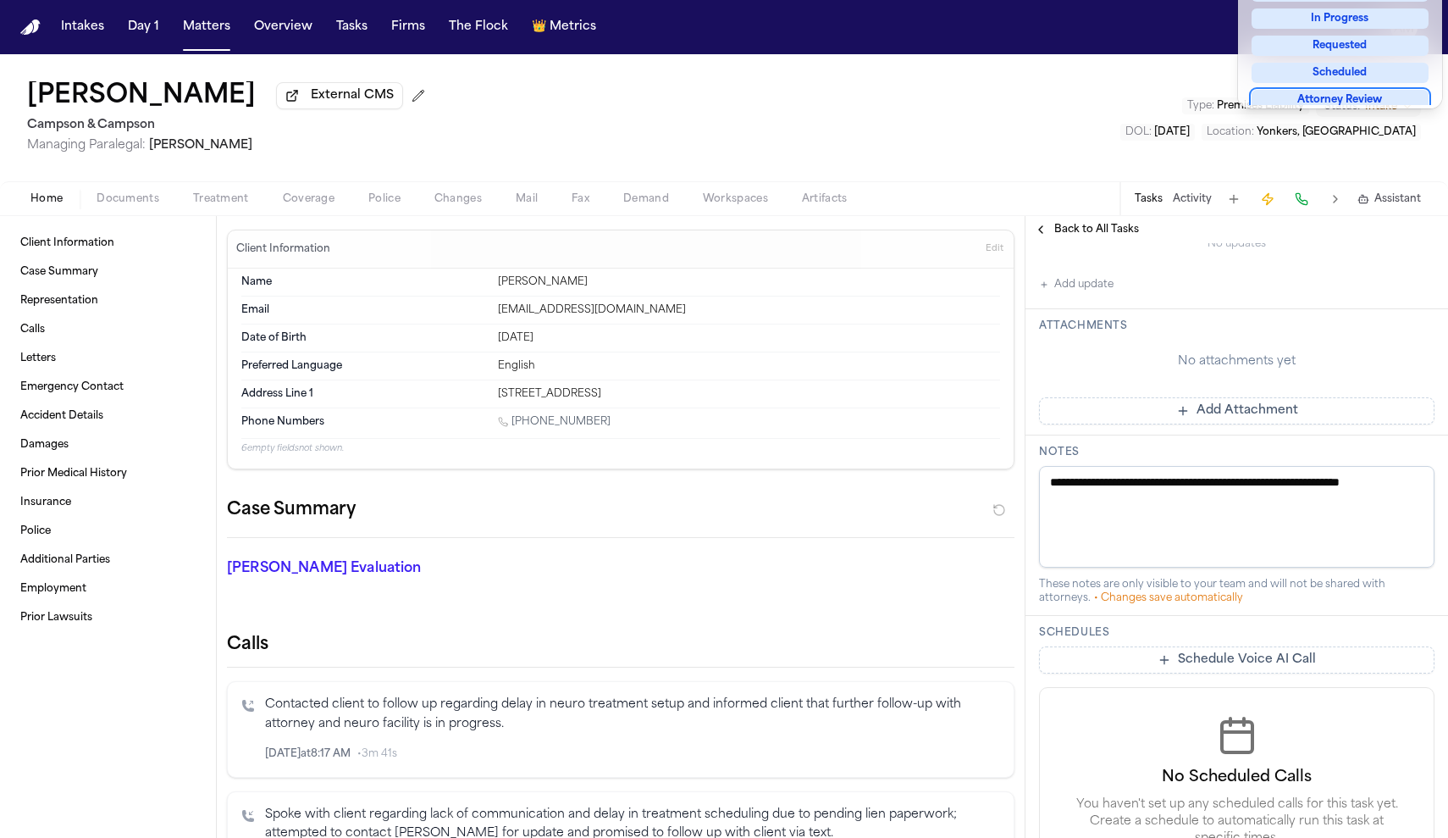
scroll to position [442, 0]
click at [1081, 293] on div "**********" at bounding box center [1237, 376] width 423 height 1150
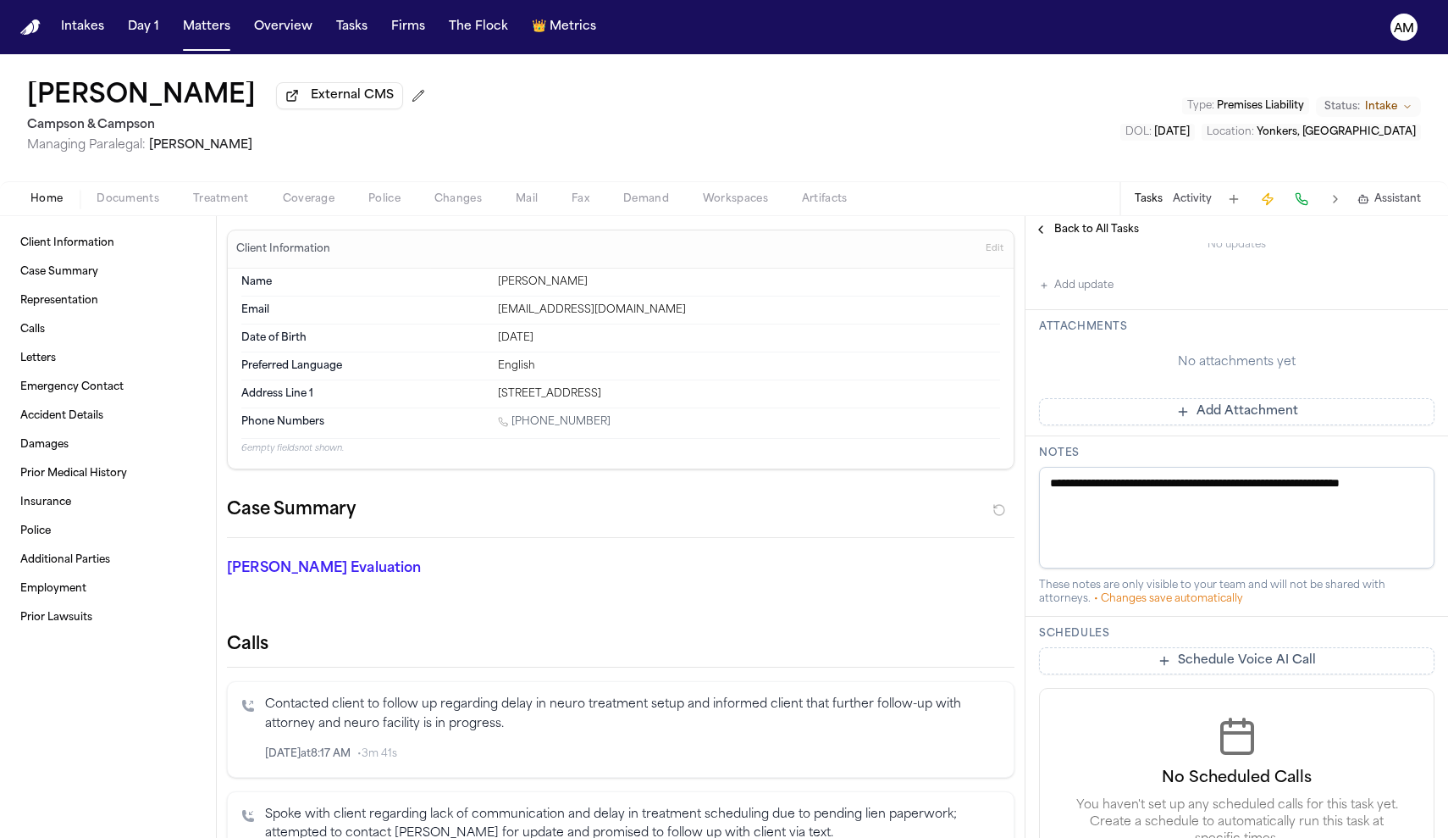
click at [1081, 293] on button "Add update" at bounding box center [1076, 285] width 75 height 20
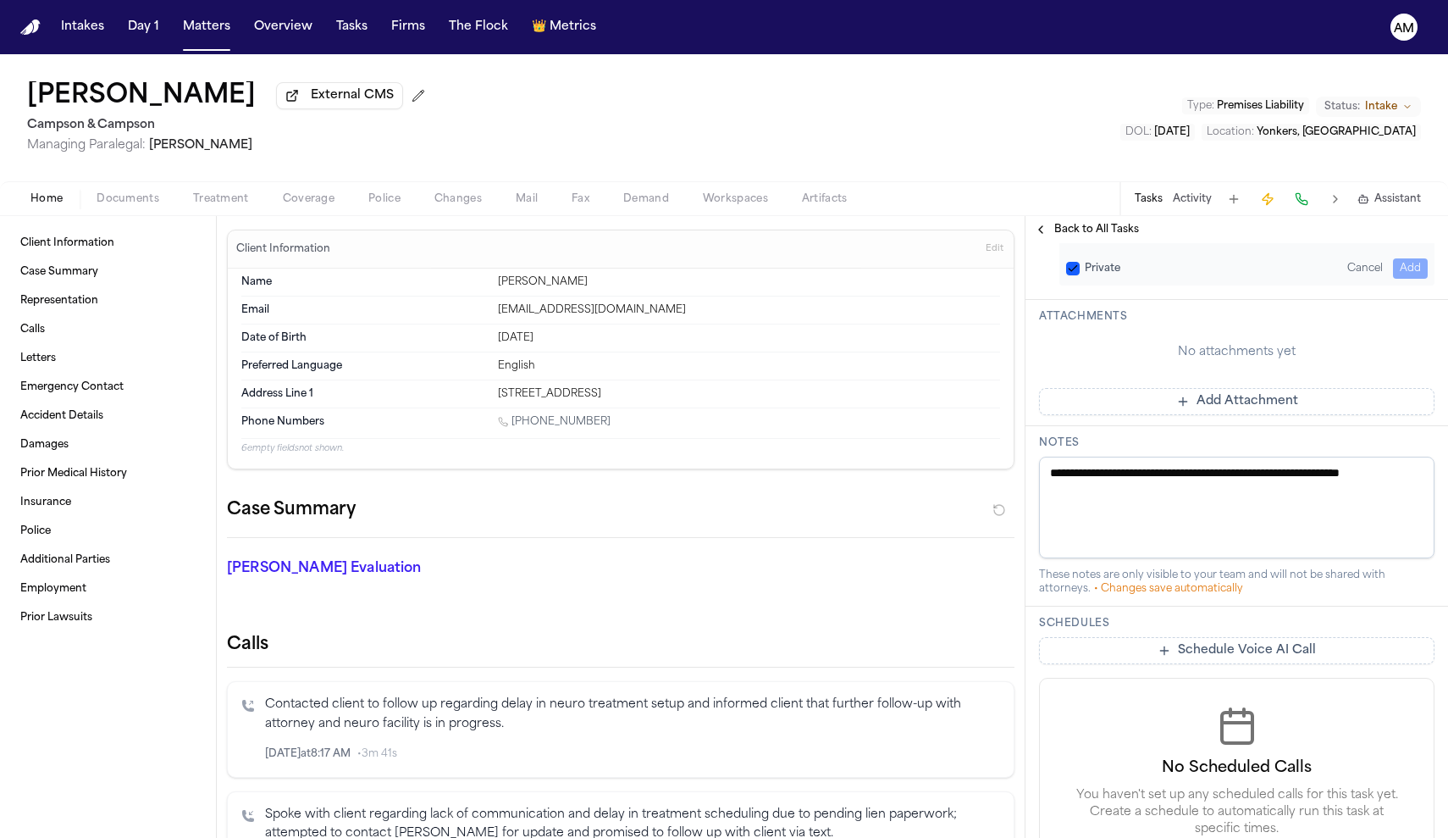
click at [1081, 293] on div "Updates Private Cancel Add" at bounding box center [1237, 233] width 423 height 133
click at [1082, 269] on div "Private" at bounding box center [1093, 269] width 54 height 14
click at [1071, 262] on button "Private" at bounding box center [1073, 269] width 14 height 14
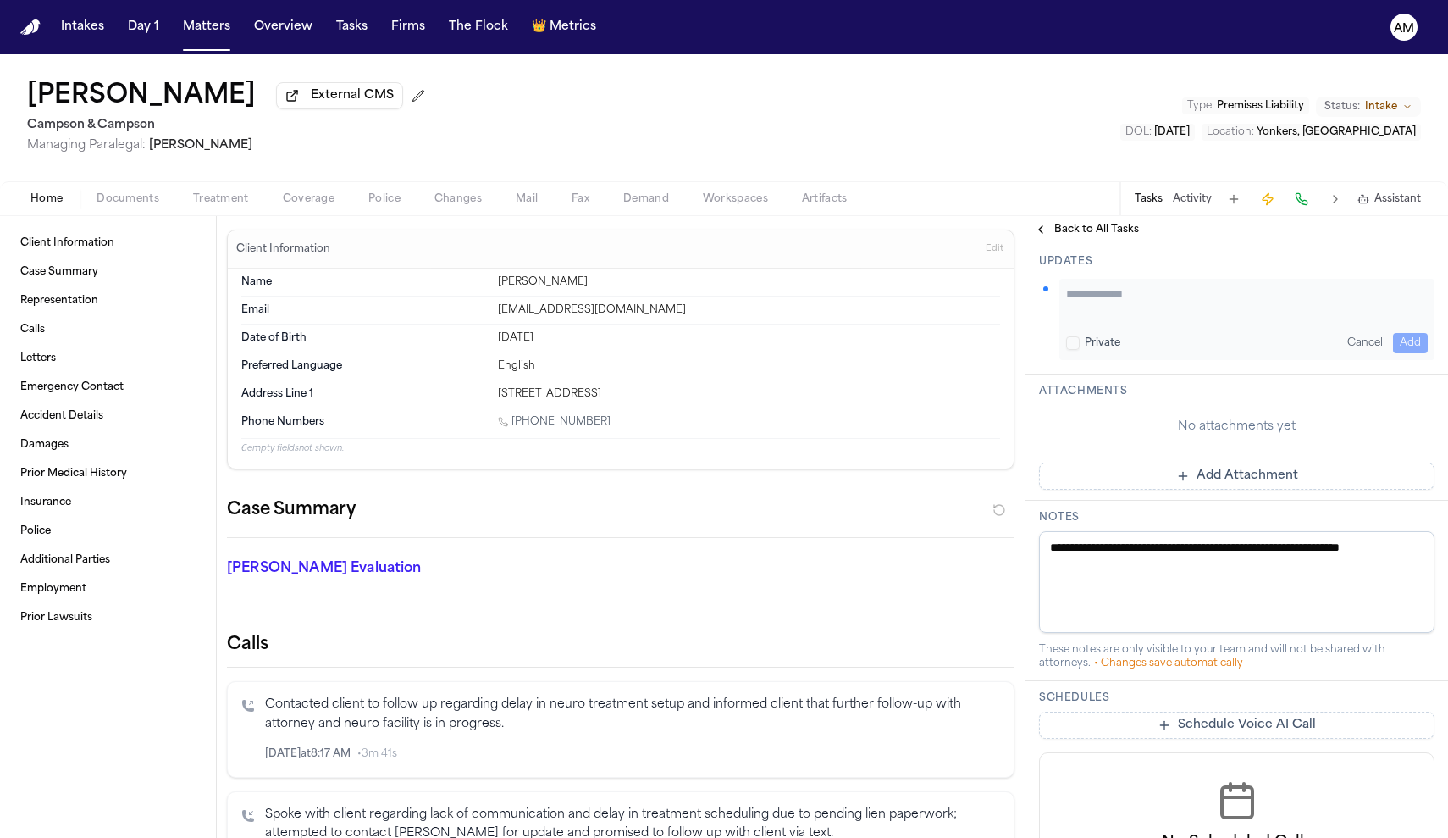
scroll to position [357, 0]
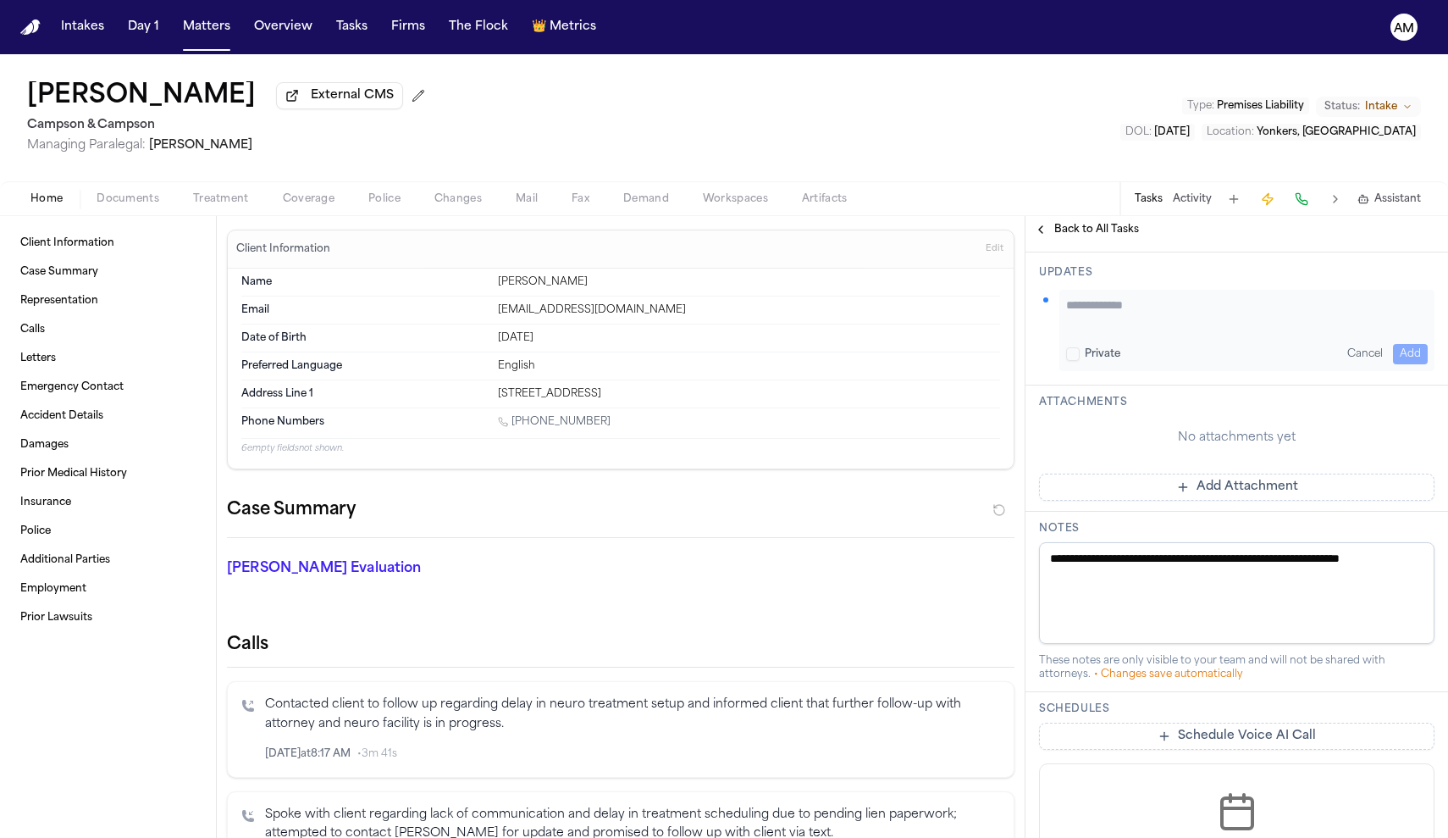
click at [1102, 306] on textarea "Add your update" at bounding box center [1247, 313] width 362 height 34
type textarea "**********"
click at [1409, 349] on button "Add" at bounding box center [1410, 354] width 35 height 20
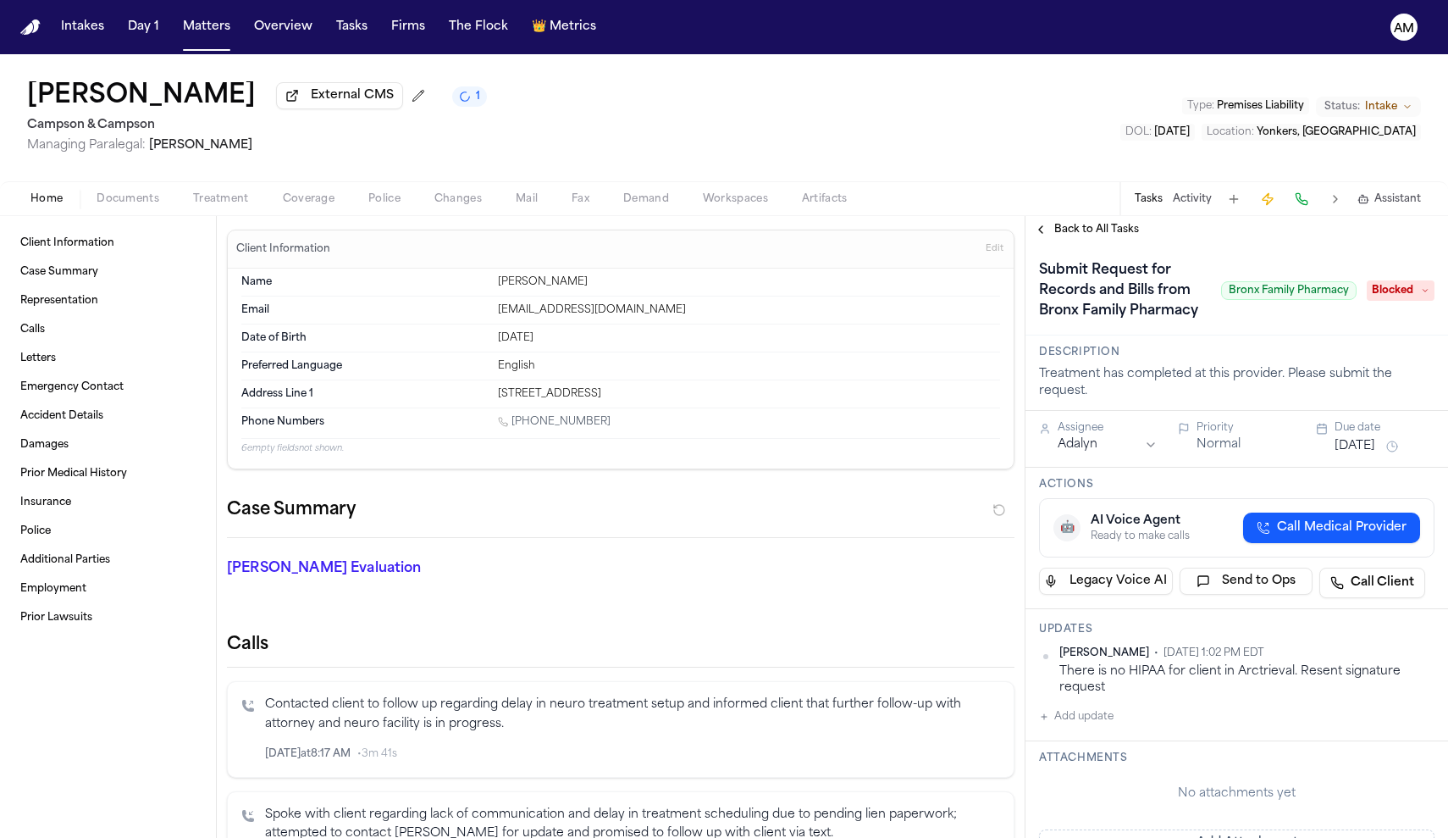
click at [1371, 445] on button "Sep 25, 2025" at bounding box center [1355, 446] width 41 height 17
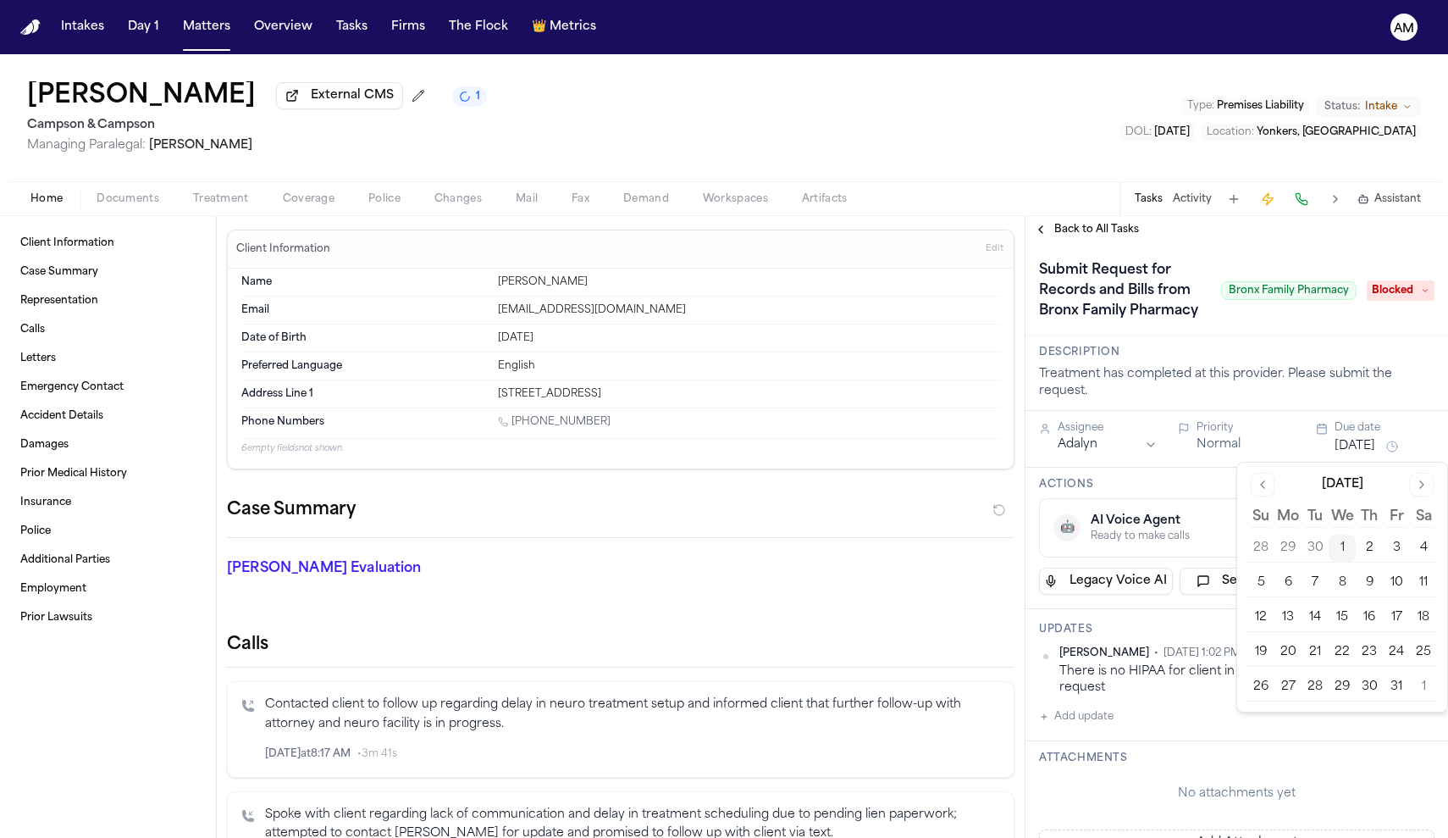
click at [1292, 585] on button "6" at bounding box center [1288, 582] width 27 height 27
click at [1330, 374] on div "Treatment has completed at this provider. Please submit the request." at bounding box center [1237, 383] width 396 height 34
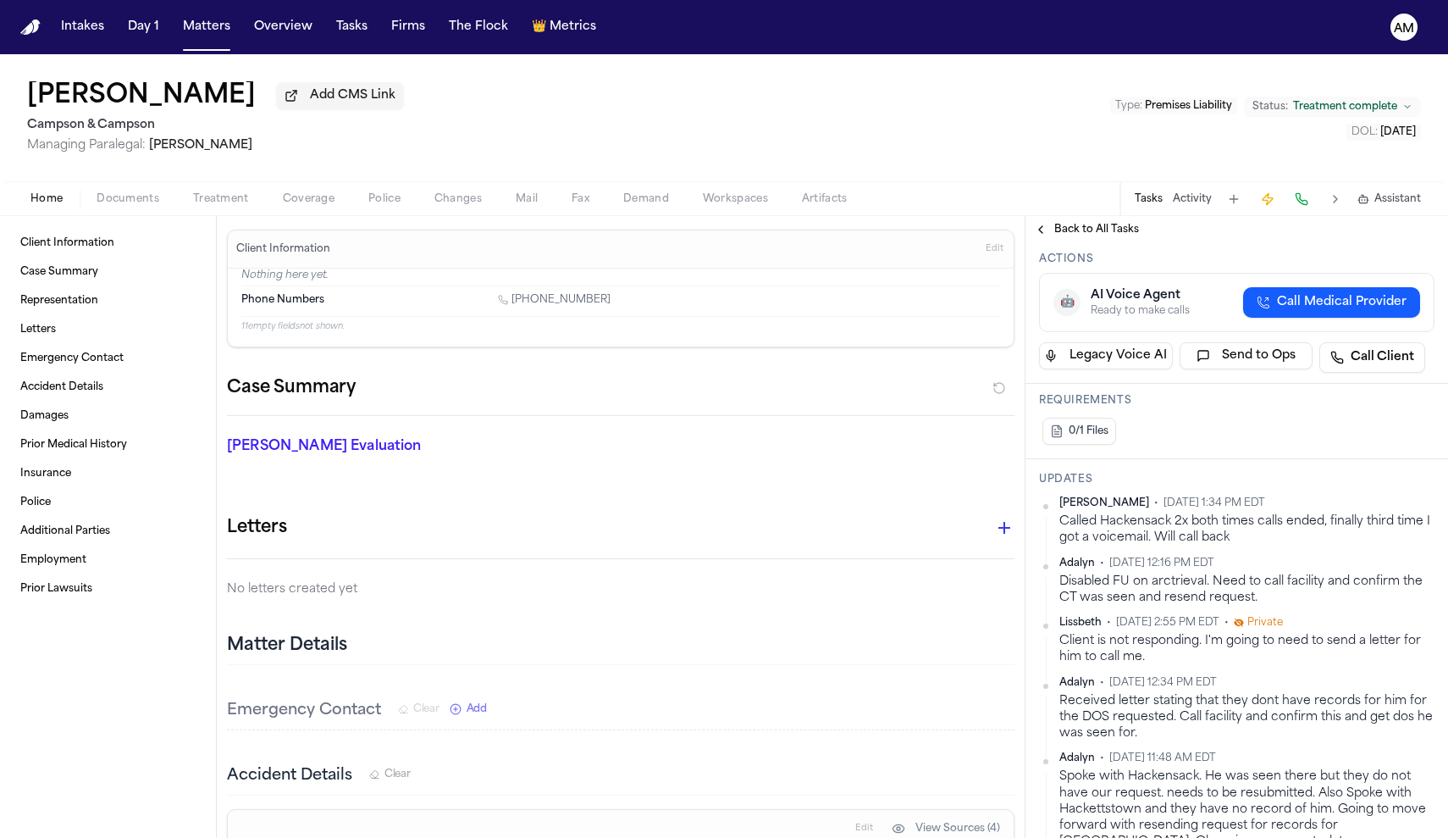
scroll to position [225, 0]
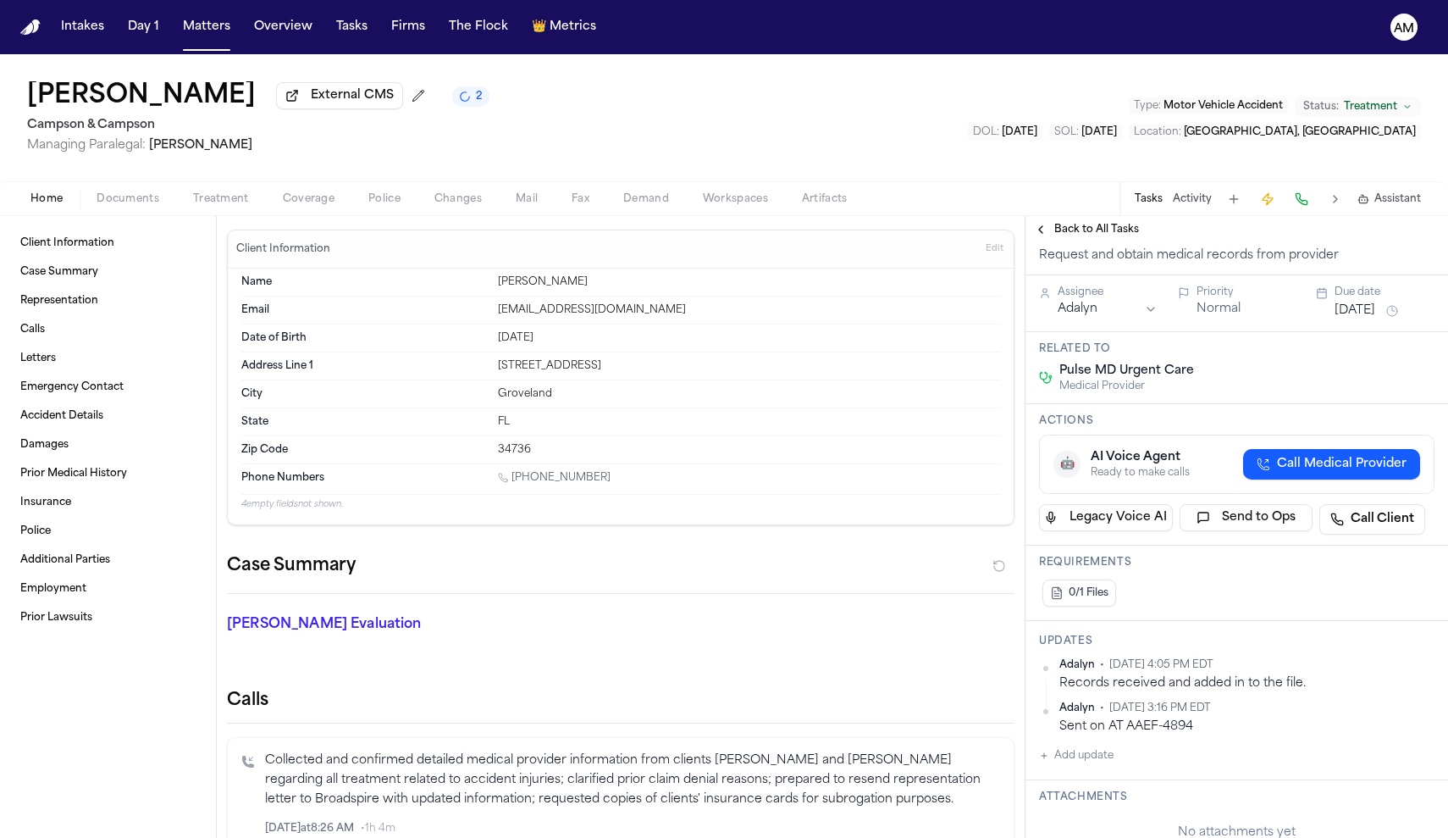
scroll to position [206, 0]
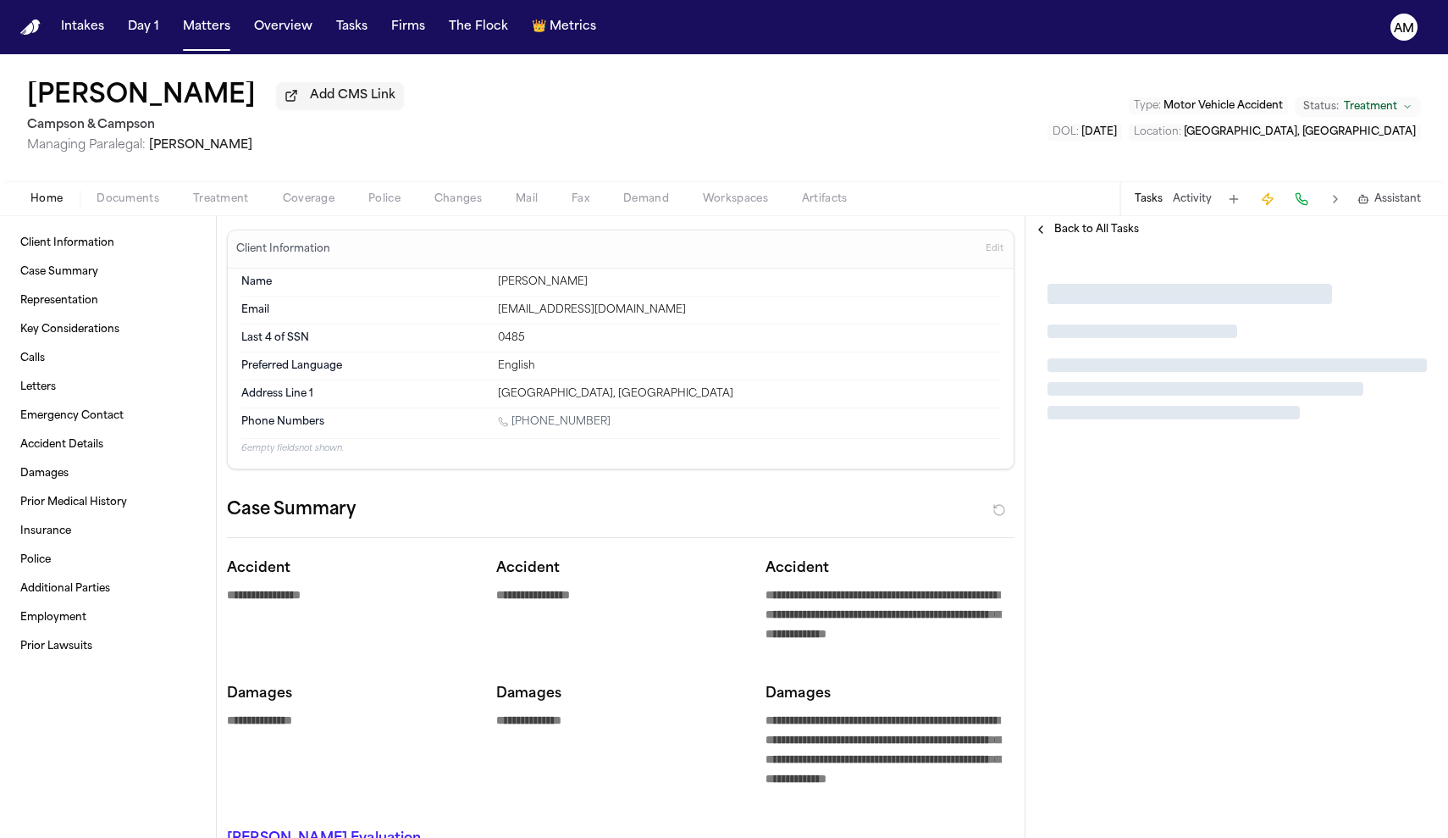
type textarea "*"
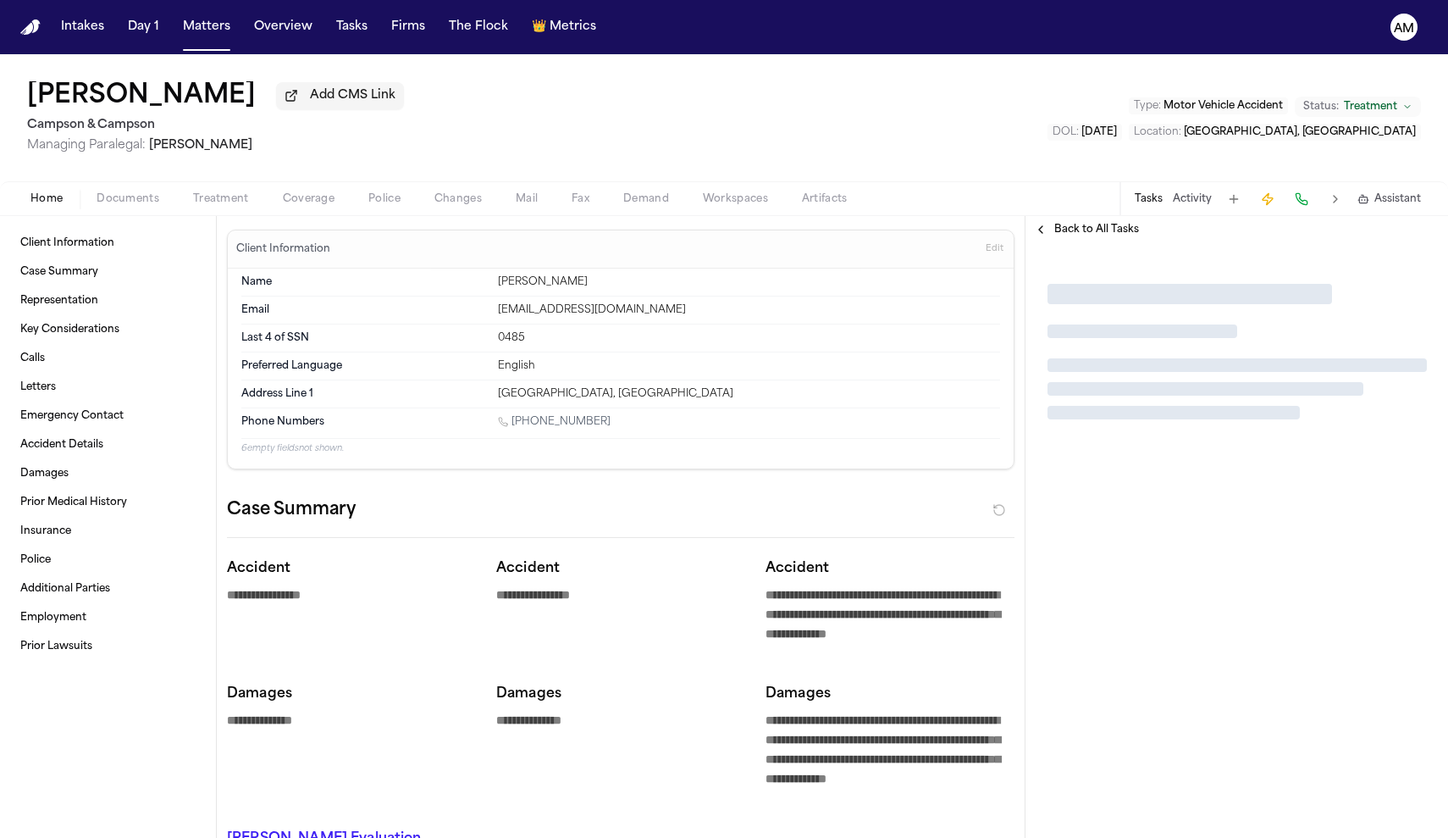
type textarea "*"
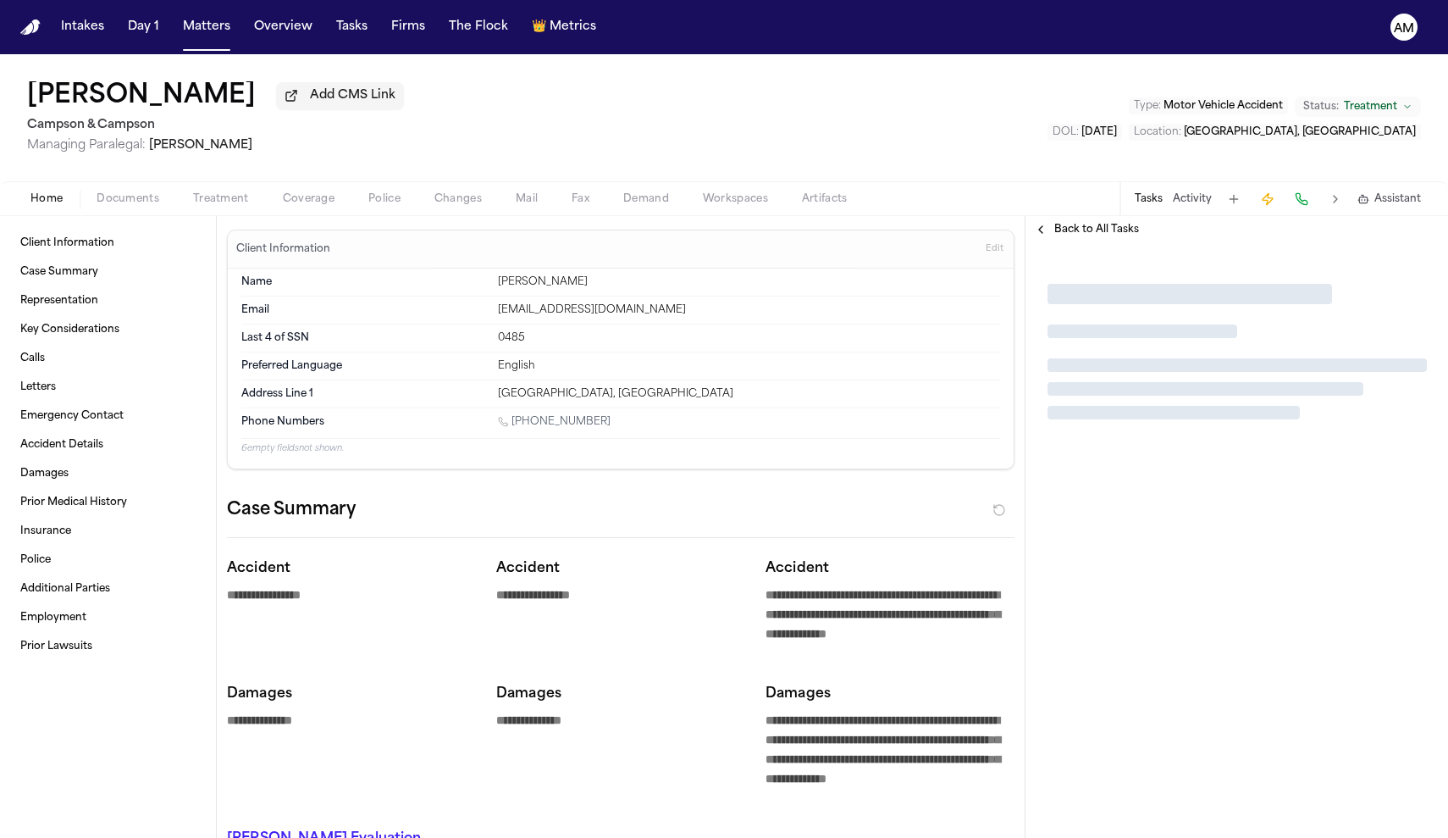
type textarea "*"
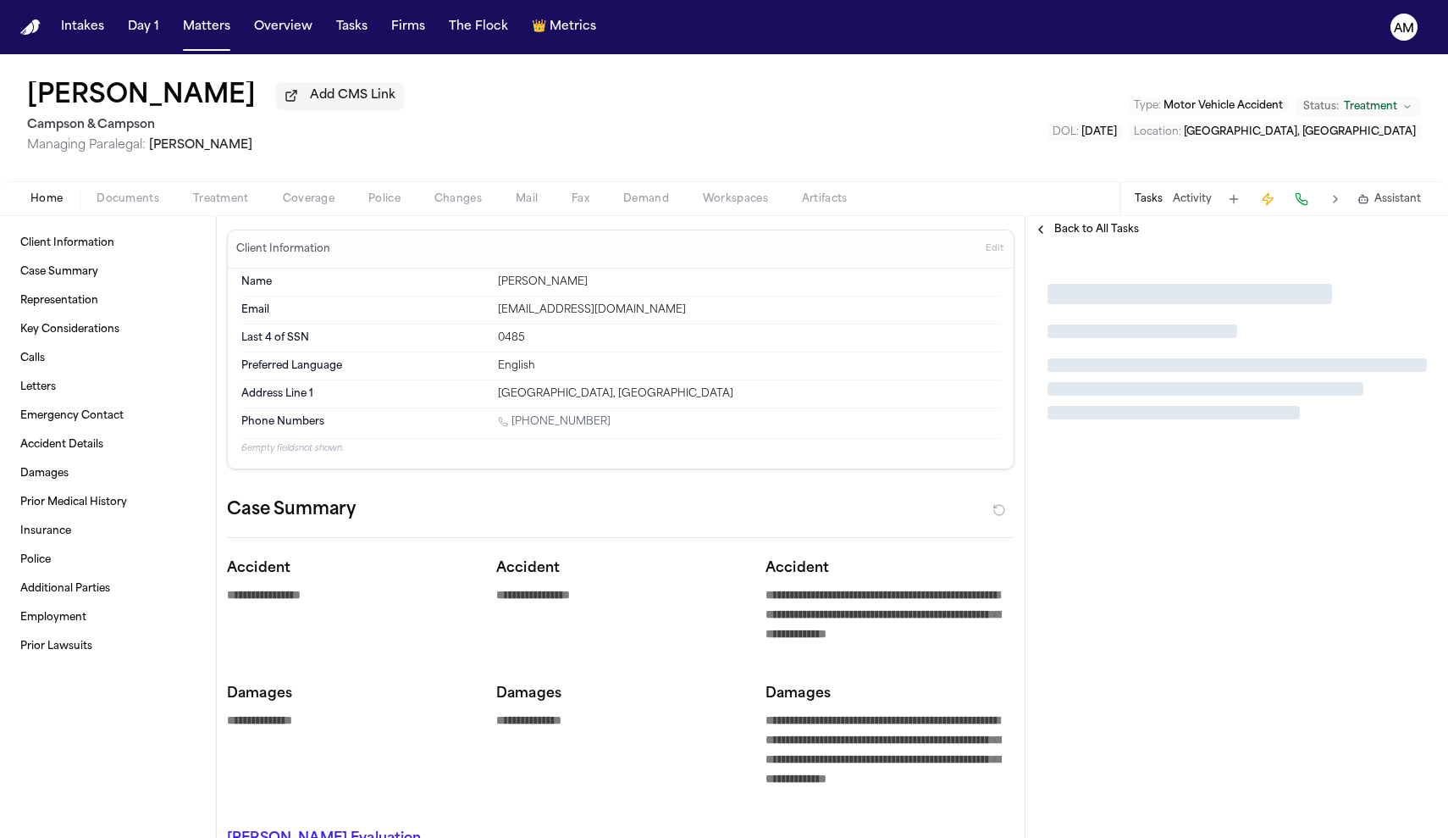
type textarea "*"
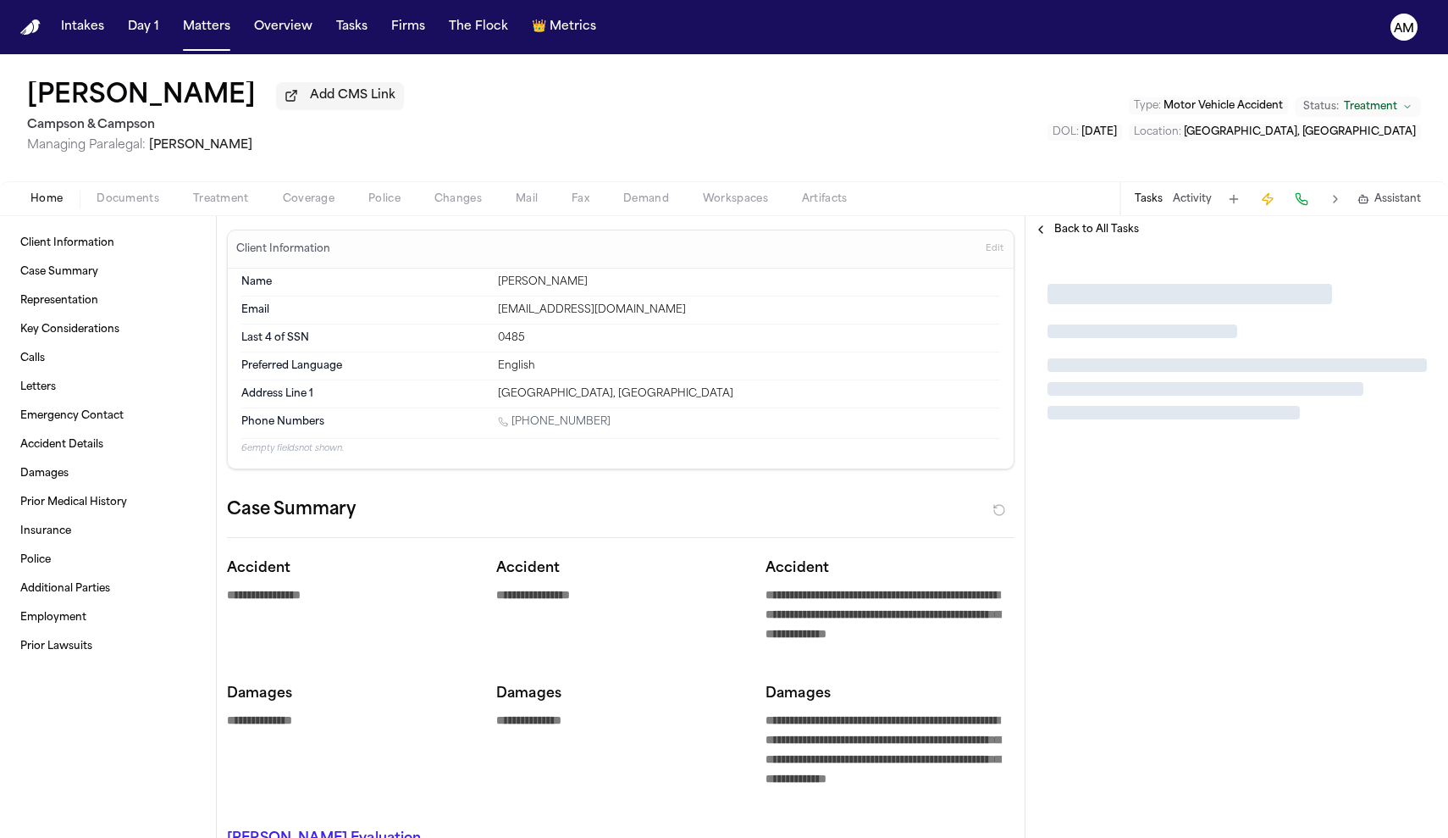
type textarea "*"
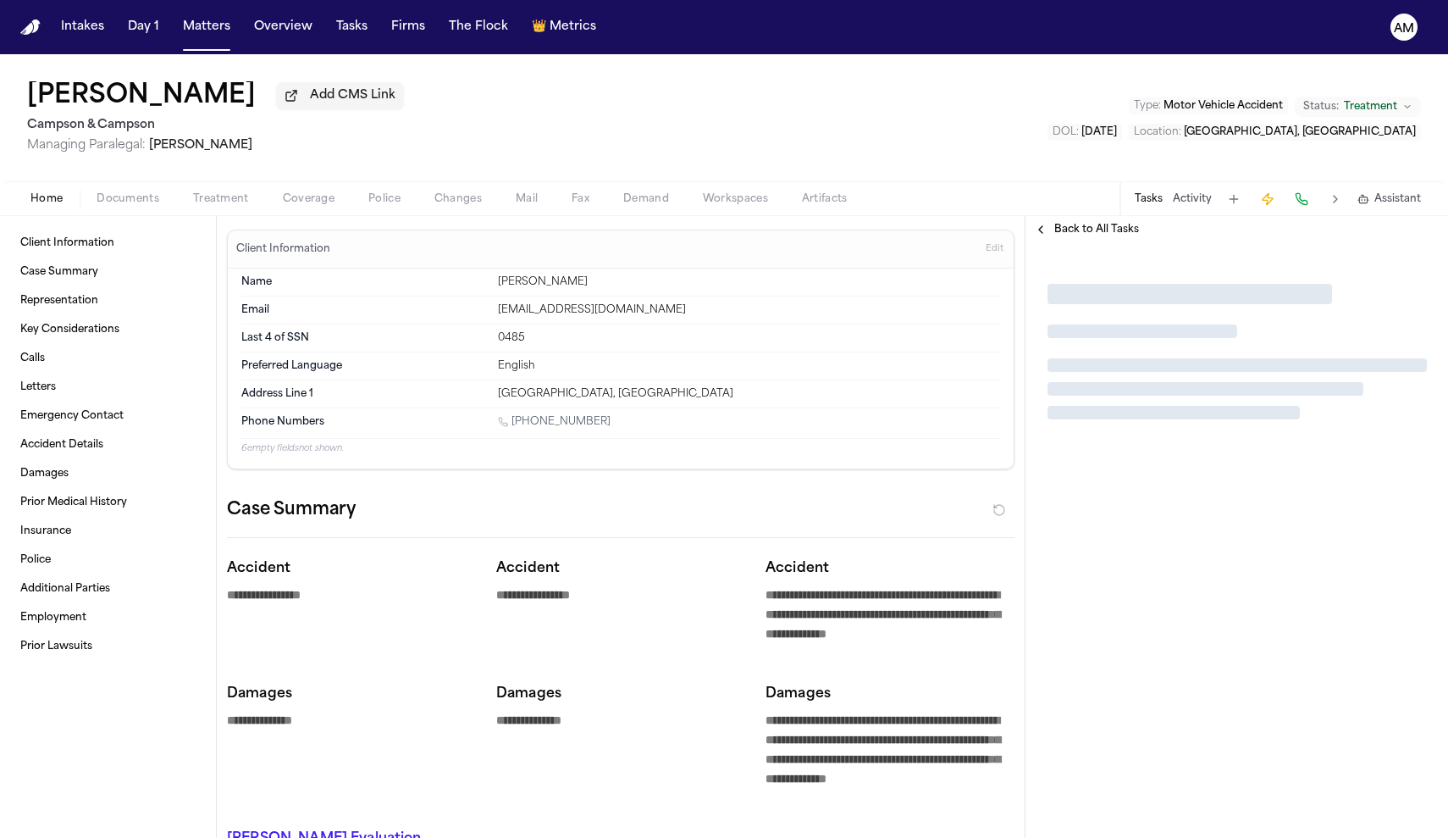
type textarea "*"
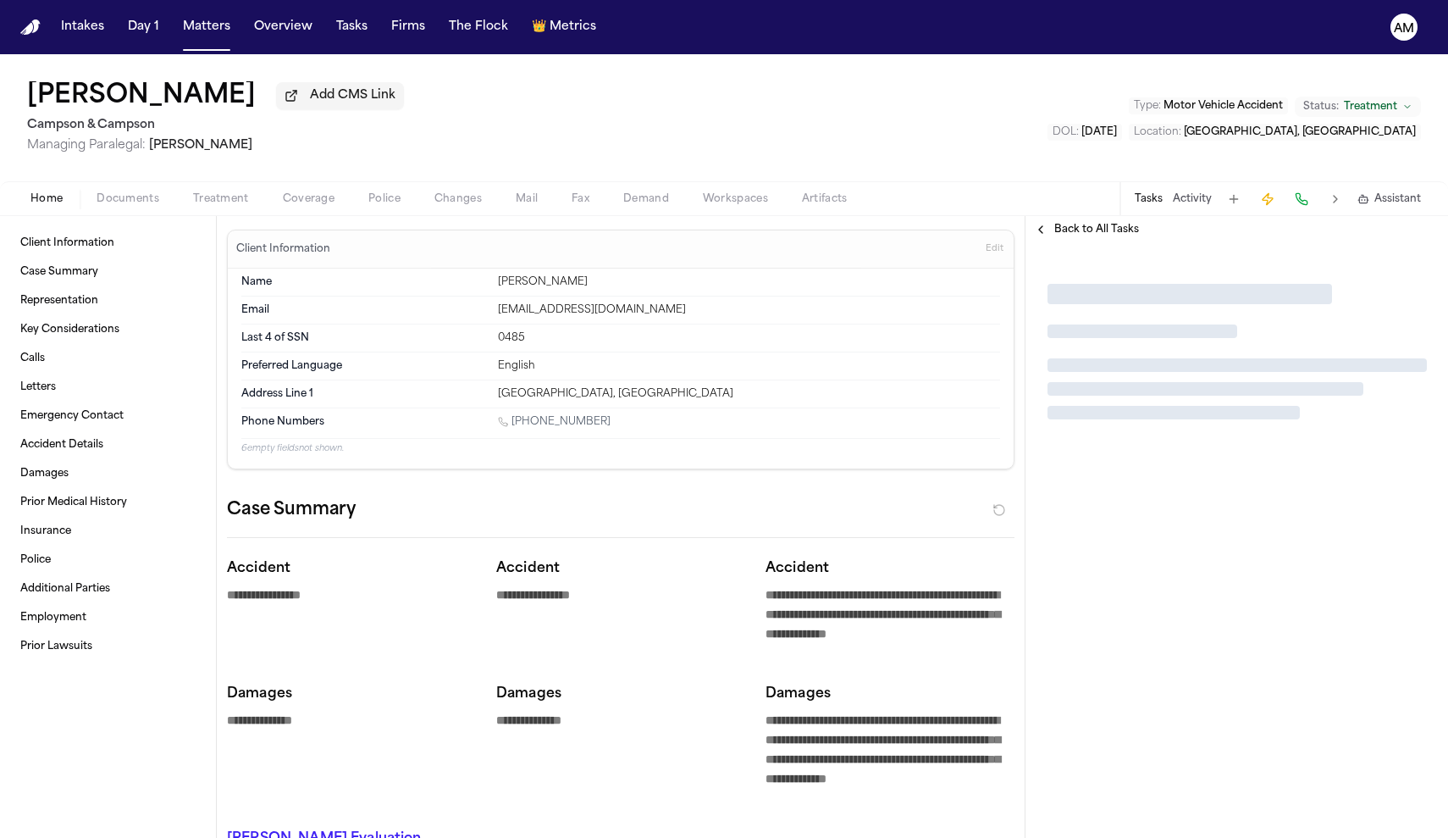
type textarea "*"
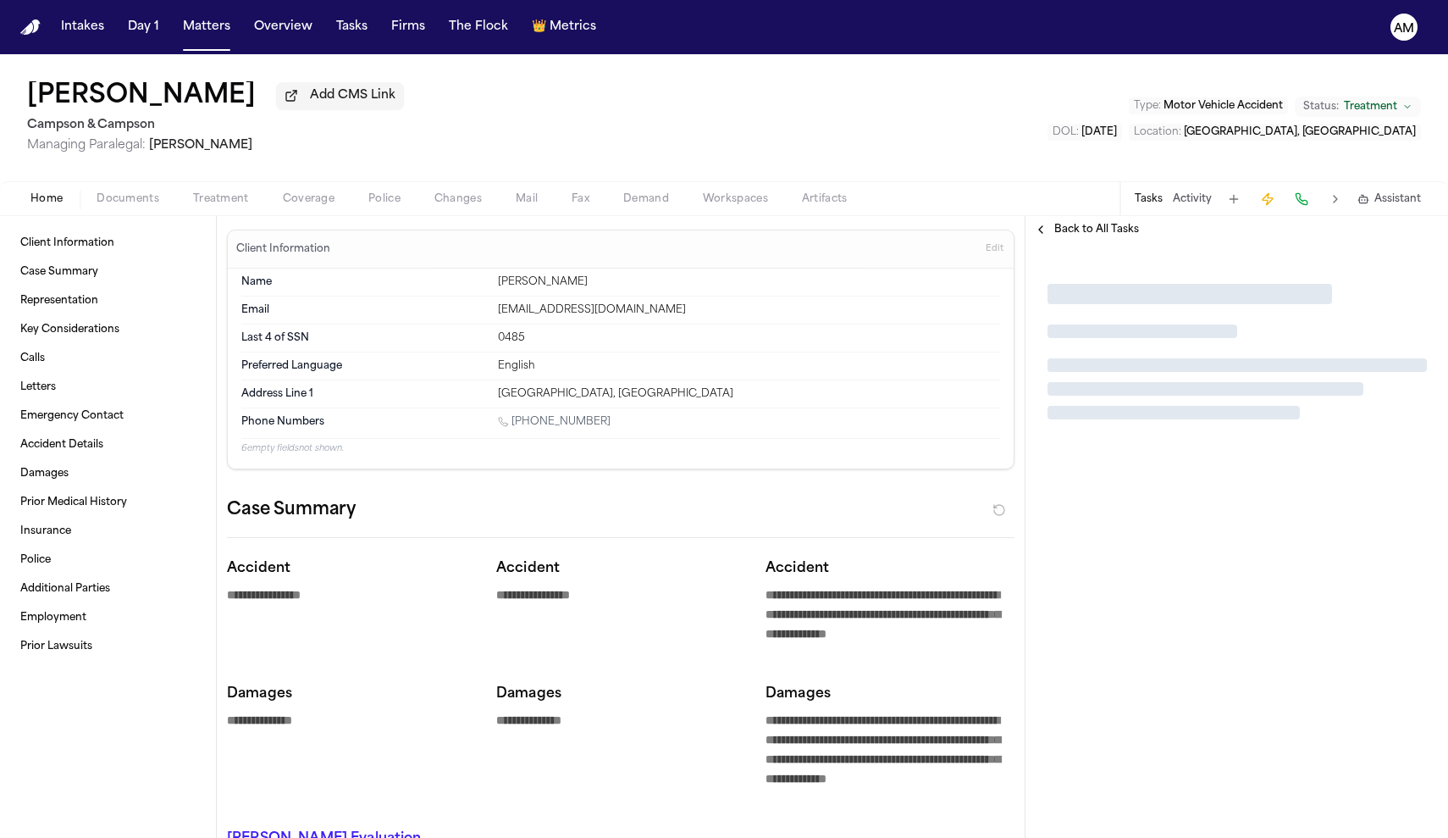
type textarea "*"
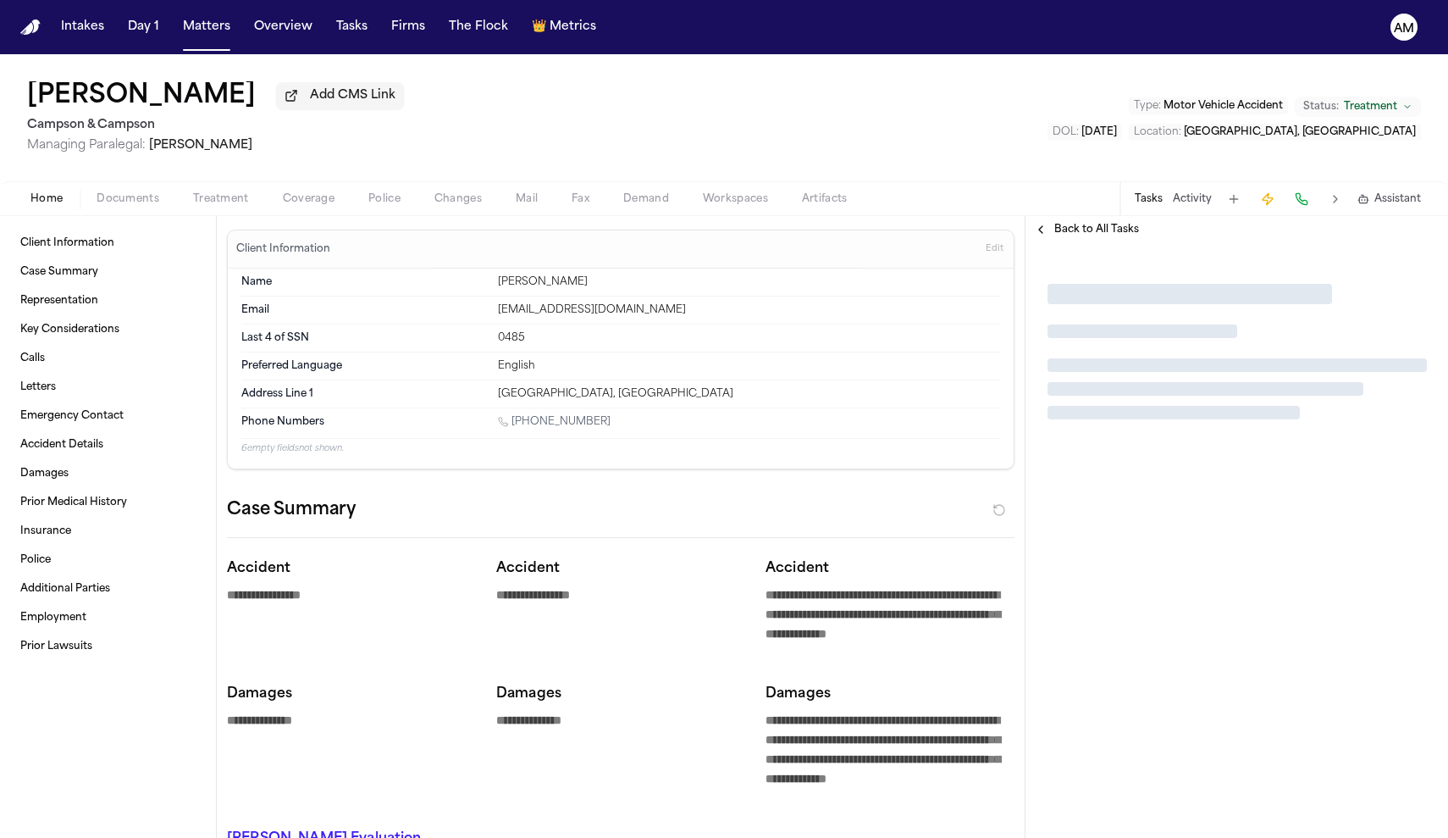
type textarea "*"
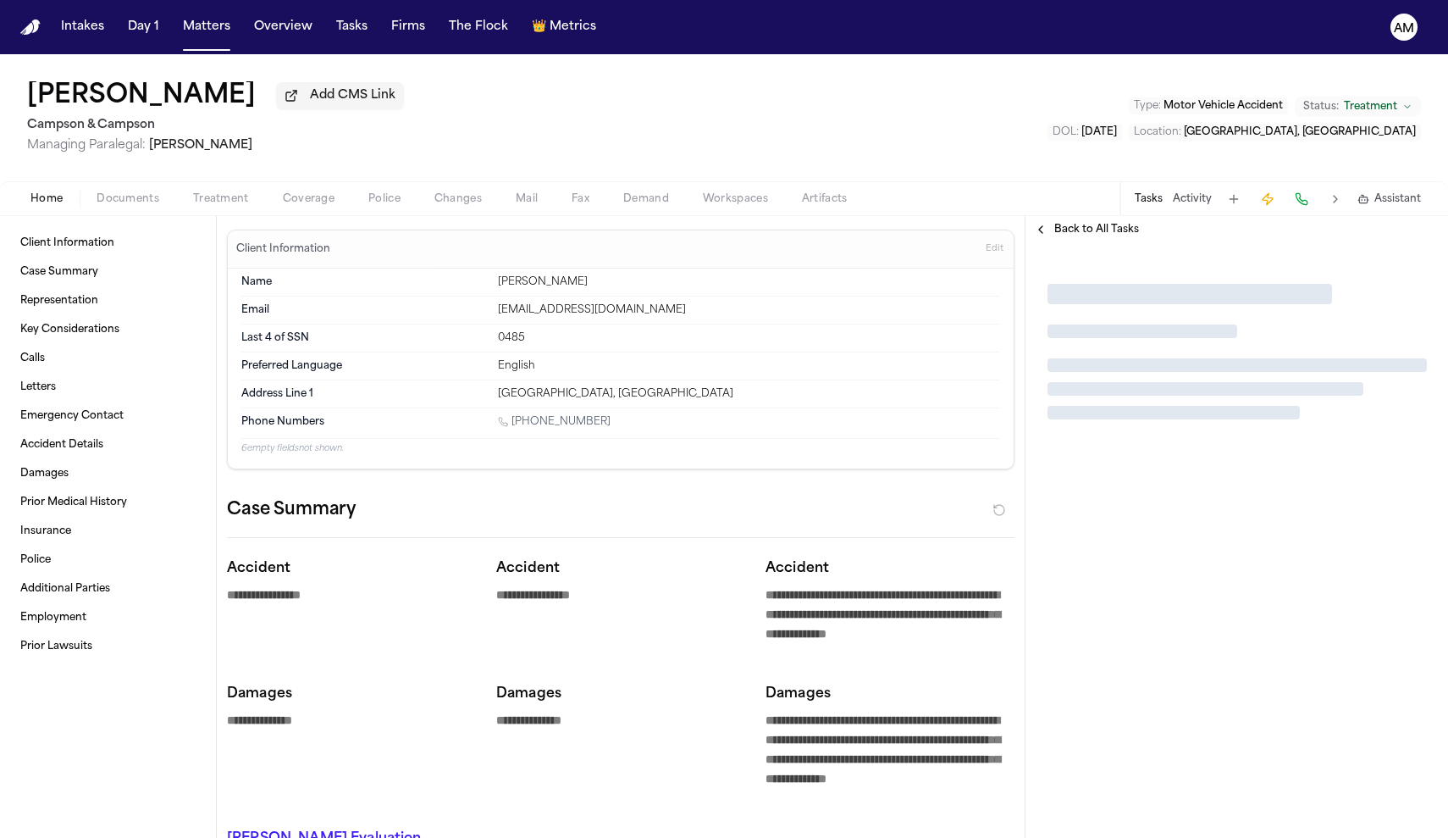
type textarea "*"
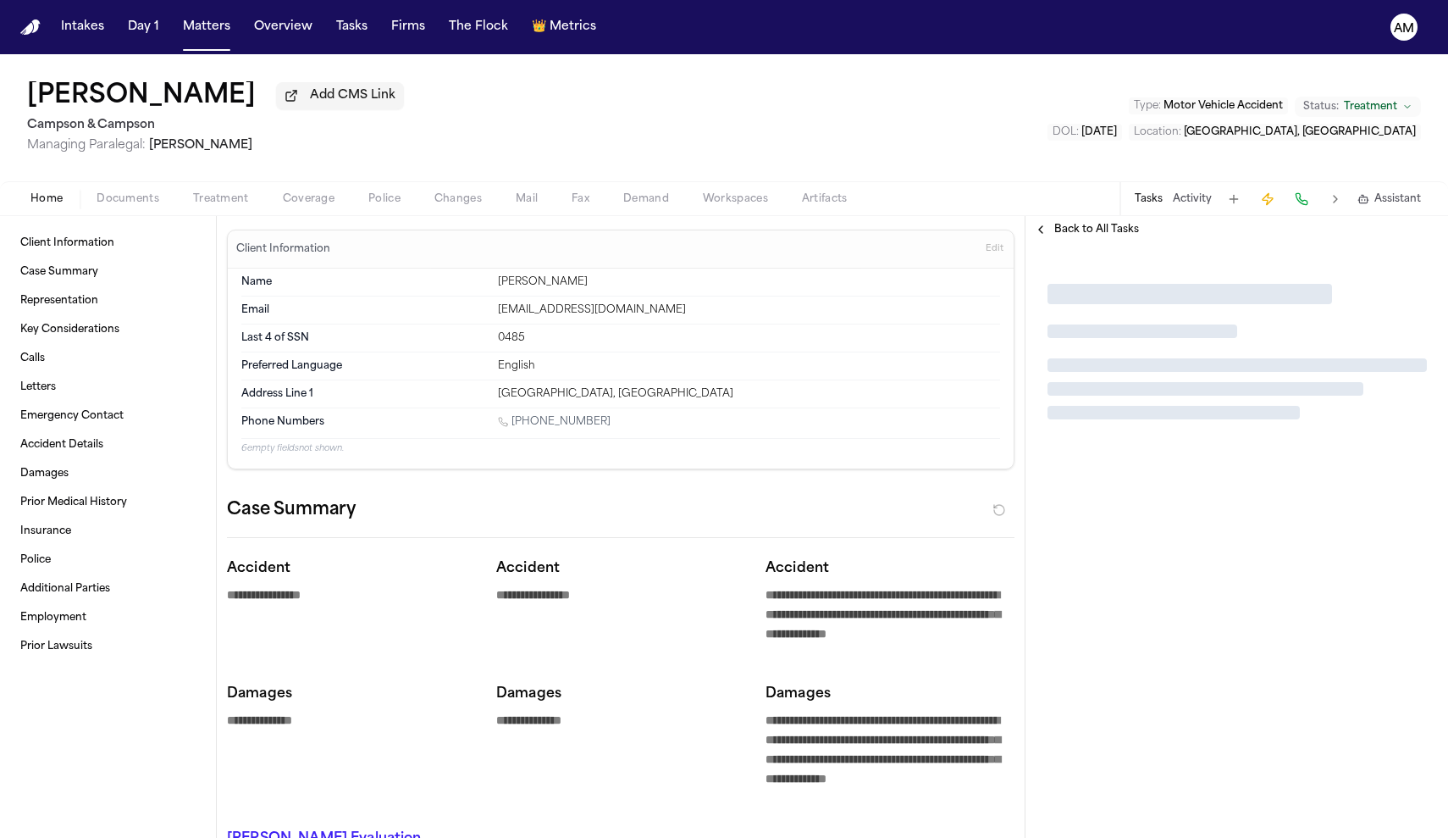
type textarea "*"
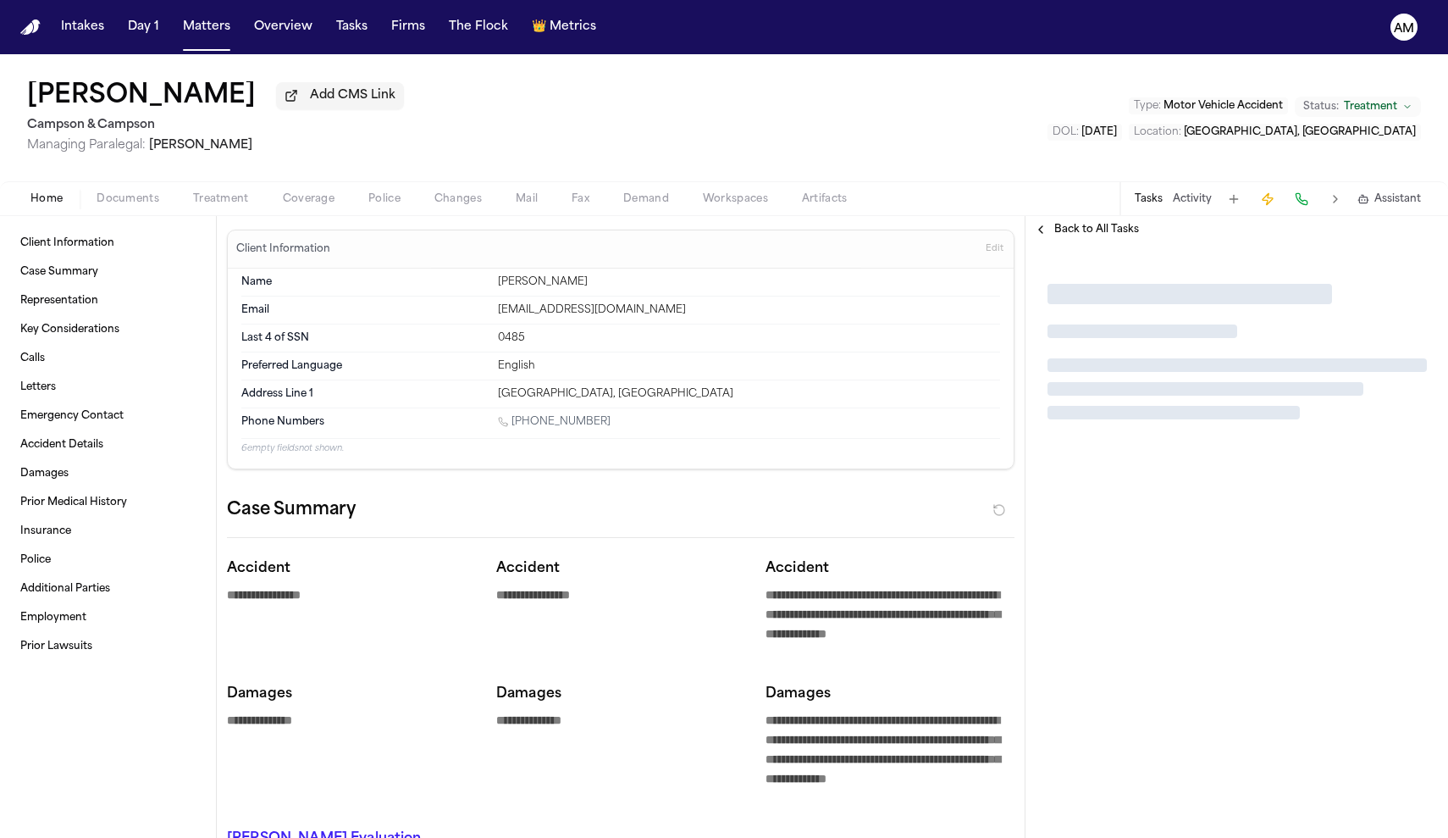
type textarea "*"
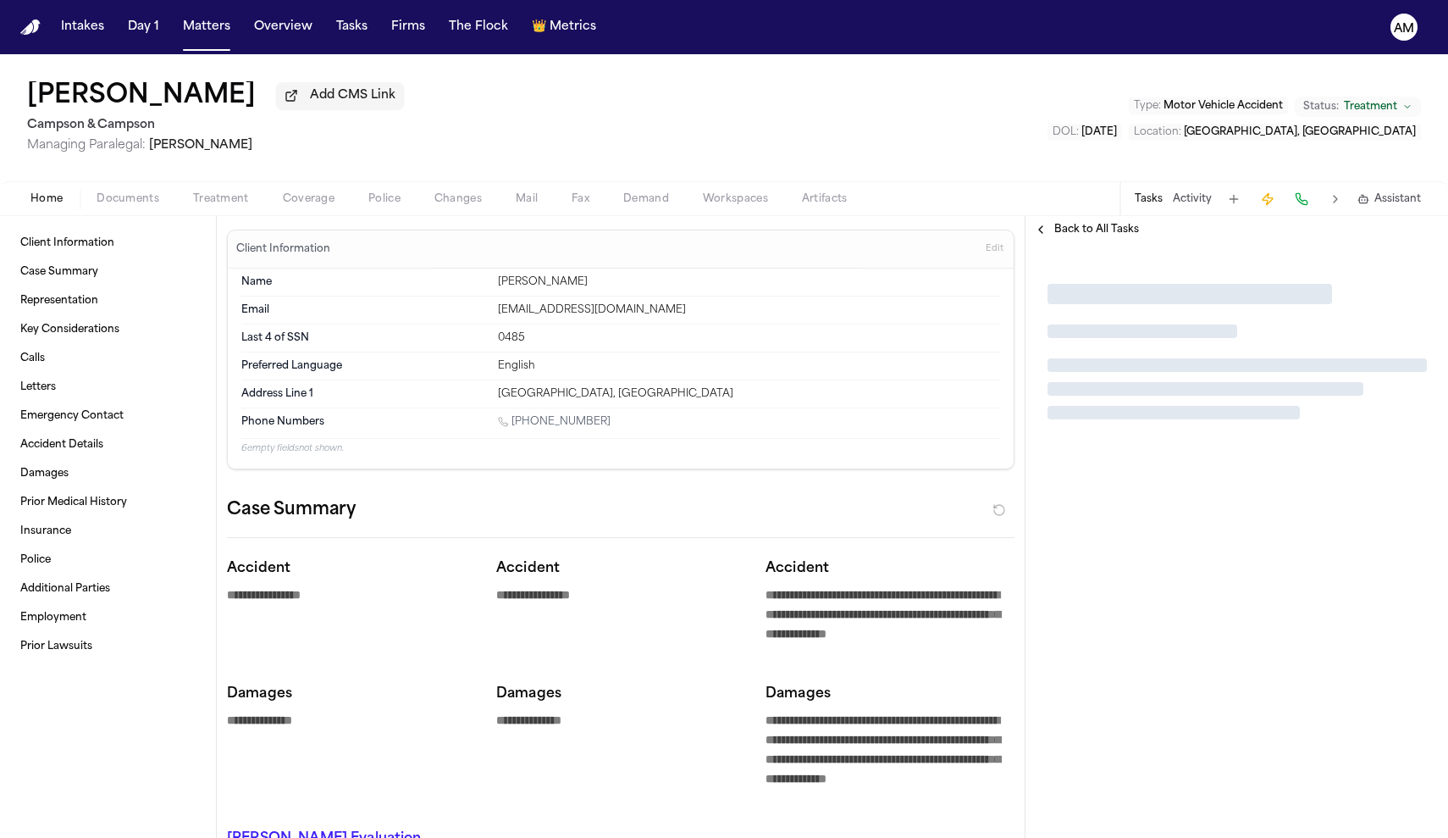
type textarea "*"
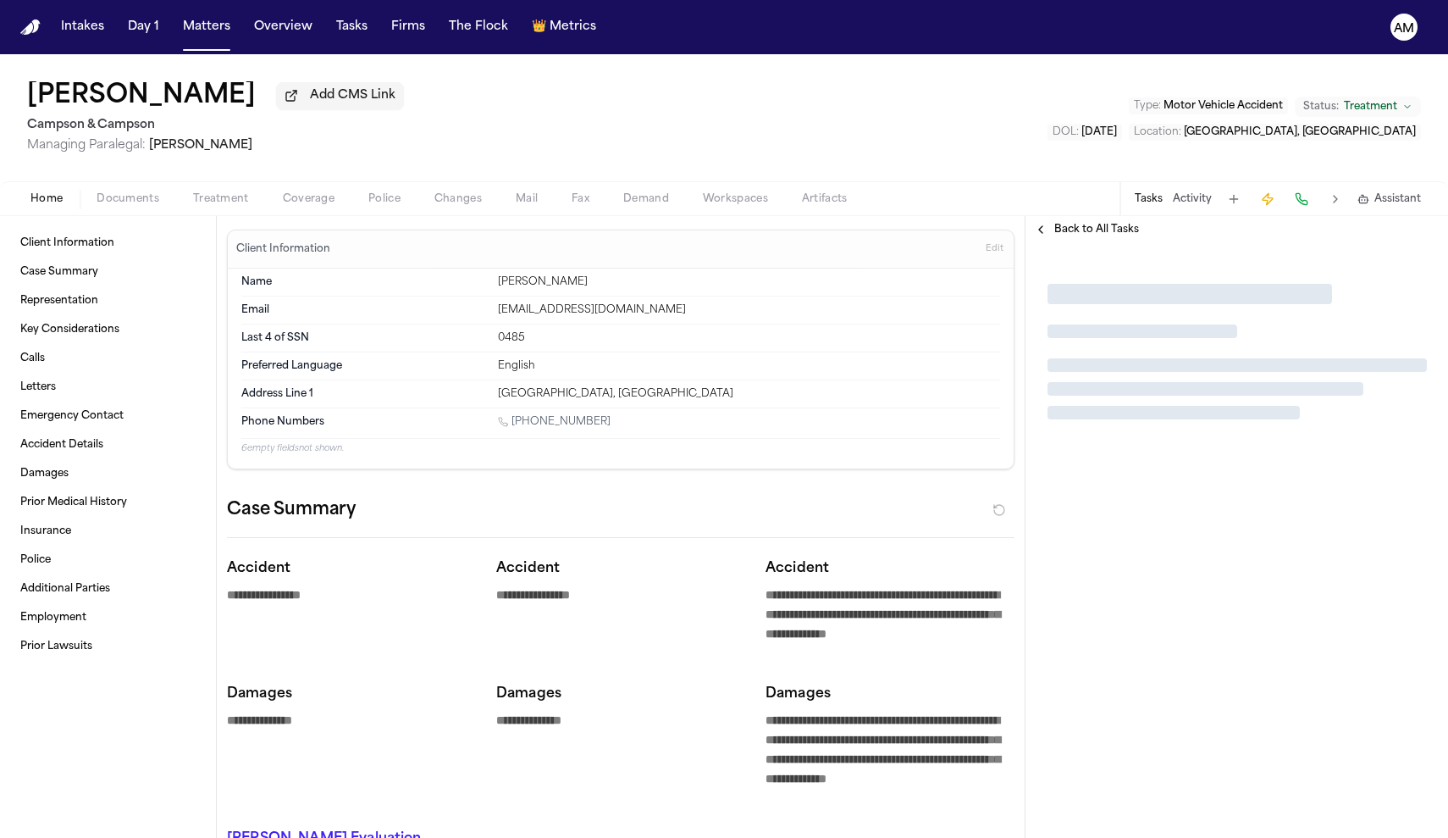
type textarea "*"
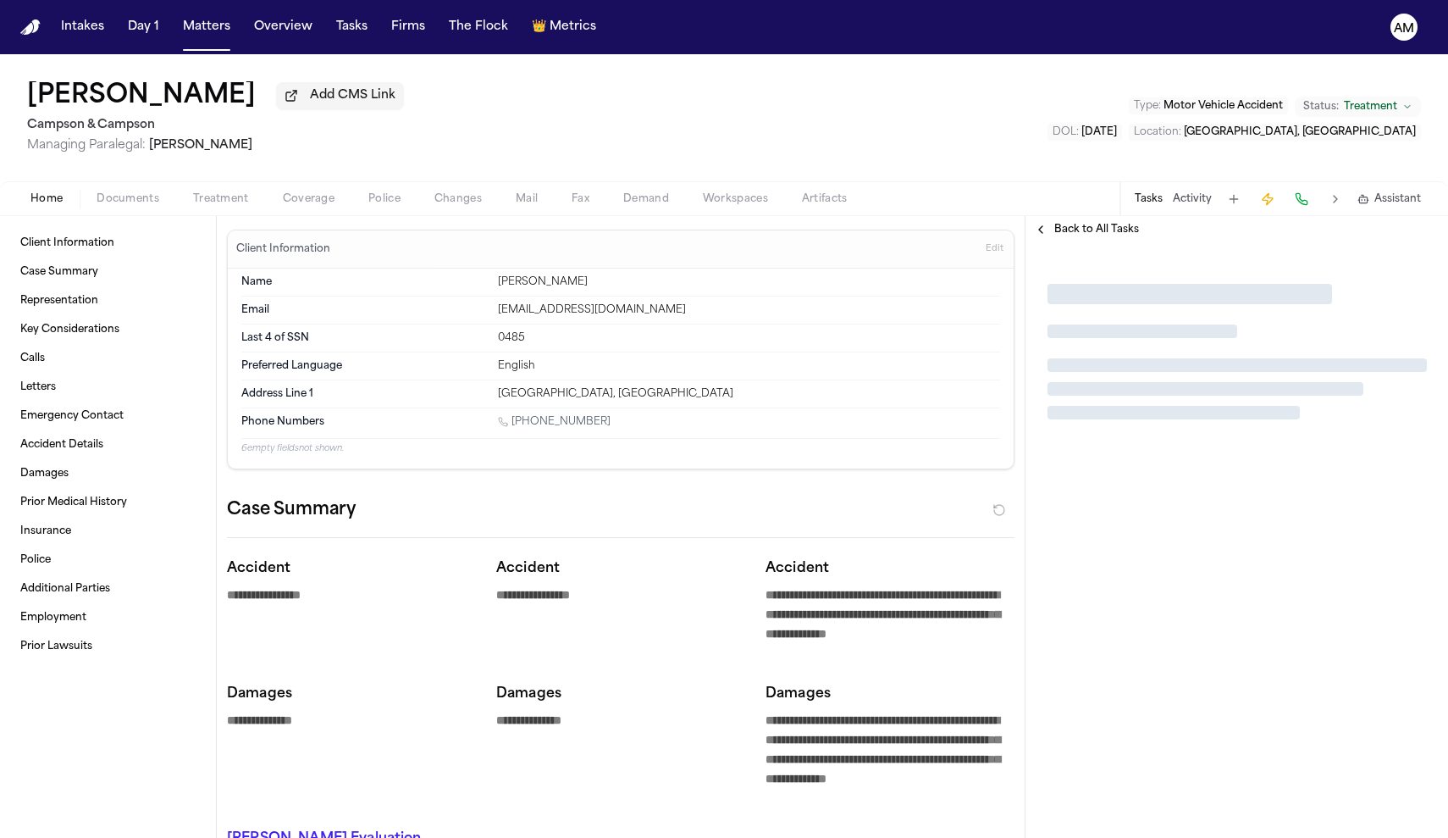
type textarea "*"
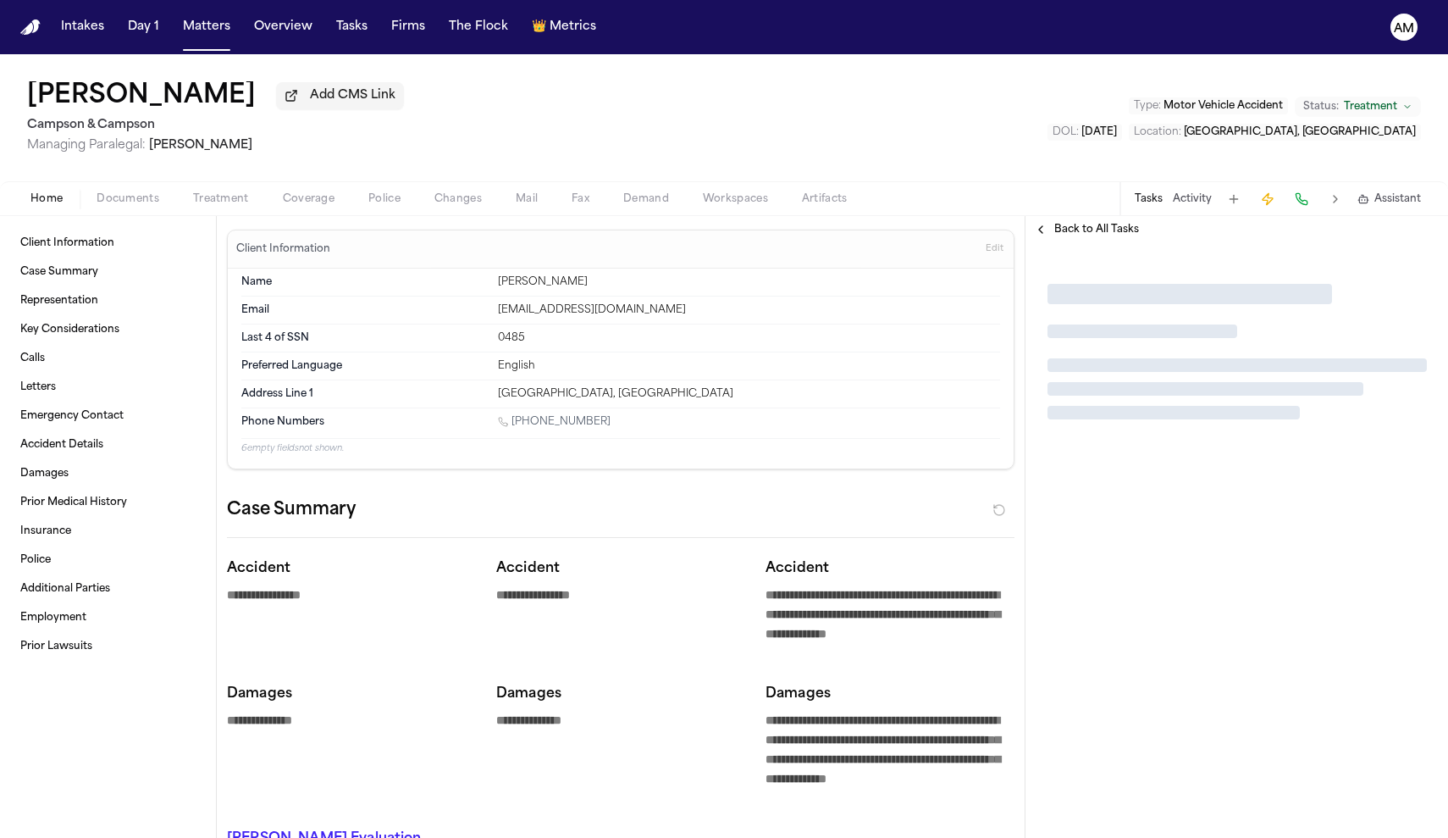
type textarea "*"
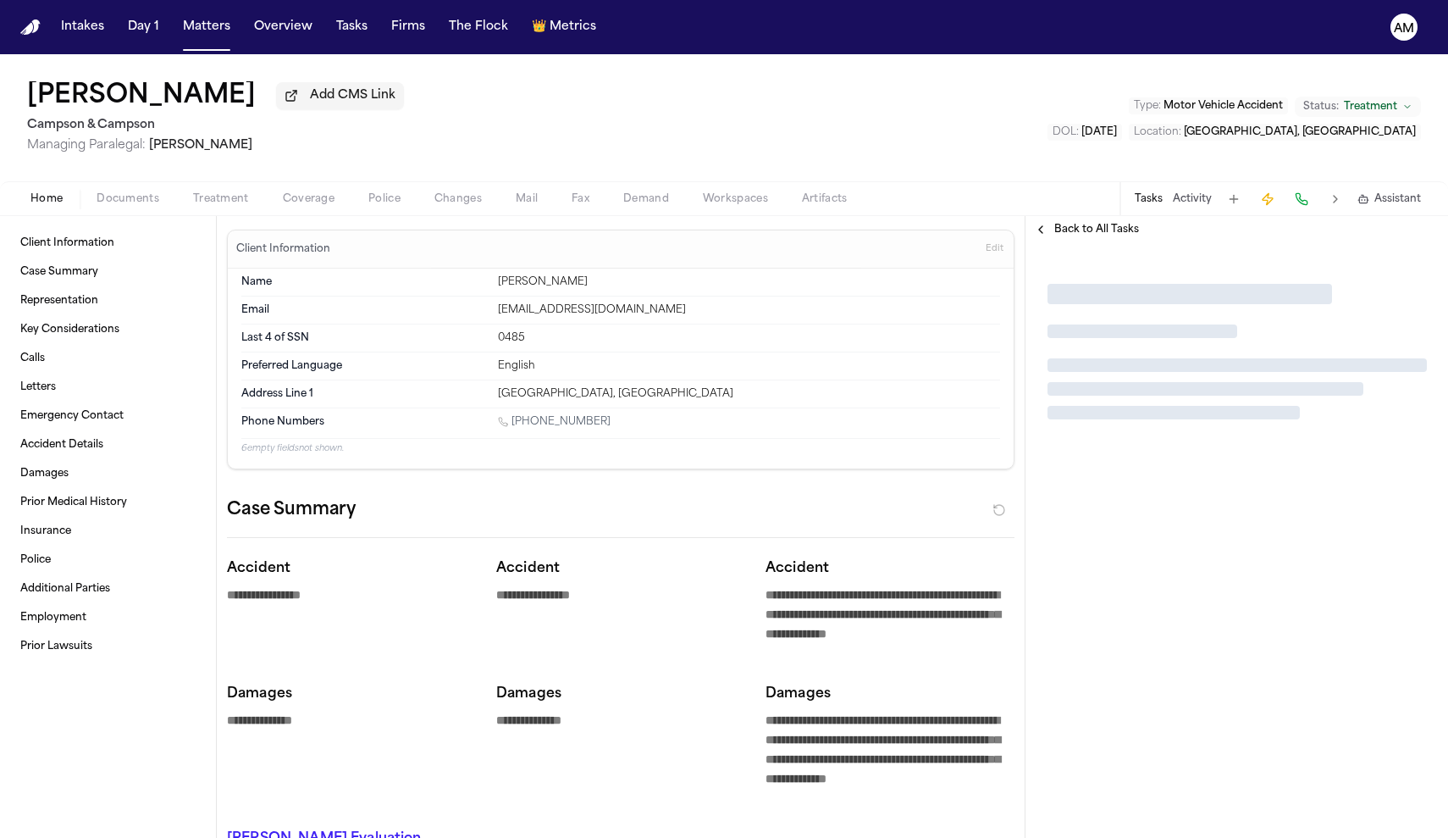
type textarea "*"
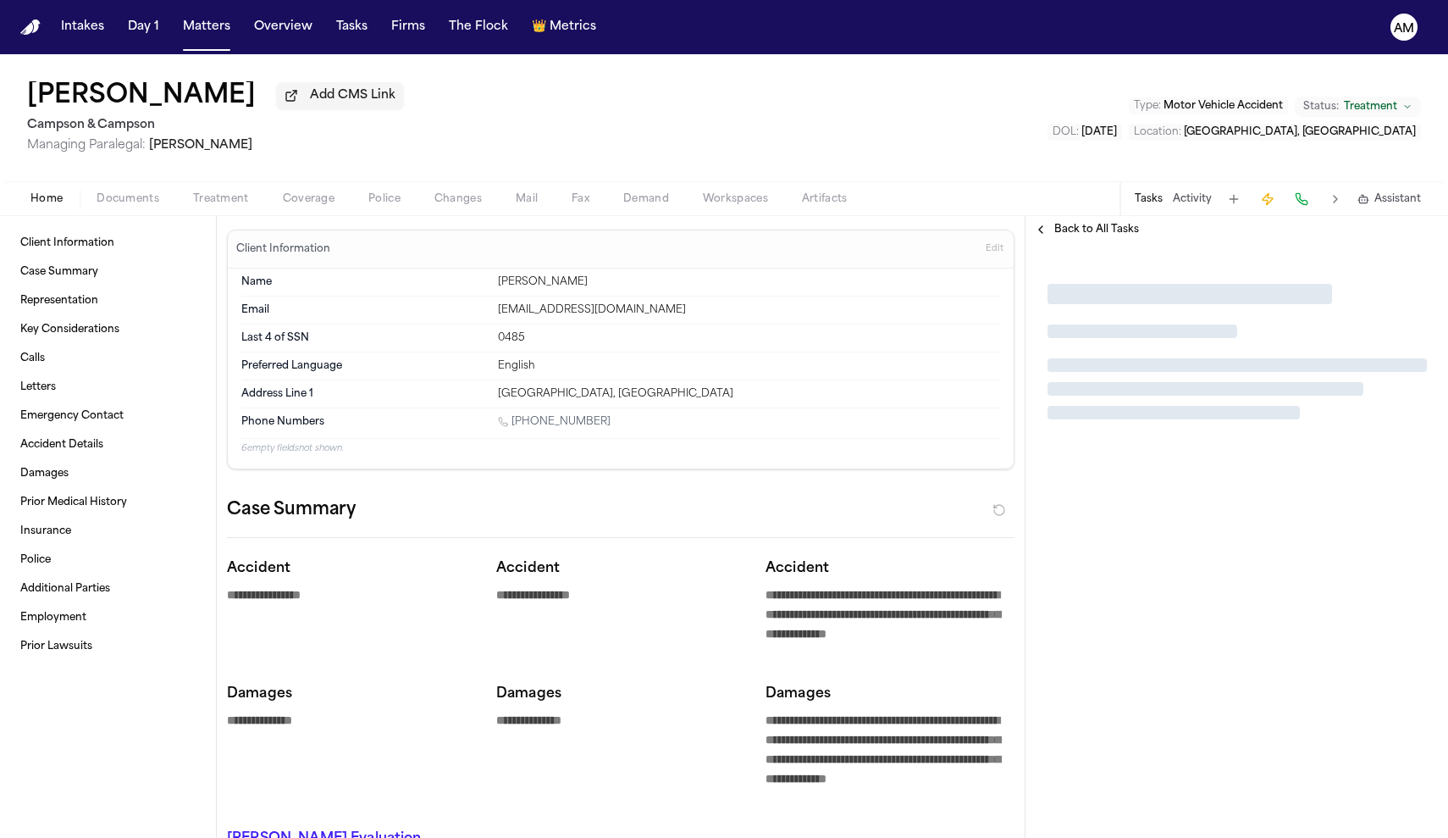
type textarea "*"
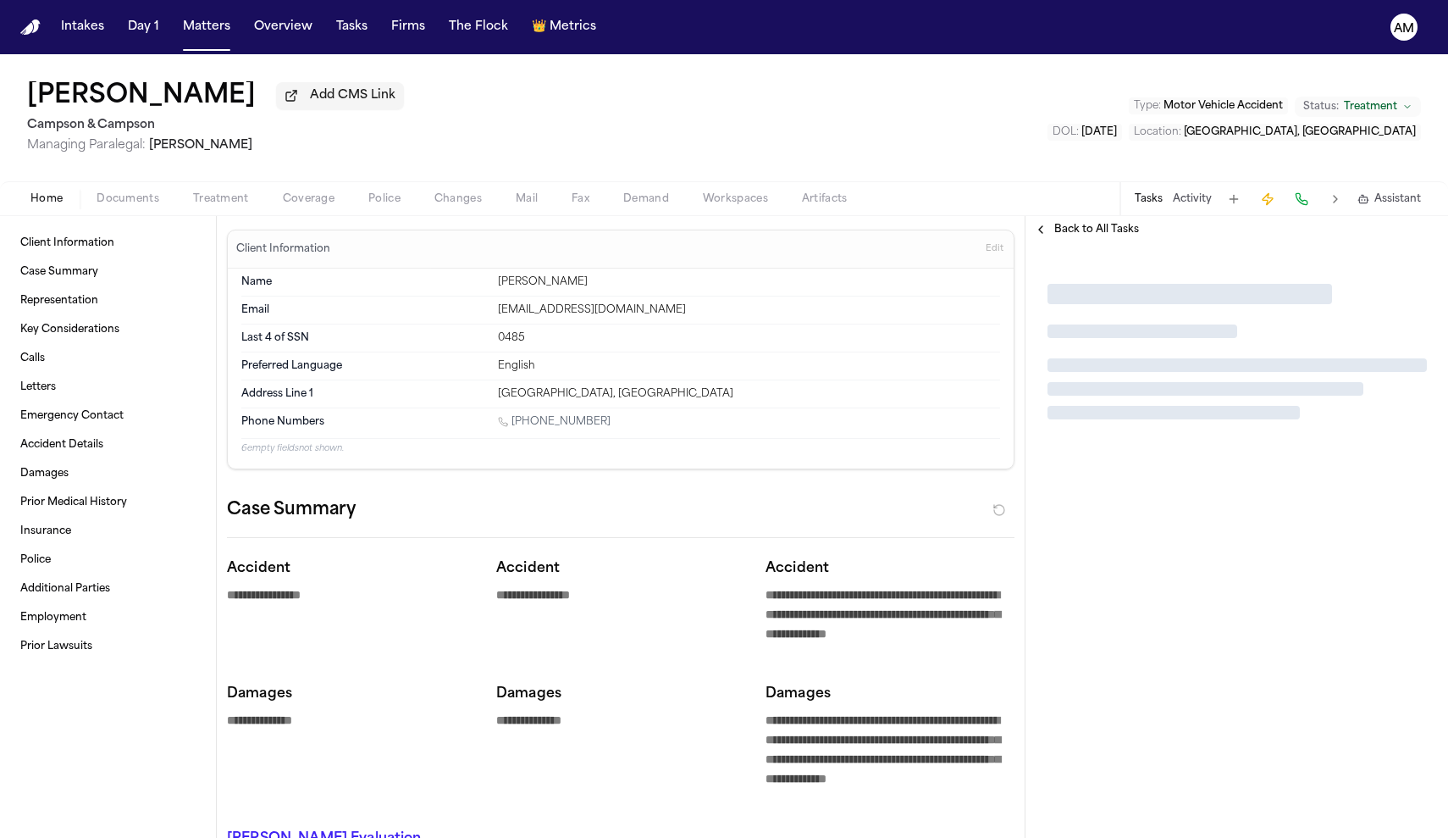
type textarea "*"
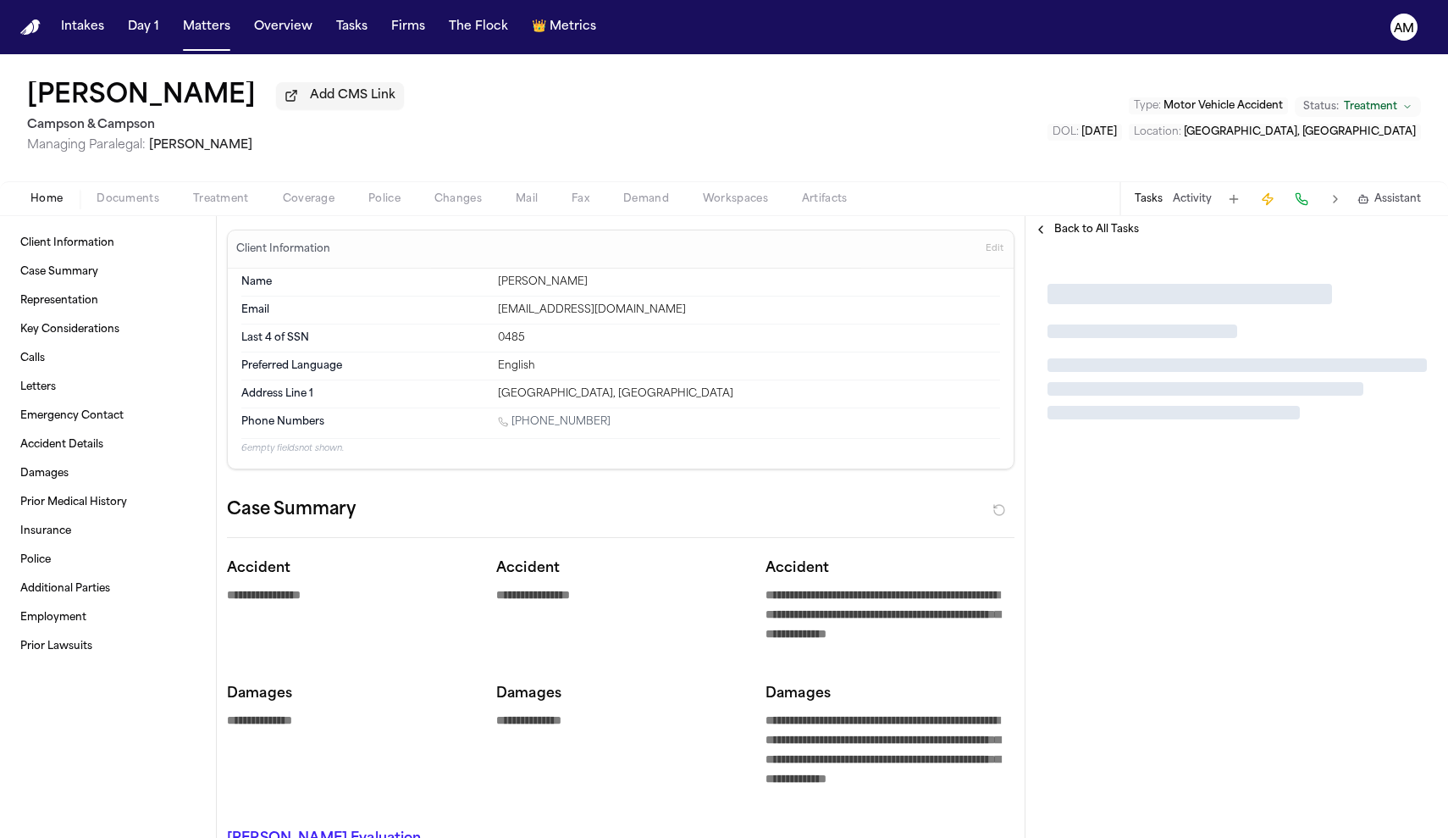
type textarea "*"
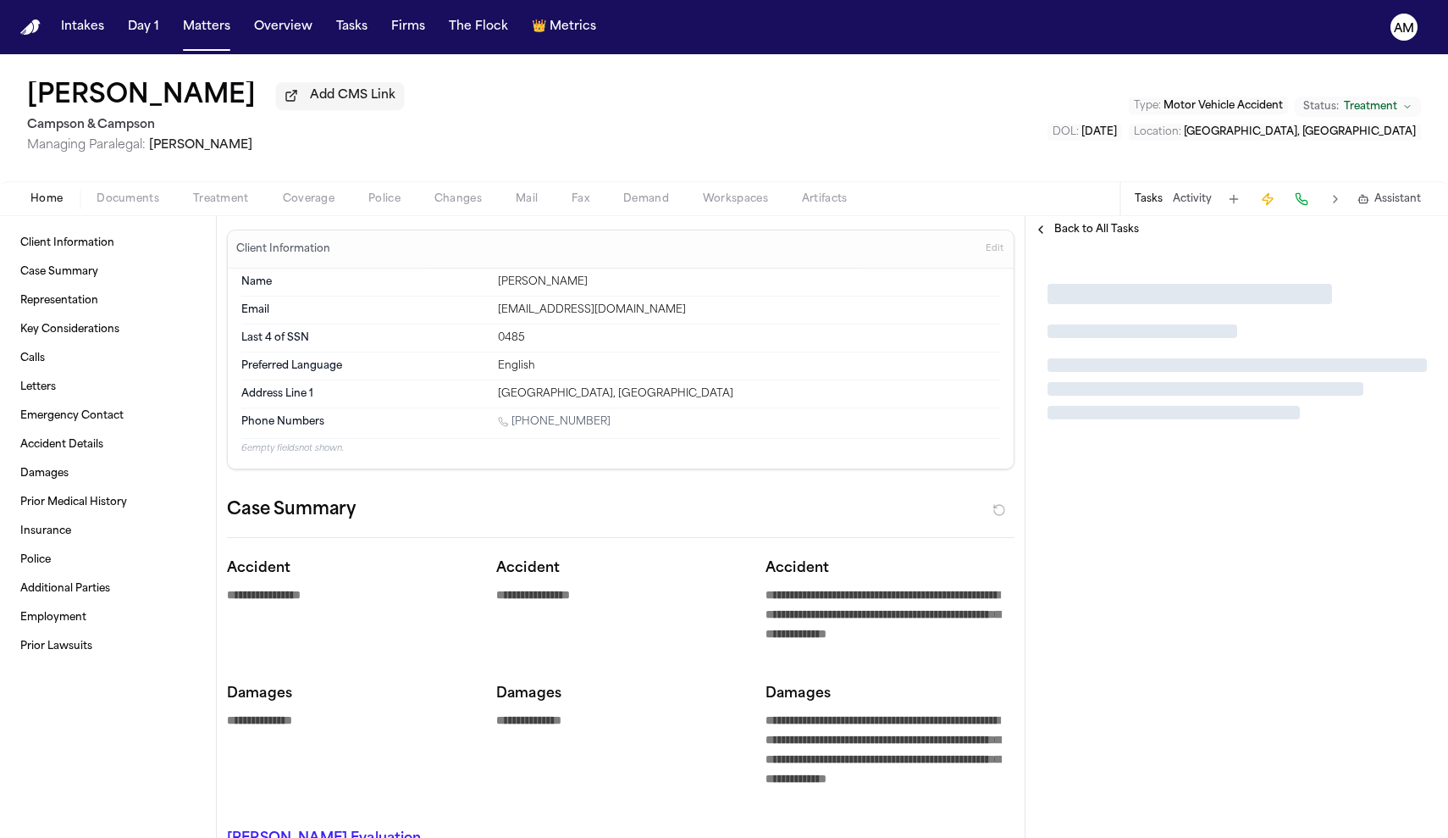
type textarea "*"
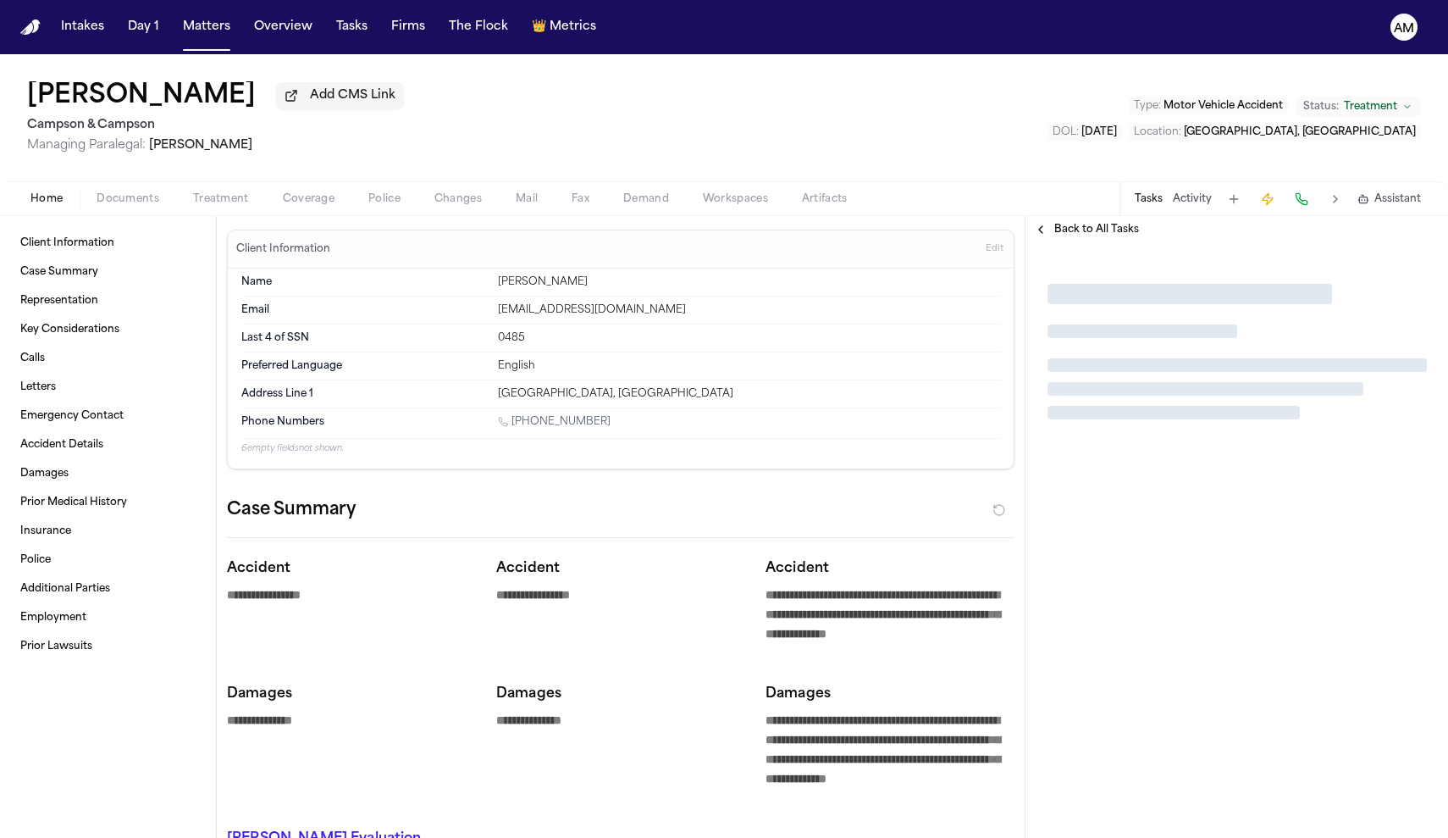
type textarea "*"
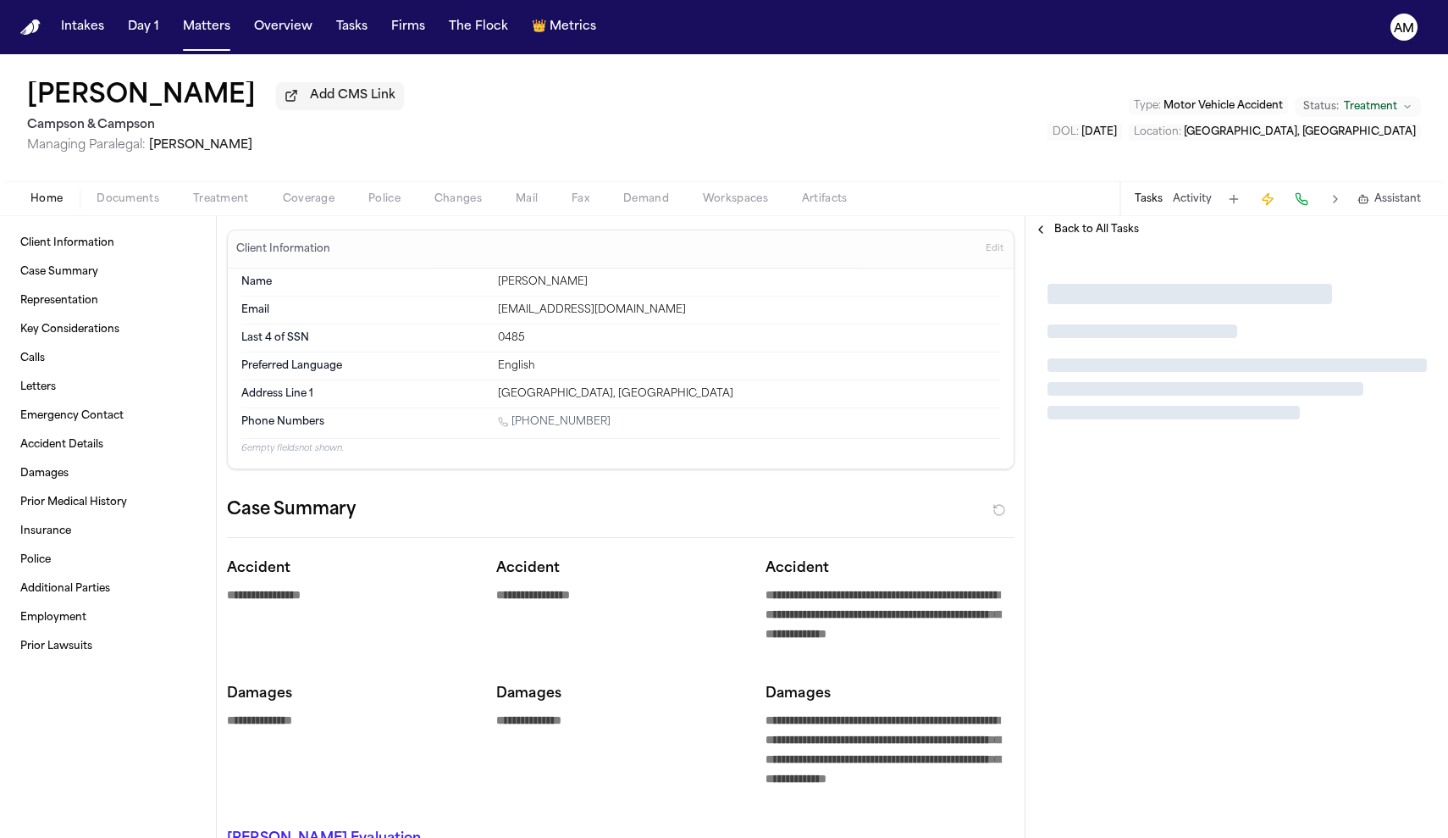
type textarea "*"
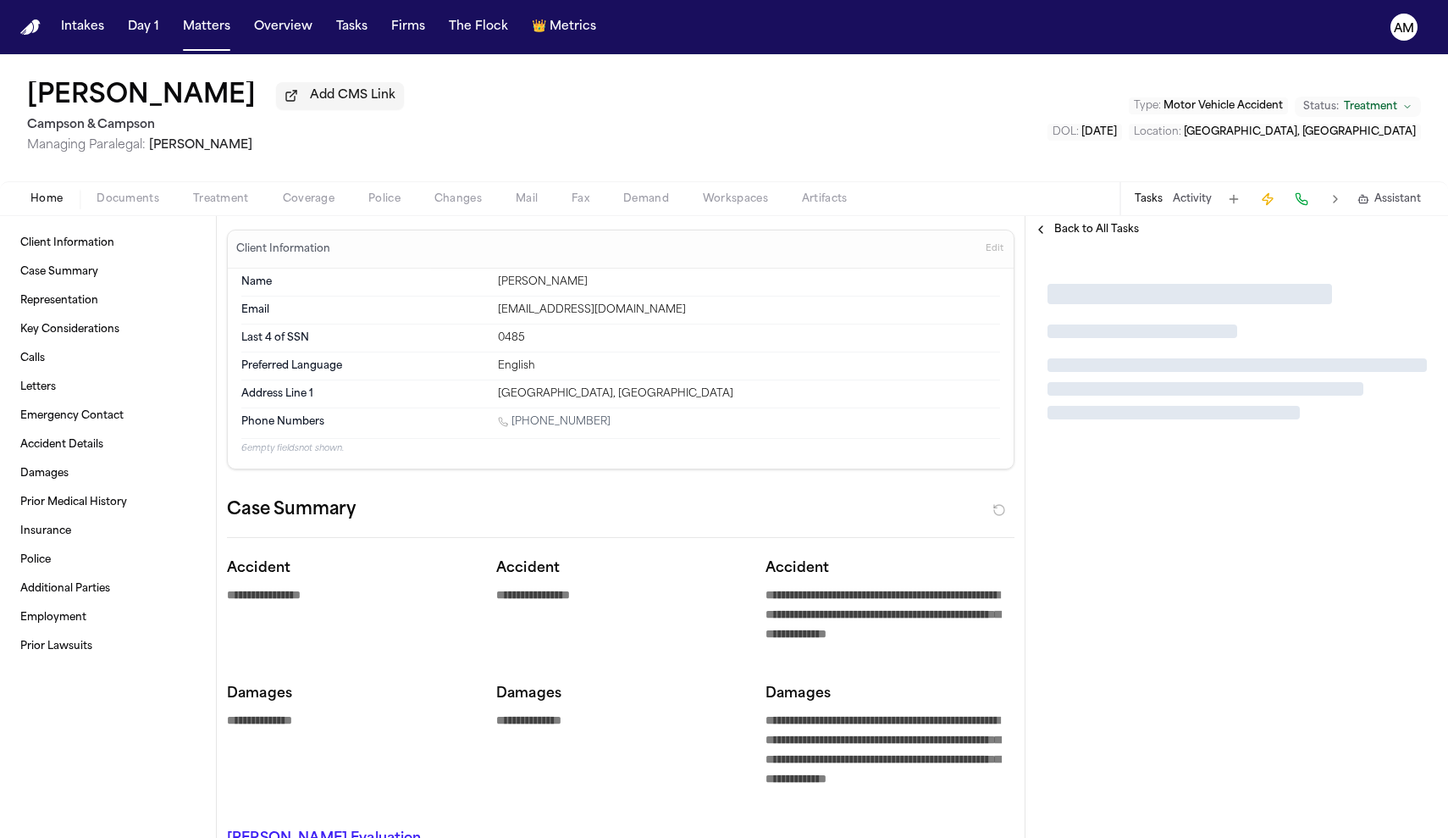
type textarea "*"
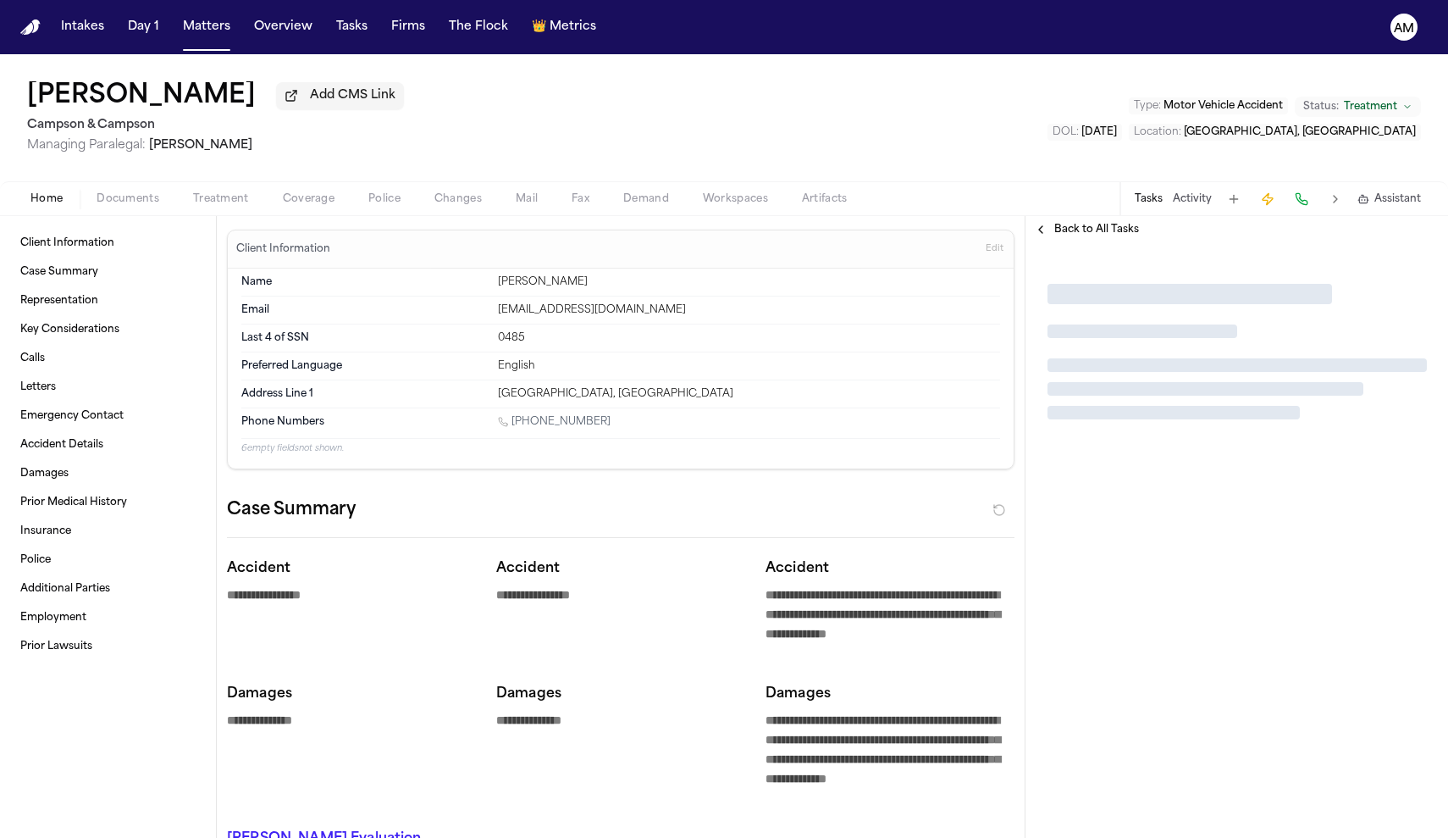
type textarea "*"
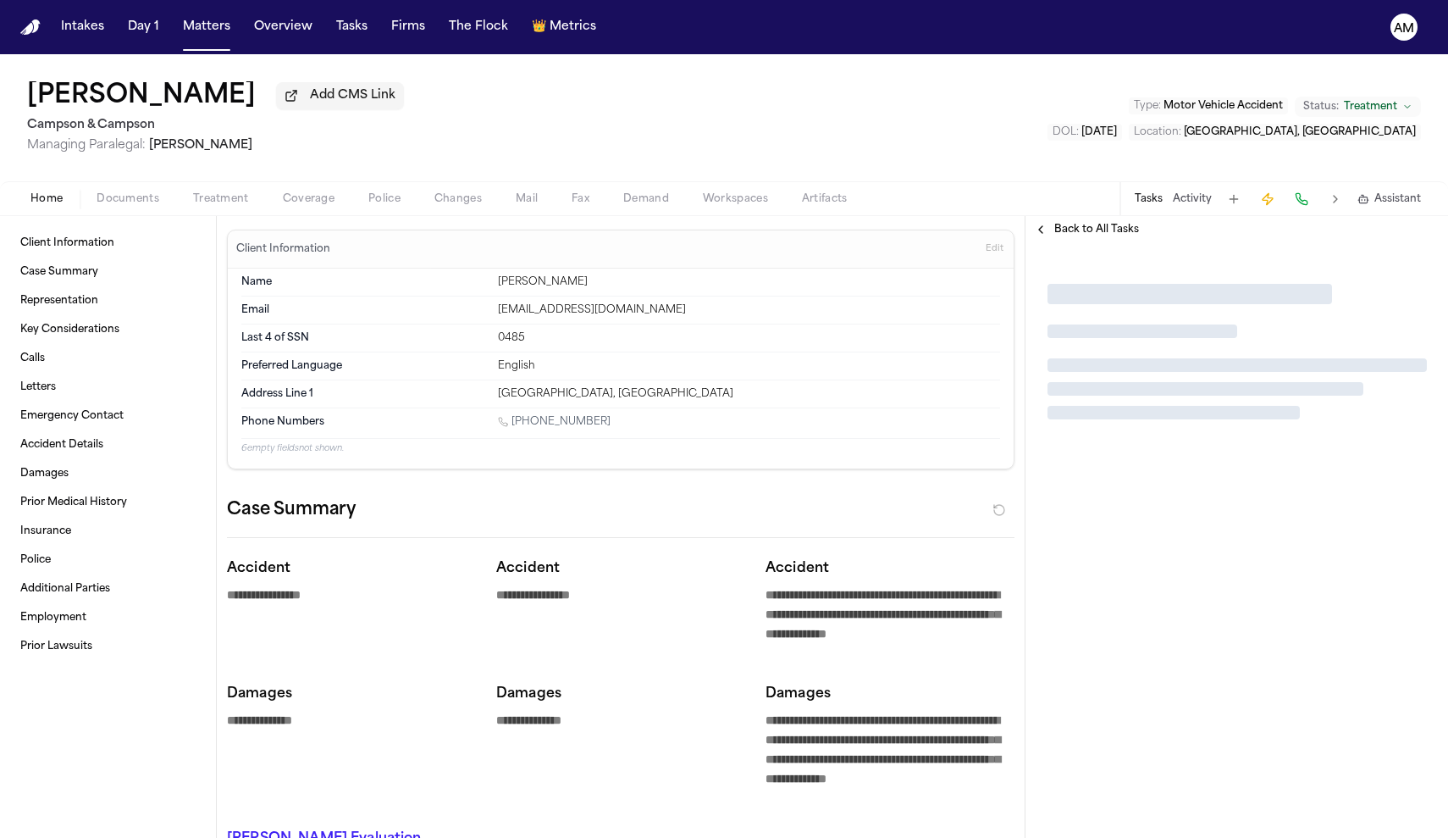
type textarea "*"
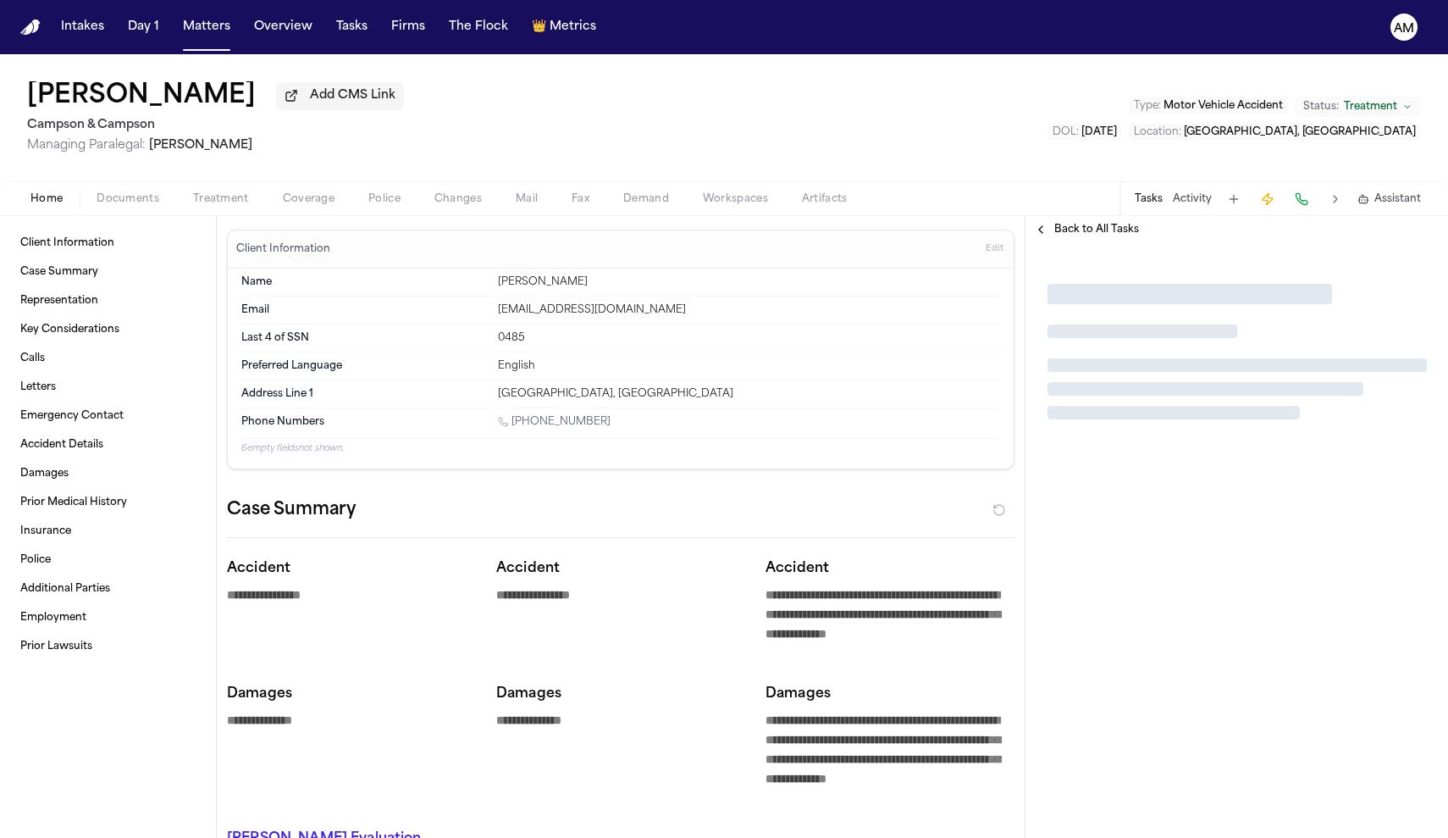
type textarea "*"
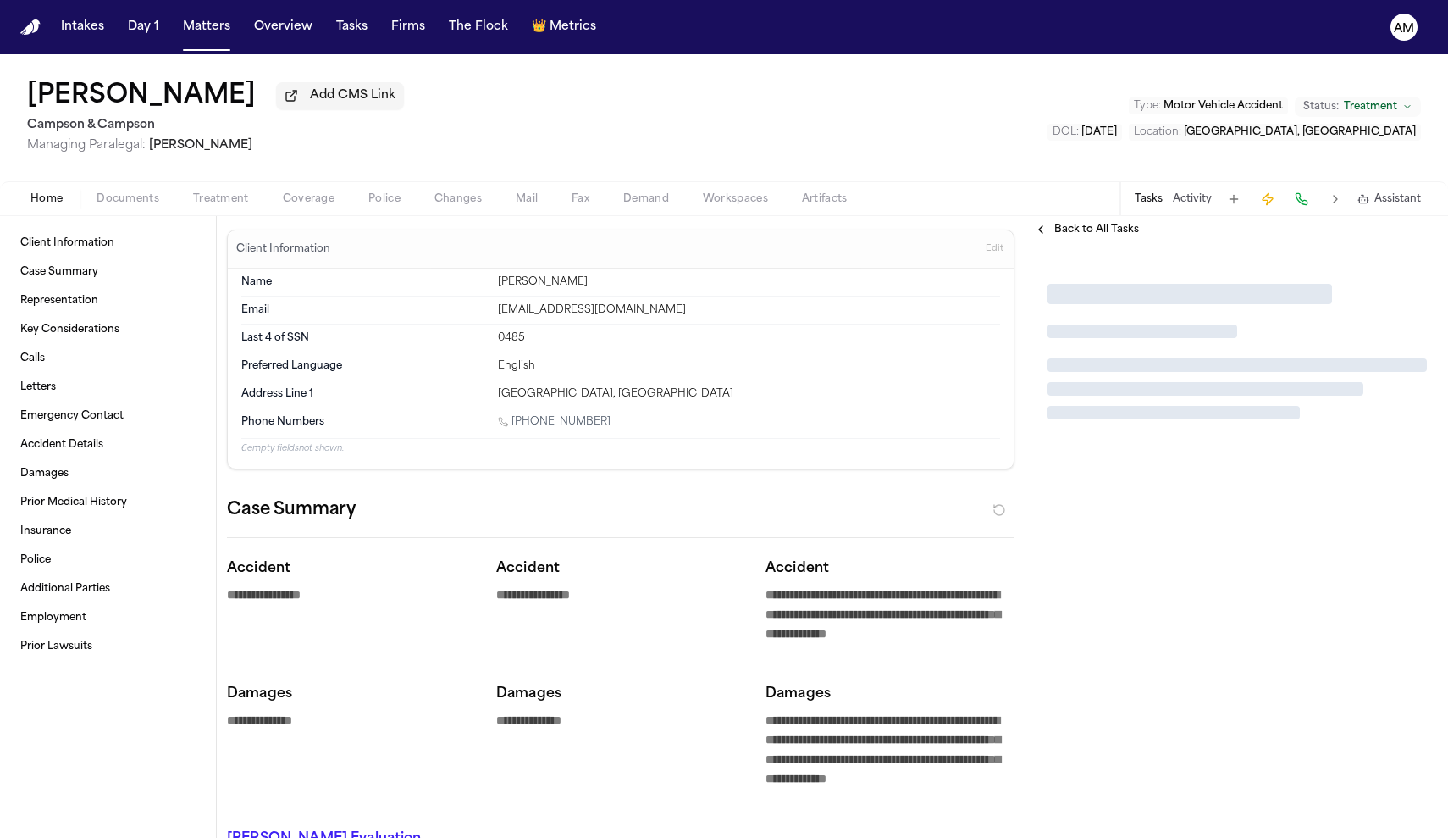
type textarea "*"
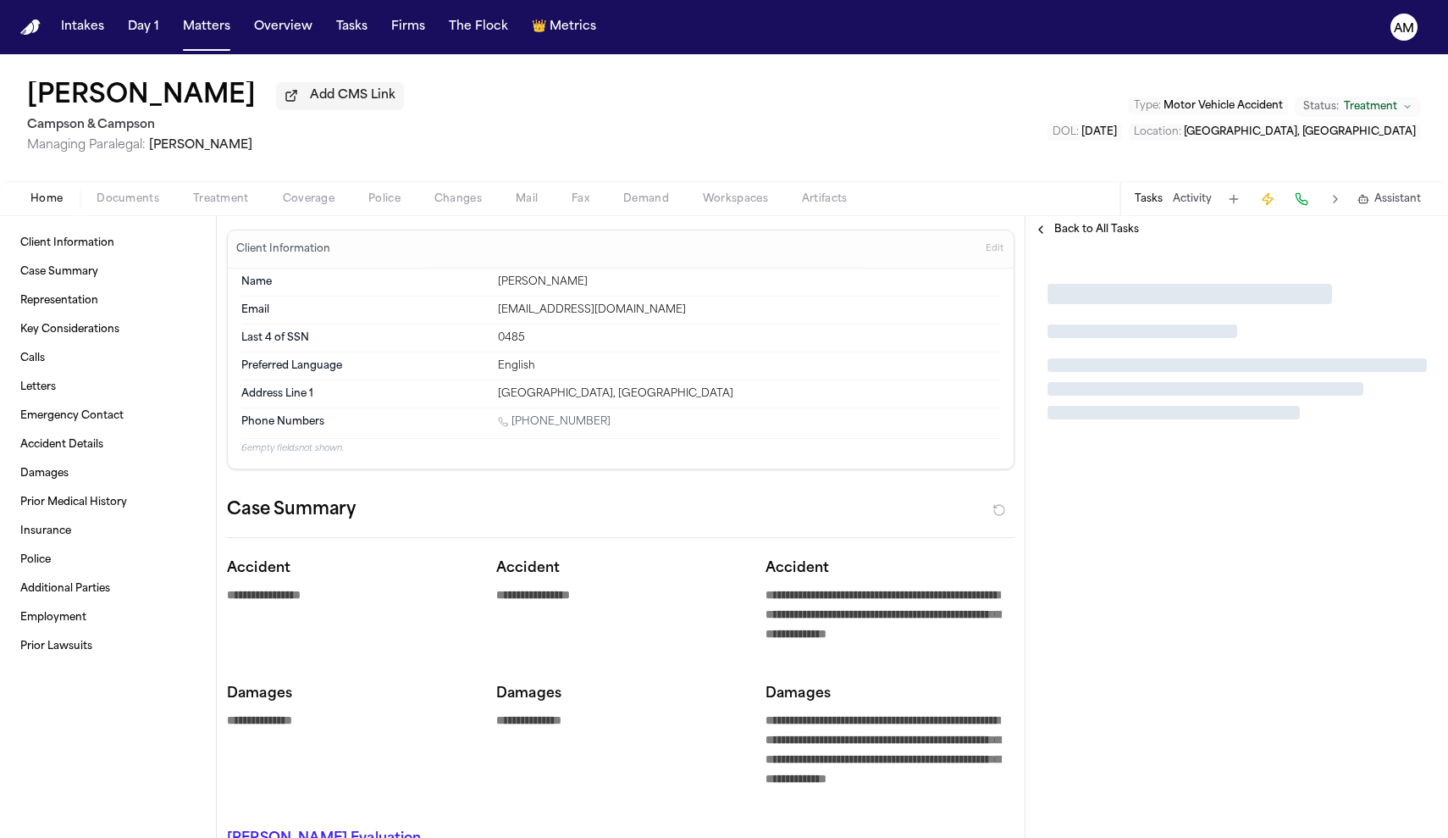
type textarea "*"
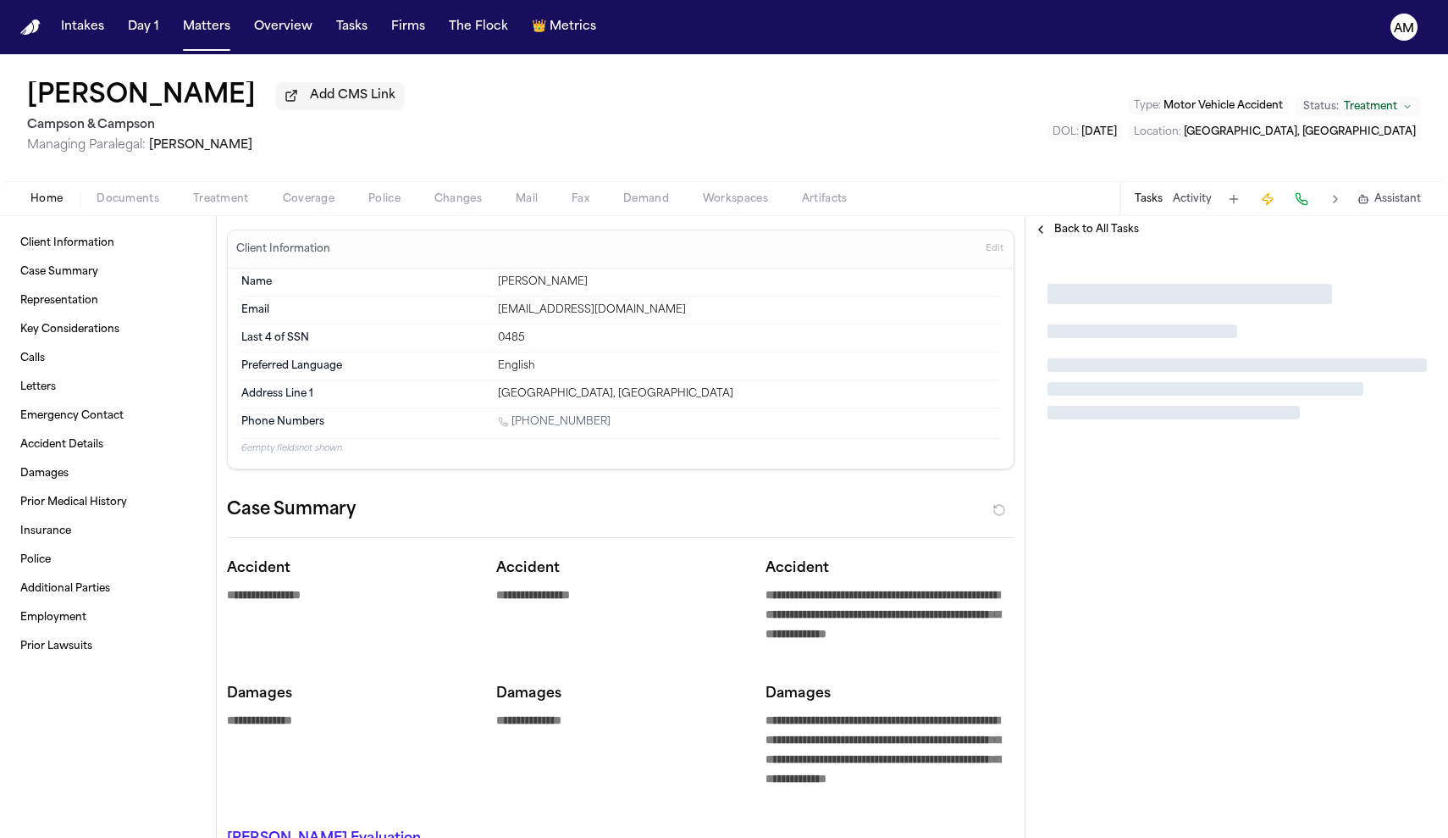
type textarea "*"
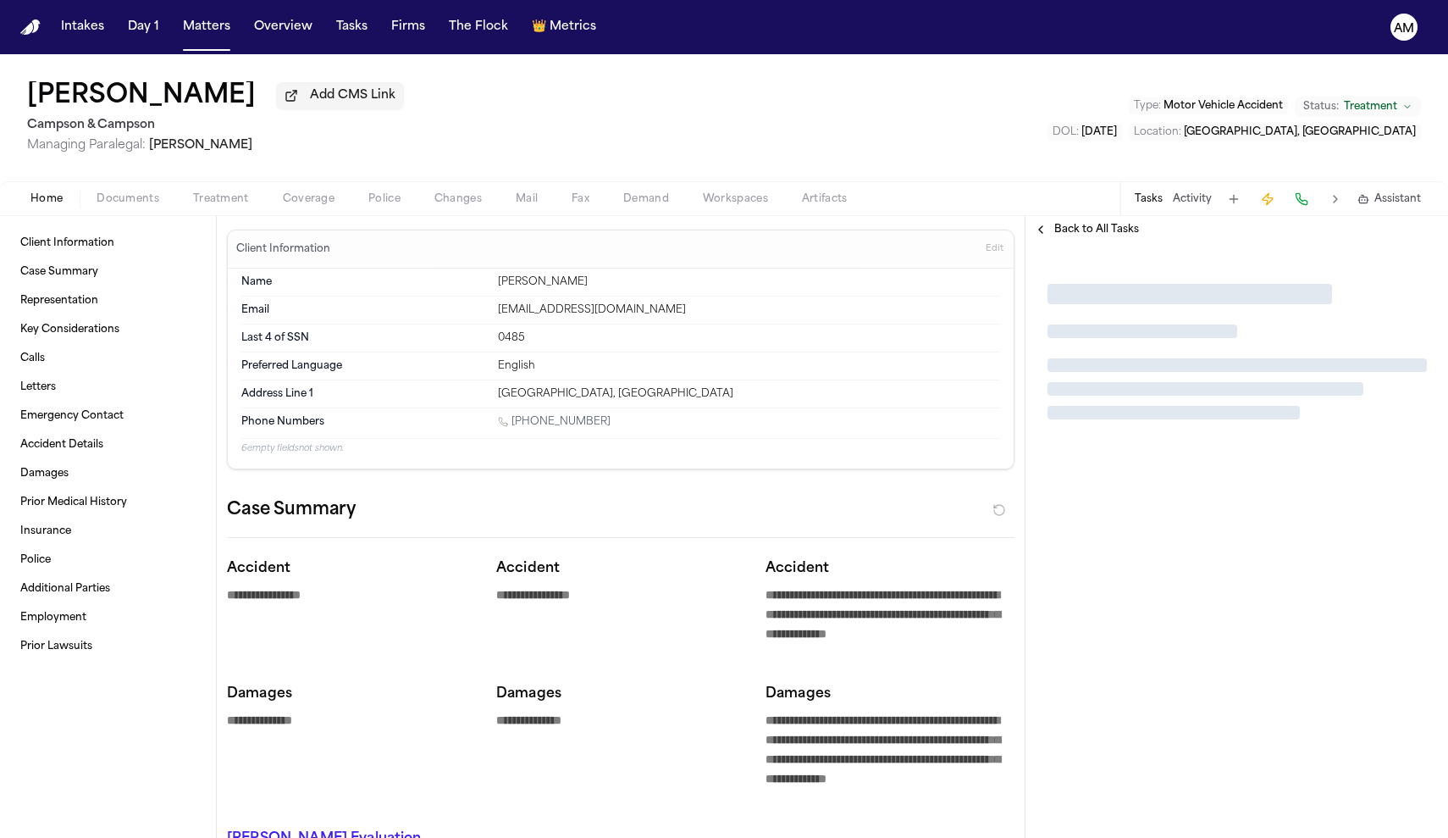
type textarea "*"
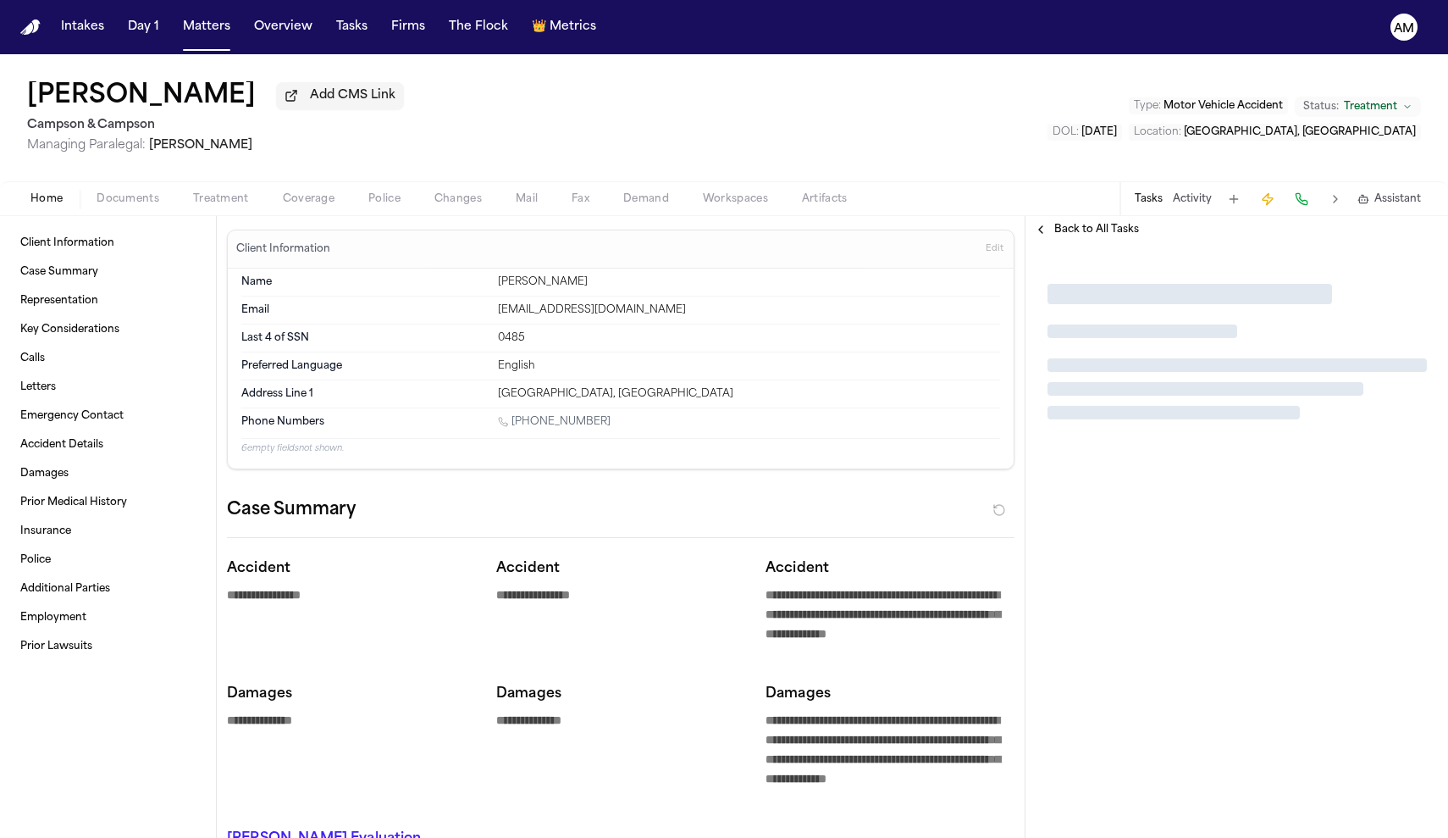
type textarea "*"
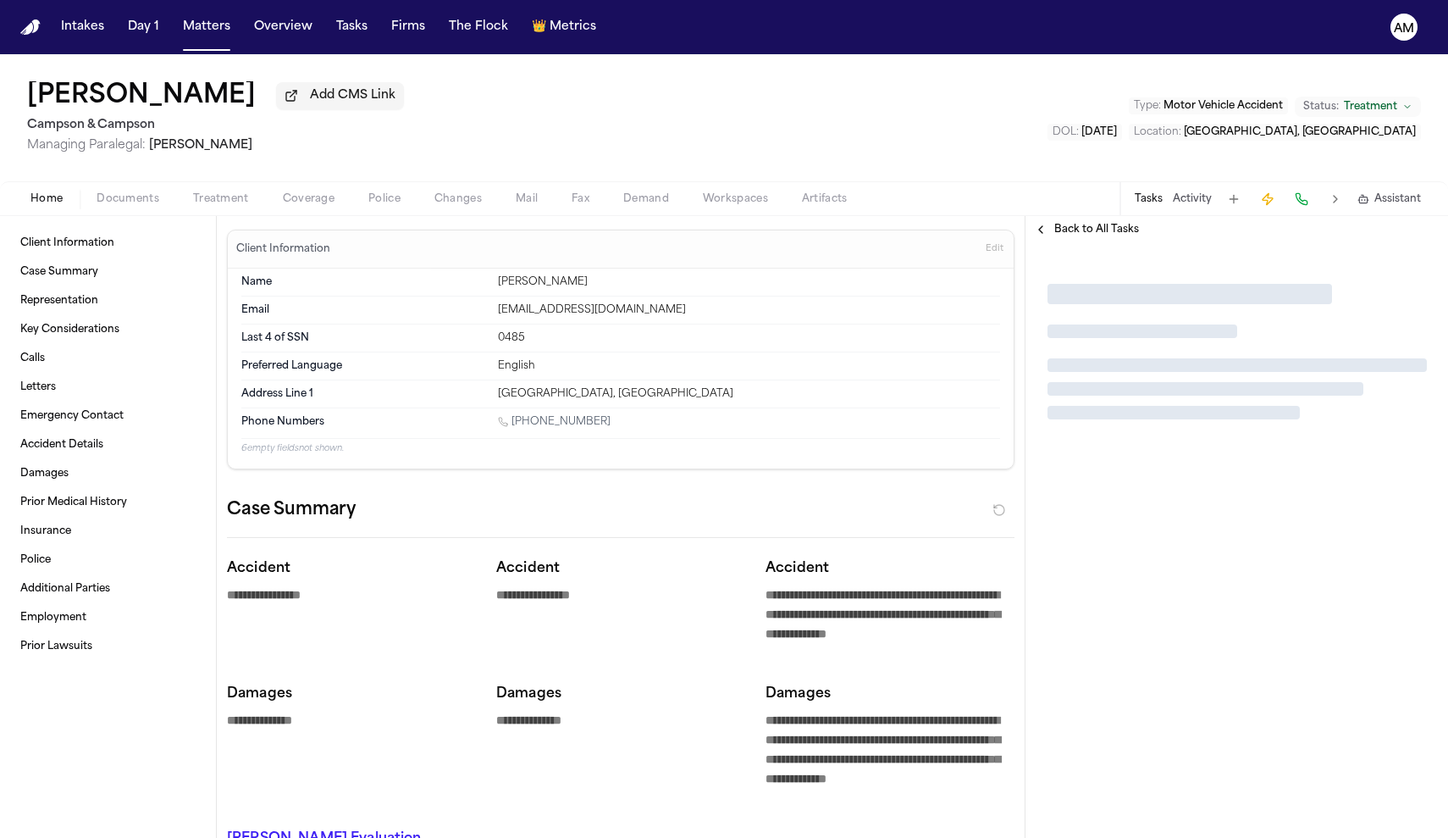
type textarea "*"
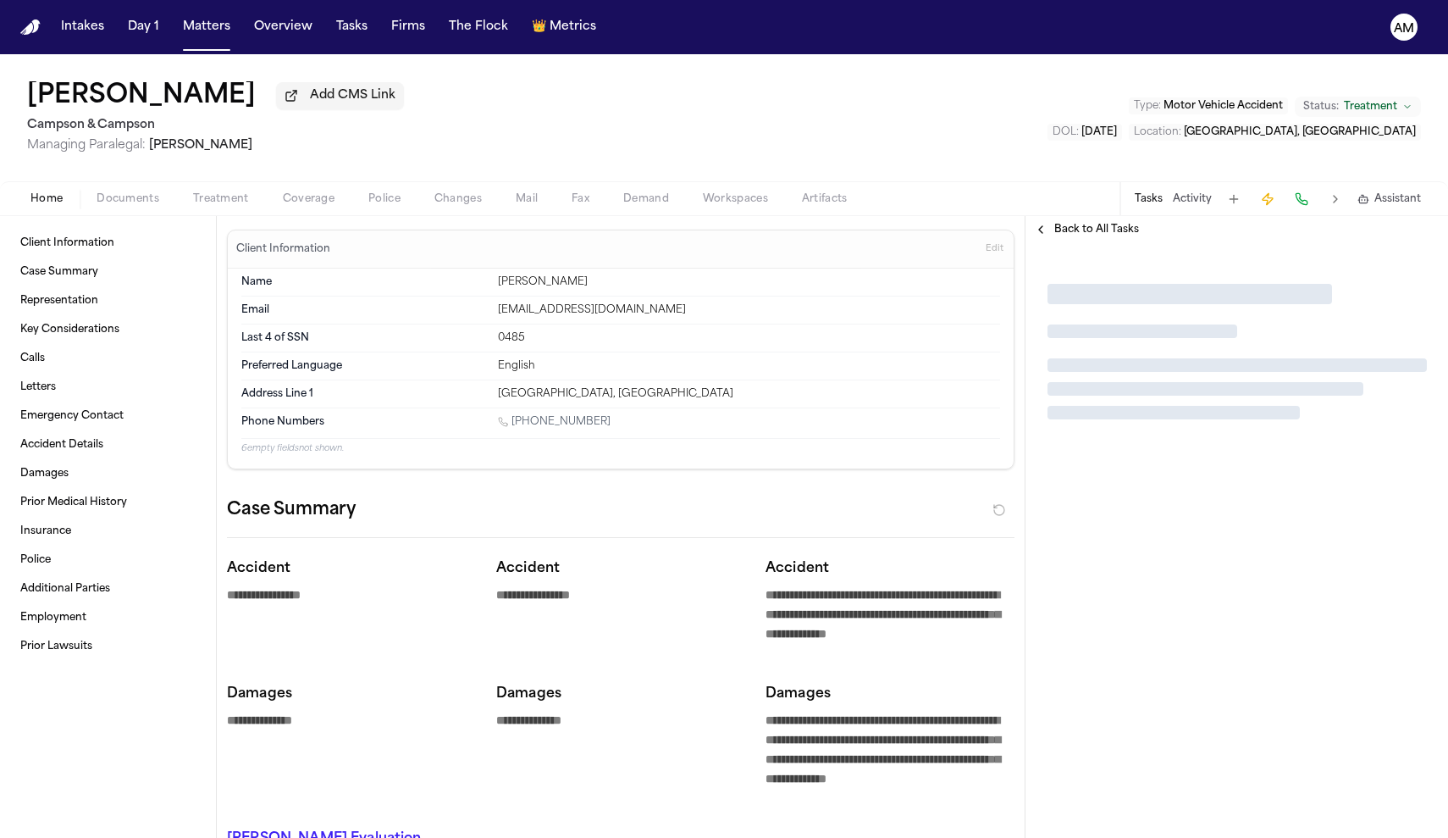
type textarea "*"
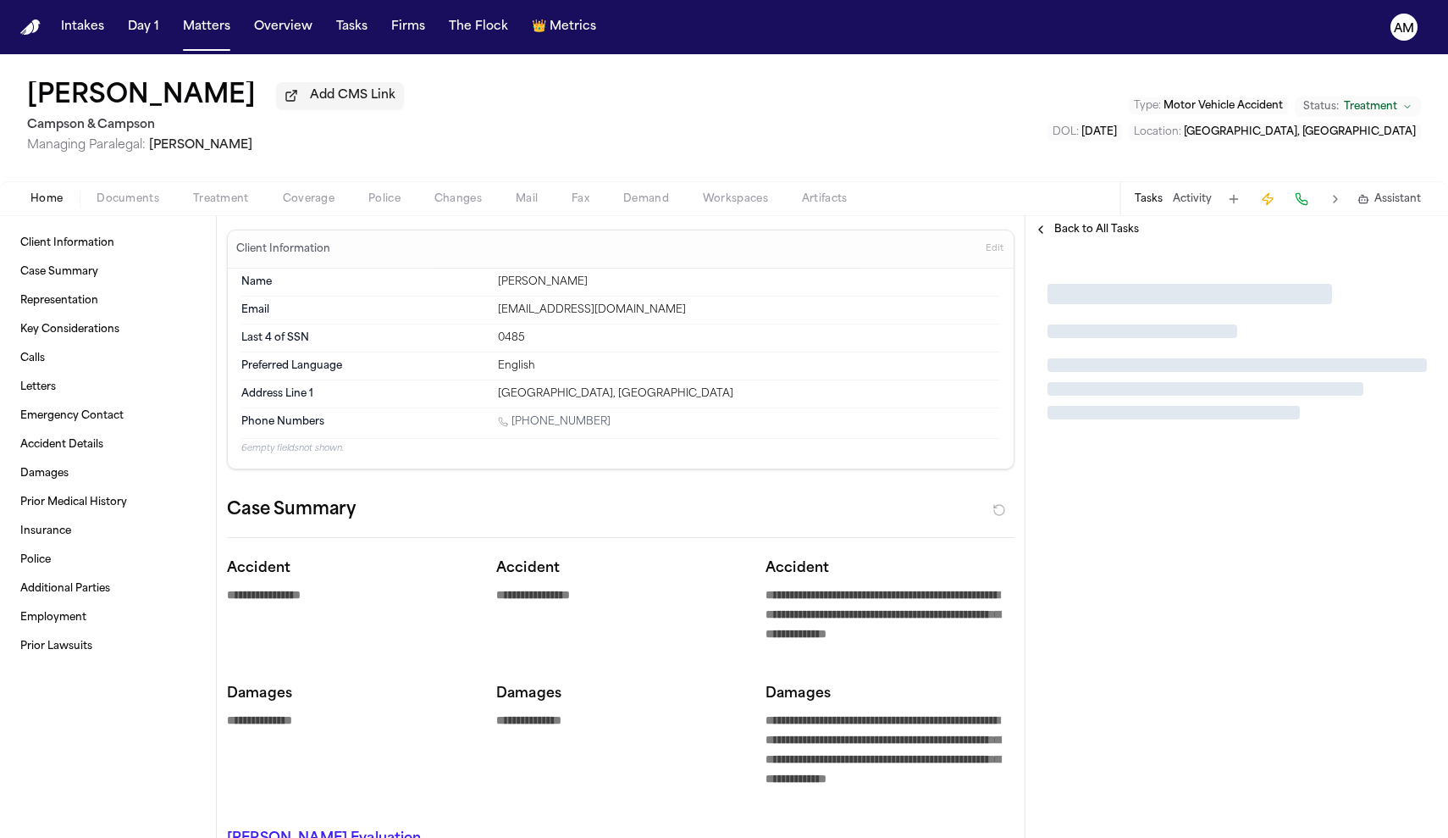
type textarea "*"
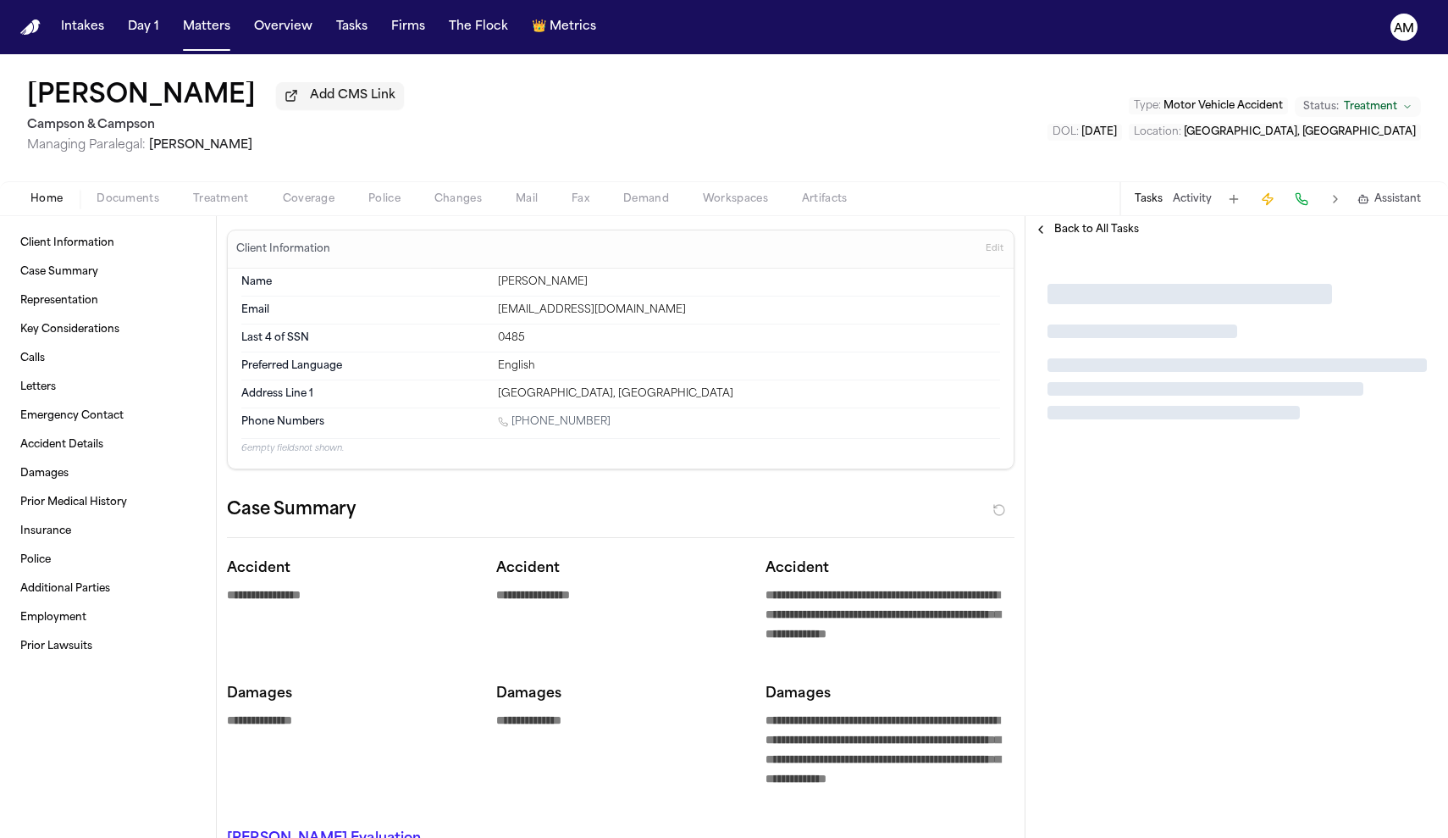
type textarea "*"
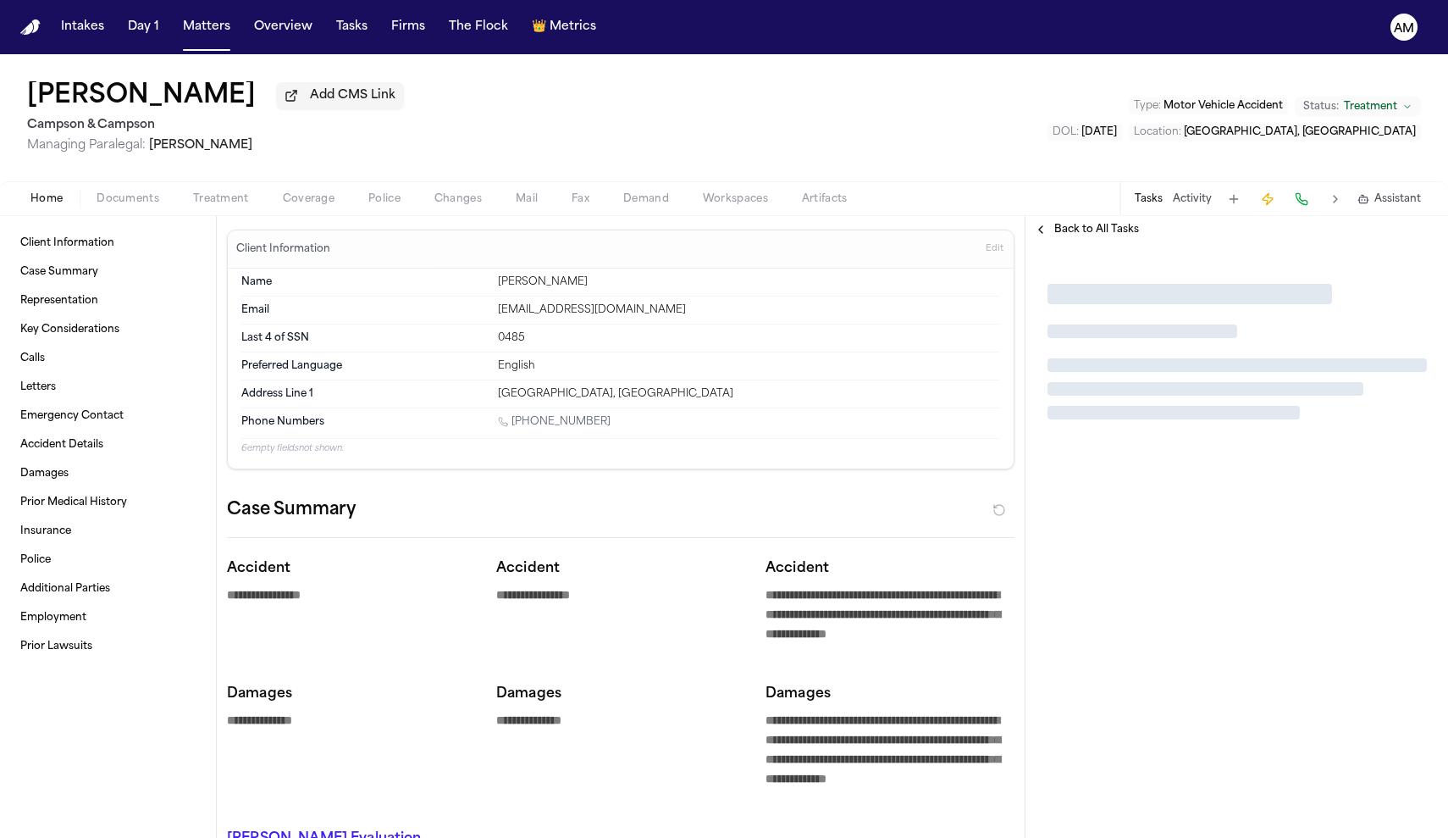
type textarea "*"
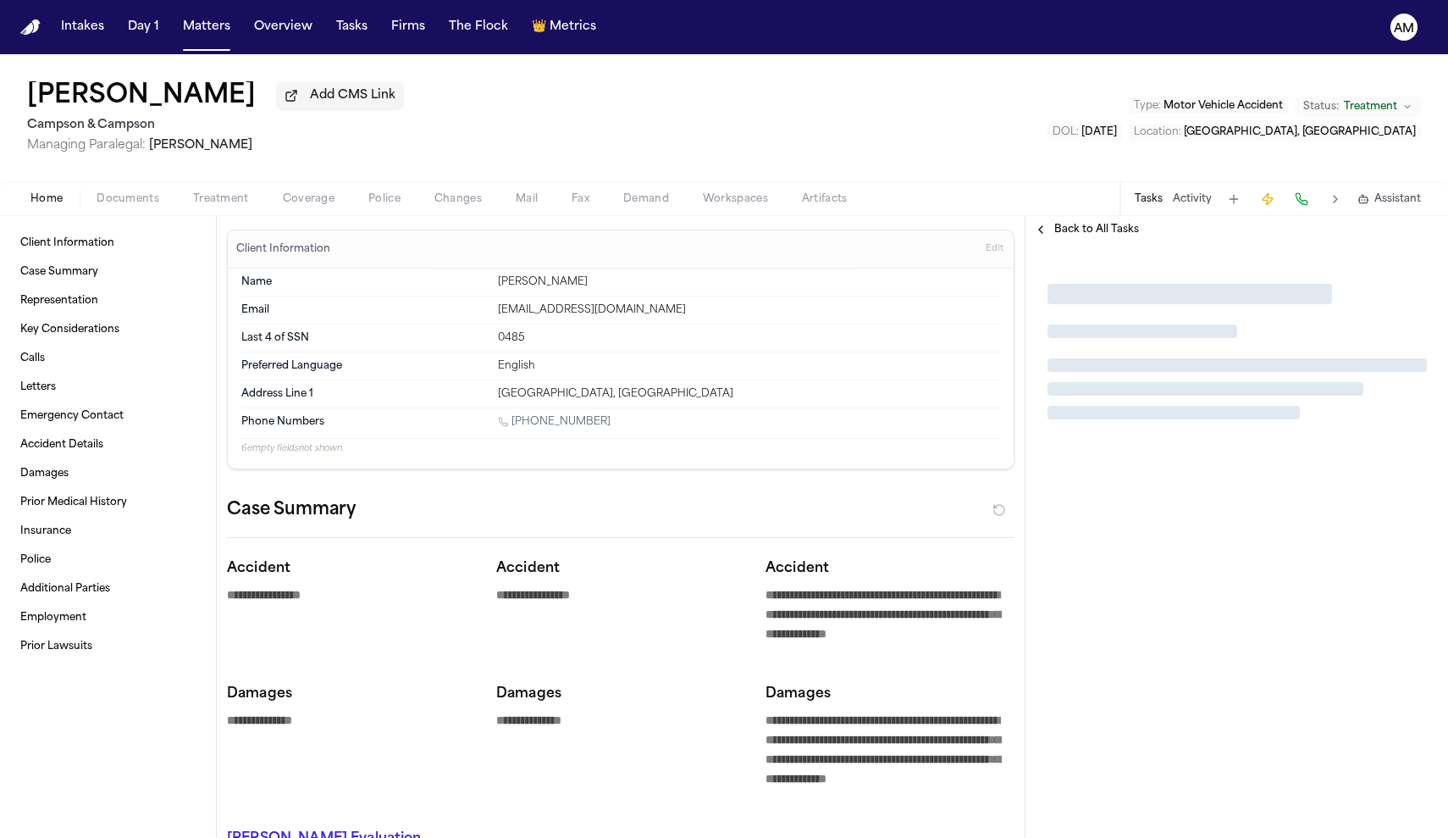
type textarea "*"
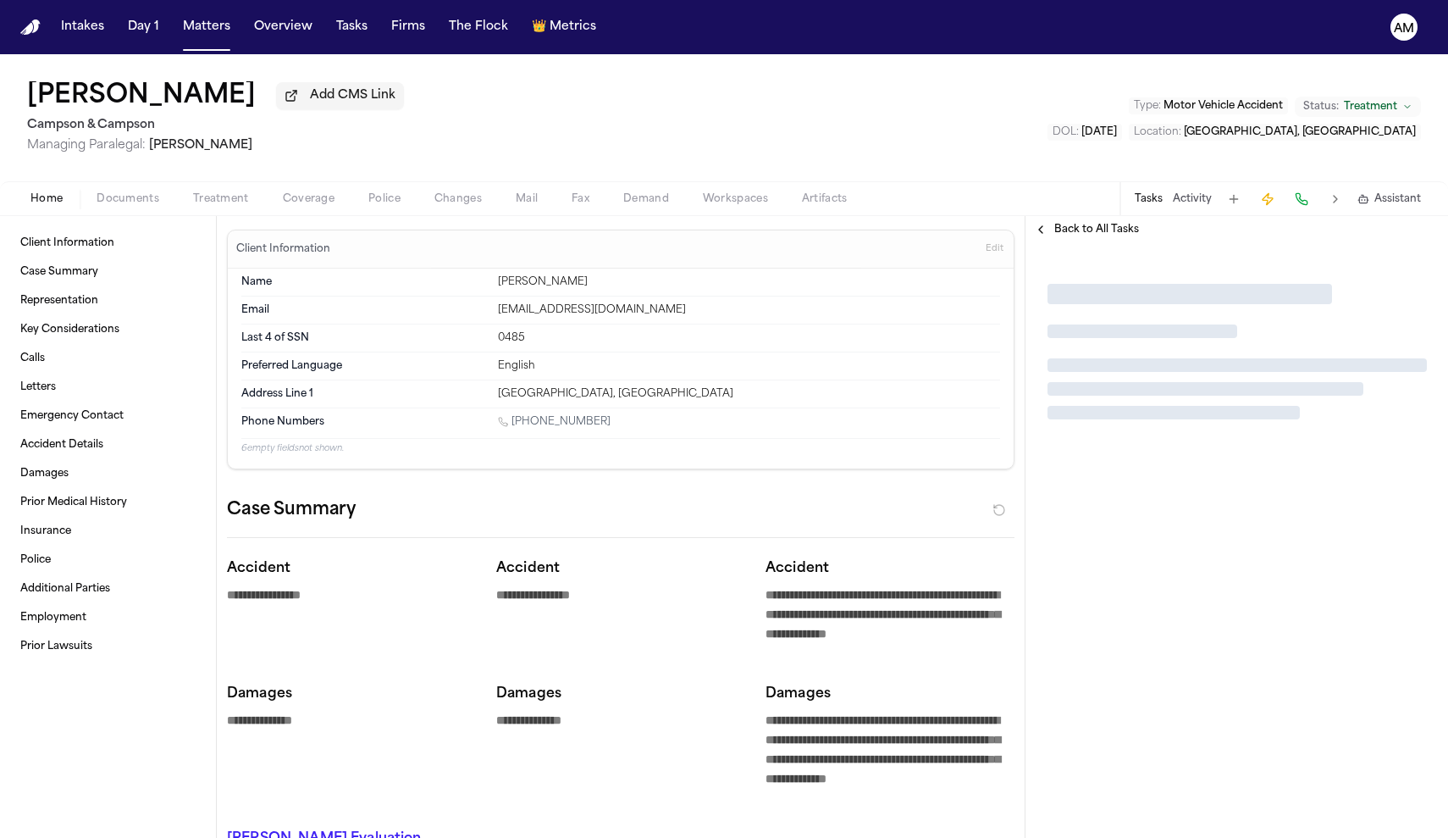
type textarea "*"
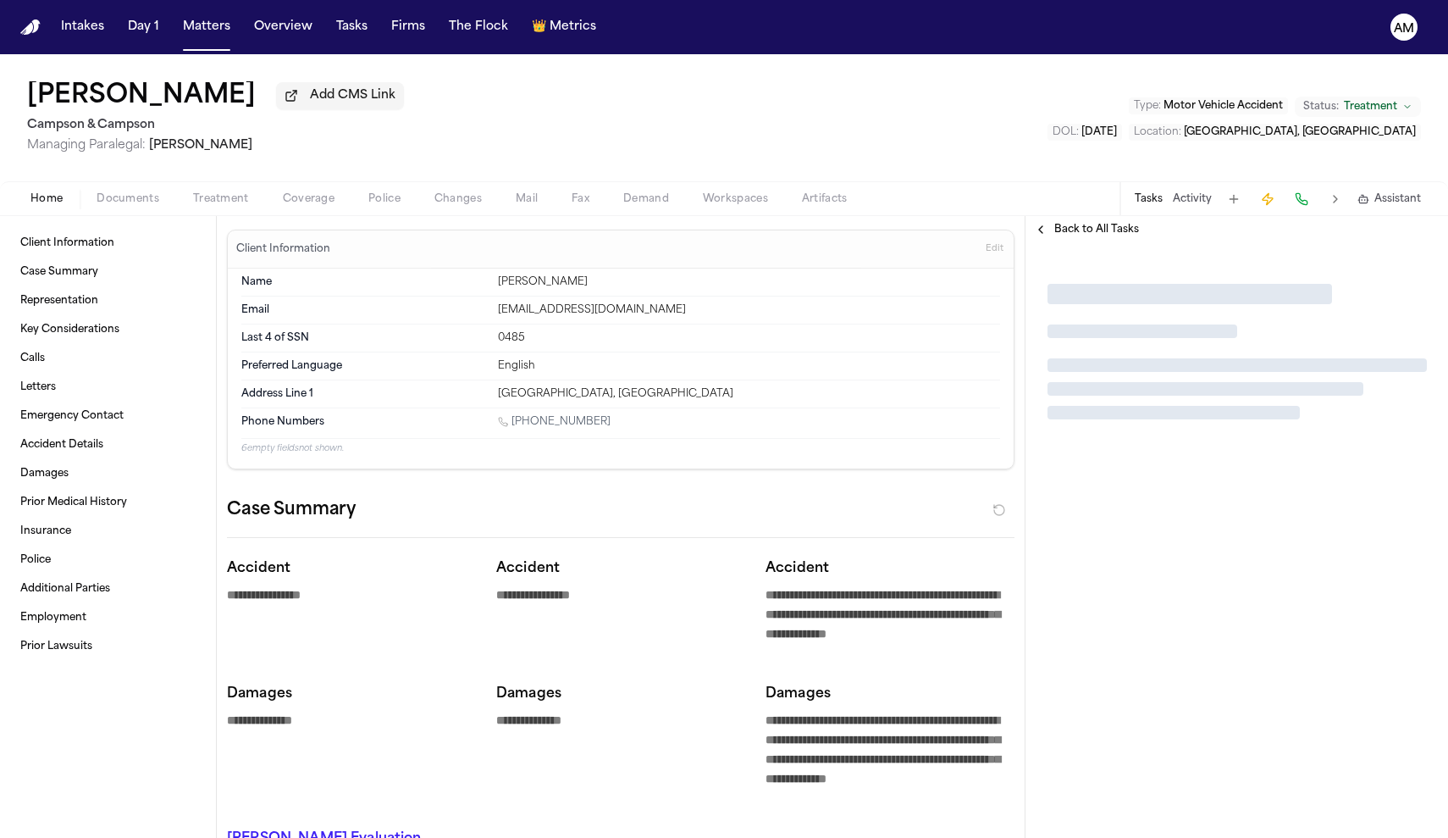
type textarea "*"
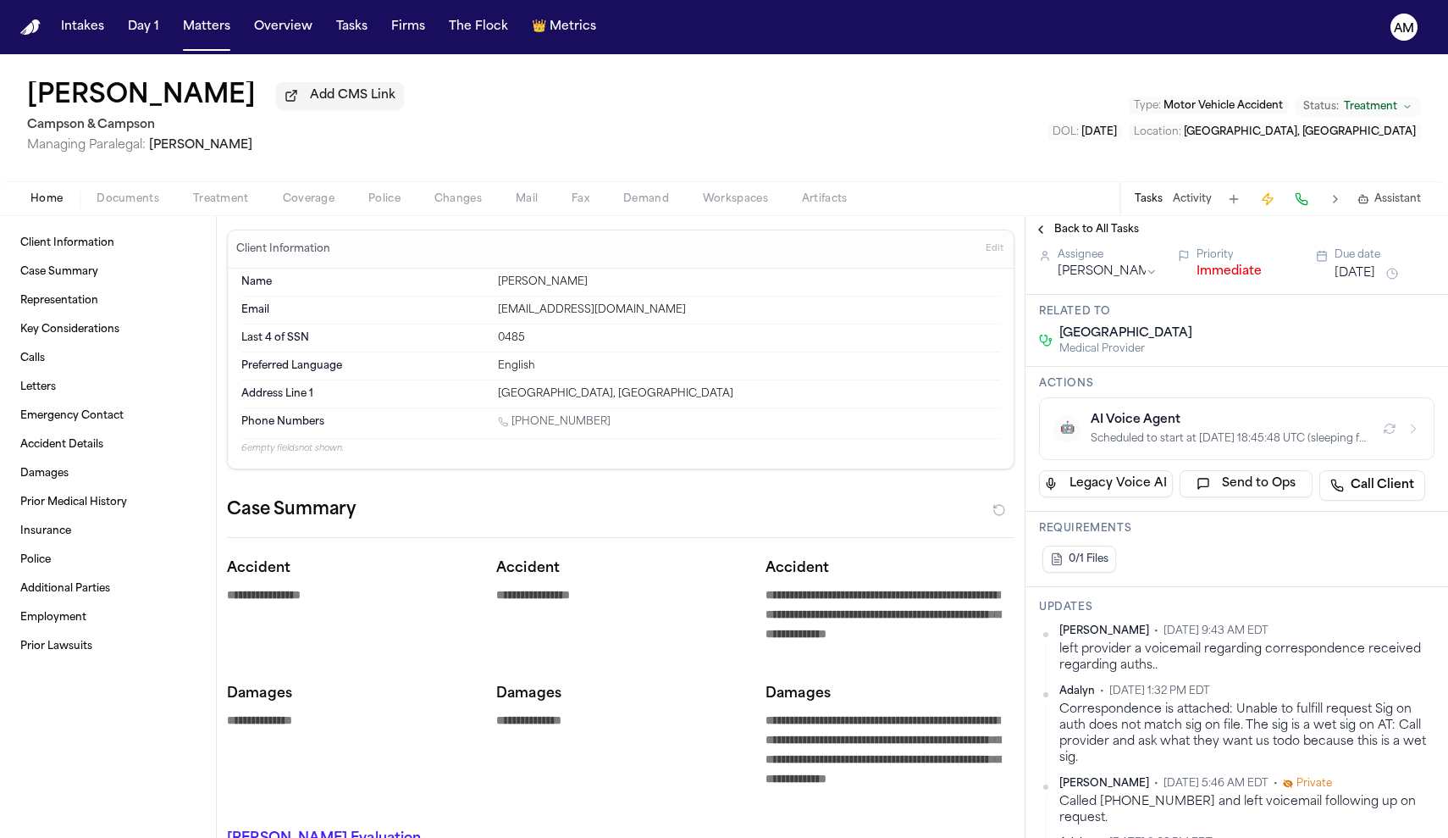
scroll to position [269, 0]
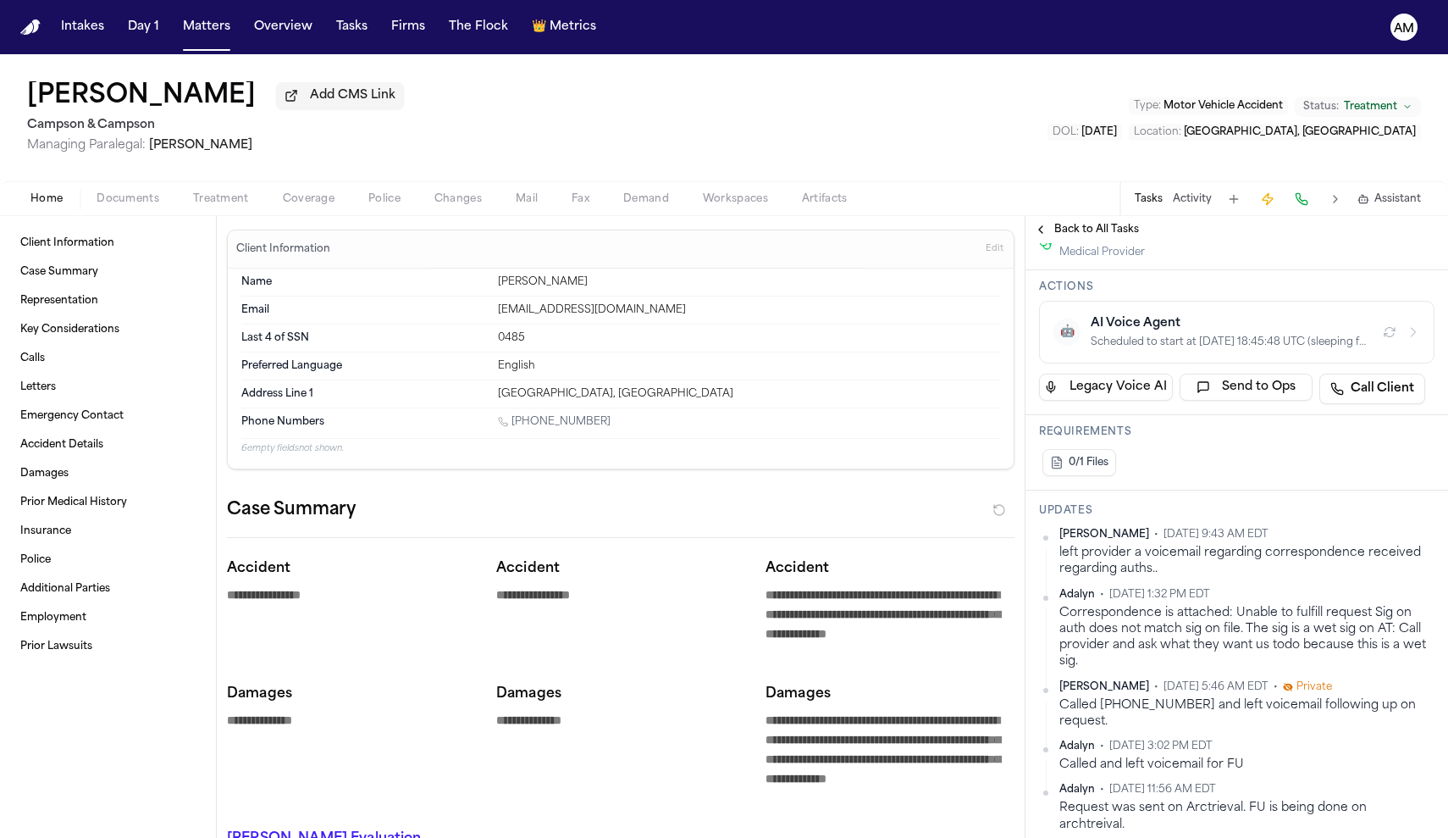
click at [231, 199] on span "Treatment" at bounding box center [221, 199] width 56 height 14
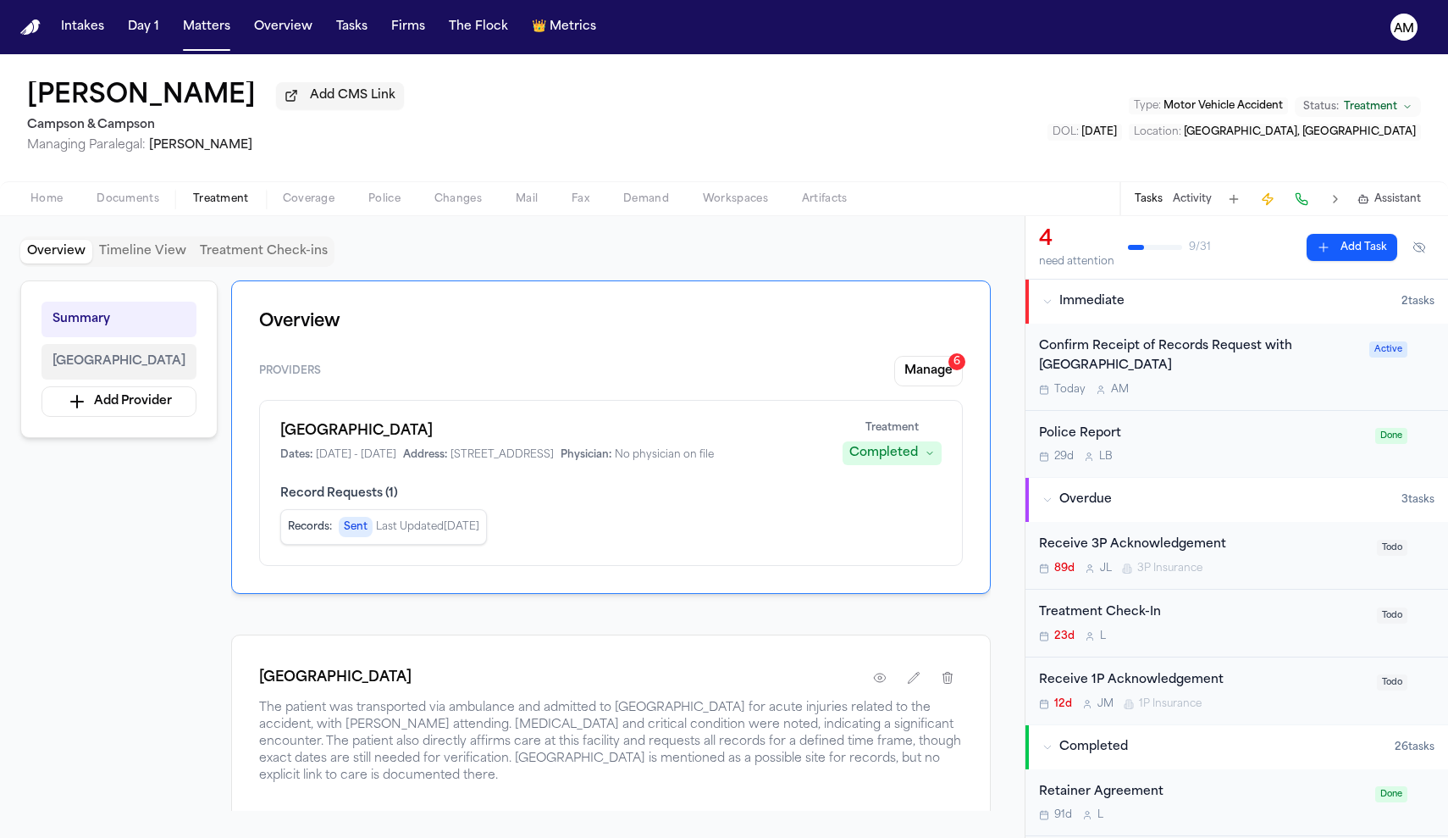
click at [185, 368] on span "Capital Health Regional Medical Center" at bounding box center [119, 361] width 133 height 20
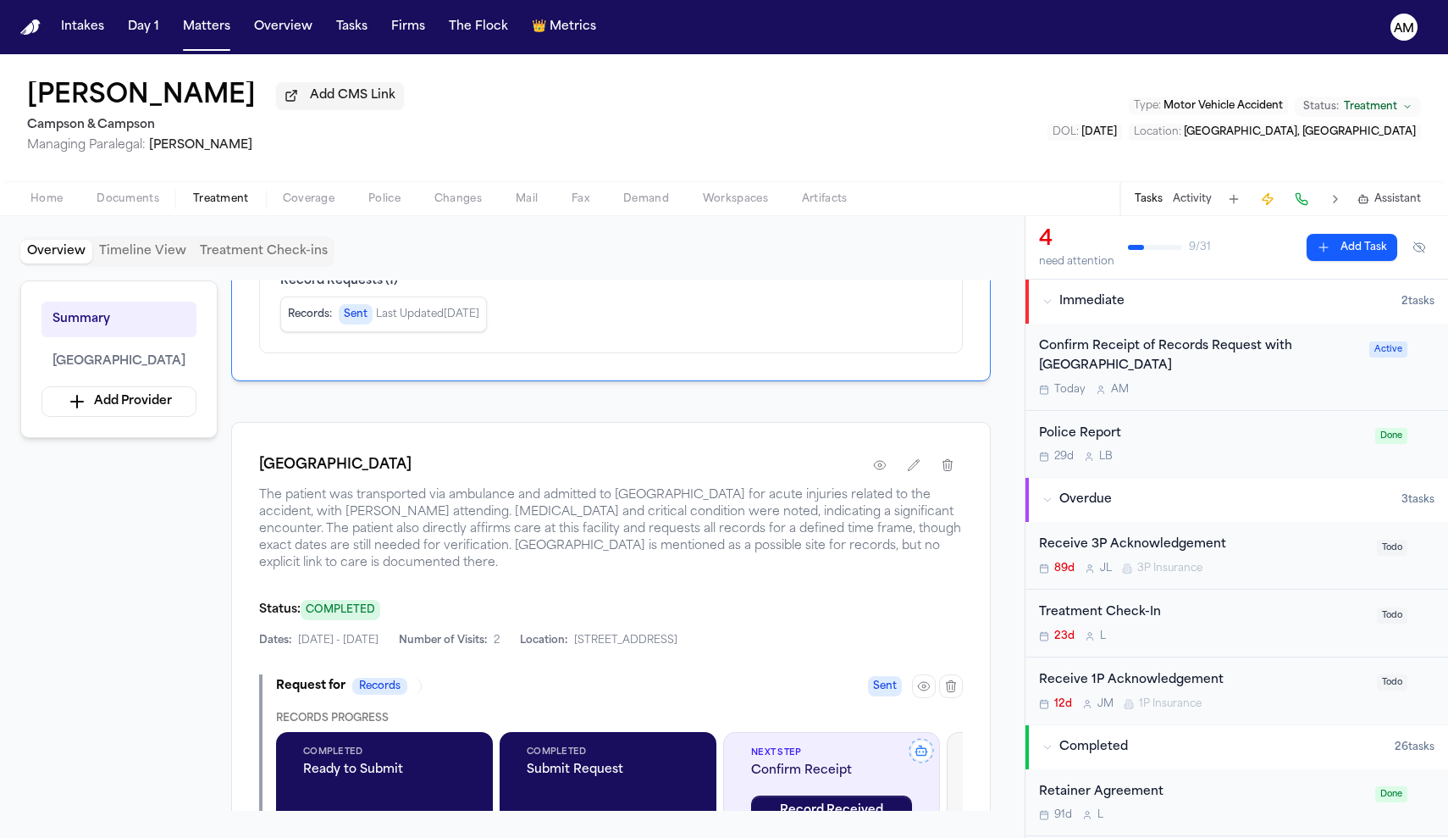
scroll to position [222, 0]
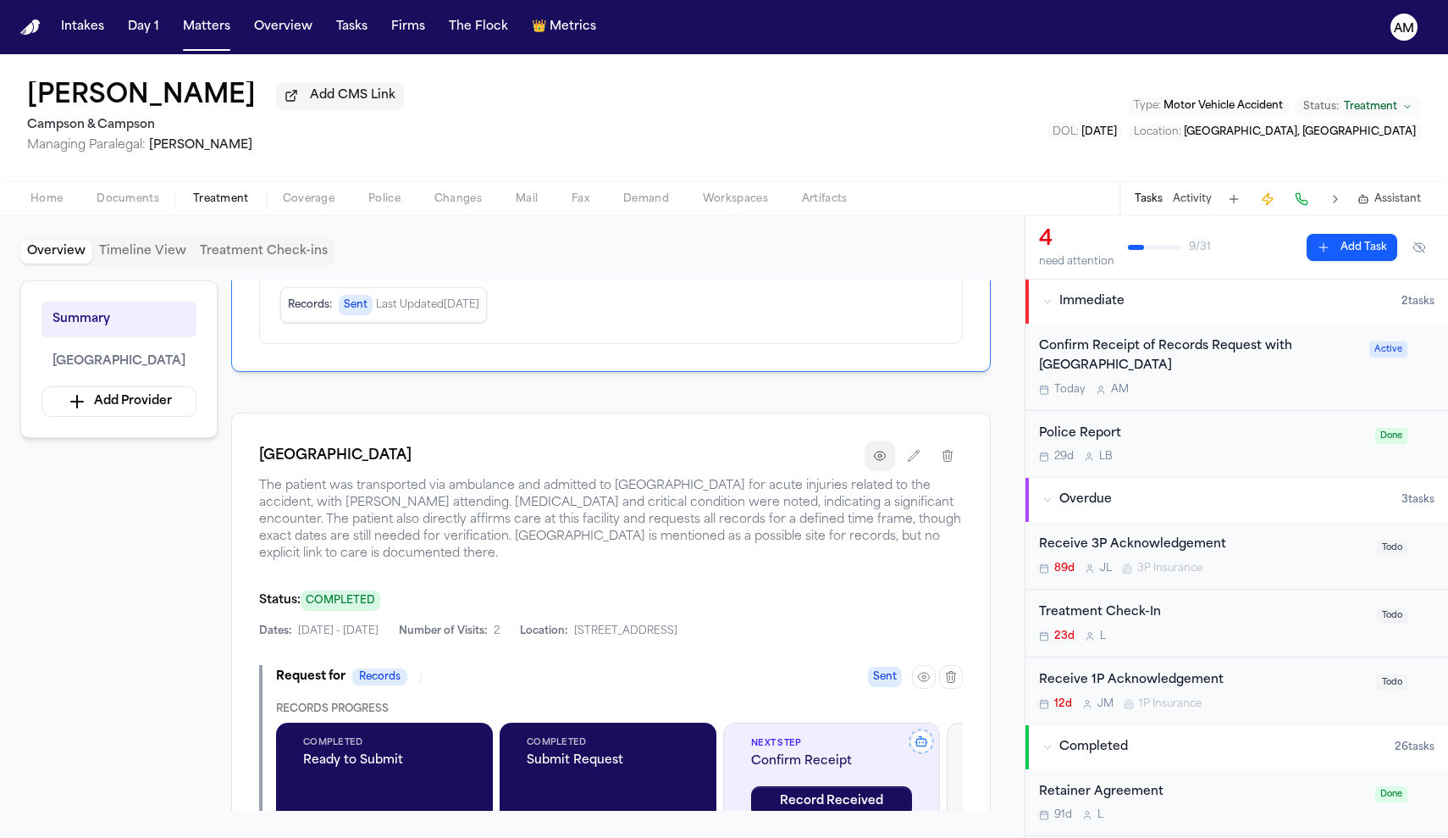
click at [882, 460] on icon "button" at bounding box center [879, 455] width 11 height 8
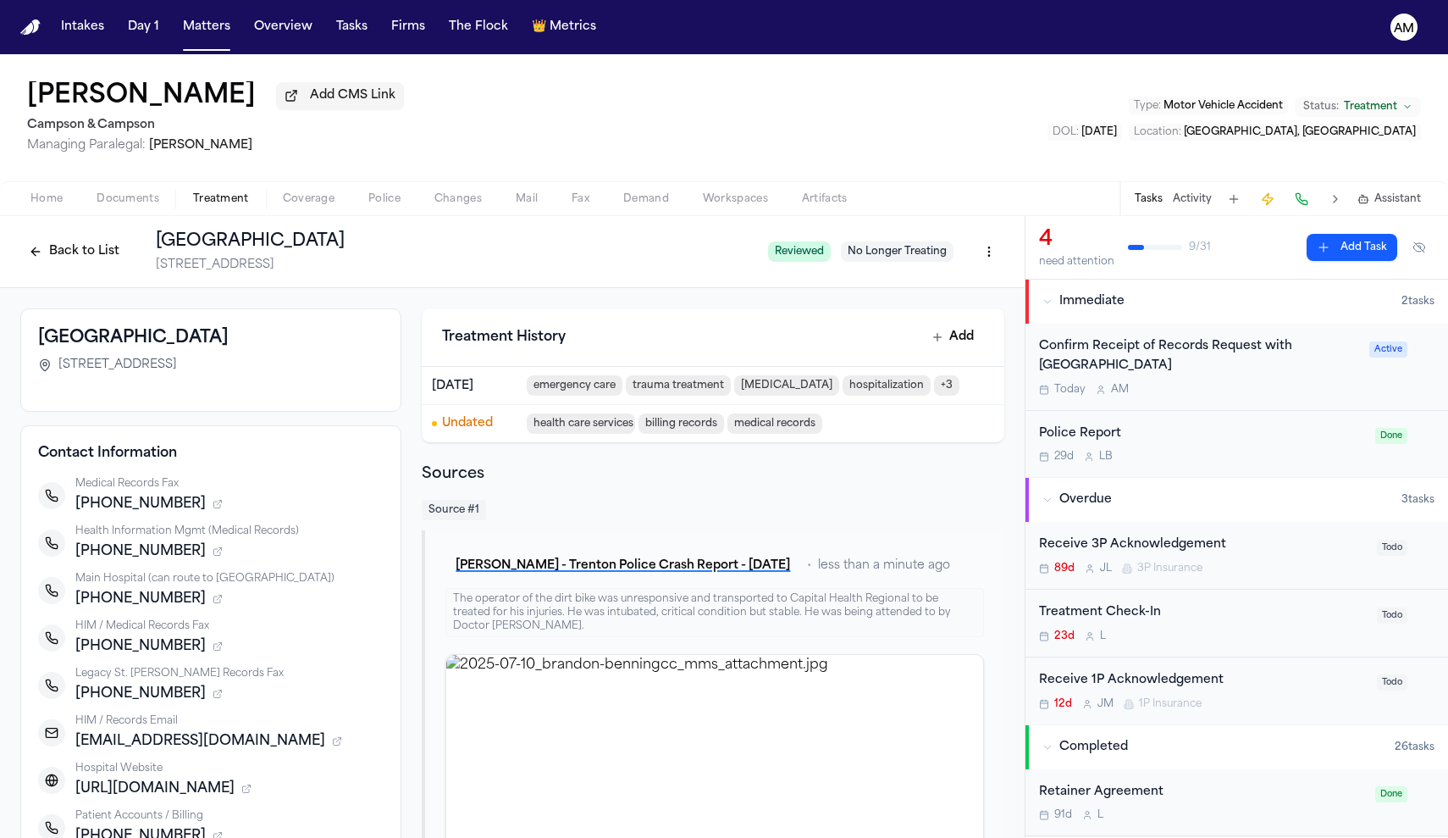
click at [1189, 379] on div "Confirm Receipt of Records Request with Capital Health Regional Medical Center …" at bounding box center [1199, 366] width 320 height 59
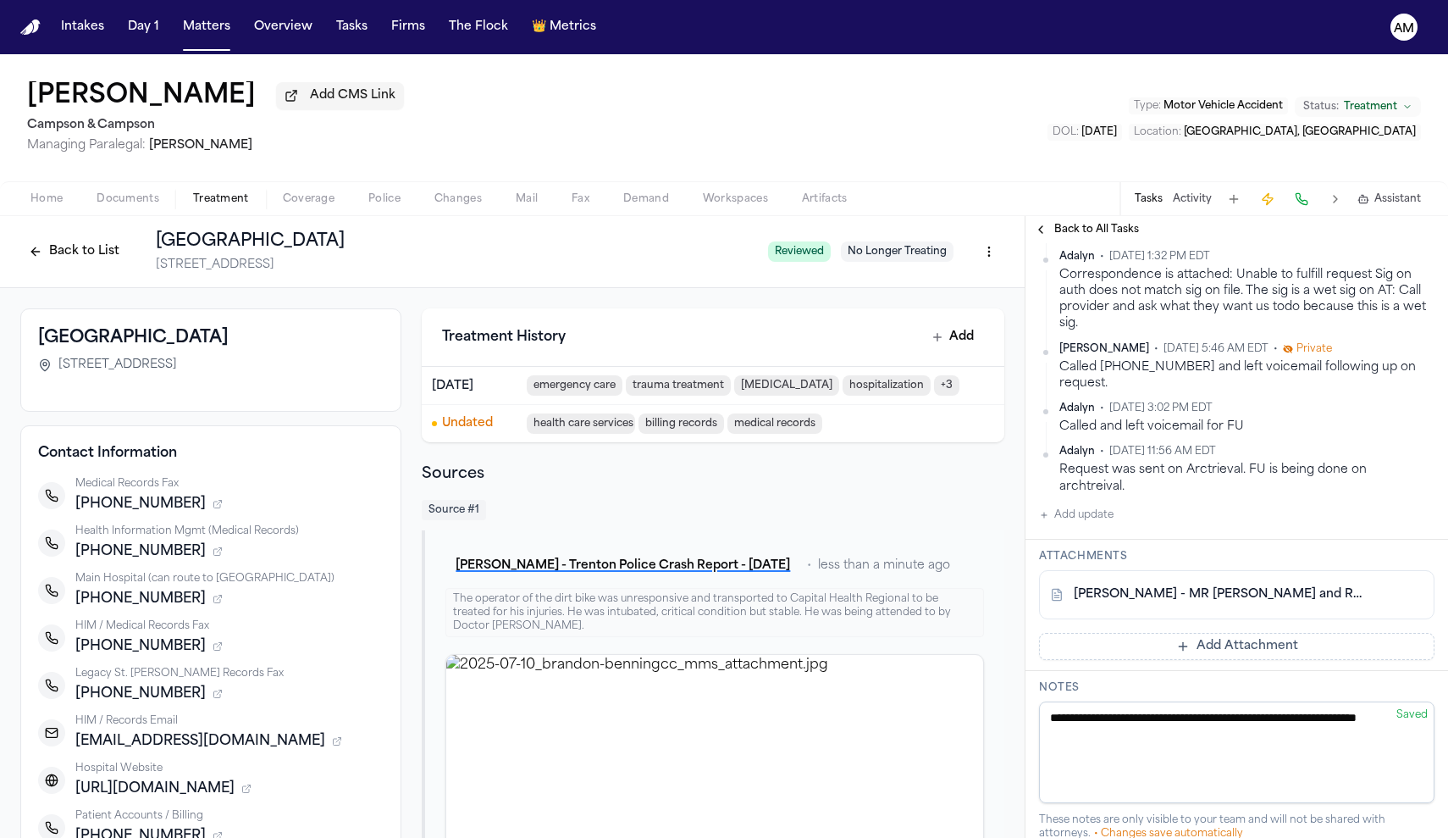
scroll to position [645, 0]
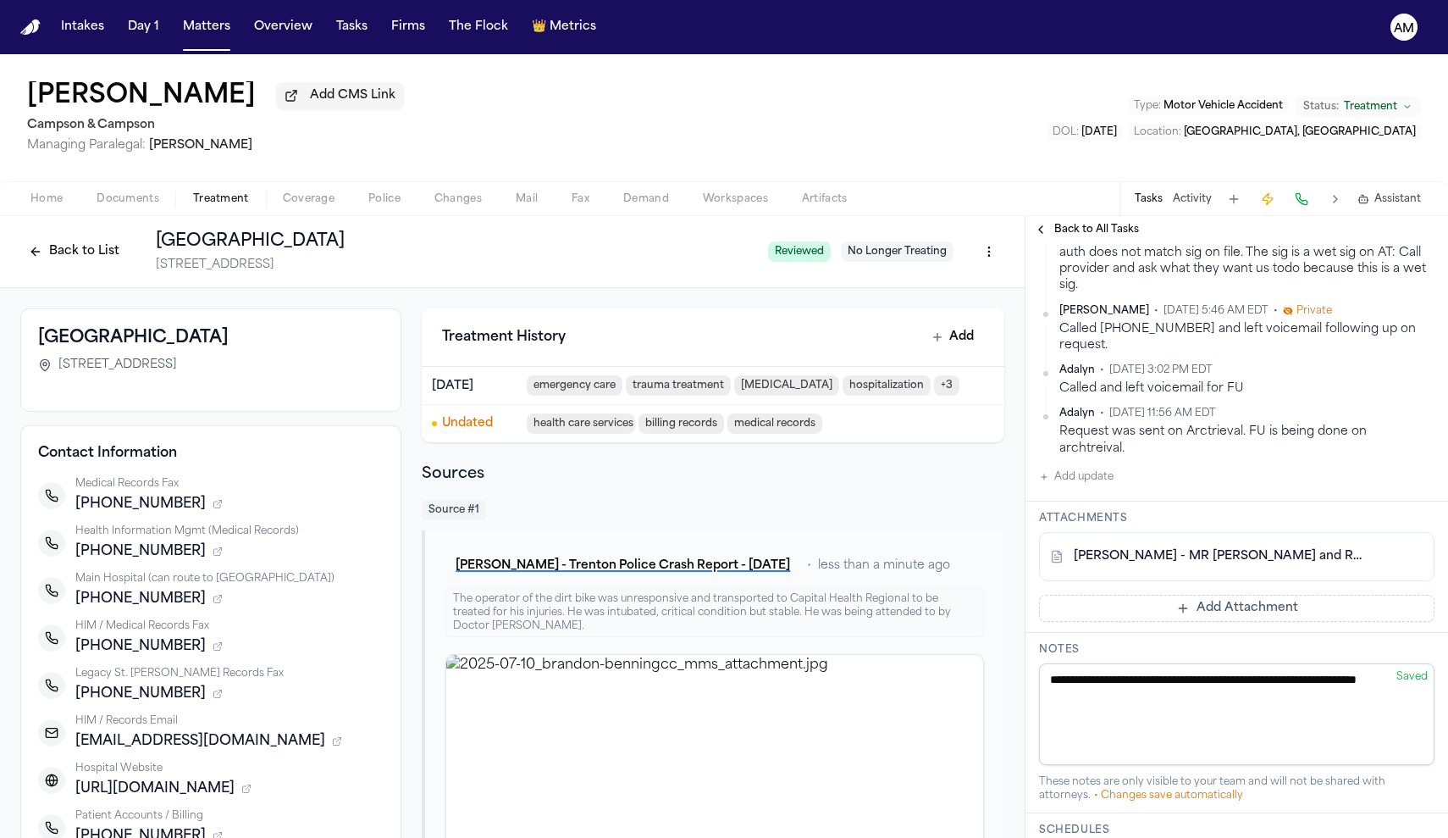
click at [1087, 487] on button "Add update" at bounding box center [1076, 477] width 75 height 20
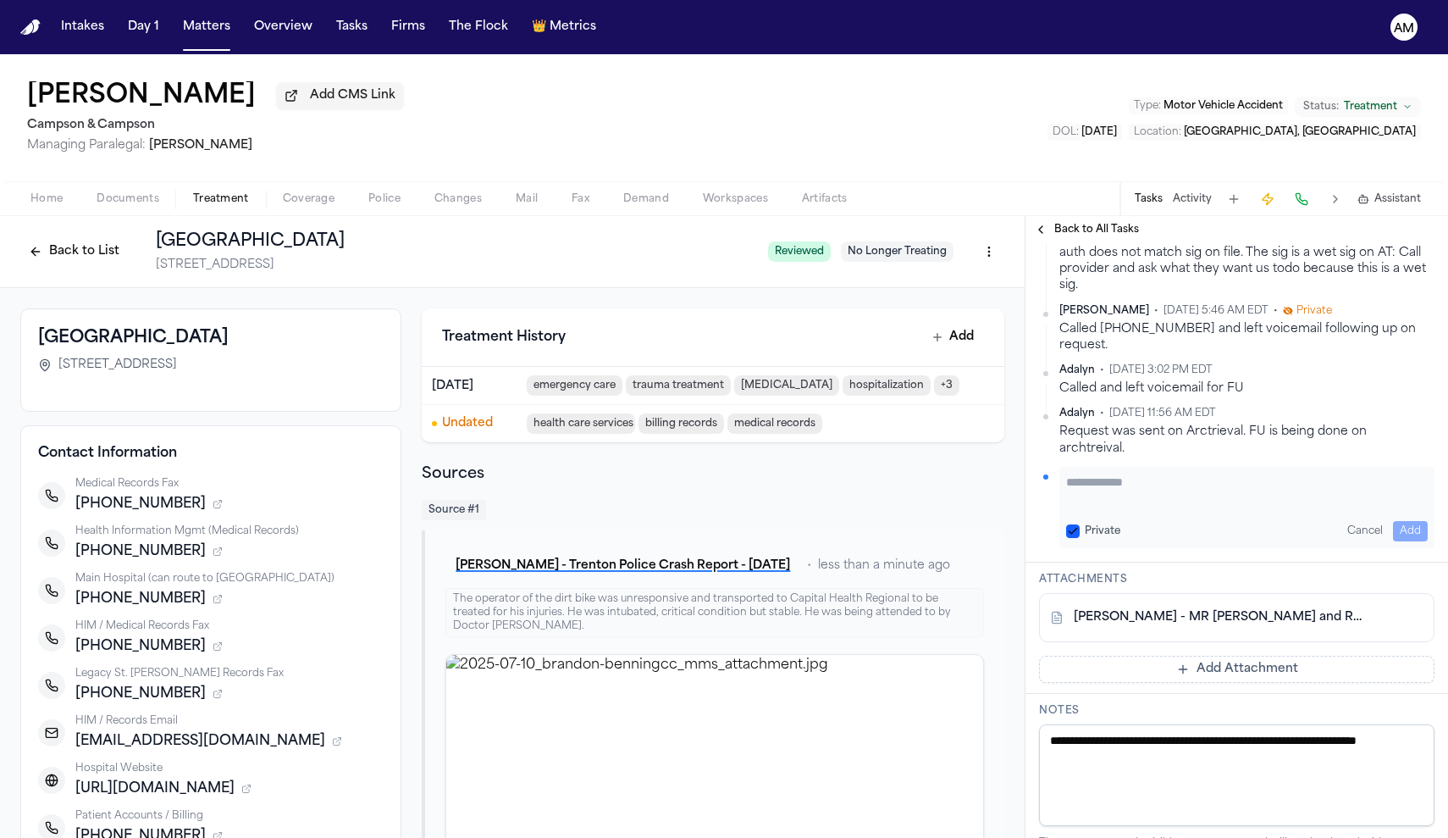
click at [1072, 538] on button "Private" at bounding box center [1073, 531] width 14 height 14
click at [1098, 507] on textarea "Add your update" at bounding box center [1247, 490] width 362 height 34
click at [1401, 541] on button "Add" at bounding box center [1410, 531] width 35 height 20
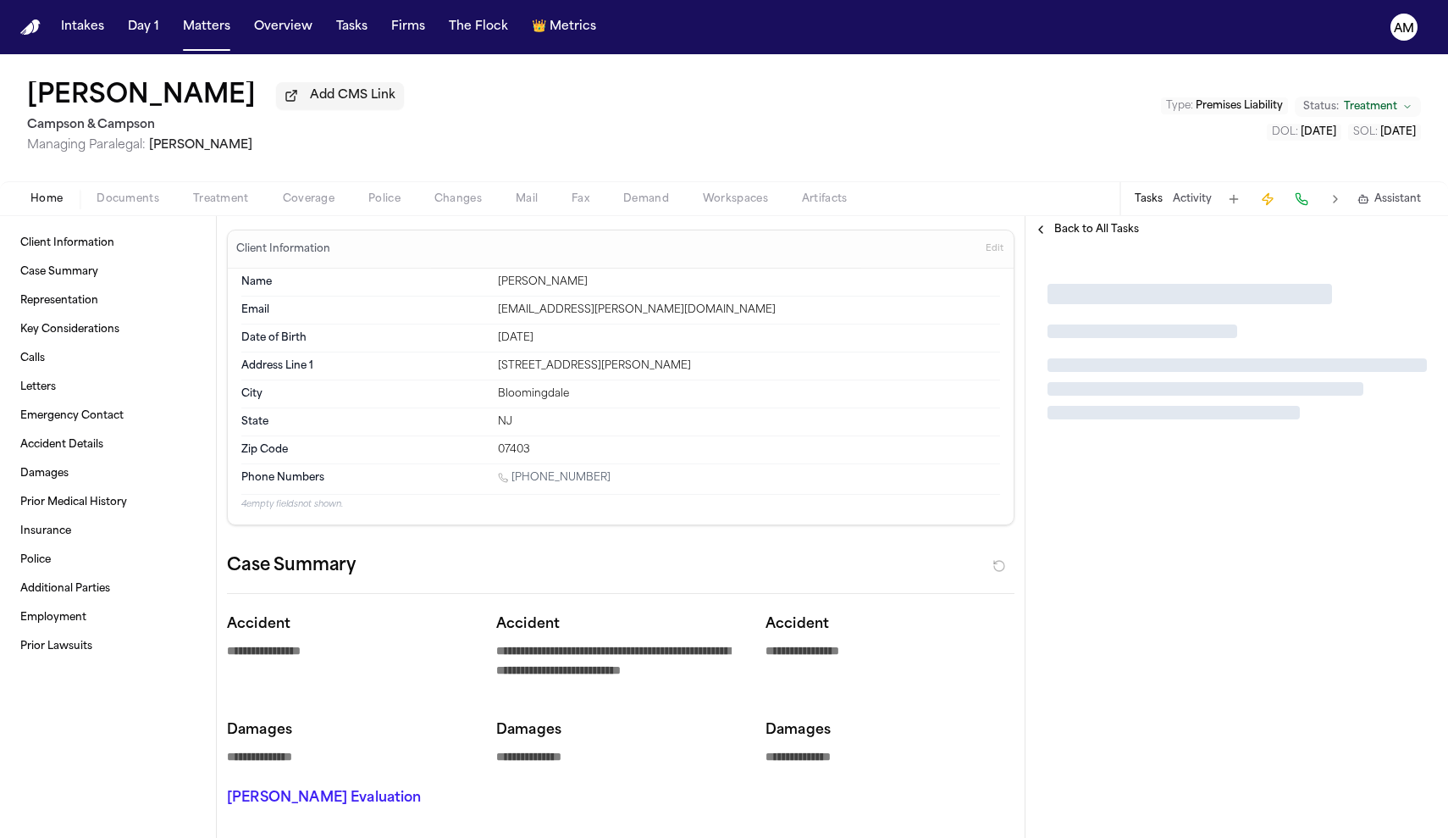
type textarea "*"
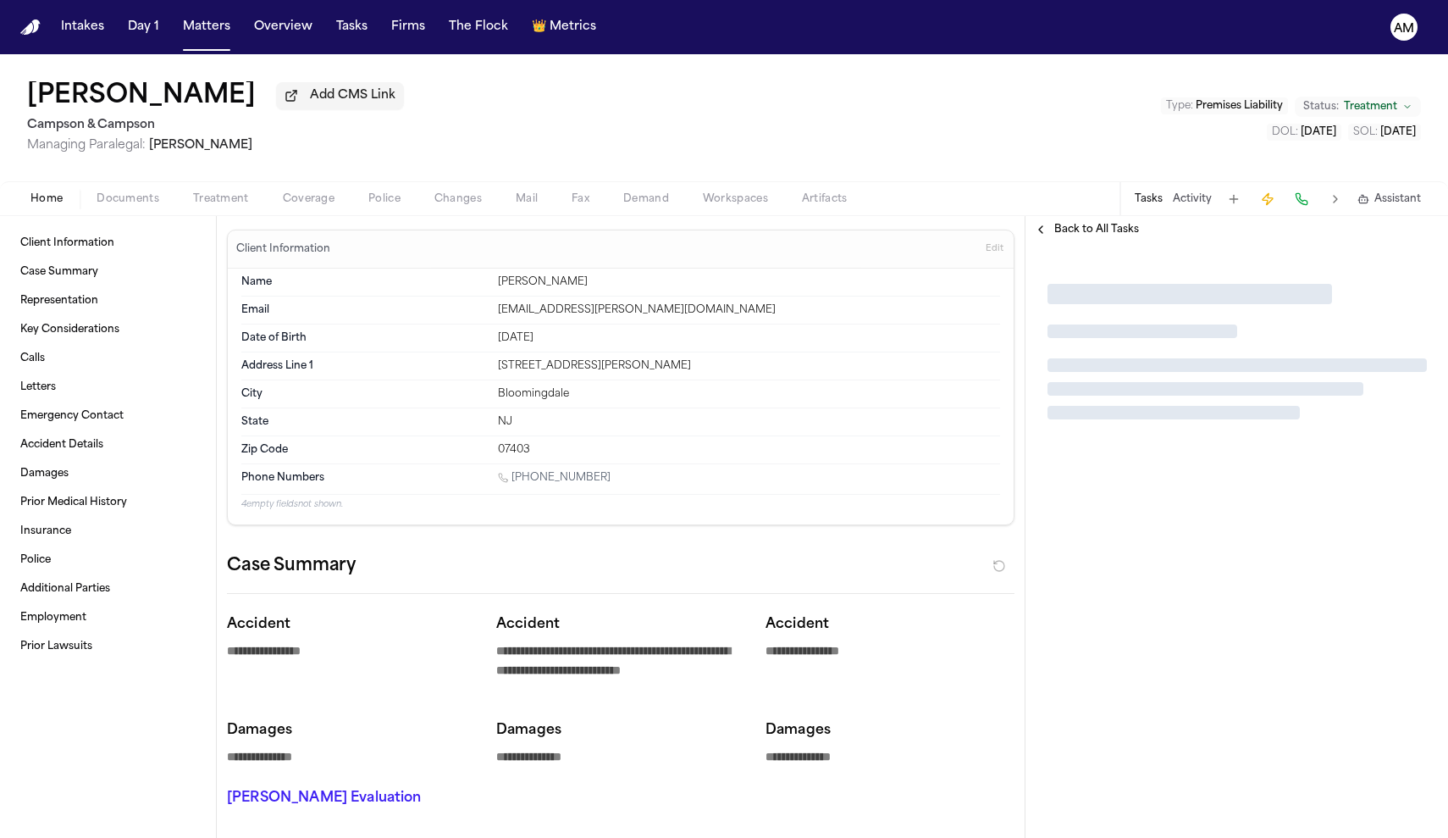
type textarea "*"
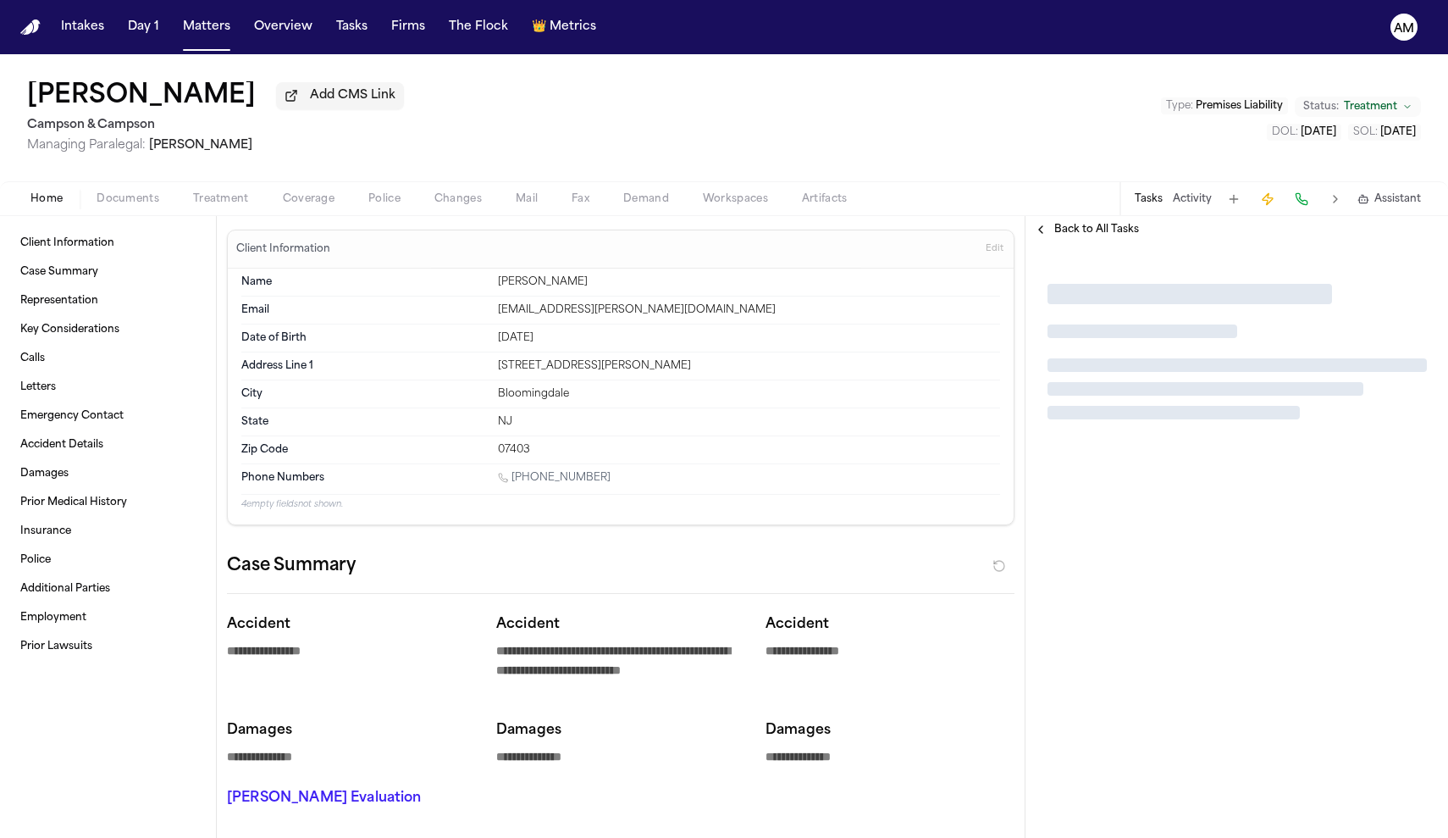
type textarea "*"
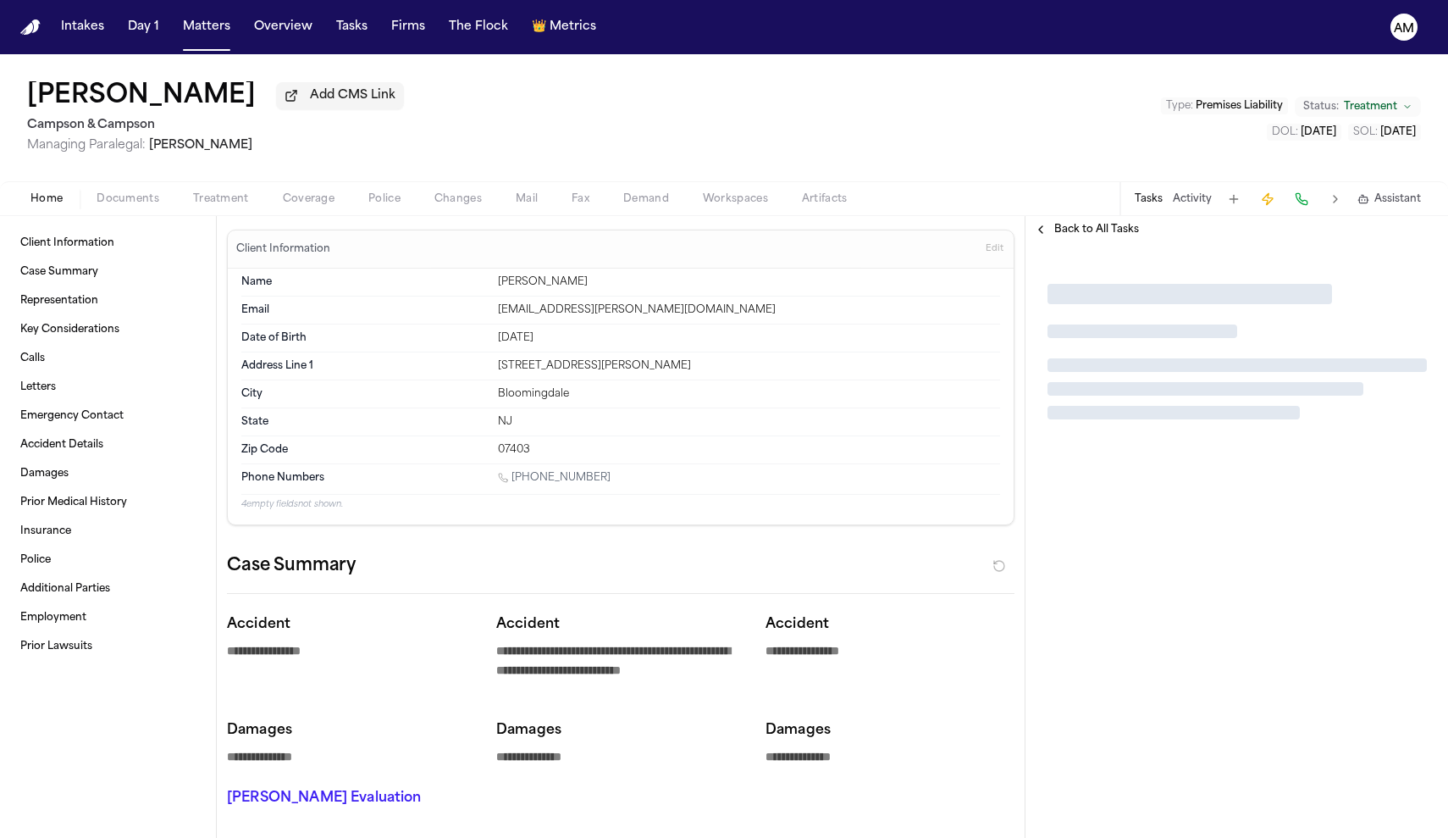
type textarea "*"
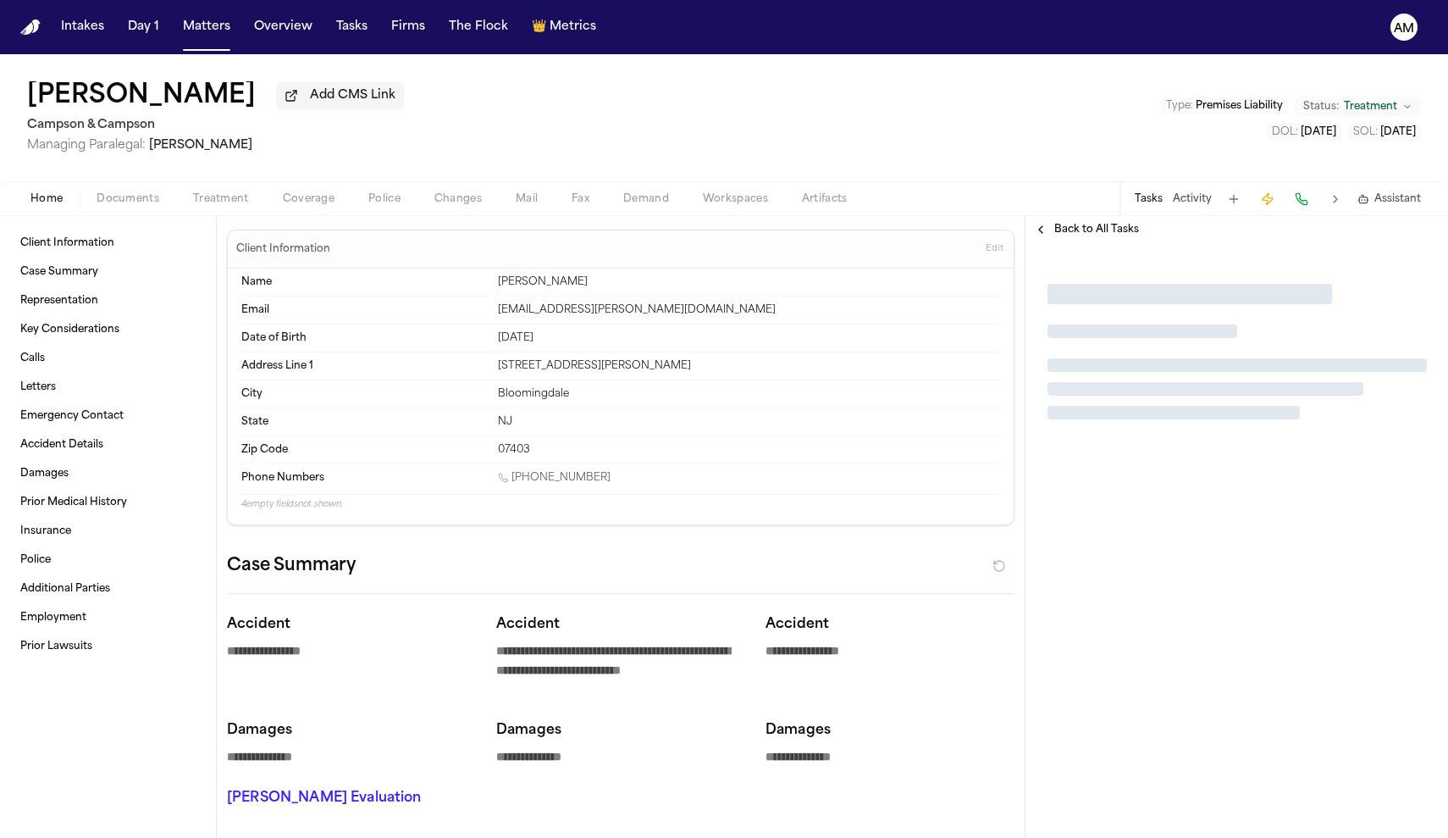
type textarea "*"
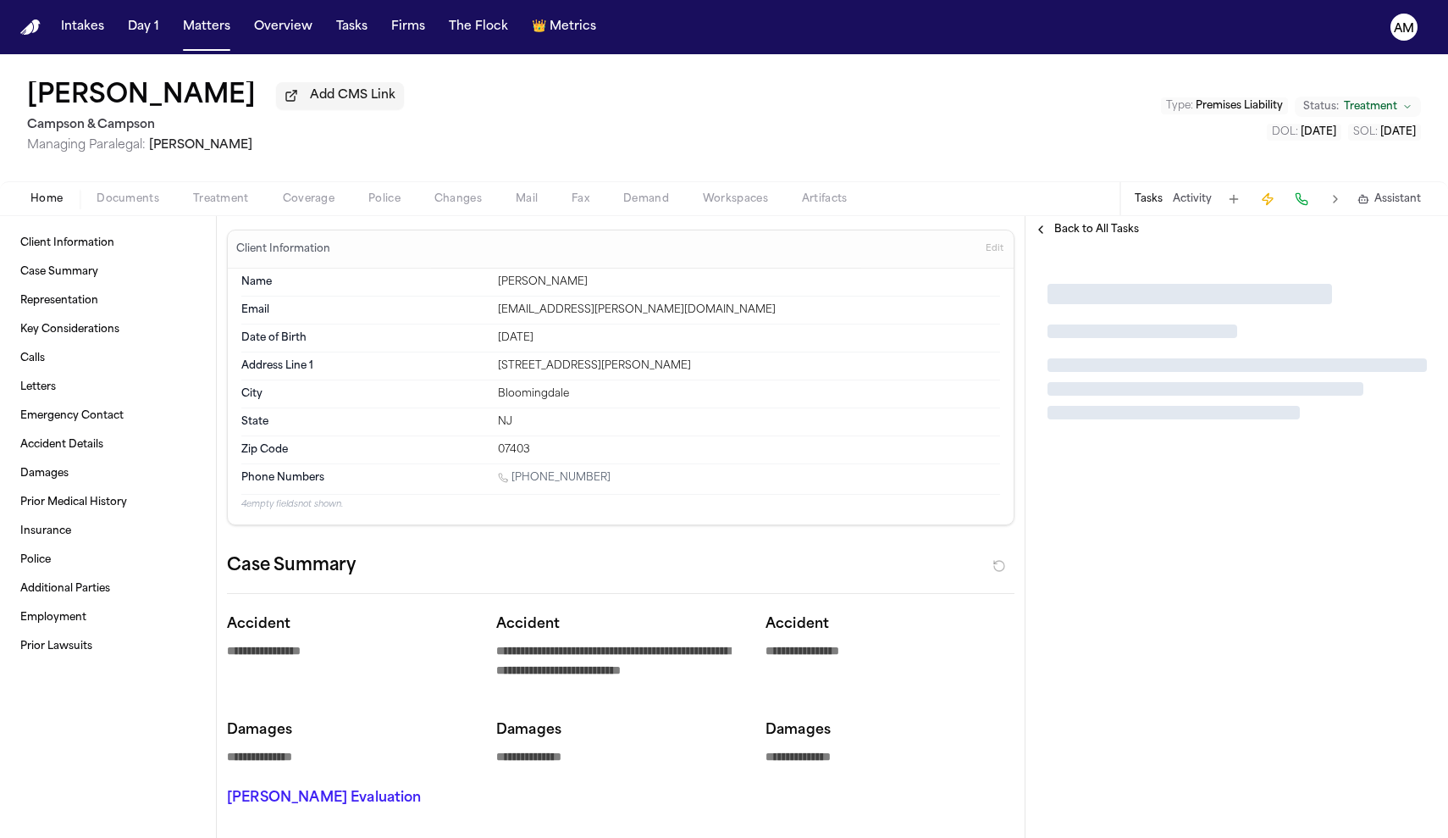
type textarea "*"
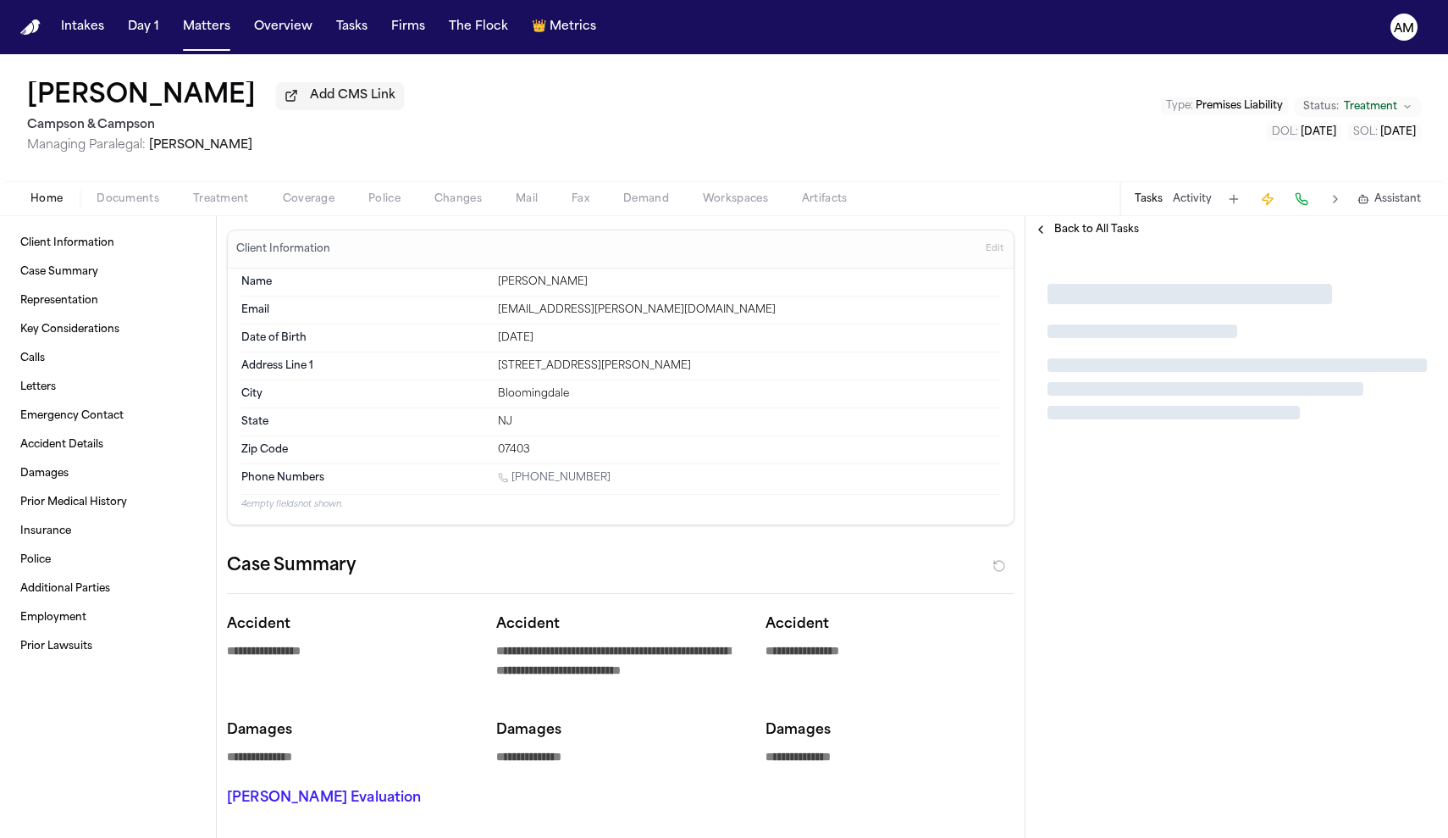
type textarea "*"
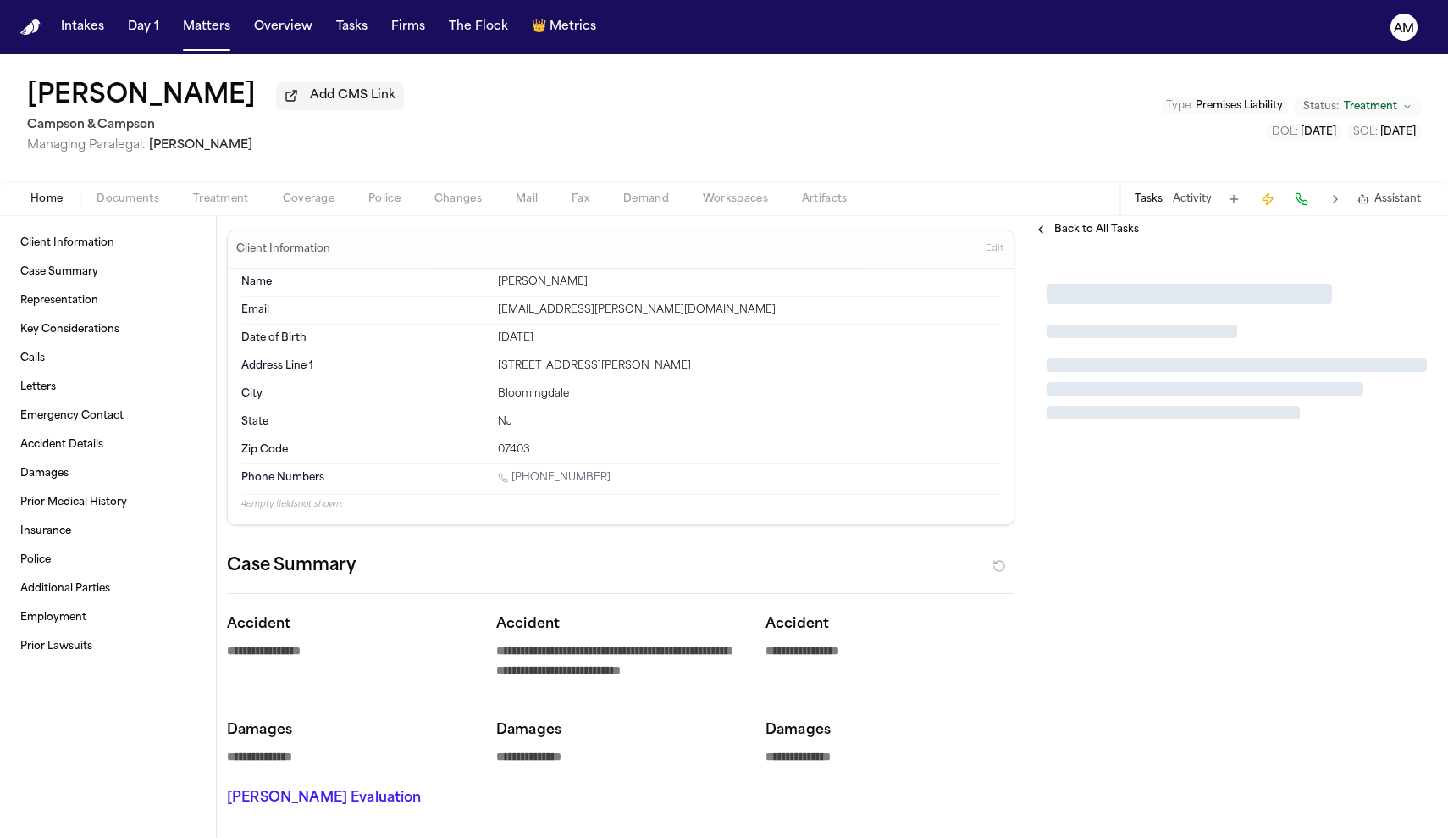
type textarea "*"
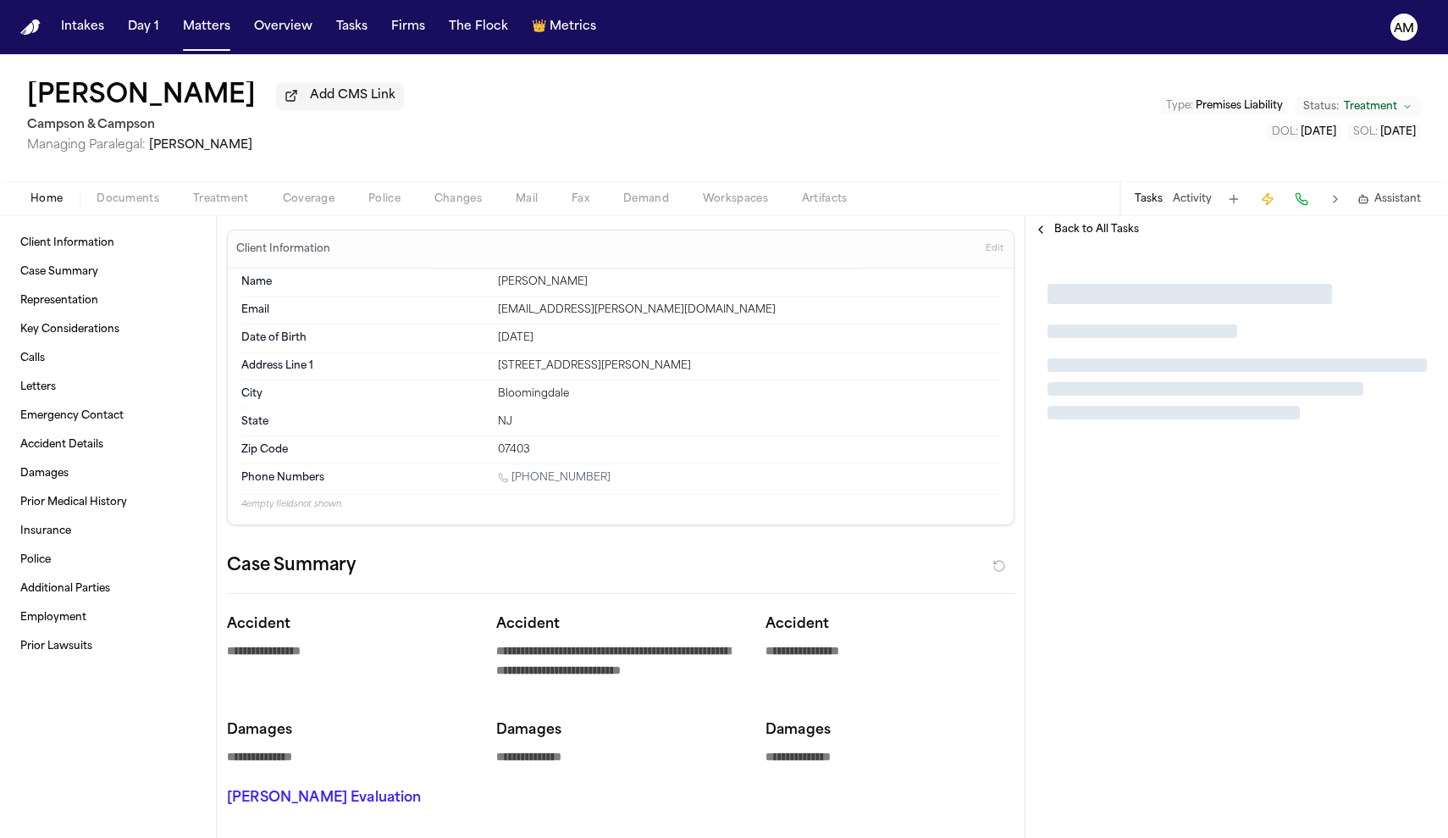
type textarea "*"
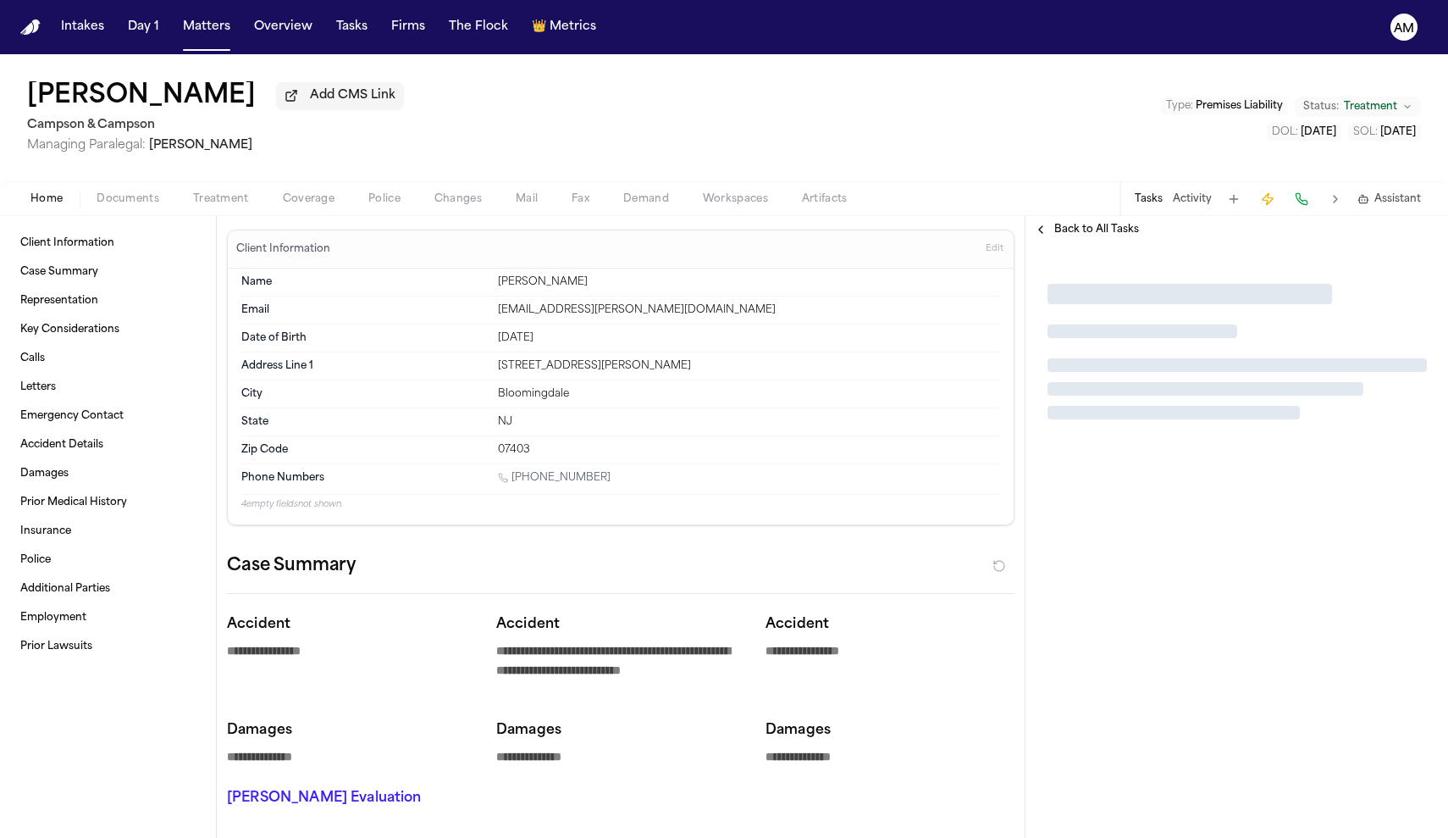
type textarea "*"
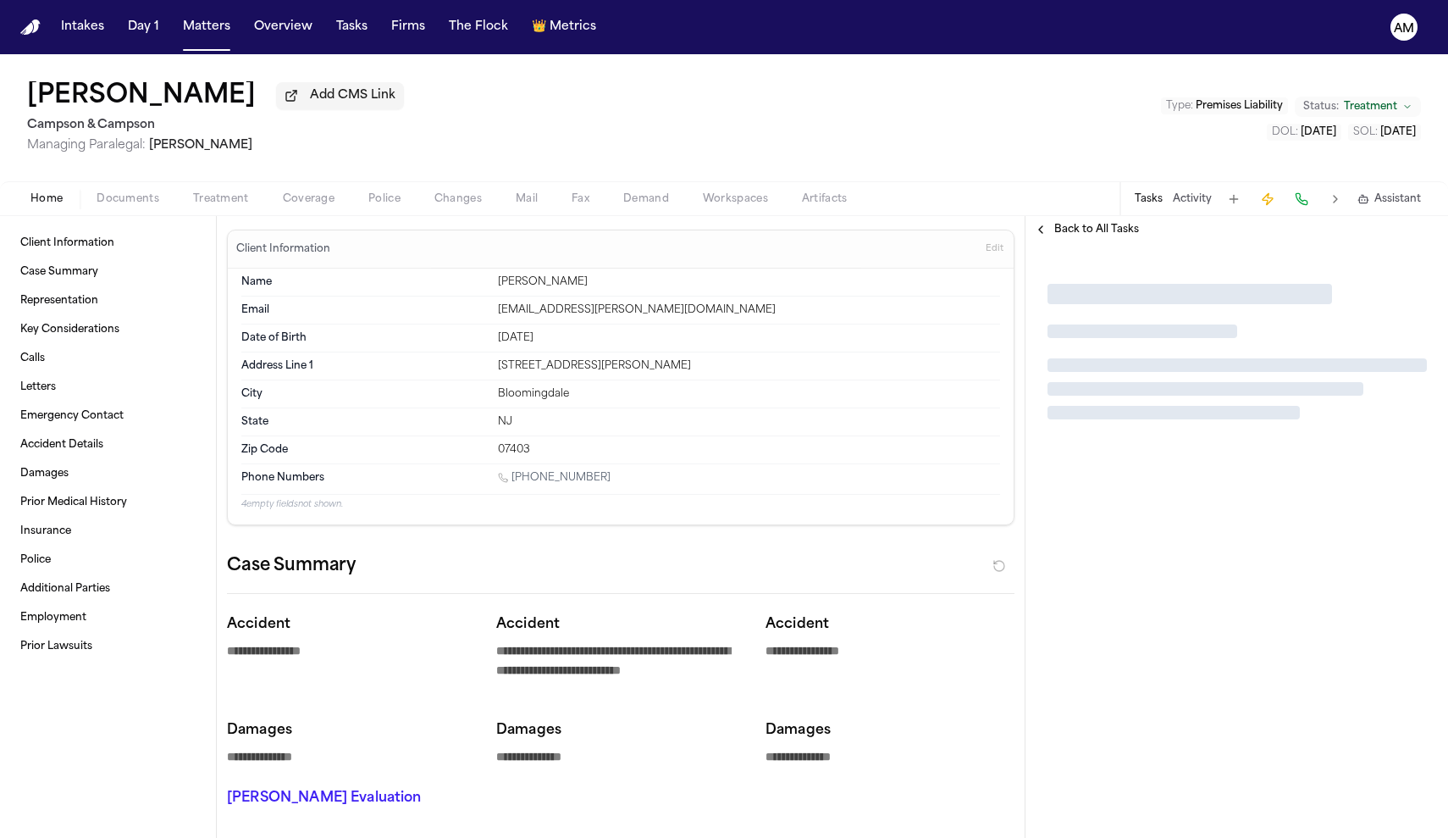
type textarea "*"
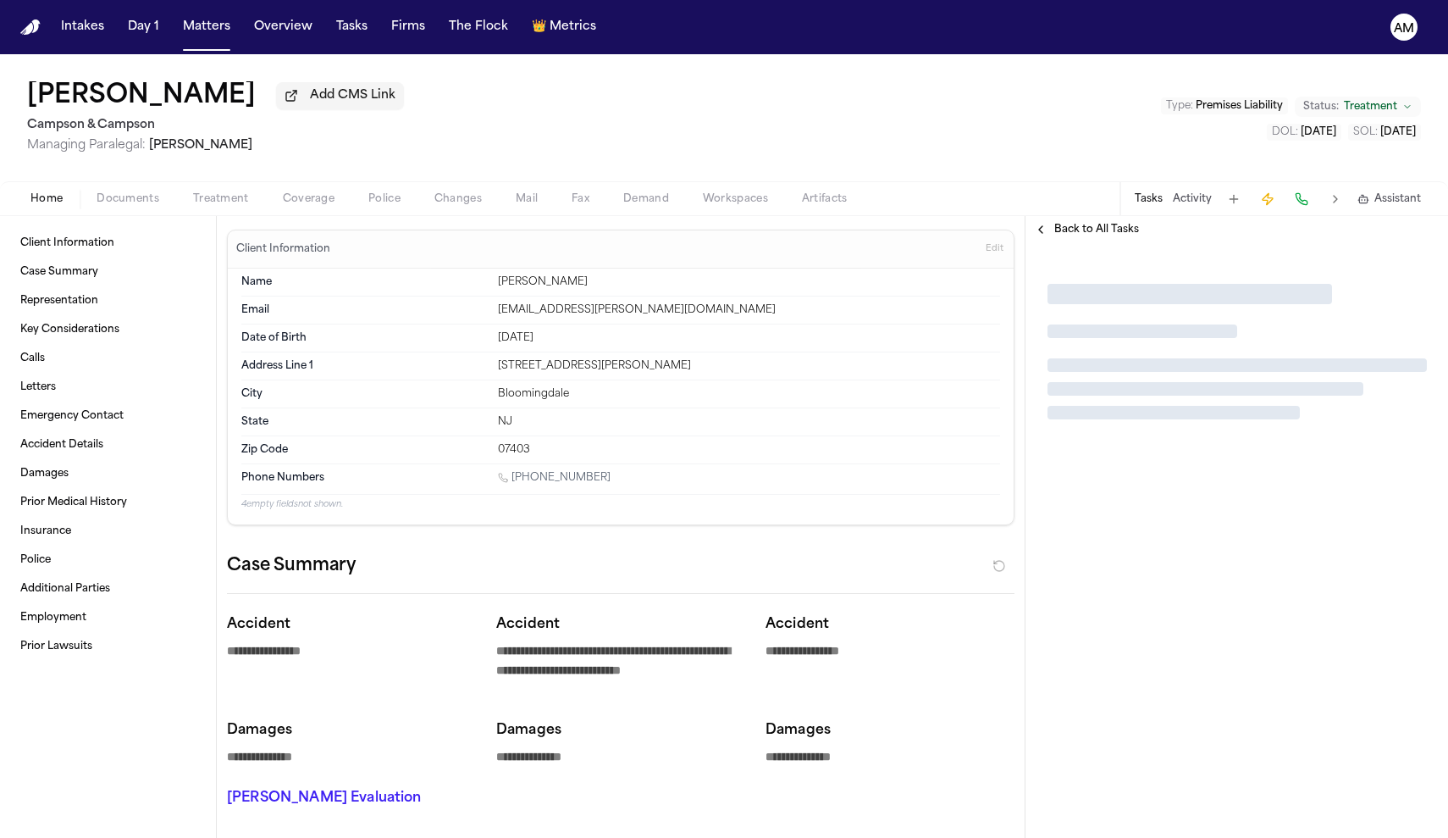
type textarea "*"
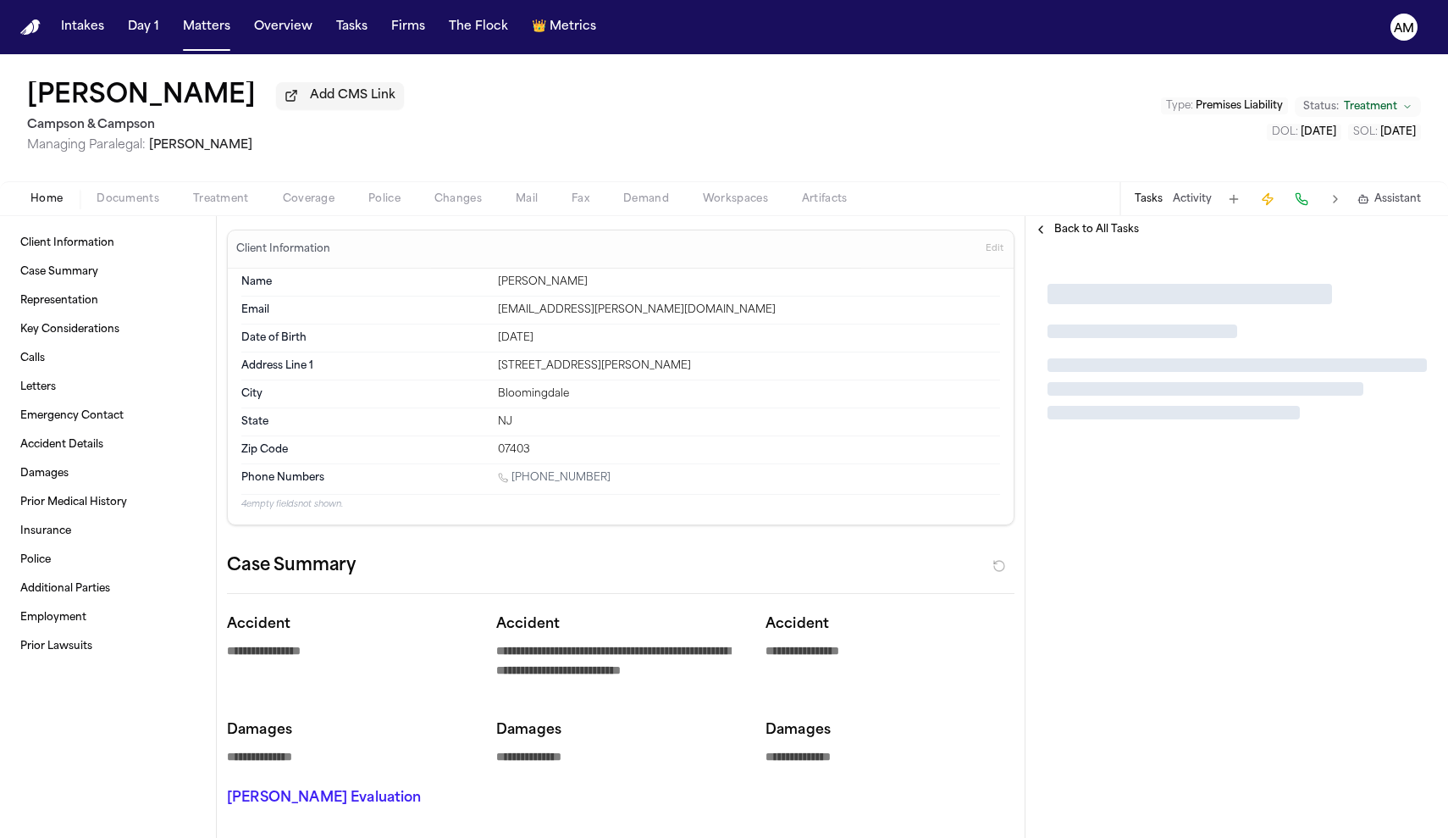
type textarea "*"
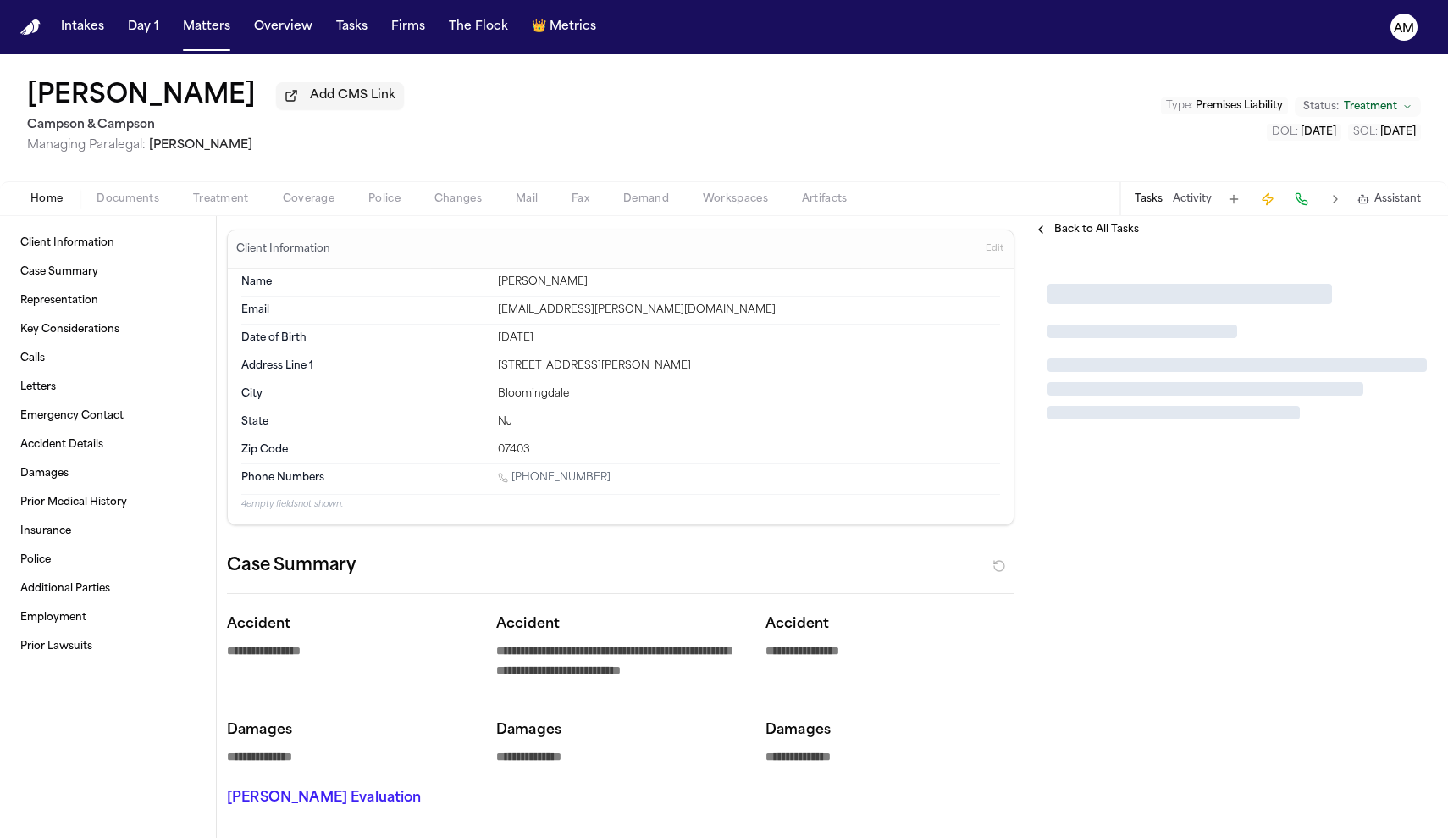
type textarea "*"
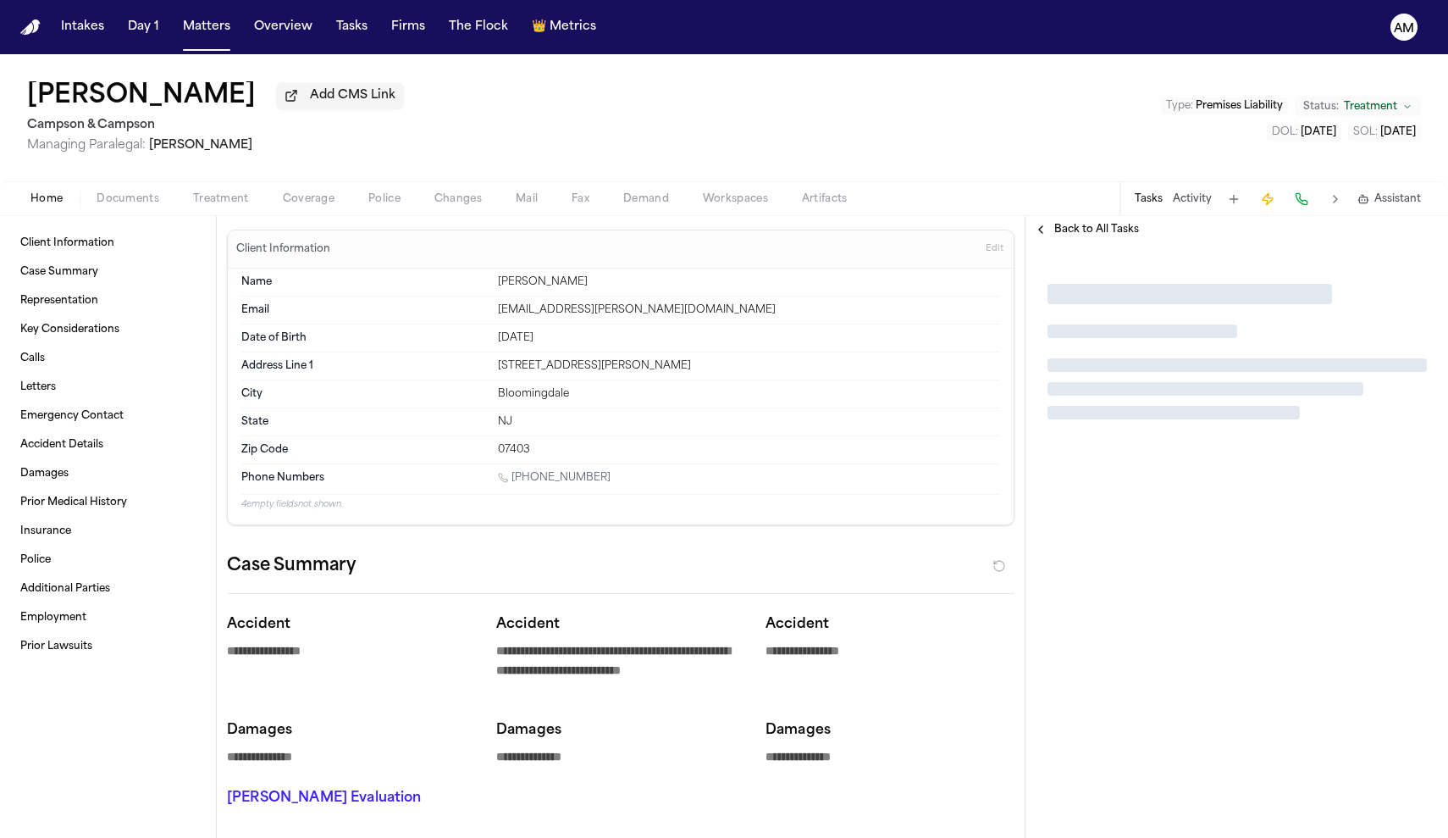
type textarea "*"
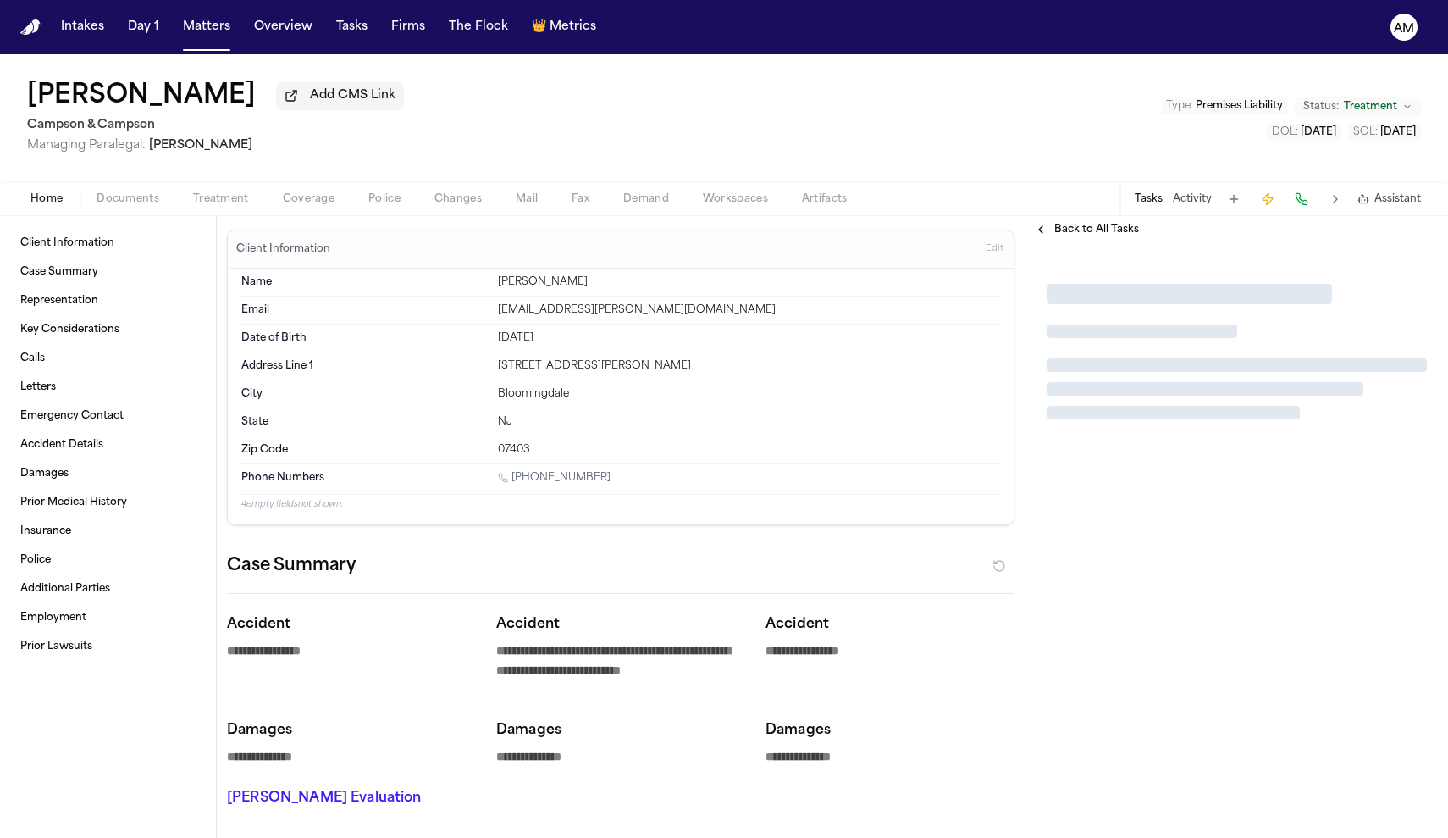
type textarea "*"
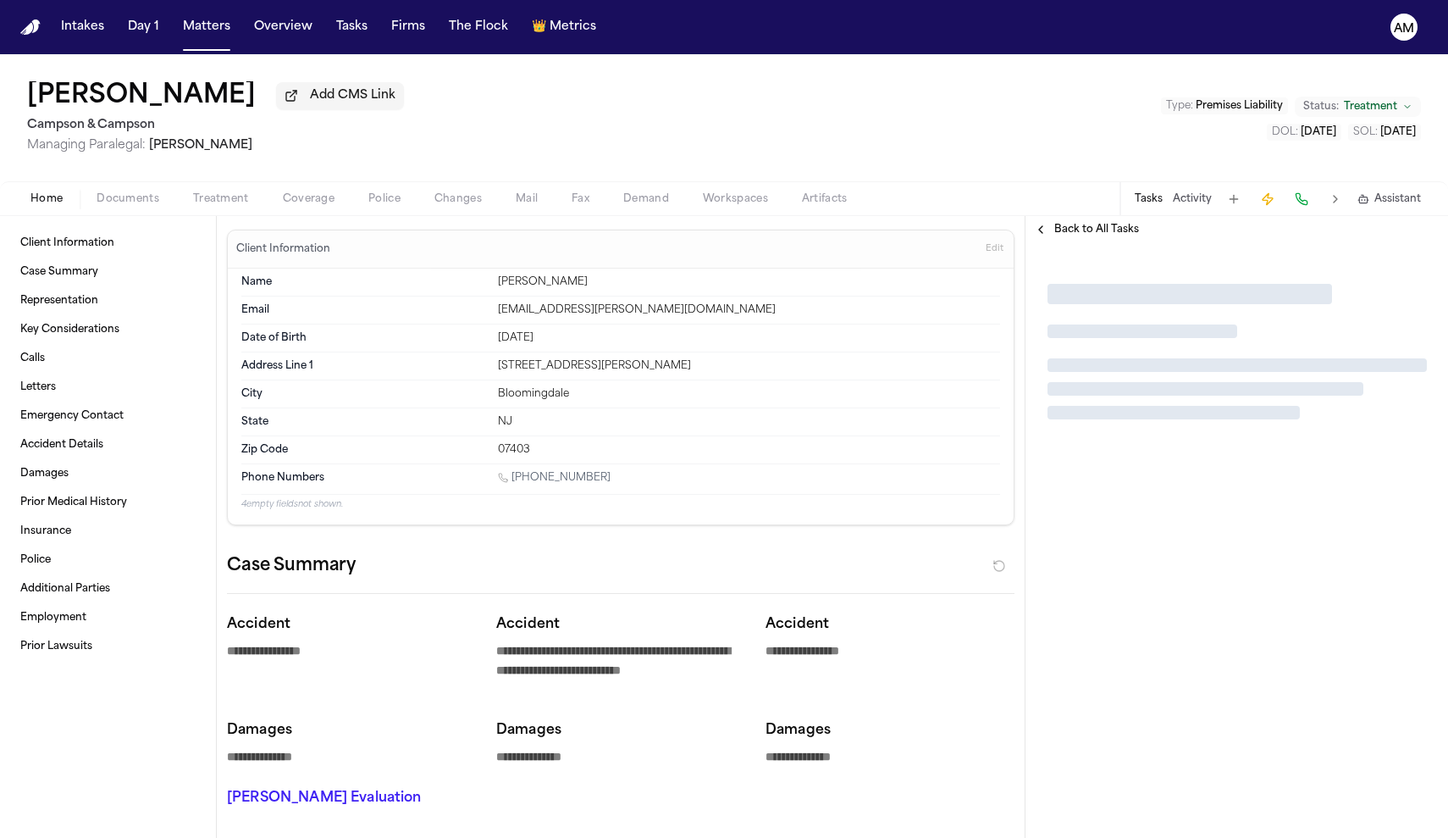
type textarea "*"
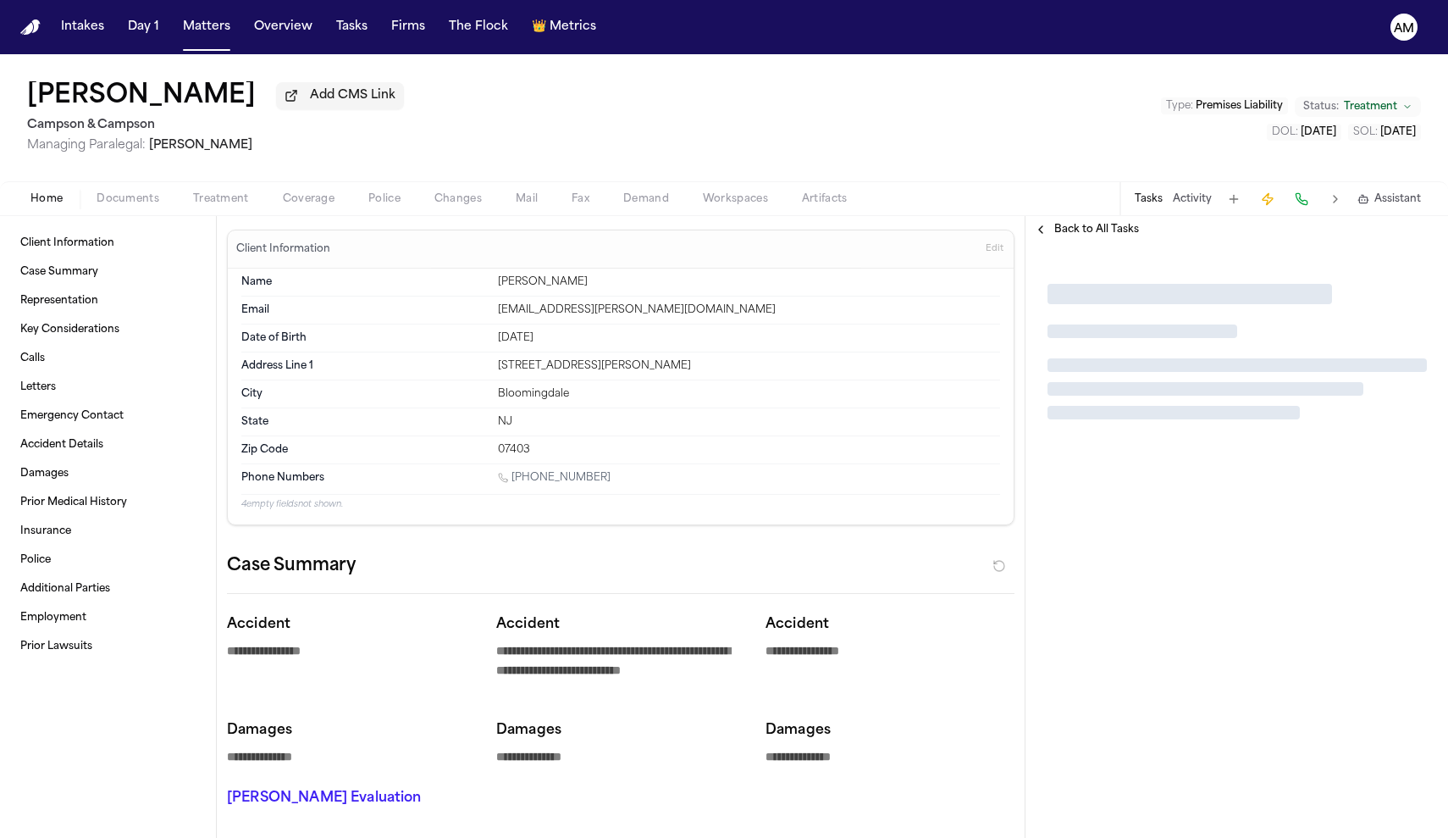
type textarea "*"
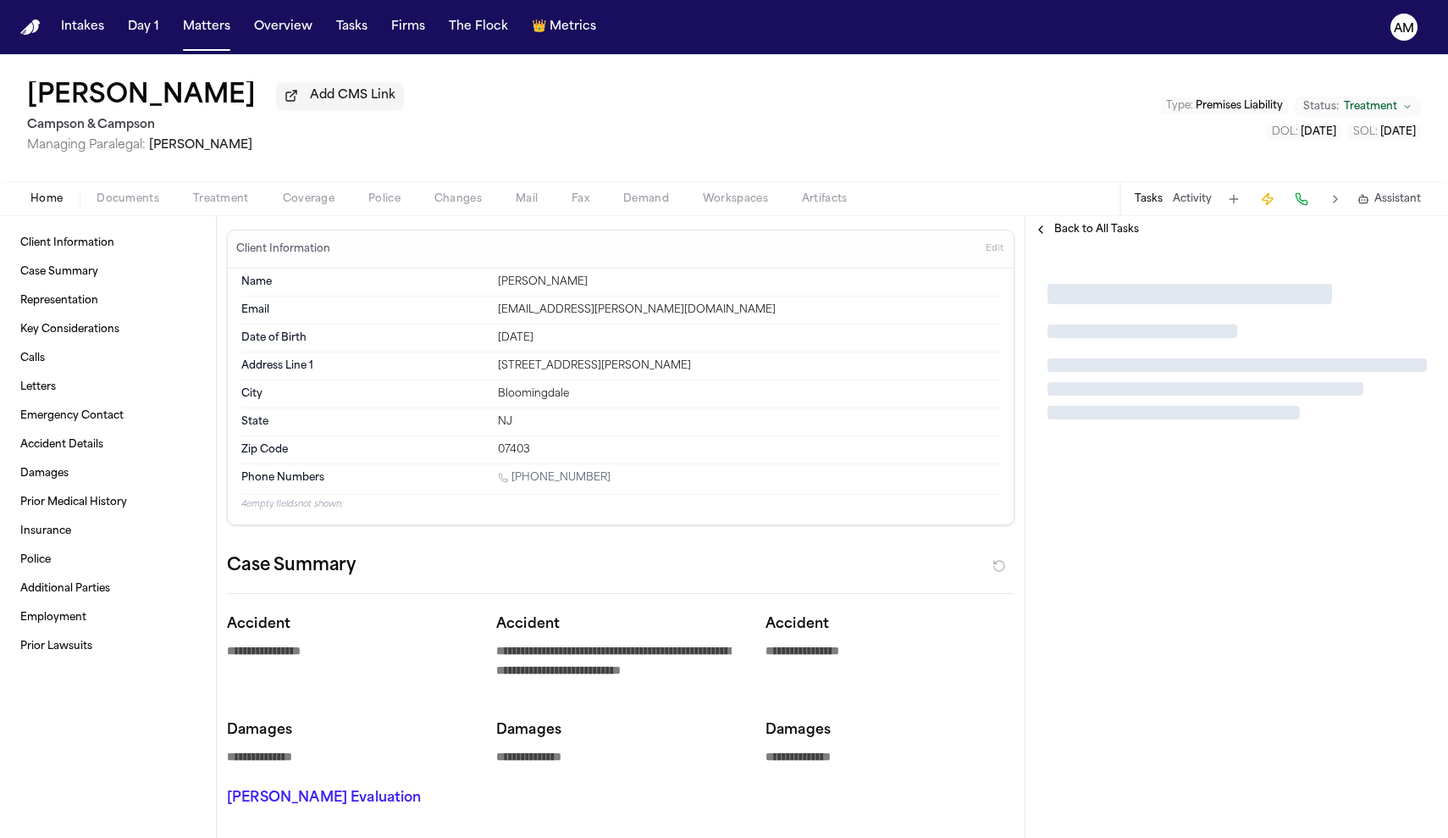
type textarea "*"
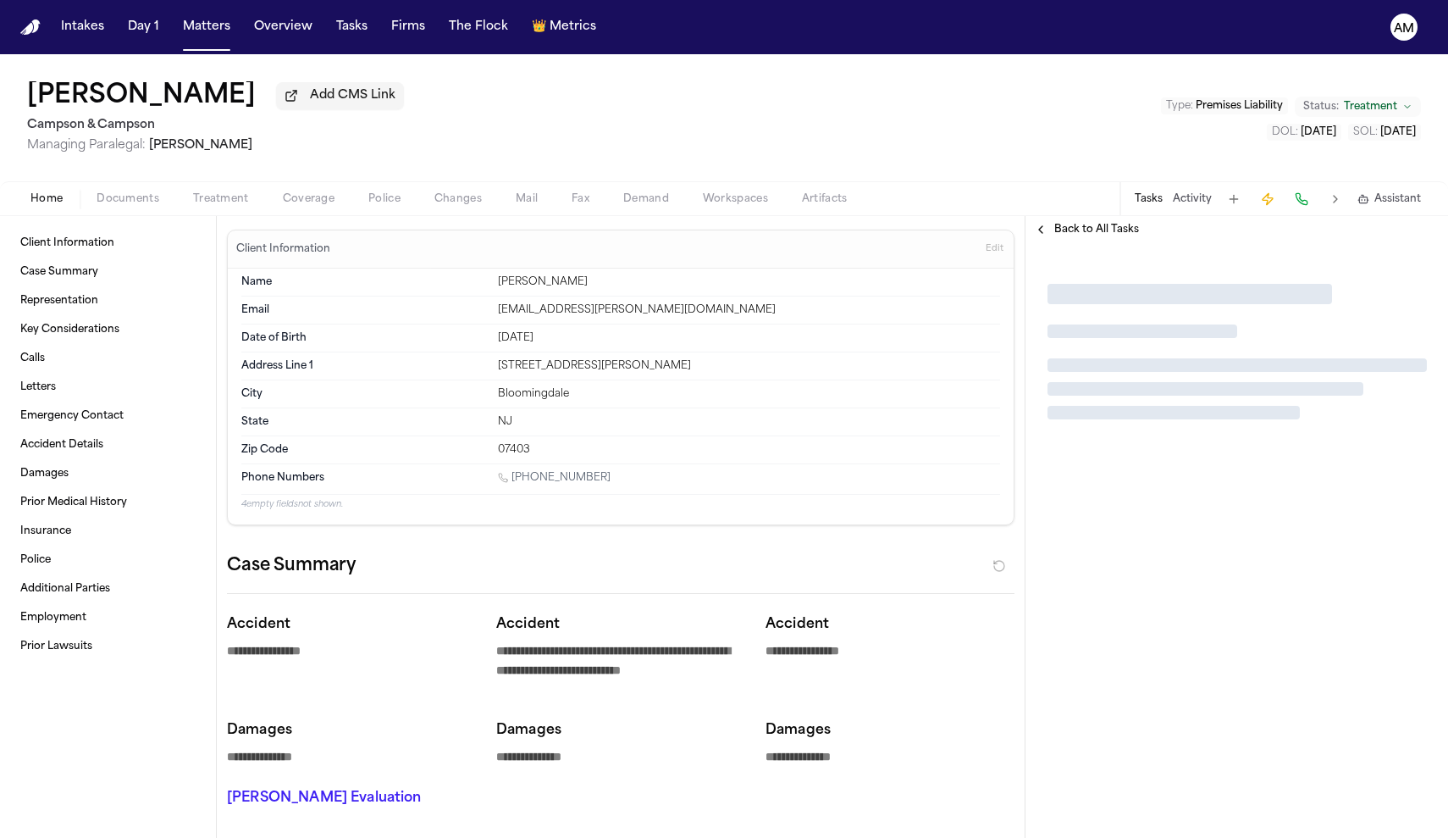
type textarea "*"
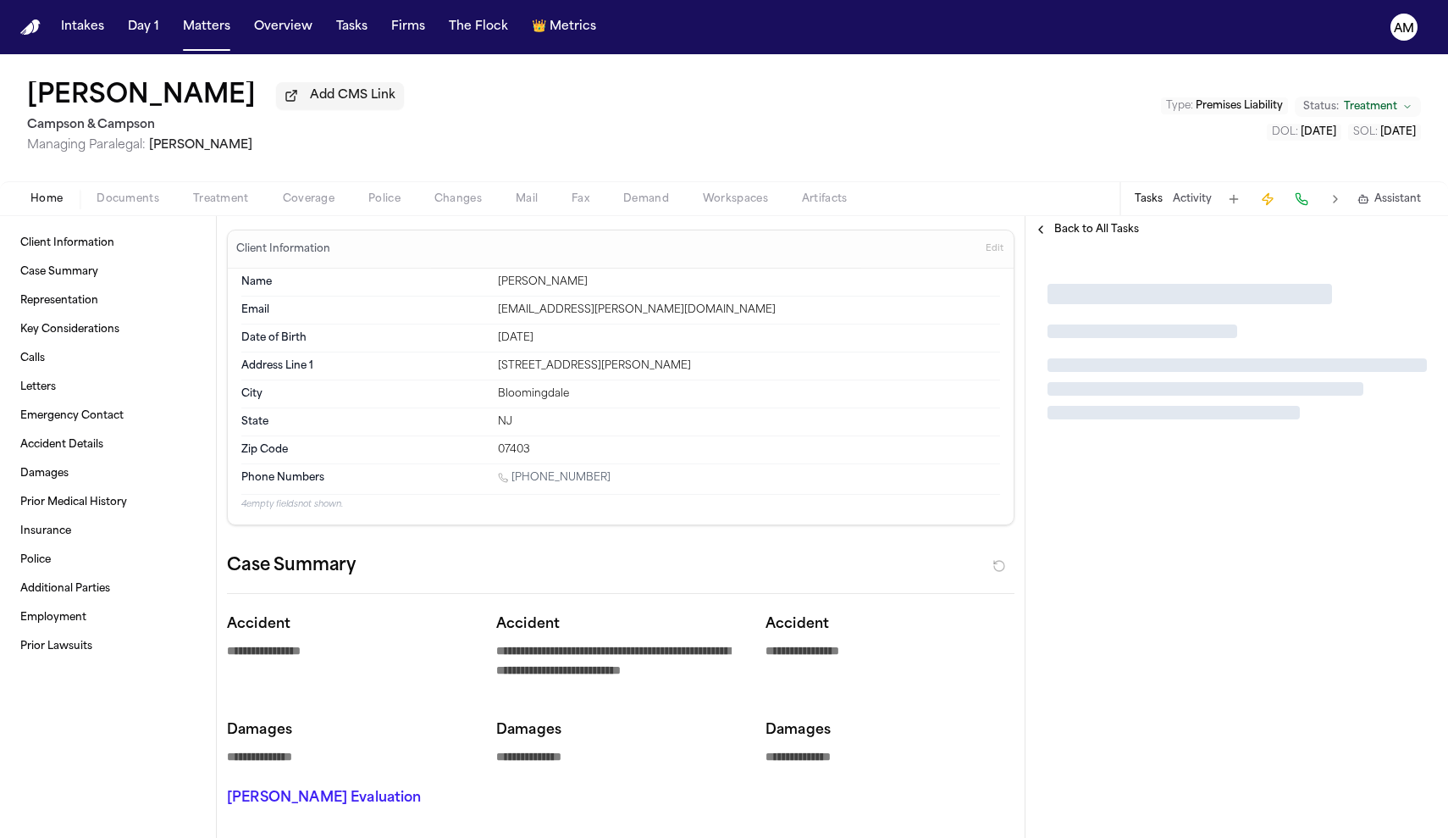
type textarea "*"
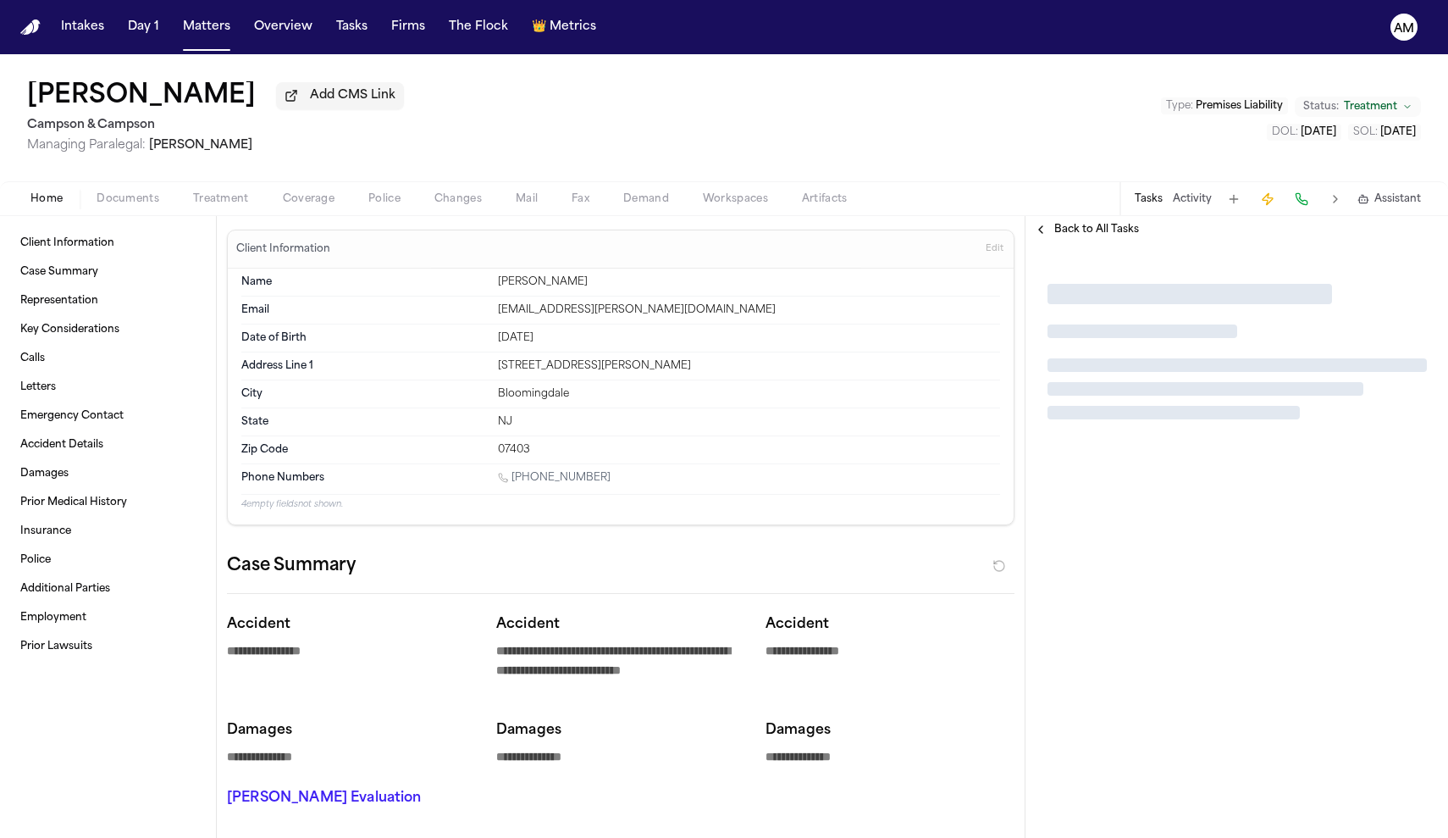
type textarea "*"
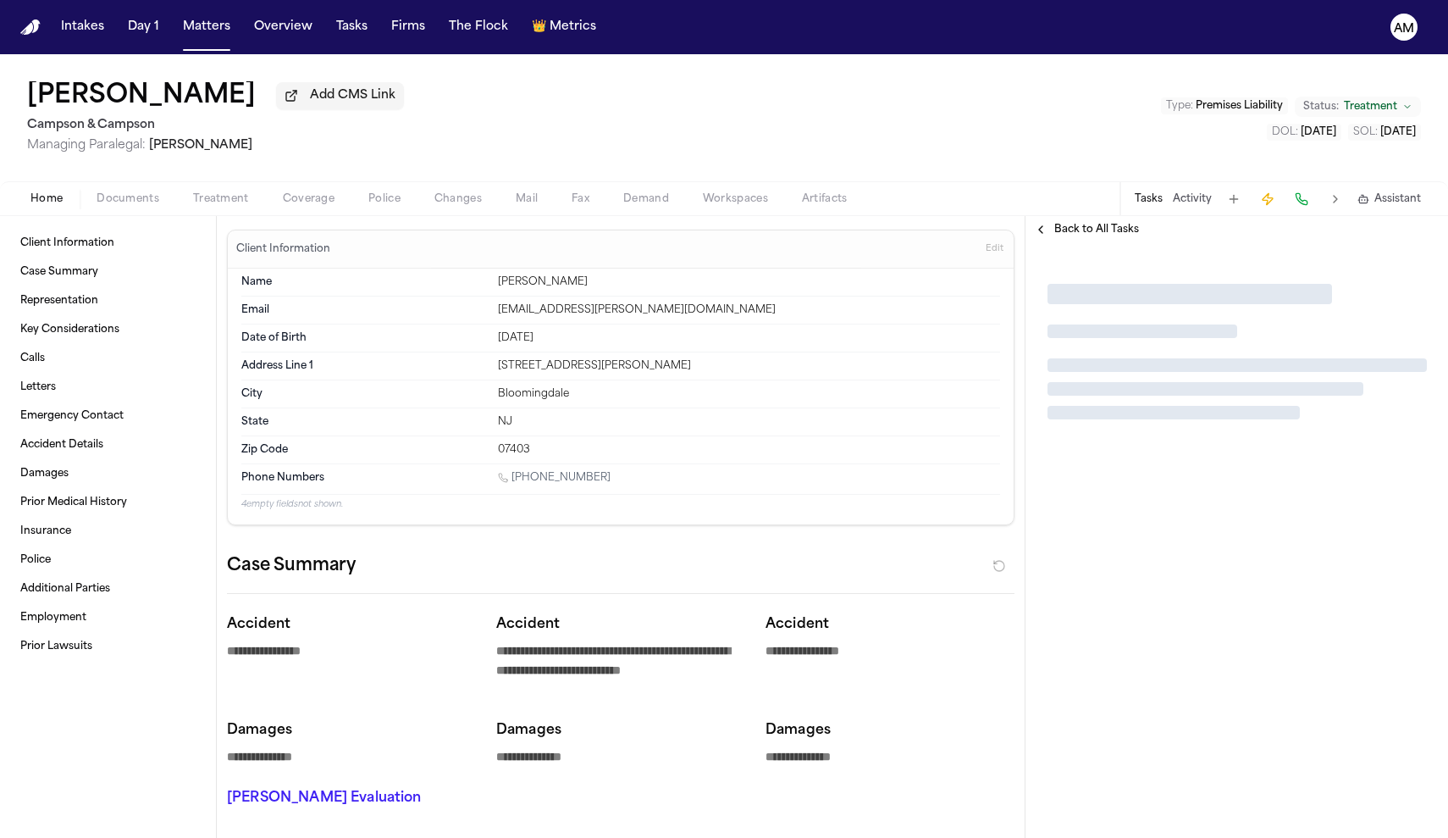
type textarea "*"
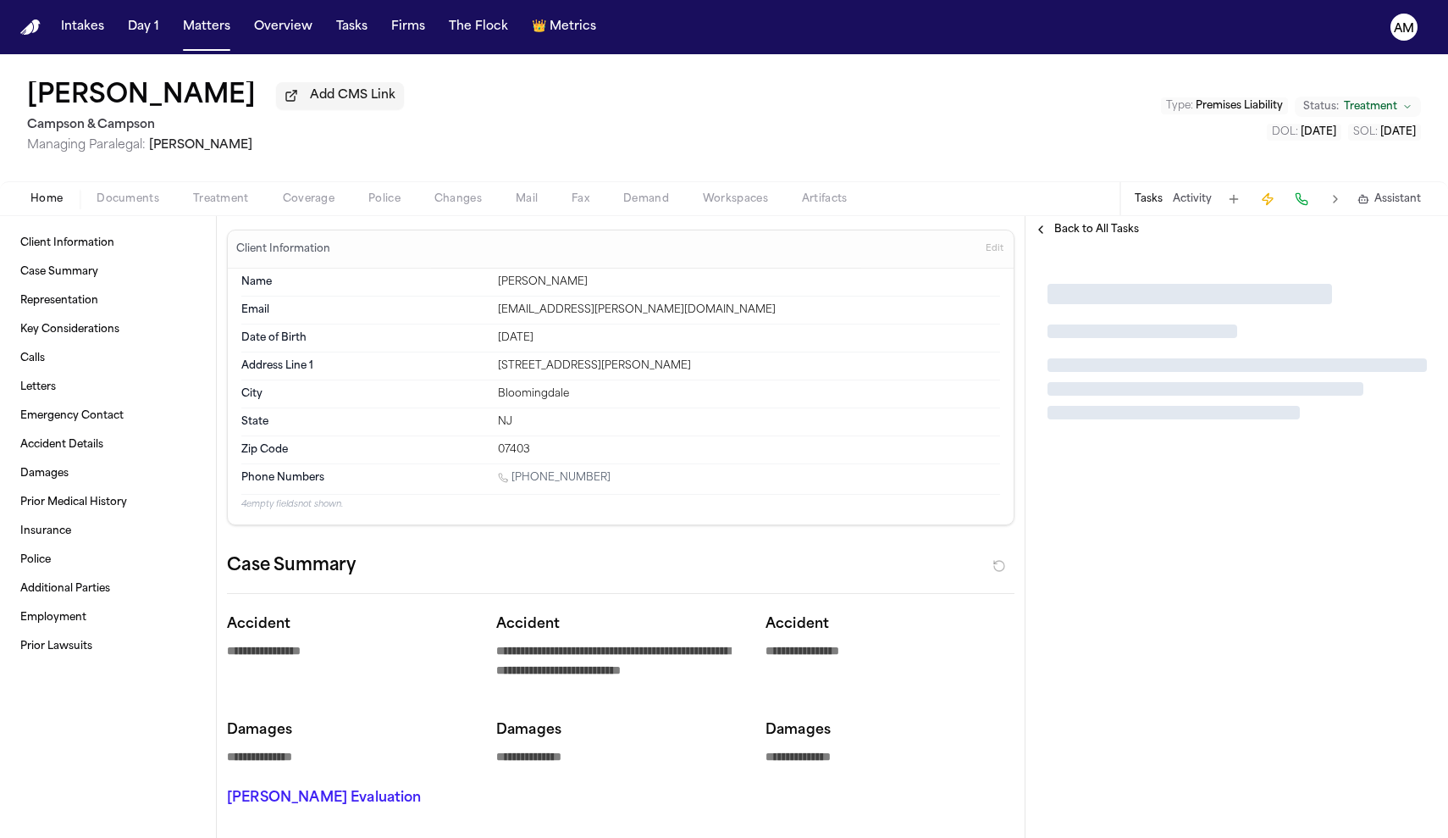
type textarea "*"
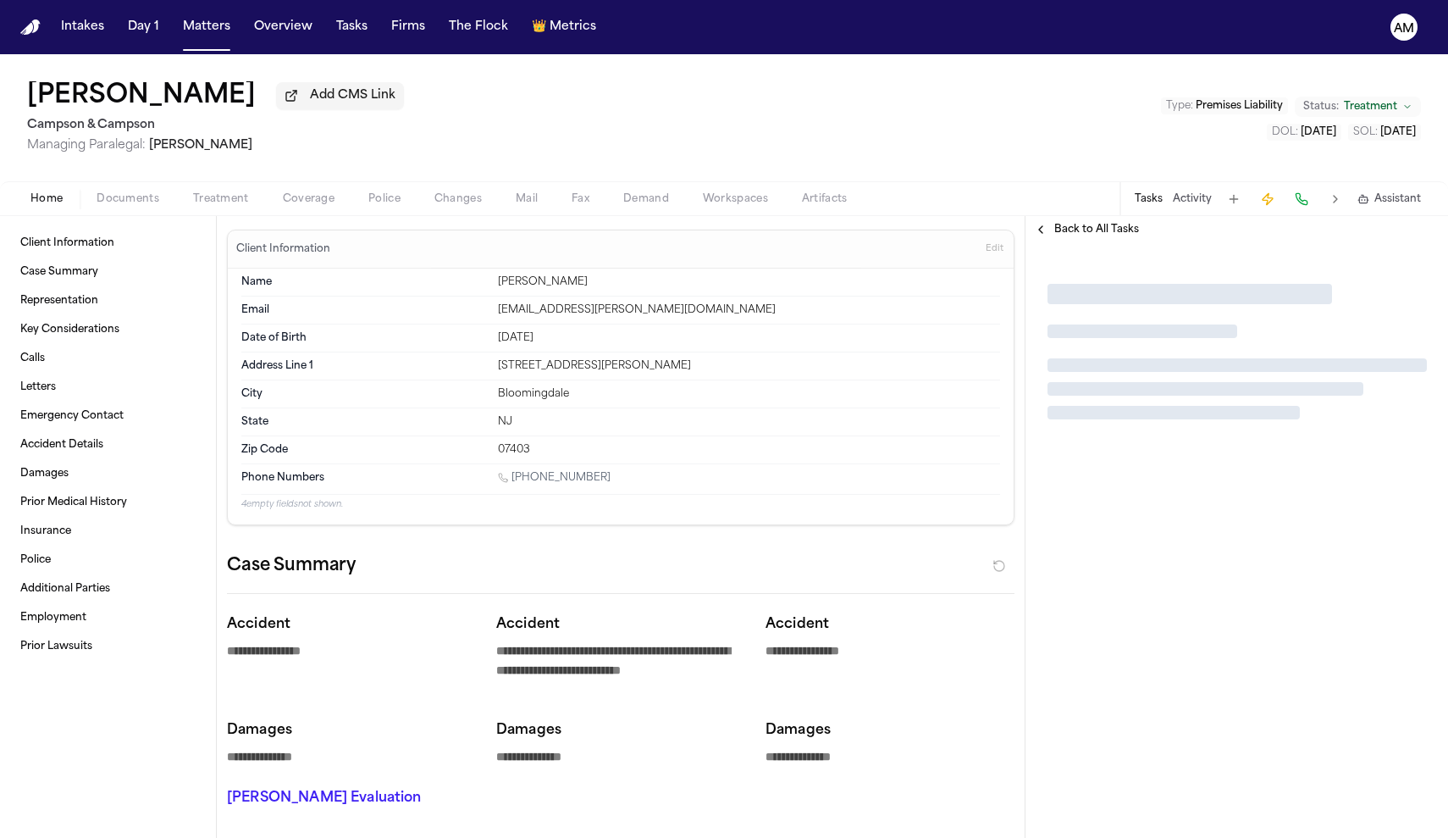
type textarea "*"
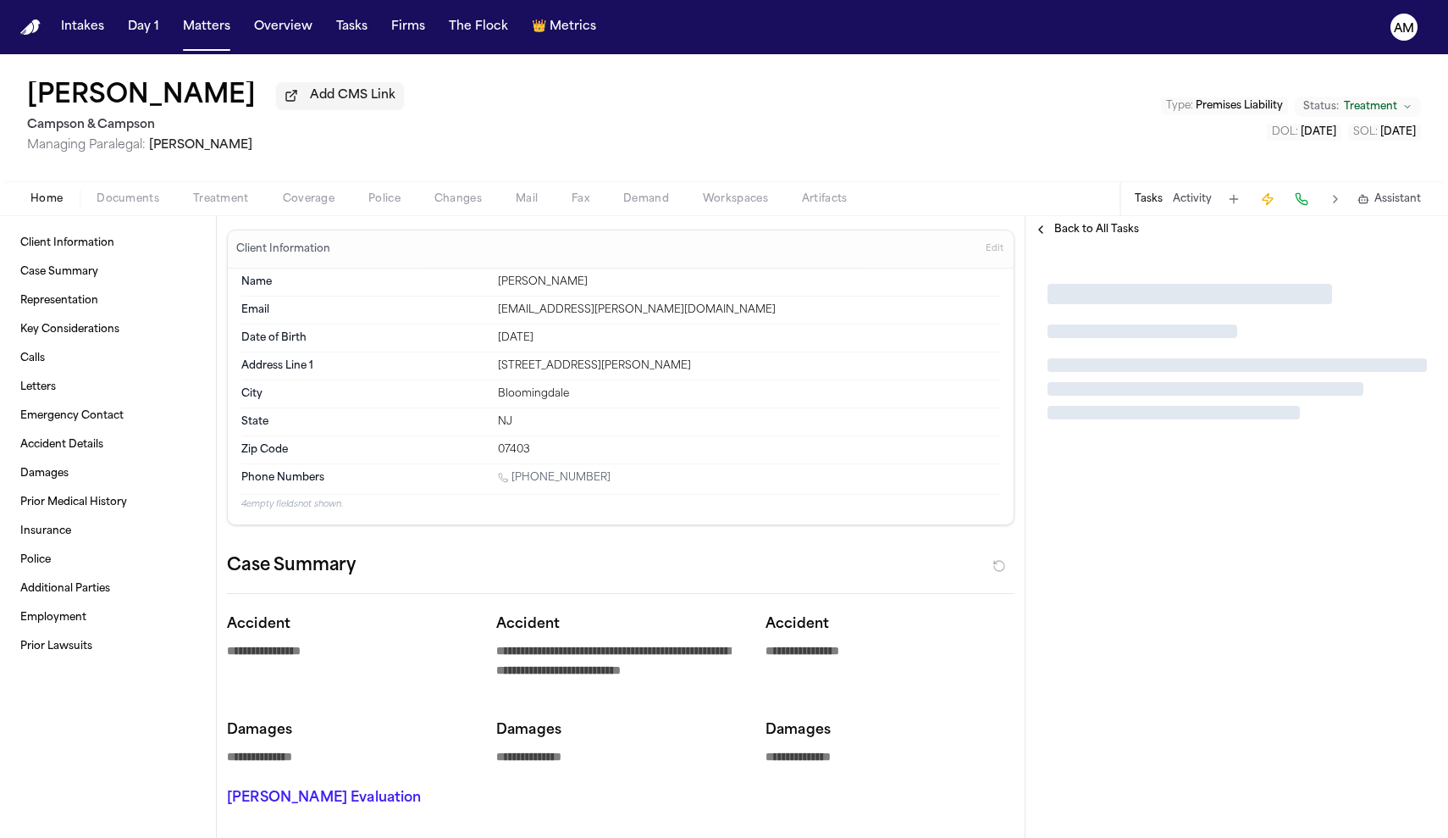
type textarea "*"
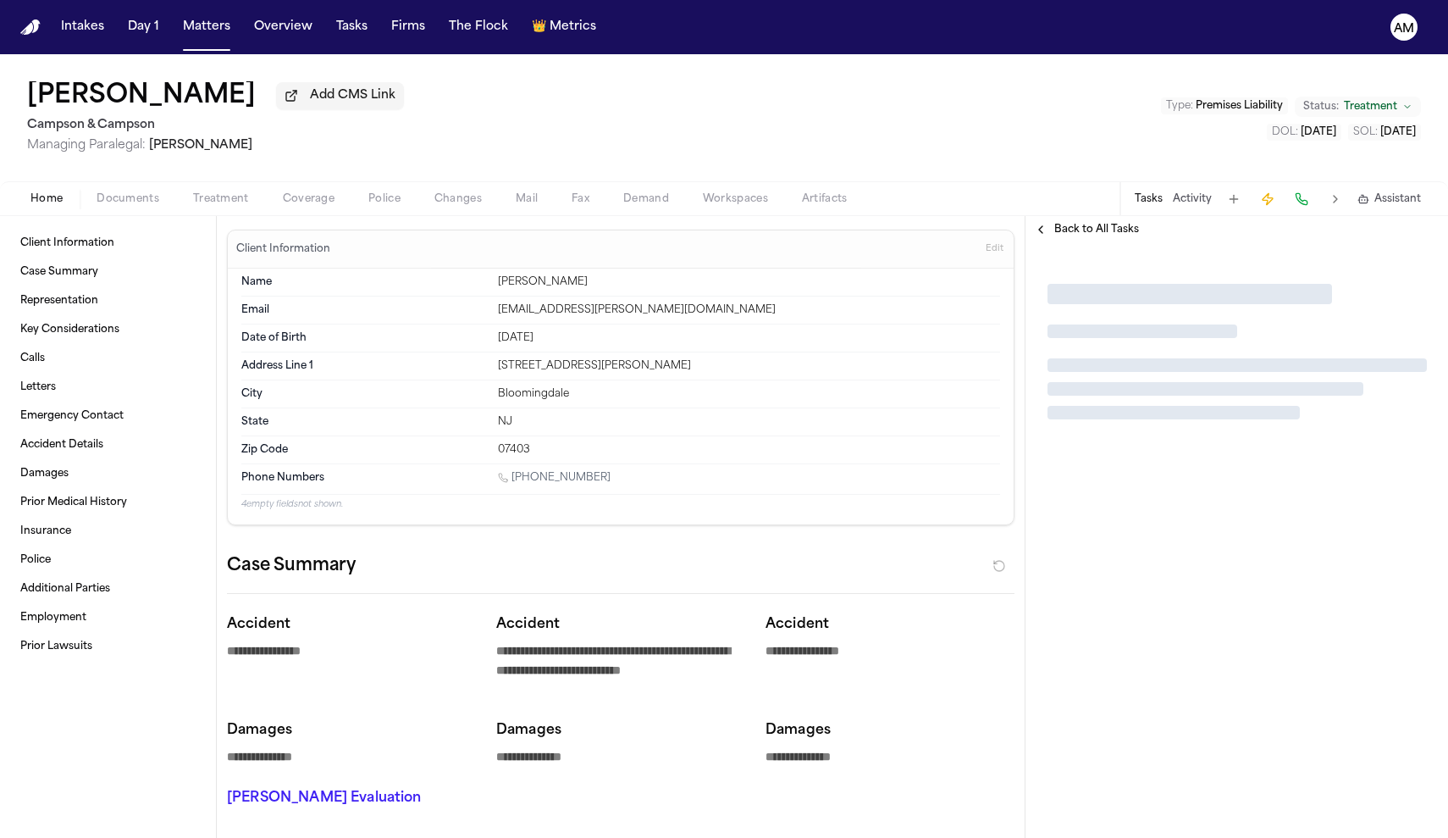
type textarea "*"
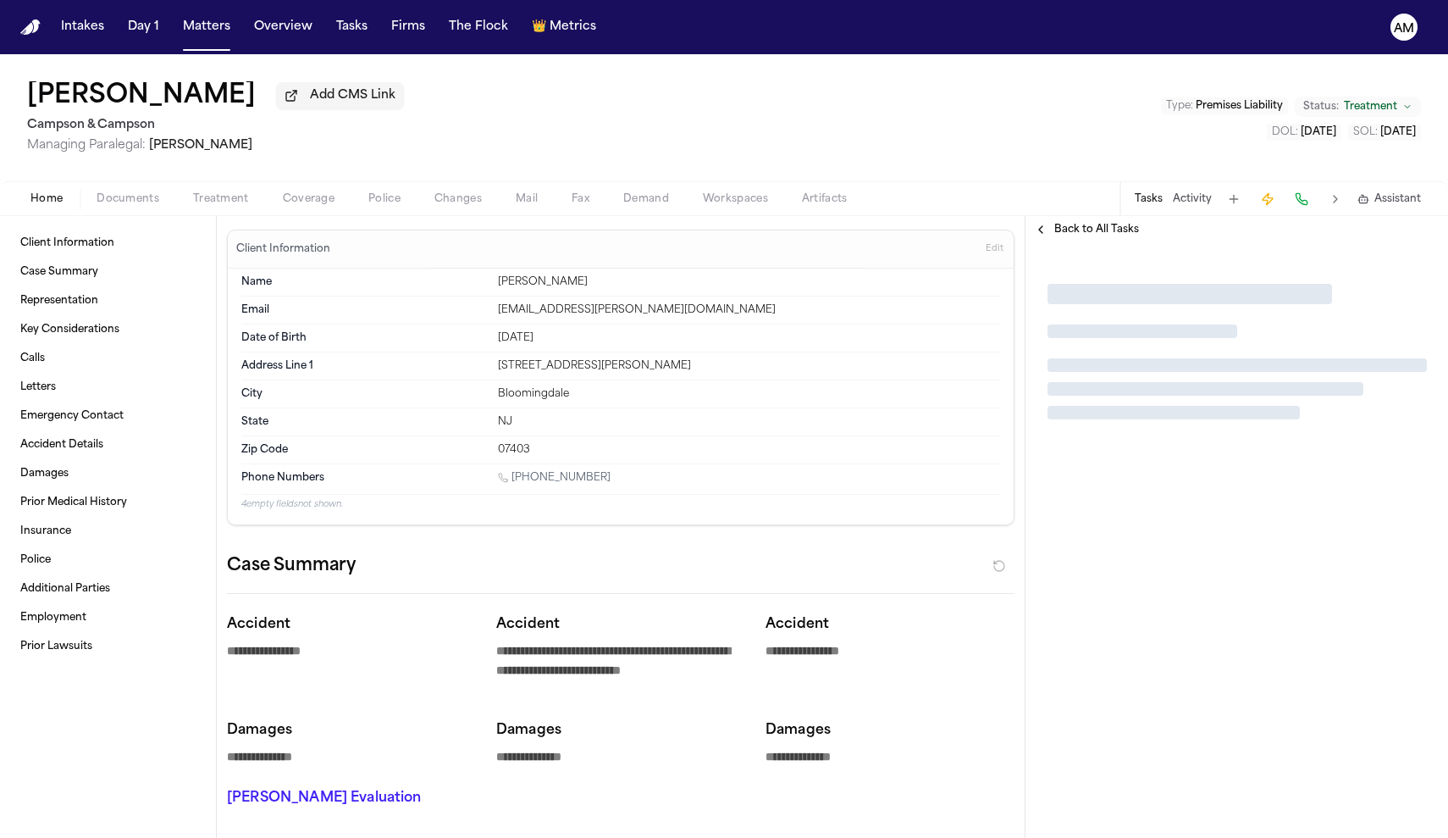
type textarea "*"
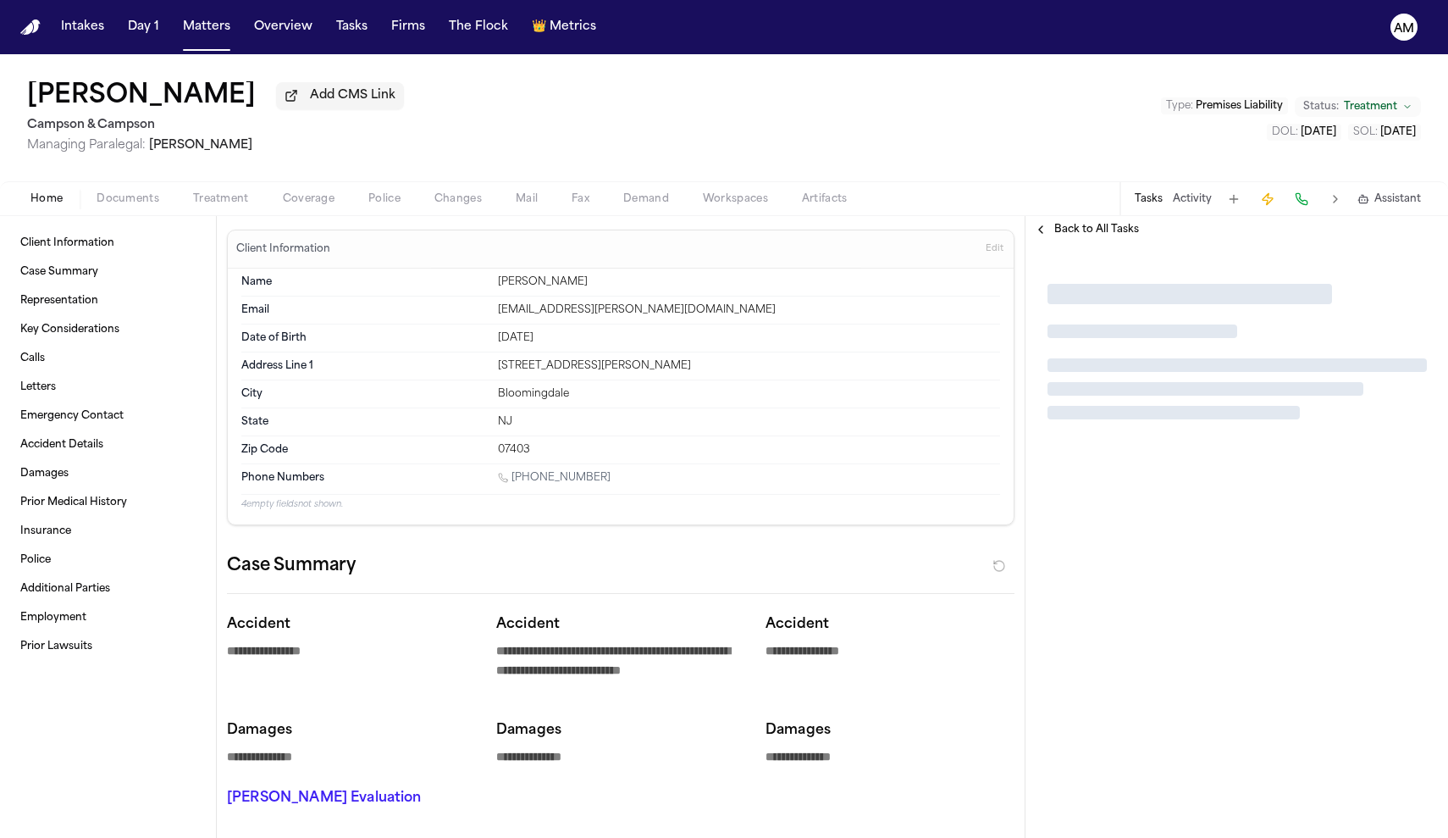
type textarea "*"
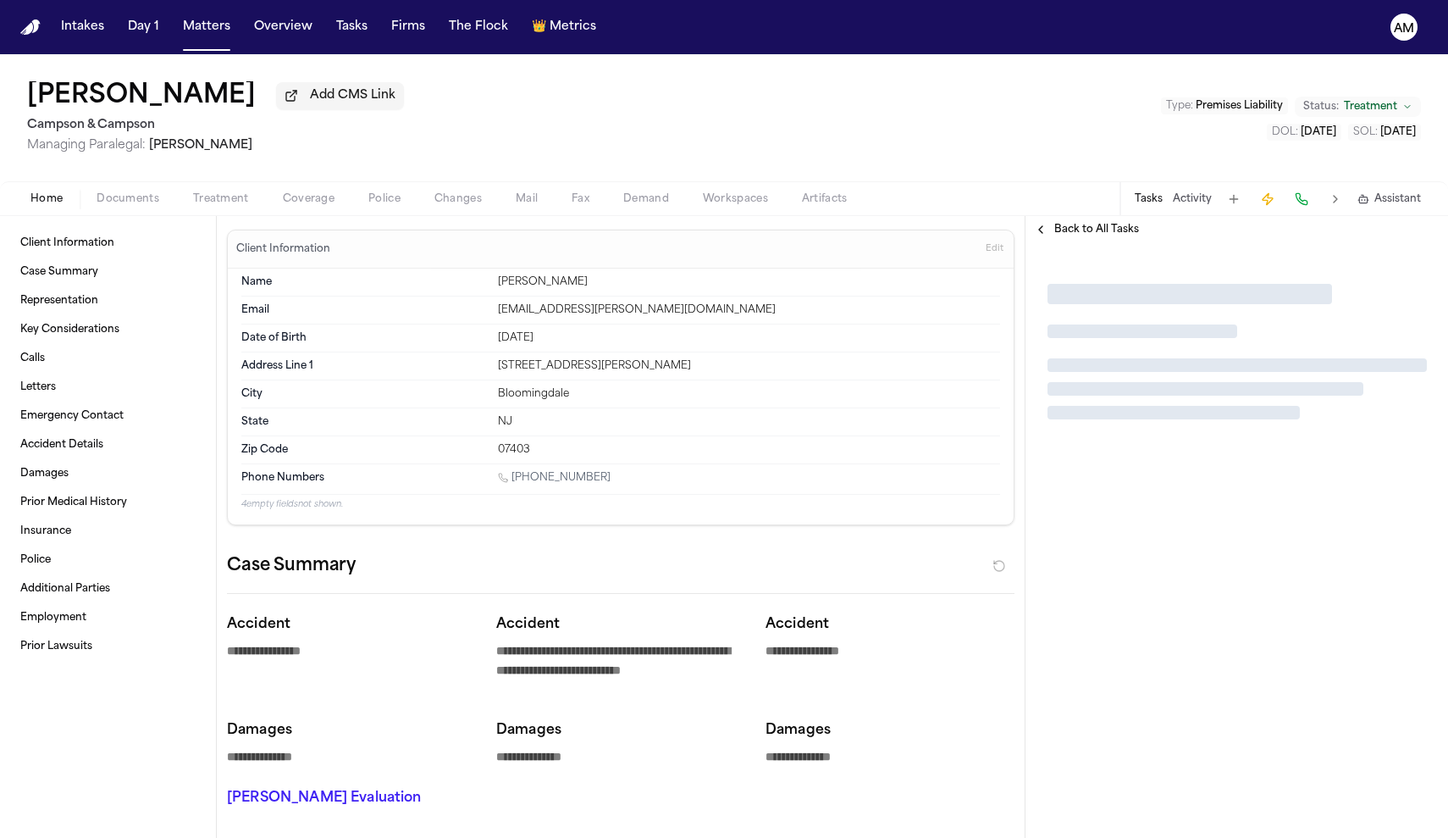
type textarea "*"
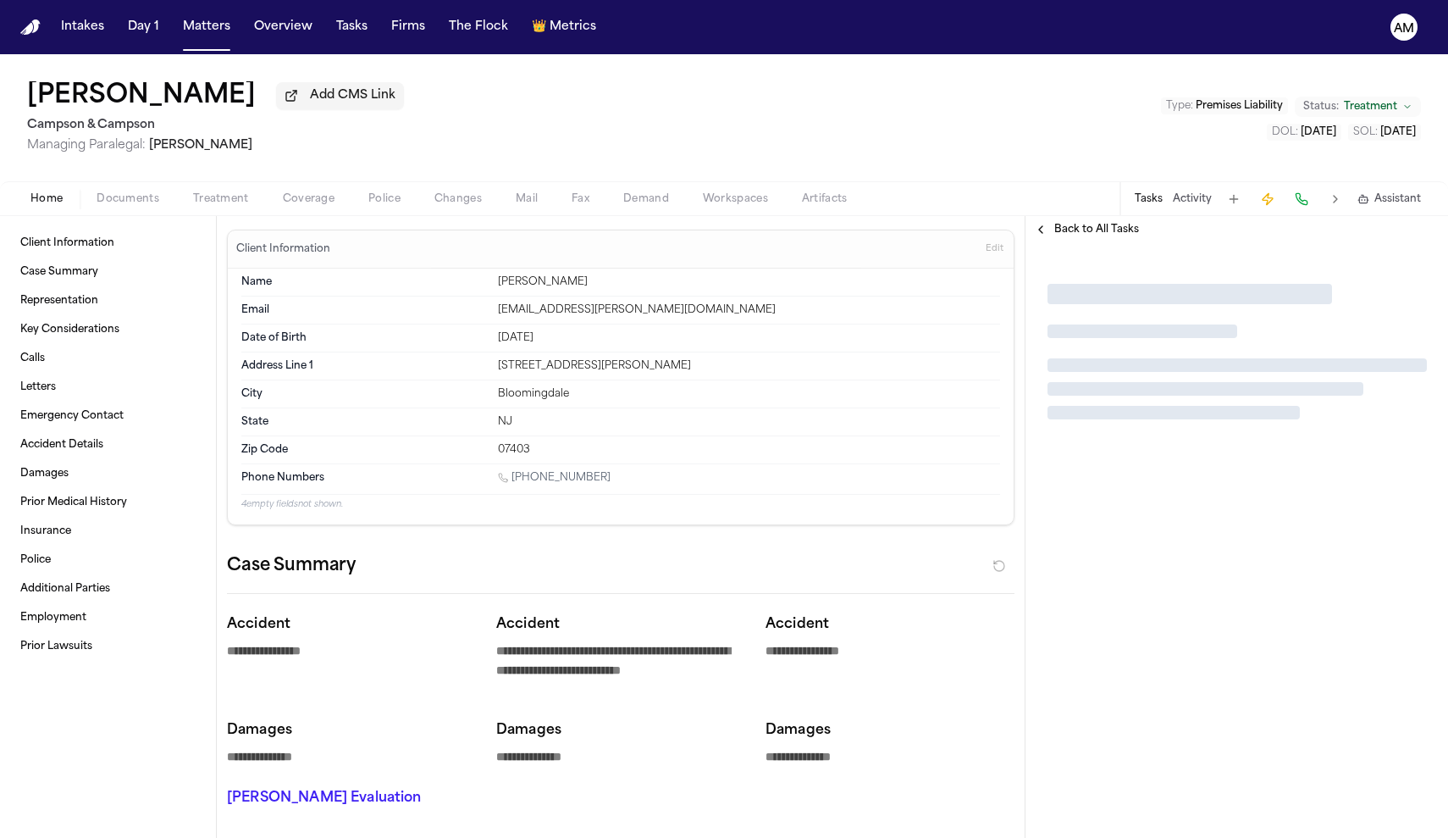
type textarea "*"
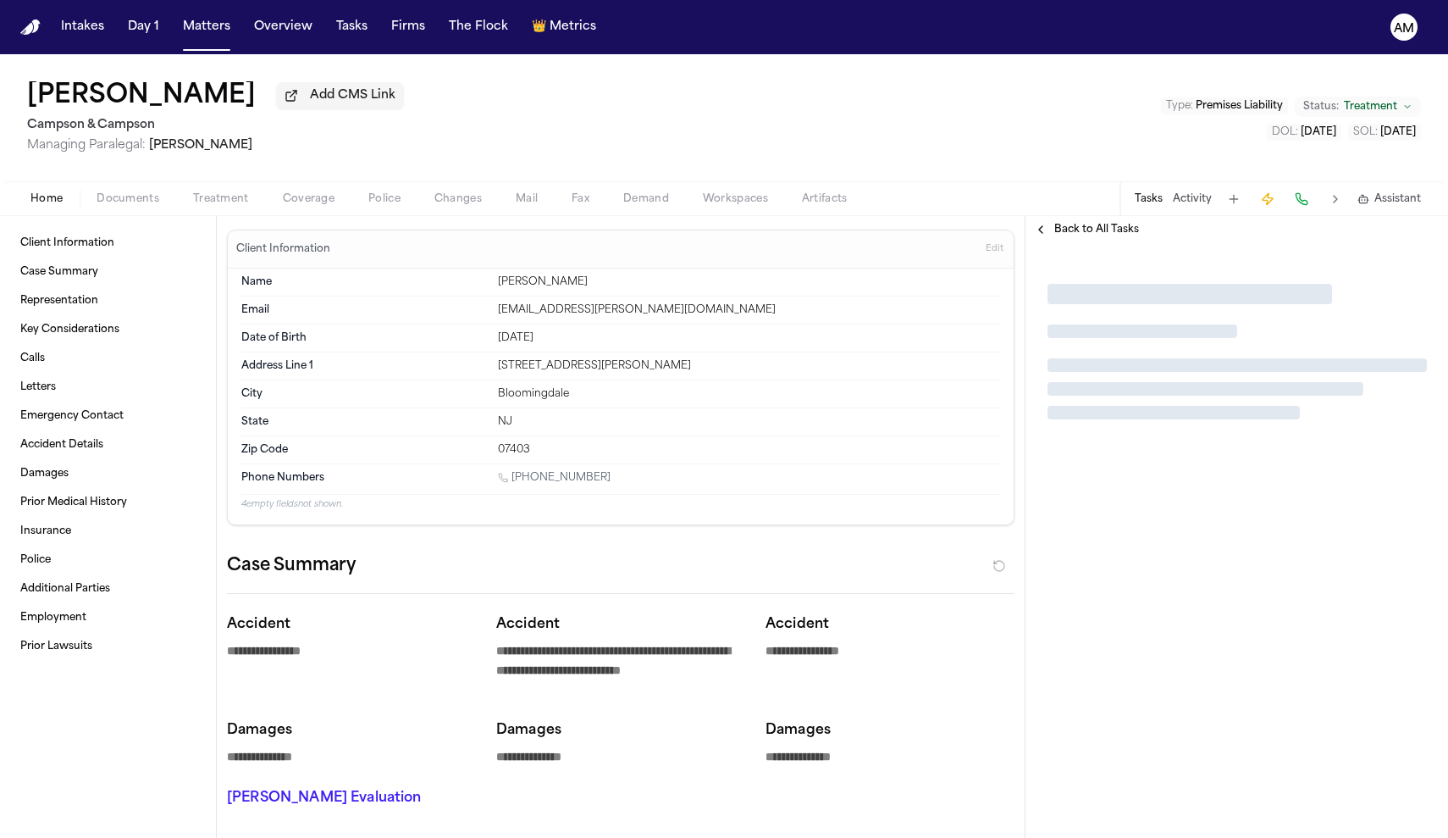
type textarea "*"
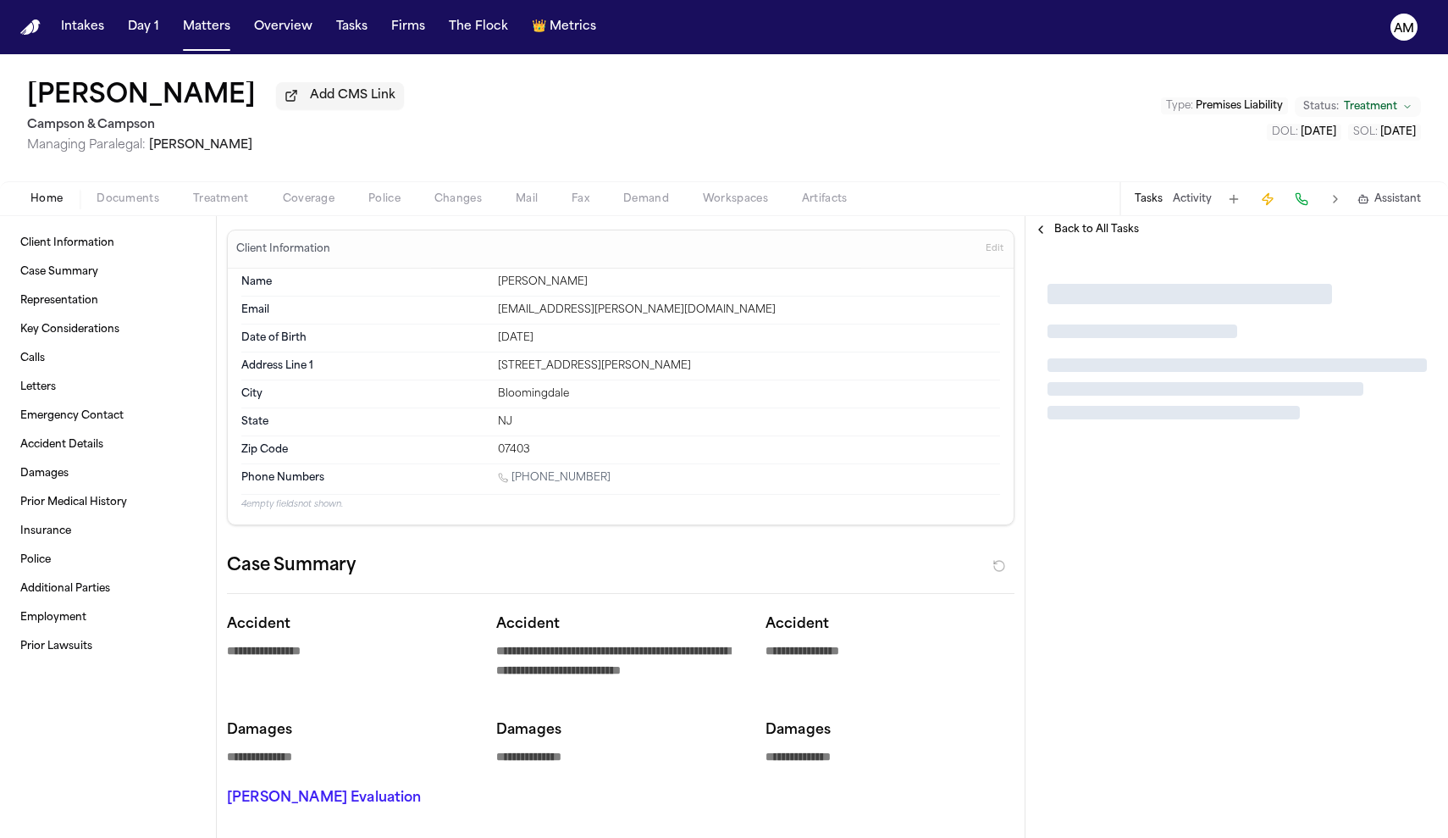
type textarea "*"
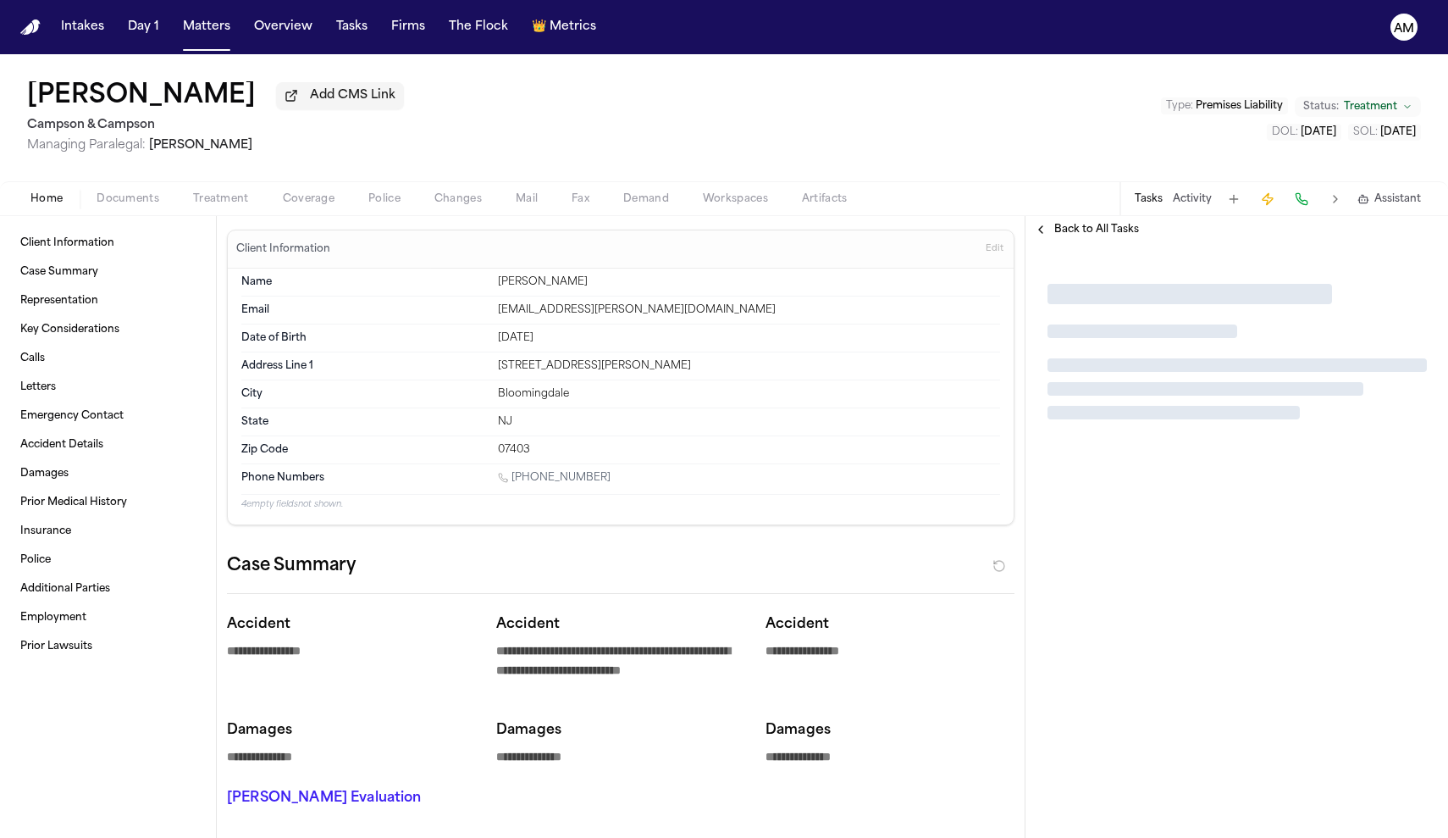
type textarea "*"
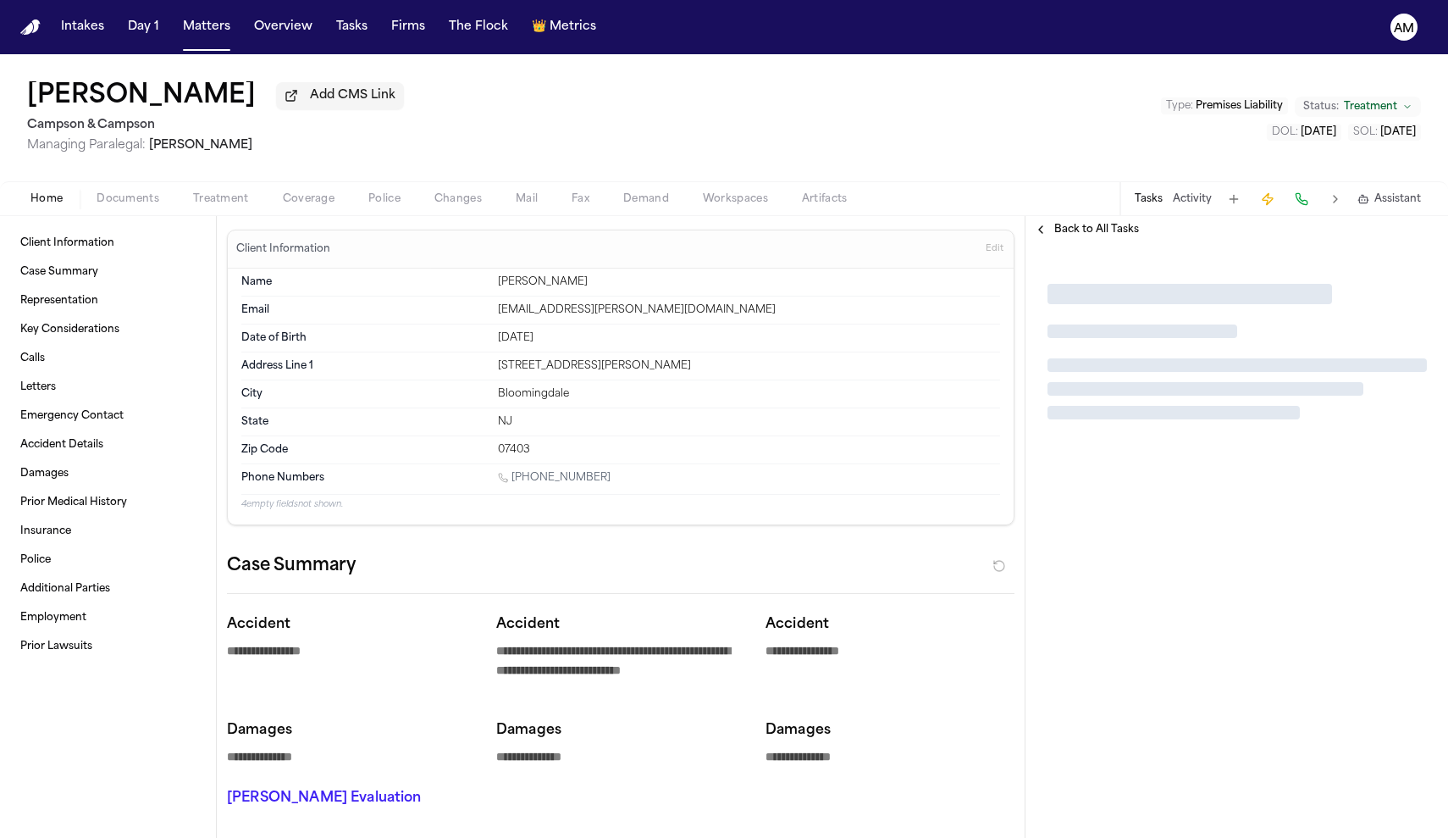
type textarea "*"
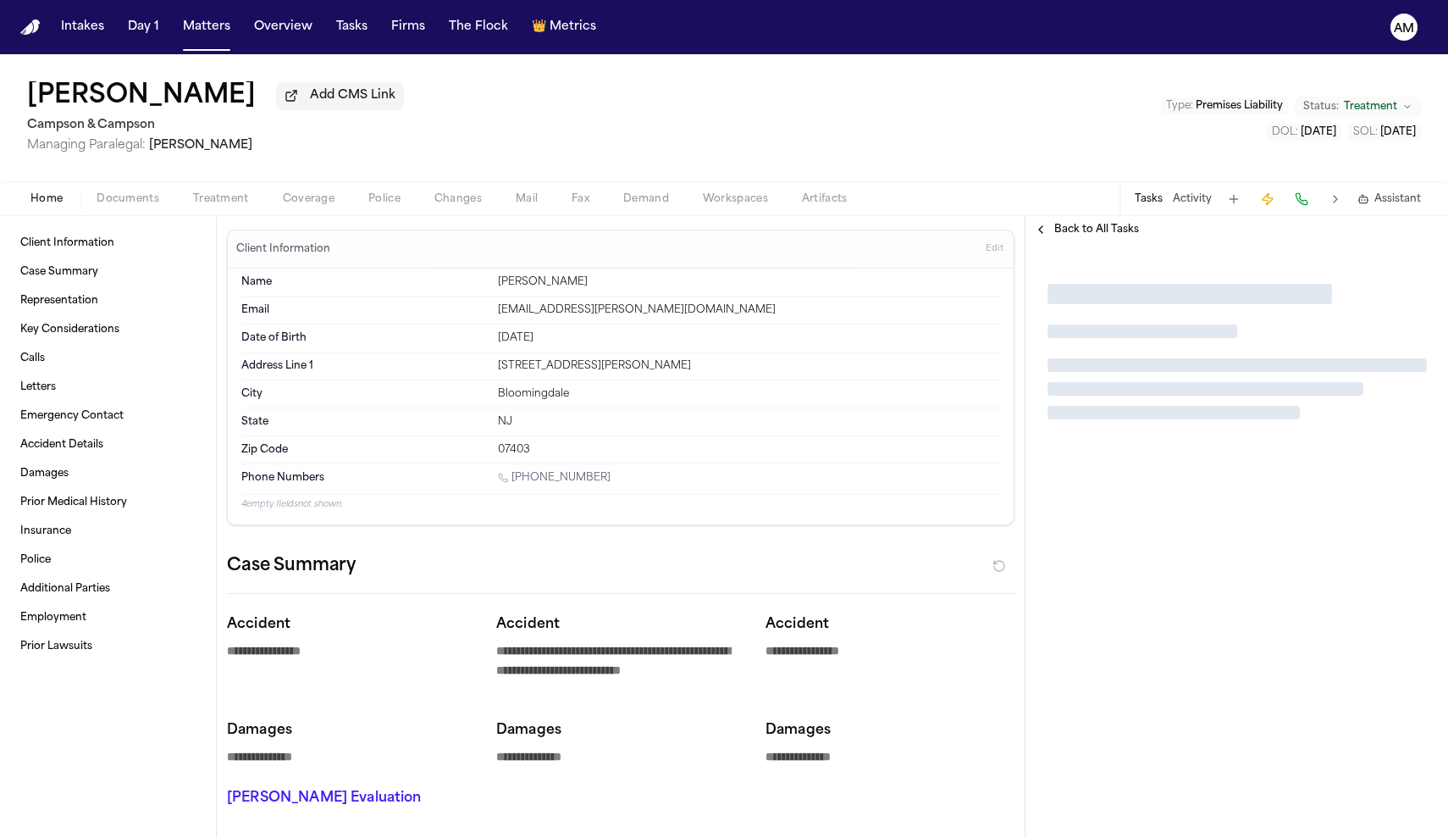
type textarea "*"
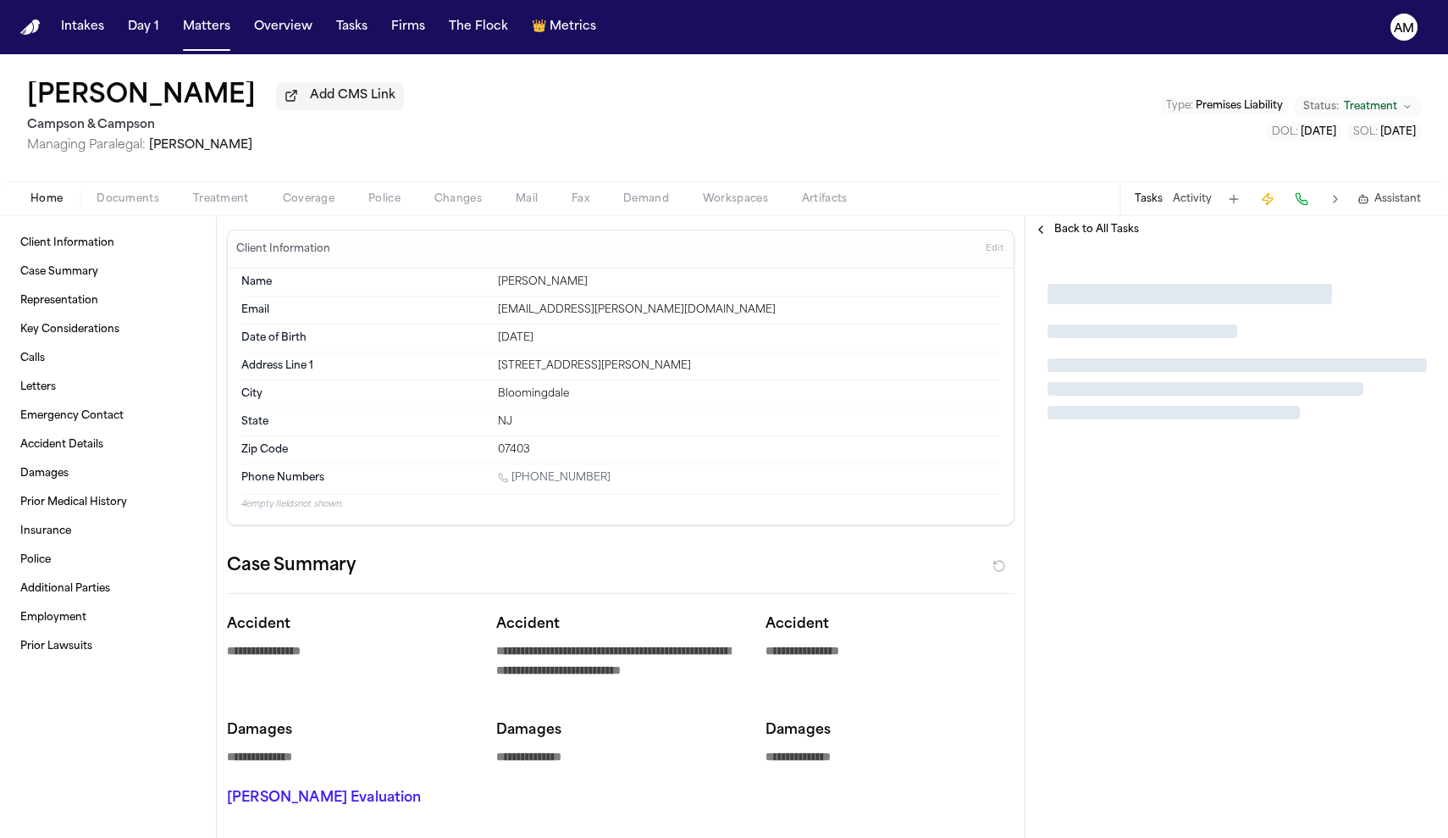
type textarea "*"
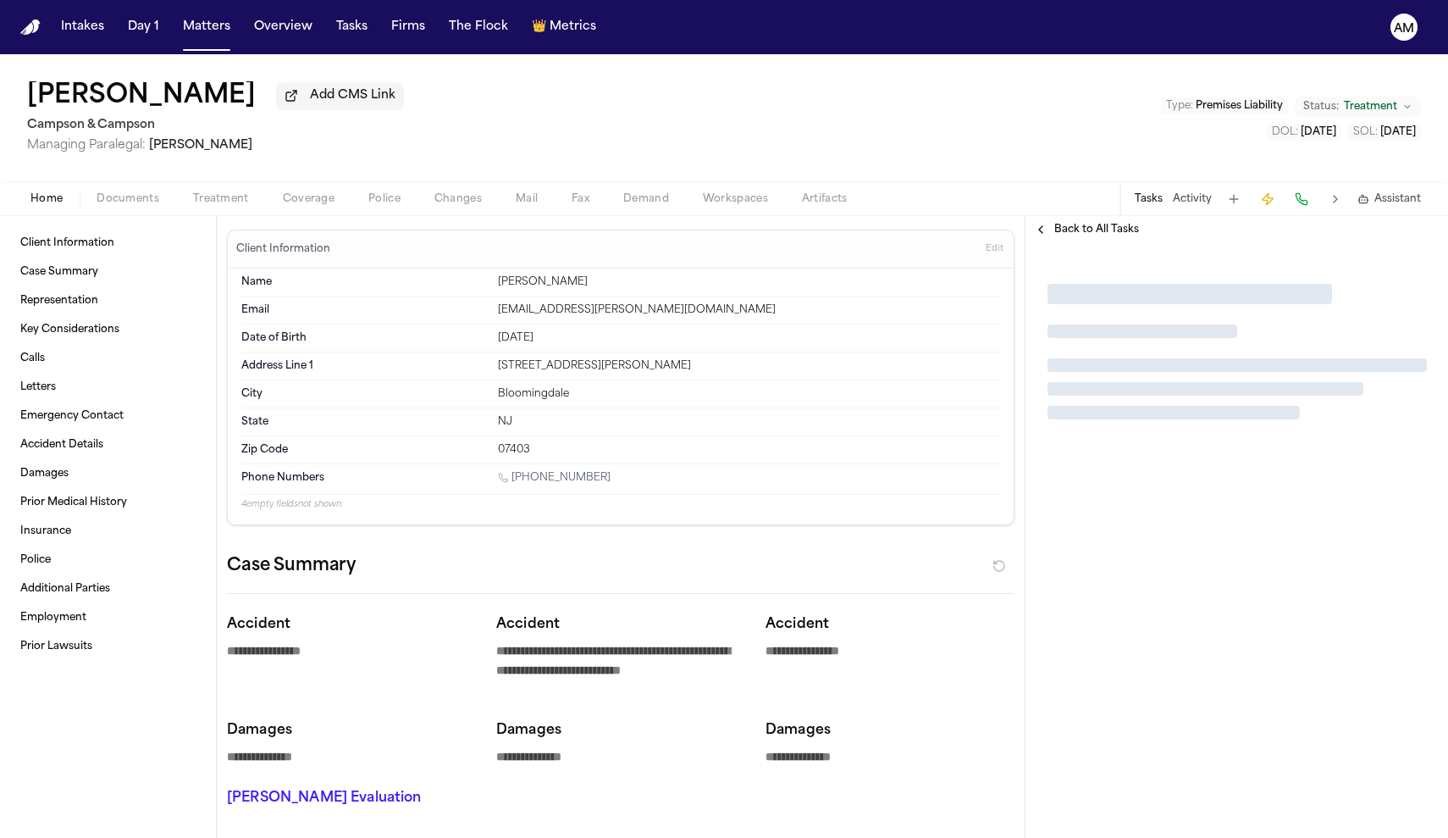
type textarea "*"
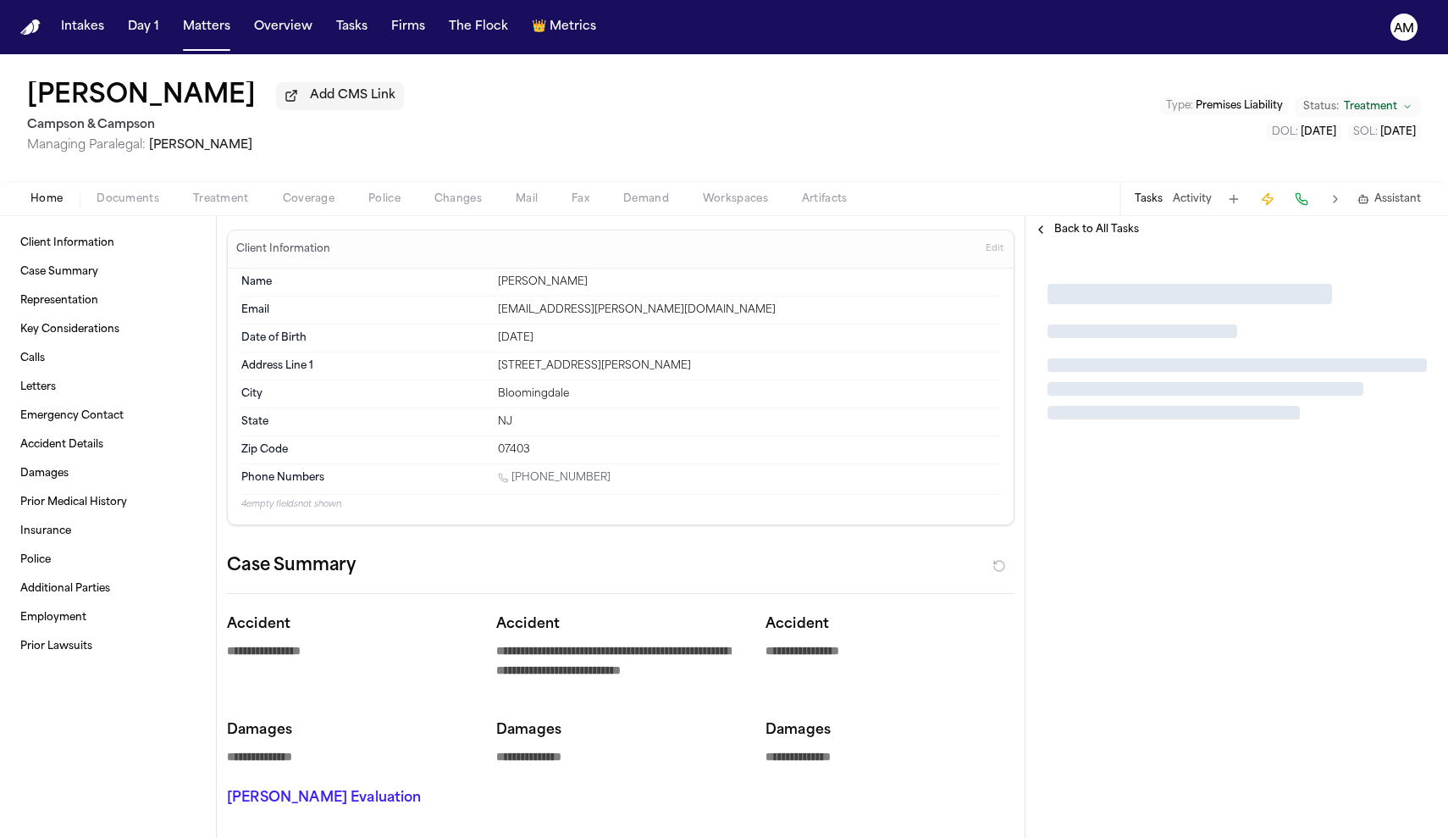
type textarea "*"
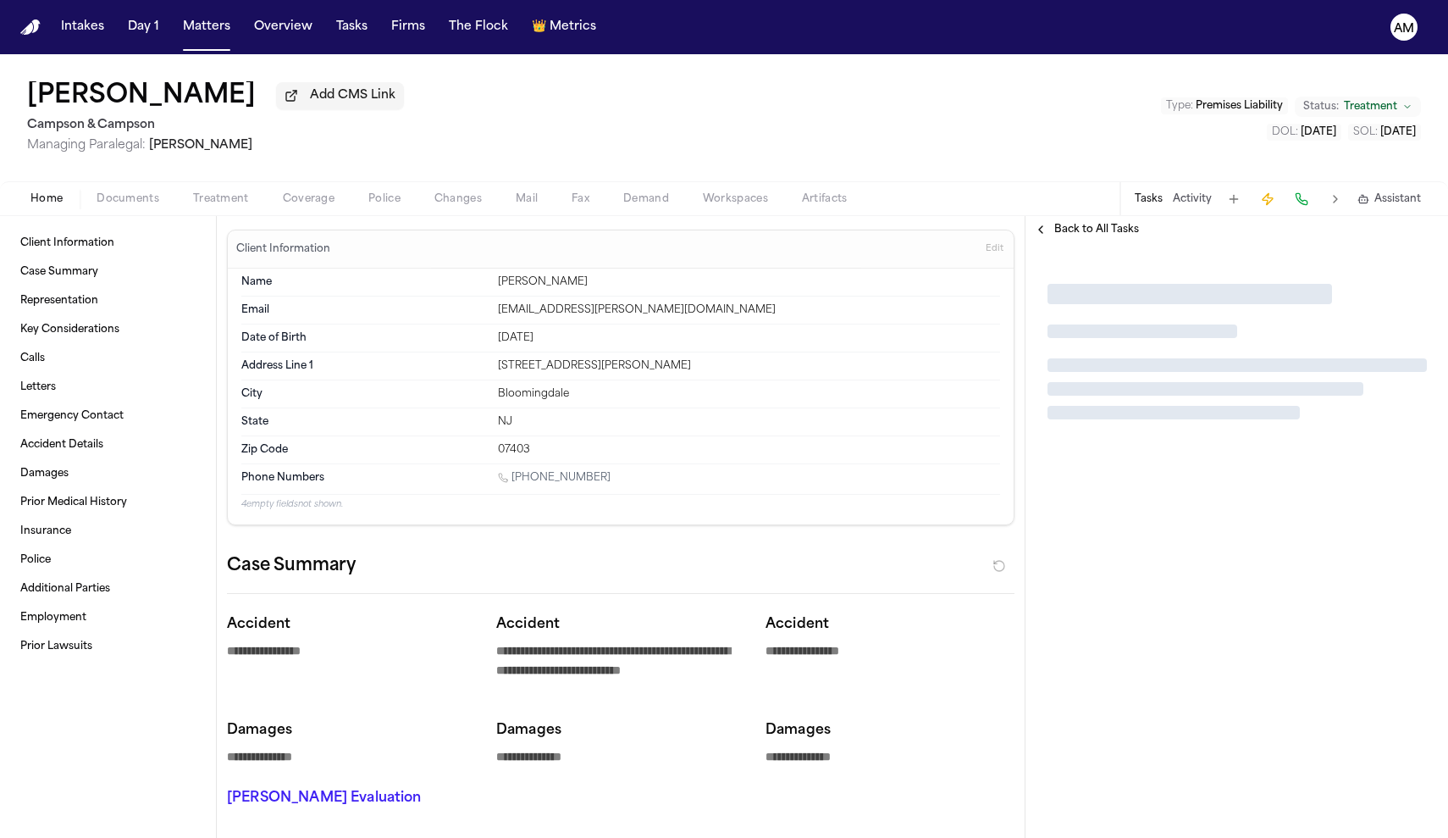
type textarea "*"
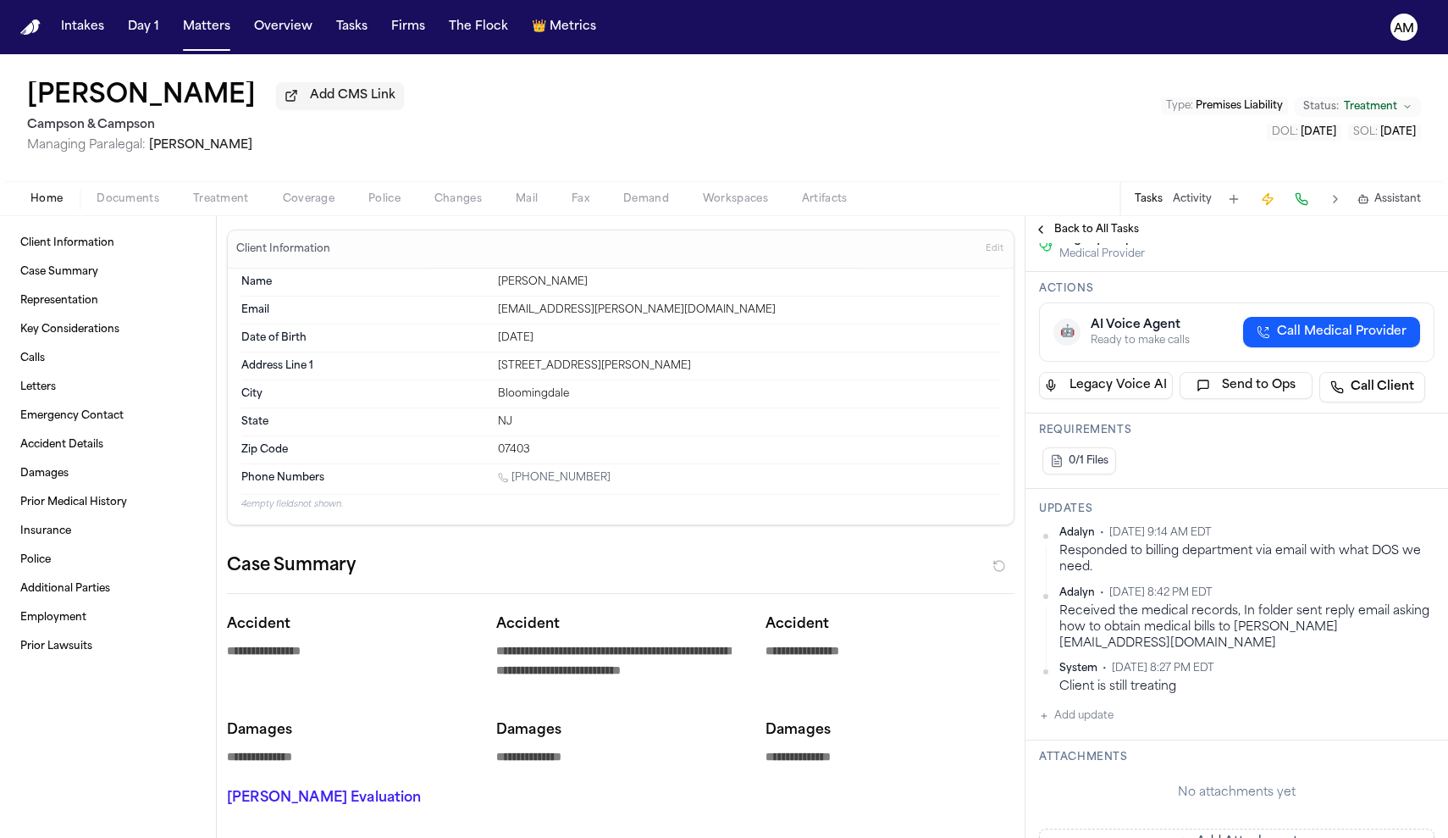
scroll to position [196, 0]
click at [200, 1] on nav "Intakes Day 1 Matters Overview Tasks Firms The Flock 👑 Metrics AM" at bounding box center [724, 27] width 1448 height 54
click at [1086, 702] on button "Add update" at bounding box center [1076, 712] width 75 height 20
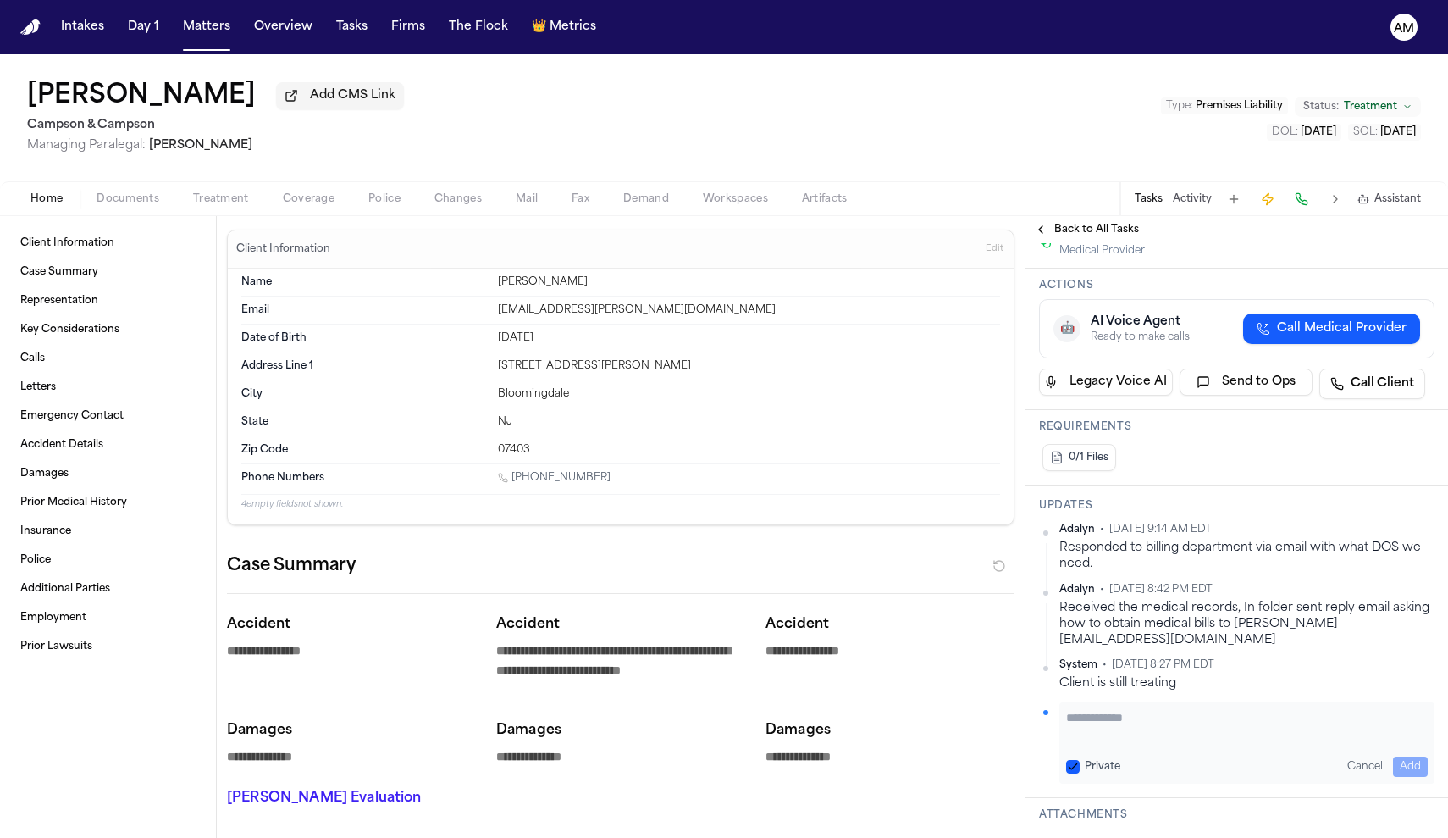
click at [1076, 760] on button "Private" at bounding box center [1073, 767] width 14 height 14
click at [1098, 728] on div "Private Cancel Add" at bounding box center [1246, 742] width 375 height 81
click at [1083, 709] on textarea "Add your update" at bounding box center [1247, 726] width 362 height 34
click at [1405, 756] on button "Add" at bounding box center [1410, 766] width 35 height 20
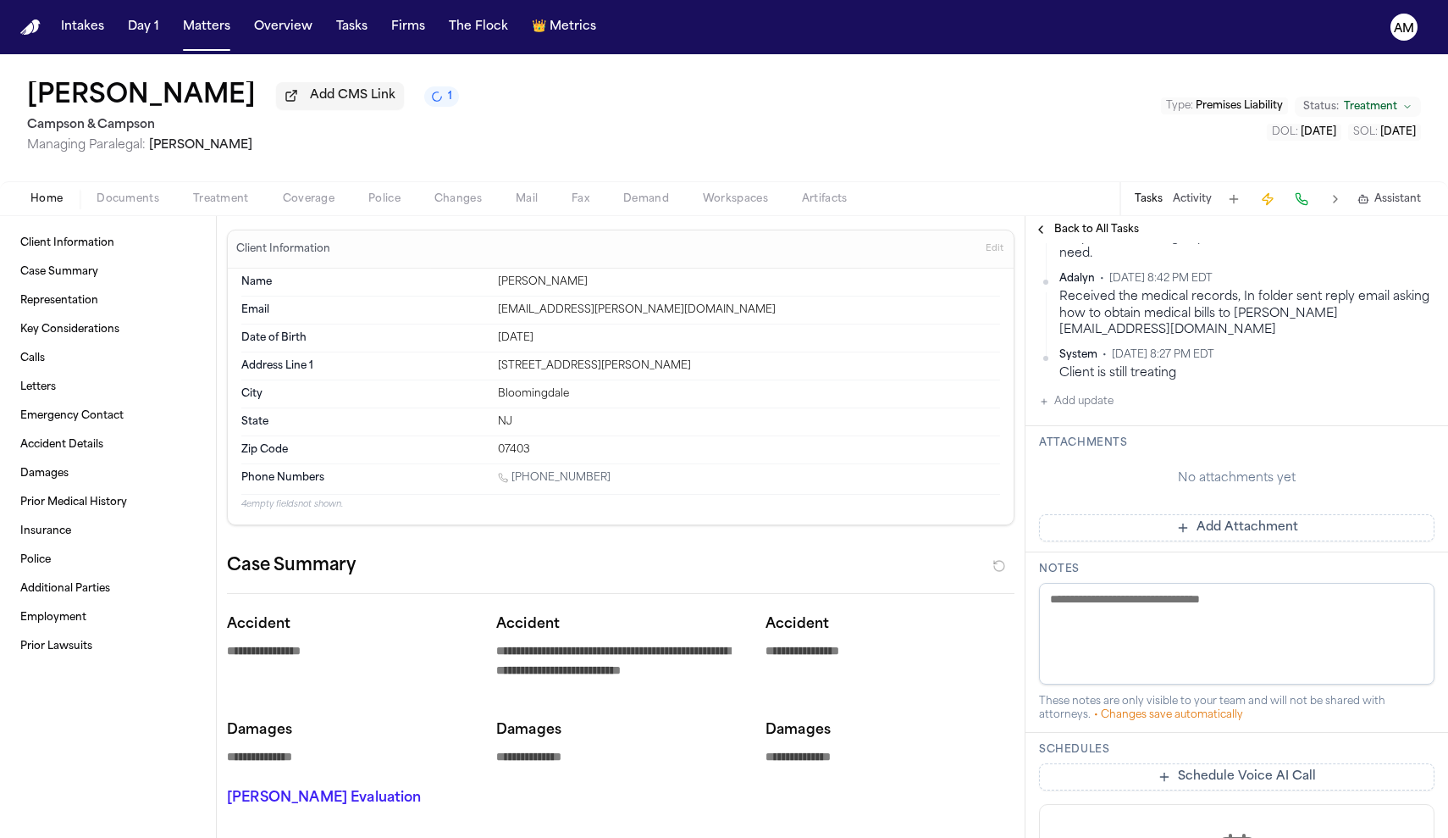
scroll to position [606, 0]
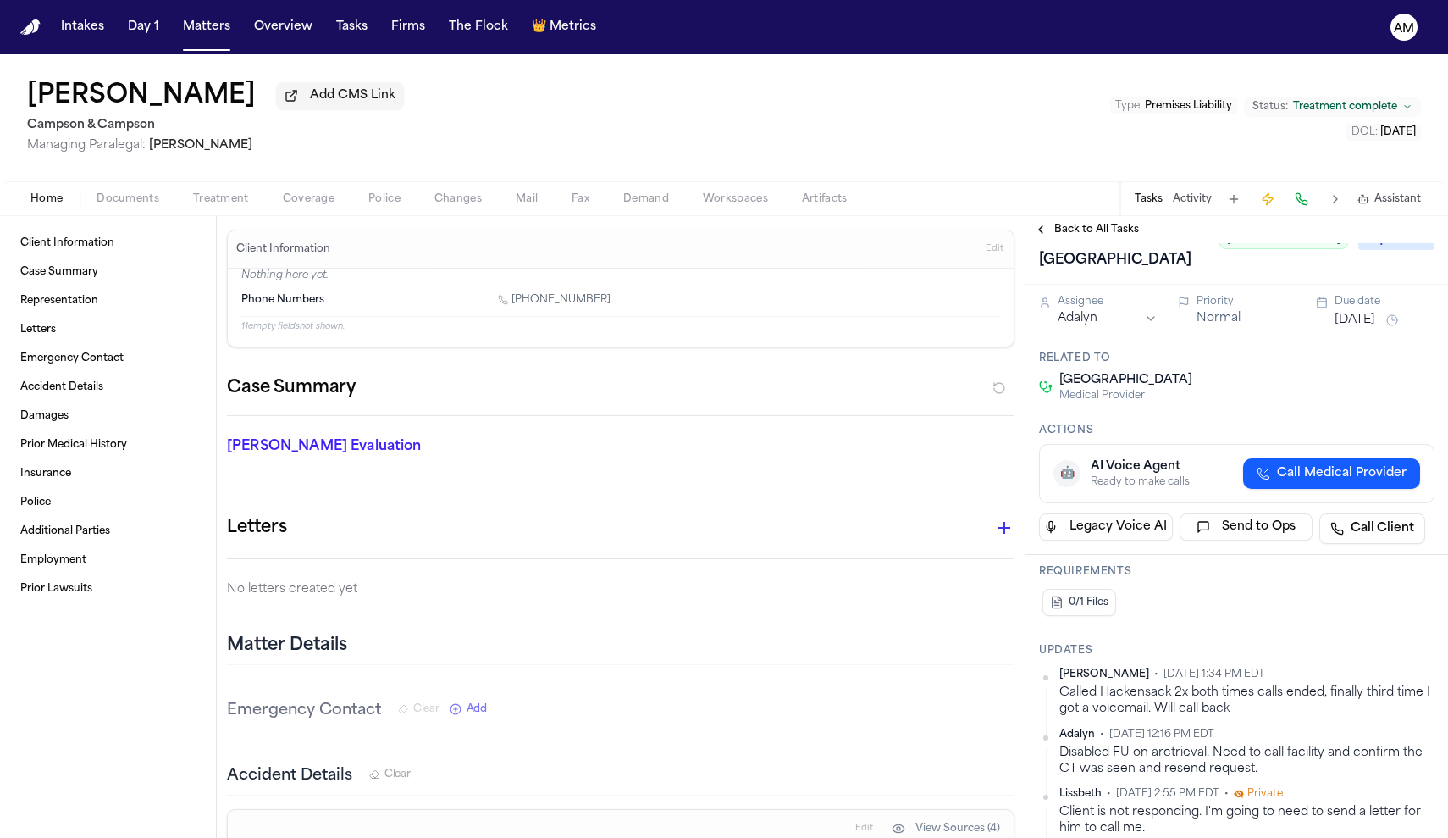
scroll to position [54, 0]
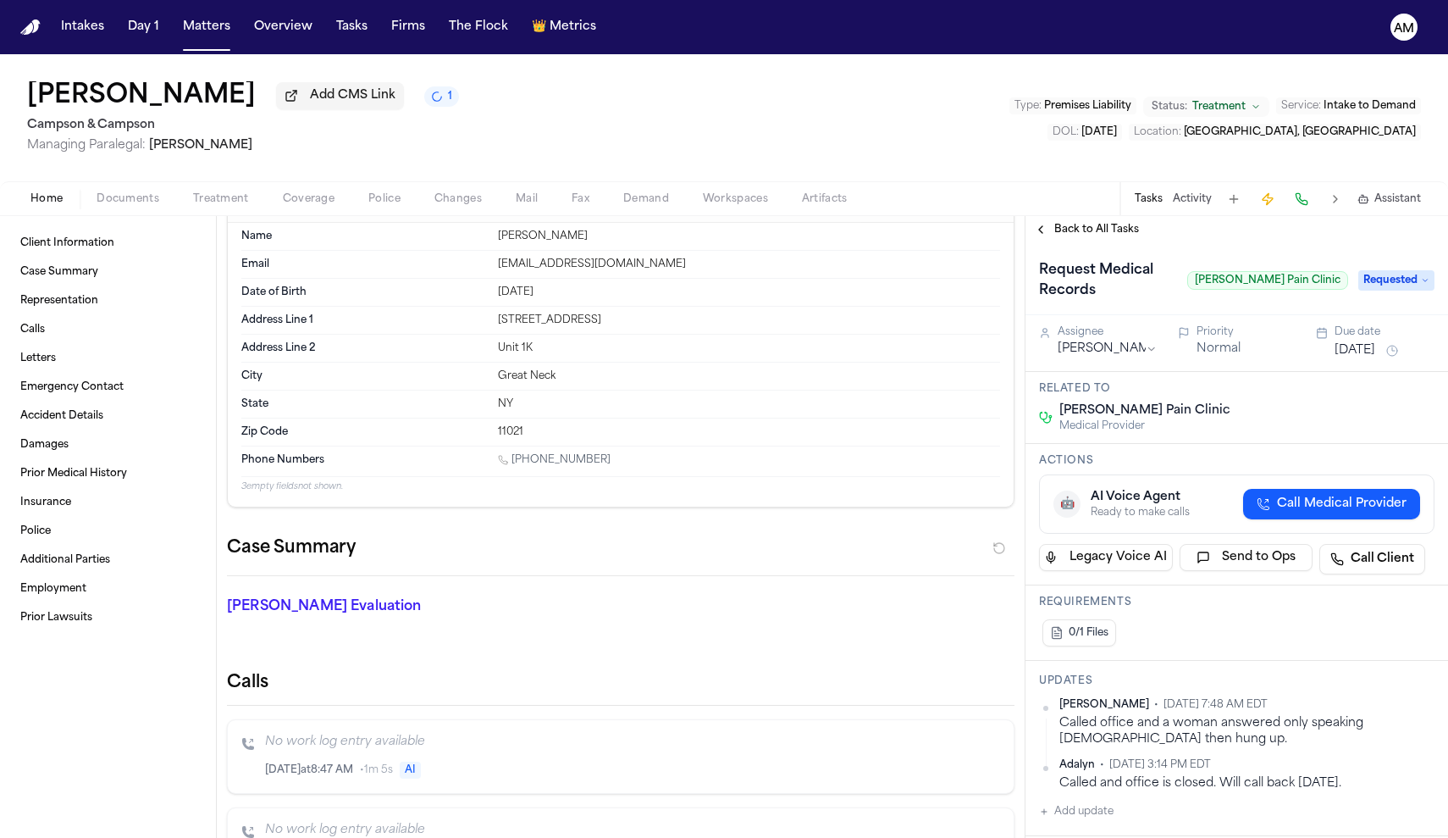
click at [1136, 402] on span "[PERSON_NAME] Pain Clinic" at bounding box center [1144, 410] width 171 height 17
drag, startPoint x: 1194, startPoint y: 388, endPoint x: 1047, endPoint y: 400, distance: 147.8
click at [1040, 402] on div "[PERSON_NAME] Pain Clinic Medical Provider" at bounding box center [1237, 417] width 396 height 30
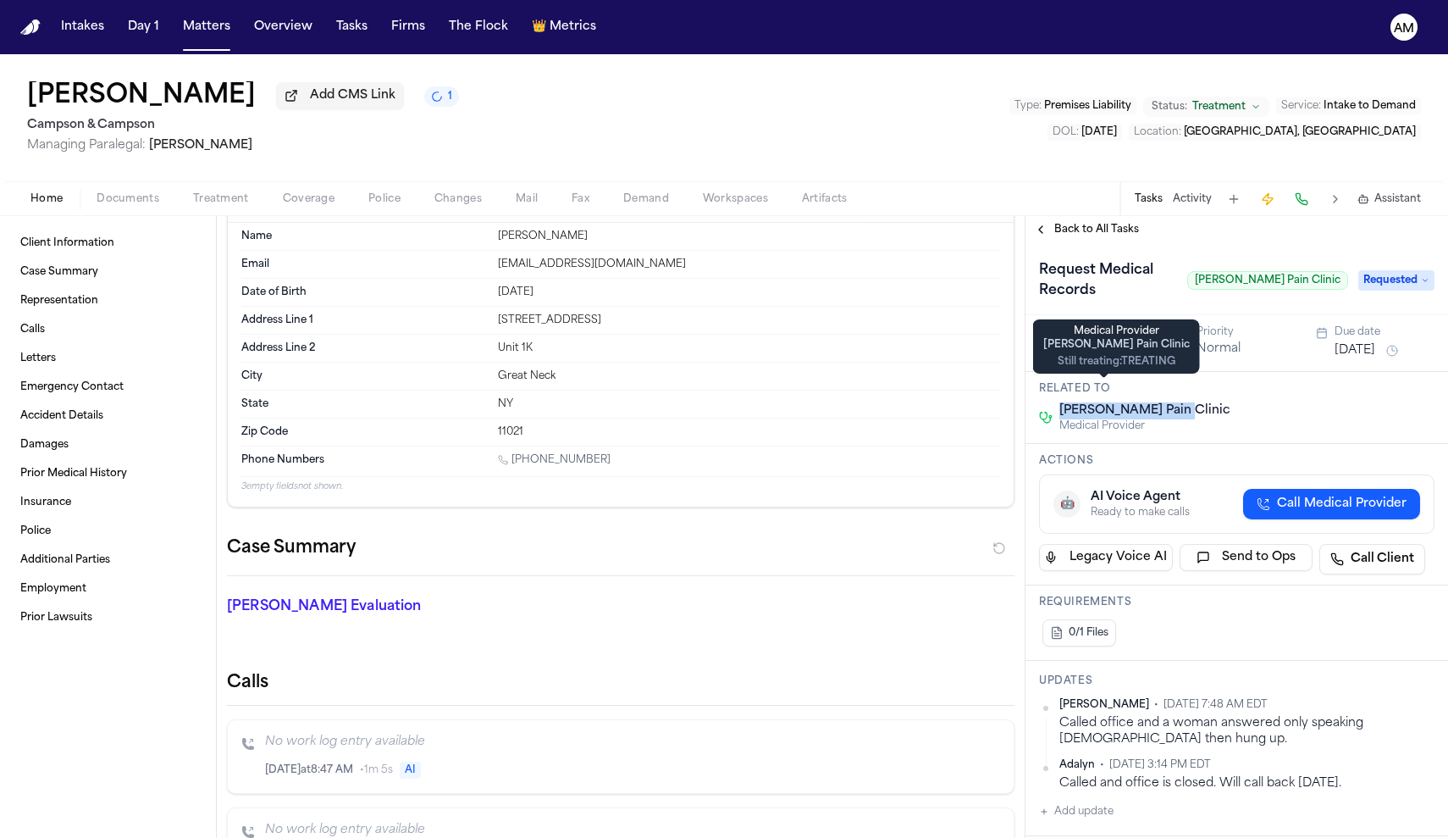
click at [1084, 402] on span "[PERSON_NAME] Pain Clinic" at bounding box center [1144, 410] width 171 height 17
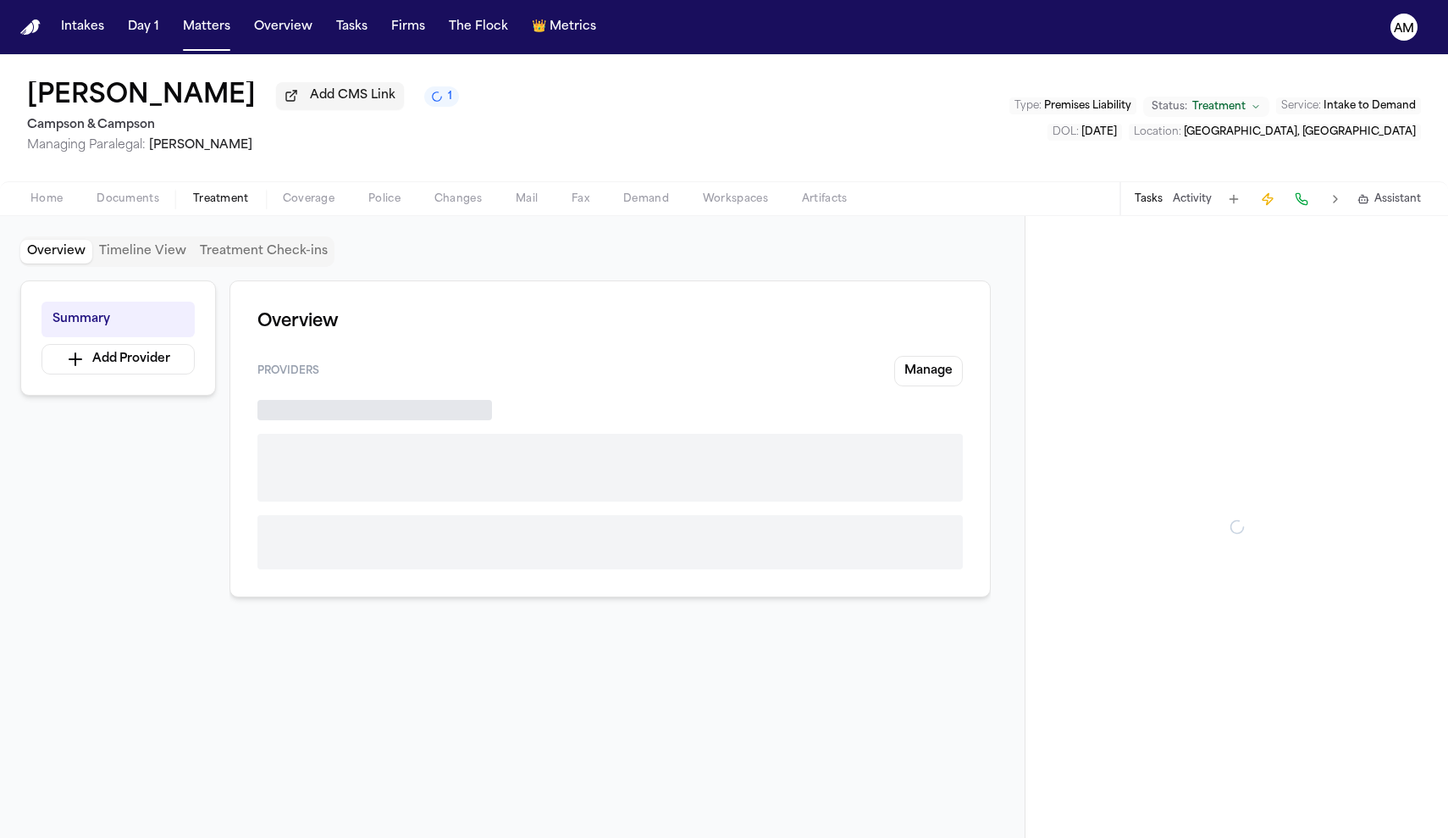
click at [206, 193] on span "Treatment" at bounding box center [221, 199] width 56 height 14
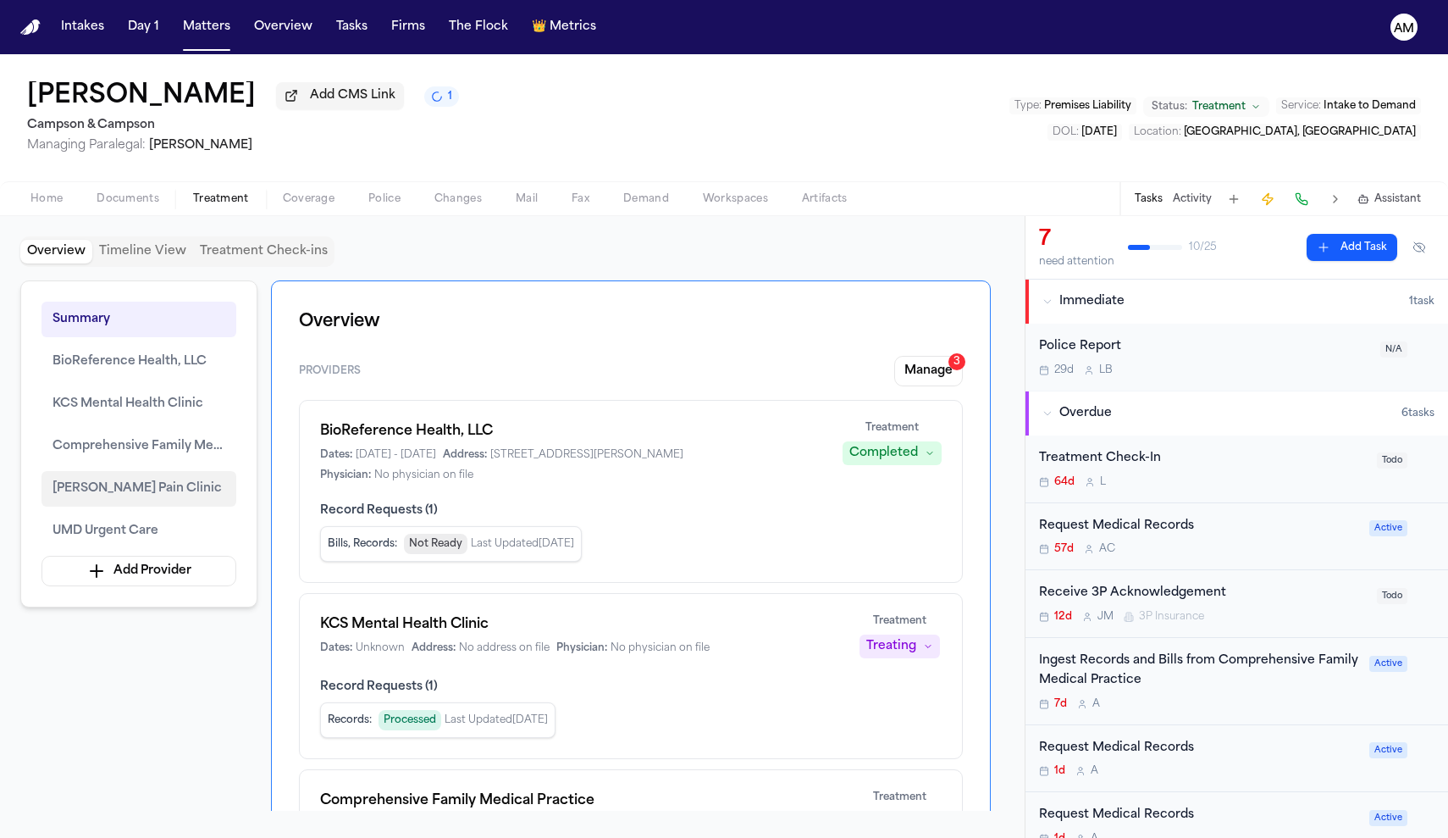
click at [140, 504] on button "[PERSON_NAME] Pain Clinic" at bounding box center [138, 489] width 195 height 36
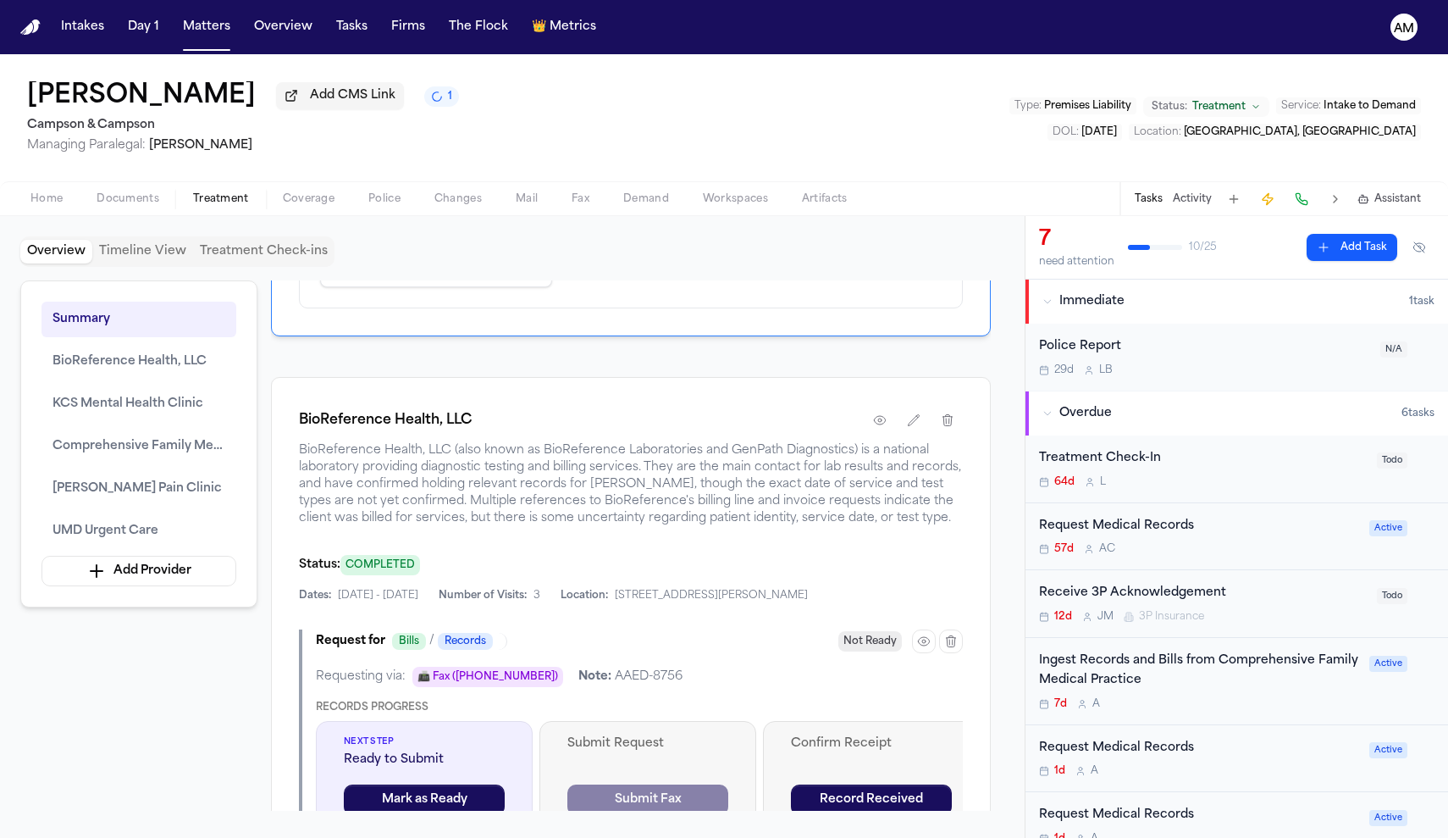
scroll to position [987, 0]
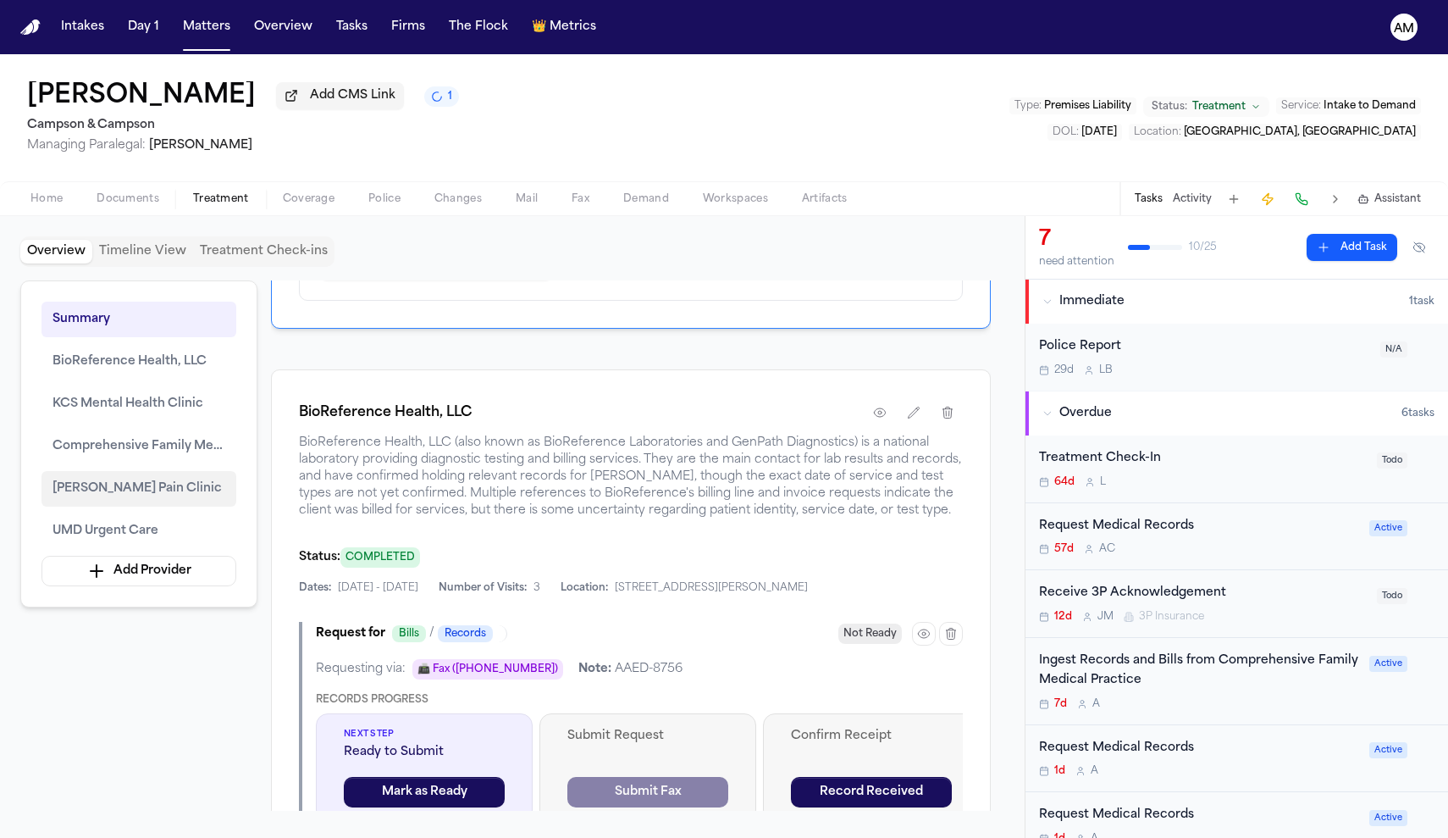
click at [140, 499] on span "[PERSON_NAME] Pain Clinic" at bounding box center [137, 489] width 169 height 20
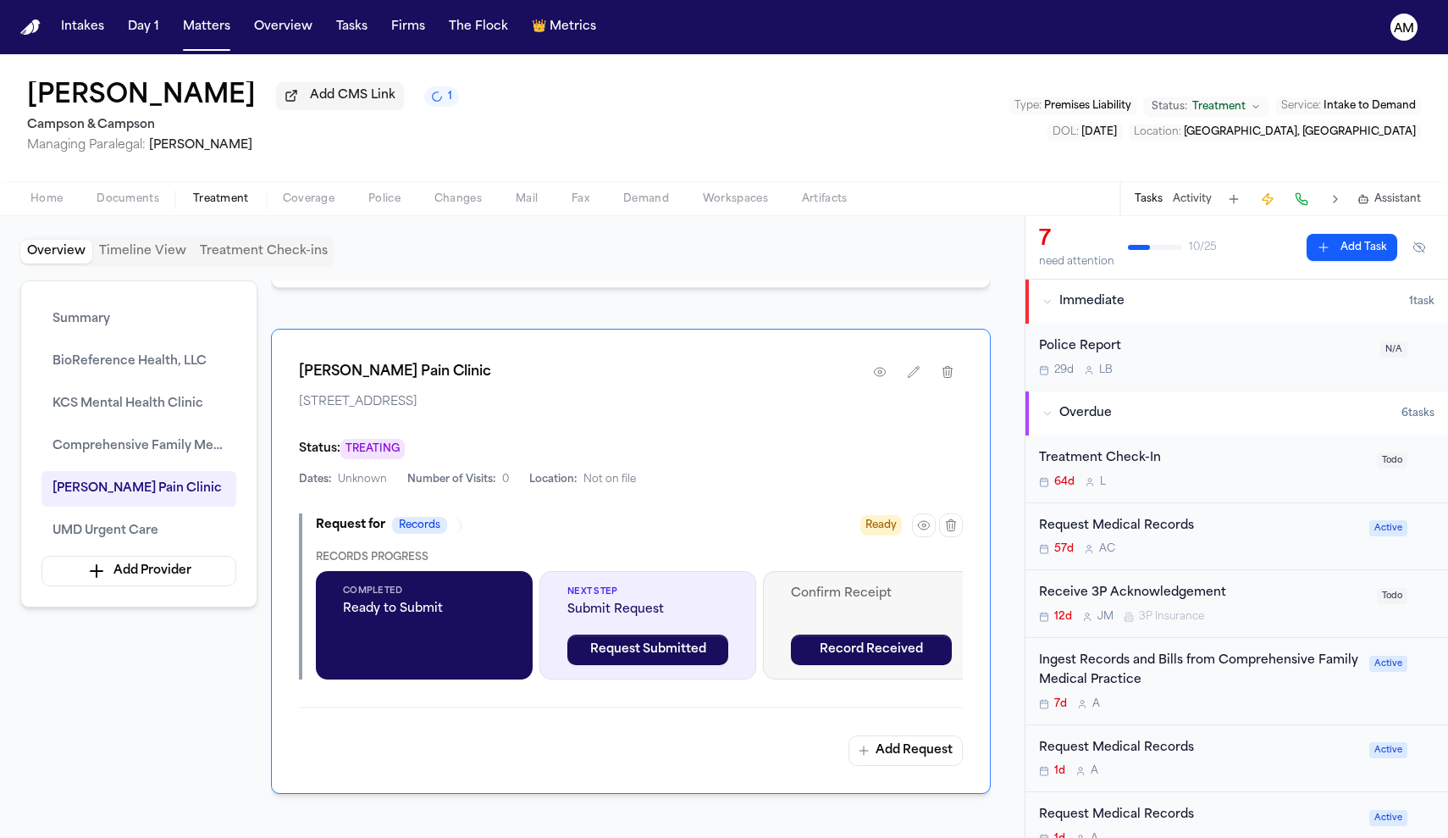
scroll to position [0, 0]
click at [1144, 534] on div "Request Medical Records" at bounding box center [1199, 526] width 320 height 19
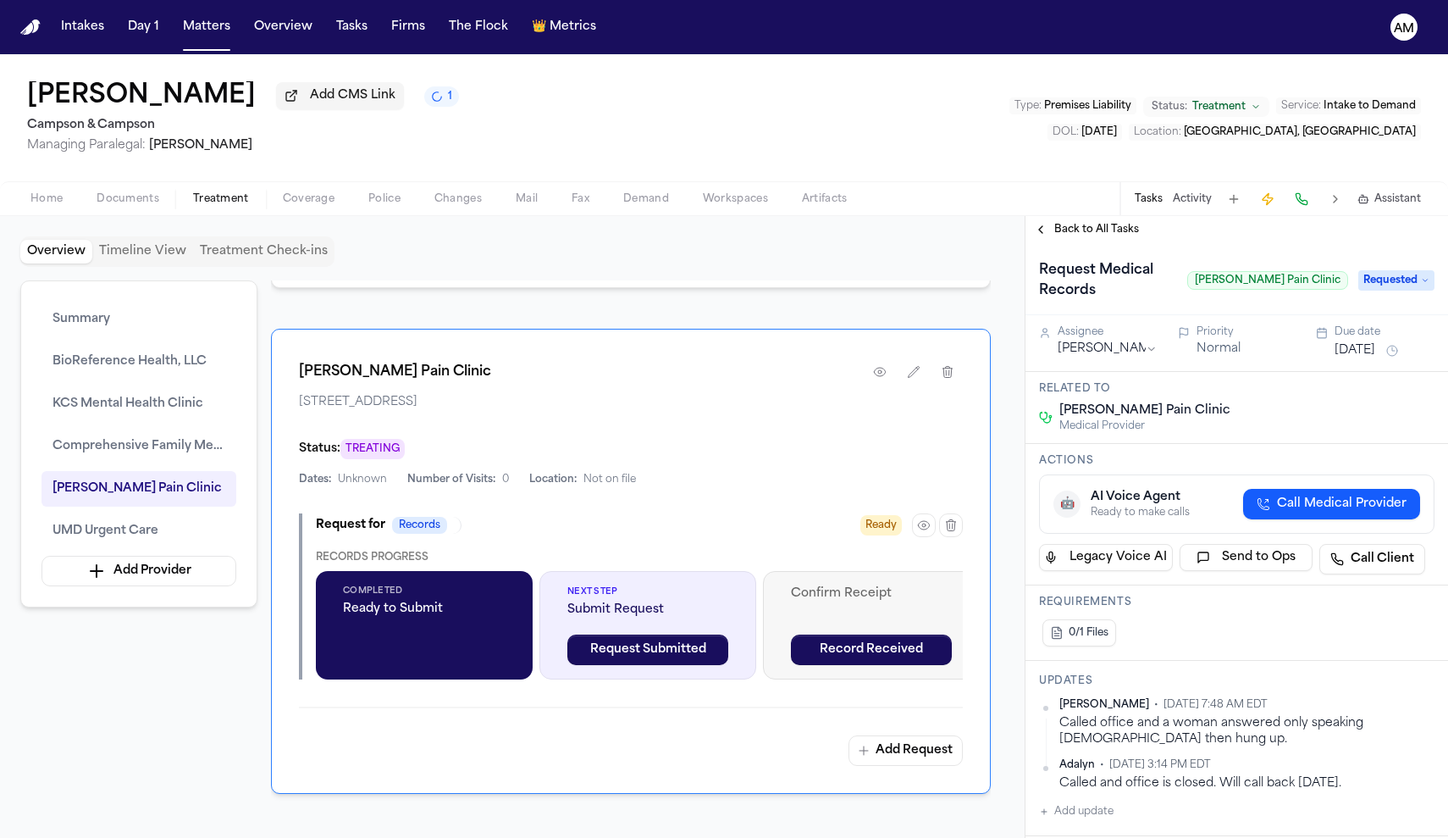
click at [1070, 801] on button "Add update" at bounding box center [1076, 811] width 75 height 20
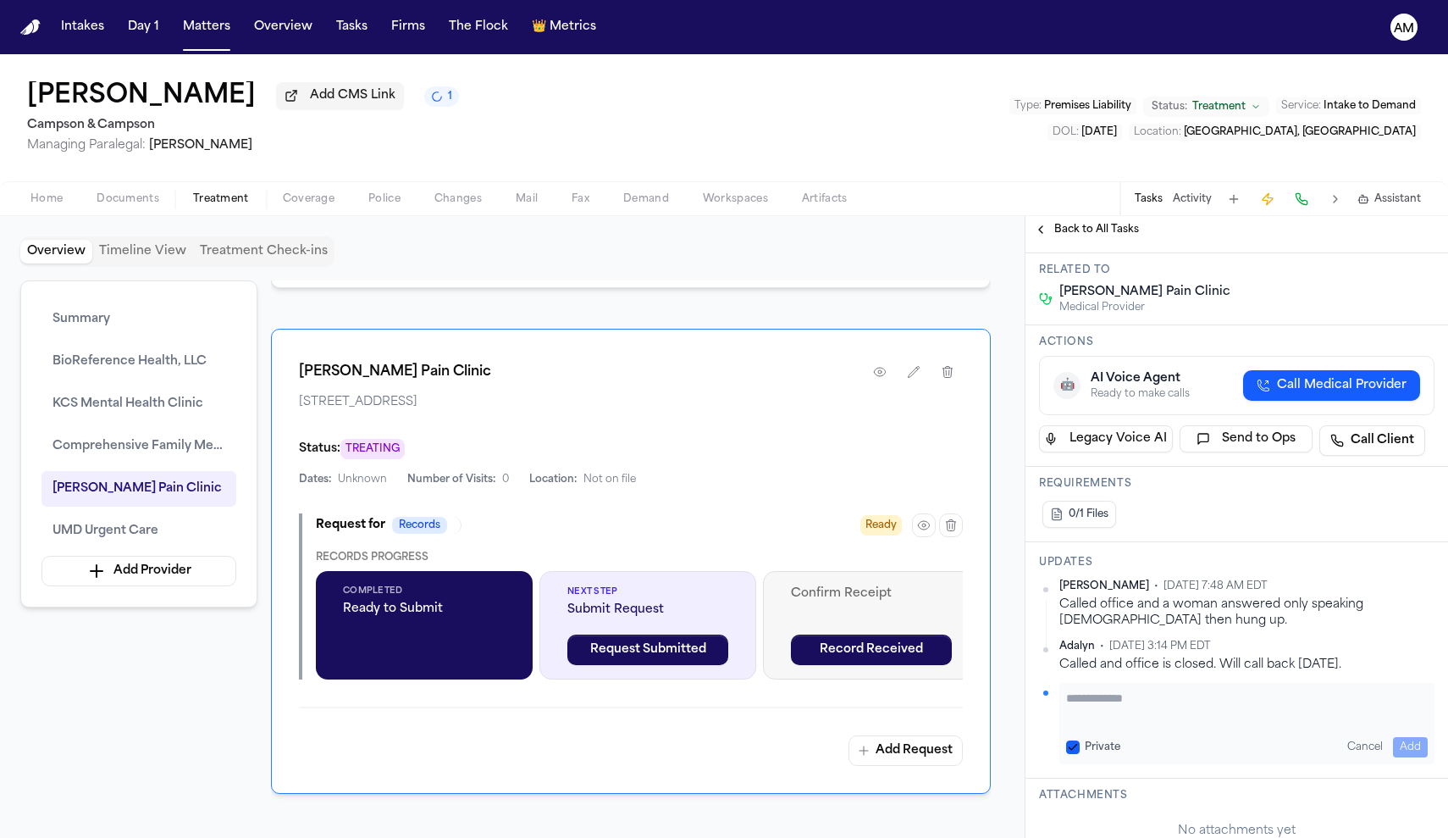
scroll to position [128, 0]
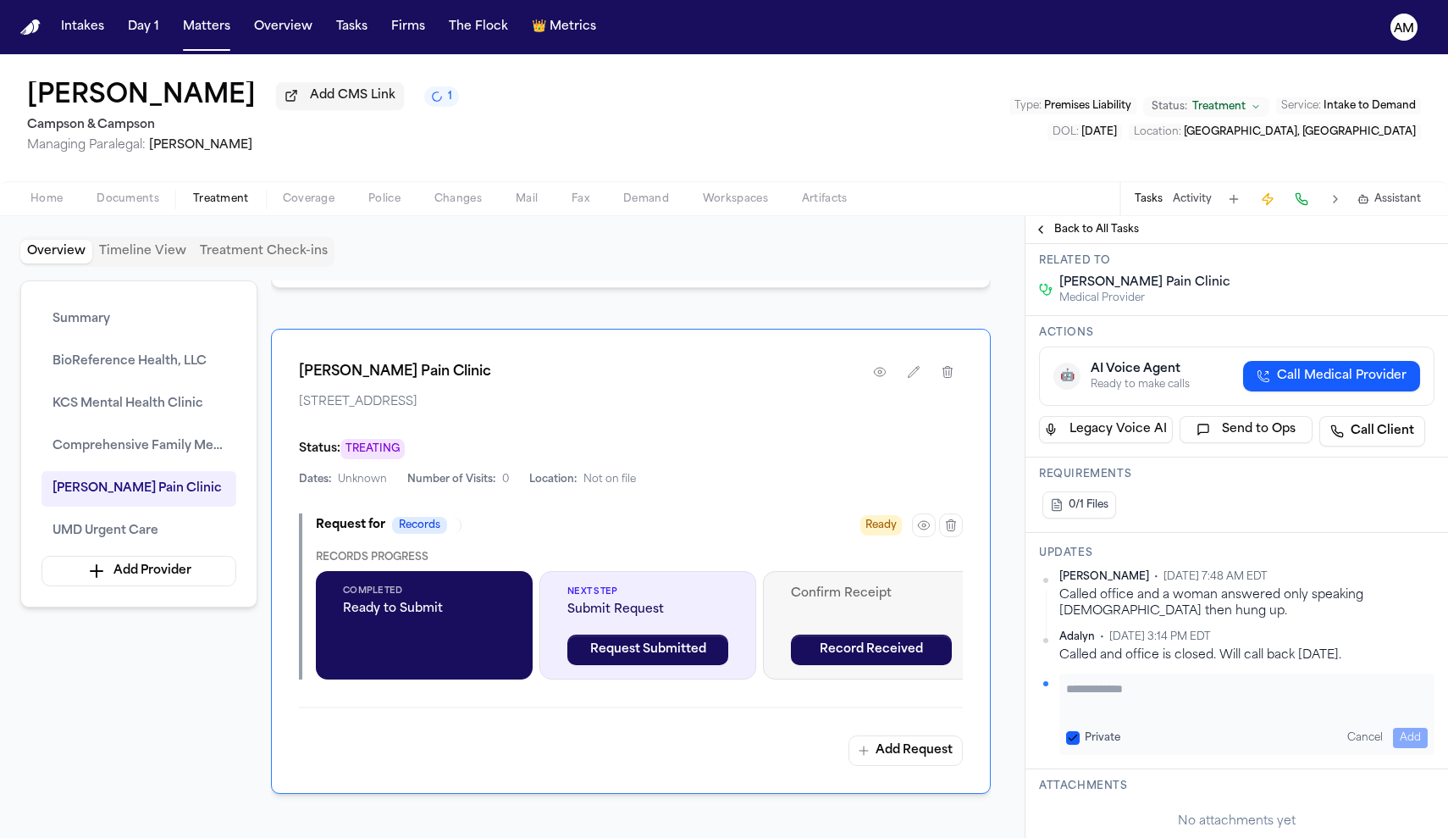
click at [1070, 731] on button "Private" at bounding box center [1073, 738] width 14 height 14
click at [1148, 680] on textarea "Add your update" at bounding box center [1247, 697] width 362 height 34
type textarea "**********"
click at [1415, 727] on button "Add" at bounding box center [1410, 737] width 35 height 20
